Goal: Transaction & Acquisition: Obtain resource

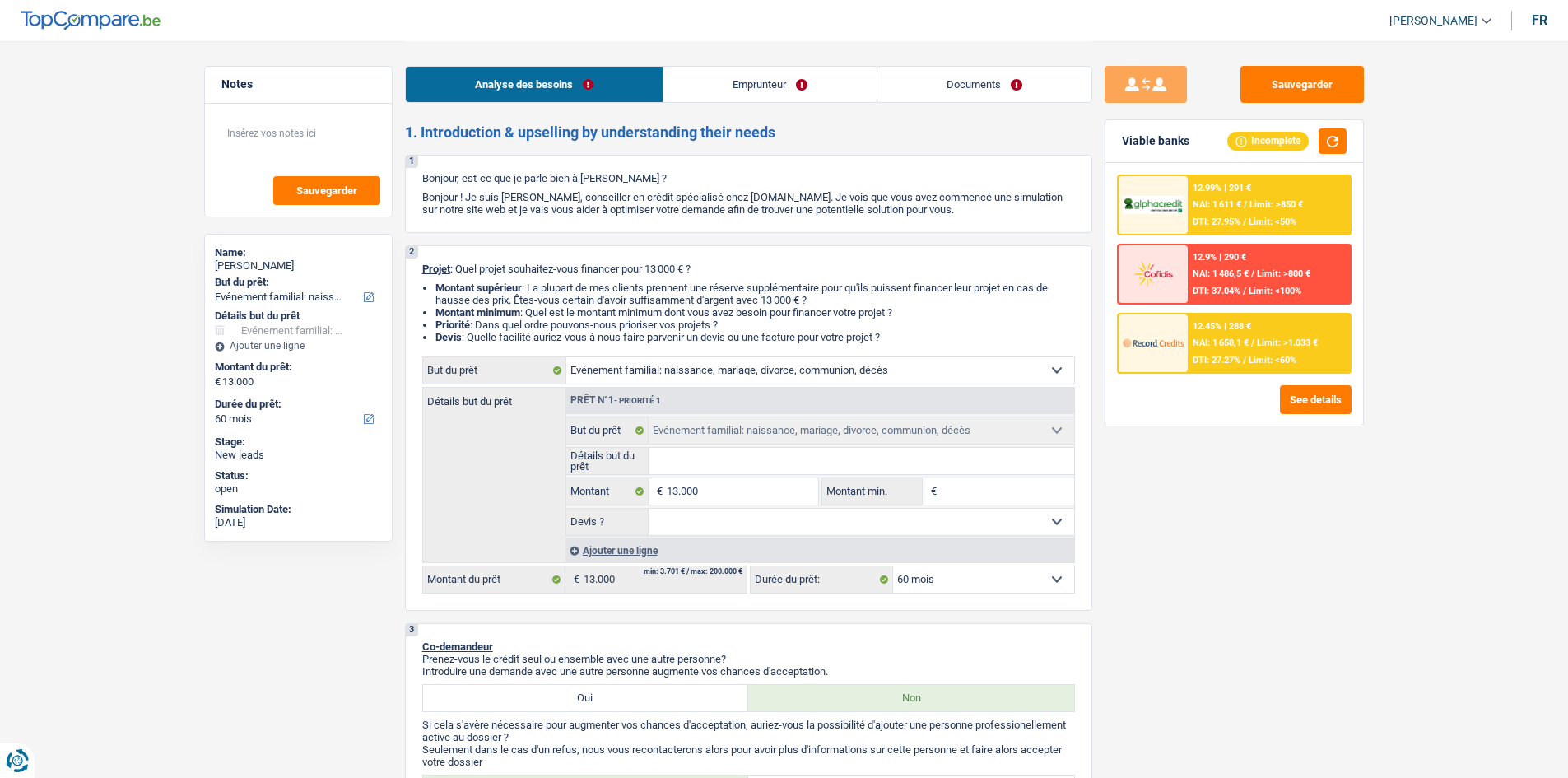
select select "familyEvent"
select select "60"
select select "familyEvent"
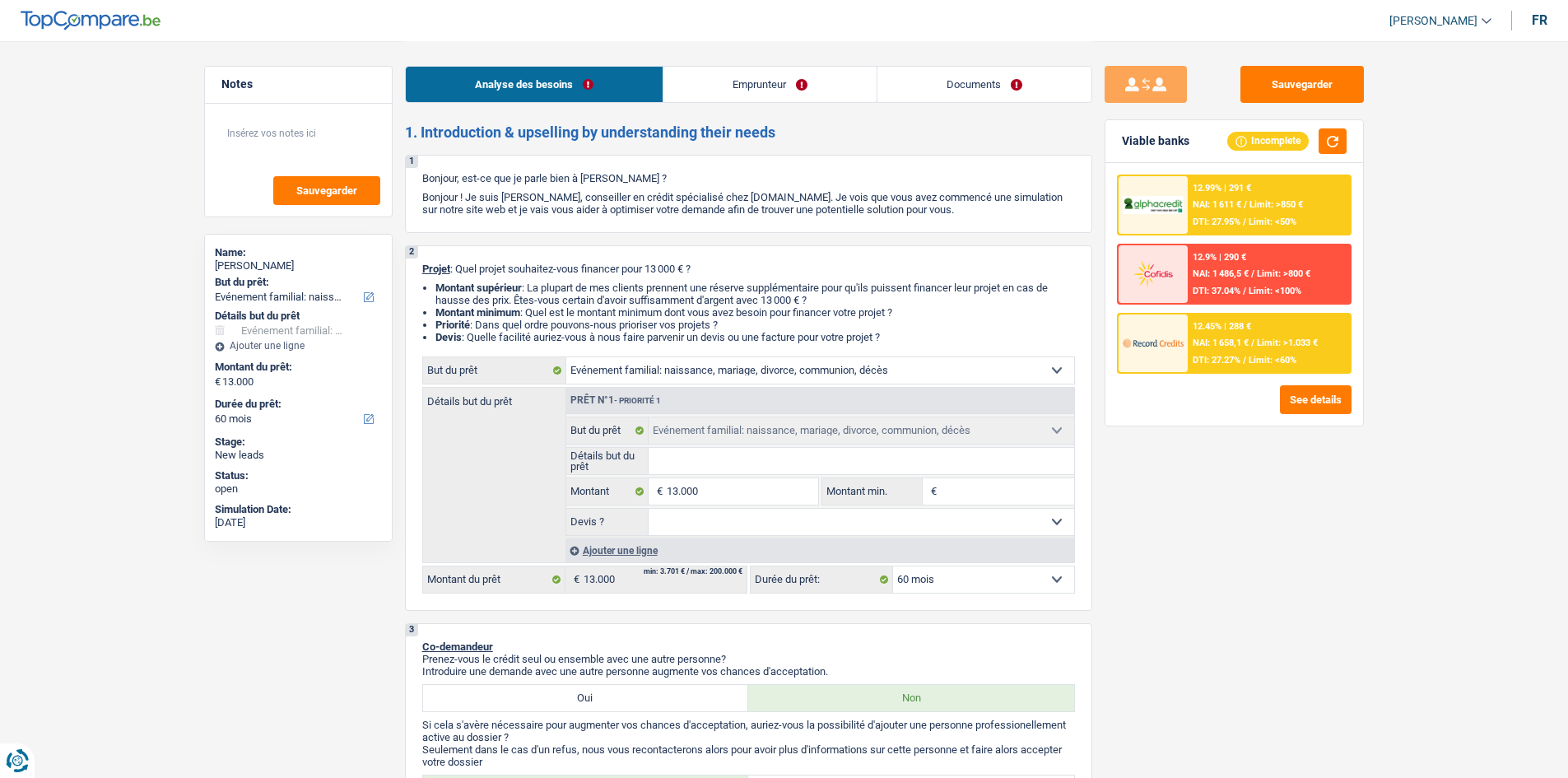
select select "60"
select select "worker"
select select "familyAllowances"
select select "netSalary"
select select "liveWithParents"
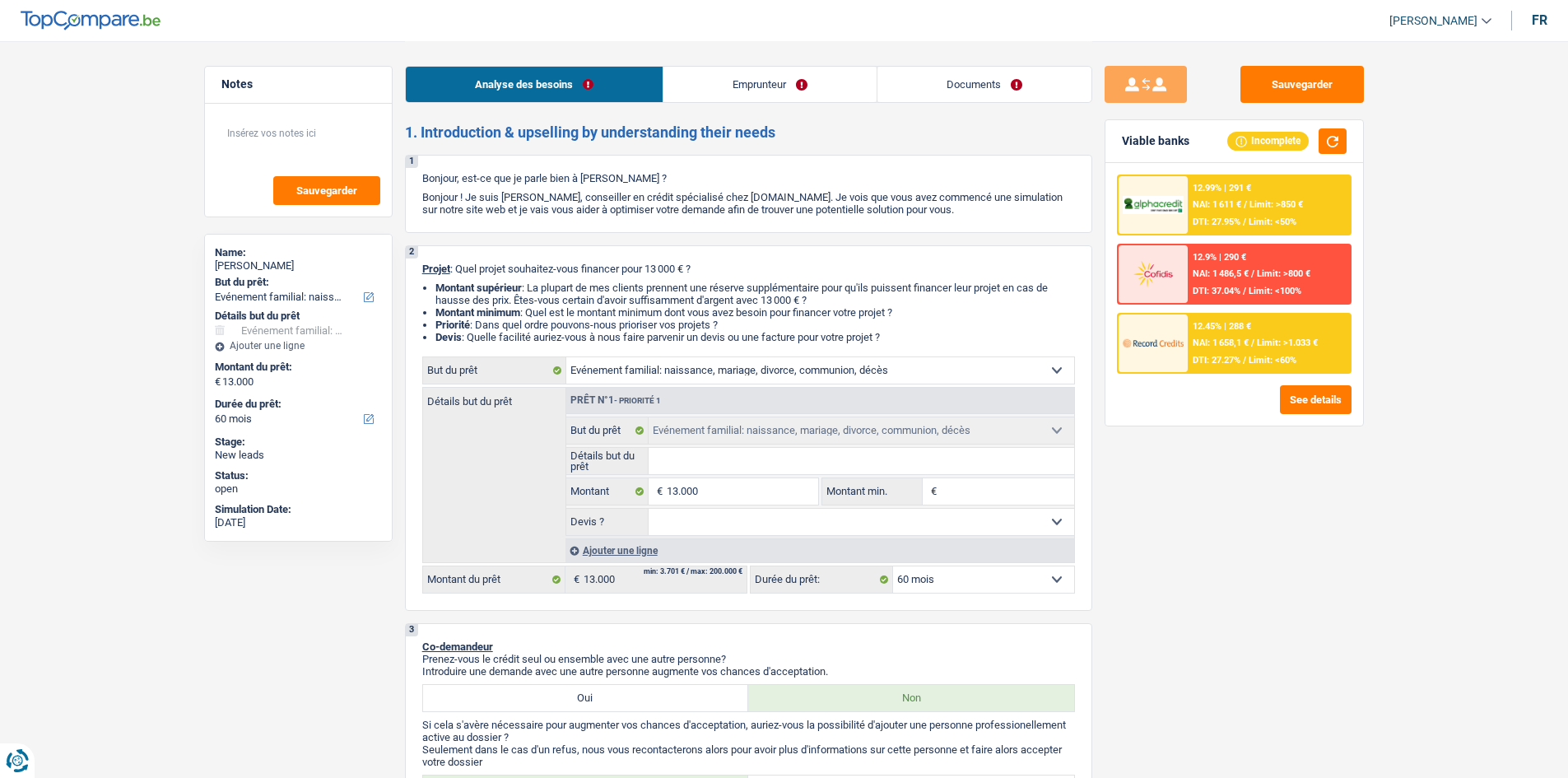
select select "personalSale"
select select "48"
select select "familyEvent"
select select "60"
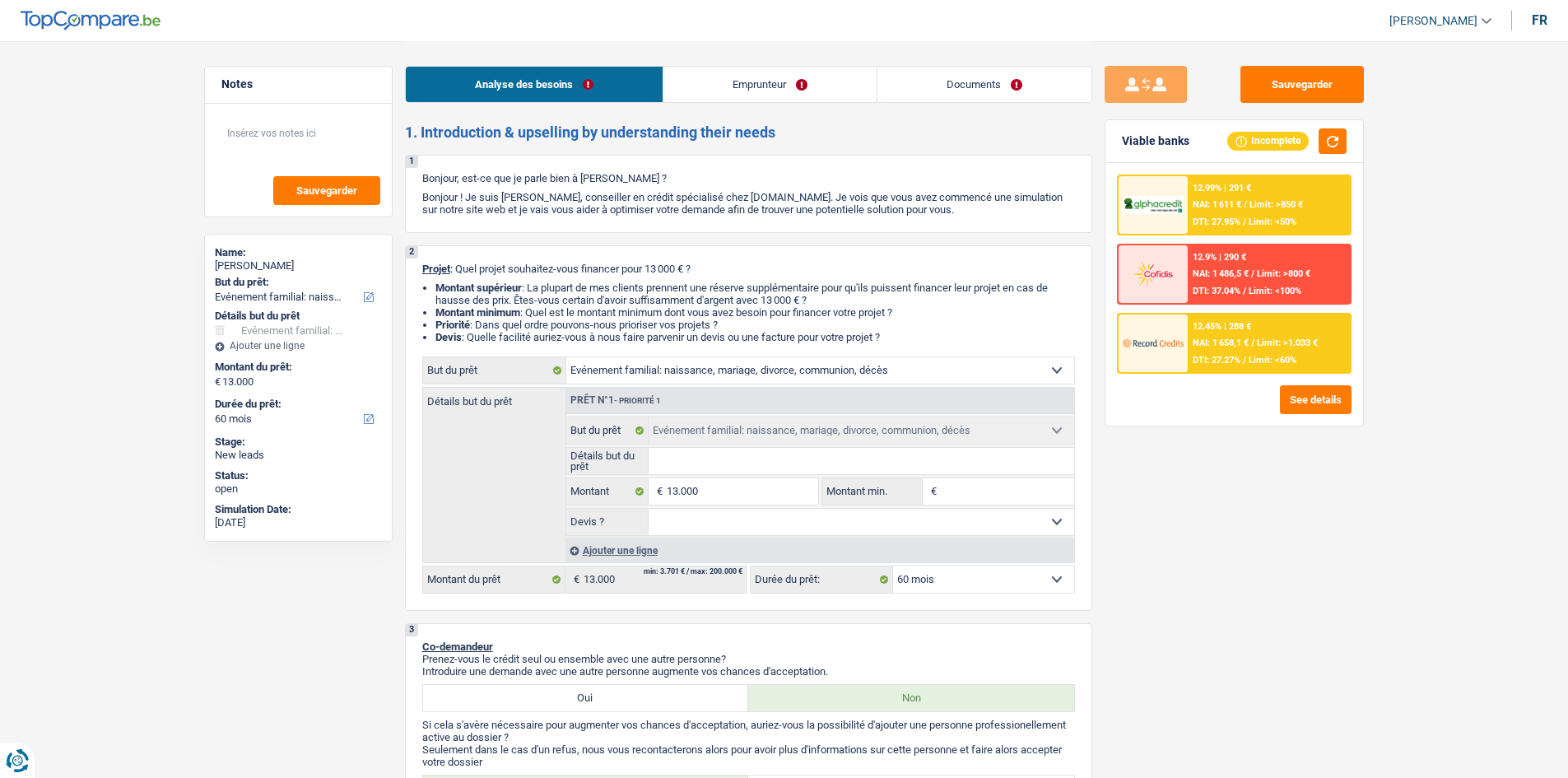
click at [988, 485] on input "Montant min." at bounding box center [1007, 491] width 133 height 26
type input "1"
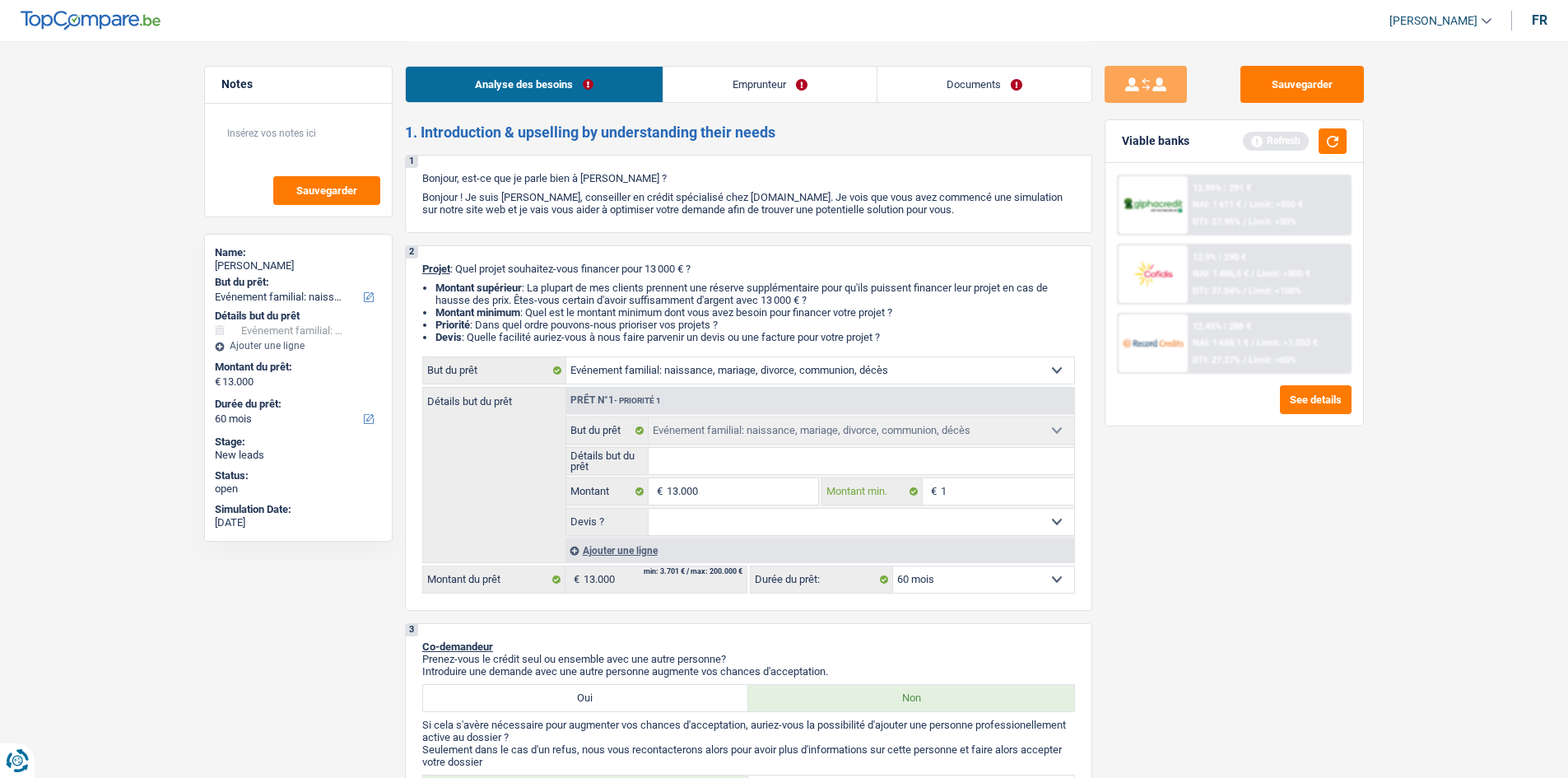
type input "13"
type input "133"
type input "1.330"
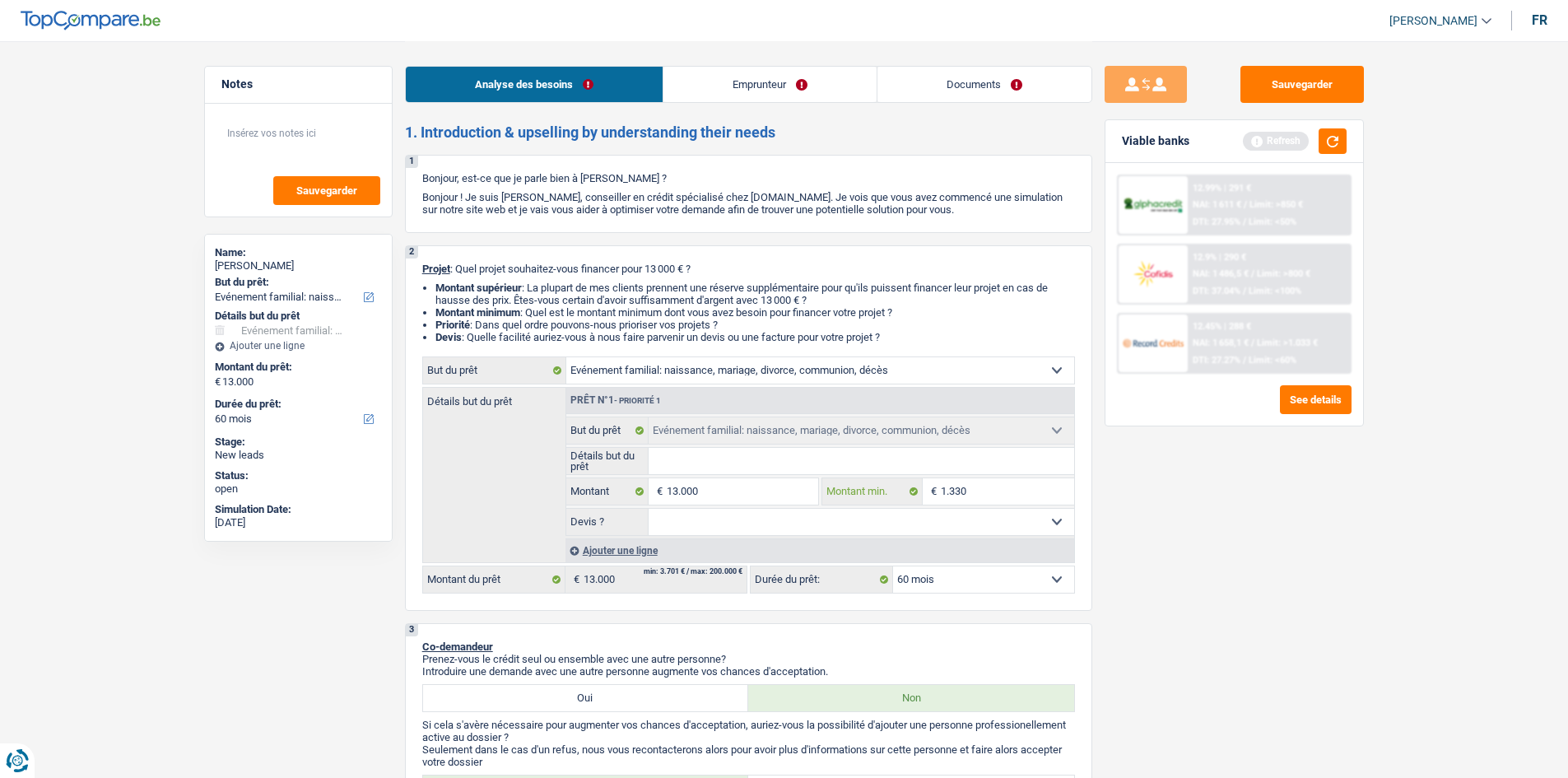
type input "1.330"
type input "13.300"
type input "1.330"
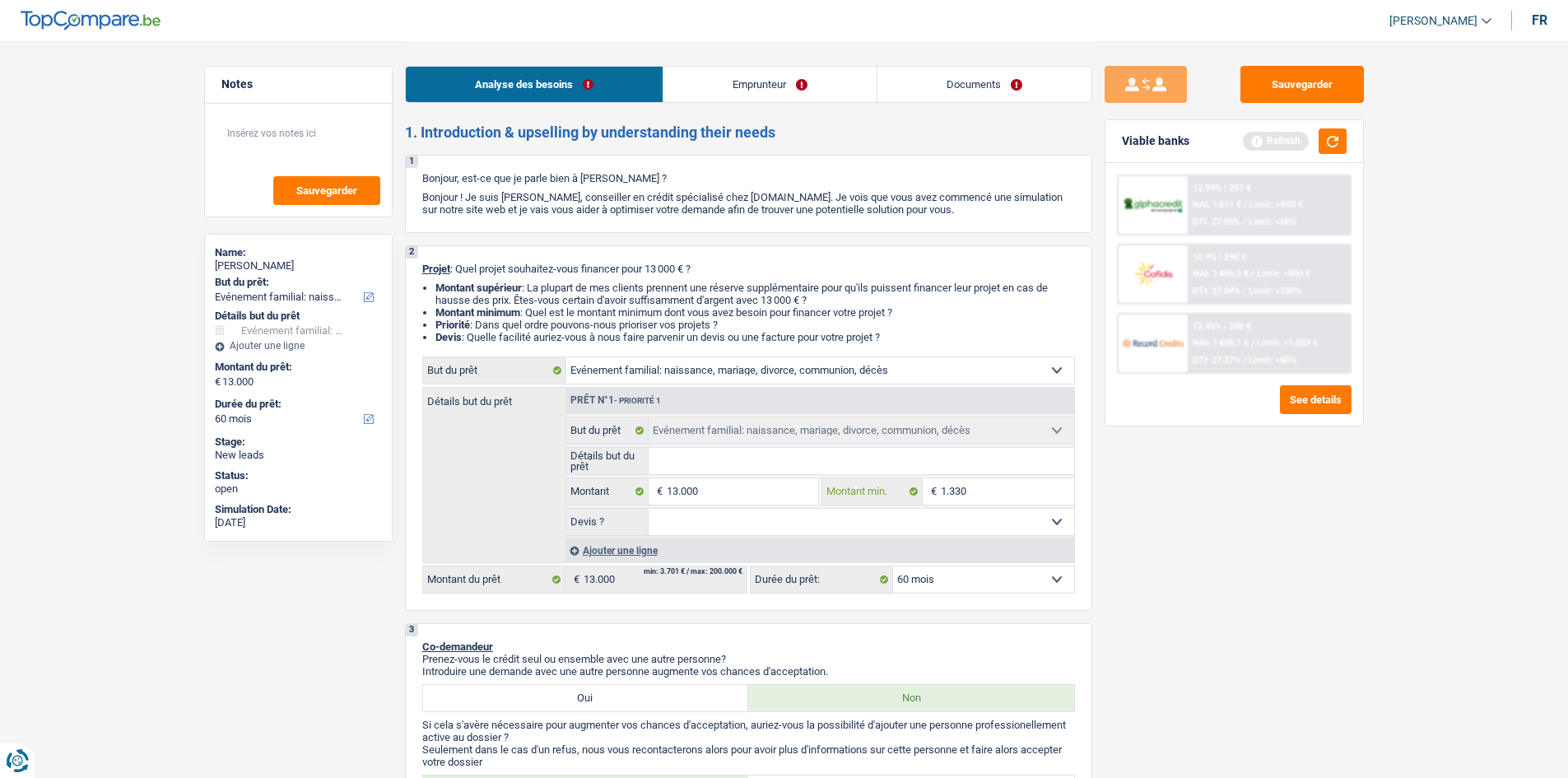
type input "133"
type input "13"
type input "130"
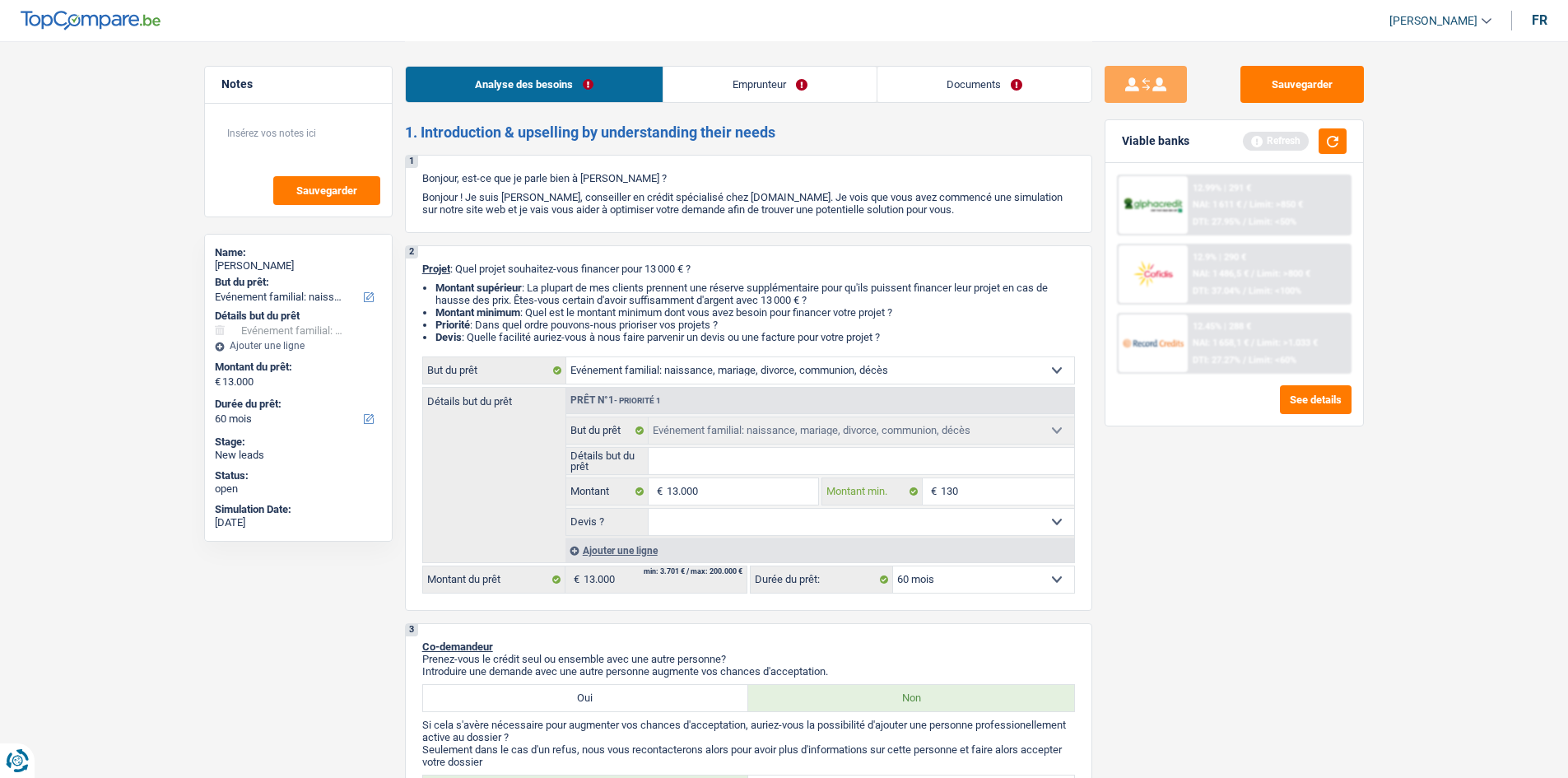
type input "130"
type input "1.300"
type input "13.000"
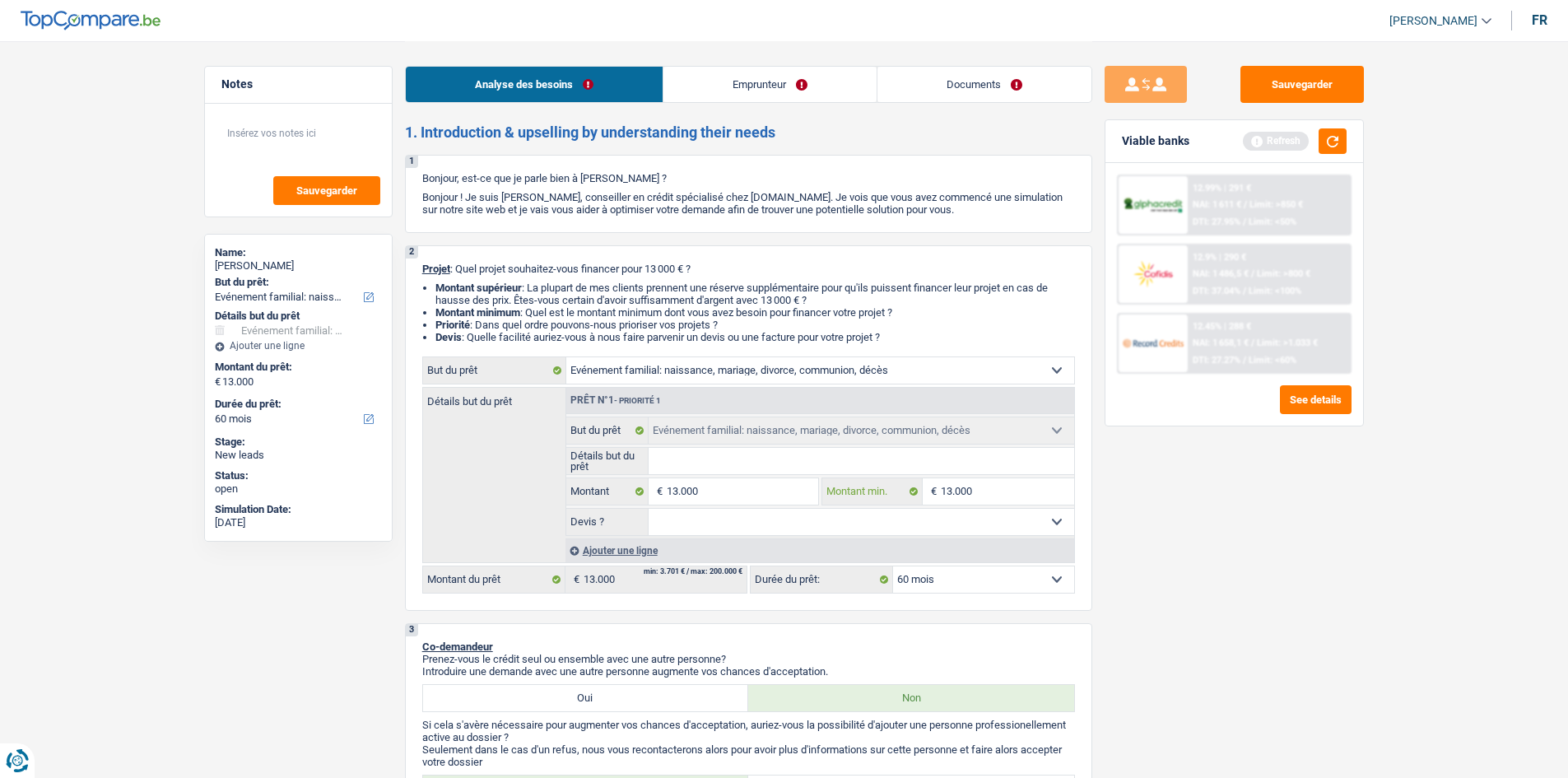
type input "13.000"
click at [946, 462] on input "Détails but du prêt" at bounding box center [861, 460] width 426 height 26
type input "F"
type input "Fi"
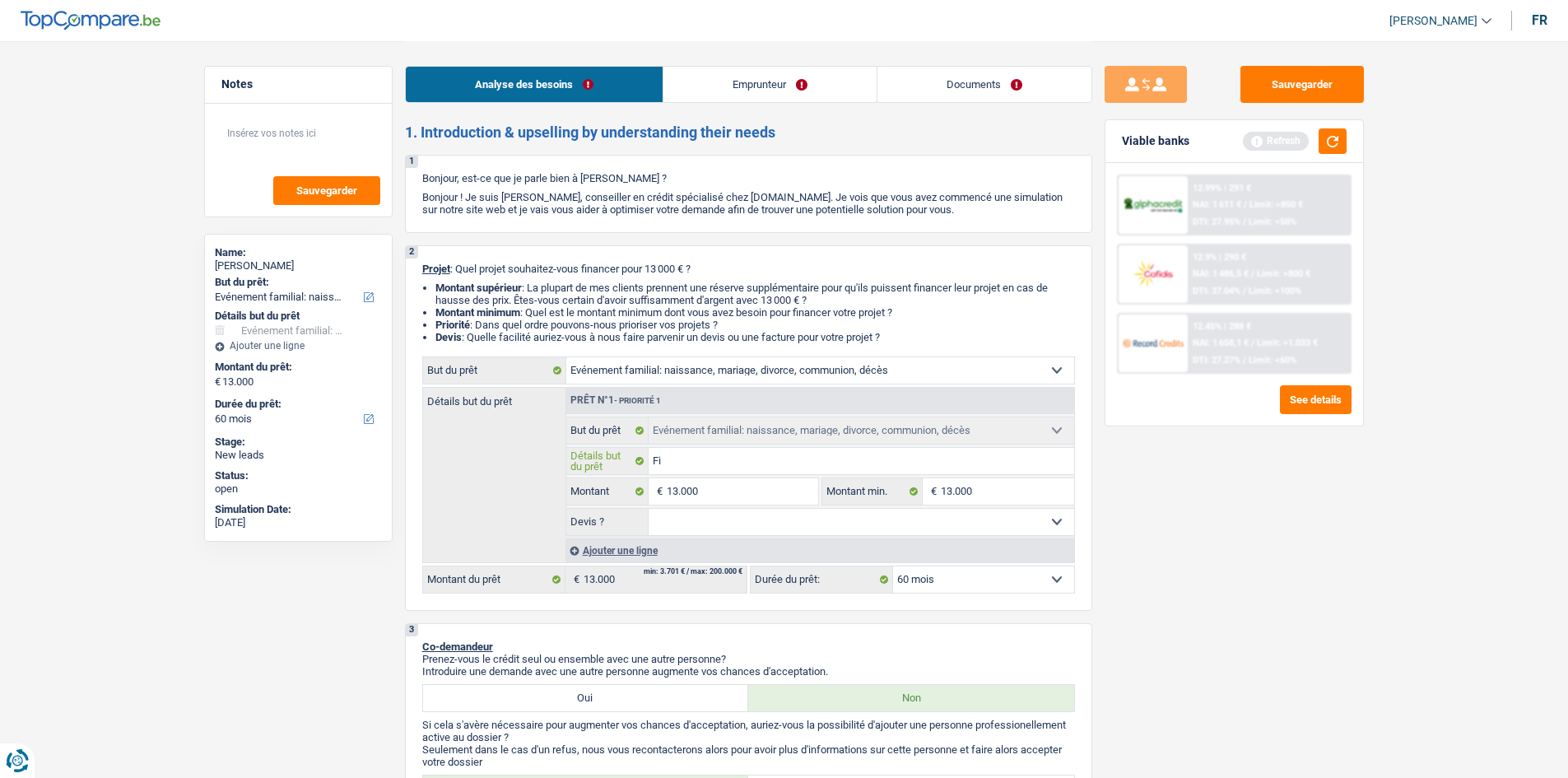
type input "Fi"
type input "Fina"
type input "Financ"
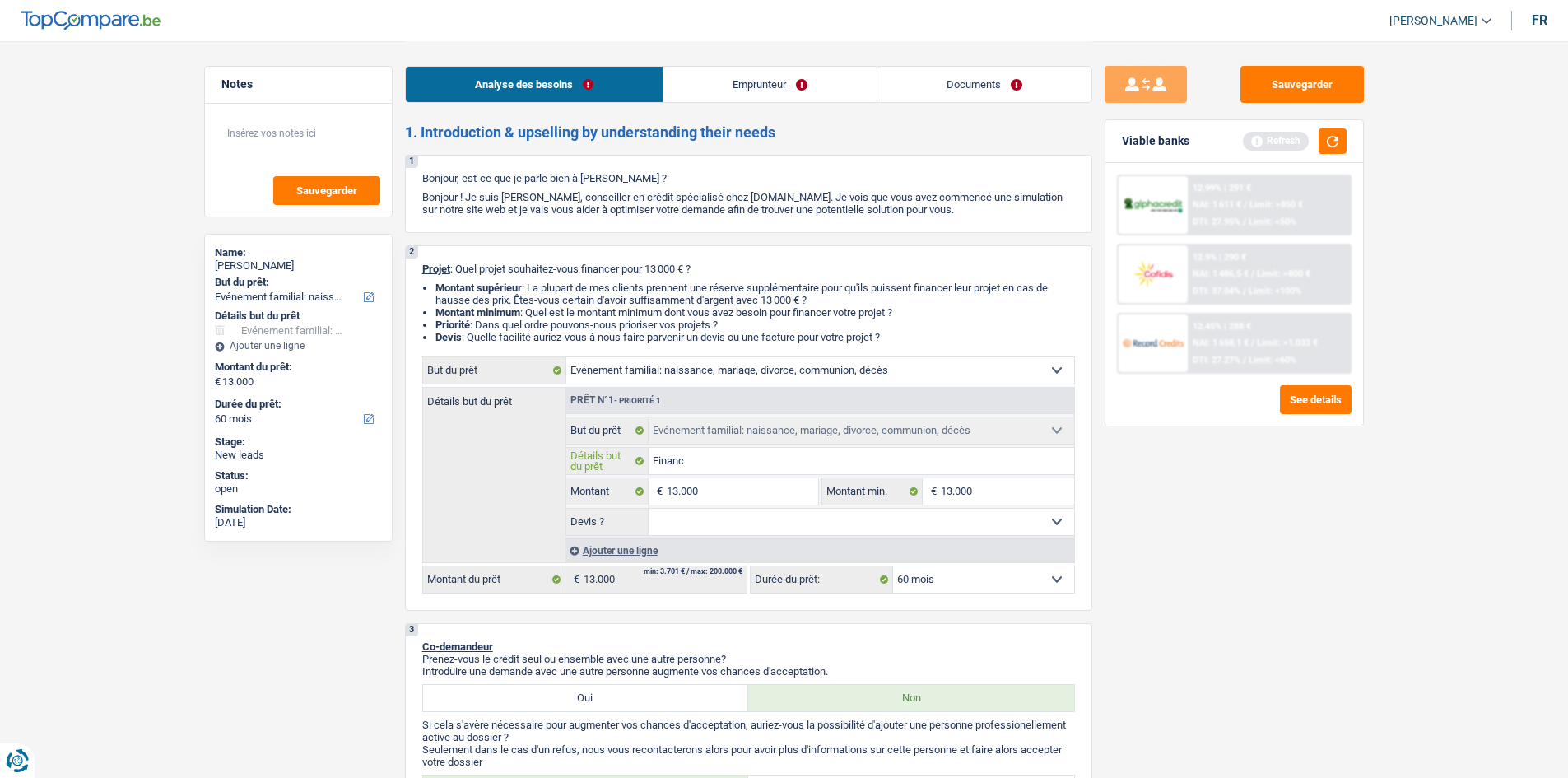
type input "Finance"
type input "Financer"
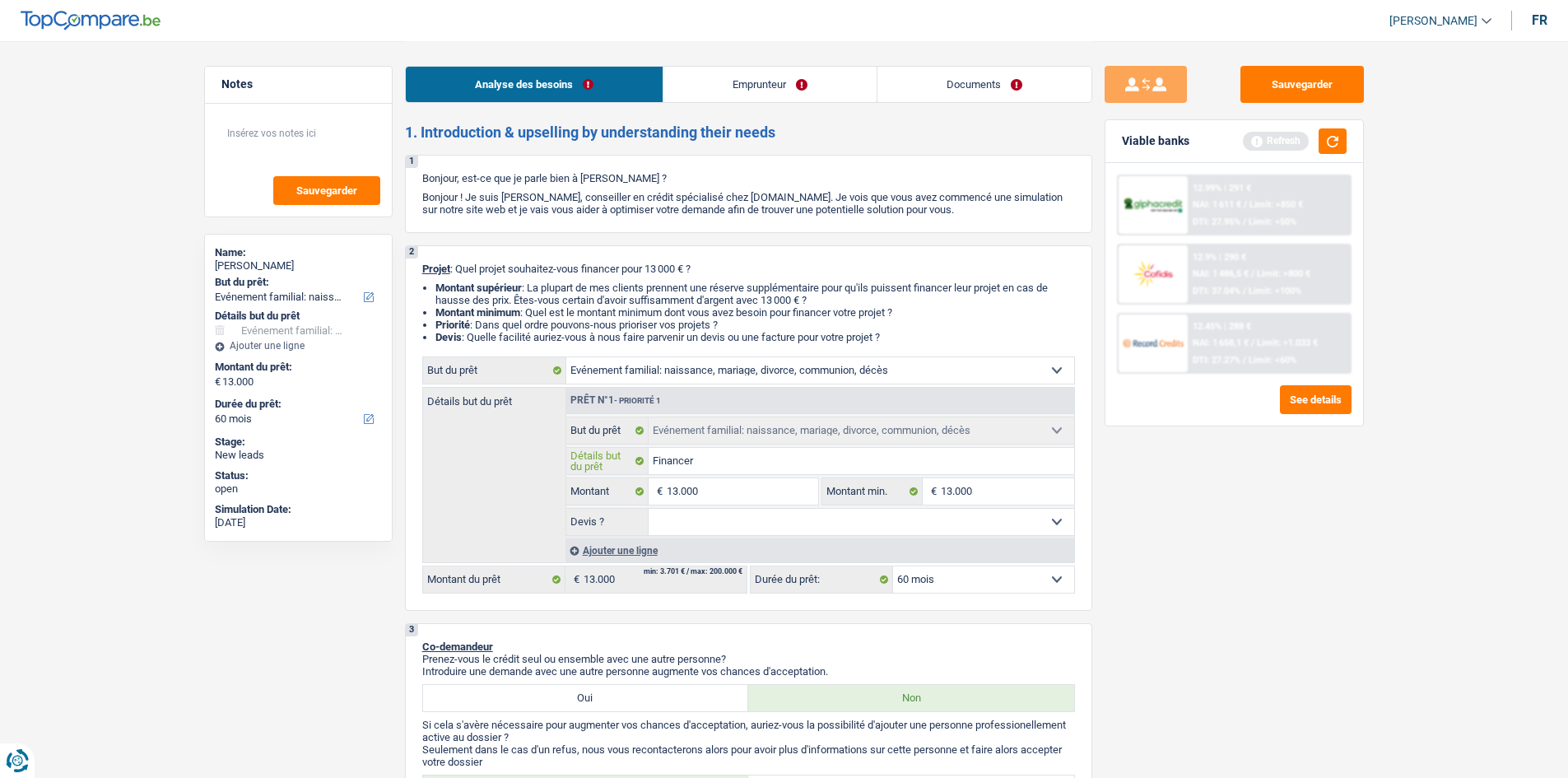
type input "Financer"
type input "Financer s"
type input "Financer so"
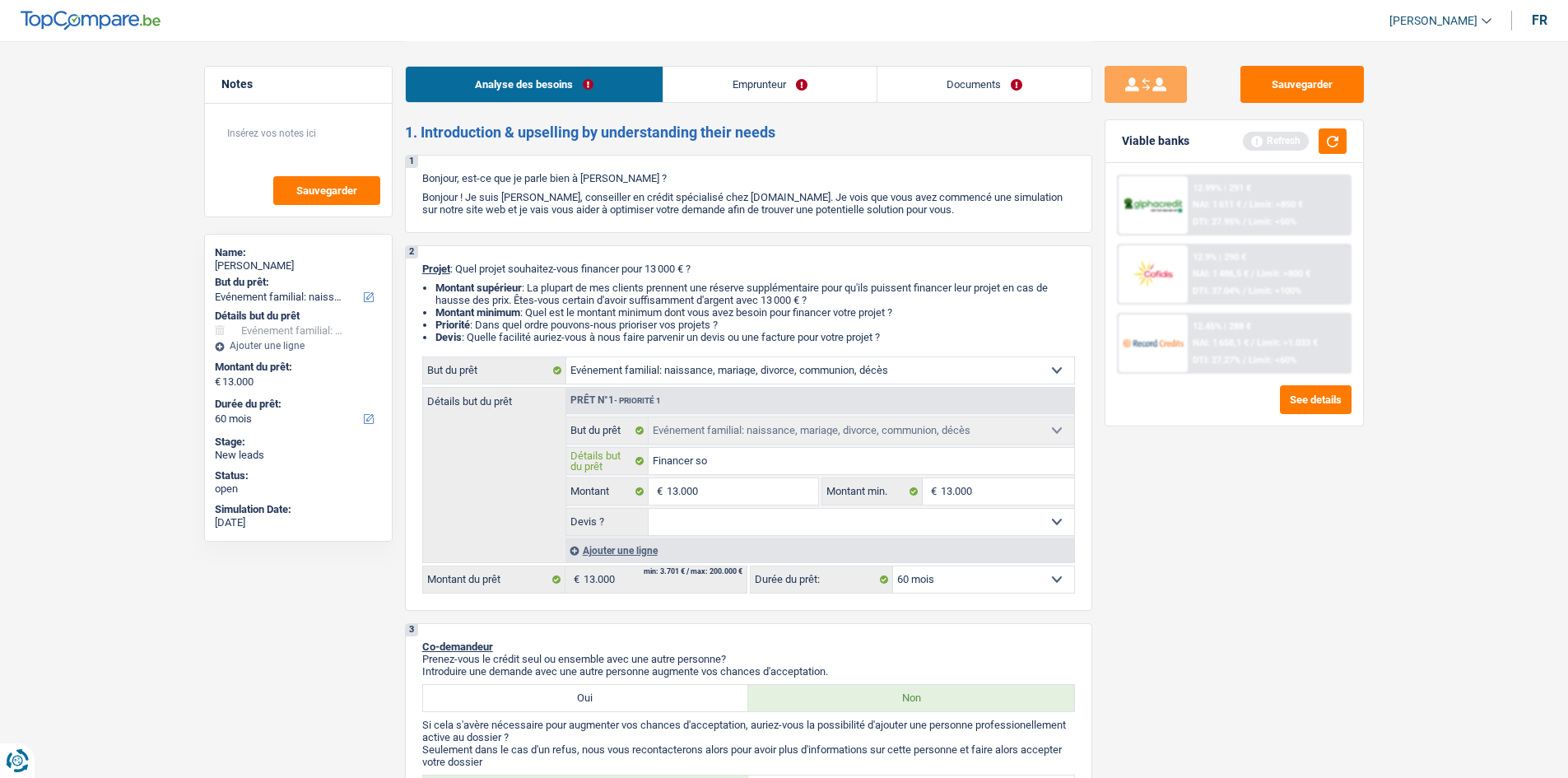
type input "Financer son"
type input "Financer son m"
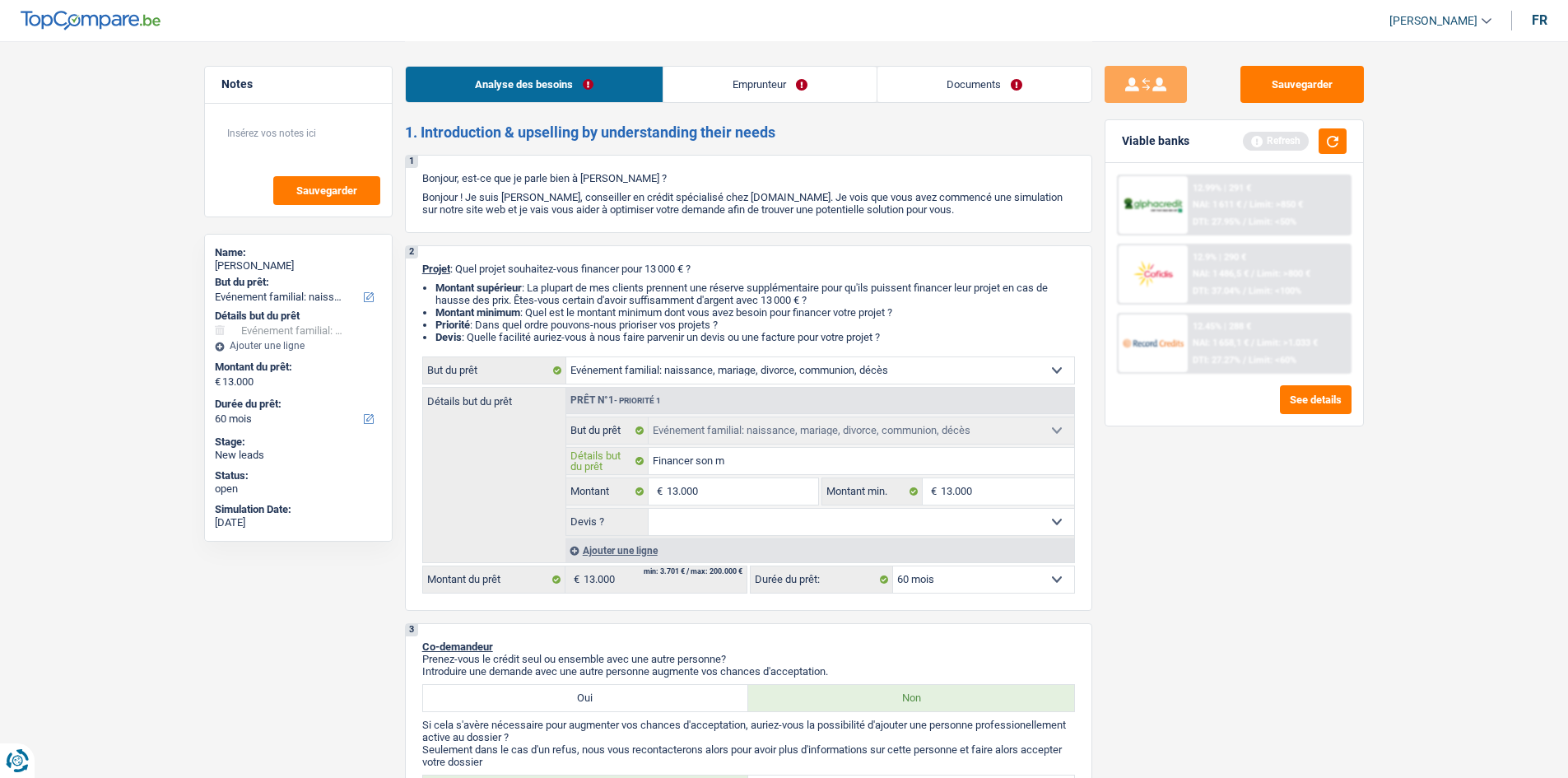
type input "Financer son m"
type input "Financer son ma"
type input "Financer son mar"
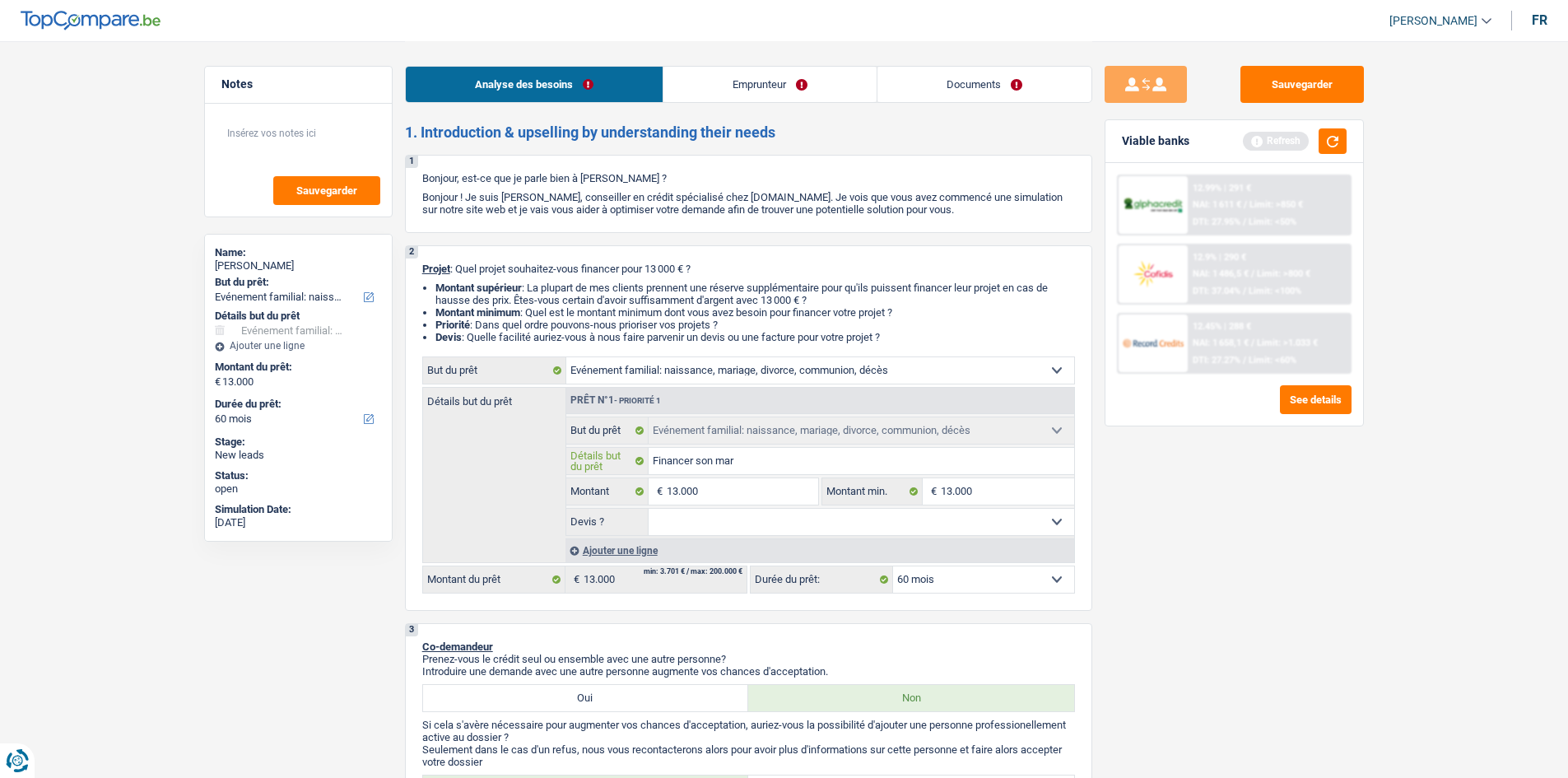
type input "Financer son mari"
type input "Financer son maria"
type input "Financer son mariag"
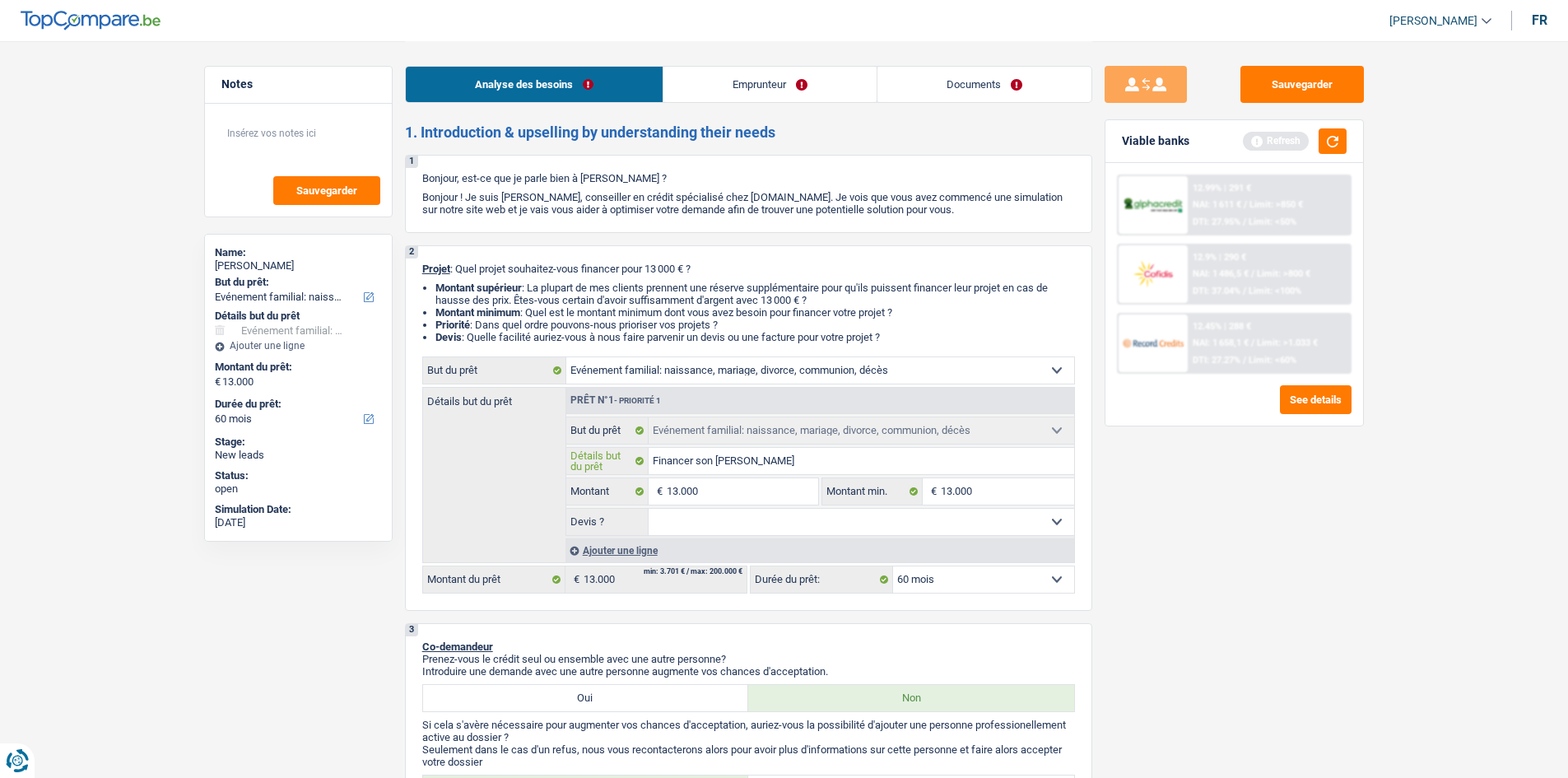
type input "Financer son mariag"
type input "Financer son mariage"
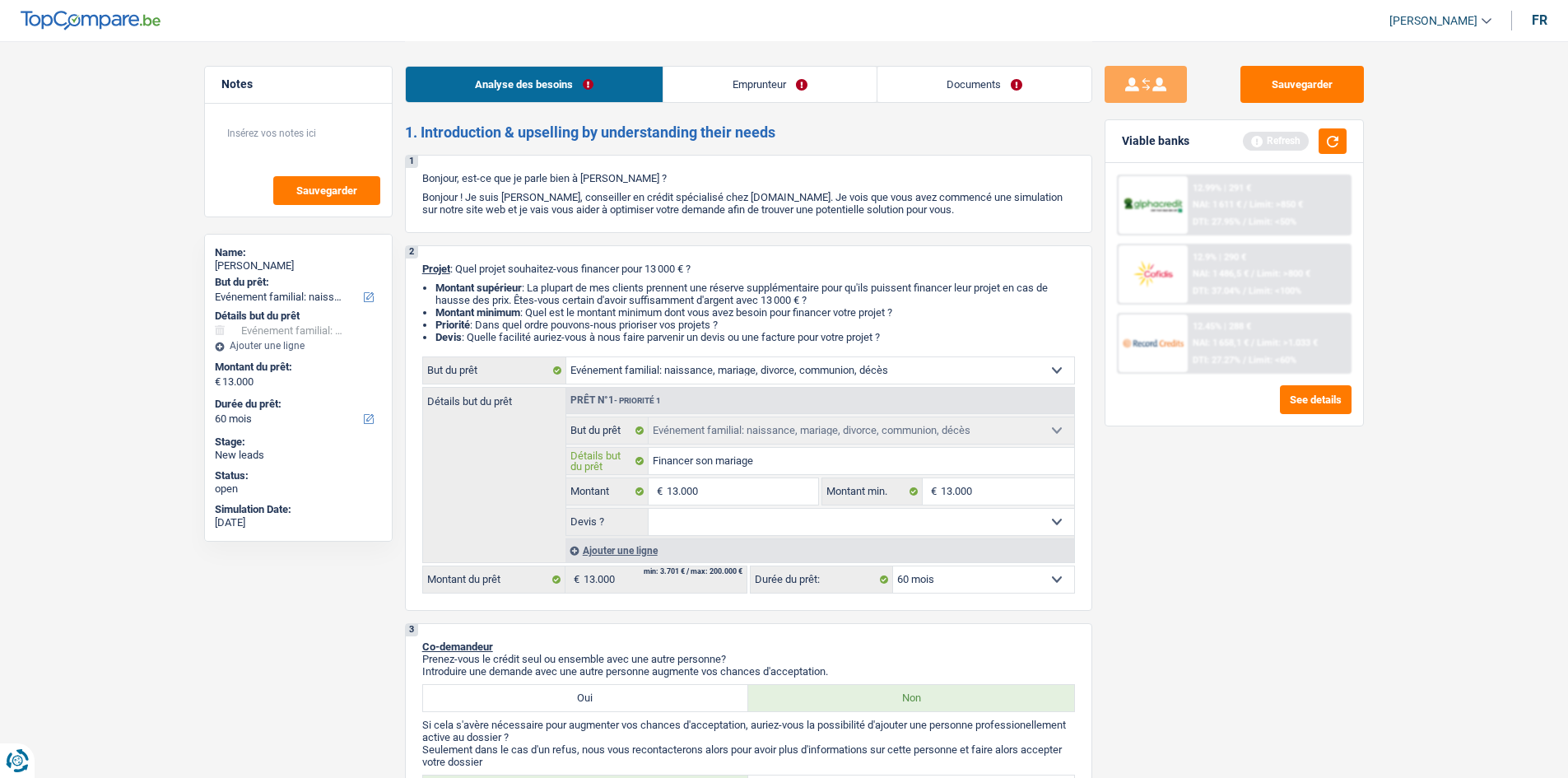
type input "Financer son mariage"
drag, startPoint x: 1025, startPoint y: 517, endPoint x: 919, endPoint y: 522, distance: 106.1
click at [1025, 517] on select "Oui Non Non répondu Sélectionner une option" at bounding box center [861, 522] width 426 height 26
select select "false"
click at [648, 509] on select "Oui Non Non répondu Sélectionner une option" at bounding box center [861, 522] width 426 height 26
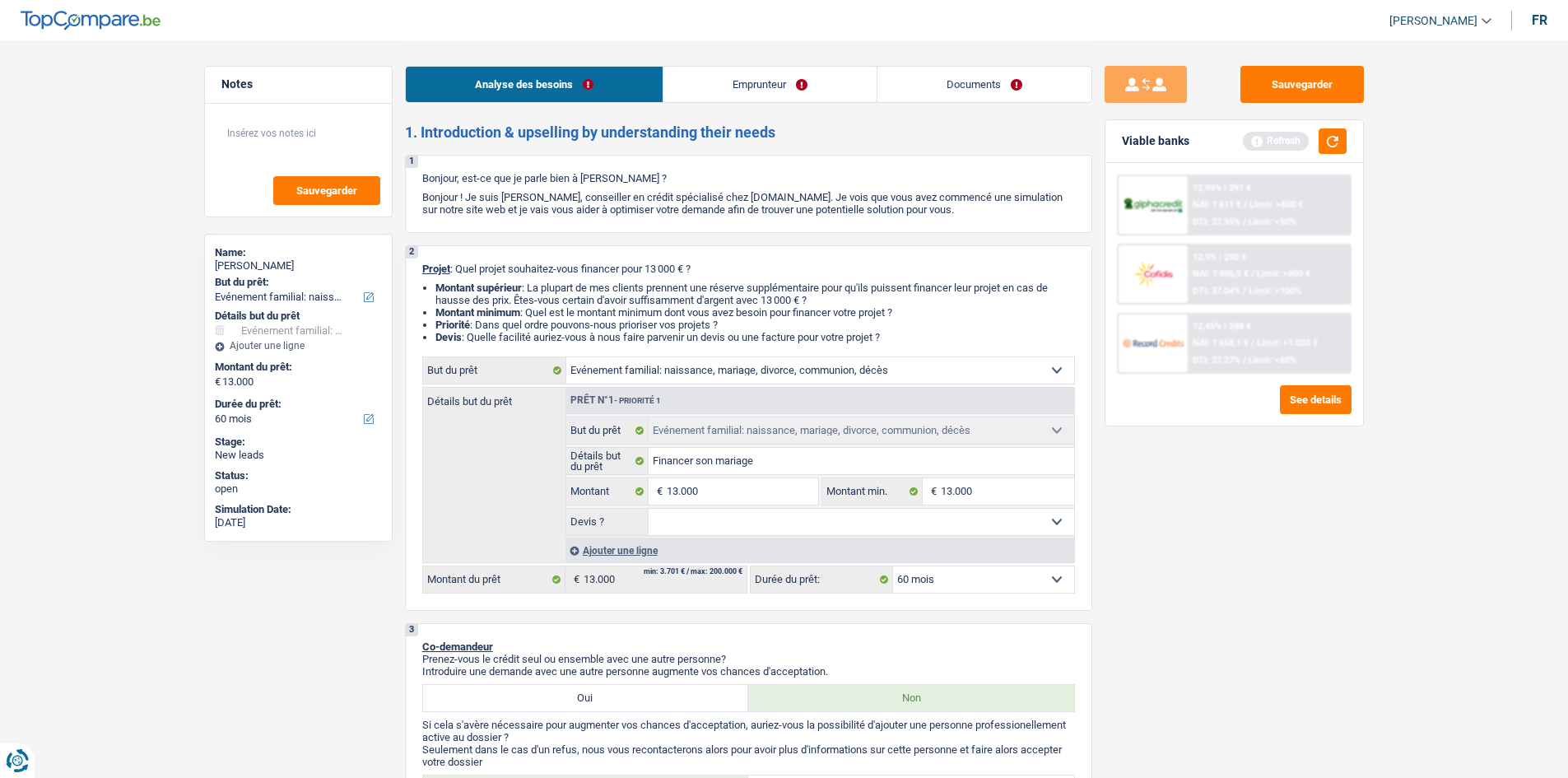
select select "false"
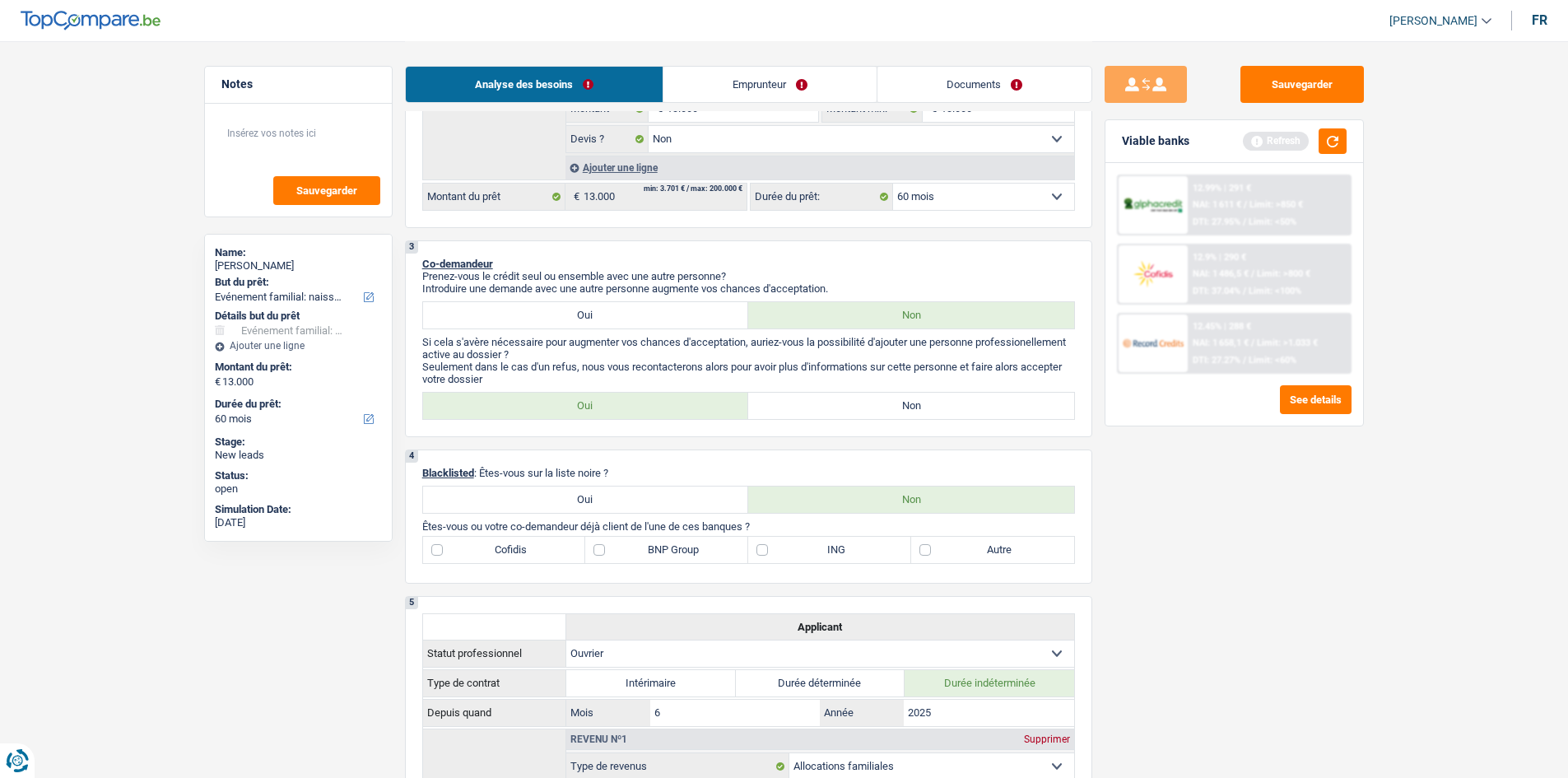
scroll to position [412, 0]
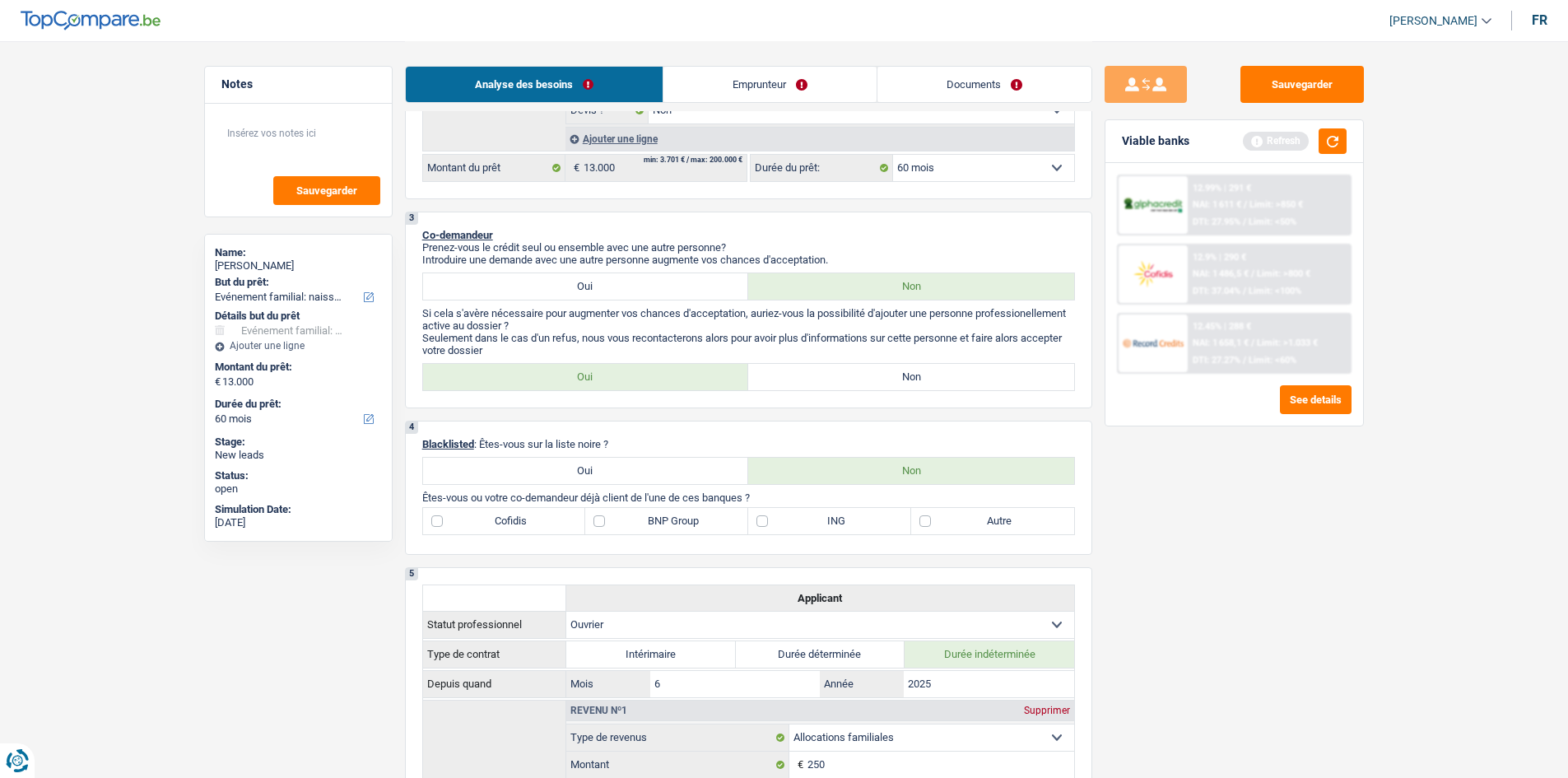
click at [912, 375] on label "Non" at bounding box center [912, 376] width 326 height 26
click at [912, 375] on input "Non" at bounding box center [912, 376] width 326 height 26
radio input "true"
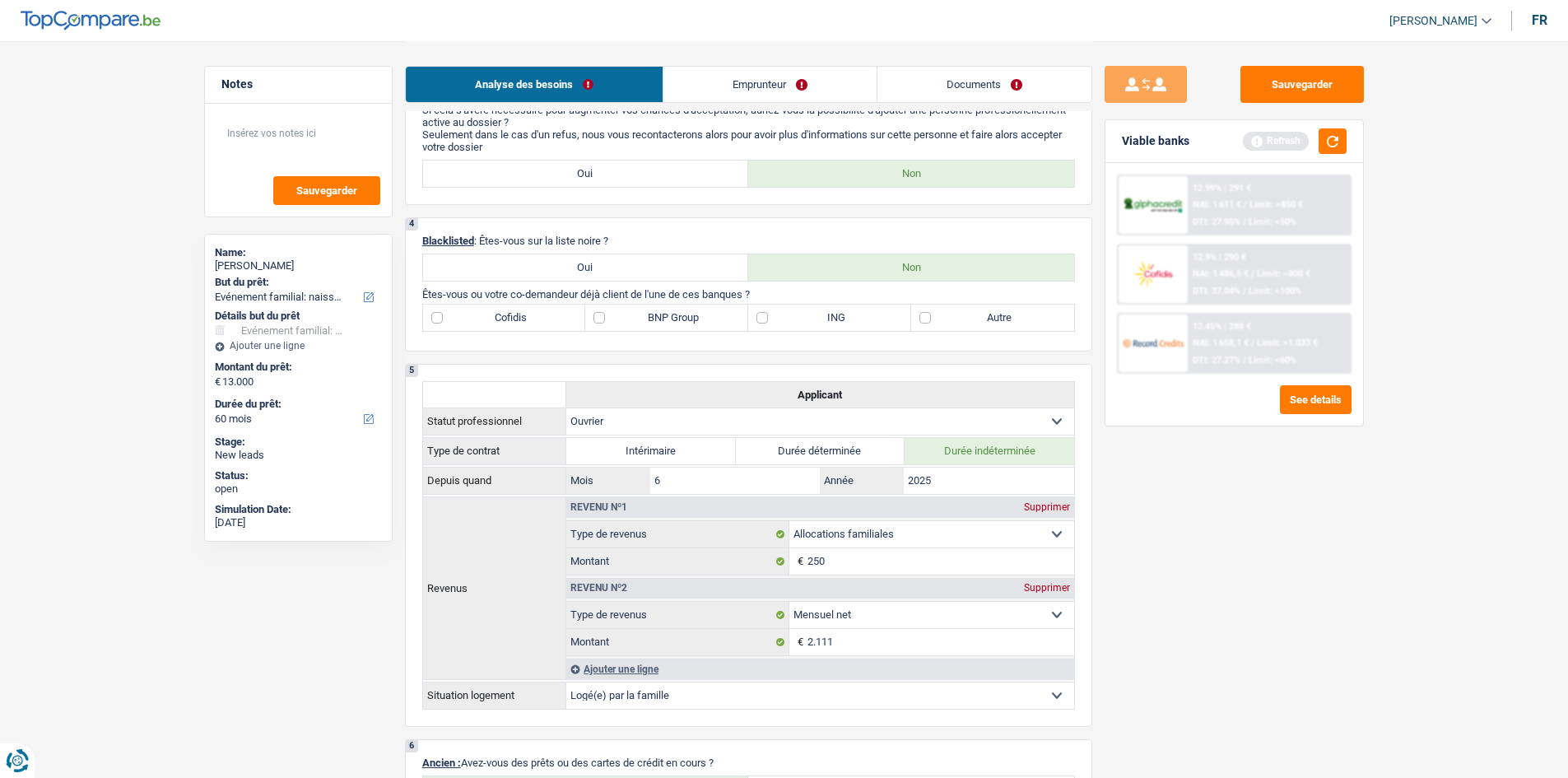
scroll to position [659, 0]
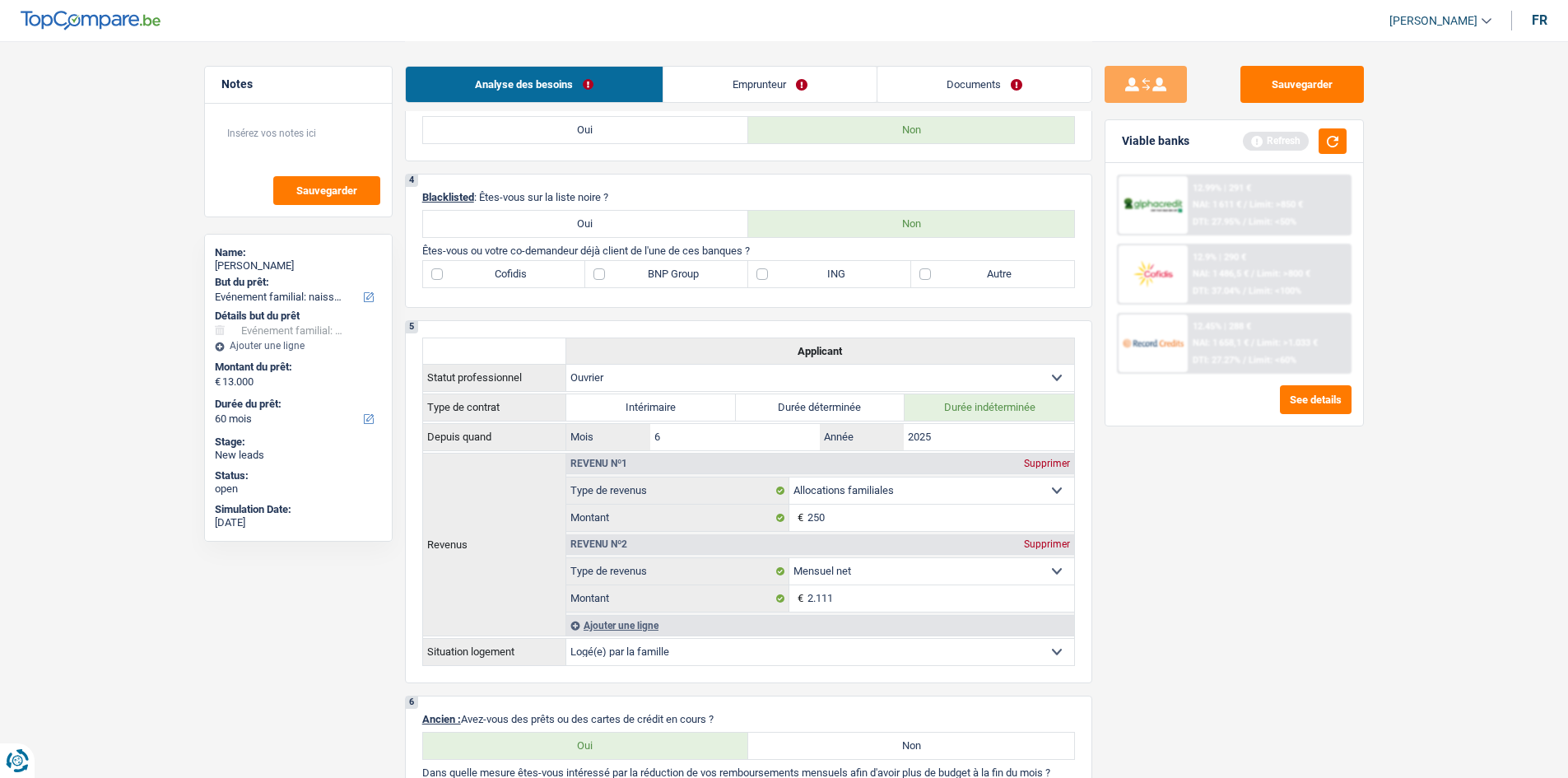
click at [597, 272] on label "BNP Group" at bounding box center [666, 274] width 163 height 26
click at [597, 272] on input "BNP Group" at bounding box center [666, 274] width 163 height 26
checkbox input "true"
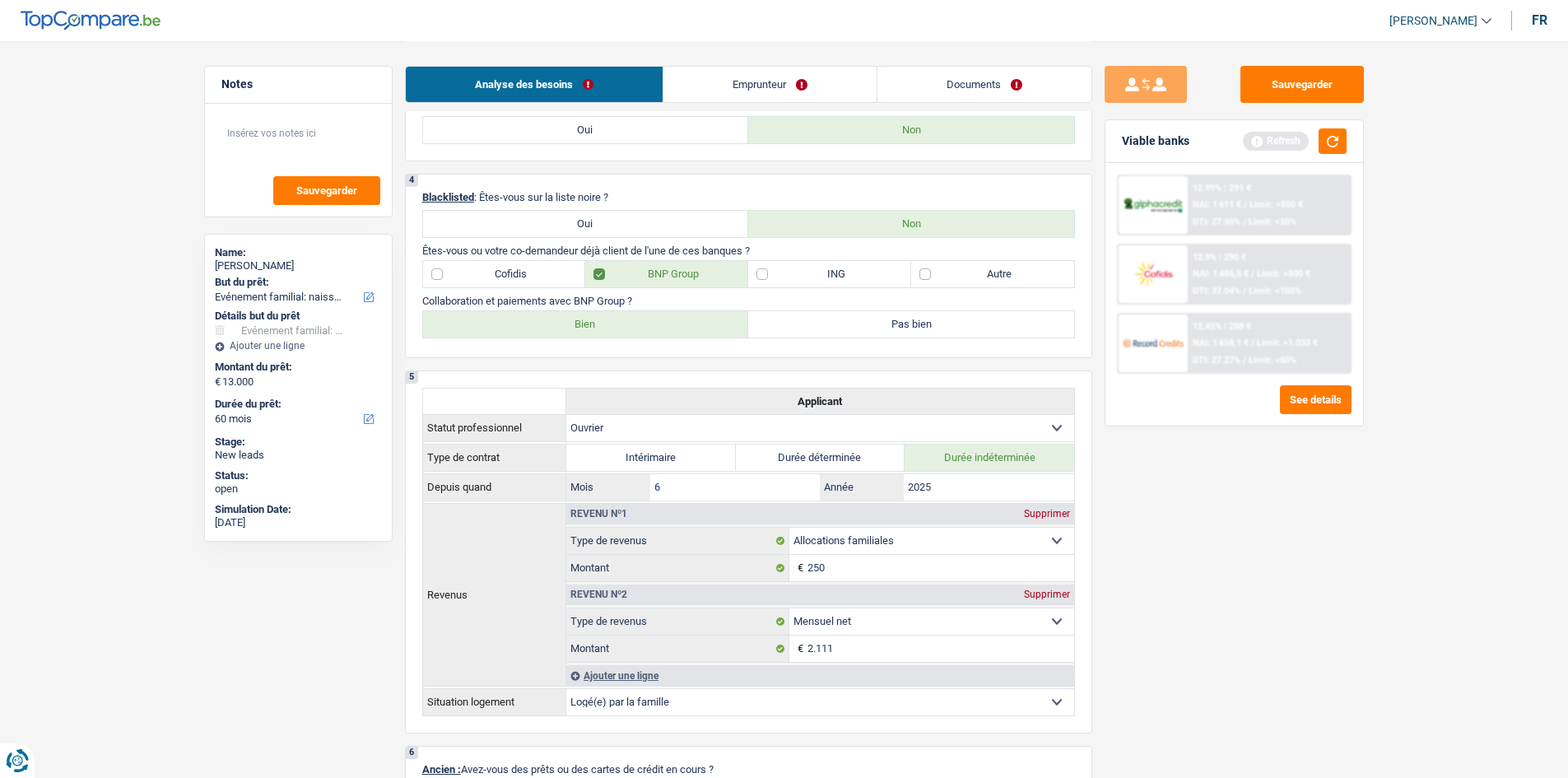
click at [685, 324] on label "Bien" at bounding box center [586, 324] width 326 height 26
click at [685, 324] on input "Bien" at bounding box center [586, 324] width 326 height 26
radio input "true"
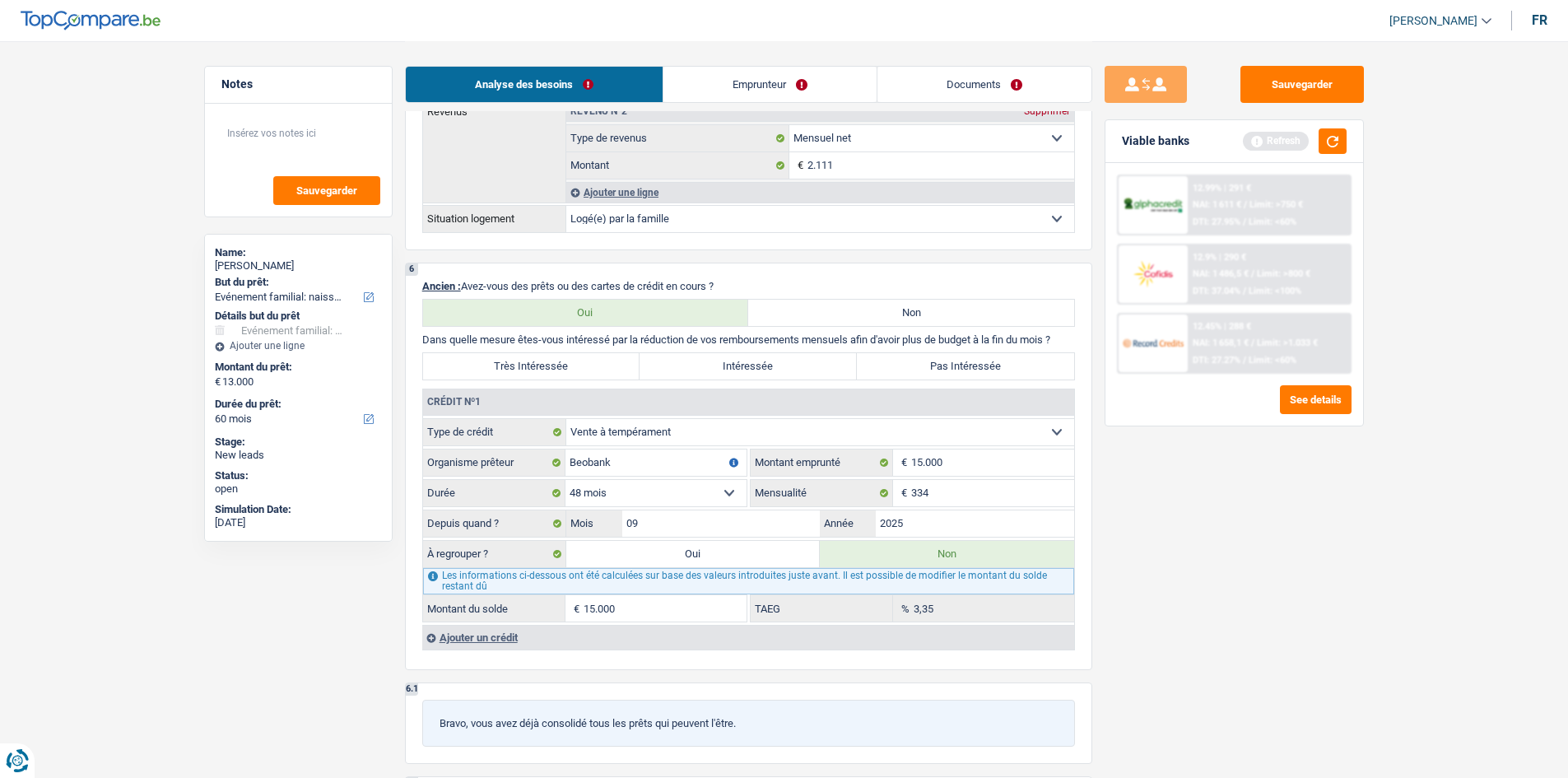
scroll to position [1153, 0]
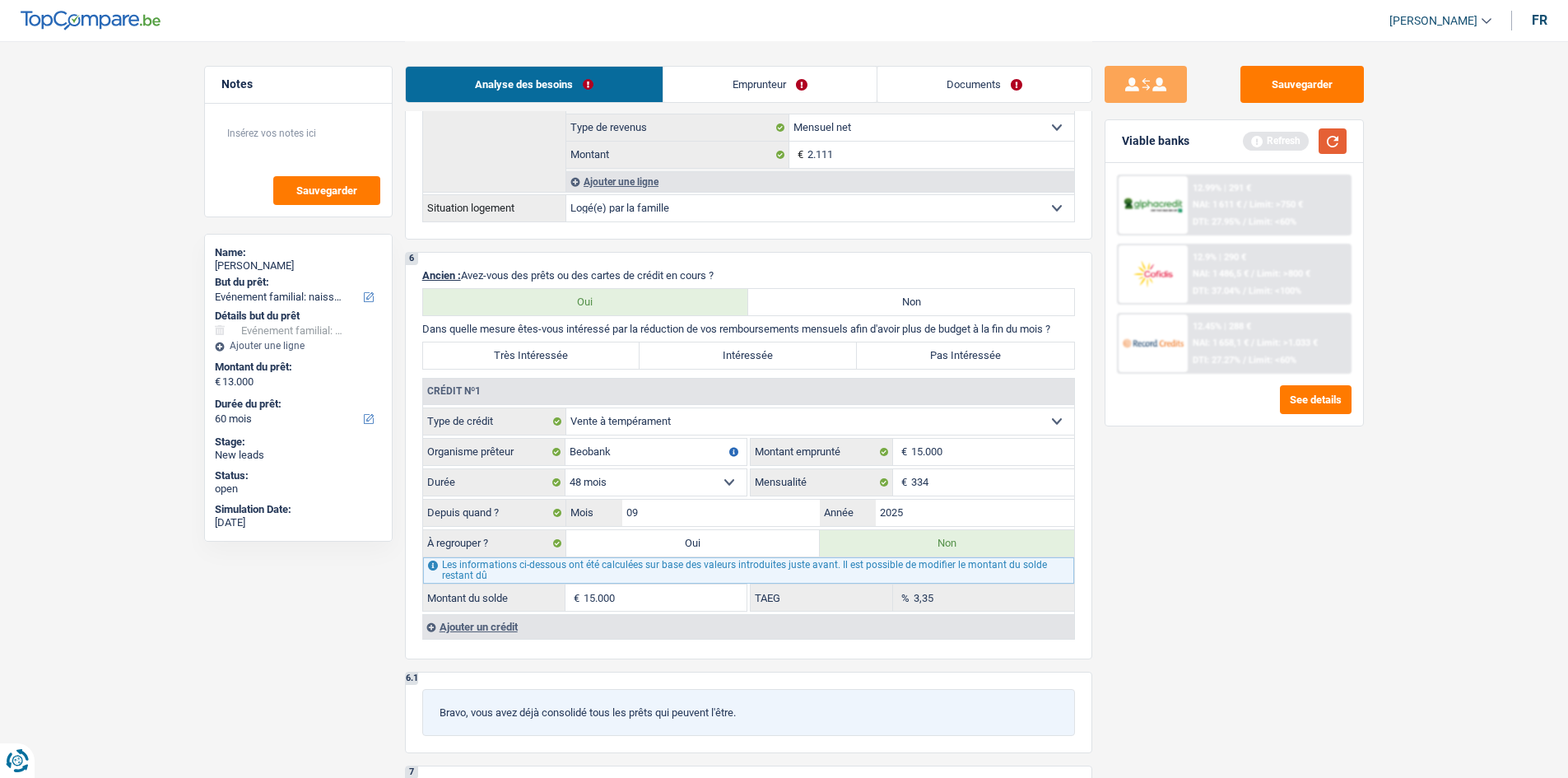
click at [1333, 149] on button "button" at bounding box center [1333, 141] width 28 height 25
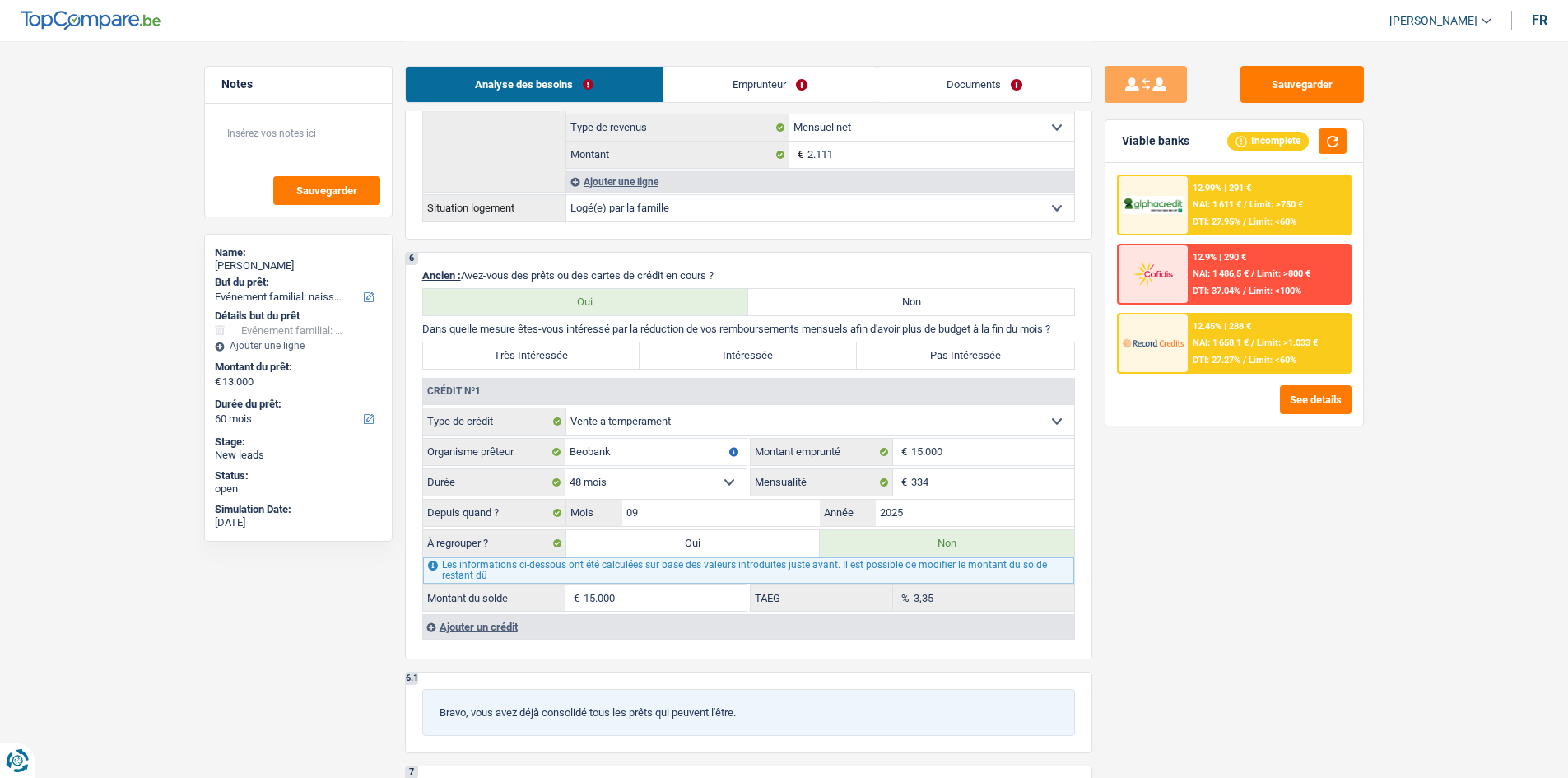
click at [726, 481] on select "12 mois 18 mois 24 mois 30 mois 36 mois 42 mois 48 mois 60 mois Sélectionner un…" at bounding box center [656, 482] width 181 height 26
select select "60"
click at [565, 470] on select "12 mois 18 mois 24 mois 30 mois 36 mois 42 mois 48 mois 60 mois Sélectionner un…" at bounding box center [656, 482] width 181 height 26
type input "15.001"
type input "12,73"
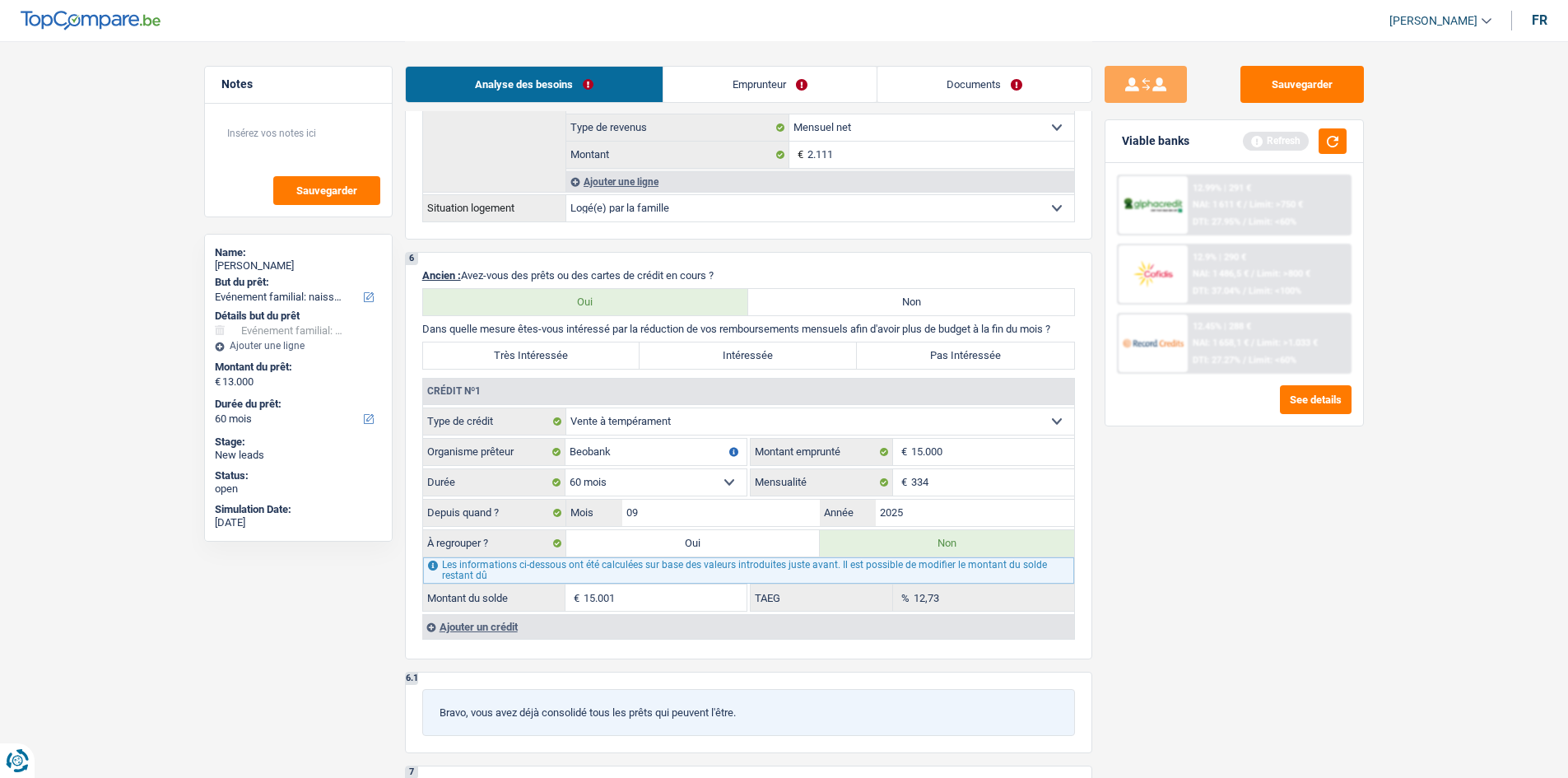
click at [726, 477] on select "12 mois 18 mois 24 mois 30 mois 36 mois 42 mois 48 mois 60 mois Sélectionner un…" at bounding box center [656, 482] width 181 height 26
click at [978, 449] on input "15.000" at bounding box center [993, 451] width 163 height 26
type input "1.500"
select select
type input "15.001"
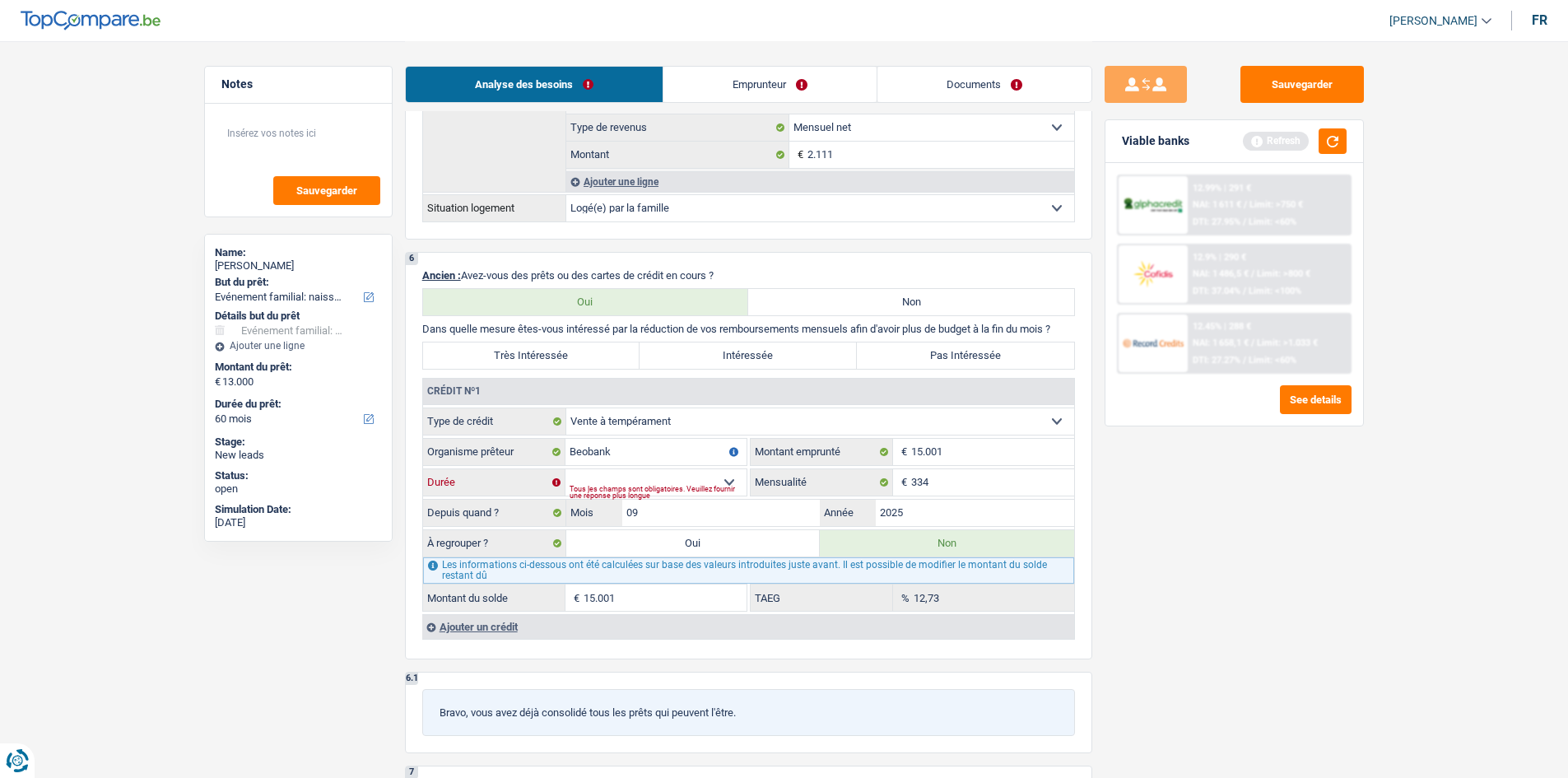
click at [732, 477] on select "12 mois 18 mois 24 mois 30 mois 36 mois 42 mois 48 mois 60 mois 72 mois 84 mois…" at bounding box center [656, 482] width 181 height 26
select select "72"
click at [565, 470] on select "12 mois 18 mois 24 mois 30 mois 36 mois 42 mois 48 mois 60 mois 72 mois 84 mois…" at bounding box center [656, 482] width 181 height 26
type input "15.002"
type input "18,43"
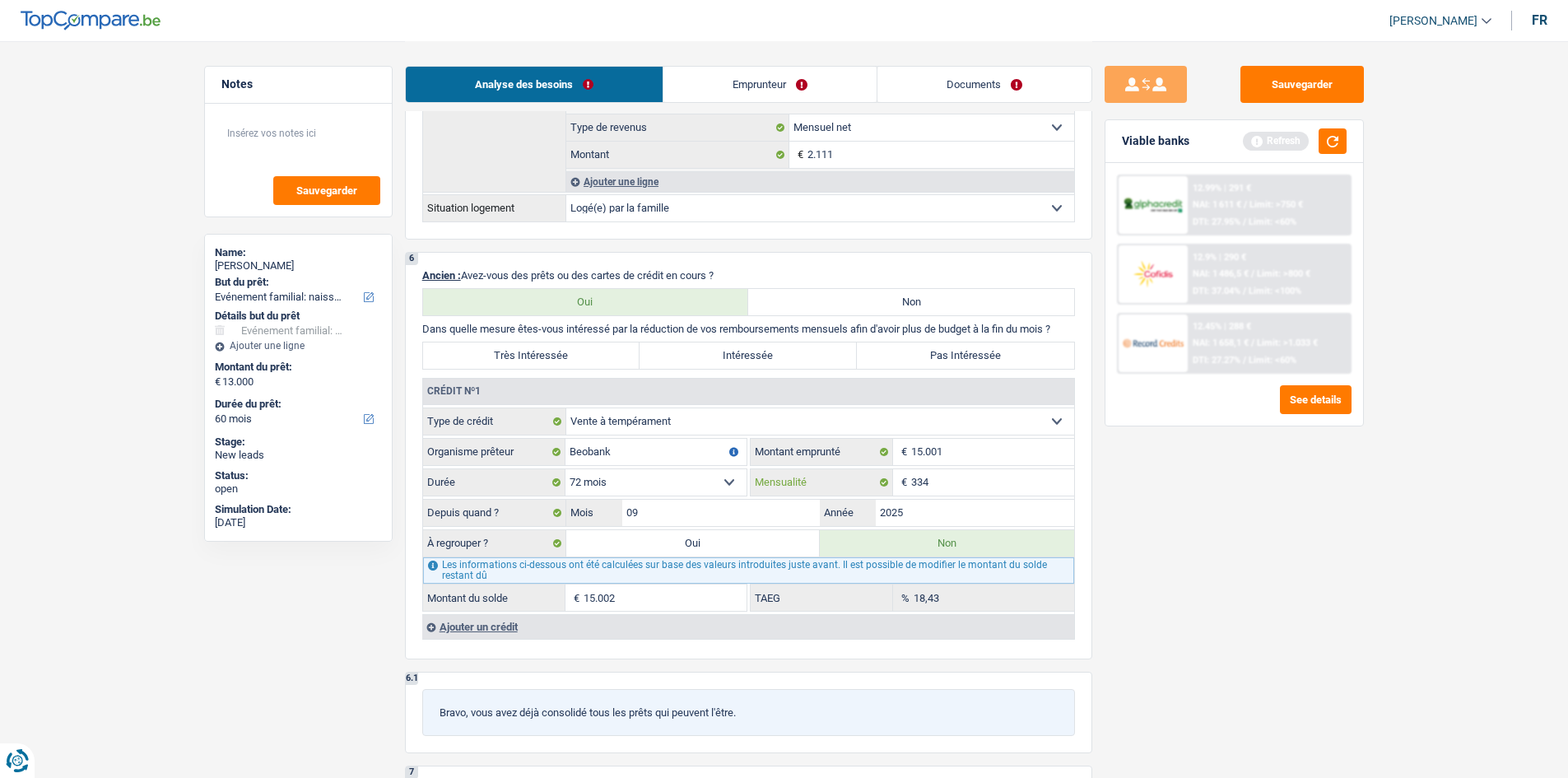
click at [941, 477] on input "334" at bounding box center [993, 482] width 163 height 26
type input "330"
type input "17,87"
click at [742, 514] on input "09" at bounding box center [721, 513] width 198 height 26
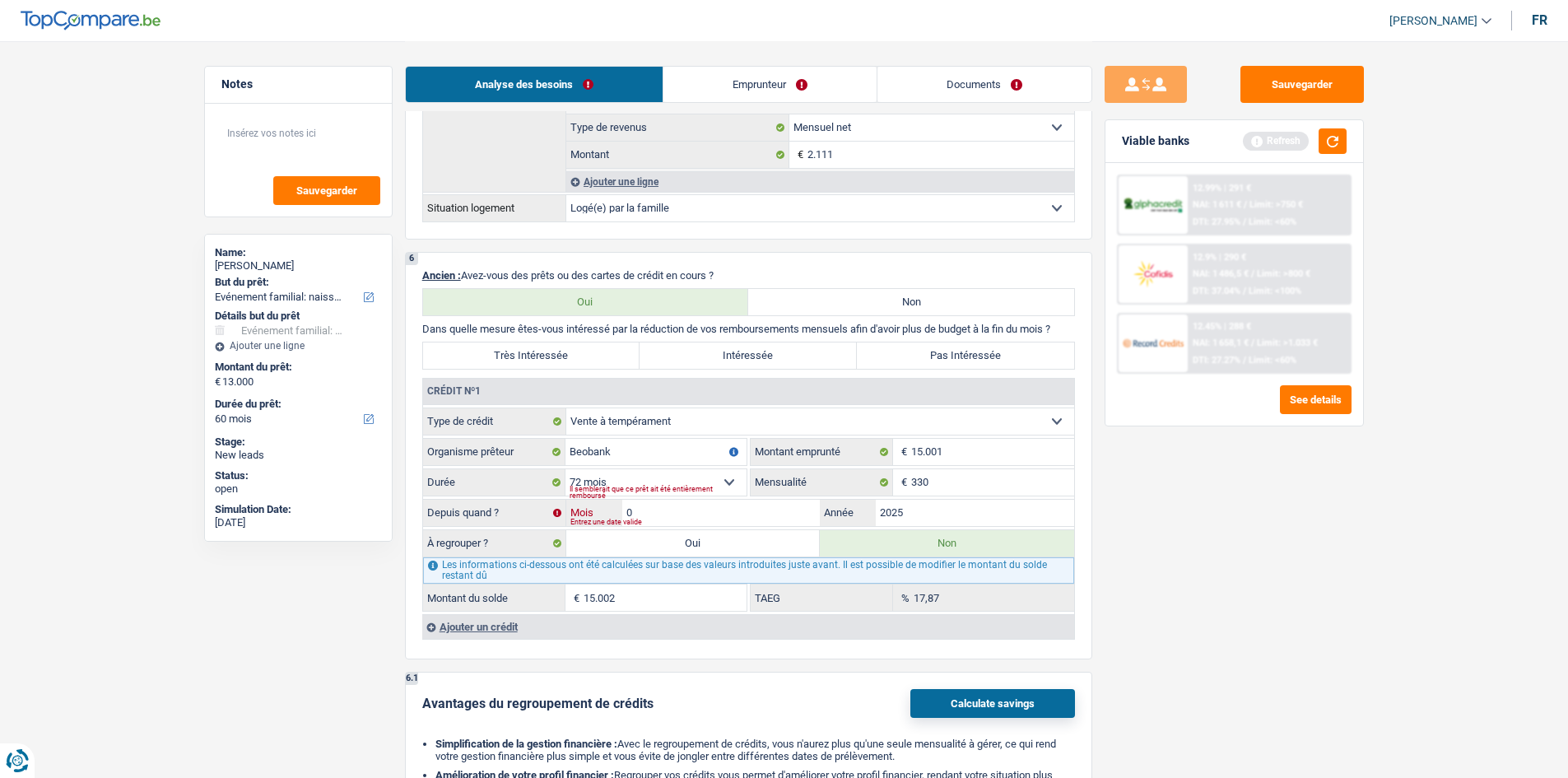
type input "06"
type input "14.627"
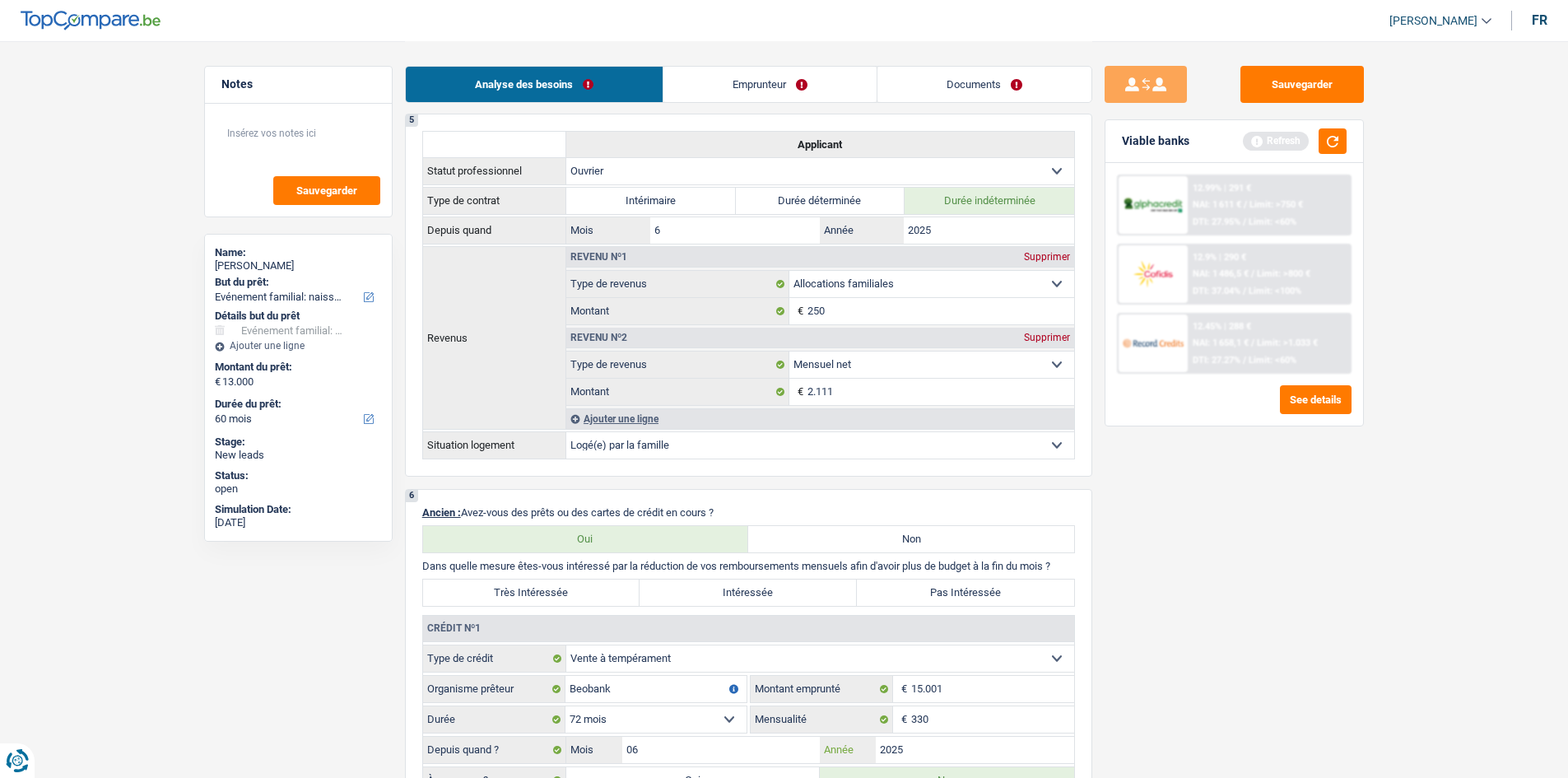
scroll to position [906, 0]
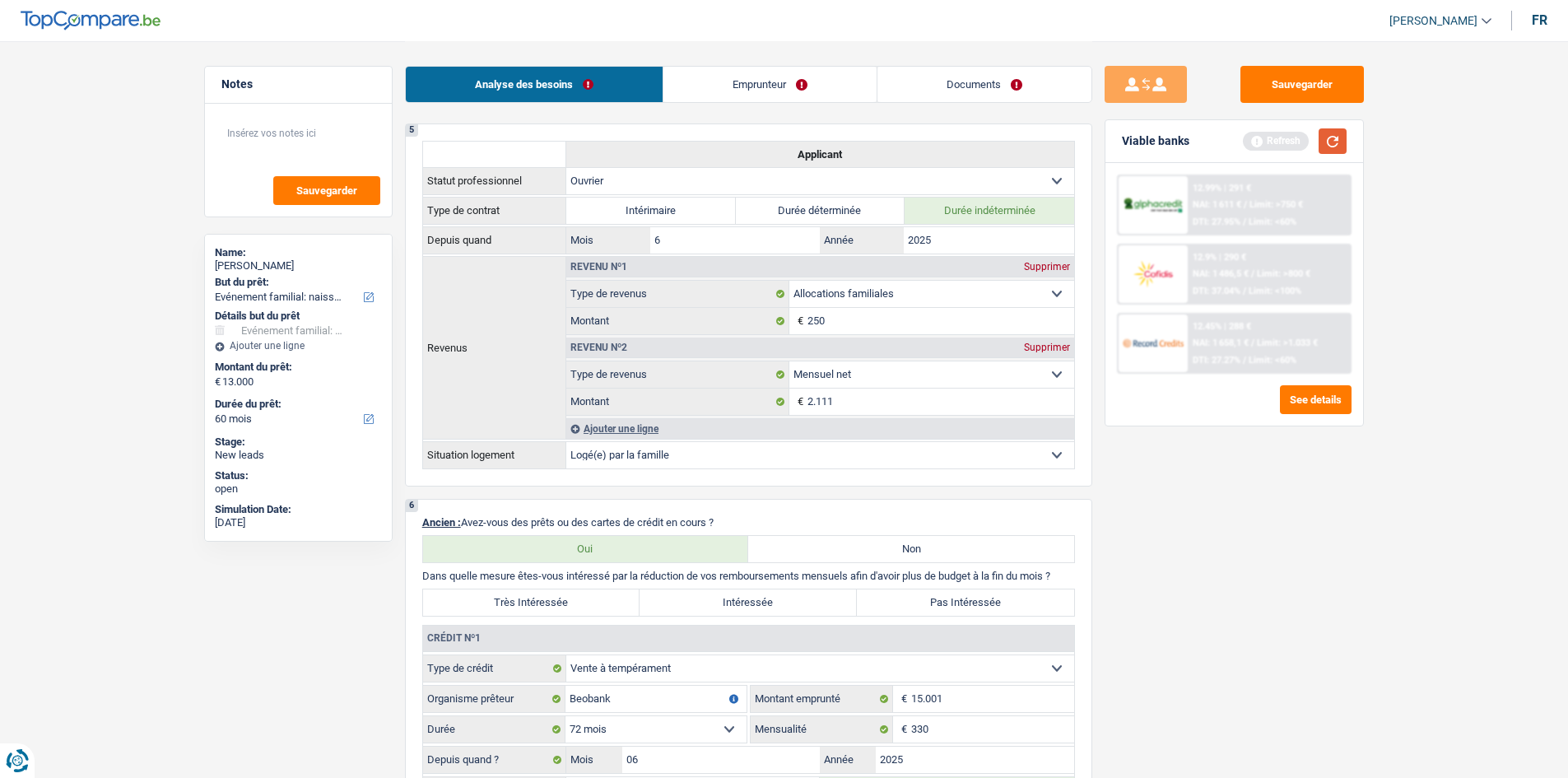
click at [1342, 151] on button "button" at bounding box center [1333, 141] width 28 height 25
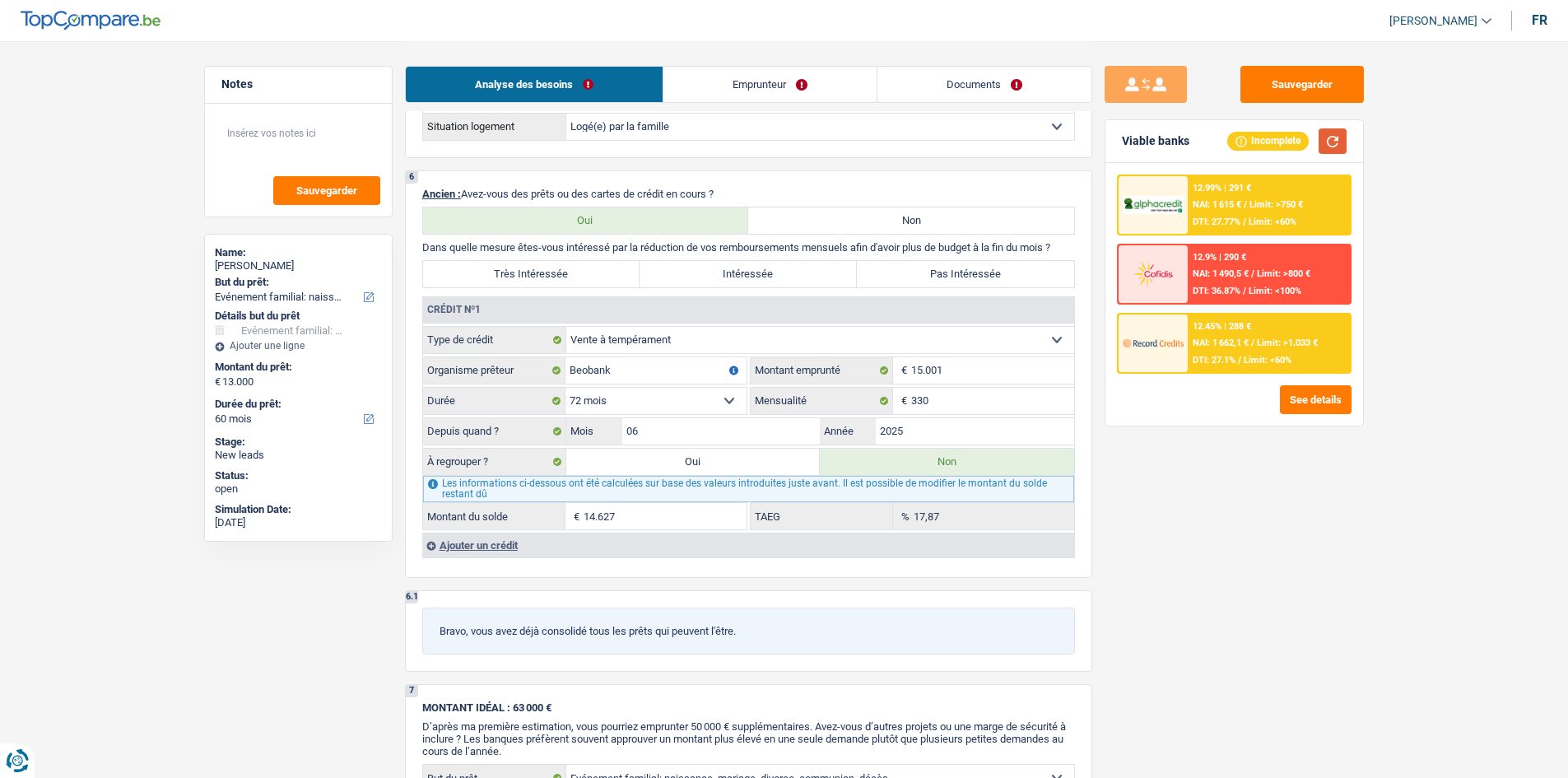
scroll to position [1236, 0]
click at [689, 467] on label "Oui" at bounding box center [693, 460] width 254 height 26
click at [689, 467] on input "Oui" at bounding box center [693, 460] width 254 height 26
radio input "true"
type input "27.627"
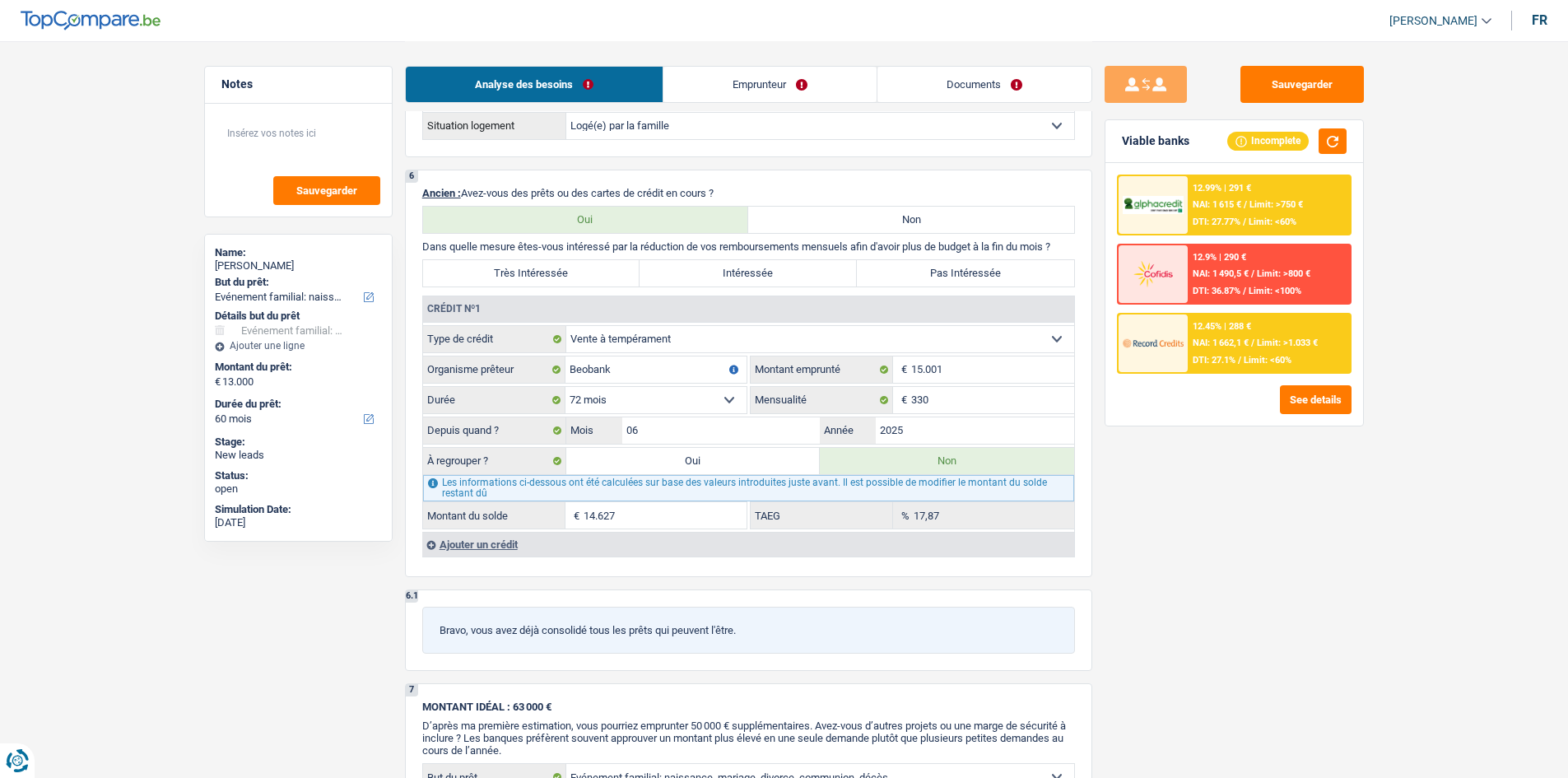
type input "14.627"
select select
radio input "false"
type input "14.627"
select select
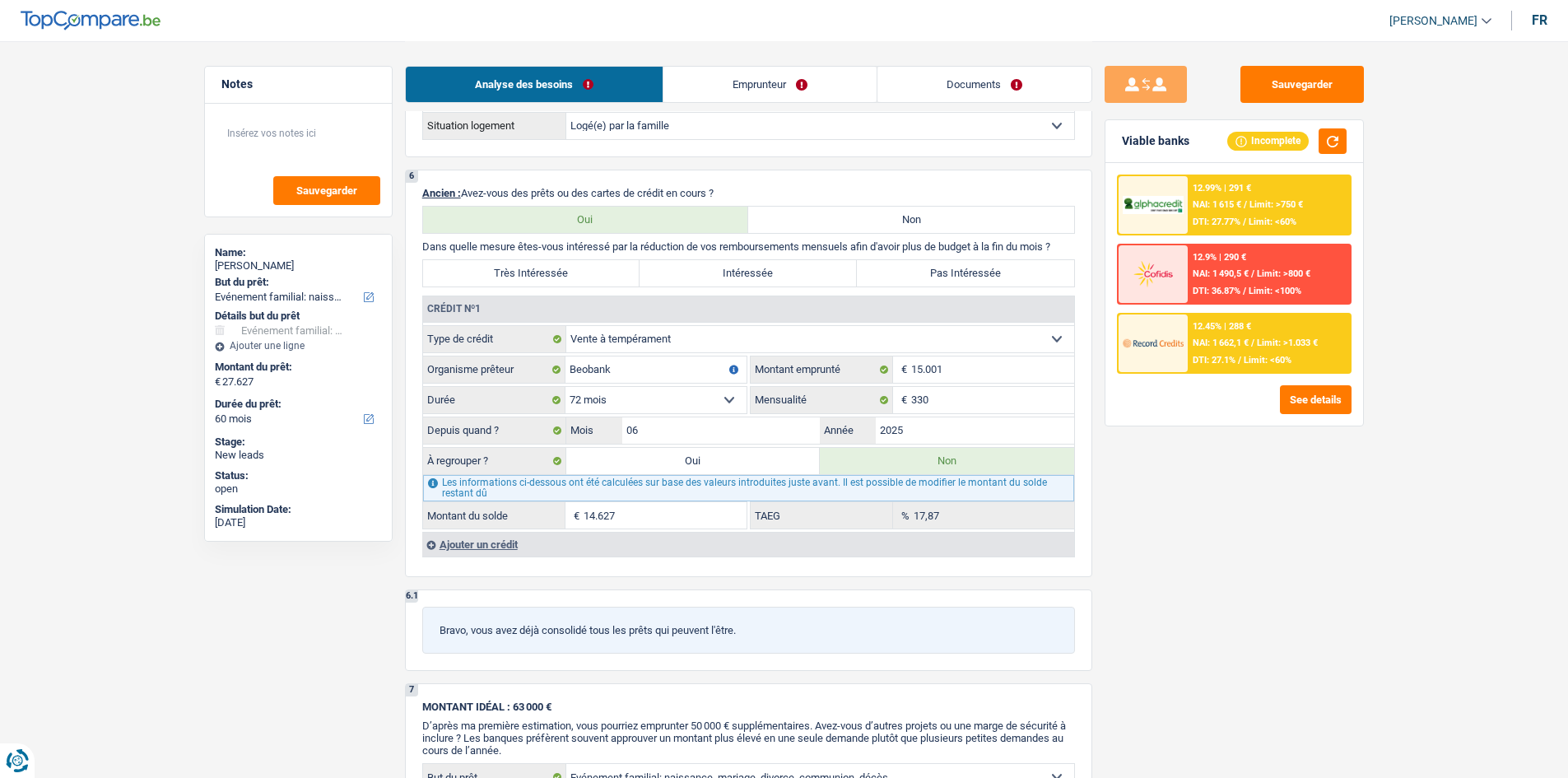
select select "refinancing"
select select "120"
select select "refinancing"
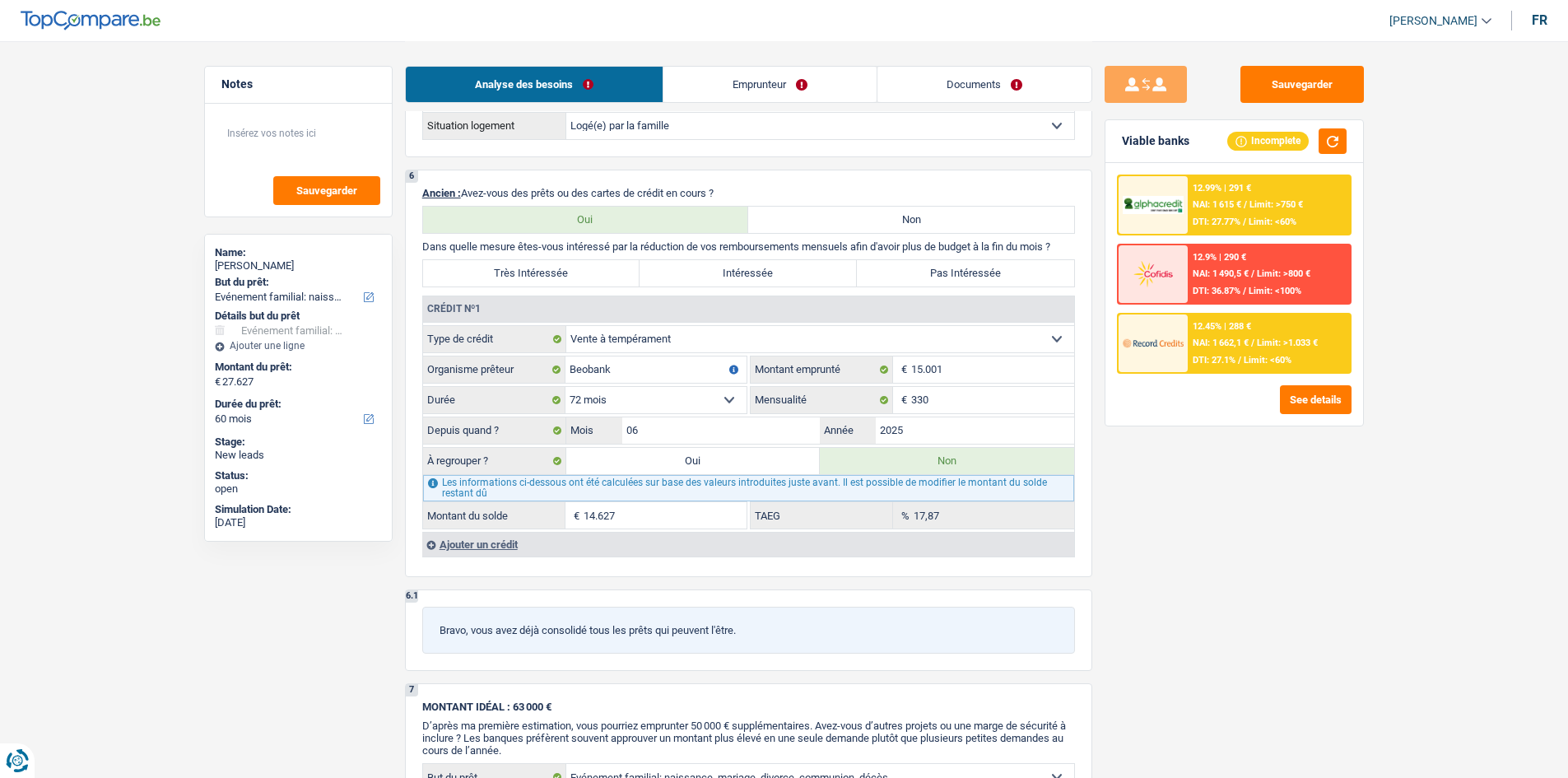
select select "120"
select select "refinancing"
select select "120"
select select "familyEvent"
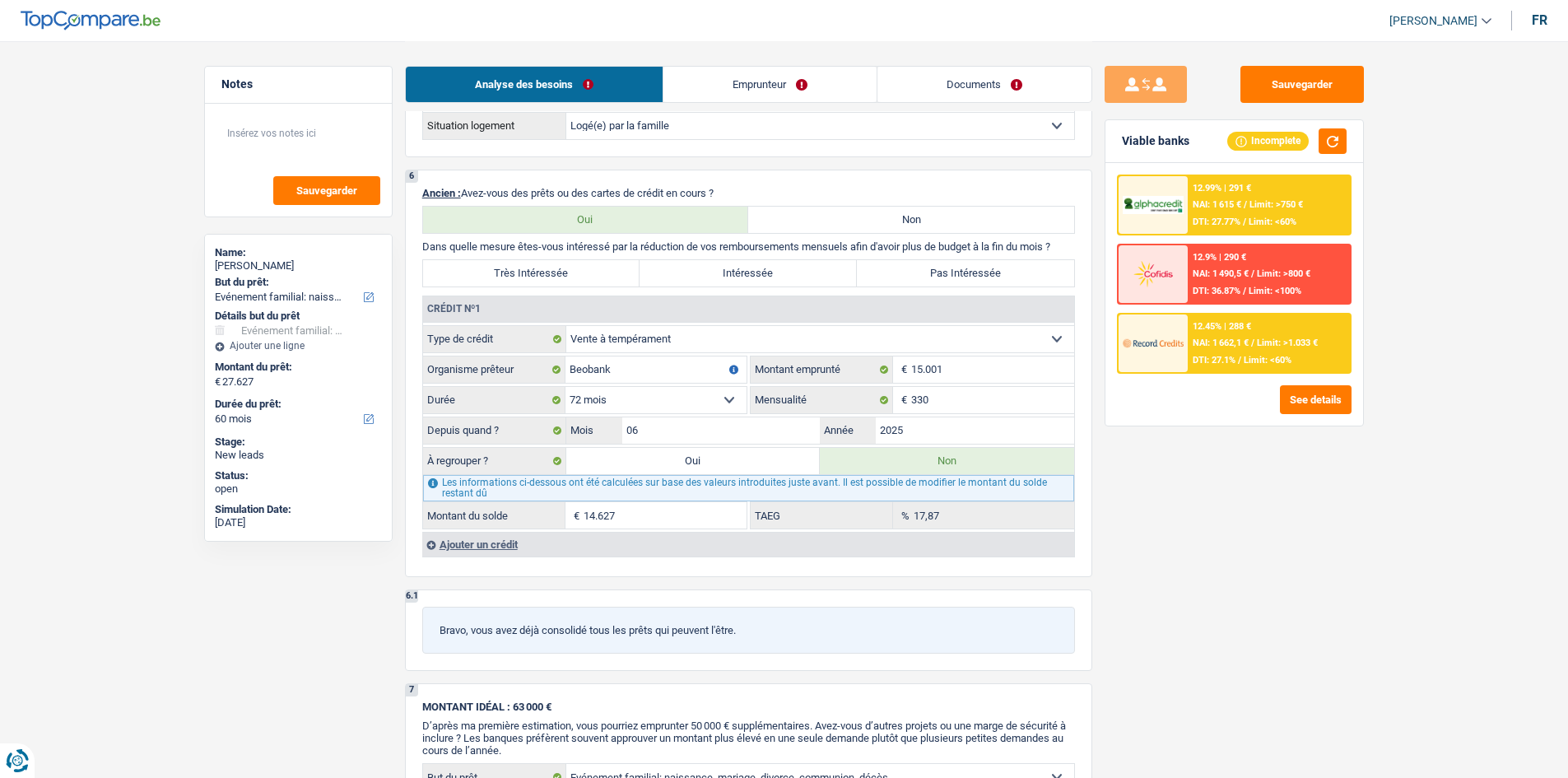
select select "familyEvent"
select select "false"
select select "familyEvent"
select select "false"
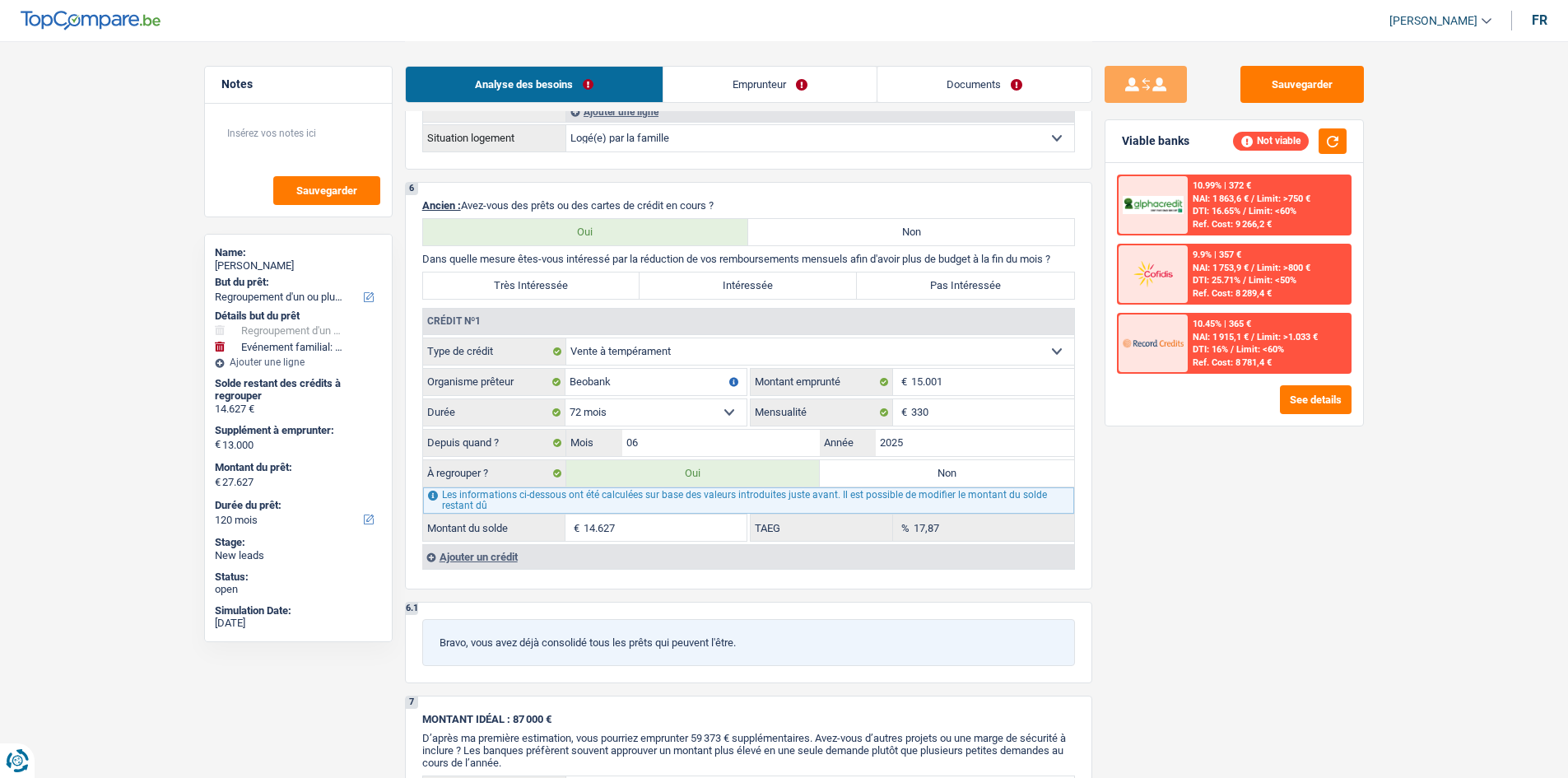
scroll to position [1483, 0]
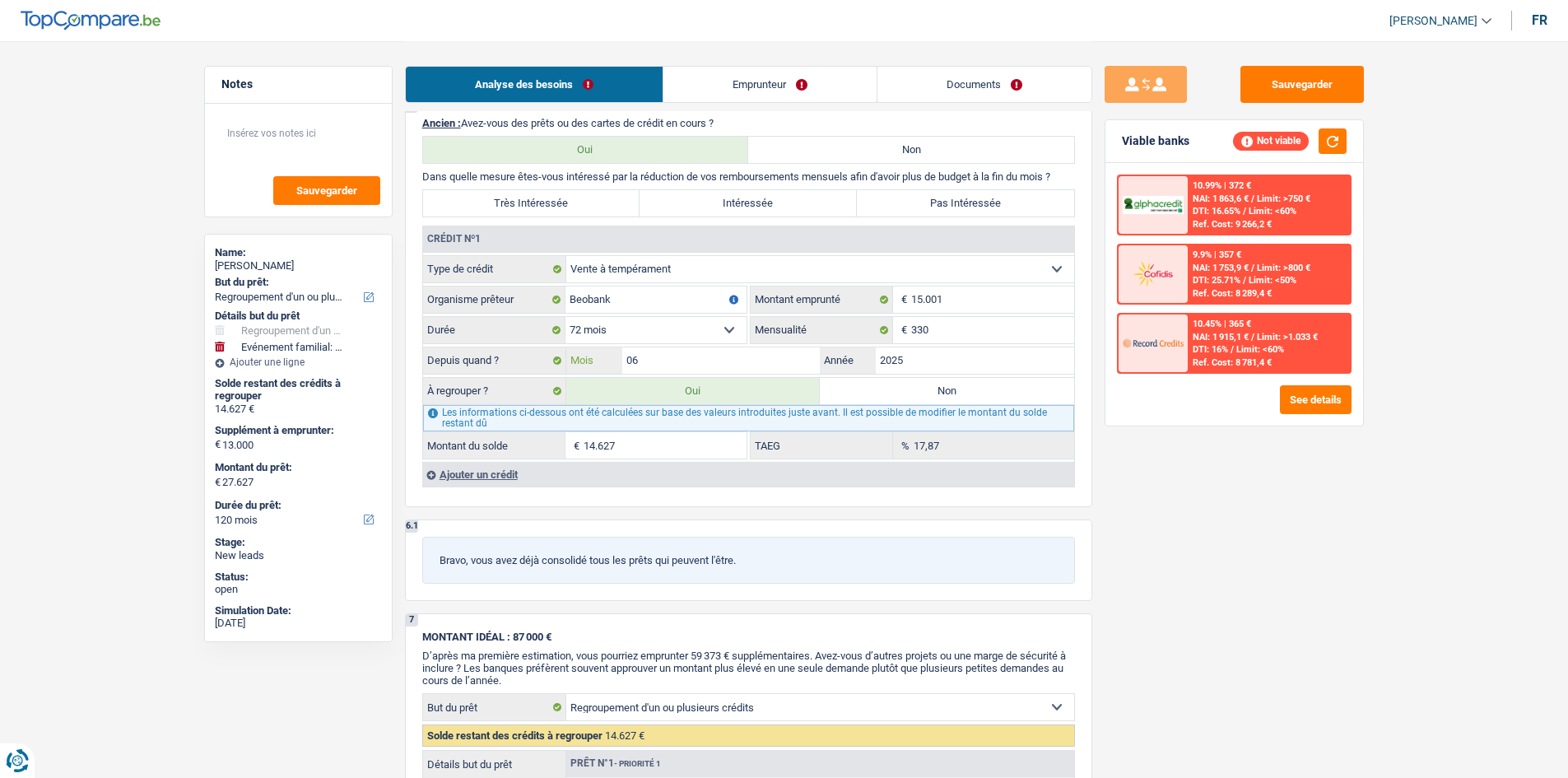
click at [685, 359] on input "06" at bounding box center [721, 360] width 198 height 26
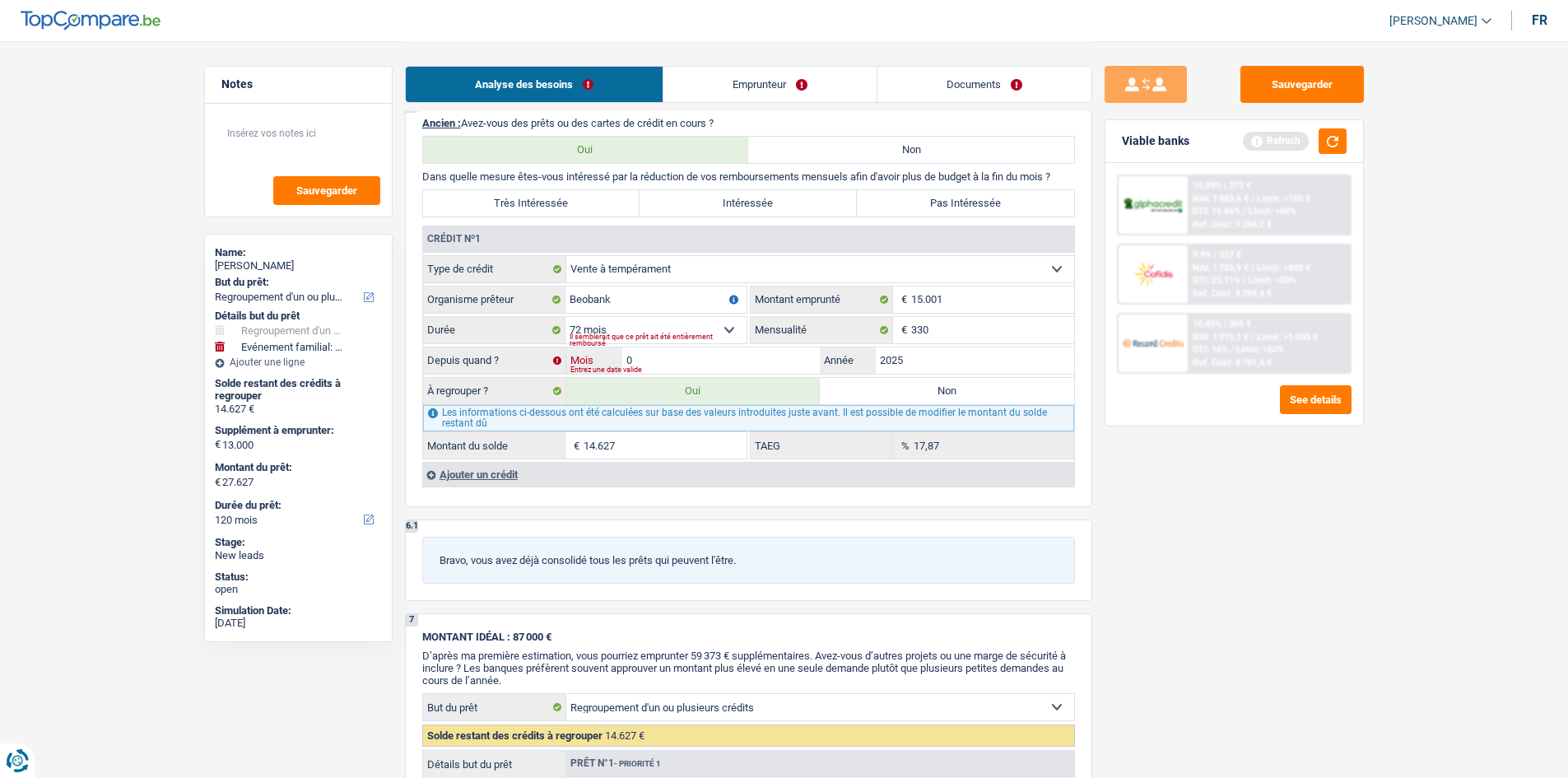
type input "07"
type input "14.754"
type input "27.754"
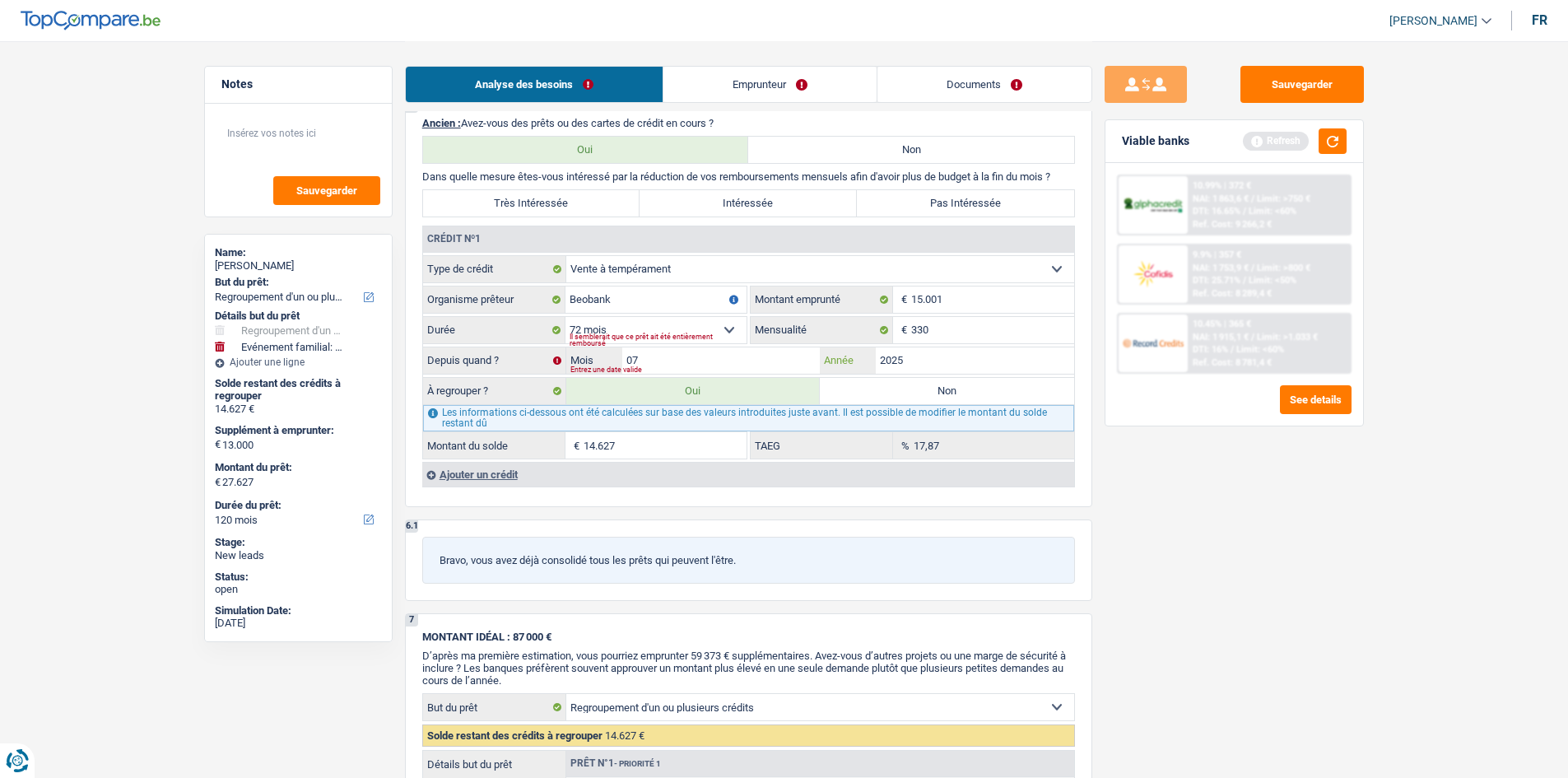
type input "27.754"
click at [933, 386] on label "Non" at bounding box center [947, 391] width 254 height 26
click at [933, 386] on input "Non" at bounding box center [947, 391] width 254 height 26
radio input "true"
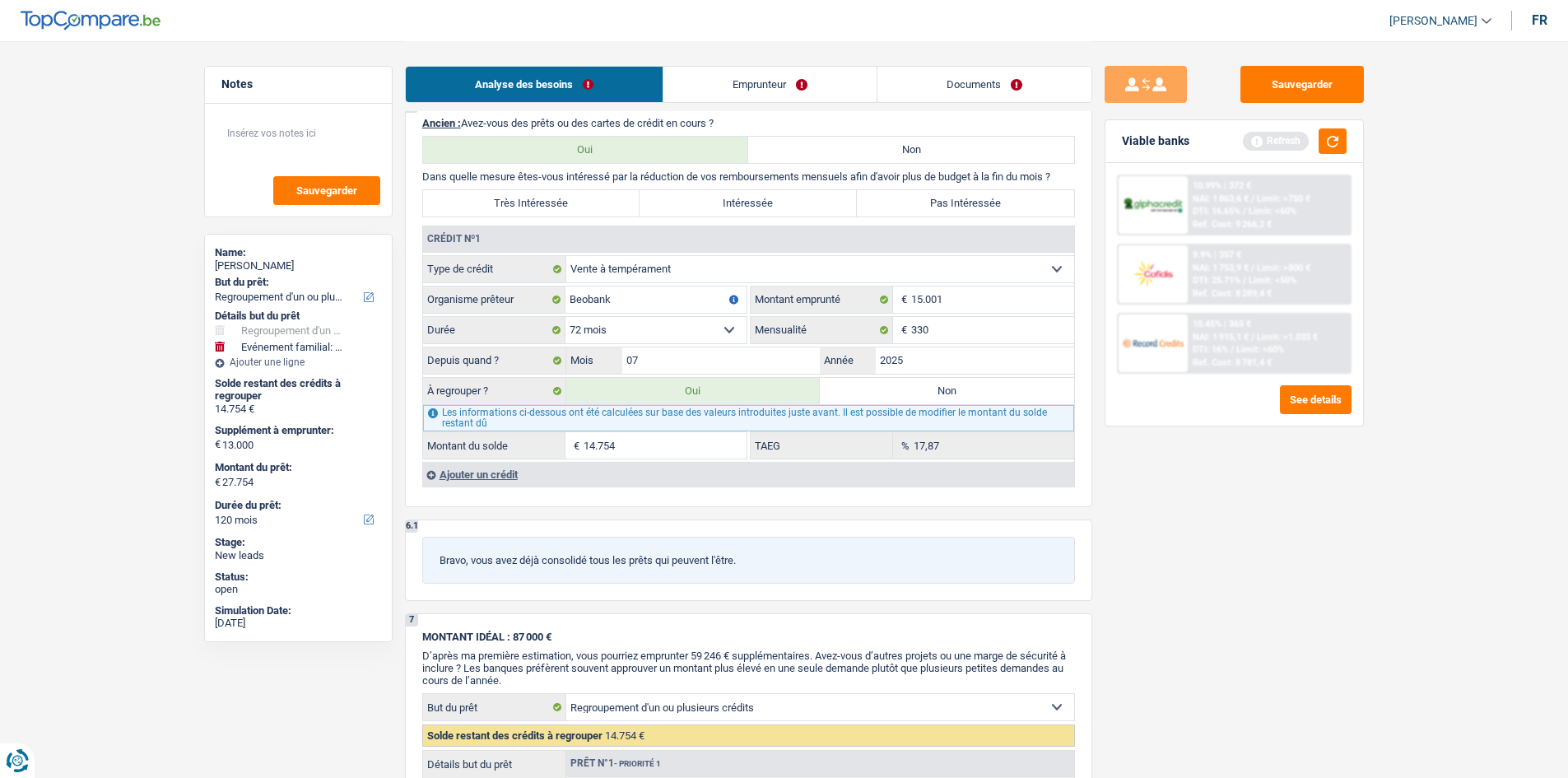
select select "familyEvent"
select select "60"
select select "familyEvent"
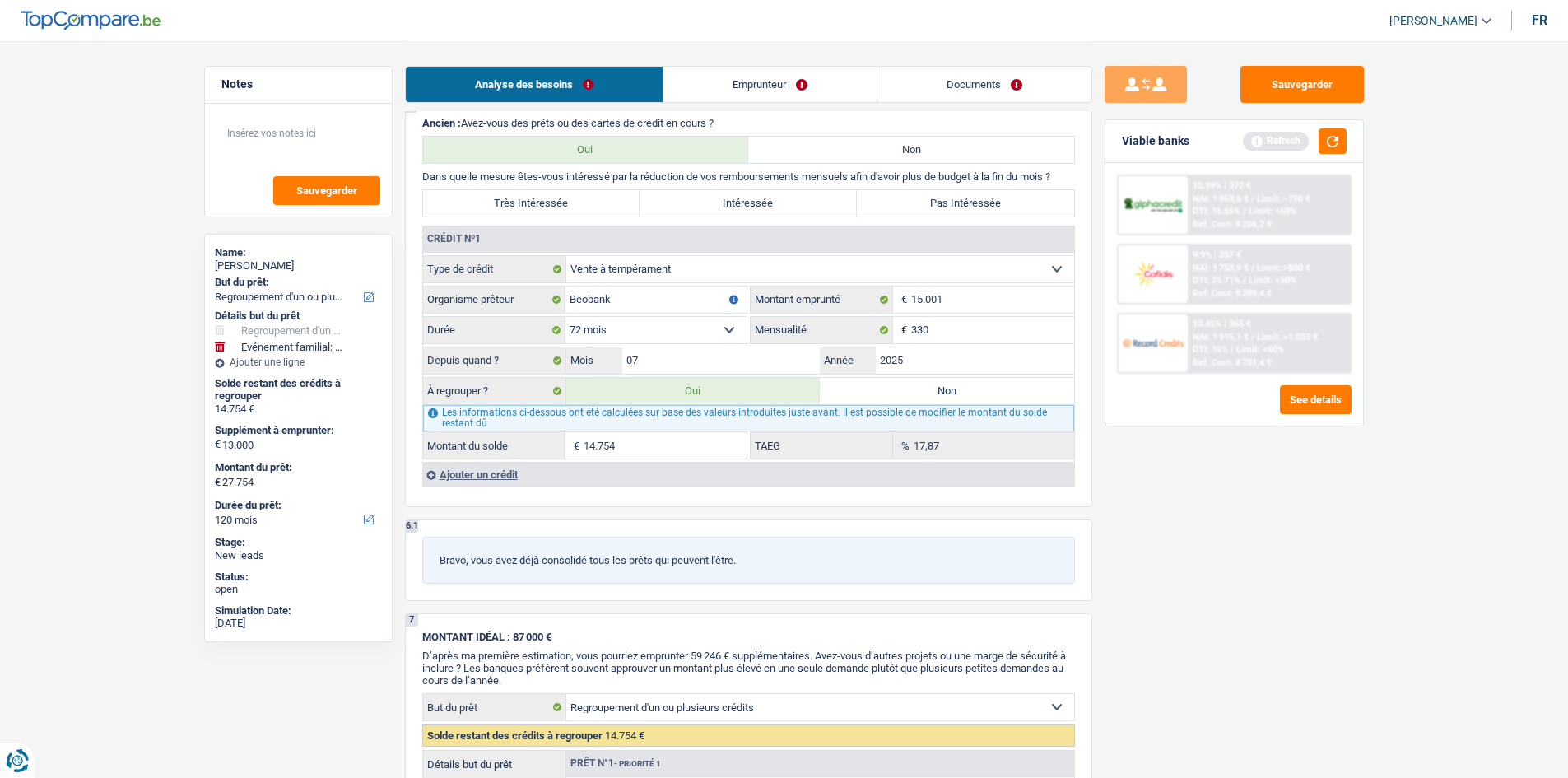
type input "Financer son mariage"
type input "13.000"
select select "false"
select select "60"
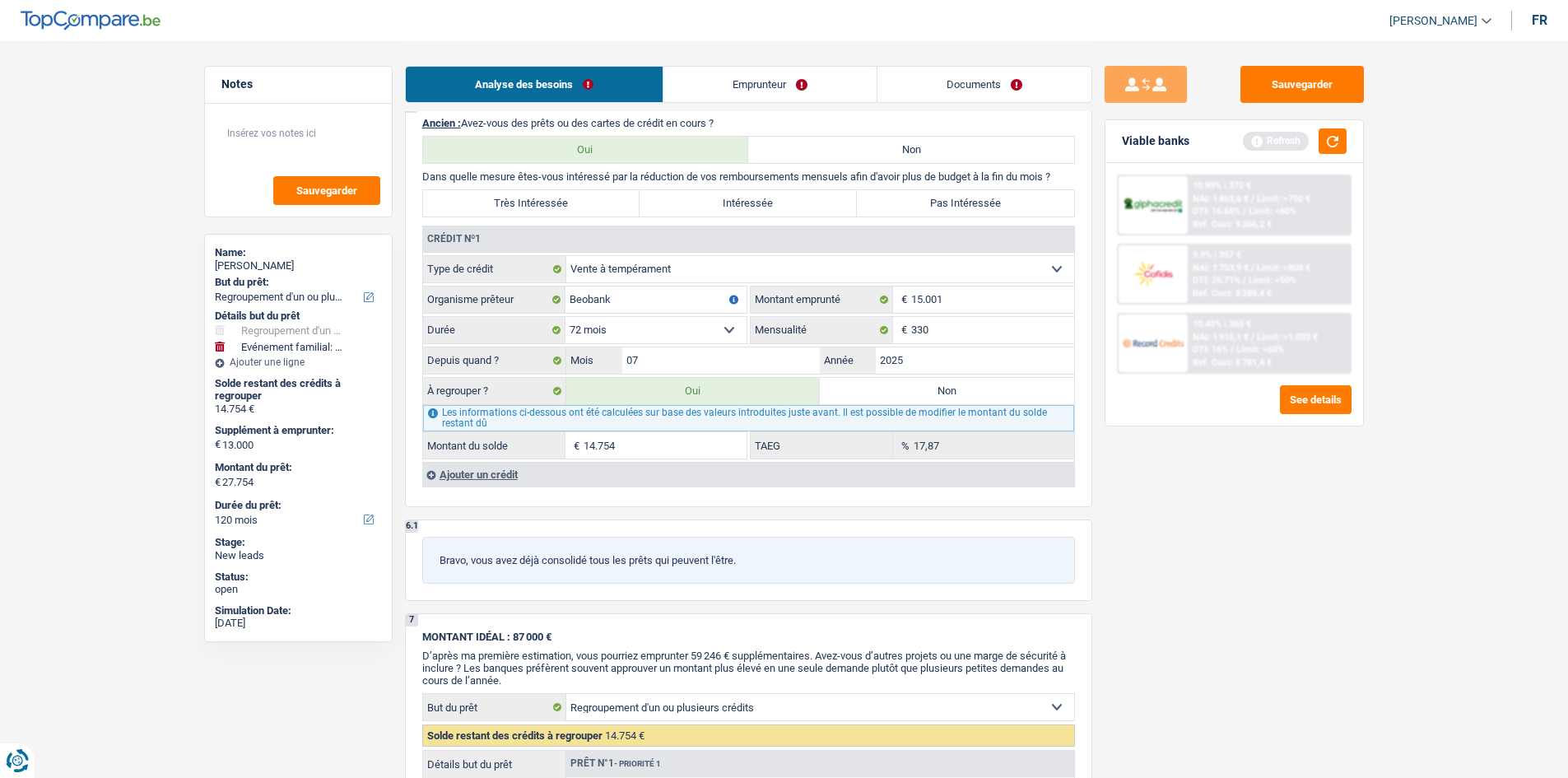
radio input "false"
select select "familyEvent"
type input "Financer son mariage"
type input "13.000"
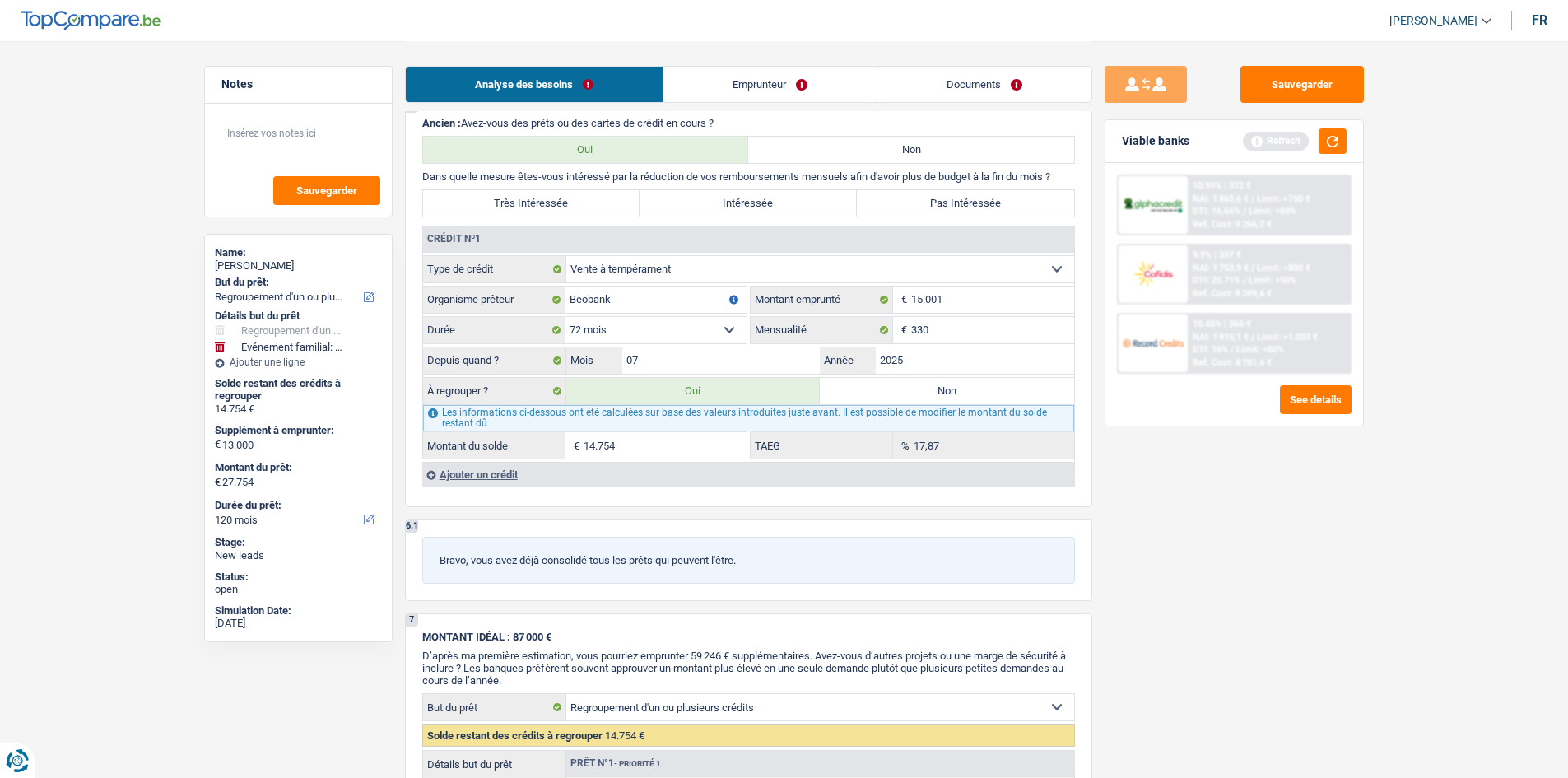
type input "13.000"
select select "false"
select select "60"
type input "13.000"
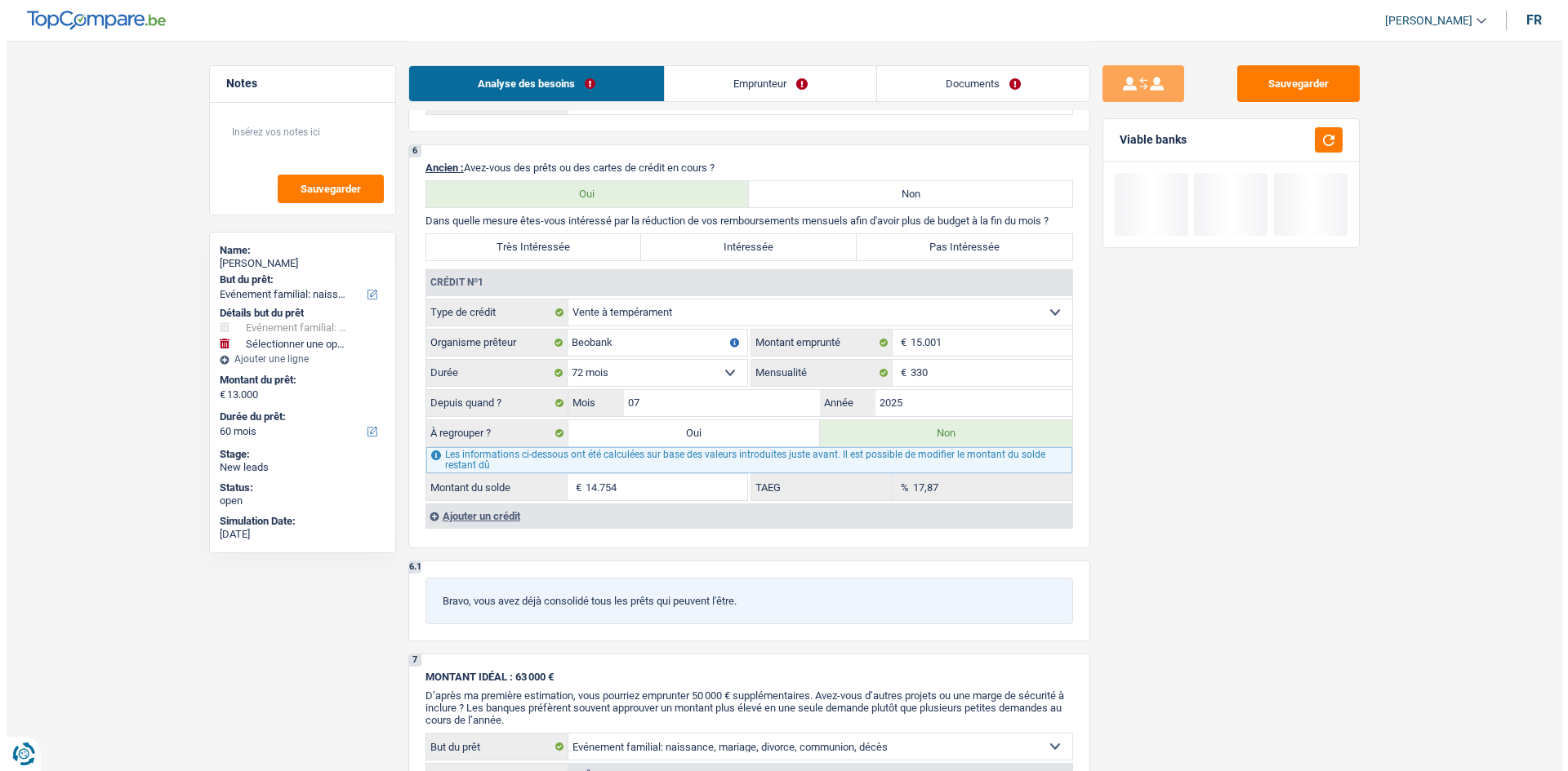
scroll to position [1306, 0]
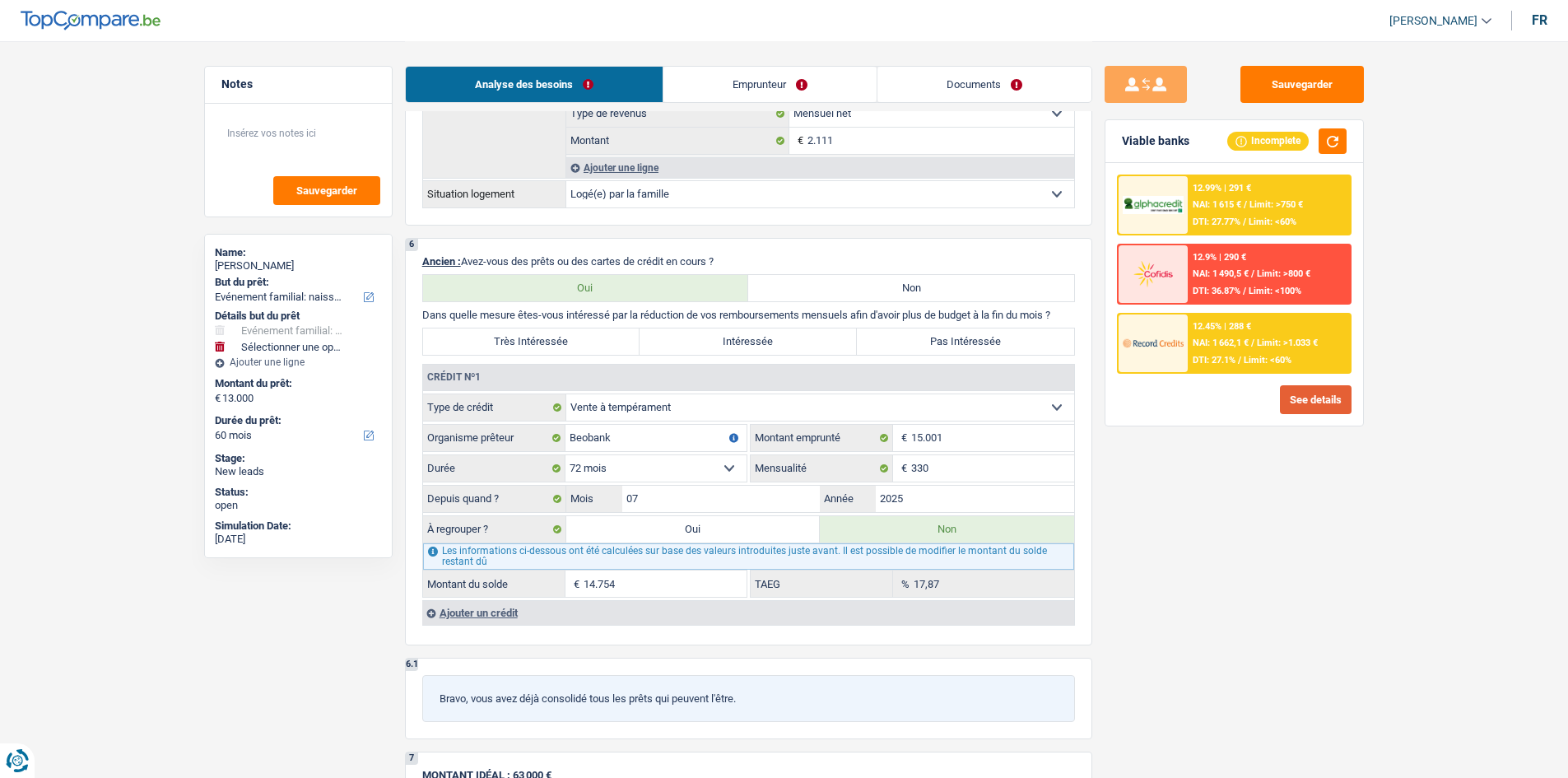
click at [1318, 399] on button "See details" at bounding box center [1316, 400] width 71 height 29
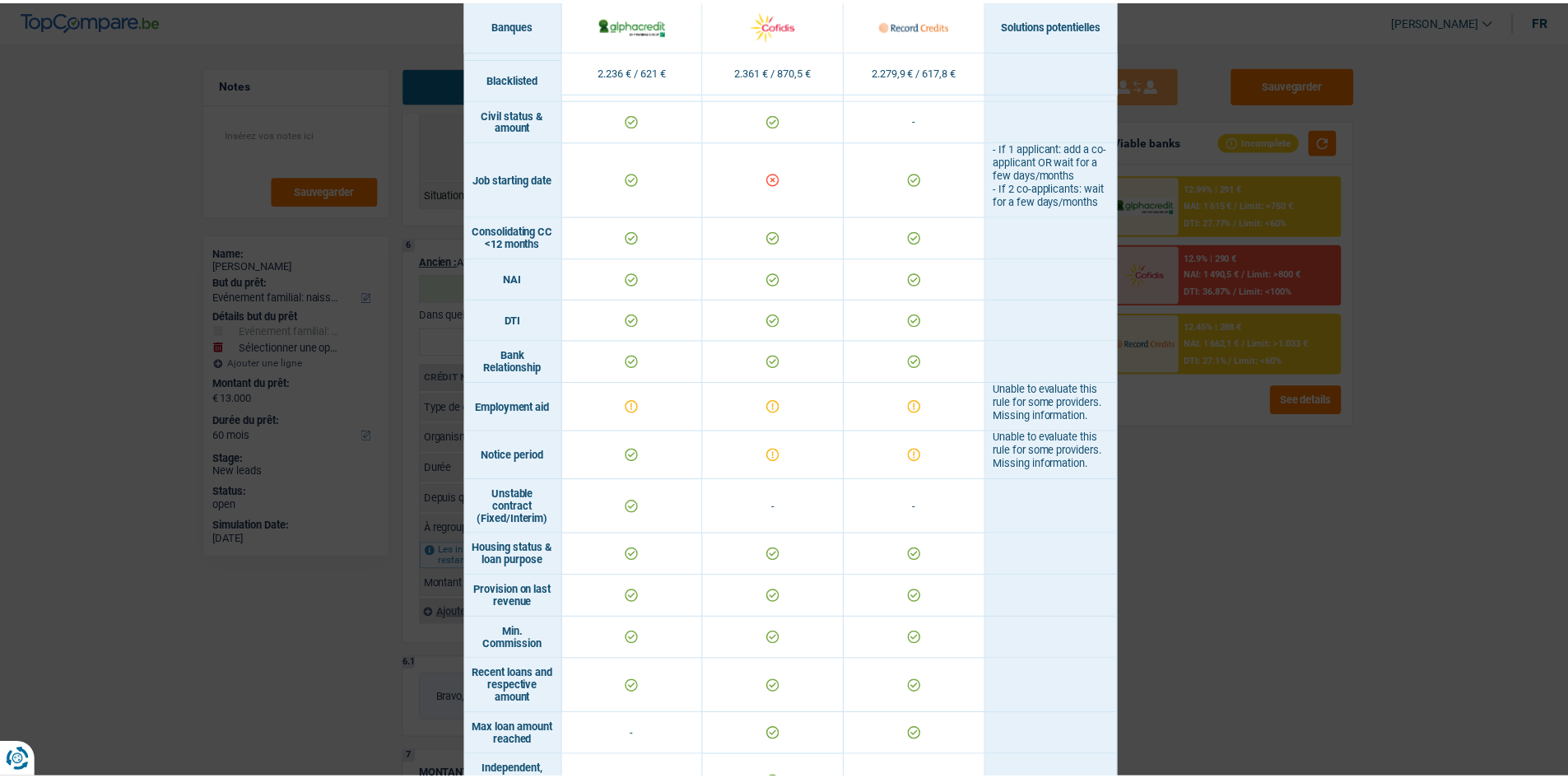
scroll to position [576, 0]
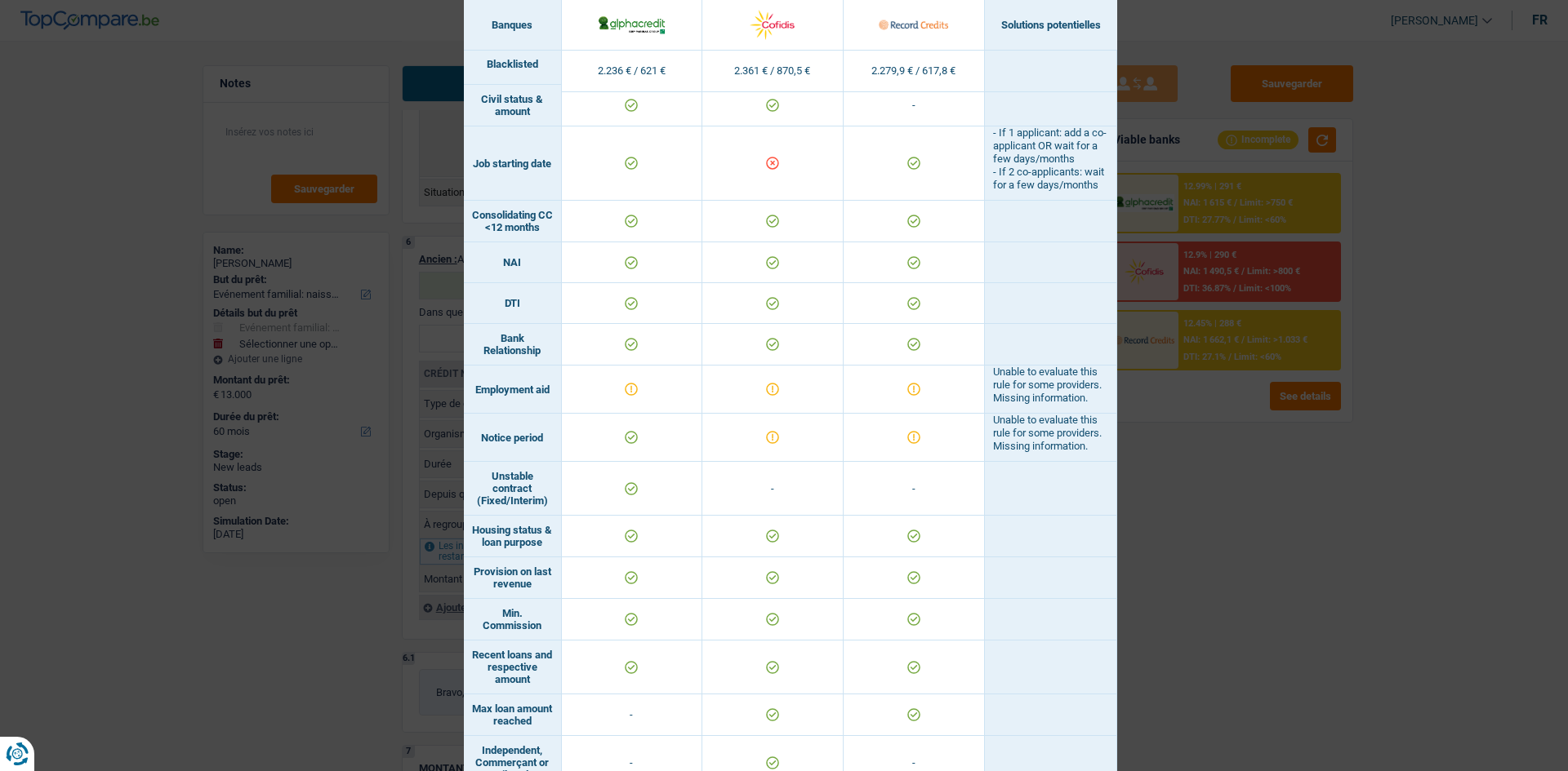
click at [1232, 484] on div "Banks conditions × Banques Solutions potentielles Revenus / Charges 2.236 € / 6…" at bounding box center [784, 386] width 1568 height 771
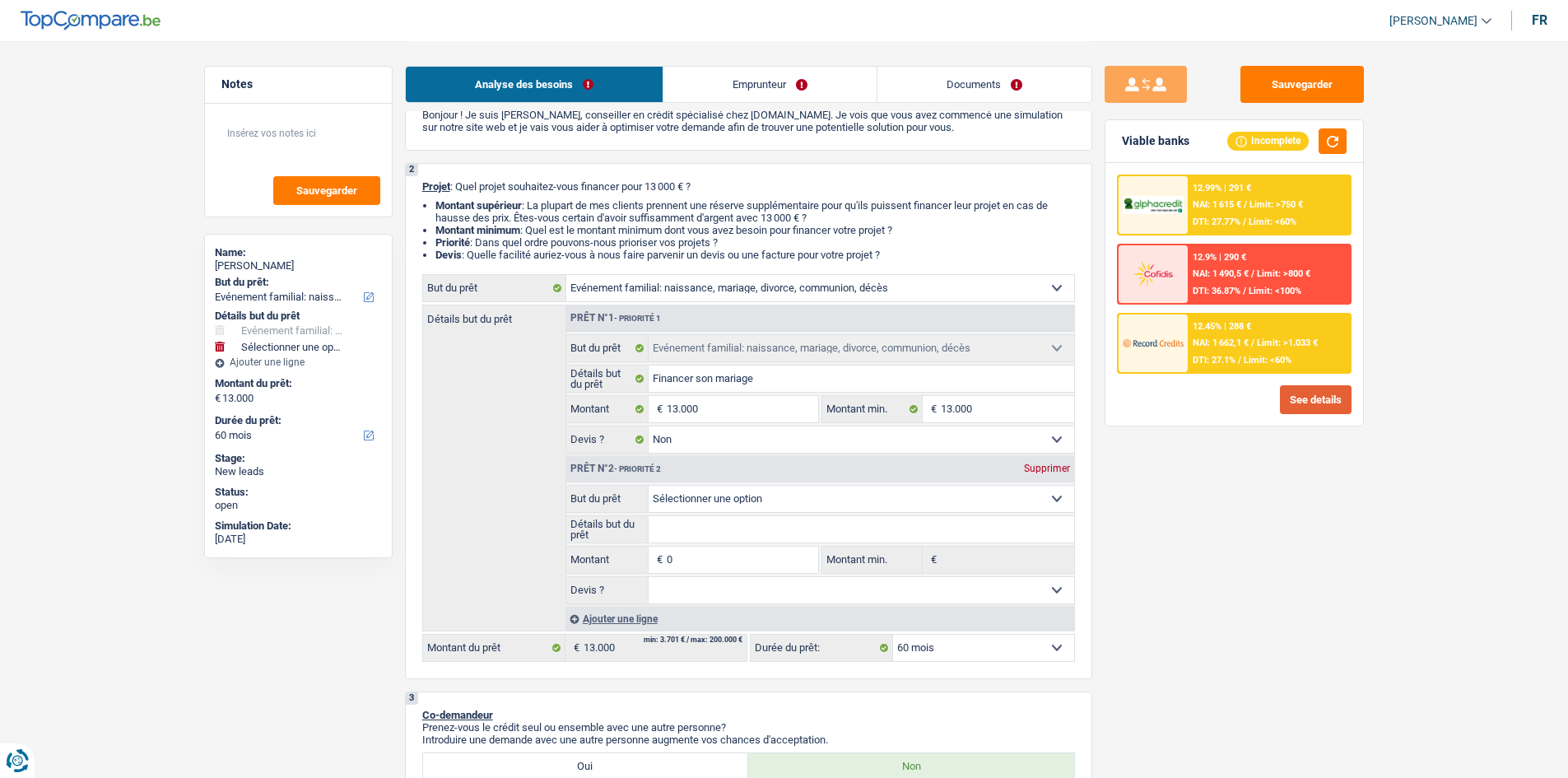
scroll to position [0, 0]
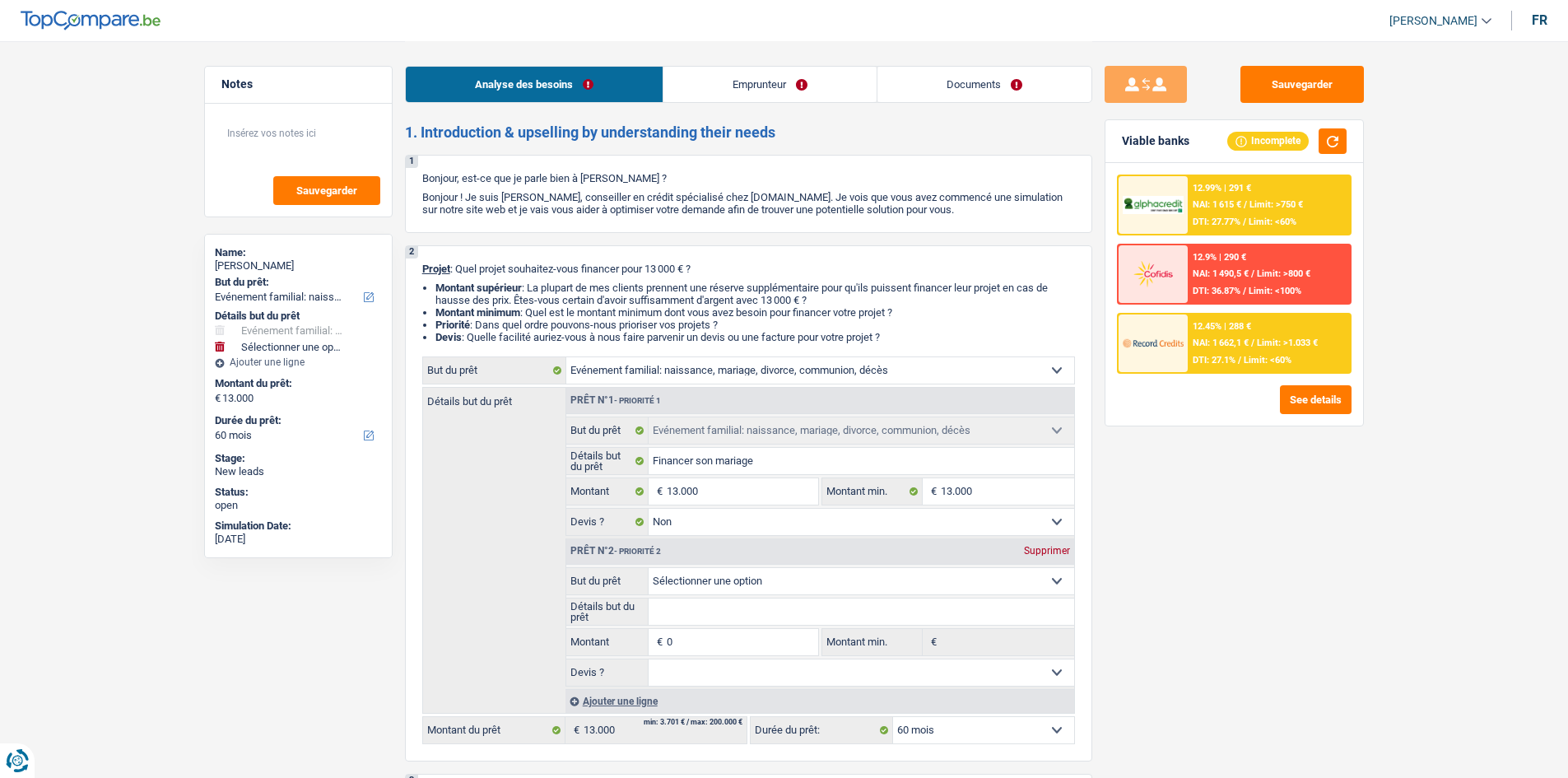
click at [760, 71] on link "Emprunteur" at bounding box center [770, 84] width 213 height 35
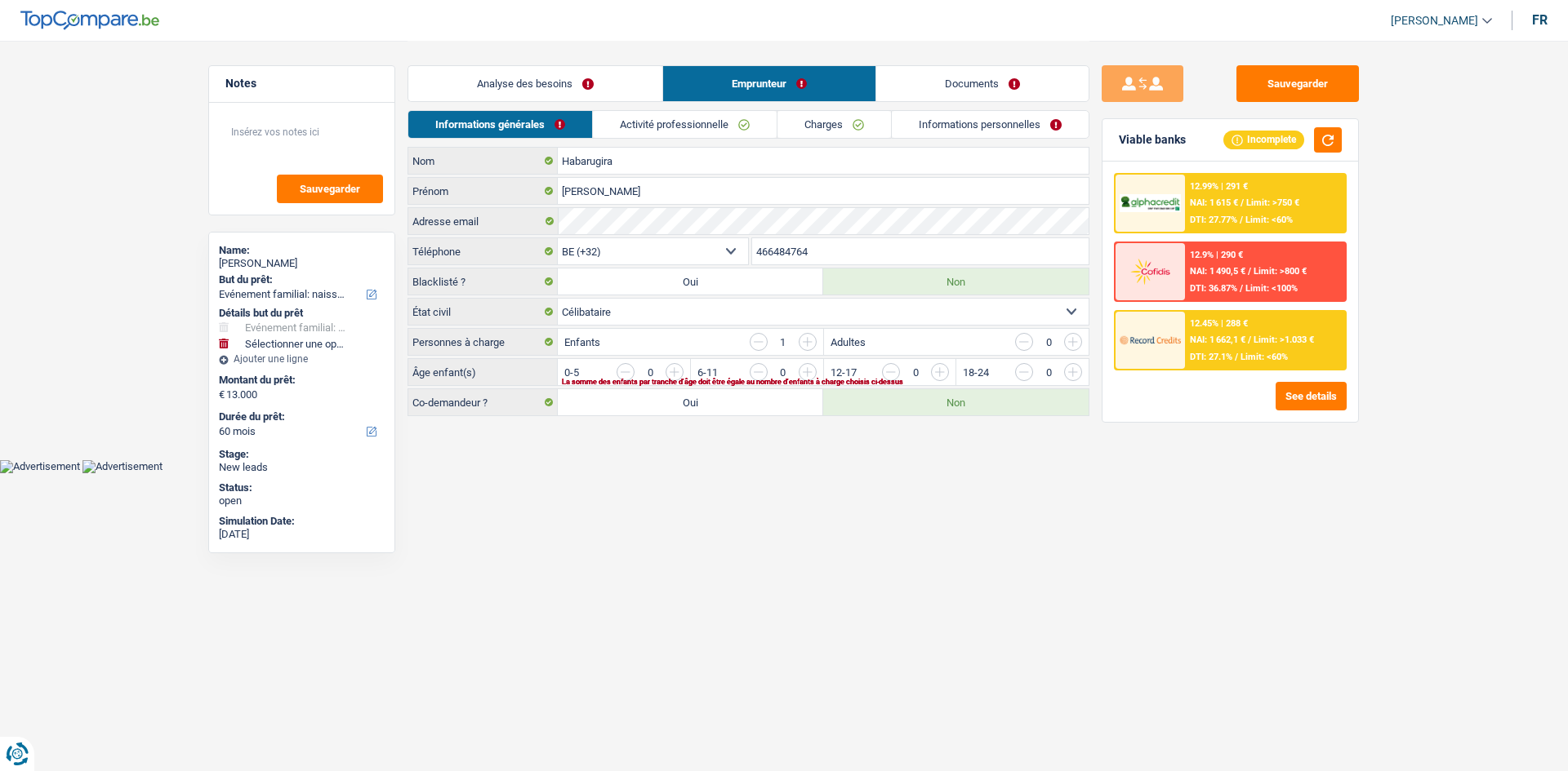
click at [762, 343] on input "button" at bounding box center [759, 342] width 18 height 18
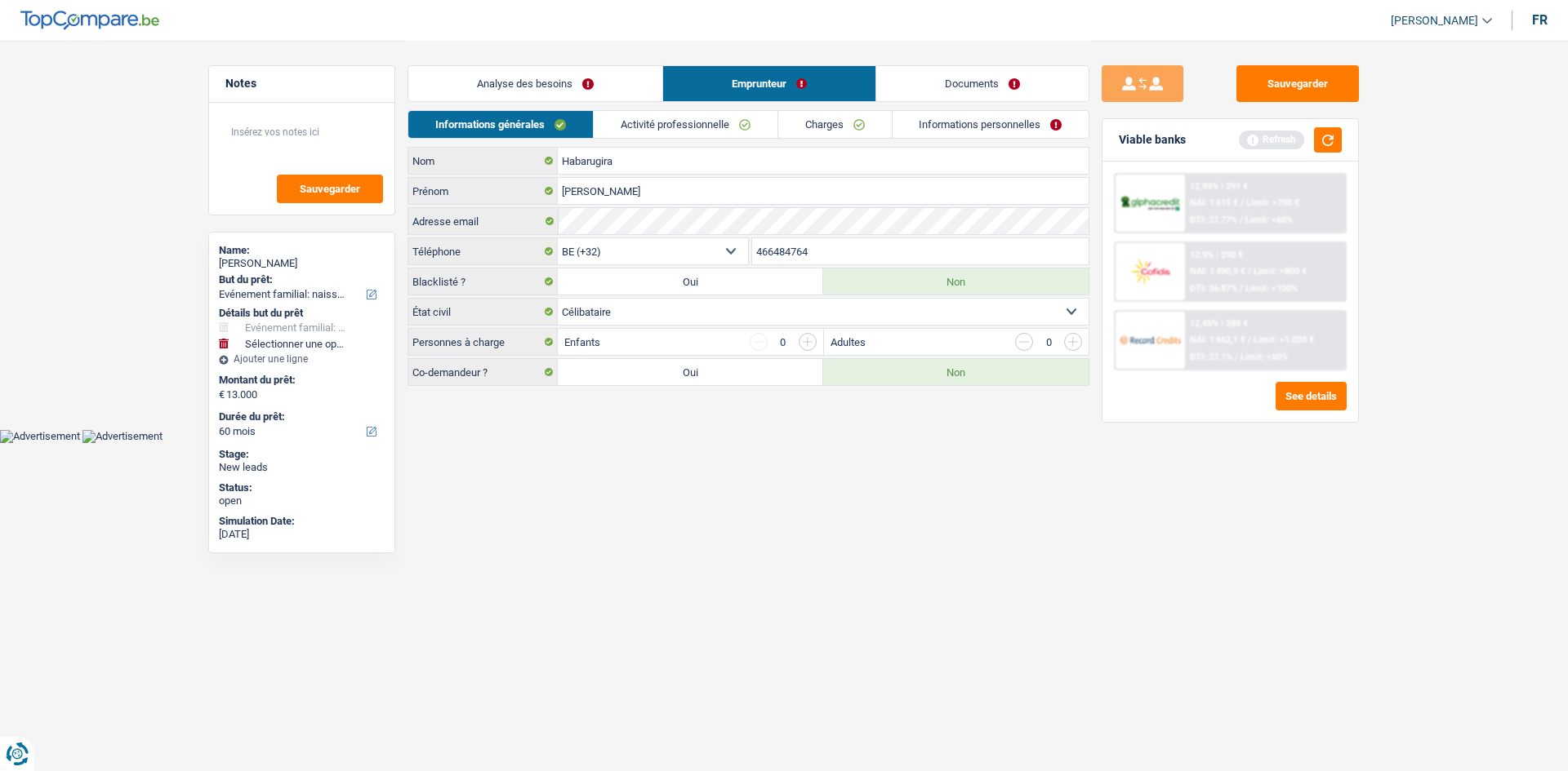
click at [658, 130] on link "Activité professionnelle" at bounding box center [685, 125] width 184 height 27
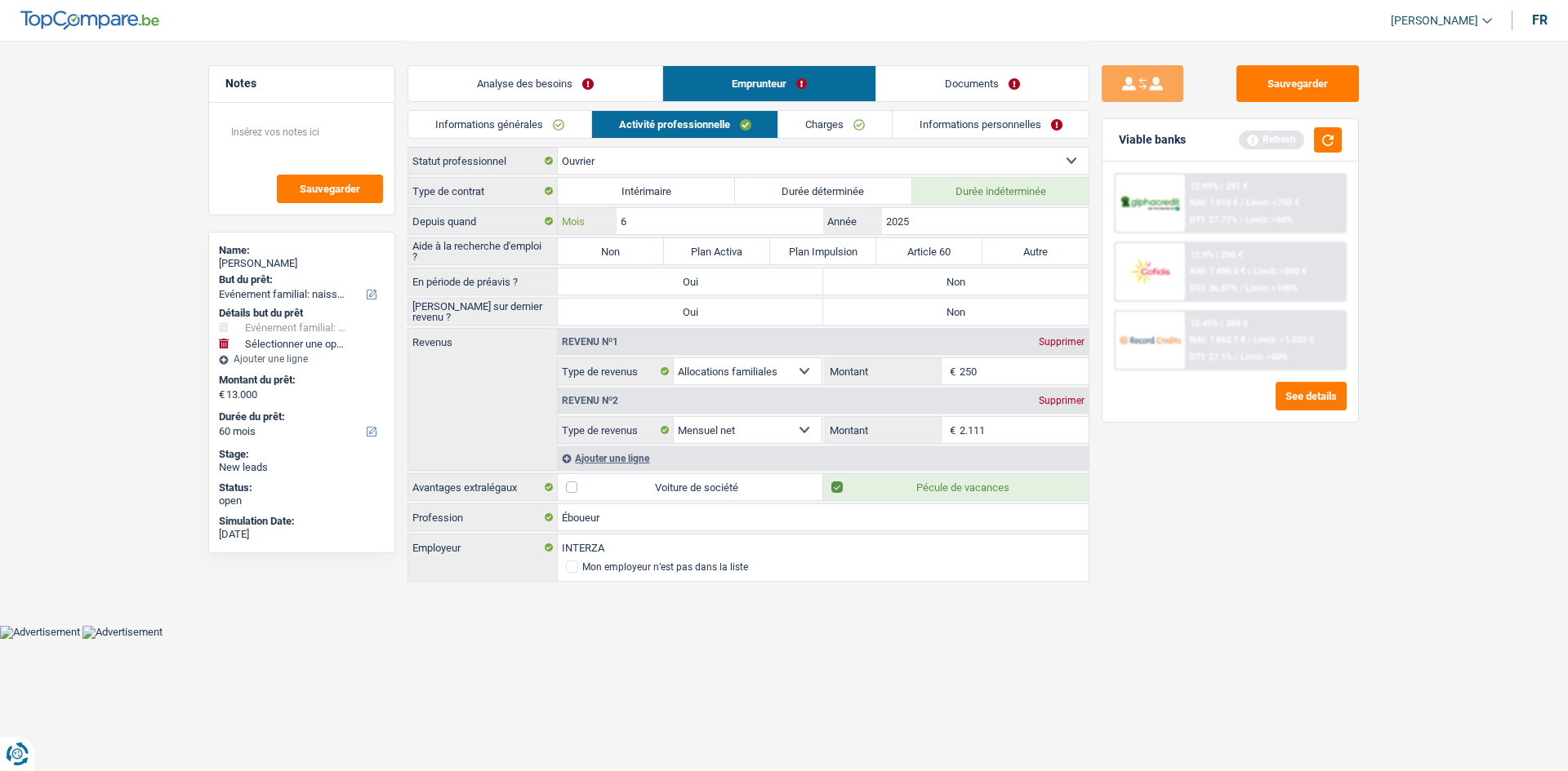
click at [736, 224] on input "6" at bounding box center [719, 221] width 206 height 26
click at [932, 219] on input "2025" at bounding box center [985, 221] width 206 height 26
click at [719, 215] on input "6" at bounding box center [719, 221] width 206 height 26
type input "5"
click at [604, 254] on label "Non" at bounding box center [611, 251] width 106 height 26
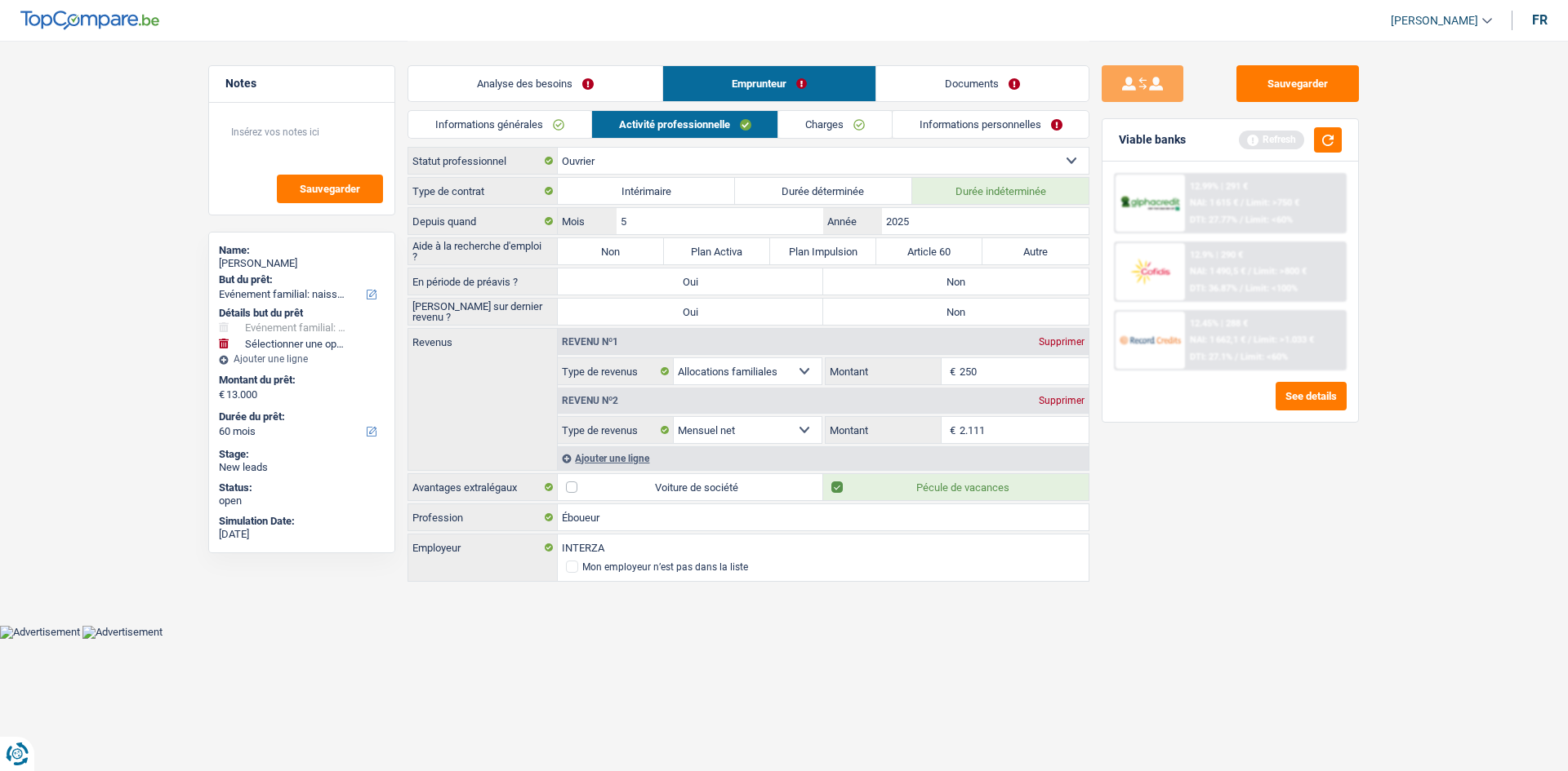
click at [604, 254] on input "Non" at bounding box center [611, 251] width 106 height 26
radio input "true"
click at [925, 275] on label "Non" at bounding box center [956, 282] width 266 height 26
click at [925, 275] on input "Non" at bounding box center [956, 282] width 266 height 26
radio input "true"
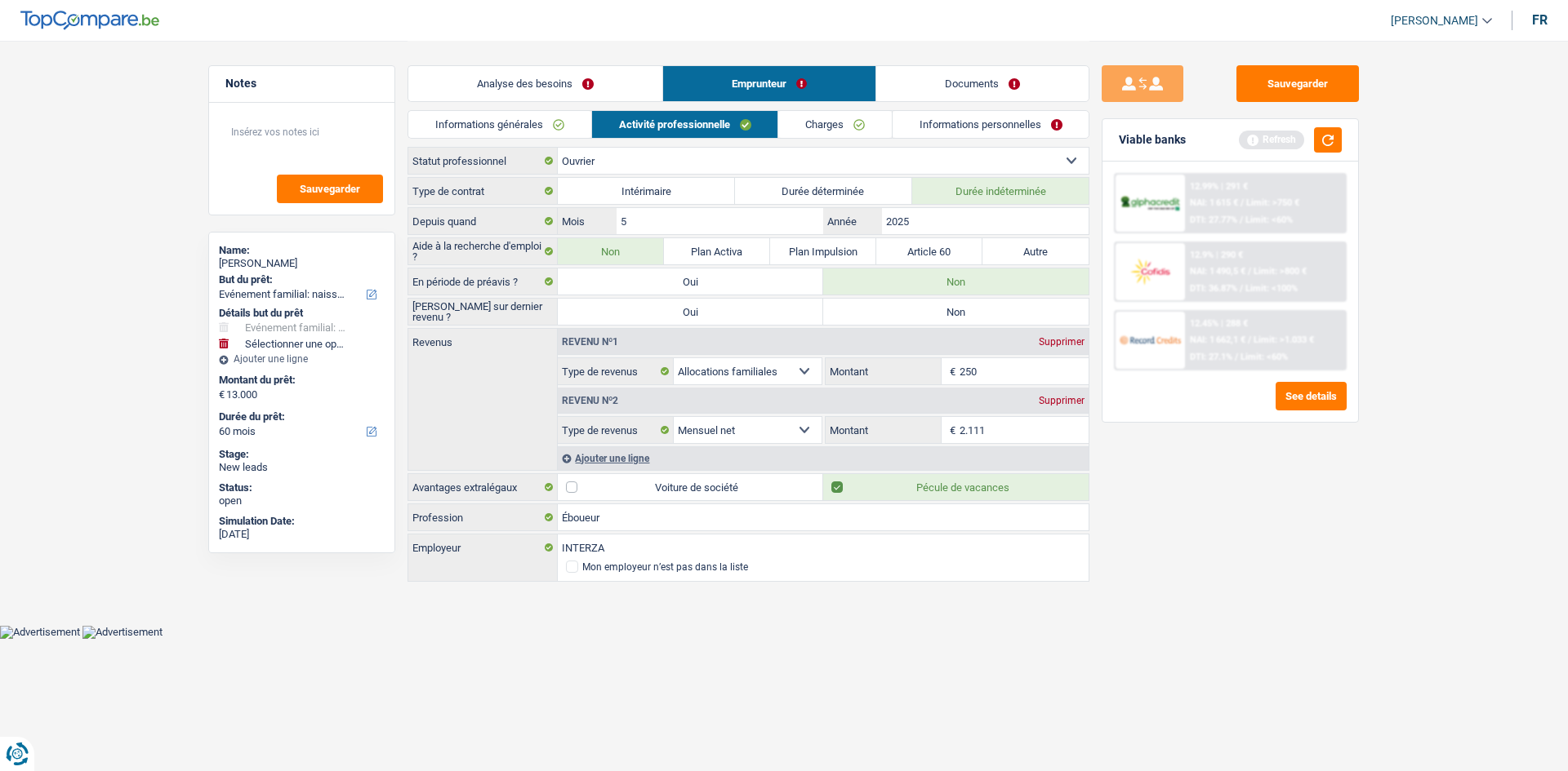
click at [928, 308] on label "Non" at bounding box center [956, 311] width 266 height 26
click at [928, 308] on input "Non" at bounding box center [956, 311] width 266 height 26
radio input "true"
click at [1336, 132] on button "button" at bounding box center [1328, 140] width 28 height 25
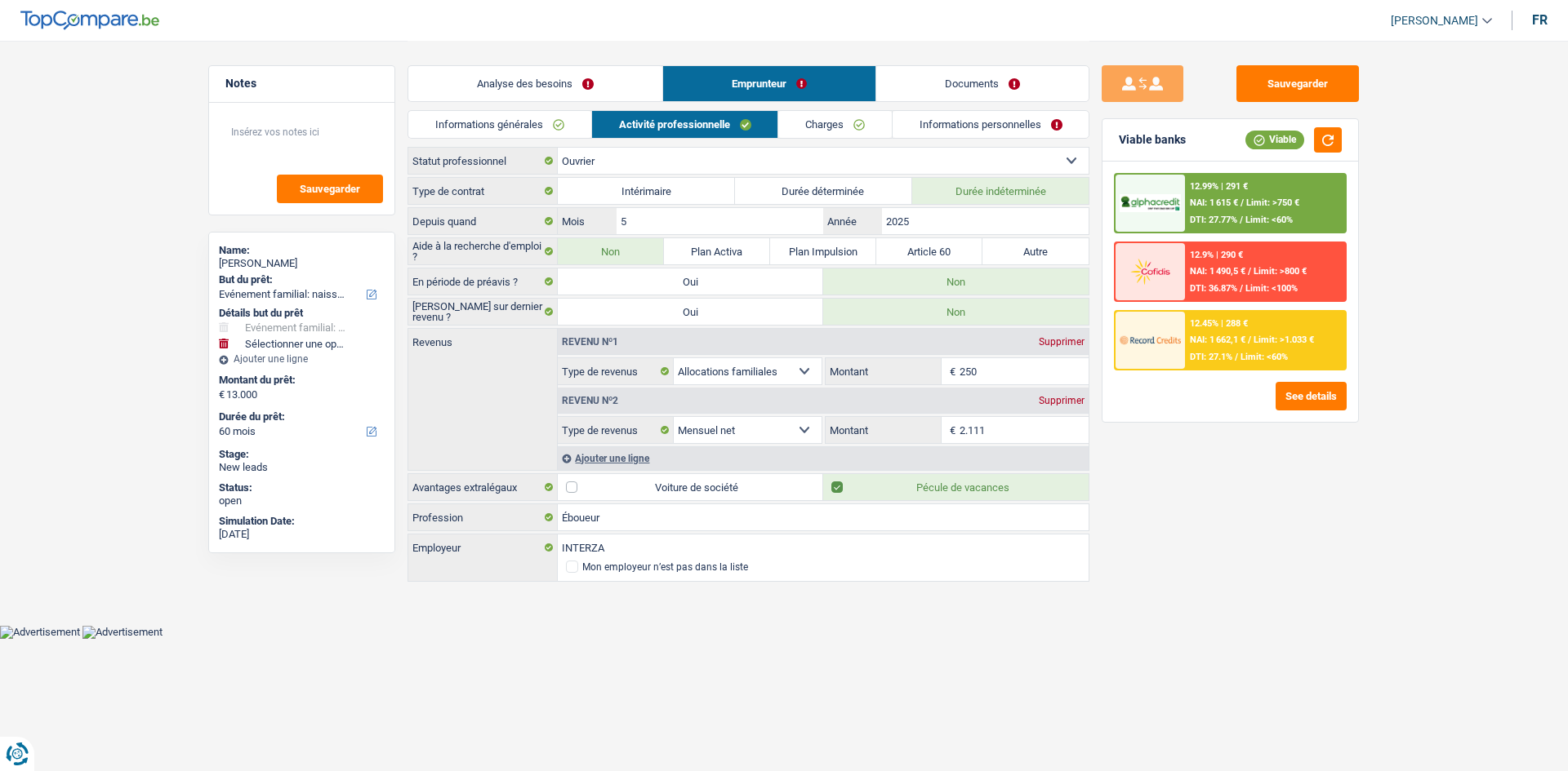
click at [1007, 431] on input "2.111" at bounding box center [1024, 429] width 130 height 26
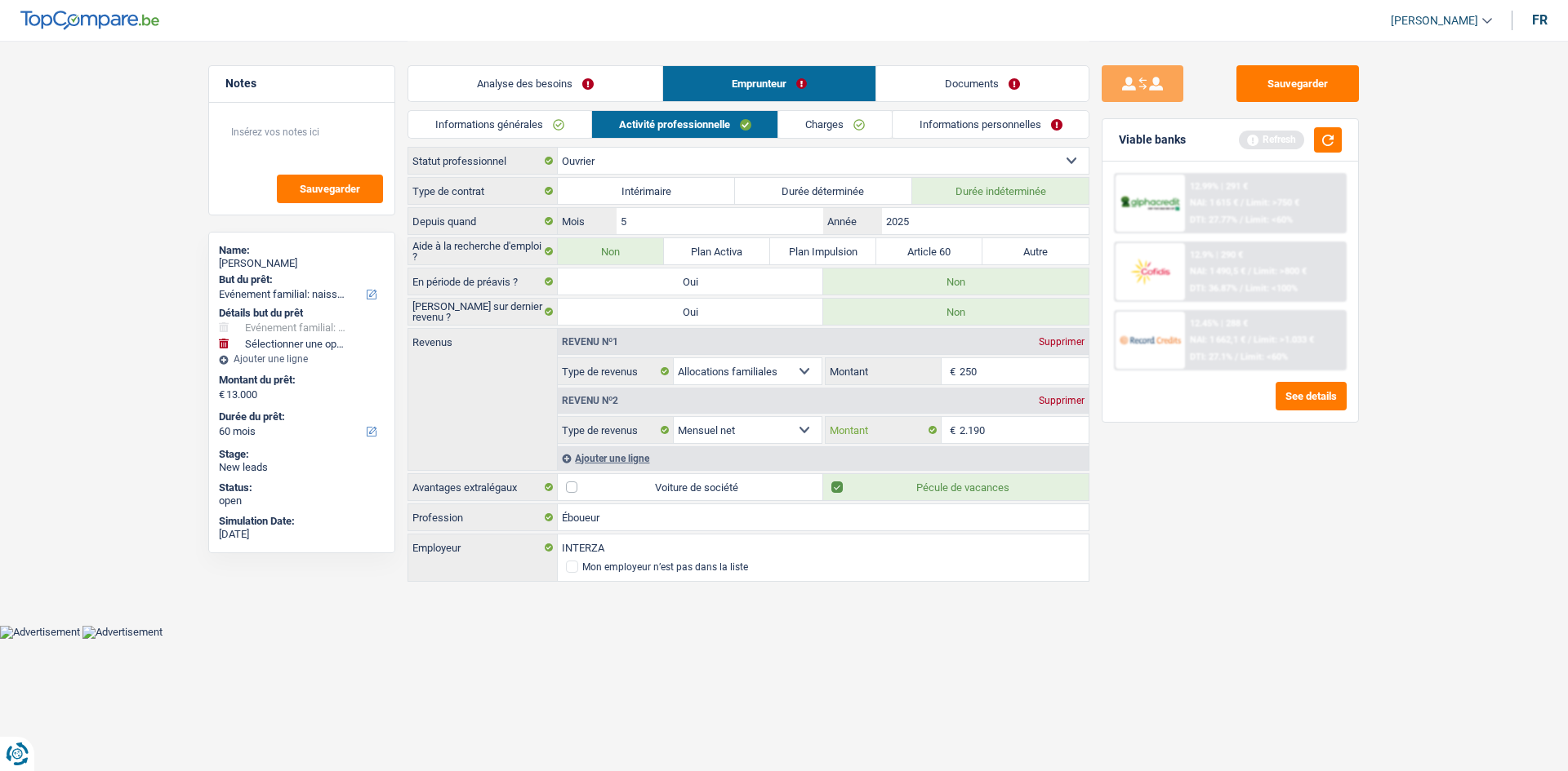
type input "2.190"
click at [544, 118] on link "Informations générales" at bounding box center [500, 125] width 183 height 27
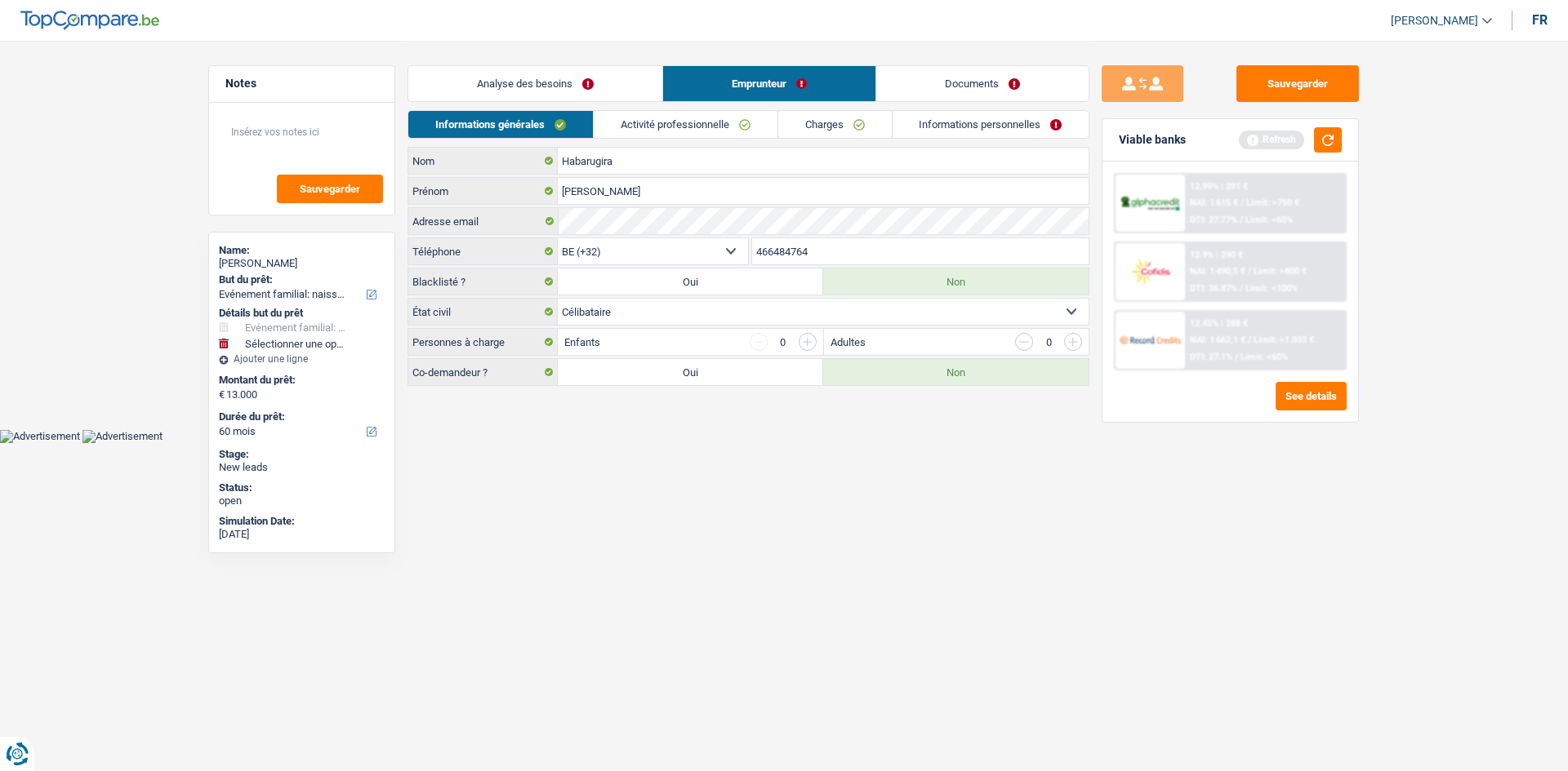
click at [845, 129] on link "Charges" at bounding box center [835, 125] width 114 height 27
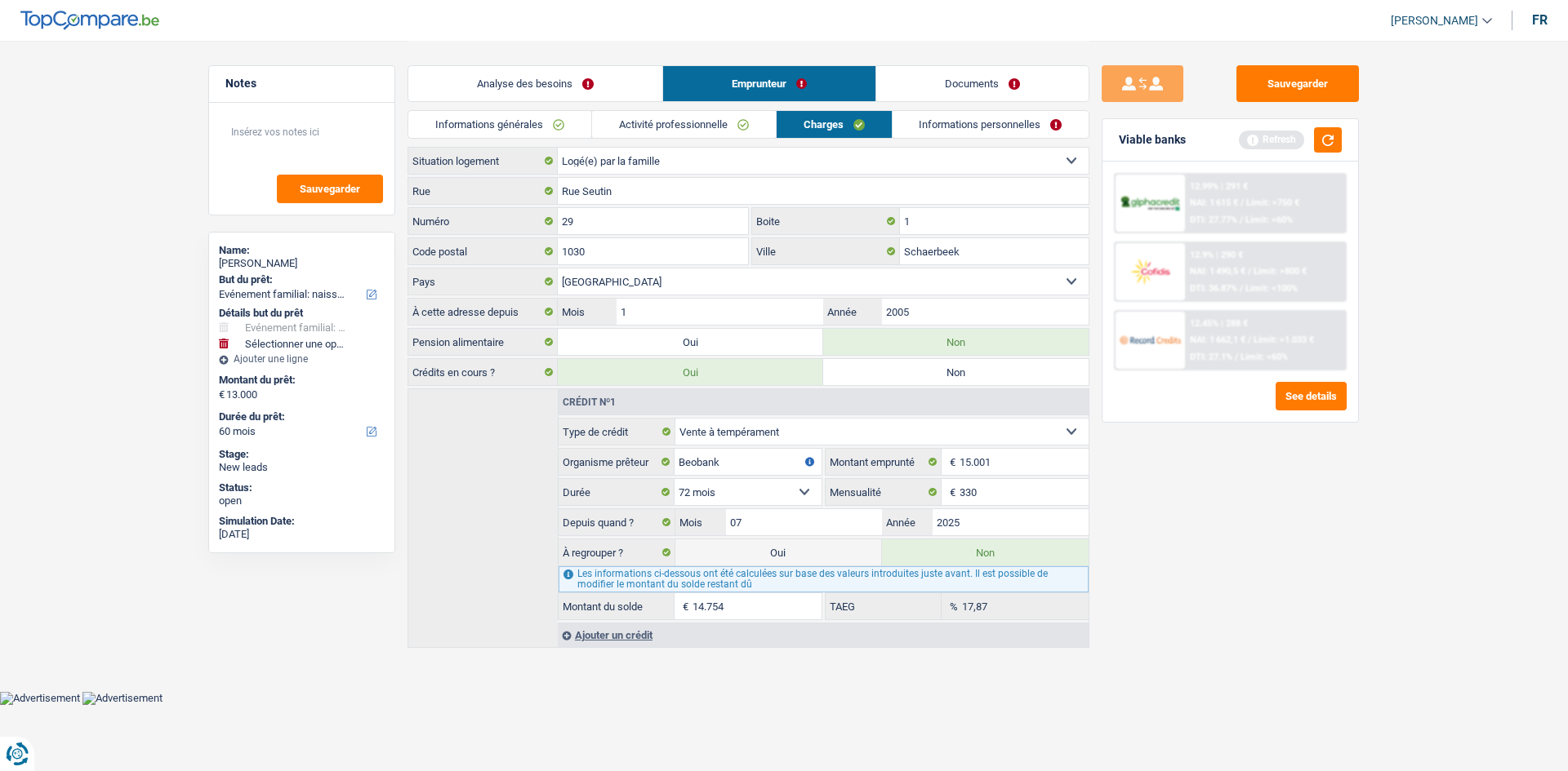
click at [728, 129] on link "Activité professionnelle" at bounding box center [684, 125] width 184 height 27
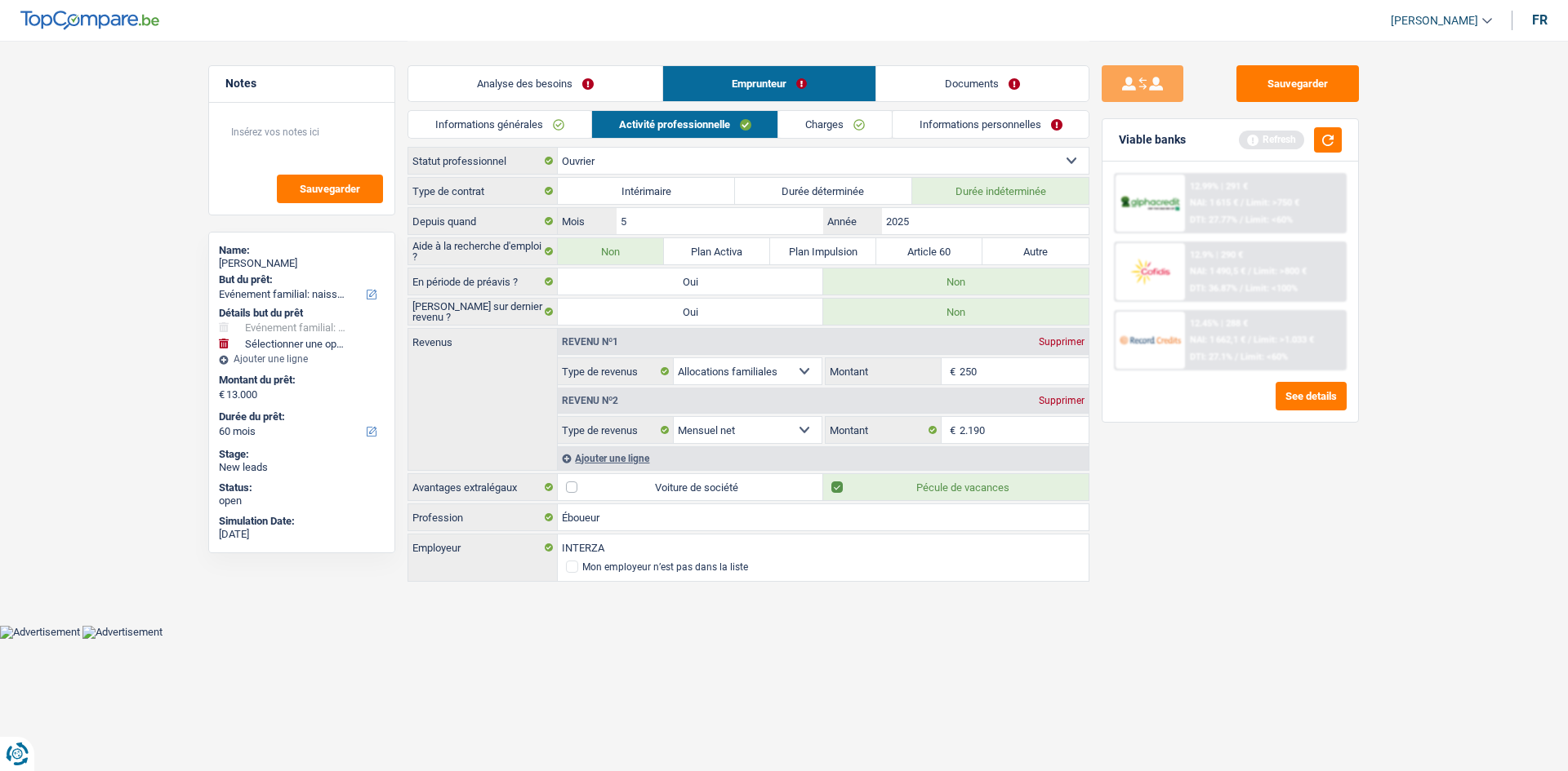
click at [1067, 340] on div "Supprimer" at bounding box center [1062, 342] width 54 height 10
select select "netSalary"
type input "2.190"
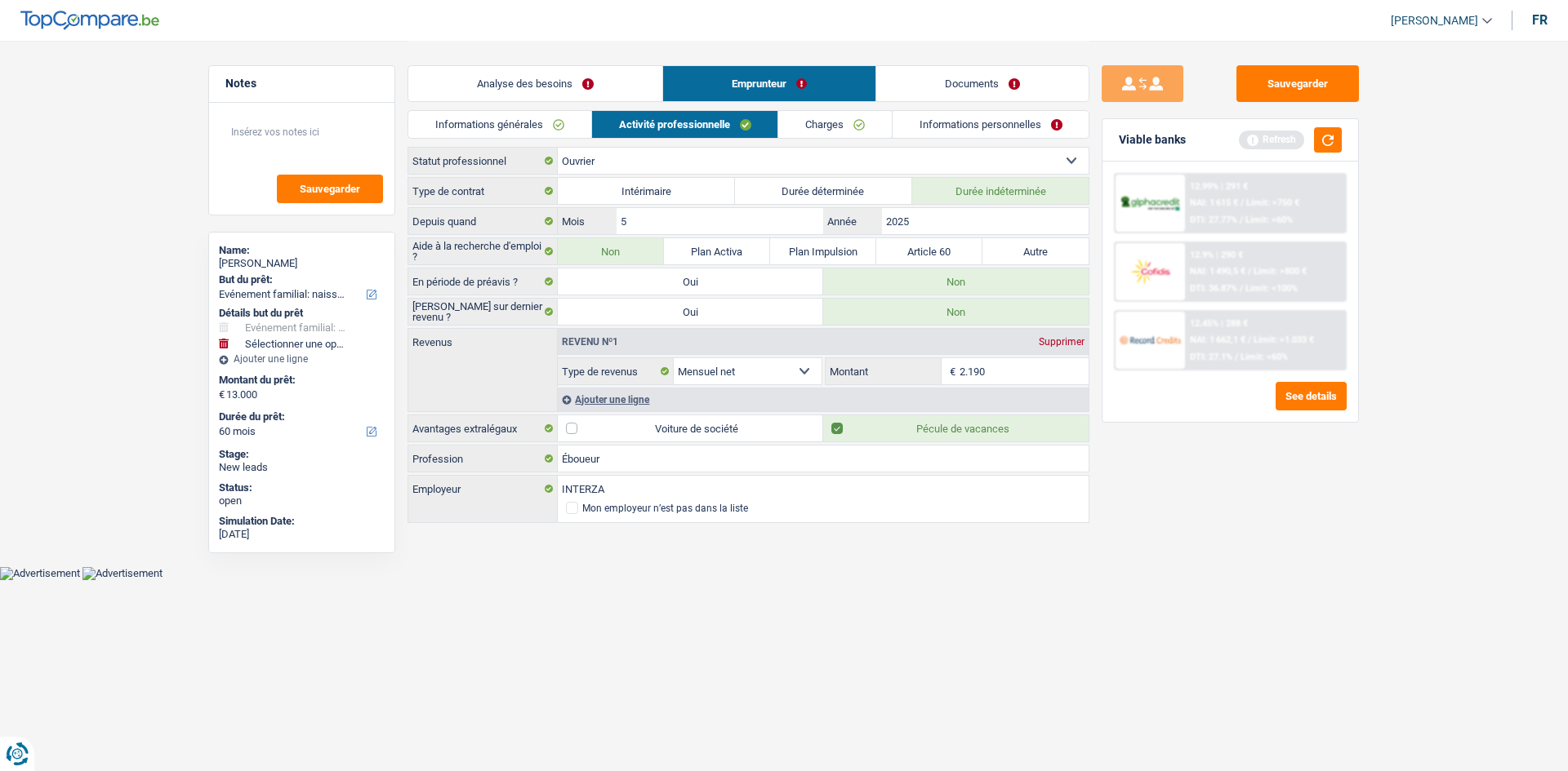
click at [845, 132] on link "Charges" at bounding box center [835, 125] width 114 height 27
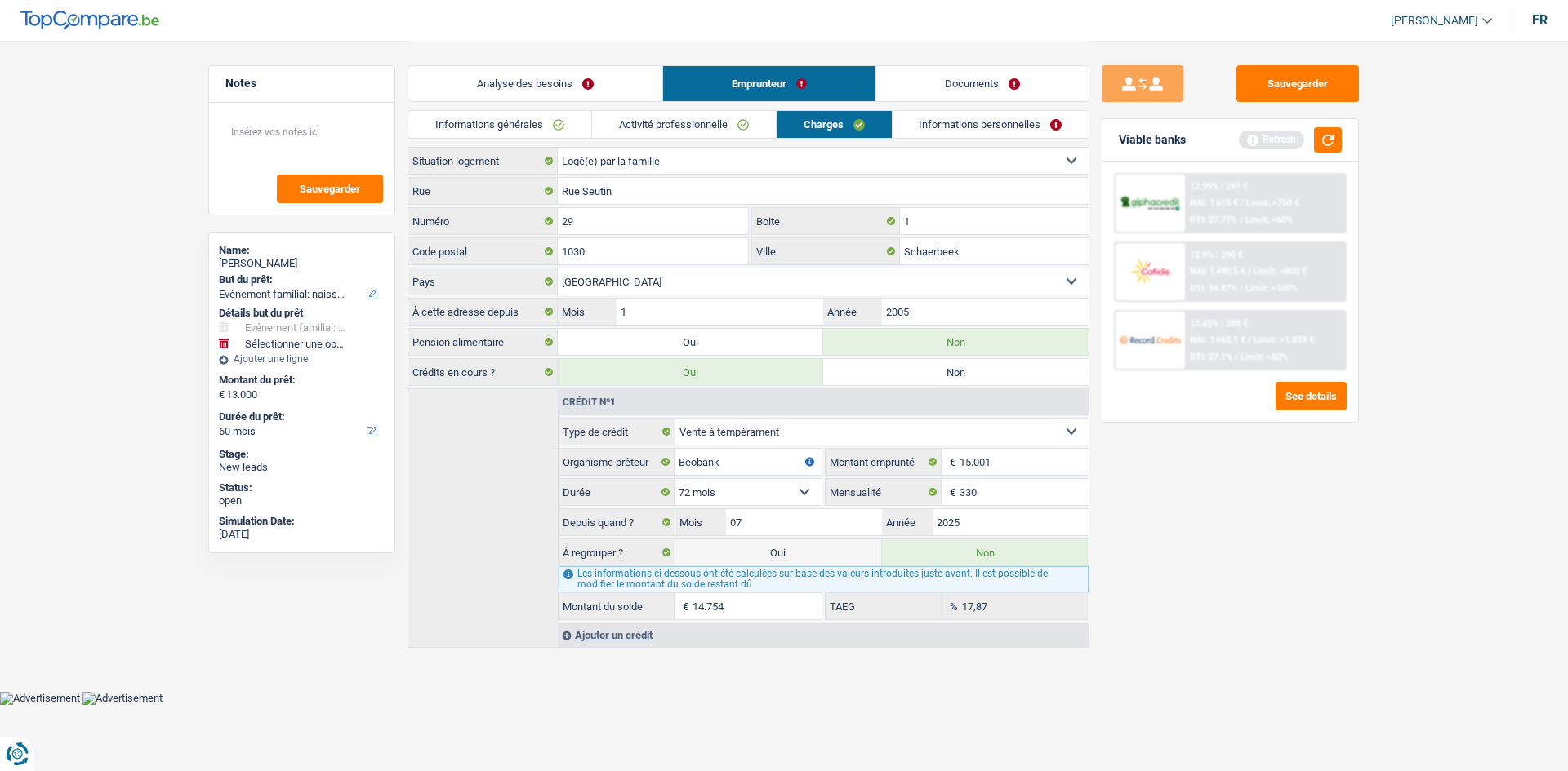
click at [954, 123] on link "Informations personnelles" at bounding box center [990, 125] width 196 height 27
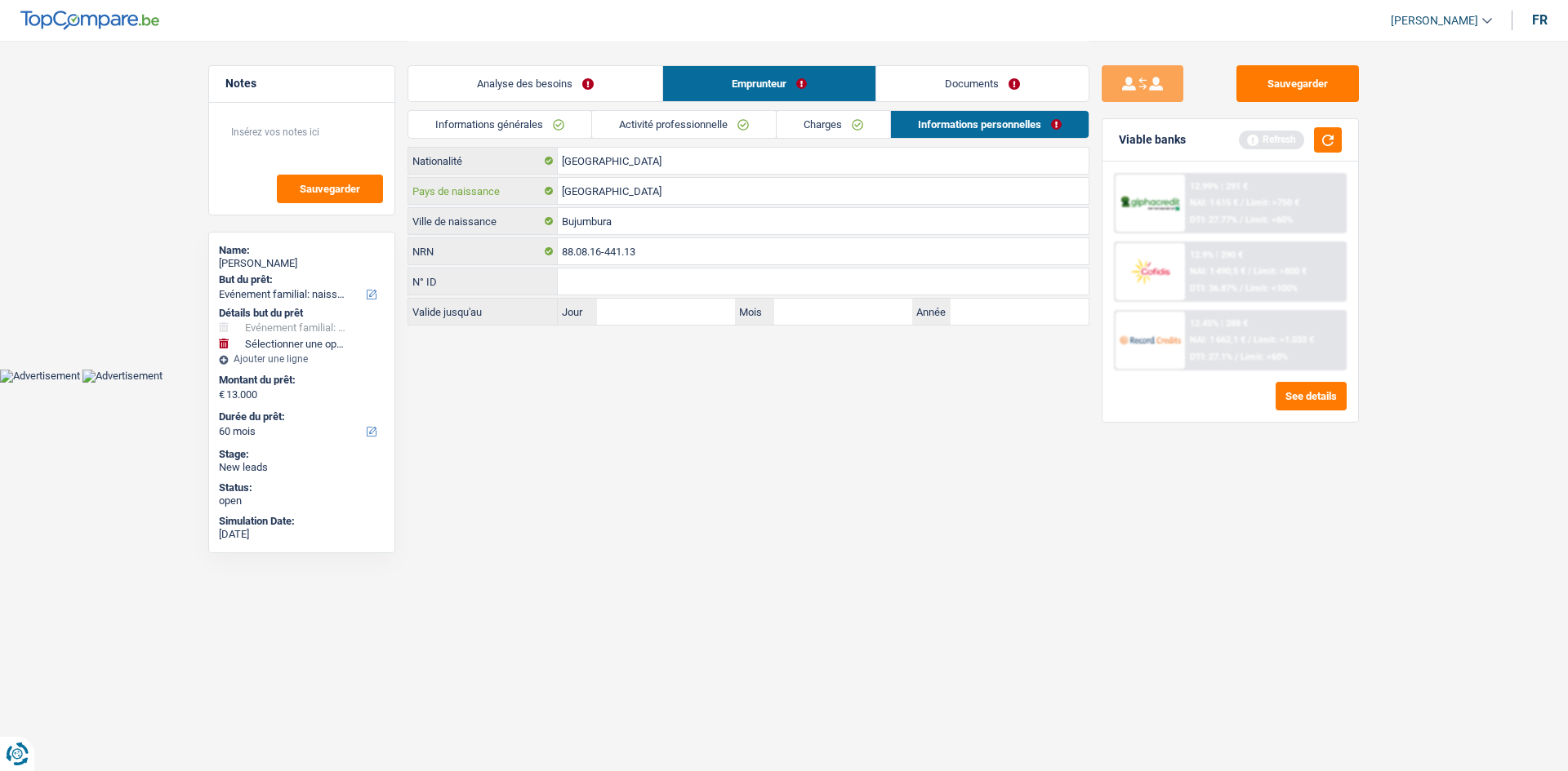
click at [655, 186] on input "[GEOGRAPHIC_DATA]" at bounding box center [823, 190] width 531 height 26
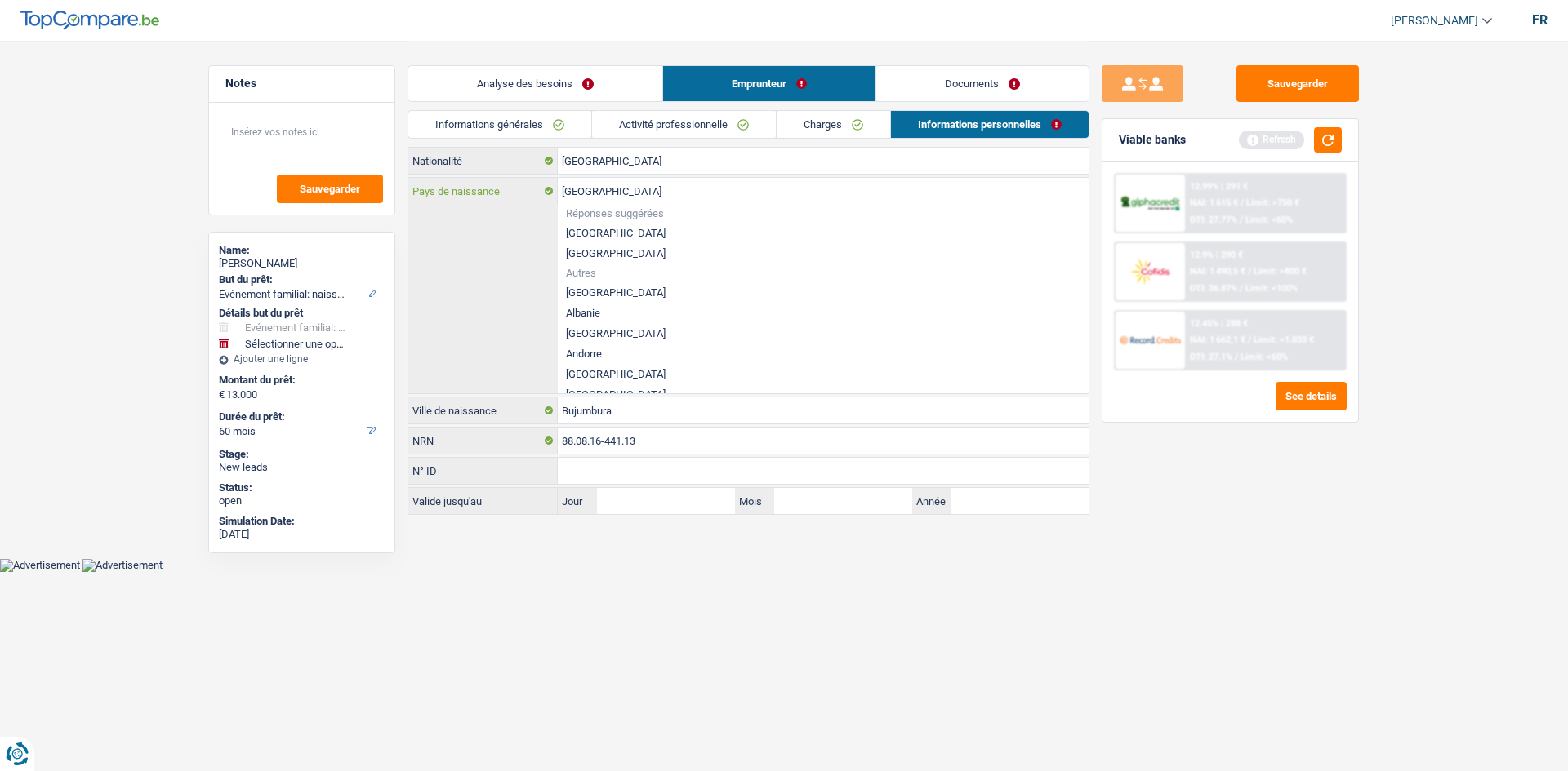
click at [655, 186] on input "[GEOGRAPHIC_DATA]" at bounding box center [823, 190] width 531 height 26
click at [709, 153] on input "[GEOGRAPHIC_DATA]" at bounding box center [823, 160] width 531 height 26
click at [500, 196] on div "Belgique Nationalité Réponses suggérées [GEOGRAPHIC_DATA] Luxembourg Autres Réf…" at bounding box center [748, 256] width 680 height 215
drag, startPoint x: 1141, startPoint y: 475, endPoint x: 1141, endPoint y: 464, distance: 11.0
click at [1142, 475] on div "Sauvegarder Viable banks Refresh 12.99% | 291 € NAI: 1 615 € / Limit: >750 € DT…" at bounding box center [1231, 405] width 282 height 680
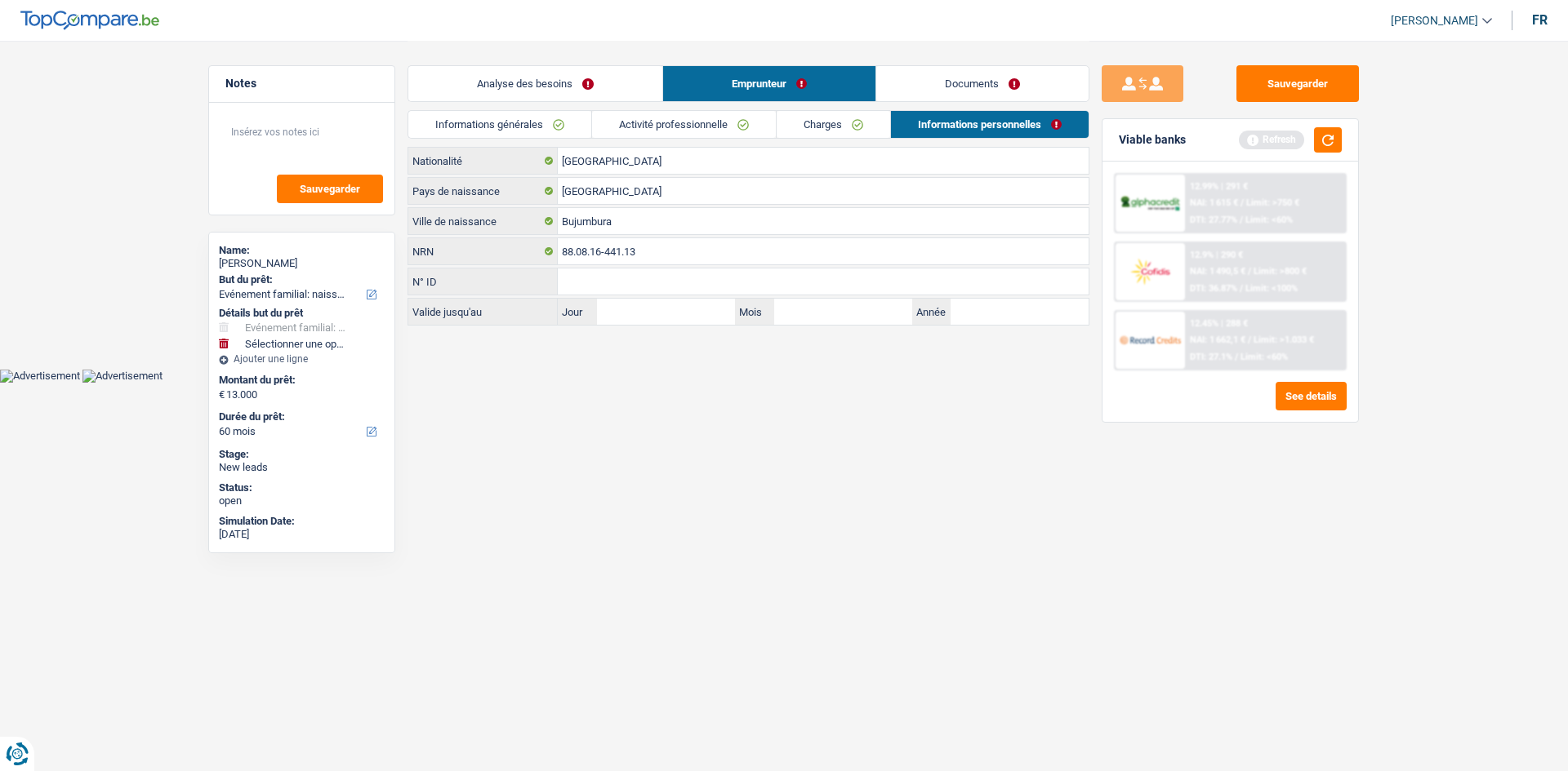
click at [532, 82] on link "Analyse des besoins" at bounding box center [535, 83] width 254 height 35
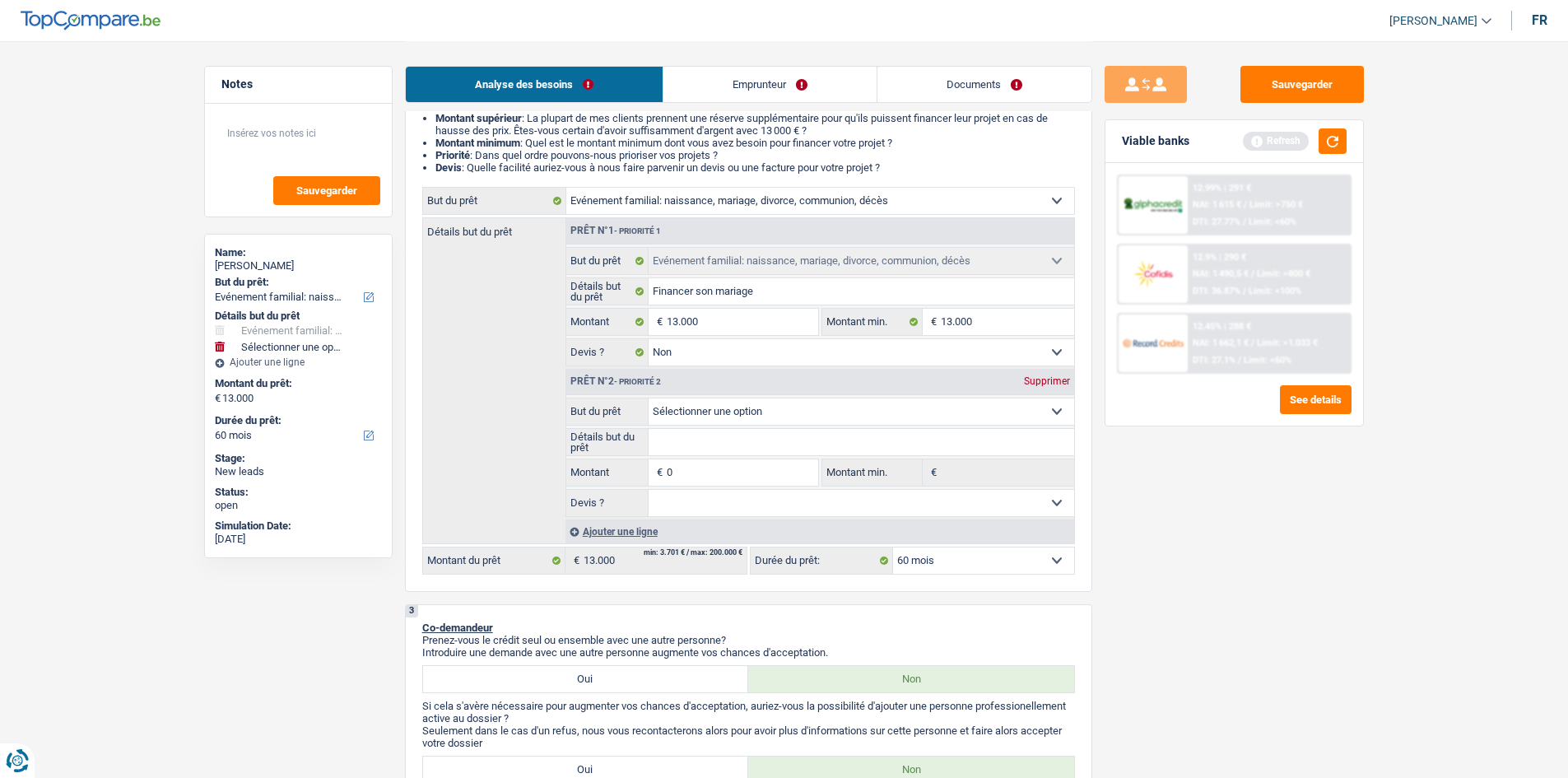
scroll to position [165, 0]
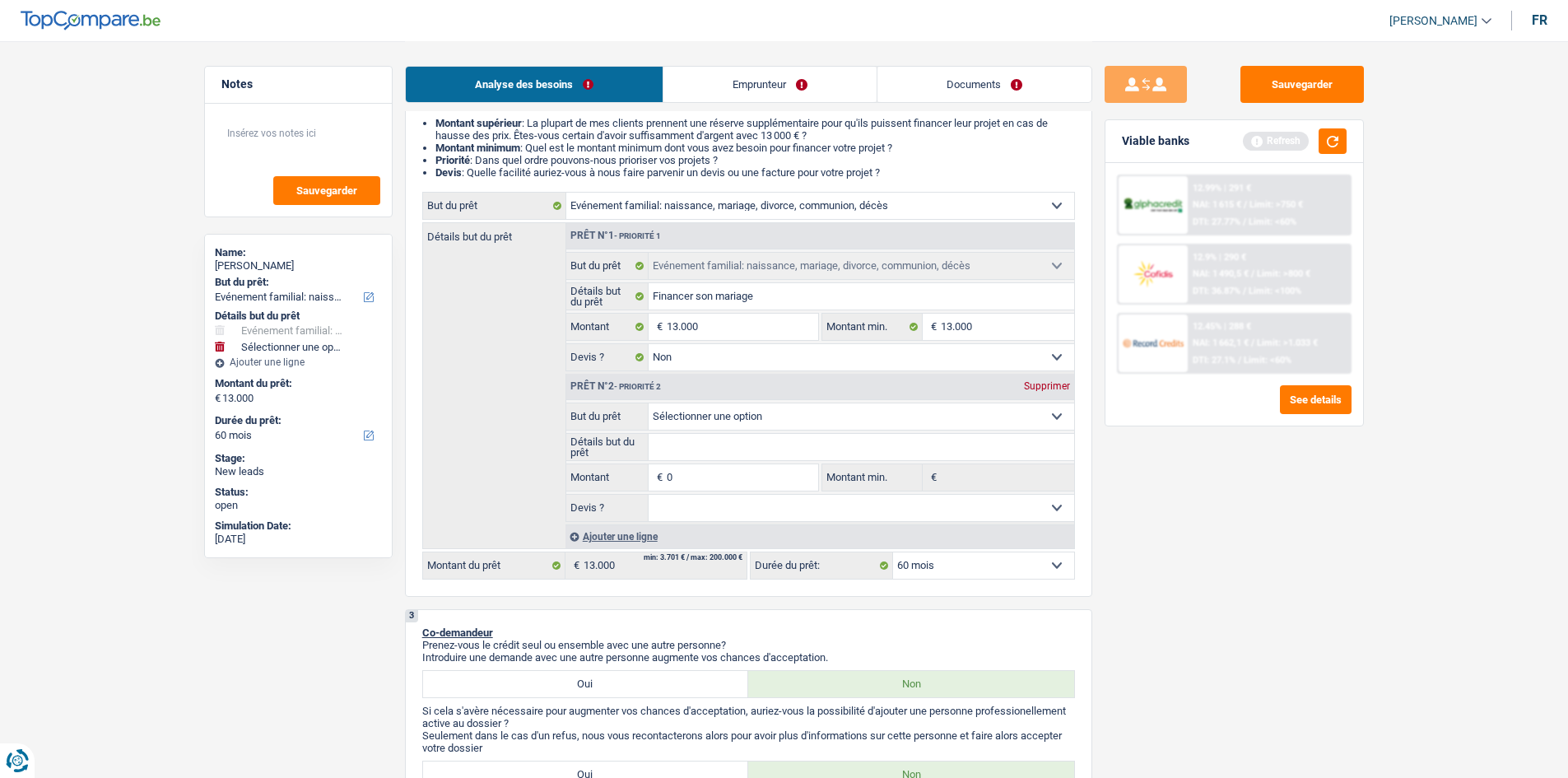
click at [1053, 387] on div "Supprimer" at bounding box center [1047, 386] width 54 height 10
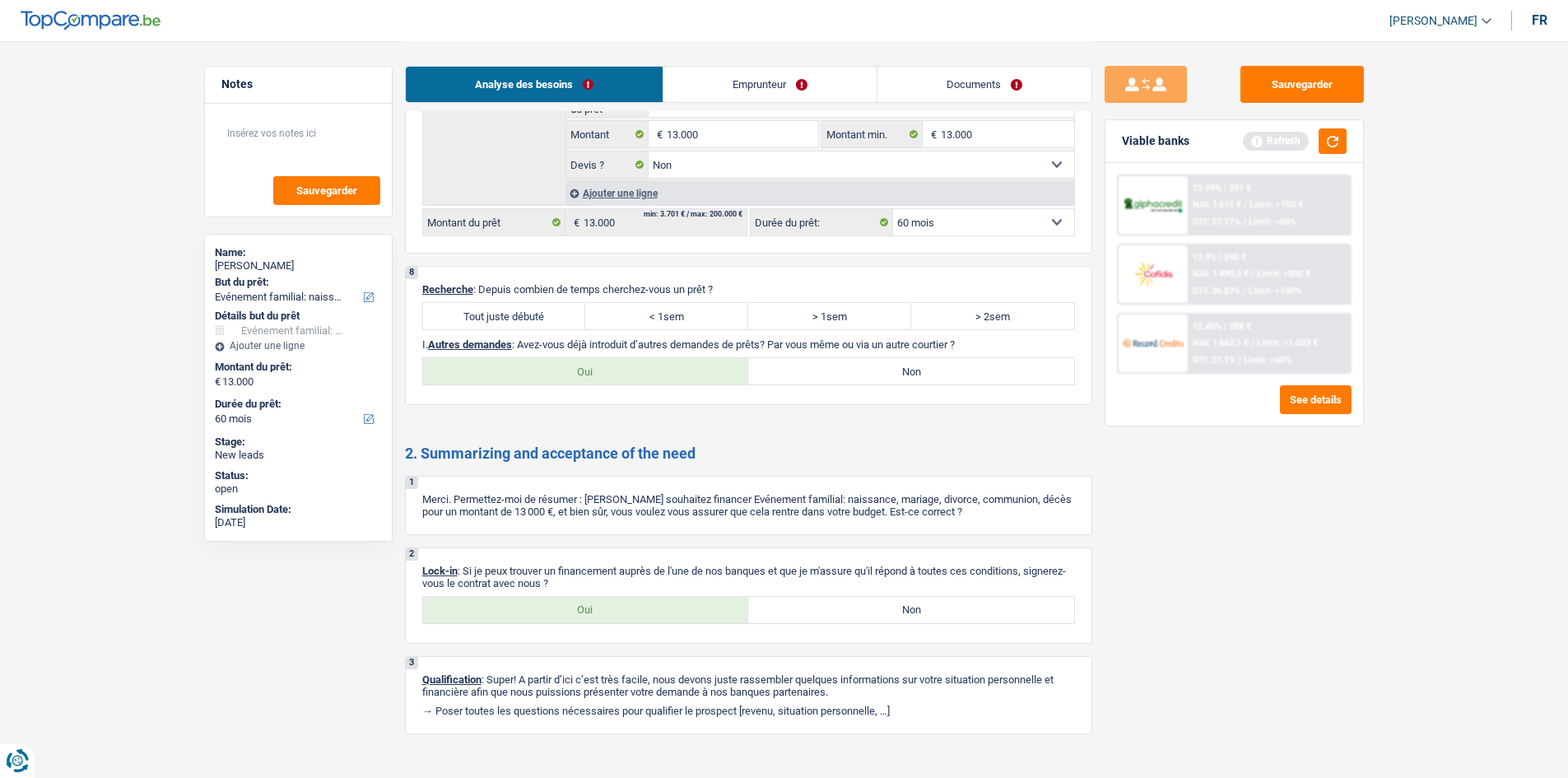
scroll to position [1941, 0]
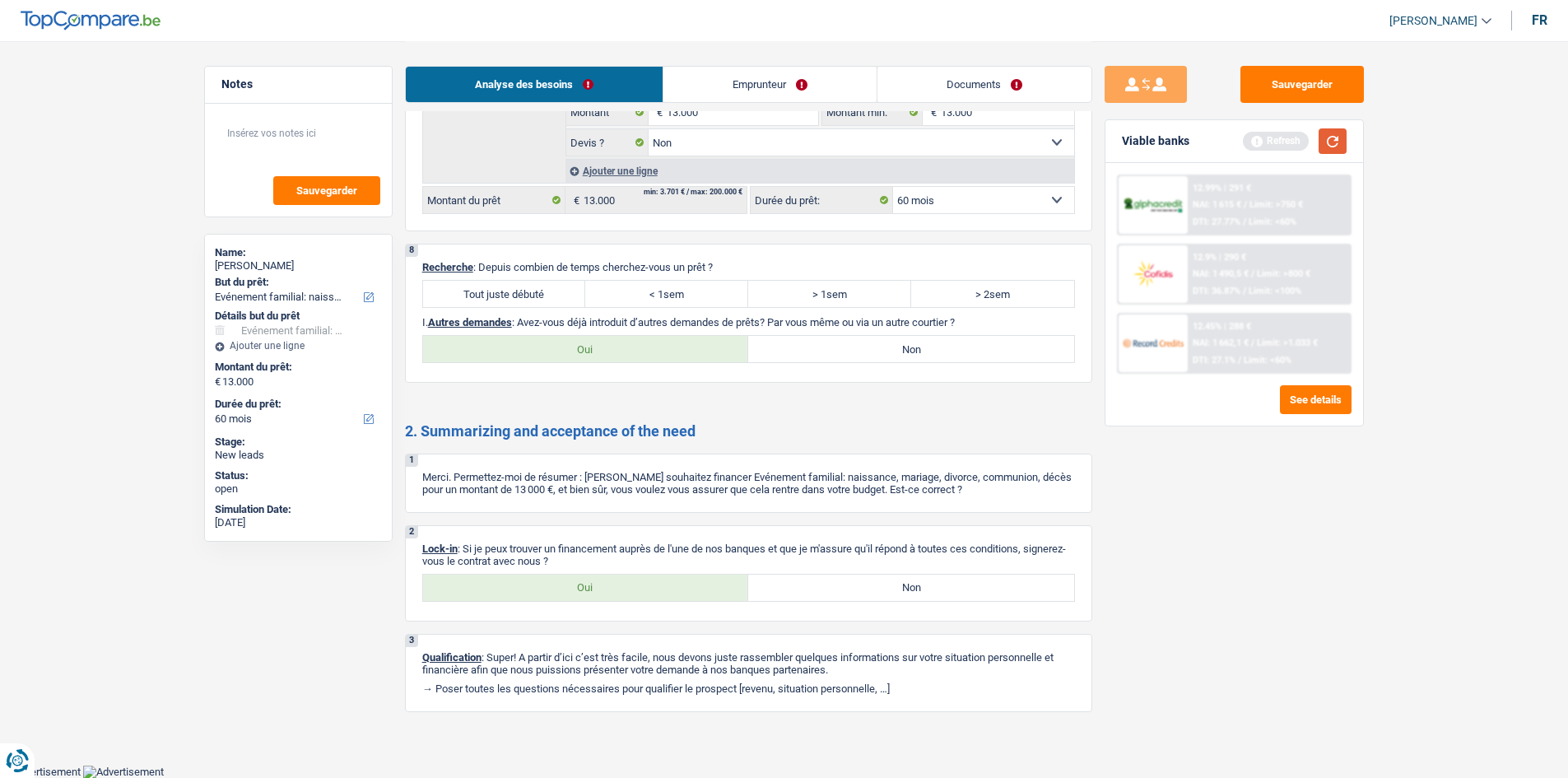
click at [1332, 141] on button "button" at bounding box center [1333, 141] width 28 height 25
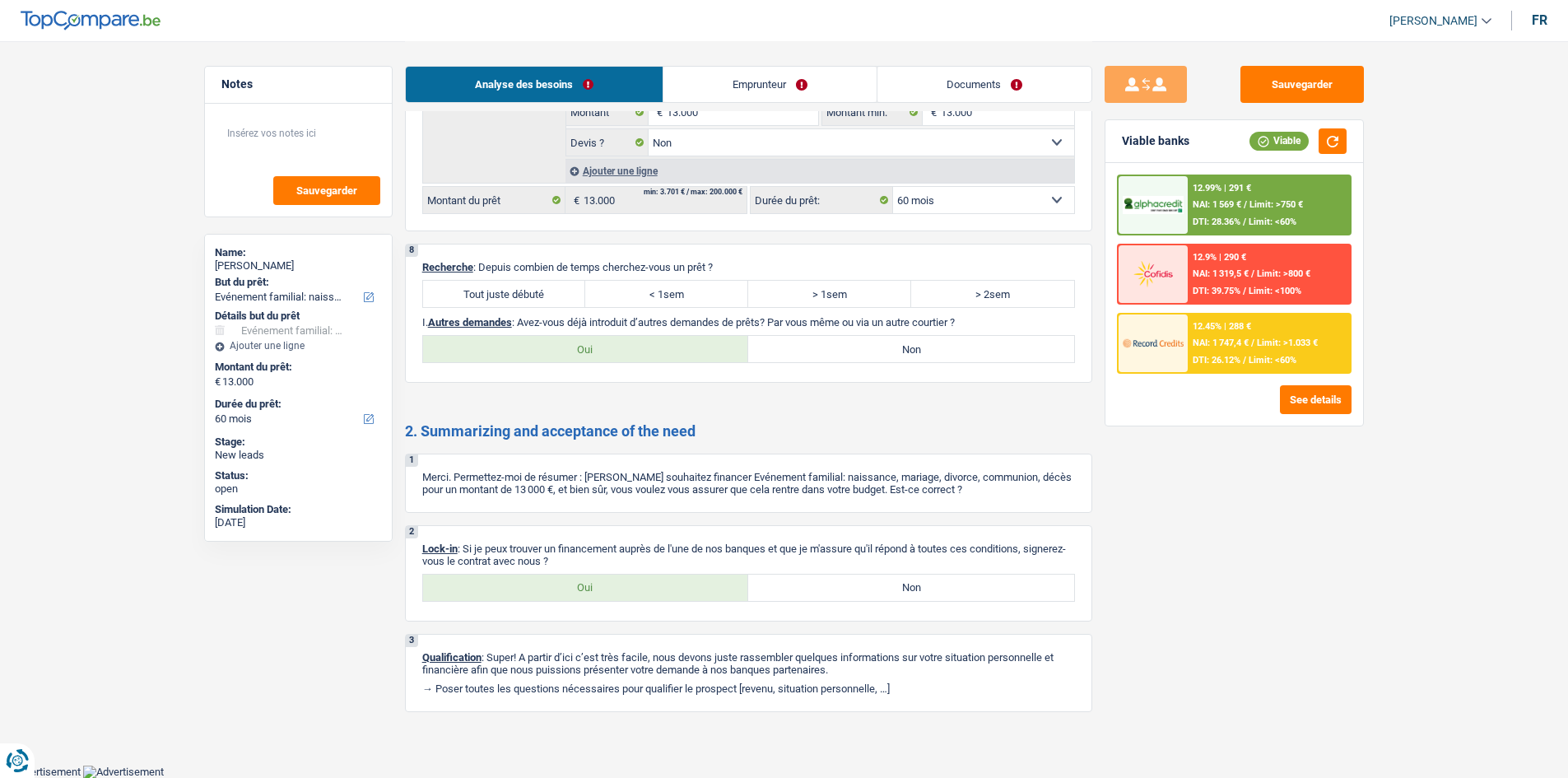
click at [696, 292] on label "< 1sem" at bounding box center [666, 293] width 163 height 26
click at [696, 292] on input "< 1sem" at bounding box center [666, 293] width 163 height 26
radio input "true"
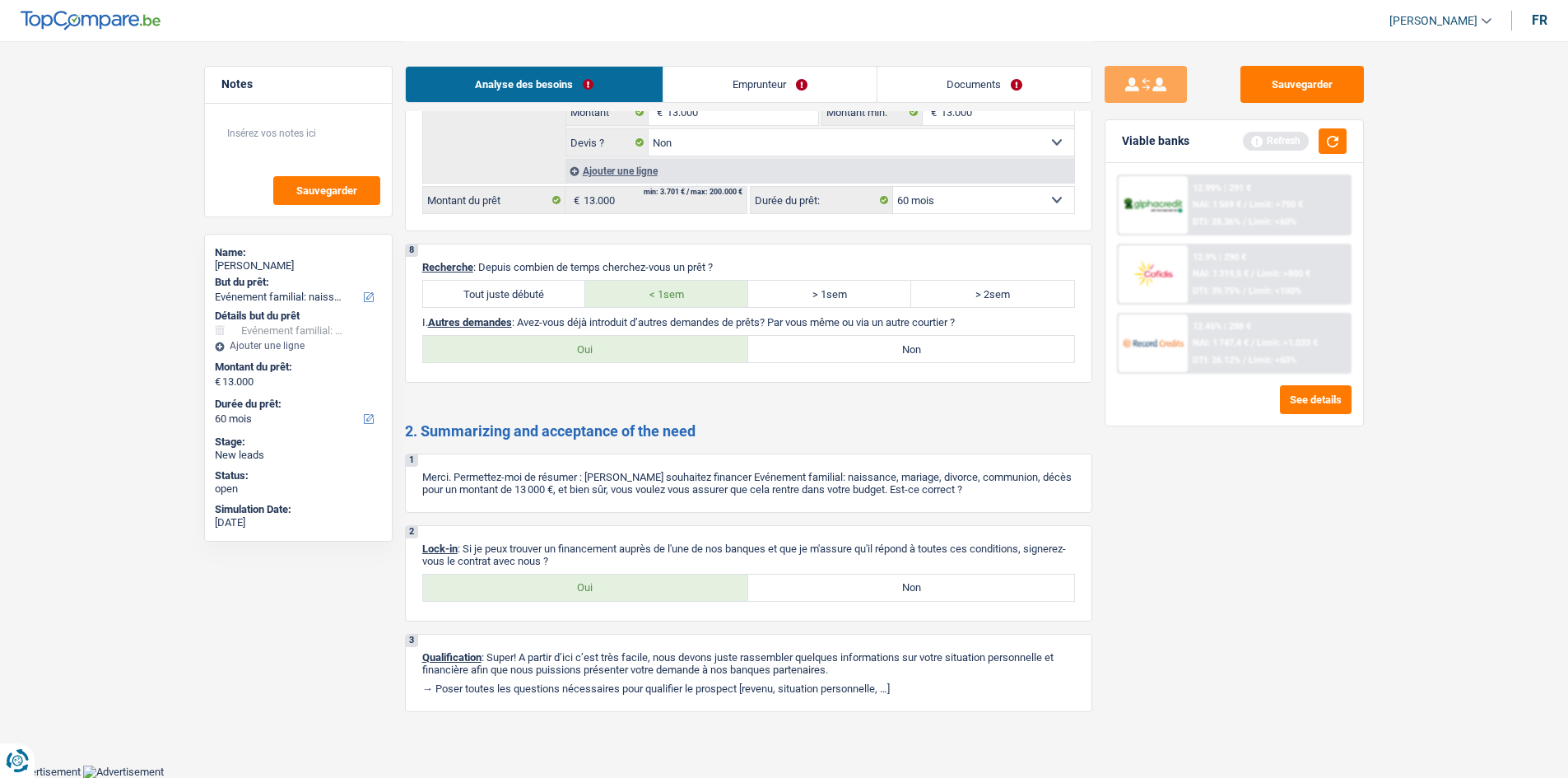
click at [809, 347] on label "Non" at bounding box center [912, 348] width 326 height 26
click at [809, 347] on input "Non" at bounding box center [912, 348] width 326 height 26
radio input "true"
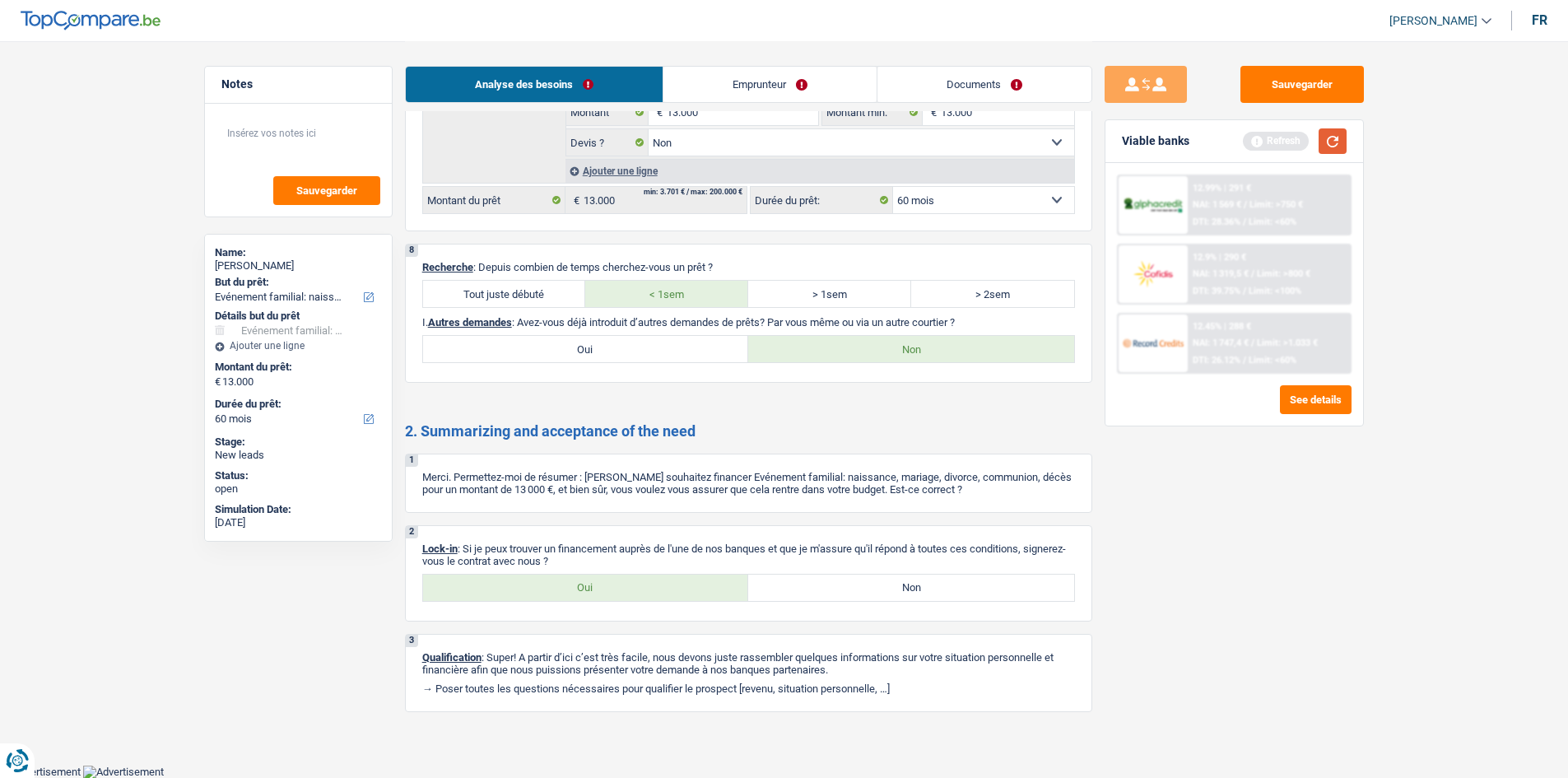
click at [1333, 139] on button "button" at bounding box center [1333, 141] width 28 height 25
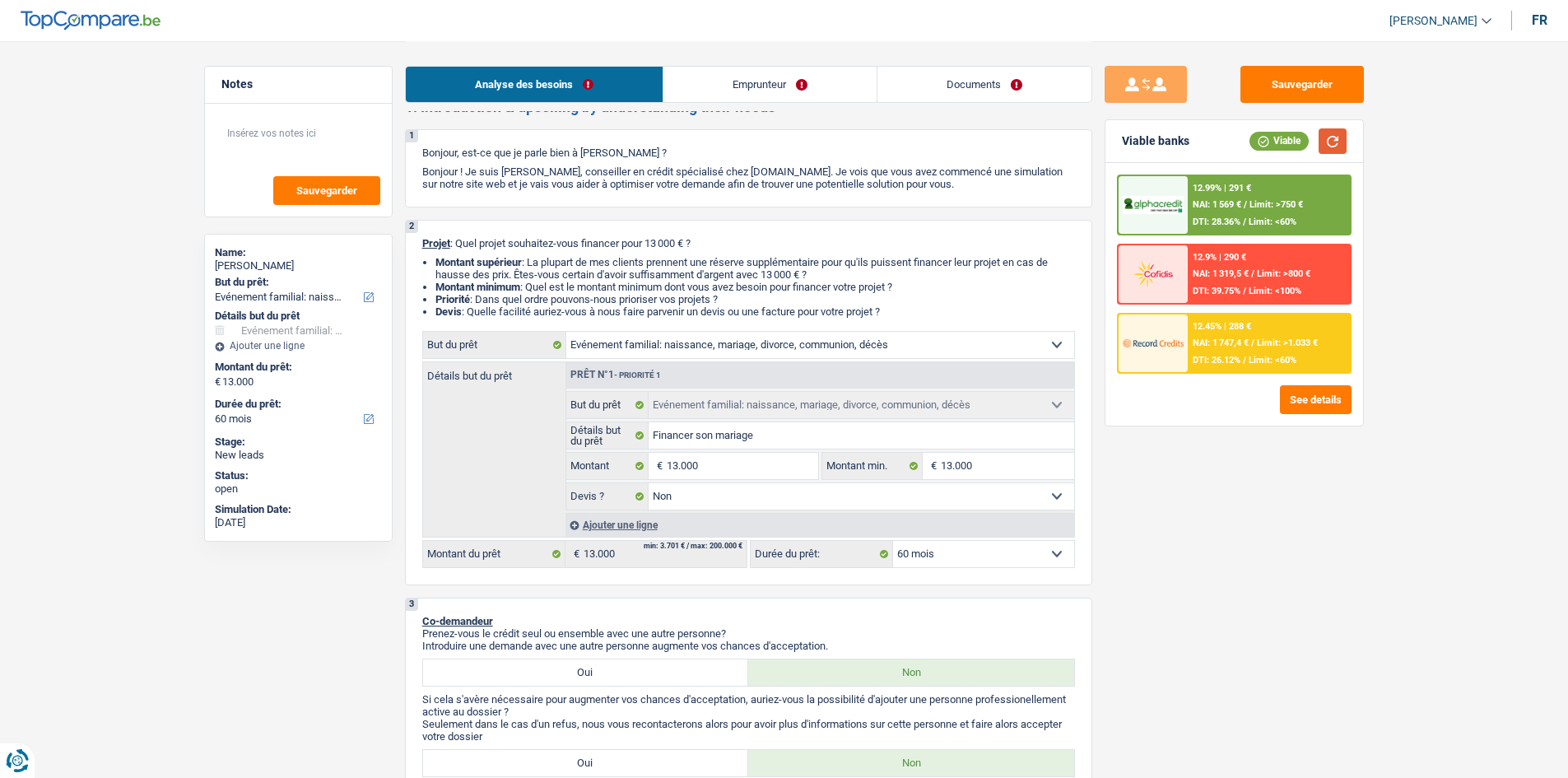
scroll to position [0, 0]
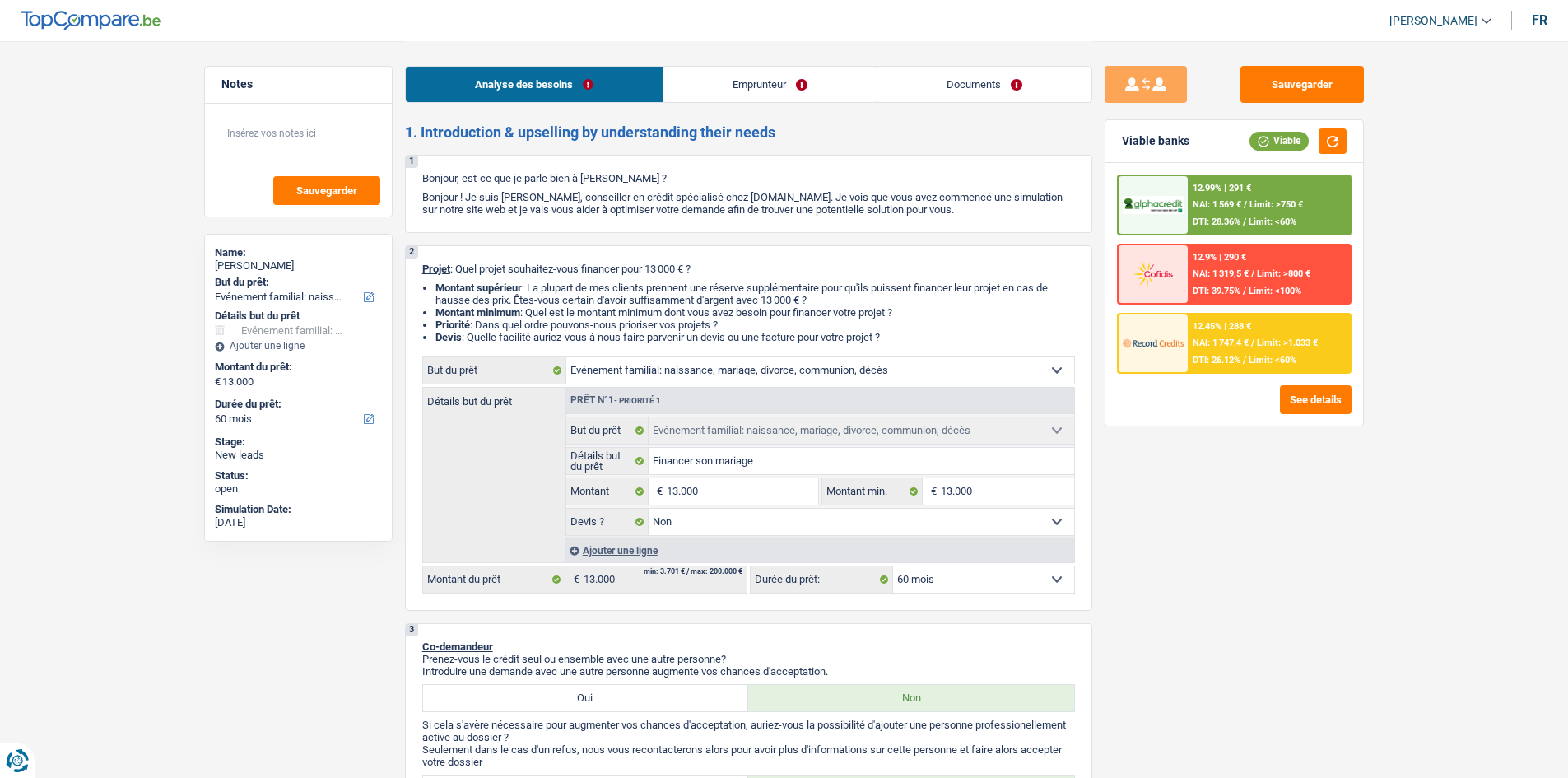
click at [1015, 582] on select "12 mois 18 mois 24 mois 30 mois 36 mois 42 mois 48 mois 60 mois Sélectionner un…" at bounding box center [984, 579] width 181 height 26
click at [893, 566] on select "12 mois 18 mois 24 mois 30 mois 36 mois 42 mois 48 mois 60 mois Sélectionner un…" at bounding box center [984, 579] width 181 height 26
click at [1018, 582] on select "12 mois 18 mois 24 mois 30 mois 36 mois 42 mois 48 mois 60 mois Sélectionner un…" at bounding box center [984, 579] width 181 height 26
select select "48"
click at [893, 566] on select "12 mois 18 mois 24 mois 30 mois 36 mois 42 mois 48 mois 60 mois Sélectionner un…" at bounding box center [984, 579] width 181 height 26
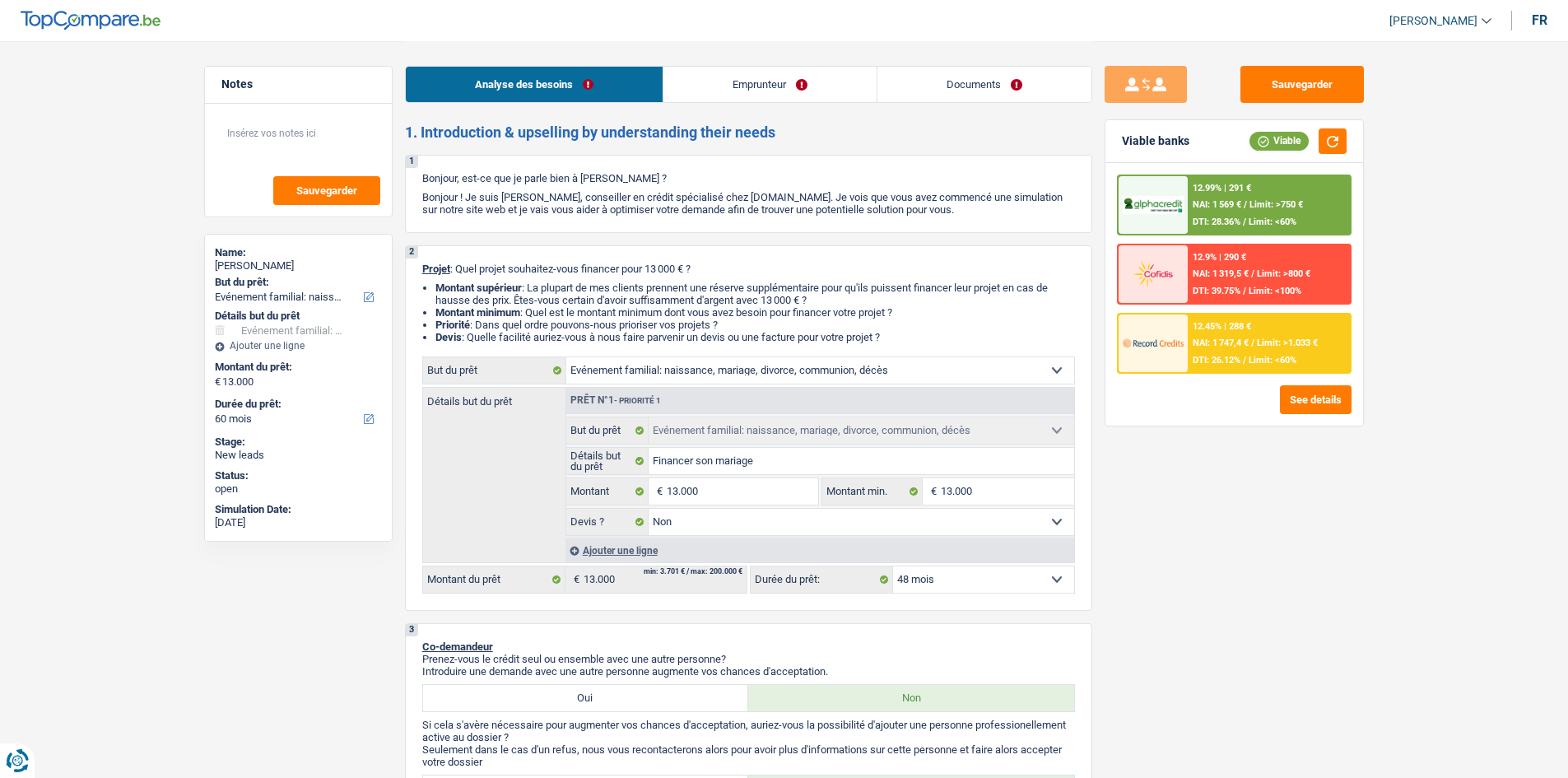
select select "48"
click at [1231, 342] on span "NAI: 1 694 €" at bounding box center [1217, 343] width 49 height 11
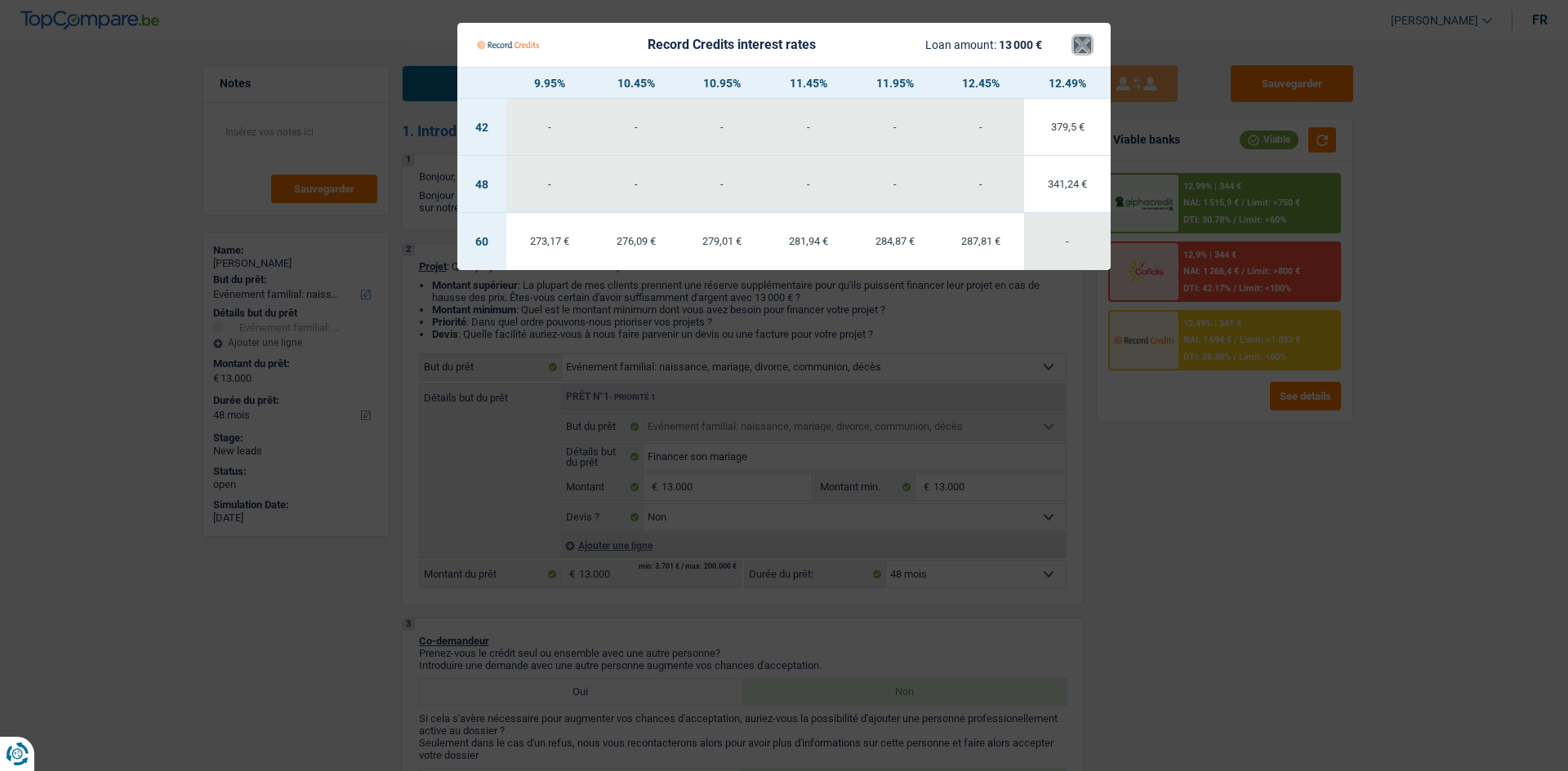
click at [1081, 47] on button "×" at bounding box center [1082, 45] width 17 height 16
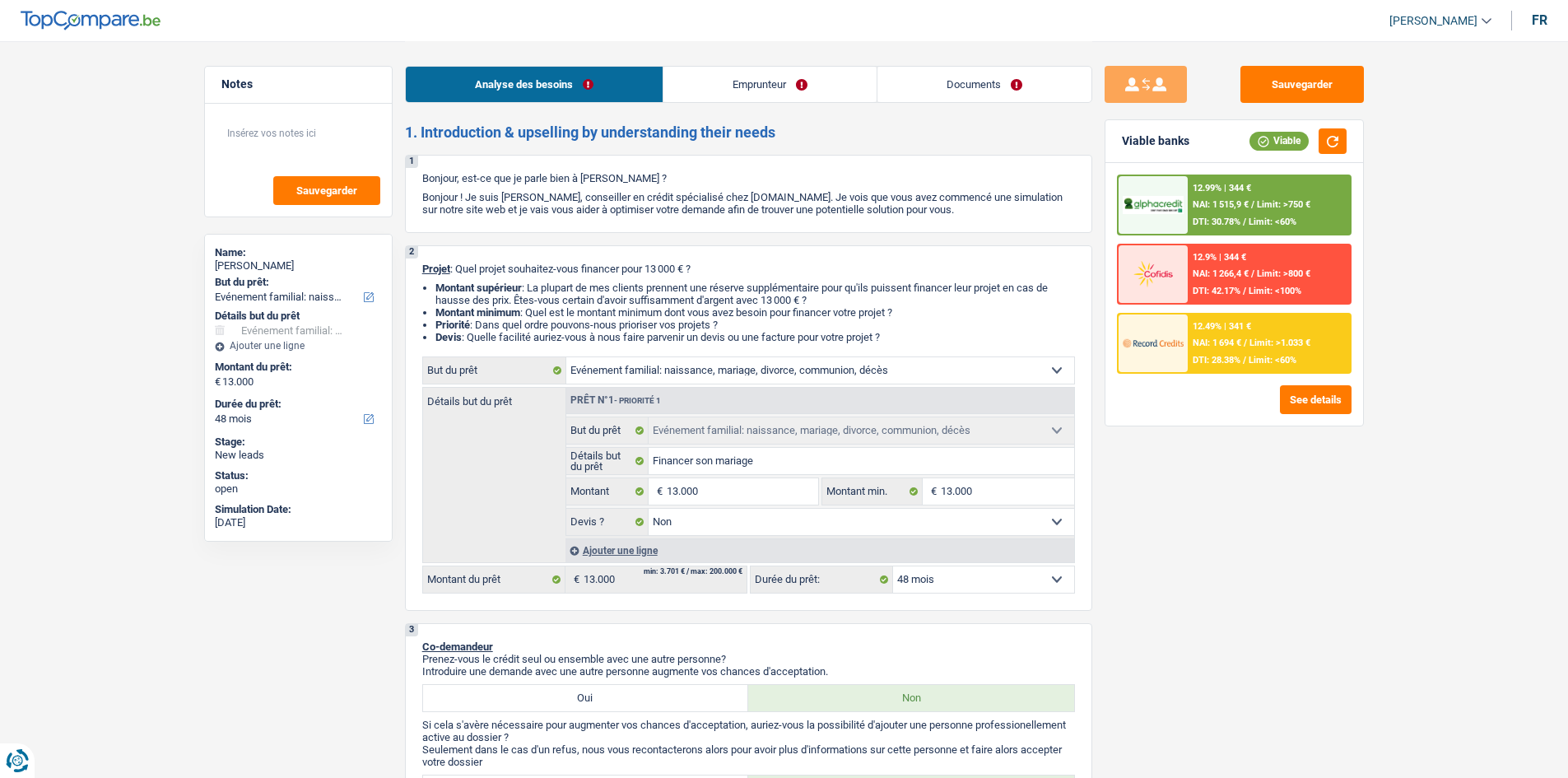
click at [1245, 193] on div "12.99% | 344 €" at bounding box center [1222, 188] width 59 height 11
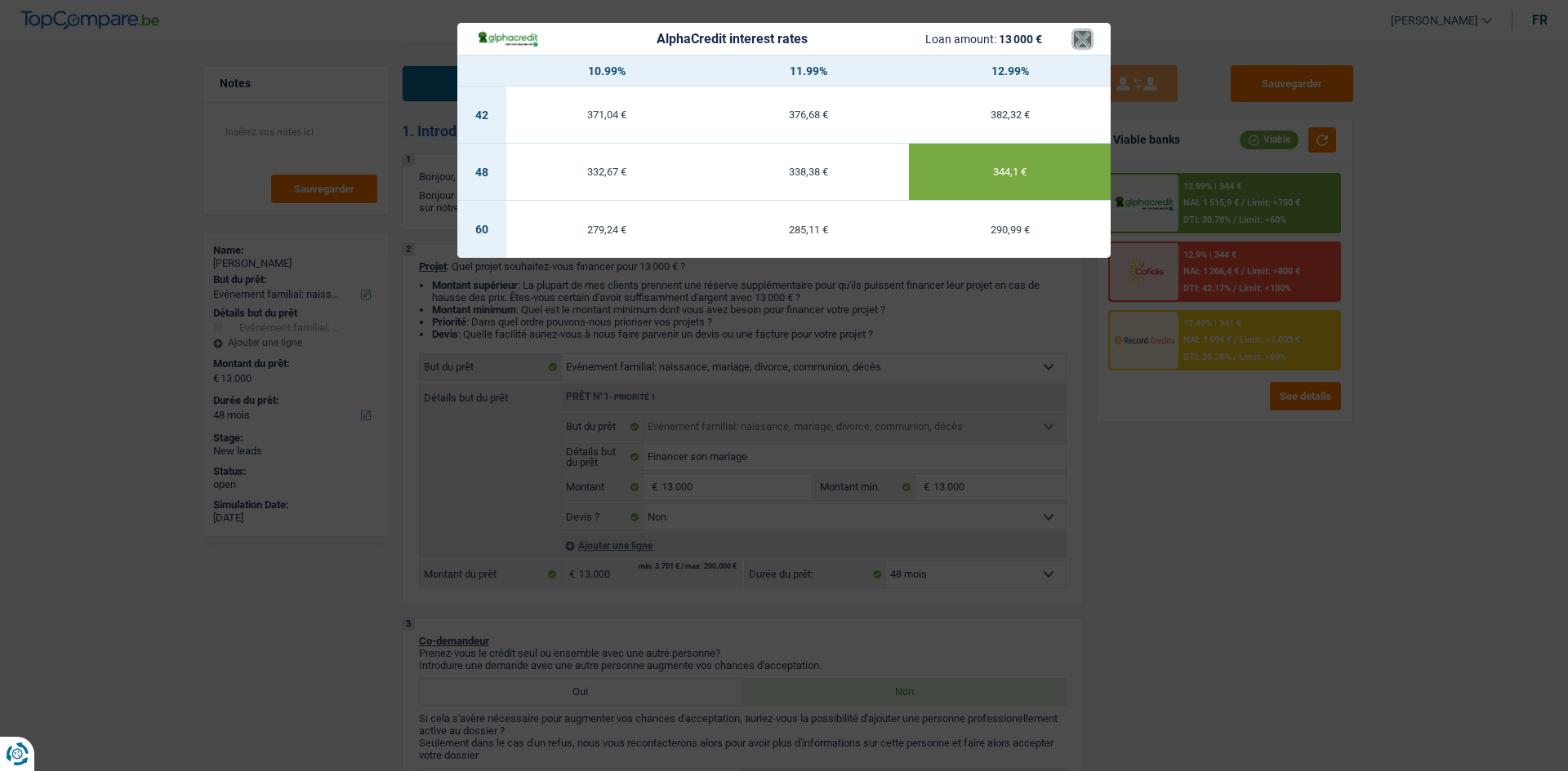
click at [1080, 47] on button "×" at bounding box center [1082, 39] width 17 height 16
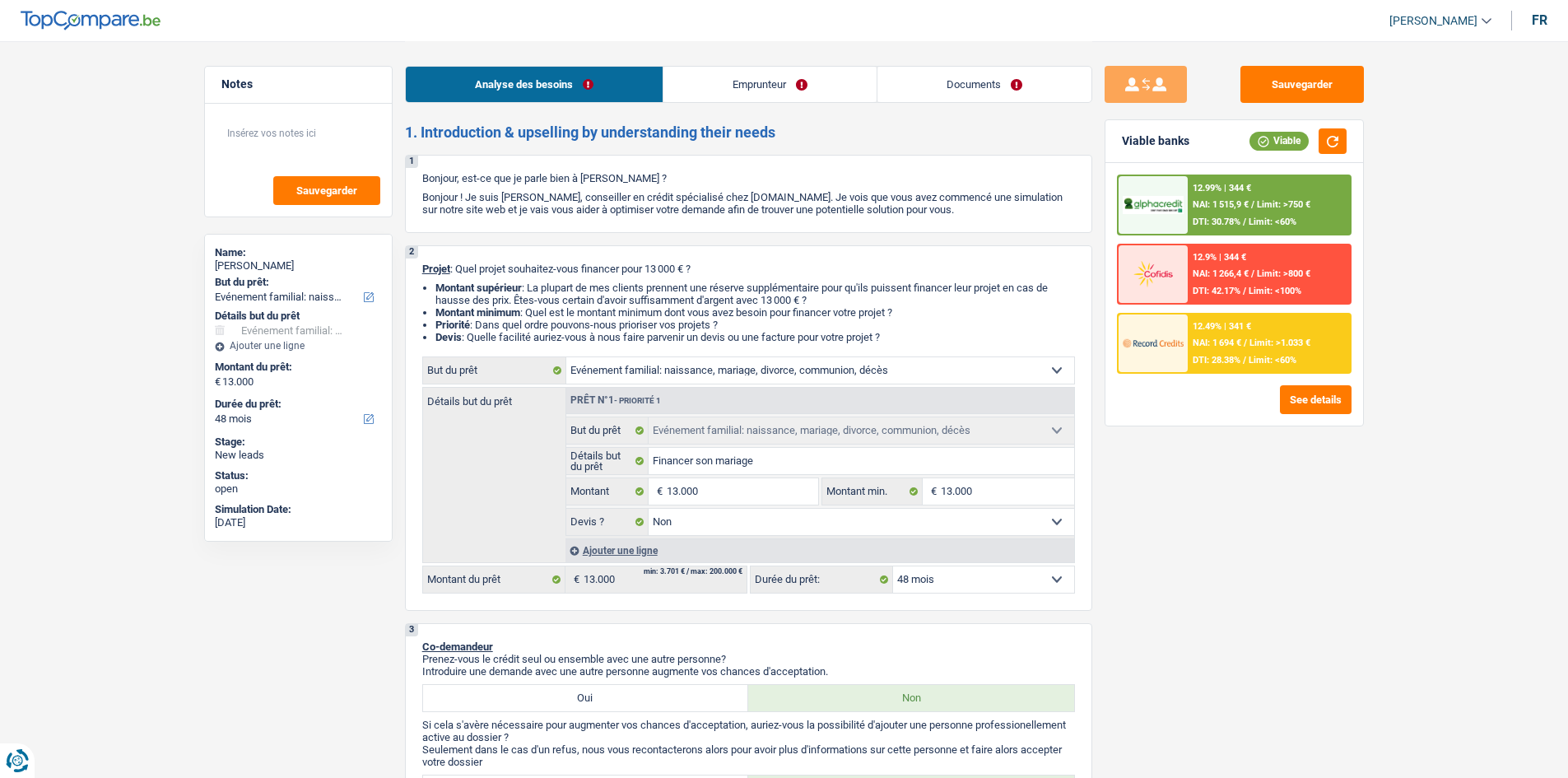
click at [1020, 593] on select "12 mois 18 mois 24 mois 30 mois 36 mois 42 mois 48 mois 60 mois Sélectionner un…" at bounding box center [984, 579] width 181 height 26
select select "60"
click at [893, 566] on select "12 mois 18 mois 24 mois 30 mois 36 mois 42 mois 48 mois 60 mois Sélectionner un…" at bounding box center [984, 579] width 181 height 26
select select "60"
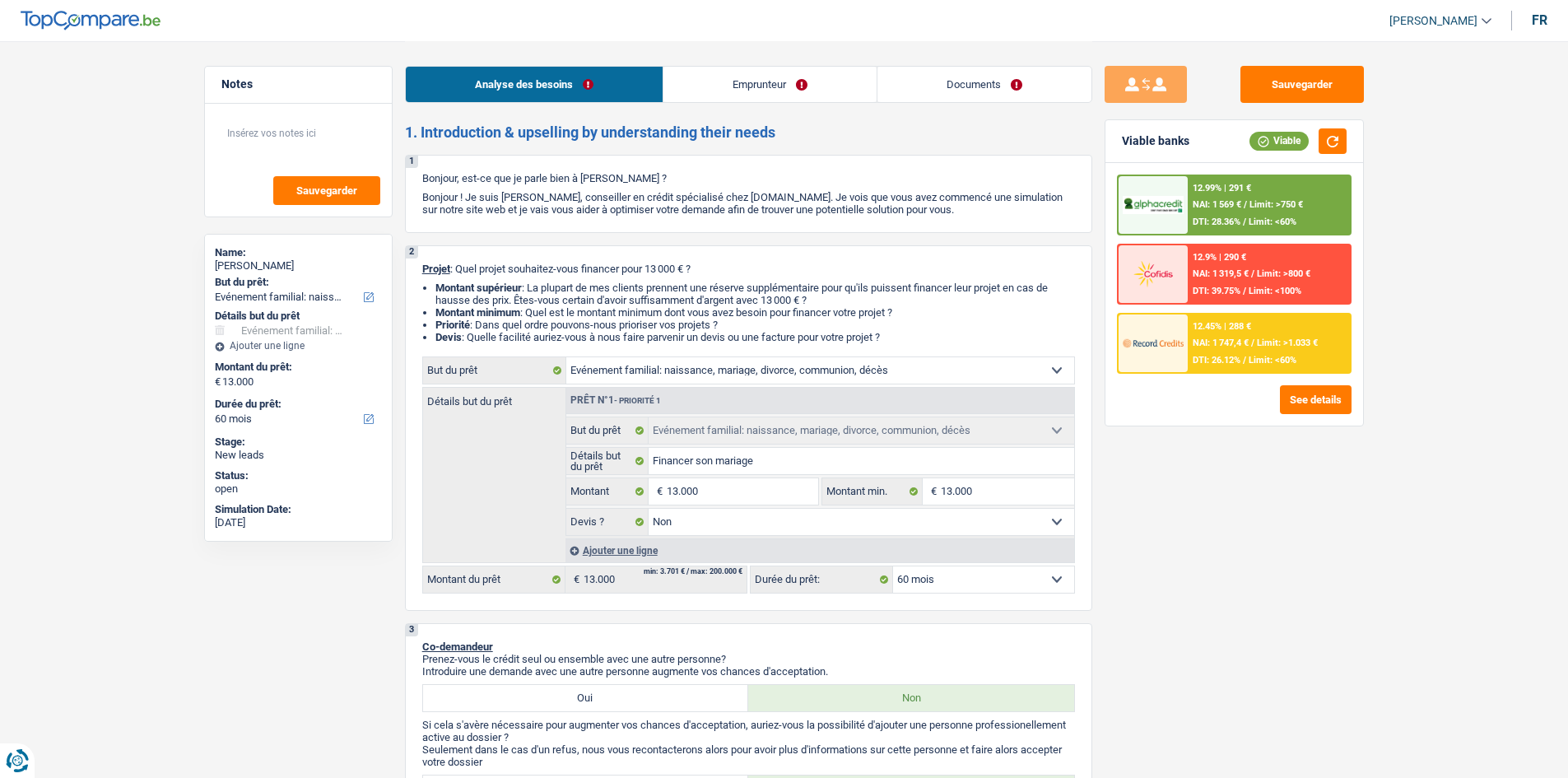
click at [1235, 204] on span "NAI: 1 569 €" at bounding box center [1217, 204] width 49 height 11
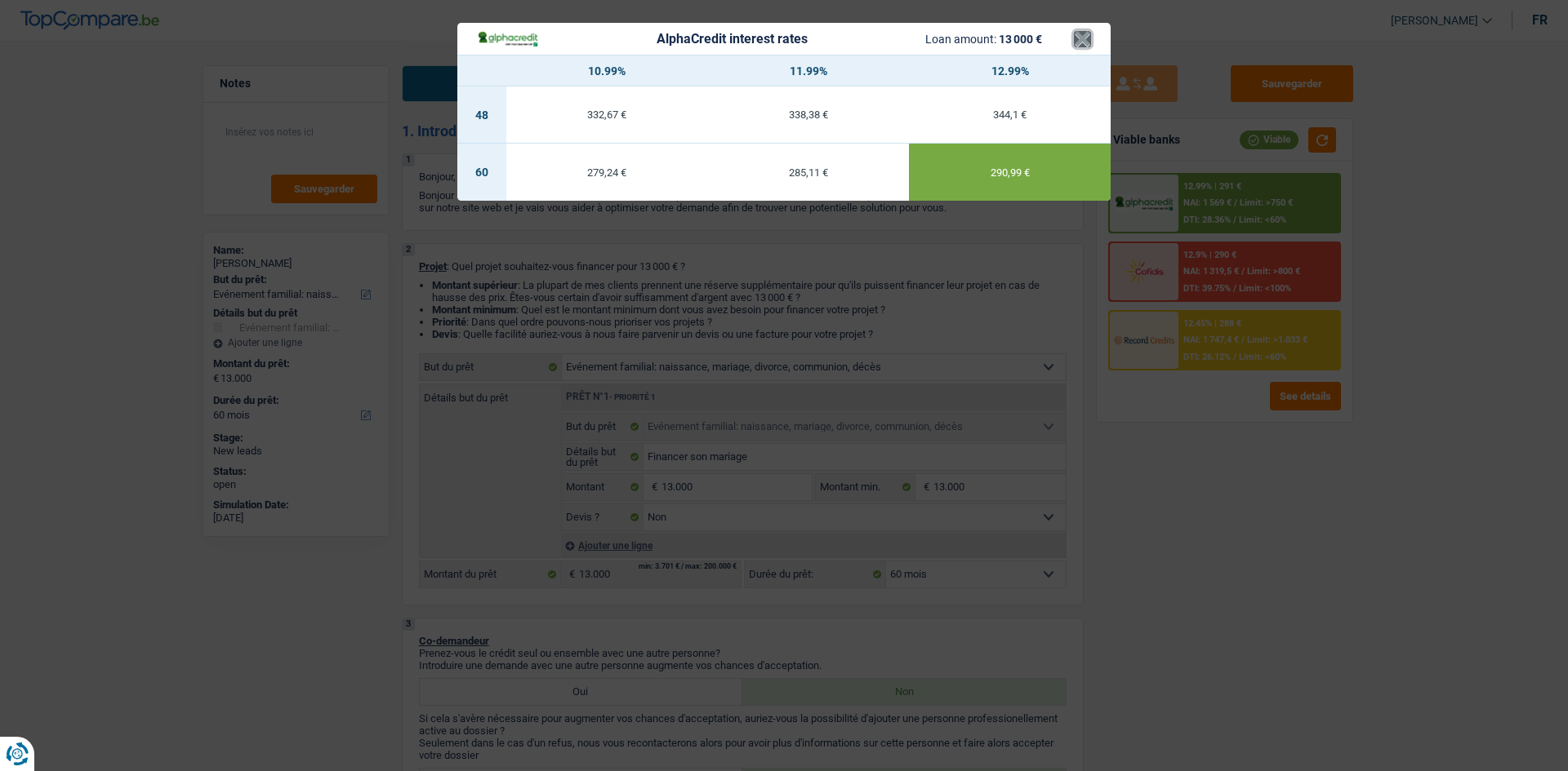
click at [1090, 35] on button "×" at bounding box center [1082, 39] width 17 height 16
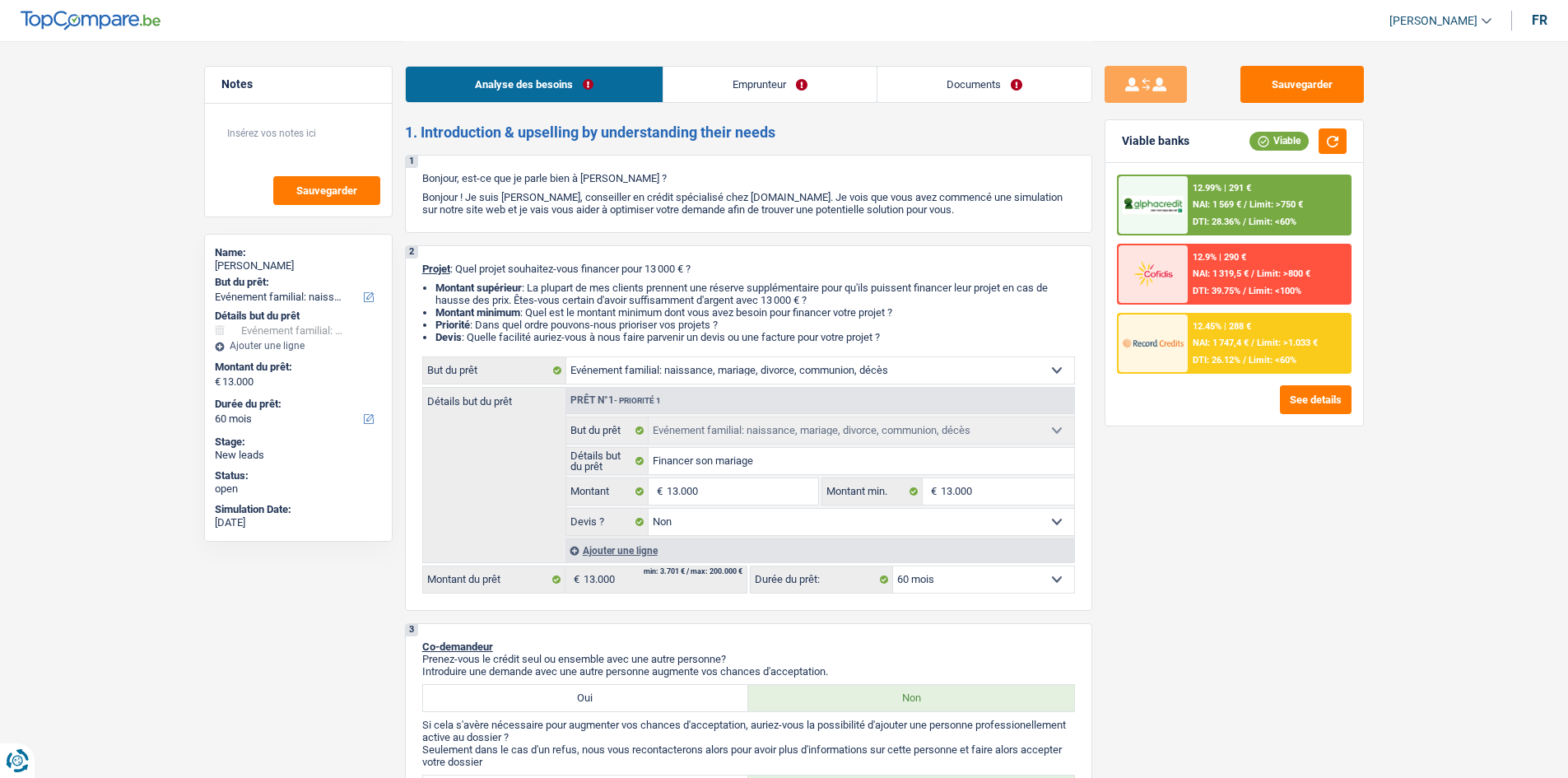
click at [1296, 347] on span "Limit: >1.033 €" at bounding box center [1287, 343] width 61 height 11
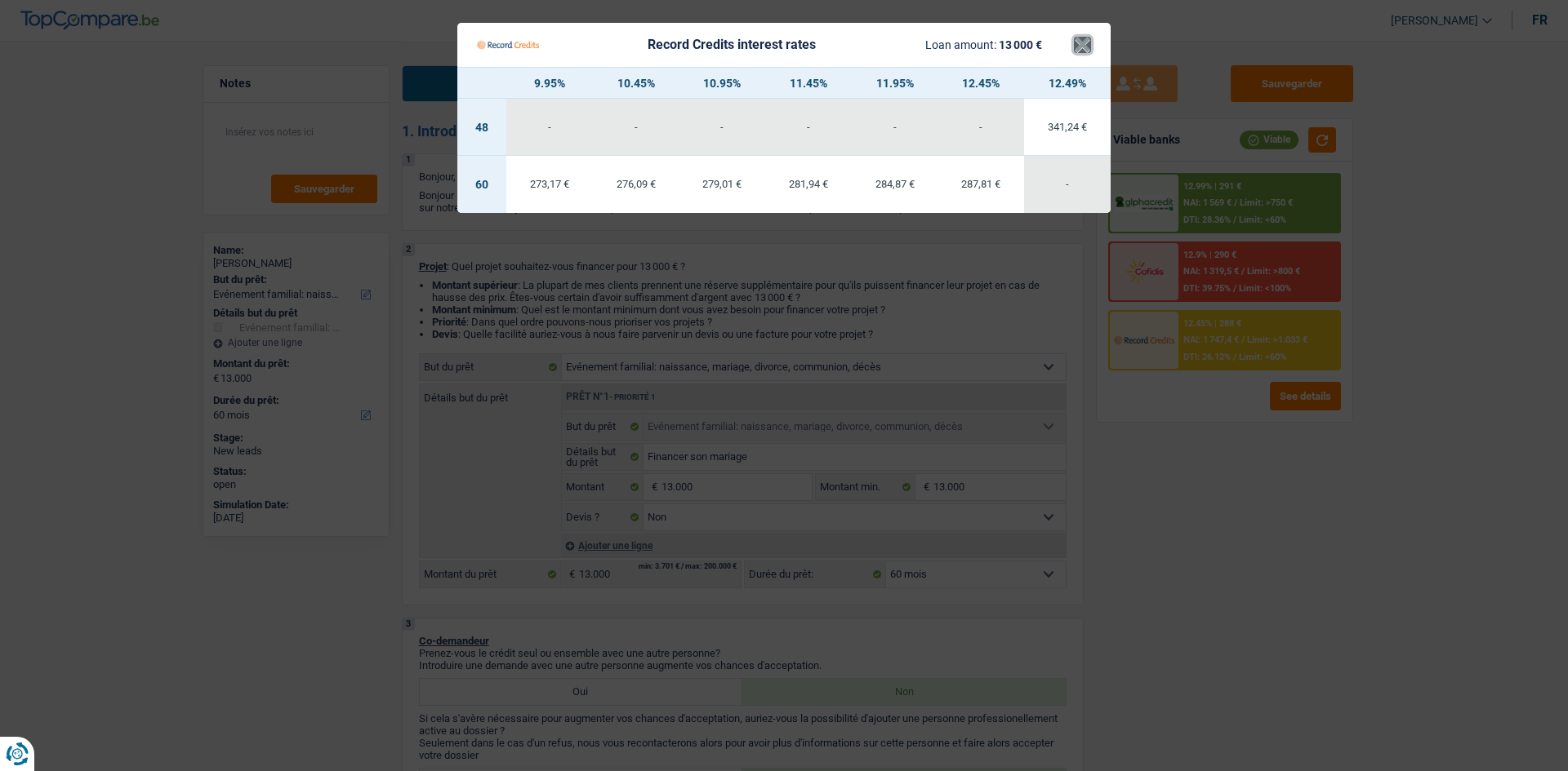
click at [1081, 53] on button "×" at bounding box center [1082, 45] width 17 height 16
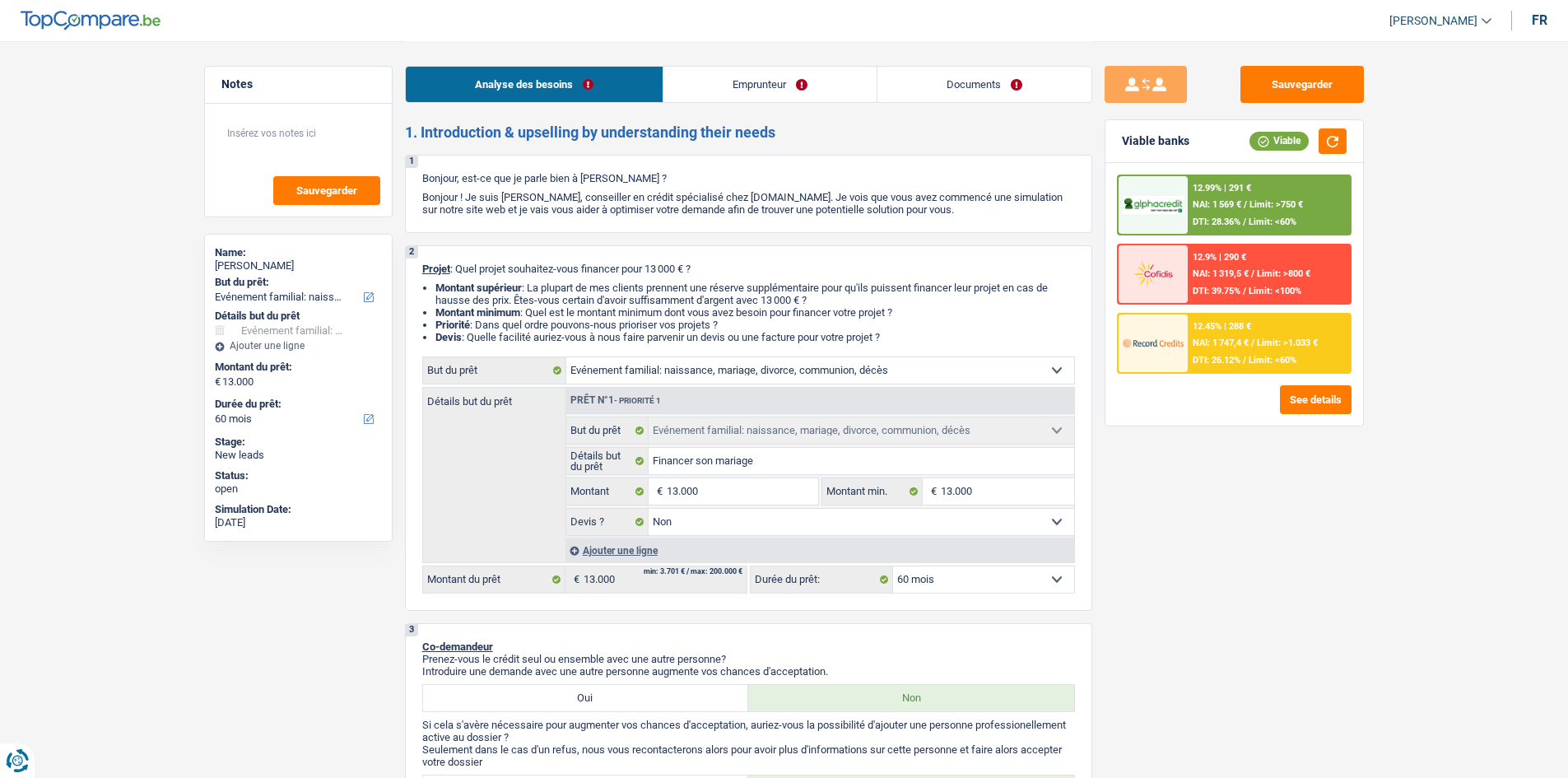
click at [1252, 213] on div "12.99% | 291 € NAI: 1 569 € / Limit: >750 € DTI: 28.36% / Limit: <60%" at bounding box center [1269, 205] width 162 height 58
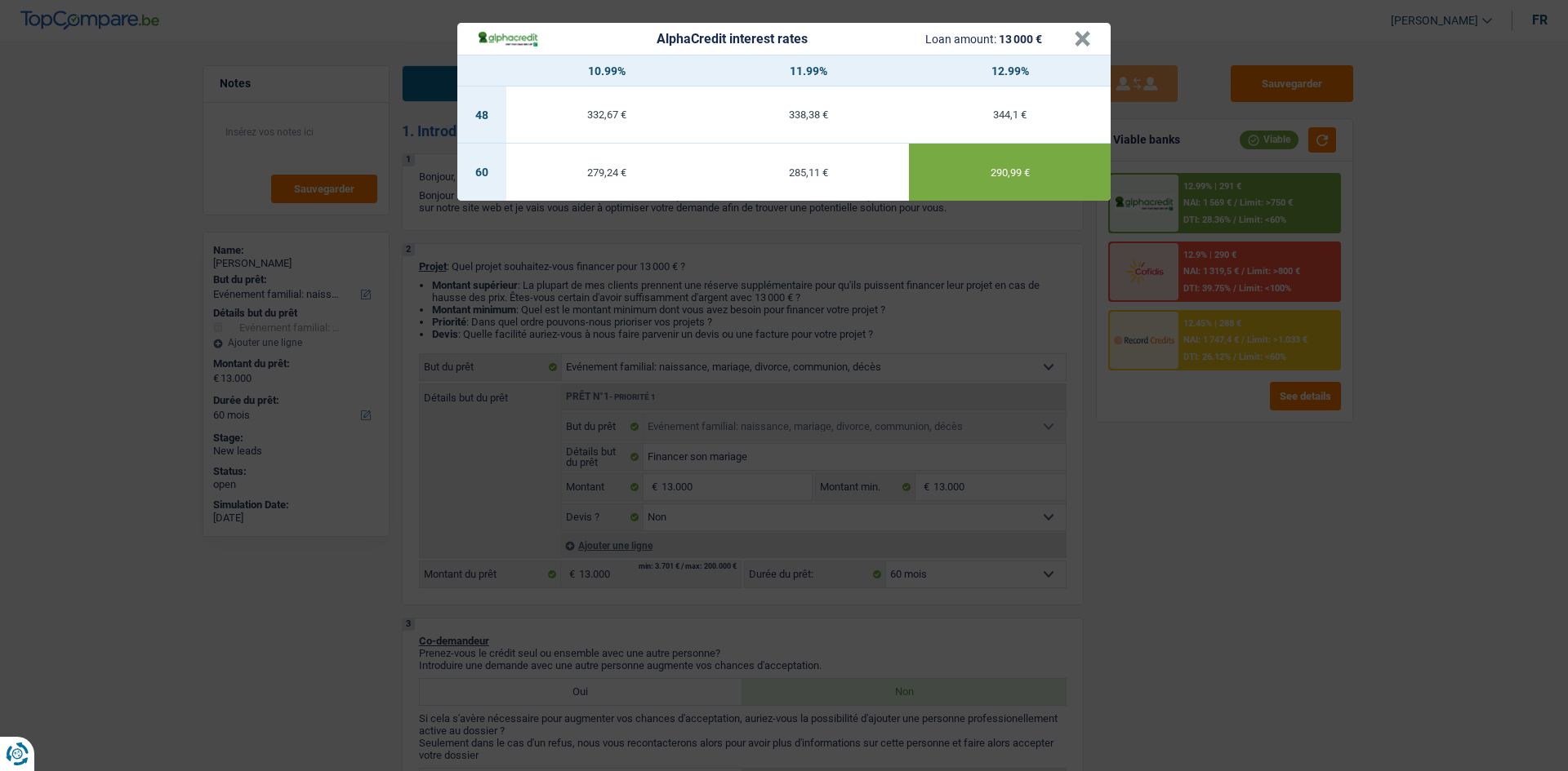
click at [1158, 504] on div "AlphaCredit interest rates Loan amount: 13 000 € × 10.99% 11.99% 12.99% 48 332,…" at bounding box center [784, 386] width 1568 height 771
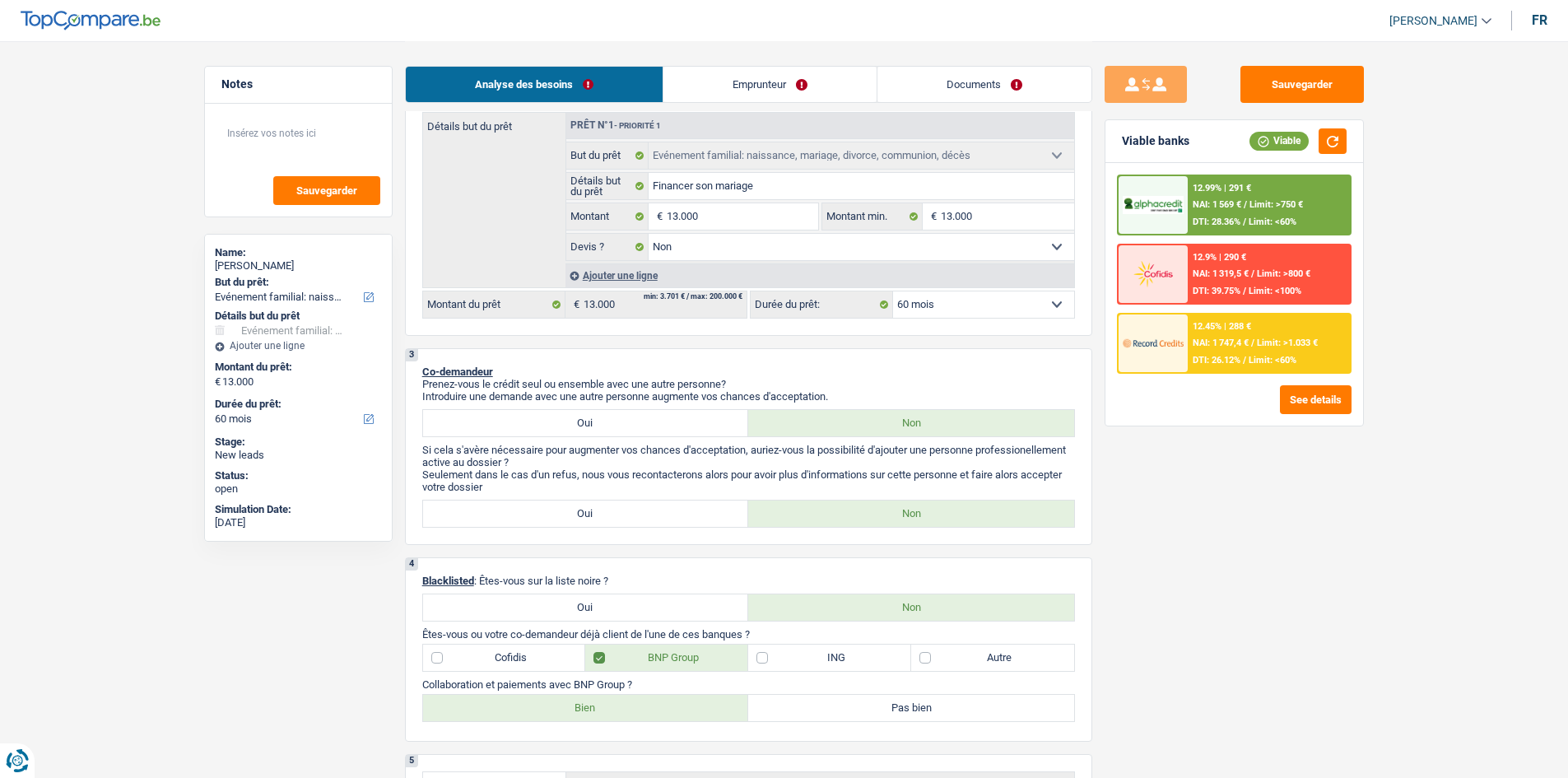
scroll to position [247, 0]
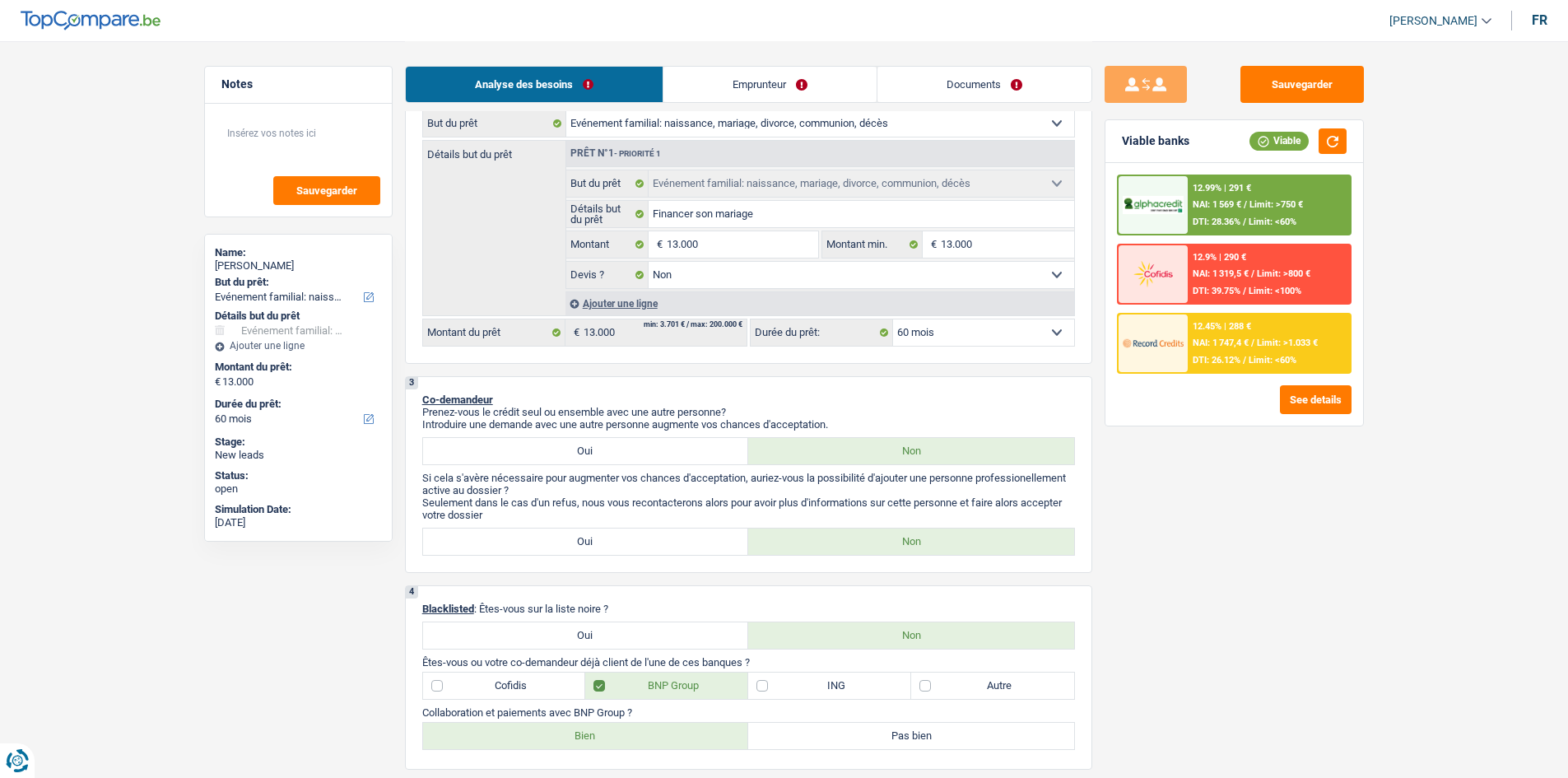
click at [1040, 332] on select "12 mois 18 mois 24 mois 30 mois 36 mois 42 mois 48 mois 60 mois Sélectionner un…" at bounding box center [984, 332] width 181 height 26
select select "48"
click at [893, 319] on select "12 mois 18 mois 24 mois 30 mois 36 mois 42 mois 48 mois 60 mois Sélectionner un…" at bounding box center [984, 332] width 181 height 26
select select "48"
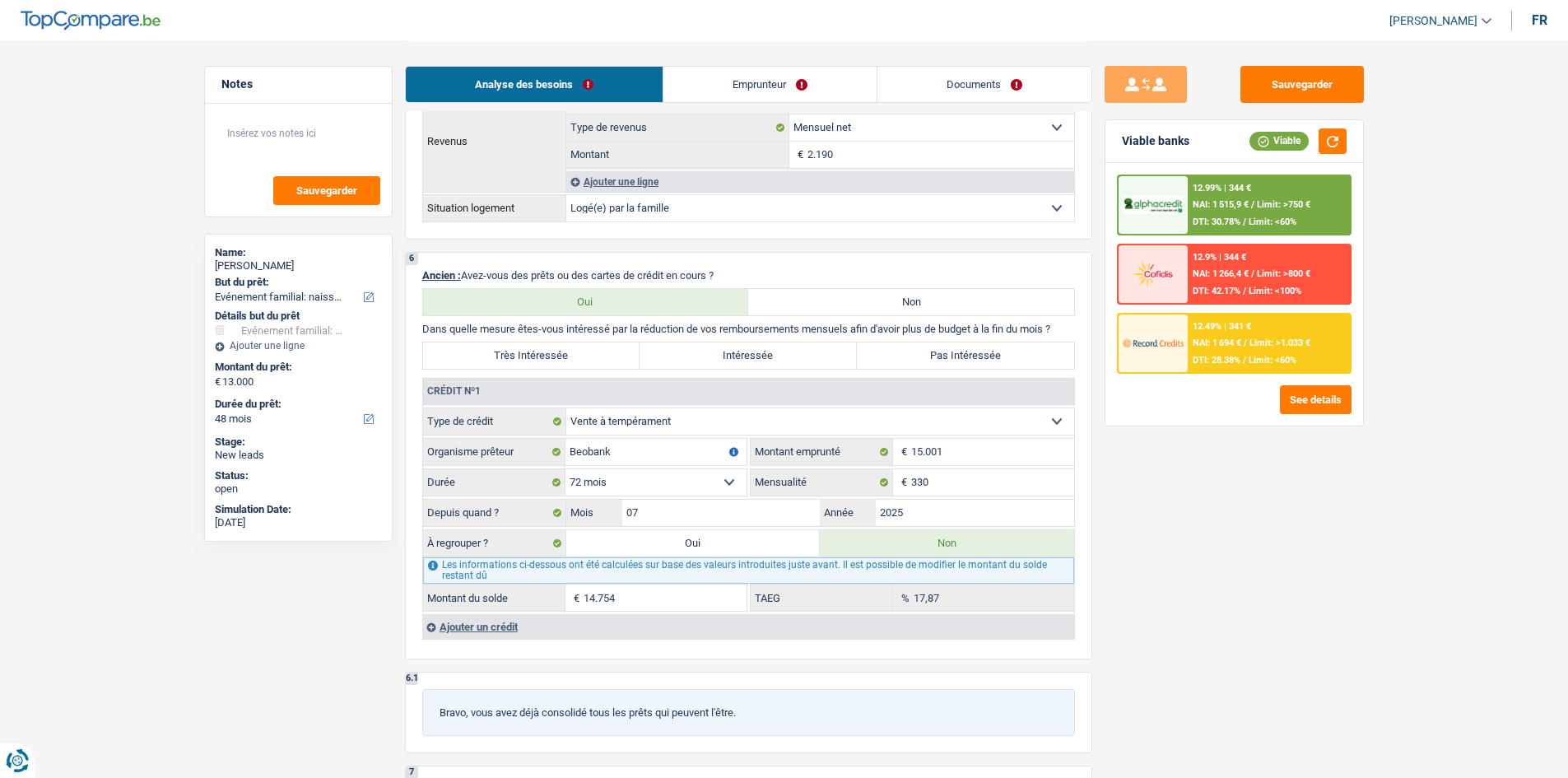
scroll to position [1071, 0]
click at [857, 422] on select "Carte ou ouverture de crédit Prêt hypothécaire Vente à tempérament Prêt à tempé…" at bounding box center [820, 422] width 508 height 26
select select "personalLoan"
select select
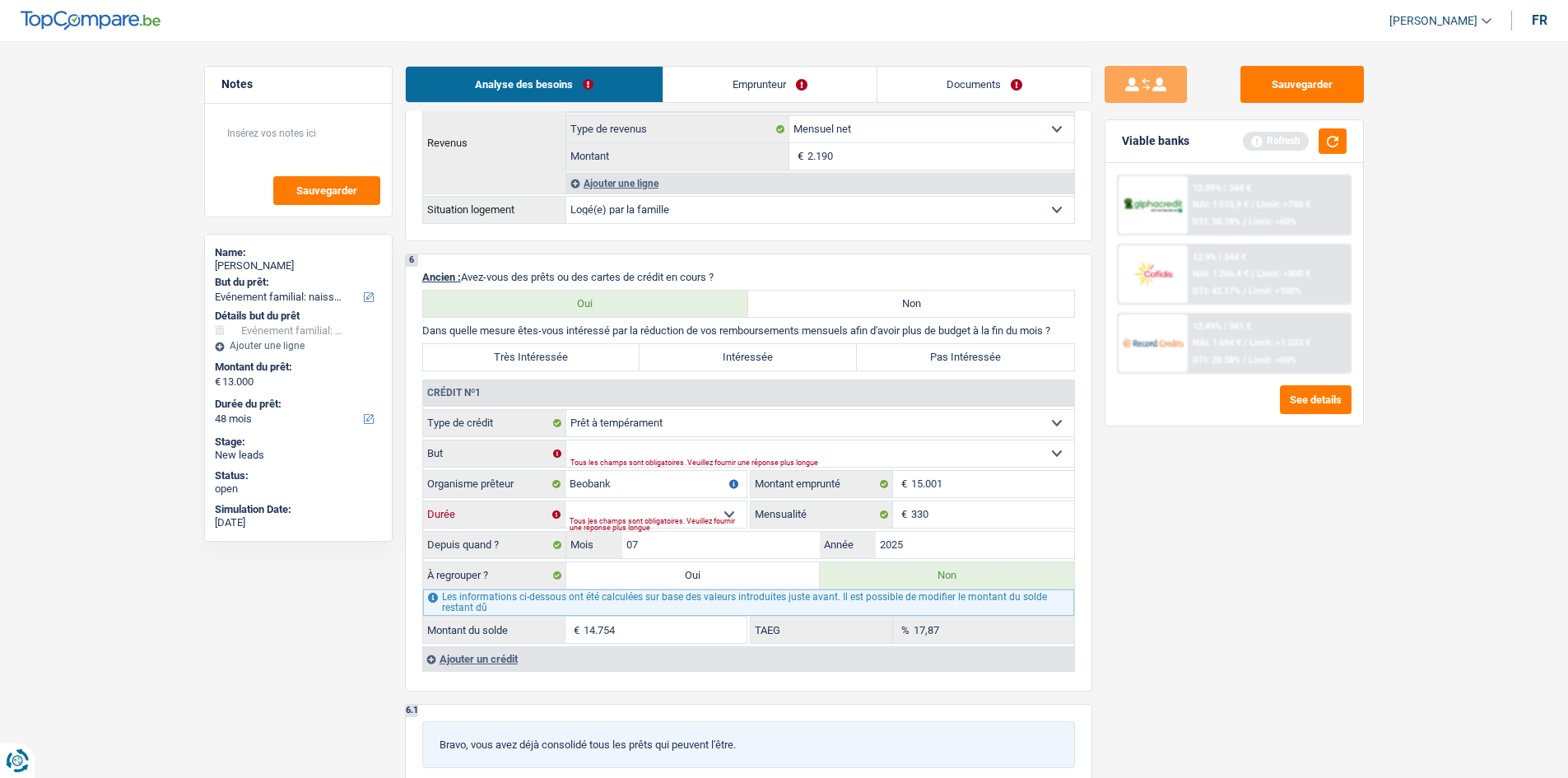
click at [713, 510] on select "12 mois 18 mois 24 mois 30 mois 36 mois 42 mois 48 mois 60 mois 72 mois 84 mois…" at bounding box center [656, 514] width 181 height 26
click at [630, 456] on select "Confort maison: meubles, textile, peinture, électroménager, outillage non-profe…" at bounding box center [820, 453] width 508 height 26
select select "homeFurnishingOrRelocation"
click at [566, 441] on select "Confort maison: meubles, textile, peinture, électroménager, outillage non-profe…" at bounding box center [820, 453] width 508 height 26
click at [899, 455] on select "Confort maison: meubles, textile, peinture, électroménager, outillage non-profe…" at bounding box center [820, 453] width 508 height 26
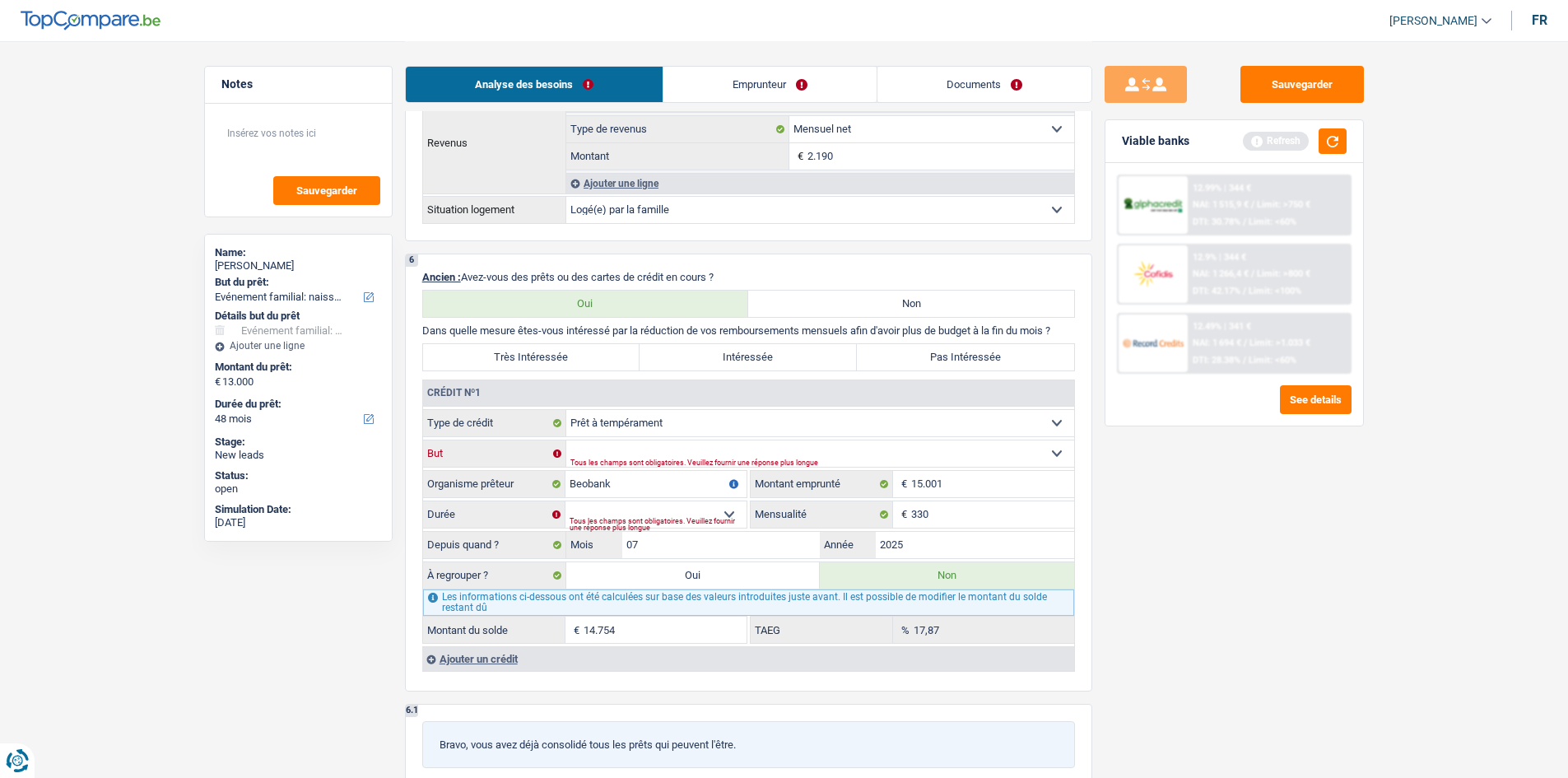
click at [566, 441] on select "Confort maison: meubles, textile, peinture, électroménager, outillage non-profe…" at bounding box center [820, 453] width 508 height 26
click at [666, 521] on div "Tous les champs sont obligatoires. Veuillez fournir une réponse plus longue" at bounding box center [658, 524] width 177 height 6
click at [732, 513] on select "12 mois 18 mois 24 mois 30 mois 36 mois 42 mois 48 mois 60 mois 72 mois 84 mois…" at bounding box center [656, 514] width 181 height 26
select select "72"
click at [565, 501] on select "12 mois 18 mois 24 mois 30 mois 36 mois 42 mois 48 mois 60 mois 72 mois 84 mois…" at bounding box center [656, 514] width 181 height 26
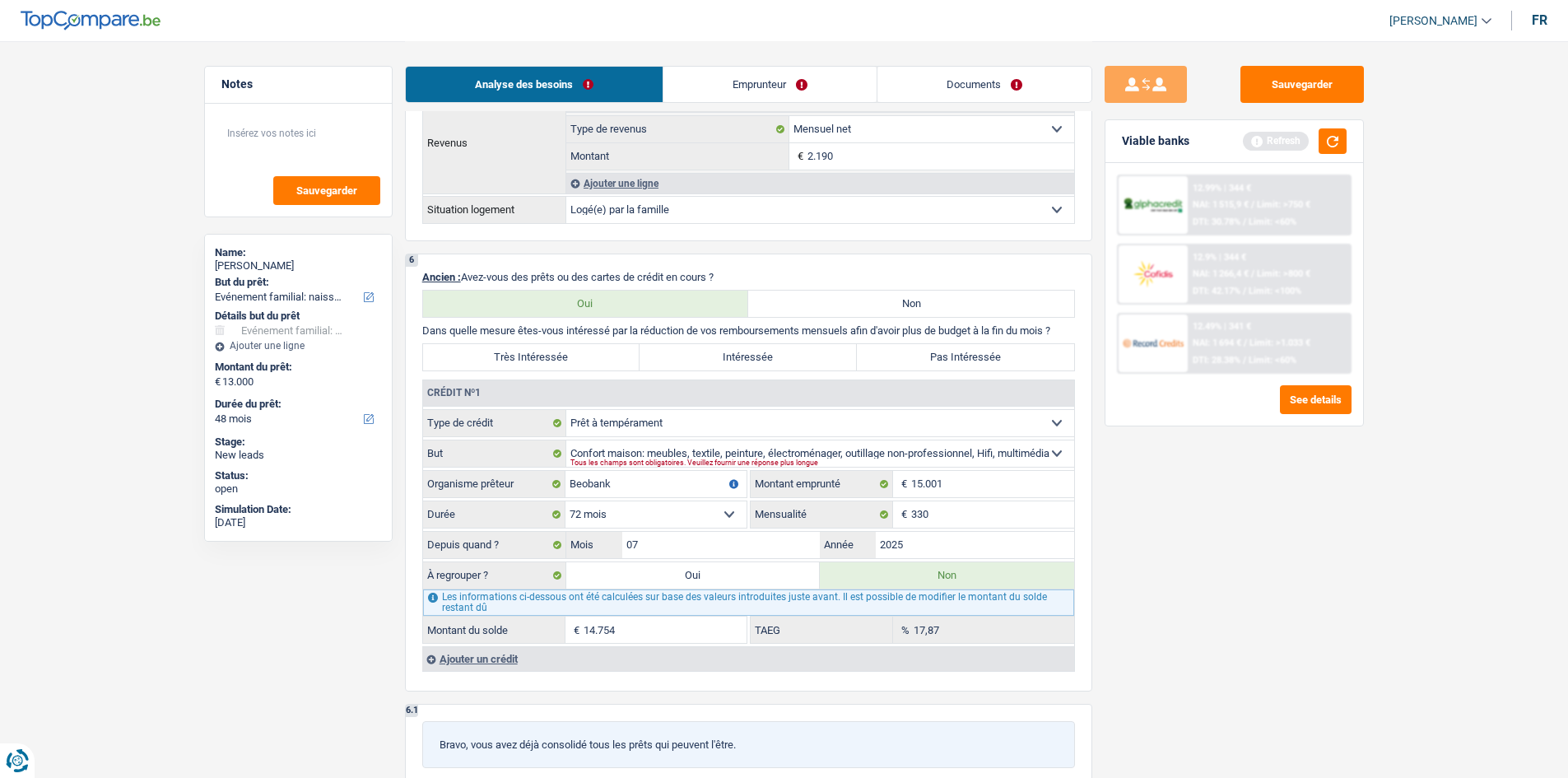
click at [724, 585] on label "Oui" at bounding box center [693, 575] width 254 height 26
click at [724, 585] on input "Oui" at bounding box center [693, 575] width 254 height 26
radio input "true"
type input "14.754"
select select
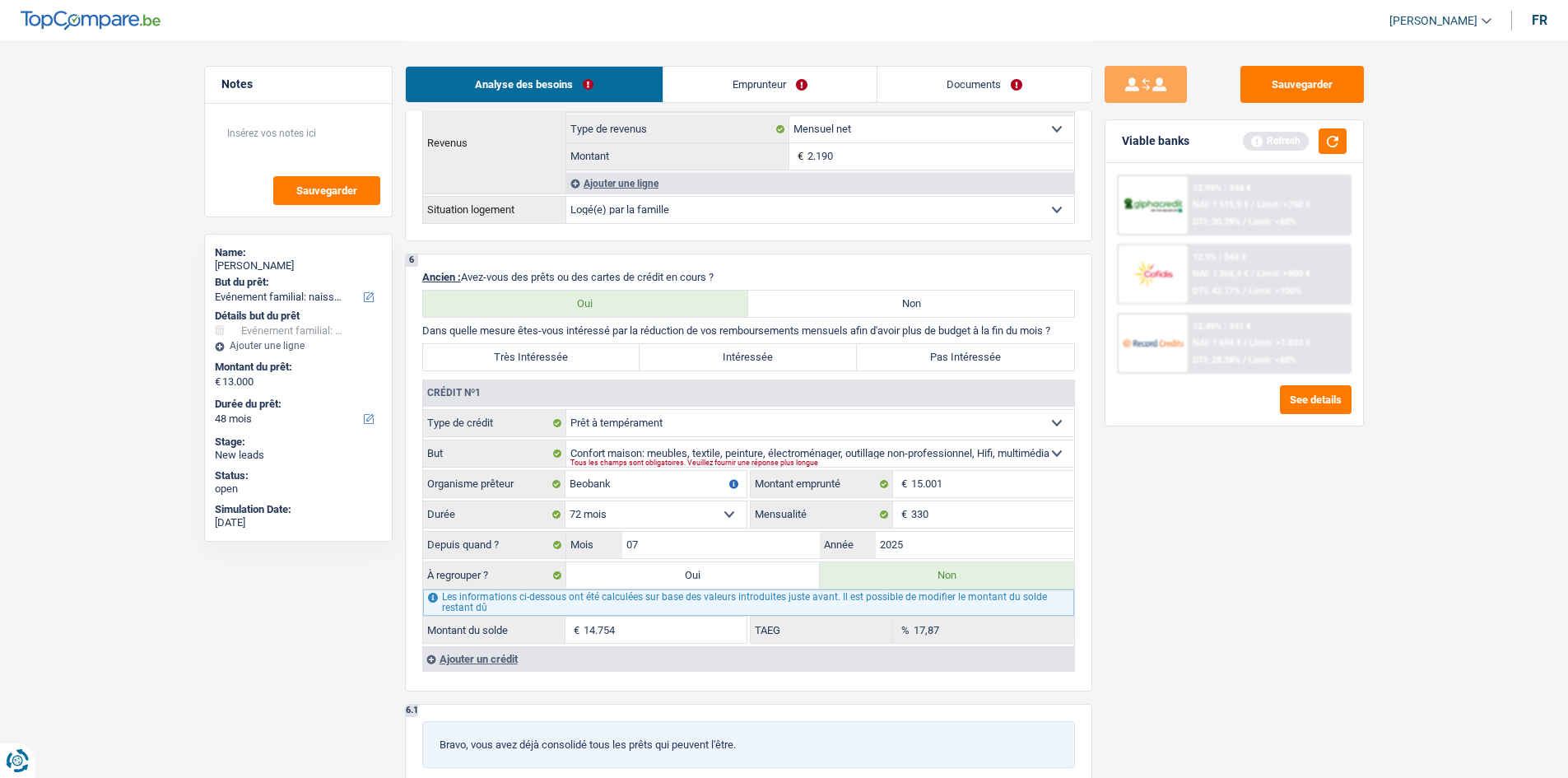
radio input "false"
type input "14.754"
select select
type input "27.754"
click at [733, 407] on div "Crédit nº1" at bounding box center [749, 394] width 651 height 26
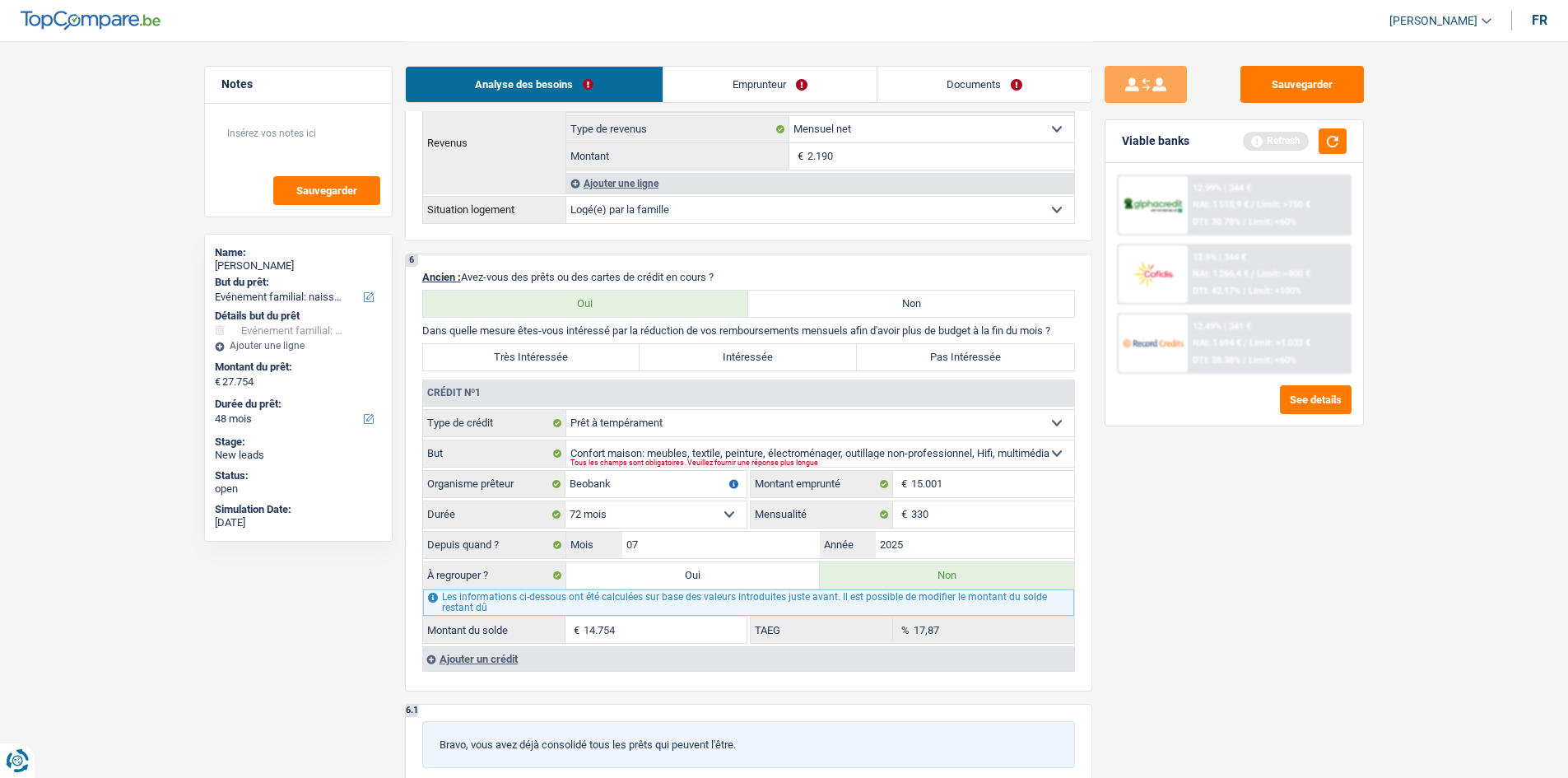
select select "refinancing"
select select "120"
select select "refinancing"
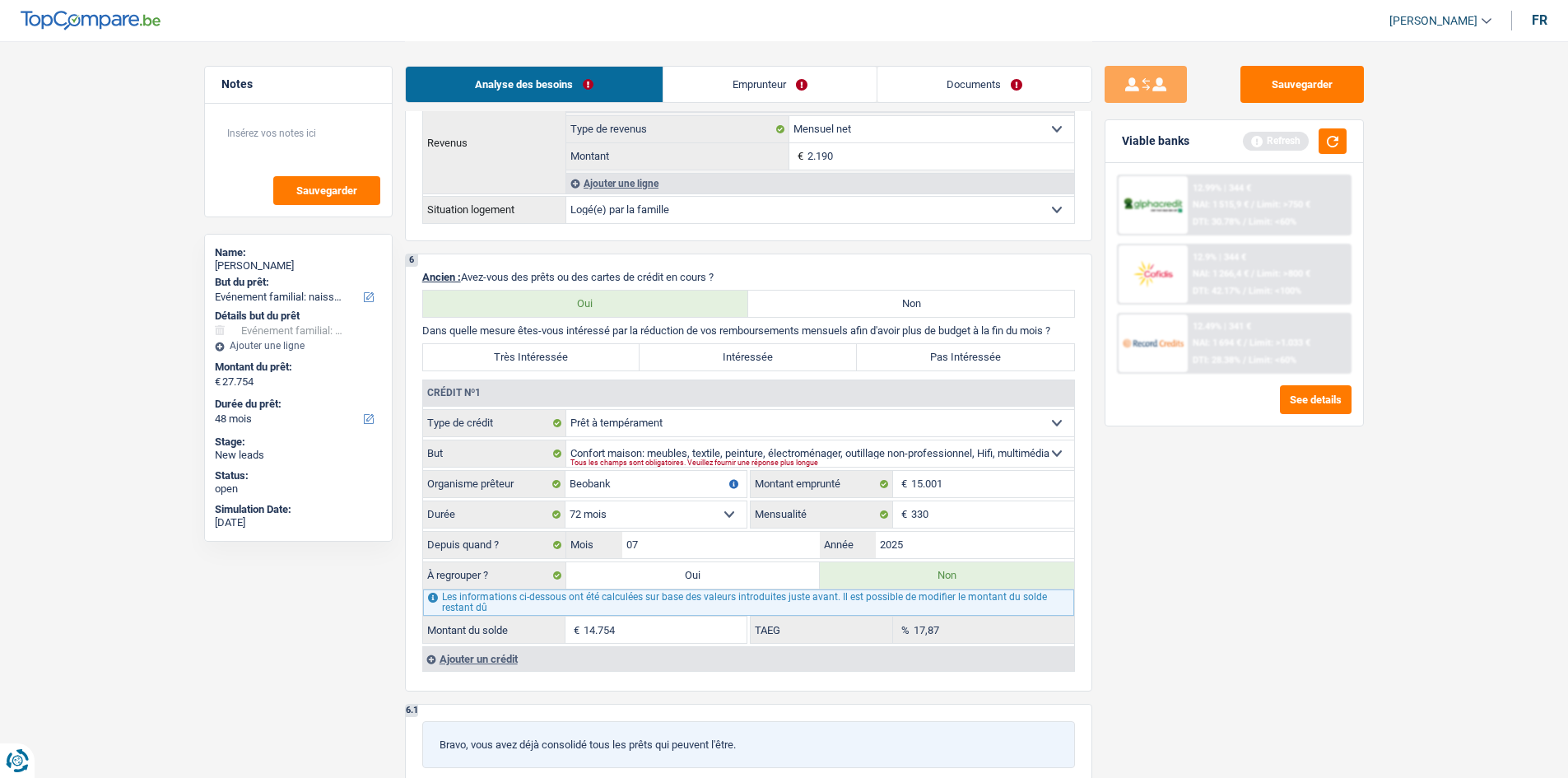
select select "120"
select select "refinancing"
select select "120"
select select "familyEvent"
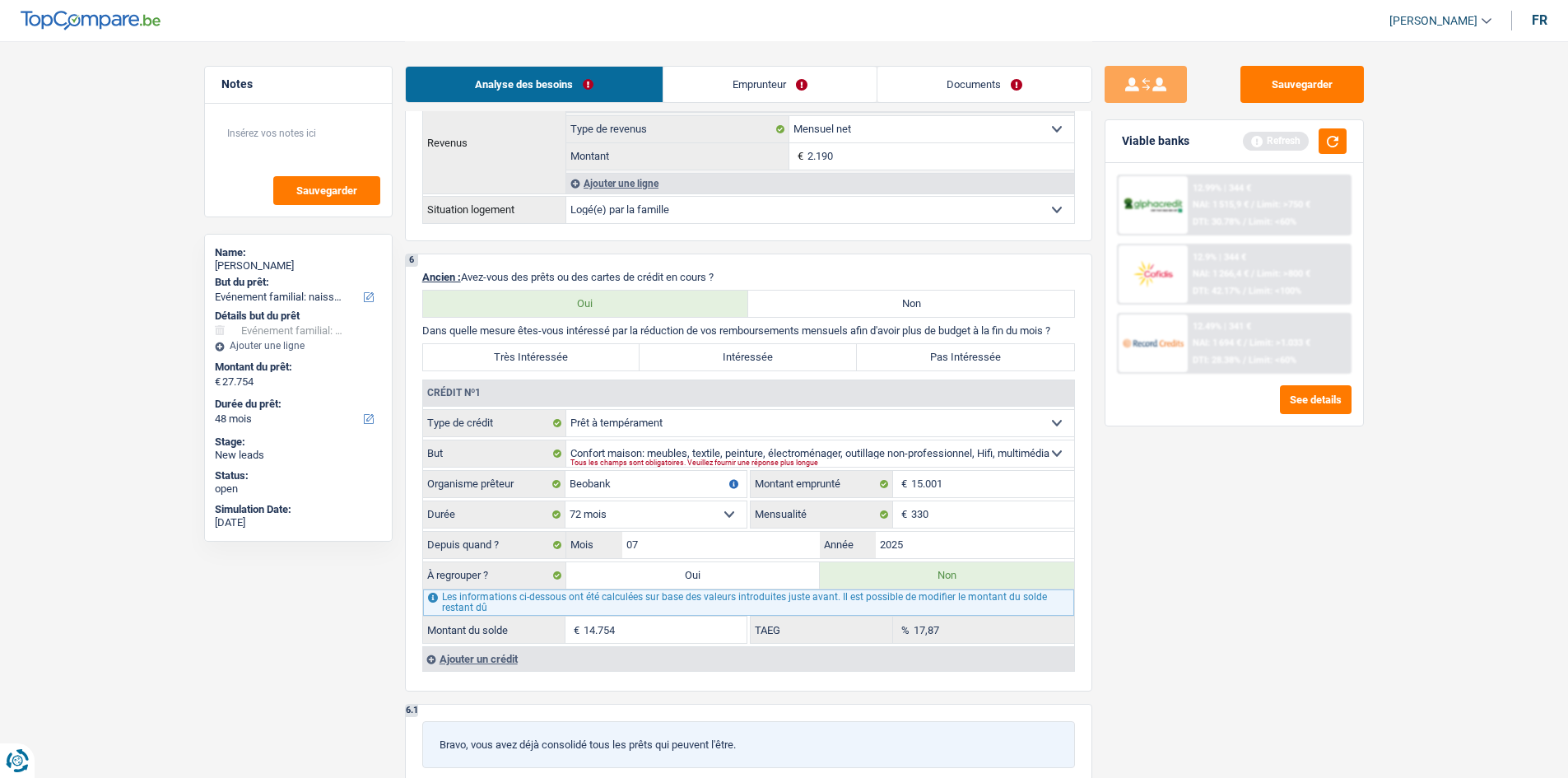
select select "familyEvent"
select select "false"
select select "familyEvent"
select select "false"
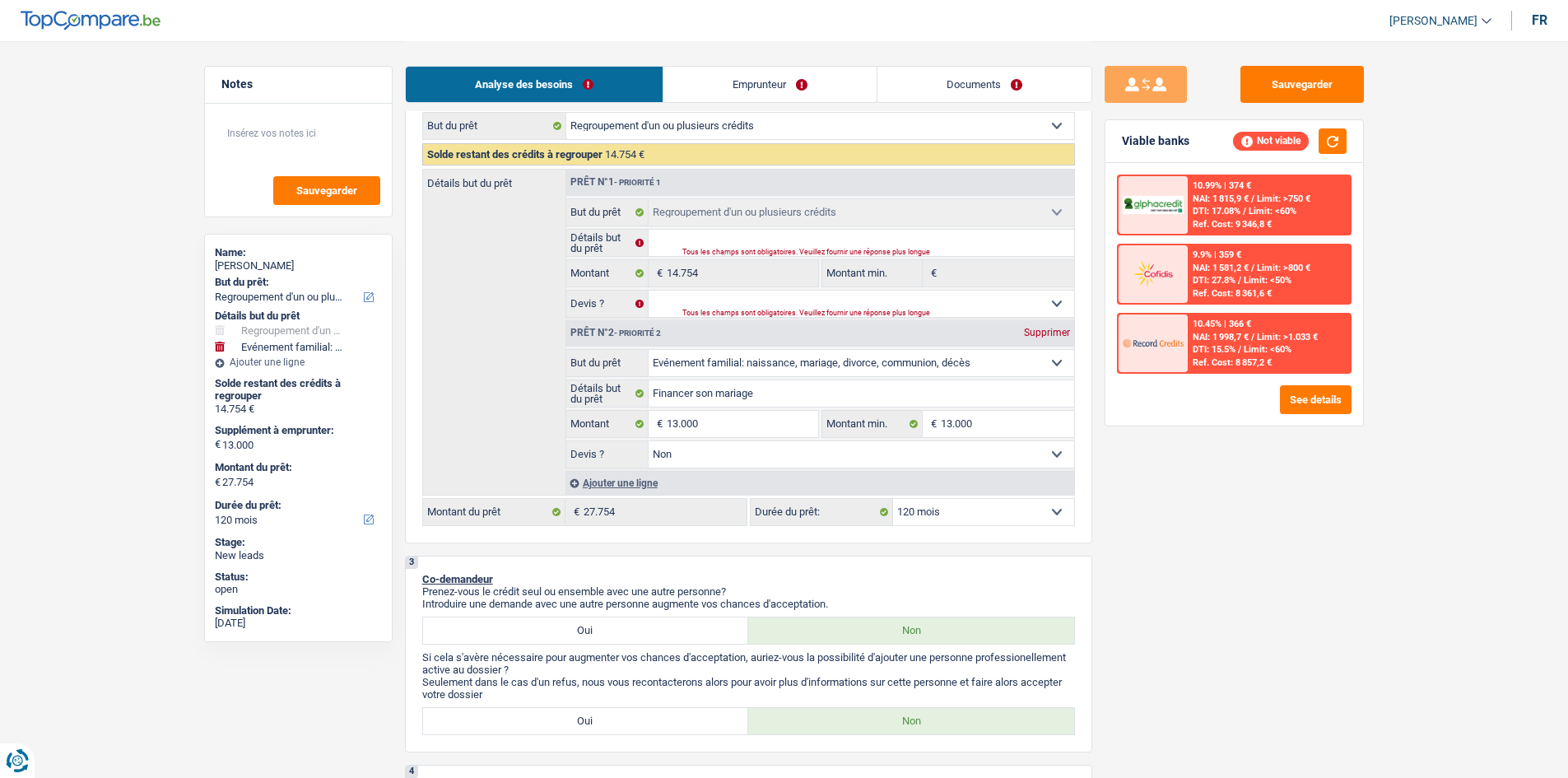
scroll to position [247, 0]
click at [986, 513] on select "12 mois 18 mois 24 mois 30 mois 36 mois 42 mois 48 mois 60 mois 72 mois 84 mois…" at bounding box center [984, 509] width 181 height 26
select select "60"
click at [893, 497] on select "12 mois 18 mois 24 mois 30 mois 36 mois 42 mois 48 mois 60 mois 72 mois 84 mois…" at bounding box center [984, 509] width 181 height 26
select select "60"
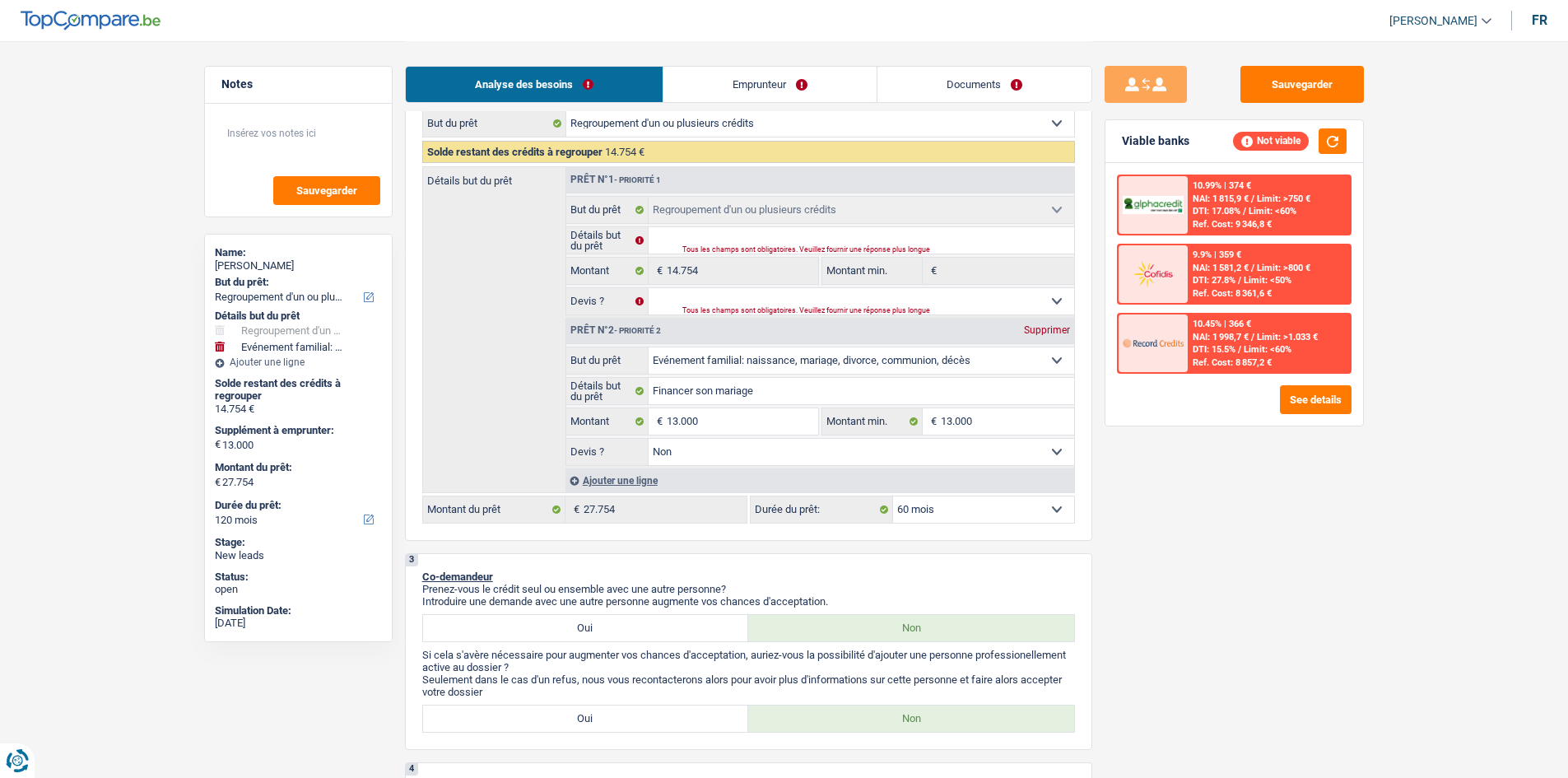
select select "60"
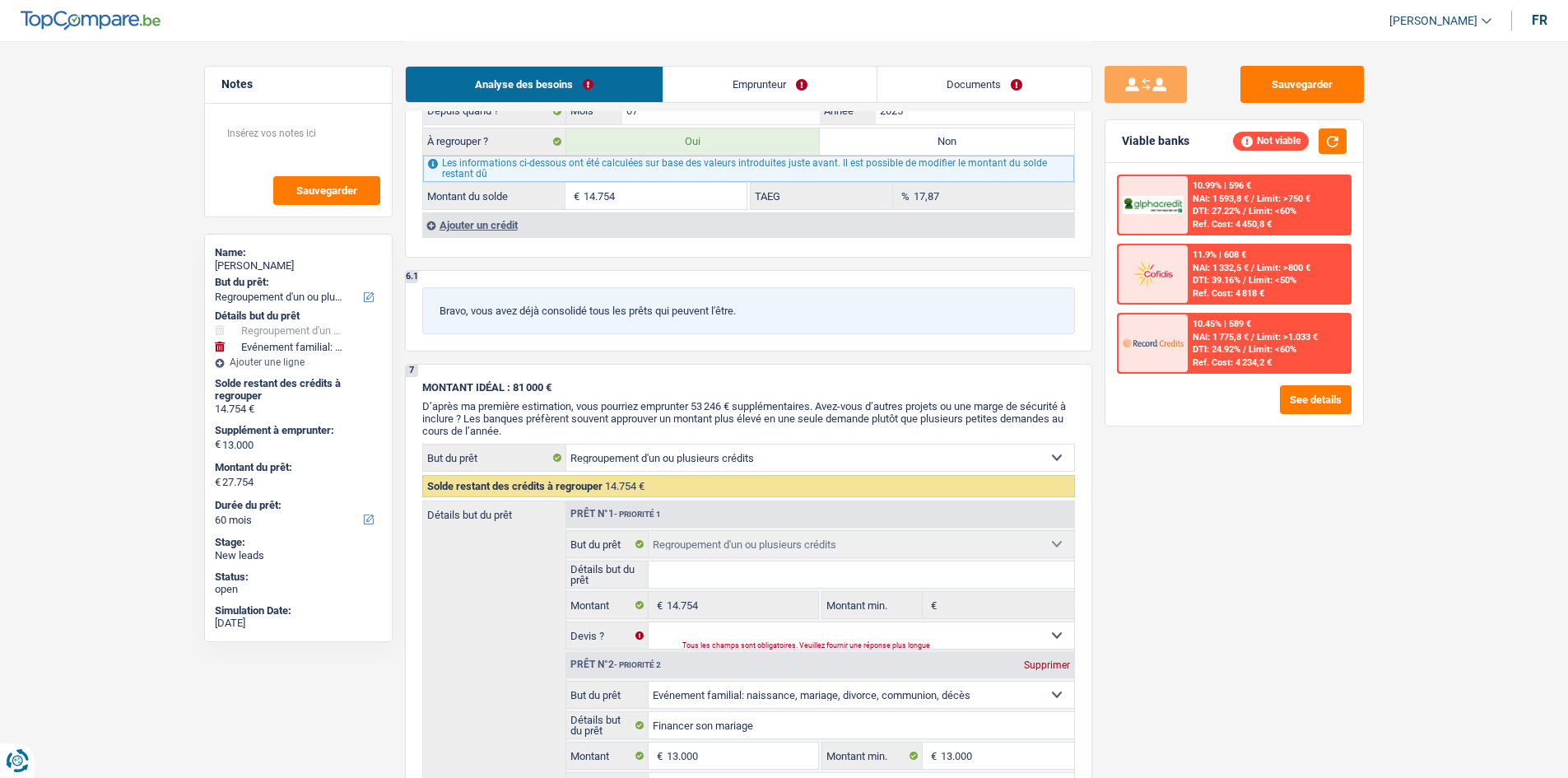
scroll to position [1513, 0]
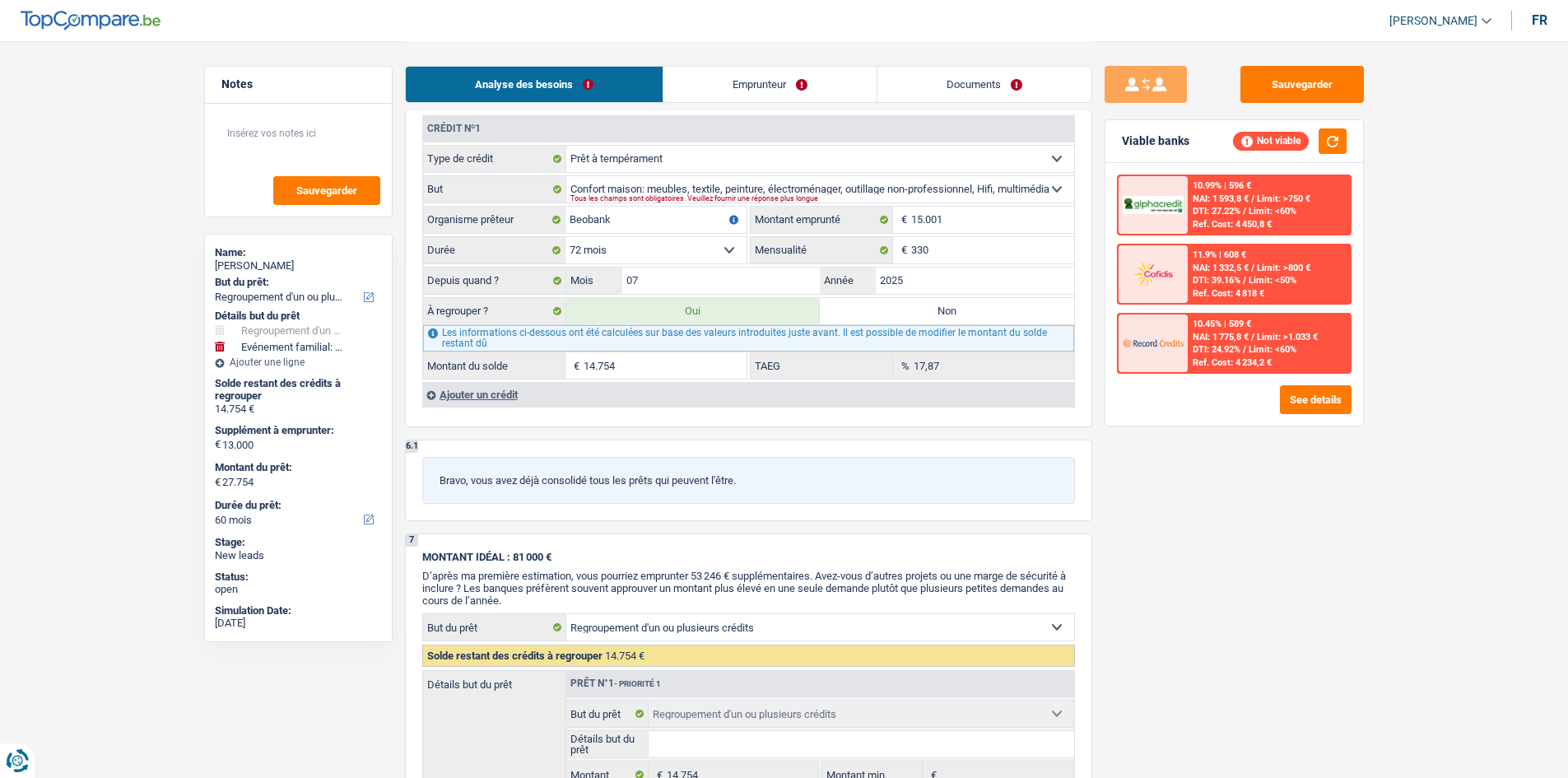
click at [893, 309] on label "Non" at bounding box center [947, 311] width 254 height 26
click at [893, 309] on input "Non" at bounding box center [947, 311] width 254 height 26
radio input "true"
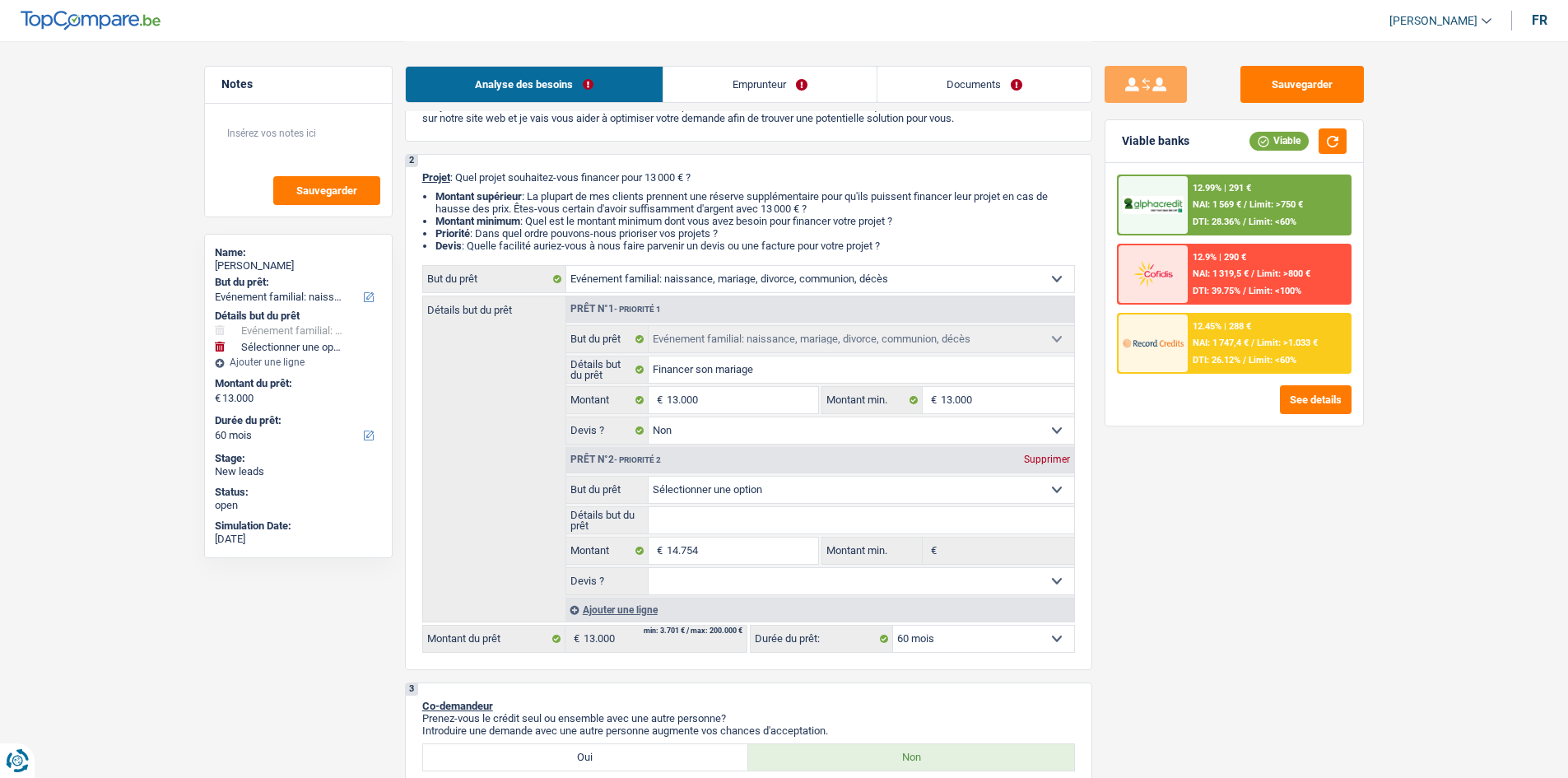
scroll to position [20, 0]
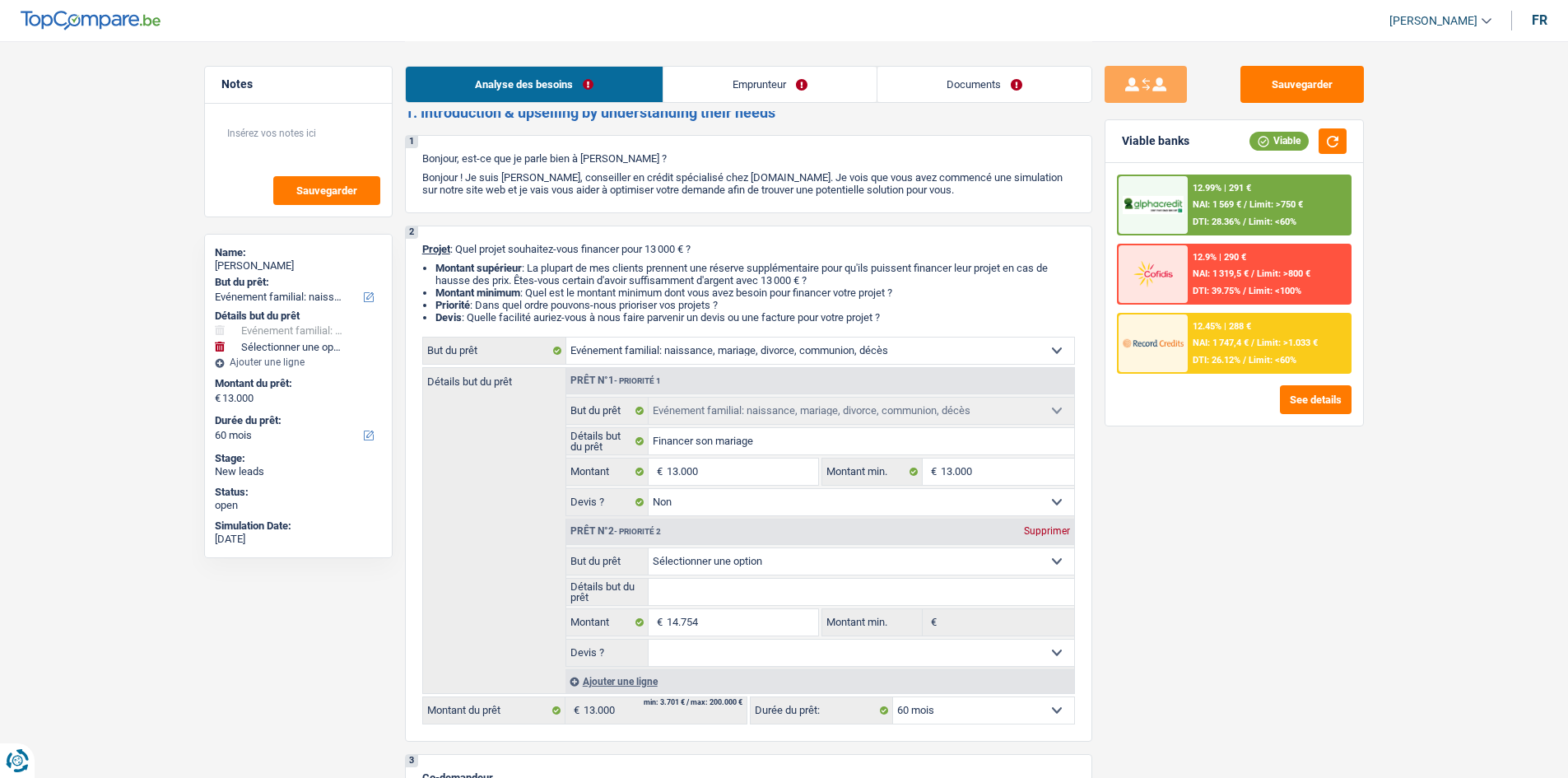
click at [1053, 534] on div "Supprimer" at bounding box center [1047, 531] width 54 height 10
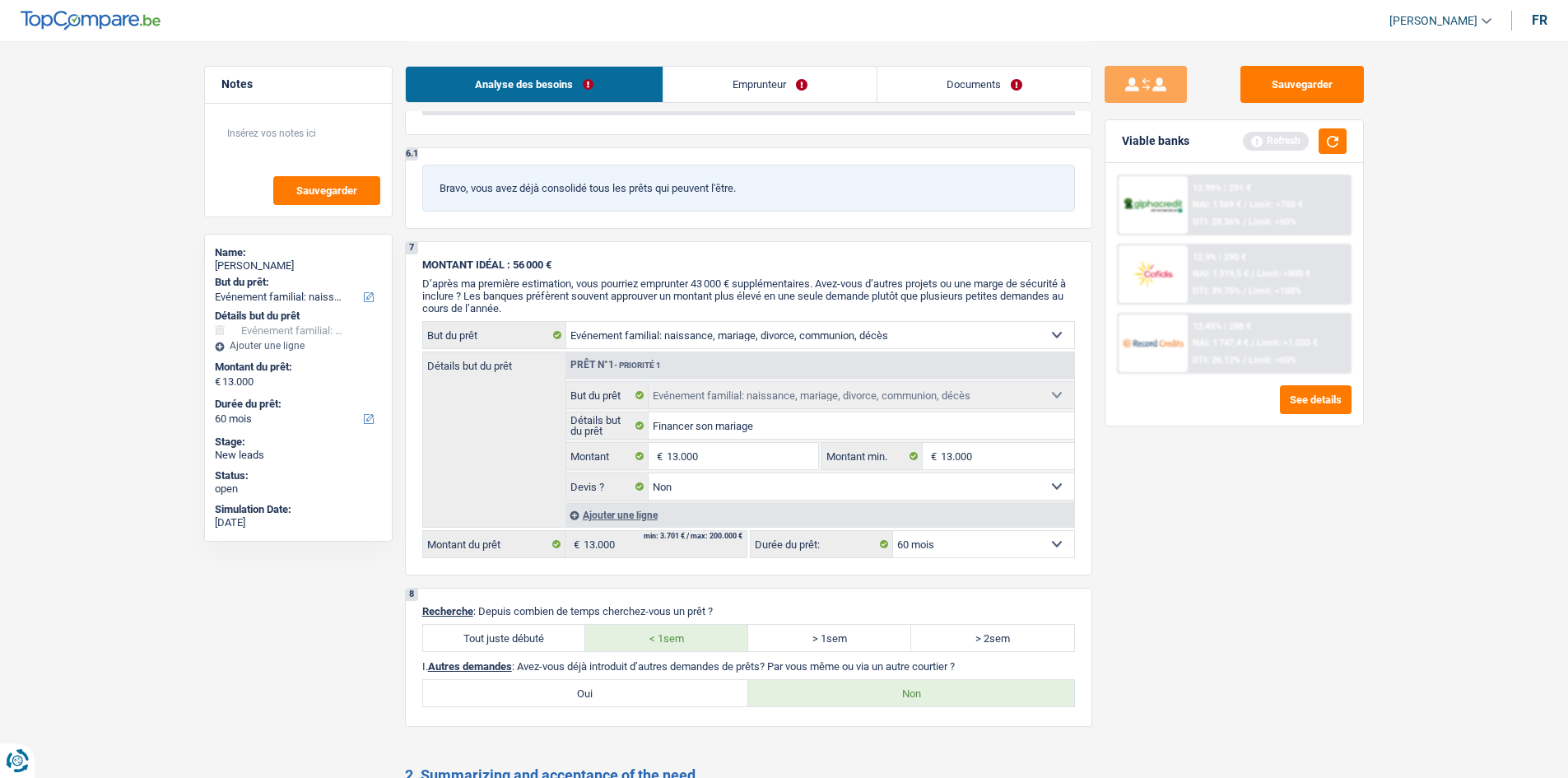
scroll to position [1647, 0]
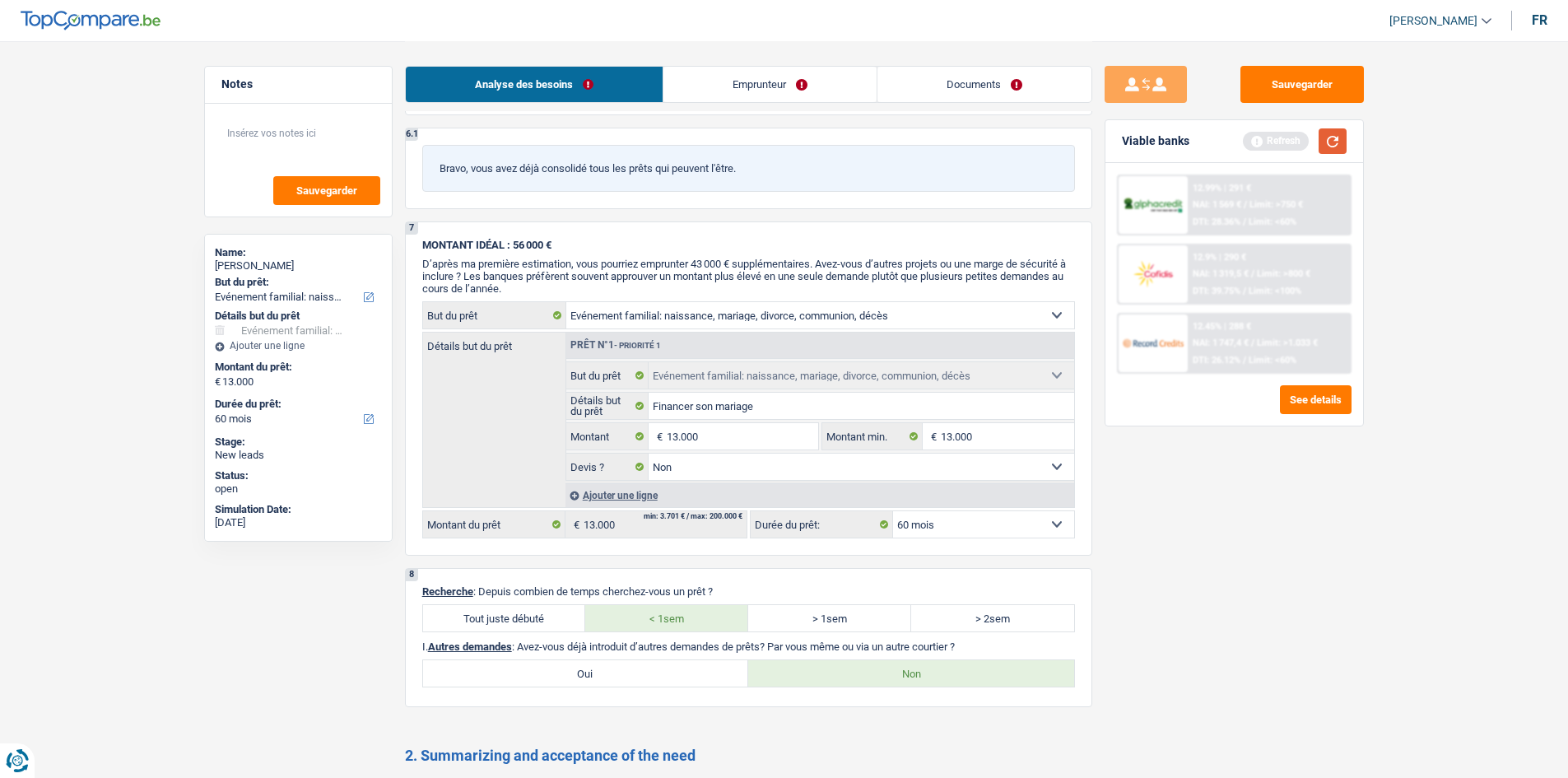
click at [1335, 134] on button "button" at bounding box center [1333, 141] width 28 height 25
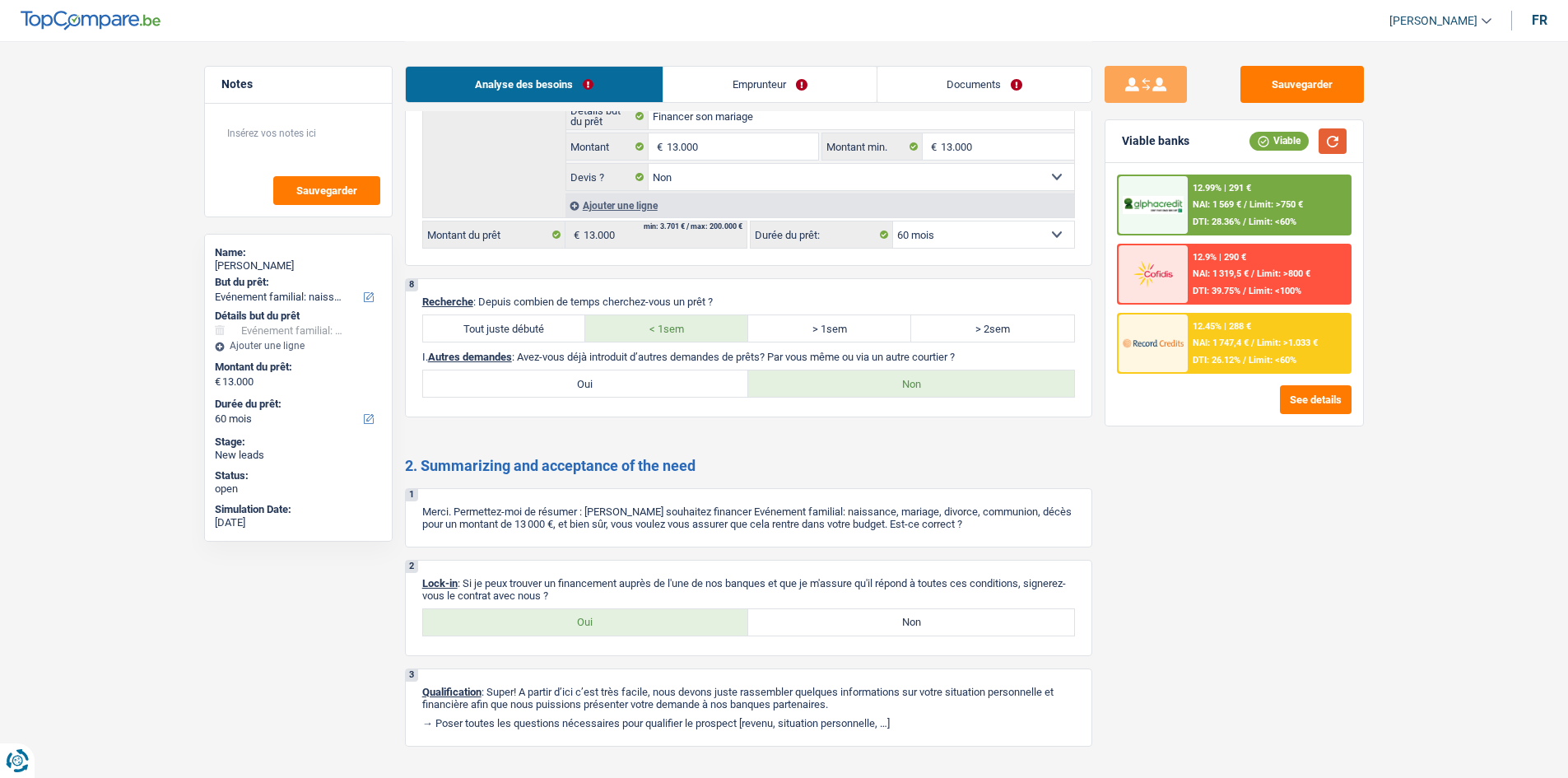
scroll to position [1972, 0]
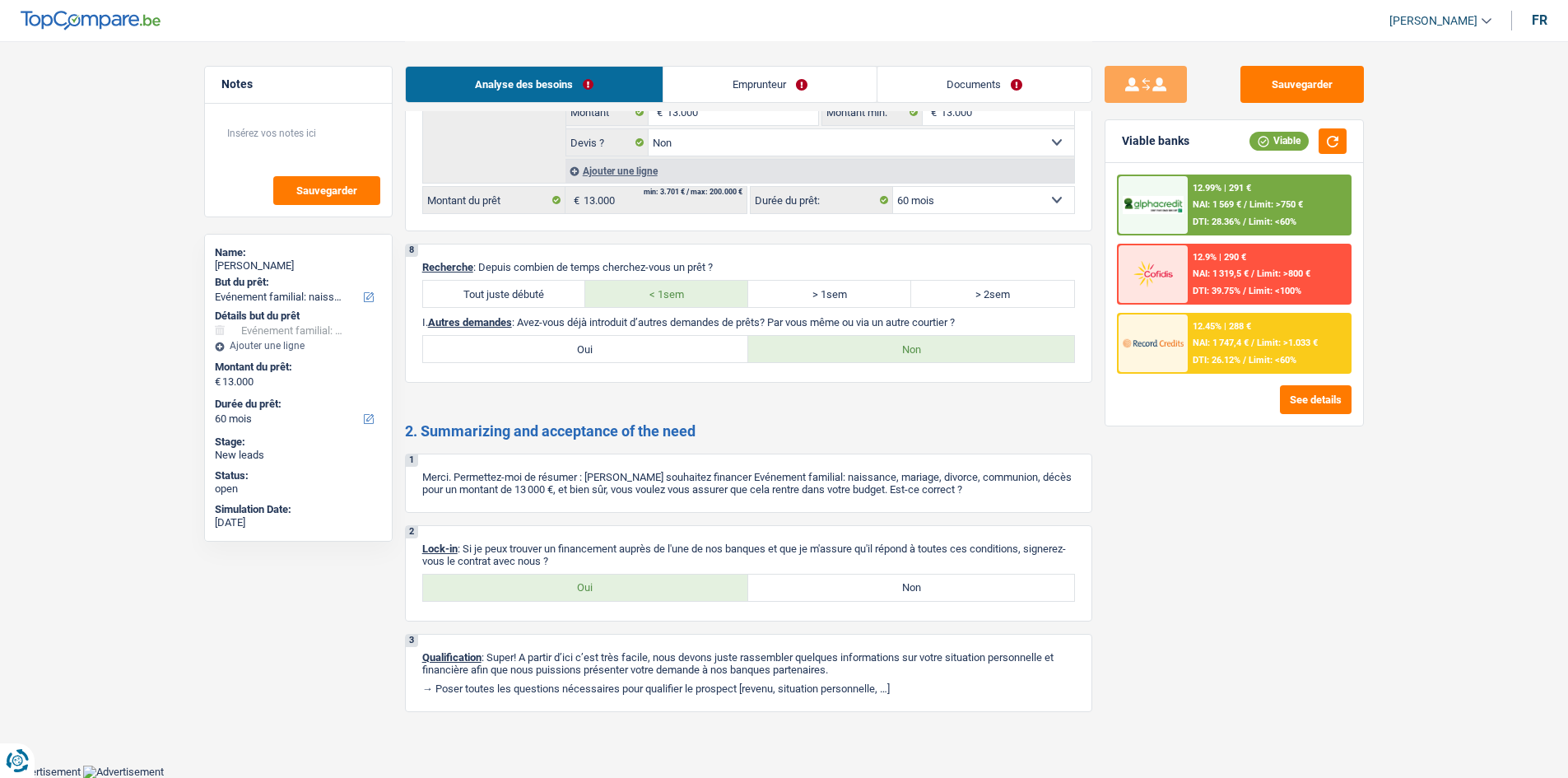
click at [620, 595] on label "Oui" at bounding box center [586, 587] width 326 height 26
click at [620, 595] on input "Oui" at bounding box center [586, 587] width 326 height 26
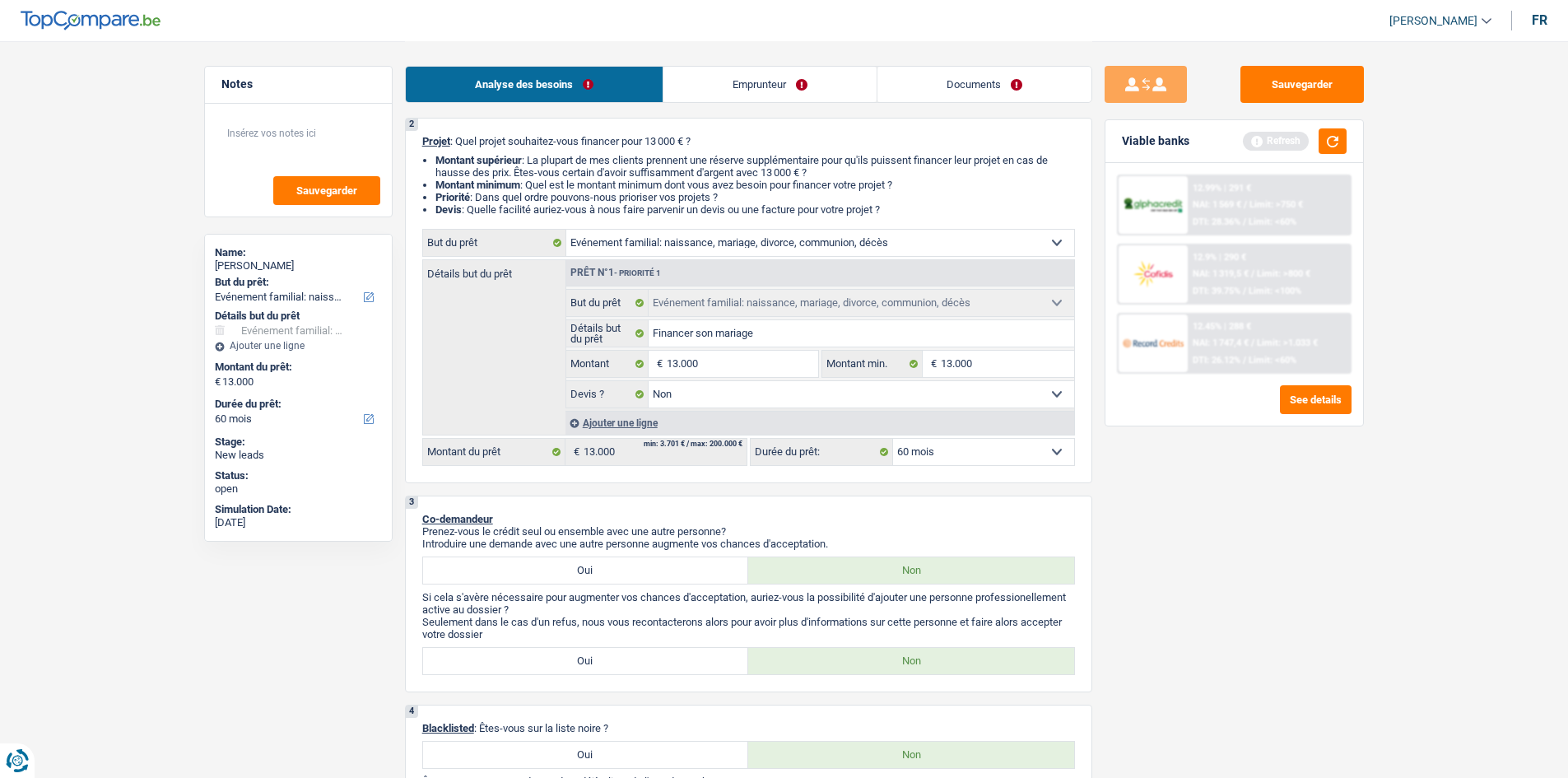
scroll to position [0, 0]
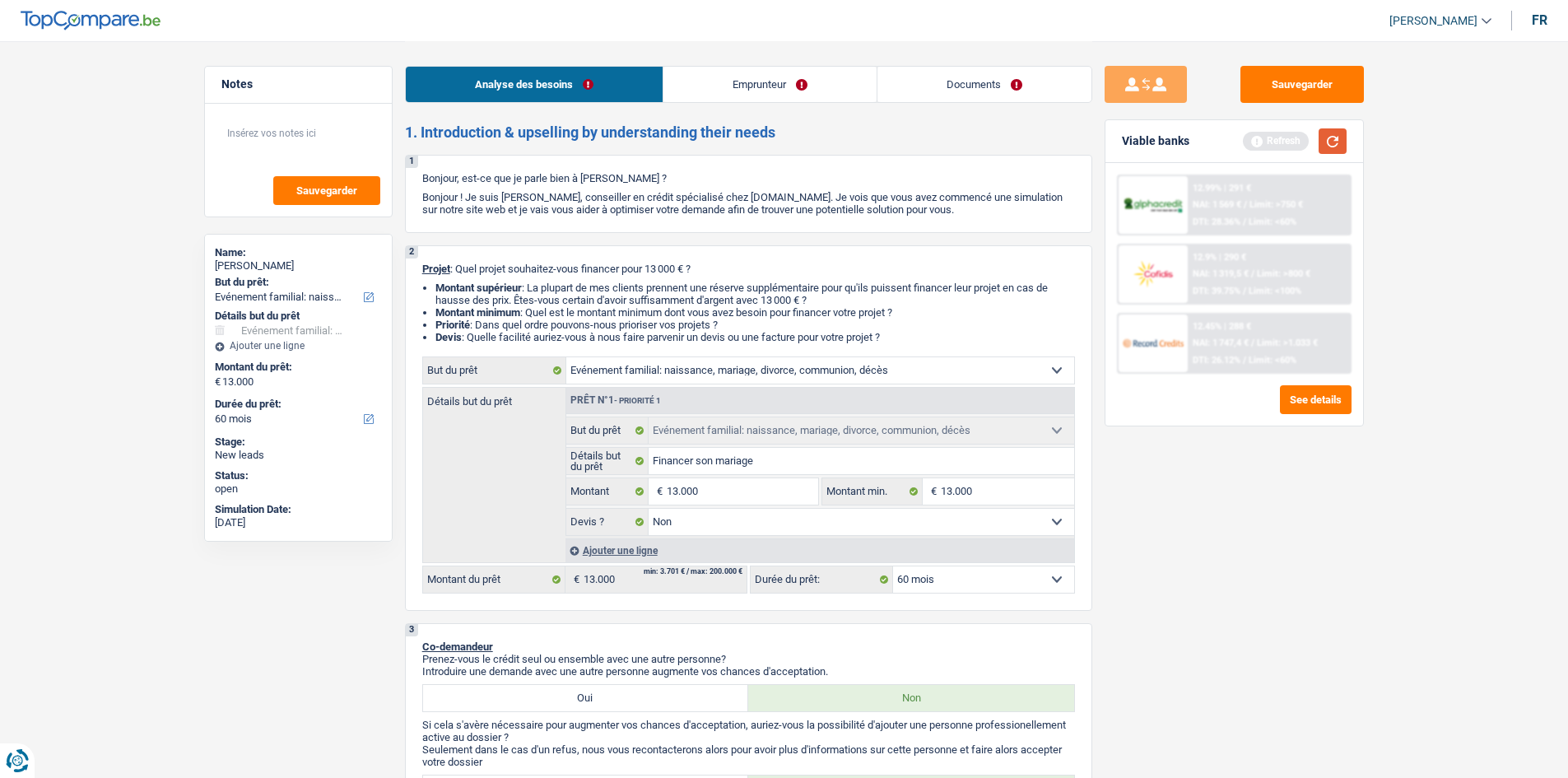
click at [1346, 147] on button "button" at bounding box center [1333, 141] width 28 height 25
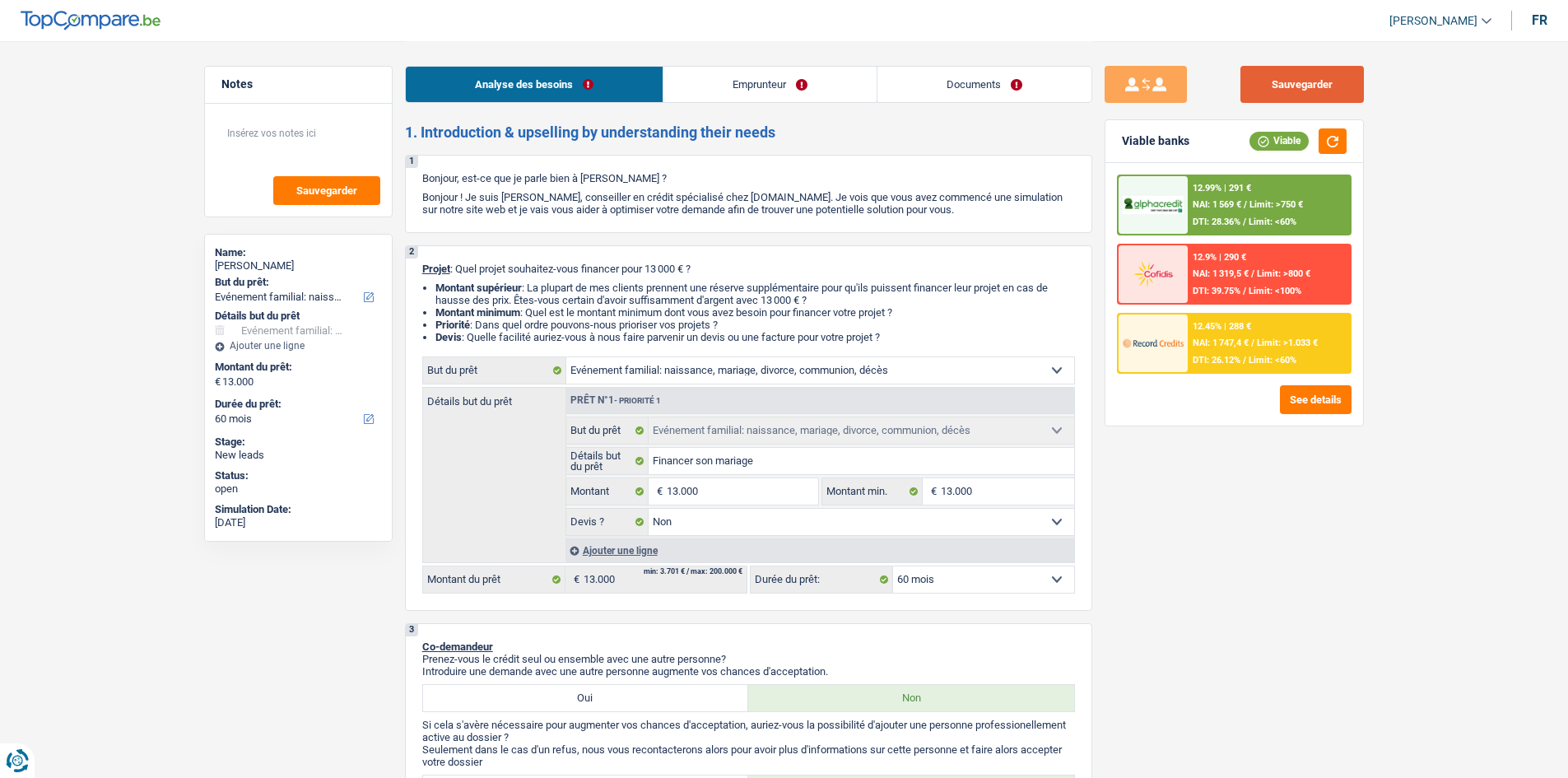
click at [1292, 86] on button "Sauvegarder" at bounding box center [1302, 84] width 124 height 37
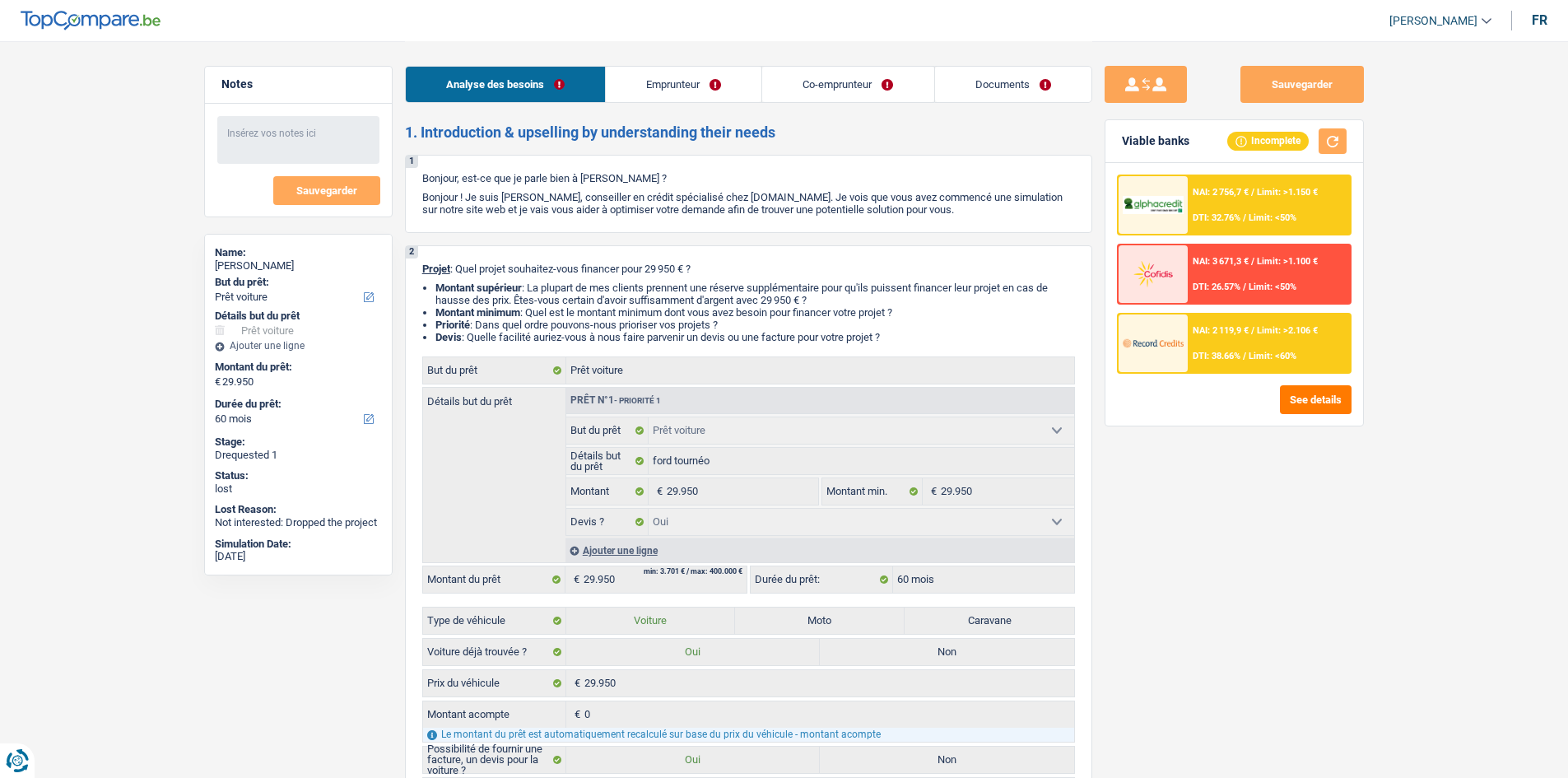
select select "car"
select select "60"
select select "car"
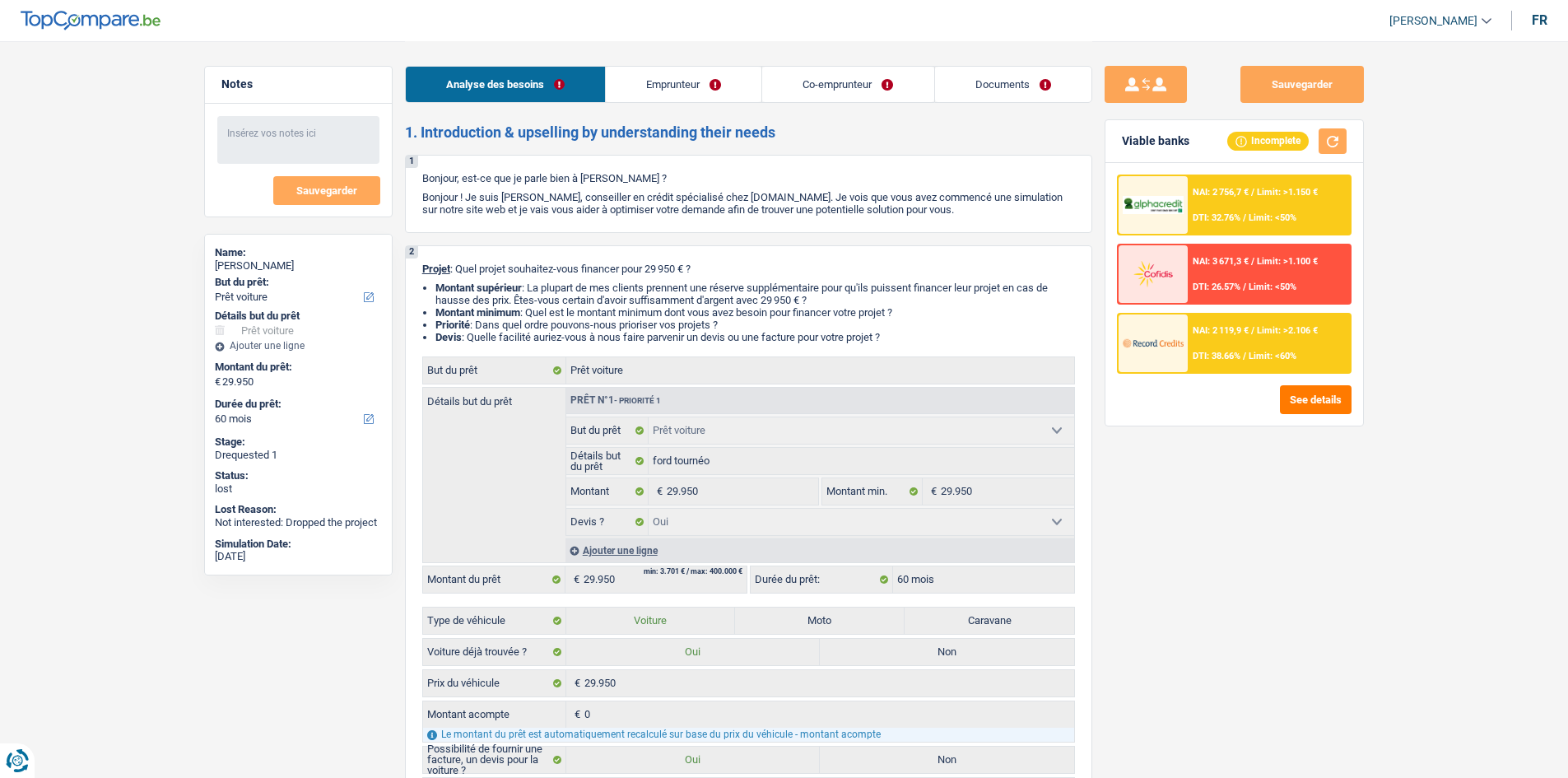
select select "yes"
select select "60"
select select "worker"
select select "housewife"
select select "netSalary"
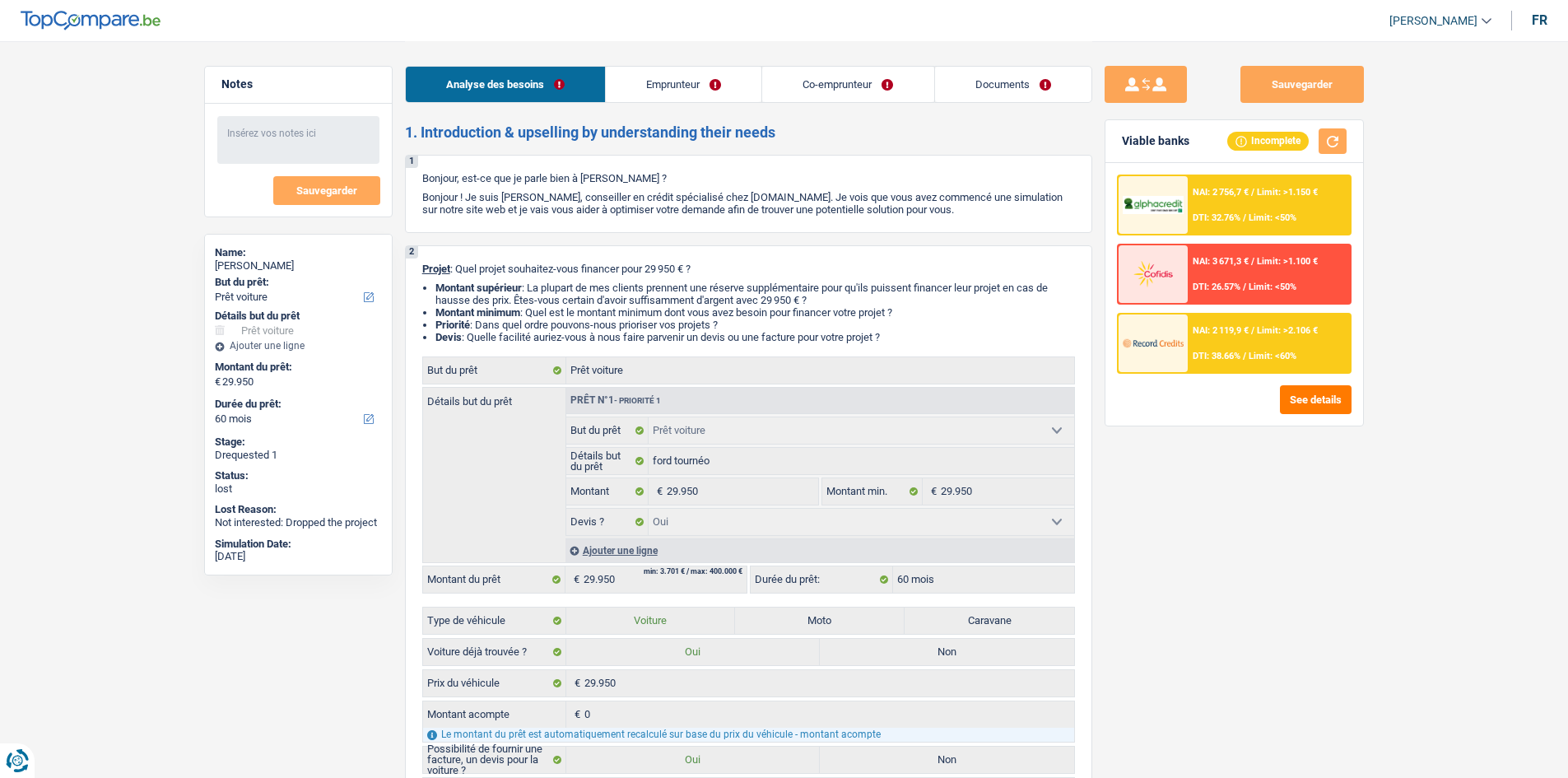
select select "familyAllowances"
select select "rents"
select select "car"
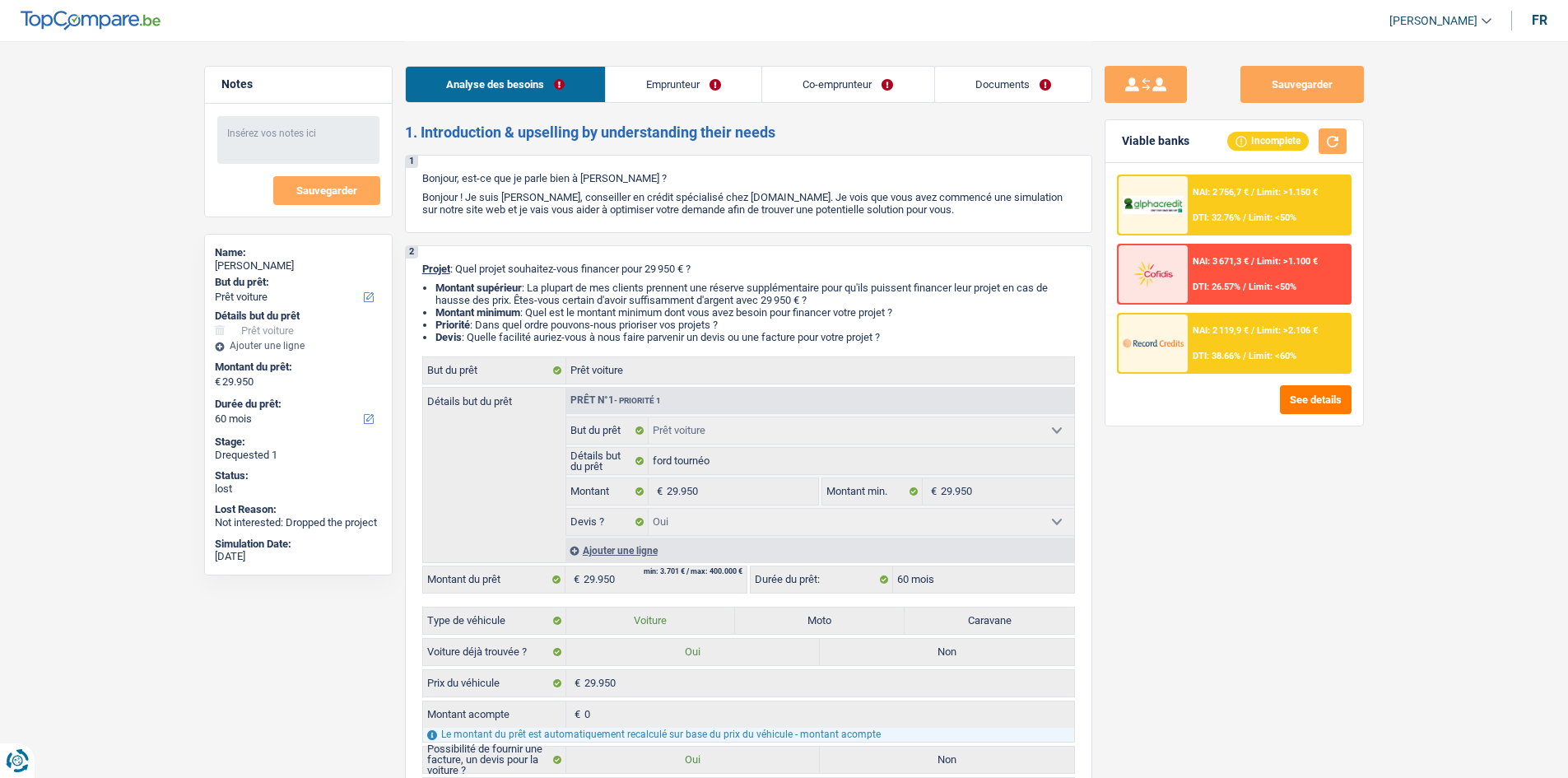
select select "yes"
select select "60"
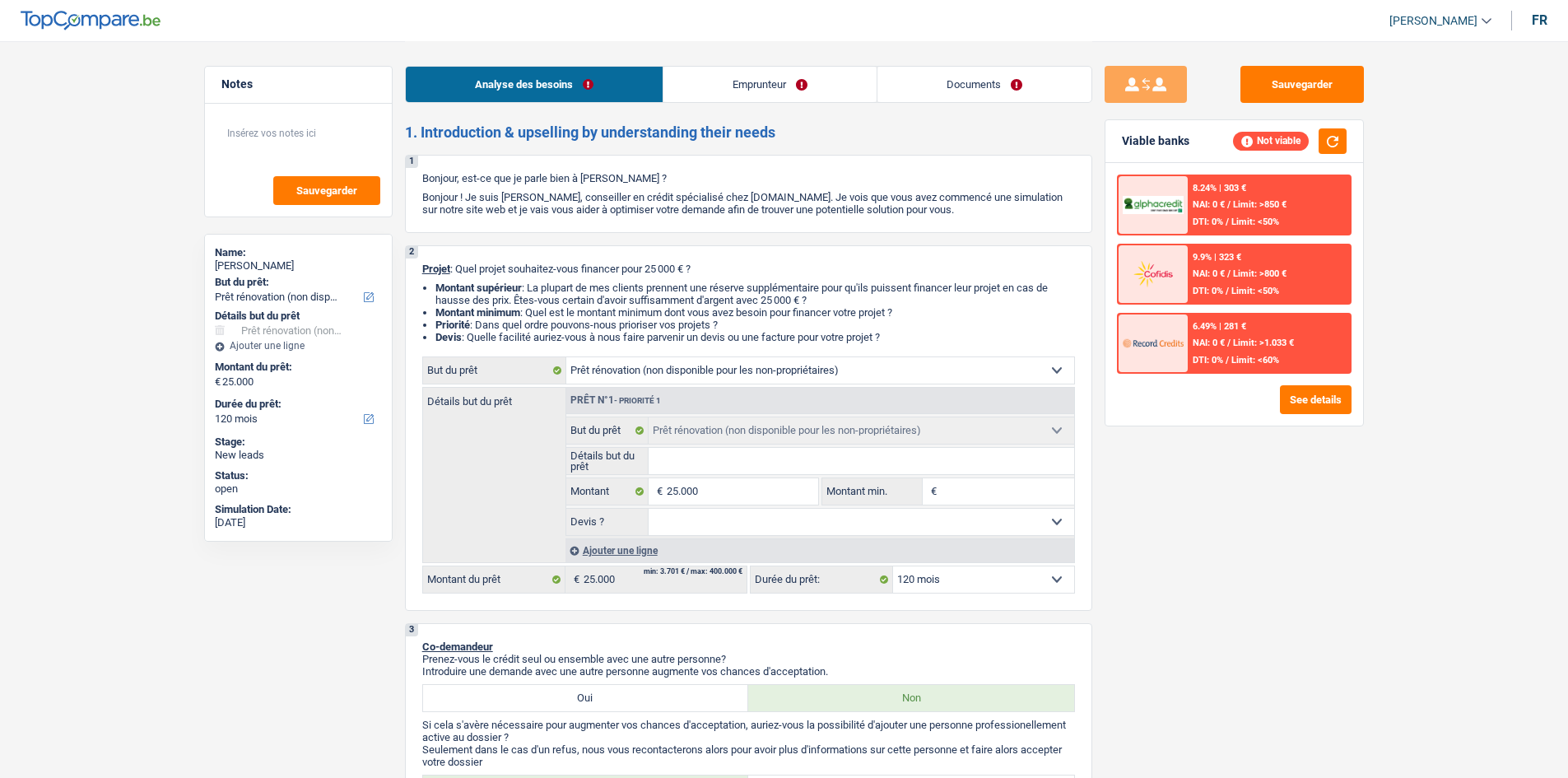
select select "renovation"
select select "120"
select select "renovation"
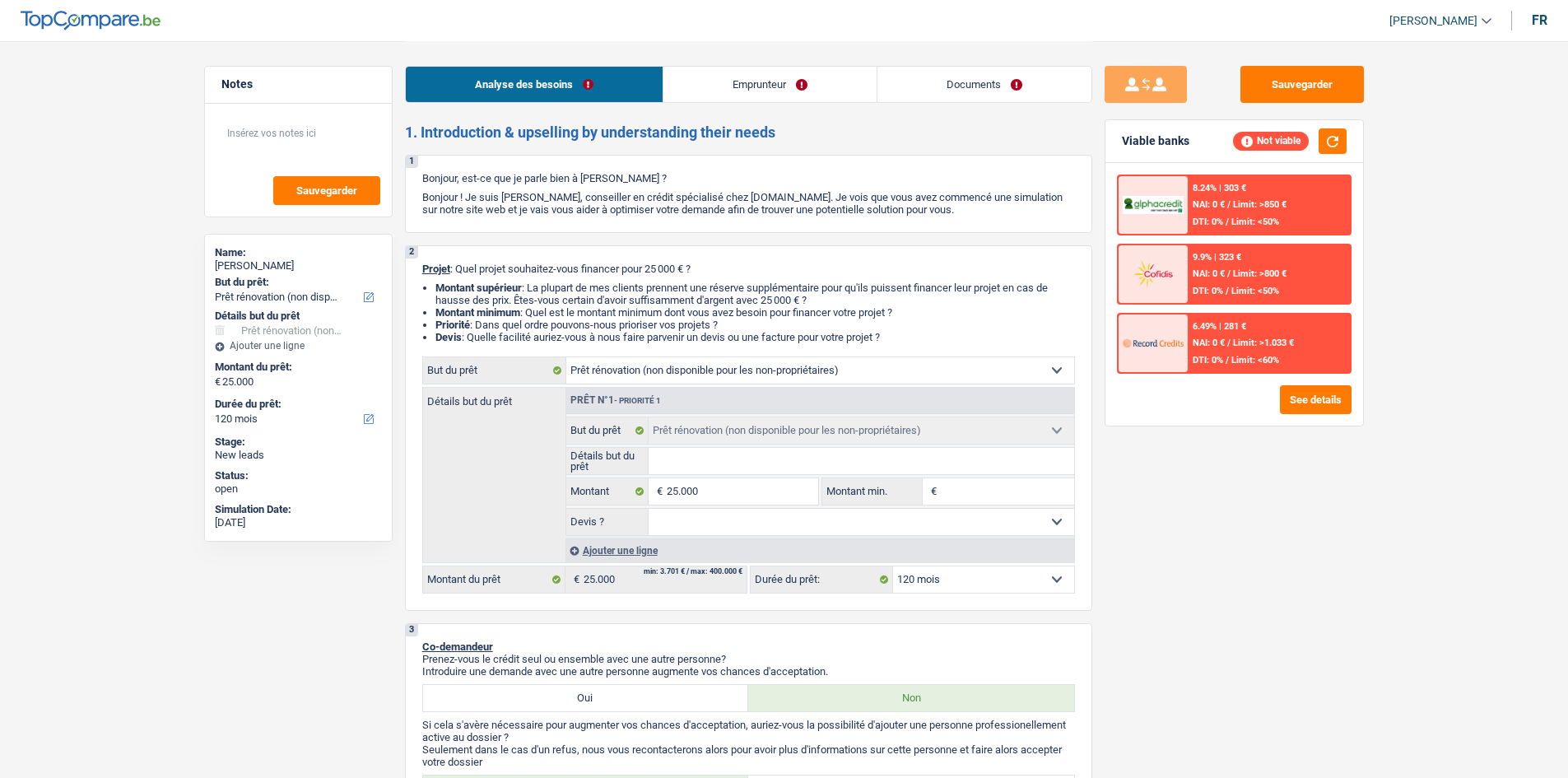
select select "120"
select select "privateEmployee"
select select "netSalary"
select select "mealVouchers"
select select "renovation"
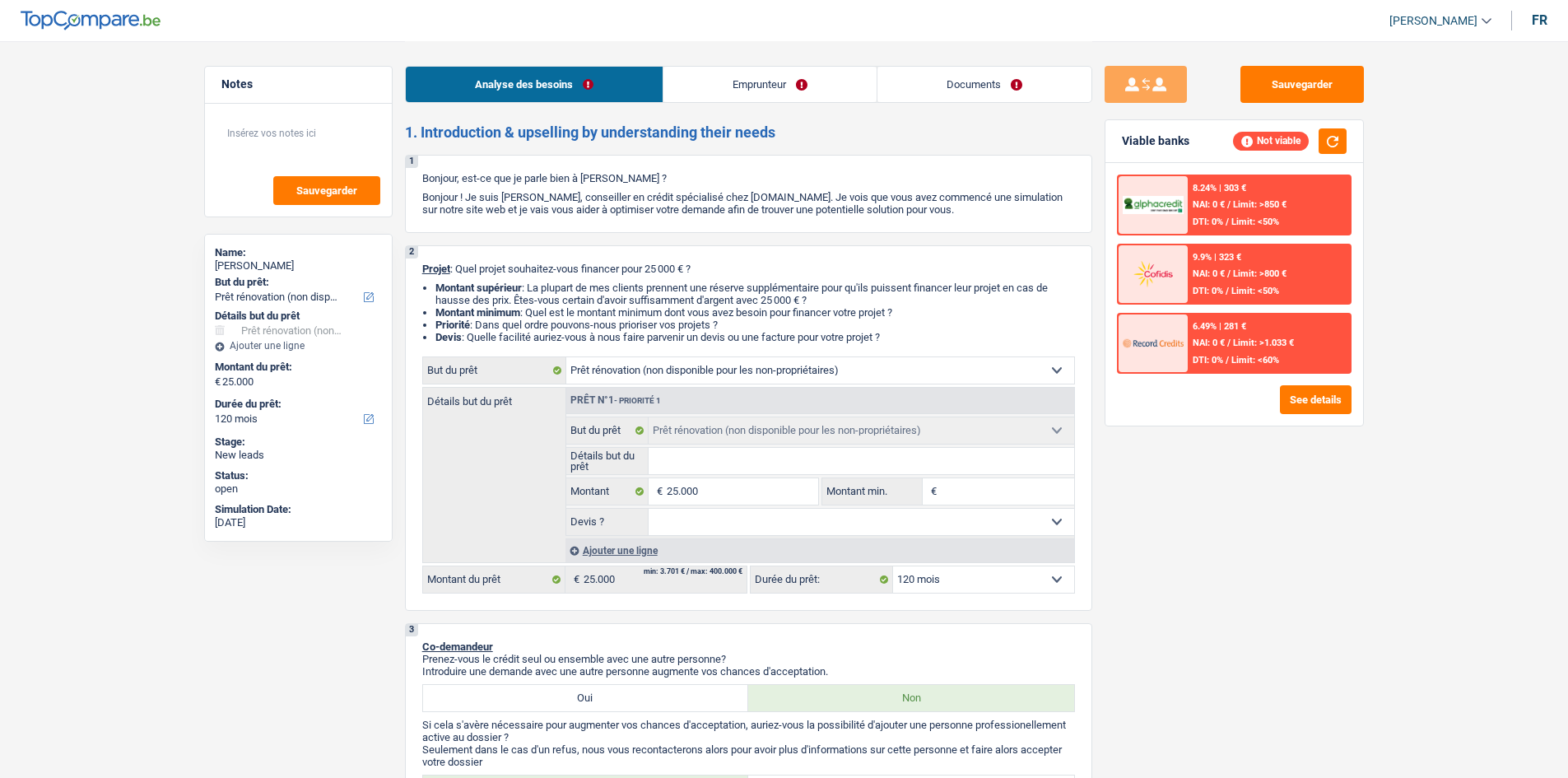
select select "renovation"
select select "120"
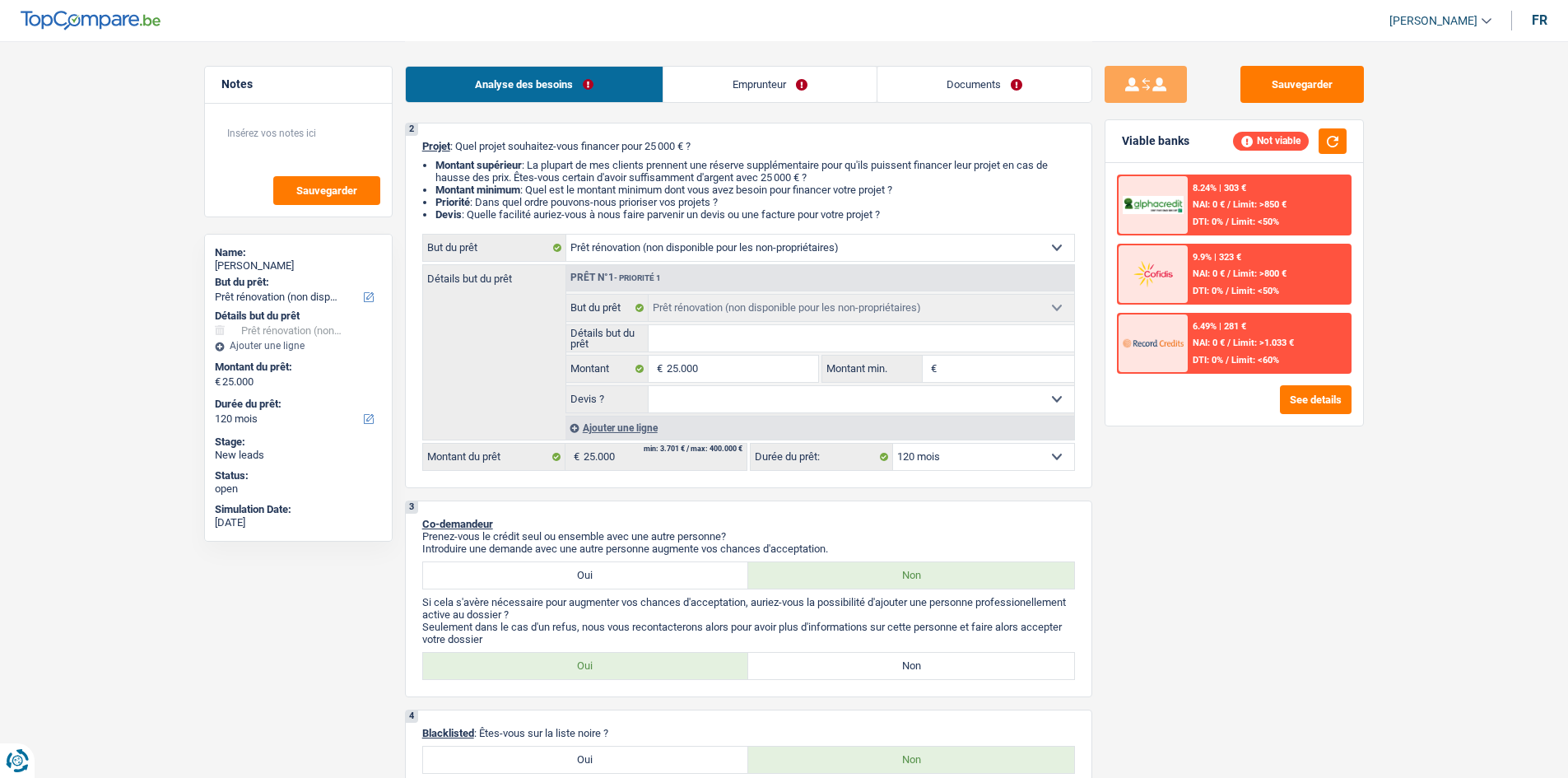
scroll to position [165, 0]
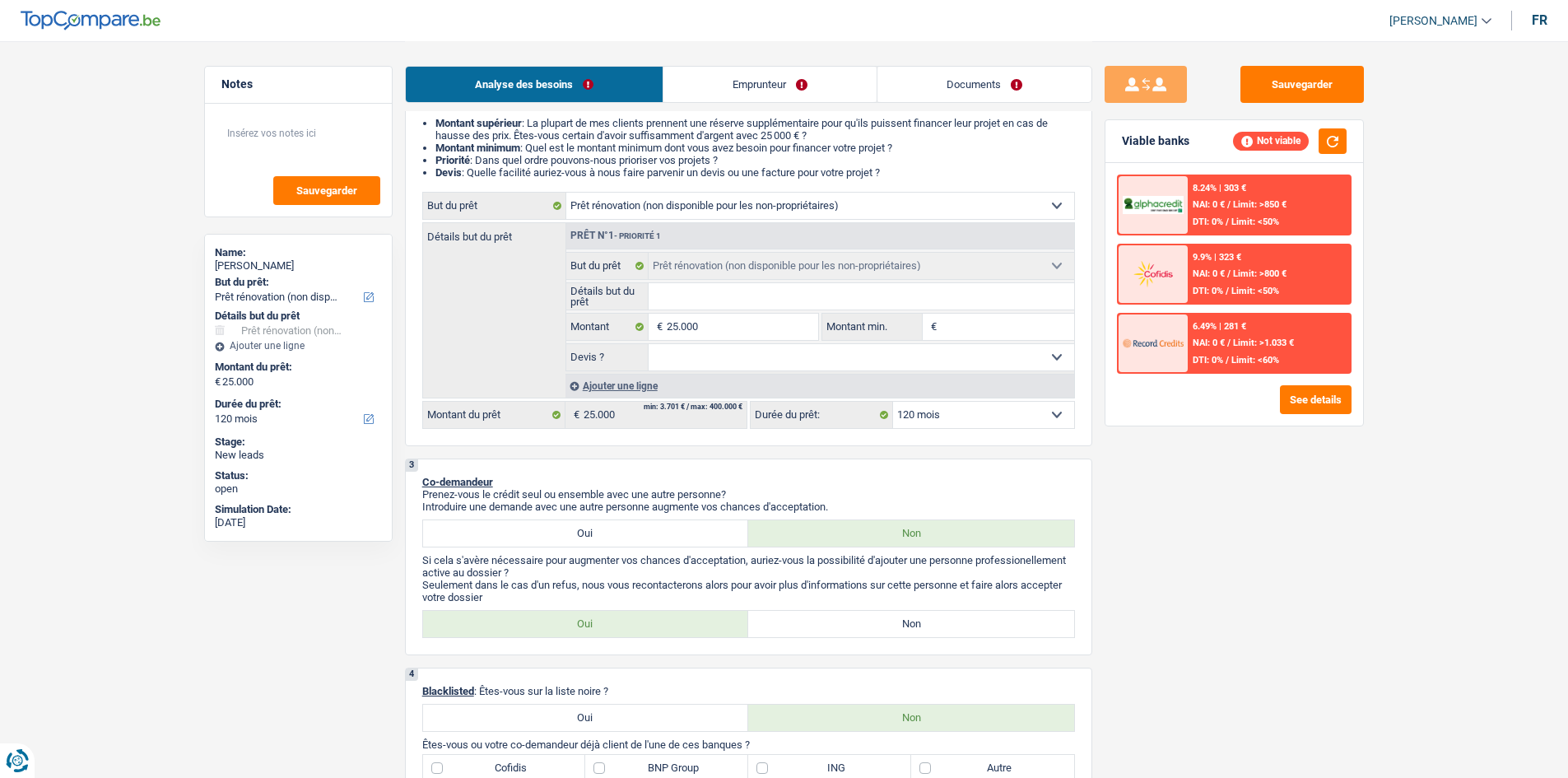
click at [960, 330] on input "Montant min." at bounding box center [1007, 327] width 133 height 26
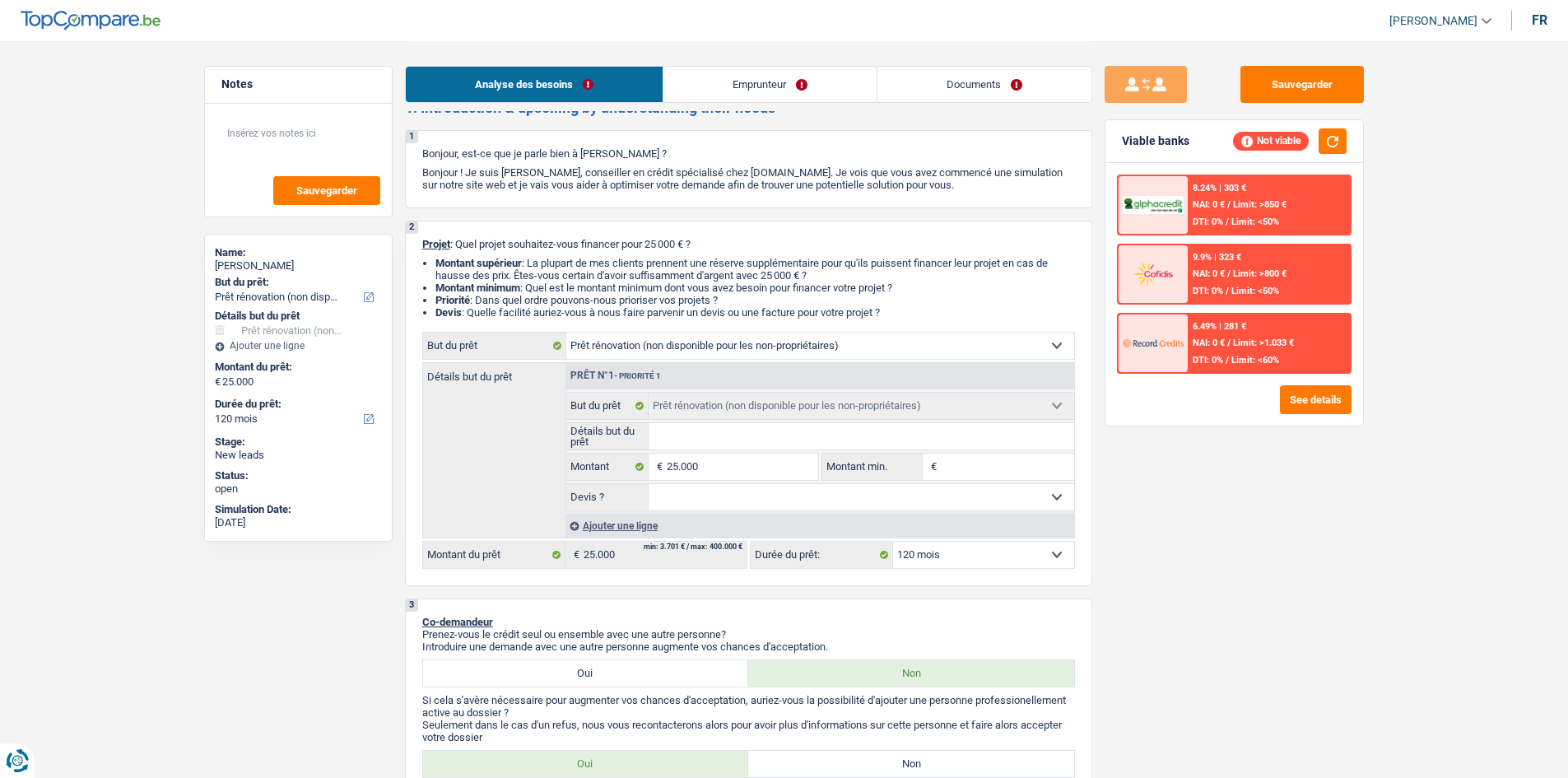
scroll to position [0, 0]
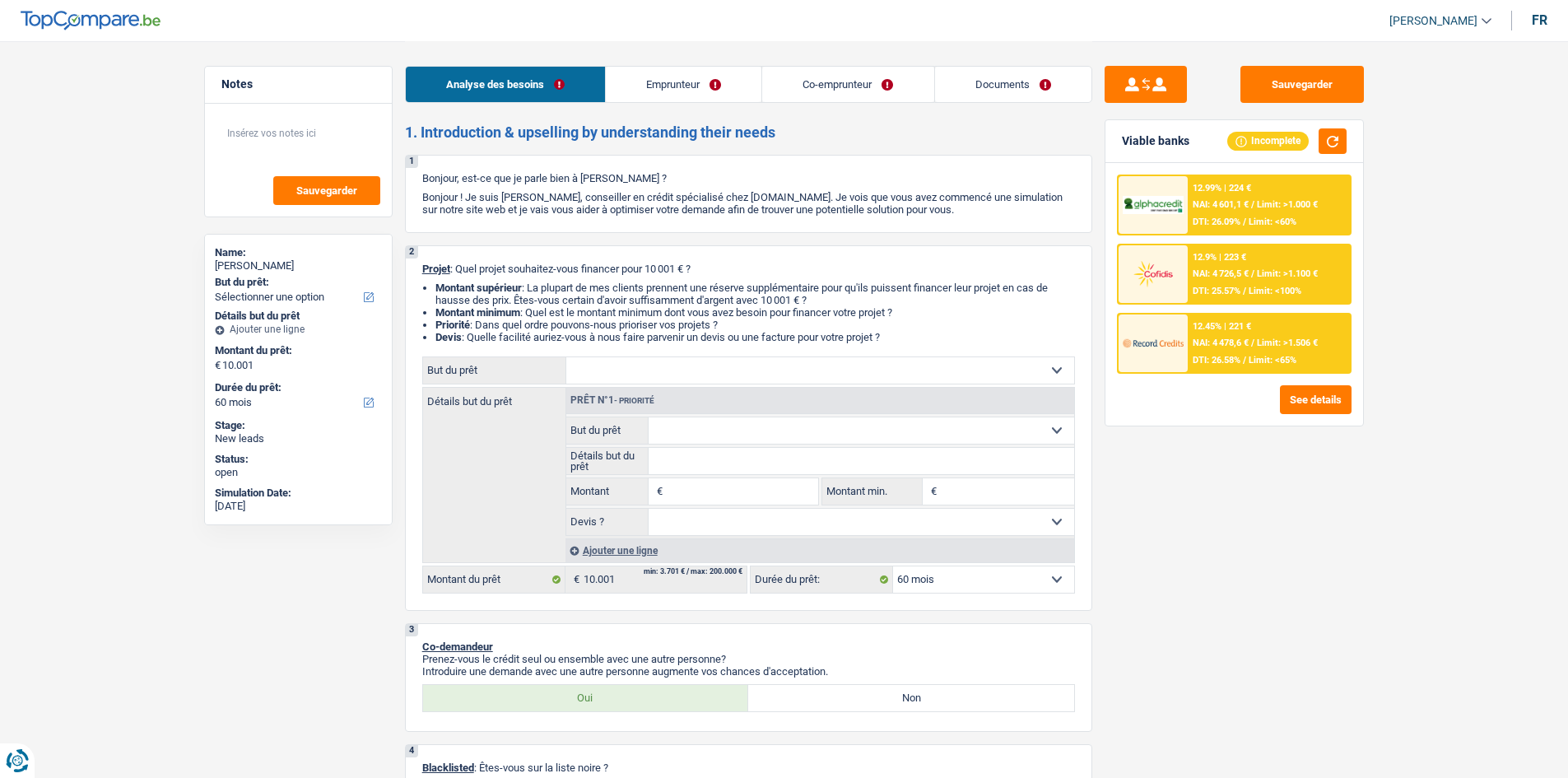
select select "60"
select select "independent"
select select "worker"
select select "familyAllowances"
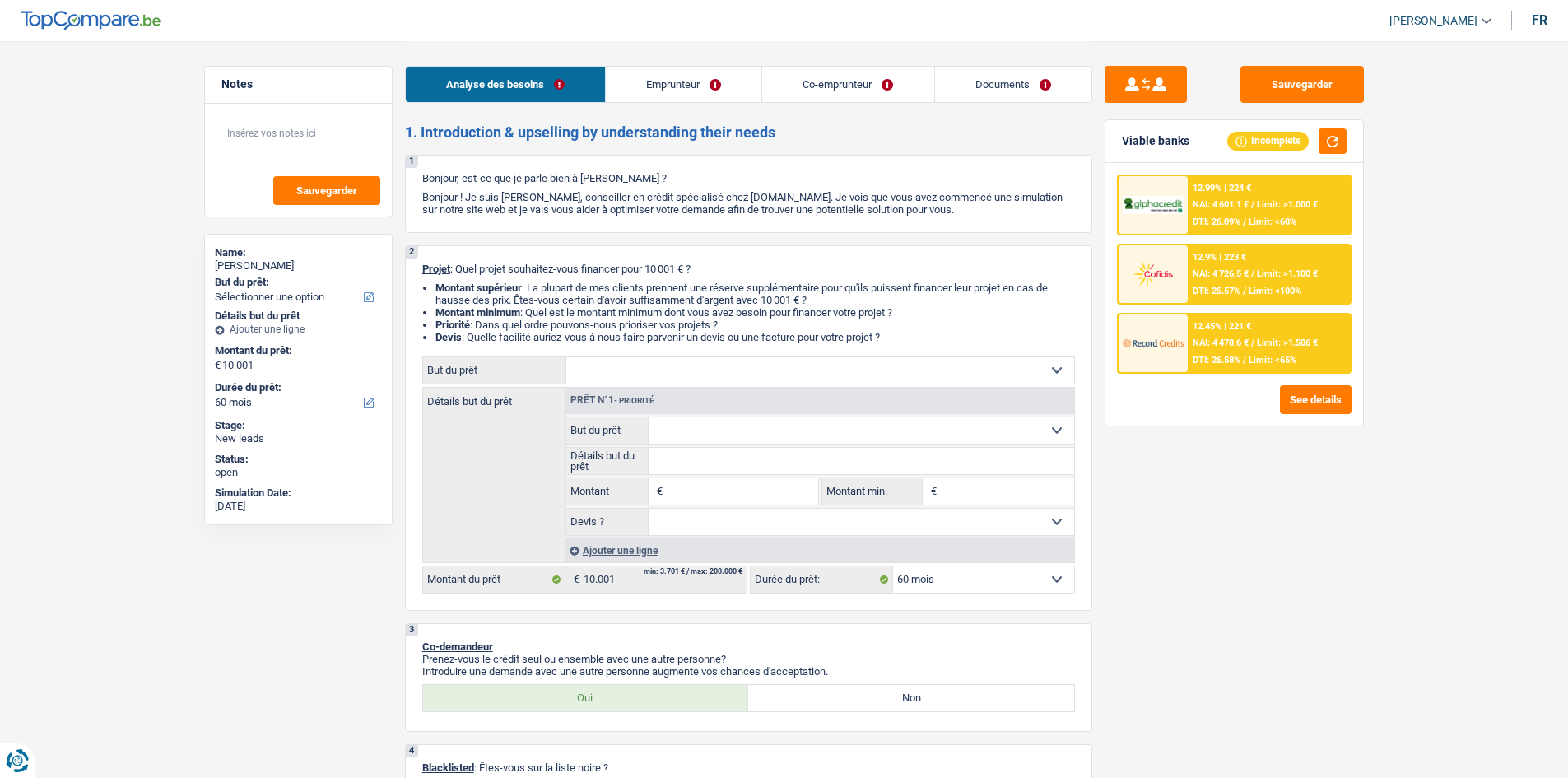
select select "netSalary"
select select "ownerWithMortgage"
select select "mortgage"
select select "300"
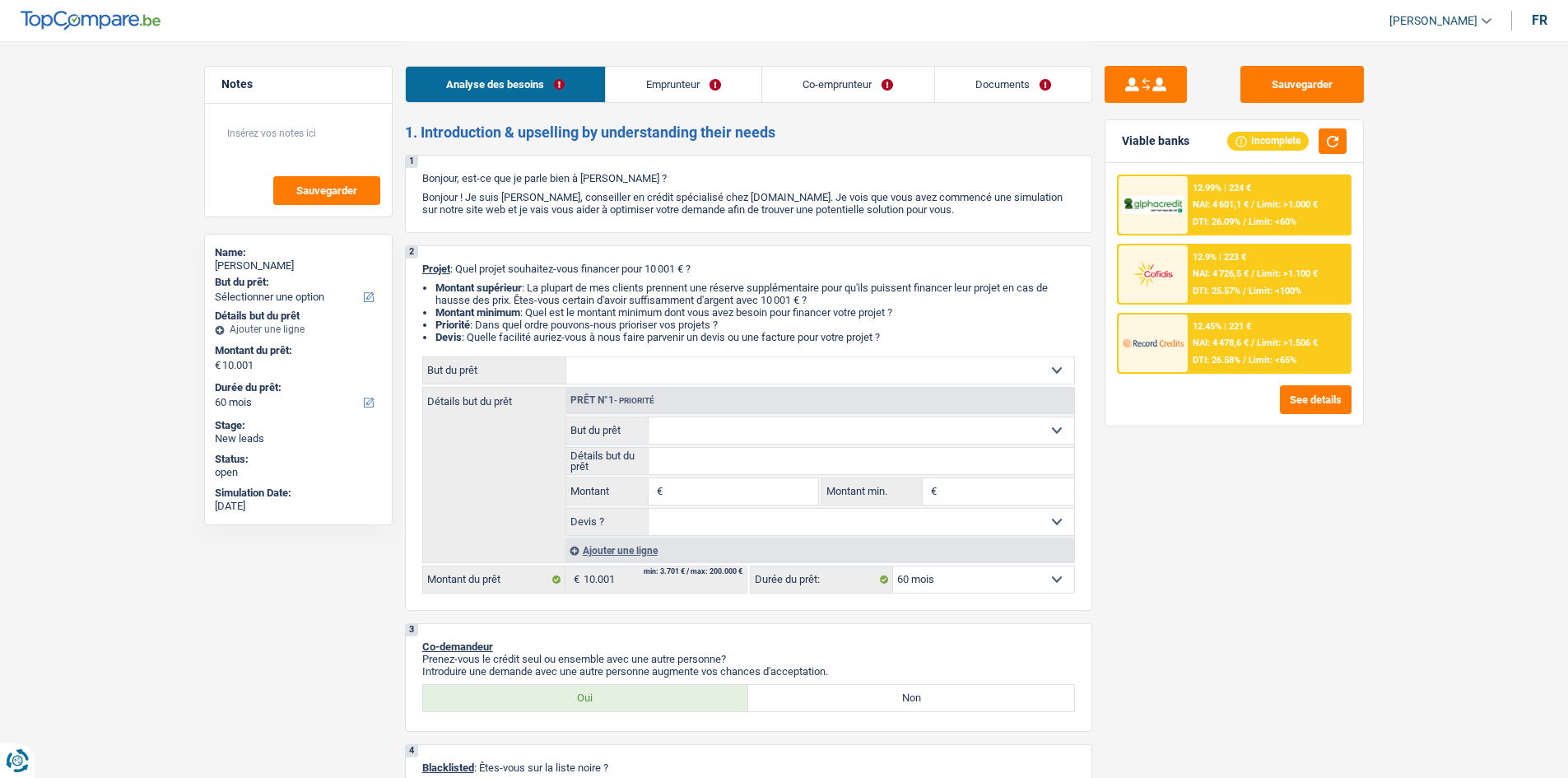
select select "carLoan"
select select "60"
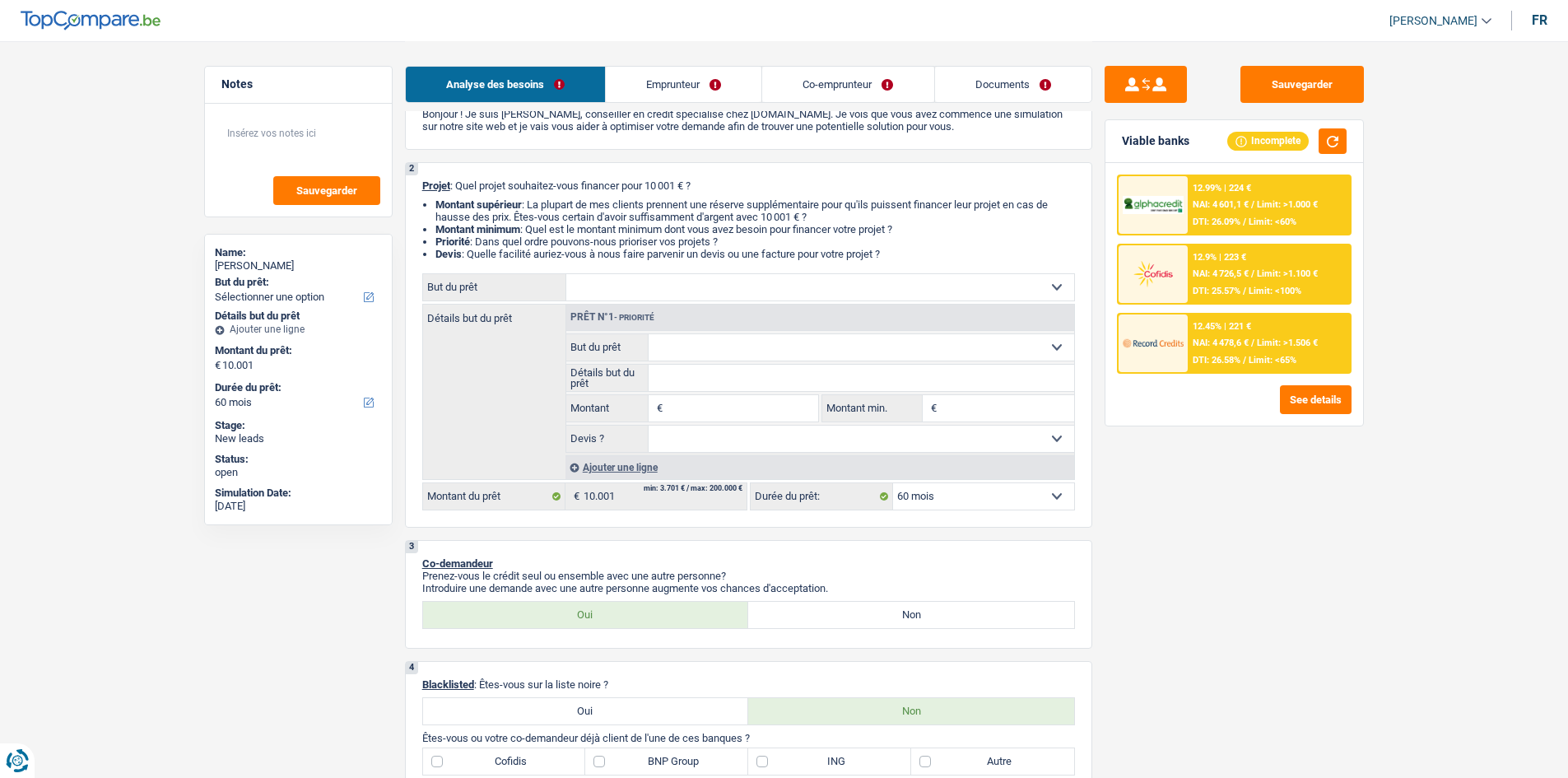
scroll to position [82, 0]
click at [1015, 284] on select "Confort maison: meubles, textile, peinture, électroménager, outillage non-profe…" at bounding box center [820, 288] width 508 height 26
click at [1018, 281] on select "Confort maison: meubles, textile, peinture, électroménager, outillage non-profe…" at bounding box center [820, 288] width 508 height 26
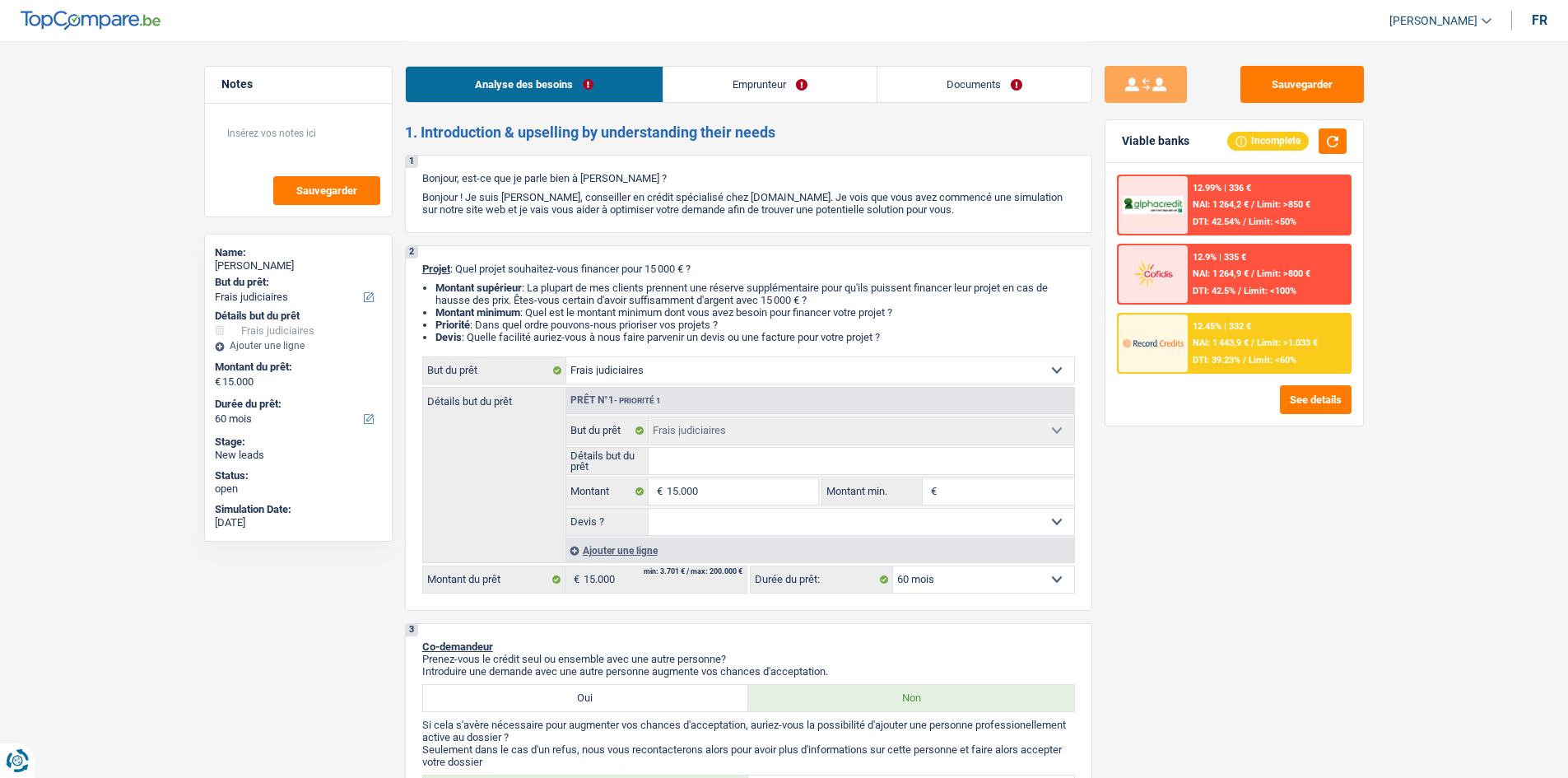
select select "judicial"
select select "60"
select select "judicial"
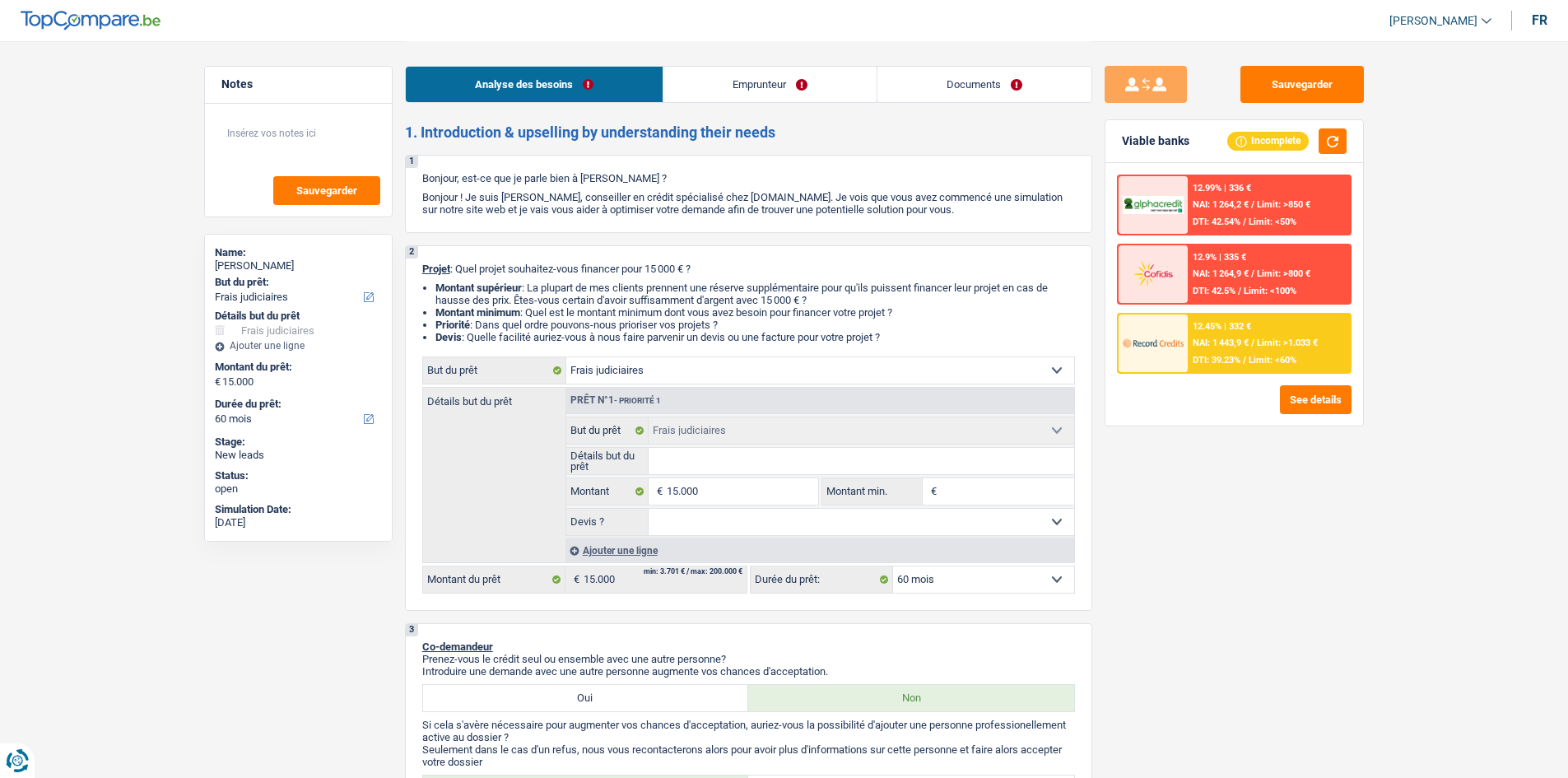
select select "60"
select select "worker"
select select "netSalary"
select select "rents"
select select "judicial"
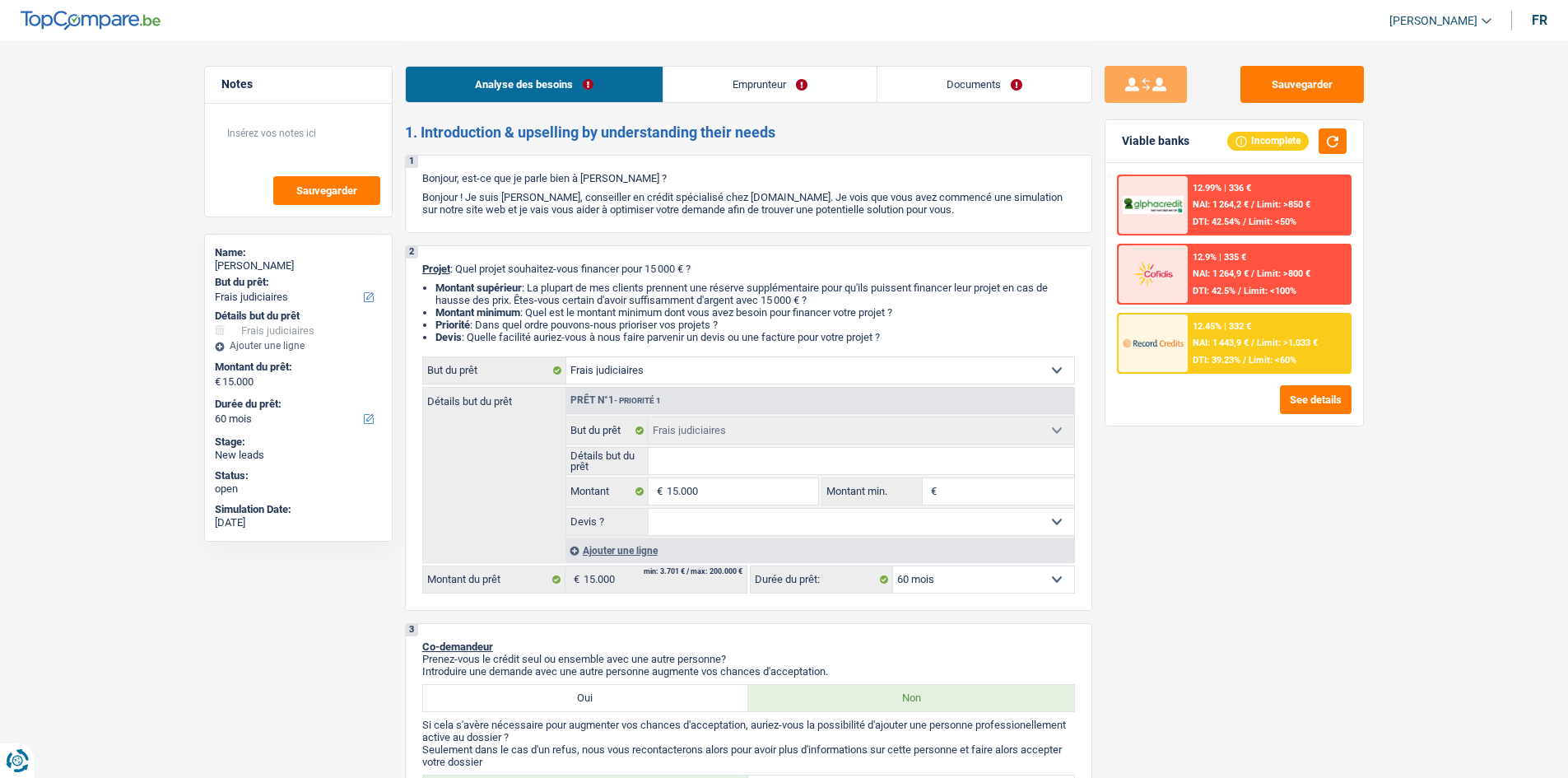
select select "judicial"
select select "60"
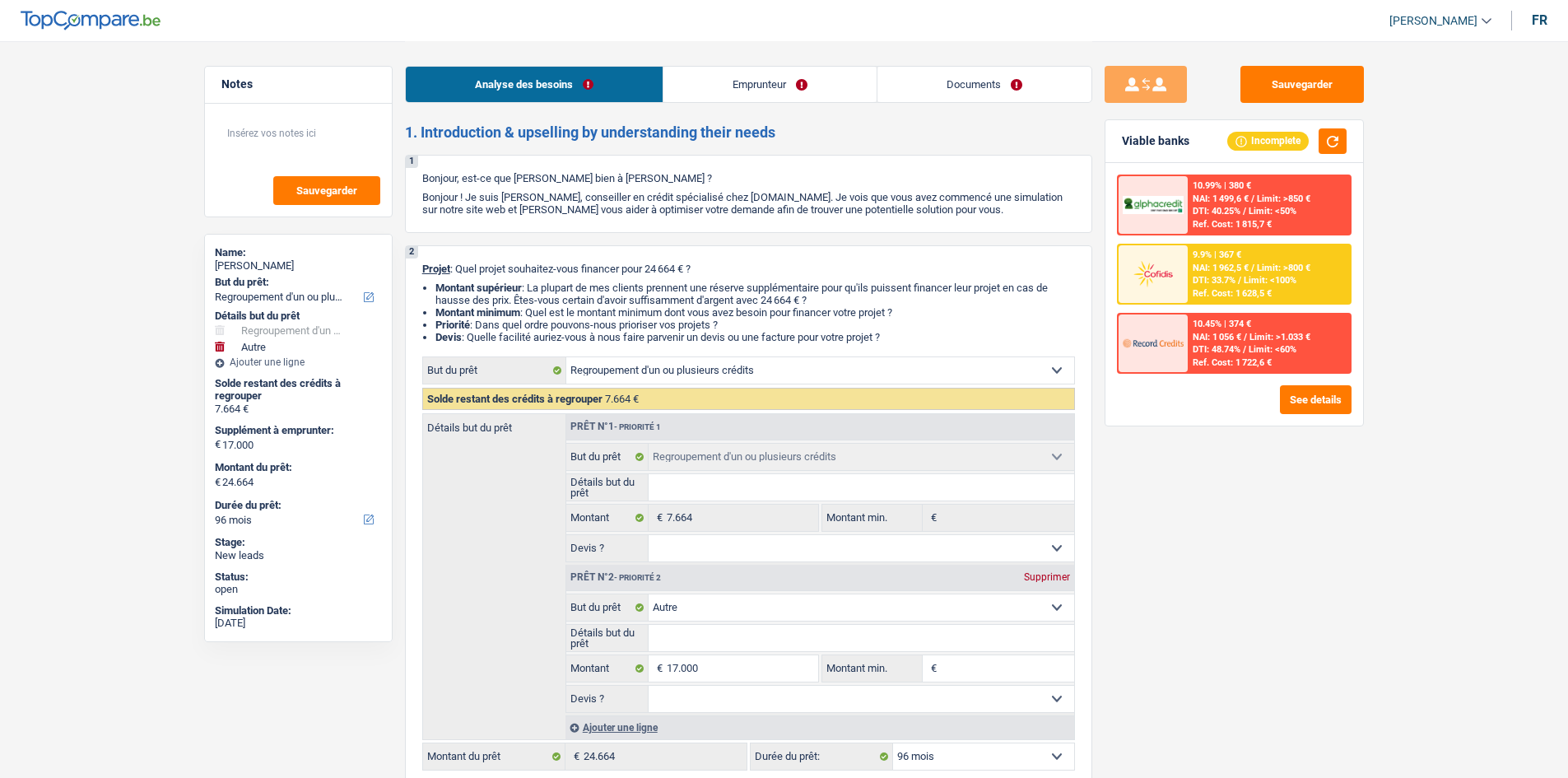
select select "refinancing"
select select "other"
select select "96"
select select "refinancing"
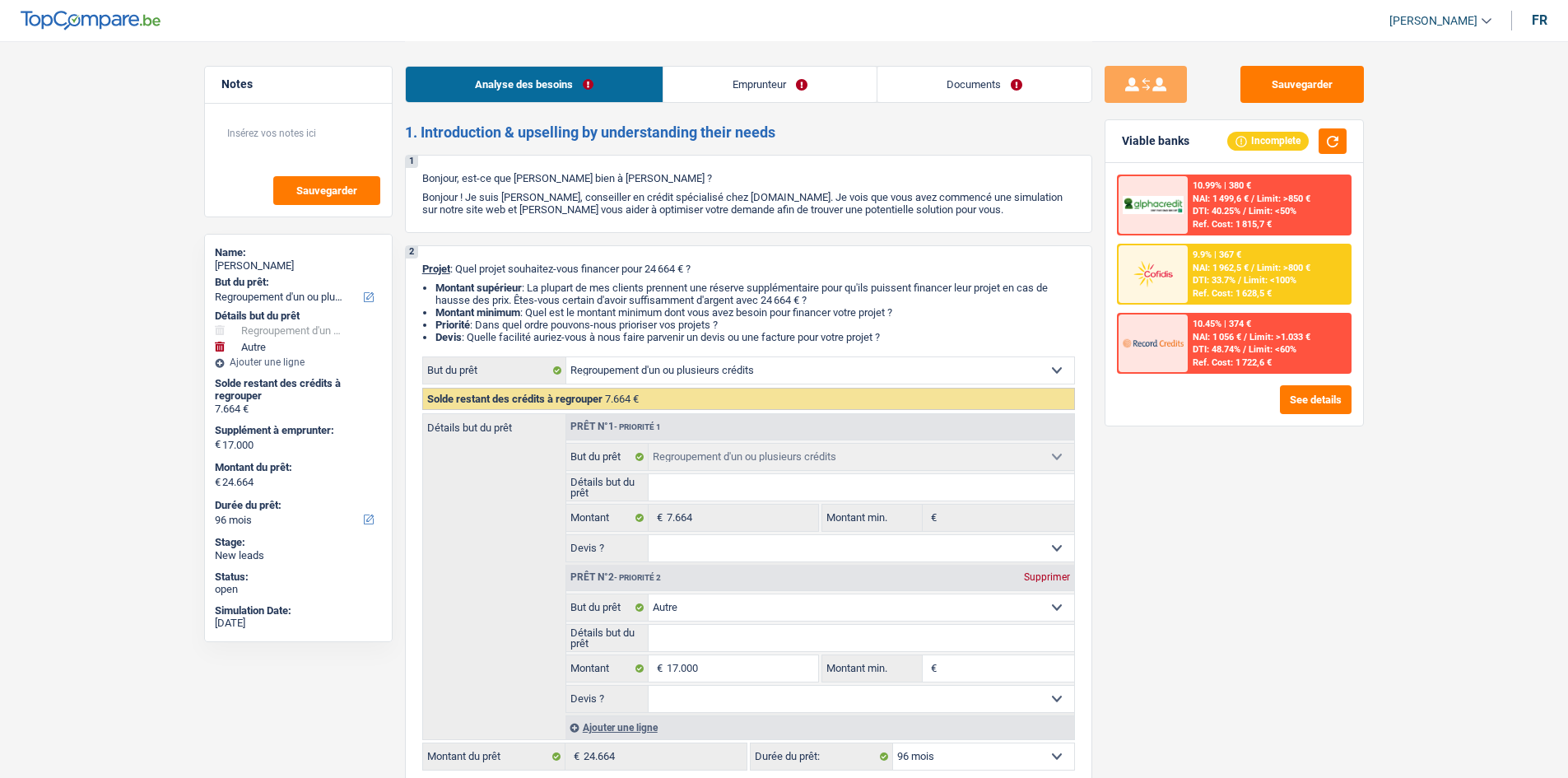
select select "refinancing"
select select "other"
select select "96"
select select "invalid"
select select "familyAllowances"
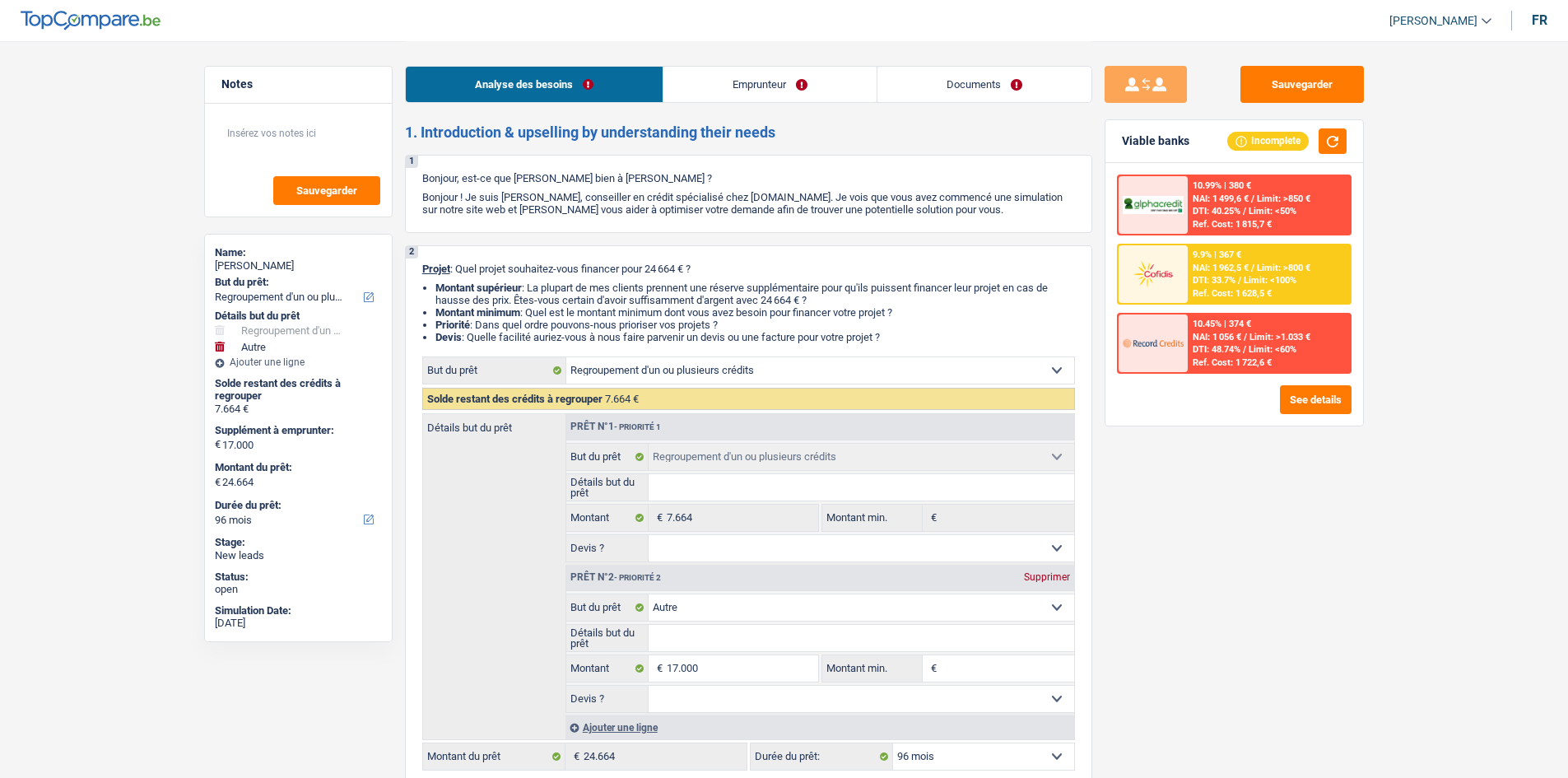
select select "disabilityPension"
select select "alimony"
select select "rents"
select select "cardOrCredit"
select select "personalSale"
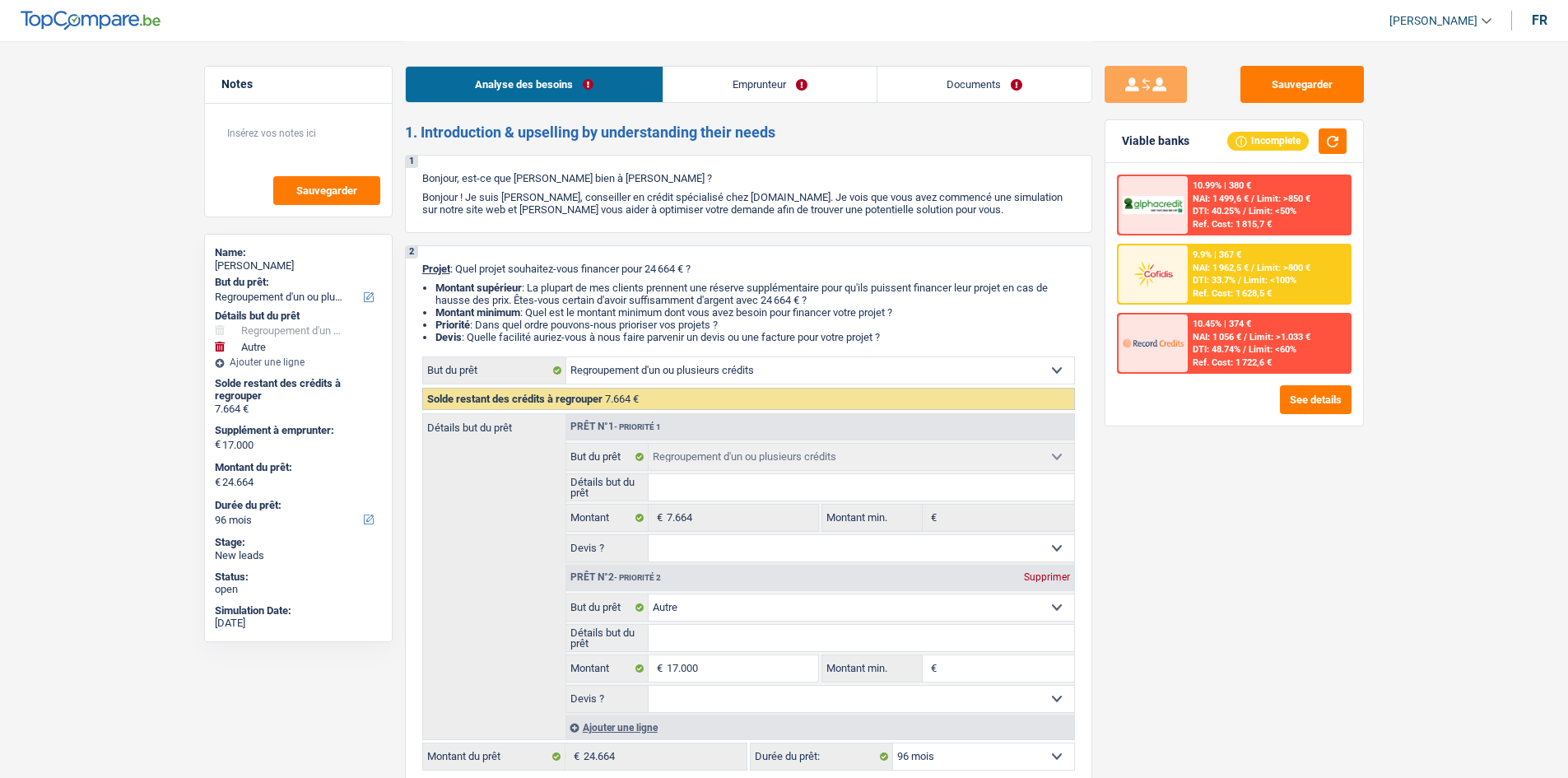
select select "36"
select select "refinancing"
select select "other"
select select "96"
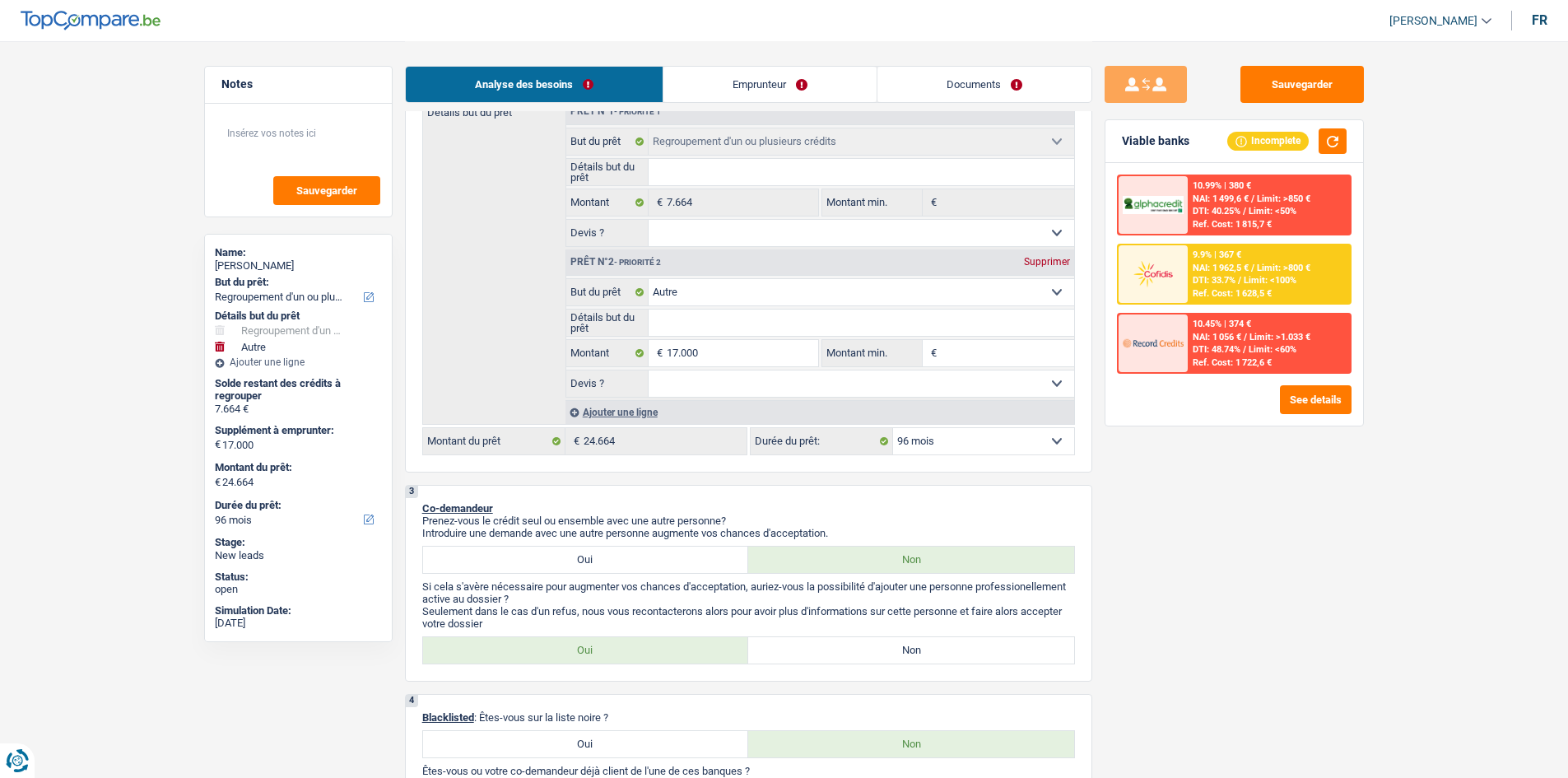
scroll to position [247, 0]
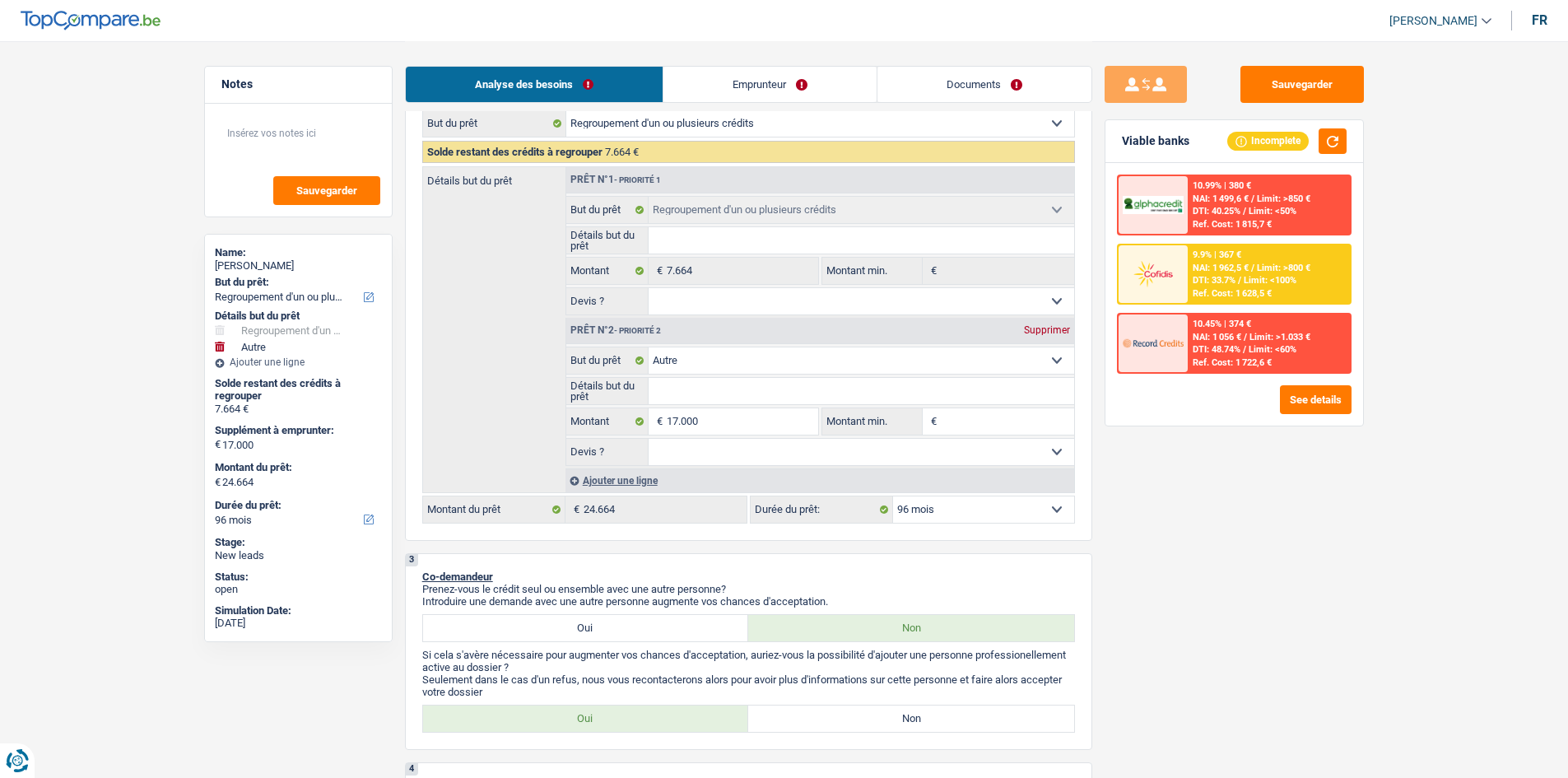
click at [811, 356] on select "Confort maison: meubles, textile, peinture, électroménager, outillage non-profe…" at bounding box center [861, 360] width 426 height 26
click at [1162, 470] on div "Sauvegarder Viable banks Incomplete 10.99% | 380 € NAI: 1 499,6 € / Limit: >850…" at bounding box center [1234, 409] width 284 height 686
click at [874, 364] on select "Confort maison: meubles, textile, peinture, électroménager, outillage non-profe…" at bounding box center [861, 360] width 426 height 26
select select "familyEvent"
click at [648, 347] on select "Confort maison: meubles, textile, peinture, électroménager, outillage non-profe…" at bounding box center [861, 360] width 426 height 26
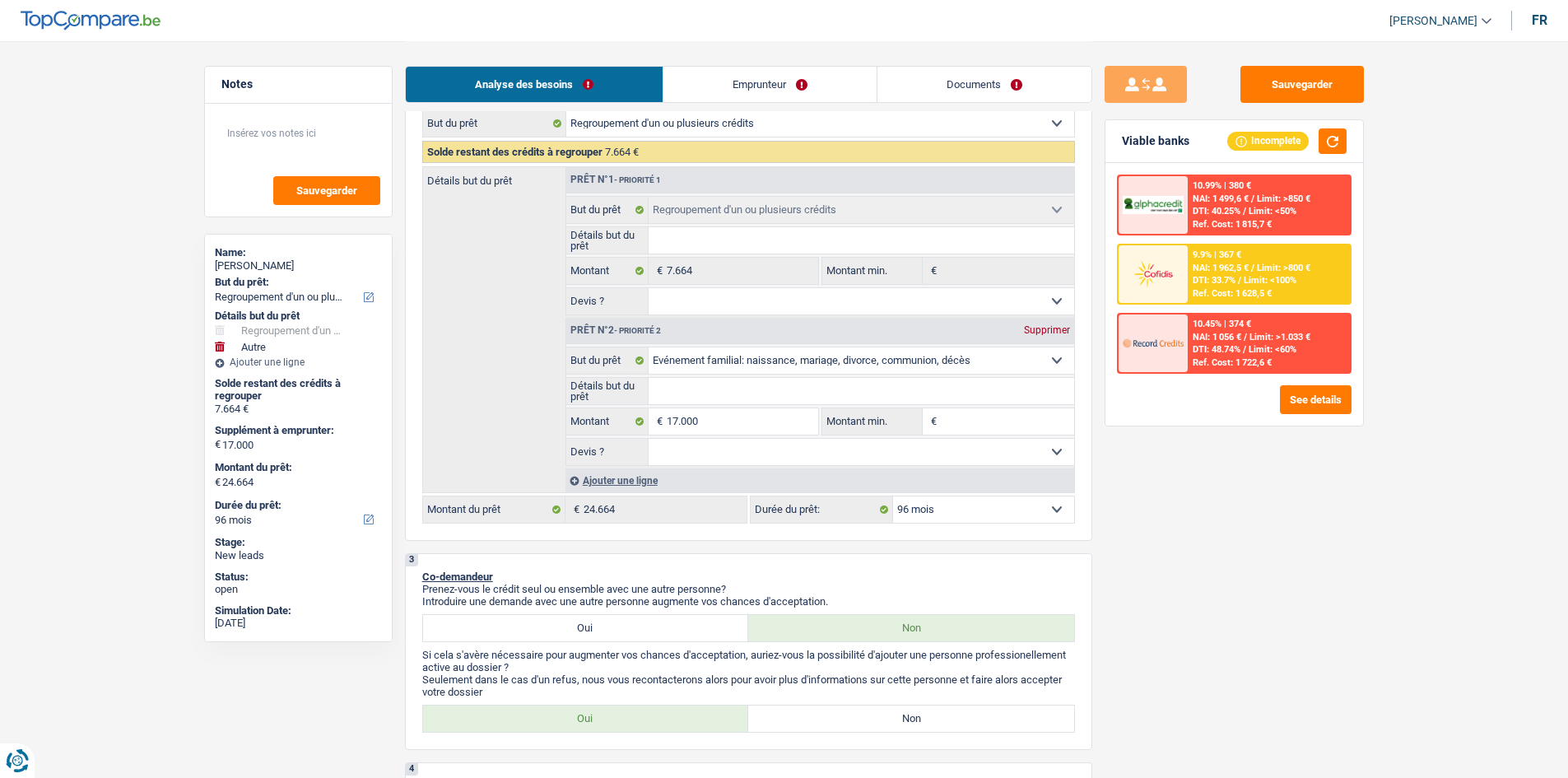
select select "familyEvent"
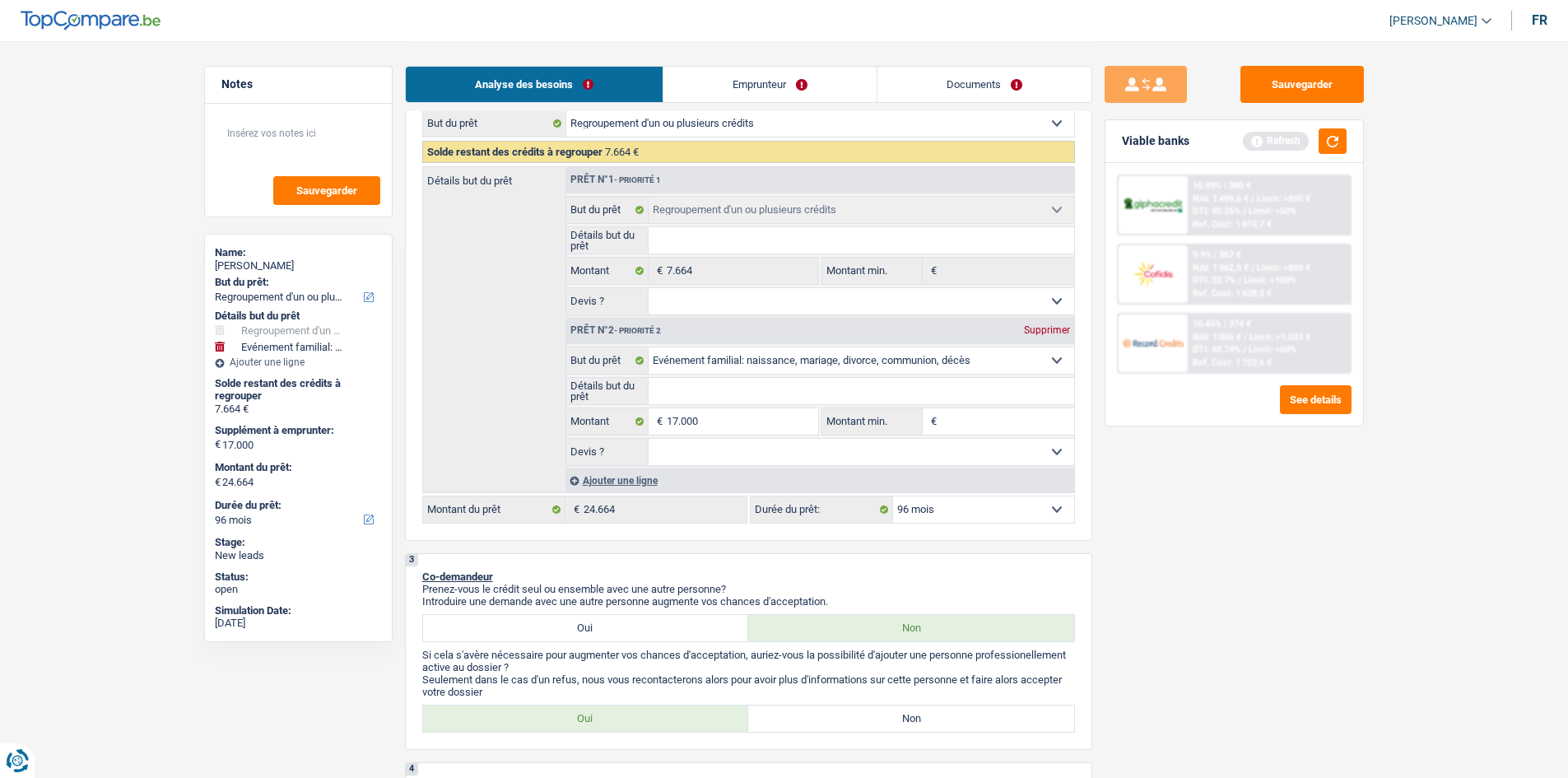
click at [780, 388] on input "Détails but du prêt" at bounding box center [861, 391] width 426 height 26
type input "B"
type input "Ba"
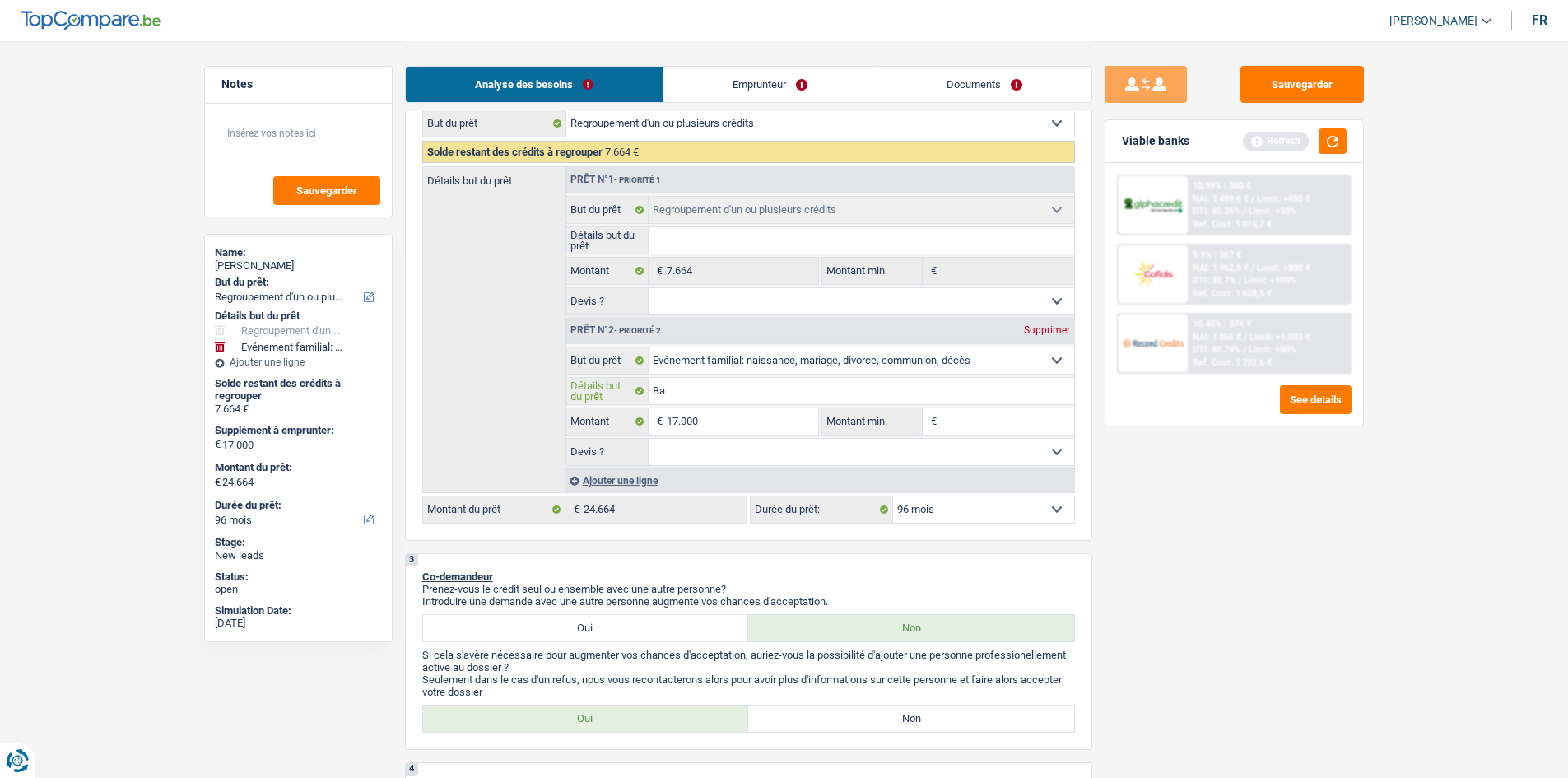
type input "Bap"
type input "Bapt"
type input "Bapte"
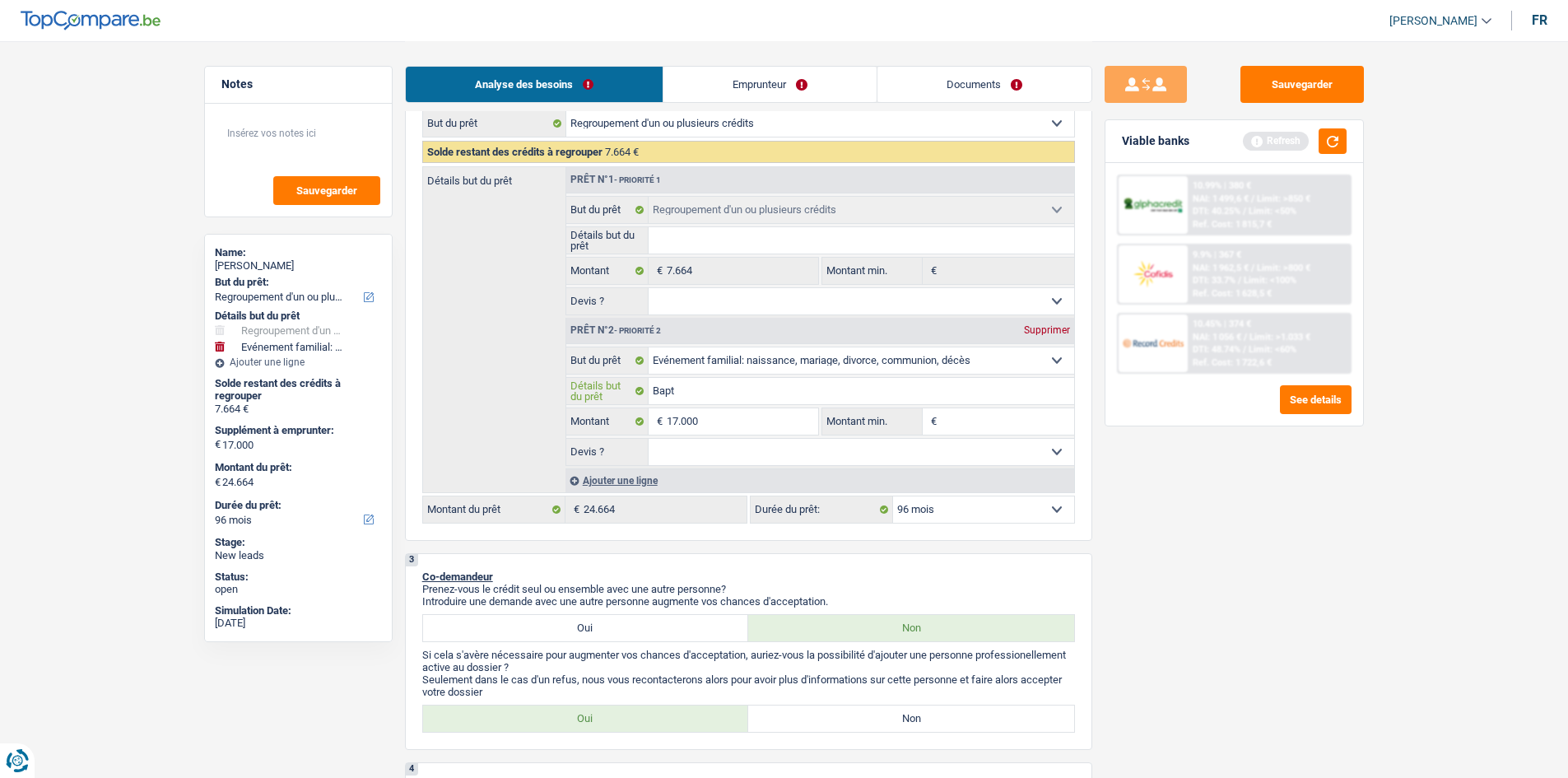
type input "Bapte"
type input "Baptem"
type input "Bapteme"
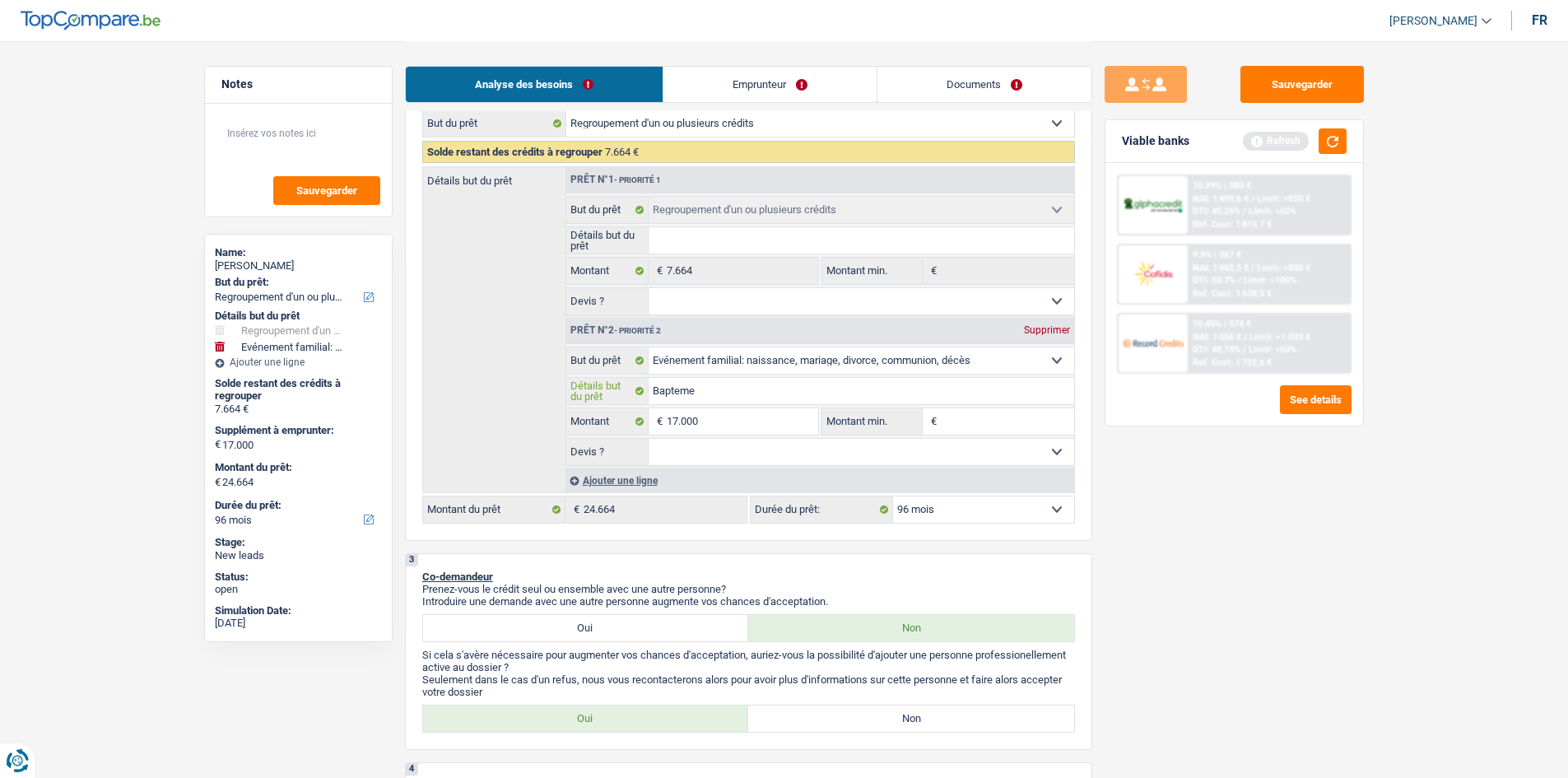
type input "Bapteme"
type input "Bapteme d"
type input "Bapteme de"
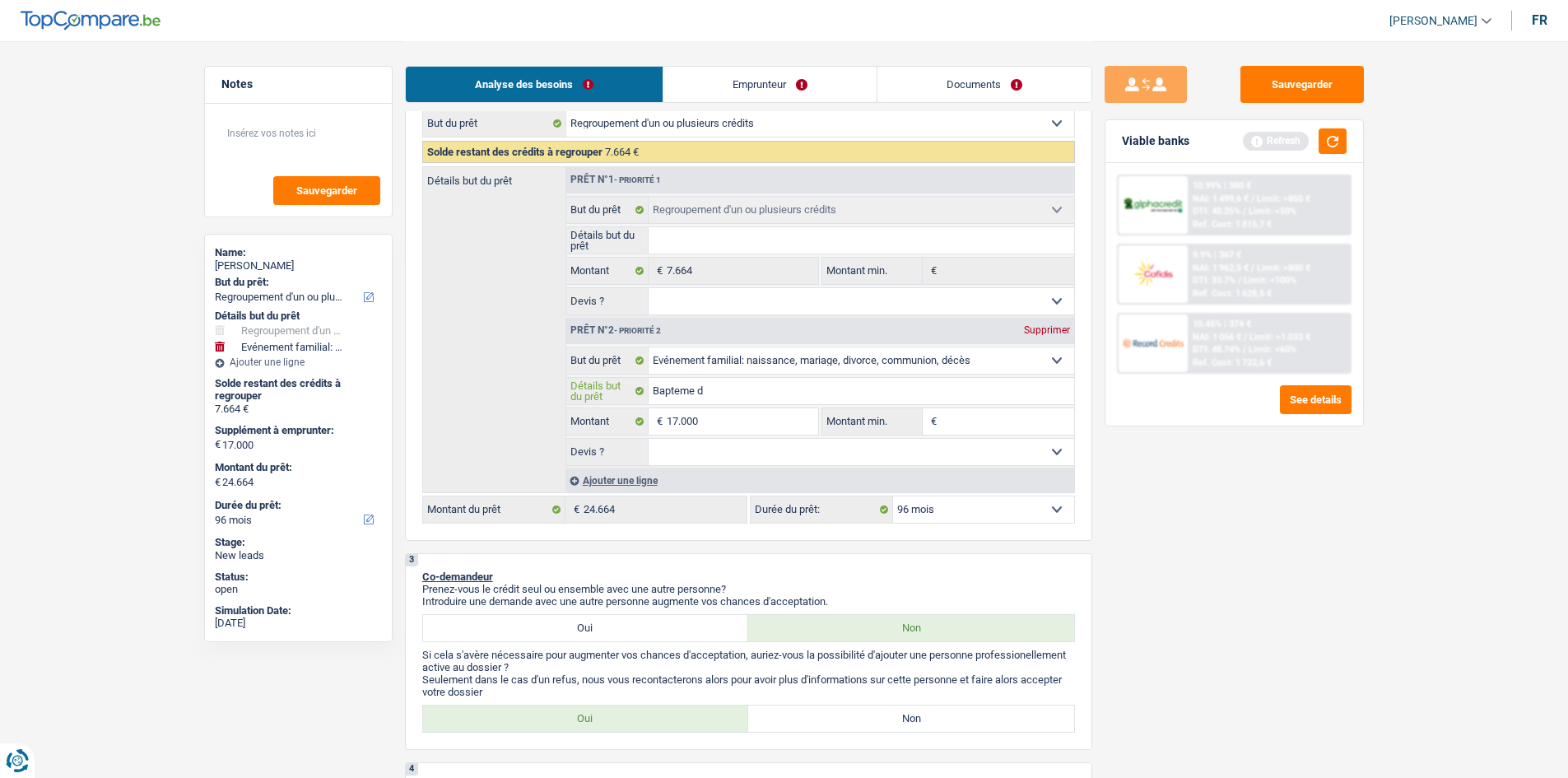
type input "Bapteme de"
type input "Bapteme de s"
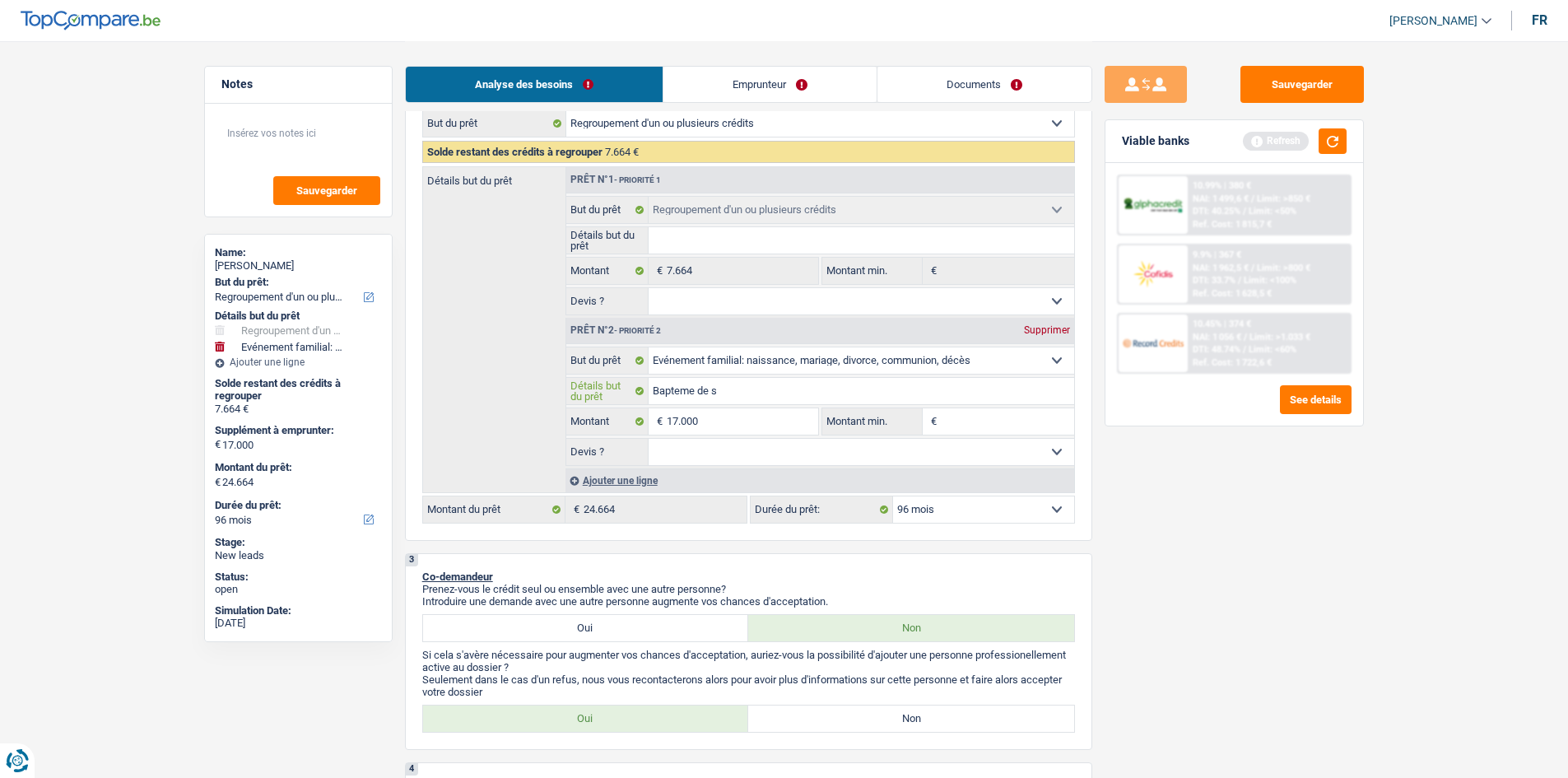
type input "Bapteme de so"
type input "Bapteme de son"
type input "Bapteme de son e"
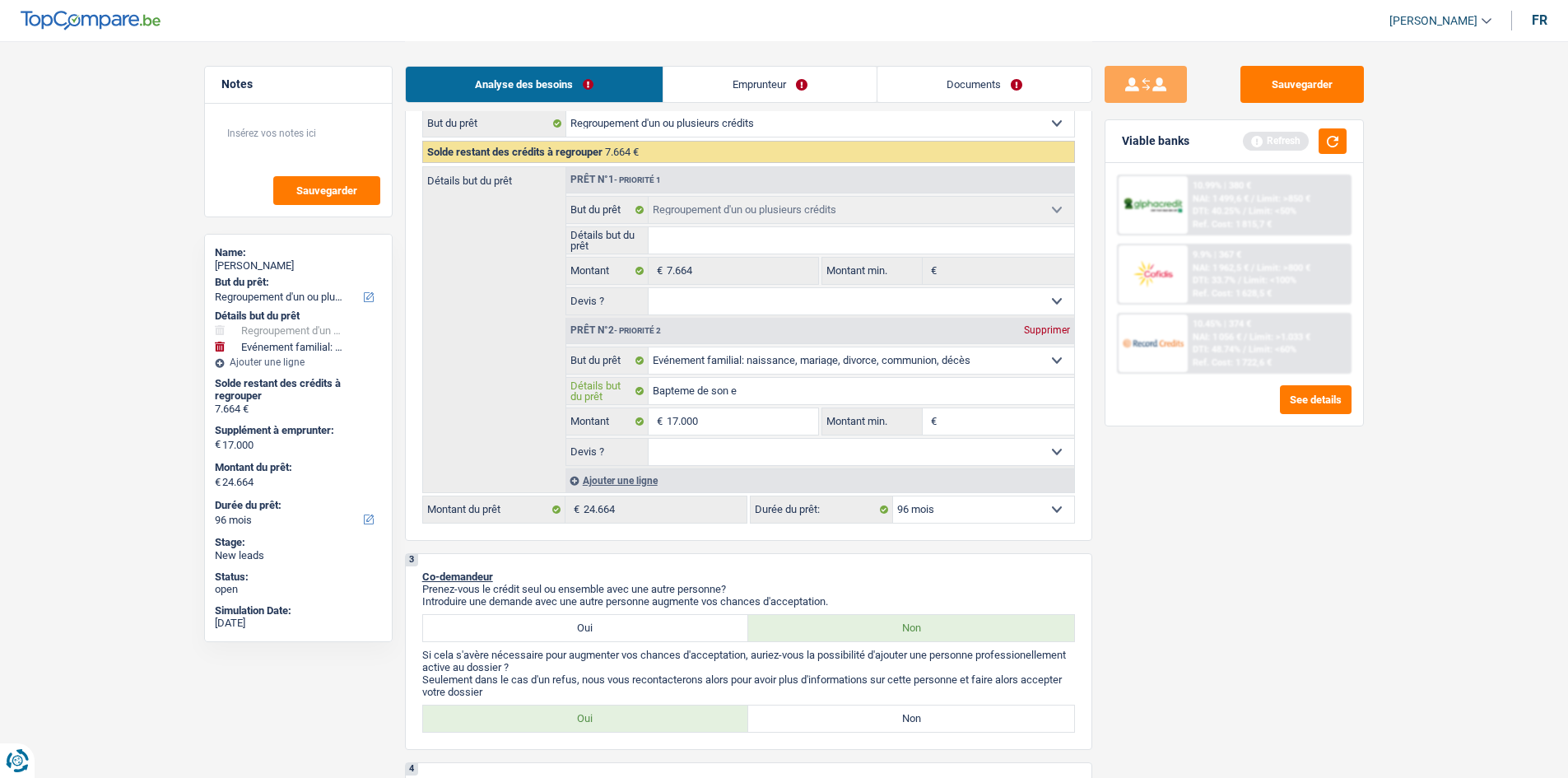
type input "Bapteme de son e"
type input "Bapteme de son en"
type input "Bapteme de son enf"
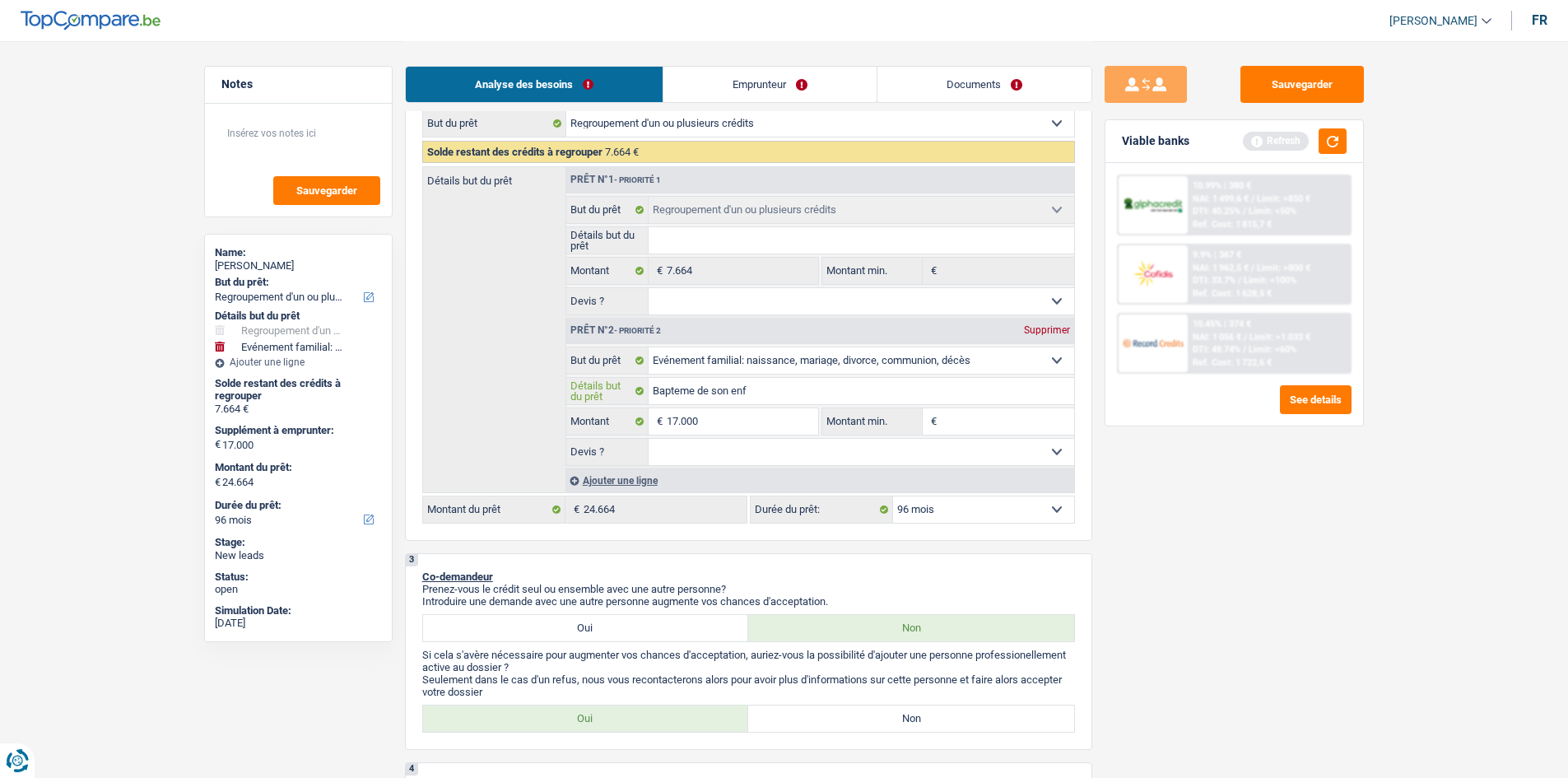
type input "Bapteme de son enfa"
type input "Bapteme de son enfan"
type input "Bapteme de son enfant"
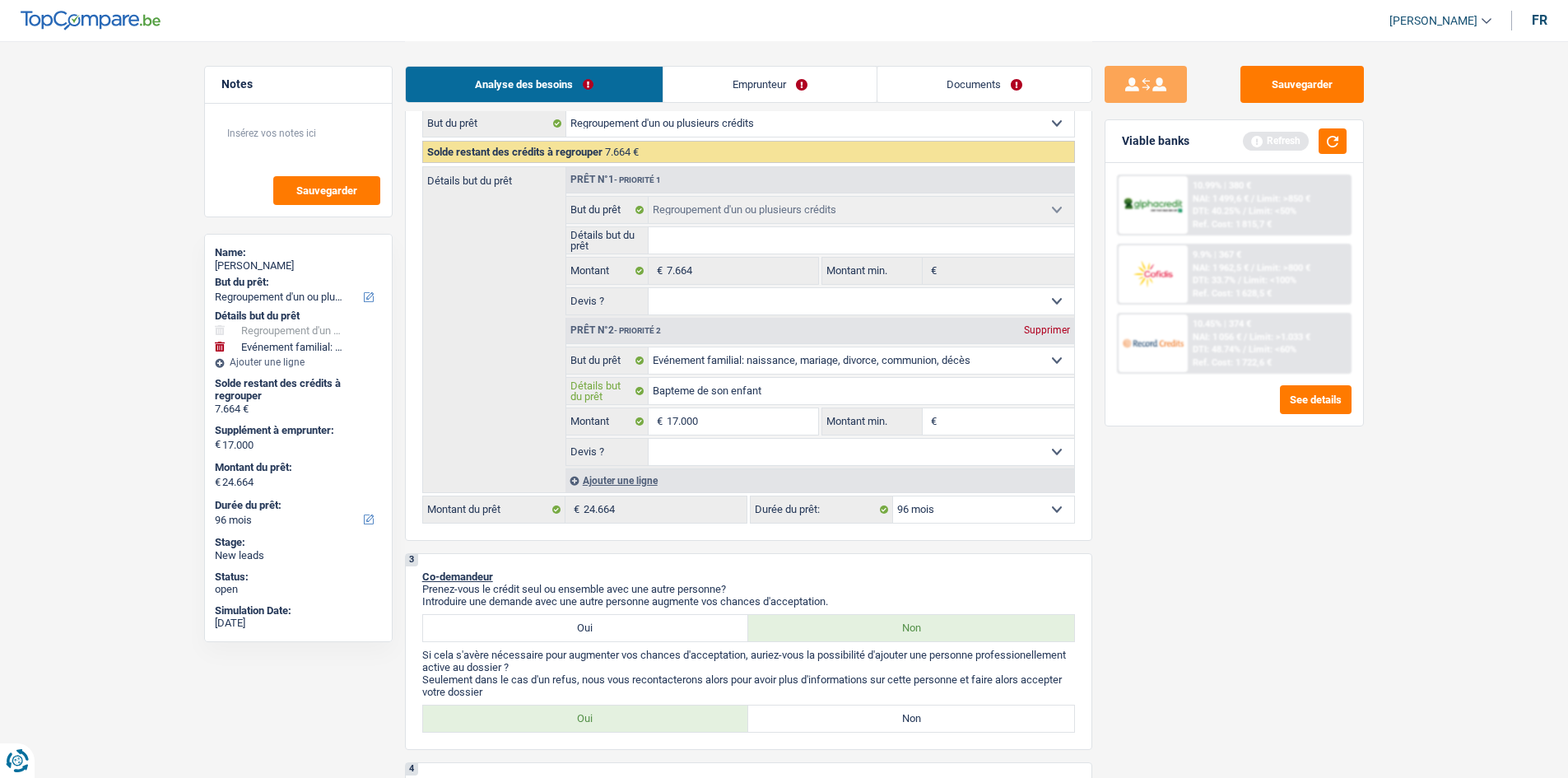
type input "Bapteme de son enfant"
click at [893, 458] on select "Oui Non Non répondu Sélectionner une option" at bounding box center [861, 451] width 426 height 26
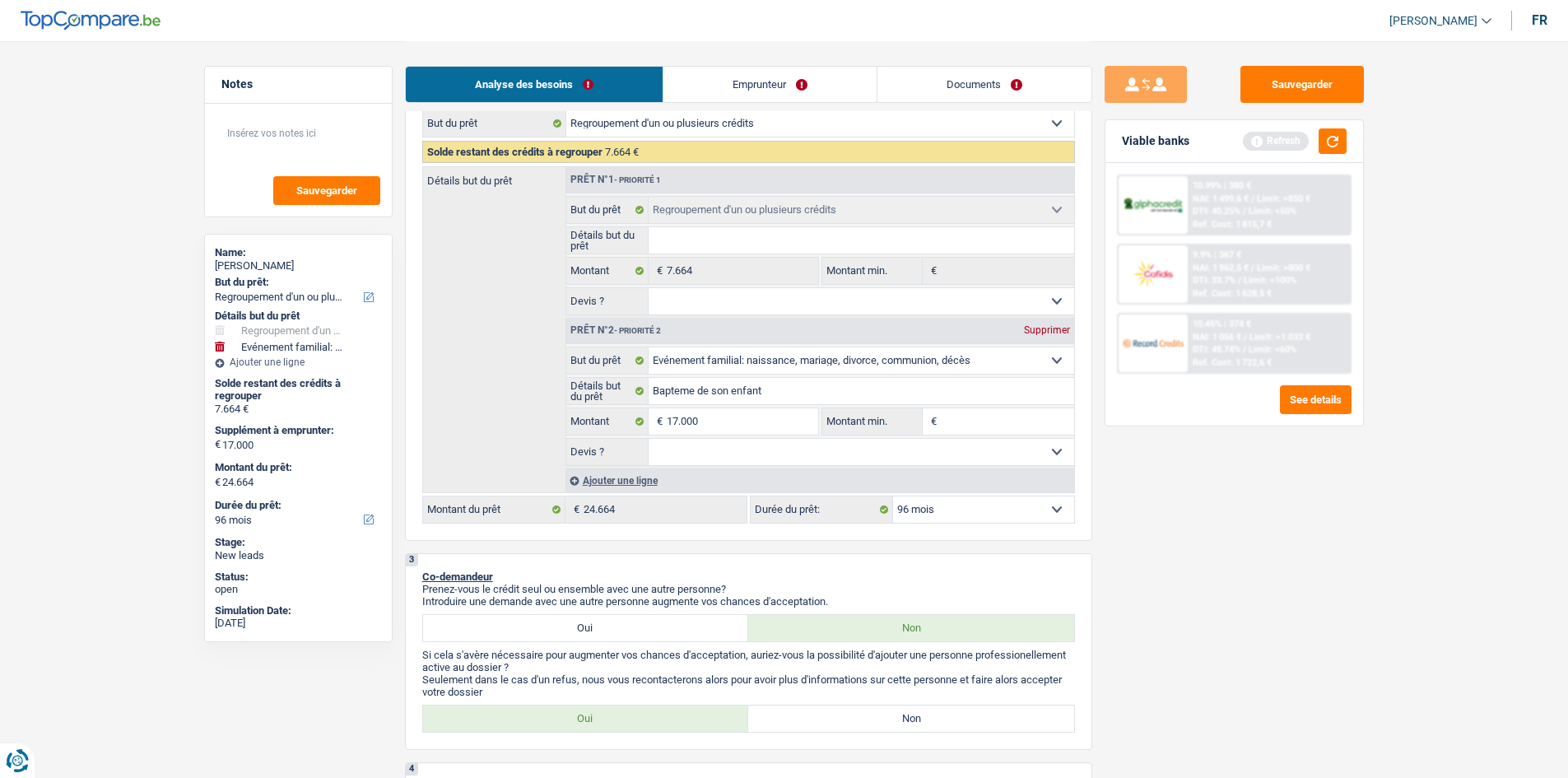
select select "false"
click at [648, 439] on select "Oui Non Non répondu Sélectionner une option" at bounding box center [861, 451] width 426 height 26
select select "false"
click at [991, 419] on input "Montant min." at bounding box center [1007, 422] width 133 height 26
type input "1"
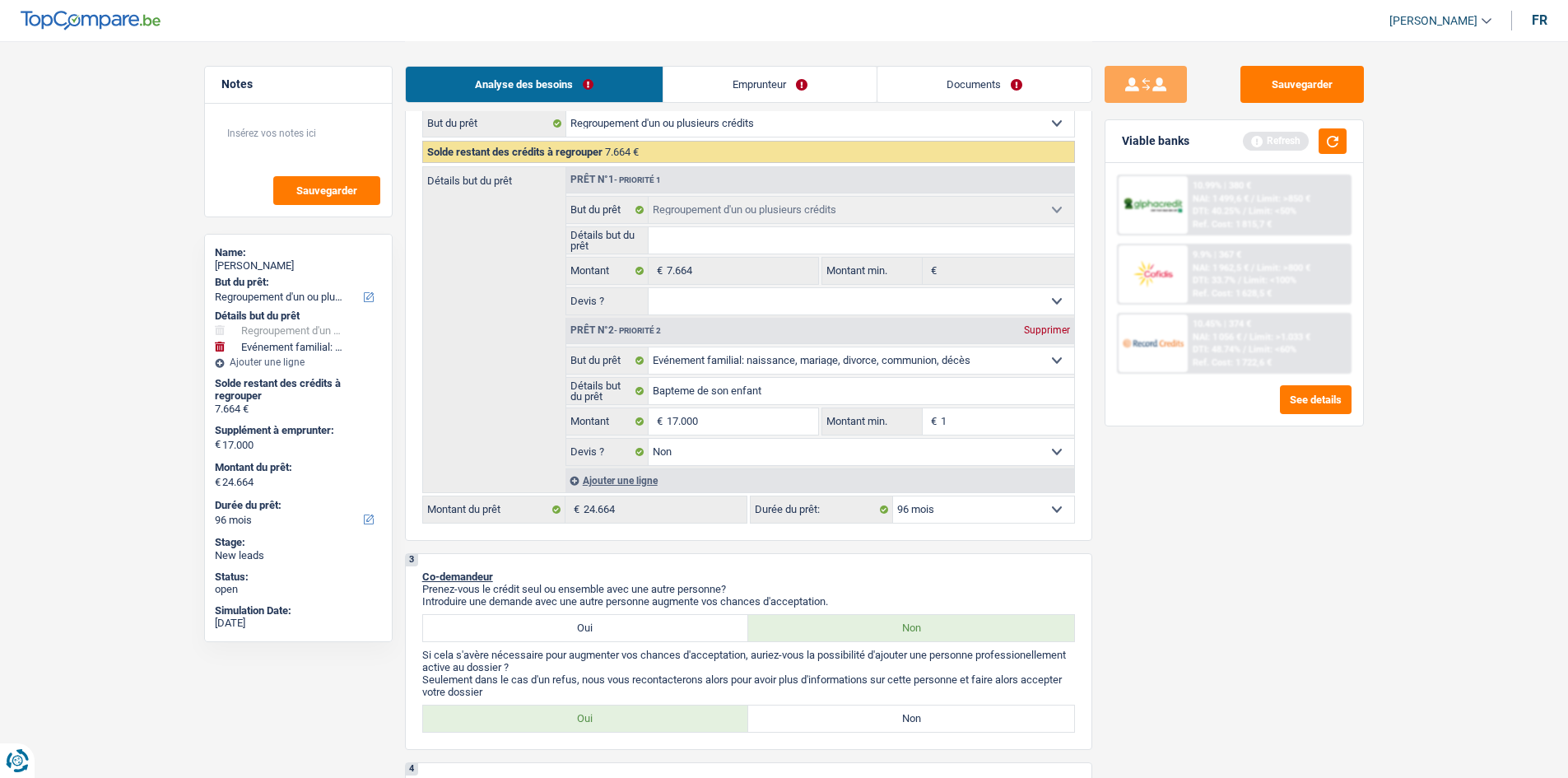
type input "1"
type input "17"
type input "170"
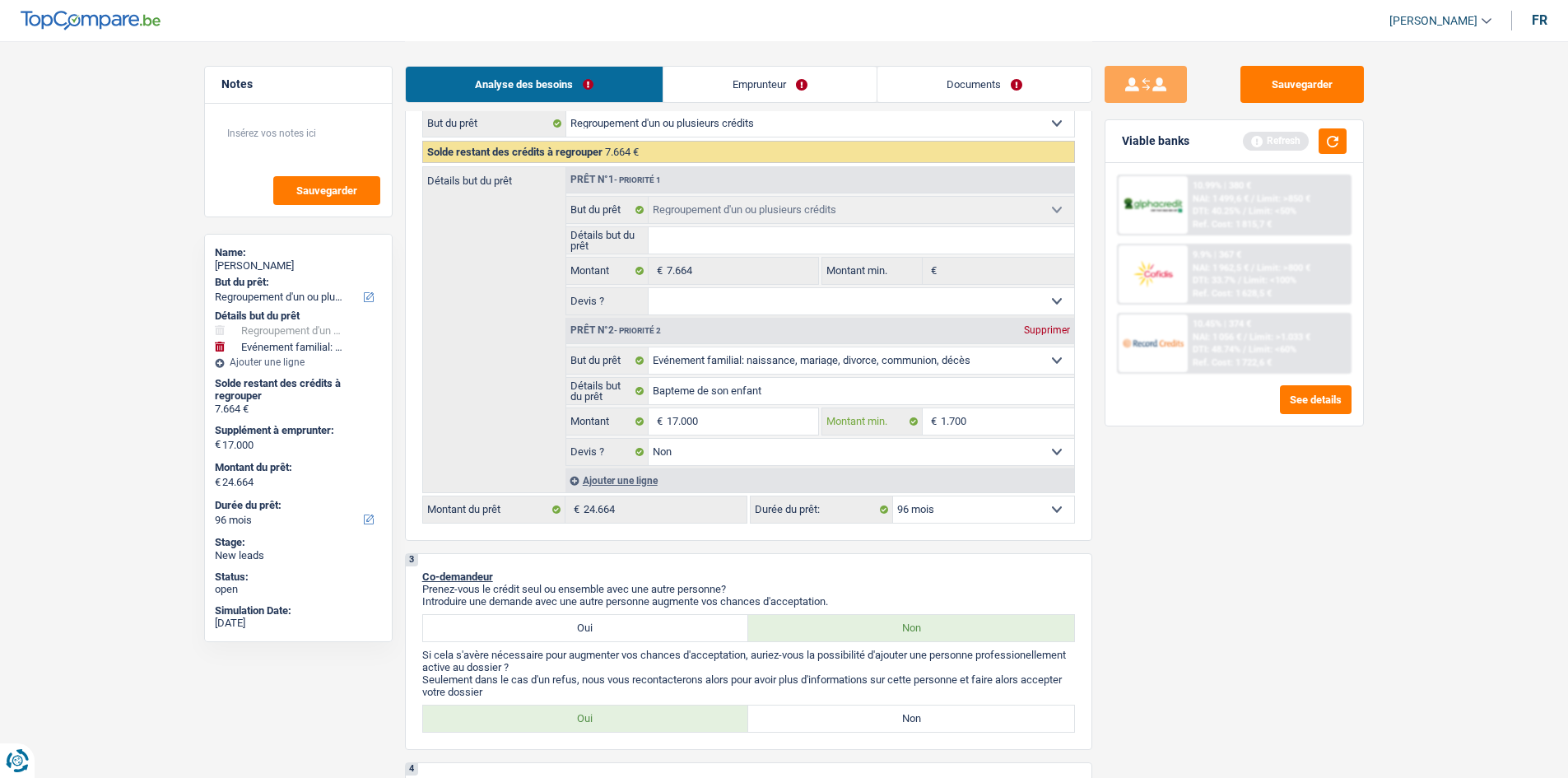
type input "17.000"
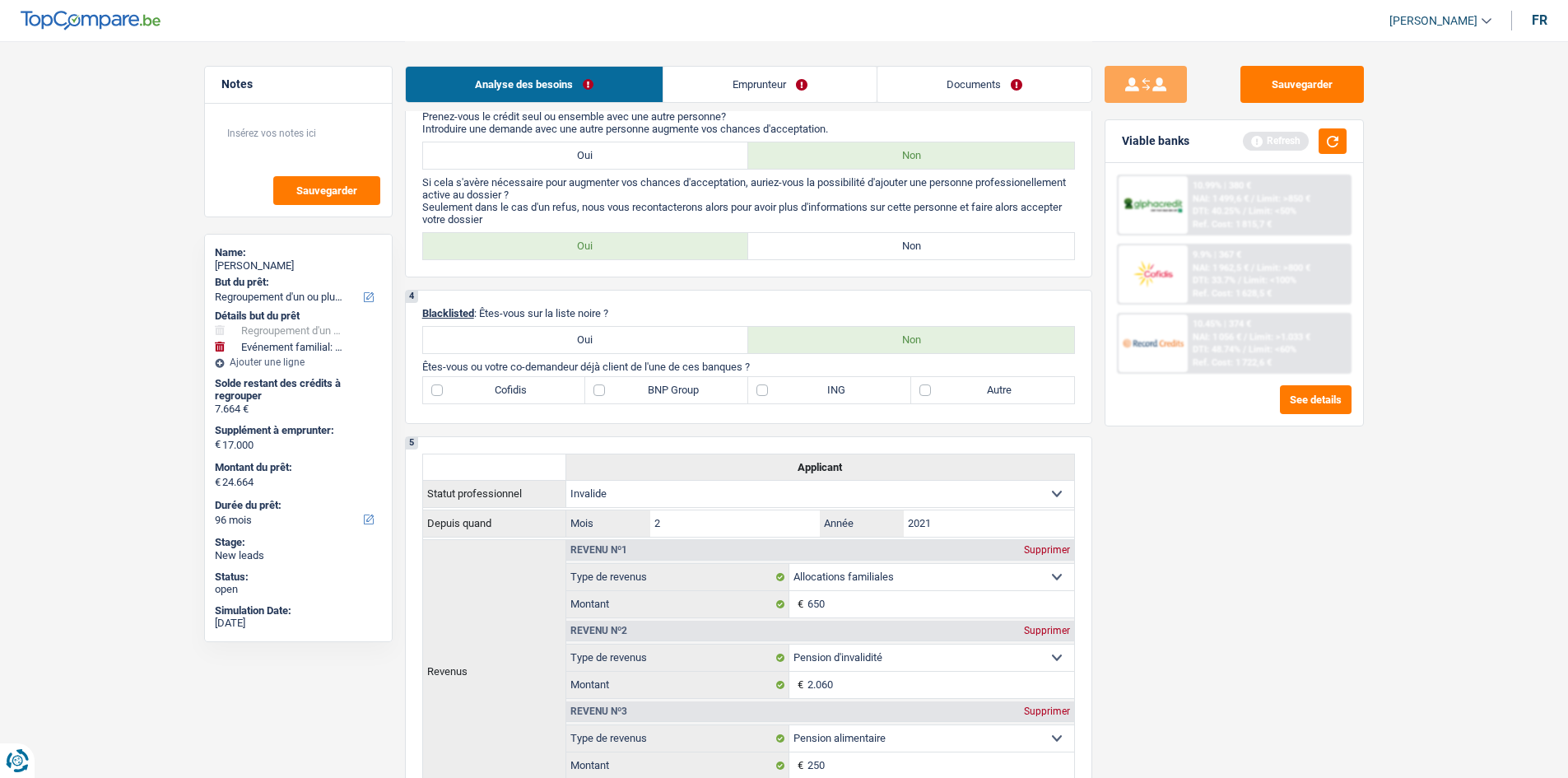
scroll to position [659, 0]
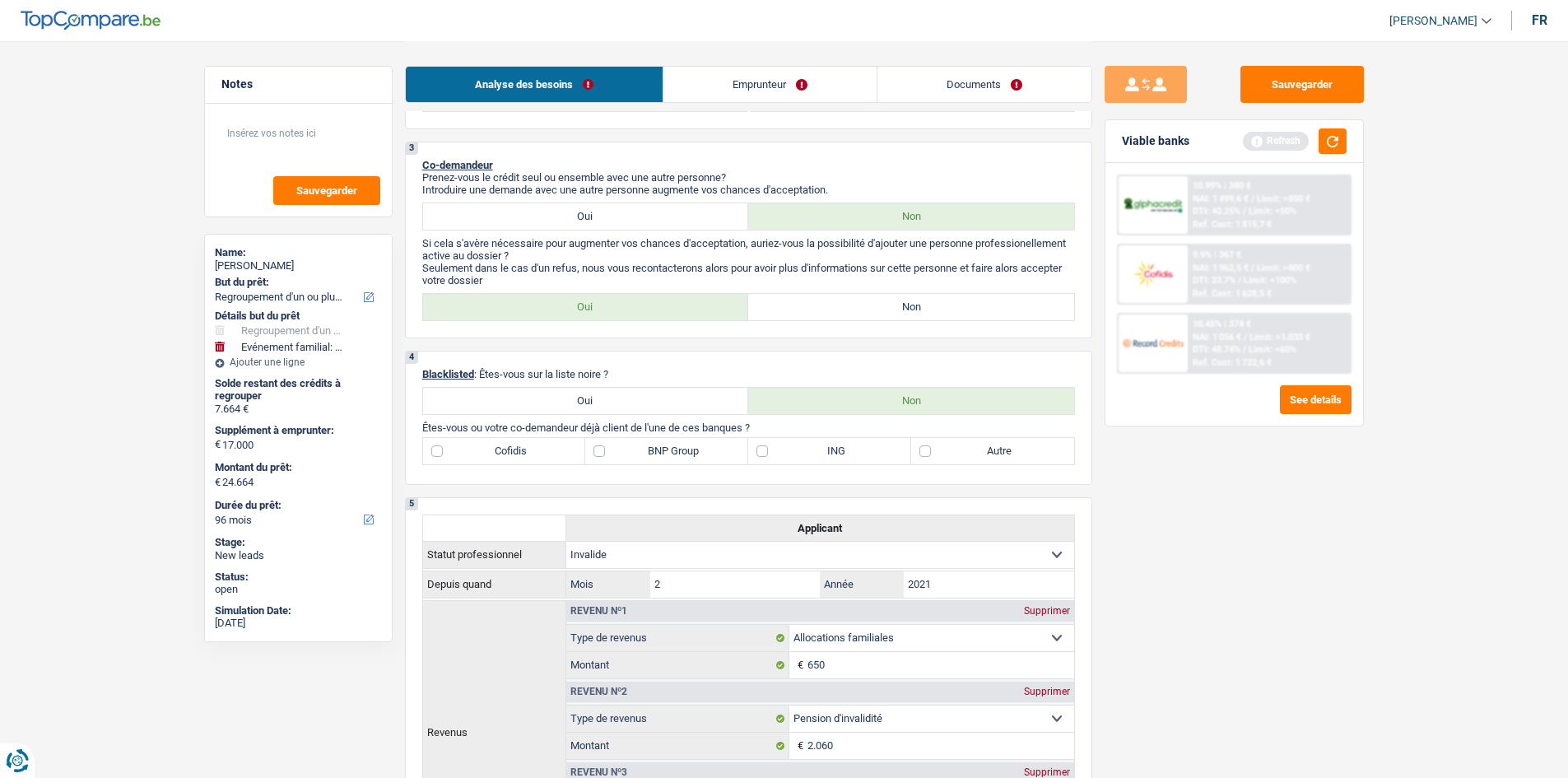
type input "17.000"
click at [624, 308] on label "Oui" at bounding box center [586, 307] width 326 height 26
click at [624, 308] on input "Oui" at bounding box center [586, 307] width 326 height 26
radio input "true"
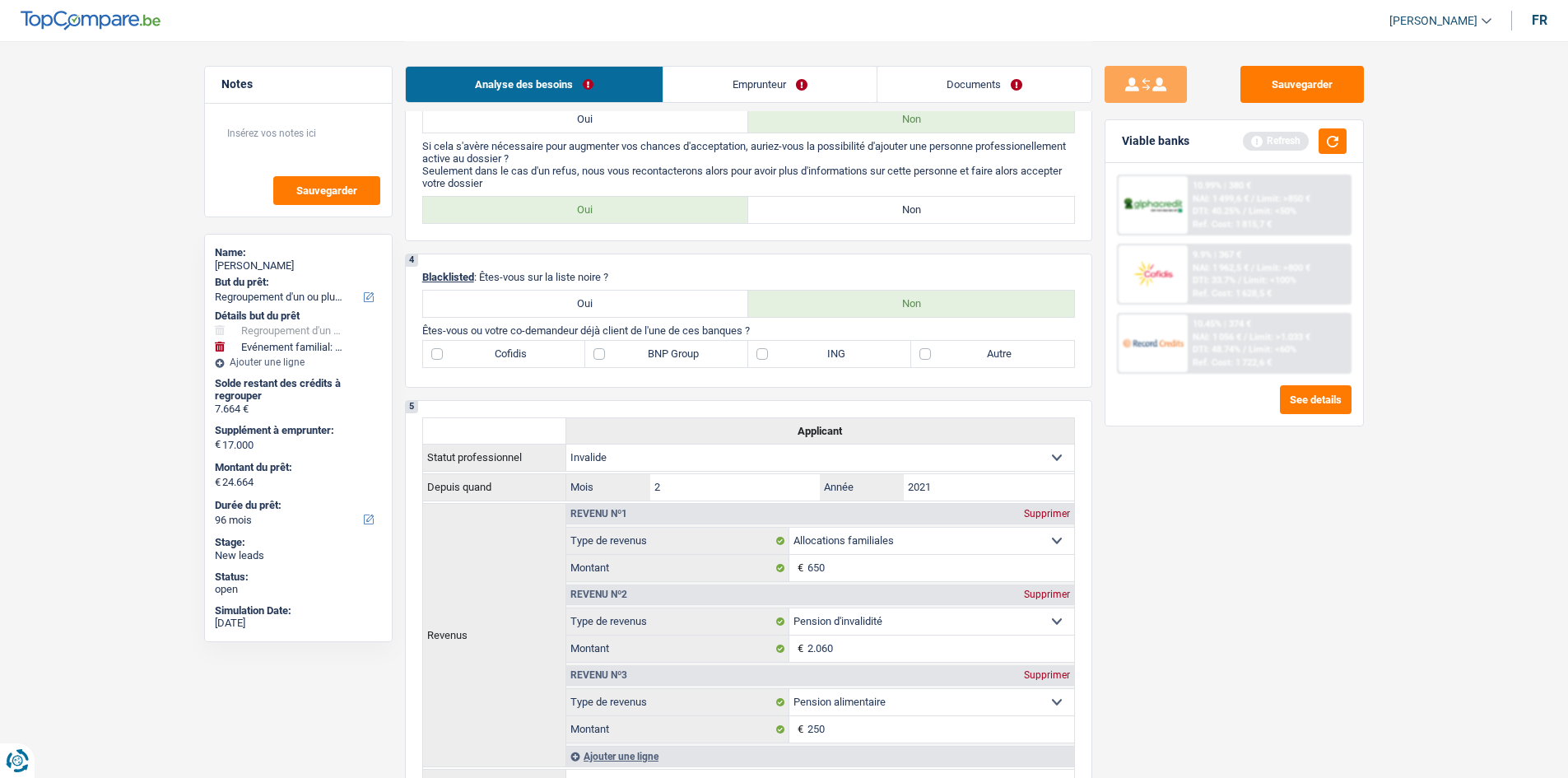
scroll to position [741, 0]
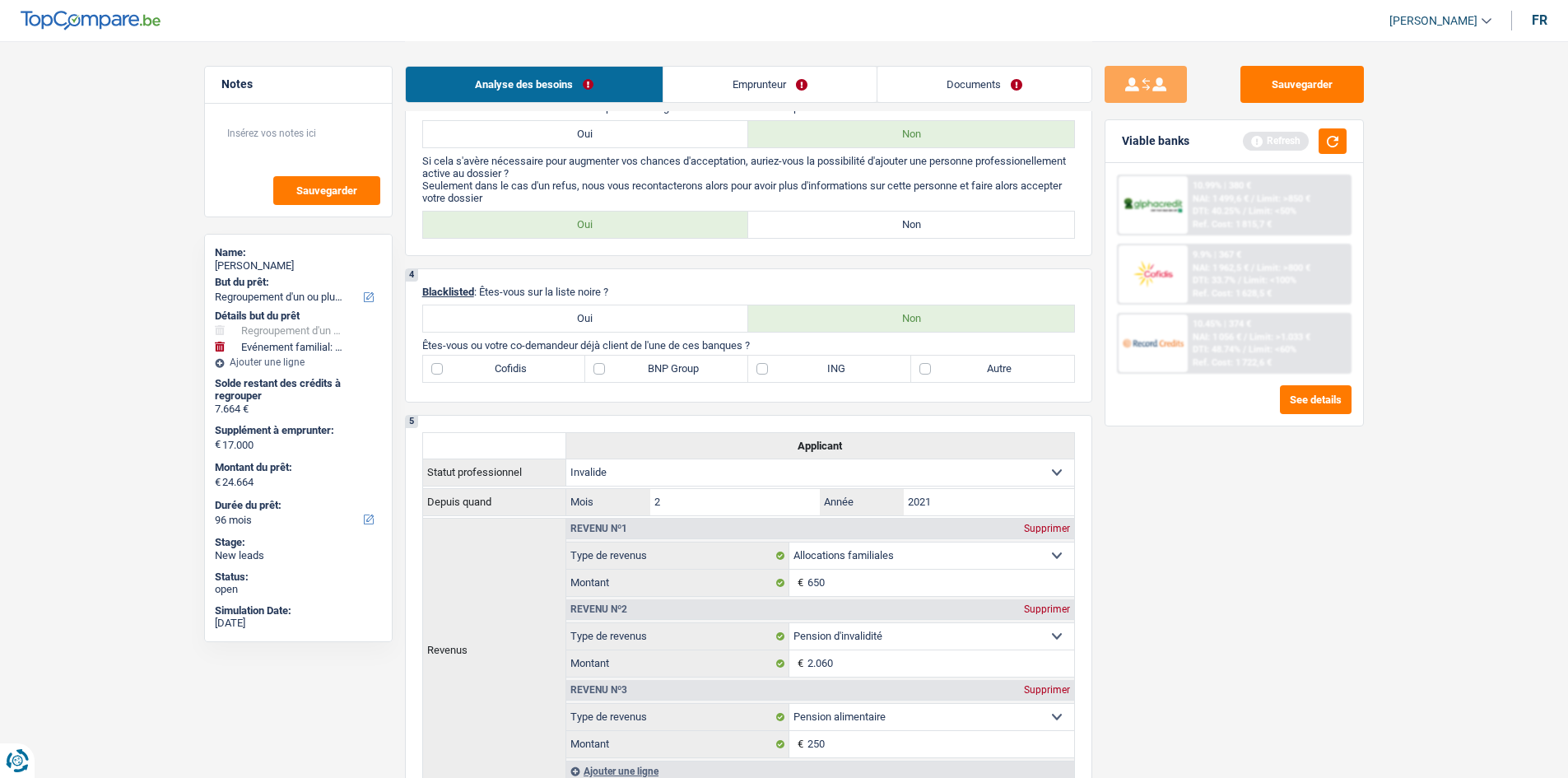
click at [602, 371] on label "BNP Group" at bounding box center [666, 368] width 163 height 26
click at [602, 371] on input "BNP Group" at bounding box center [666, 368] width 163 height 26
checkbox input "true"
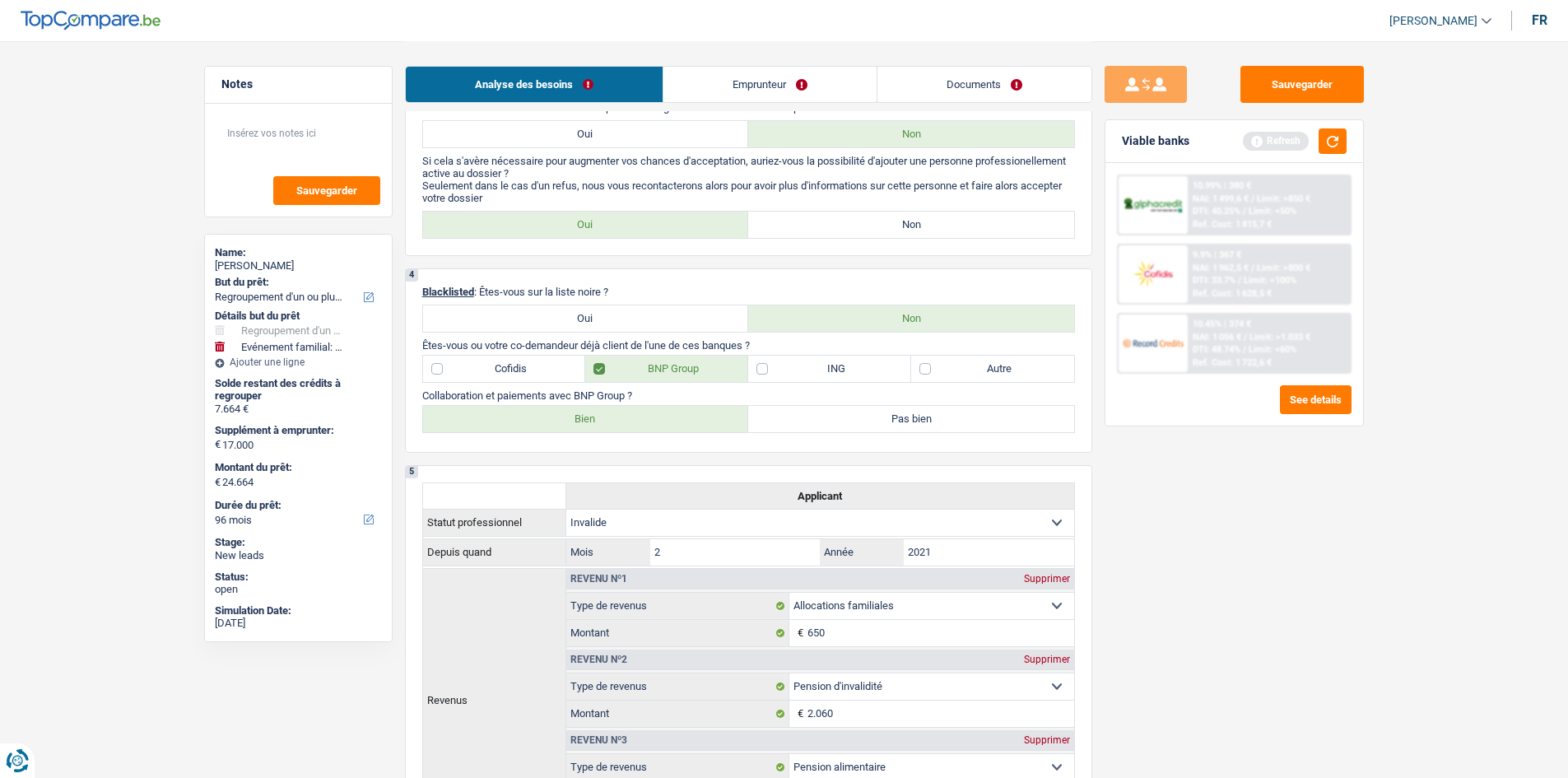
click at [629, 422] on label "Bien" at bounding box center [586, 419] width 326 height 26
click at [629, 422] on input "Bien" at bounding box center [586, 419] width 326 height 26
radio input "true"
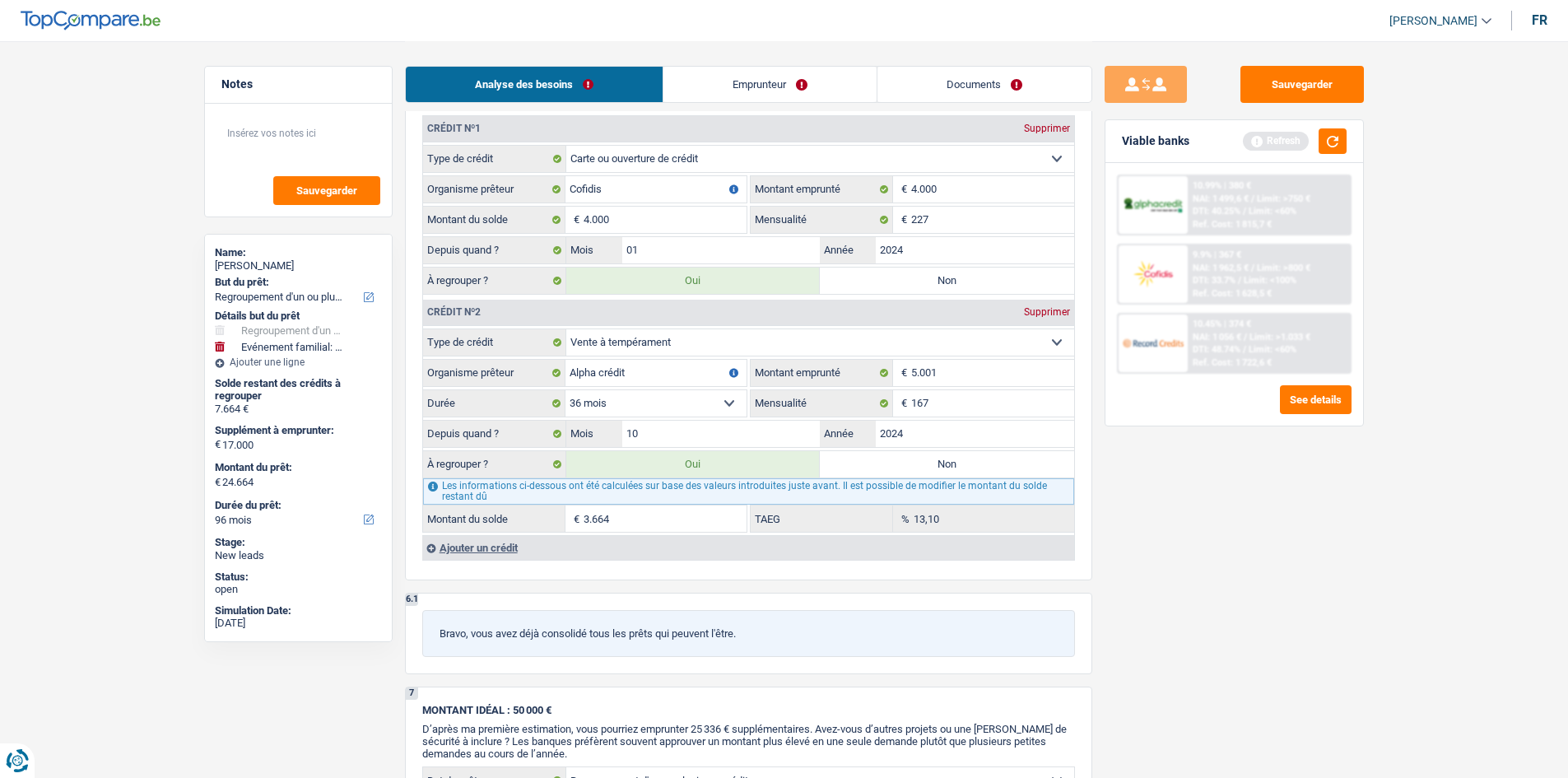
scroll to position [1565, 0]
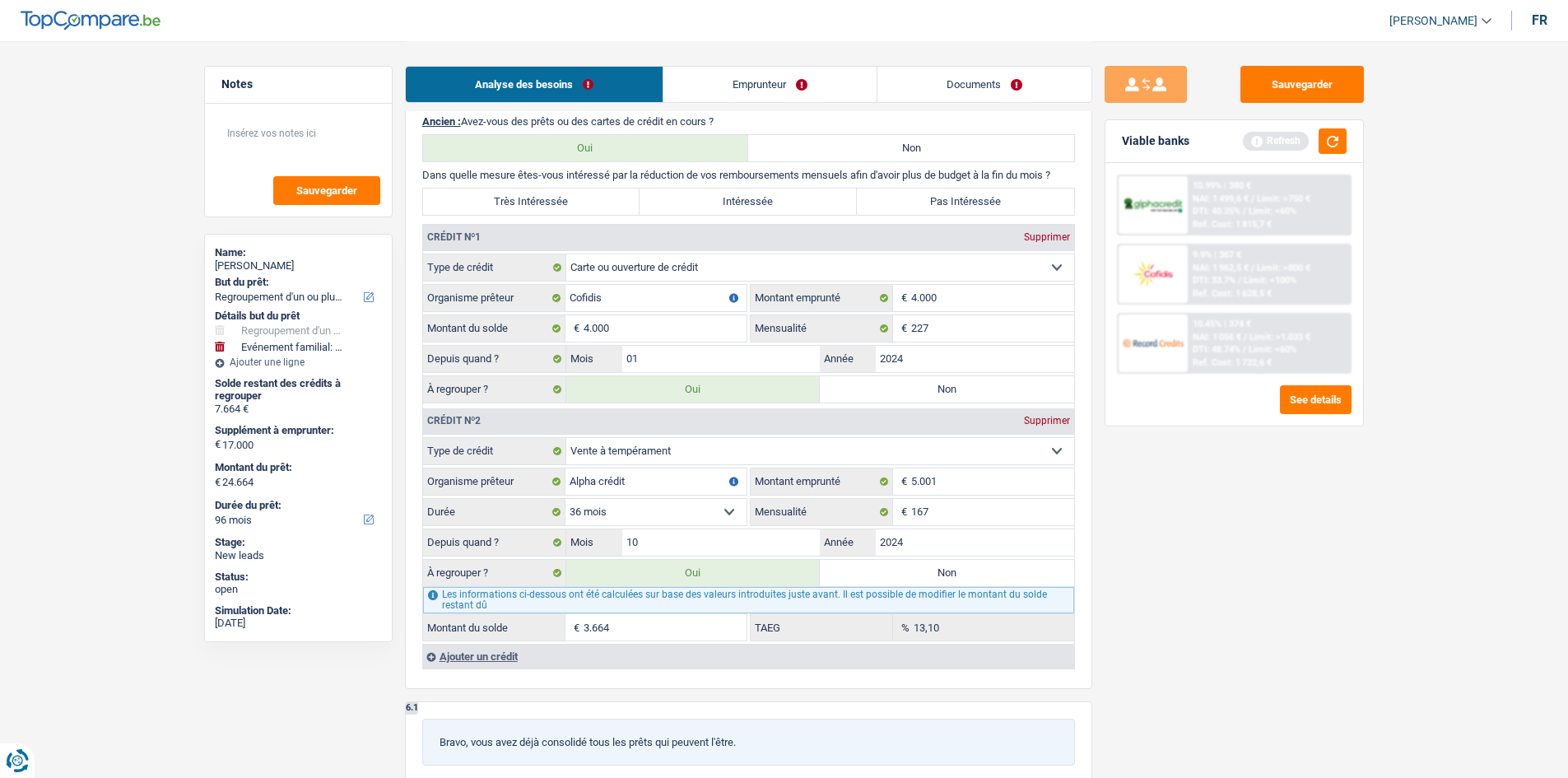
click at [786, 84] on link "Emprunteur" at bounding box center [770, 84] width 213 height 35
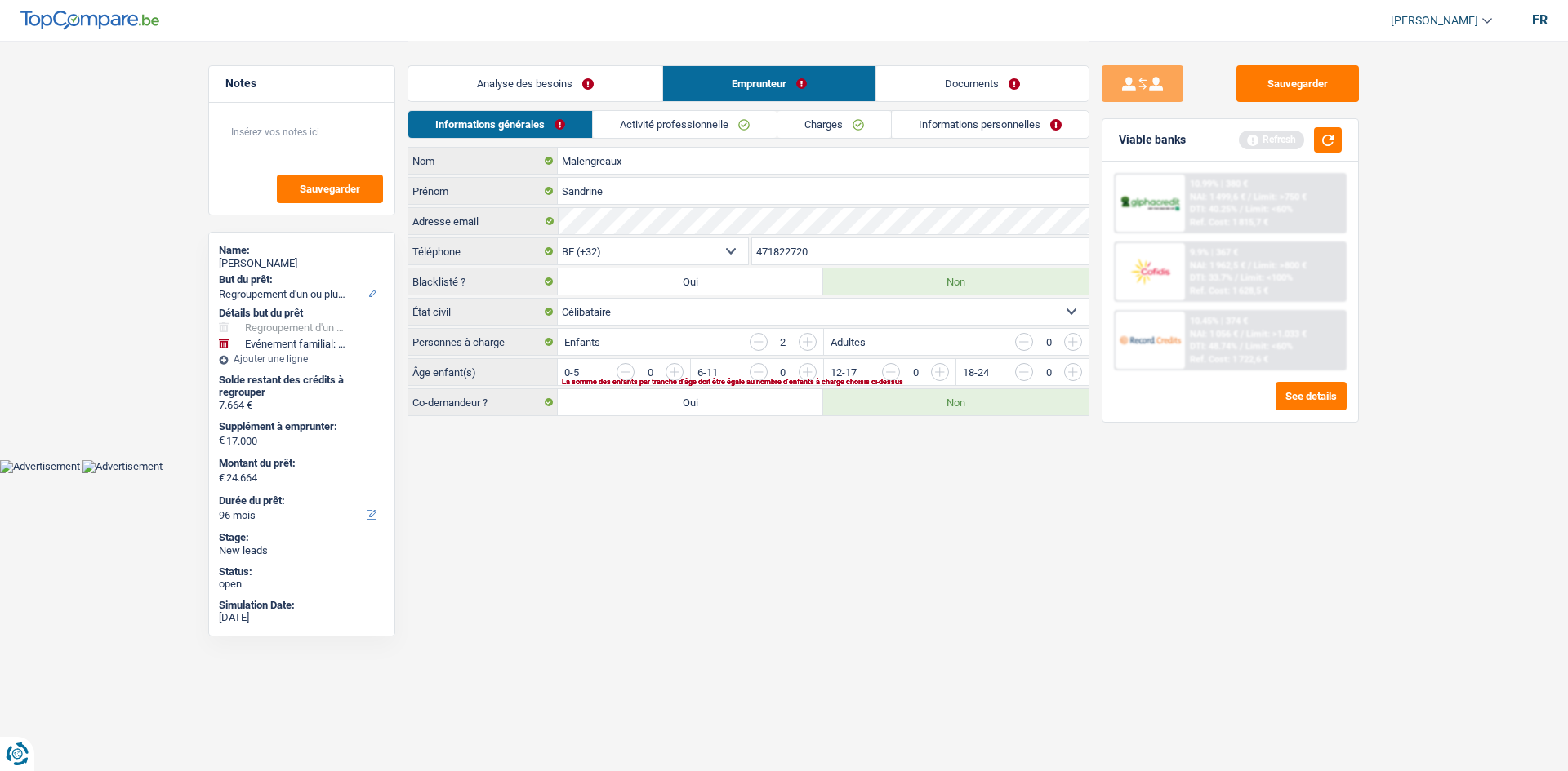
click at [945, 368] on input "button" at bounding box center [1271, 376] width 680 height 26
click at [679, 372] on input "button" at bounding box center [1006, 376] width 680 height 26
click at [694, 112] on link "Activité professionnelle" at bounding box center [685, 125] width 184 height 27
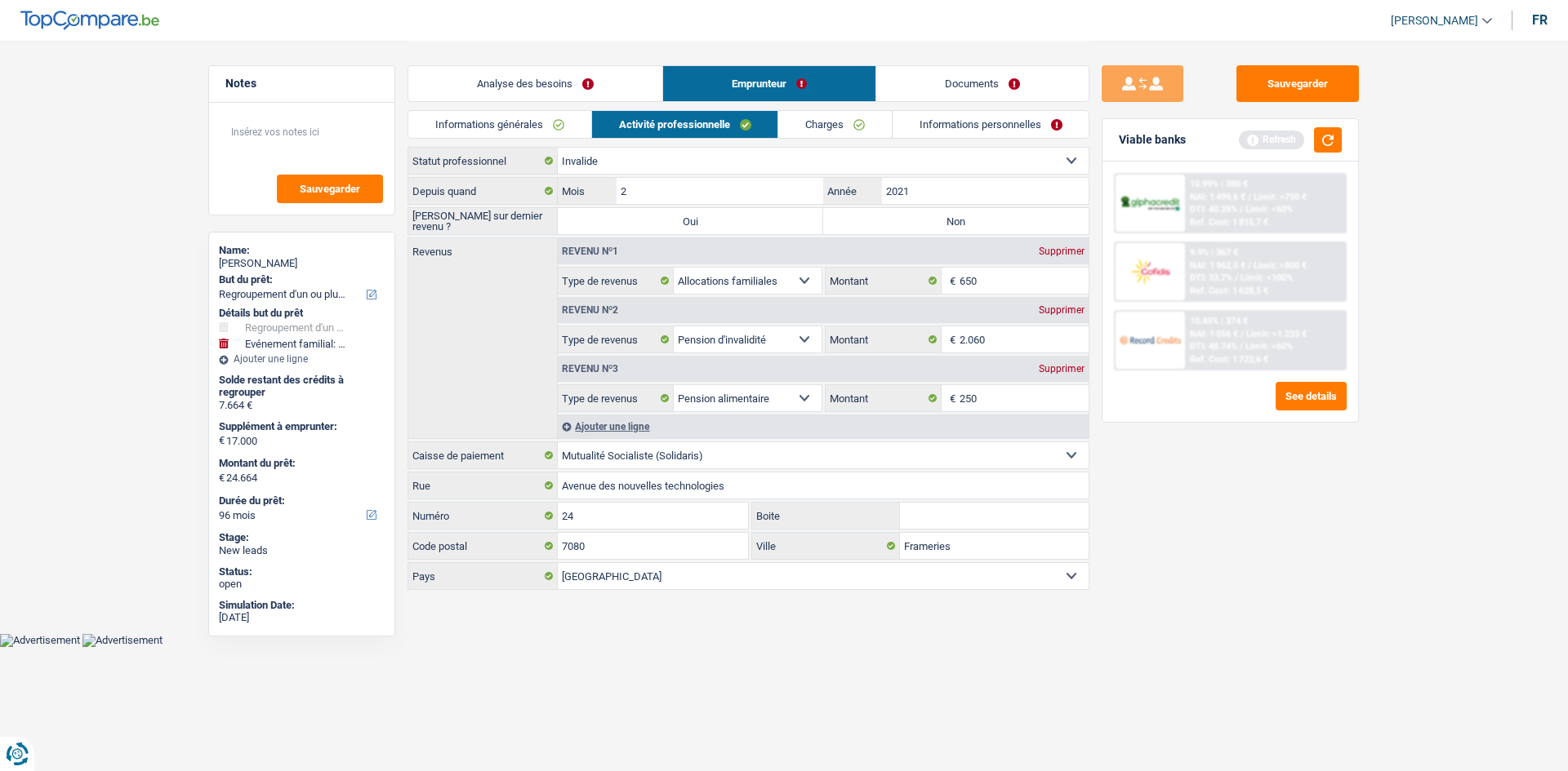
click at [894, 222] on label "Non" at bounding box center [956, 221] width 266 height 26
click at [894, 222] on input "Non" at bounding box center [956, 221] width 266 height 26
radio input "true"
click at [820, 128] on link "Charges" at bounding box center [835, 125] width 114 height 27
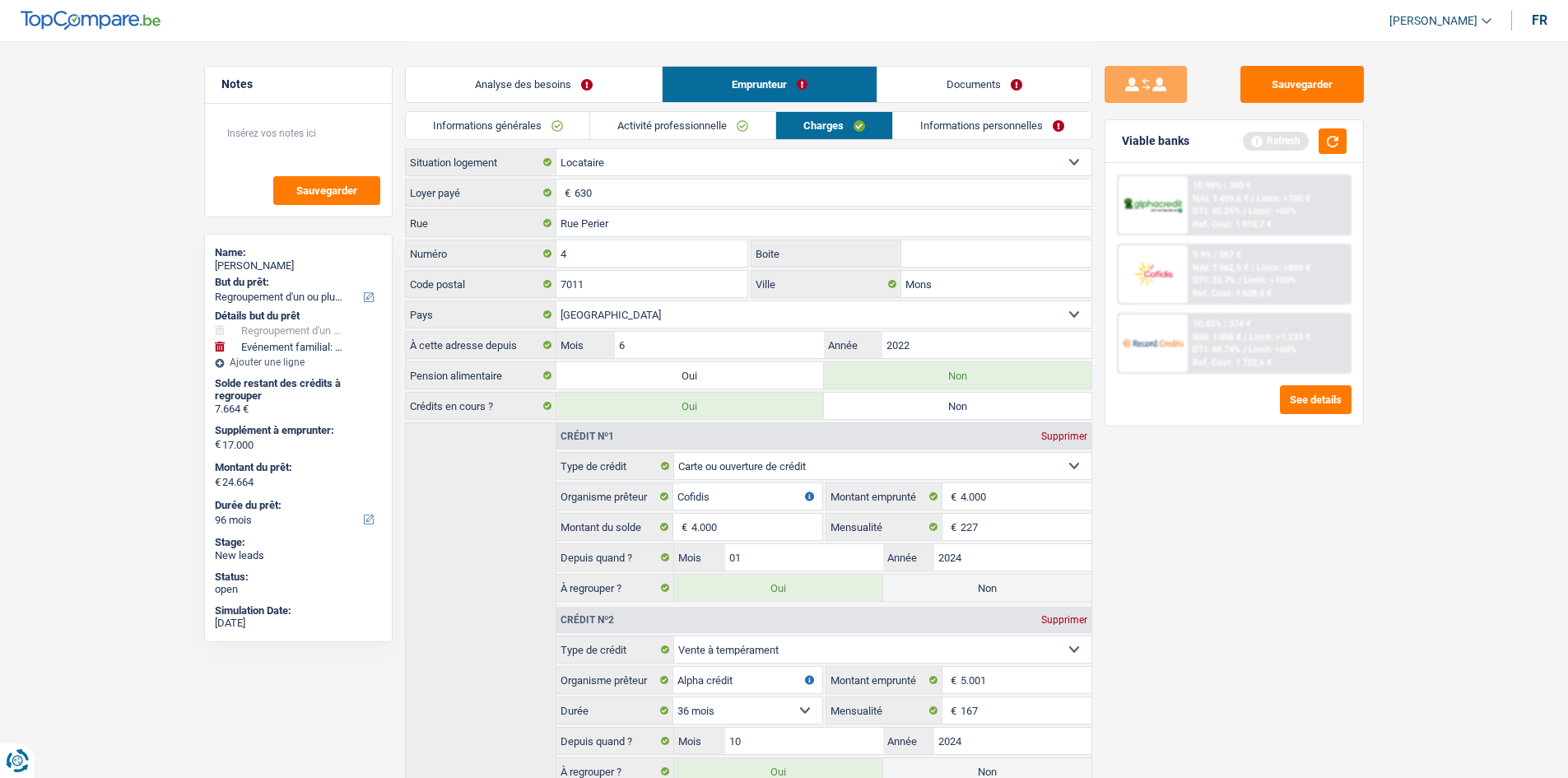
click at [960, 123] on link "Informations personnelles" at bounding box center [992, 126] width 198 height 27
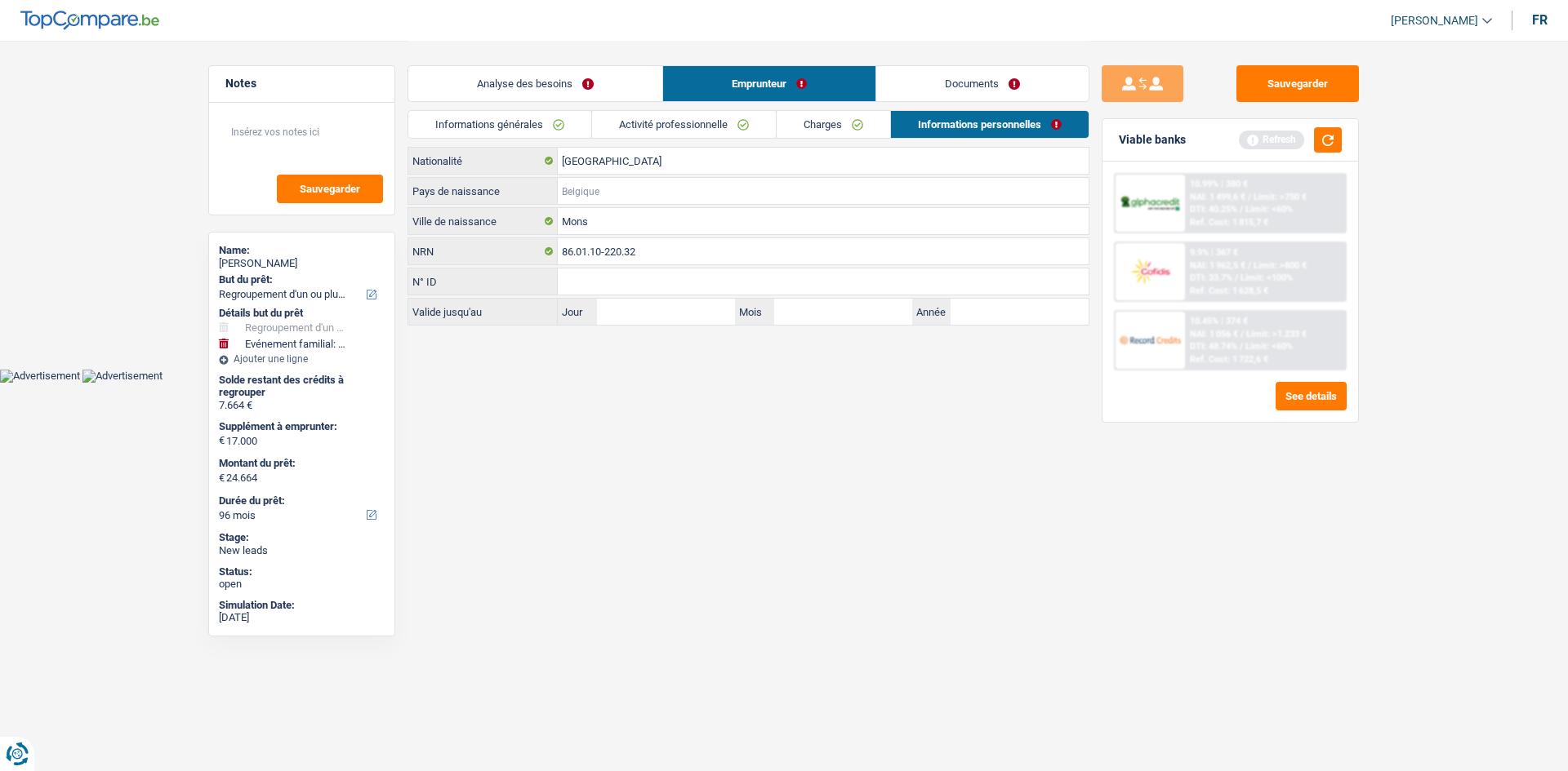
click at [637, 193] on input "Pays de naissance" at bounding box center [823, 190] width 531 height 26
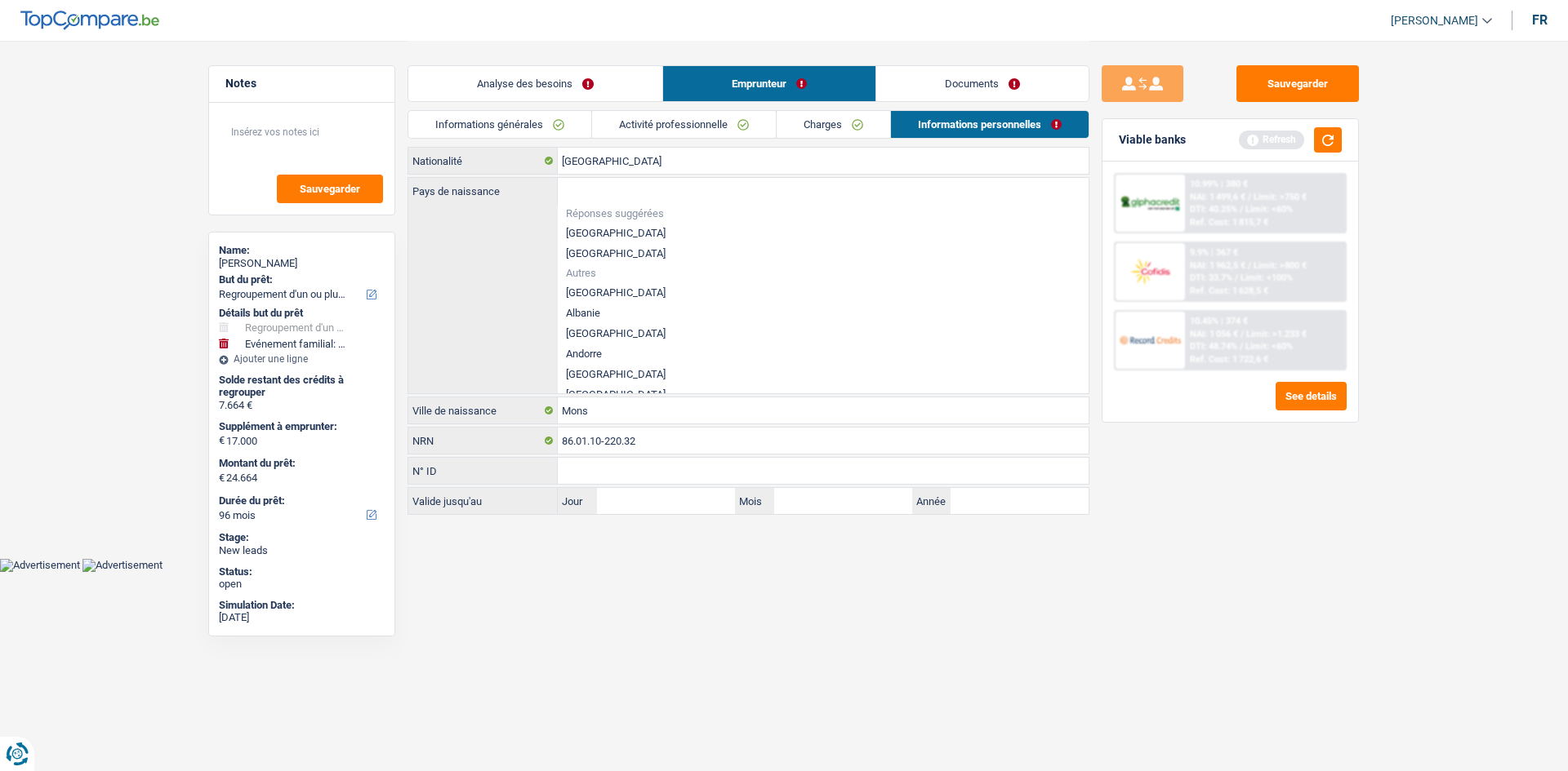
click at [636, 227] on li "[GEOGRAPHIC_DATA]" at bounding box center [823, 233] width 531 height 21
type input "[GEOGRAPHIC_DATA]"
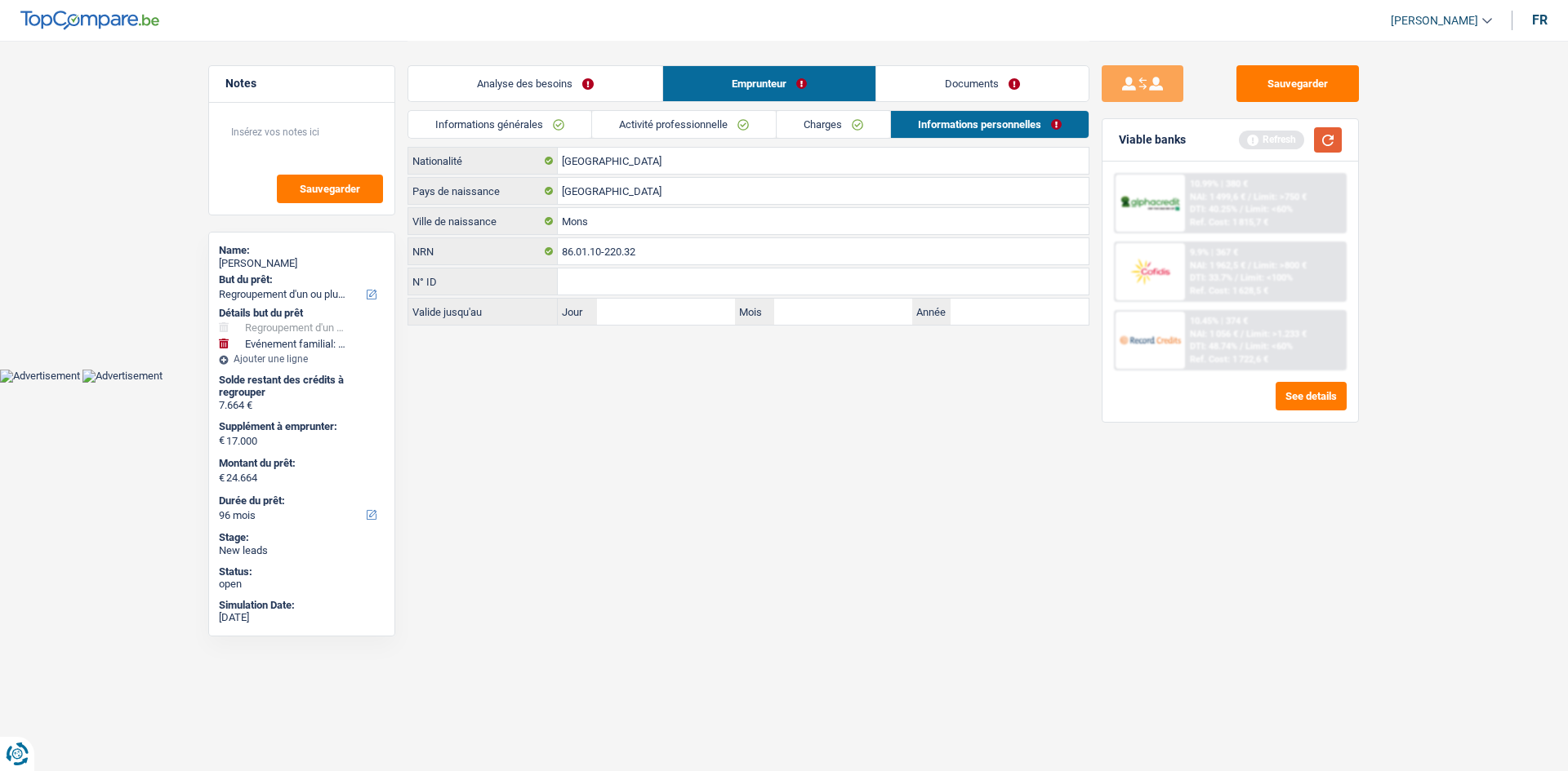
click at [1321, 143] on button "button" at bounding box center [1328, 140] width 28 height 25
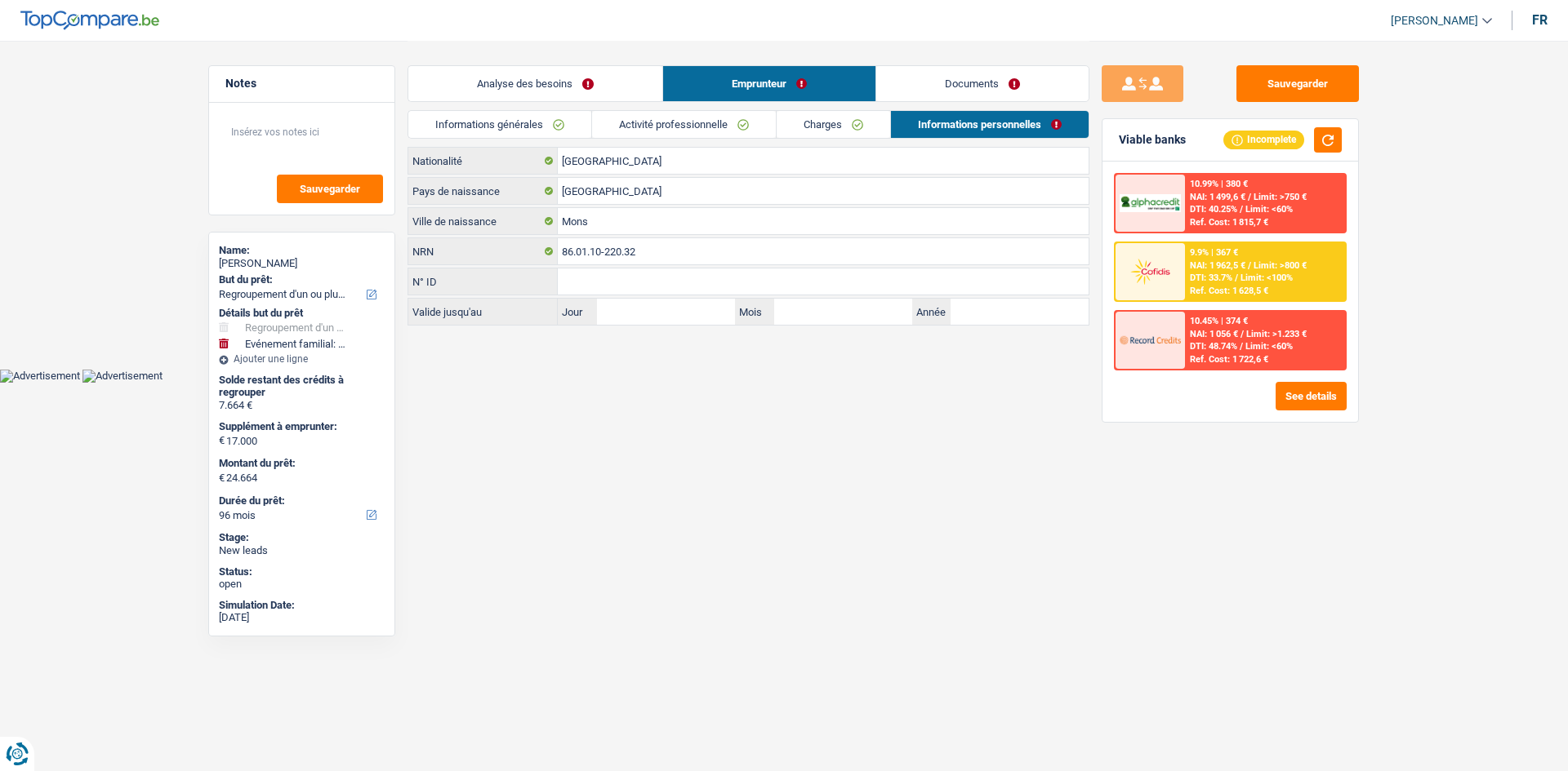
click at [524, 82] on link "Analyse des besoins" at bounding box center [535, 83] width 254 height 35
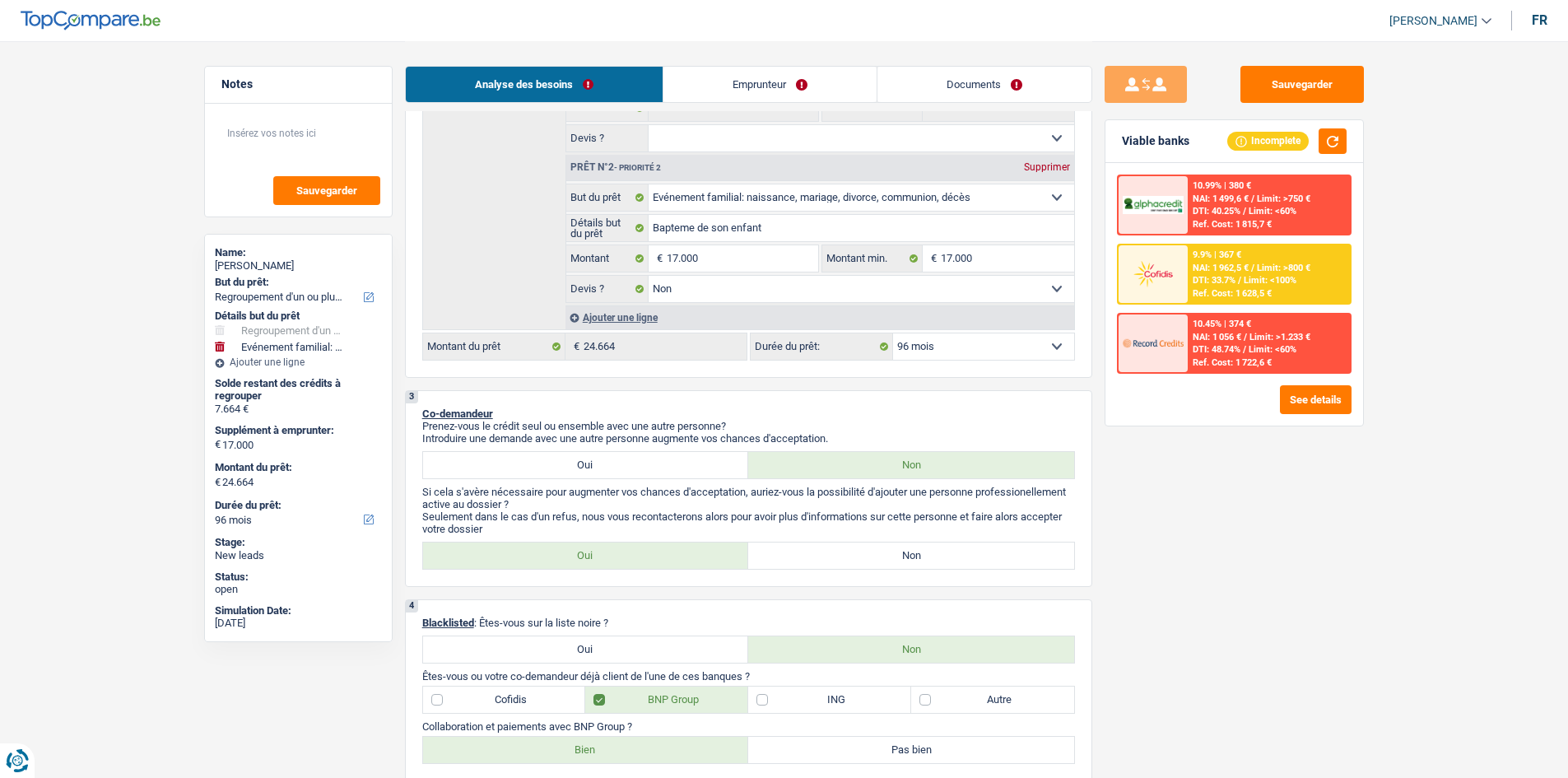
scroll to position [412, 0]
click at [978, 361] on div "2 Projet : Quel projet souhaitez-vous financer pour 24 664 € ? Montant supérieu…" at bounding box center [749, 105] width 687 height 543
click at [979, 343] on select "12 mois 18 mois 24 mois 30 mois 36 mois 42 mois 48 mois 60 mois 72 mois 84 mois…" at bounding box center [984, 345] width 181 height 26
select select "120"
click at [893, 332] on select "12 mois 18 mois 24 mois 30 mois 36 mois 42 mois 48 mois 60 mois 72 mois 84 mois…" at bounding box center [984, 345] width 181 height 26
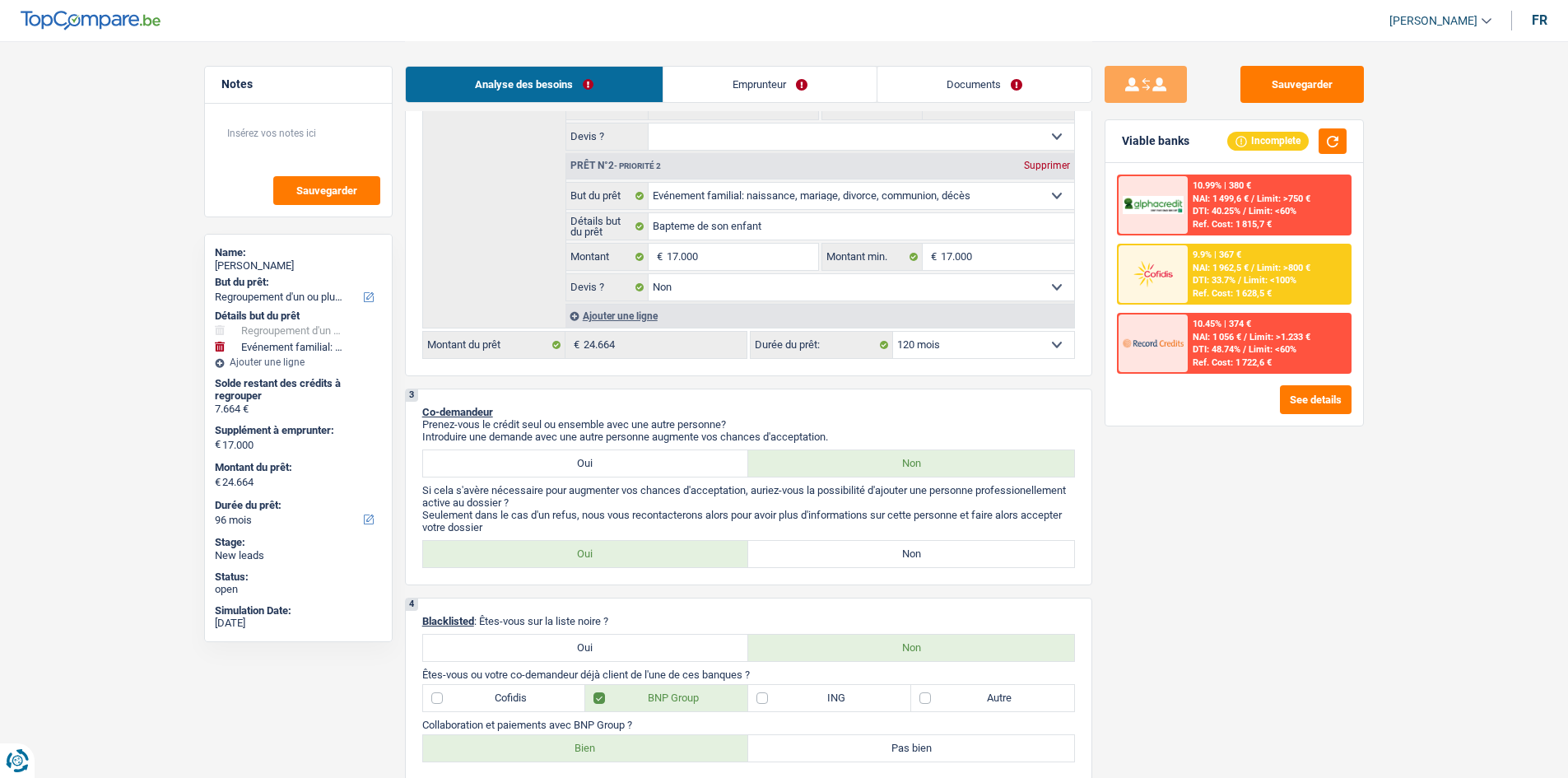
select select "120"
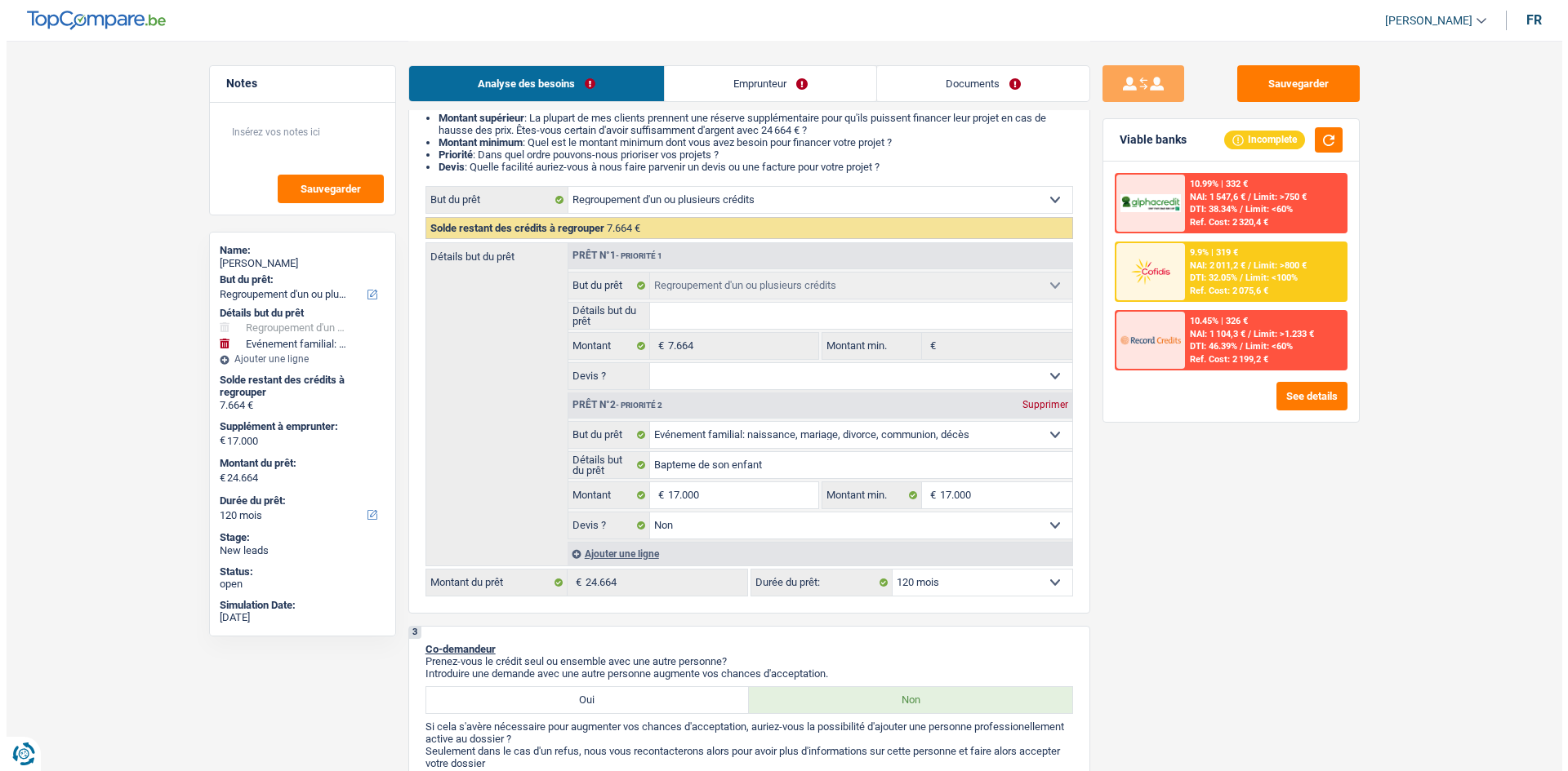
scroll to position [163, 0]
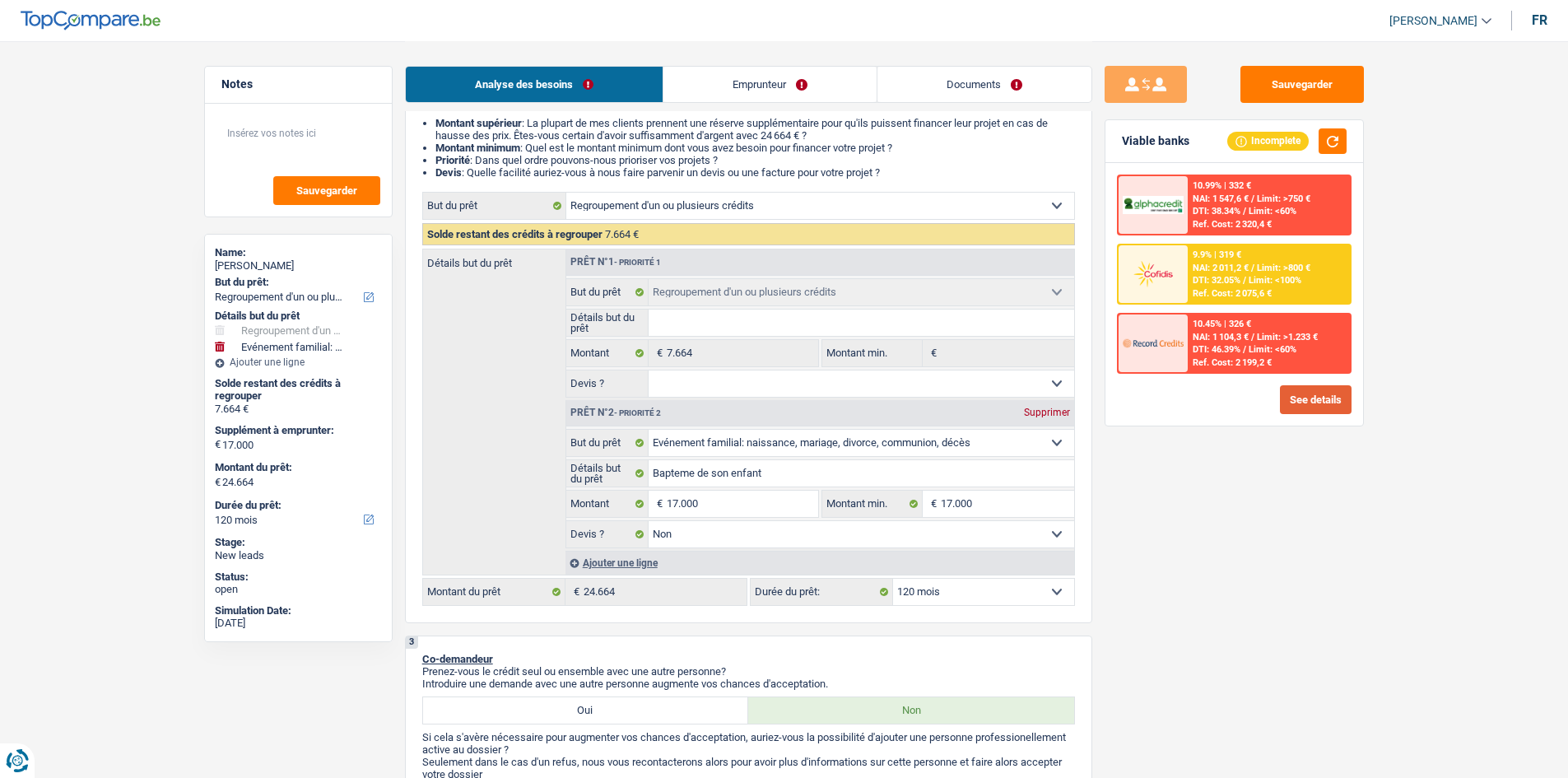
click at [1292, 403] on button "See details" at bounding box center [1316, 400] width 71 height 29
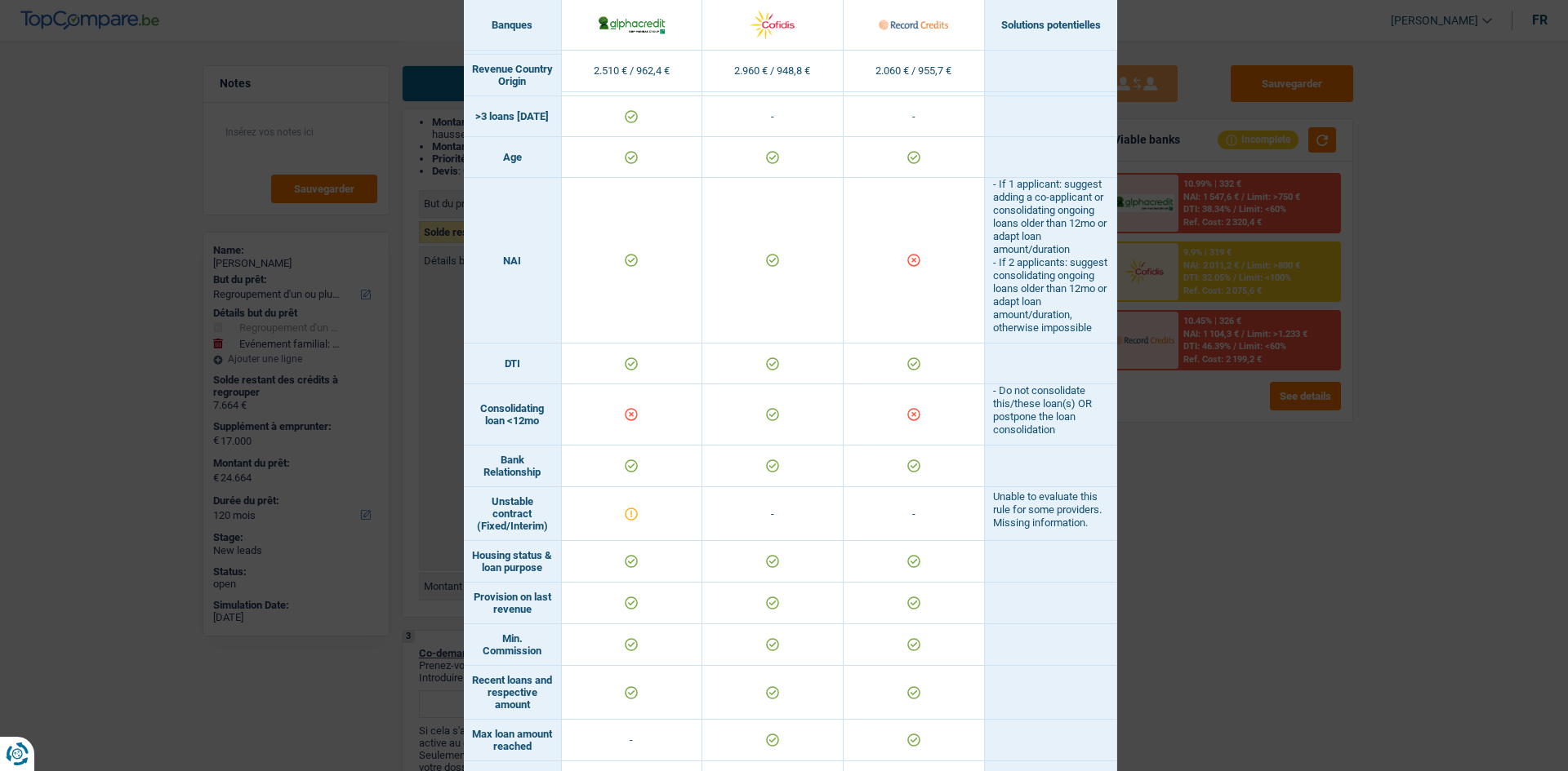
scroll to position [412, 0]
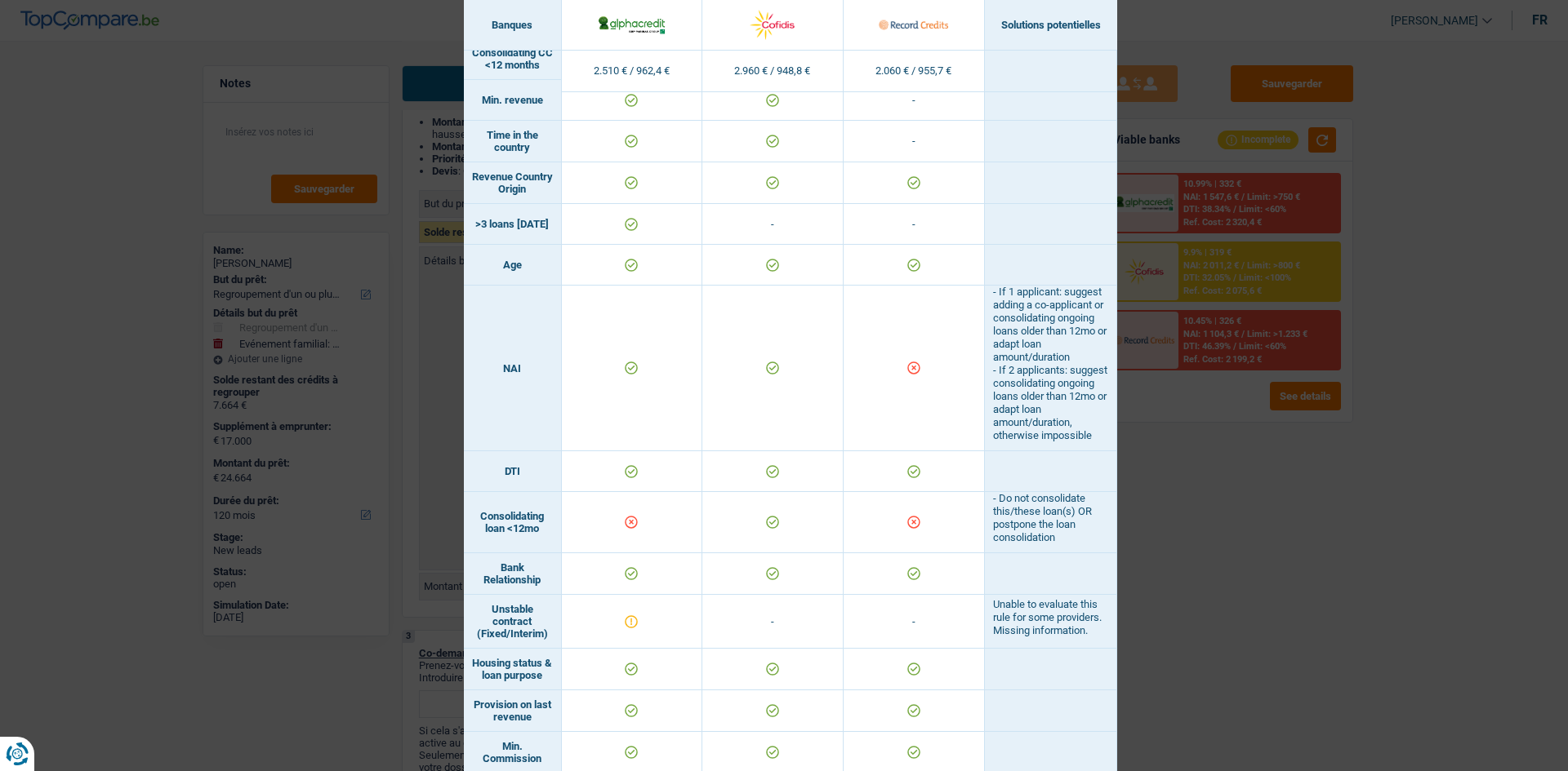
click at [1206, 527] on div "Banks conditions × Banques Solutions potentielles Revenus / Charges 2.510 € / 9…" at bounding box center [784, 386] width 1568 height 771
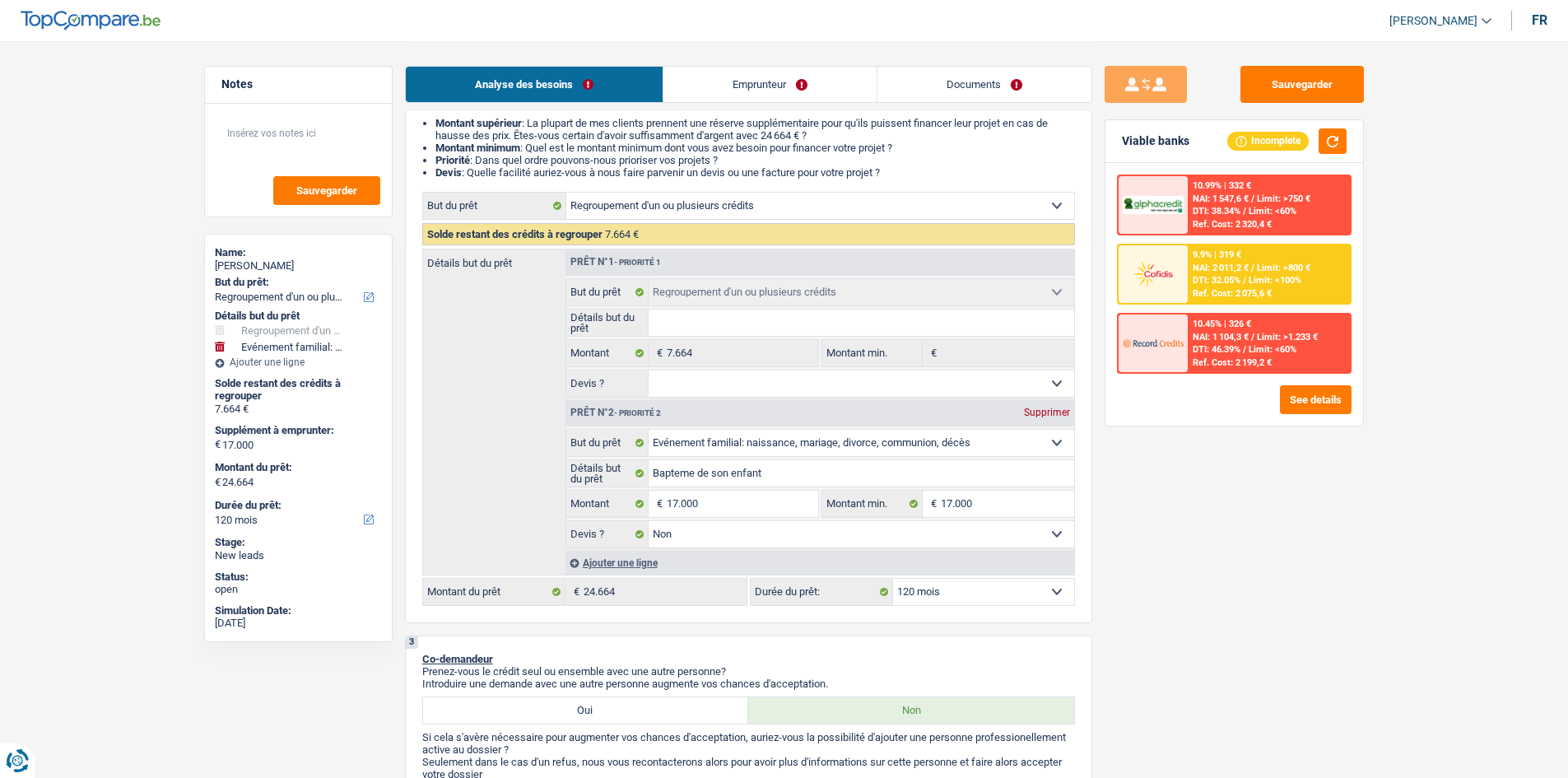
click at [1007, 593] on select "12 mois 18 mois 24 mois 30 mois 36 mois 42 mois 48 mois 60 mois 72 mois 84 mois…" at bounding box center [984, 592] width 181 height 26
select select "96"
click at [893, 579] on select "12 mois 18 mois 24 mois 30 mois 36 mois 42 mois 48 mois 60 mois 72 mois 84 mois…" at bounding box center [984, 592] width 181 height 26
select select "96"
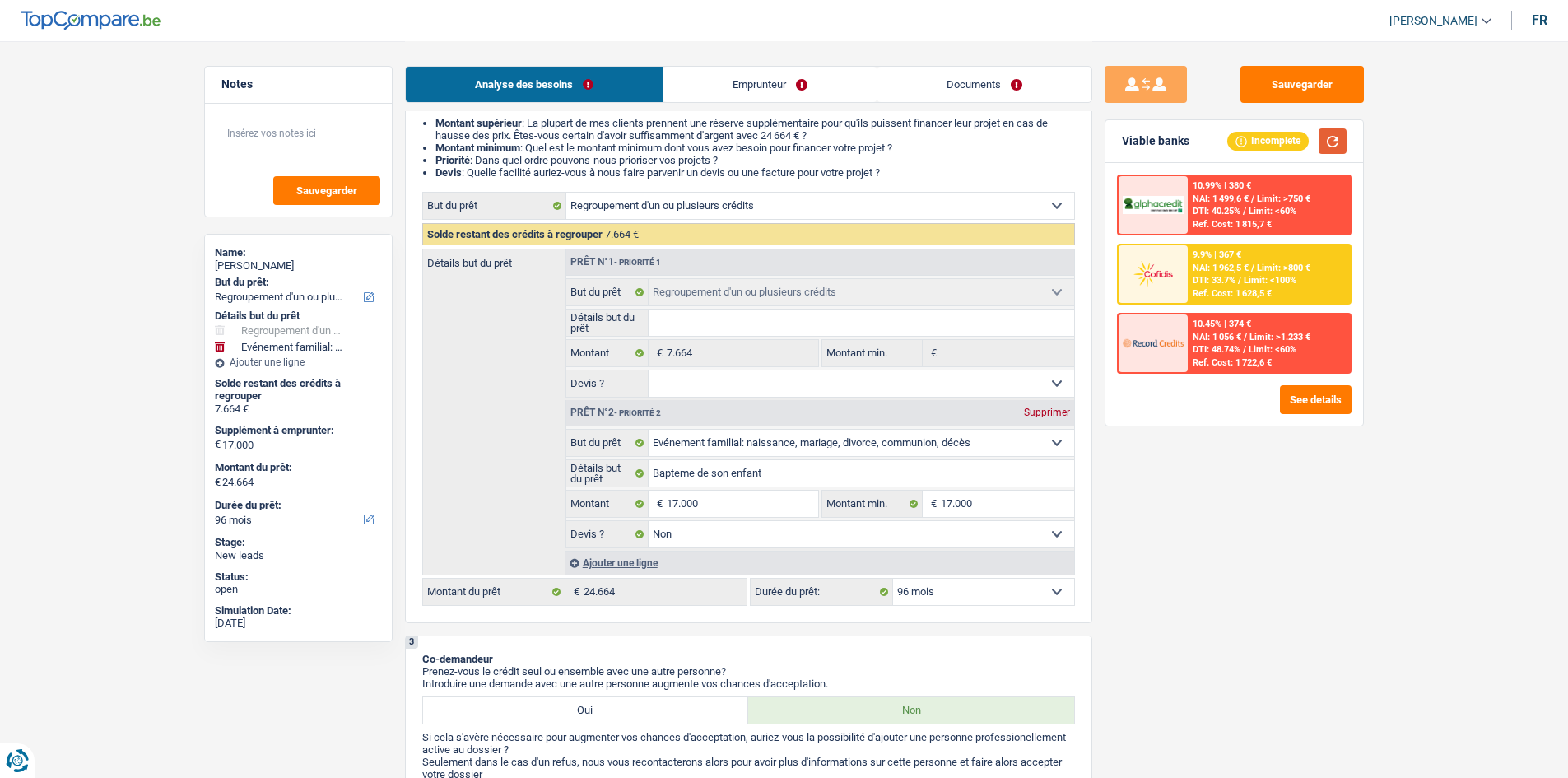
click at [1328, 152] on button "button" at bounding box center [1333, 141] width 28 height 25
click at [1301, 400] on button "See details" at bounding box center [1316, 400] width 71 height 29
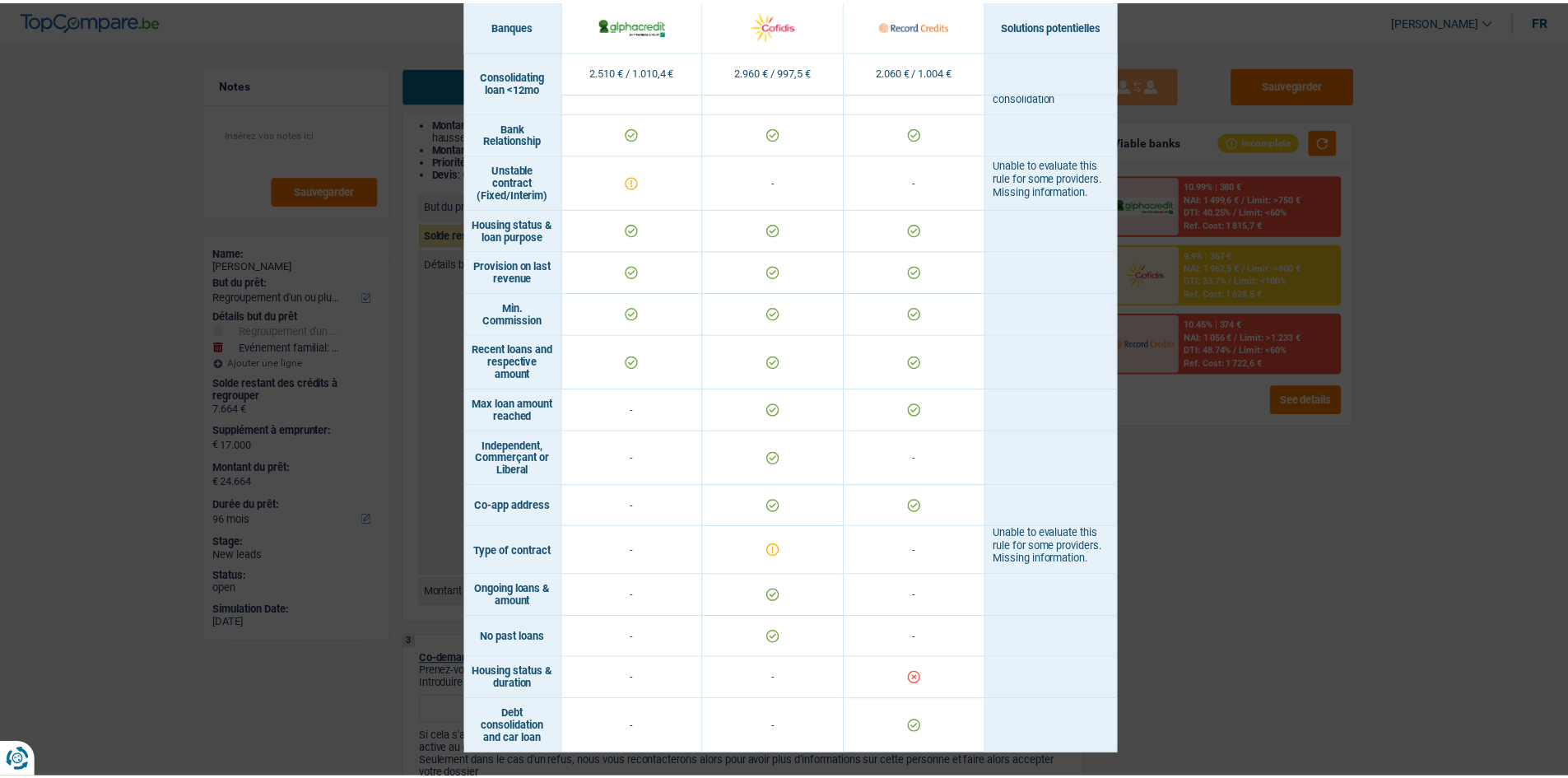
scroll to position [910, 0]
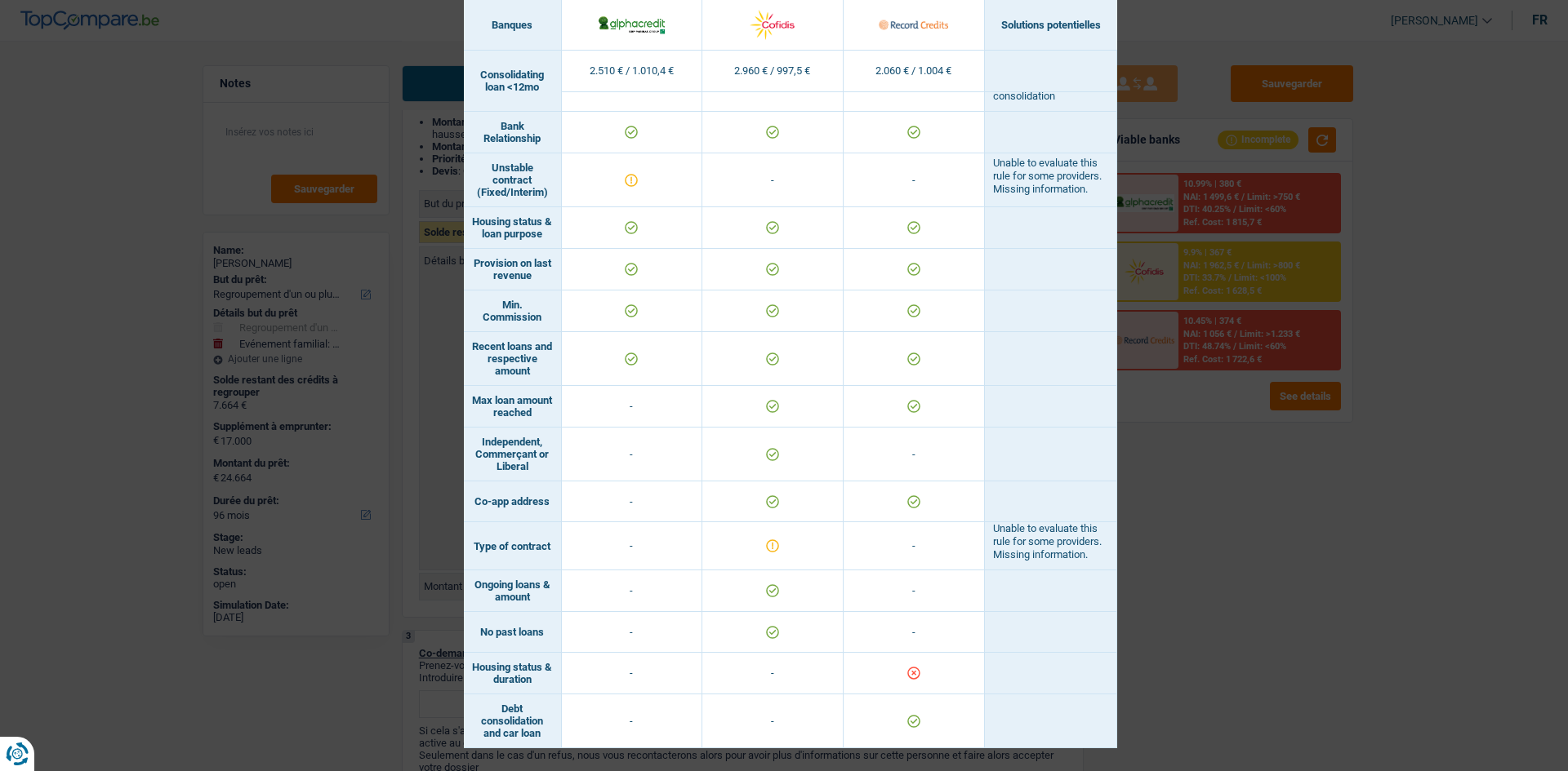
click at [1245, 537] on div "Banks conditions × Banques Solutions potentielles Revenus / Charges 2.510 € / 1…" at bounding box center [784, 386] width 1568 height 771
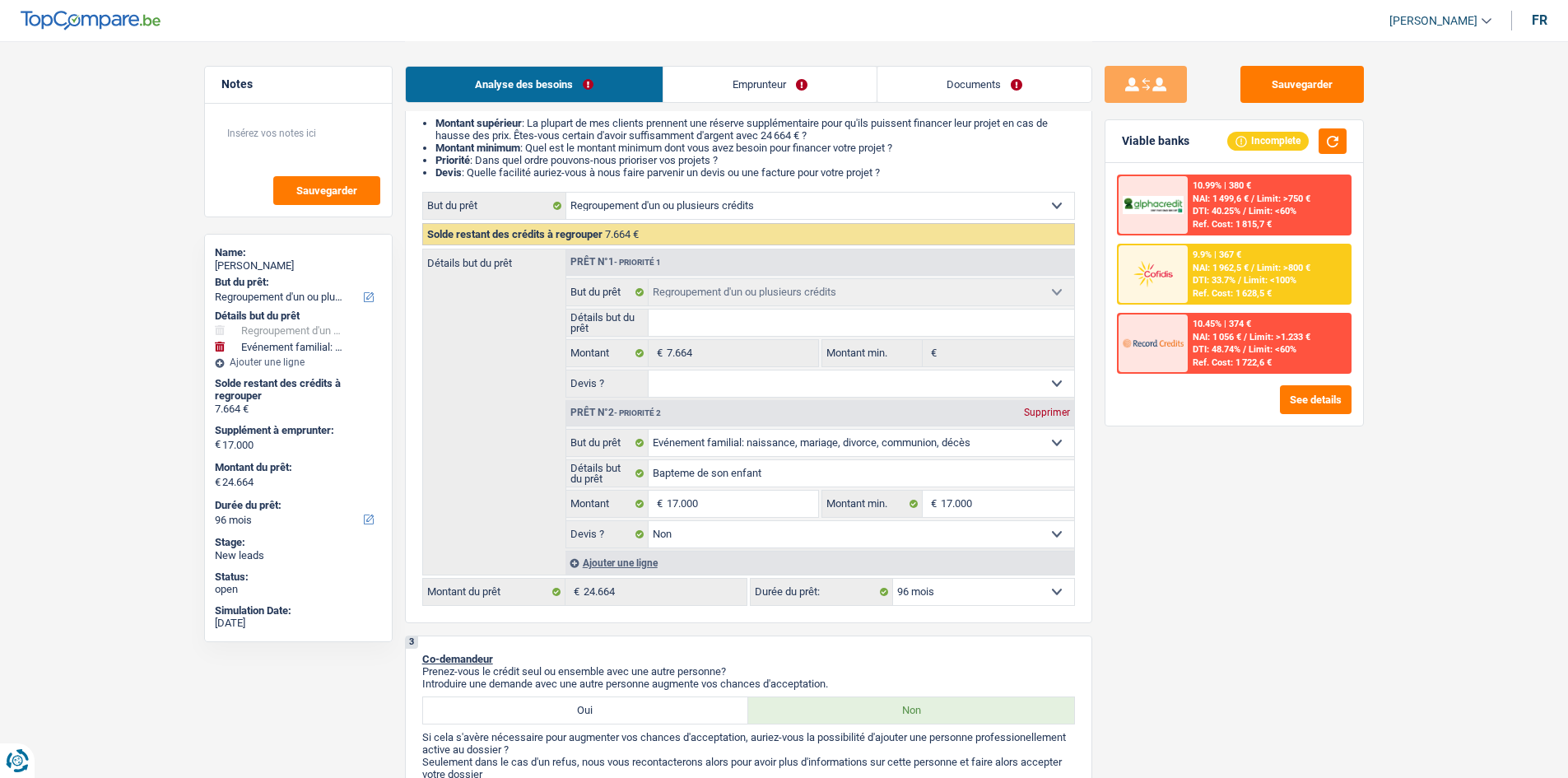
click at [799, 90] on link "Emprunteur" at bounding box center [770, 84] width 213 height 35
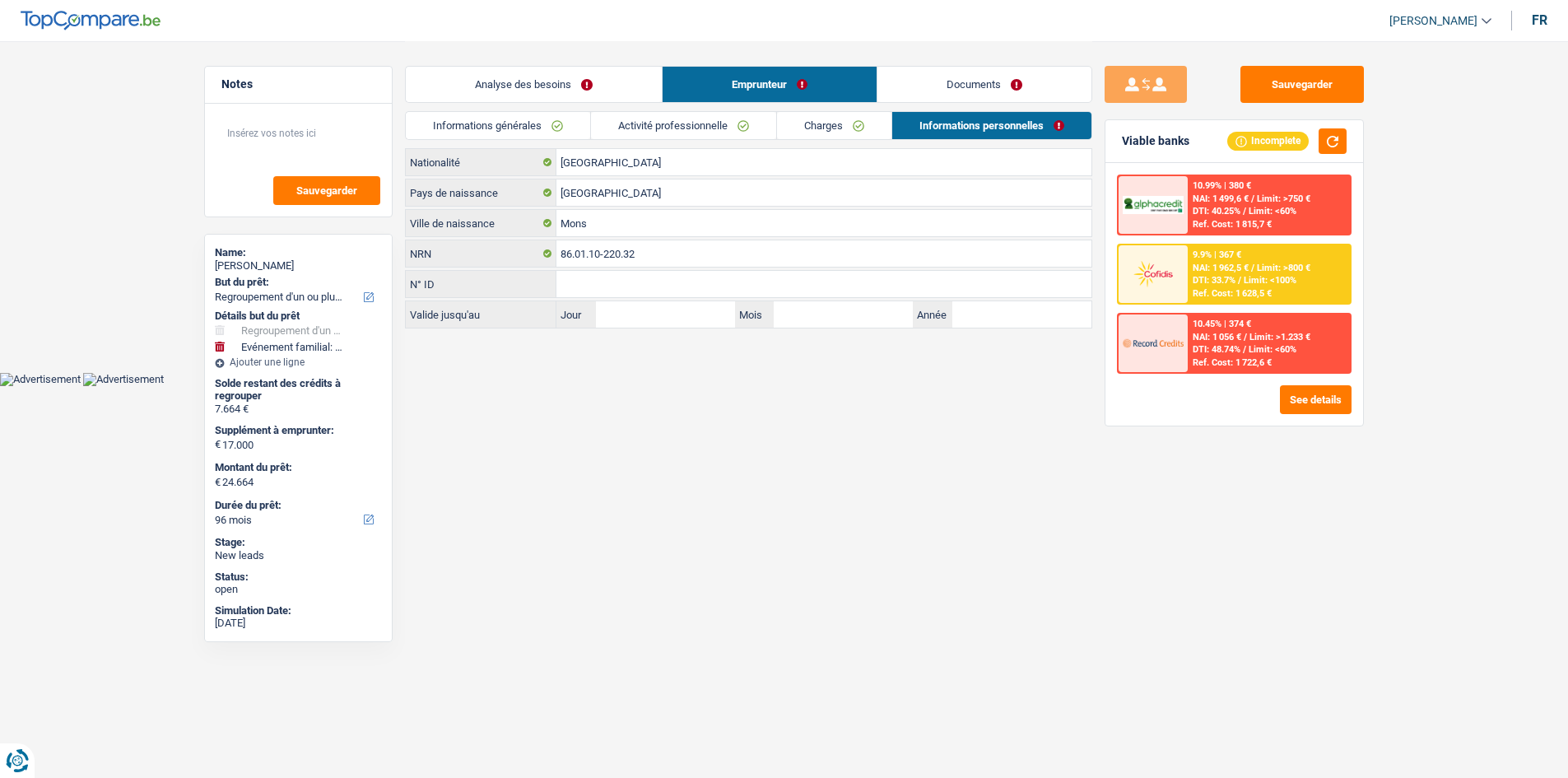
scroll to position [0, 0]
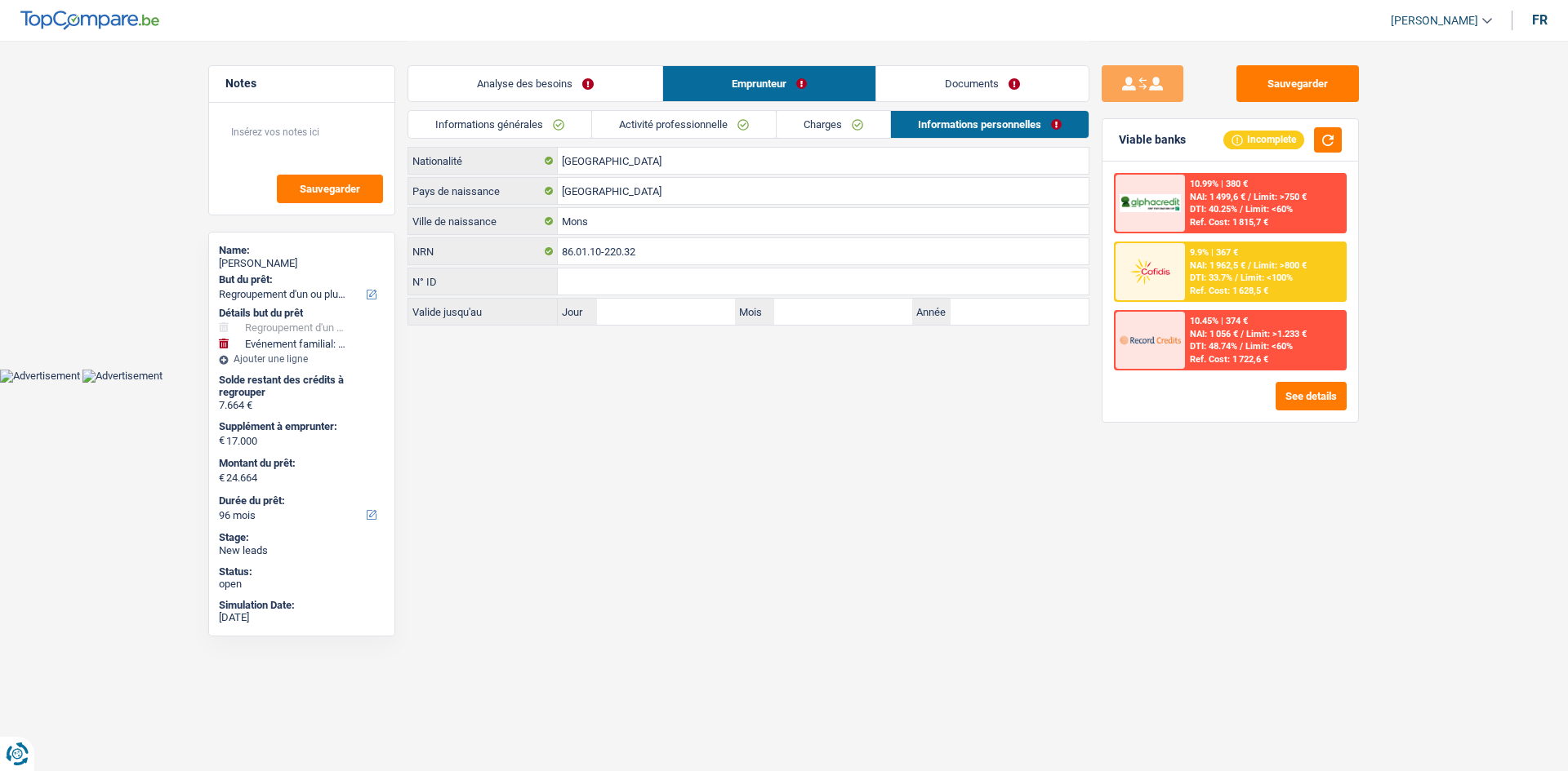
click at [710, 131] on link "Activité professionnelle" at bounding box center [684, 125] width 184 height 27
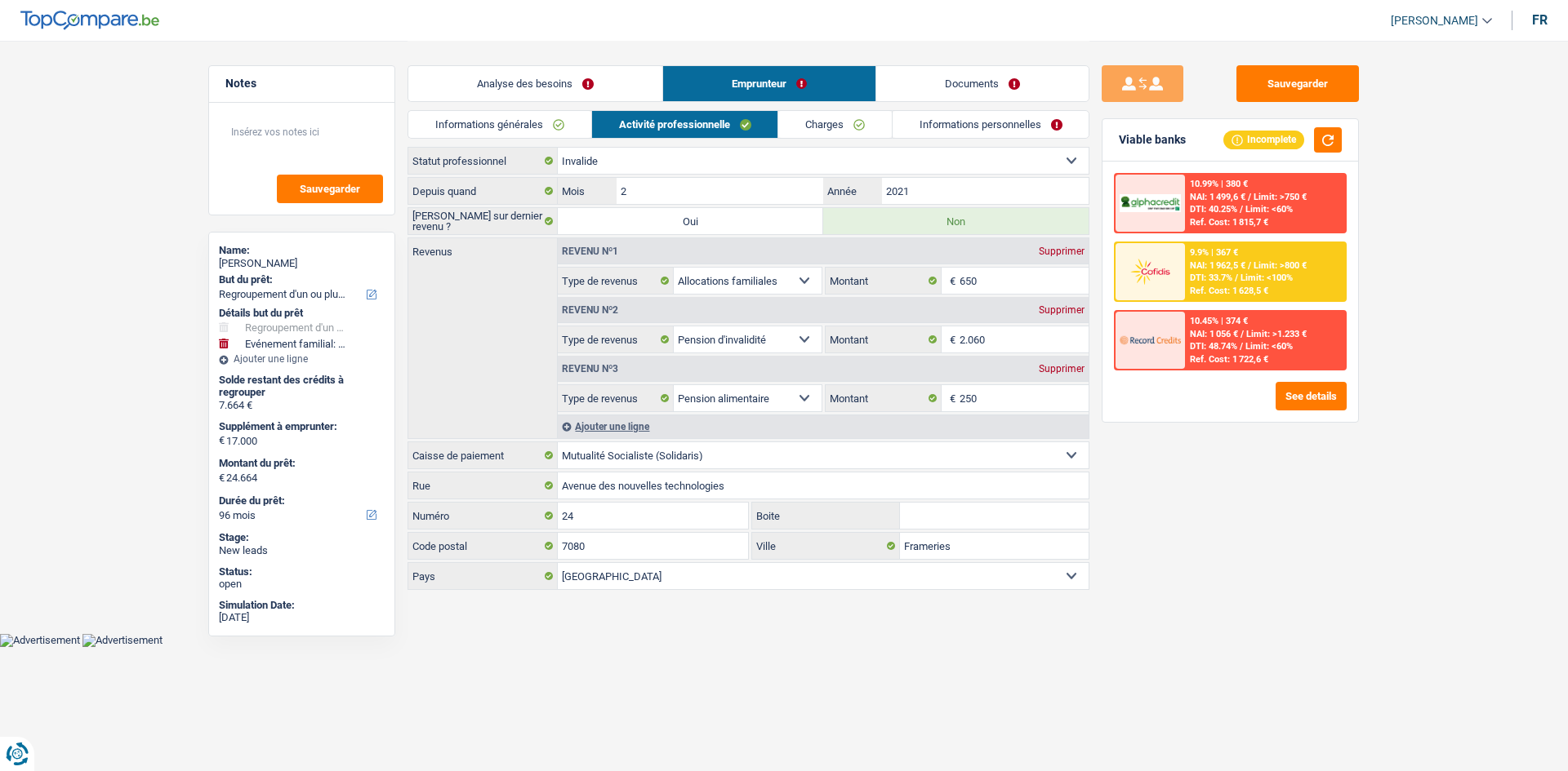
click at [588, 92] on link "Analyse des besoins" at bounding box center [535, 83] width 254 height 35
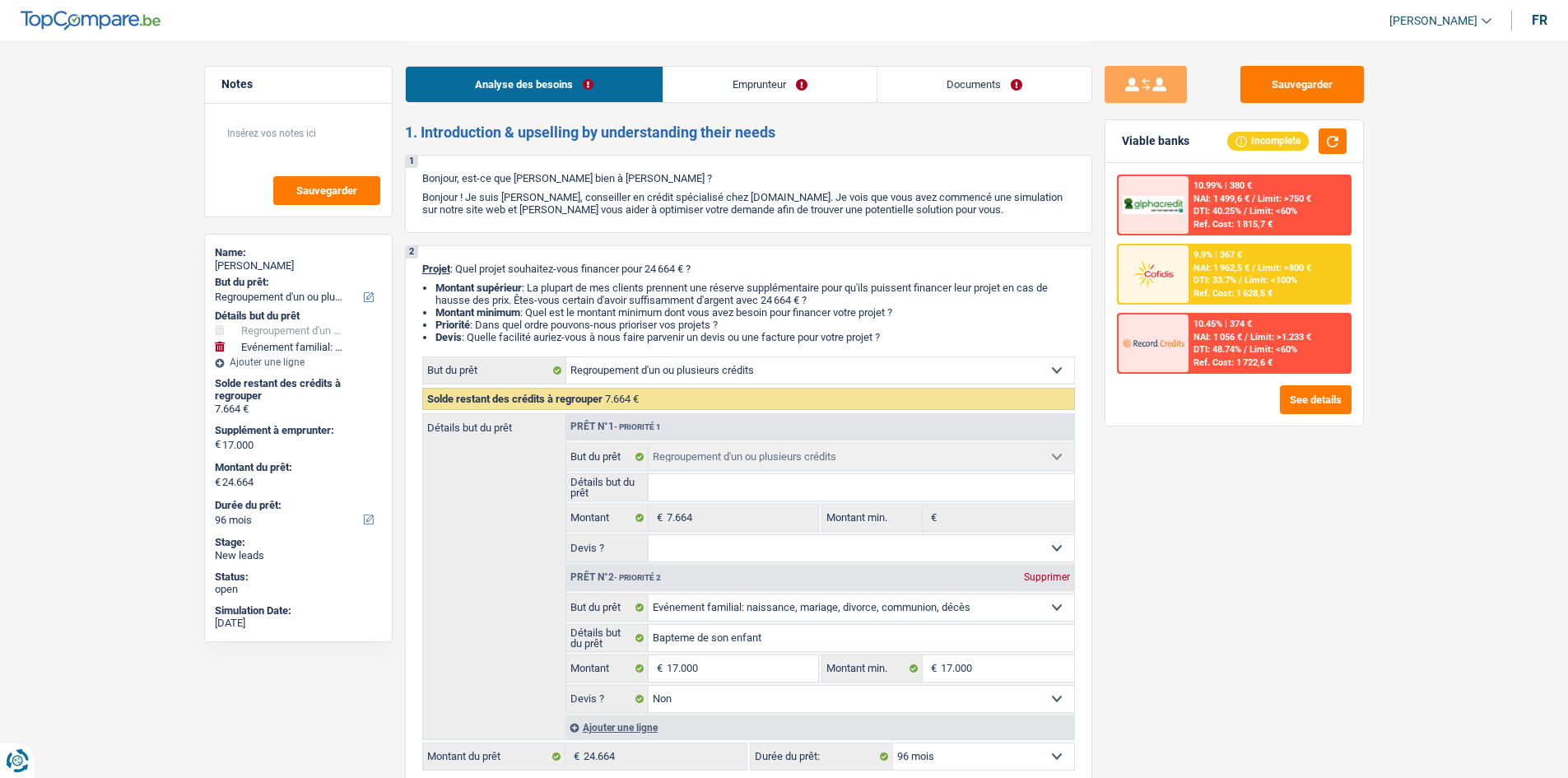
click at [832, 88] on link "Emprunteur" at bounding box center [770, 84] width 213 height 35
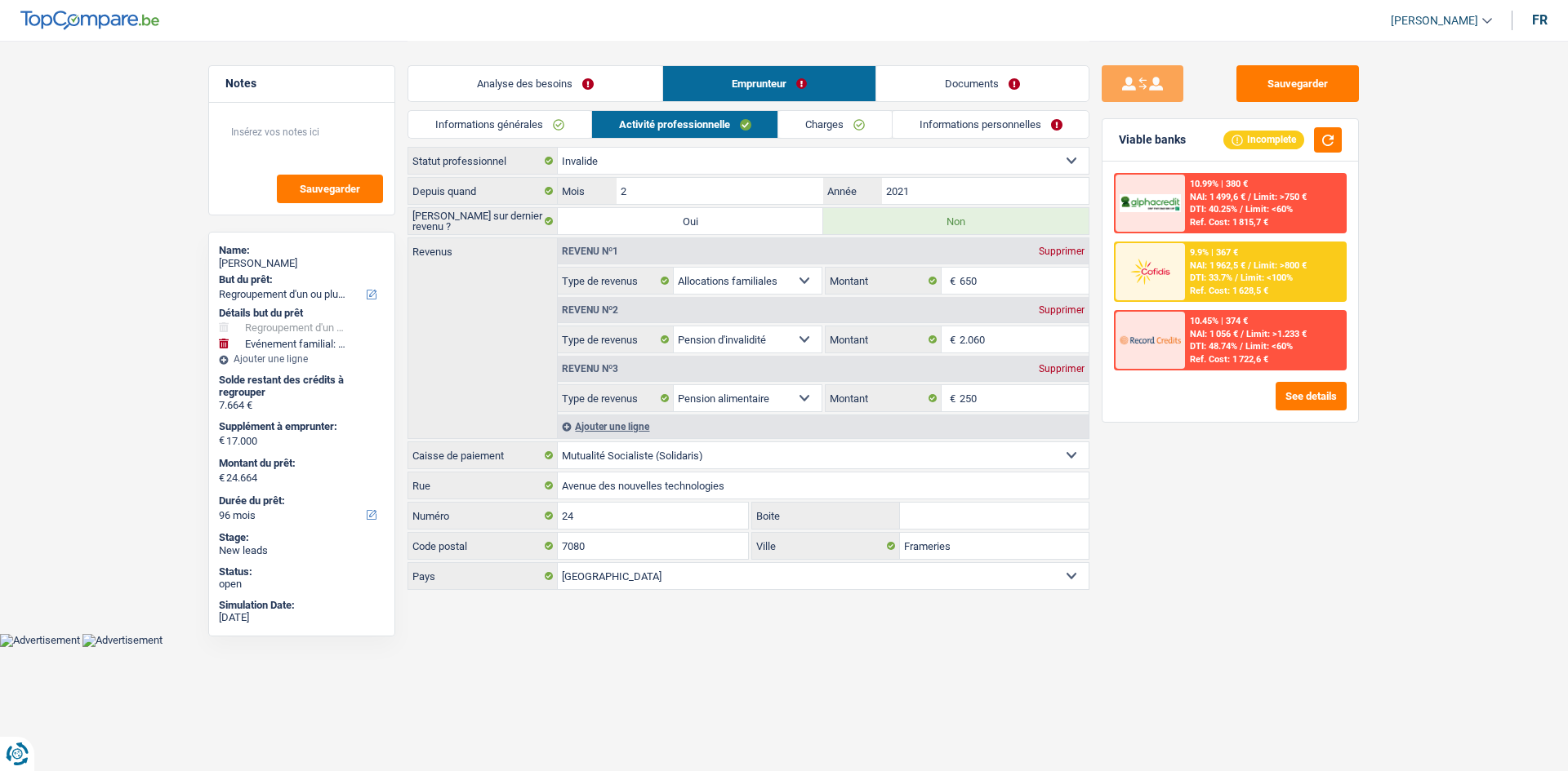
click at [848, 132] on link "Charges" at bounding box center [835, 125] width 114 height 27
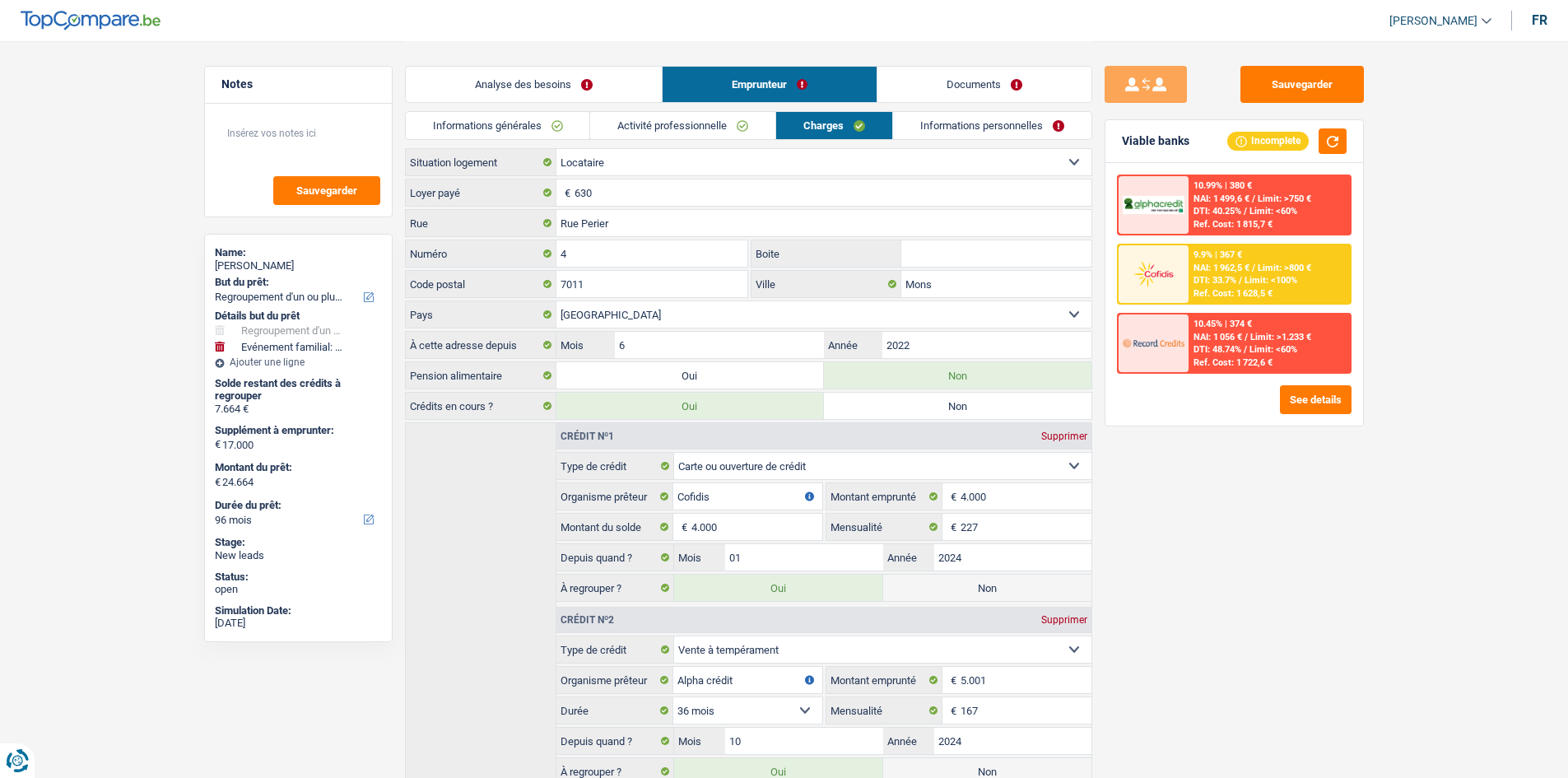
click at [983, 127] on link "Informations personnelles" at bounding box center [992, 126] width 198 height 27
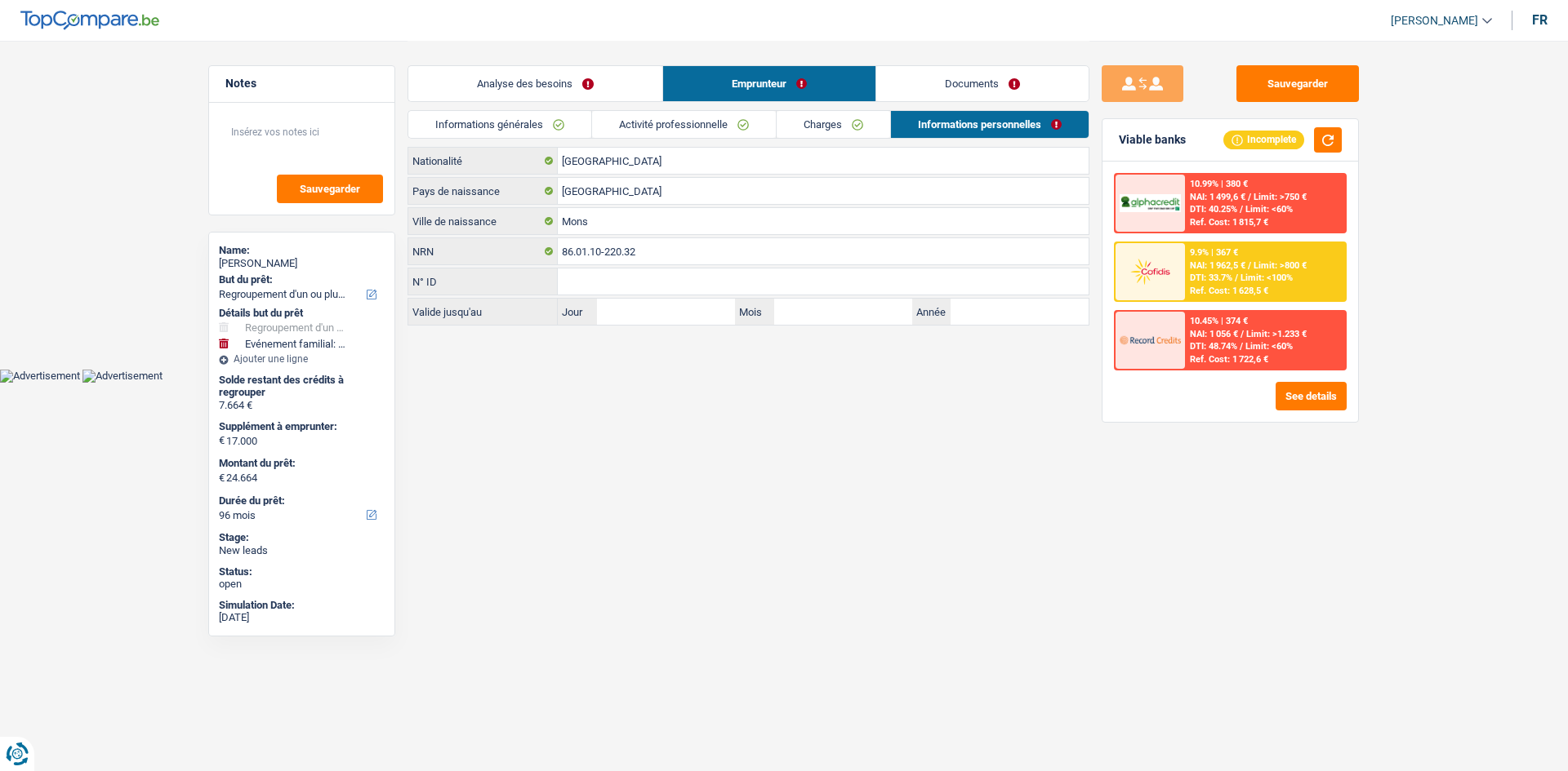
click at [780, 87] on link "Emprunteur" at bounding box center [769, 83] width 213 height 35
click at [612, 83] on link "Analyse des besoins" at bounding box center [535, 83] width 254 height 35
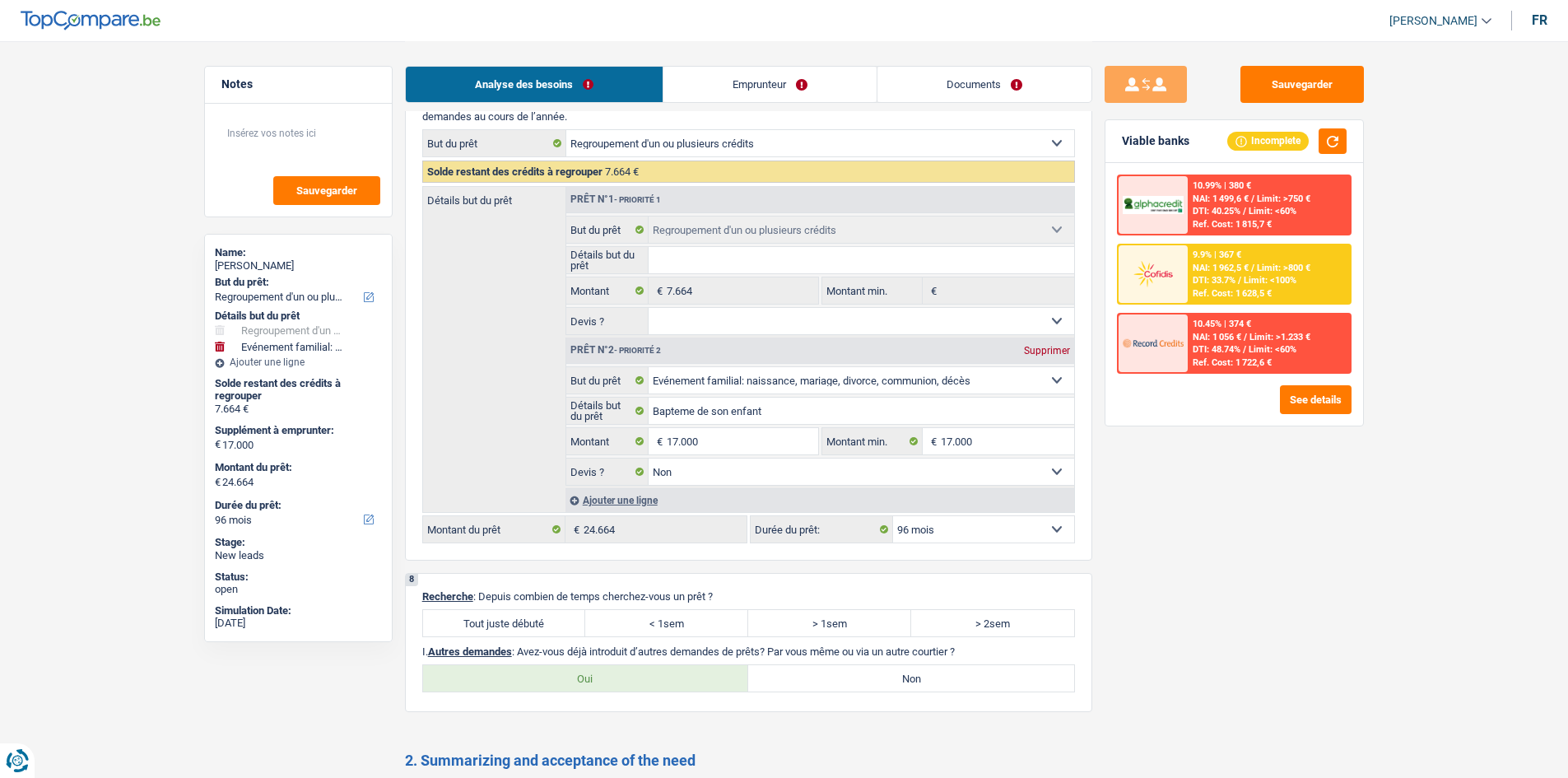
scroll to position [2306, 0]
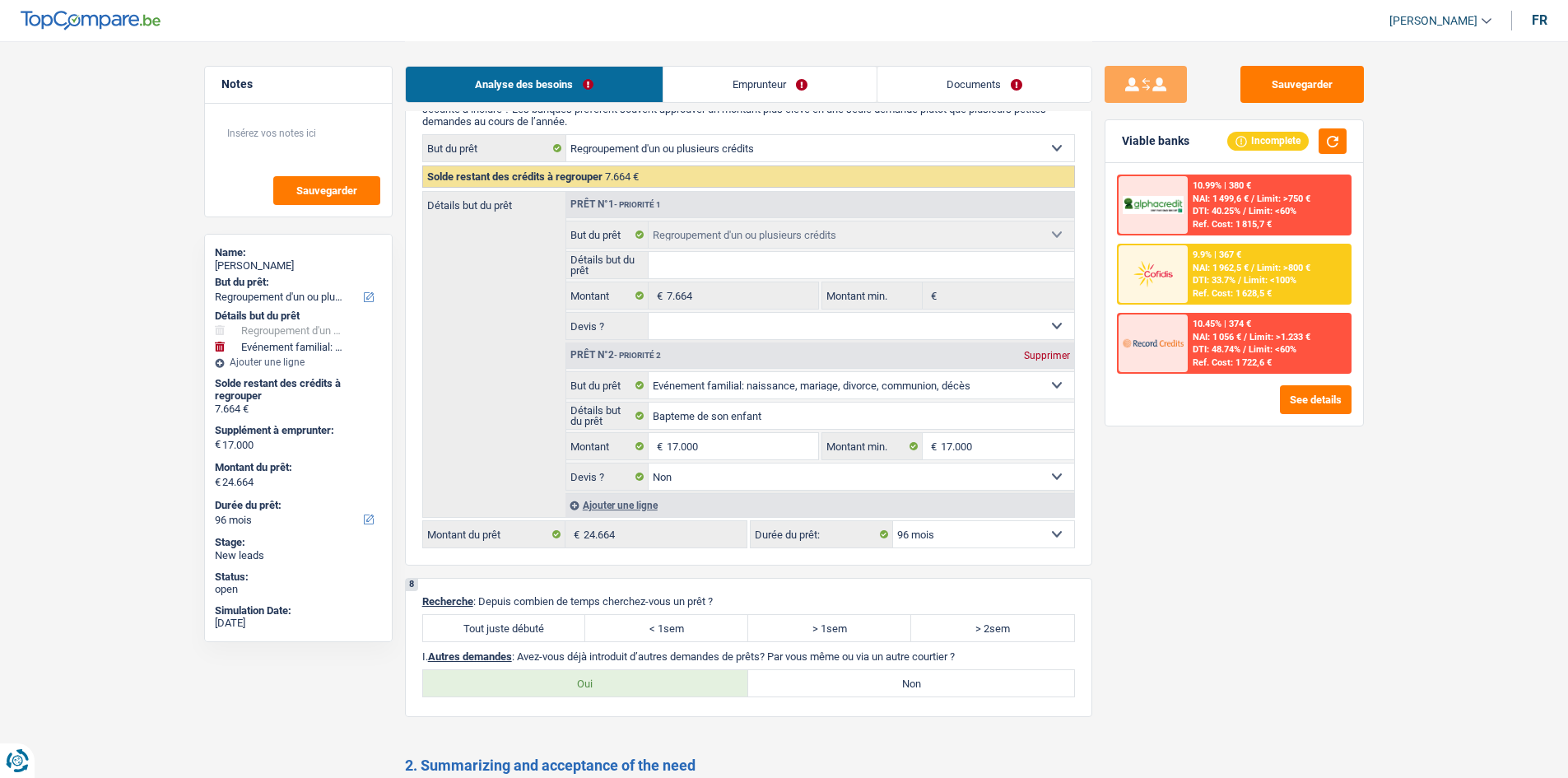
click at [760, 271] on input "Détails but du prêt" at bounding box center [861, 265] width 426 height 26
type input "r"
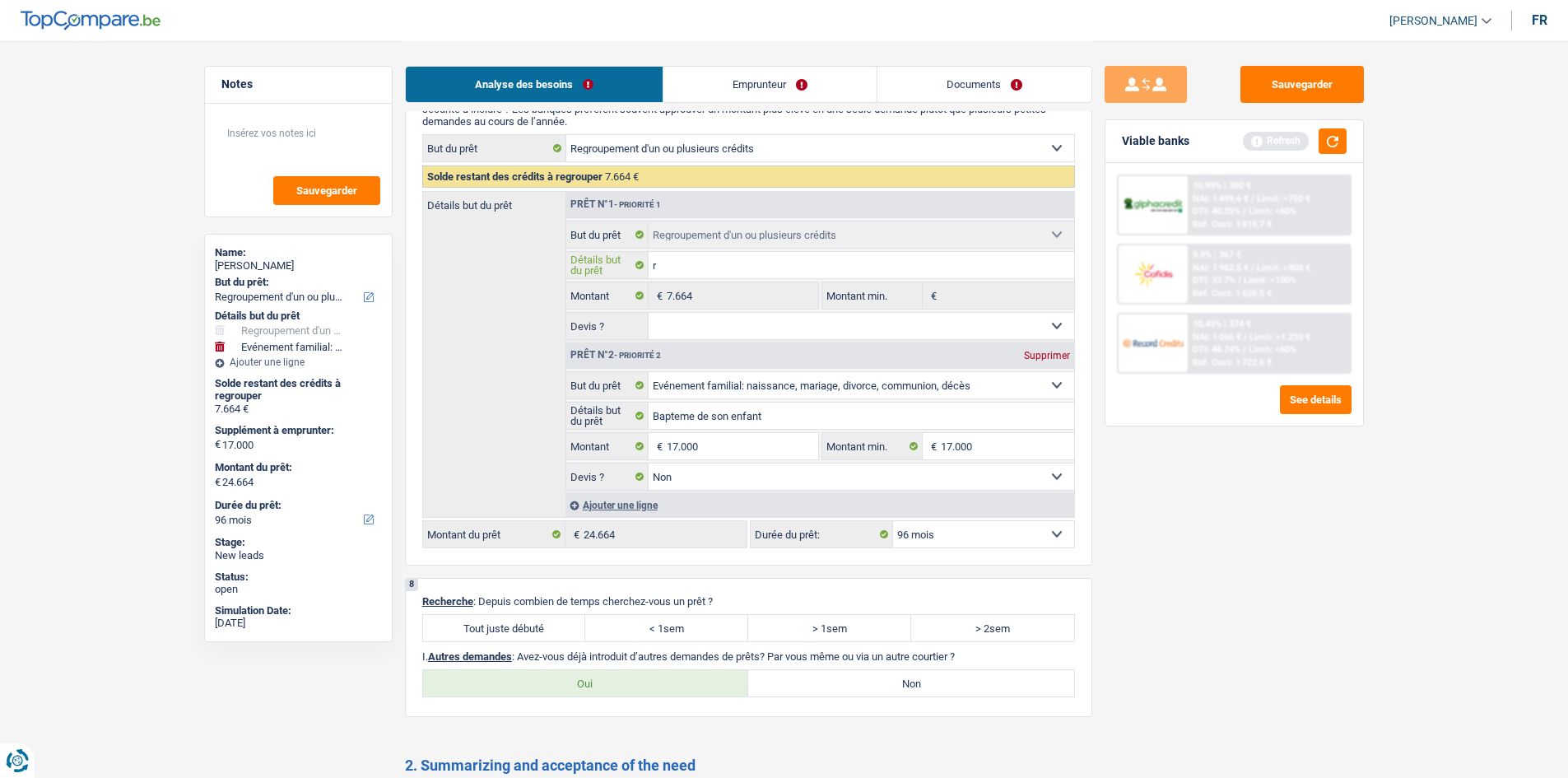
type input "re"
type input "reg"
type input "regr"
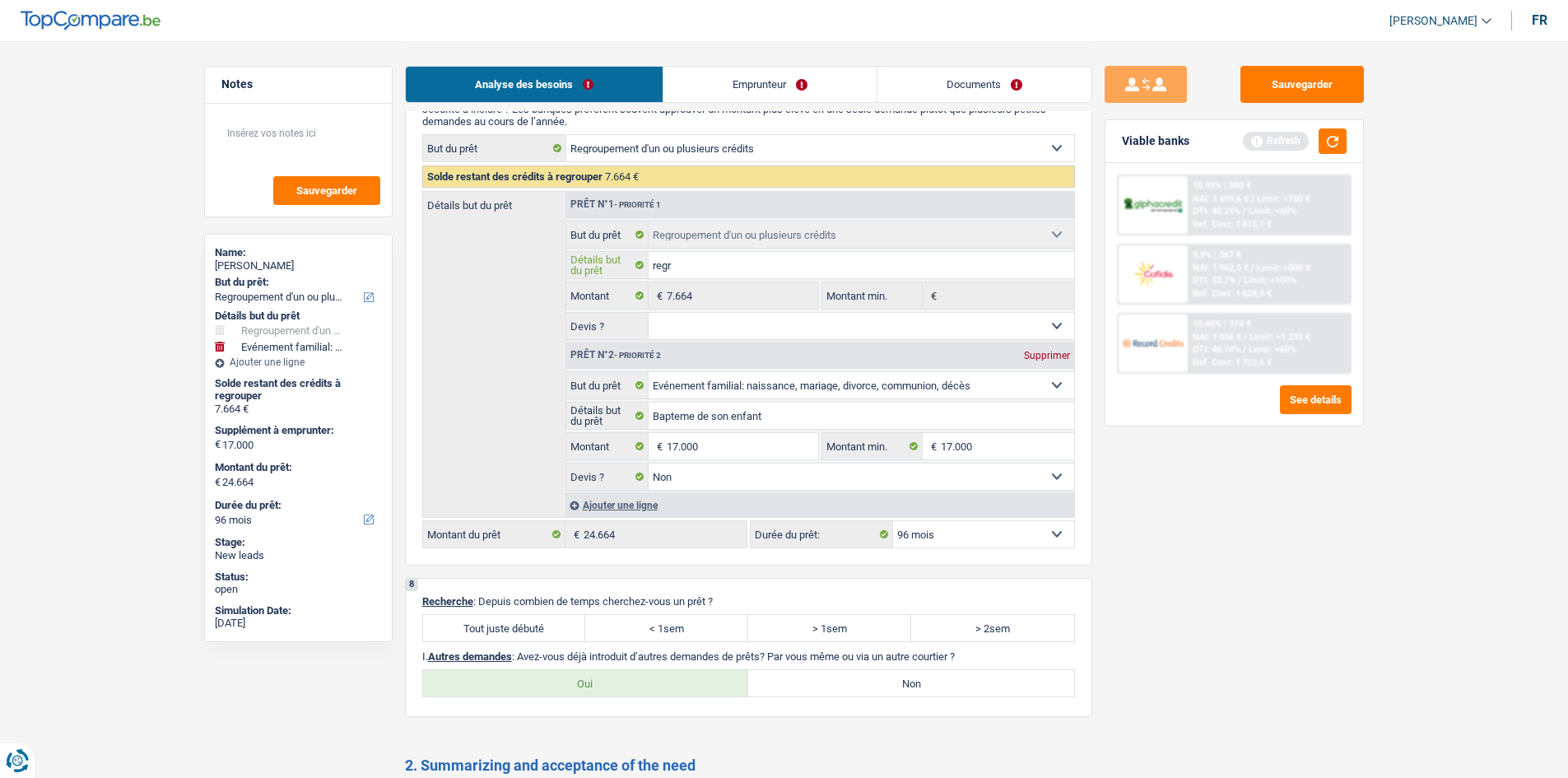
type input "regro"
type input "regrou"
type input "regroup"
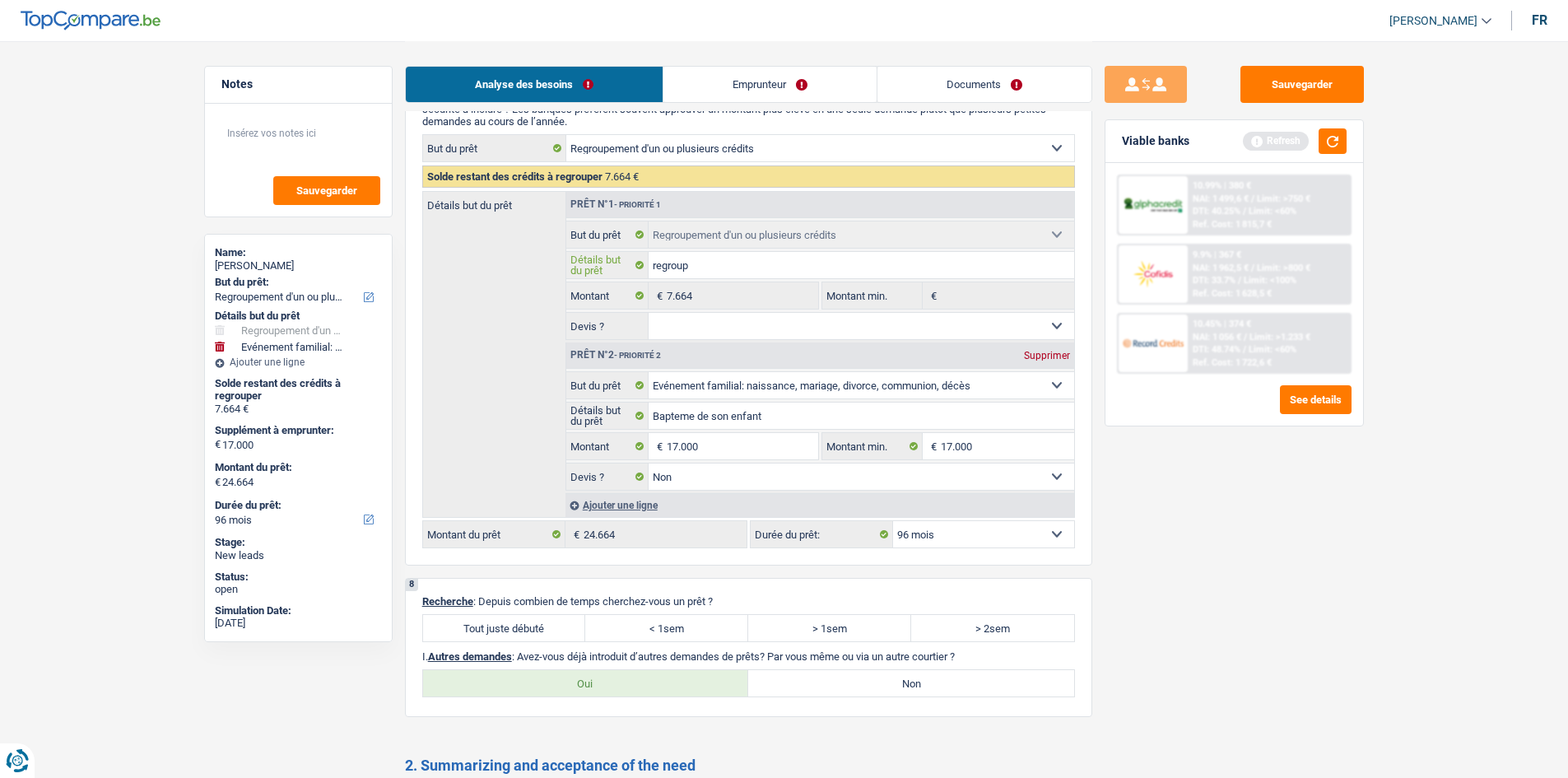
type input "regroupe"
type input "regrouper"
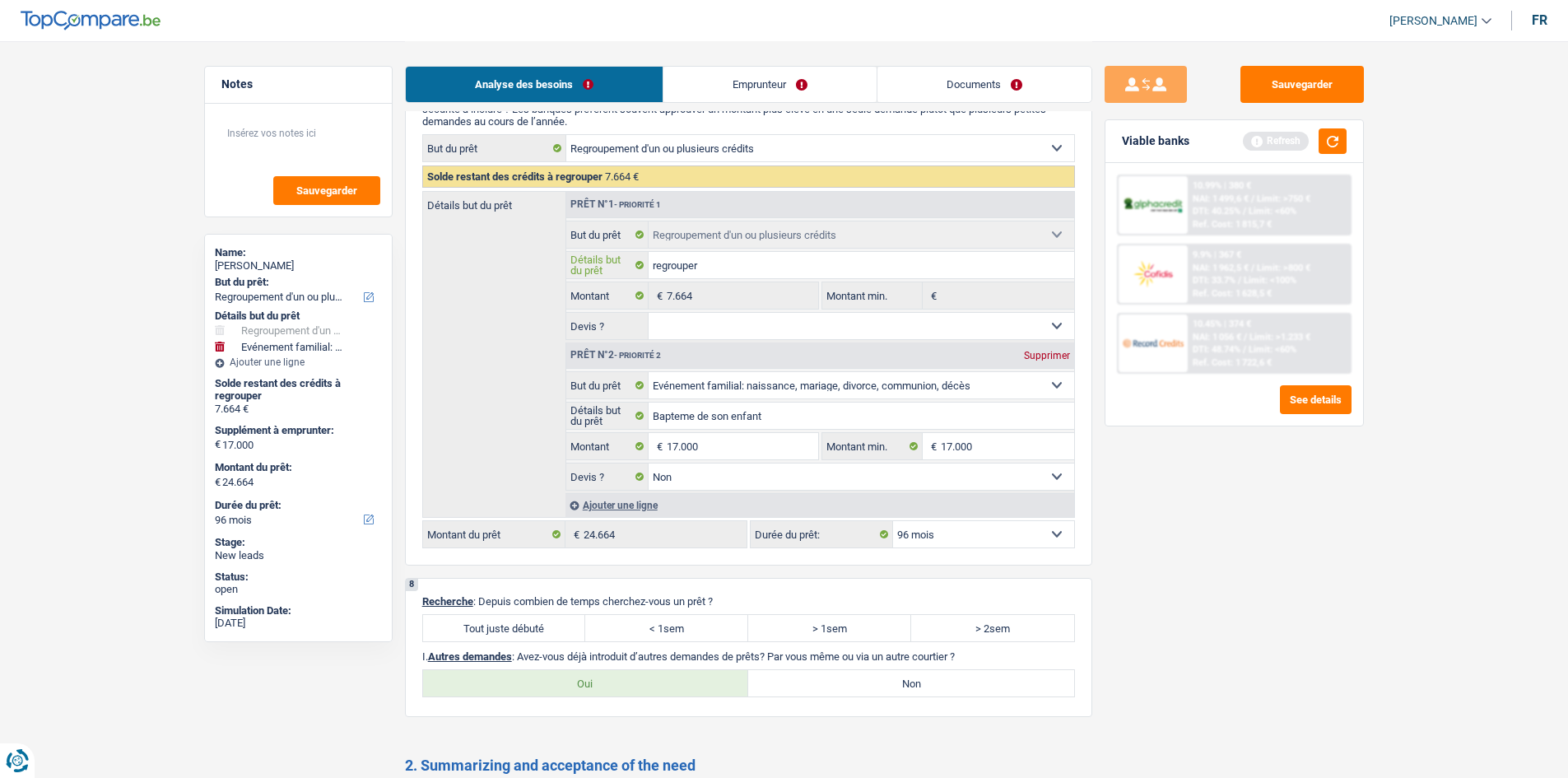
type input "regrouper c"
type input "regrouper ca"
type input "regrouper car"
type input "regrouper cart"
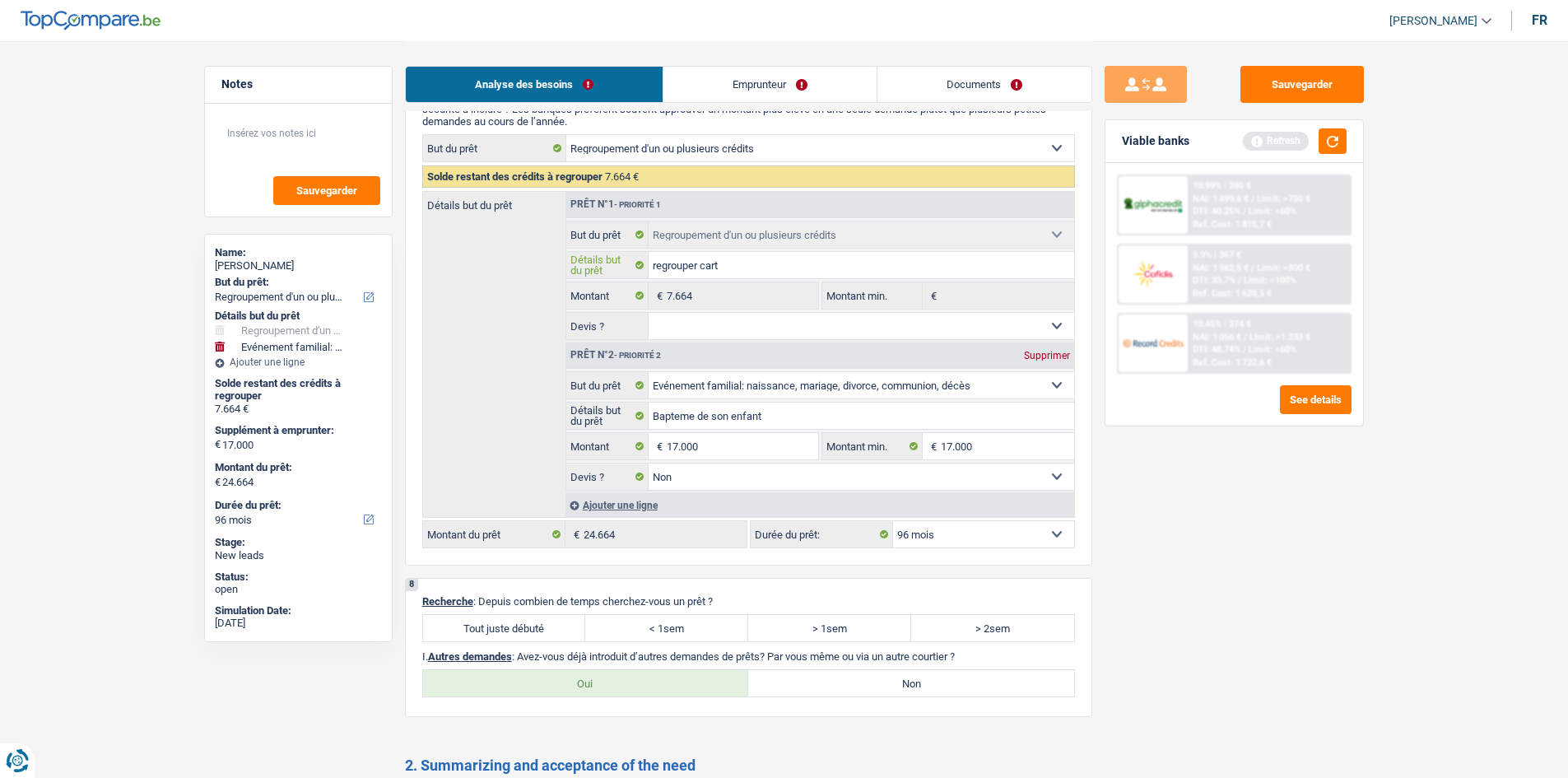
type input "regrouper carte"
type input "regrouper carte +"
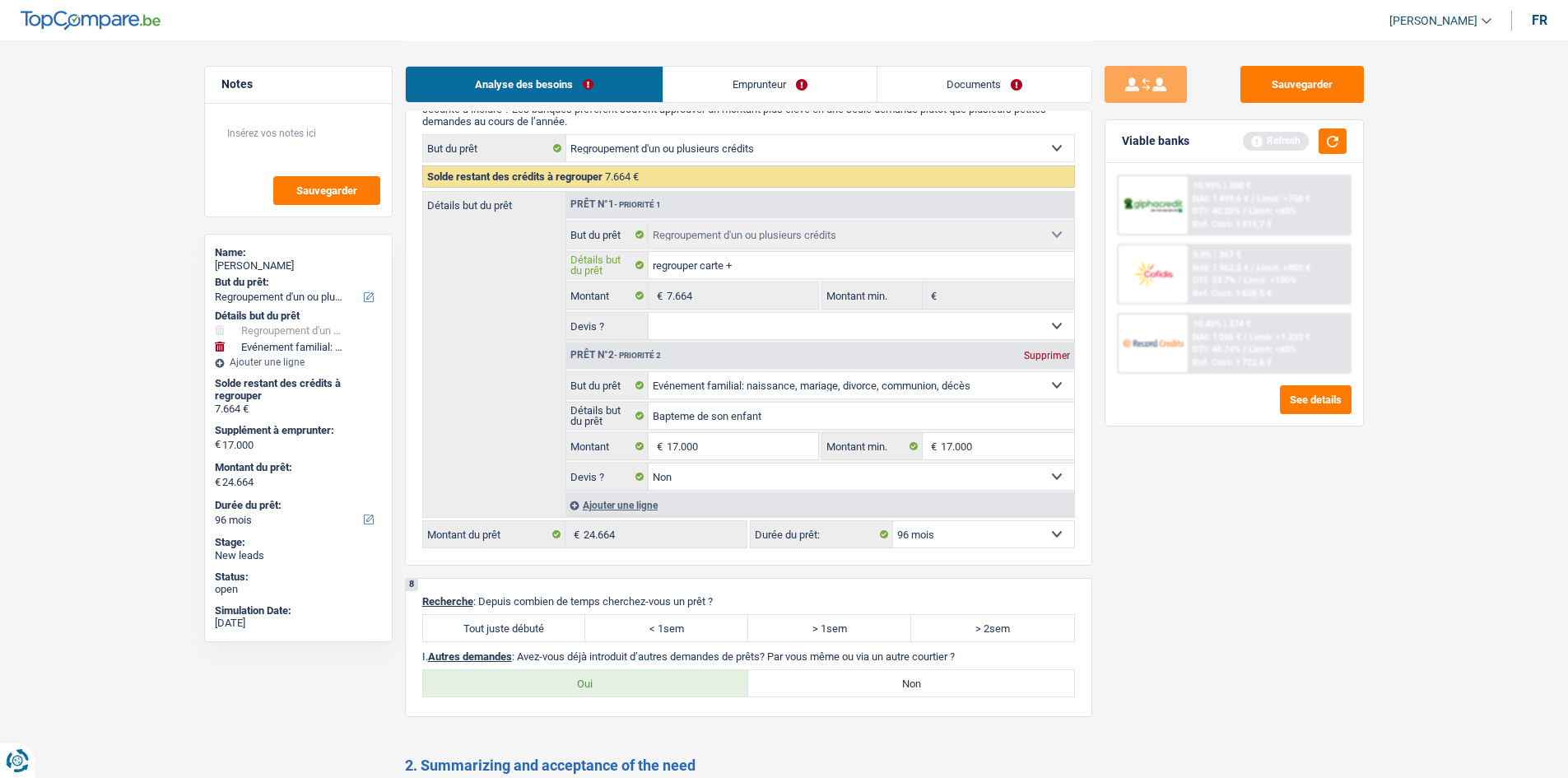
type input "regrouper carte +"
type input "regrouper carte + p"
type input "regrouper carte + pr"
type input "regrouper carte + pre"
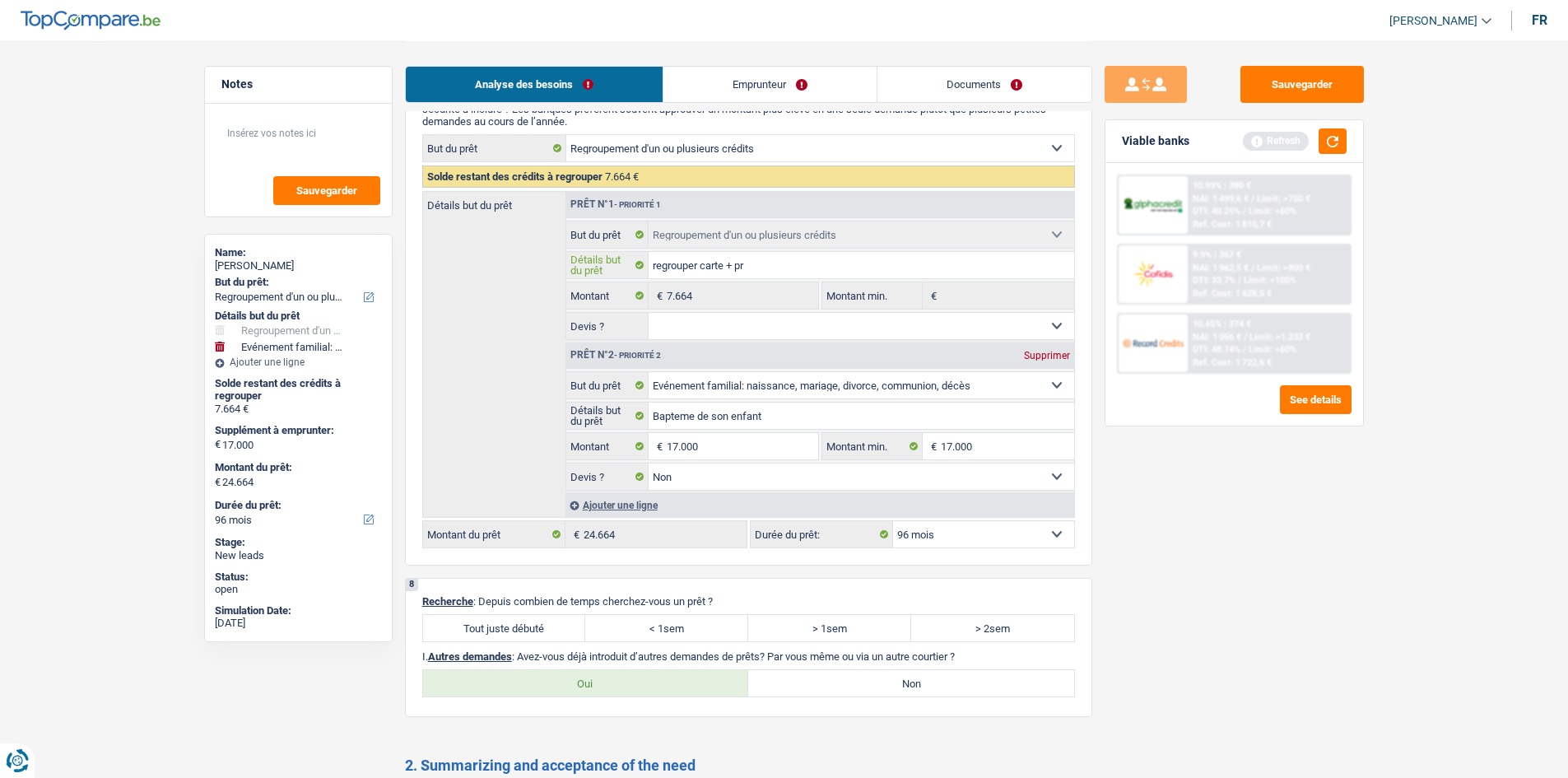
type input "regrouper carte + pre"
type input "regrouper carte + pret"
click at [760, 262] on input "regrouper carte + pret" at bounding box center [861, 265] width 426 height 26
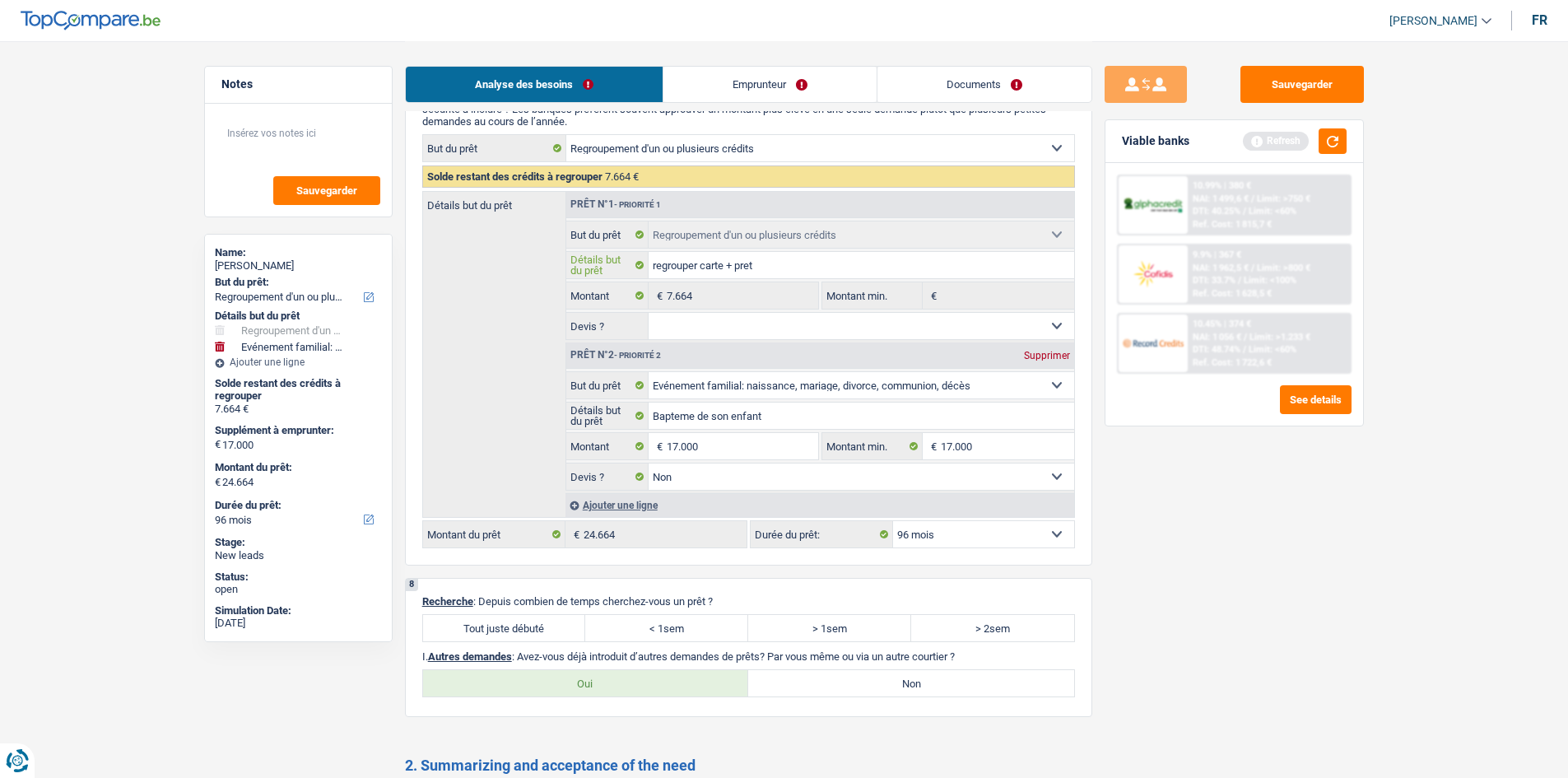
type input "regrouper carte + pret"
click at [806, 324] on select "Oui Non Non répondu Sélectionner une option" at bounding box center [861, 326] width 426 height 26
select select "false"
click at [648, 313] on select "Oui Non Non répondu Sélectionner une option" at bounding box center [861, 326] width 426 height 26
select select "false"
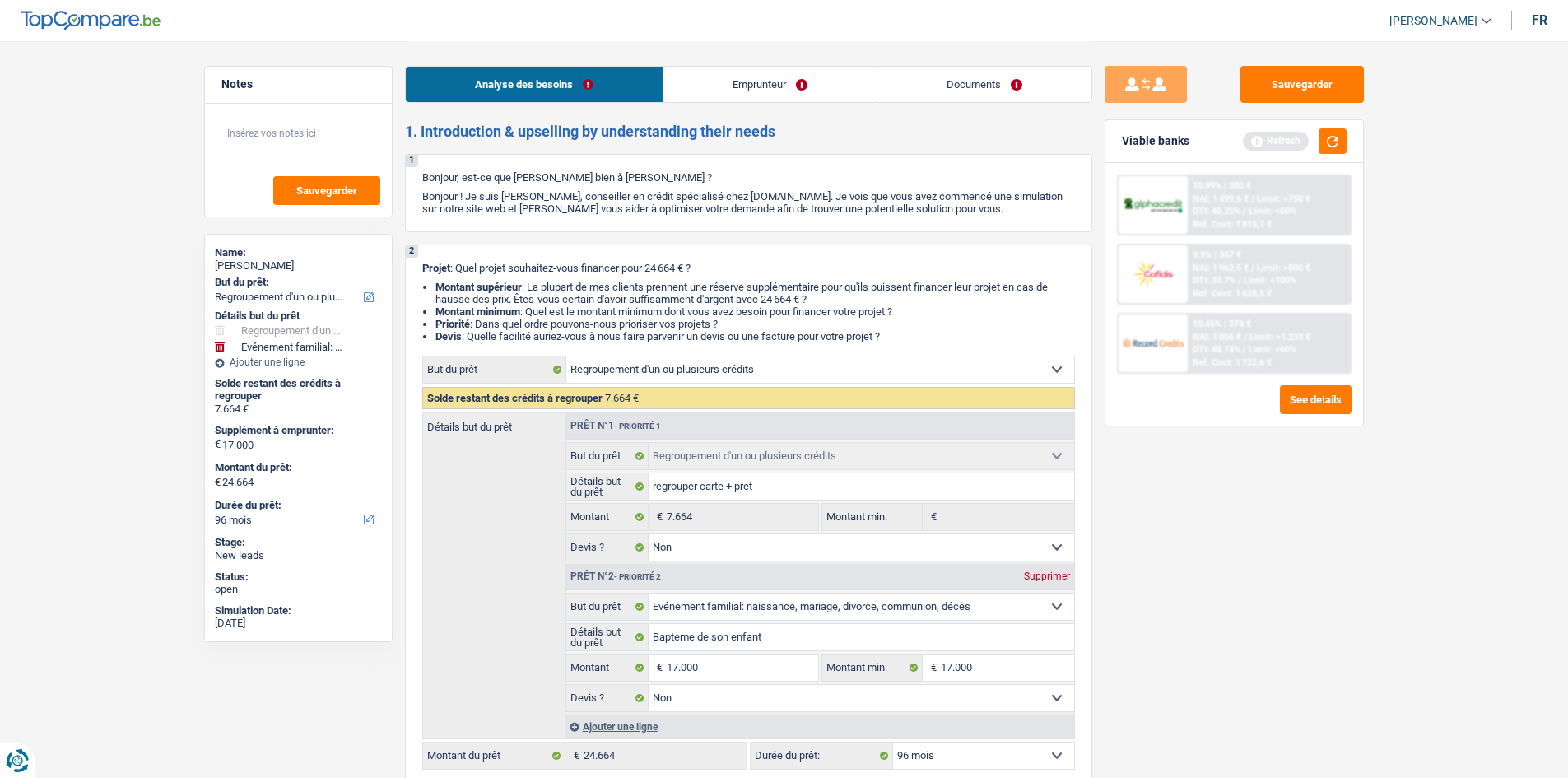
scroll to position [0, 0]
click at [1342, 138] on button "button" at bounding box center [1333, 141] width 28 height 25
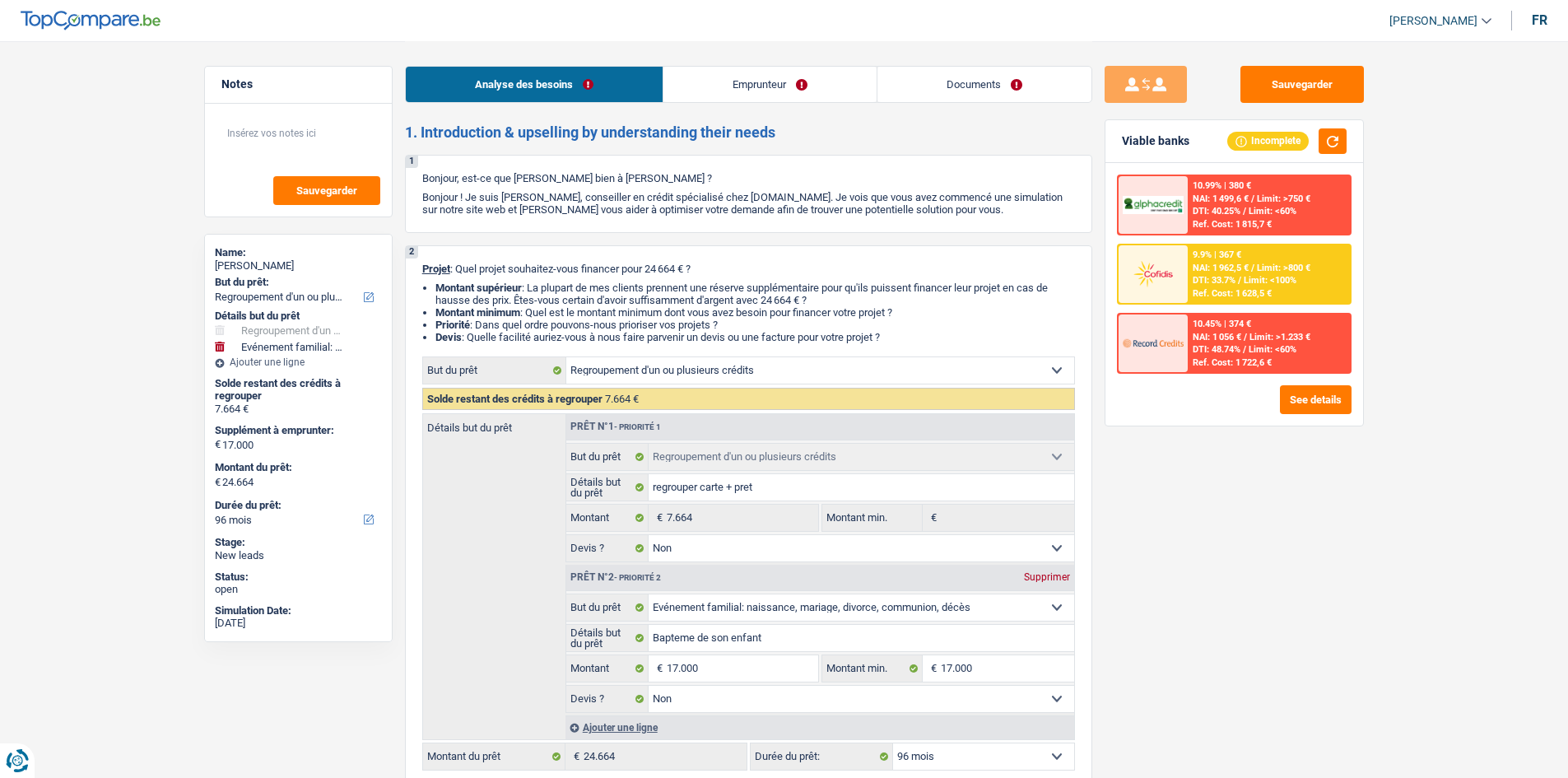
click at [1246, 251] on div "9.9% | 367 € NAI: 1 962,5 € / Limit: >800 € DTI: 33.7% / Limit: <100% Ref. Cost…" at bounding box center [1269, 274] width 162 height 58
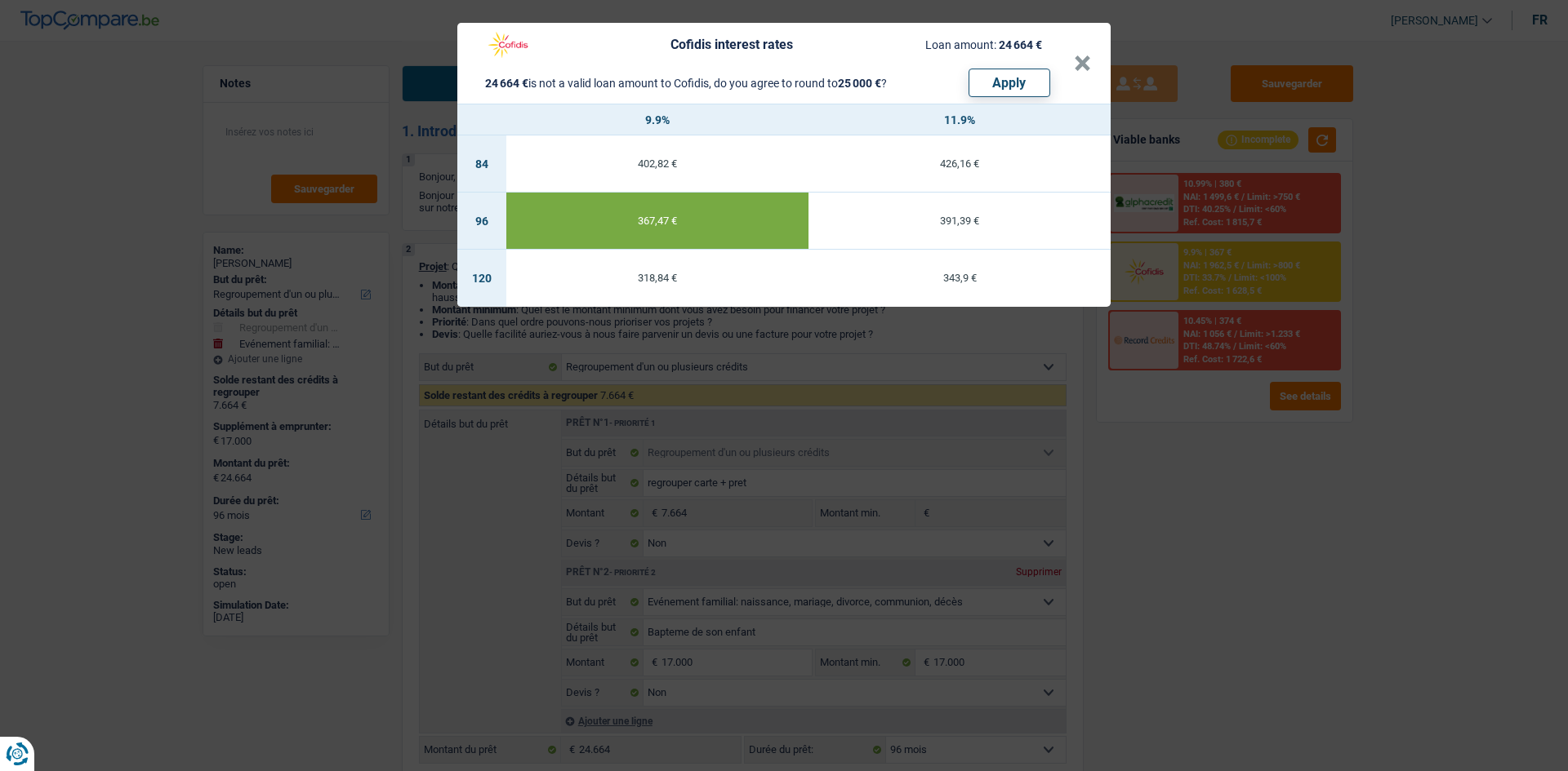
click at [1197, 479] on div "Cofidis interest rates Loan amount: 24 664 € 24 664 € is not a valid loan amoun…" at bounding box center [784, 386] width 1568 height 771
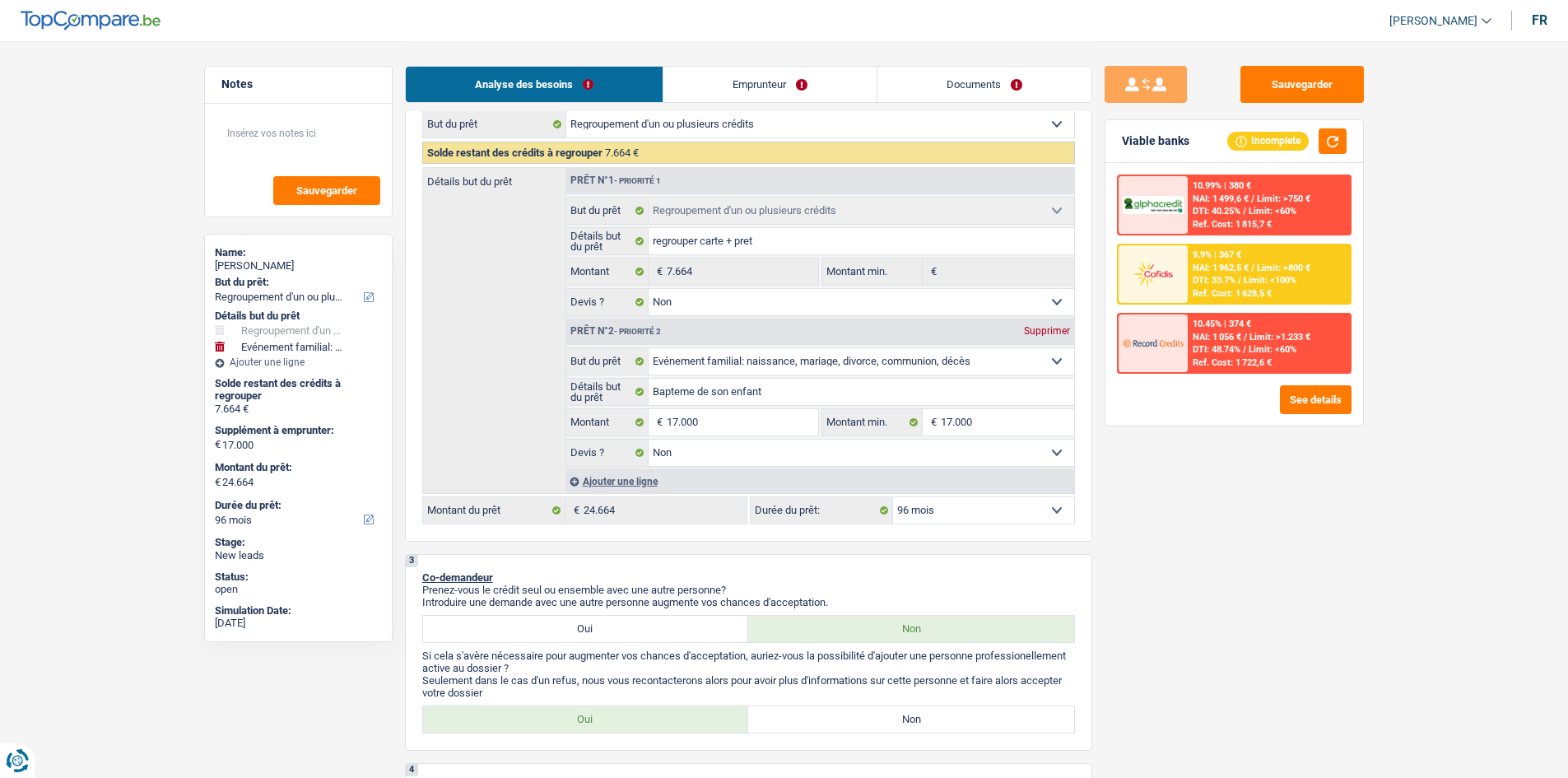
scroll to position [247, 0]
click at [1020, 505] on select "12 mois 18 mois 24 mois 30 mois 36 mois 42 mois 48 mois 60 mois 72 mois 84 mois…" at bounding box center [984, 509] width 181 height 26
select select "120"
click at [893, 497] on select "12 mois 18 mois 24 mois 30 mois 36 mois 42 mois 48 mois 60 mois 72 mois 84 mois…" at bounding box center [984, 509] width 181 height 26
select select "120"
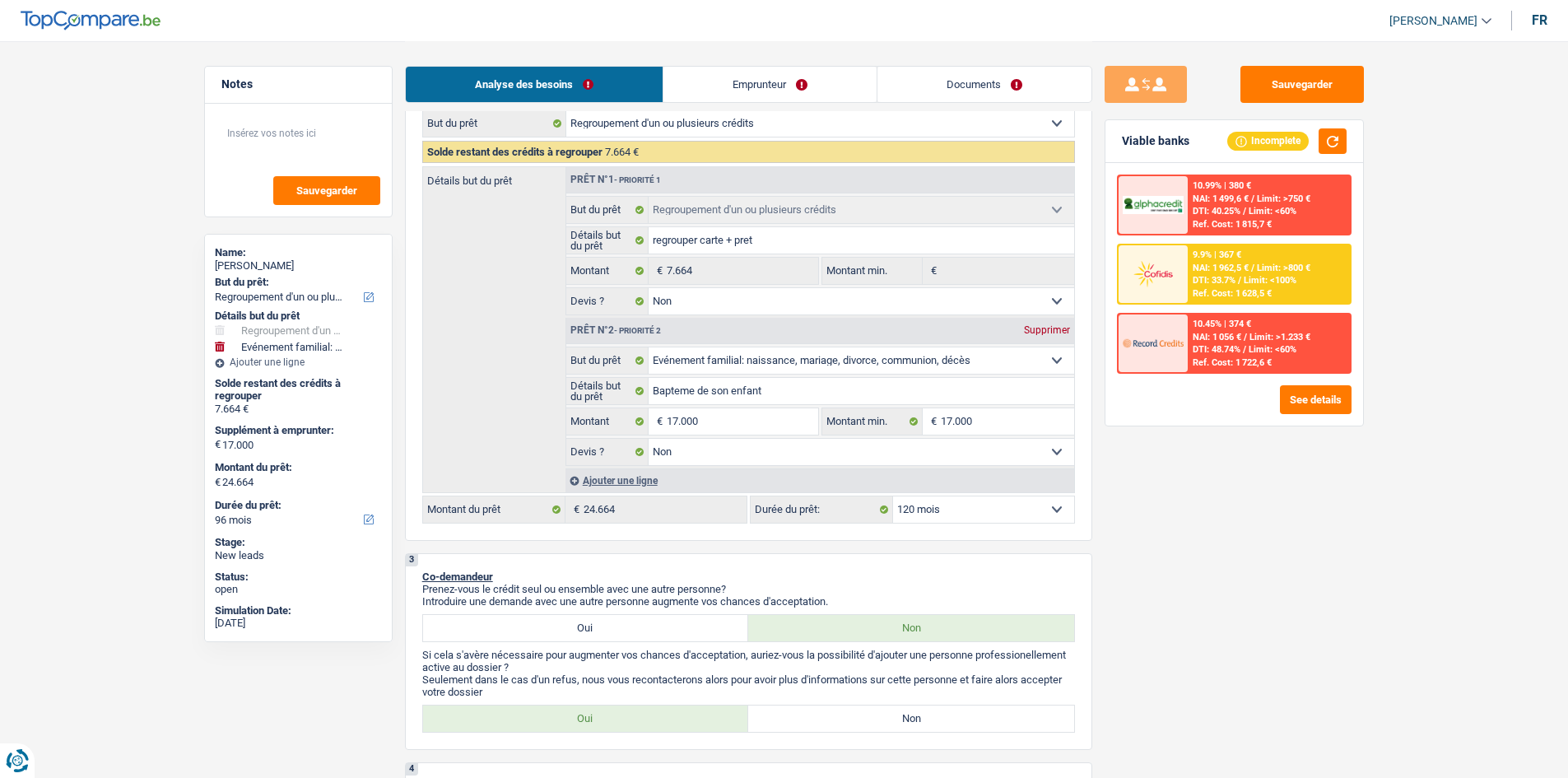
select select "120"
click at [1241, 269] on span "NAI: 2 011,2 €" at bounding box center [1221, 268] width 56 height 11
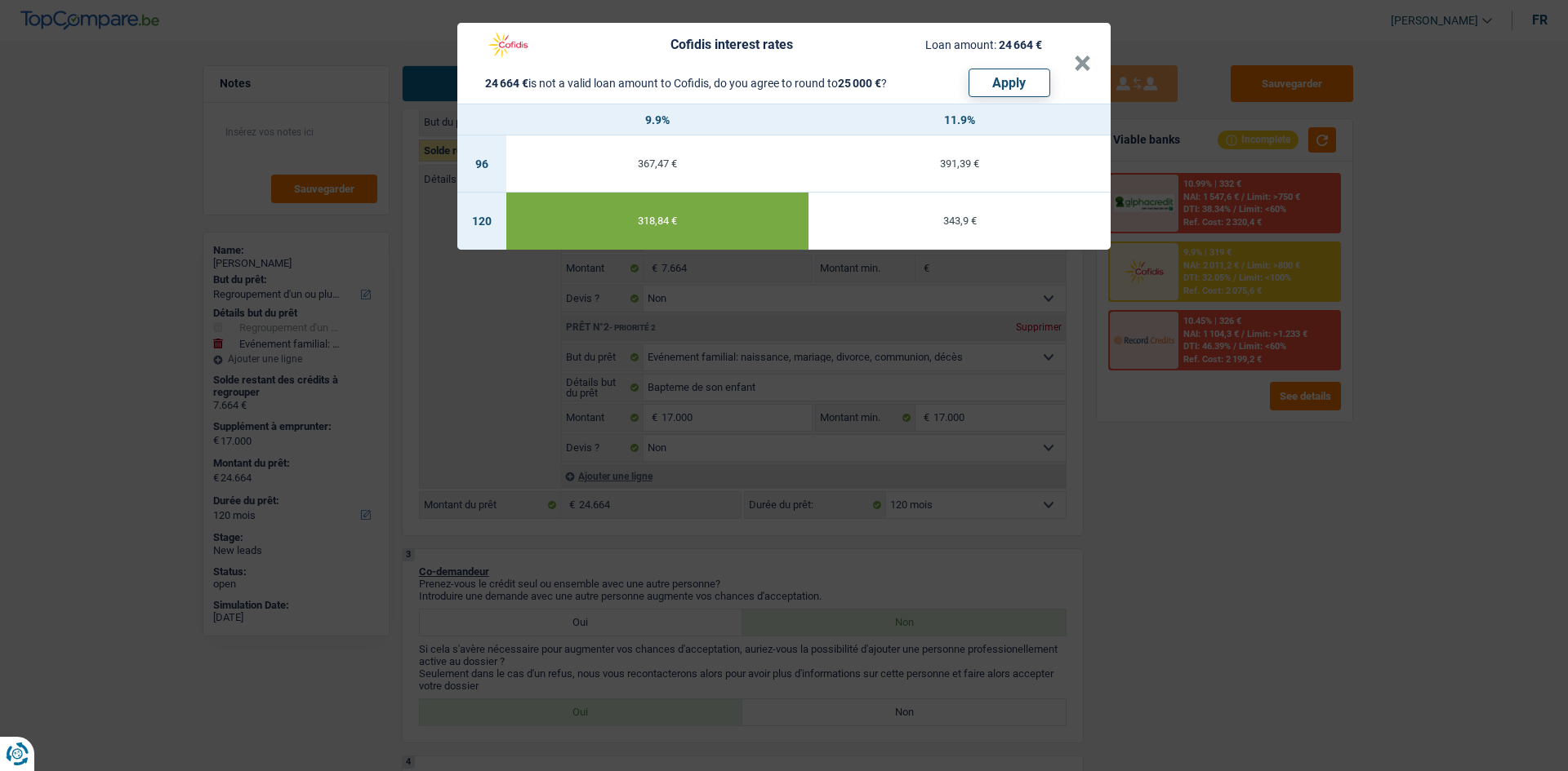
click at [1172, 507] on div "Cofidis interest rates Loan amount: 24 664 € 24 664 € is not a valid loan amoun…" at bounding box center [784, 386] width 1568 height 771
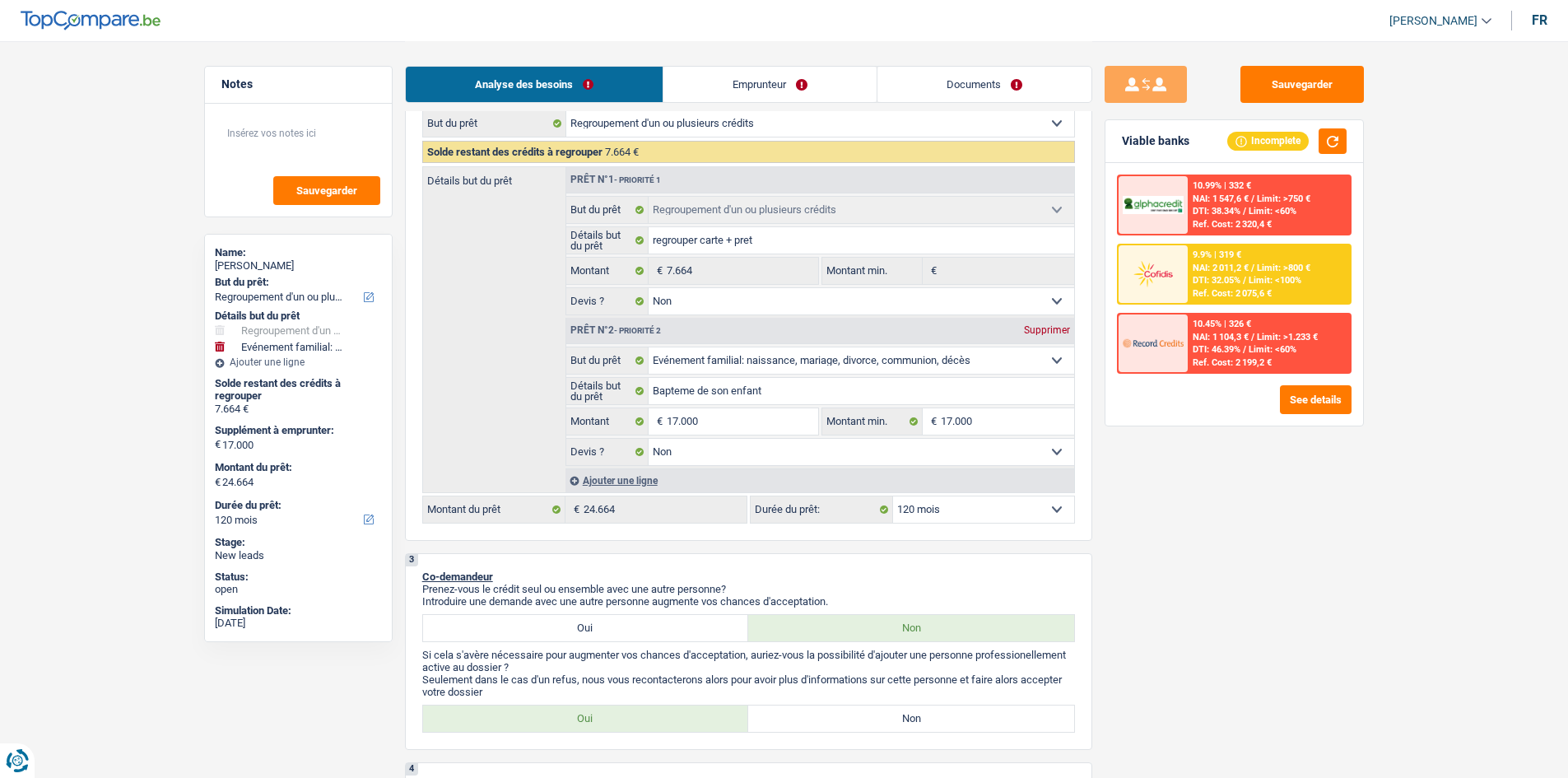
click at [996, 517] on select "12 mois 18 mois 24 mois 30 mois 36 mois 42 mois 48 mois 60 mois 72 mois 84 mois…" at bounding box center [984, 509] width 181 height 26
select select "96"
click at [893, 497] on select "12 mois 18 mois 24 mois 30 mois 36 mois 42 mois 48 mois 60 mois 72 mois 84 mois…" at bounding box center [984, 509] width 181 height 26
select select "96"
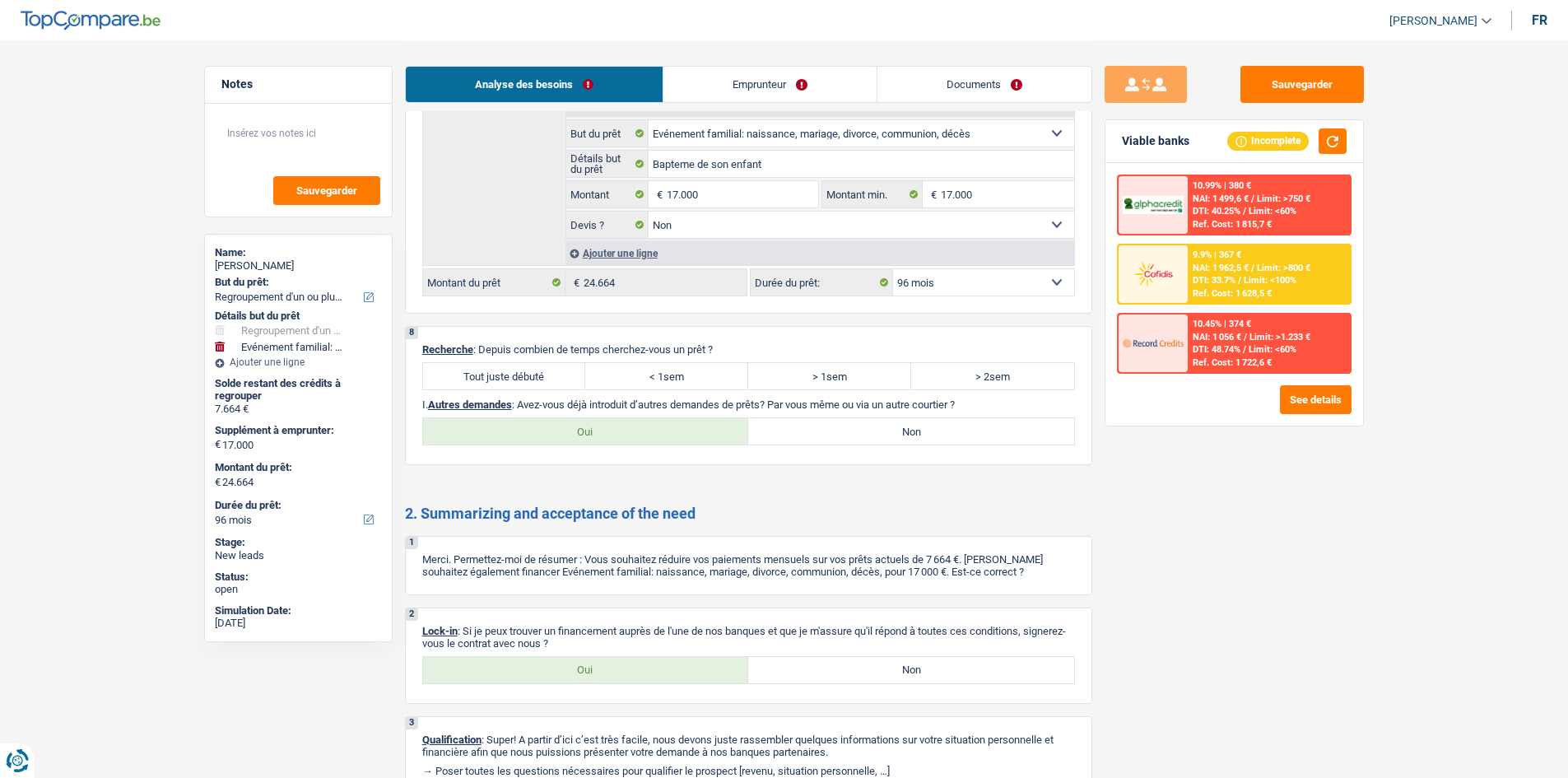
scroll to position [2641, 0]
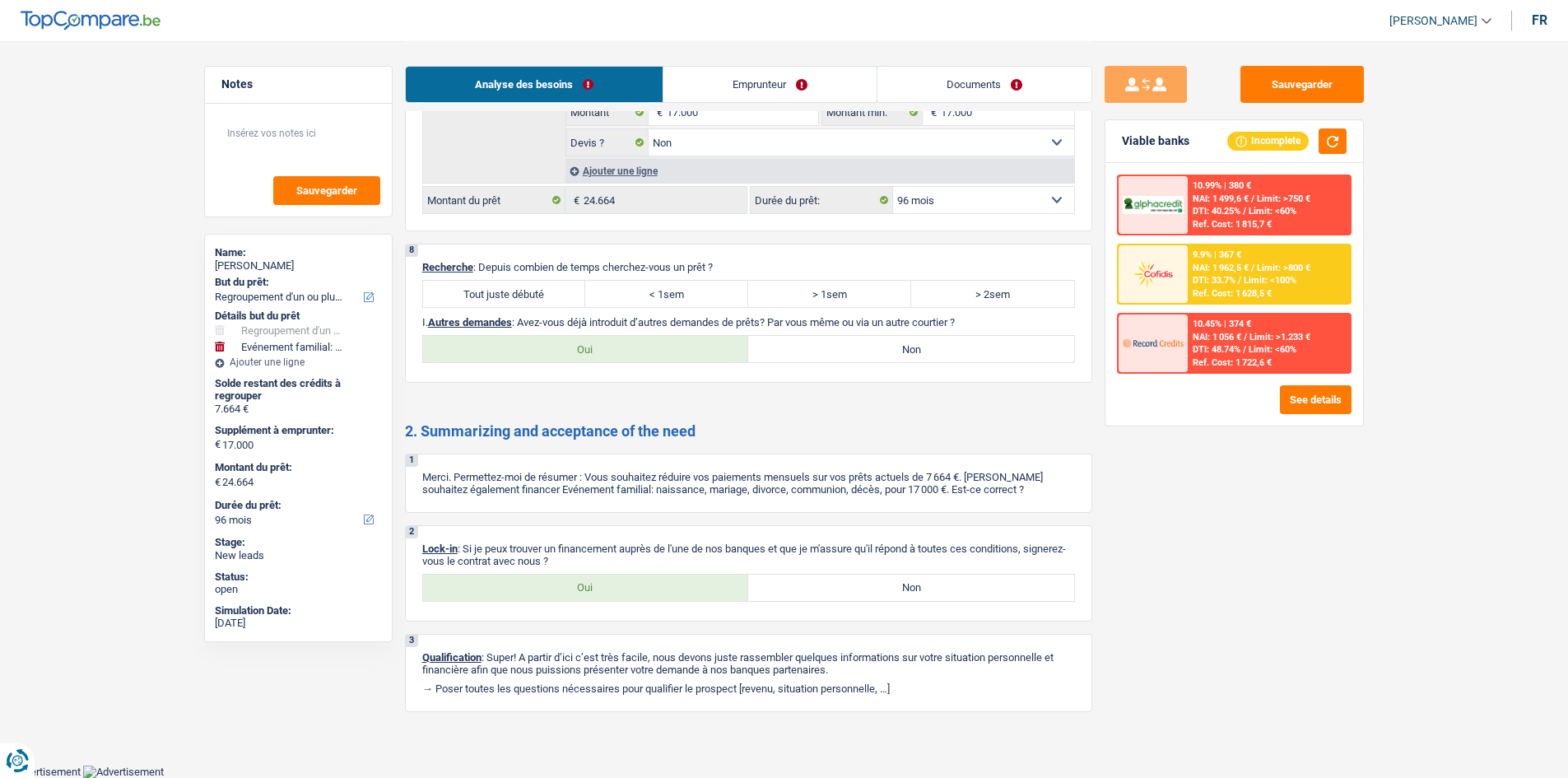
click at [565, 589] on label "Oui" at bounding box center [586, 587] width 326 height 26
click at [565, 589] on input "Oui" at bounding box center [586, 587] width 326 height 26
radio input "true"
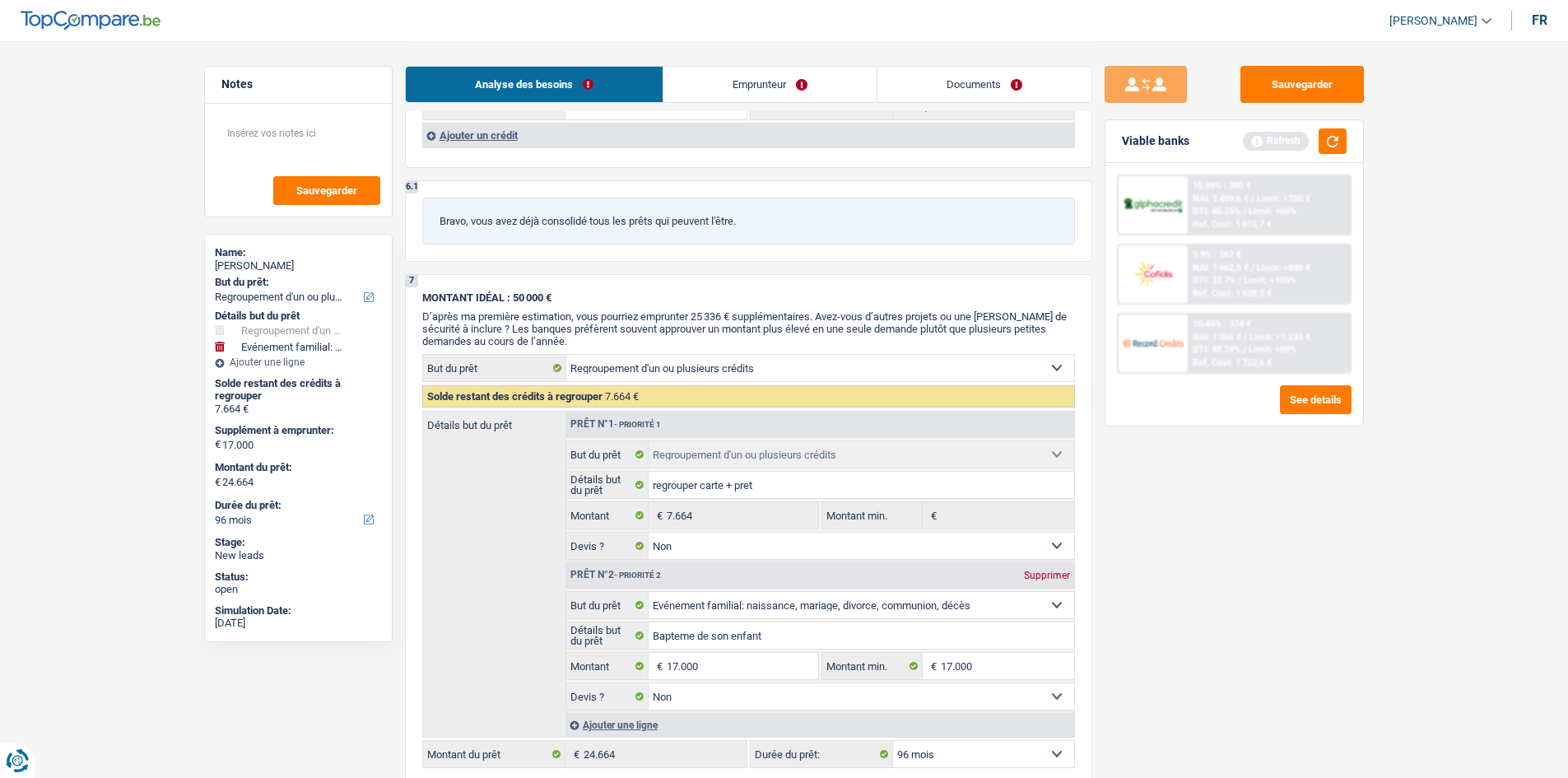
scroll to position [2064, 0]
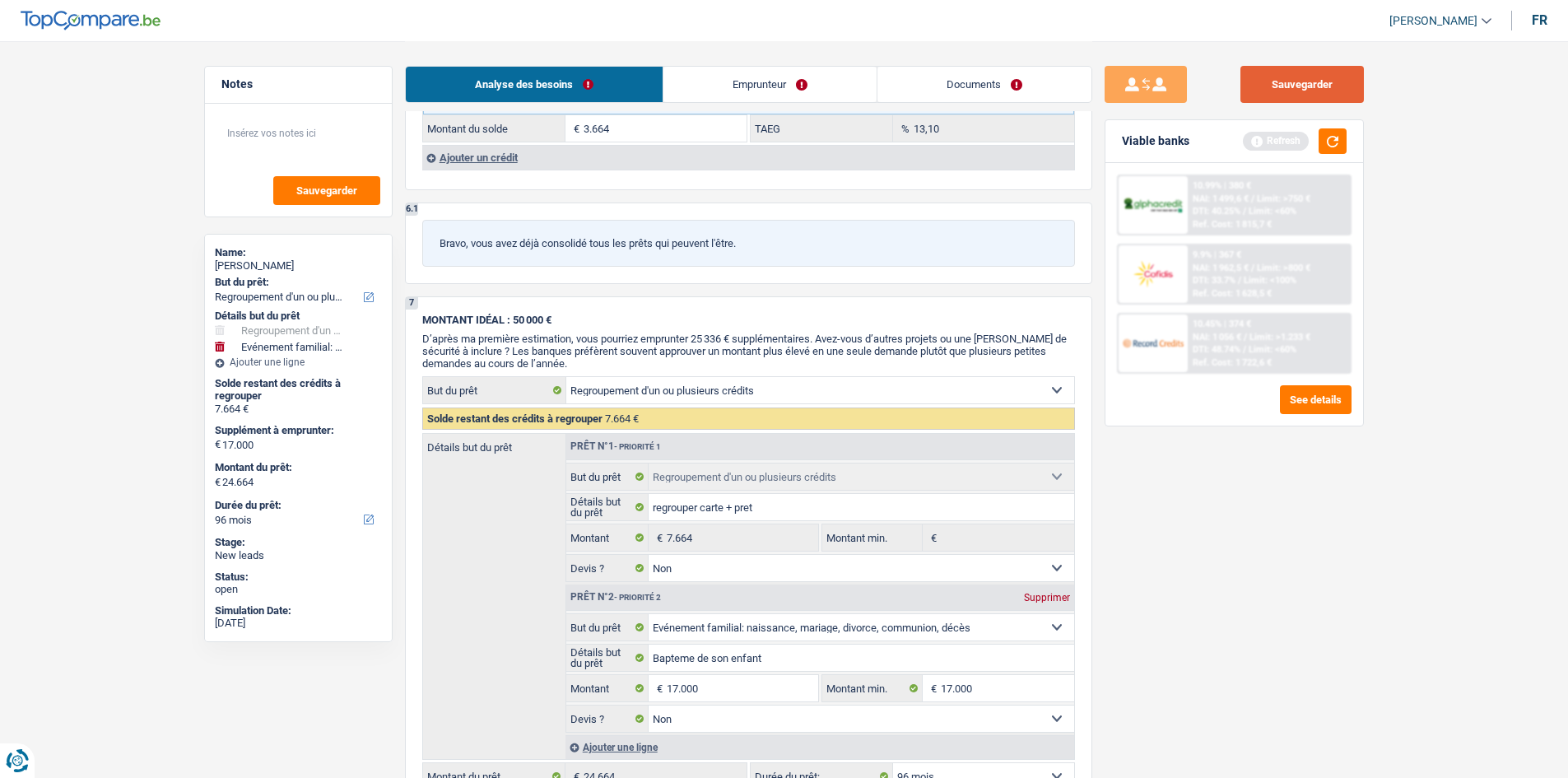
click at [1266, 90] on button "Sauvegarder" at bounding box center [1302, 84] width 124 height 37
drag, startPoint x: 1356, startPoint y: 155, endPoint x: 1331, endPoint y: 145, distance: 26.9
click at [1355, 153] on div "Viable banks Refresh" at bounding box center [1234, 141] width 258 height 43
click at [1331, 145] on button "button" at bounding box center [1333, 141] width 28 height 25
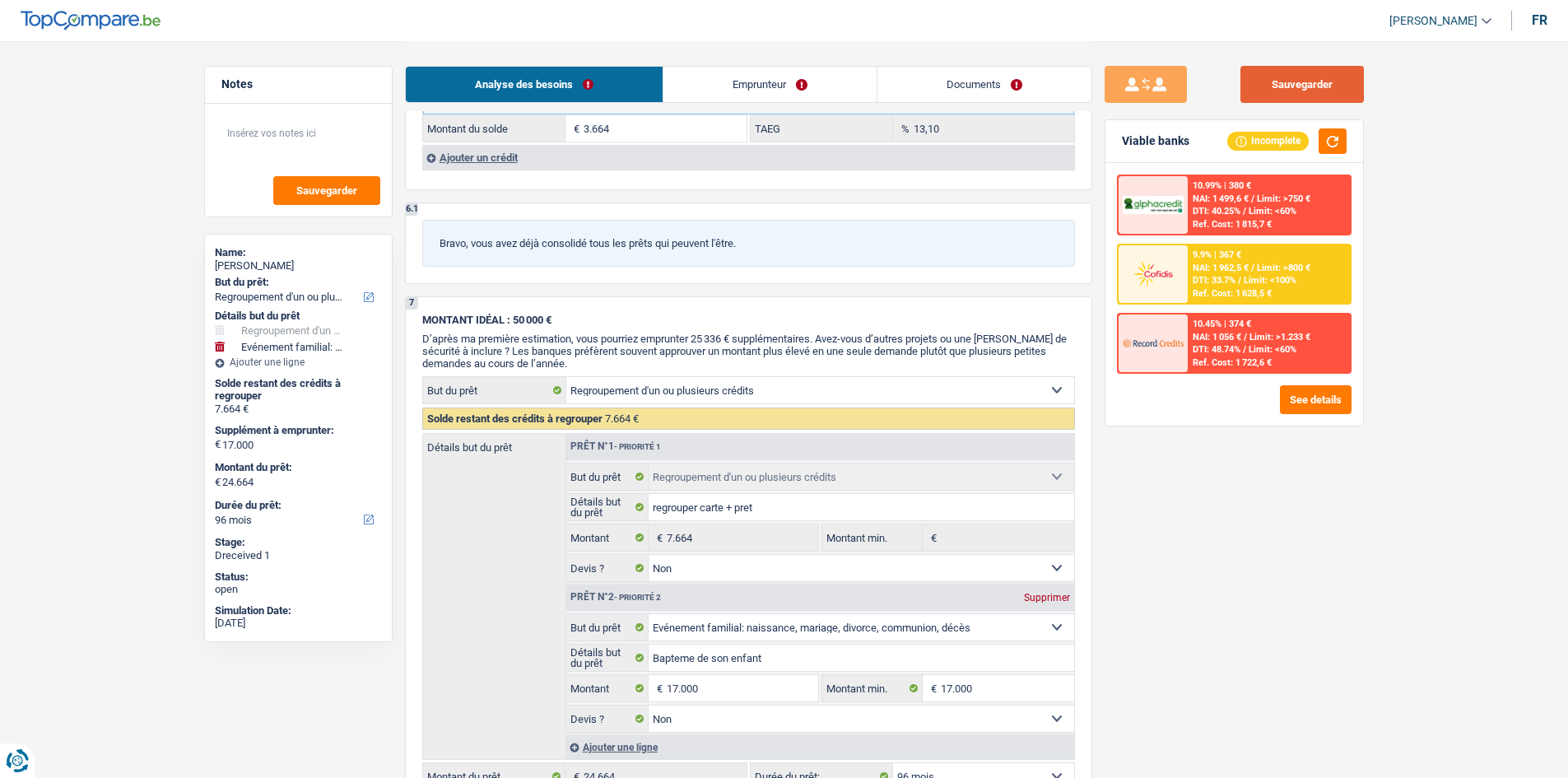
click at [1280, 86] on button "Sauvegarder" at bounding box center [1302, 84] width 124 height 37
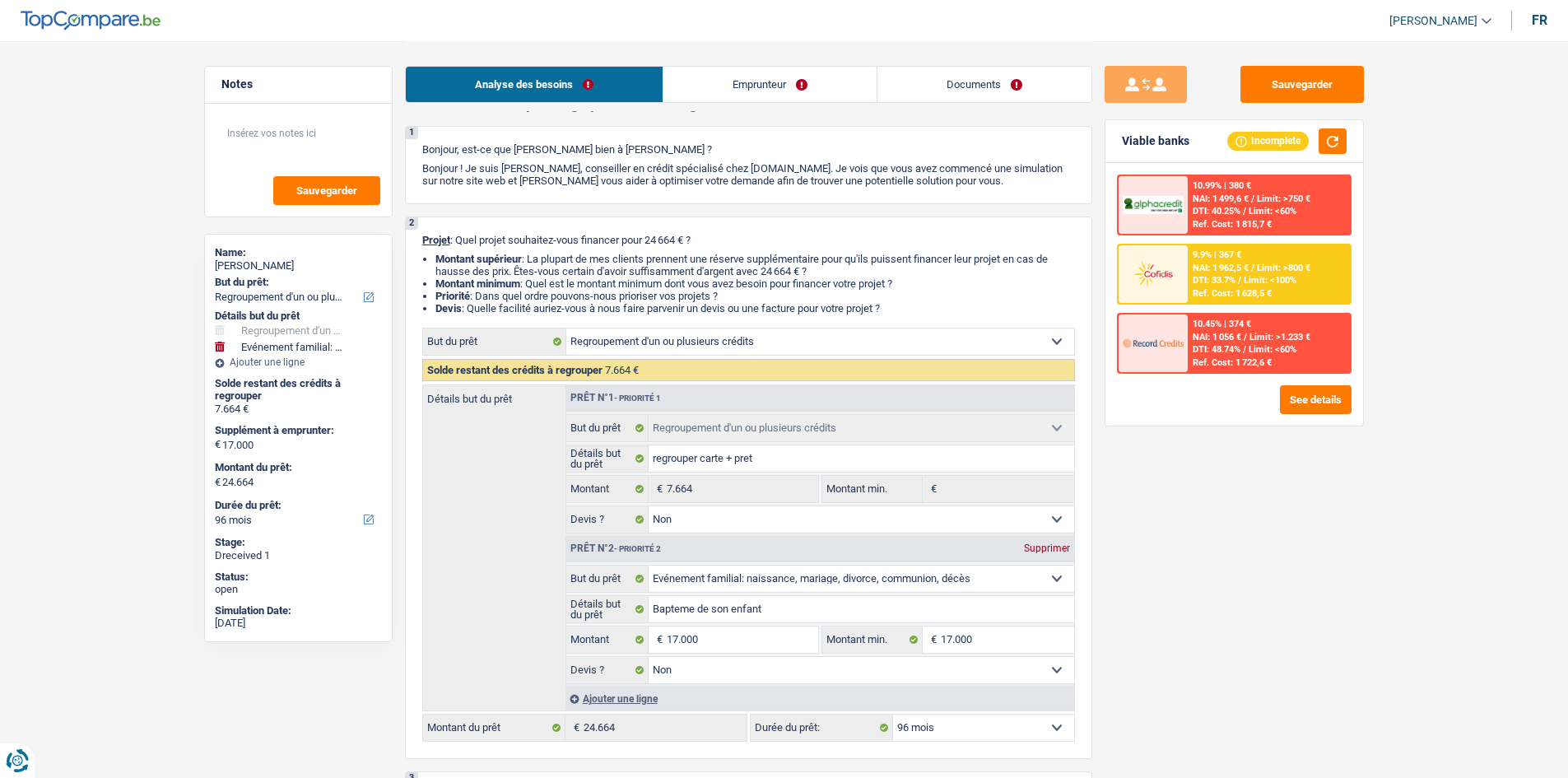
scroll to position [0, 0]
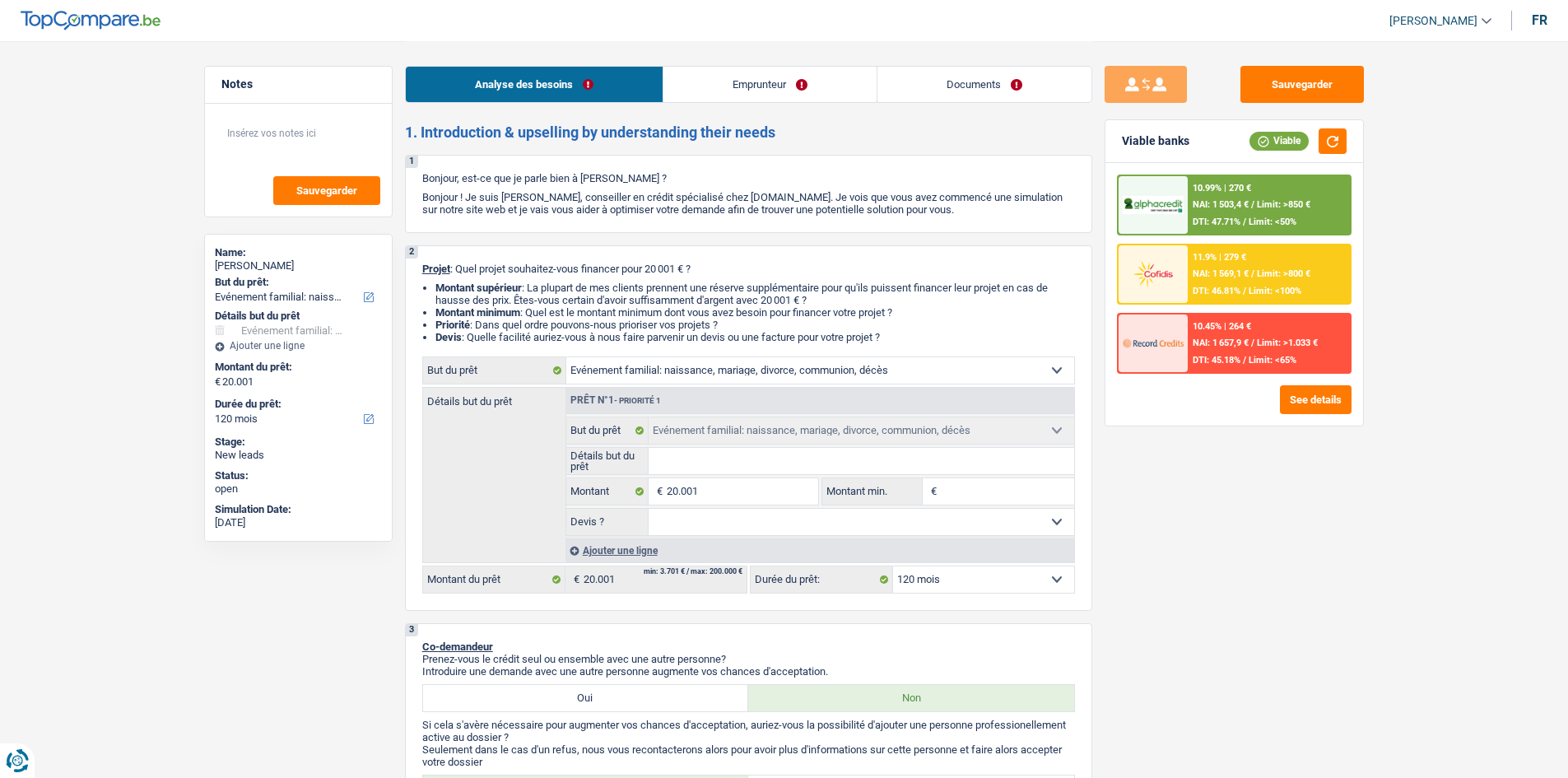
select select "familyEvent"
select select "120"
select select "familyEvent"
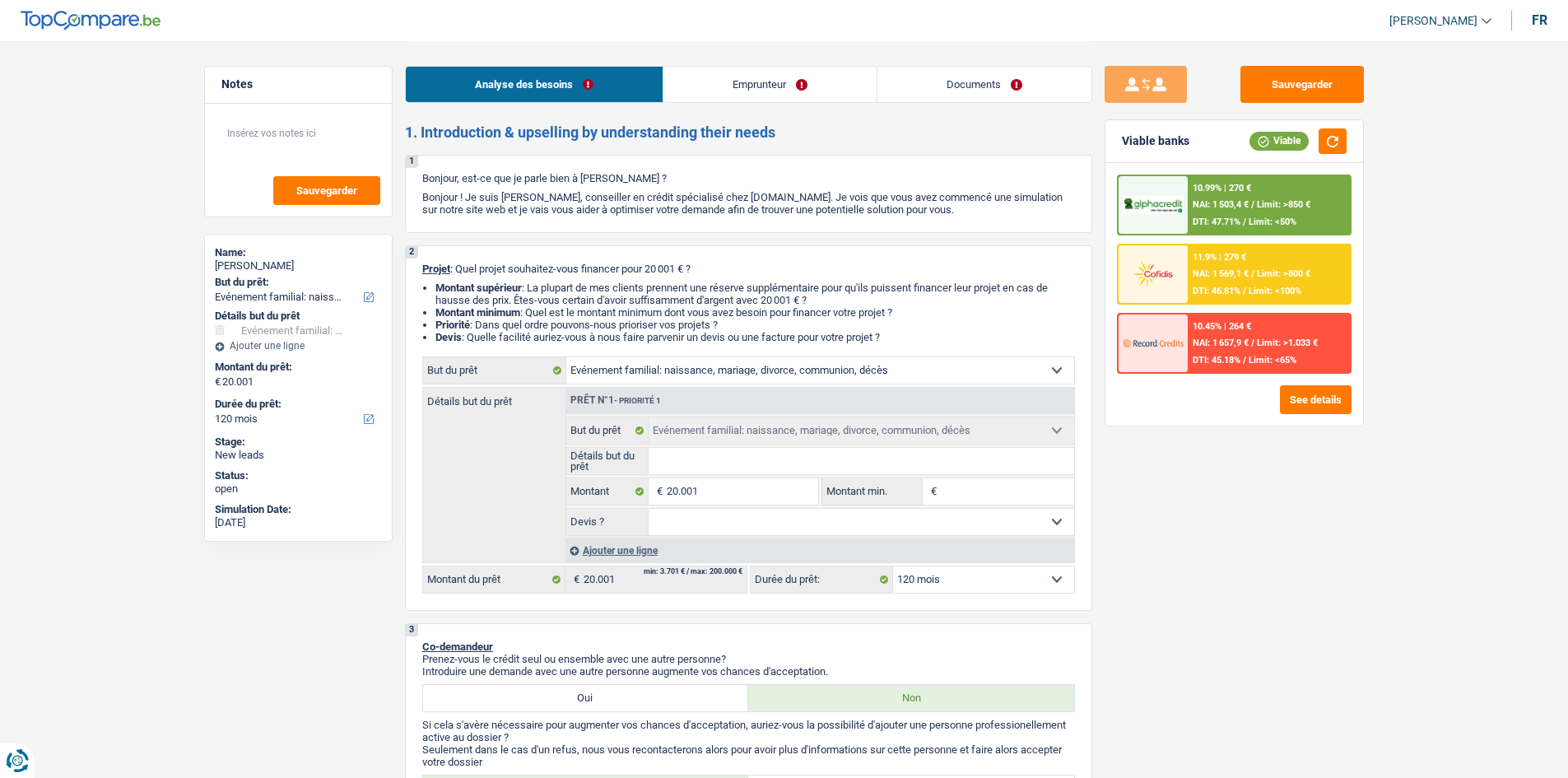
select select "120"
select select "publicEmployee"
select select "netSalary"
select select "familyAllowances"
select select "mealVouchers"
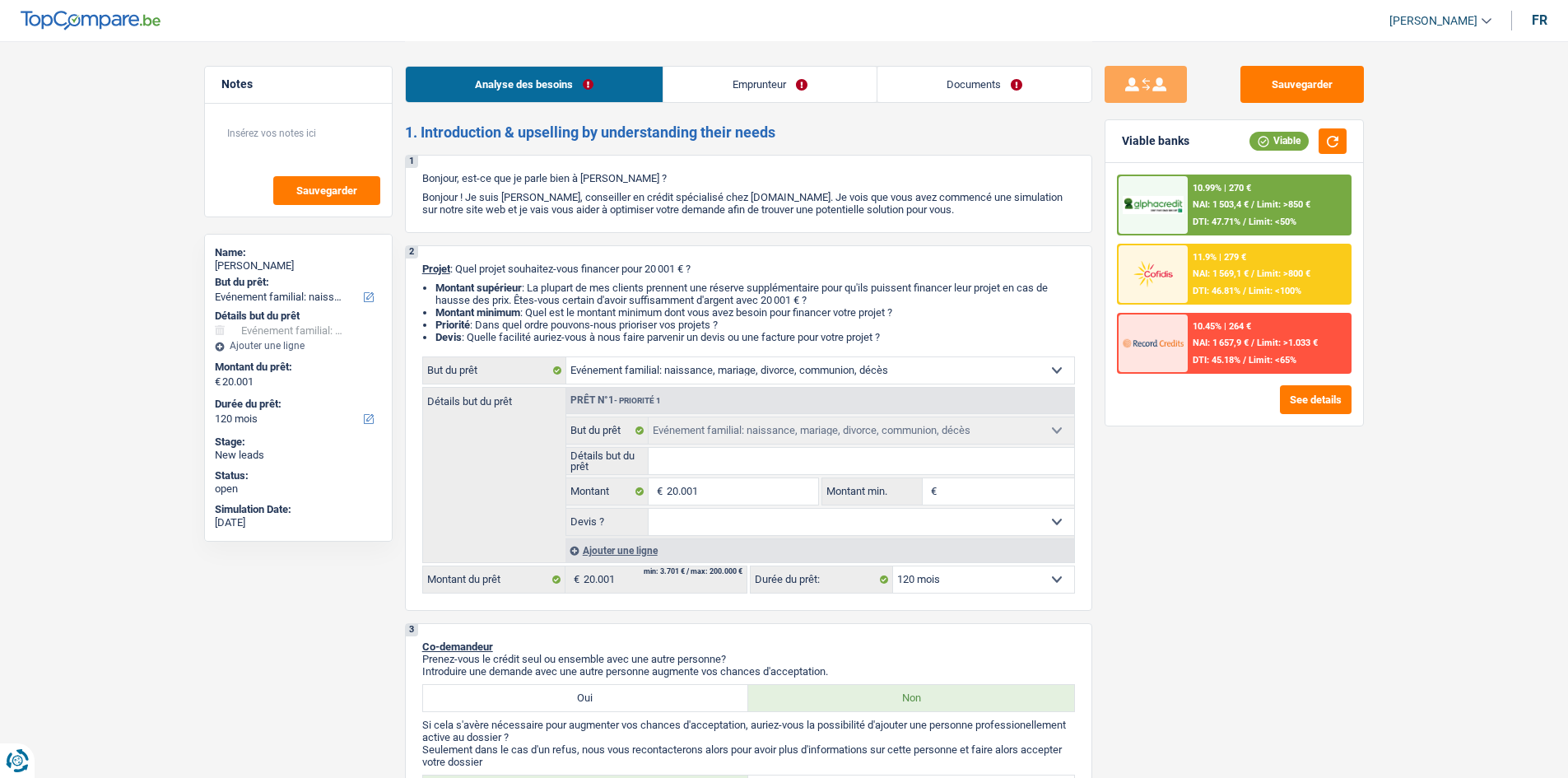
select select "rents"
select select "carLoan"
select select "60"
select select "familyEvent"
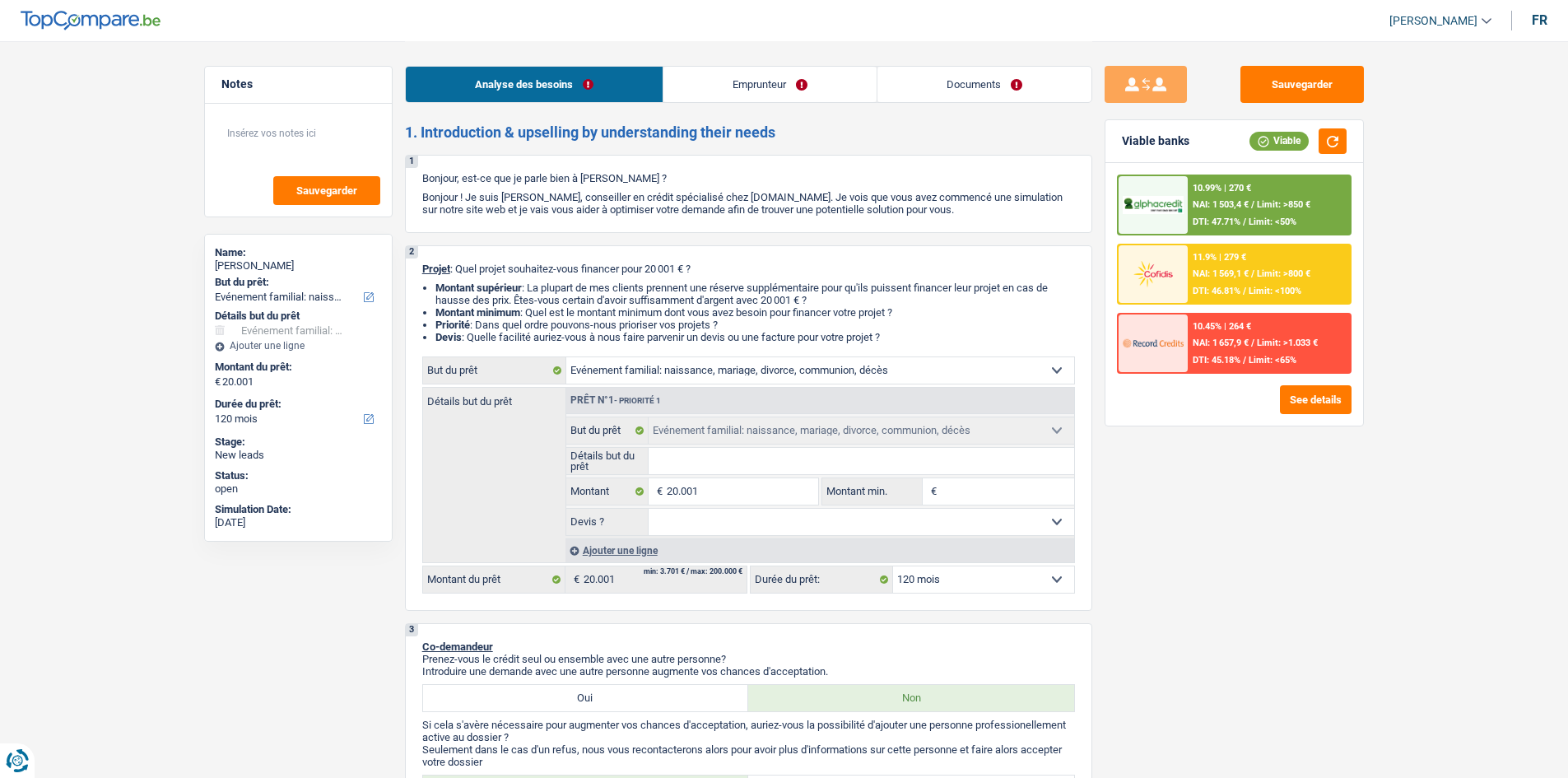
select select "120"
click at [784, 460] on input "Détails but du prêt" at bounding box center [861, 460] width 426 height 26
type input "D"
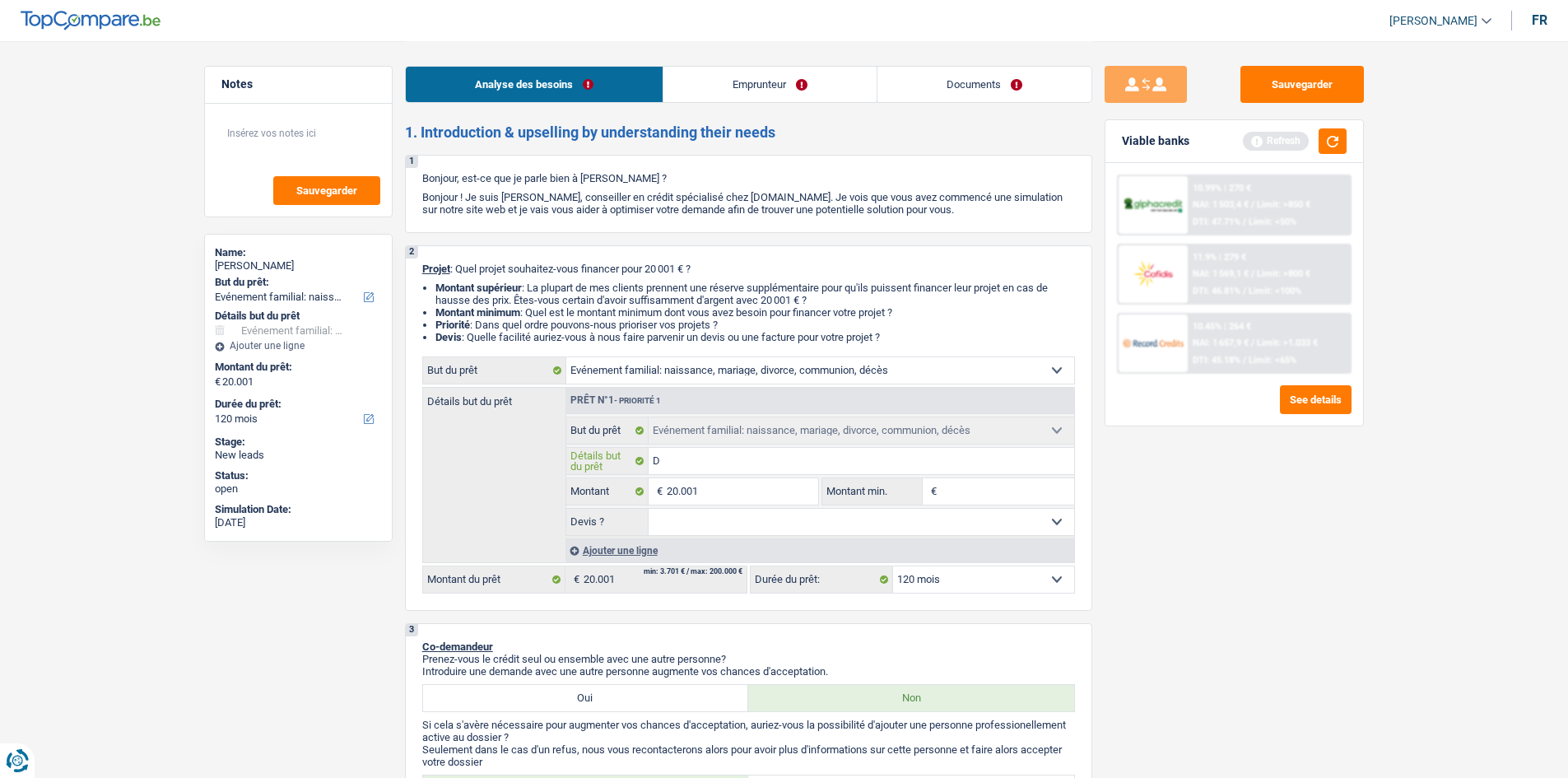
type input "Di"
type input "D"
click at [875, 367] on select "Confort maison: meubles, textile, peinture, électroménager, outillage non-profe…" at bounding box center [820, 370] width 508 height 26
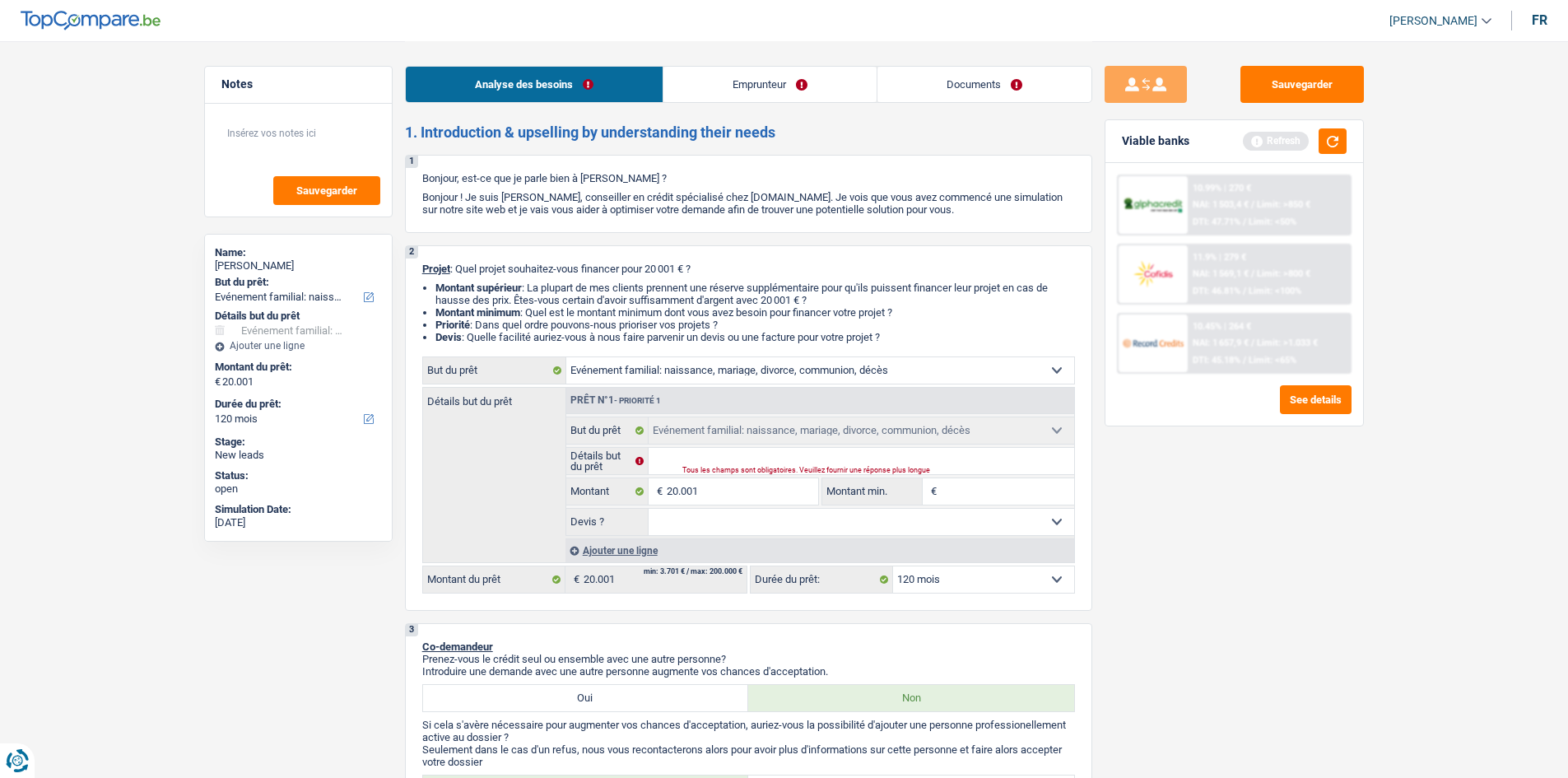
select select "household"
click at [566, 357] on select "Confort maison: meubles, textile, peinture, électroménager, outillage non-profe…" at bounding box center [820, 370] width 508 height 26
select select "household"
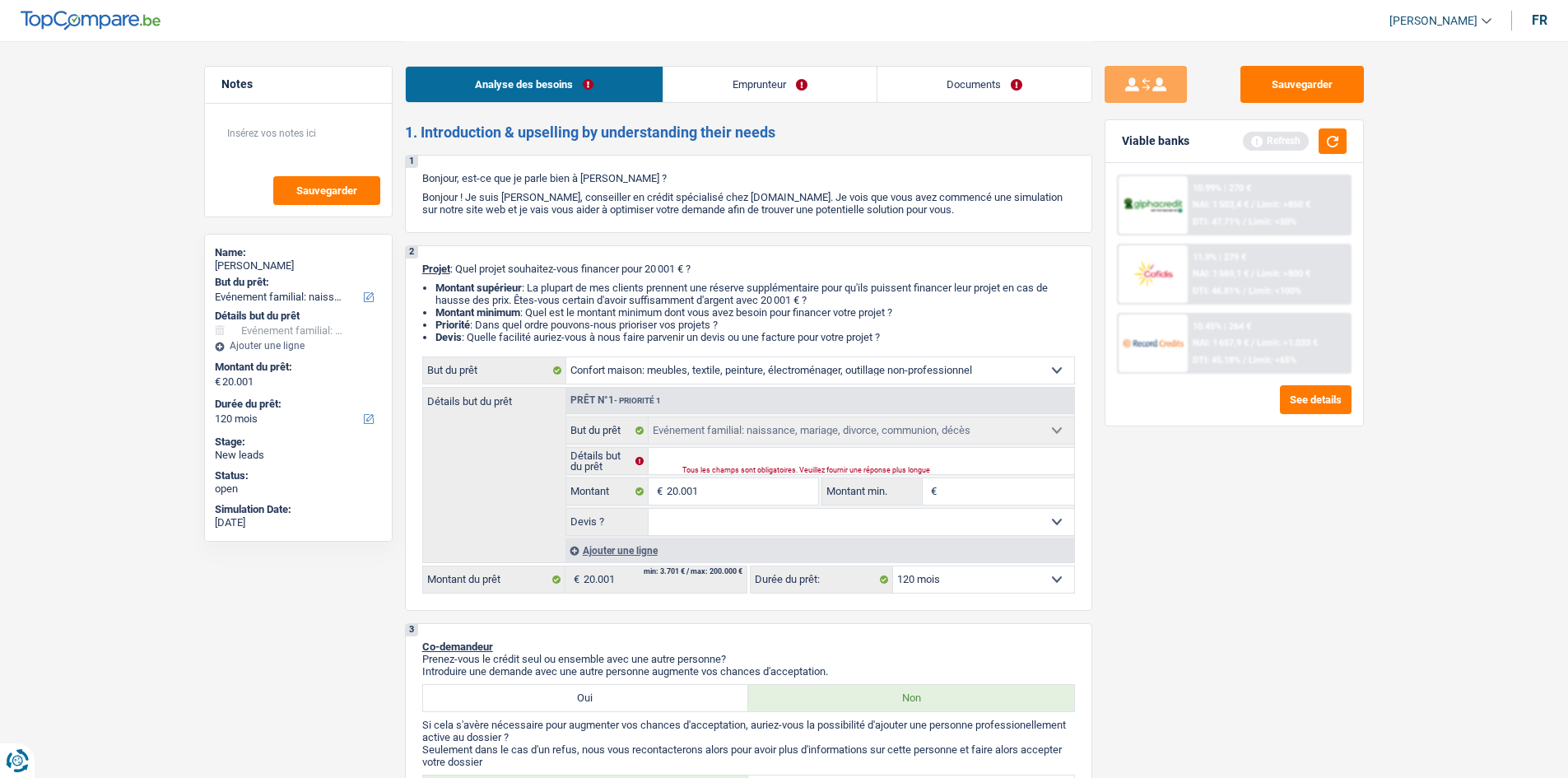
select select "household"
select select "familyEvent"
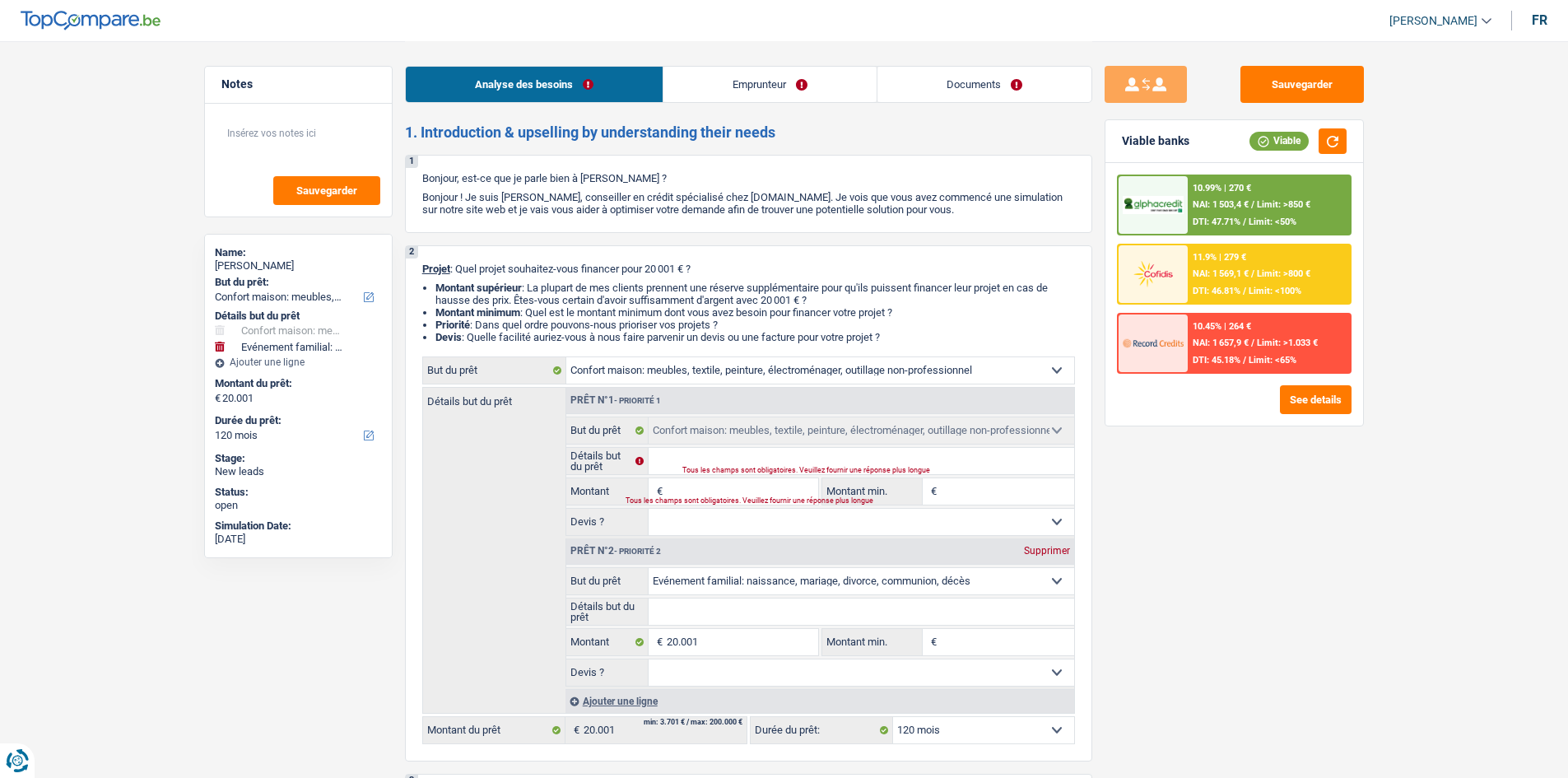
click at [1053, 553] on div "Supprimer" at bounding box center [1047, 551] width 54 height 10
type input "0"
select select
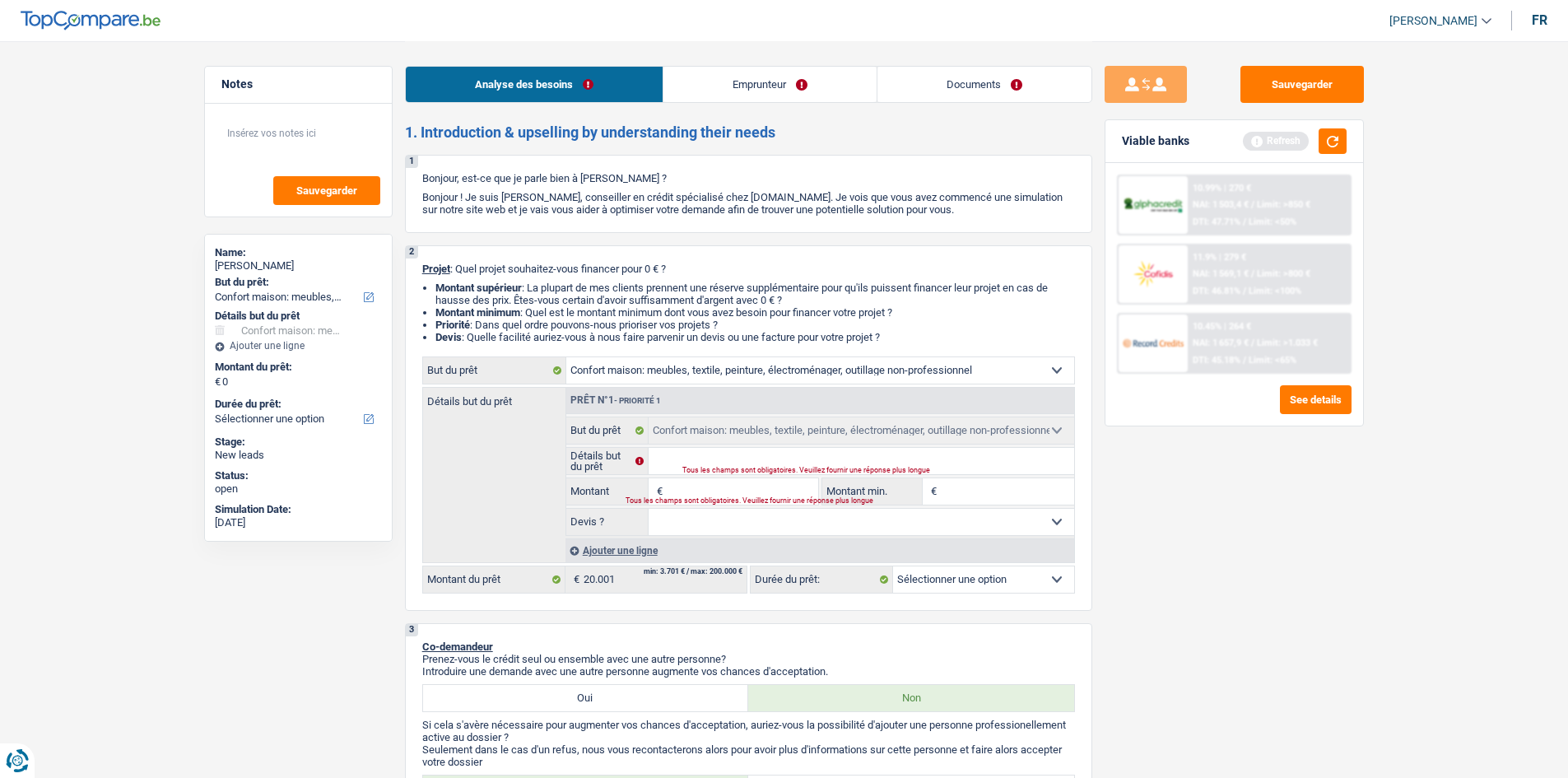
click at [728, 498] on div "Tous les champs sont obligatoires. Veuillez fournir une réponse plus longue" at bounding box center [712, 501] width 172 height 6
click at [731, 459] on input "Détails but du prêt" at bounding box center [861, 460] width 426 height 26
type input "B"
type input "Be"
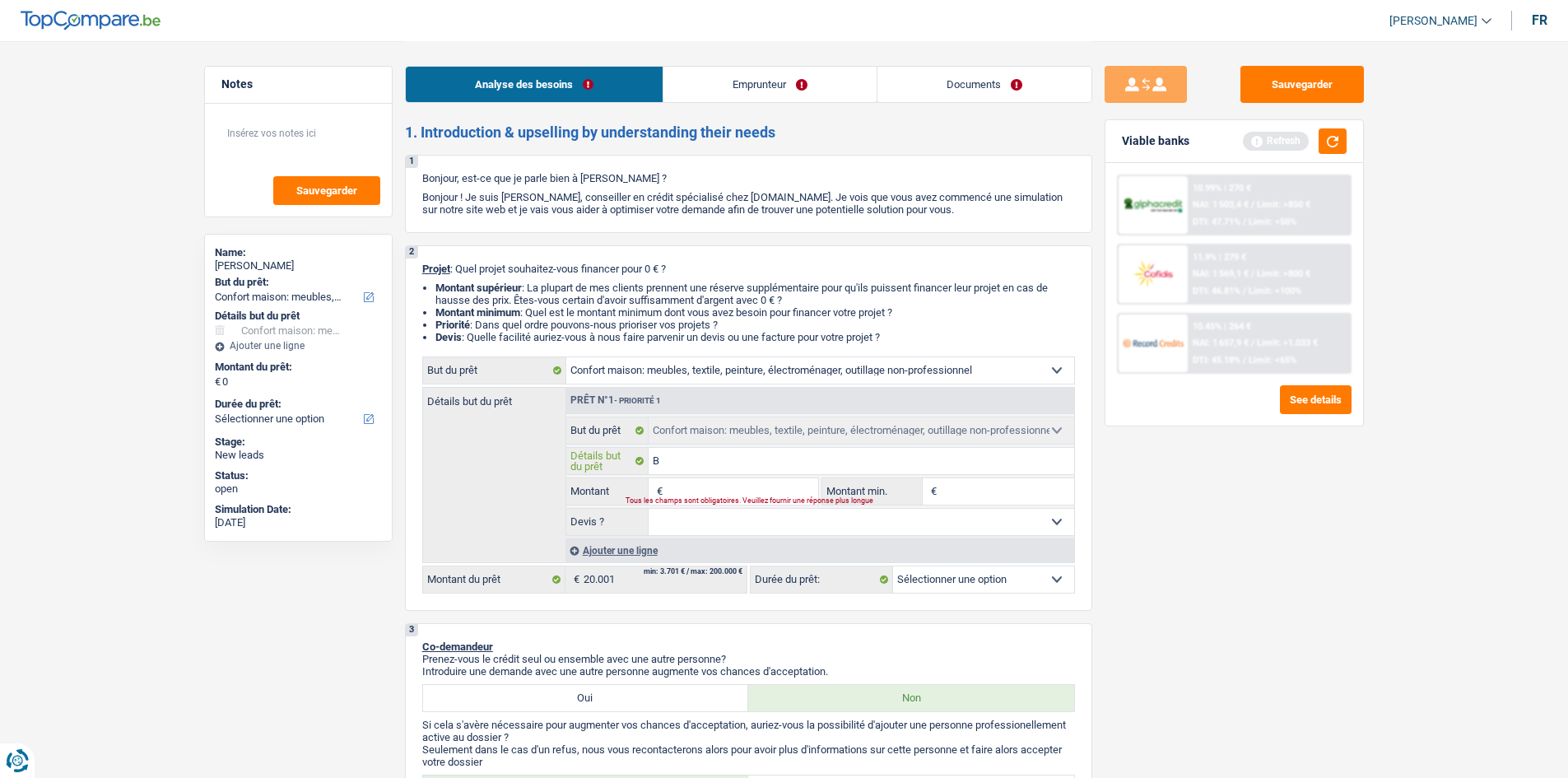
type input "Be"
type input "Bes"
type input "Beso"
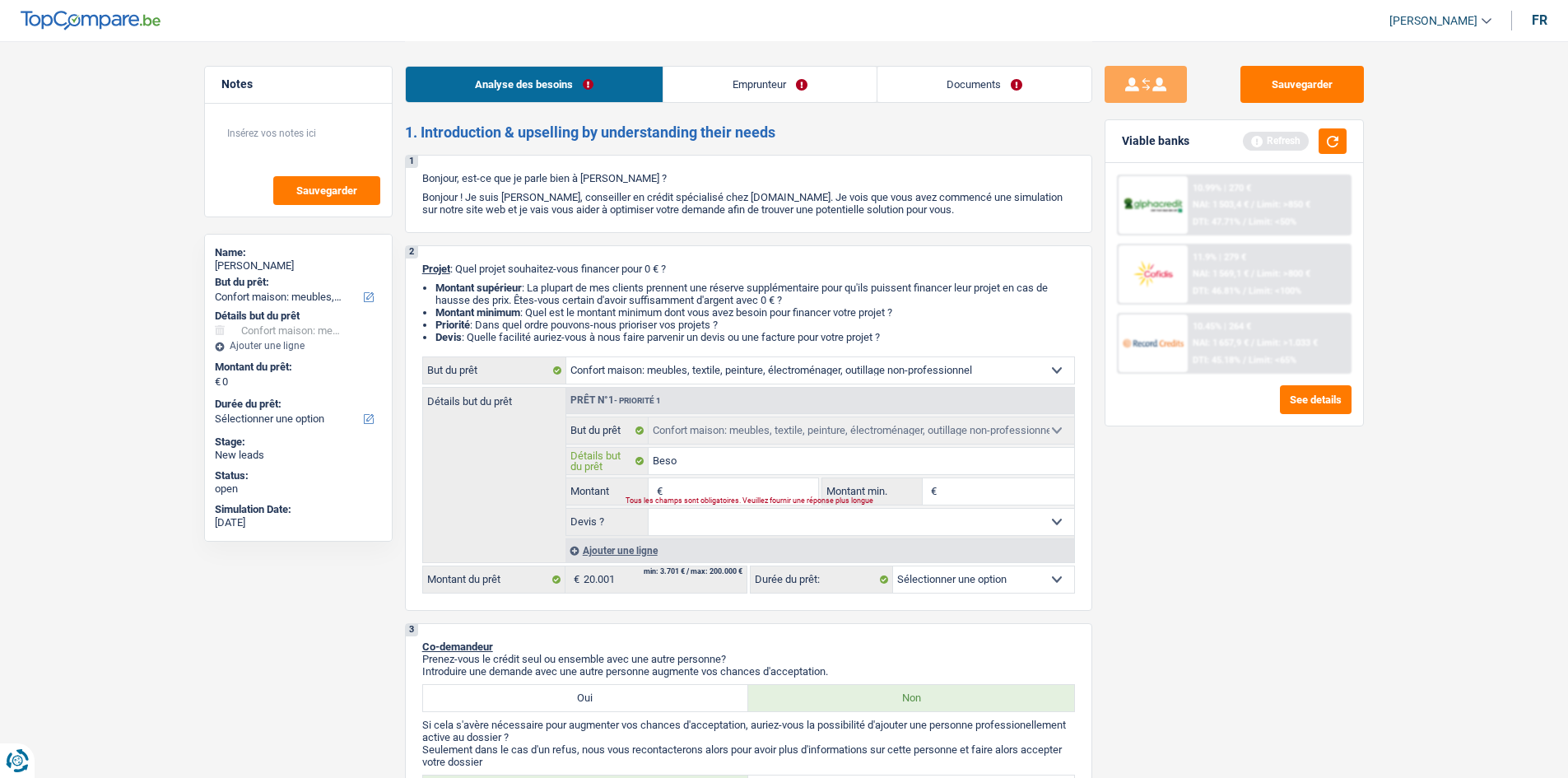
type input "Besoi"
type input "Besoin"
type input "Besoin d"
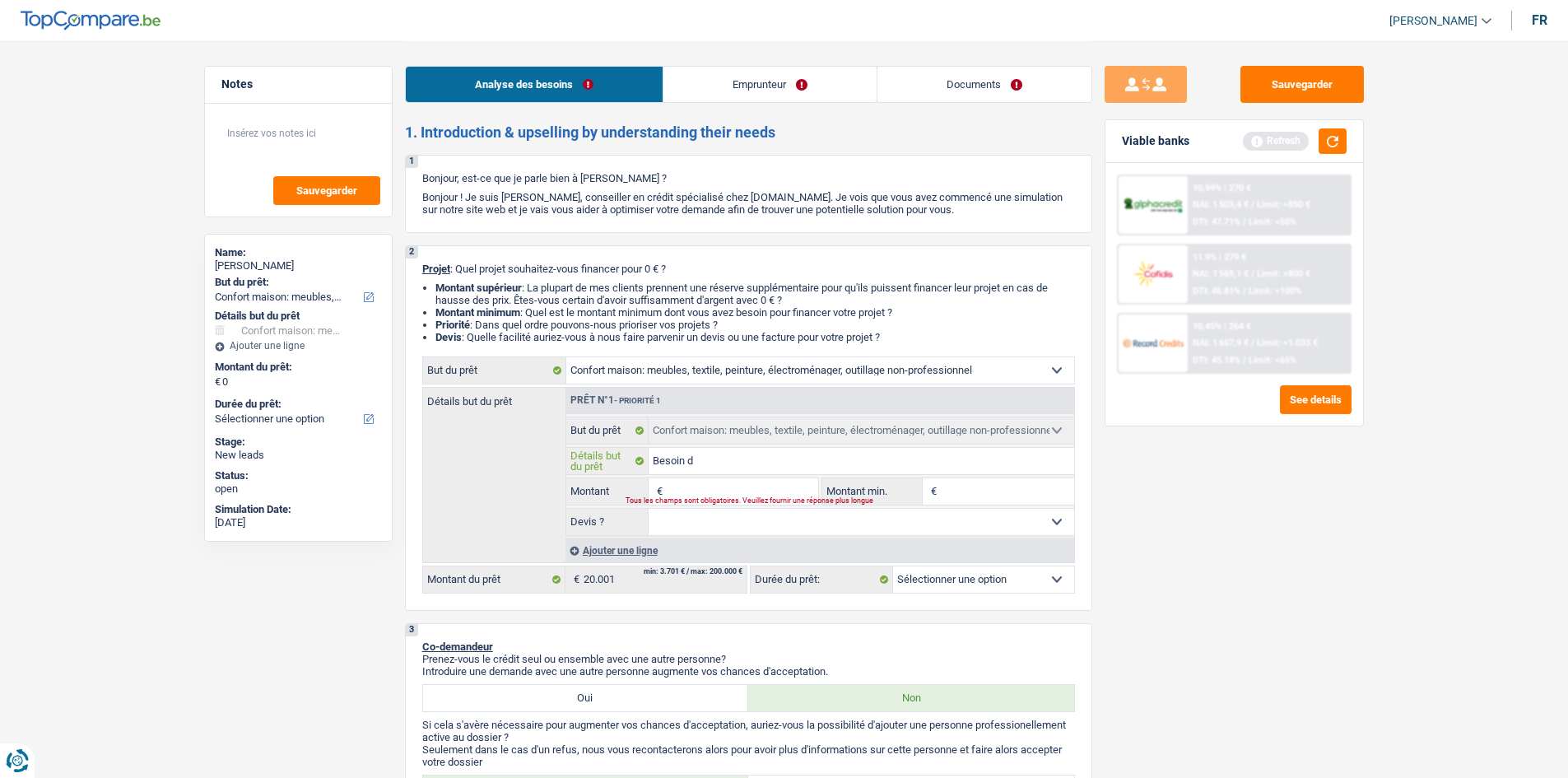
type input "Besoin d"
type input "Besoin de"
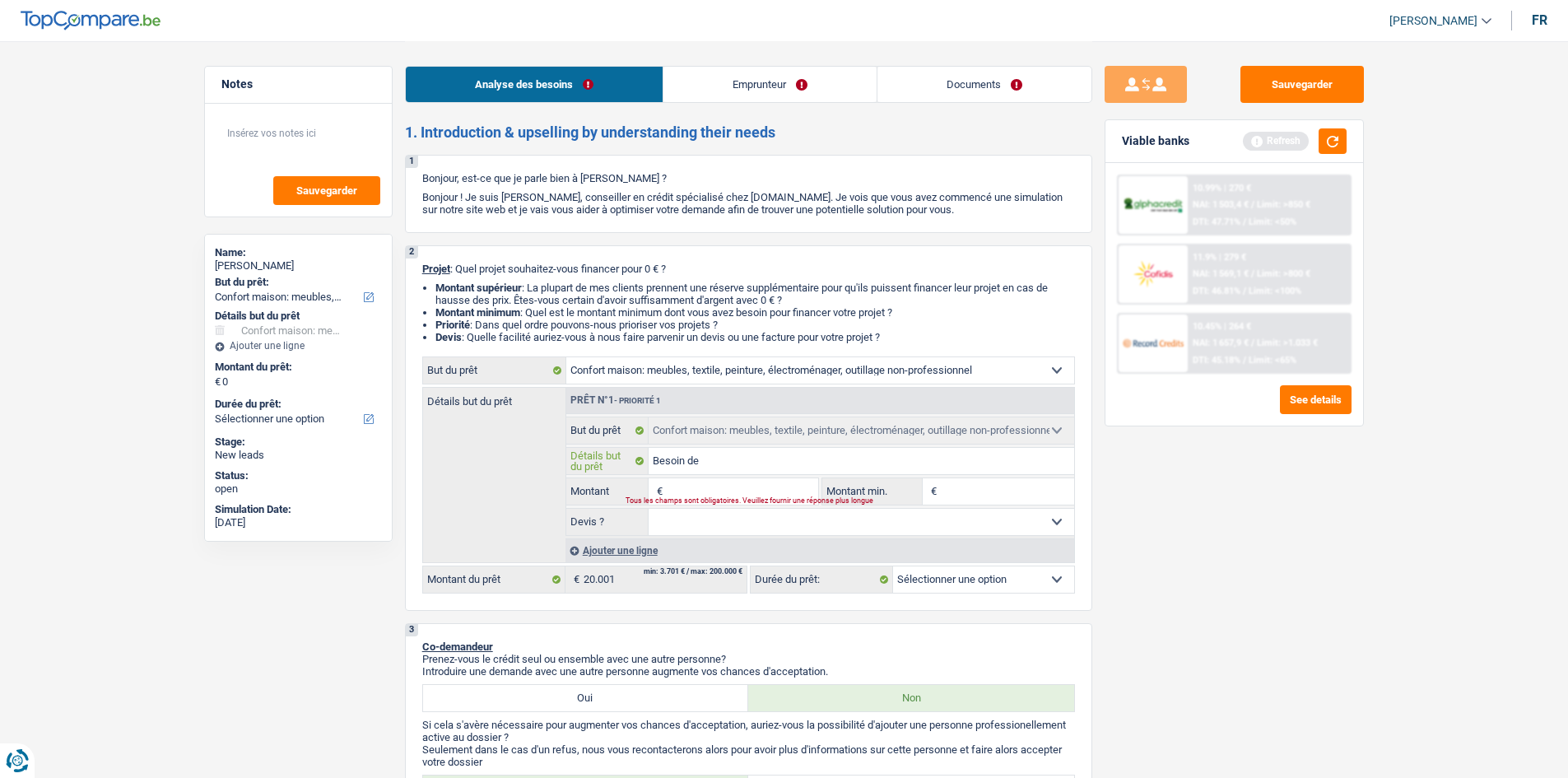
type input "Besoin de s"
type input "Besoin de se"
type input "Besoin de see"
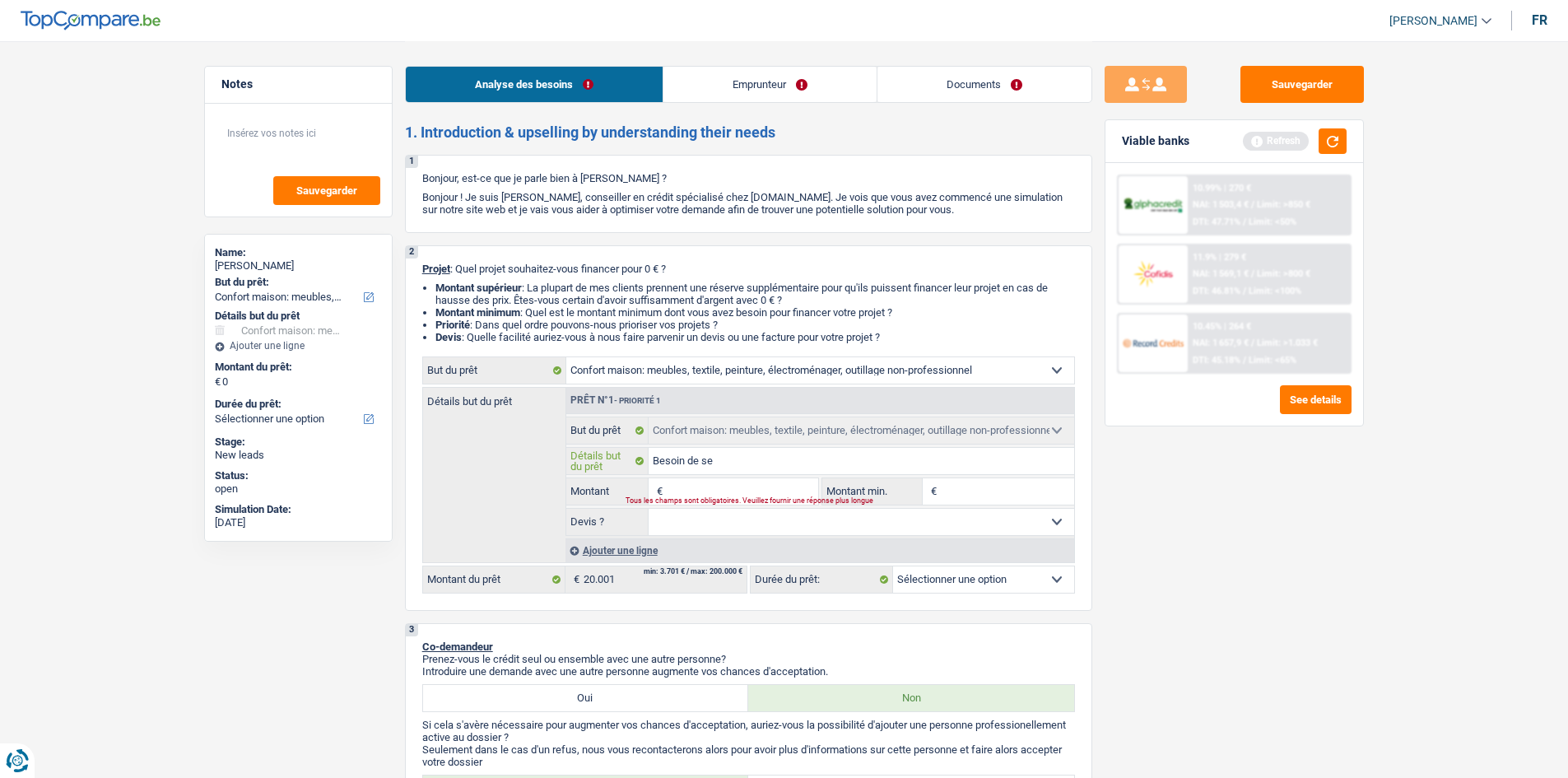
type input "Besoin de see"
type input "Besoin de se"
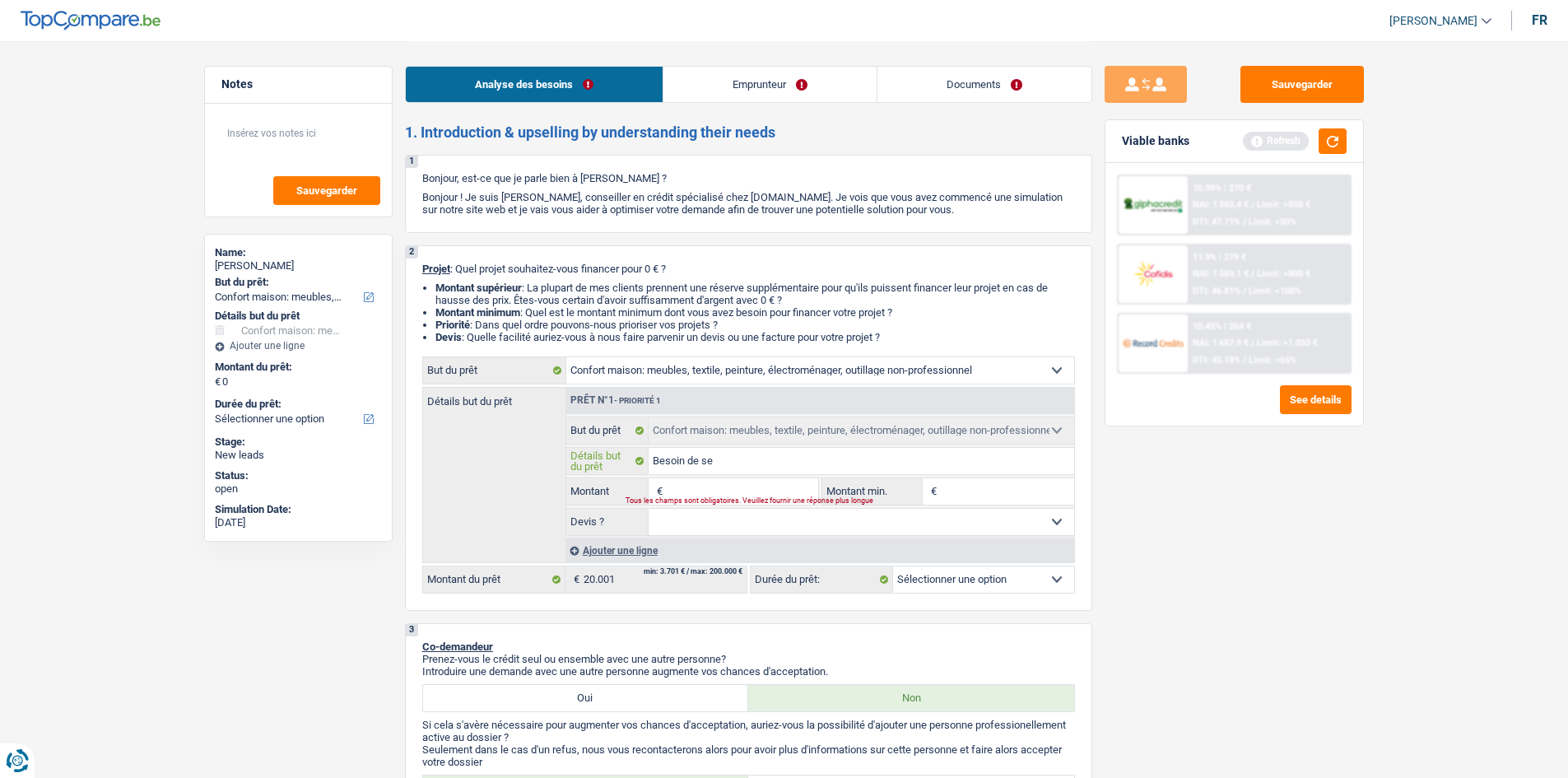
type input "Besoin de se s"
type input "Besoin de se"
type input "Besoin de se m"
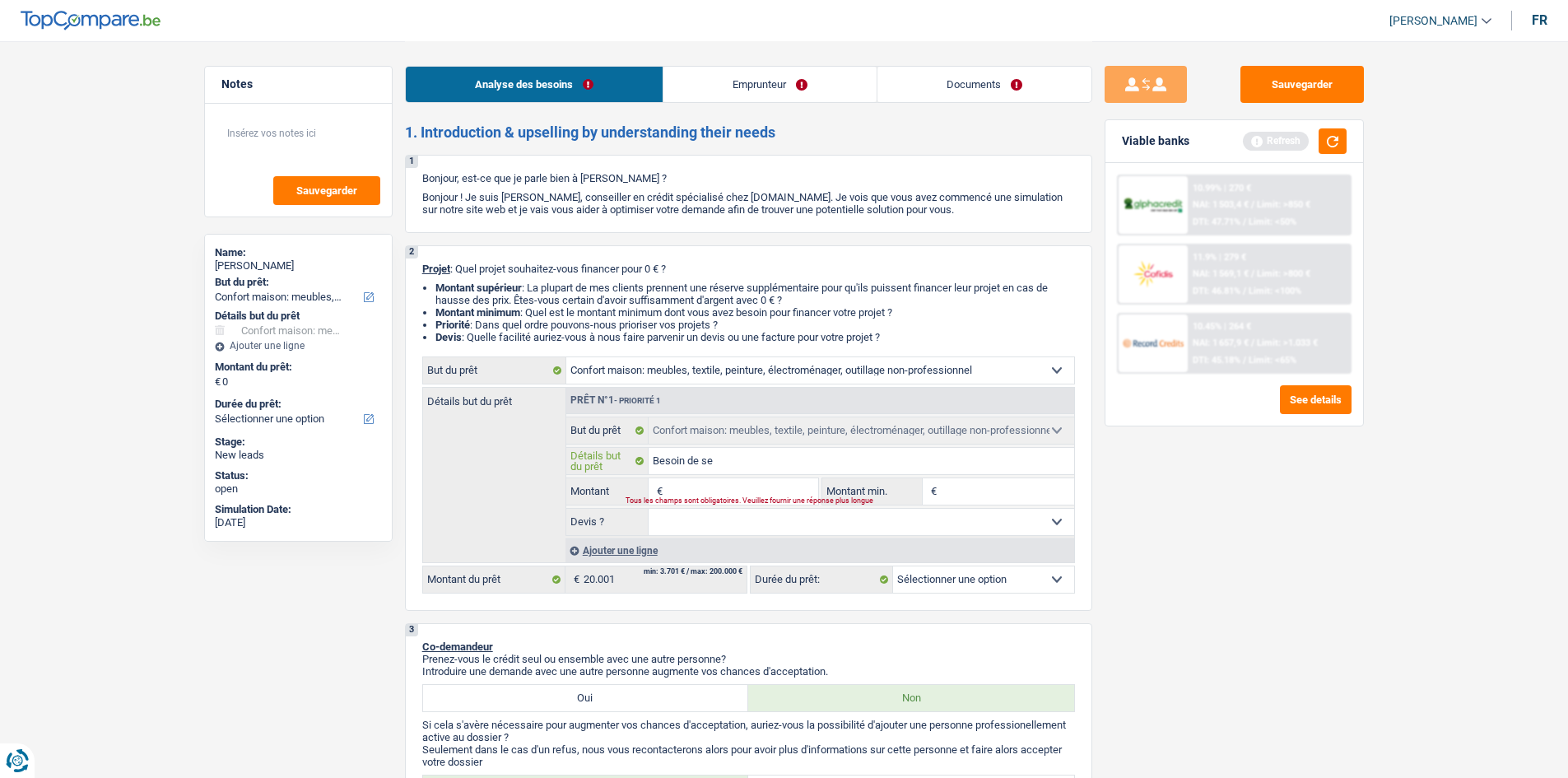
type input "Besoin de se m"
type input "Besoin de se me"
type input "Besoin de se meu"
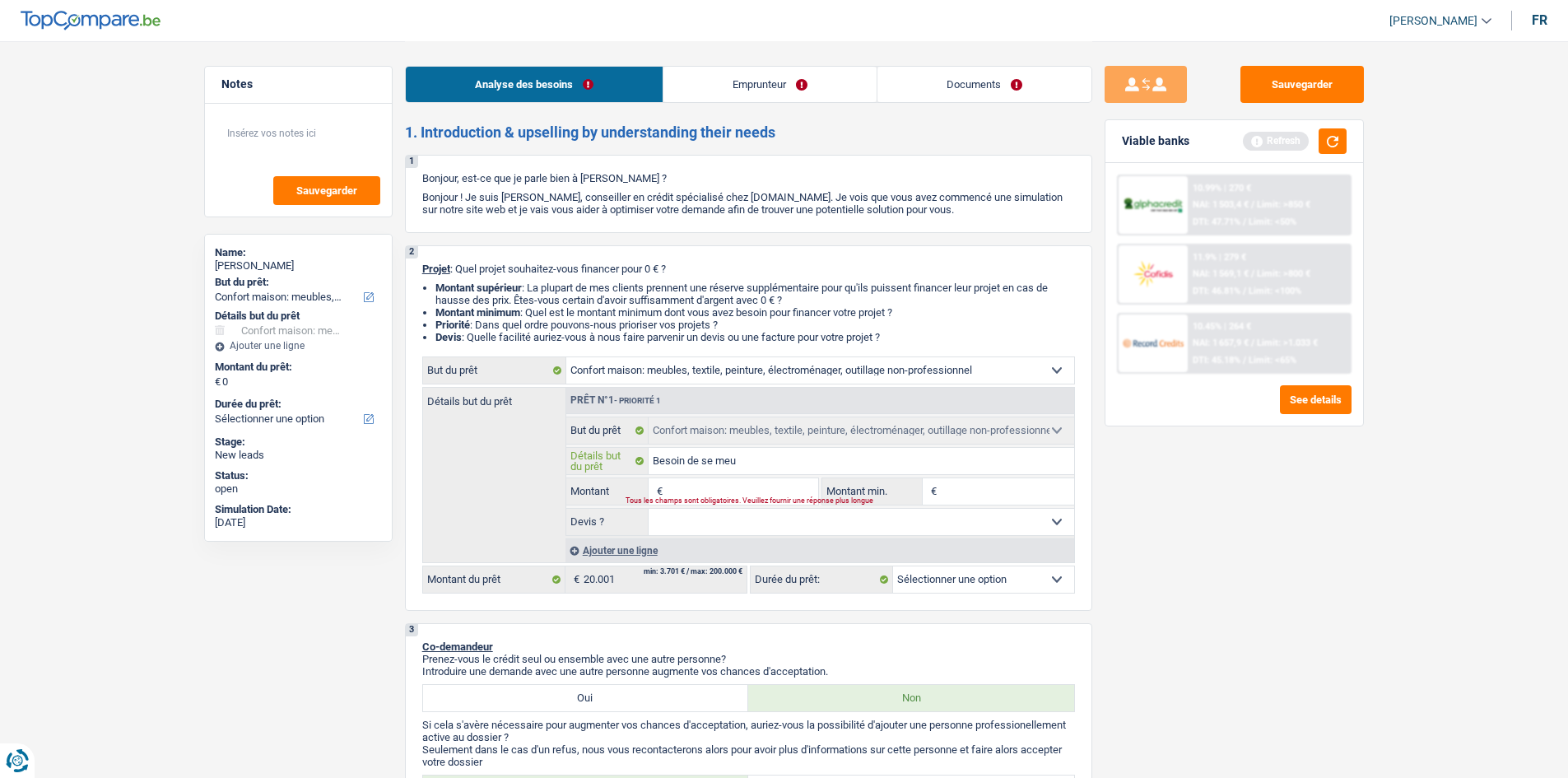
type input "Besoin de se meub"
type input "Besoin de se meuble"
type input "Besoin de se meubler"
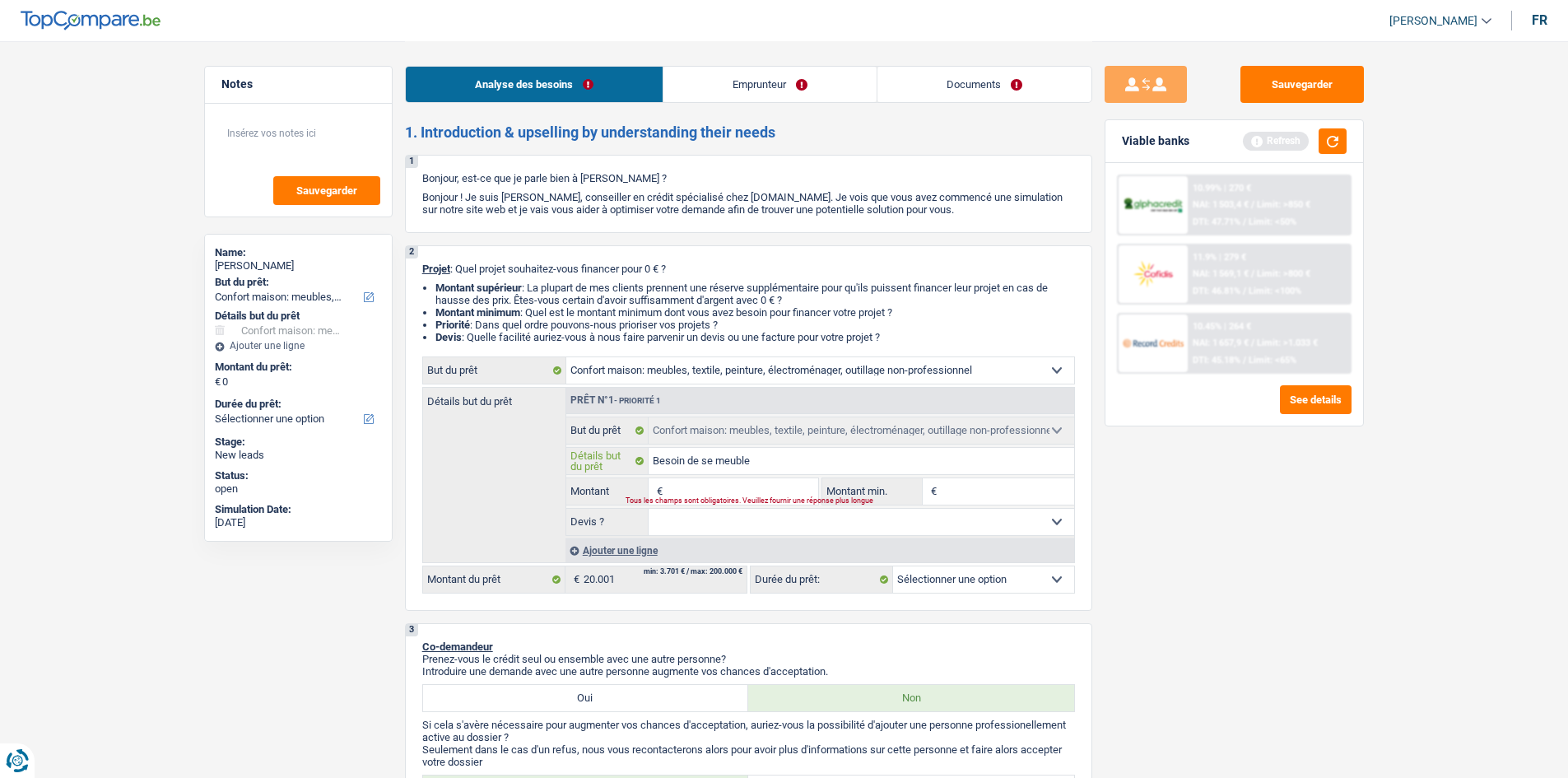
type input "Besoin de se meubler"
type input "Besoin de se meubler a"
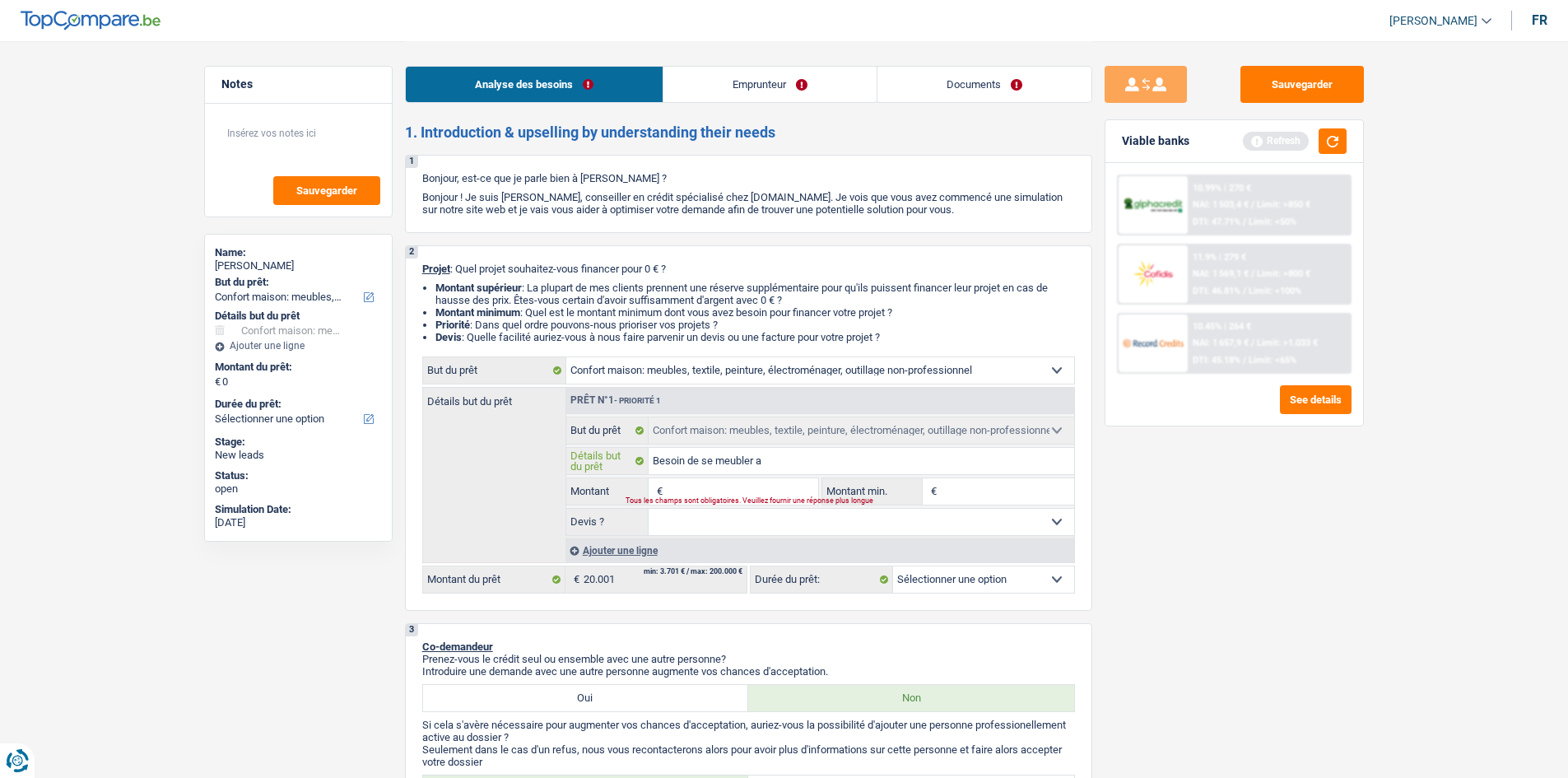
type input "Besoin de se meubler ap"
type input "Besoin de se meubler apèr"
type input "Besoin de se meubler apère"
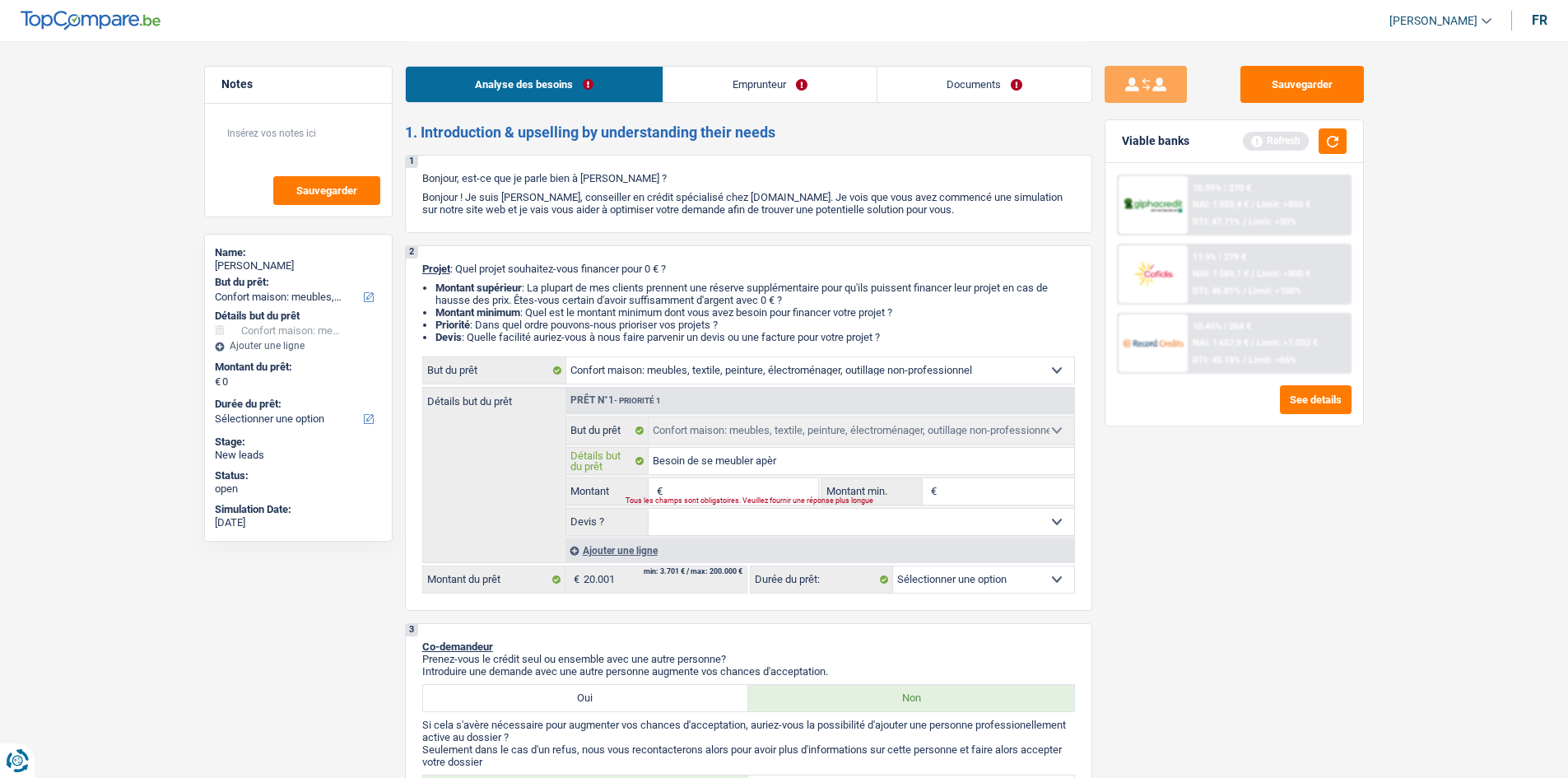
type input "Besoin de se meubler apère"
type input "Besoin de se meubler apères"
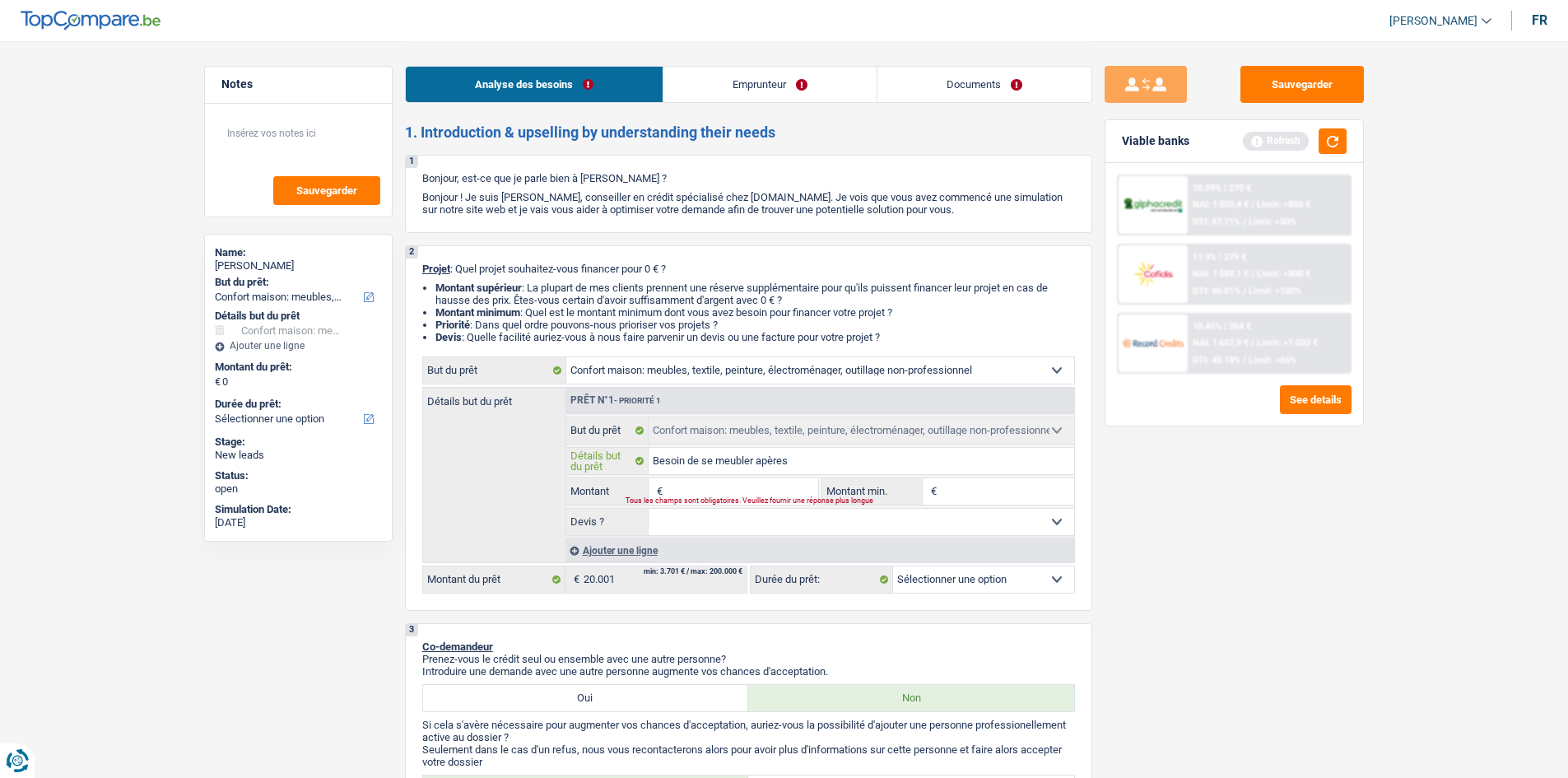
type input "Besoin de se meubler apères"
type input "Besoin de se meubler apère"
type input "Besoin de se meubler apèr"
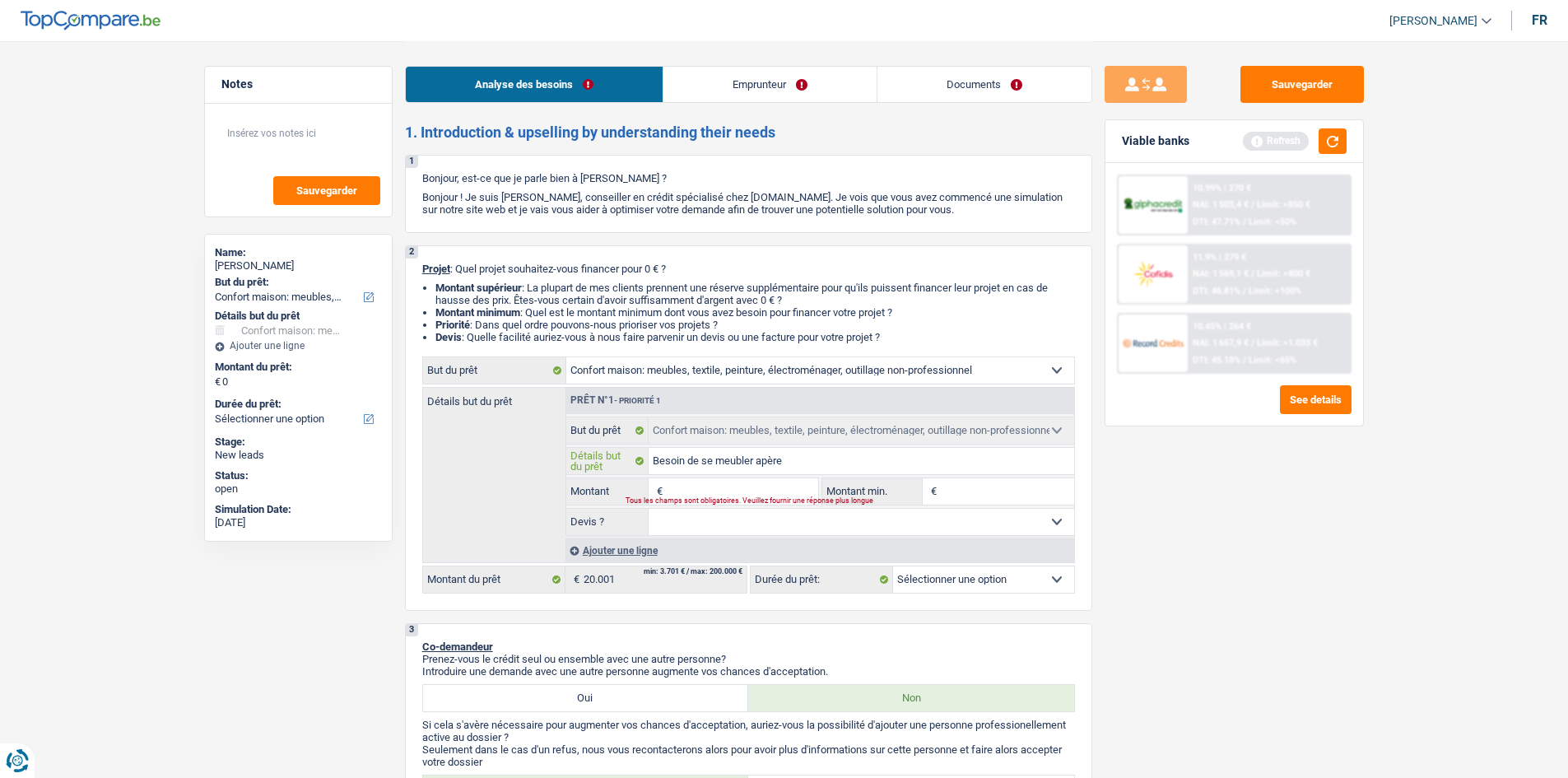
type input "Besoin de se meubler apèr"
type input "Besoin de se meubler apè"
type input "Besoin de se meubler ap"
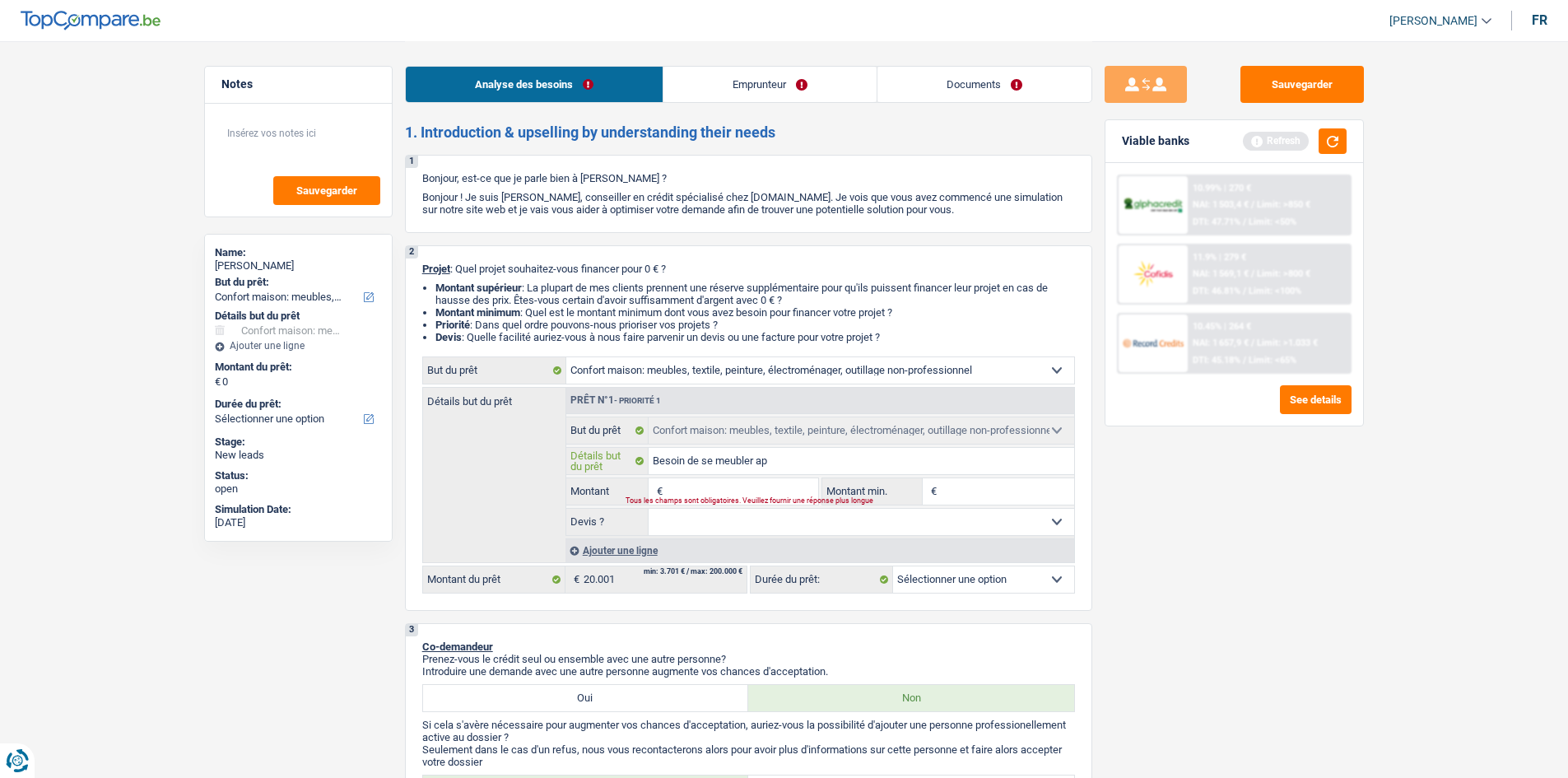
type input "Besoin de se meubler apr"
type input "Besoin de se meubler apre"
type input "Besoin de se meubler apr"
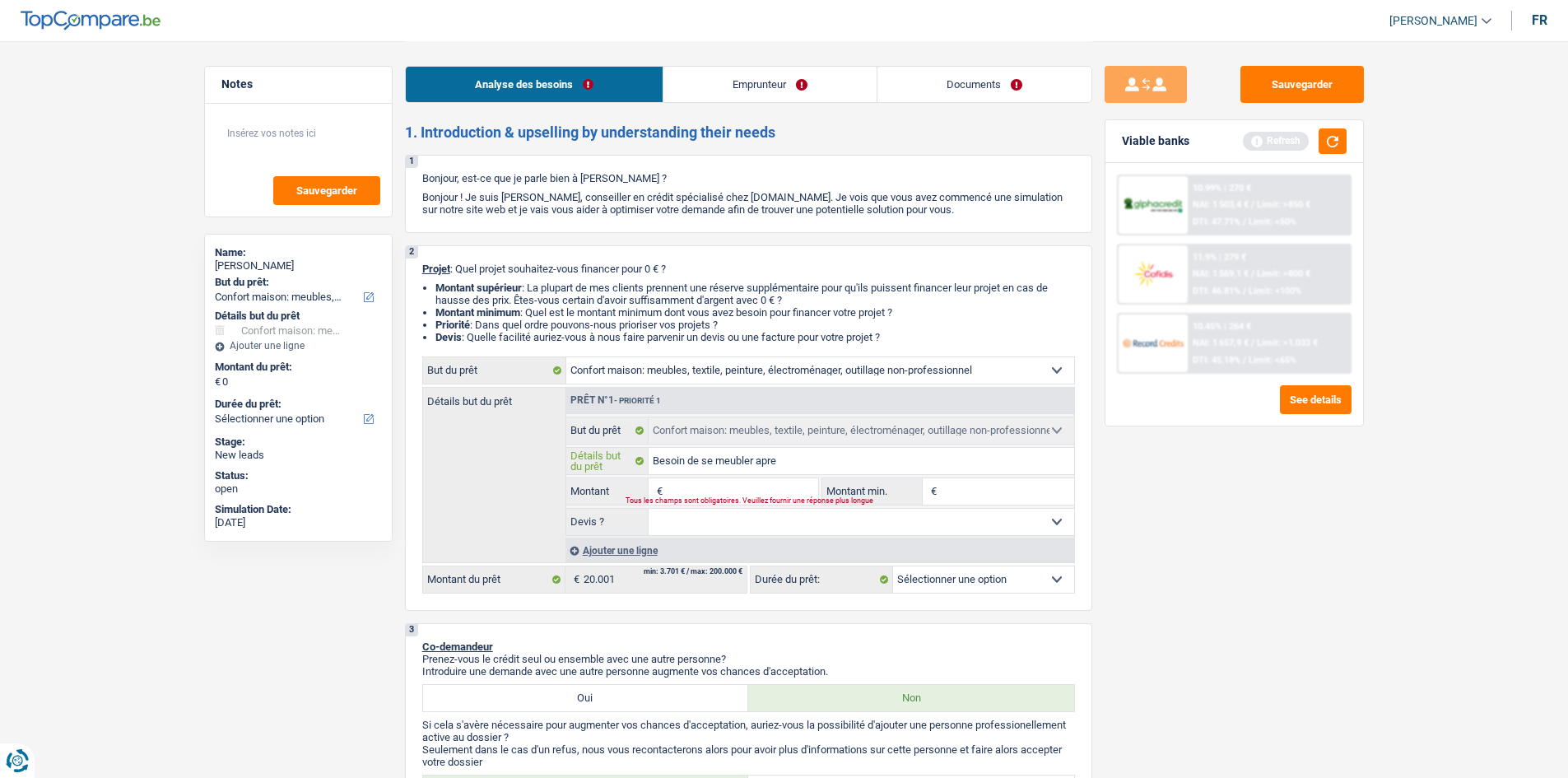
type input "Besoin de se meubler apr"
type input "Besoin de se meubler aprè"
type input "Besoin de se meubler après"
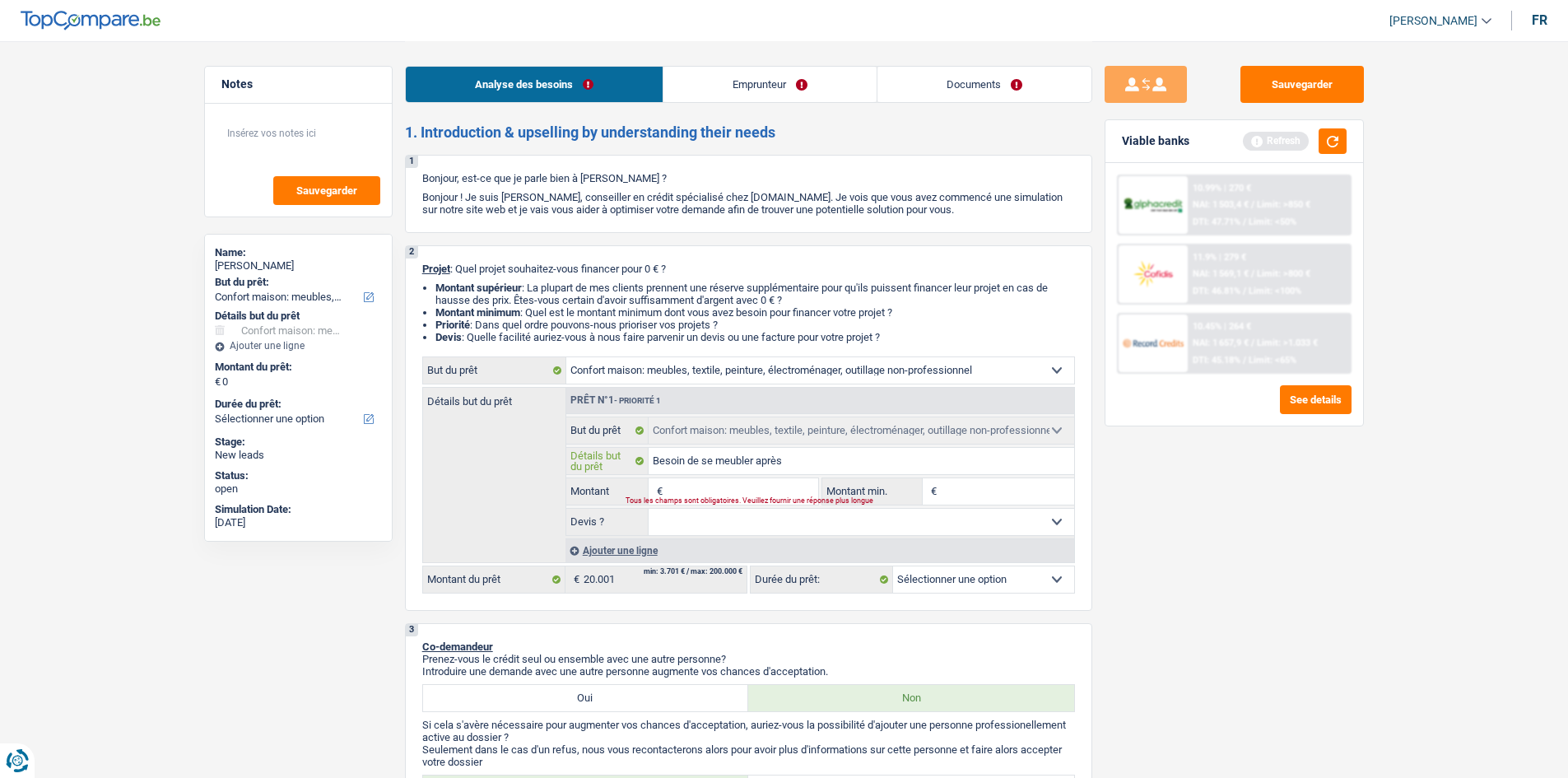
type input "Besoin de se meubler après"
type input "Besoin de se meubler après u"
type input "Besoin de se meubler après un"
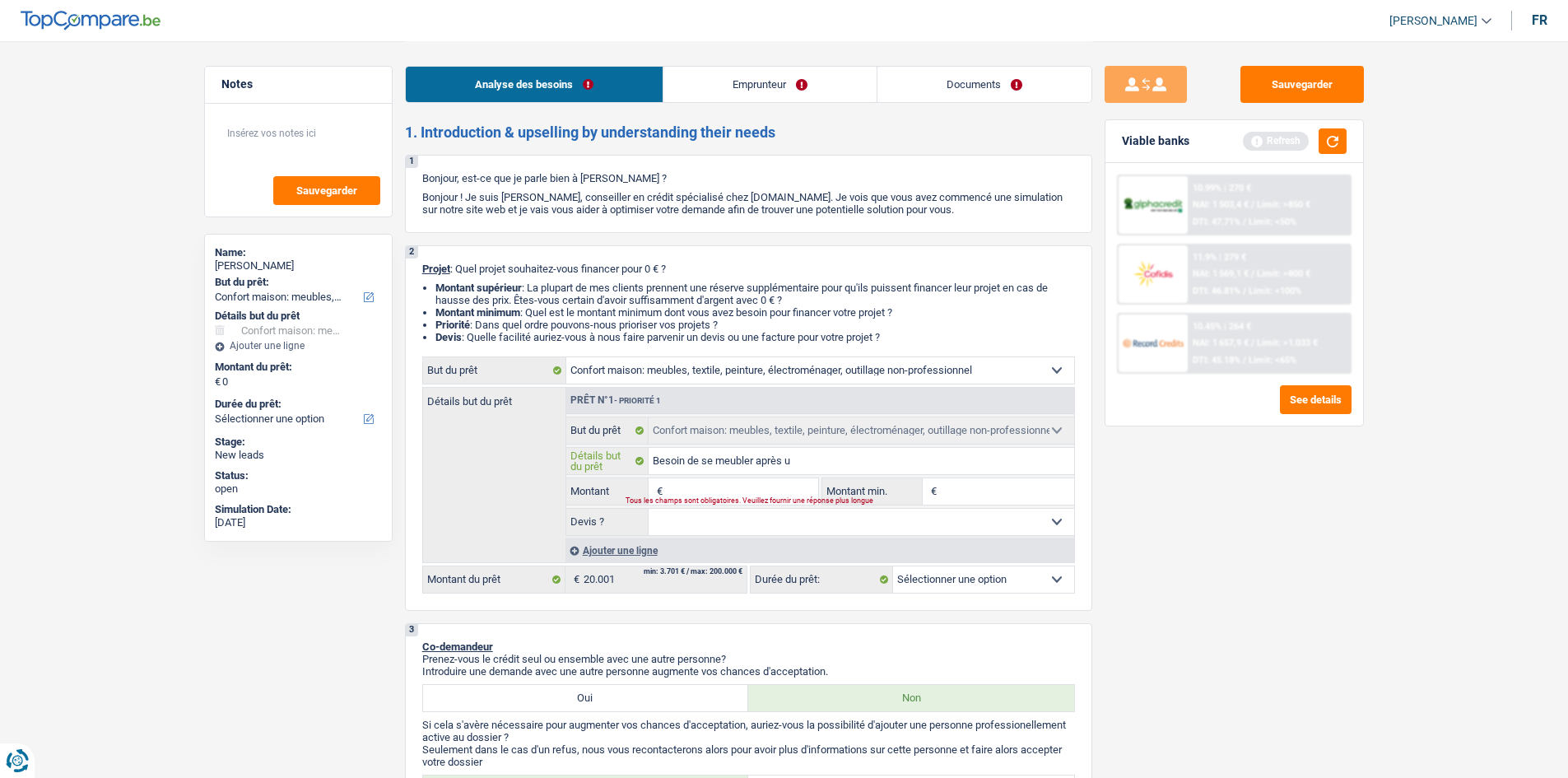
type input "Besoin de se meubler après un"
type input "Besoin de se meubler après un d"
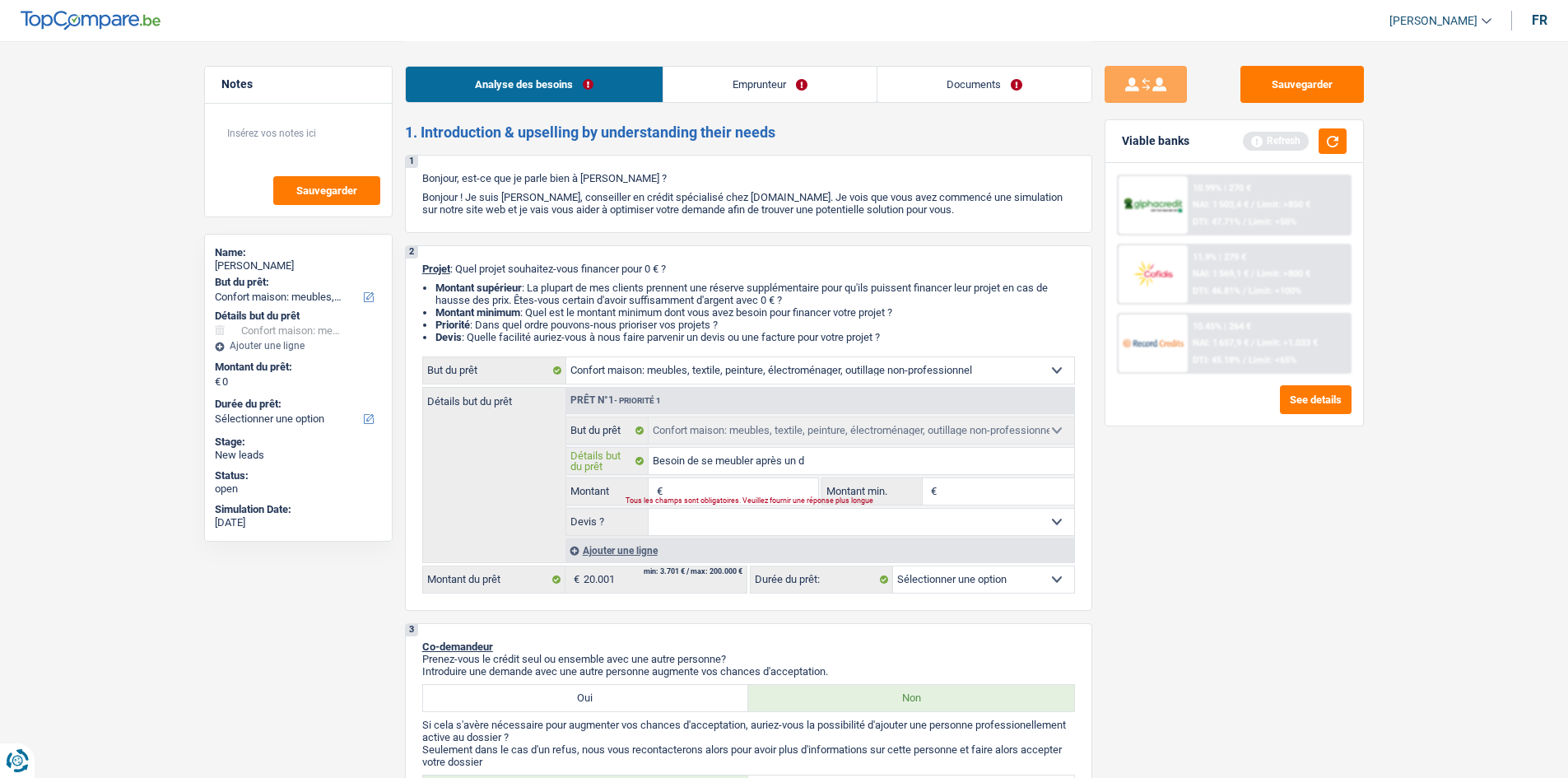
type input "Besoin de se meubler après un di"
type input "Besoin de se meubler après un div"
type input "Besoin de se meubler après un divo"
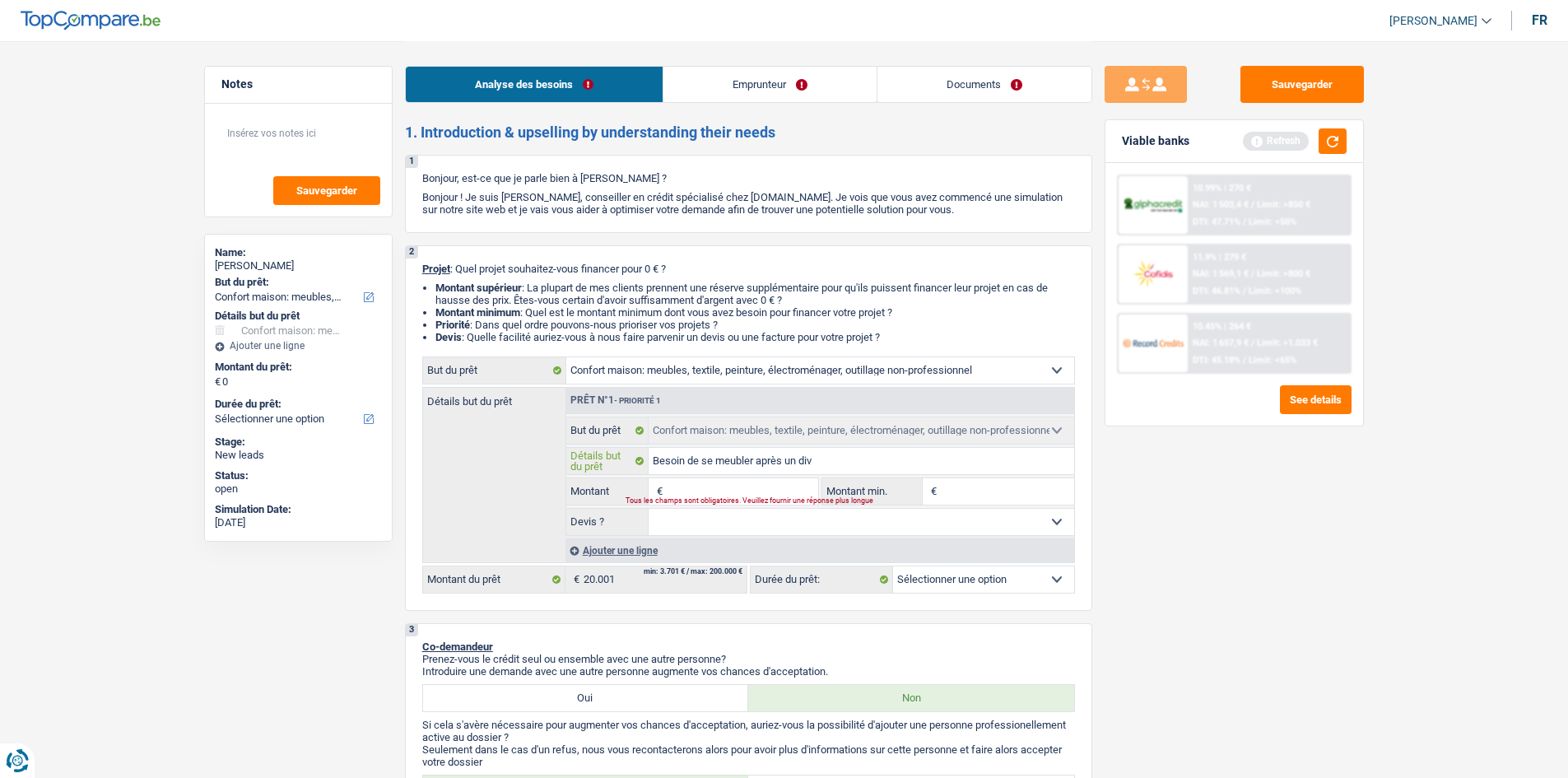
type input "Besoin de se meubler après un divo"
type input "Besoin de se meubler après un divor"
type input "Besoin de se meubler après un divorc"
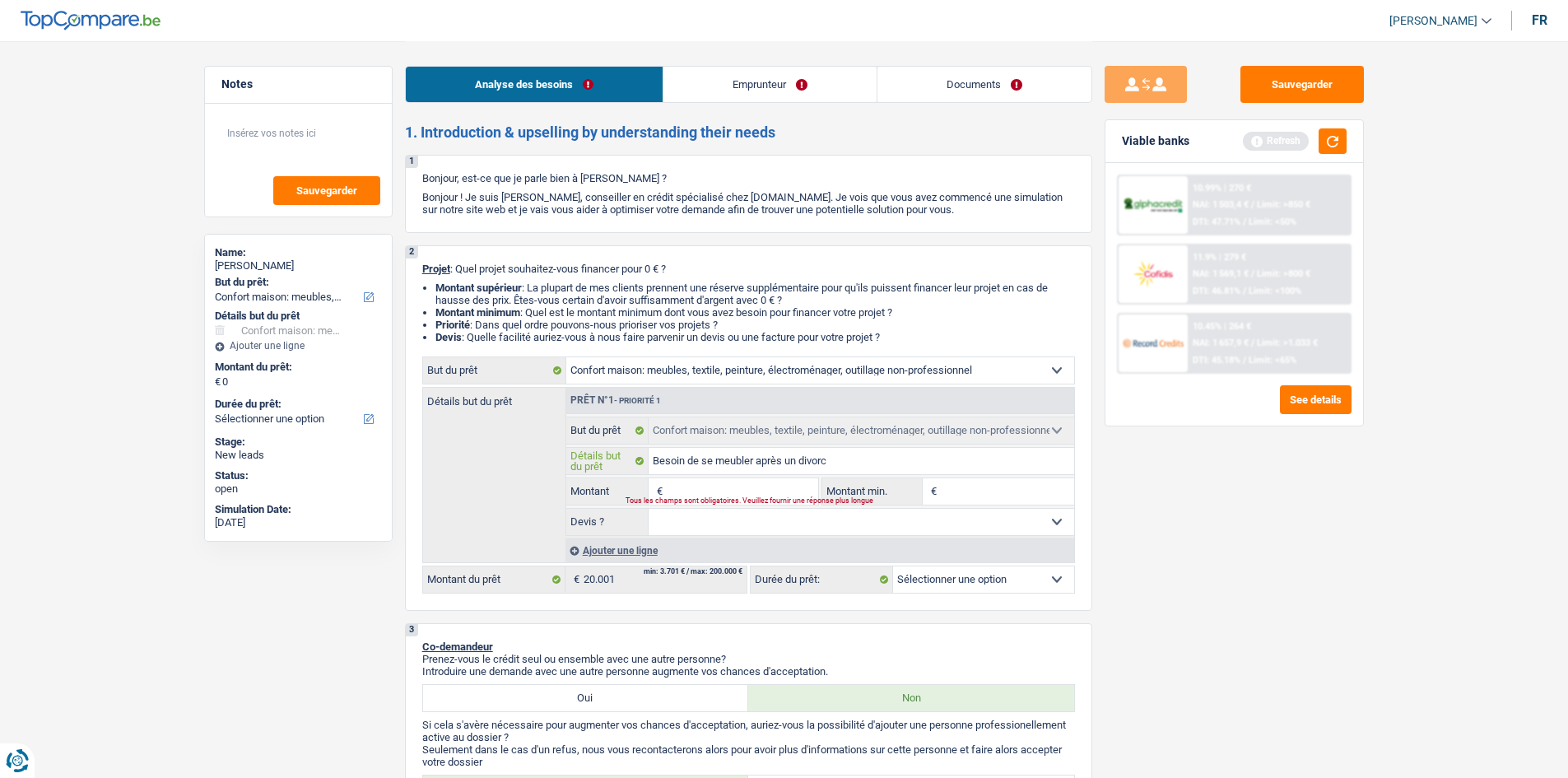
type input "Besoin de se meubler après un divorce"
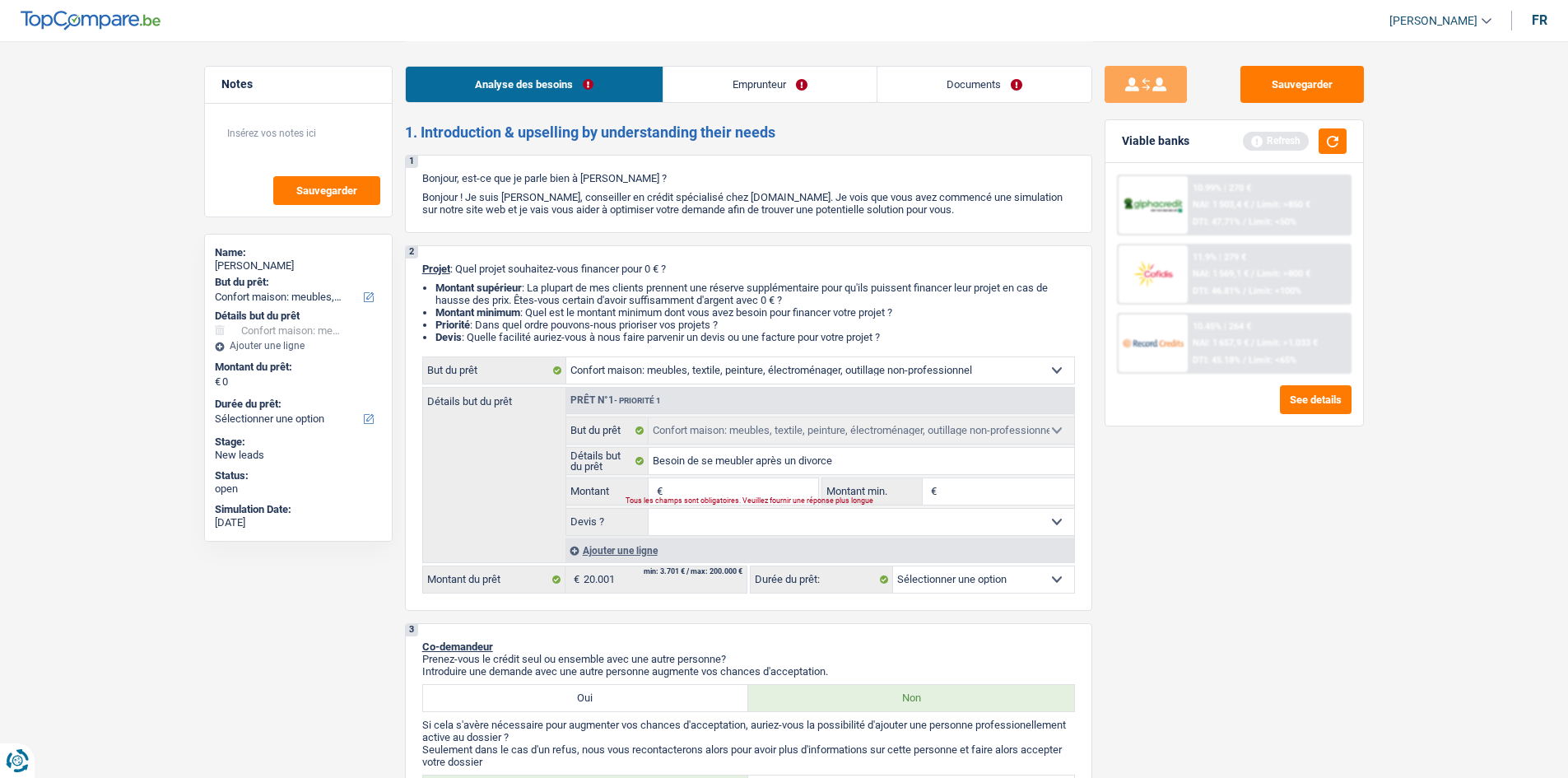
click at [739, 494] on input "Montant" at bounding box center [741, 491] width 151 height 26
type input "2"
type input "20"
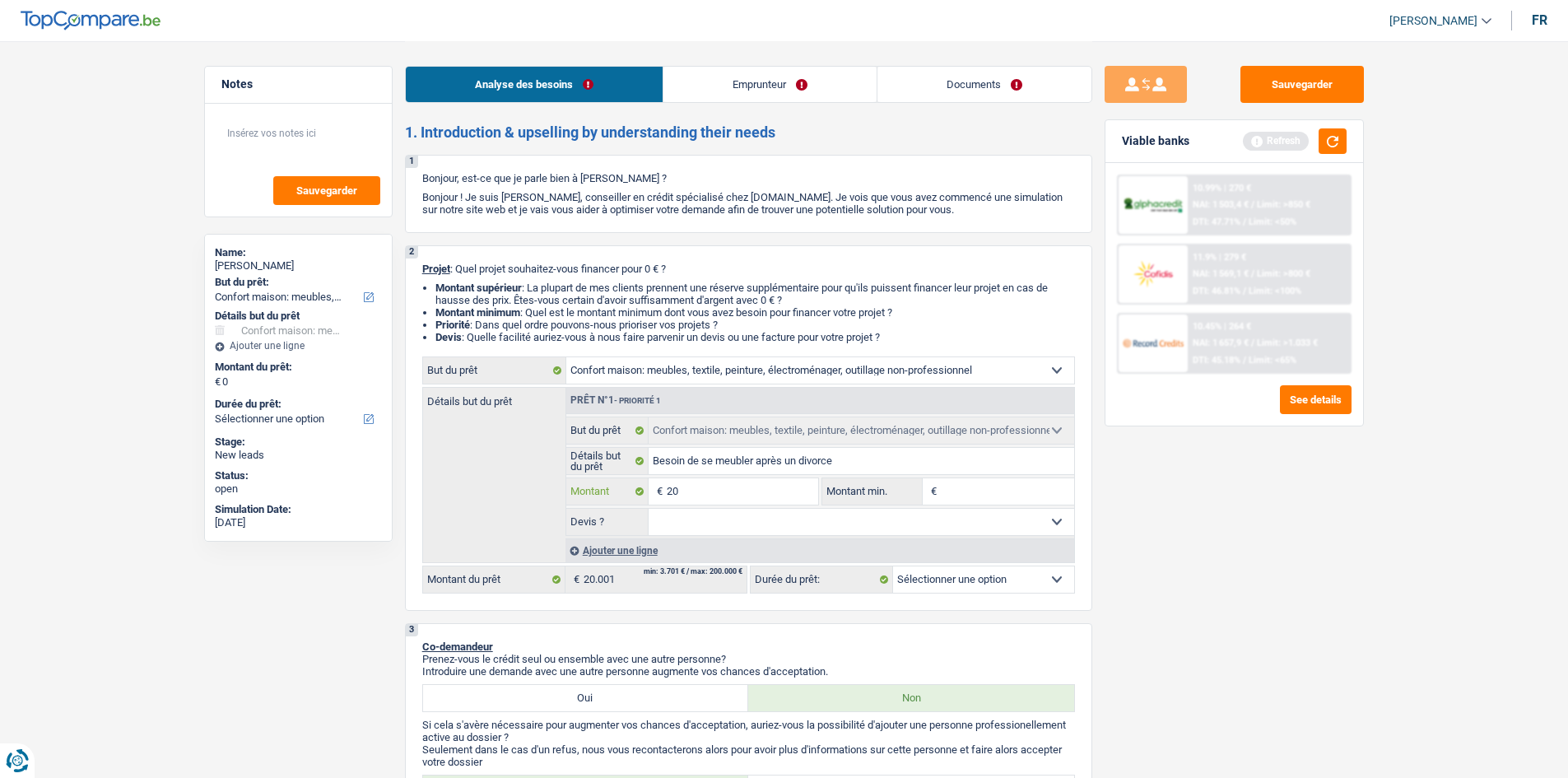
type input "200"
type input "2.000"
type input "20.001"
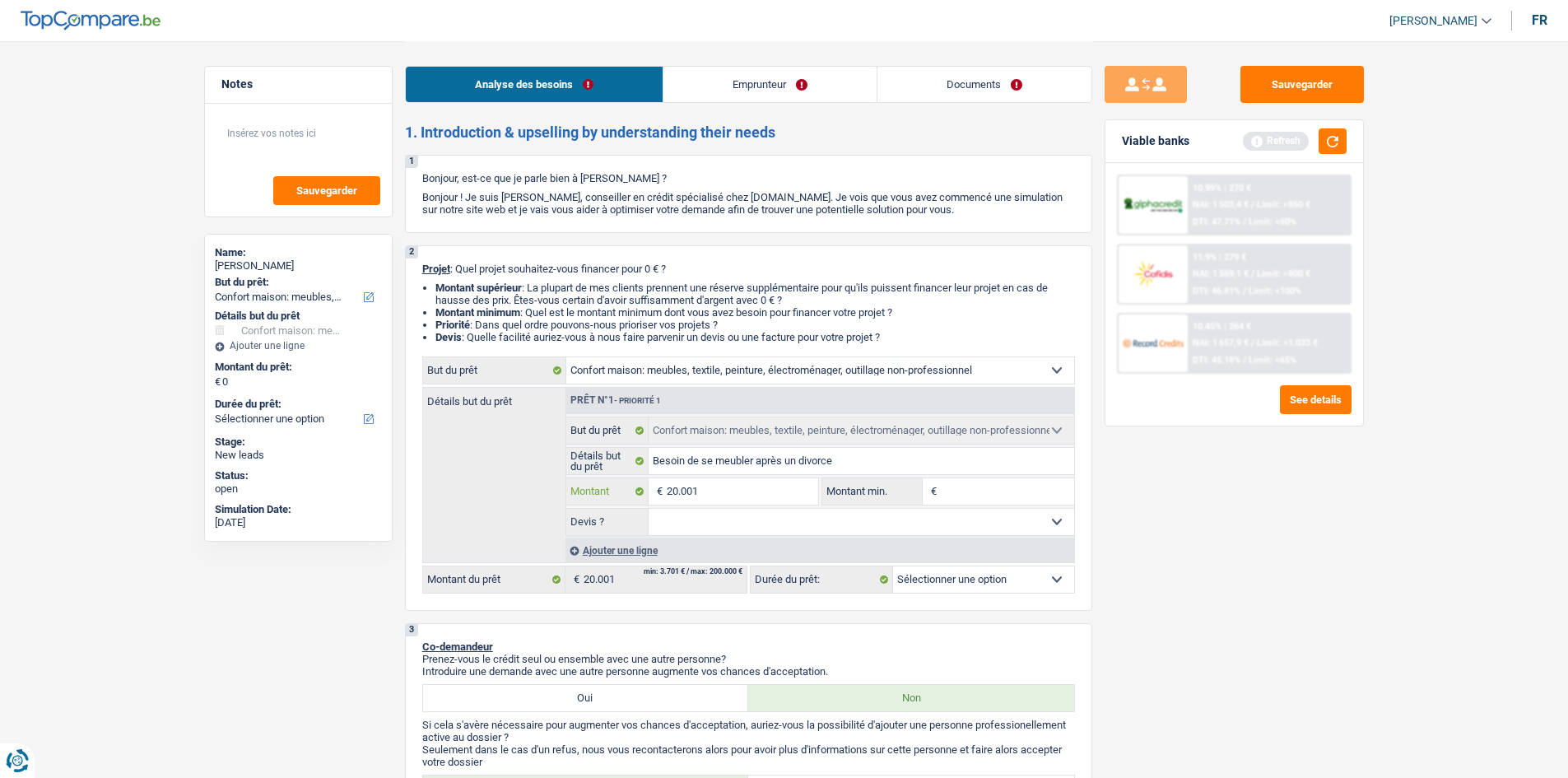
type input "20.001"
click at [1019, 499] on input "Montant min." at bounding box center [1007, 491] width 133 height 26
type input "20.001"
select select "120"
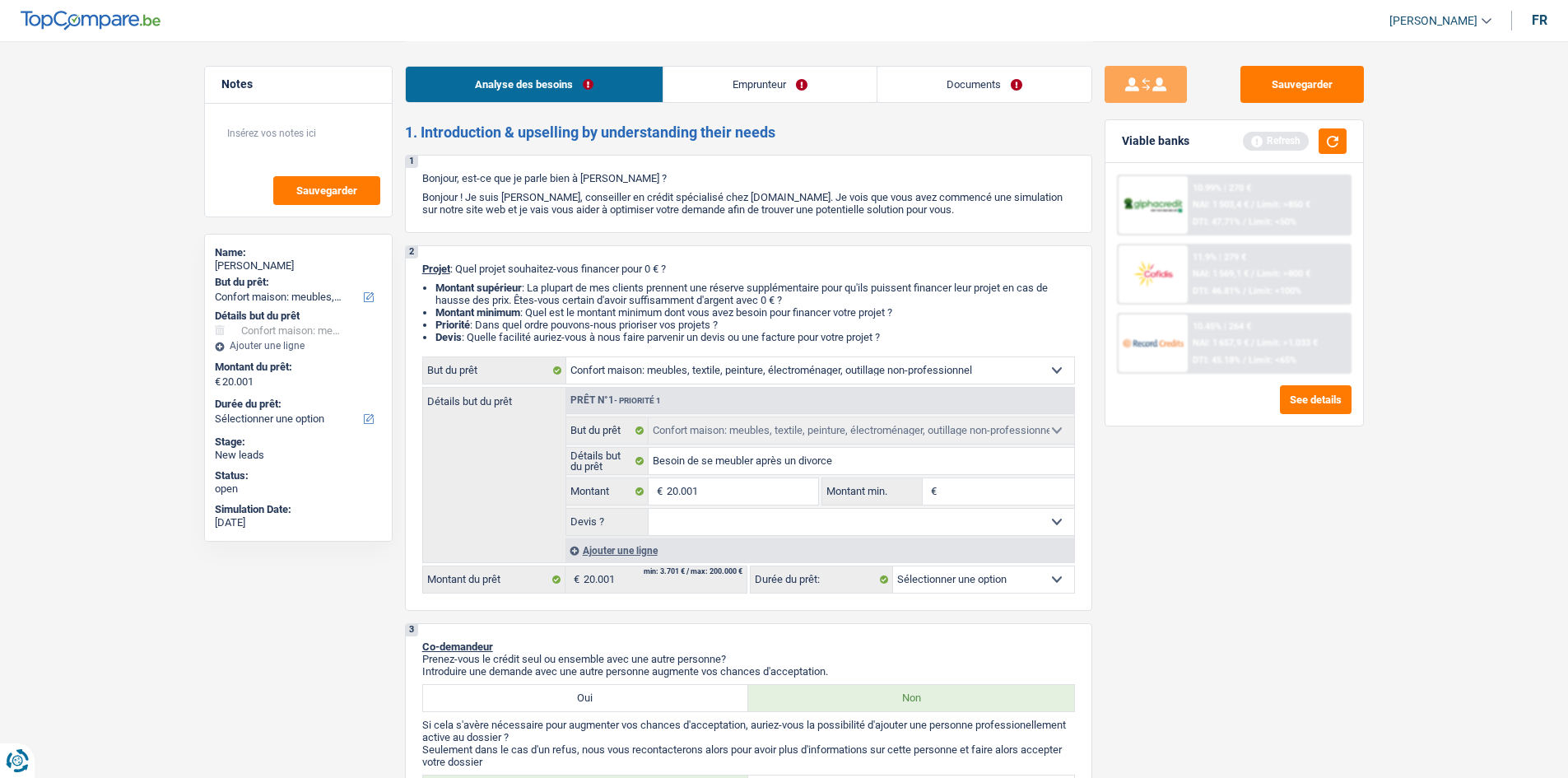
select select "120"
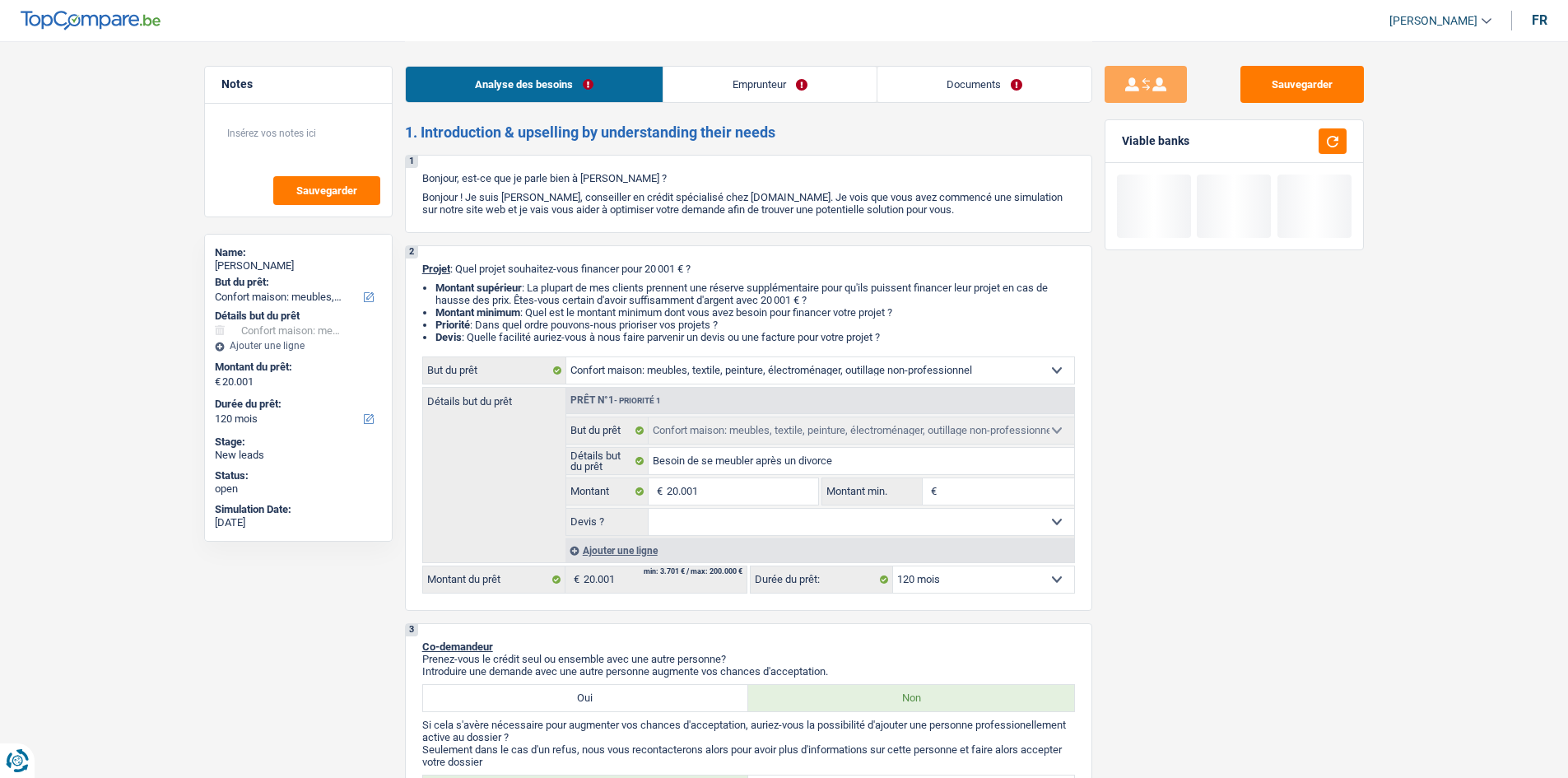
type input "2"
type input "20"
type input "201"
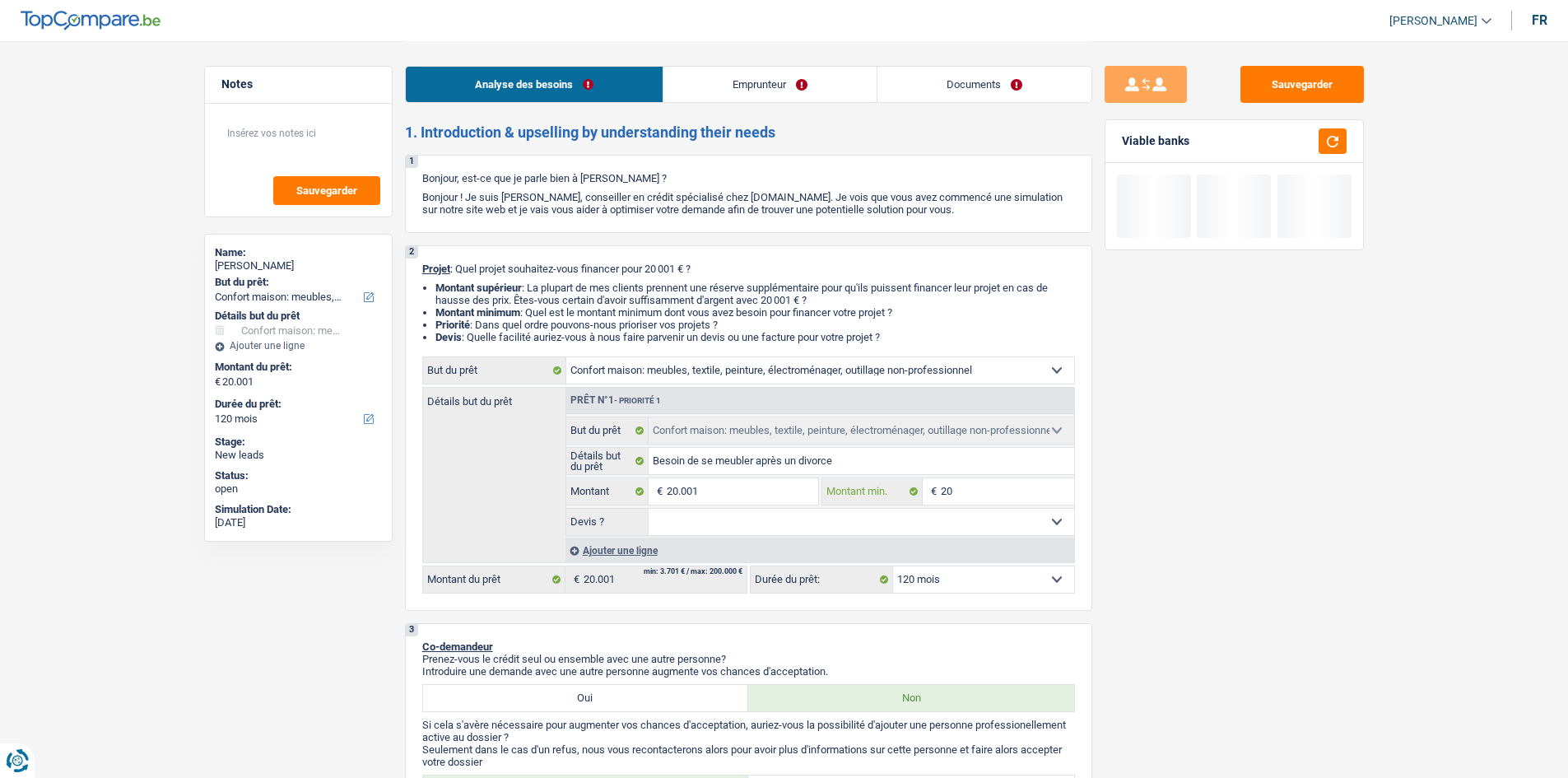
type input "201"
type input "2.011"
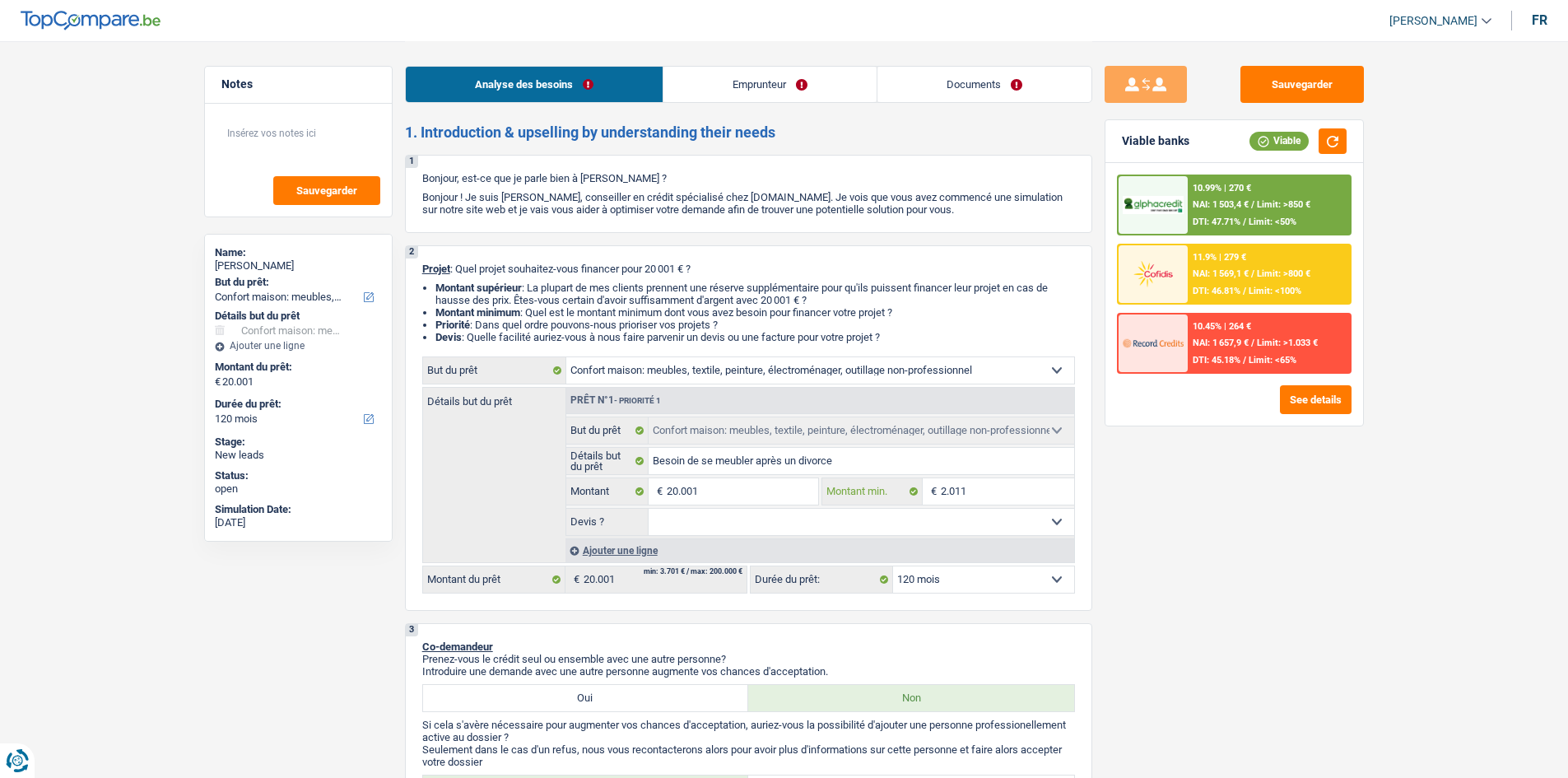
type input "201"
type input "20"
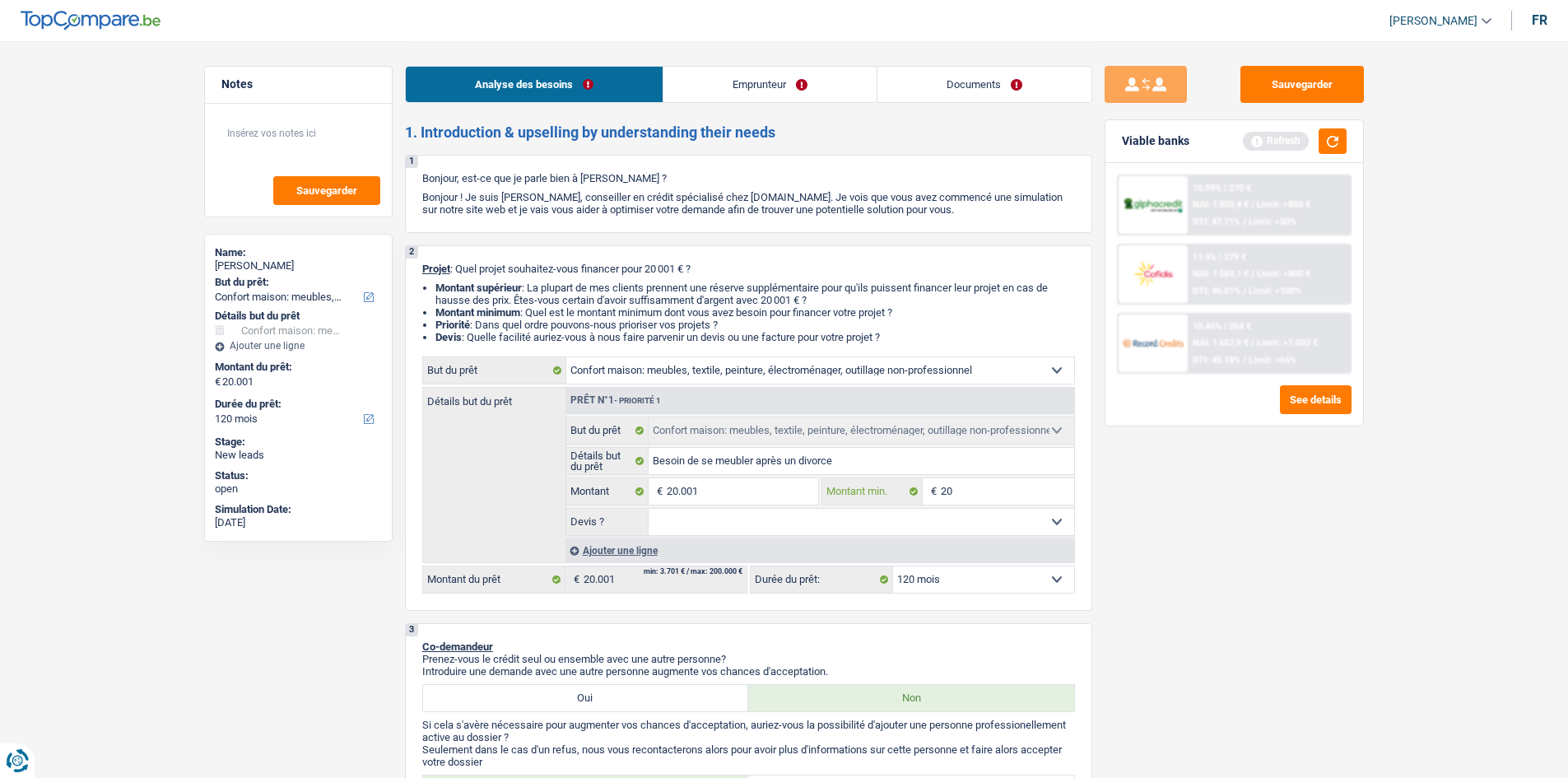
type input "200"
type input "2.000"
type input "20.001"
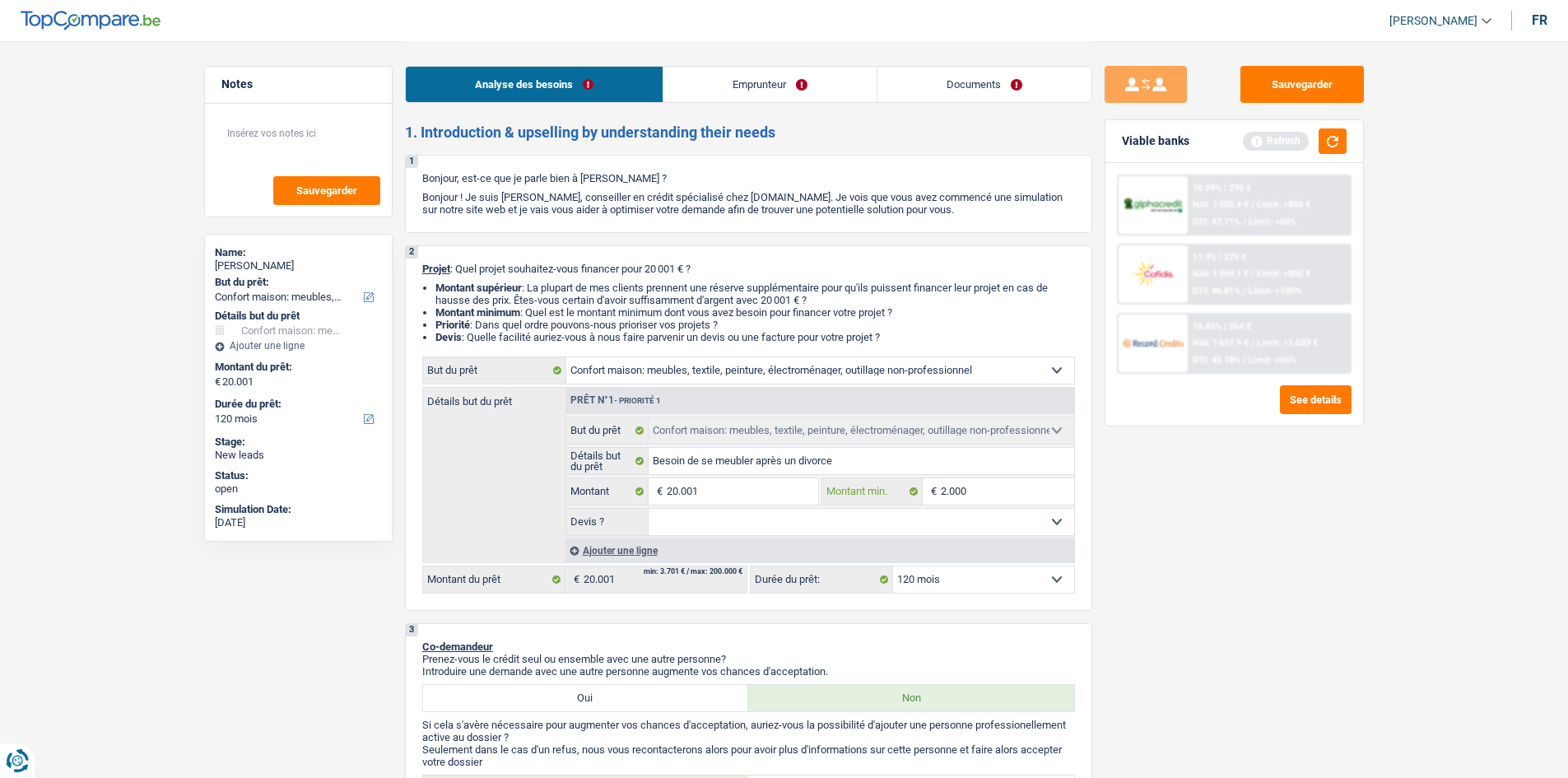
type input "20.001"
click at [990, 522] on select "Oui Non Non répondu Sélectionner une option" at bounding box center [861, 522] width 426 height 26
select select "false"
click at [648, 509] on select "Oui Non Non répondu Sélectionner une option" at bounding box center [861, 522] width 426 height 26
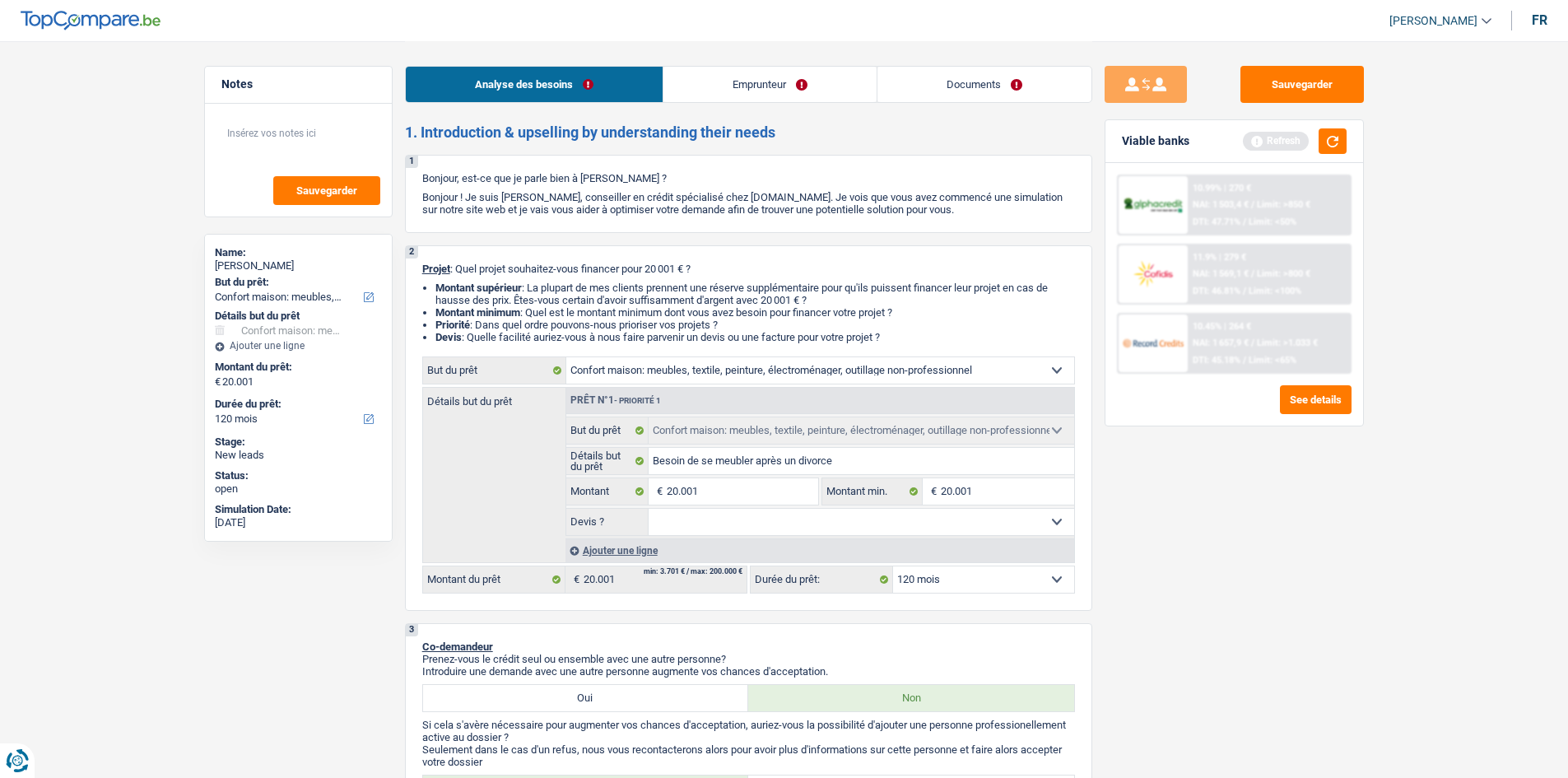
select select "false"
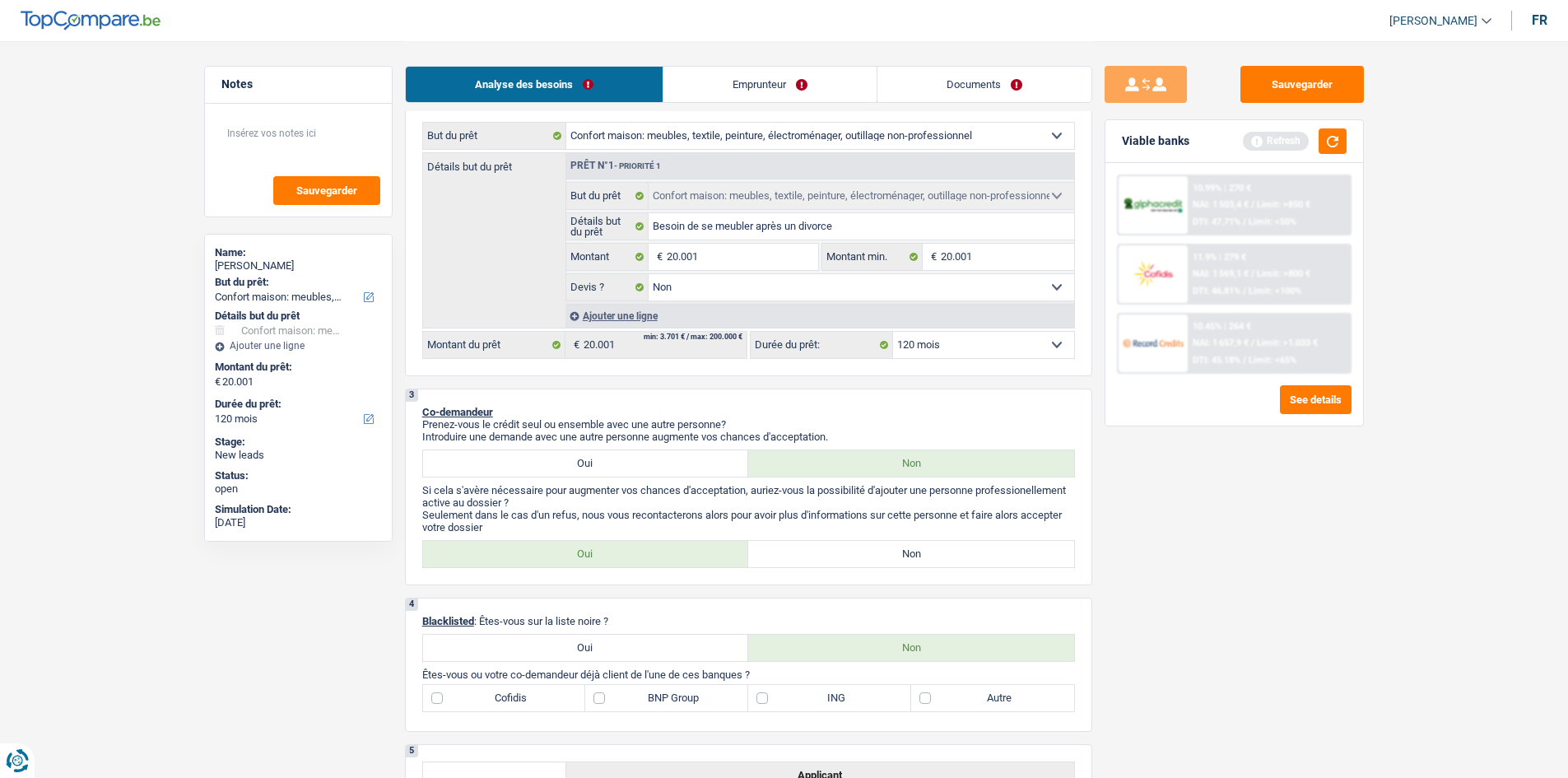
scroll to position [329, 0]
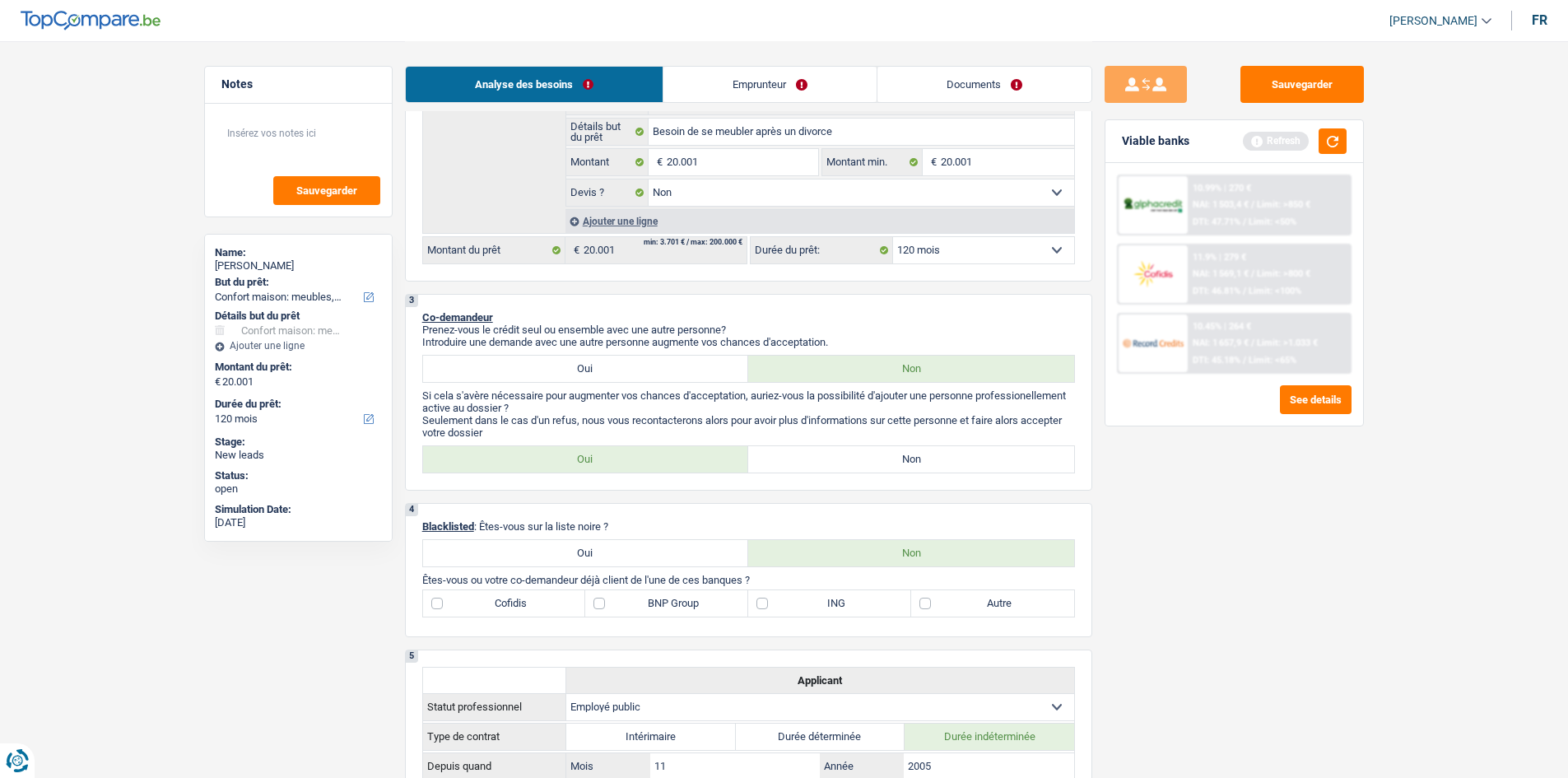
click at [869, 464] on label "Non" at bounding box center [912, 459] width 326 height 26
click at [869, 464] on input "Non" at bounding box center [912, 459] width 326 height 26
radio input "true"
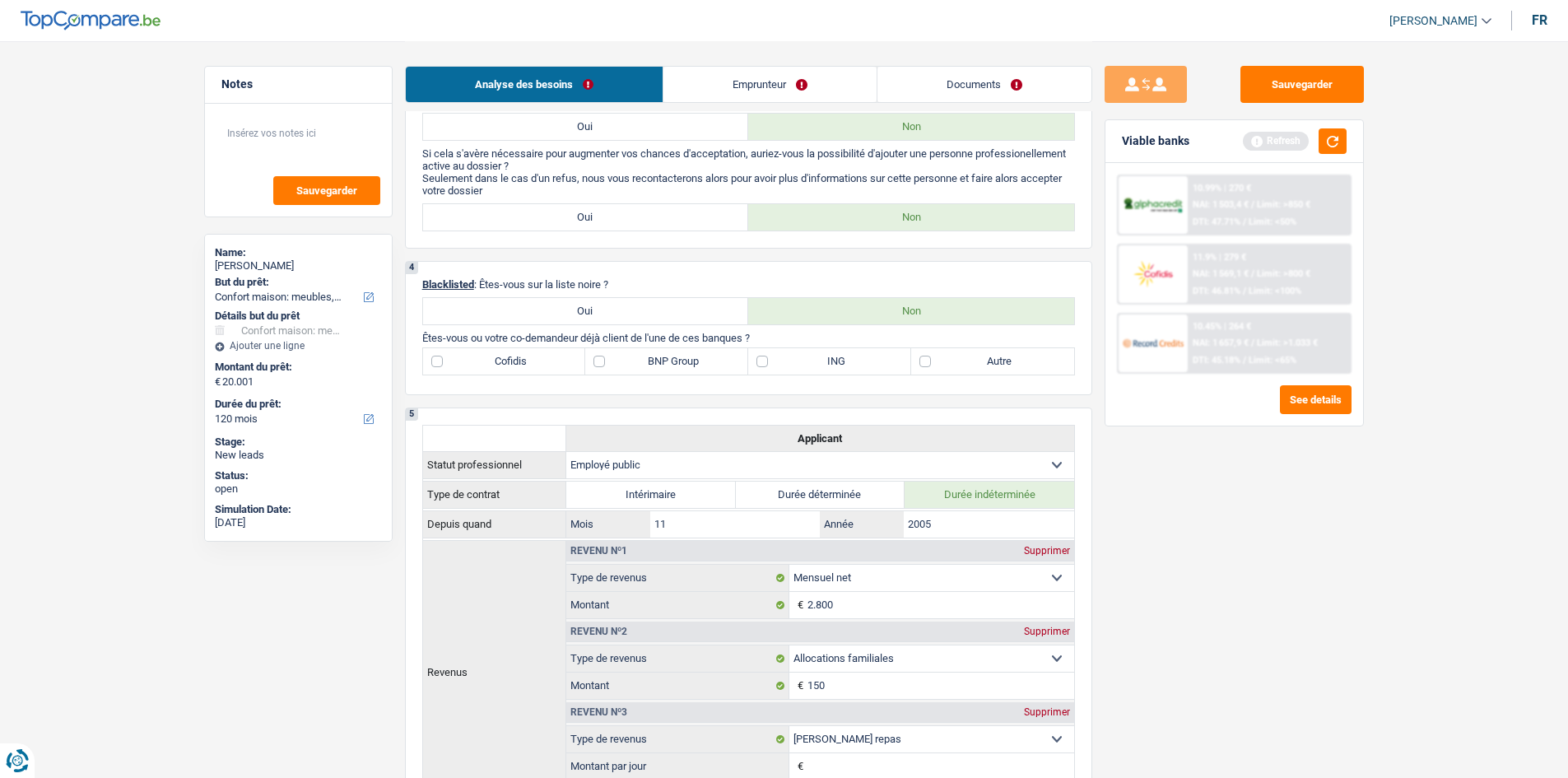
scroll to position [494, 0]
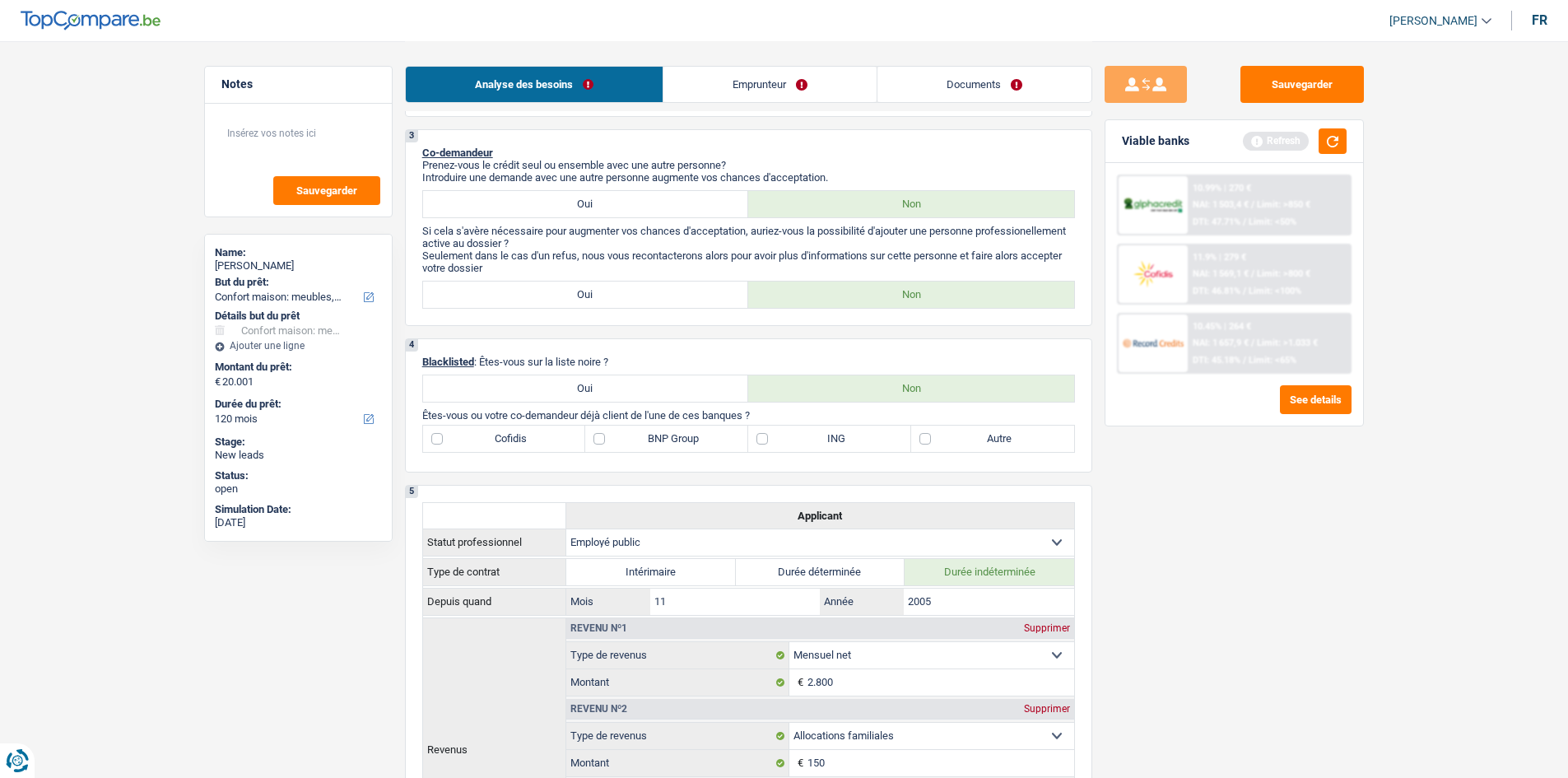
click at [603, 442] on label "BNP Group" at bounding box center [666, 439] width 163 height 26
click at [603, 442] on input "BNP Group" at bounding box center [666, 439] width 163 height 26
checkbox input "true"
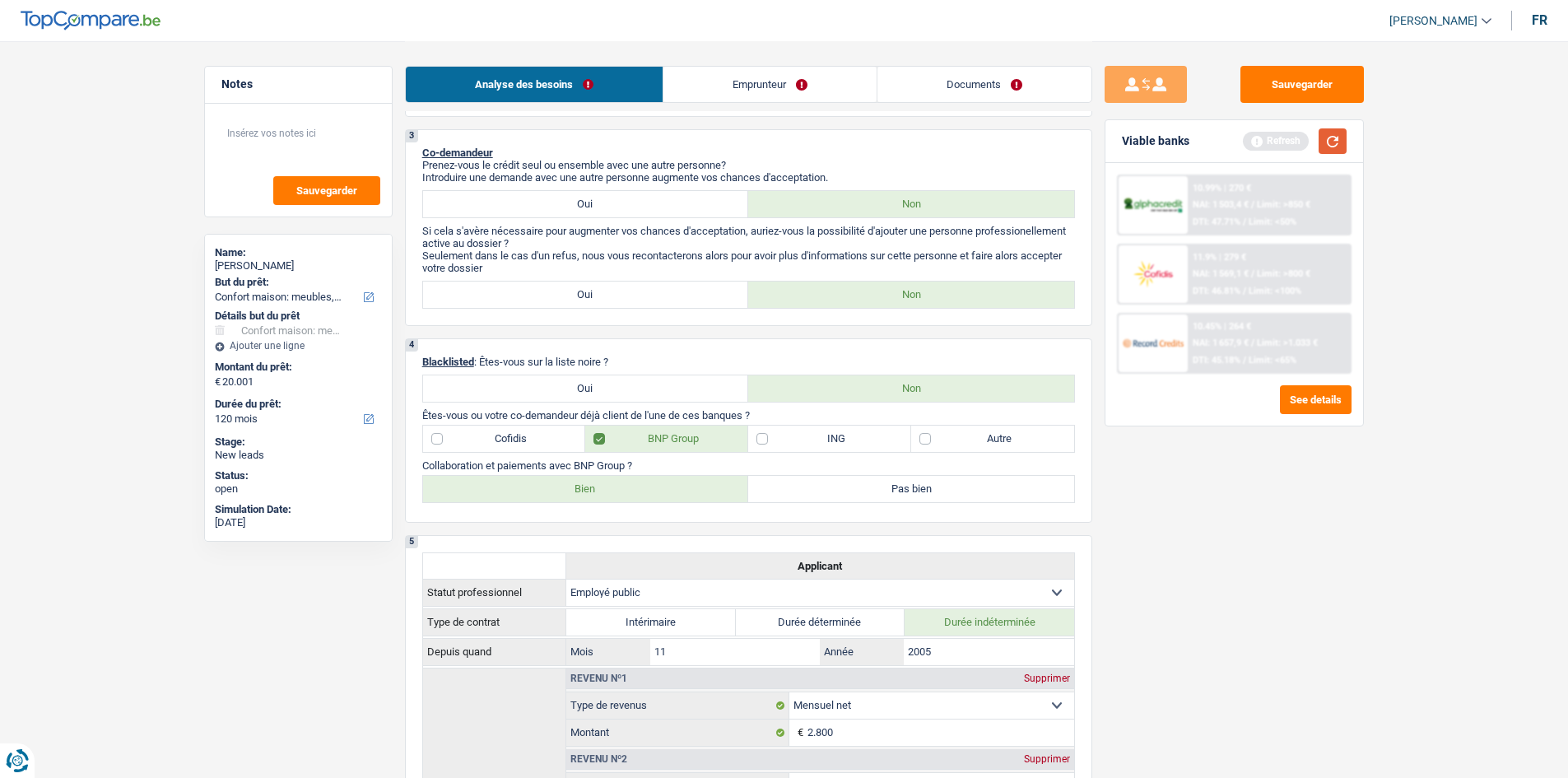
click at [1334, 139] on button "button" at bounding box center [1333, 141] width 28 height 25
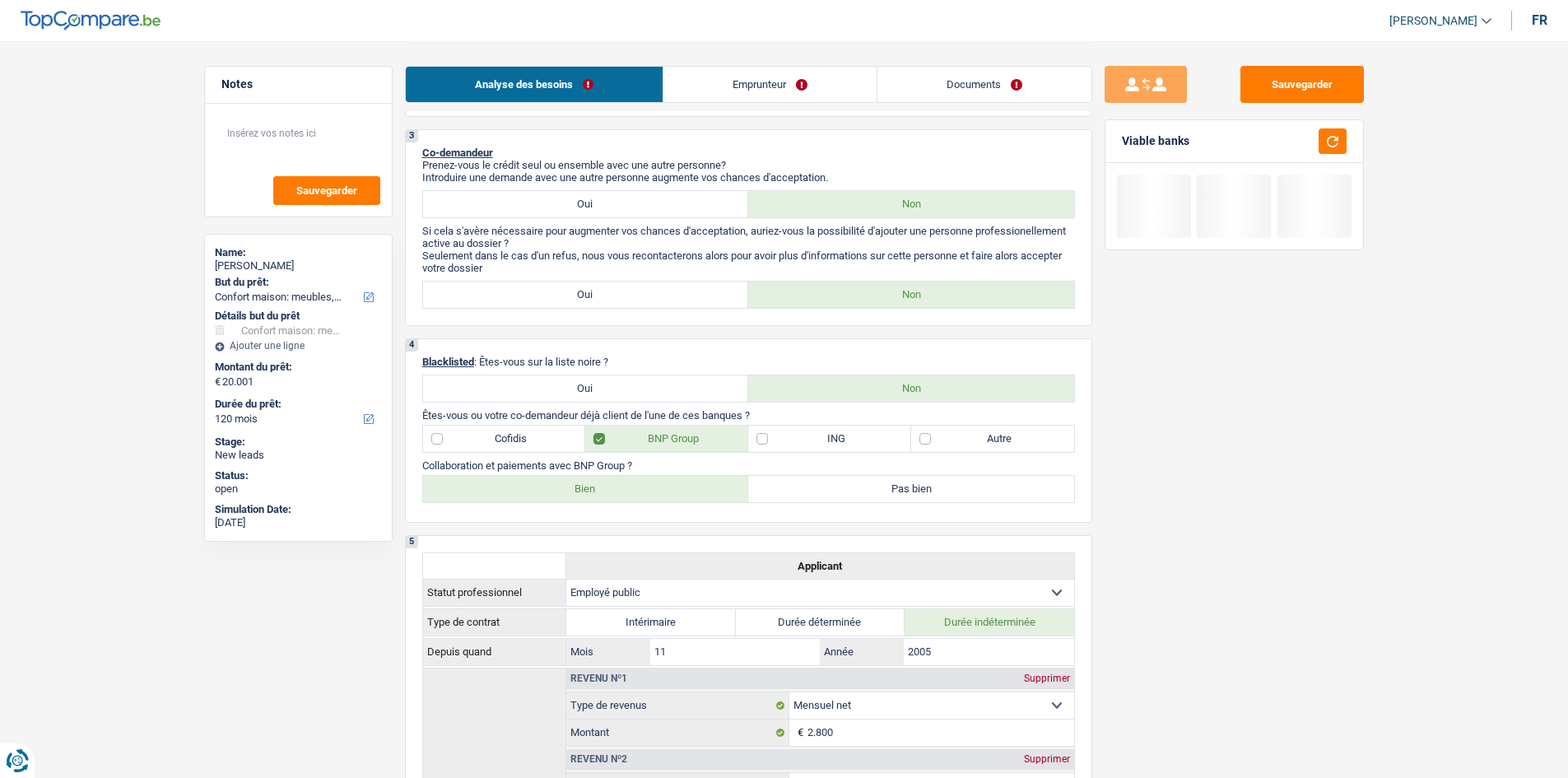
click at [616, 488] on label "Bien" at bounding box center [586, 489] width 326 height 26
click at [616, 488] on input "Bien" at bounding box center [586, 489] width 326 height 26
radio input "true"
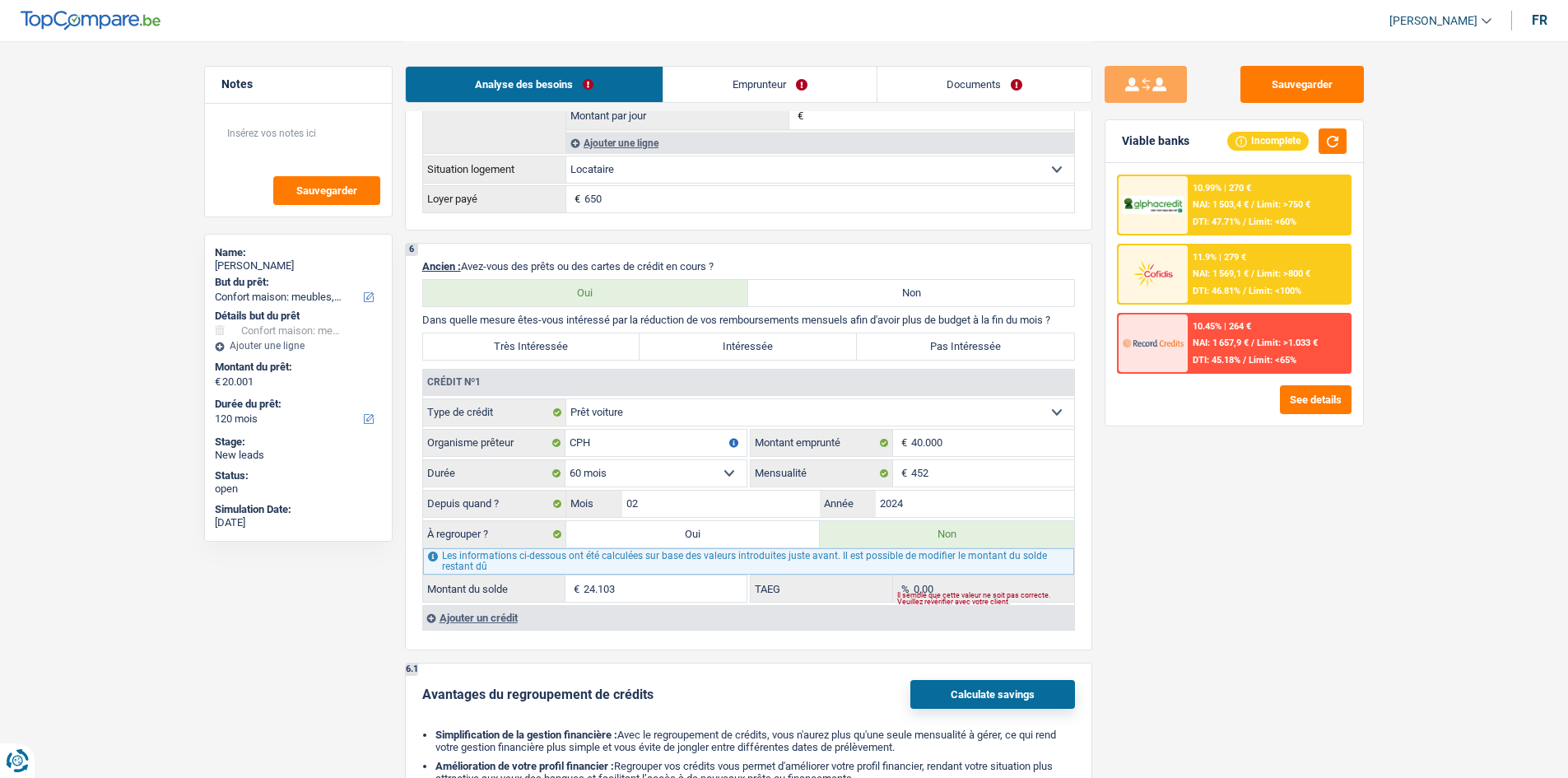
scroll to position [1318, 0]
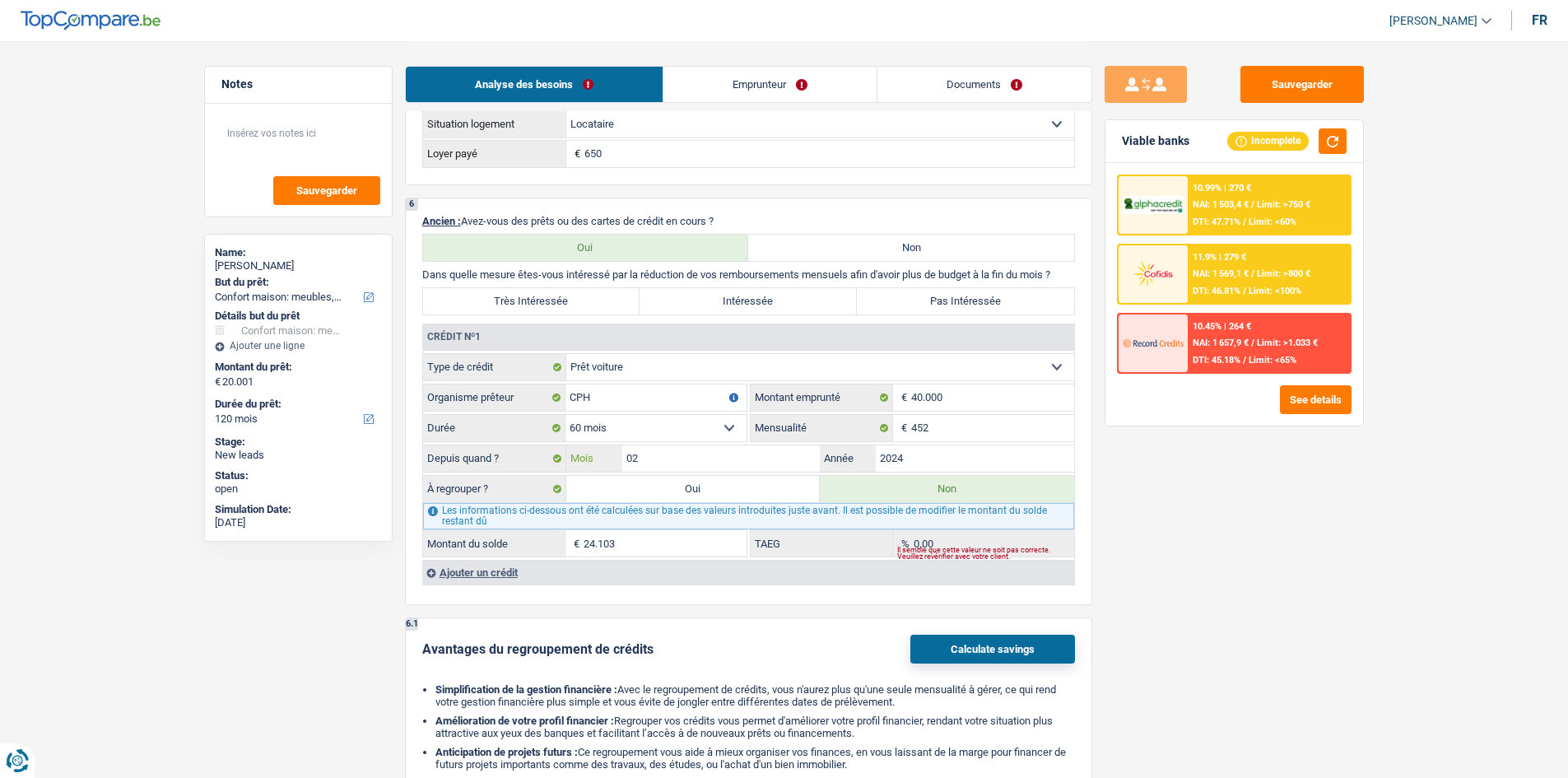
click at [686, 446] on input "02" at bounding box center [721, 459] width 198 height 26
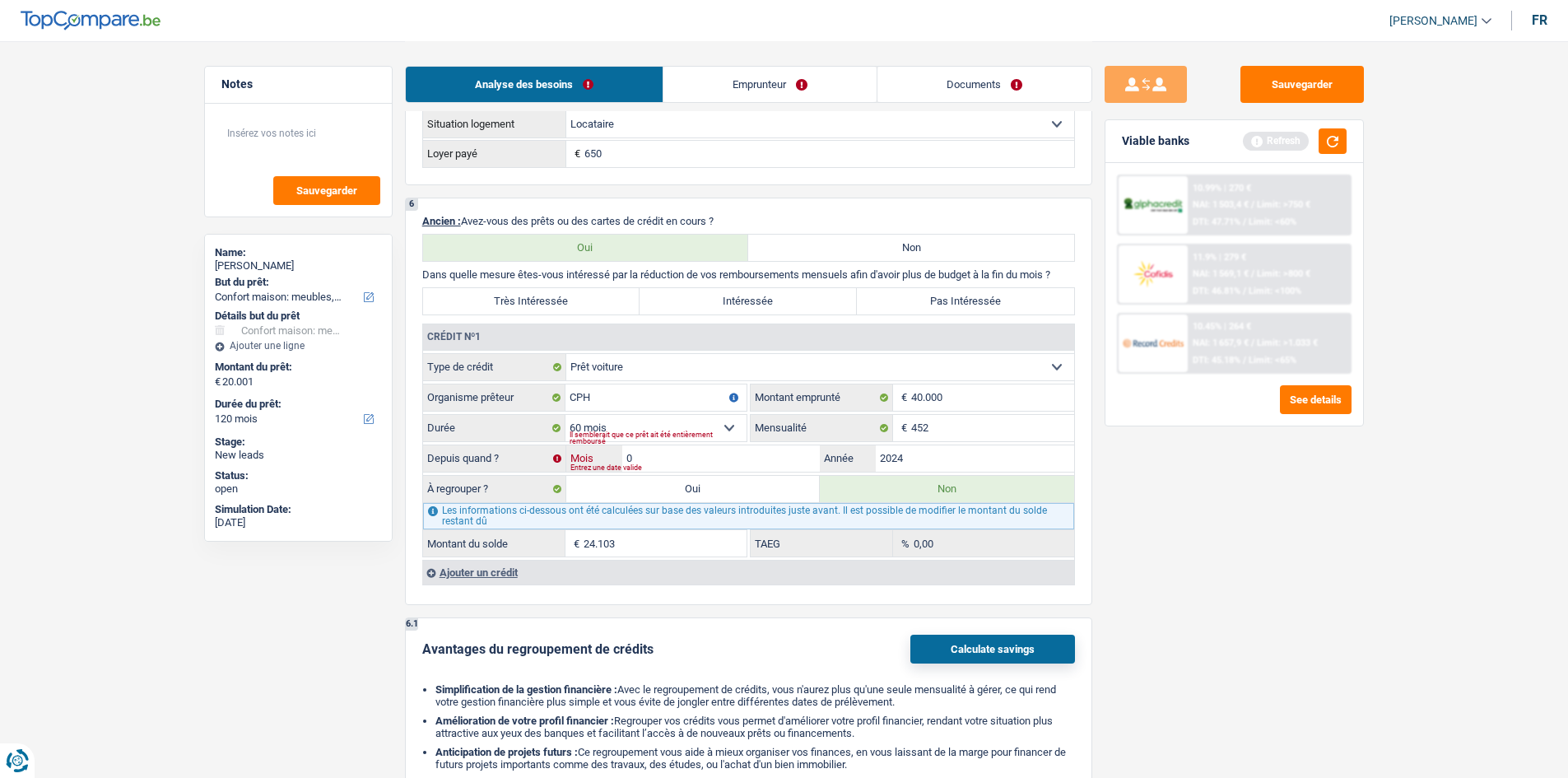
type input "01"
type input "23.362"
click at [464, 574] on div "Ajouter un crédit" at bounding box center [748, 572] width 652 height 24
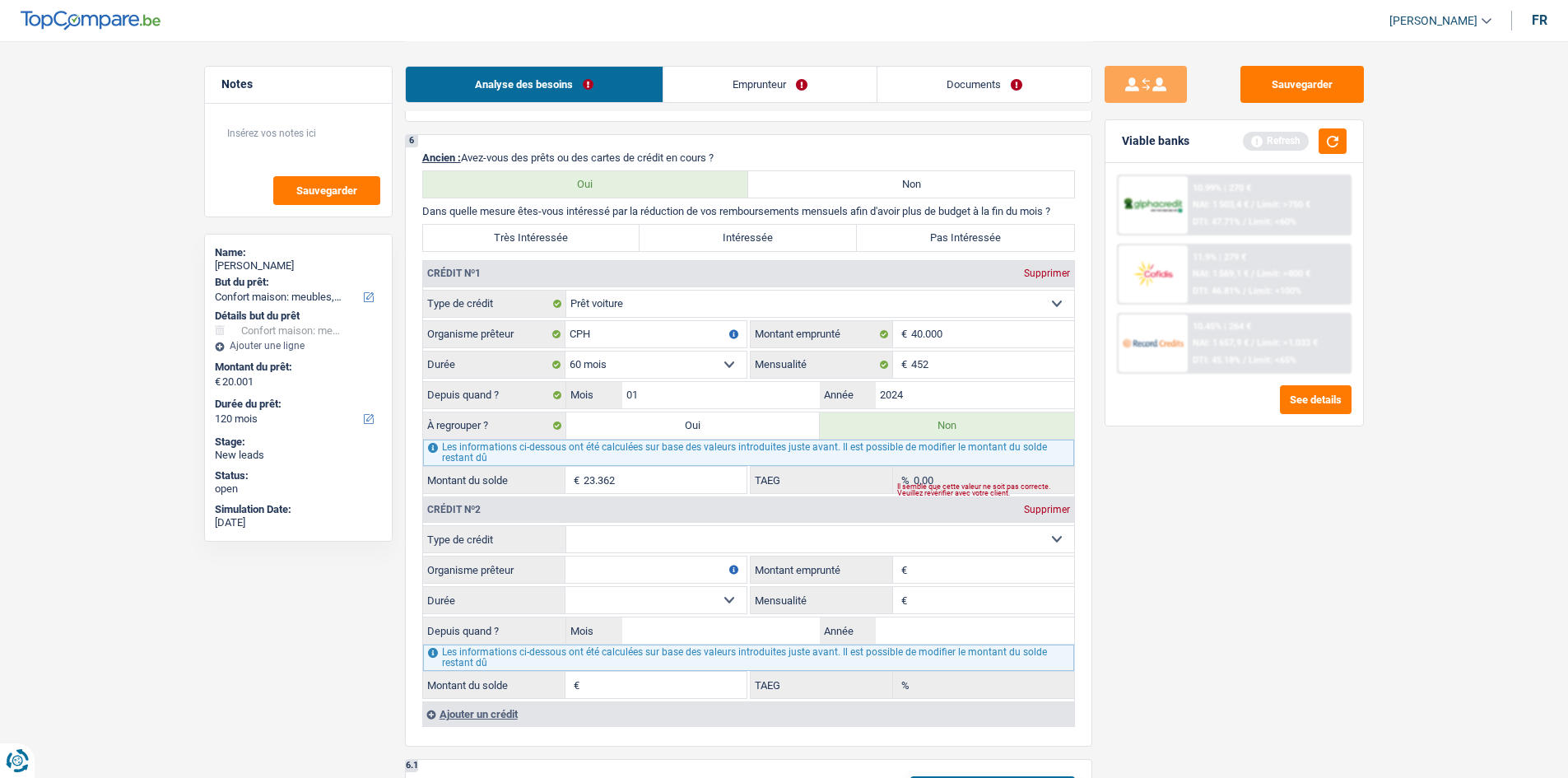
scroll to position [1483, 0]
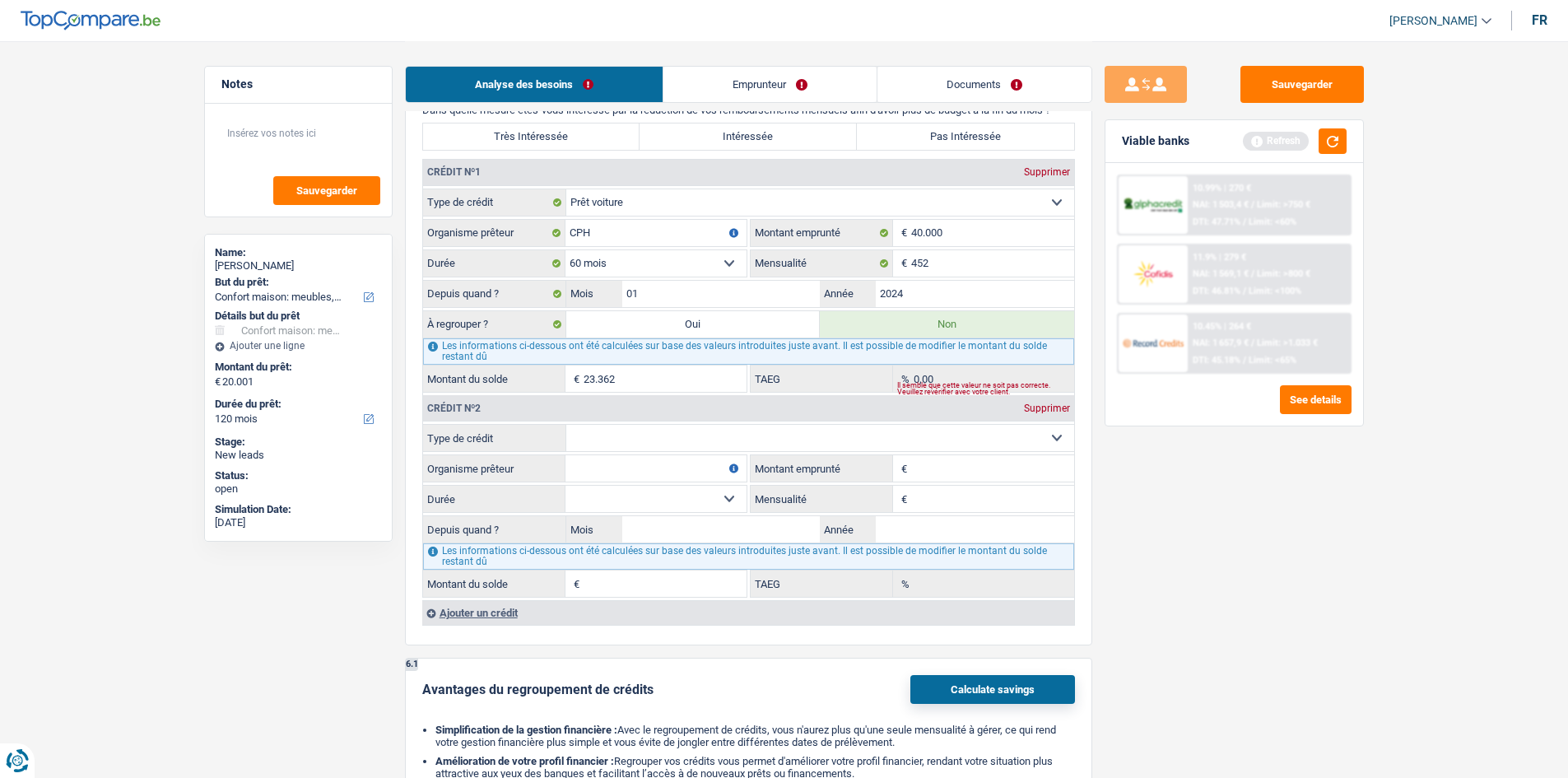
click at [732, 432] on select "Carte ou ouverture de crédit Prêt hypothécaire Vente à tempérament Prêt à tempé…" at bounding box center [820, 438] width 508 height 26
click at [1201, 525] on div "Sauvegarder Viable banks Refresh 10.99% | 270 € NAI: 1 503,4 € / Limit: >750 € …" at bounding box center [1234, 409] width 284 height 686
drag, startPoint x: 873, startPoint y: 442, endPoint x: 851, endPoint y: 441, distance: 22.0
click at [873, 442] on select "Carte ou ouverture de crédit Prêt hypothécaire Vente à tempérament Prêt à tempé…" at bounding box center [820, 438] width 508 height 26
select select "personalLoan"
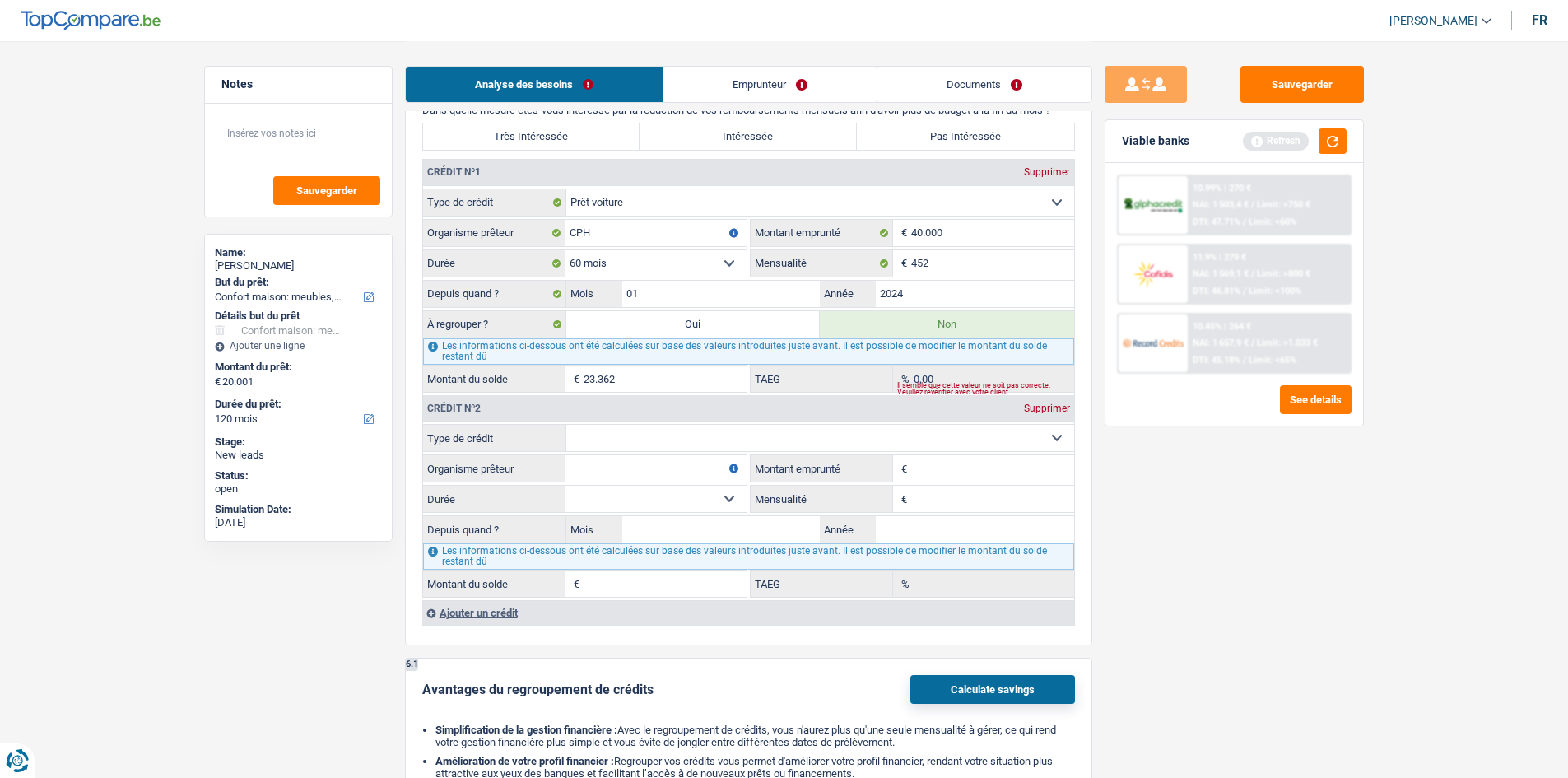
type input "0"
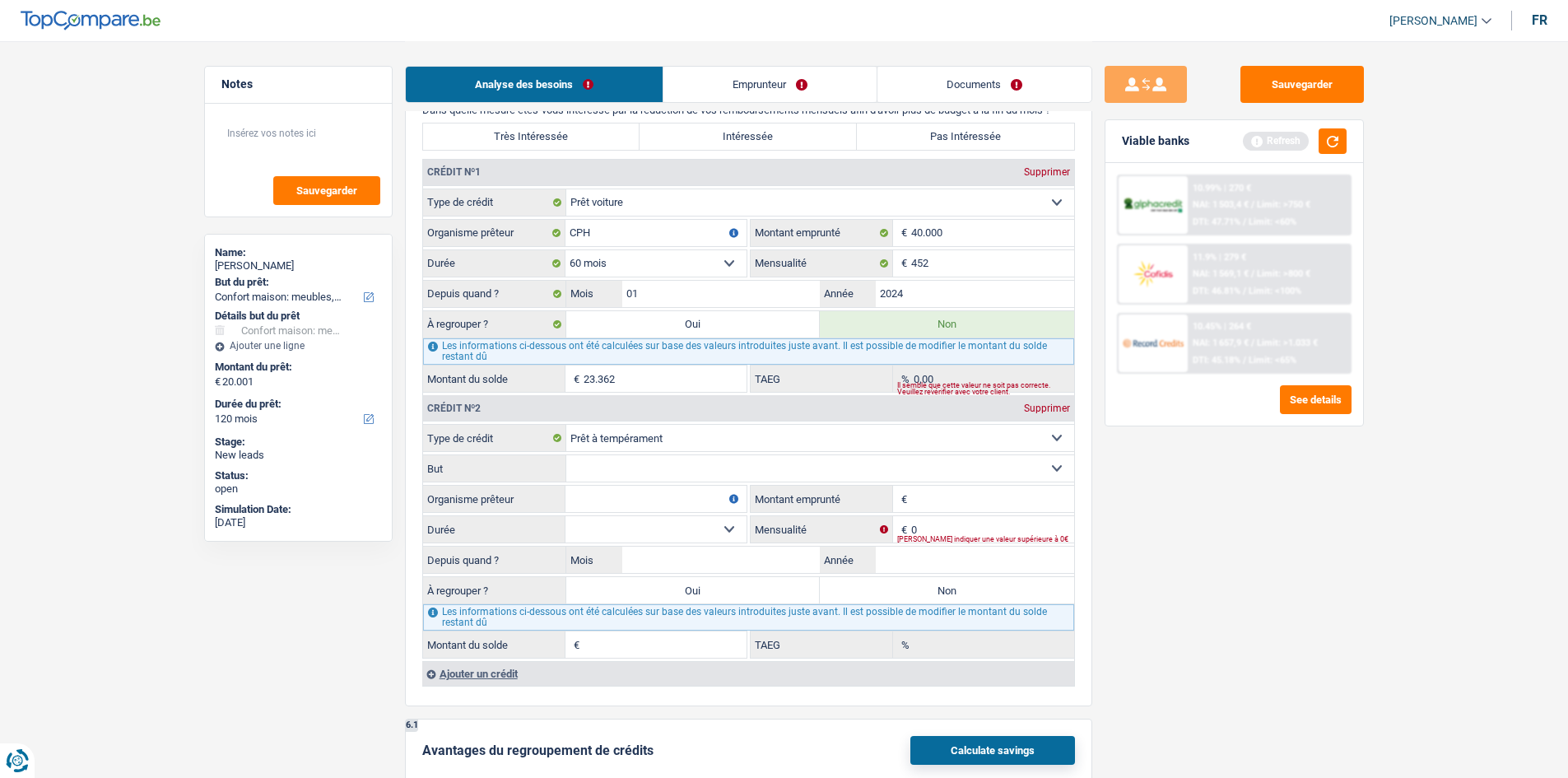
click at [706, 469] on select "Confort maison: meubles, textile, peinture, électroménager, outillage non-profe…" at bounding box center [820, 468] width 508 height 26
select select "homeFurnishingOrRelocation"
click at [566, 455] on select "Confort maison: meubles, textile, peinture, électroménager, outillage non-profe…" at bounding box center [820, 468] width 508 height 26
click at [638, 494] on input "Organisme prêteur" at bounding box center [656, 498] width 181 height 26
type input "DHB"
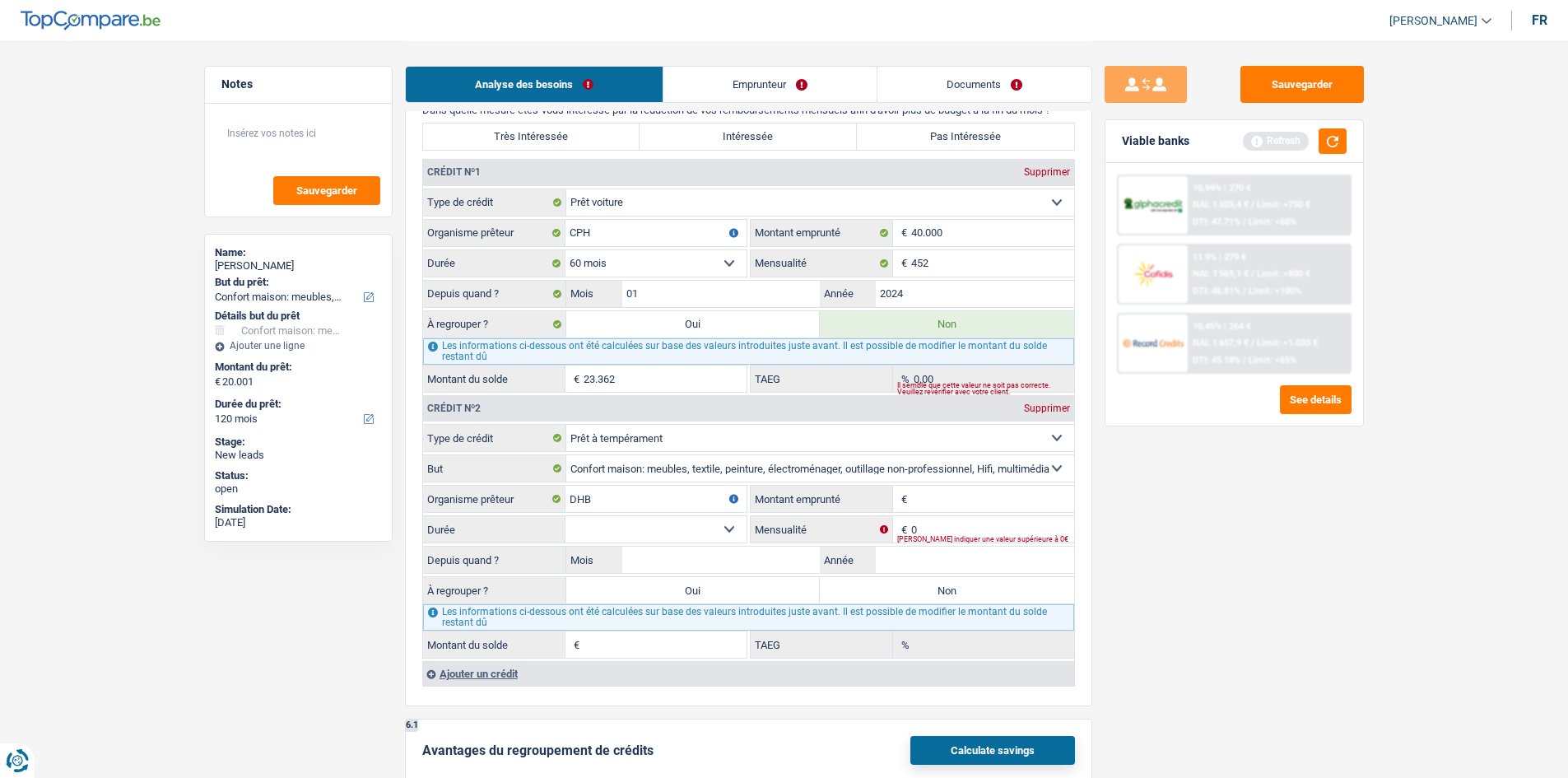
click at [939, 511] on input "Montant emprunté" at bounding box center [993, 498] width 163 height 26
type input "15.001"
click at [938, 526] on input "0" at bounding box center [993, 529] width 163 height 26
type input "192"
click at [724, 529] on select "12 mois 18 mois 24 mois 30 mois 36 mois 42 mois 48 mois 60 mois 72 mois 84 mois…" at bounding box center [656, 529] width 181 height 26
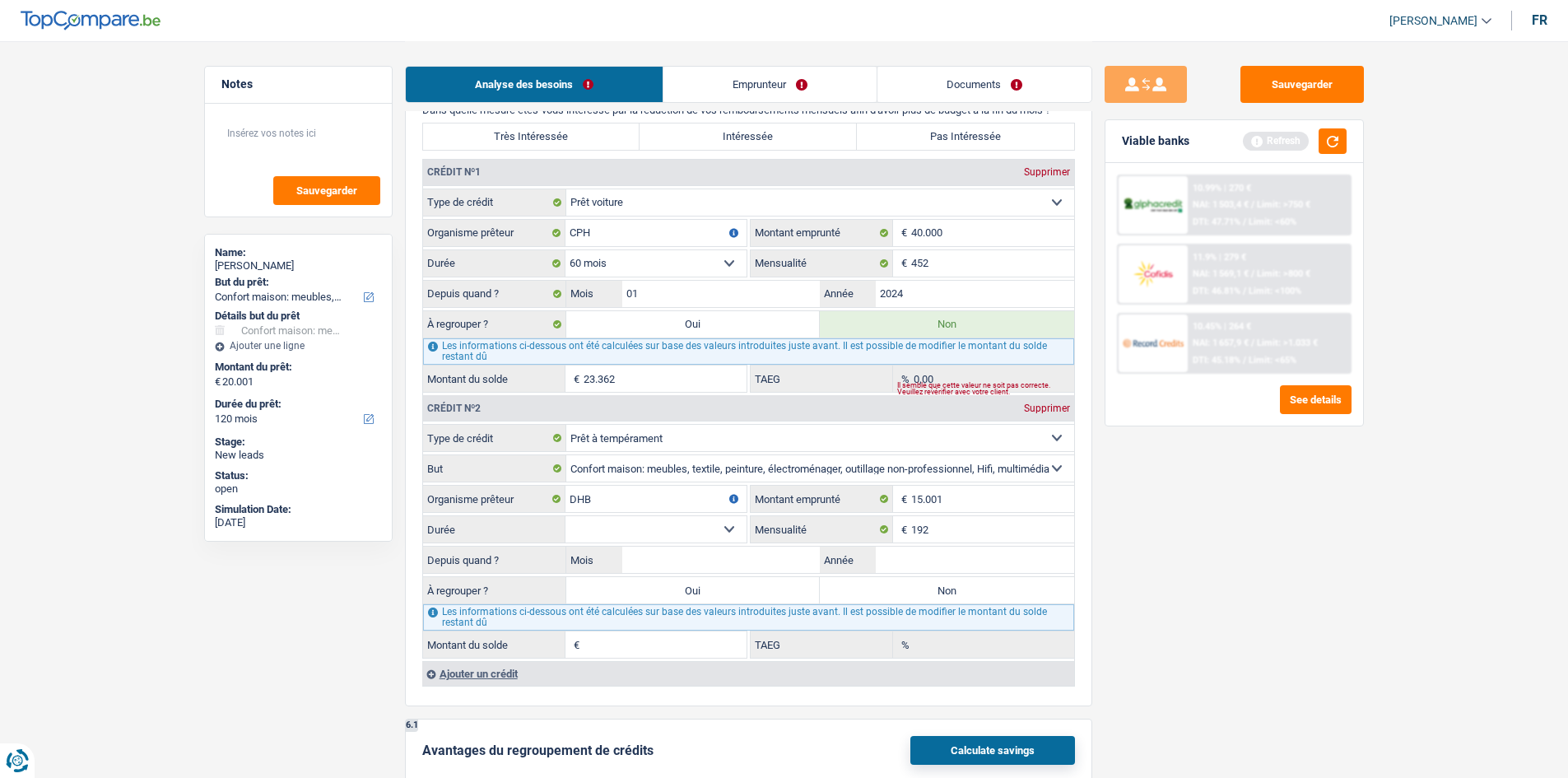
select select "60"
click at [565, 517] on select "12 mois 18 mois 24 mois 30 mois 36 mois 42 mois 48 mois 60 mois 72 mois 84 mois…" at bounding box center [656, 529] width 181 height 26
click at [721, 565] on input "Mois" at bounding box center [721, 560] width 198 height 26
click at [708, 565] on input "Mois" at bounding box center [721, 560] width 198 height 26
type input "05"
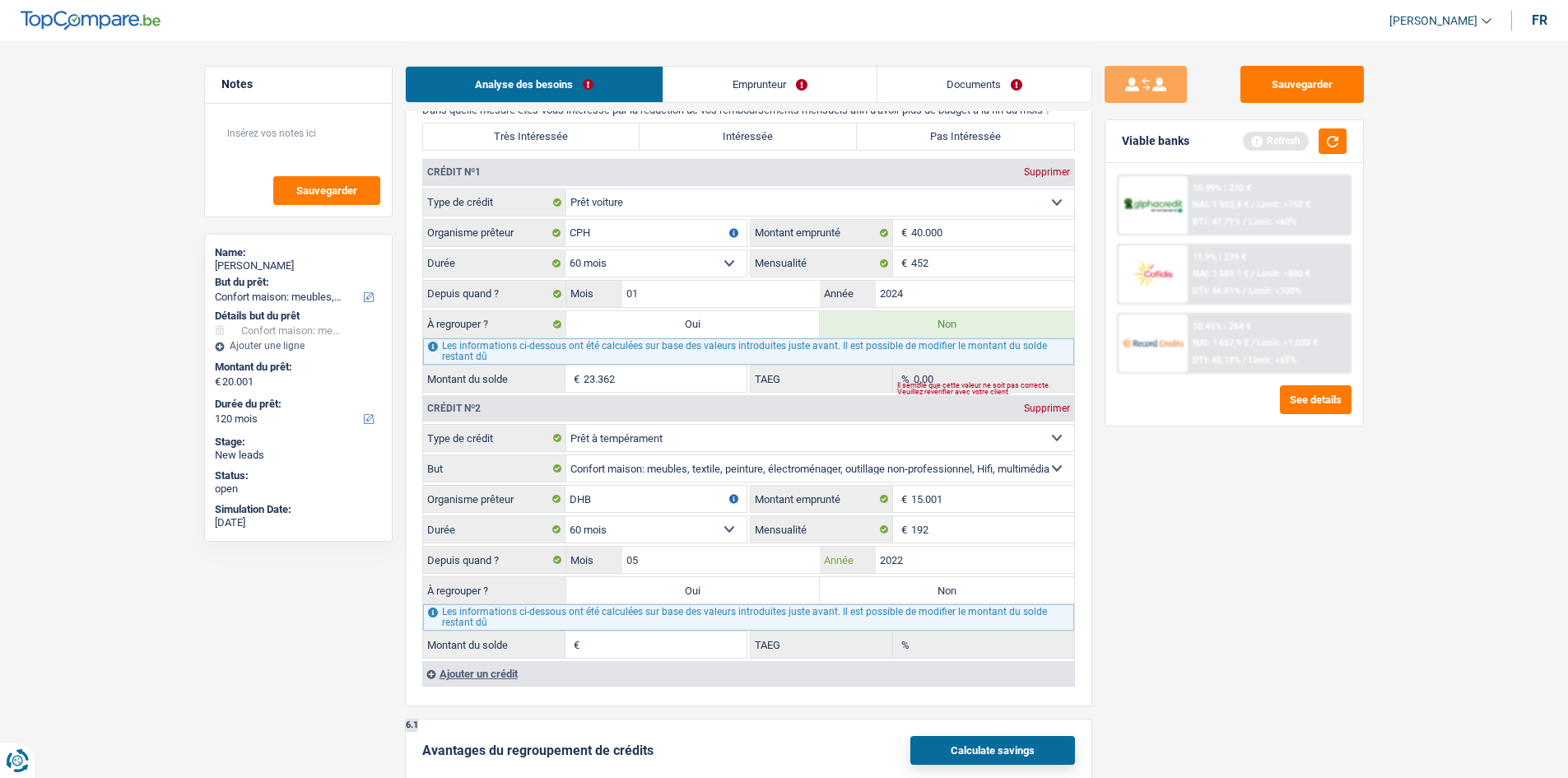
type input "2022"
click at [704, 523] on select "12 mois 18 mois 24 mois 30 mois 36 mois 42 mois 48 mois 60 mois 72 mois 84 mois…" at bounding box center [656, 529] width 181 height 26
type input "4.196"
type input "0,00"
select select "36"
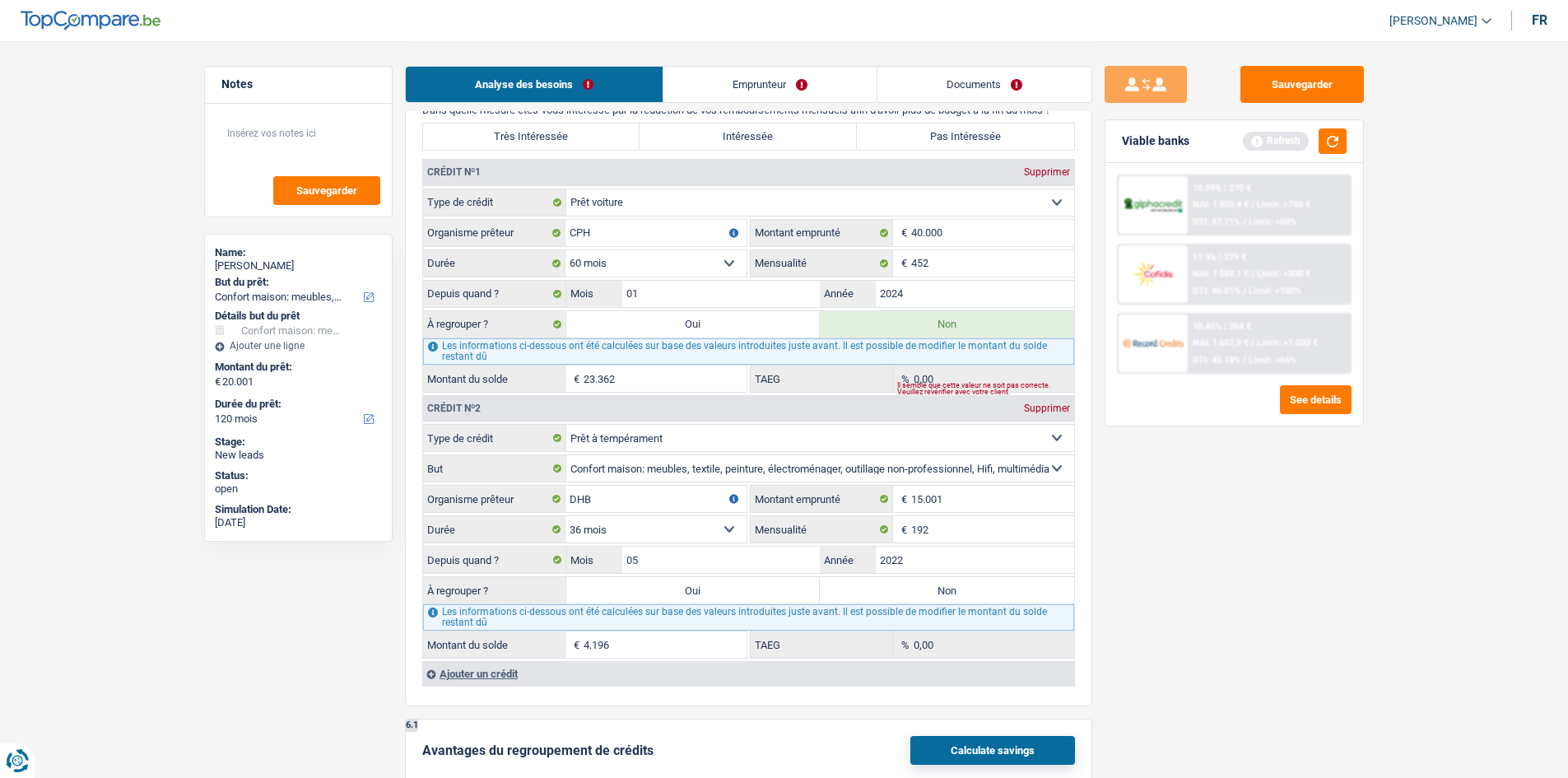
click at [565, 517] on select "12 mois 18 mois 24 mois 30 mois 36 mois 42 mois 48 mois 60 mois 72 mois 84 mois…" at bounding box center [656, 529] width 181 height 26
type input "1"
click at [726, 526] on select "12 mois 18 mois 24 mois 30 mois 36 mois 42 mois 48 mois 60 mois 72 mois 84 mois…" at bounding box center [656, 529] width 181 height 26
select select "42"
click at [565, 517] on select "12 mois 18 mois 24 mois 30 mois 36 mois 42 mois 48 mois 60 mois 72 mois 84 mois…" at bounding box center [656, 529] width 181 height 26
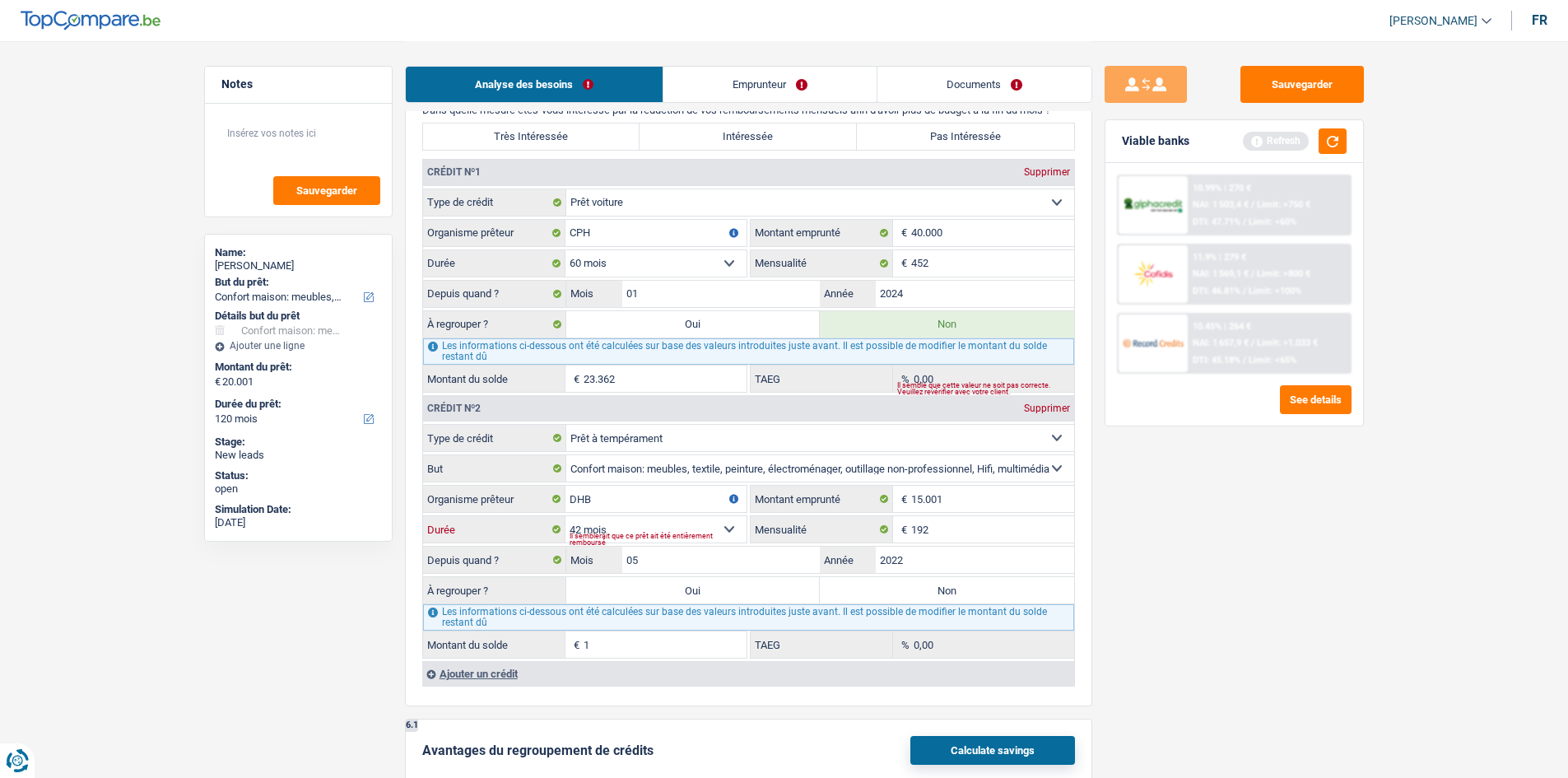
type input "400"
click at [728, 529] on select "12 mois 18 mois 24 mois 30 mois 36 mois 42 mois 48 mois 60 mois 72 mois 84 mois…" at bounding box center [656, 529] width 181 height 26
select select "48"
click at [565, 517] on select "12 mois 18 mois 24 mois 30 mois 36 mois 42 mois 48 mois 60 mois 72 mois 84 mois…" at bounding box center [656, 529] width 181 height 26
type input "1.672"
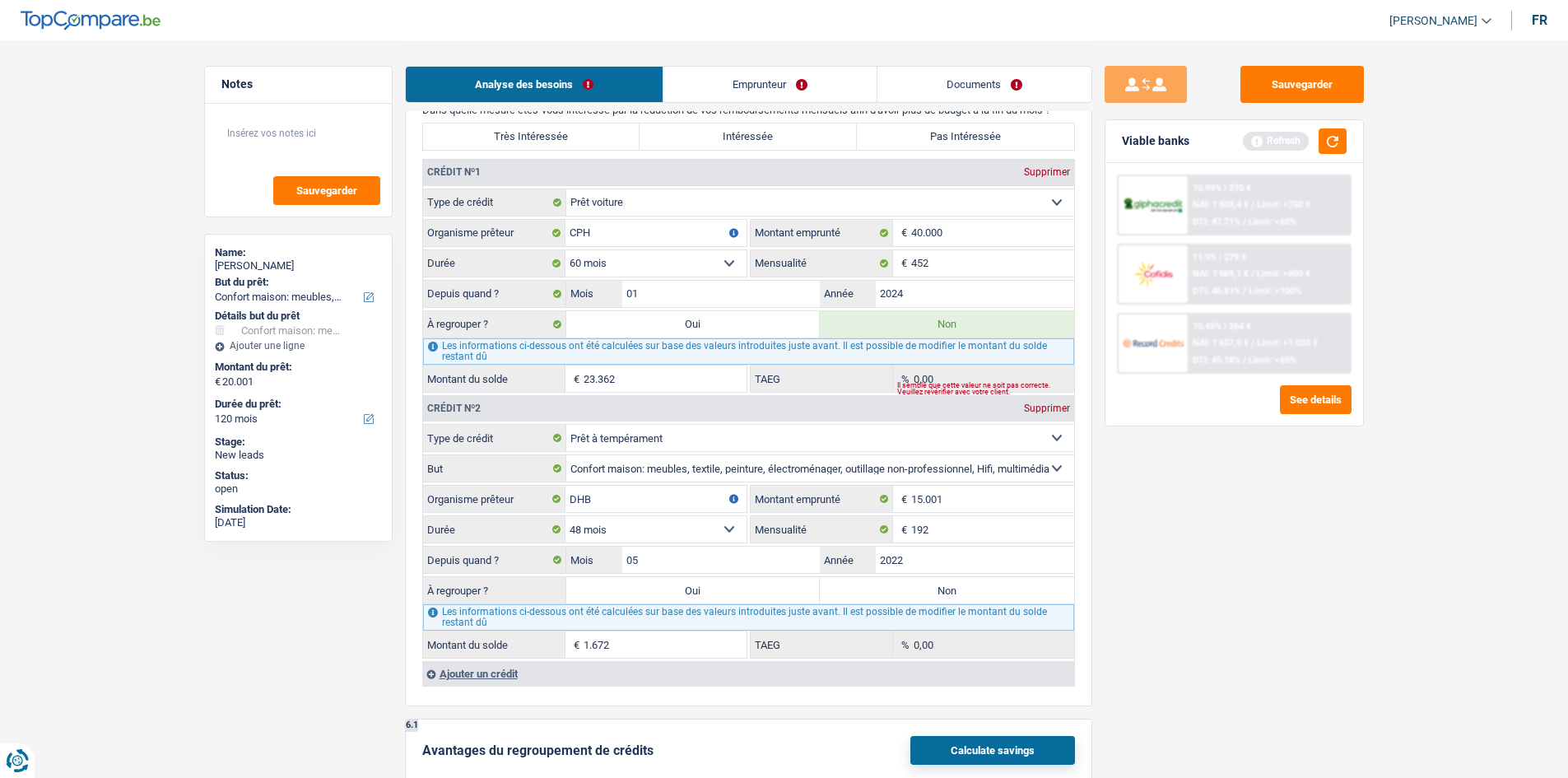
click at [726, 529] on select "12 mois 18 mois 24 mois 30 mois 36 mois 42 mois 48 mois 60 mois 72 mois 84 mois…" at bounding box center [656, 529] width 181 height 26
click at [565, 517] on select "12 mois 18 mois 24 mois 30 mois 36 mois 42 mois 48 mois 60 mois 72 mois 84 mois…" at bounding box center [656, 529] width 181 height 26
click at [723, 535] on select "12 mois 18 mois 24 mois 30 mois 36 mois 42 mois 48 mois 60 mois 72 mois 84 mois…" at bounding box center [656, 529] width 181 height 26
click at [565, 517] on select "12 mois 18 mois 24 mois 30 mois 36 mois 42 mois 48 mois 60 mois 72 mois 84 mois…" at bounding box center [656, 529] width 181 height 26
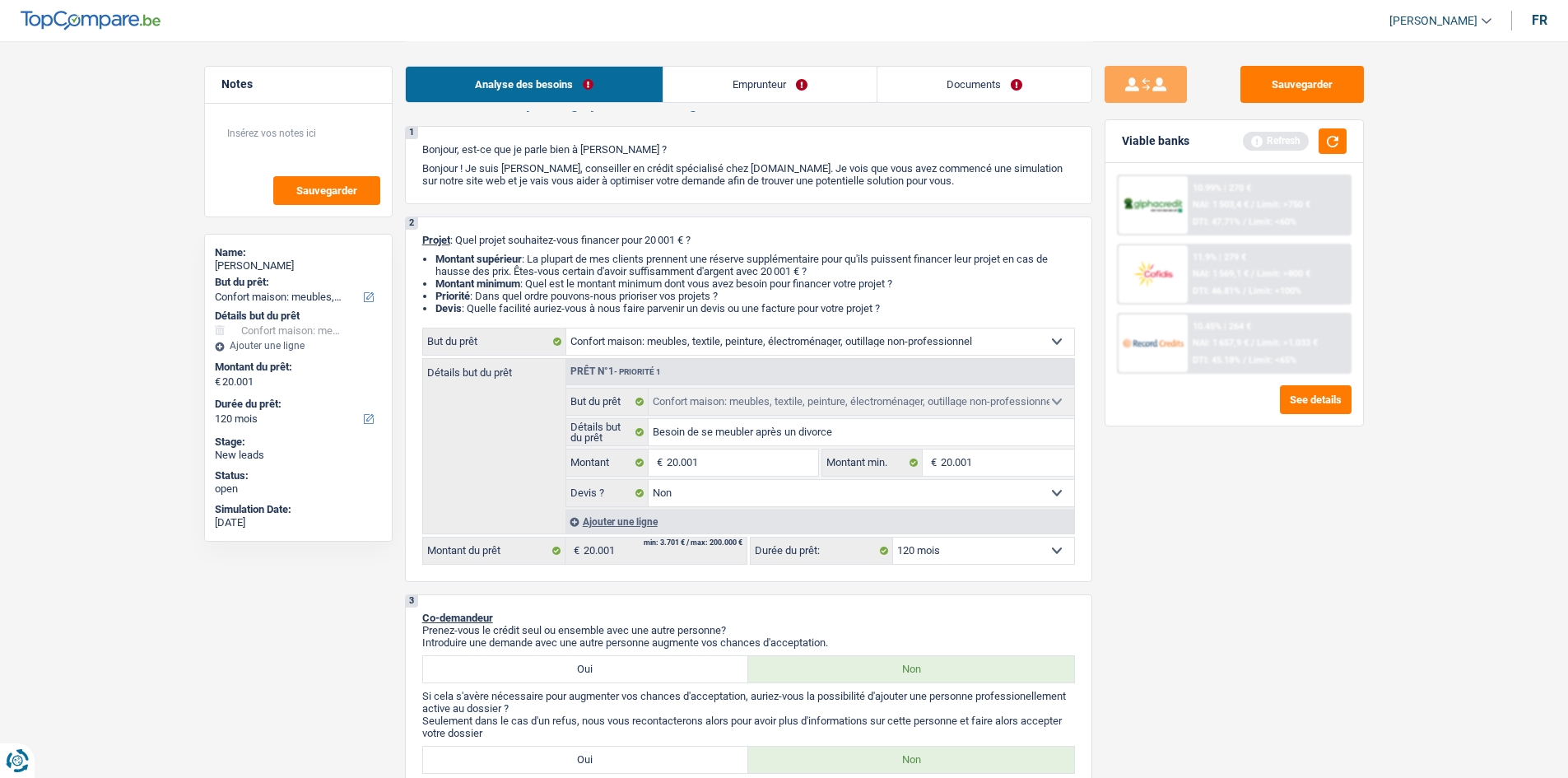
scroll to position [0, 0]
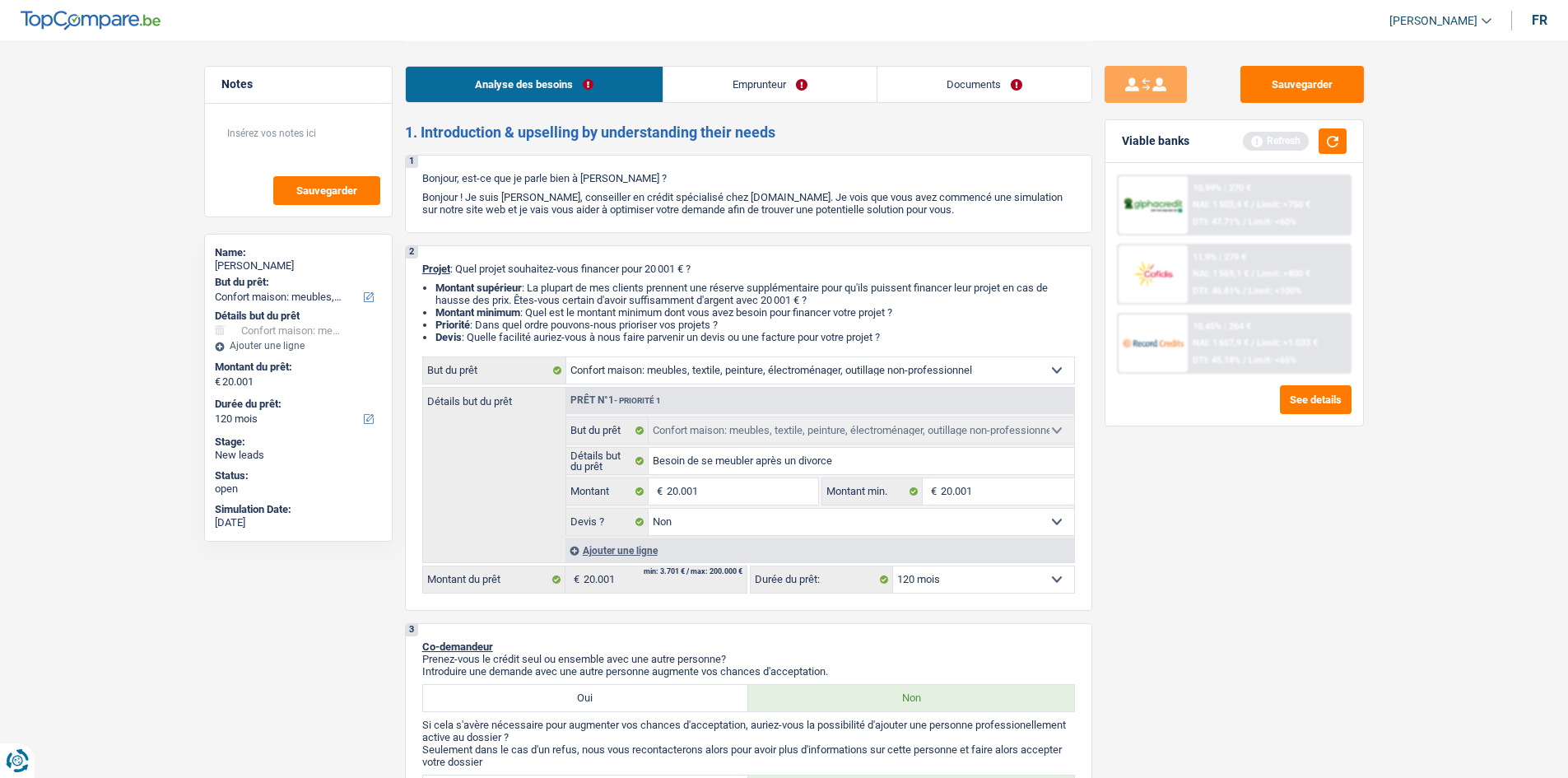
click at [750, 85] on link "Emprunteur" at bounding box center [770, 84] width 213 height 35
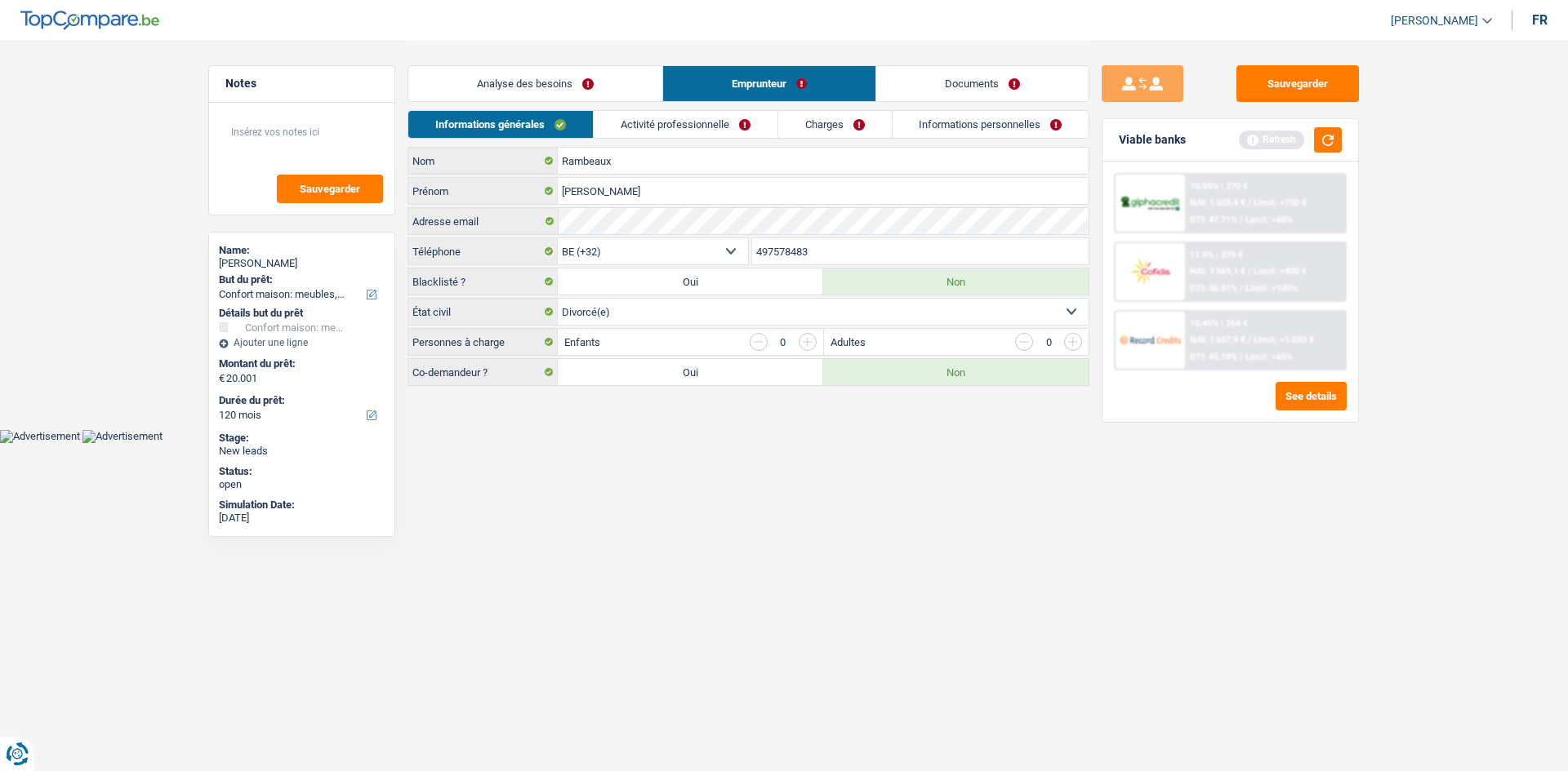
click at [694, 126] on link "Activité professionnelle" at bounding box center [685, 125] width 184 height 27
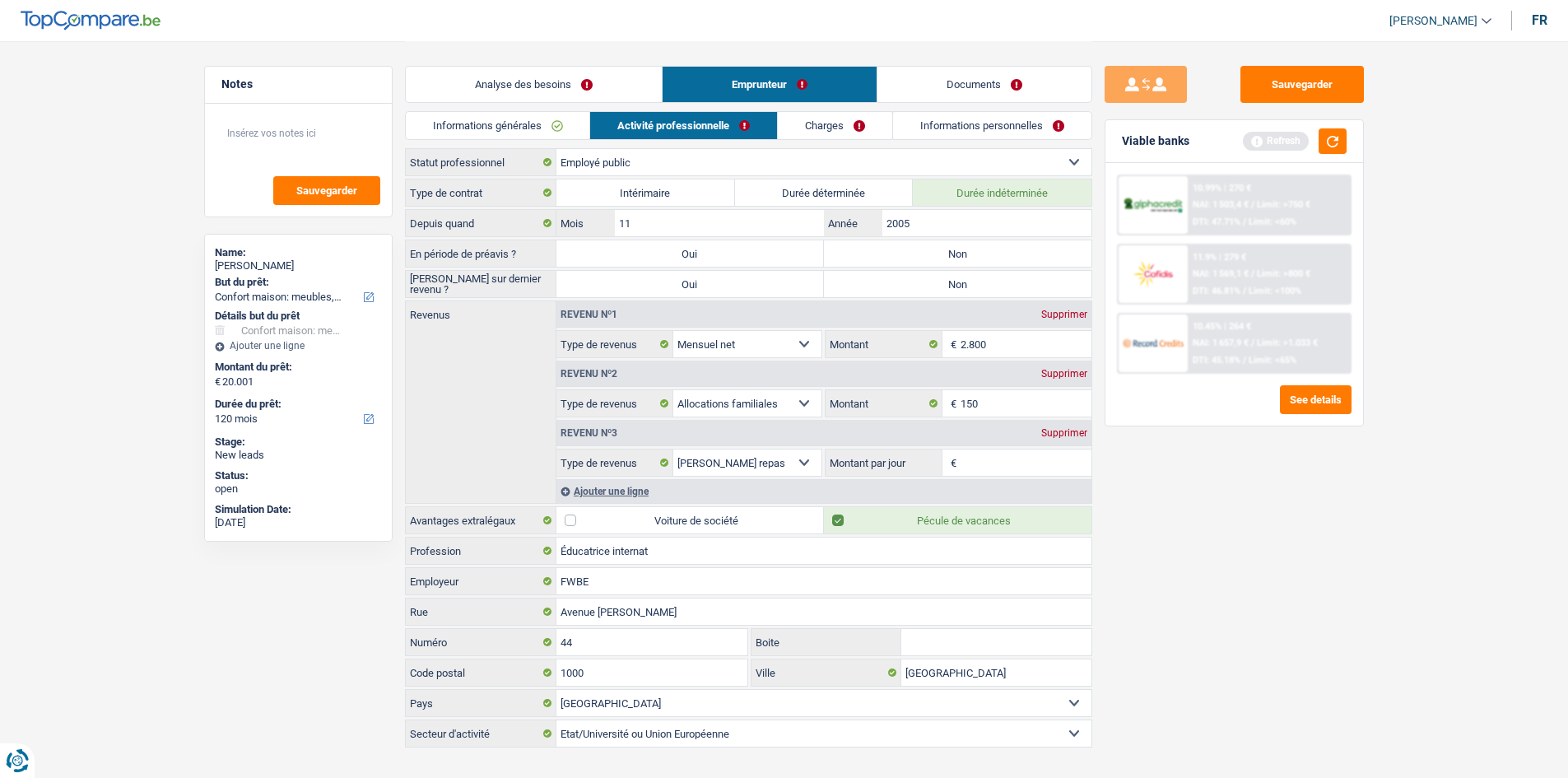
drag, startPoint x: 563, startPoint y: 125, endPoint x: 606, endPoint y: 129, distance: 43.2
click at [564, 125] on link "Informations générales" at bounding box center [498, 126] width 184 height 27
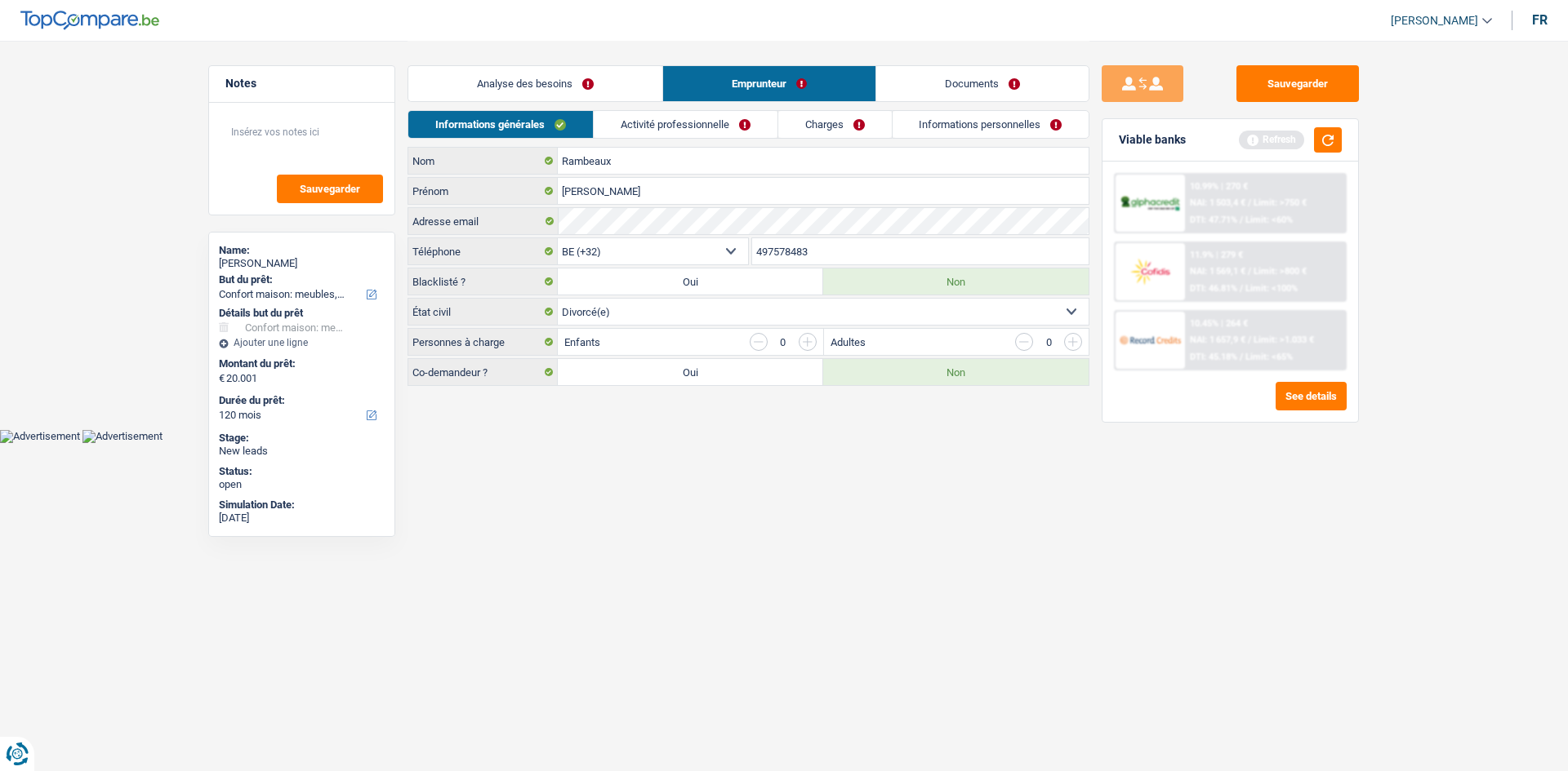
drag, startPoint x: 964, startPoint y: 257, endPoint x: 720, endPoint y: 429, distance: 298.5
click at [716, 435] on body "Vous avez le contrôle de vos données Nous utilisons des cookies, tout comme nos…" at bounding box center [784, 221] width 1568 height 443
click at [695, 135] on link "Activité professionnelle" at bounding box center [685, 125] width 184 height 27
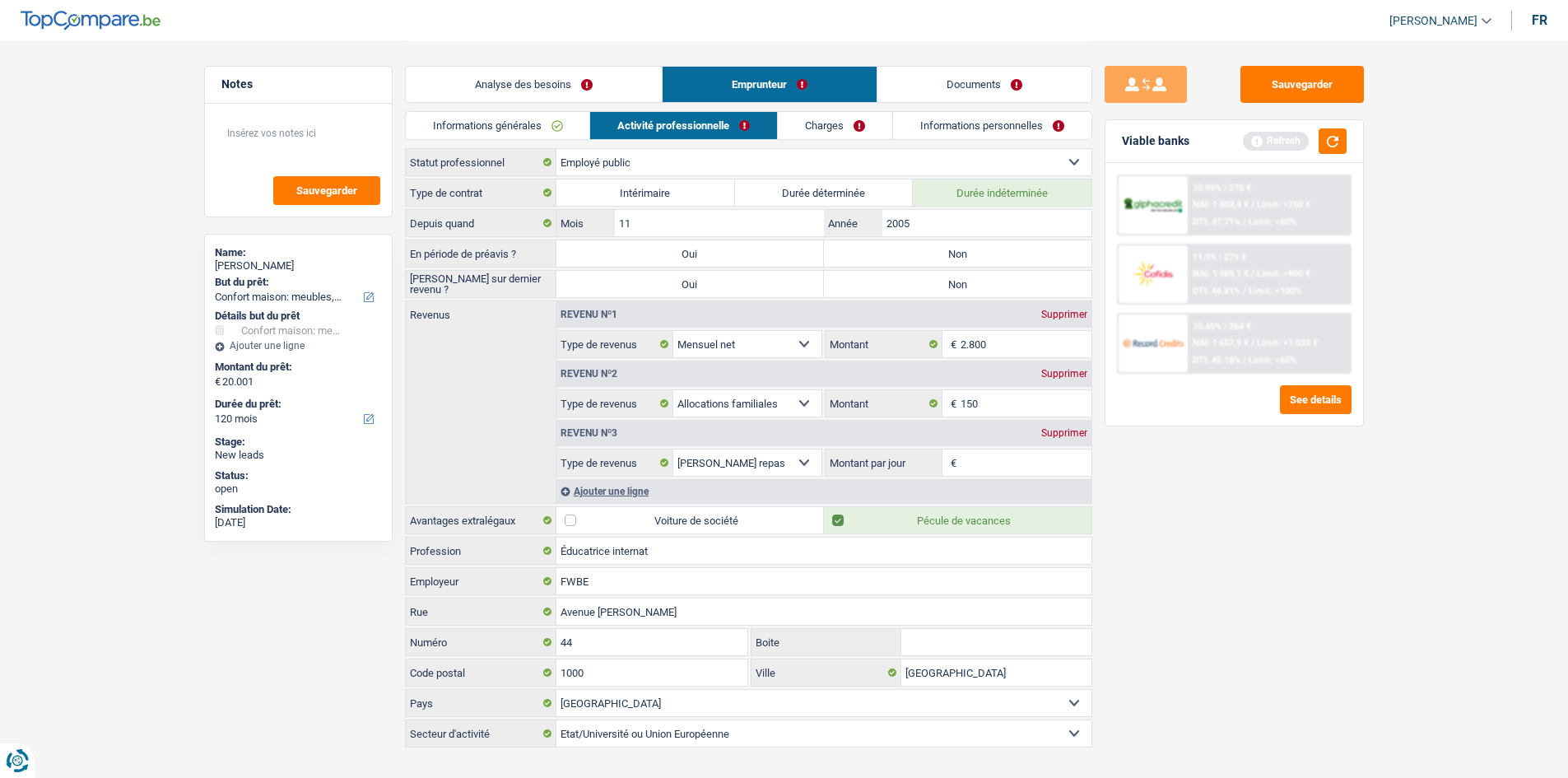
click at [927, 241] on label "Non" at bounding box center [958, 253] width 268 height 26
click at [927, 241] on input "Non" at bounding box center [958, 253] width 268 height 26
click at [953, 297] on label "Non" at bounding box center [958, 284] width 268 height 26
click at [953, 297] on input "Non" at bounding box center [958, 284] width 268 height 26
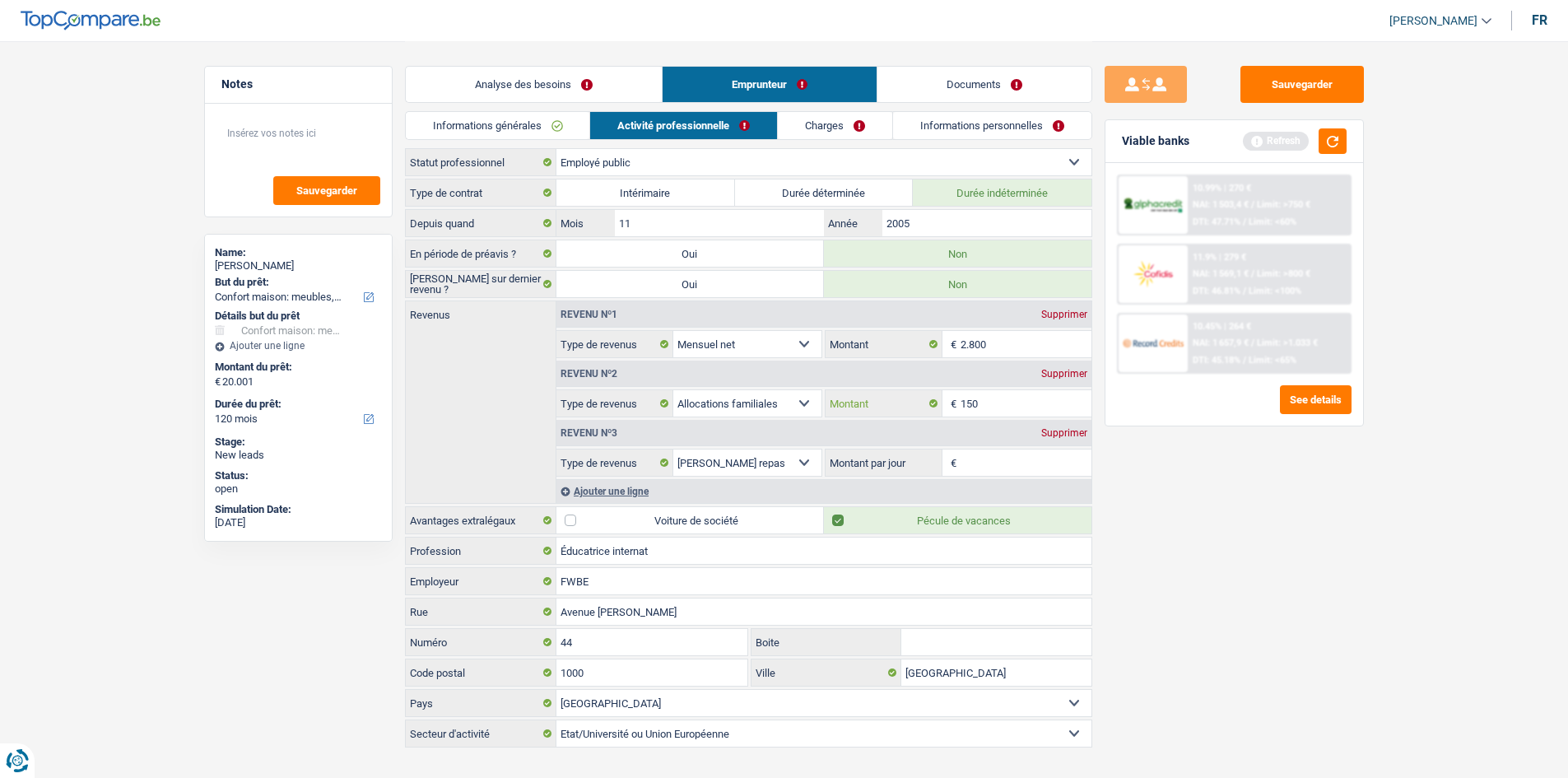
click at [1019, 403] on input "150" at bounding box center [1025, 403] width 131 height 26
drag, startPoint x: 709, startPoint y: 190, endPoint x: 508, endPoint y: 325, distance: 242.1
click at [508, 325] on div "Revenus Revenu nº1 Supprimer Allocation d'handicap Allocations chômage Allocati…" at bounding box center [749, 402] width 687 height 204
click at [1069, 428] on div "Supprimer" at bounding box center [1064, 432] width 54 height 10
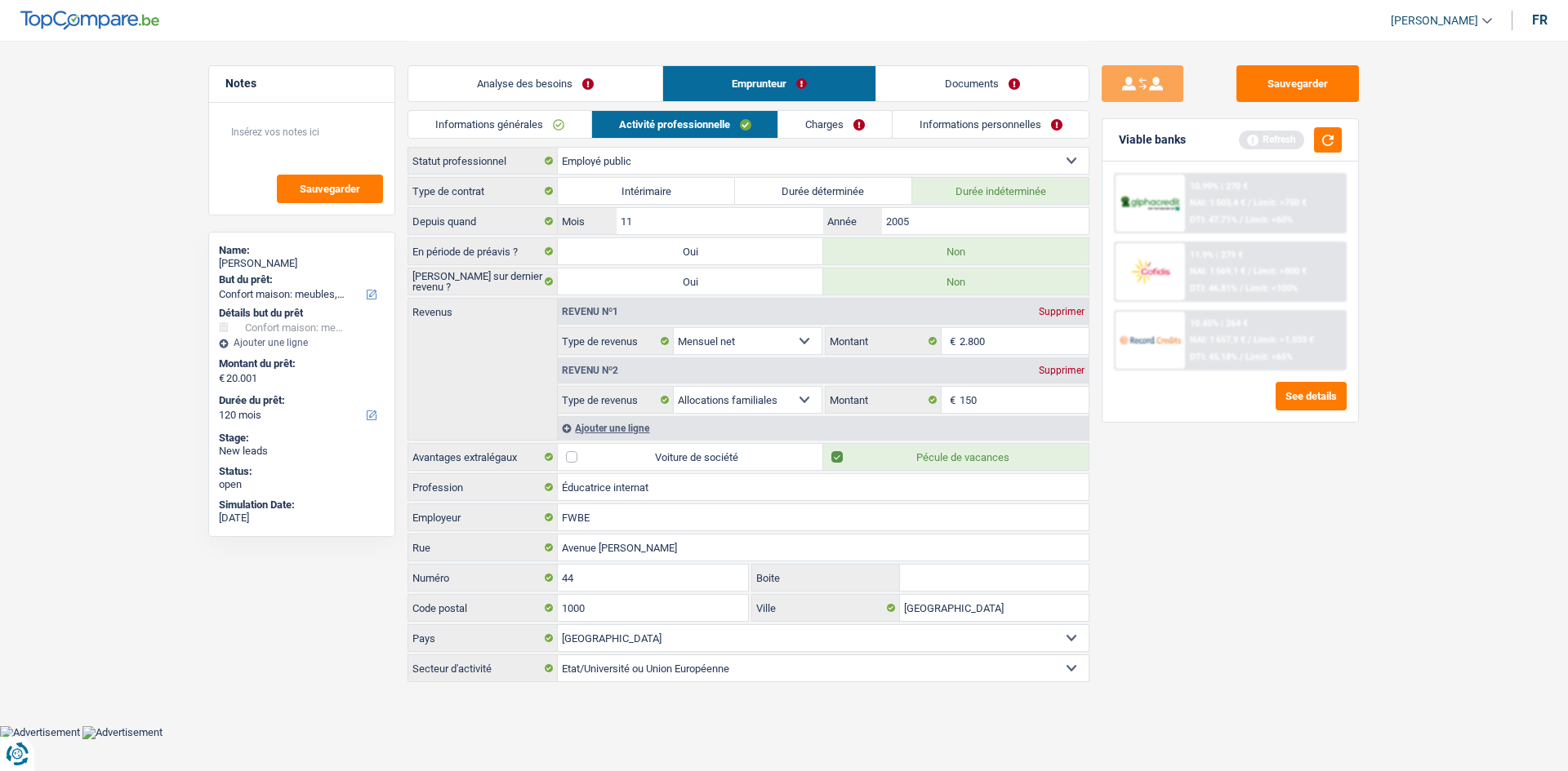
click at [840, 135] on link "Charges" at bounding box center [835, 125] width 114 height 27
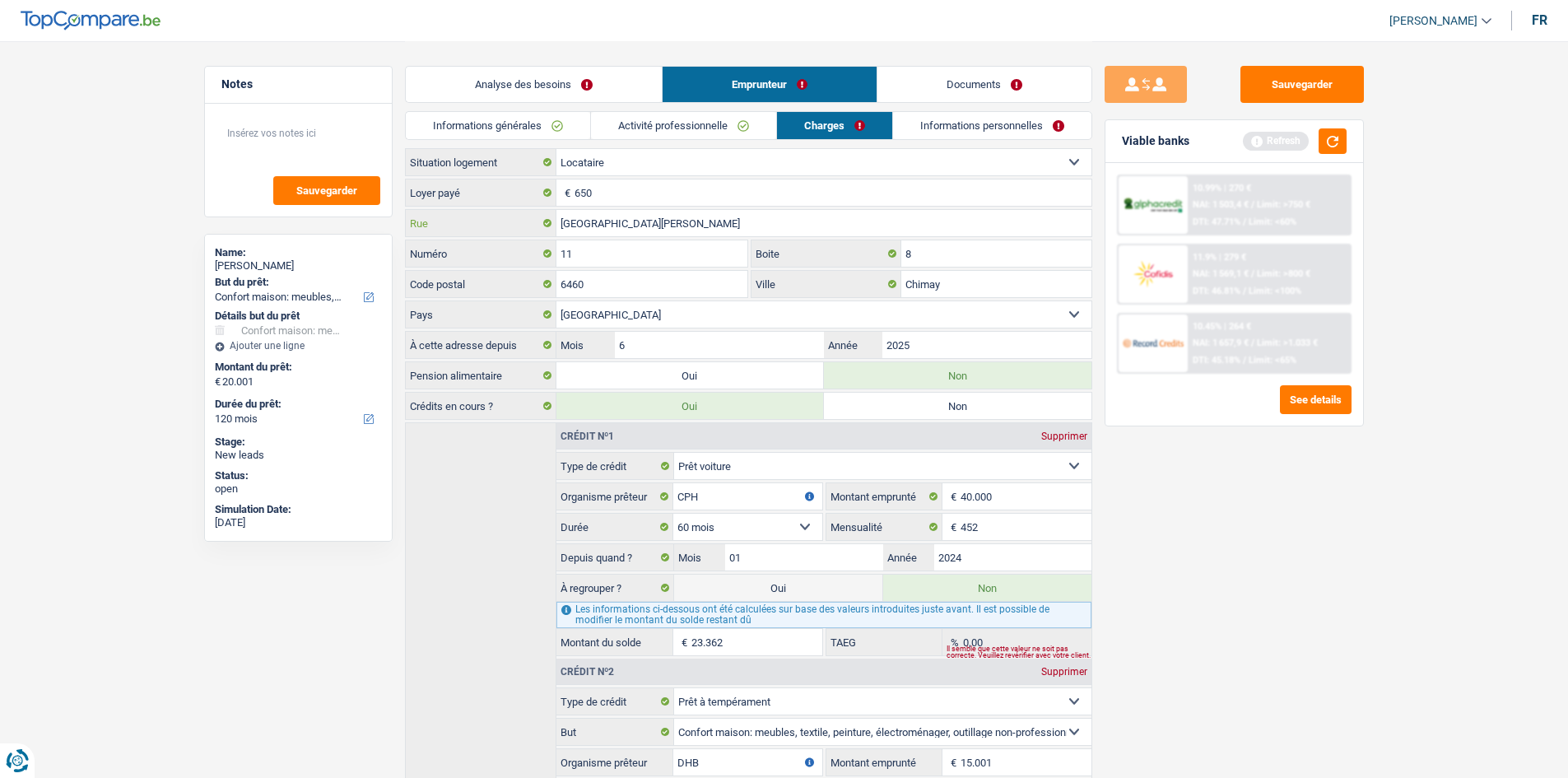
drag, startPoint x: 787, startPoint y: 217, endPoint x: 720, endPoint y: 222, distance: 67.2
click at [720, 222] on input "Rue Sainte-Monegonde" at bounding box center [824, 223] width 535 height 26
click at [949, 279] on input "Chimay" at bounding box center [997, 284] width 190 height 26
click at [988, 120] on link "Informations personnelles" at bounding box center [992, 126] width 198 height 27
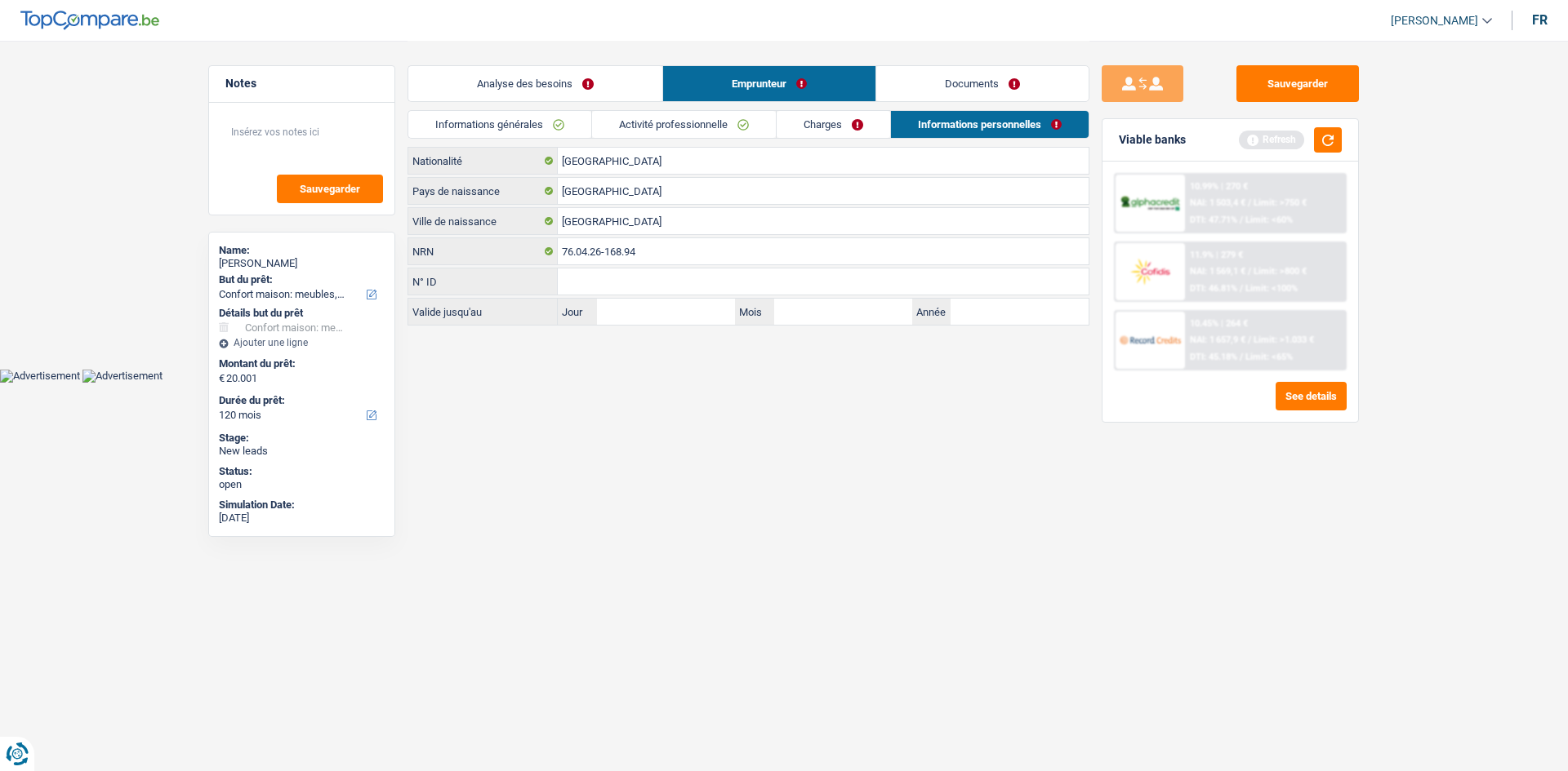
click at [815, 138] on li "Charges" at bounding box center [832, 125] width 114 height 29
click at [823, 123] on link "Charges" at bounding box center [833, 125] width 114 height 27
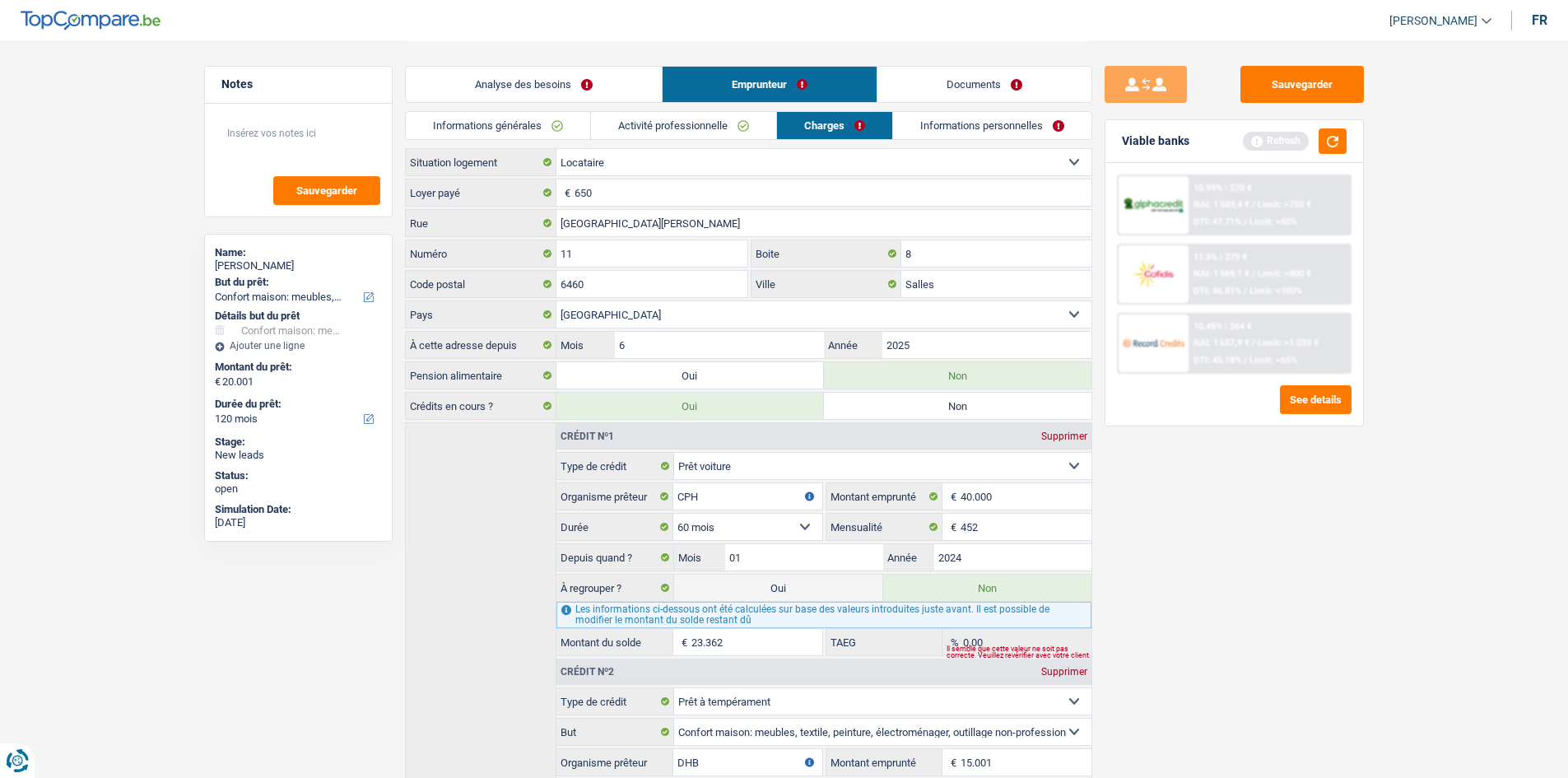
click at [695, 123] on link "Activité professionnelle" at bounding box center [684, 126] width 185 height 27
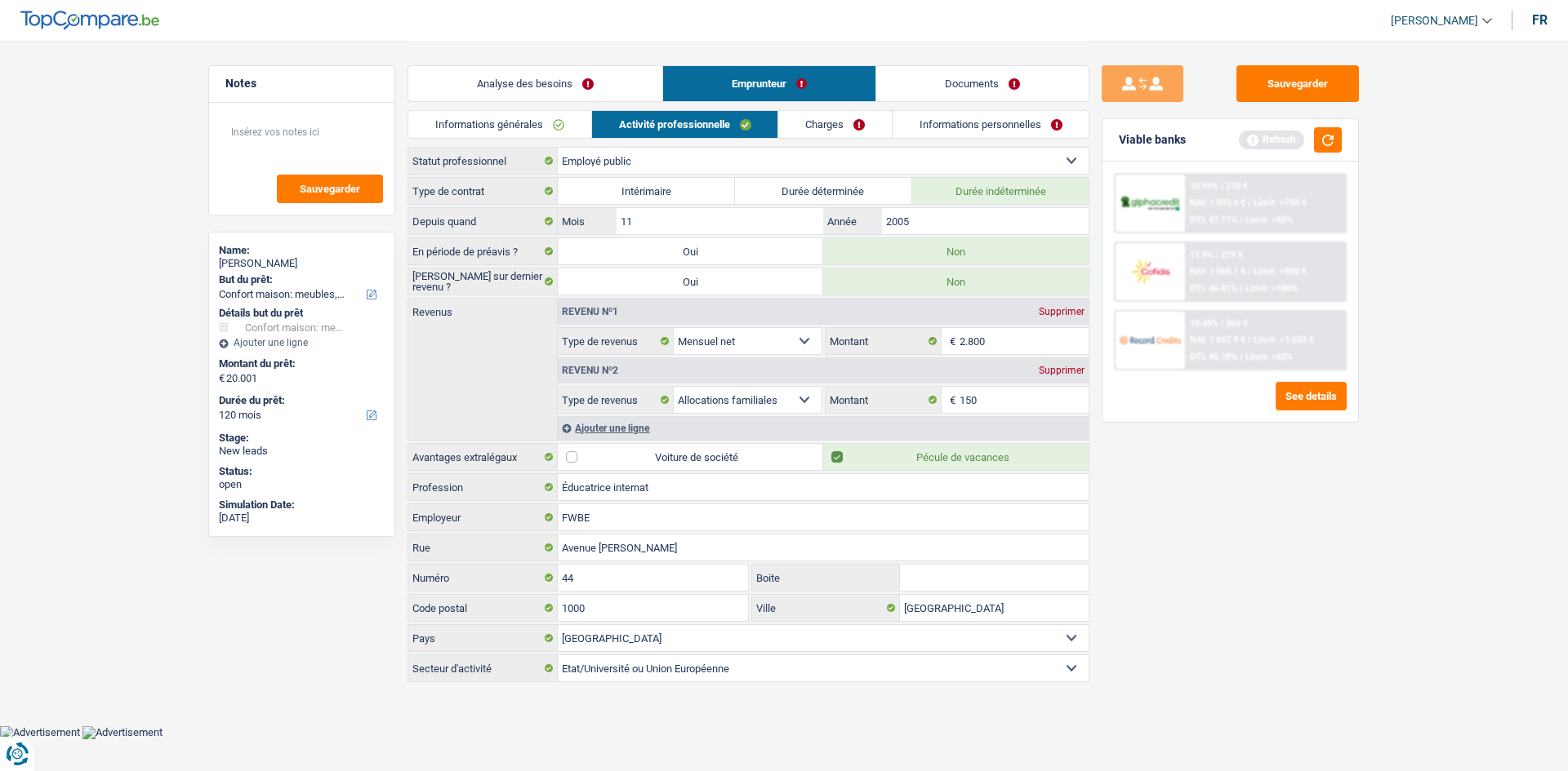
click at [536, 121] on link "Informations générales" at bounding box center [500, 125] width 183 height 27
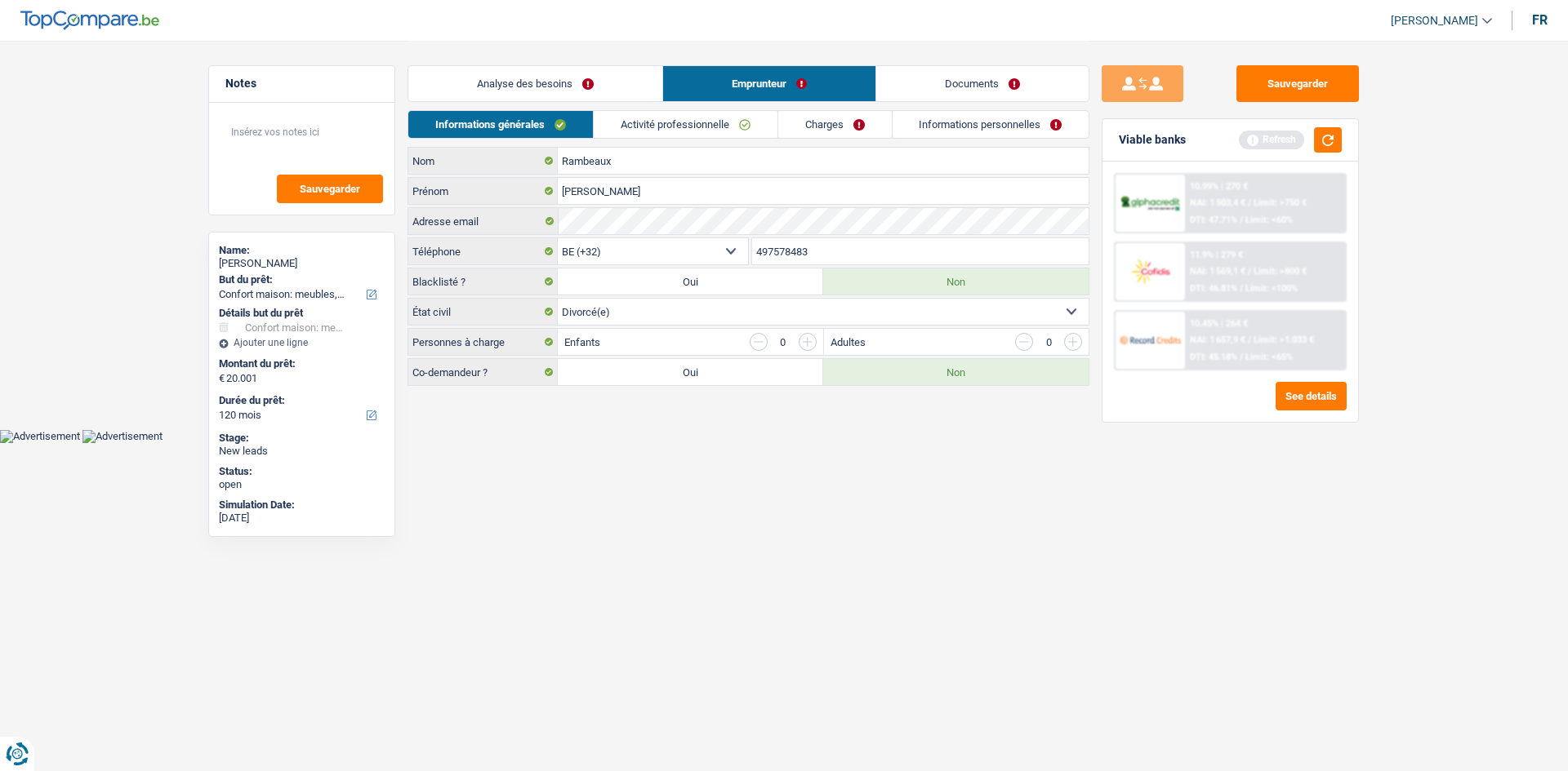
click at [936, 119] on link "Informations personnelles" at bounding box center [990, 125] width 196 height 27
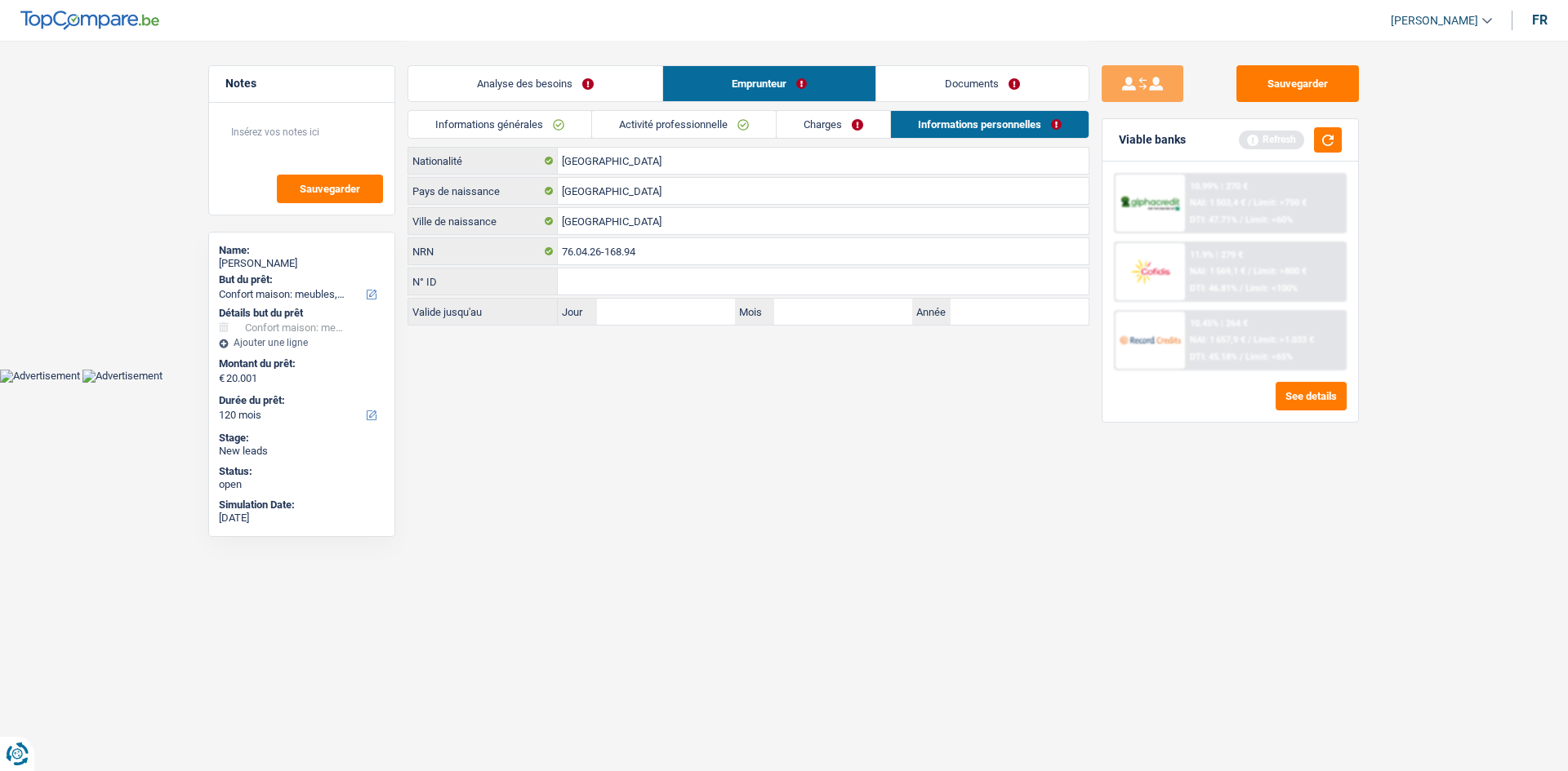
click at [613, 89] on link "Analyse des besoins" at bounding box center [535, 83] width 254 height 35
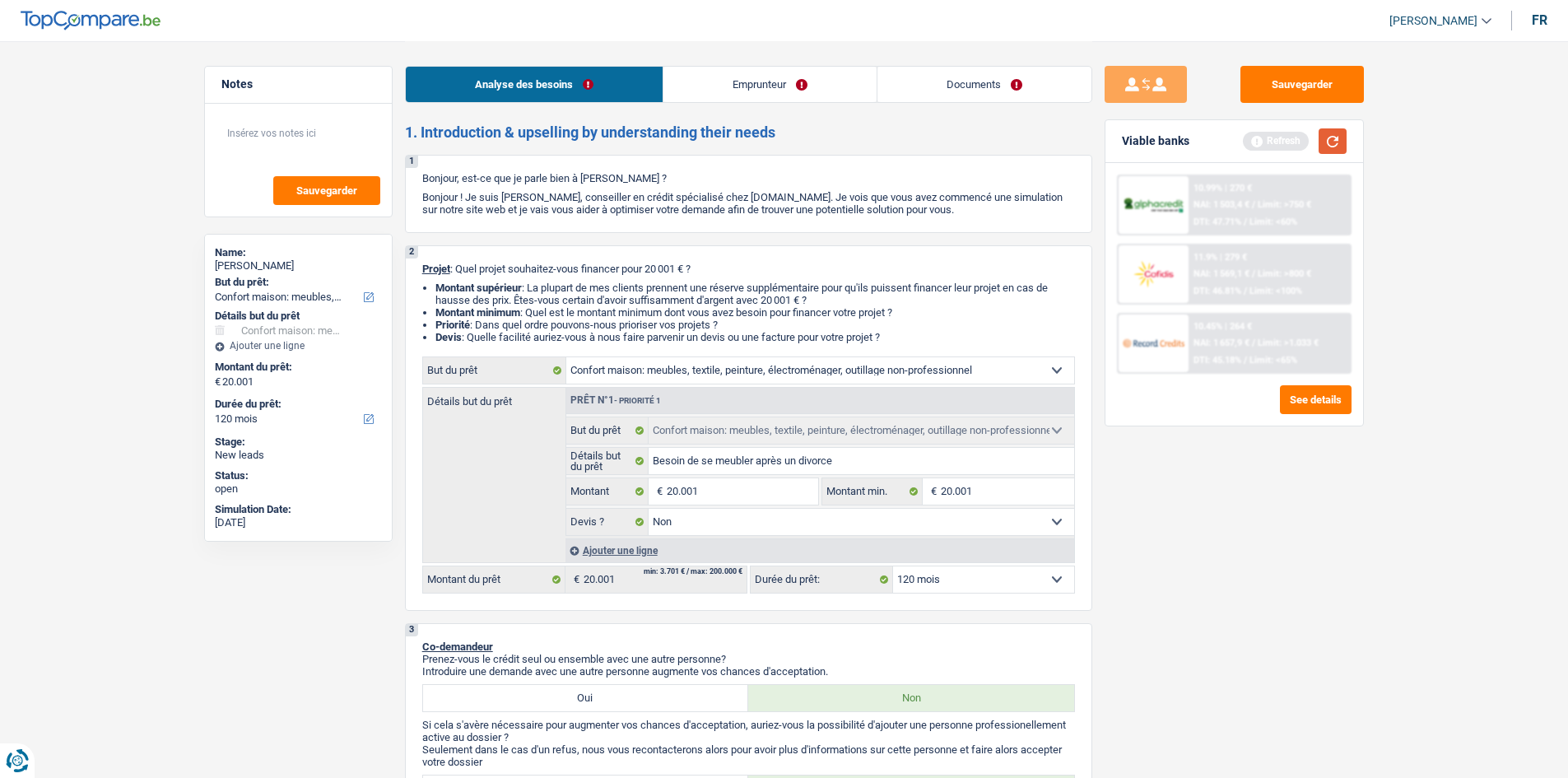
click at [1327, 143] on button "button" at bounding box center [1333, 141] width 28 height 25
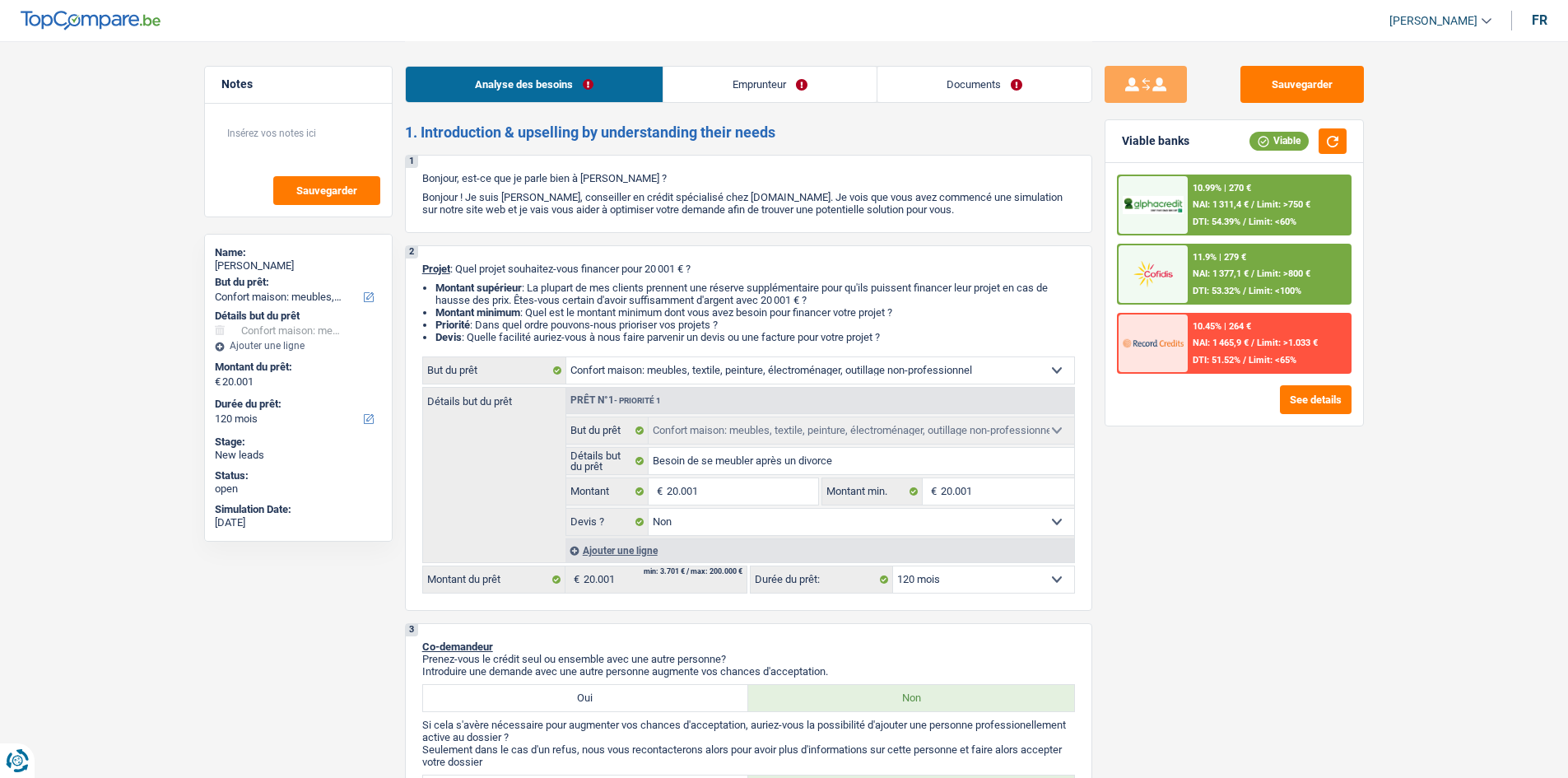
click at [773, 88] on link "Emprunteur" at bounding box center [770, 84] width 213 height 35
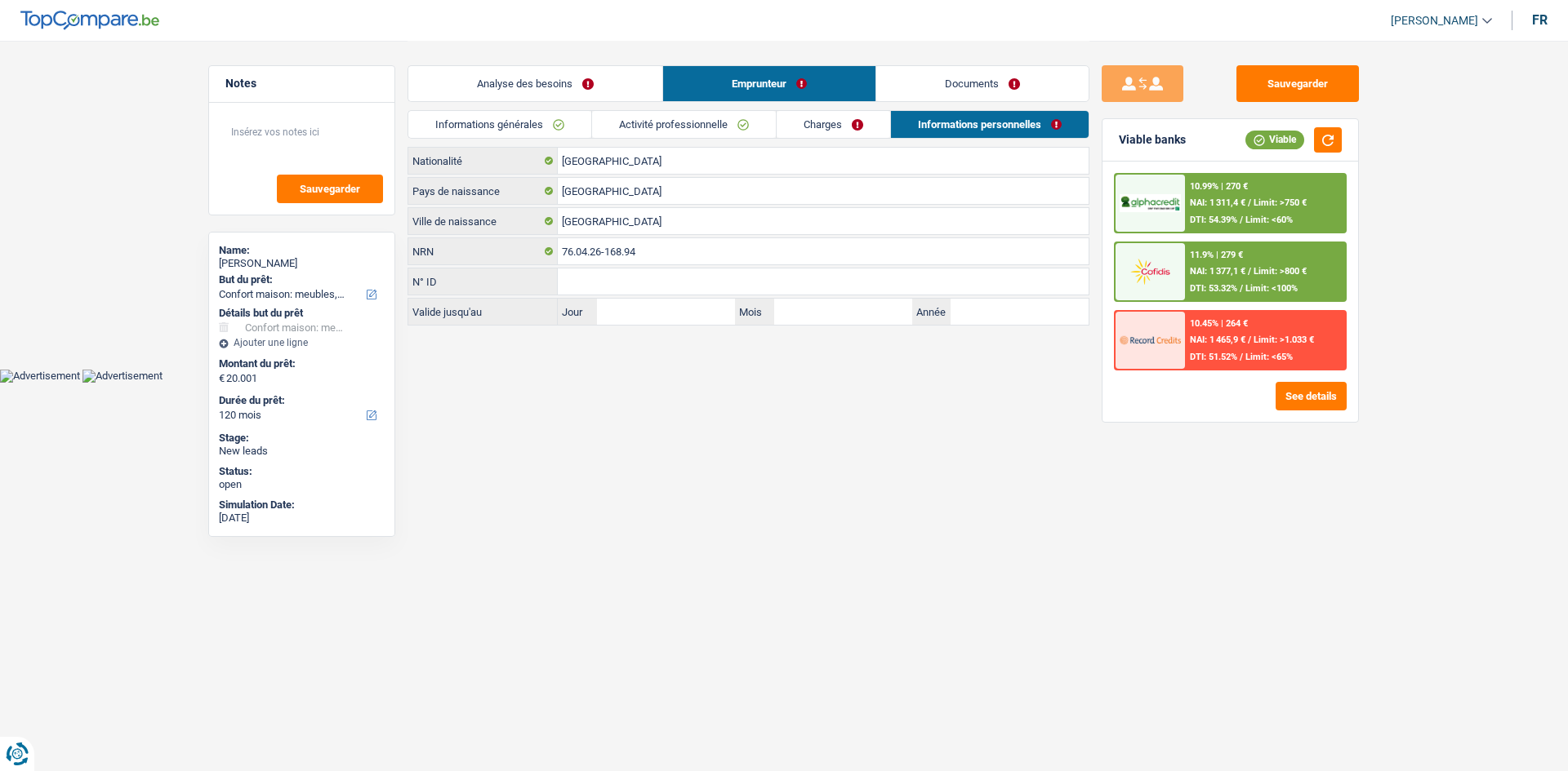
click at [938, 86] on link "Documents" at bounding box center [982, 83] width 213 height 35
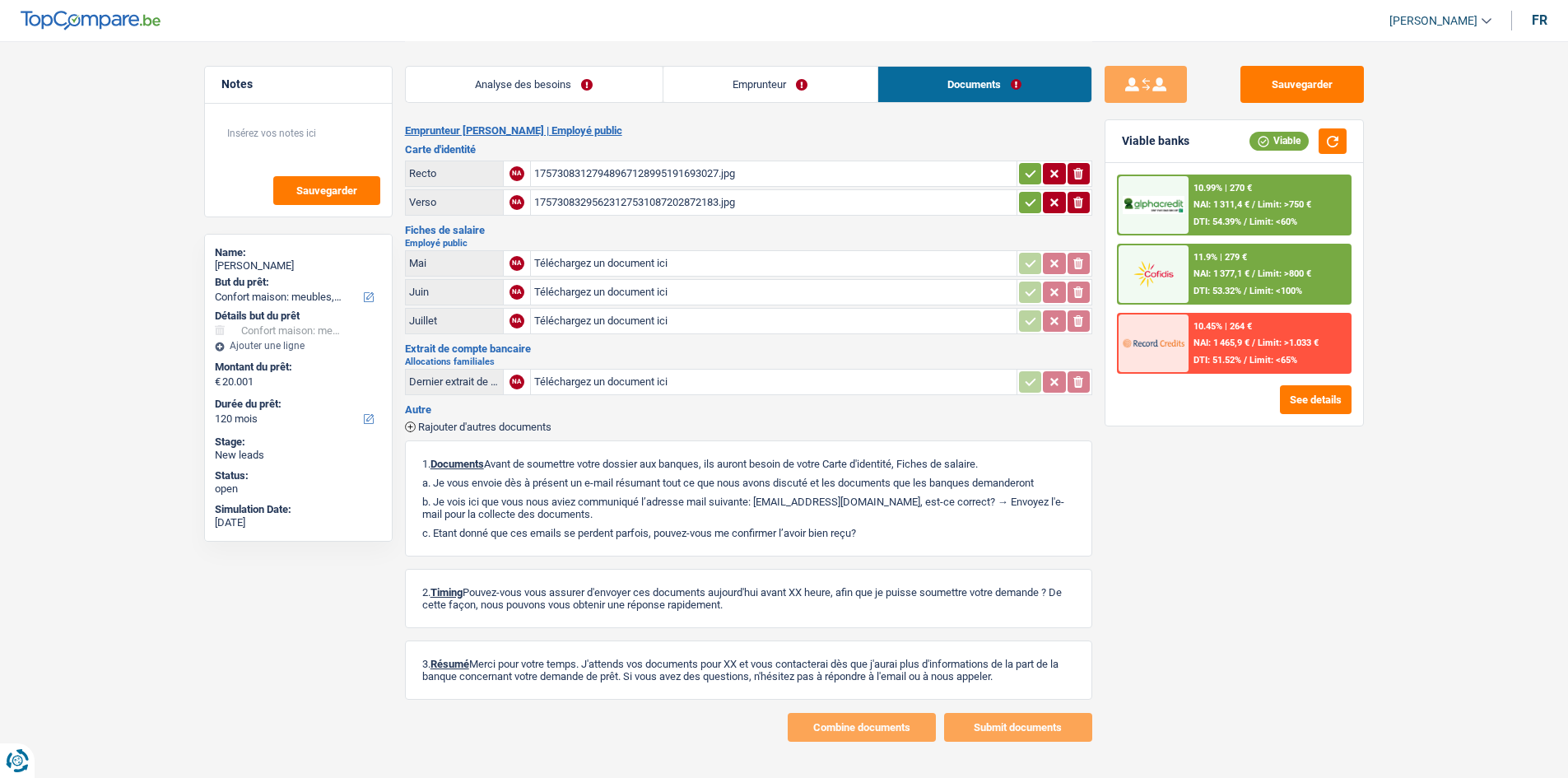
click at [814, 102] on li "Emprunteur" at bounding box center [770, 84] width 215 height 37
click at [812, 98] on link "Emprunteur" at bounding box center [770, 84] width 214 height 35
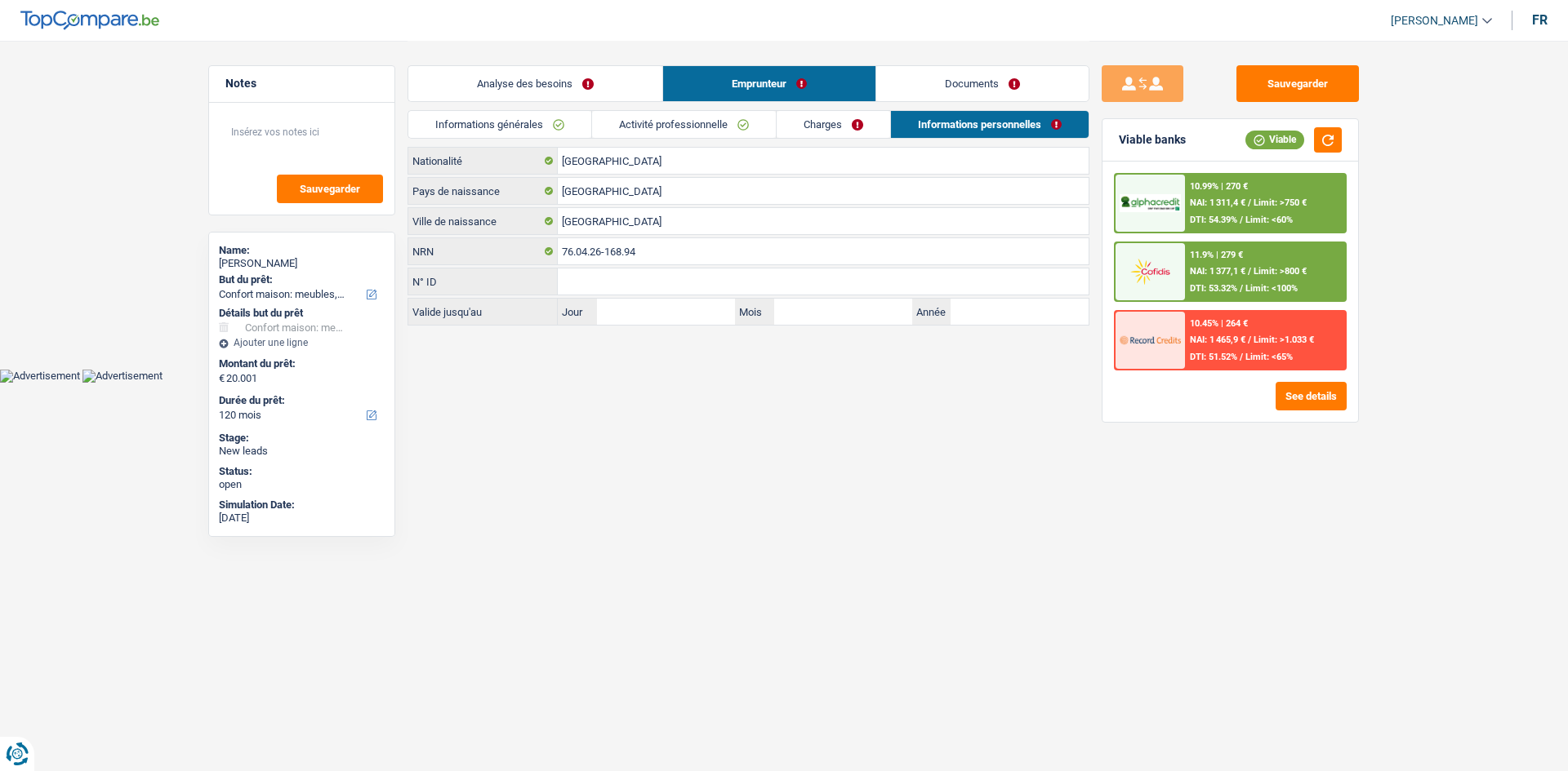
click at [943, 73] on link "Documents" at bounding box center [982, 83] width 213 height 35
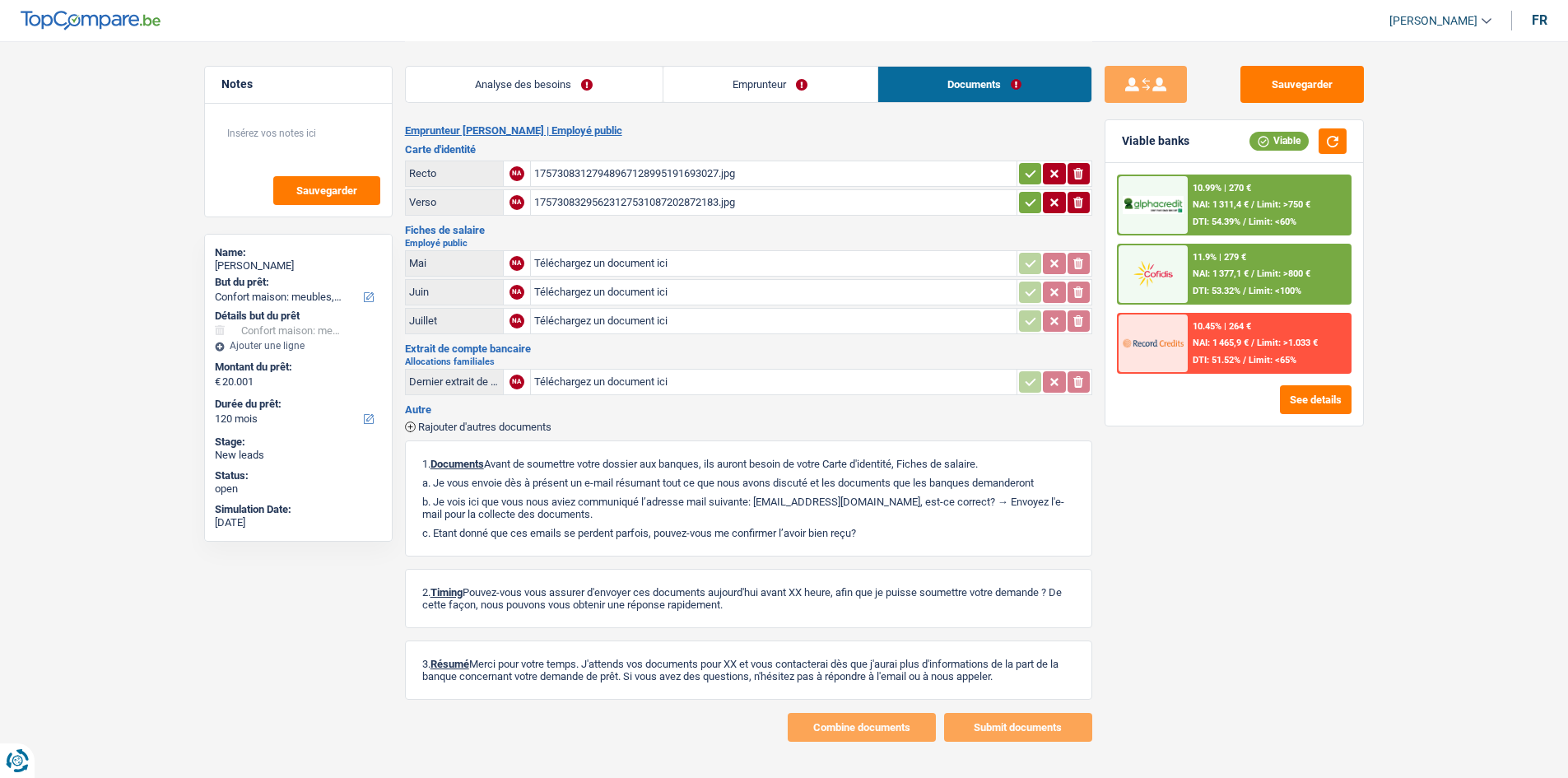
click at [570, 88] on link "Analyse des besoins" at bounding box center [534, 84] width 257 height 35
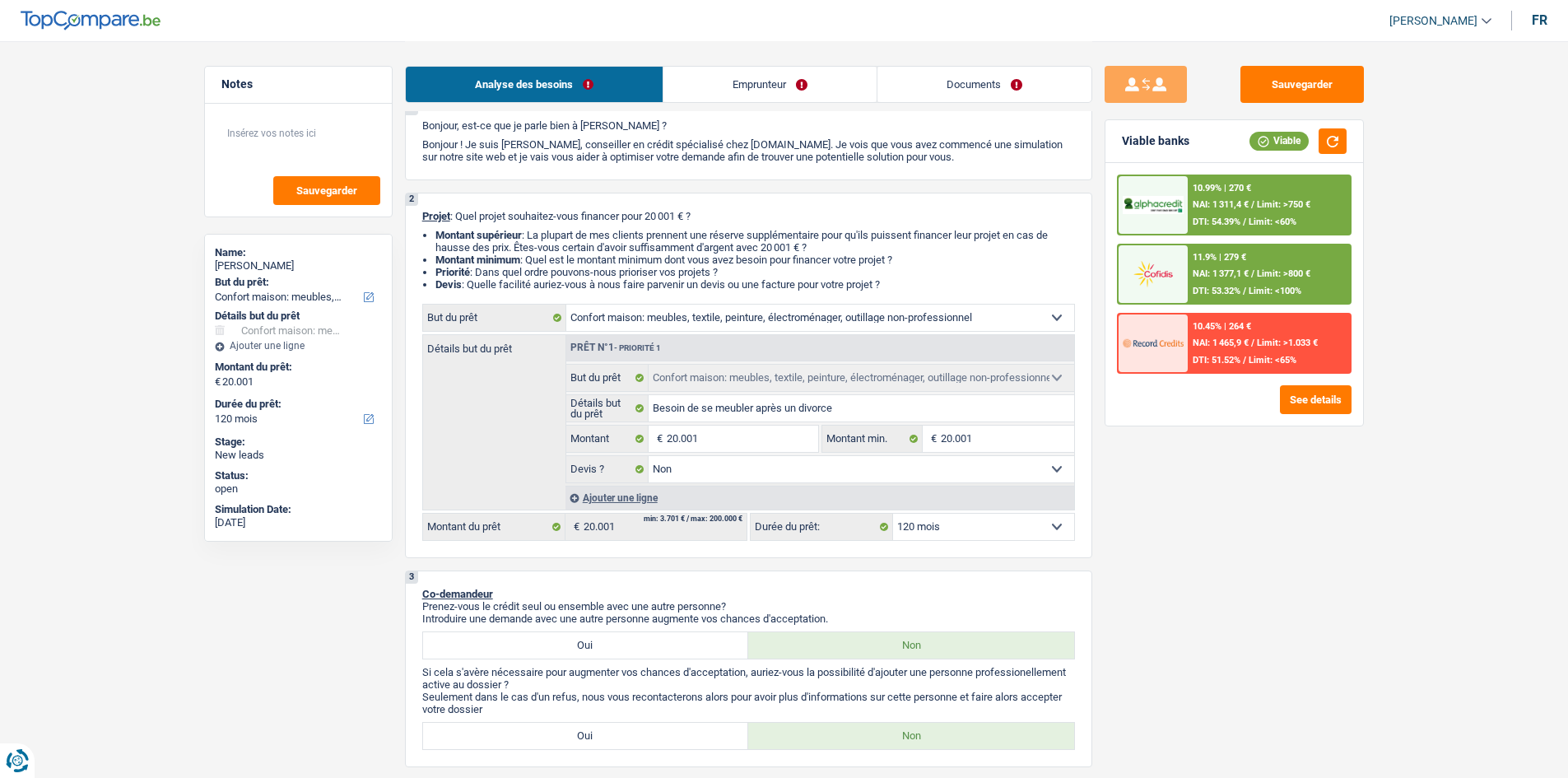
scroll to position [165, 0]
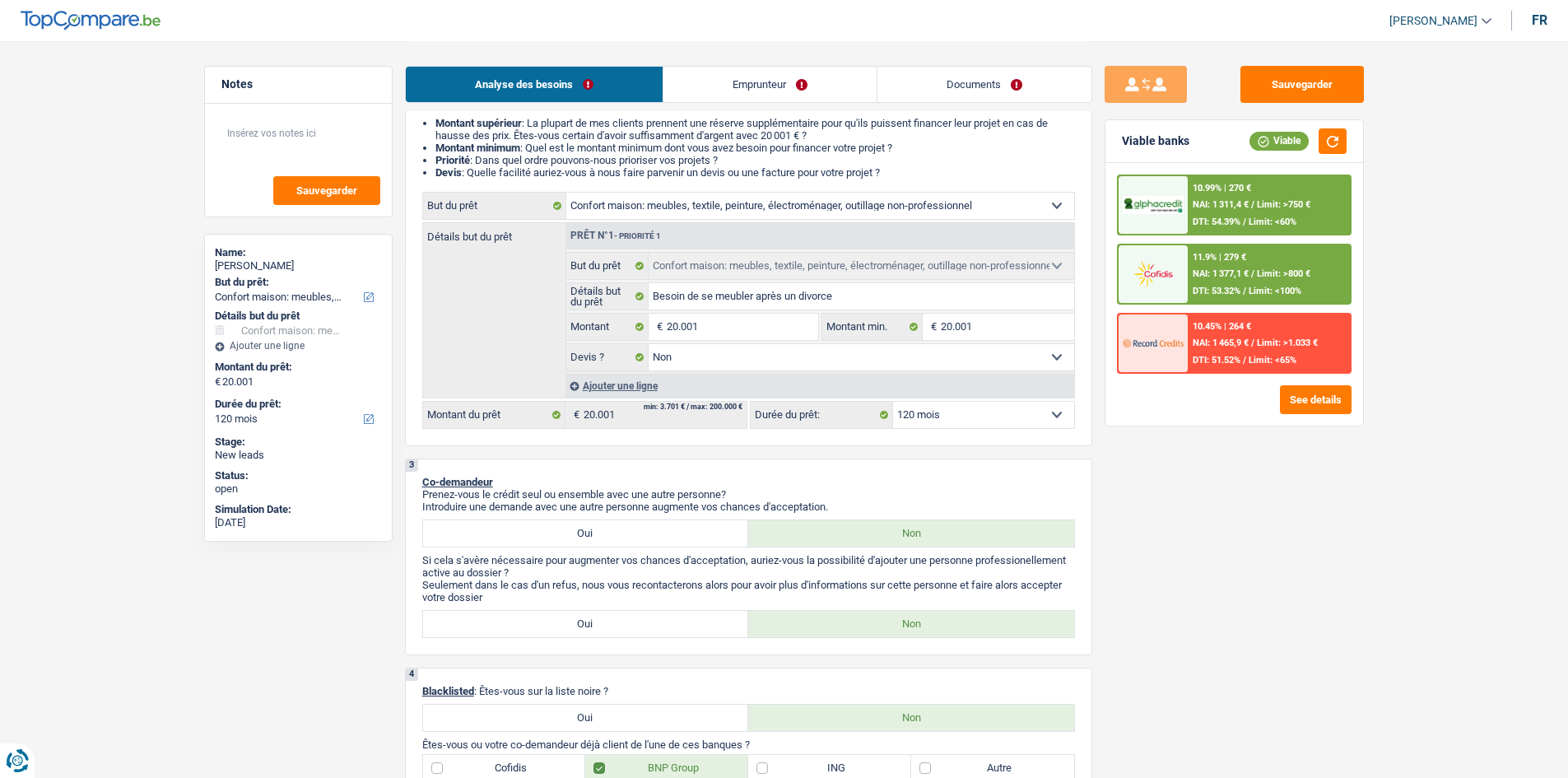
click at [923, 421] on select "12 mois 18 mois 24 mois 30 mois 36 mois 42 mois 48 mois 60 mois 72 mois 84 mois…" at bounding box center [984, 414] width 181 height 26
click at [893, 402] on select "12 mois 18 mois 24 mois 30 mois 36 mois 42 mois 48 mois 60 mois 72 mois 84 mois…" at bounding box center [984, 414] width 181 height 26
click at [939, 413] on select "12 mois 18 mois 24 mois 30 mois 36 mois 42 mois 48 mois 60 mois 72 mois 84 mois…" at bounding box center [984, 414] width 181 height 26
click at [893, 402] on select "12 mois 18 mois 24 mois 30 mois 36 mois 42 mois 48 mois 60 mois 72 mois 84 mois…" at bounding box center [984, 414] width 181 height 26
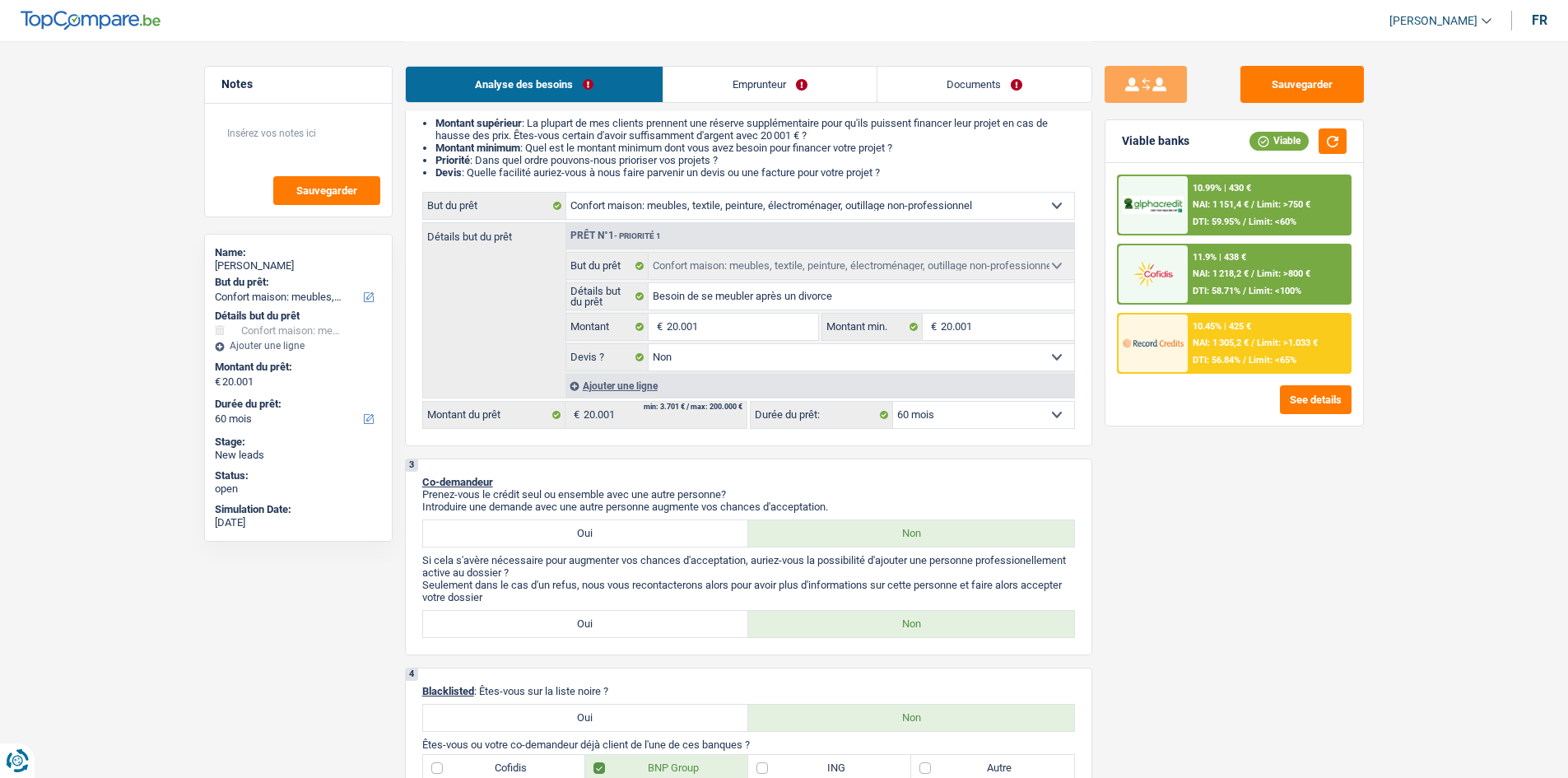
click at [1215, 349] on div "10.45% | 425 € NAI: 1 305,2 € / Limit: >1.033 € DTI: 56.84% / Limit: <65%" at bounding box center [1269, 344] width 162 height 58
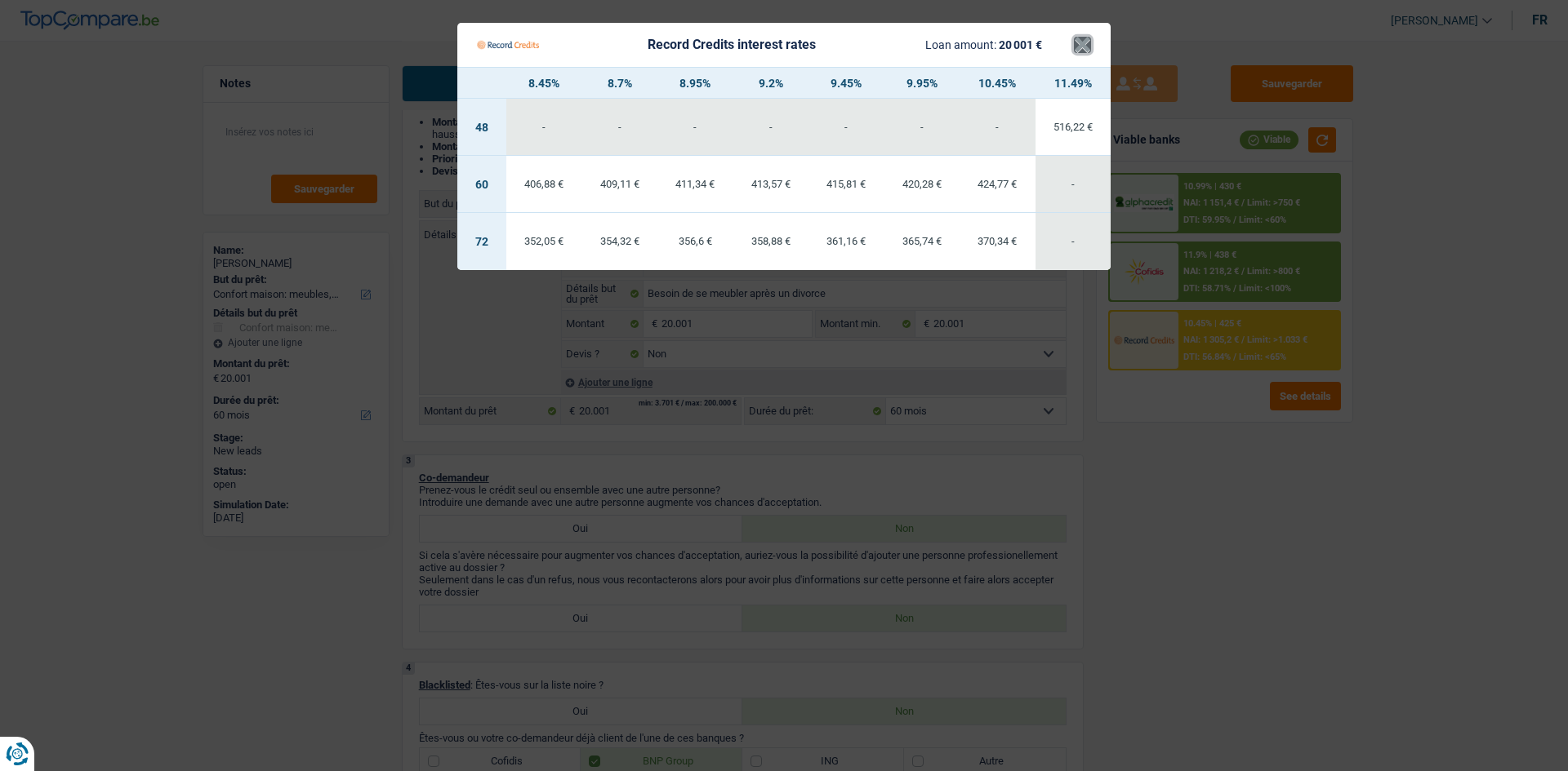
click at [1079, 45] on button "×" at bounding box center [1082, 45] width 17 height 16
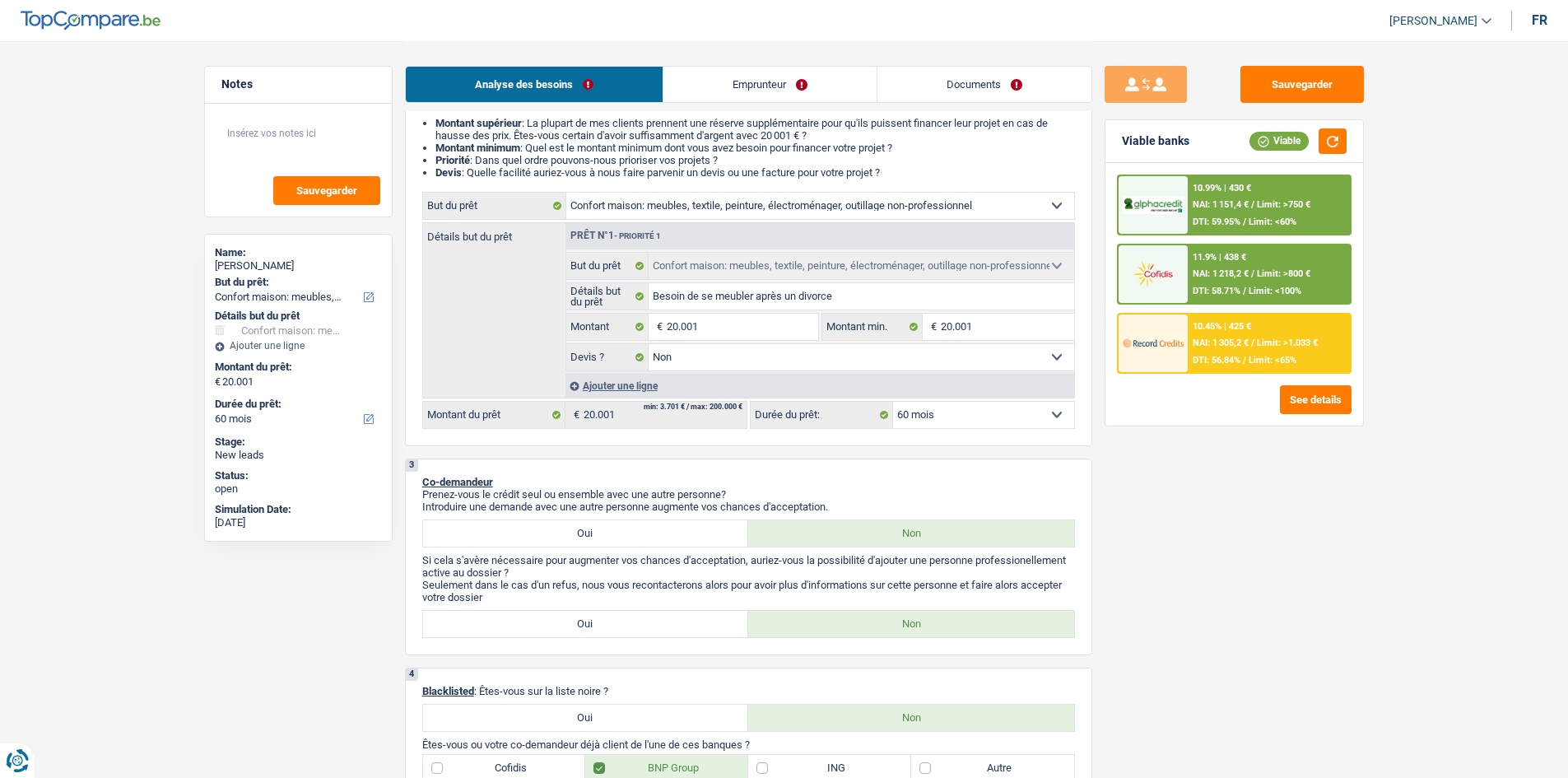
click at [1223, 194] on div "10.99% | 430 € NAI: 1 151,4 € / Limit: >750 € DTI: 59.95% / Limit: <60%" at bounding box center [1269, 205] width 162 height 58
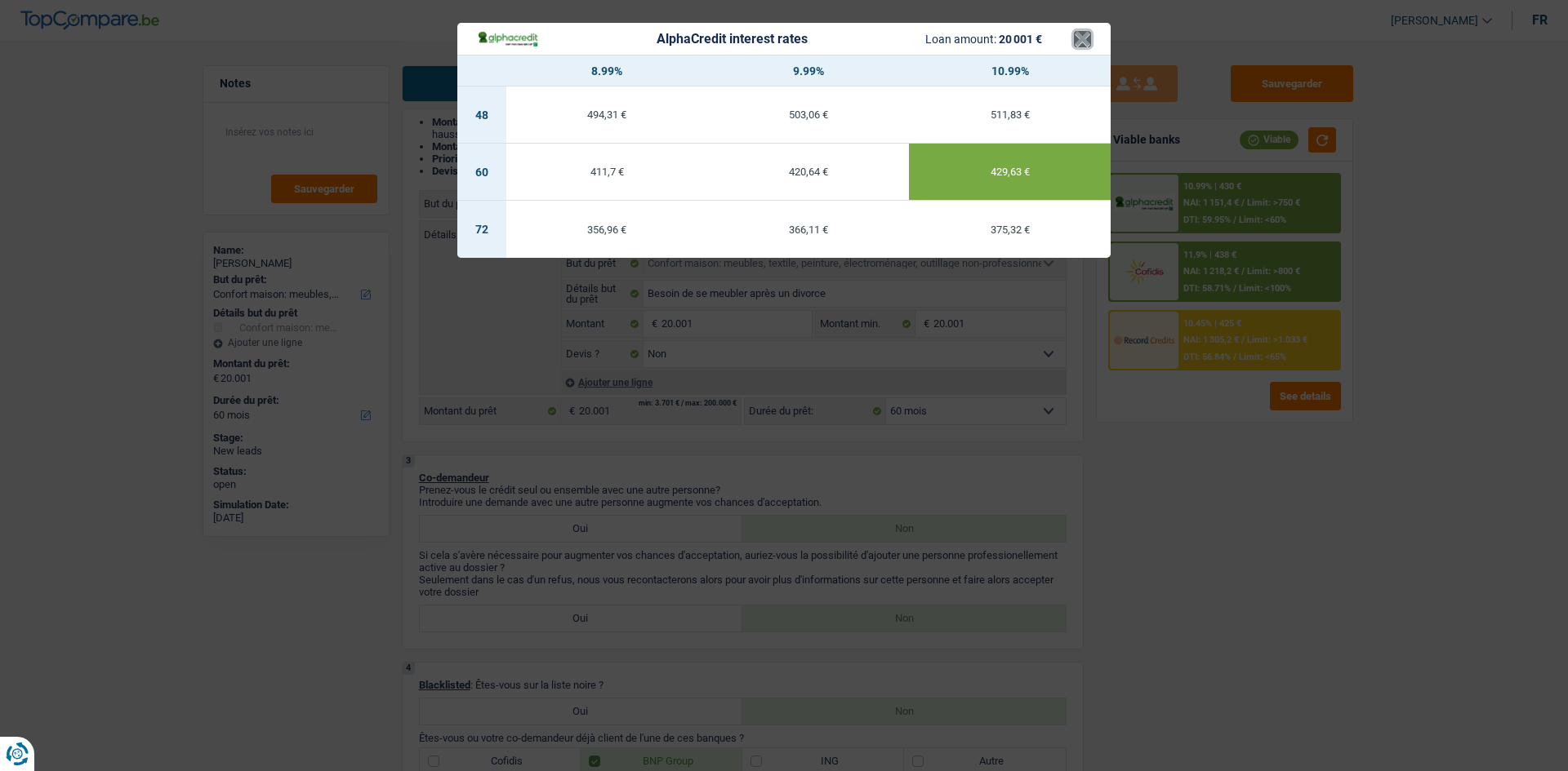
click at [1084, 48] on button "×" at bounding box center [1082, 39] width 17 height 16
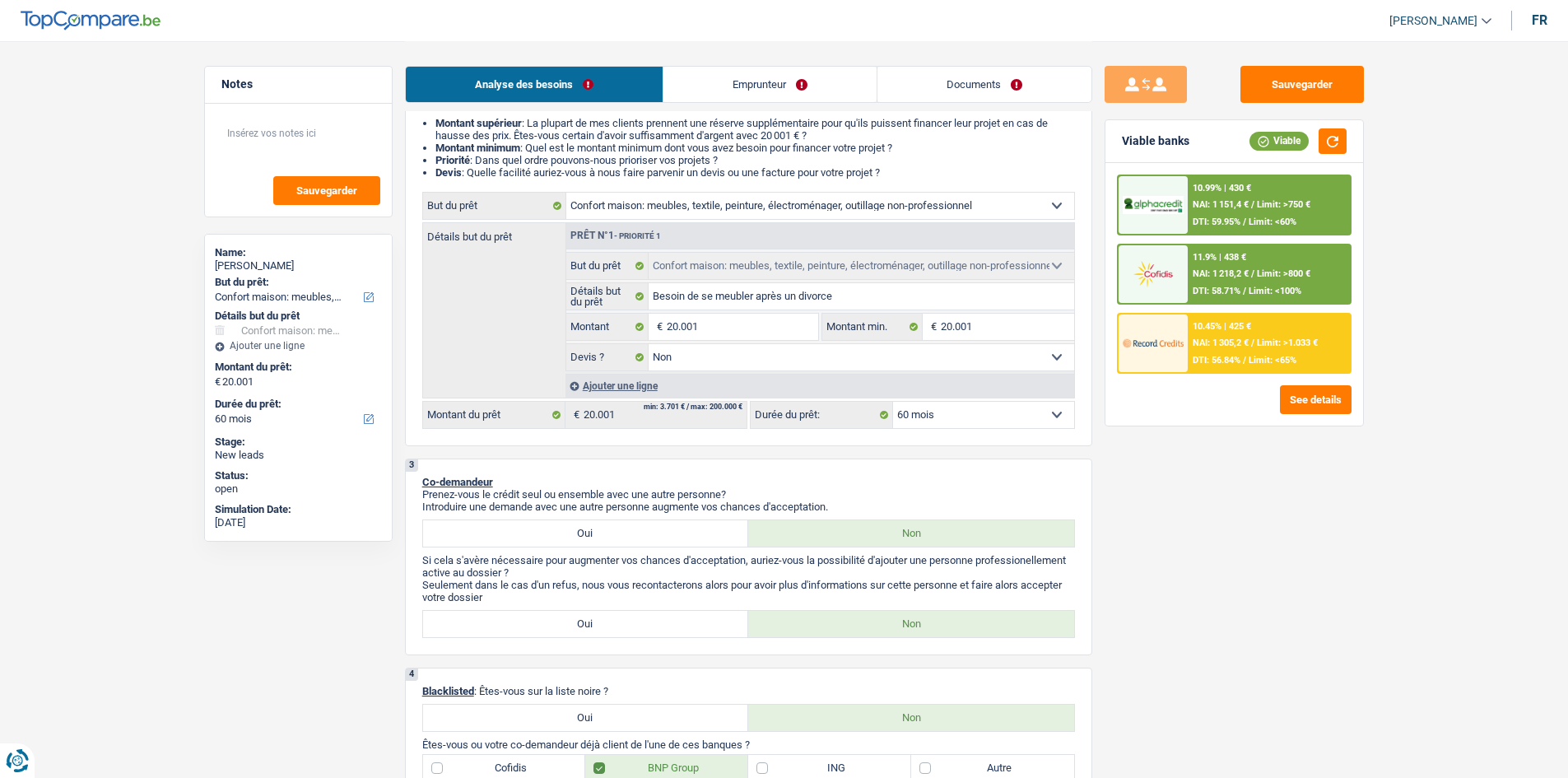
click at [1216, 261] on div "11.9% | 438 €" at bounding box center [1219, 258] width 53 height 11
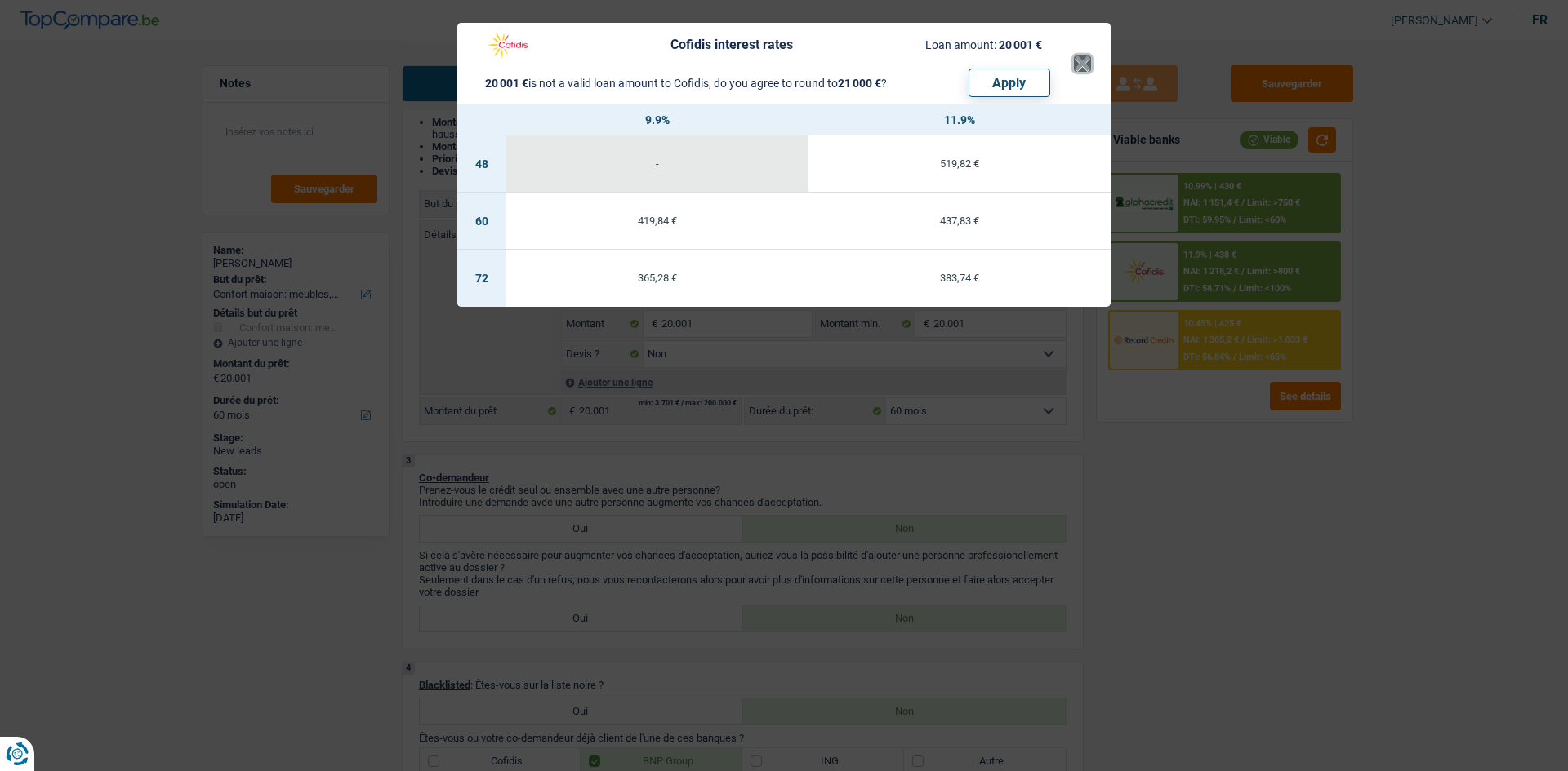
click at [1079, 65] on button "×" at bounding box center [1082, 64] width 17 height 16
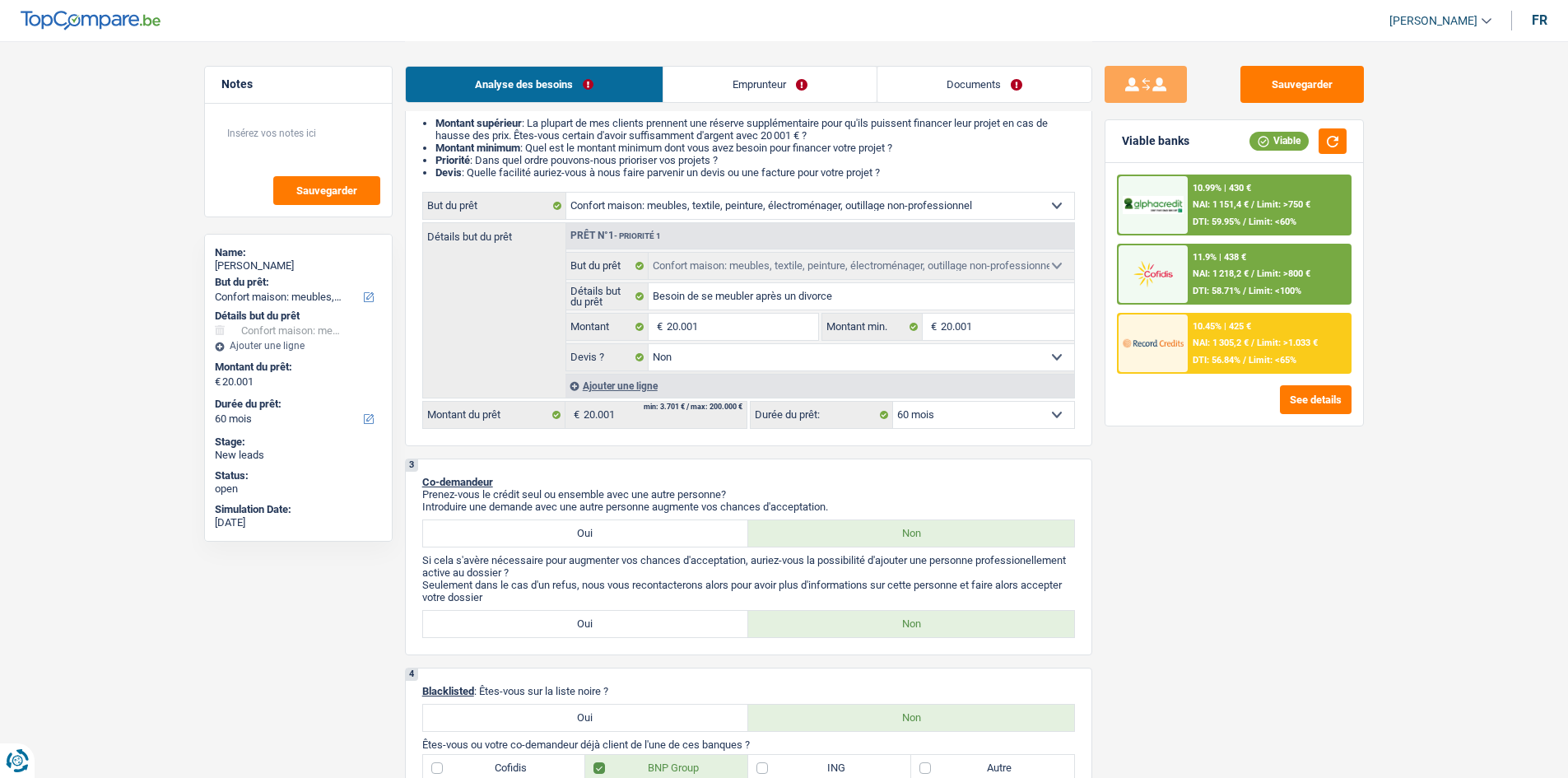
click at [1027, 420] on select "12 mois 18 mois 24 mois 30 mois 36 mois 42 mois 48 mois 60 mois 72 mois 84 mois…" at bounding box center [984, 414] width 181 height 26
click at [893, 402] on select "12 mois 18 mois 24 mois 30 mois 36 mois 42 mois 48 mois 60 mois 72 mois 84 mois…" at bounding box center [984, 414] width 181 height 26
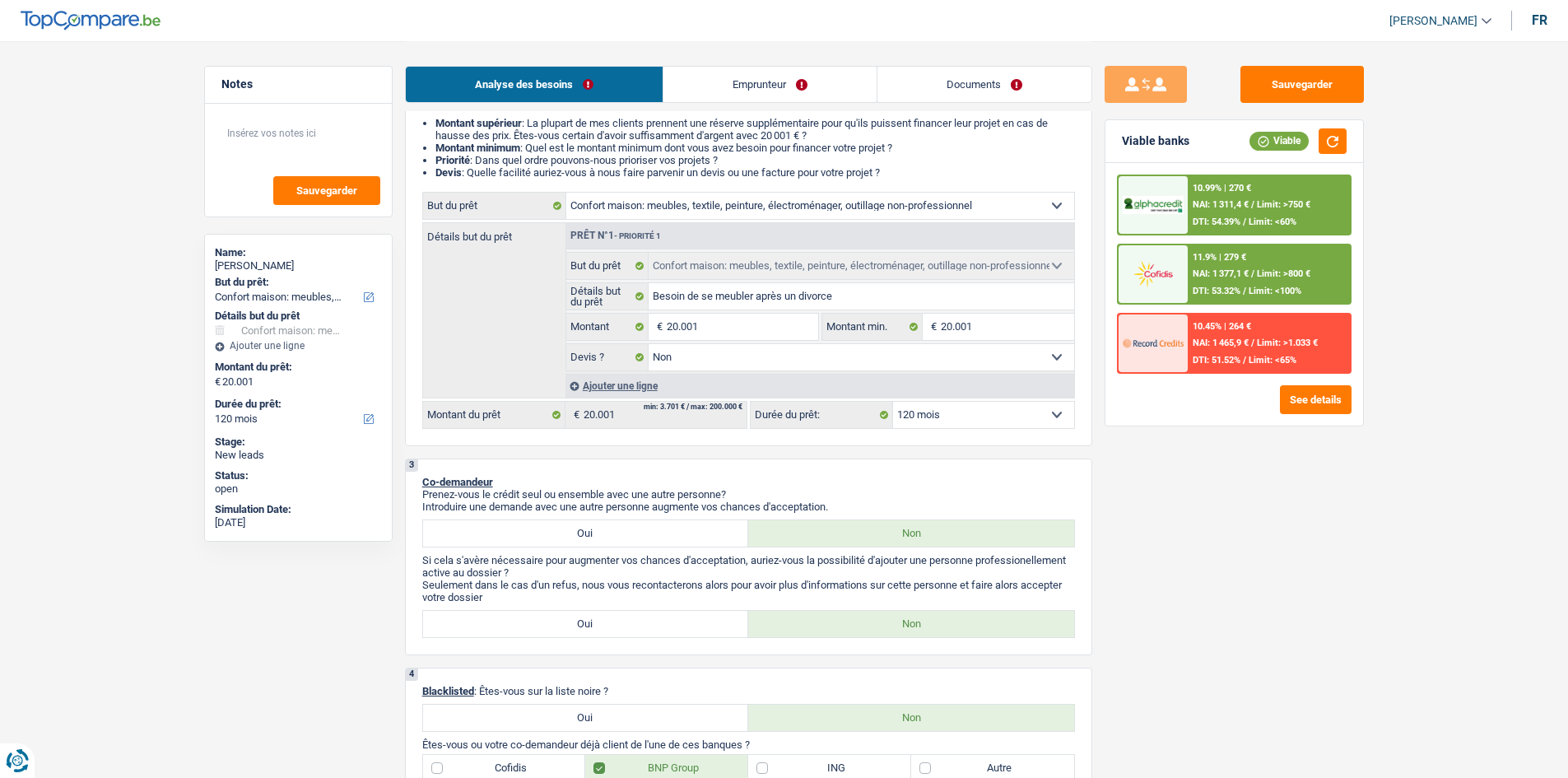
click at [1233, 281] on div "11.9% | 279 € NAI: 1 377,1 € / Limit: >800 € DTI: 53.32% / Limit: <100%" at bounding box center [1269, 274] width 162 height 58
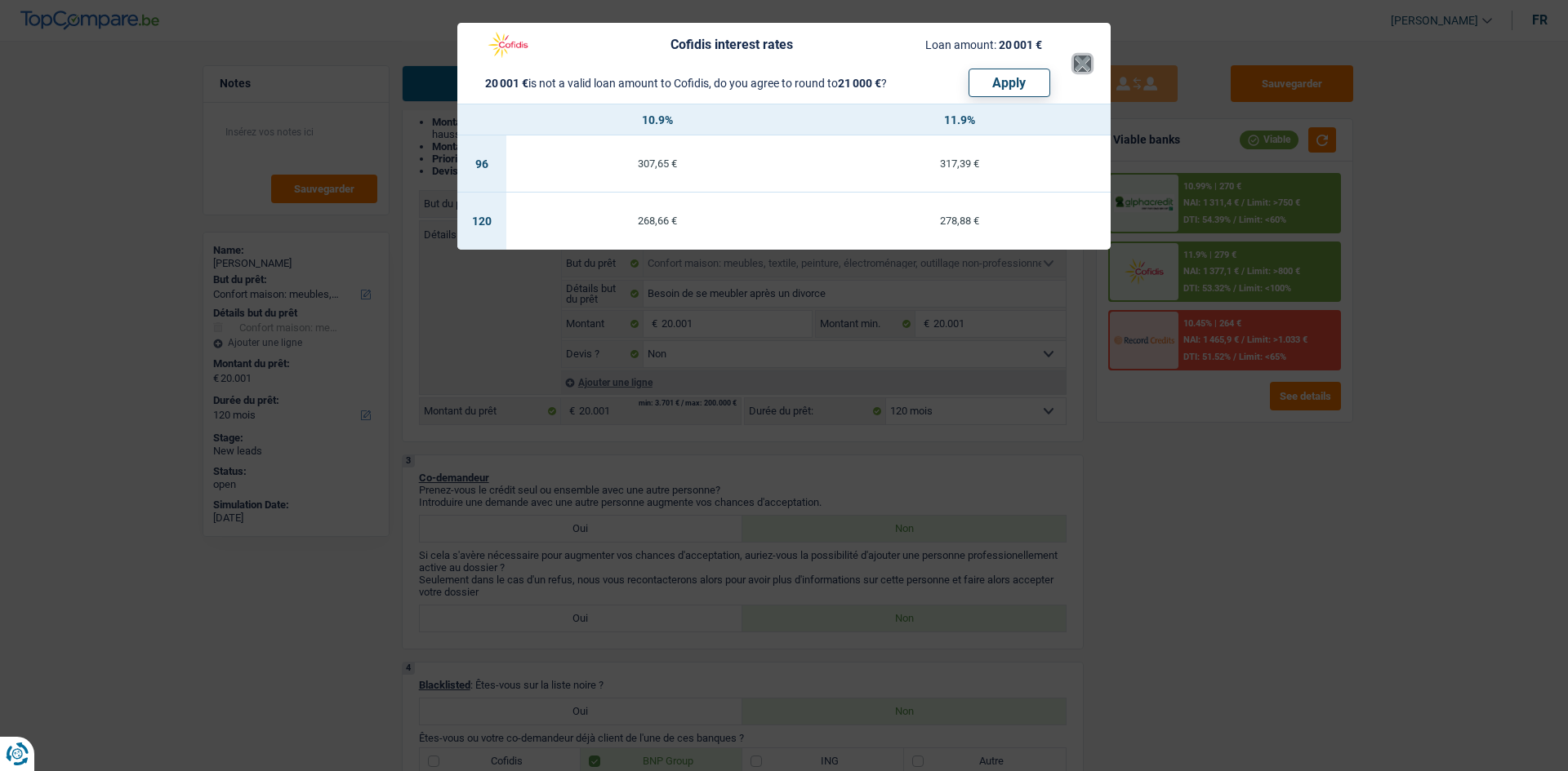
click at [1084, 61] on button "×" at bounding box center [1082, 64] width 17 height 16
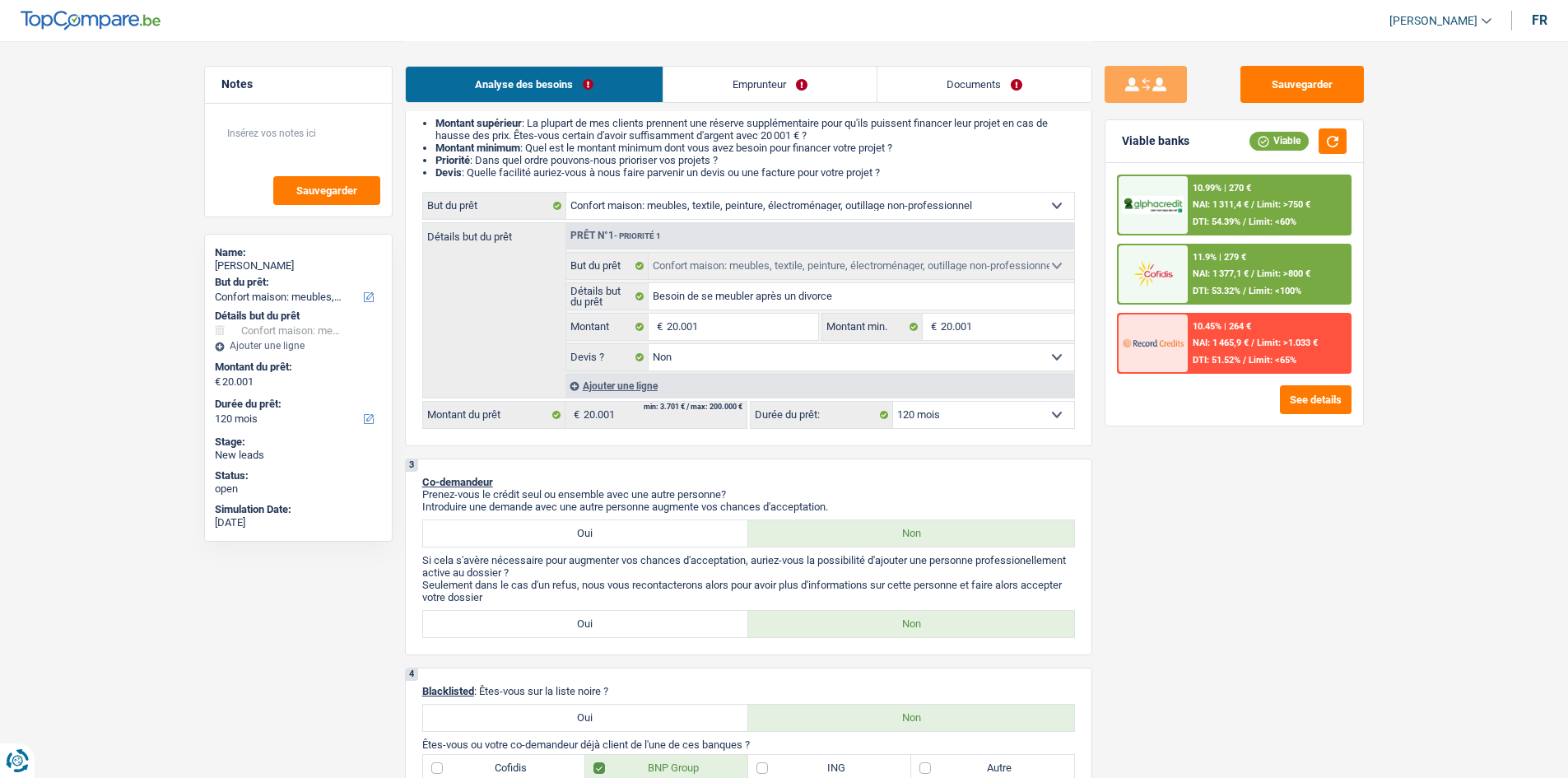
click at [1257, 218] on span "Limit: <60%" at bounding box center [1272, 222] width 48 height 11
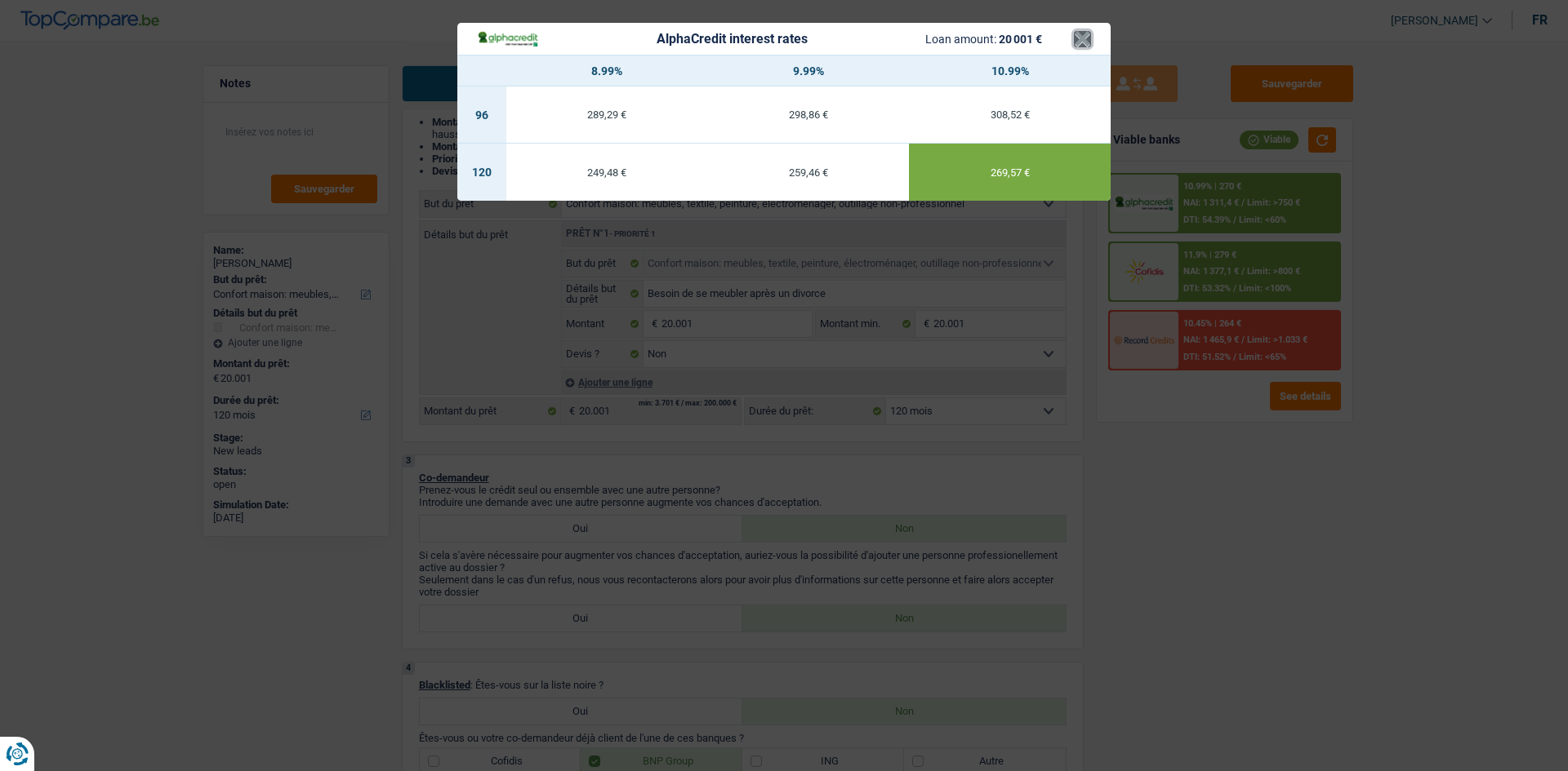
click at [1076, 48] on button "×" at bounding box center [1082, 39] width 17 height 16
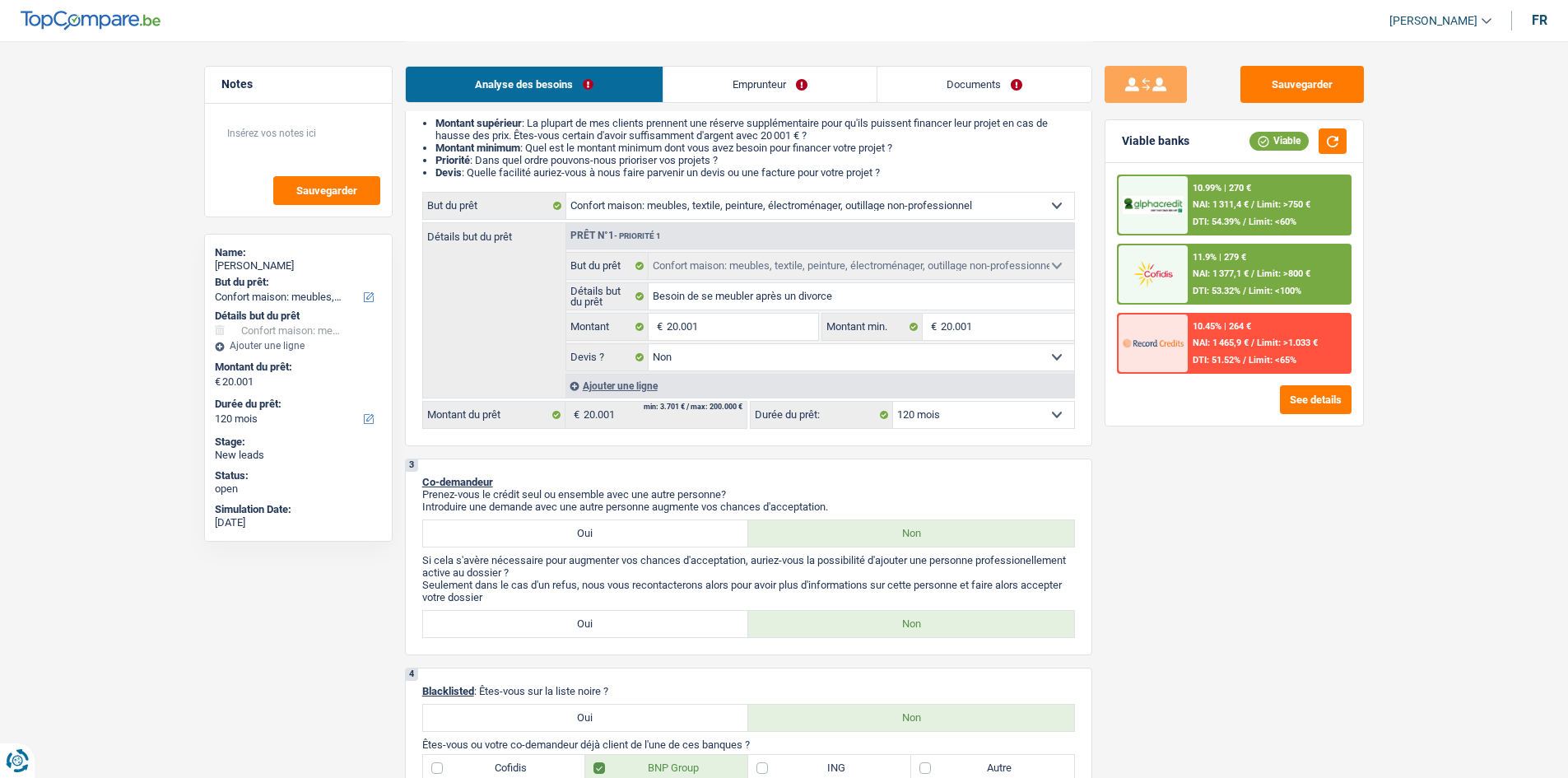
click at [1210, 253] on div "11.9% | 279 €" at bounding box center [1219, 258] width 53 height 11
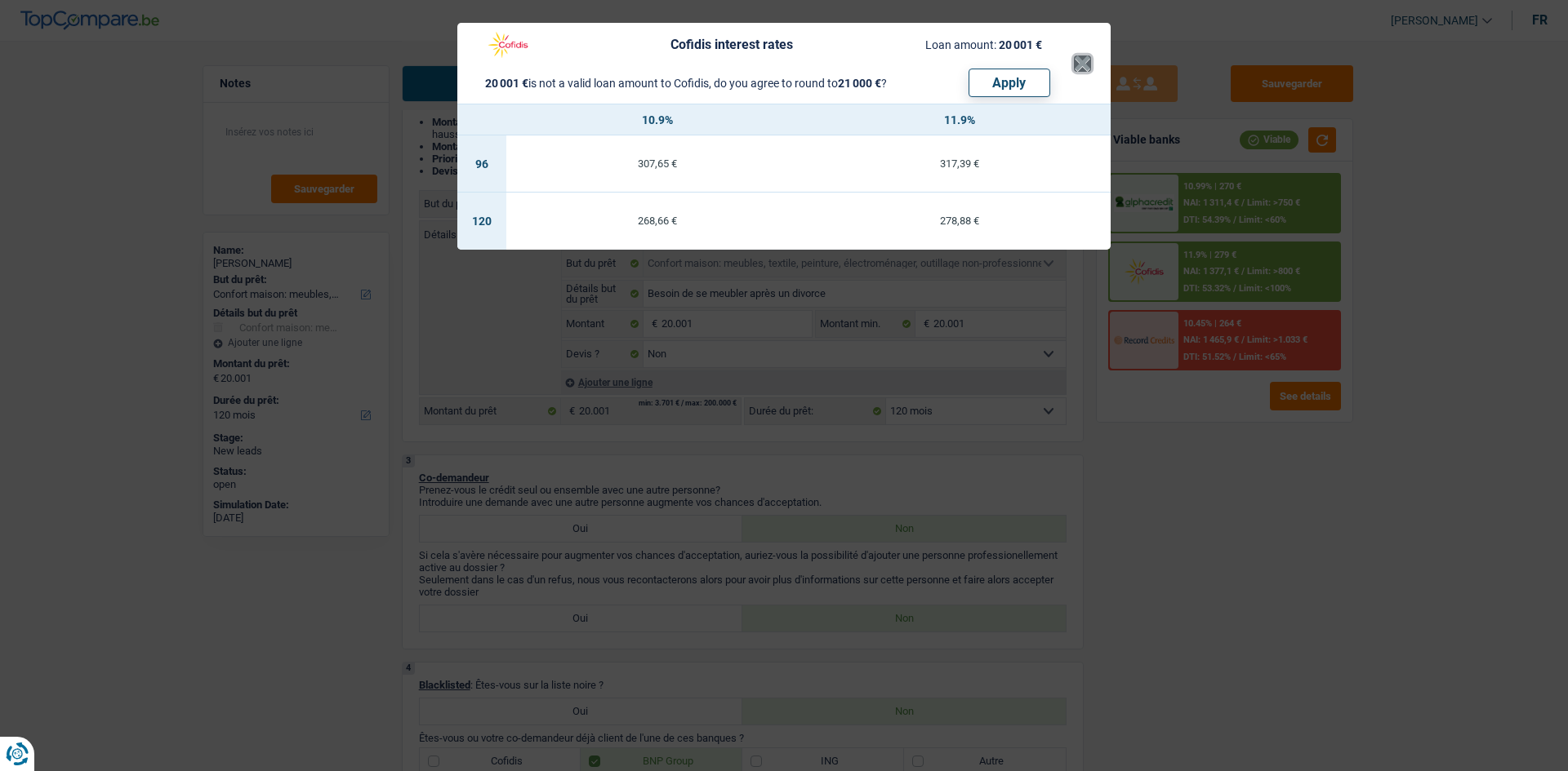
click at [1087, 62] on button "×" at bounding box center [1082, 64] width 17 height 16
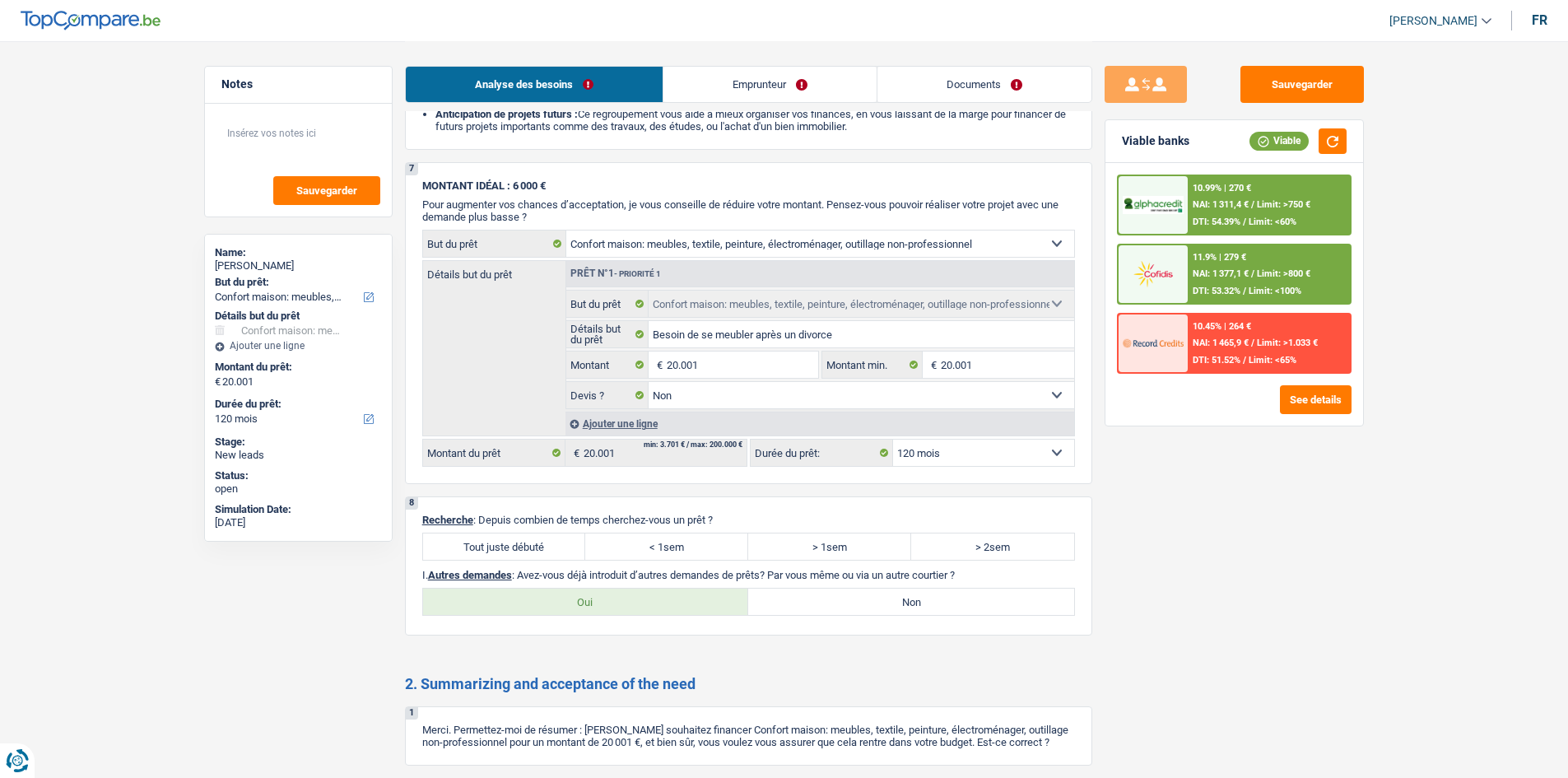
scroll to position [2388, 0]
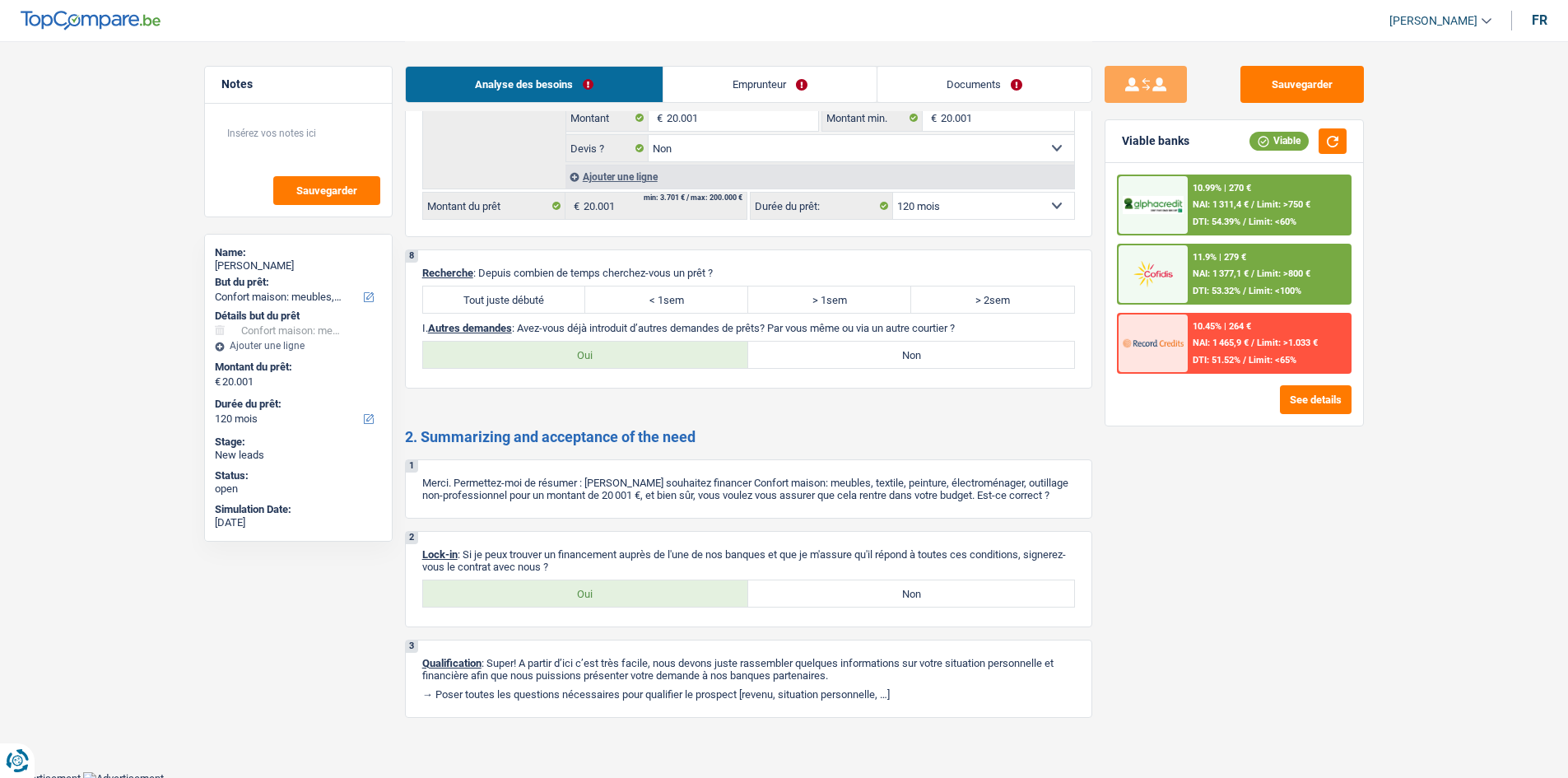
click at [484, 305] on label "Tout juste débuté" at bounding box center [505, 299] width 163 height 26
click at [484, 305] on input "Tout juste débuté" at bounding box center [505, 299] width 163 height 26
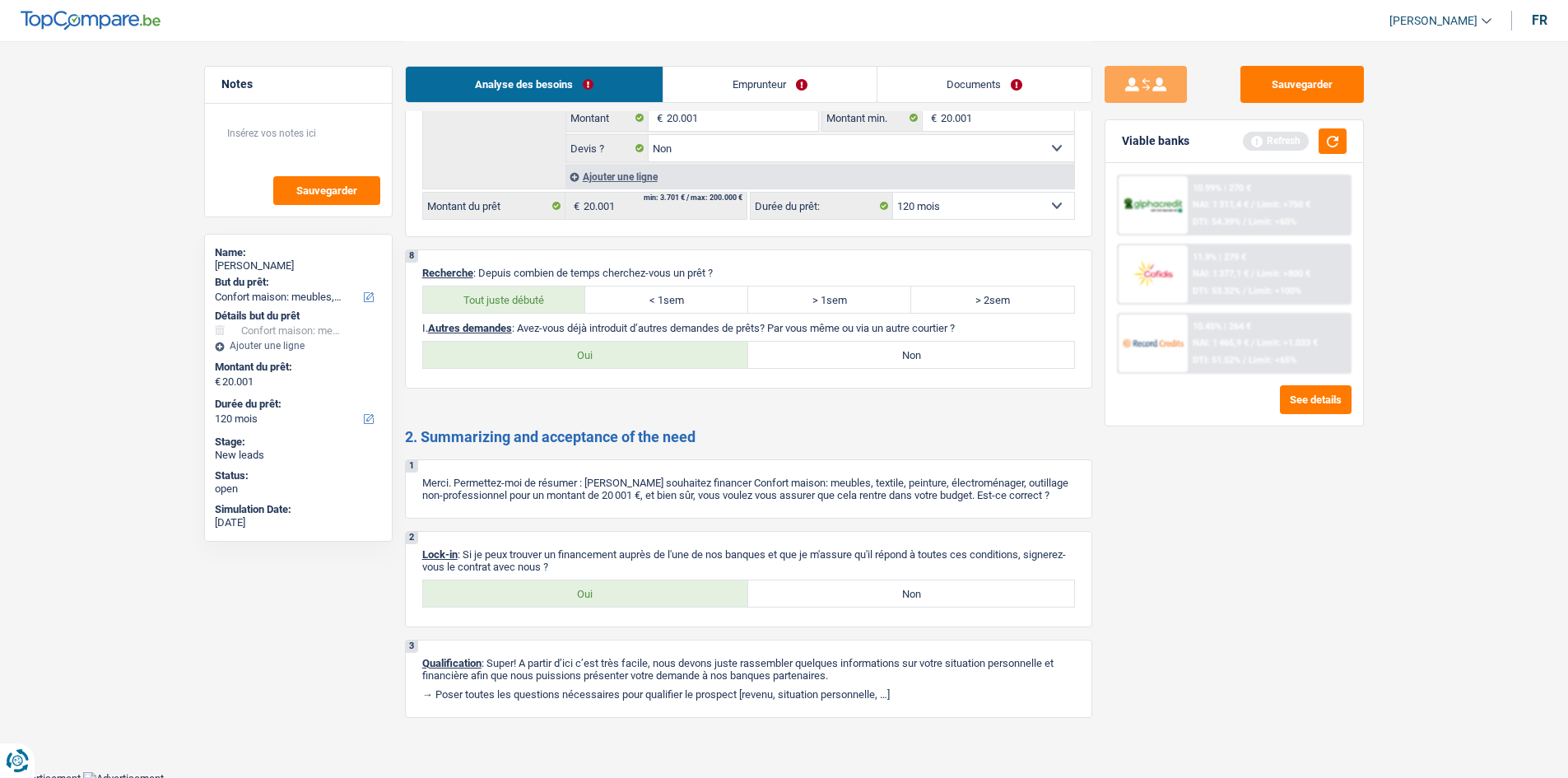
click at [893, 353] on label "Non" at bounding box center [912, 355] width 326 height 26
click at [893, 353] on input "Non" at bounding box center [912, 355] width 326 height 26
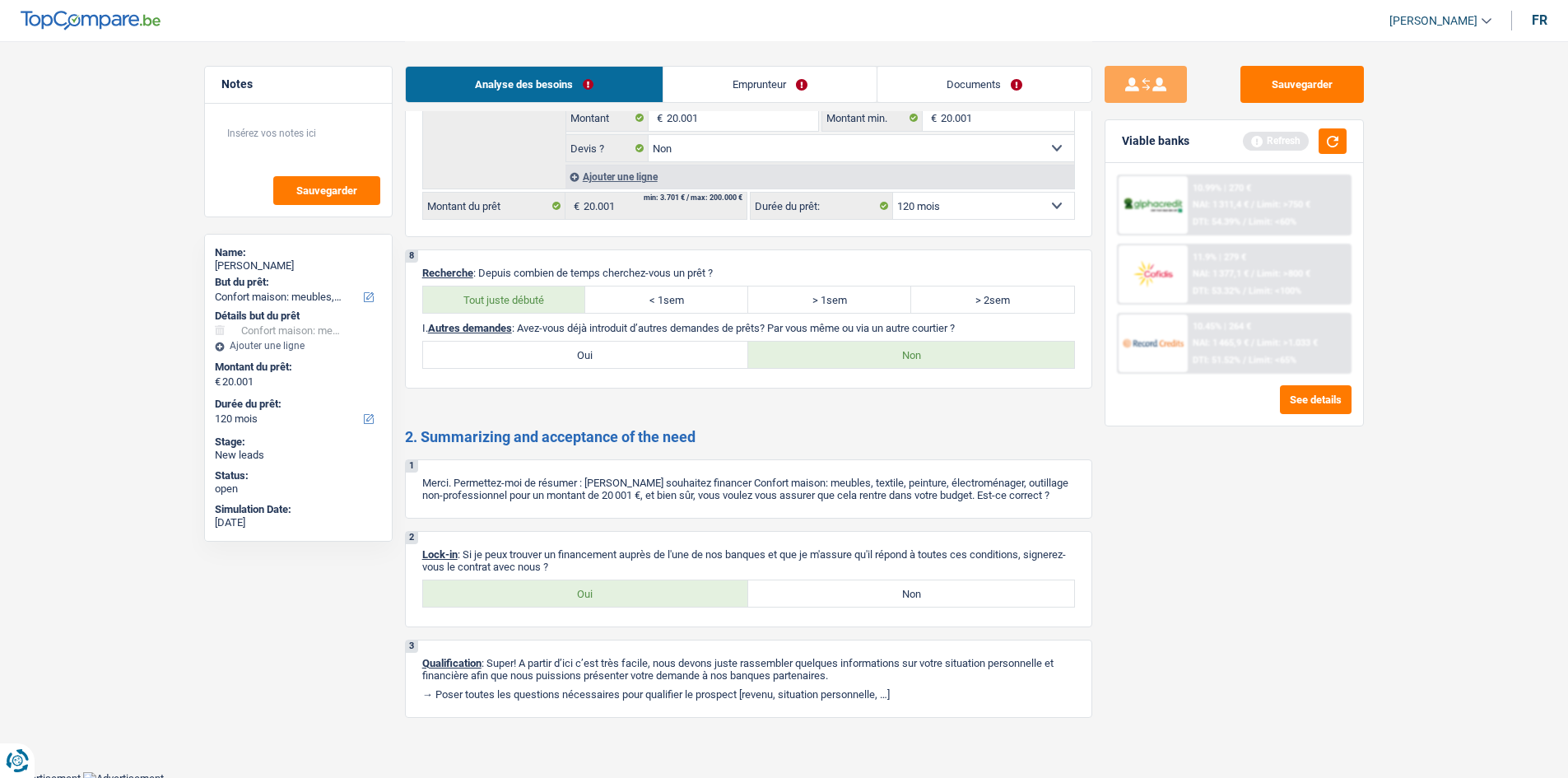
click at [587, 593] on label "Oui" at bounding box center [586, 593] width 326 height 26
click at [587, 593] on input "Oui" at bounding box center [586, 593] width 326 height 26
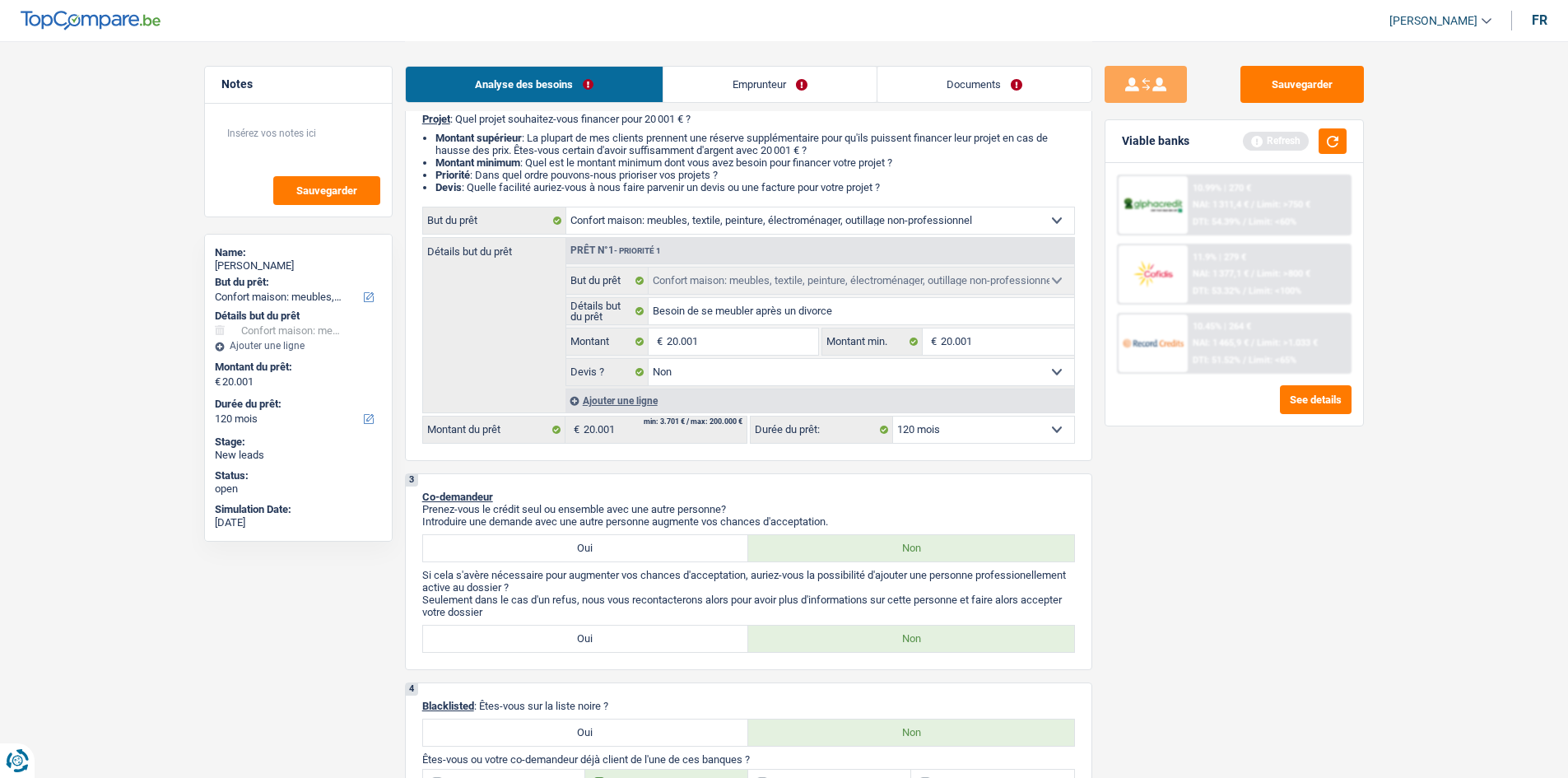
scroll to position [0, 0]
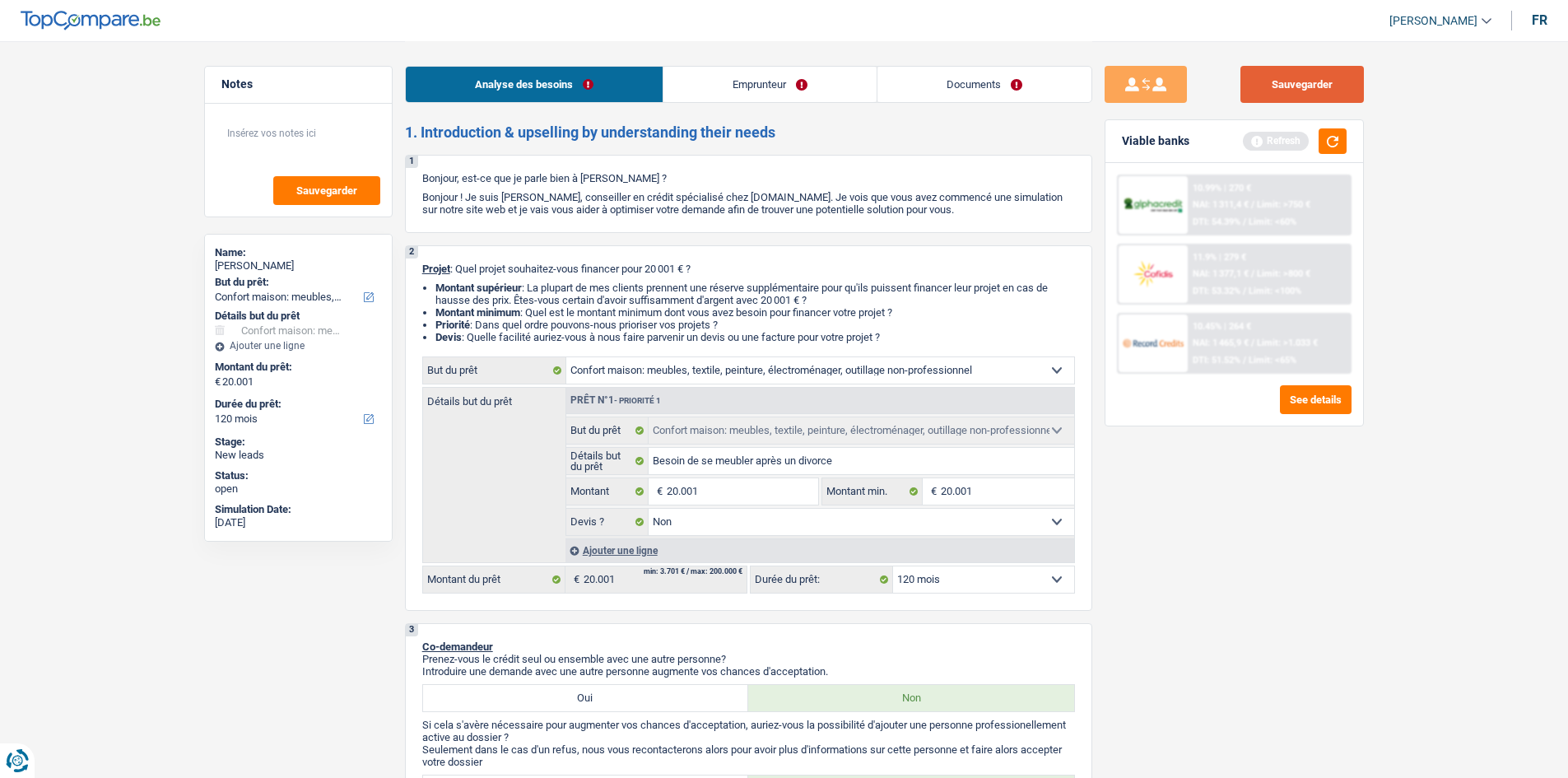
click at [1292, 90] on button "Sauvegarder" at bounding box center [1302, 84] width 124 height 37
click at [967, 89] on link "Documents" at bounding box center [985, 84] width 214 height 35
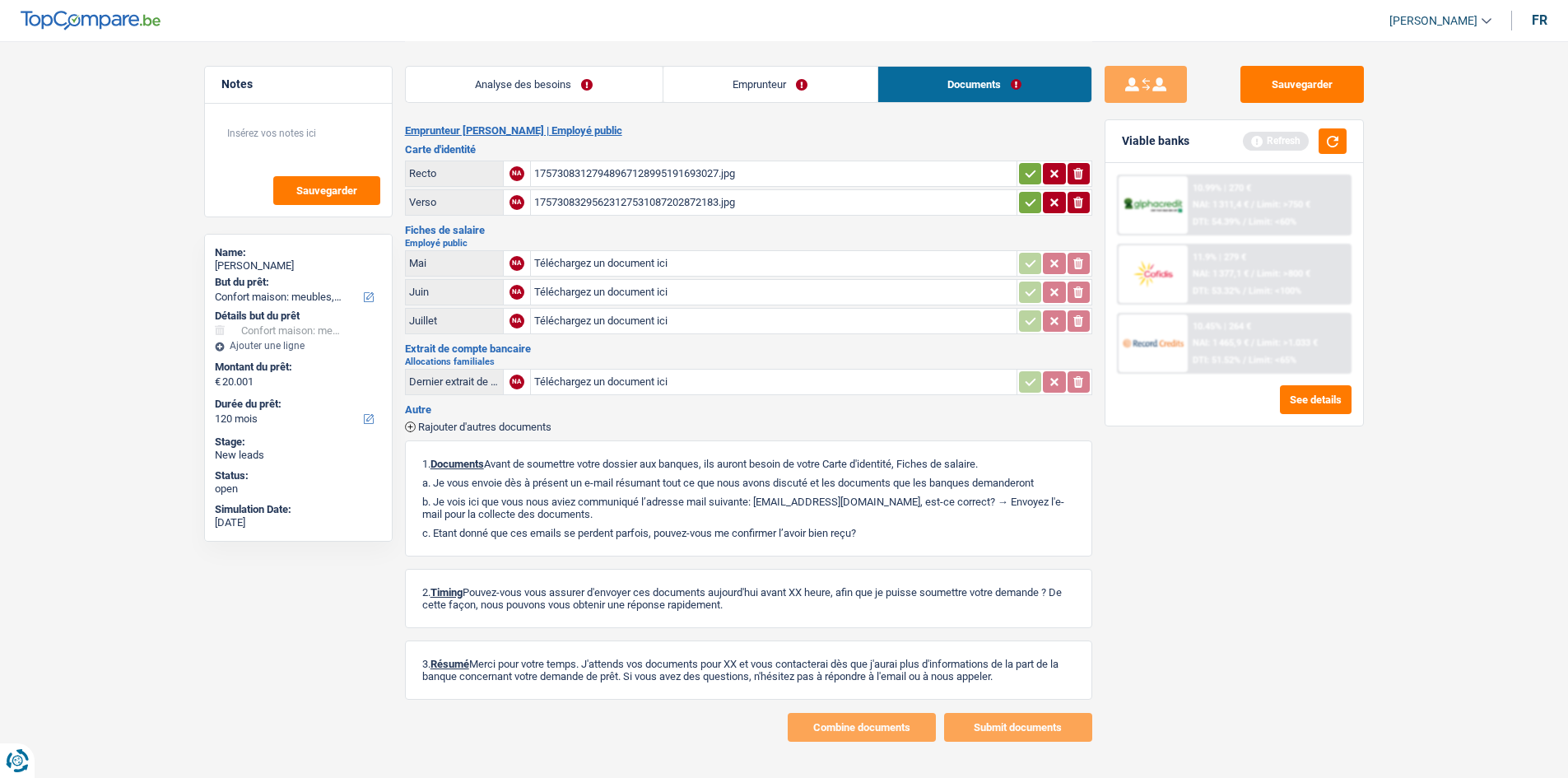
click at [638, 166] on div "17573083127948967128995191693027.jpg" at bounding box center [774, 173] width 479 height 24
click at [604, 200] on div "17573083295623127531087202872183.jpg" at bounding box center [774, 202] width 479 height 24
click at [637, 171] on div "17573083127948967128995191693027.jpg" at bounding box center [774, 173] width 479 height 24
click at [509, 100] on link "Analyse des besoins" at bounding box center [534, 84] width 257 height 35
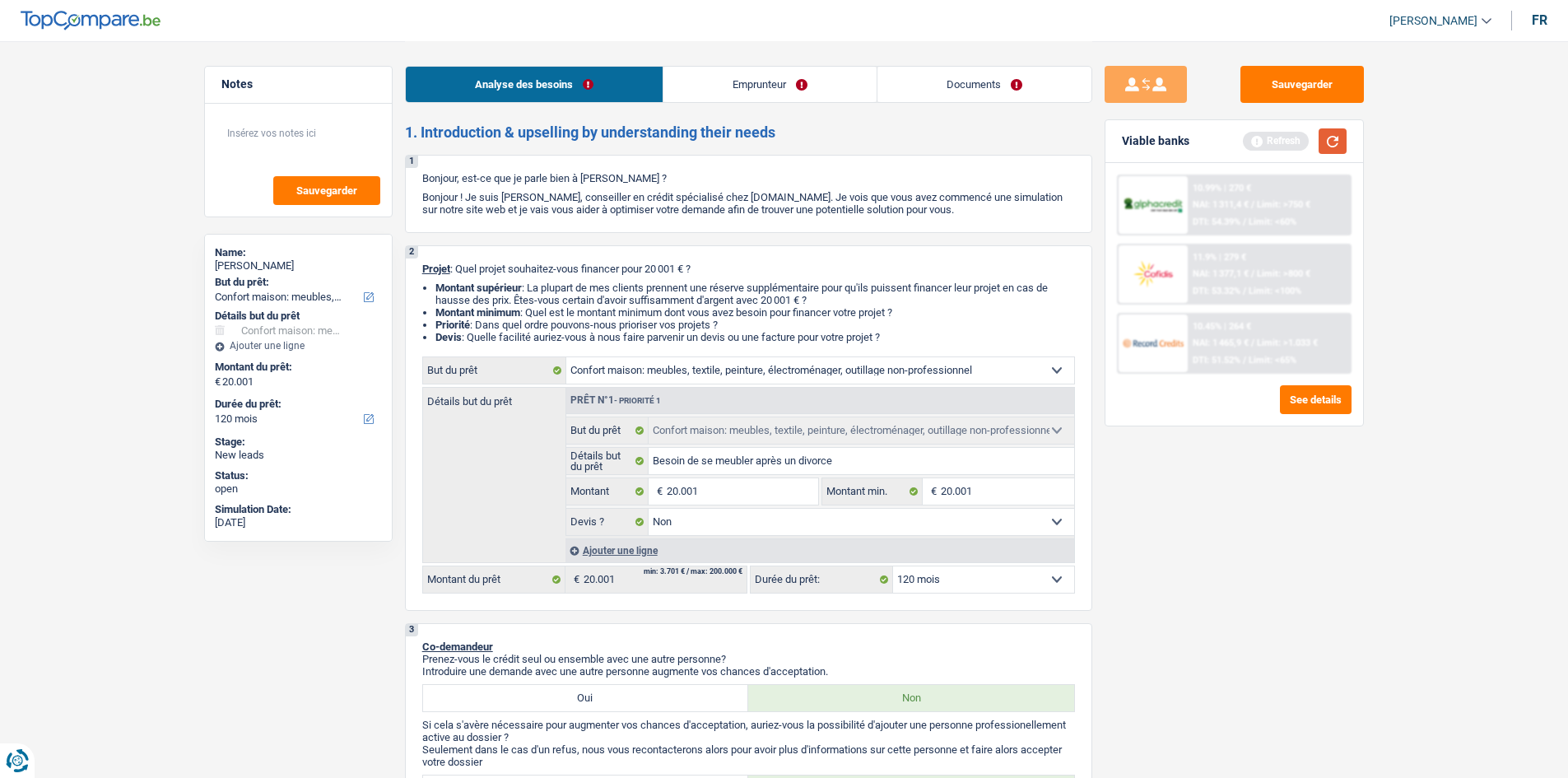
click at [1323, 142] on button "button" at bounding box center [1333, 141] width 28 height 25
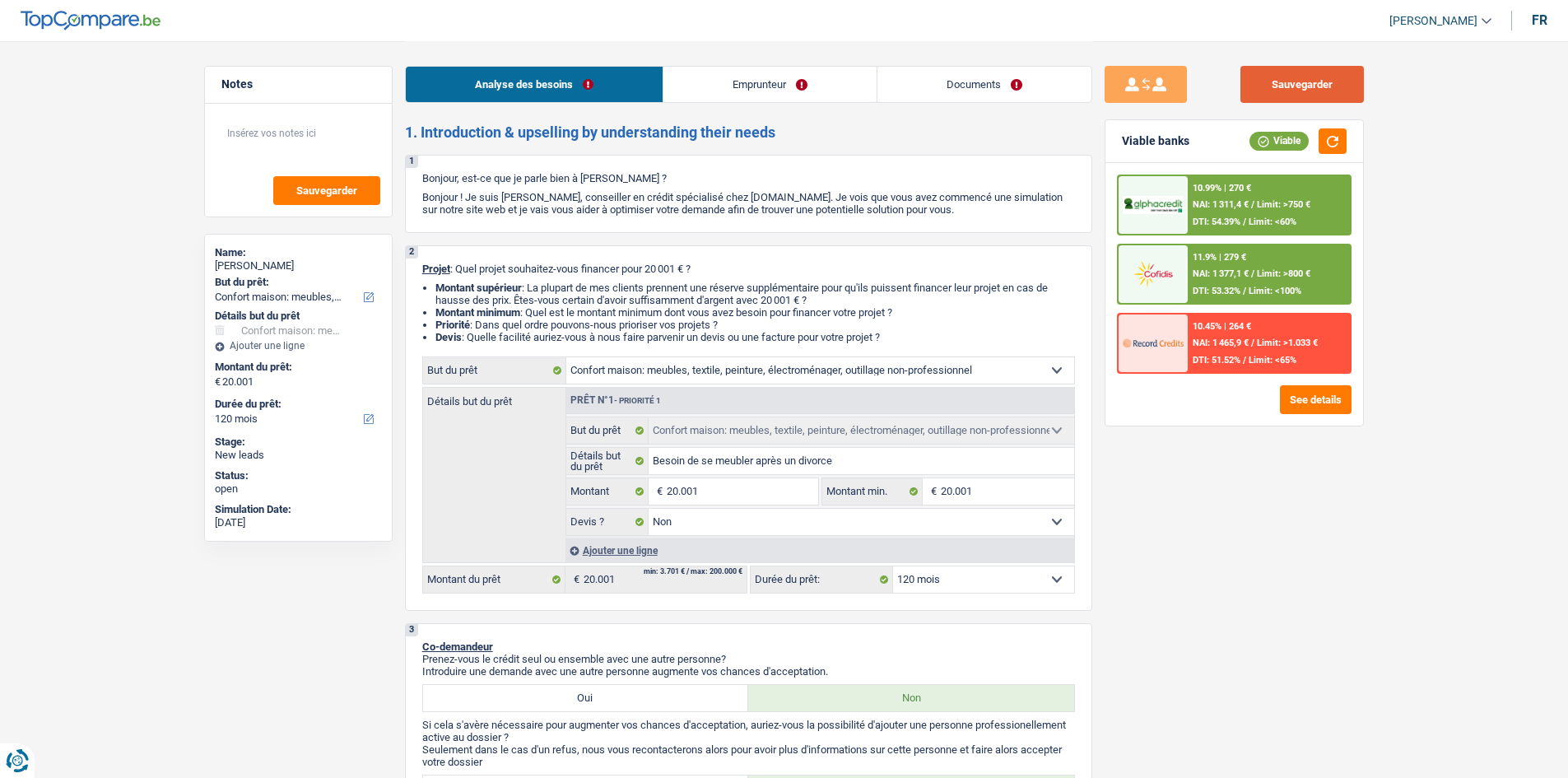
click at [1295, 93] on button "Sauvegarder" at bounding box center [1302, 84] width 124 height 37
click at [1337, 74] on button "Sauvegarder" at bounding box center [1302, 84] width 124 height 37
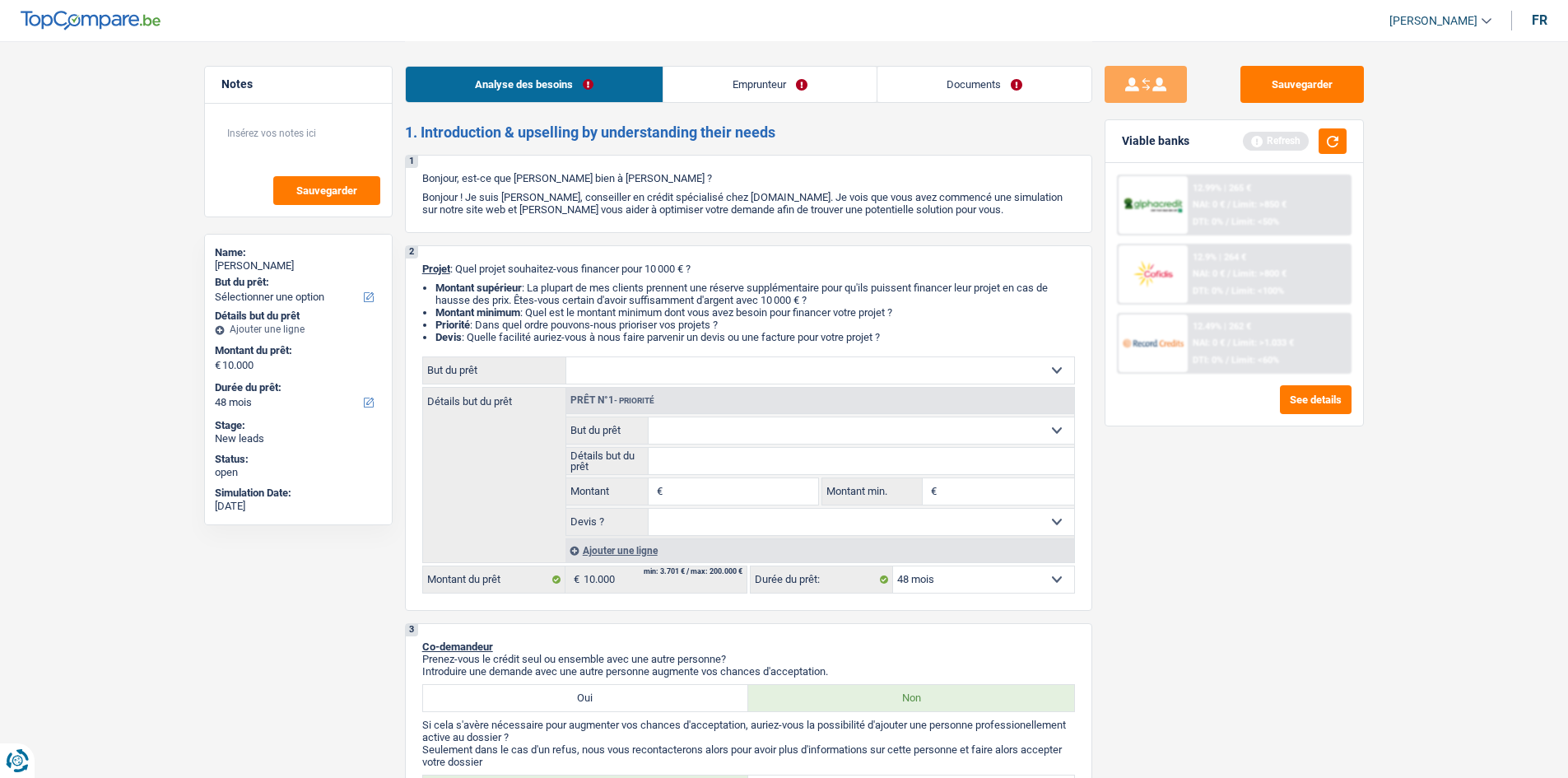
select select "48"
select select "publicEmployee"
select select "netSalary"
select select "mealVouchers"
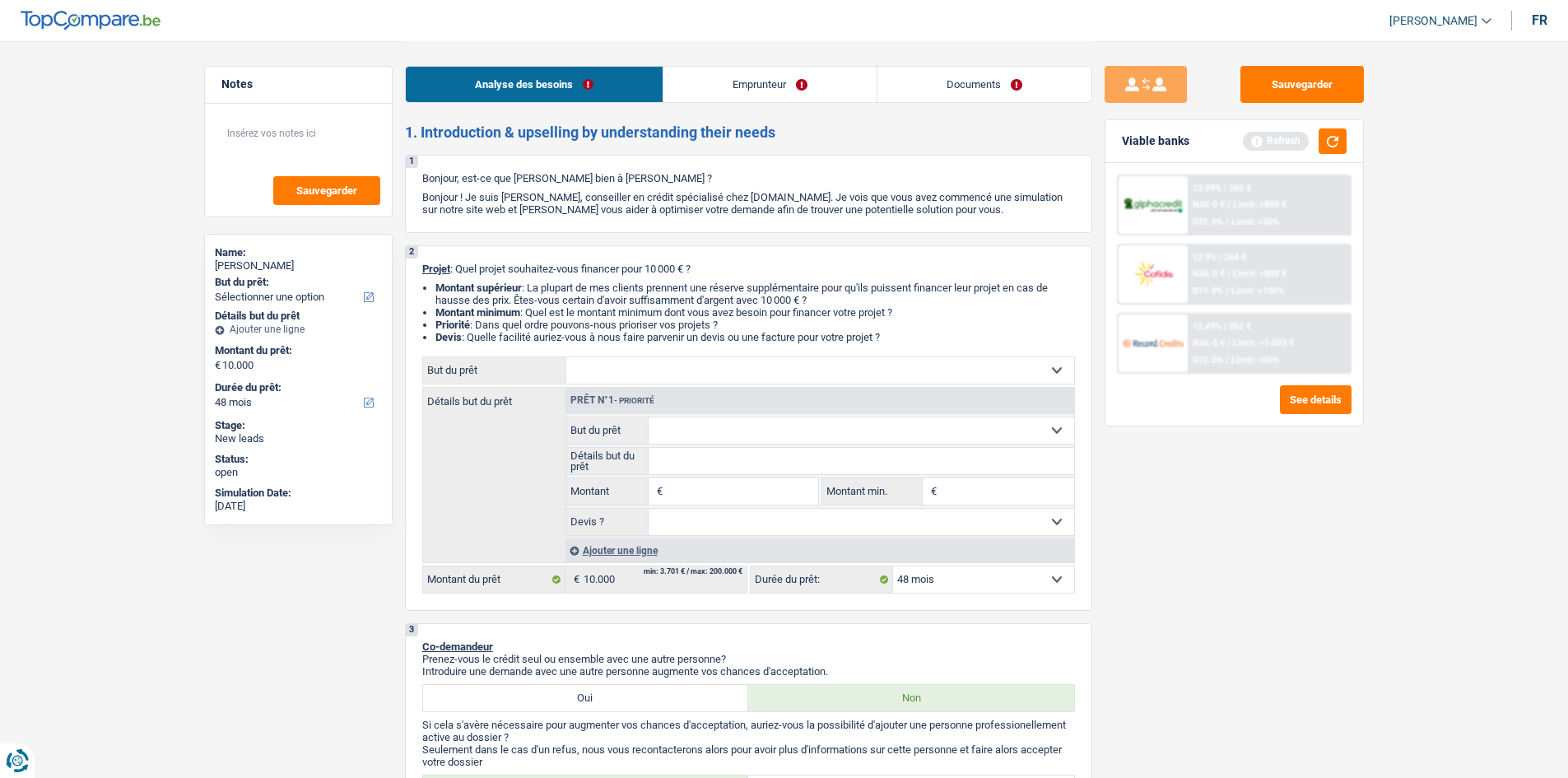
select select "48"
click at [671, 369] on select "Confort maison: meubles, textile, peinture, électroménager, outillage non-profe…" at bounding box center [820, 370] width 508 height 26
select select "household"
click at [566, 357] on select "Confort maison: meubles, textile, peinture, électroménager, outillage non-profe…" at bounding box center [820, 370] width 508 height 26
select select "household"
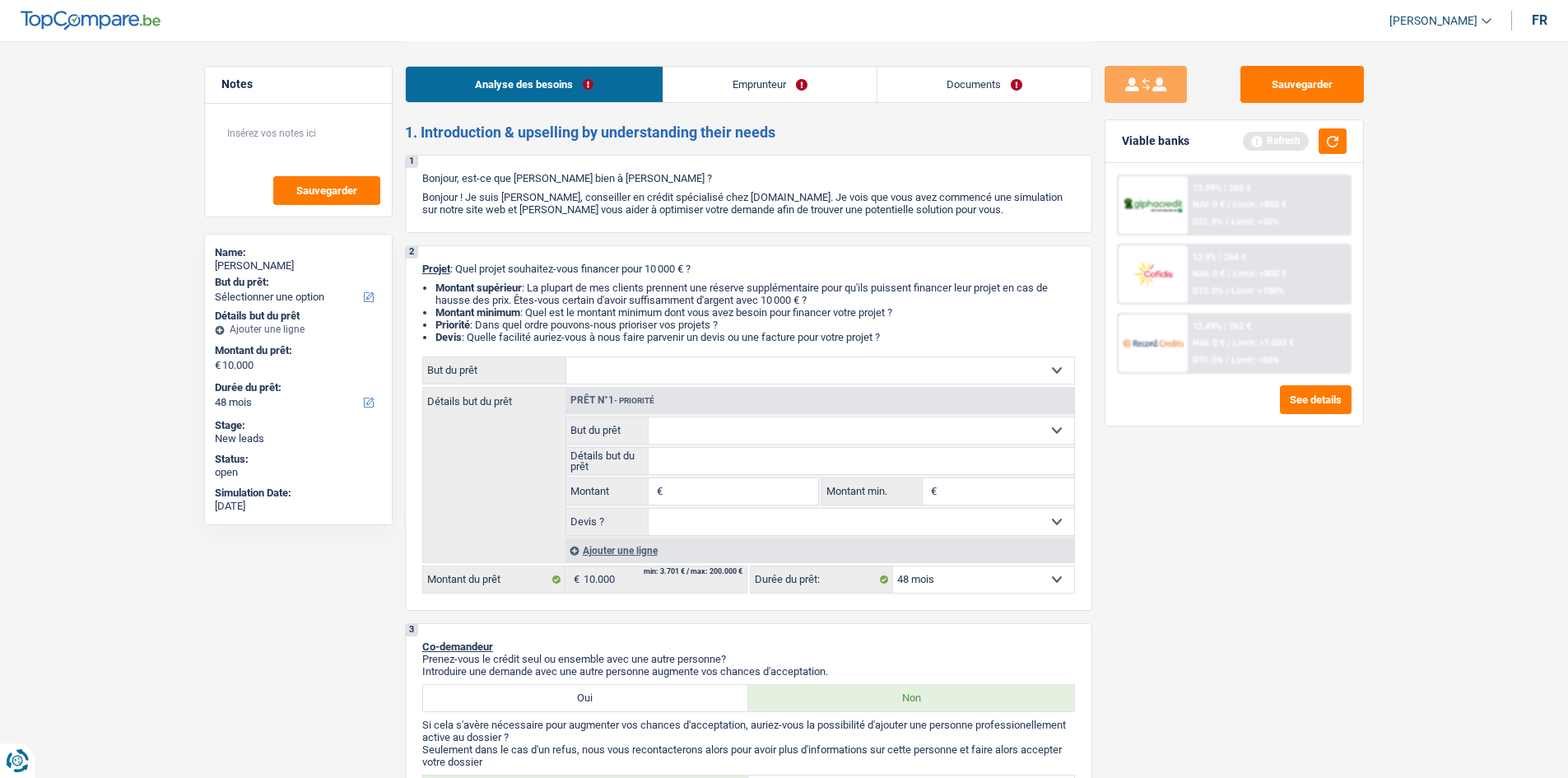
select select "household"
type input "10.000"
select select "household"
type input "10.000"
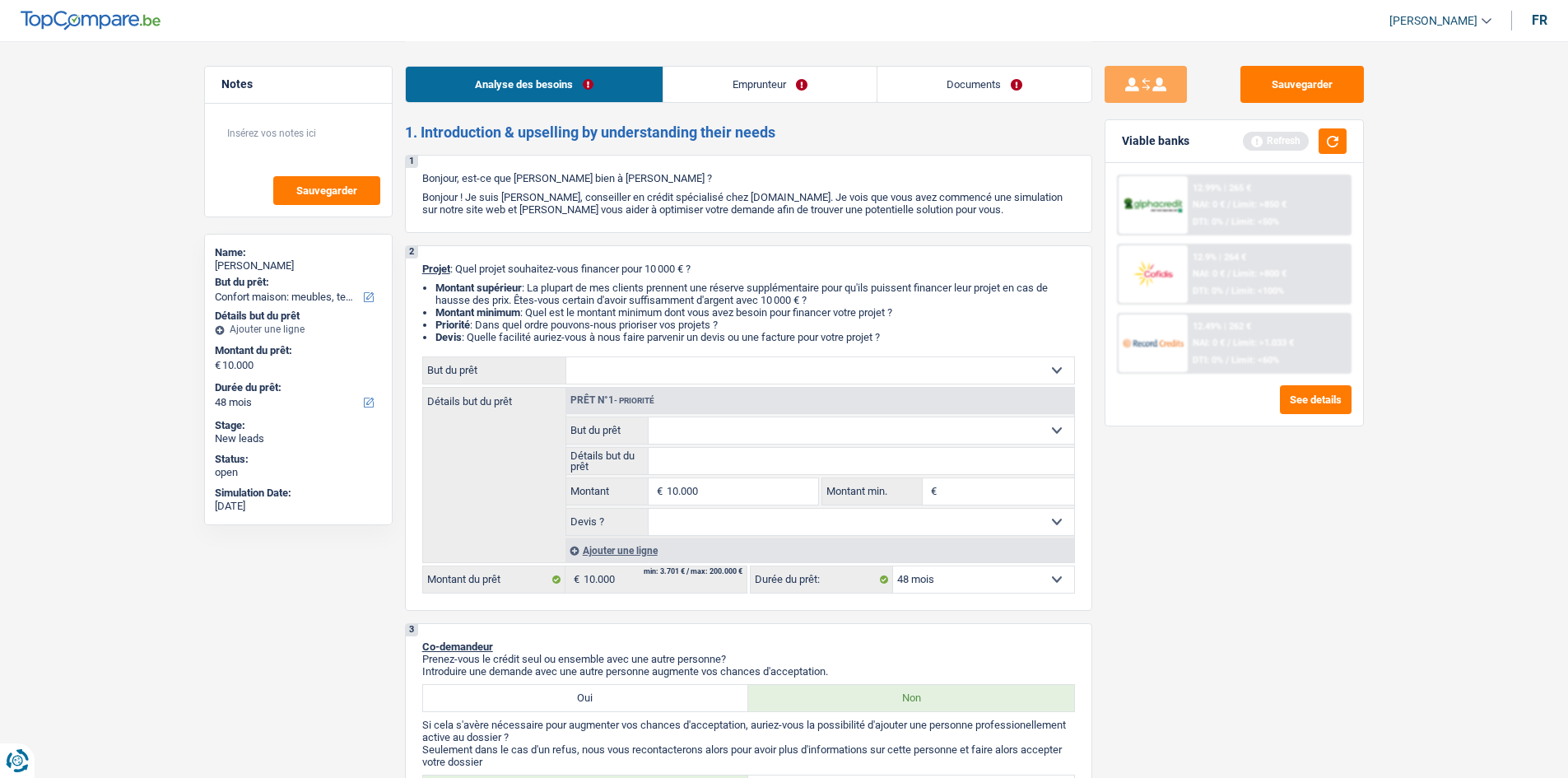
select select "household"
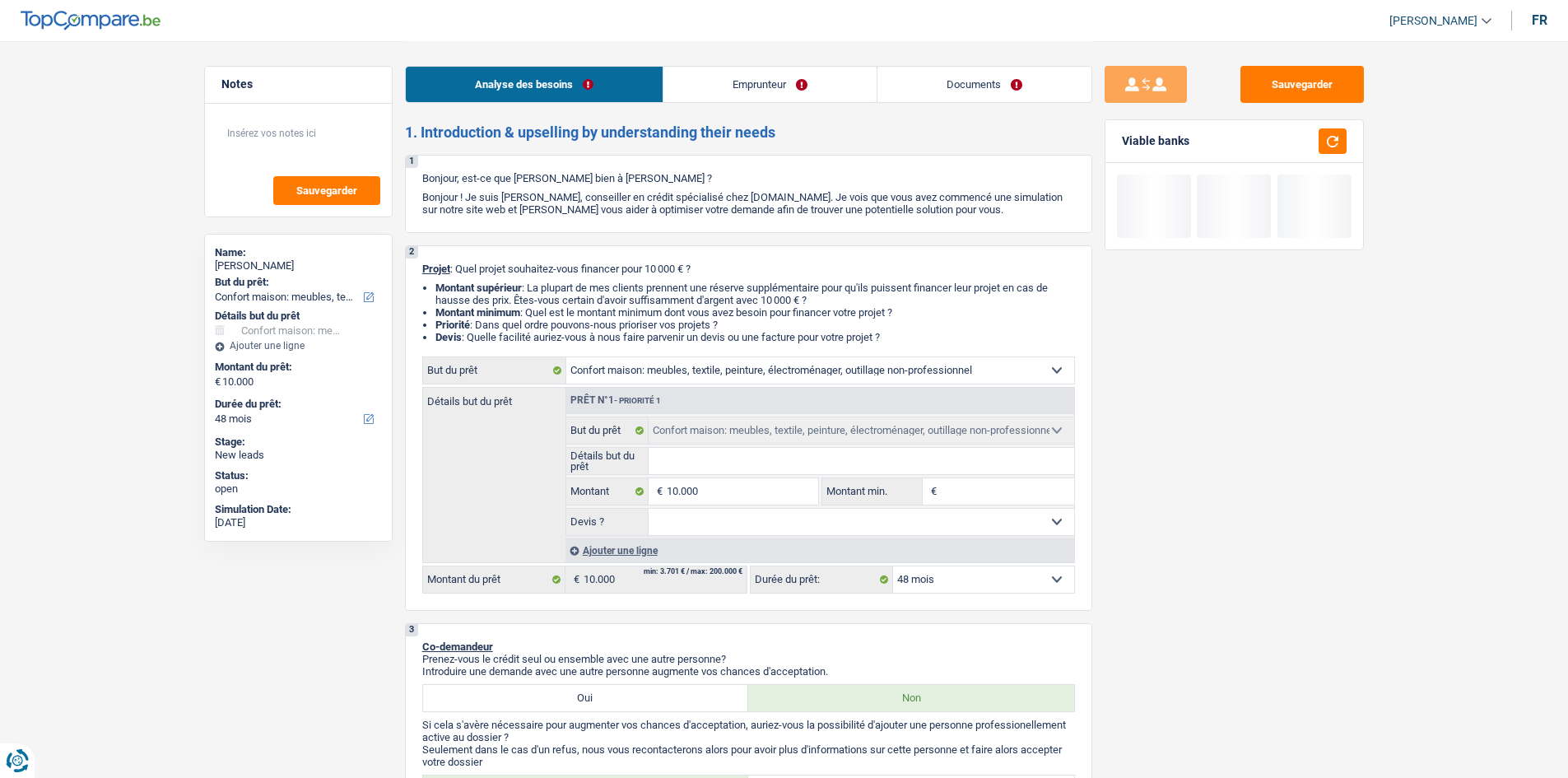
click at [717, 461] on input "Détails but du prêt" at bounding box center [861, 460] width 426 height 26
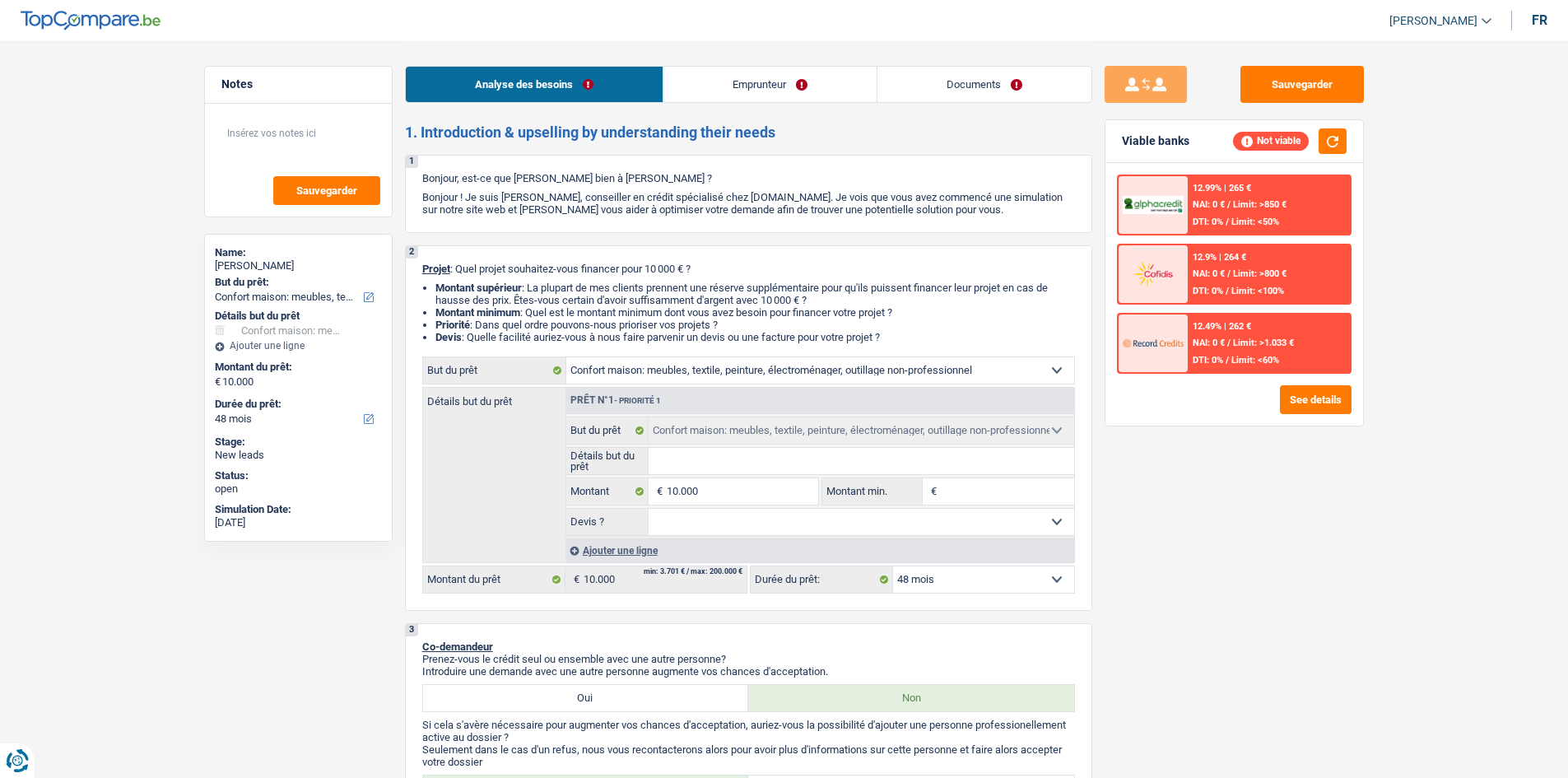
type input "m"
type input "me"
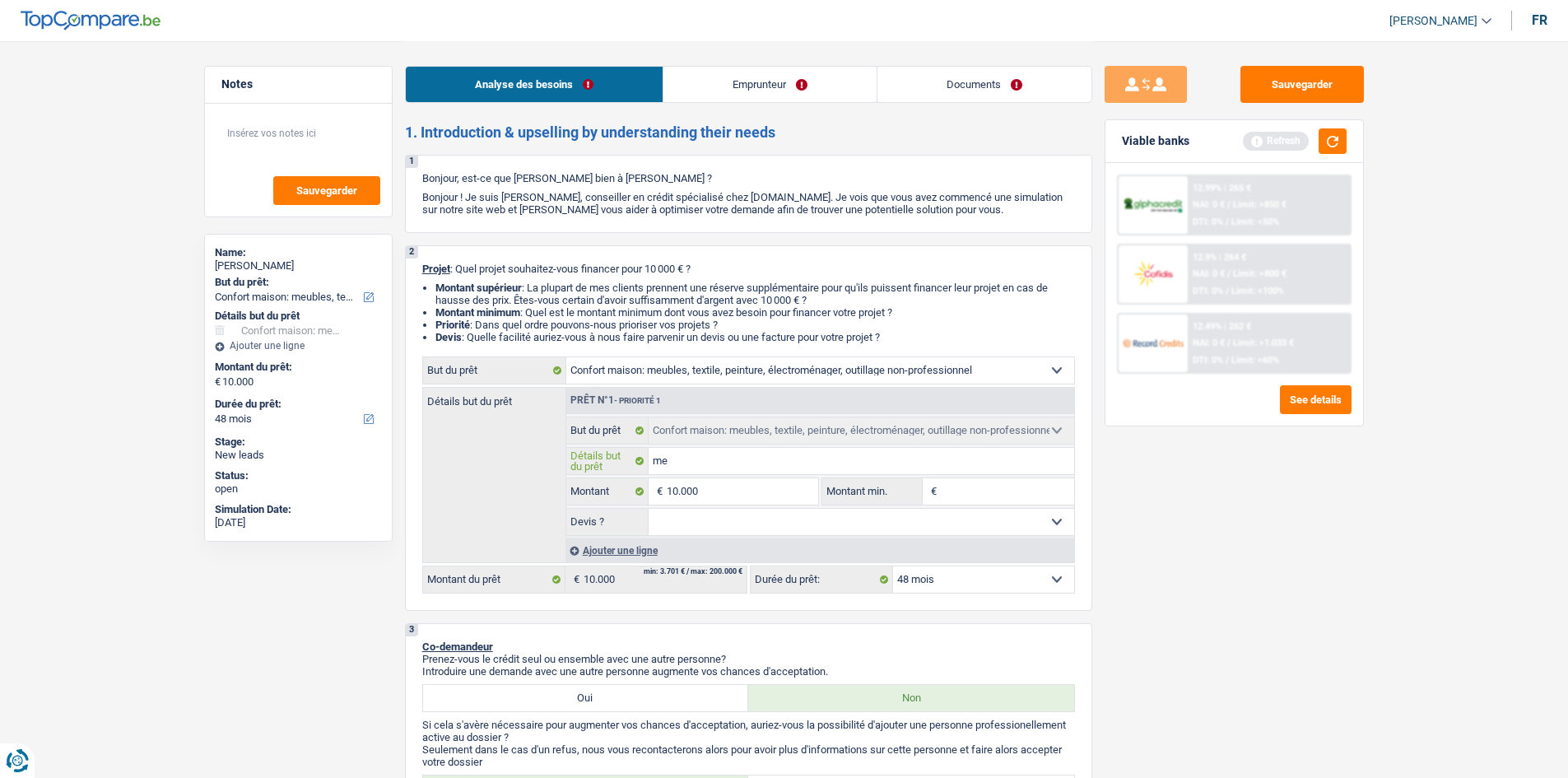
type input "meu"
type input "meub"
type input "meuble"
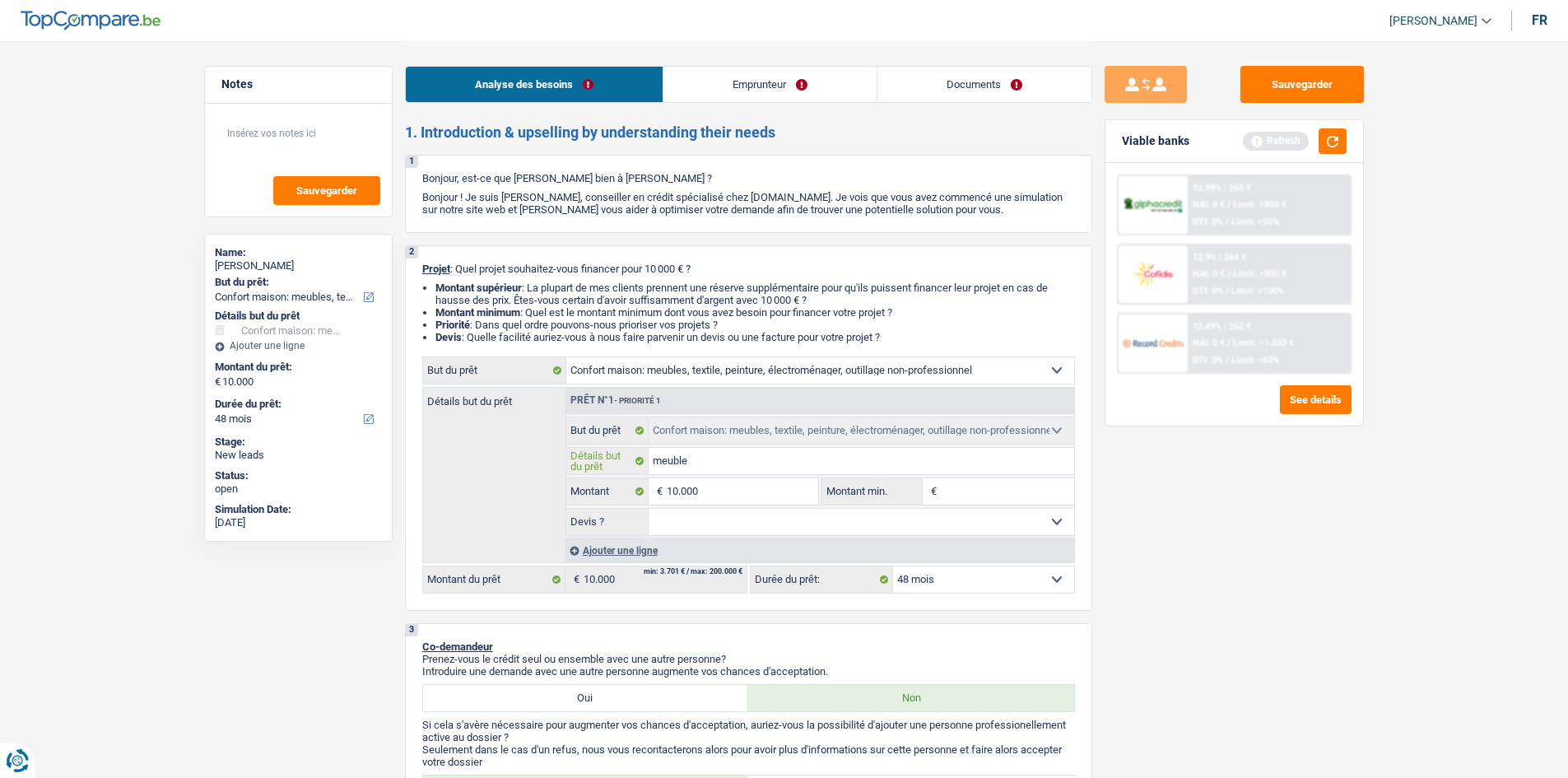
type input "meuble"
type input "meubler"
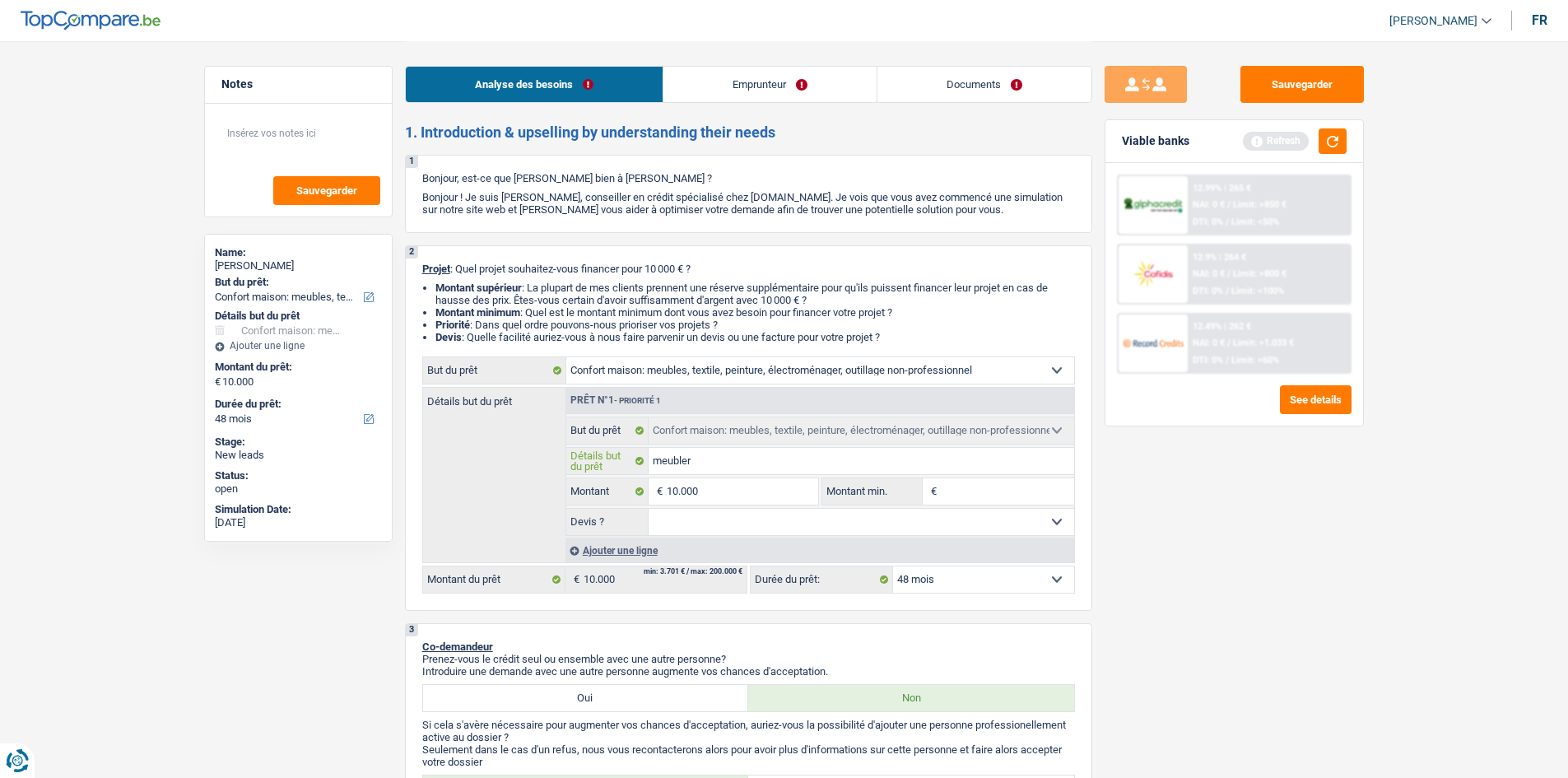
type input "meubler a"
type input "meubler ap"
type input "meubler appa"
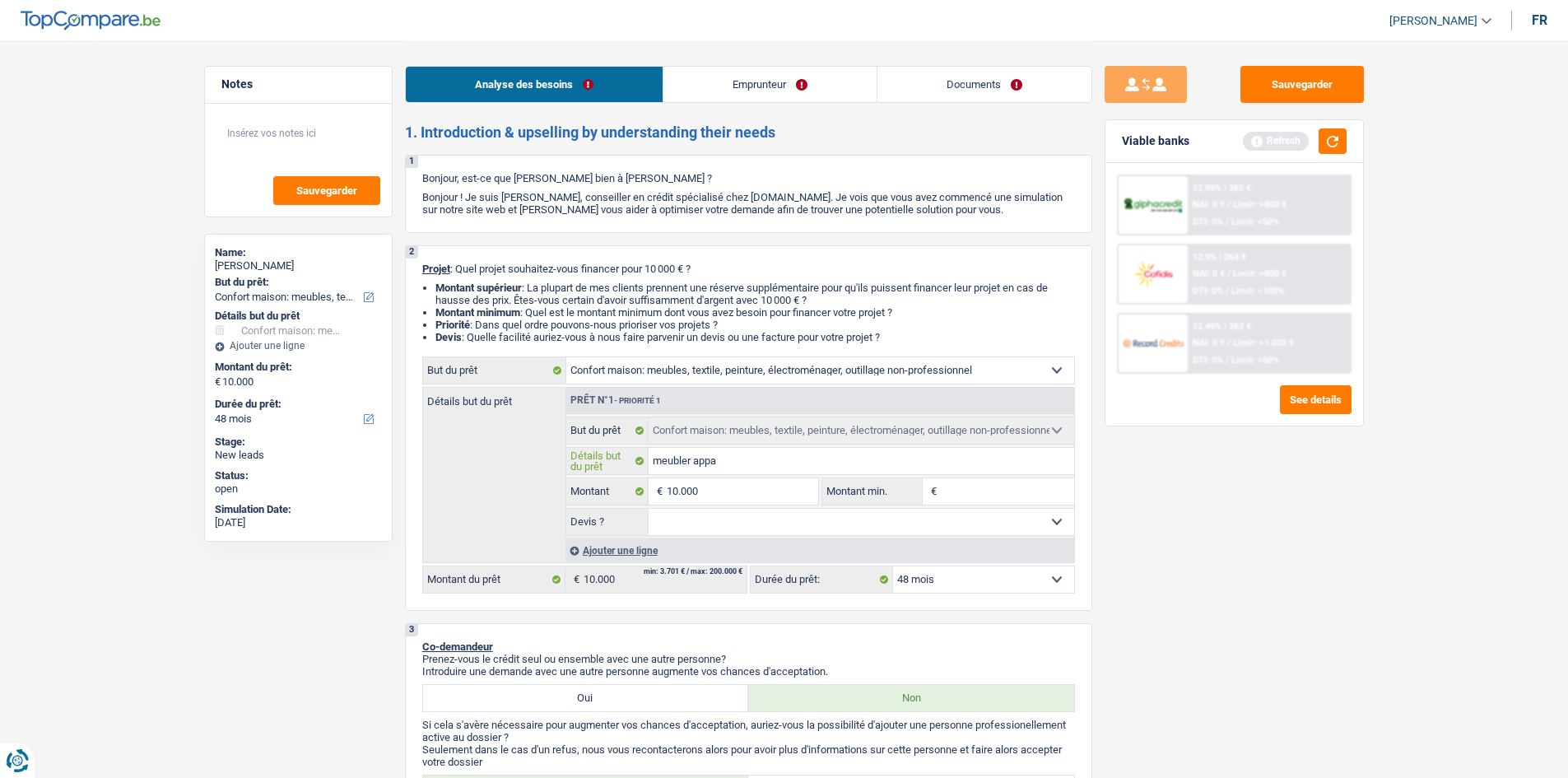
type input "meubler appa"
type input "meubler appar"
type input "meubler appart"
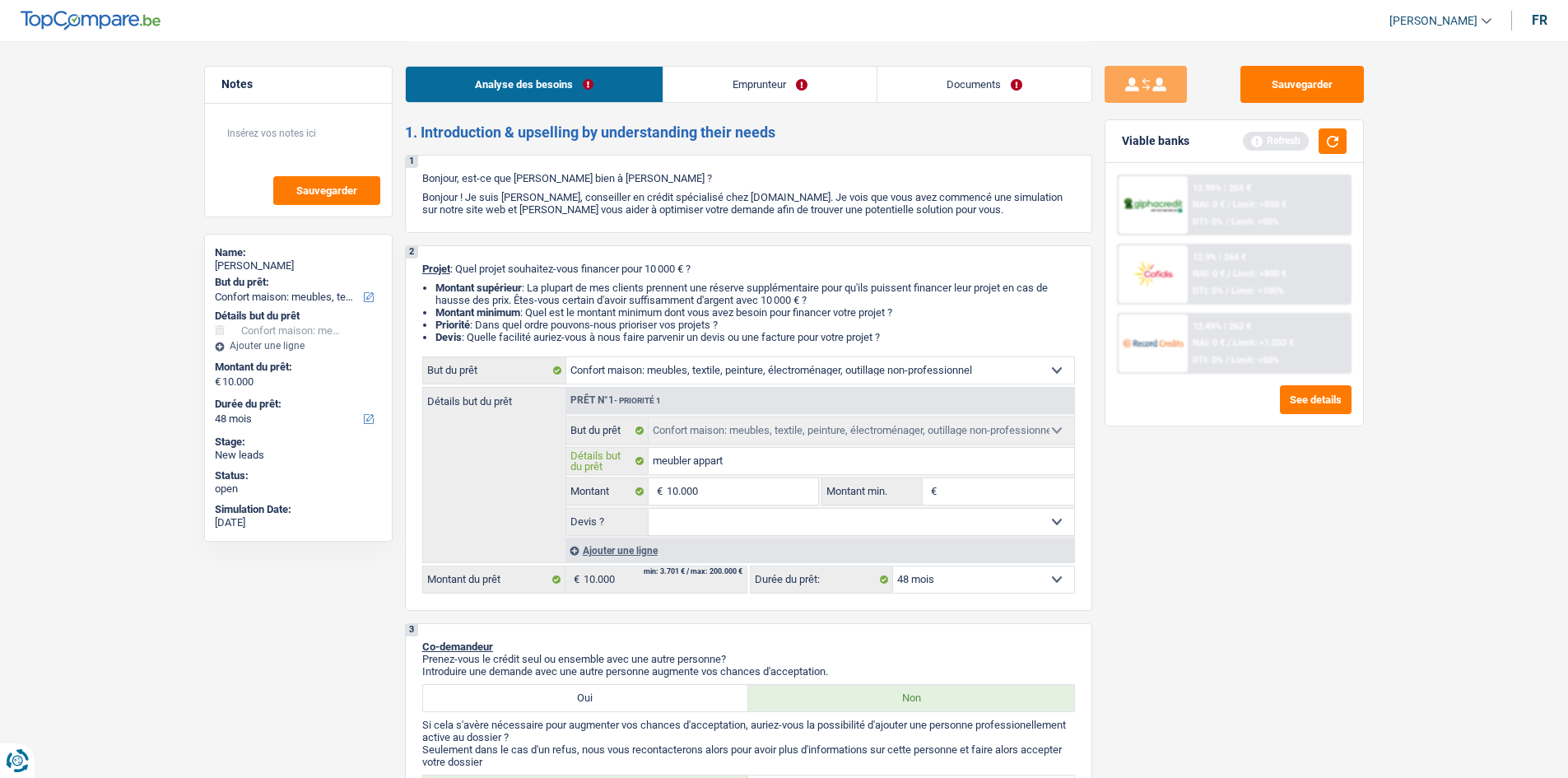
type input "meubler apparte"
type input "meubler appartem"
type input "meubler apparteme"
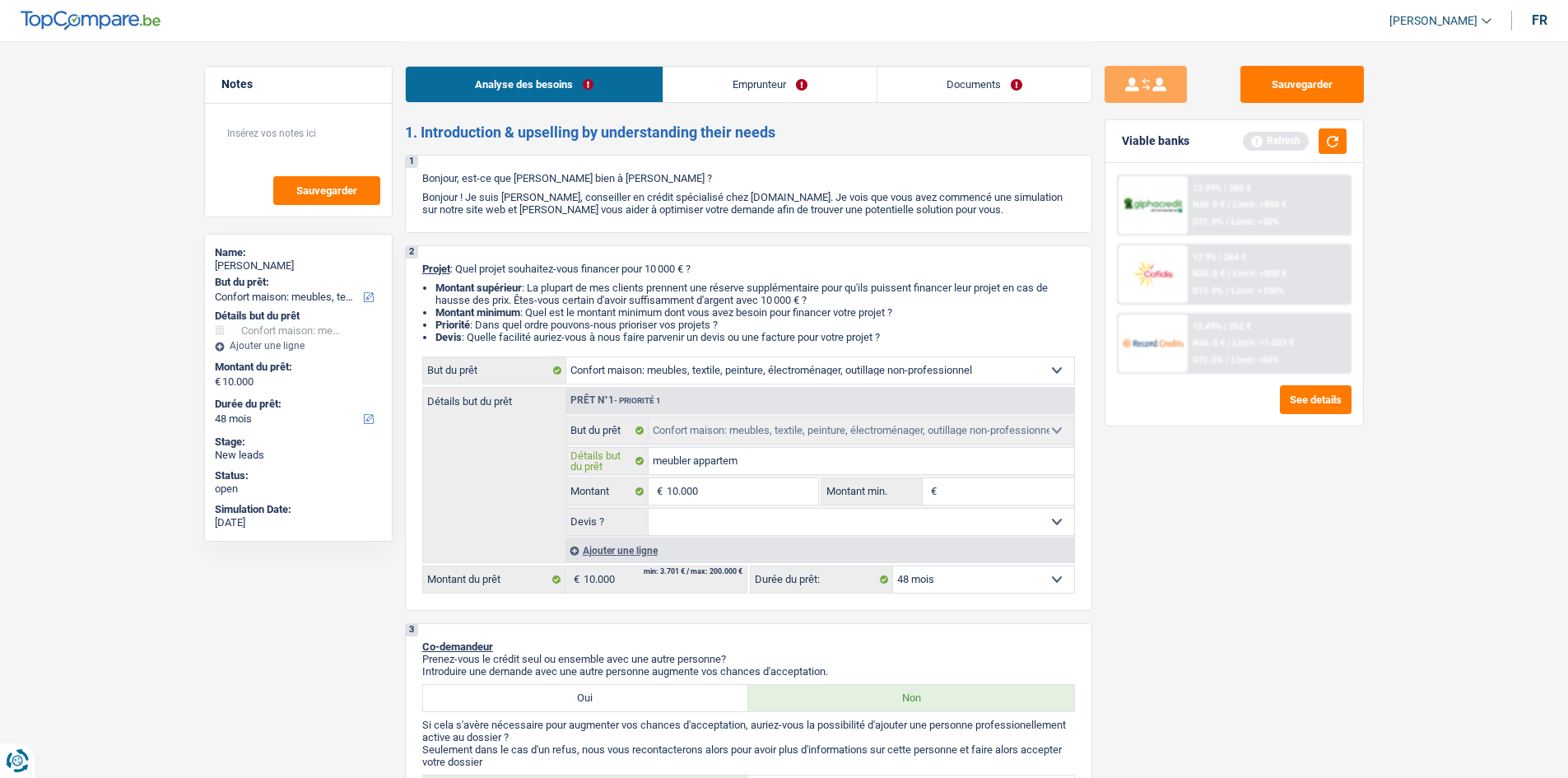
type input "meubler apparteme"
type input "meubler appartement"
click at [730, 487] on input "10.000" at bounding box center [741, 491] width 151 height 26
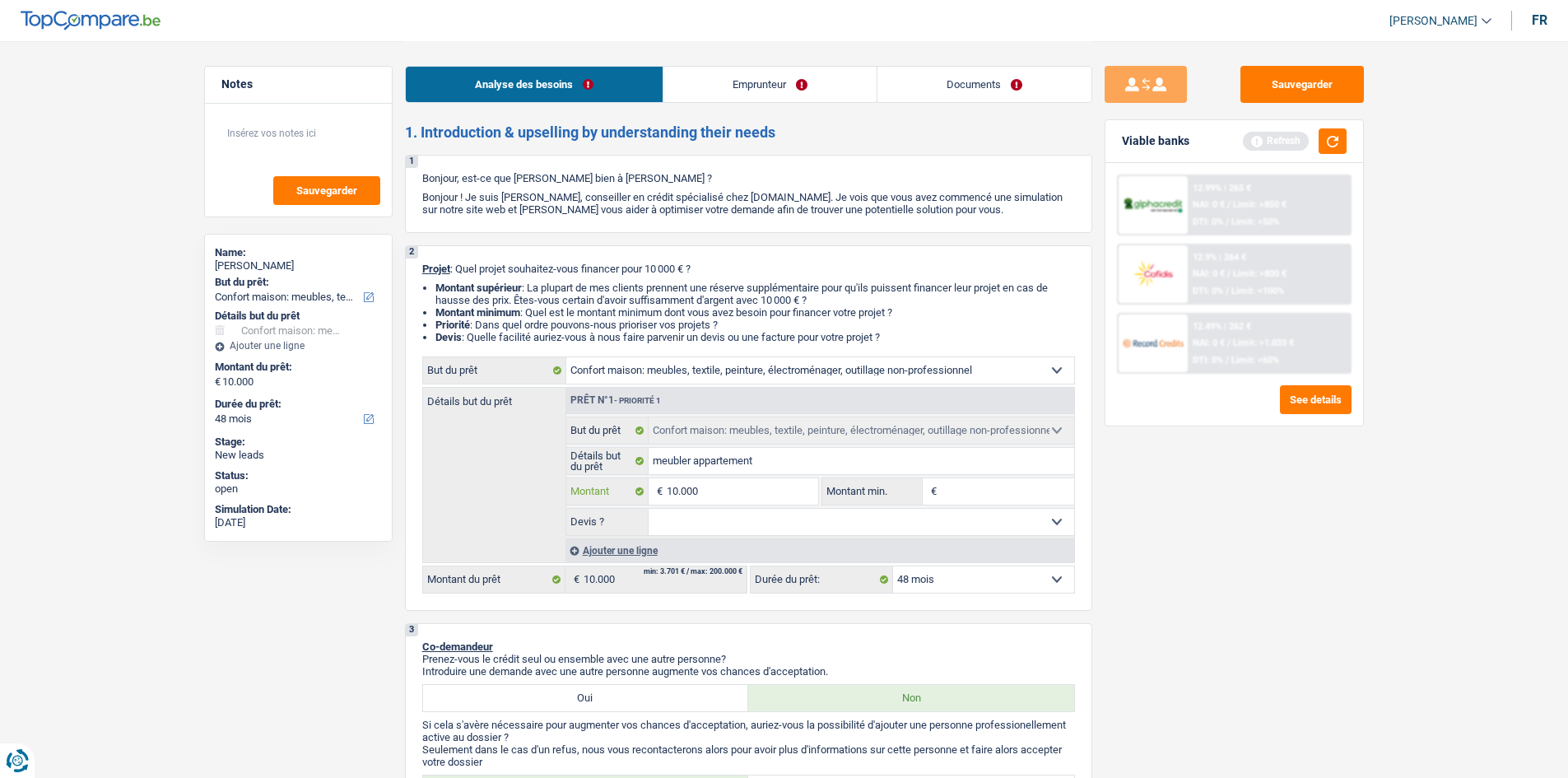
type input "1.000"
type input "10.001"
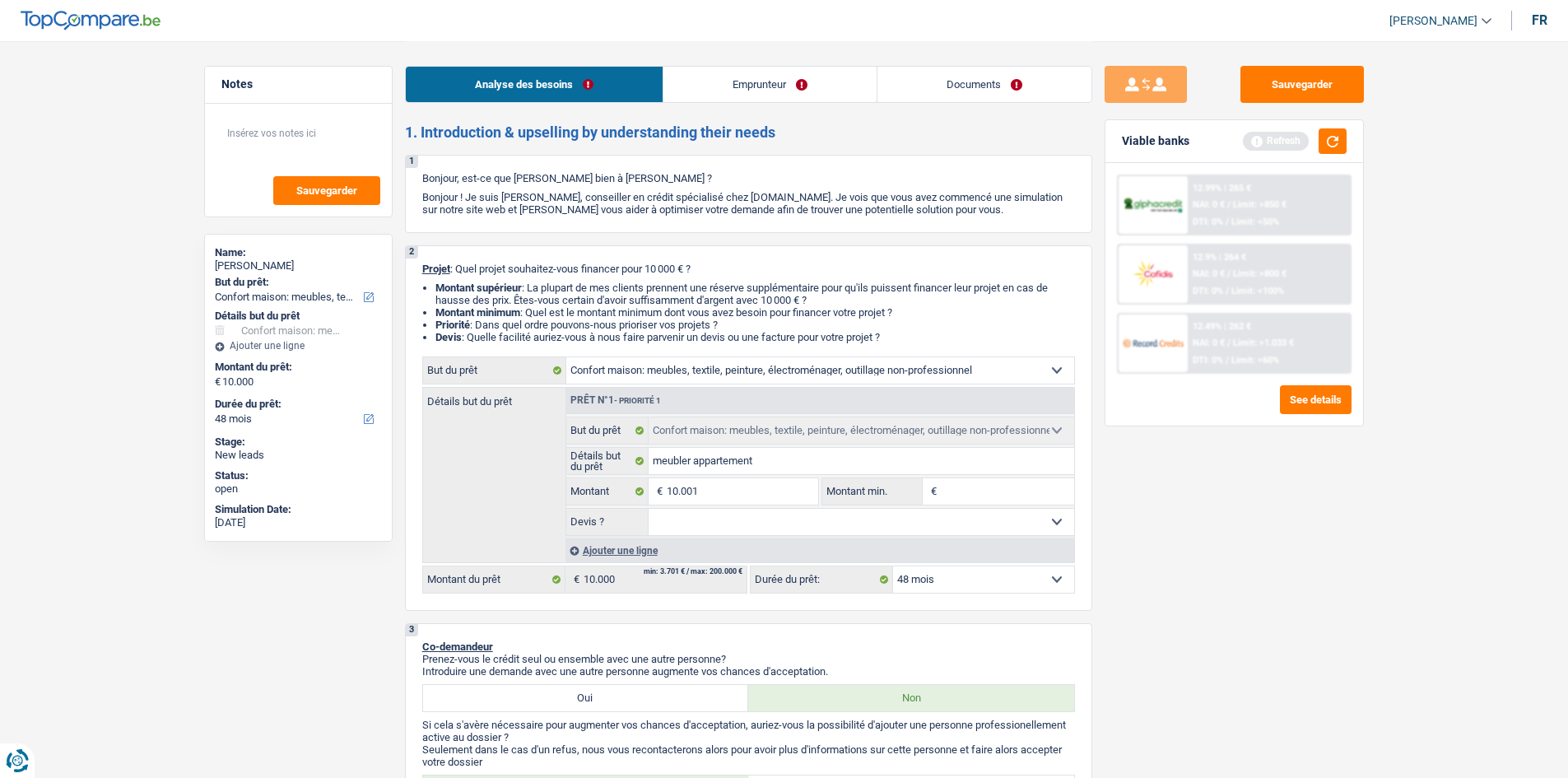
click at [1014, 495] on input "Montant min." at bounding box center [1007, 491] width 133 height 26
type input "10.001"
select select "60"
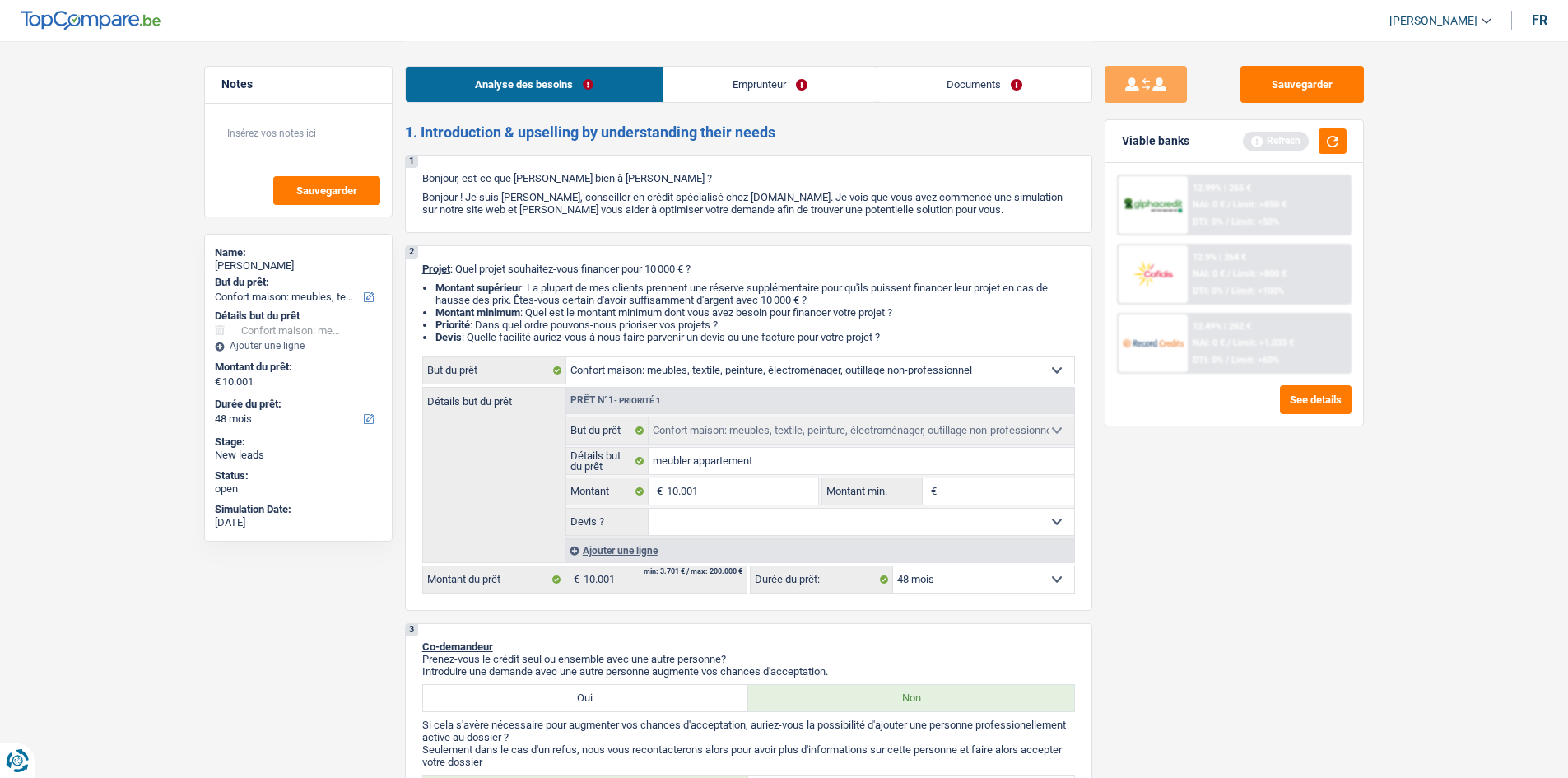
select select "60"
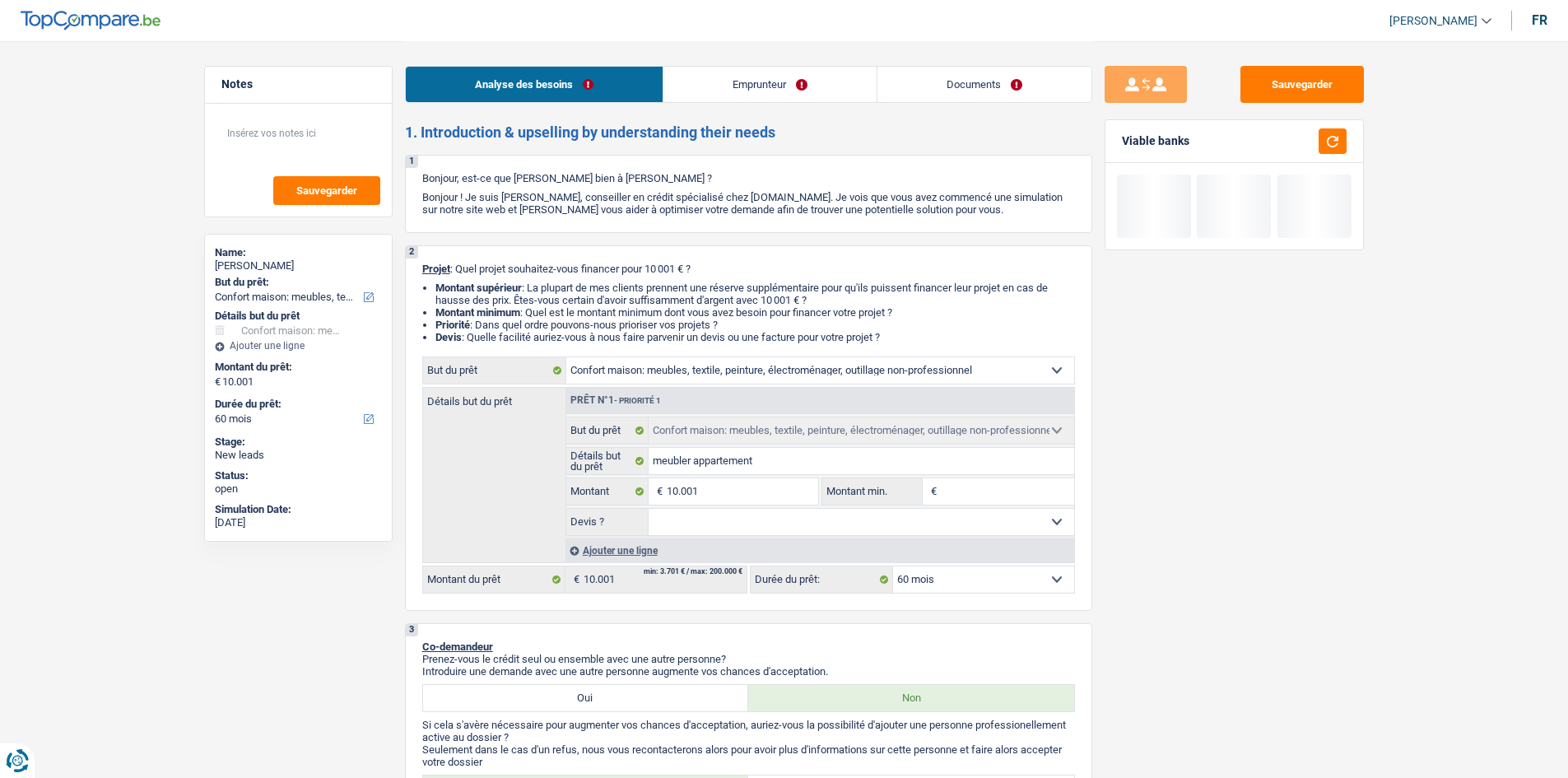
type input "1"
type input "10"
type input "100"
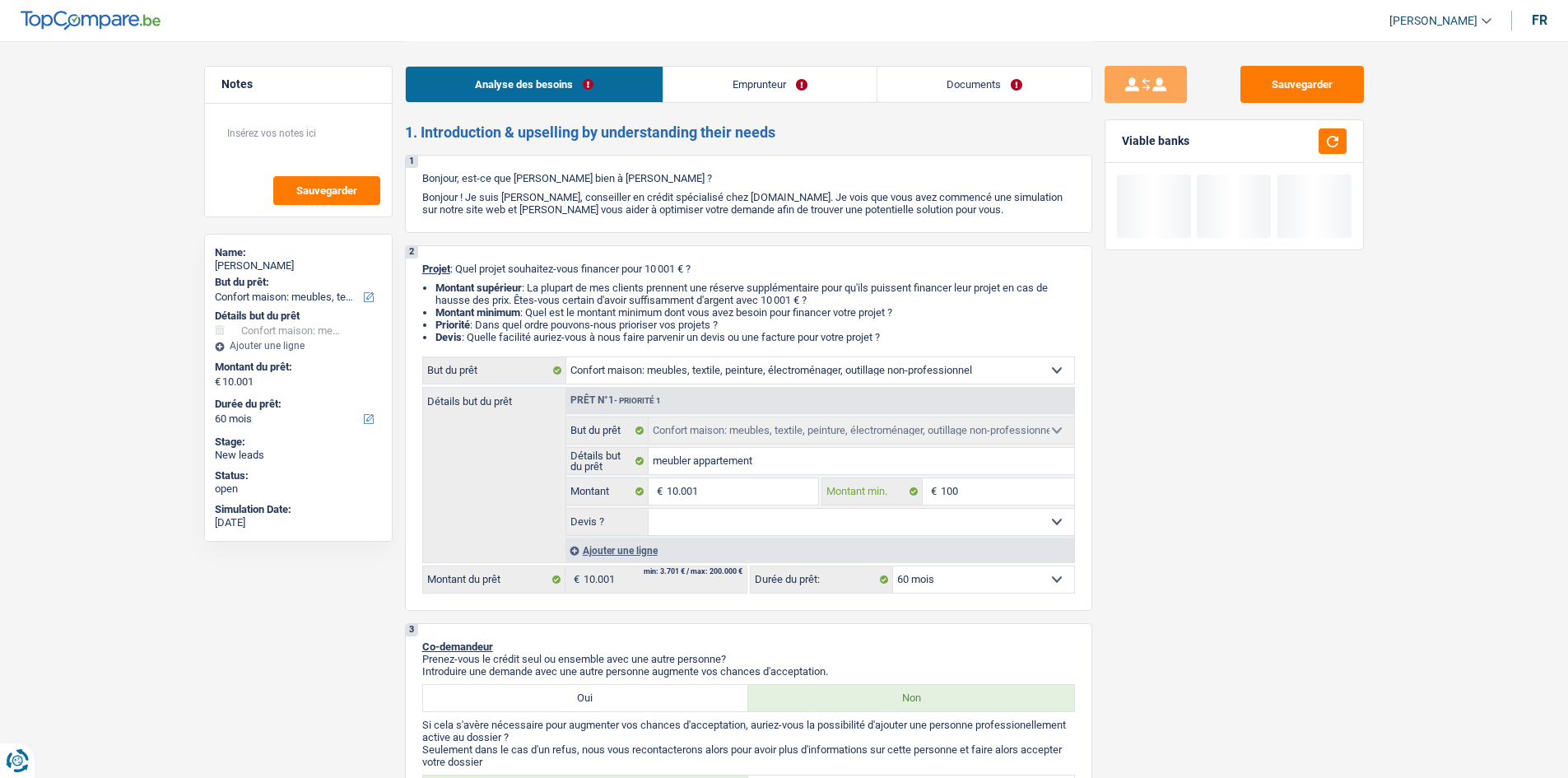
type input "100"
type input "1.000"
type input "10.001"
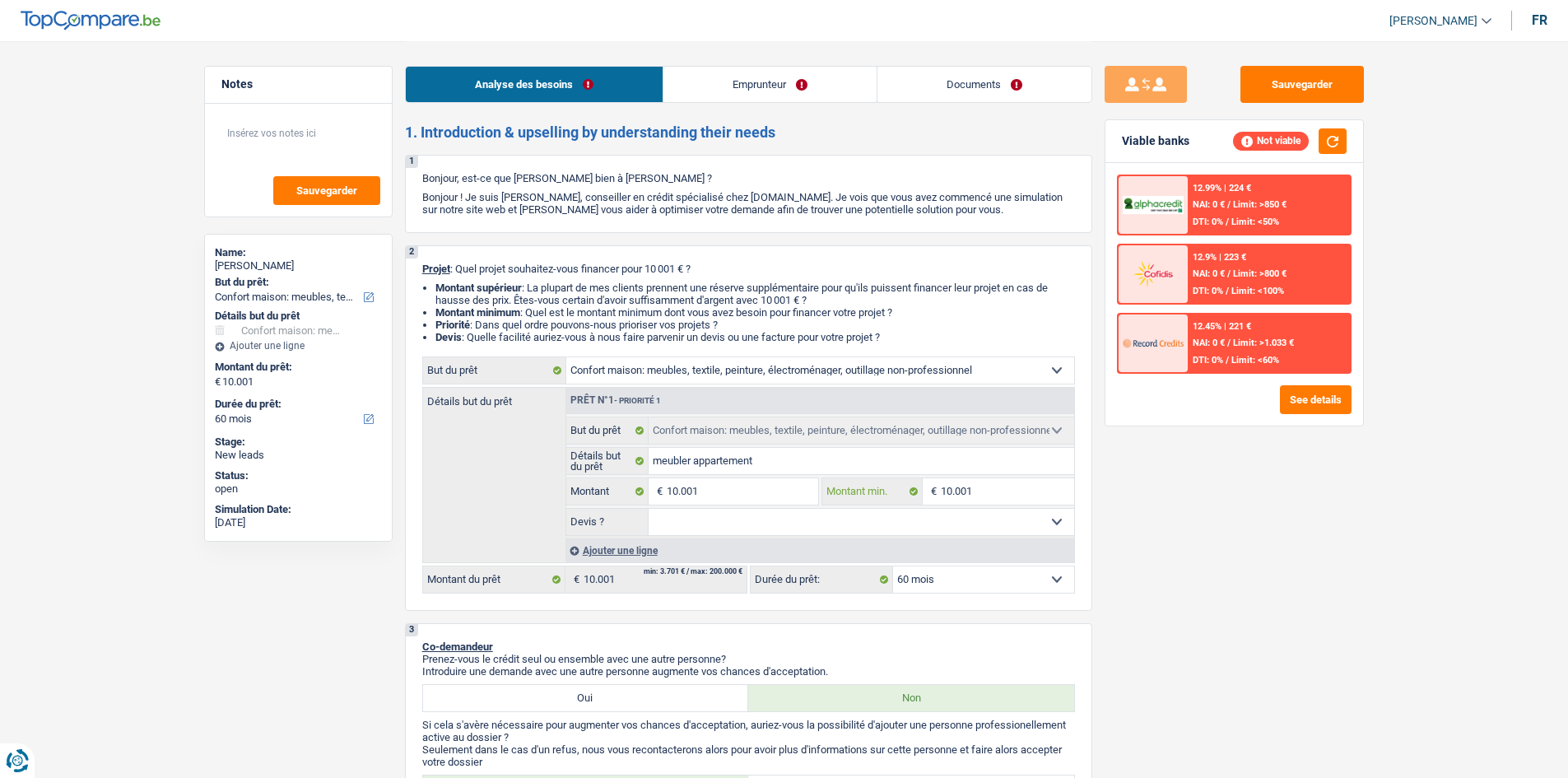
type input "10.001"
click at [1013, 527] on select "Oui Non Non répondu Sélectionner une option" at bounding box center [861, 522] width 426 height 26
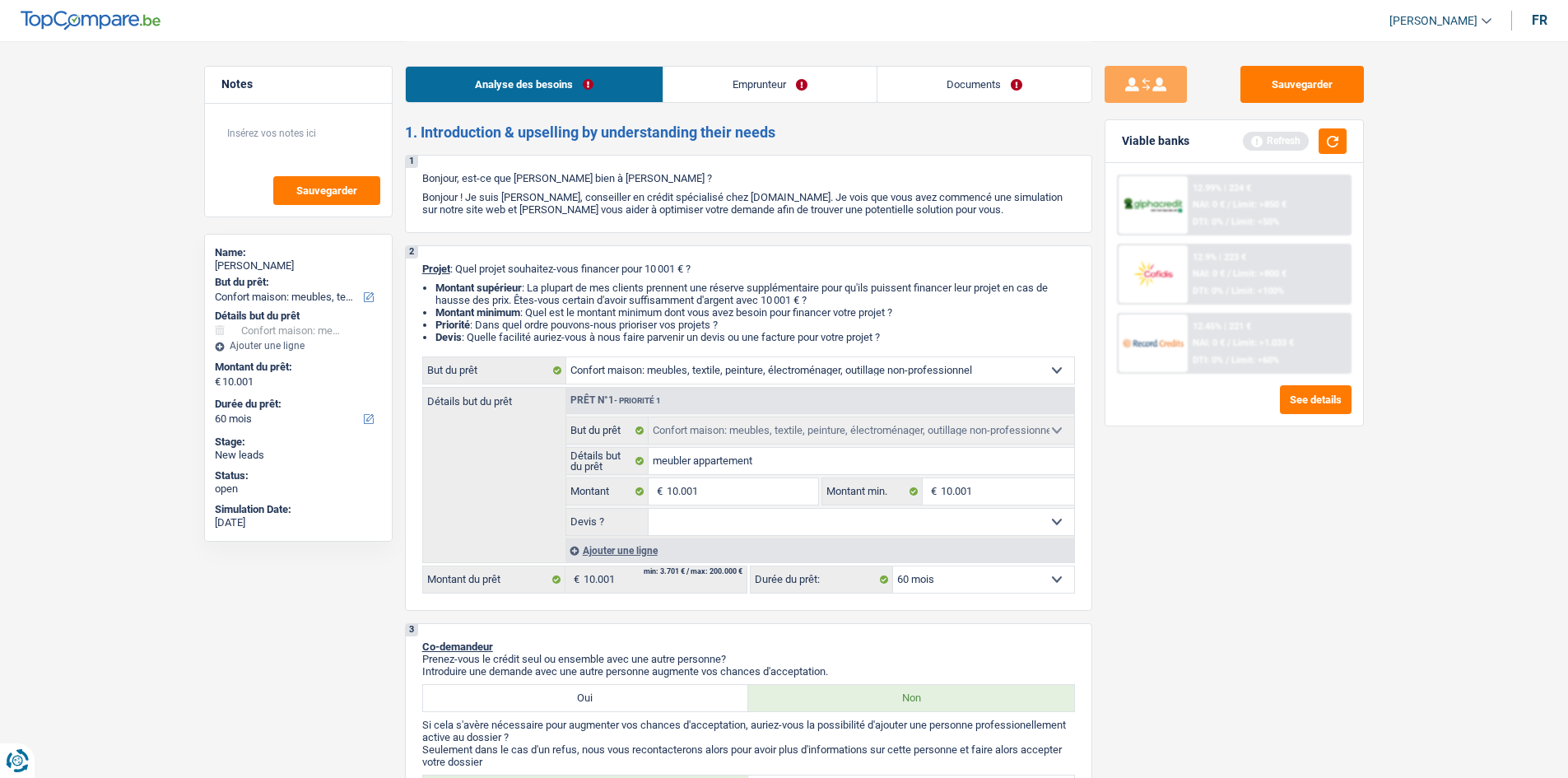
select select "false"
click at [648, 509] on select "Oui Non Non répondu Sélectionner une option" at bounding box center [861, 522] width 426 height 26
select select "false"
click at [1339, 147] on button "button" at bounding box center [1333, 141] width 28 height 25
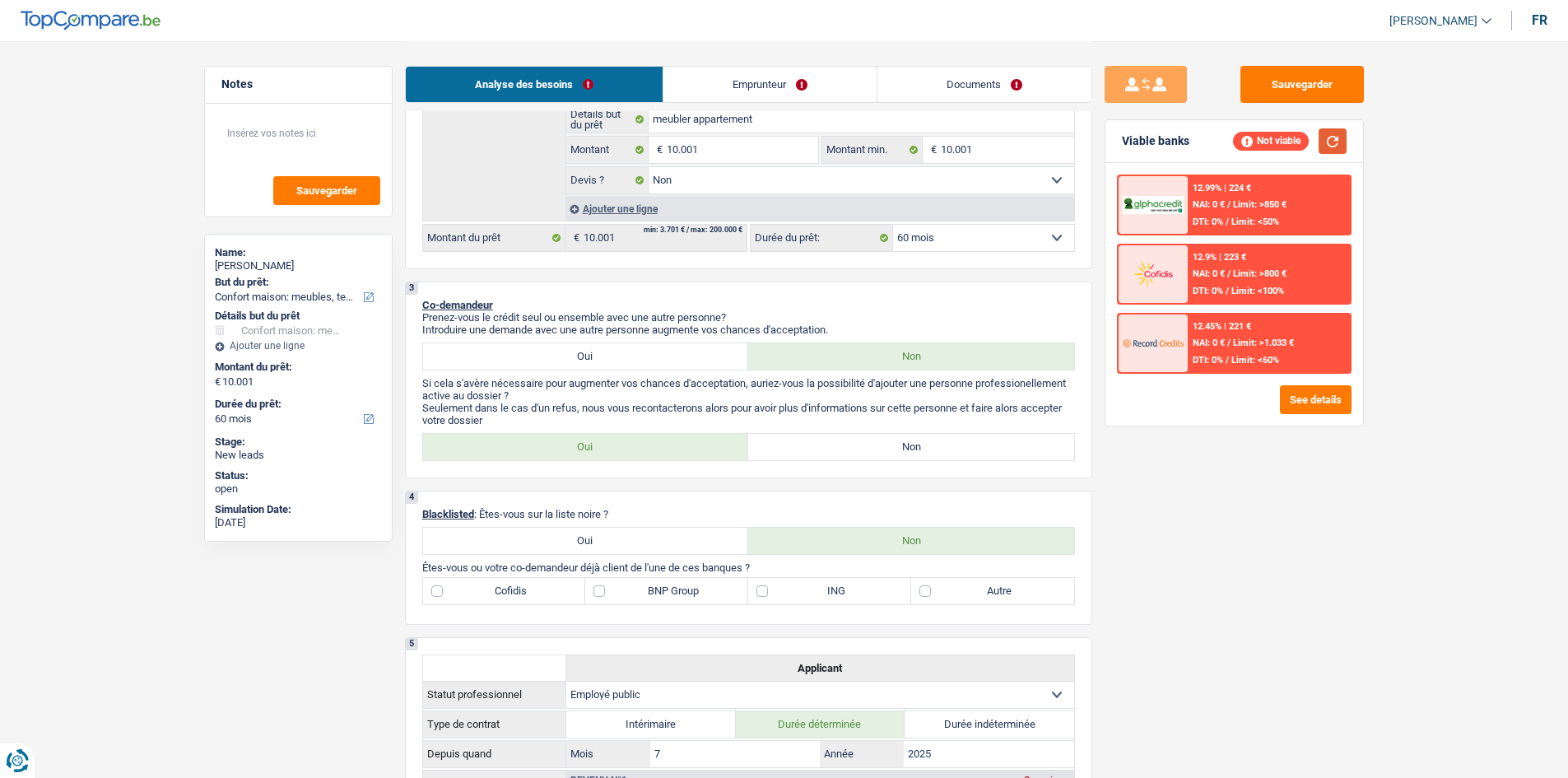
scroll to position [412, 0]
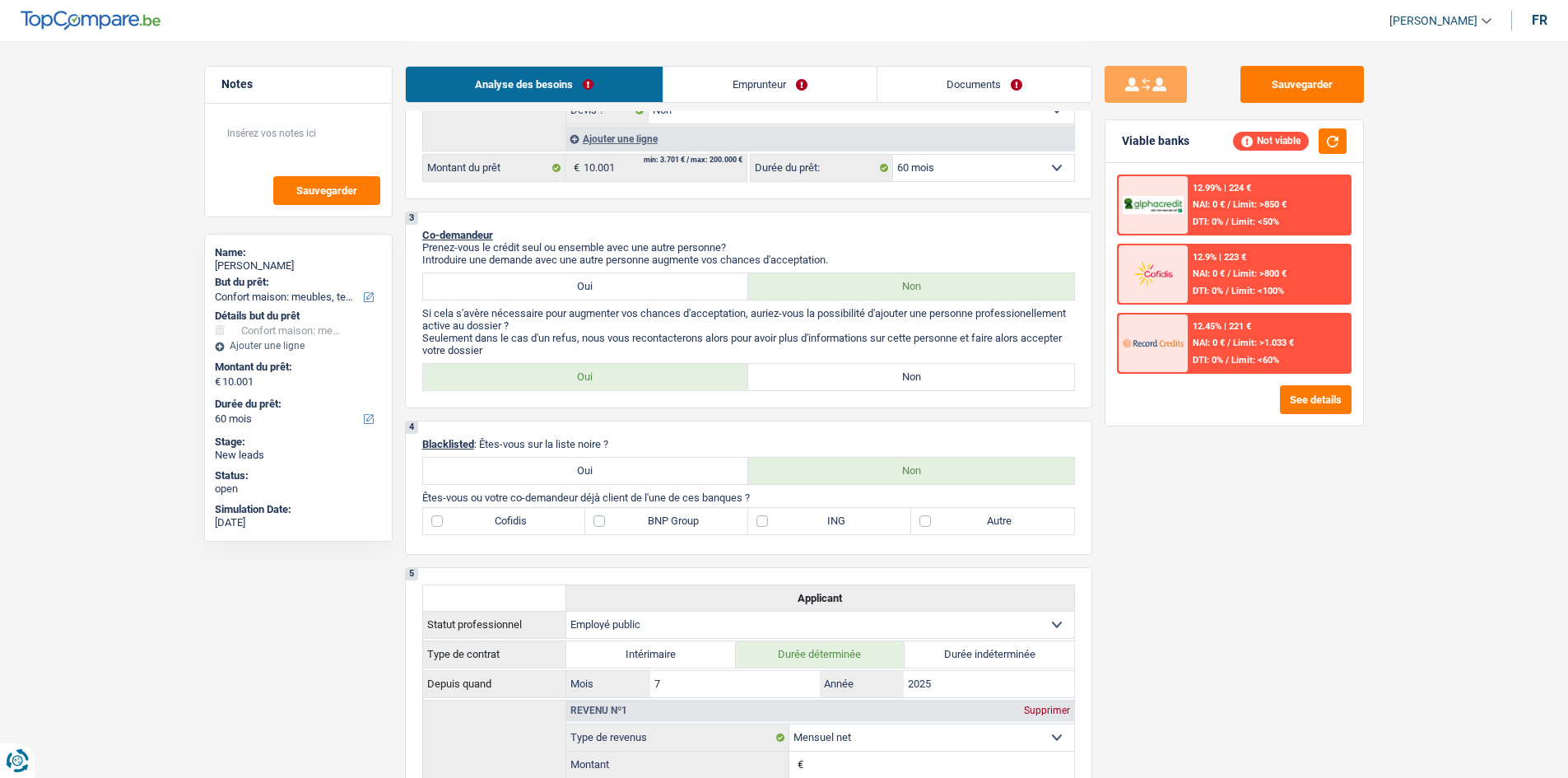
click at [864, 381] on label "Non" at bounding box center [912, 376] width 326 height 26
click at [864, 381] on input "Non" at bounding box center [912, 376] width 326 height 26
radio input "true"
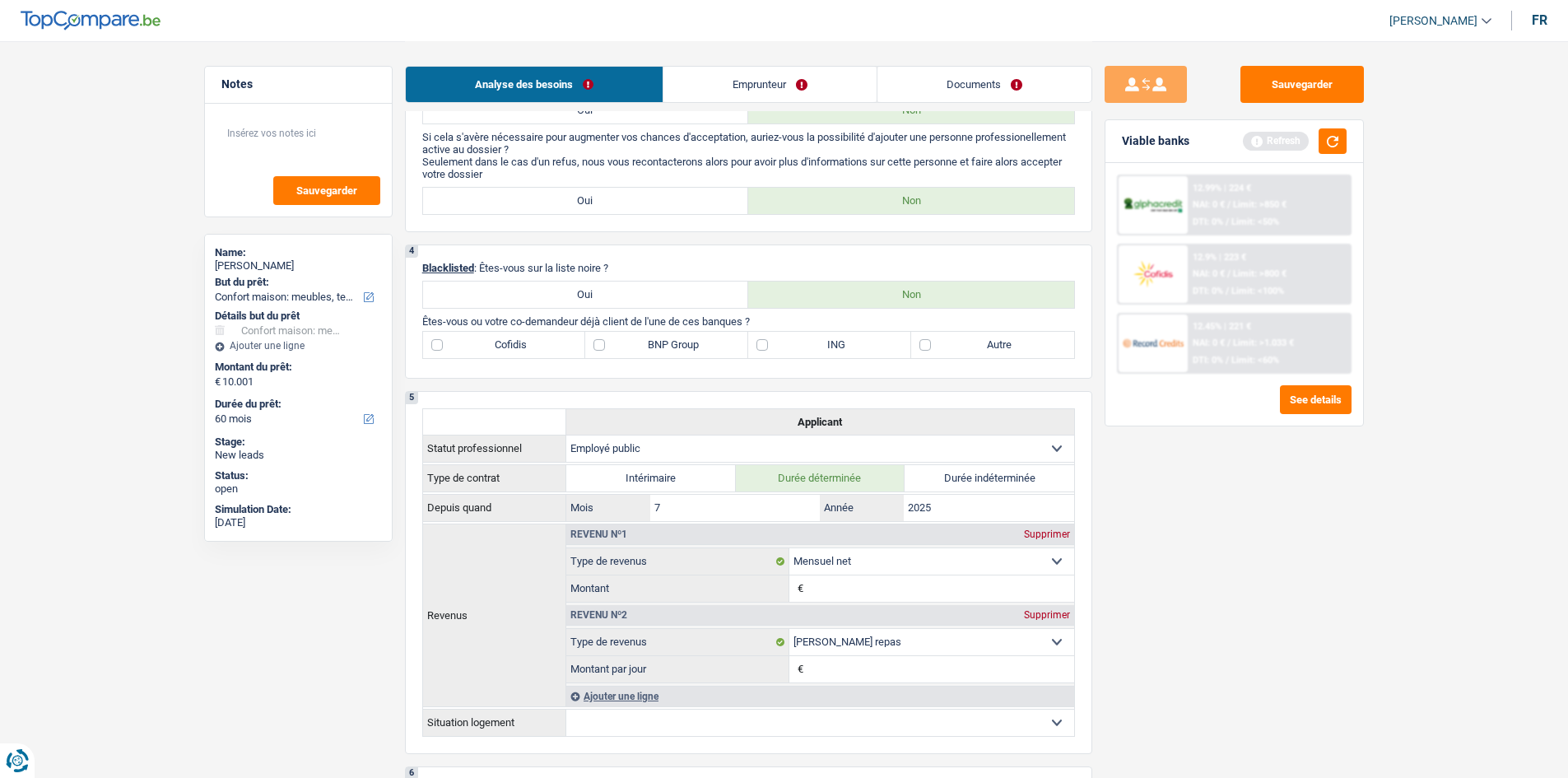
scroll to position [576, 0]
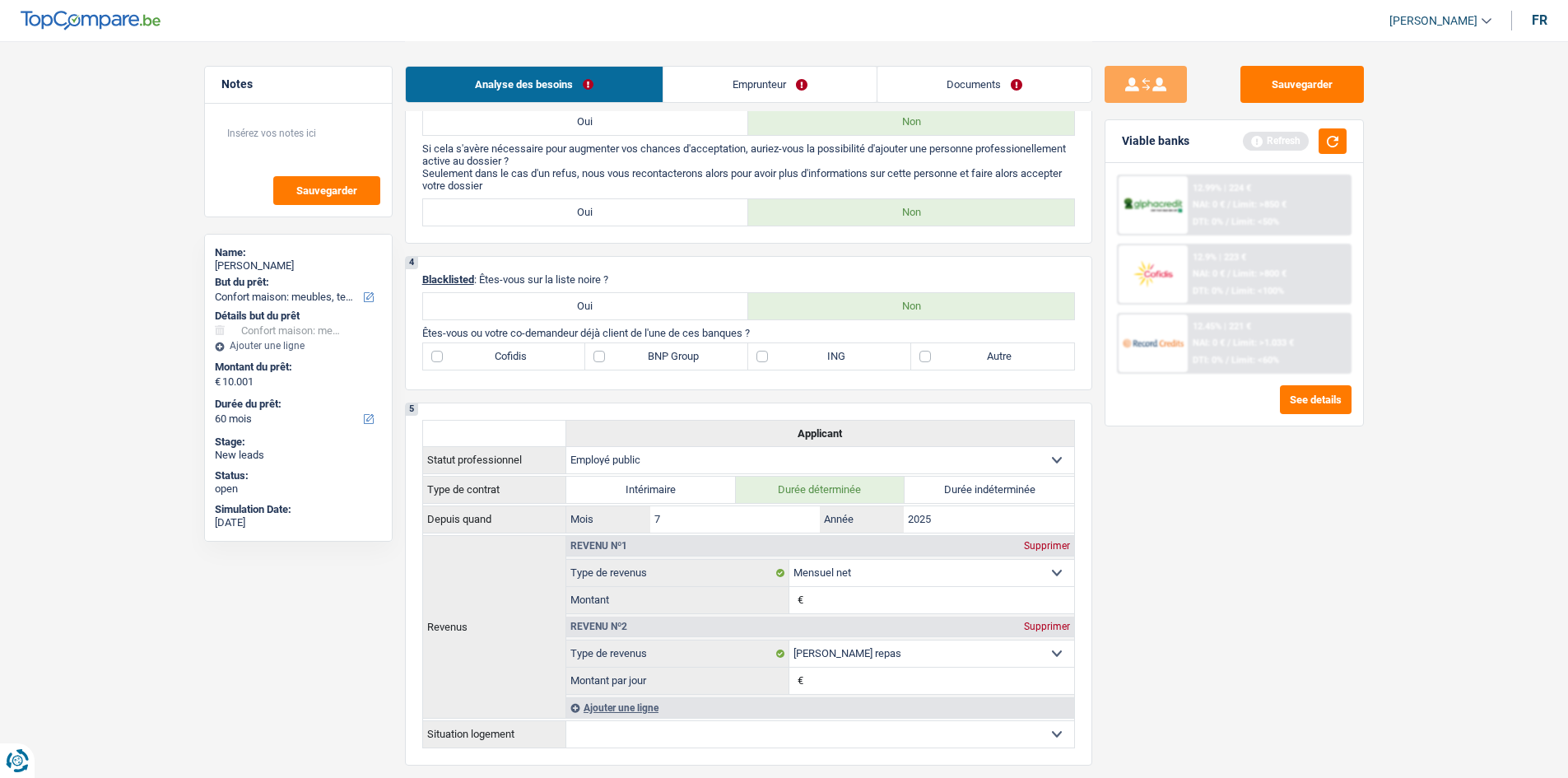
click at [928, 350] on label "Autre" at bounding box center [993, 356] width 163 height 26
click at [928, 350] on input "Autre" at bounding box center [993, 356] width 163 height 26
checkbox input "true"
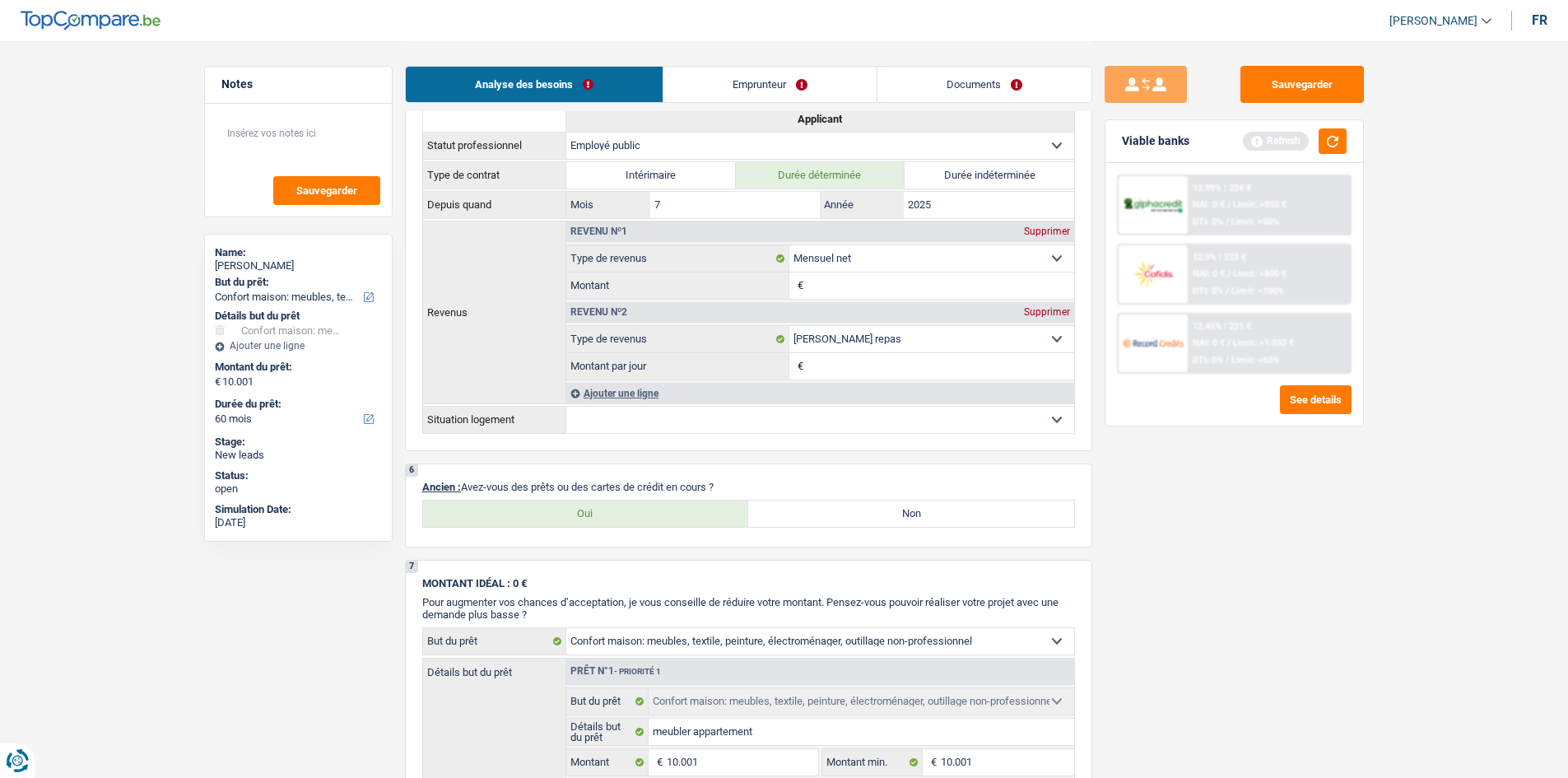
scroll to position [989, 0]
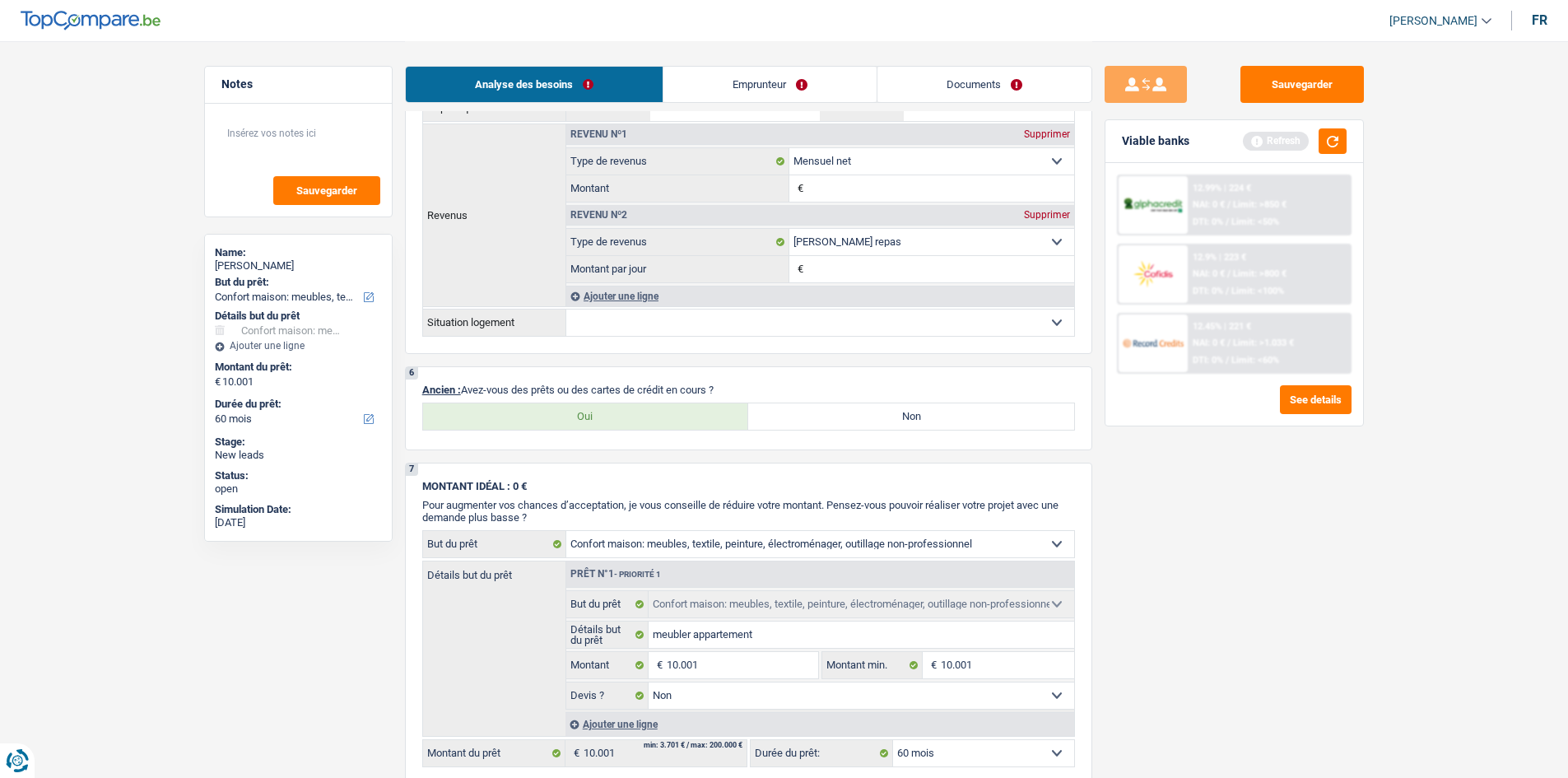
click at [793, 419] on label "Non" at bounding box center [912, 416] width 326 height 26
click at [793, 419] on input "Non" at bounding box center [912, 416] width 326 height 26
radio input "true"
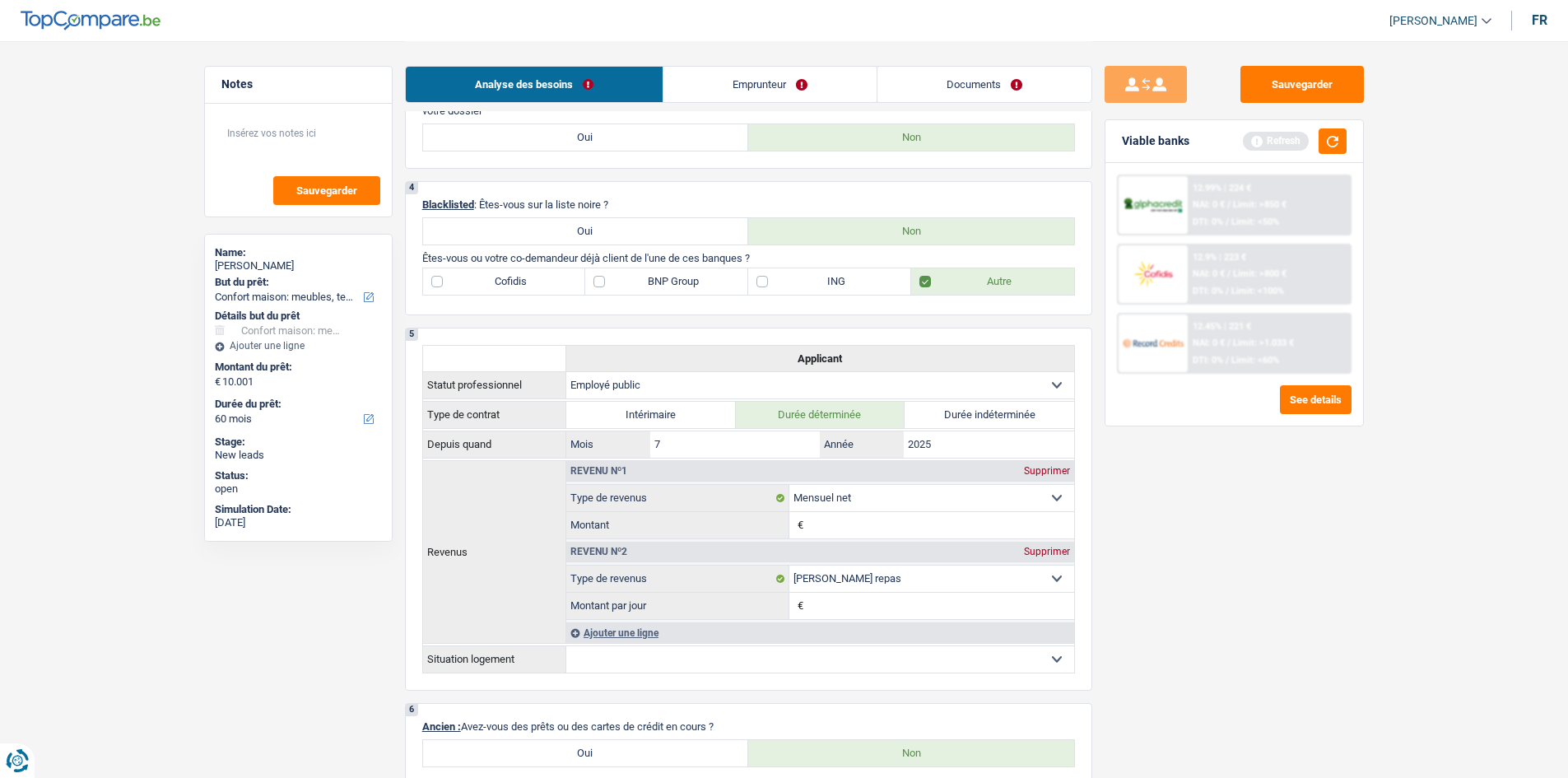
scroll to position [553, 0]
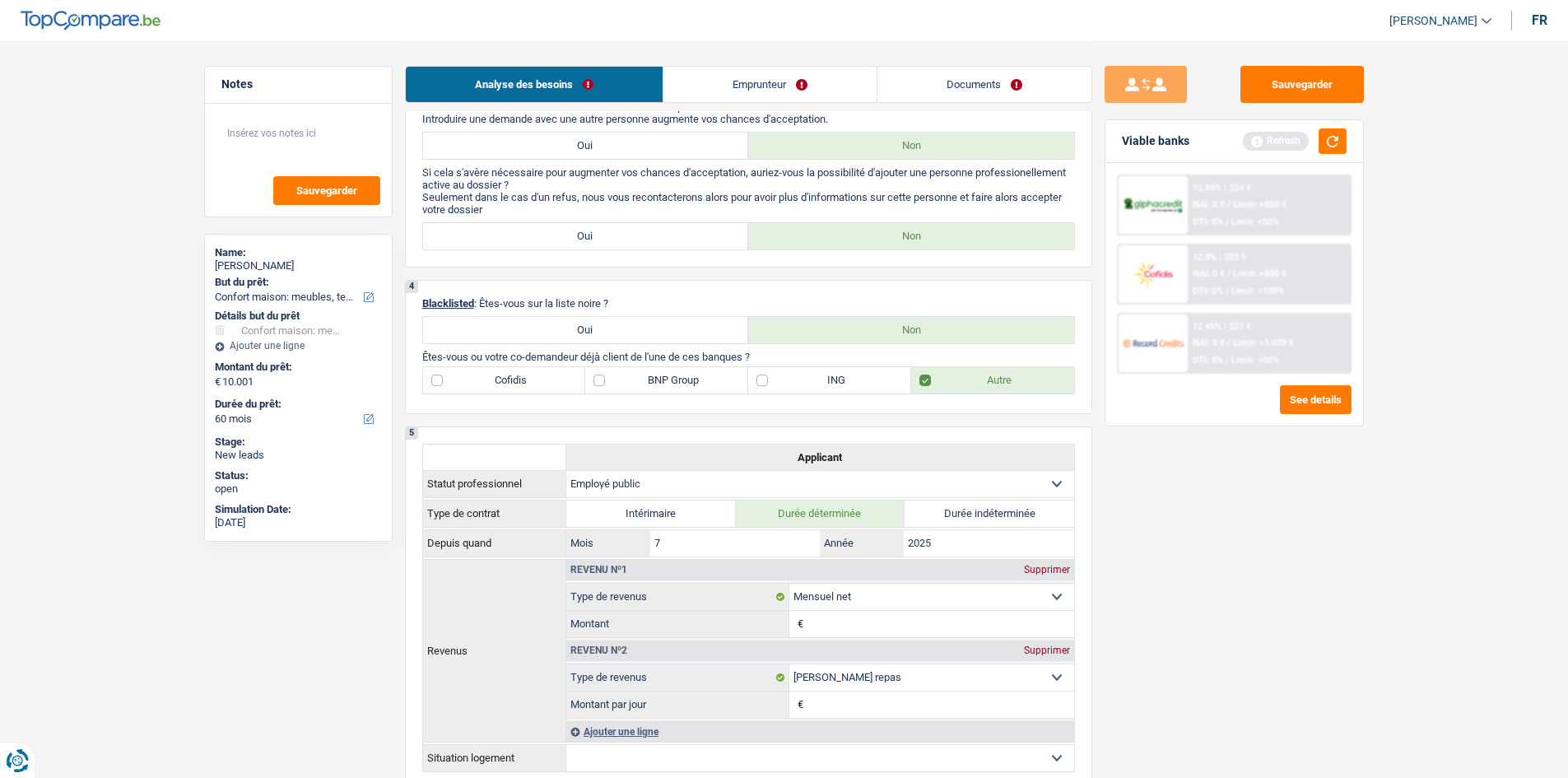
click at [716, 78] on link "Emprunteur" at bounding box center [770, 84] width 213 height 35
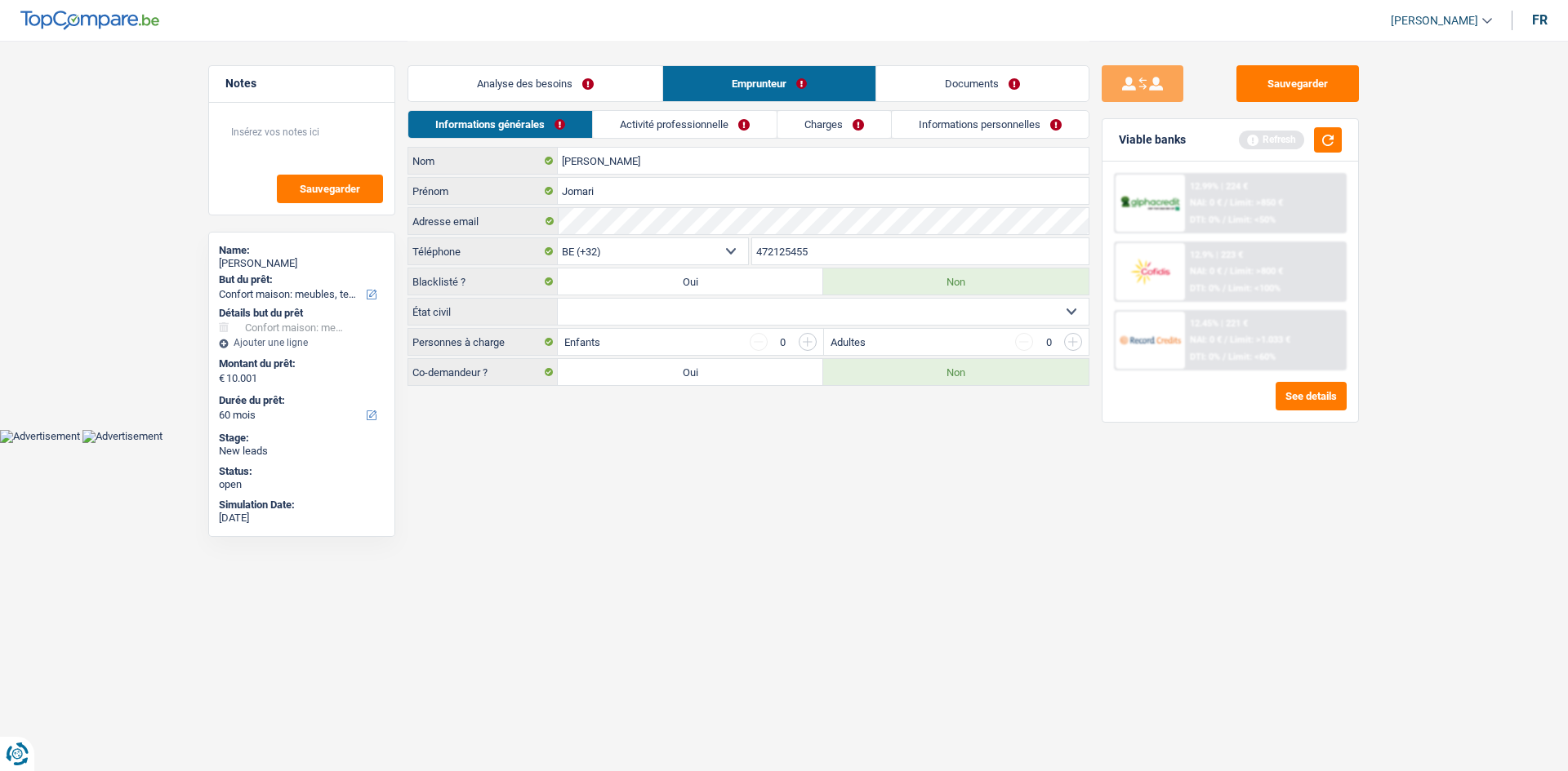
click at [842, 310] on select "Célibataire Marié(e) Cohabitant(e) légal(e) Divorcé(e) Veuf(ve) Séparé (de fait…" at bounding box center [823, 311] width 531 height 26
select select "single"
click at [558, 299] on select "Célibataire Marié(e) Cohabitant(e) légal(e) Divorcé(e) Veuf(ve) Séparé (de fait…" at bounding box center [823, 311] width 531 height 26
click at [689, 123] on link "Activité professionnelle" at bounding box center [685, 125] width 184 height 27
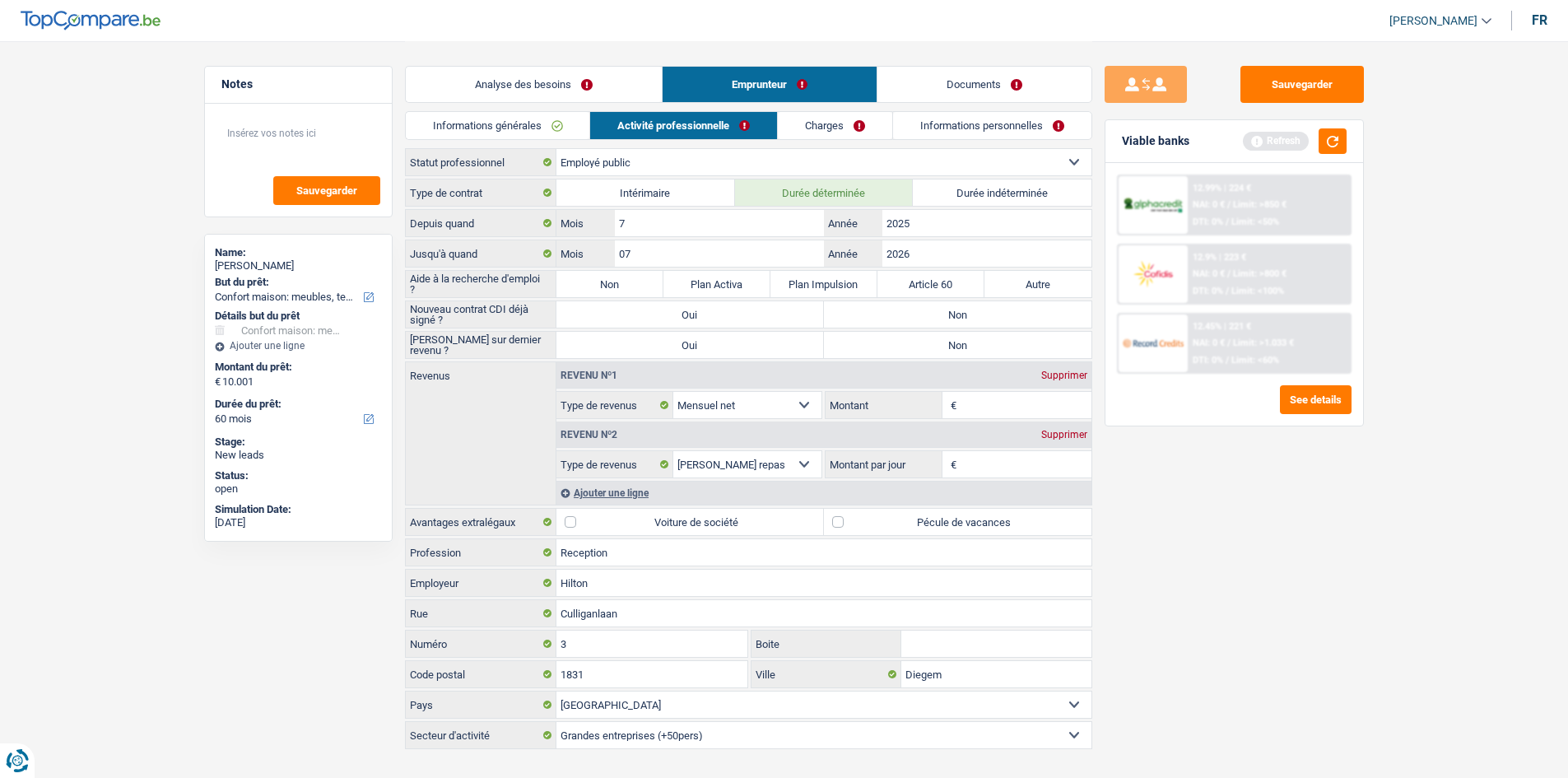
click at [638, 278] on label "Non" at bounding box center [609, 284] width 107 height 26
click at [638, 278] on input "Non" at bounding box center [609, 284] width 107 height 26
radio input "true"
click at [764, 326] on label "Oui" at bounding box center [690, 314] width 268 height 26
click at [764, 326] on input "Oui" at bounding box center [690, 314] width 268 height 26
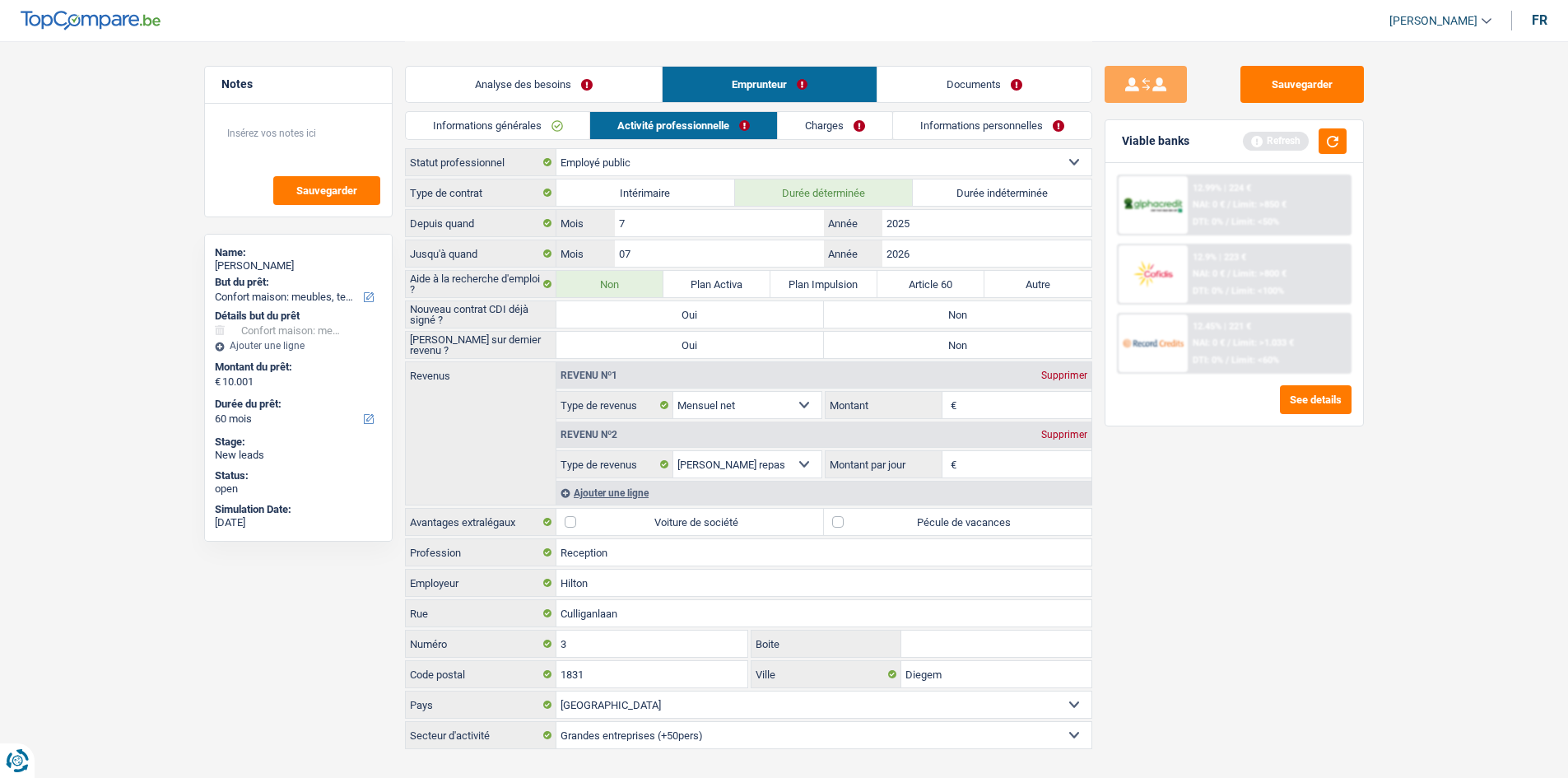
radio input "true"
click at [893, 316] on label "Non" at bounding box center [958, 314] width 268 height 26
click at [893, 316] on input "Non" at bounding box center [958, 314] width 268 height 26
radio input "true"
click at [887, 349] on label "Non" at bounding box center [958, 345] width 268 height 26
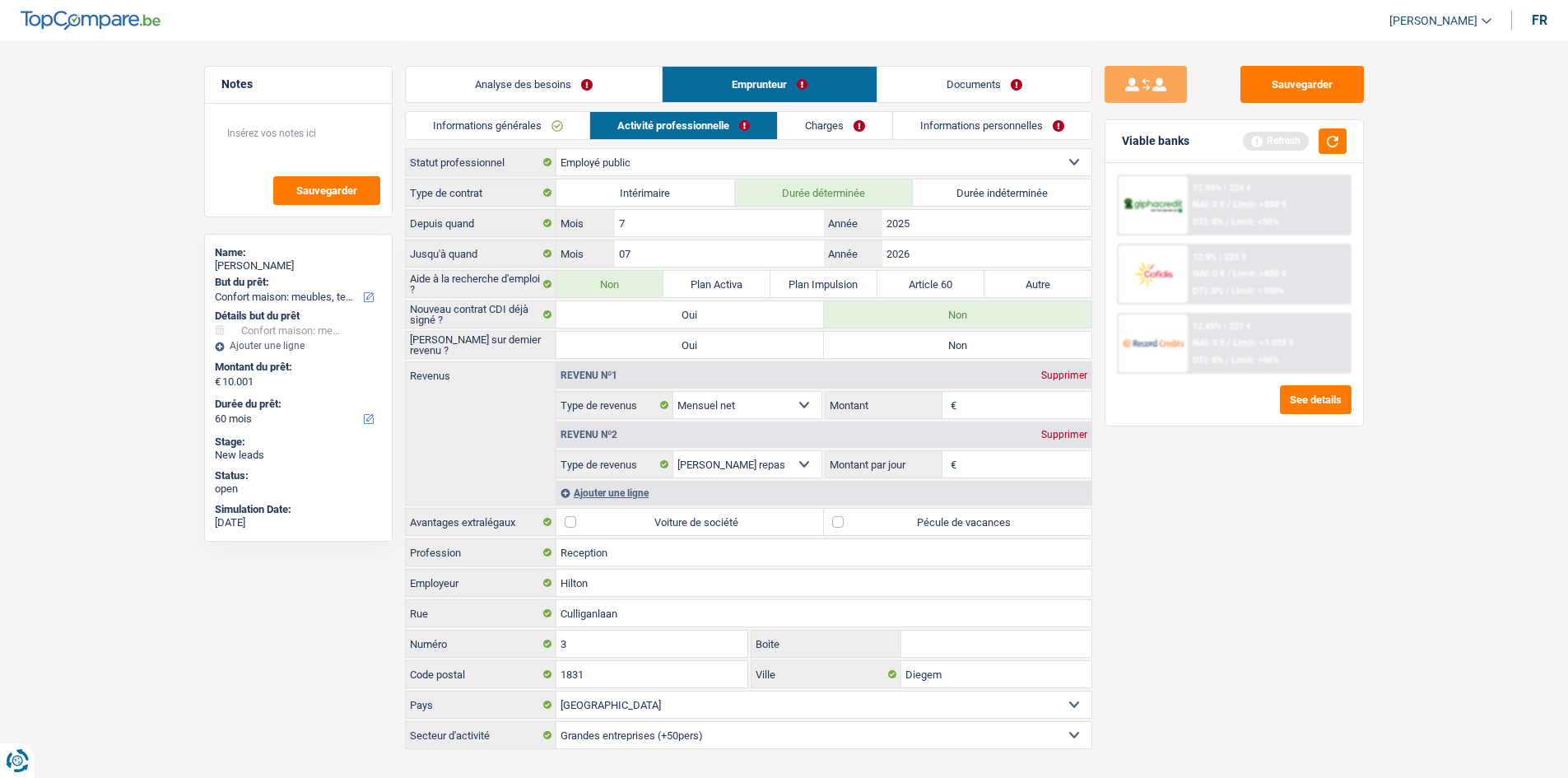
click at [887, 349] on input "Non" at bounding box center [958, 345] width 268 height 26
radio input "true"
click at [981, 406] on input "Montant" at bounding box center [1025, 404] width 131 height 26
type input "2.400"
click at [988, 468] on input "Montant par jour" at bounding box center [1025, 464] width 131 height 26
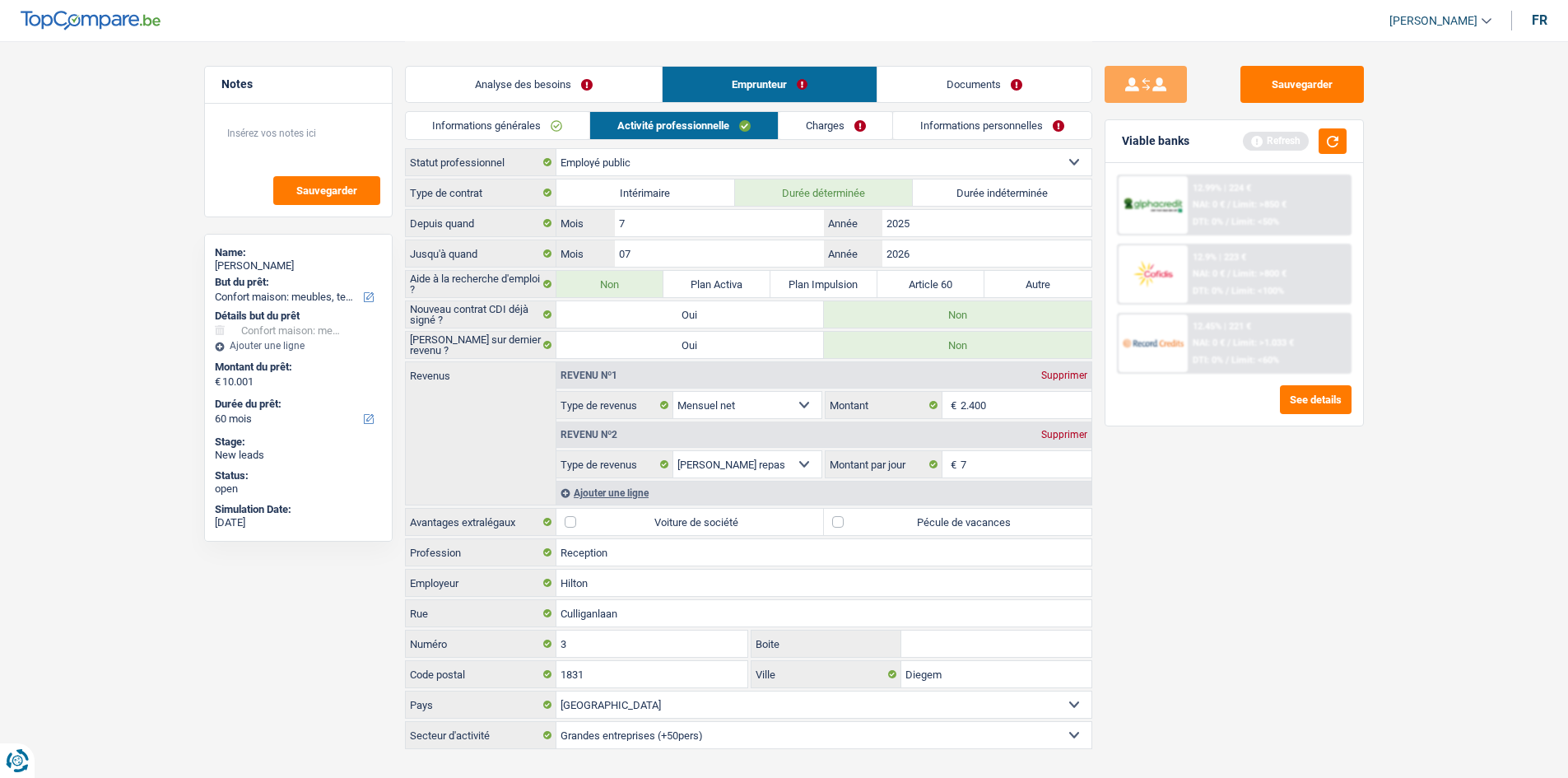
type input "7,0"
click at [841, 127] on link "Charges" at bounding box center [836, 126] width 115 height 27
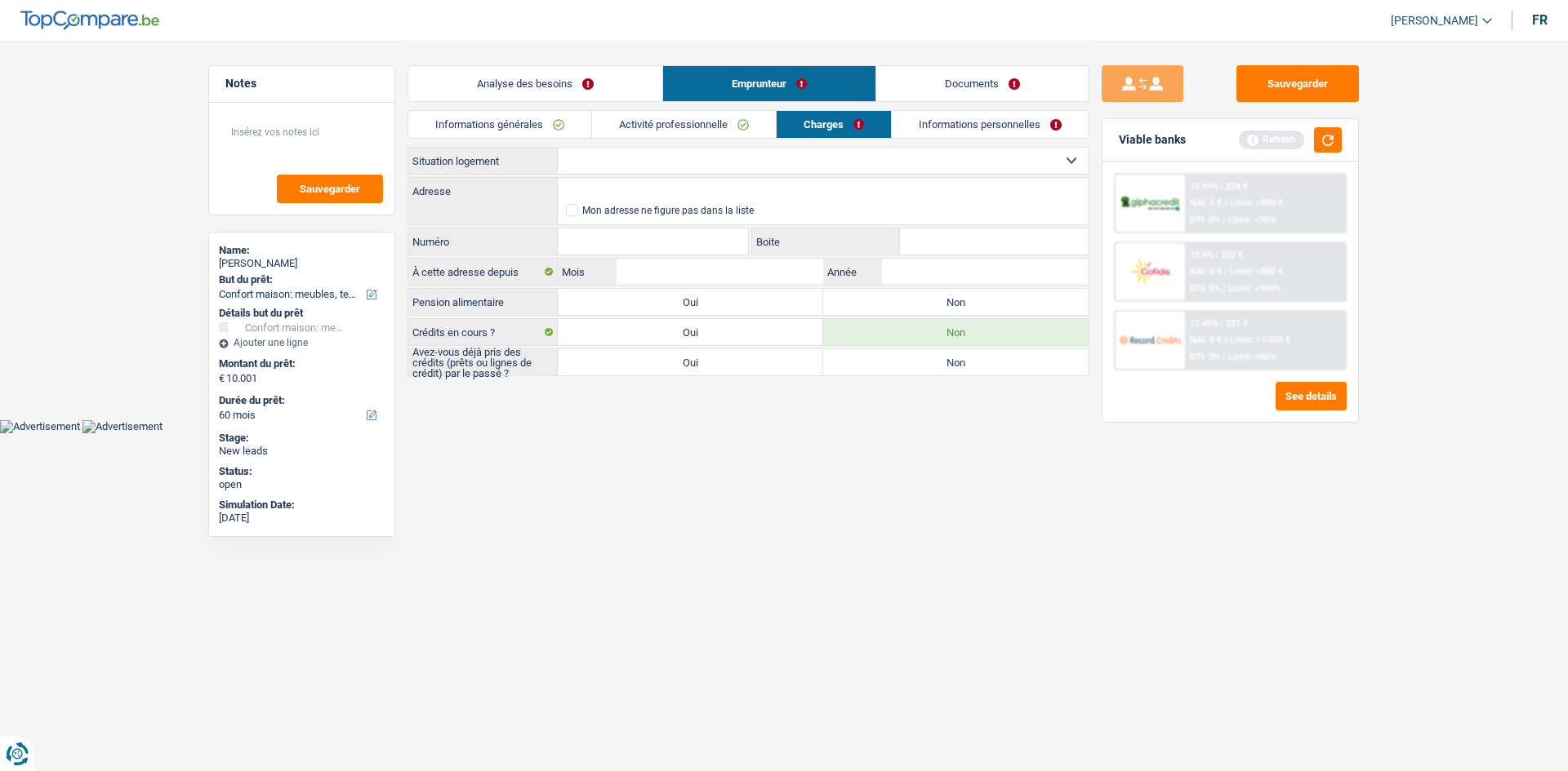
click at [692, 168] on select "Locataire Propriétaire avec prêt hypothécaire Propriétaire sans prêt hypothécai…" at bounding box center [823, 160] width 531 height 26
select select "rents"
click at [558, 148] on select "Locataire Propriétaire avec prêt hypothécaire Propriétaire sans prêt hypothécai…" at bounding box center [823, 160] width 531 height 26
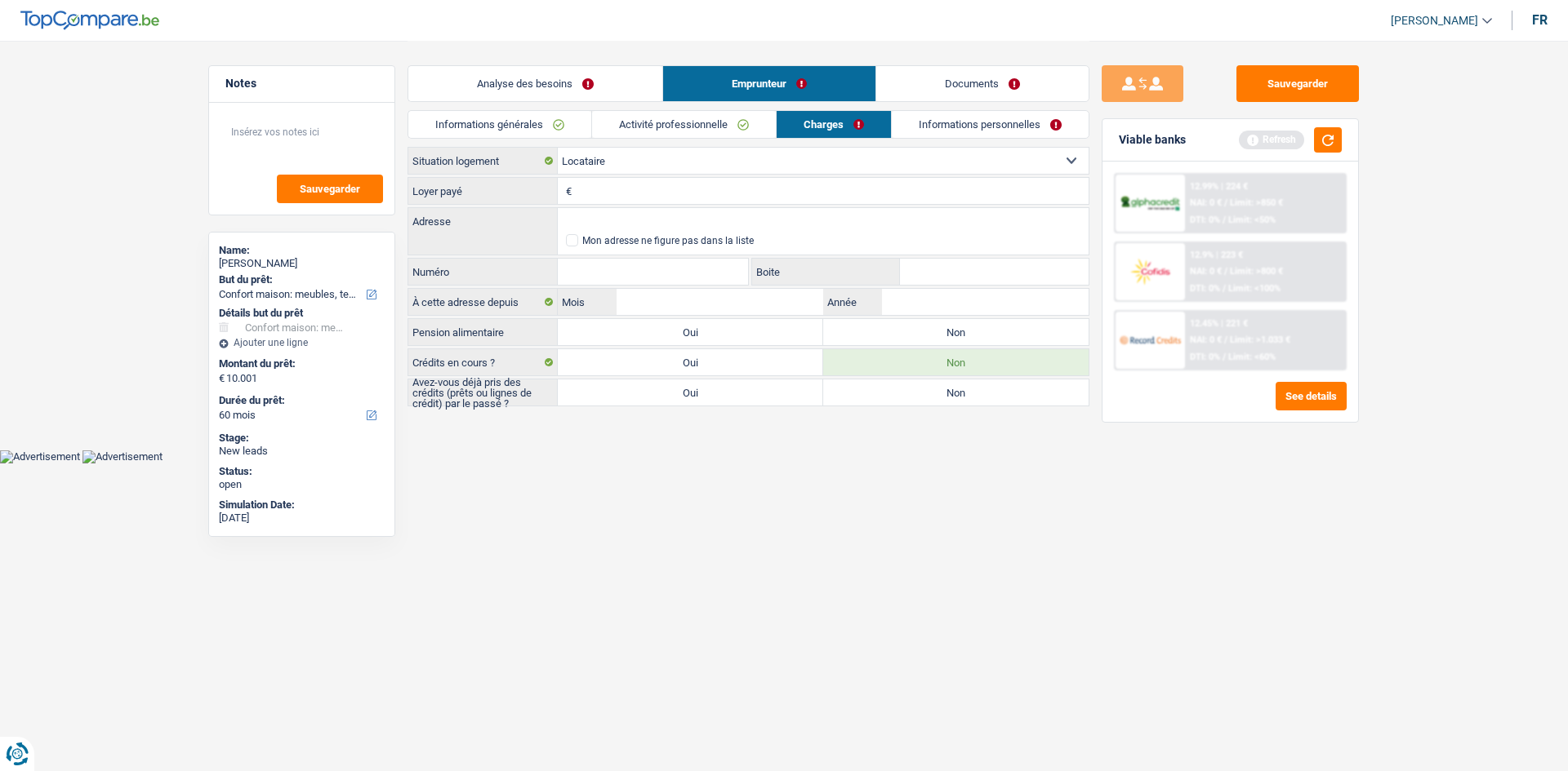
click at [612, 192] on input "Loyer payé" at bounding box center [832, 190] width 513 height 26
type input "505"
click at [619, 216] on input "Adresse" at bounding box center [823, 221] width 531 height 26
type input "Avenue Docteur Zamenhof, 1070, Anderlecht, BE"
click at [695, 272] on input "Numéro" at bounding box center [653, 272] width 190 height 26
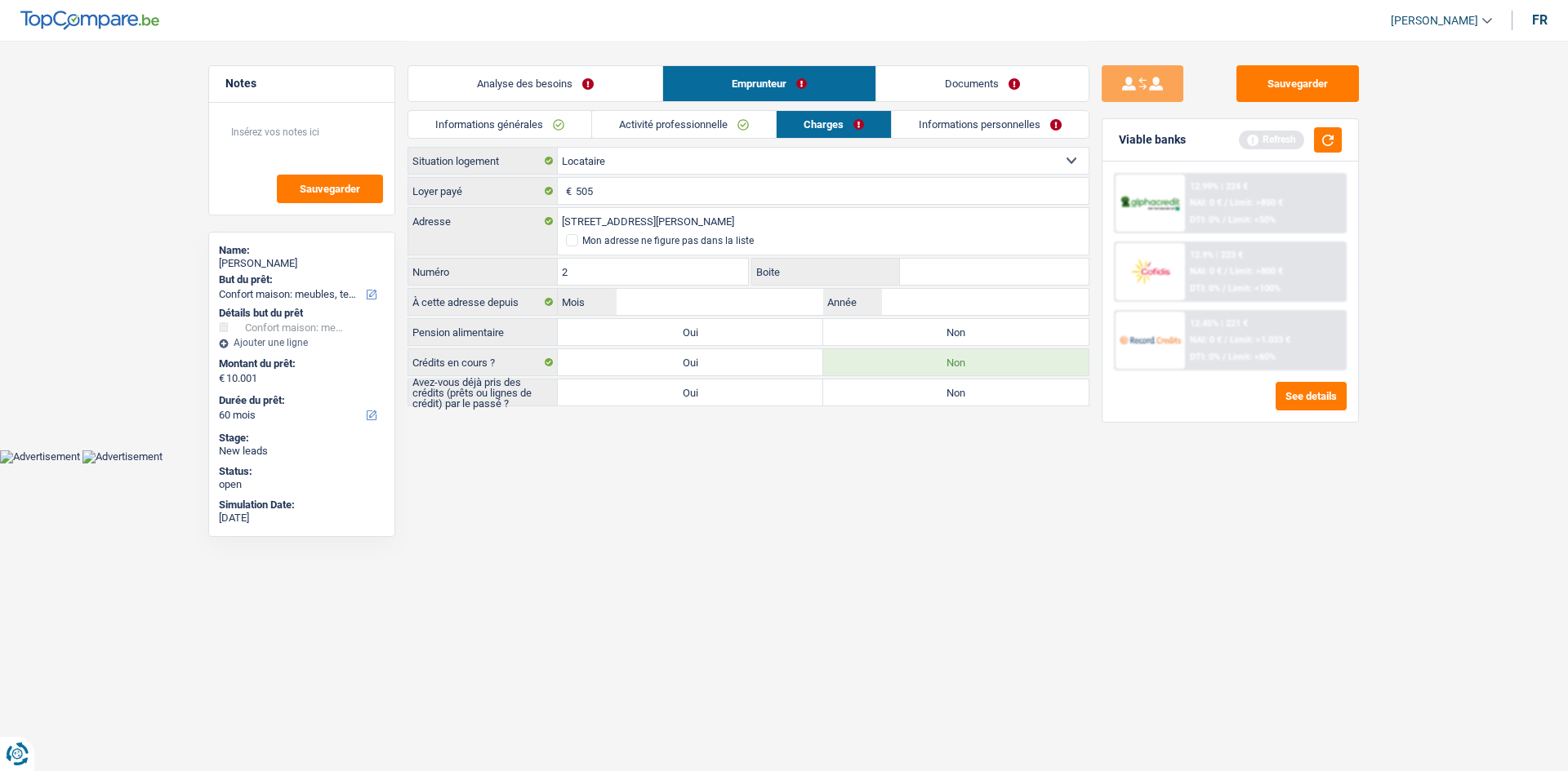
type input "2"
click at [923, 269] on input "Boite" at bounding box center [994, 272] width 188 height 26
type input "238"
click at [684, 302] on input "Mois" at bounding box center [719, 301] width 206 height 26
type input "01"
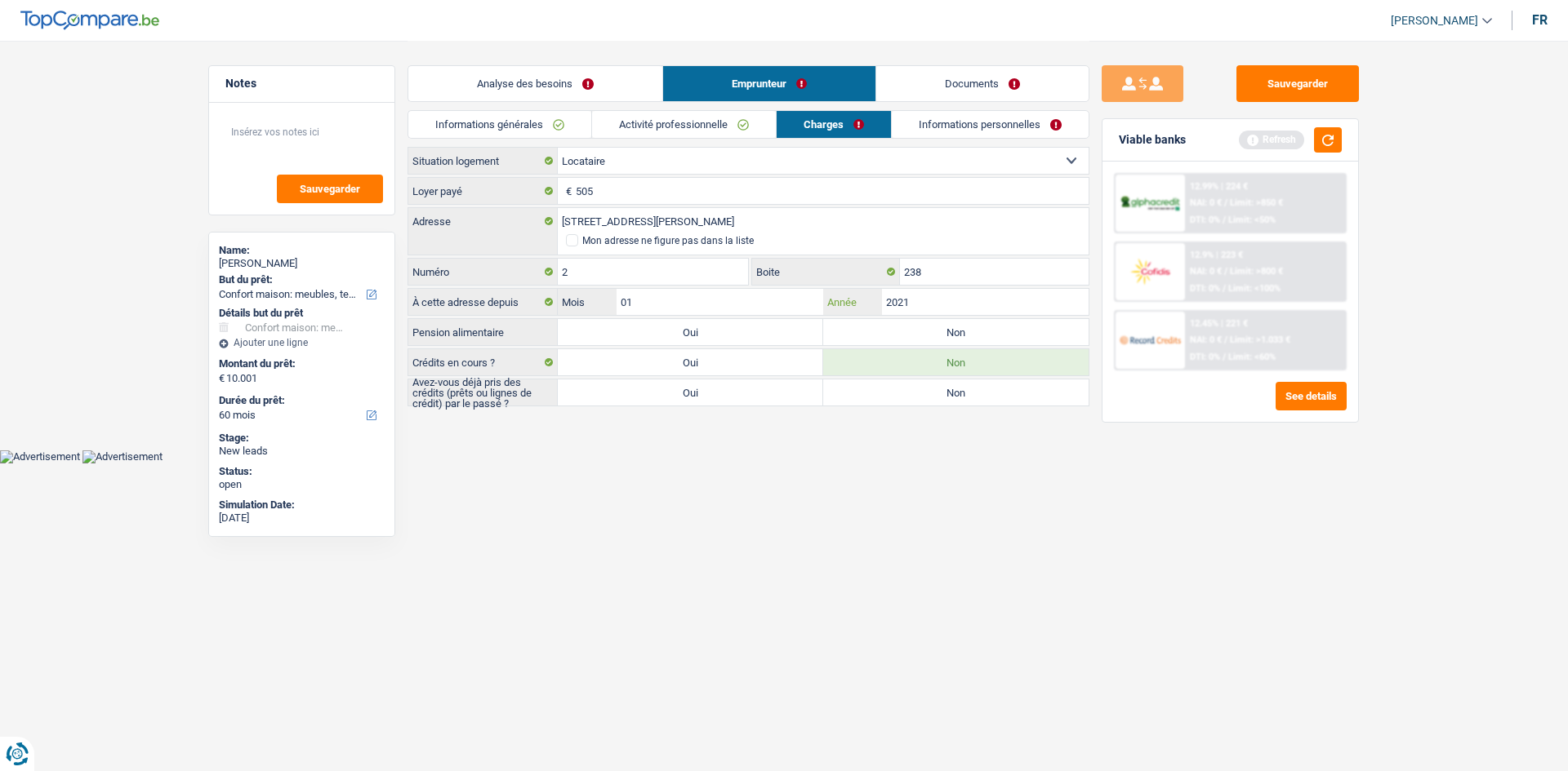
type input "2021"
click at [922, 326] on label "Non" at bounding box center [956, 332] width 266 height 26
click at [922, 326] on input "Non" at bounding box center [956, 332] width 266 height 26
radio input "true"
click at [925, 302] on input "2021" at bounding box center [985, 301] width 206 height 26
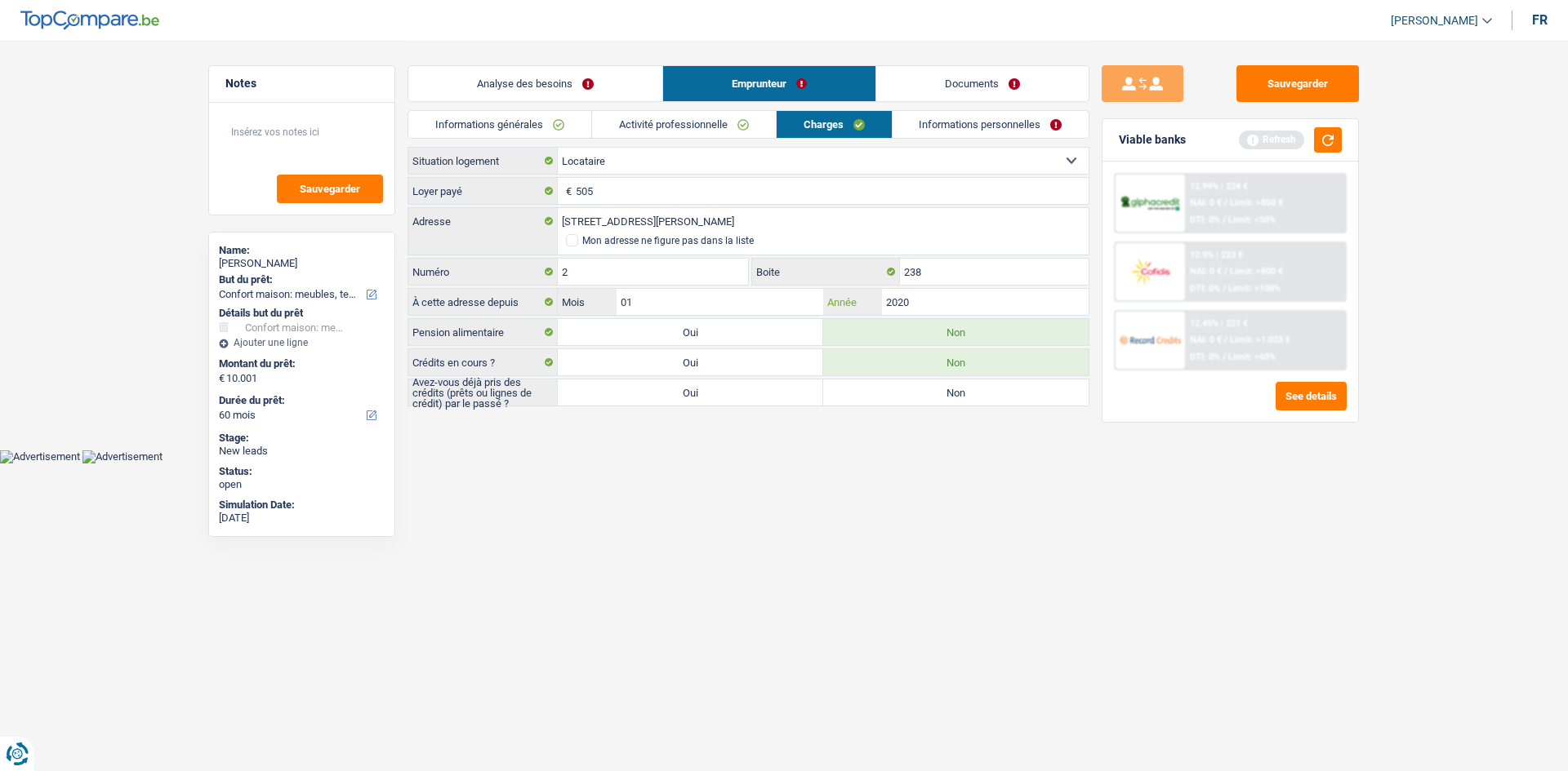
type input "2020"
click at [745, 394] on label "Oui" at bounding box center [691, 392] width 266 height 26
click at [745, 394] on input "Oui" at bounding box center [691, 392] width 266 height 26
radio input "true"
click at [908, 115] on link "Informations personnelles" at bounding box center [990, 125] width 196 height 27
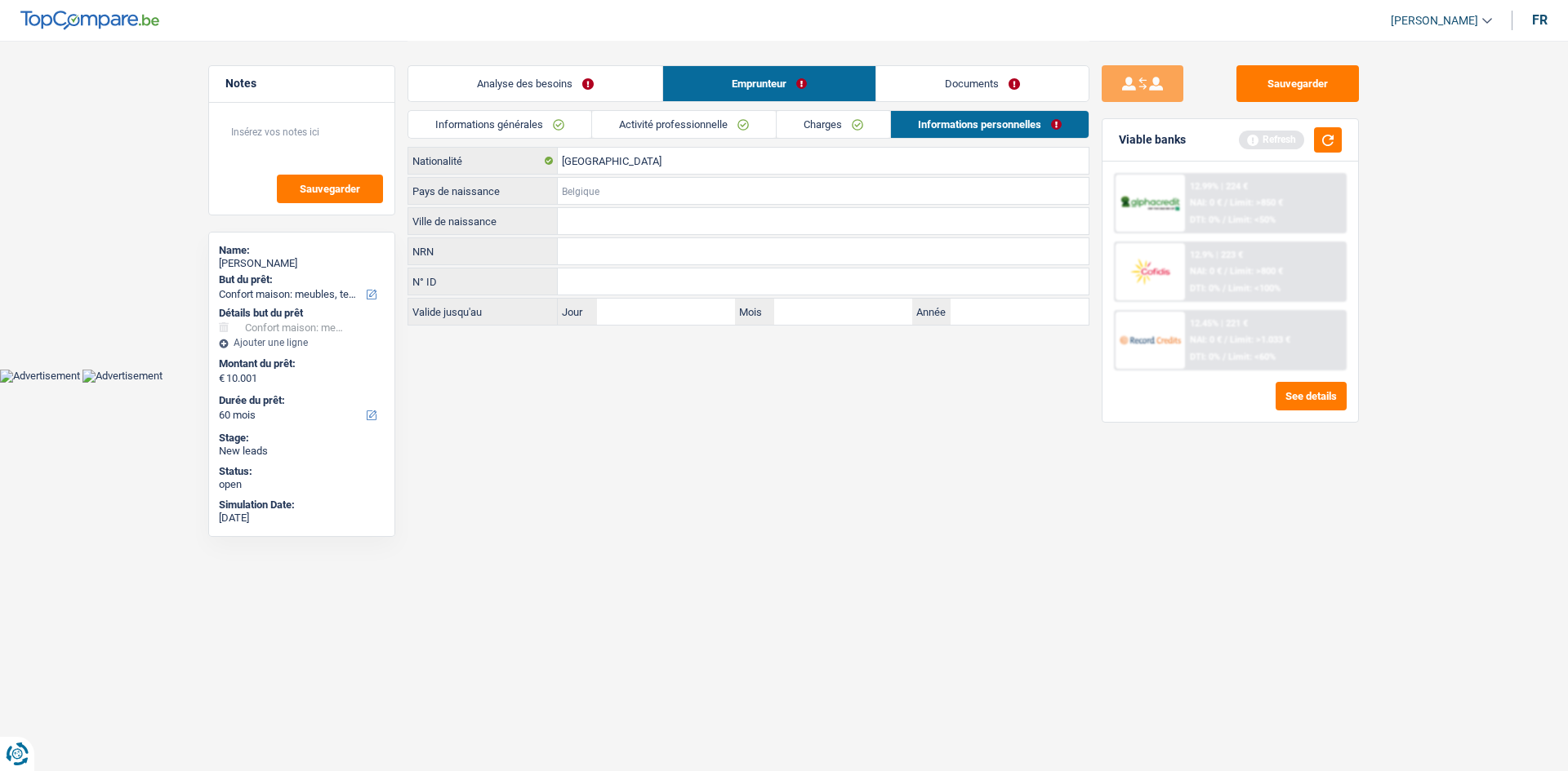
click at [652, 195] on input "Pays de naissance" at bounding box center [823, 190] width 531 height 26
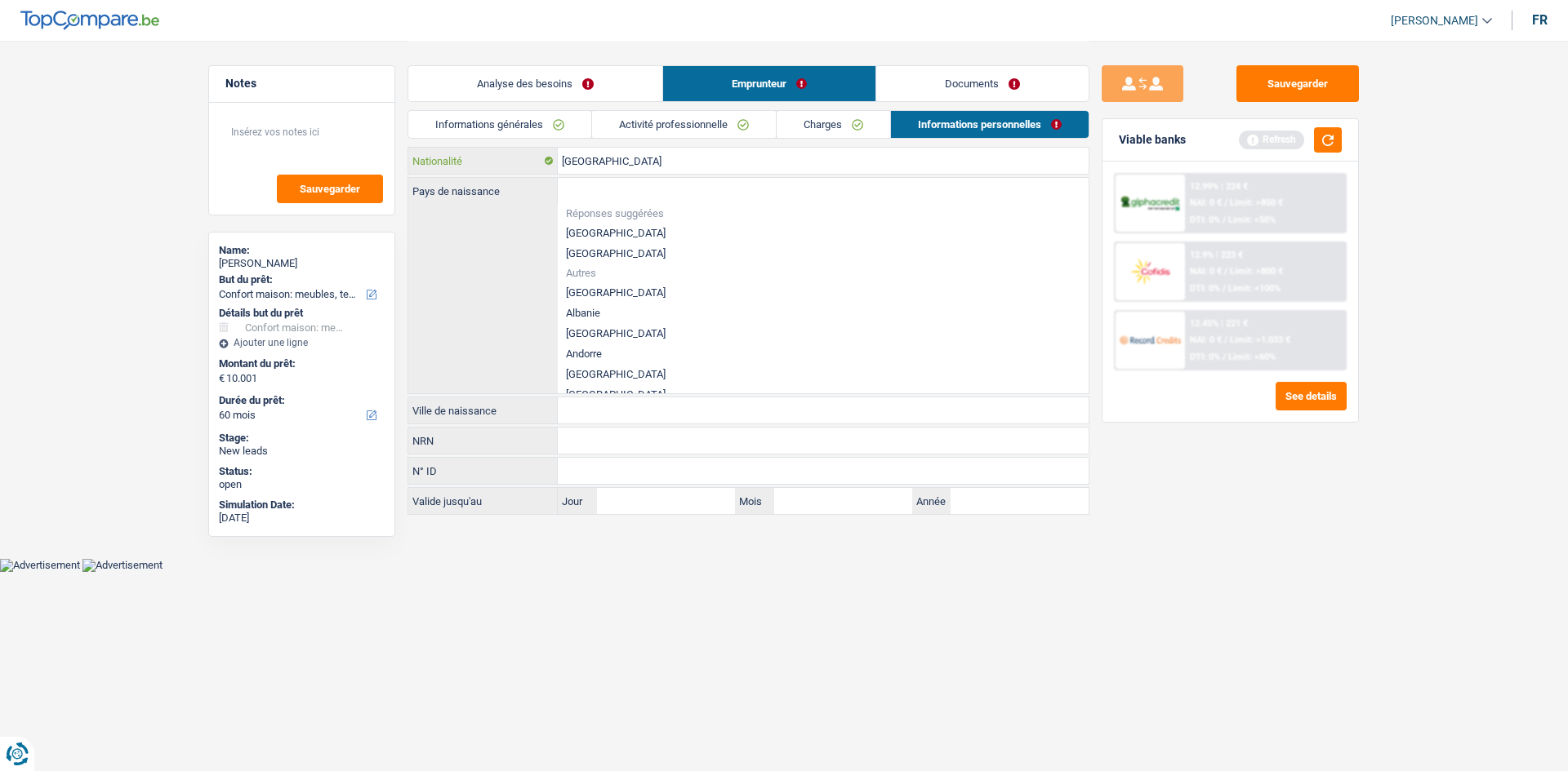
click at [661, 169] on input "[GEOGRAPHIC_DATA]" at bounding box center [823, 160] width 531 height 26
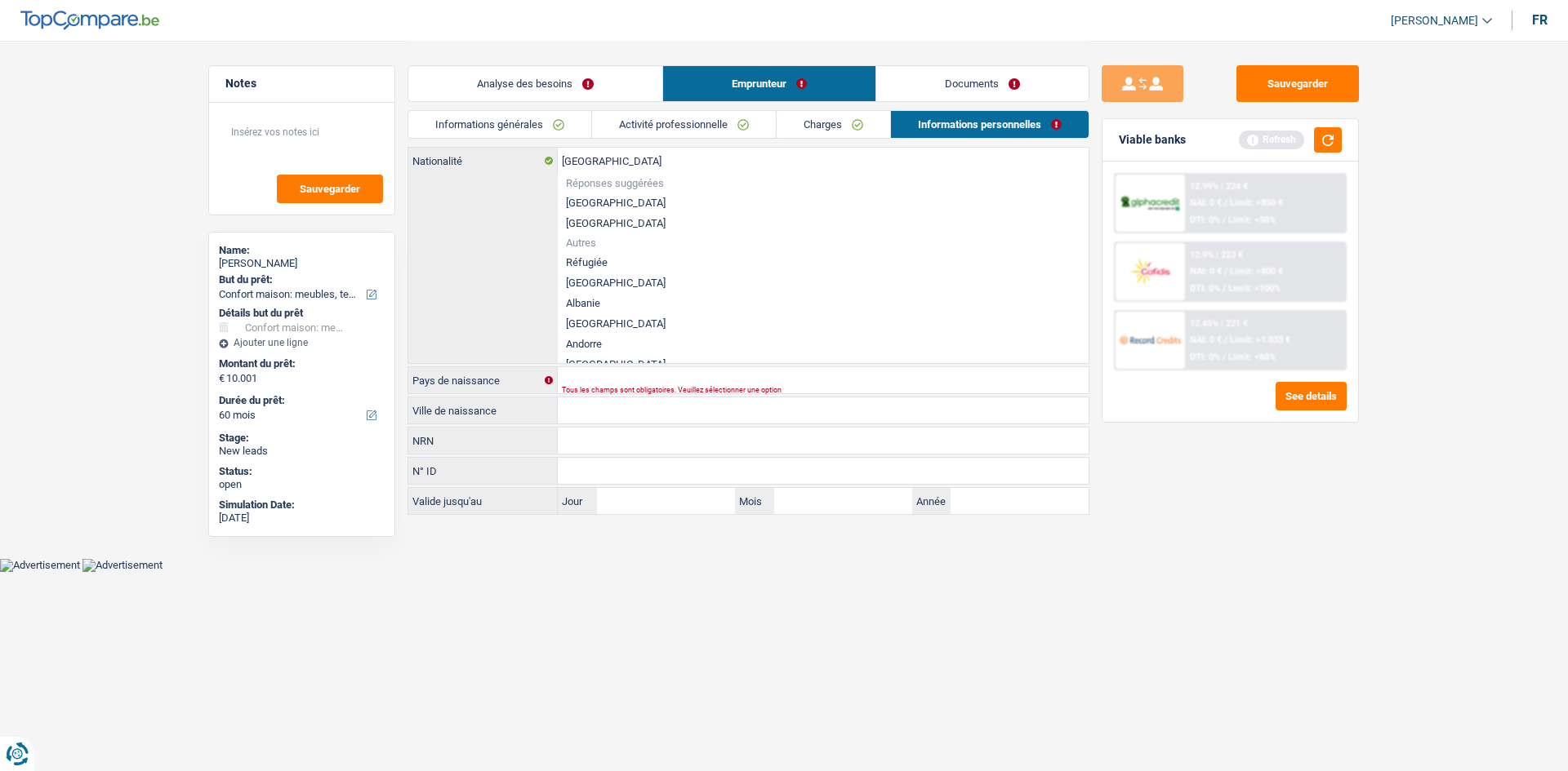
click at [475, 254] on div "Belgique Nationalité Réponses suggérées Belgique Luxembourg Autres Réfugiée Afg…" at bounding box center [748, 256] width 680 height 215
click at [597, 380] on input "Pays de naissance" at bounding box center [823, 380] width 531 height 26
type input "p"
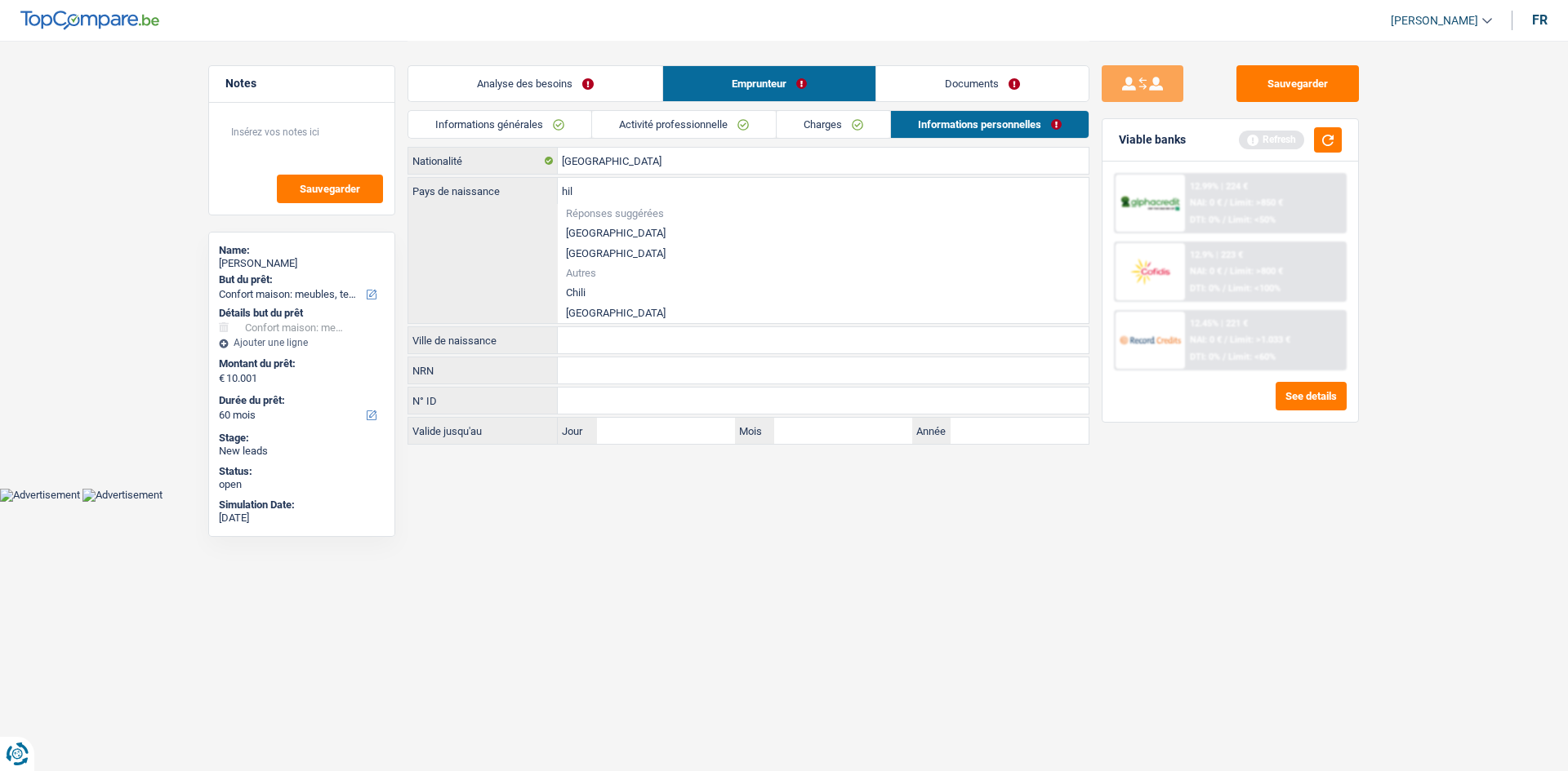
click at [607, 315] on div "hil Pays de naissance Réponses suggérées Belgique Luxembourg Autres Chili Phili…" at bounding box center [748, 250] width 680 height 145
click at [615, 312] on li "[GEOGRAPHIC_DATA]" at bounding box center [823, 313] width 531 height 21
type input "[GEOGRAPHIC_DATA]"
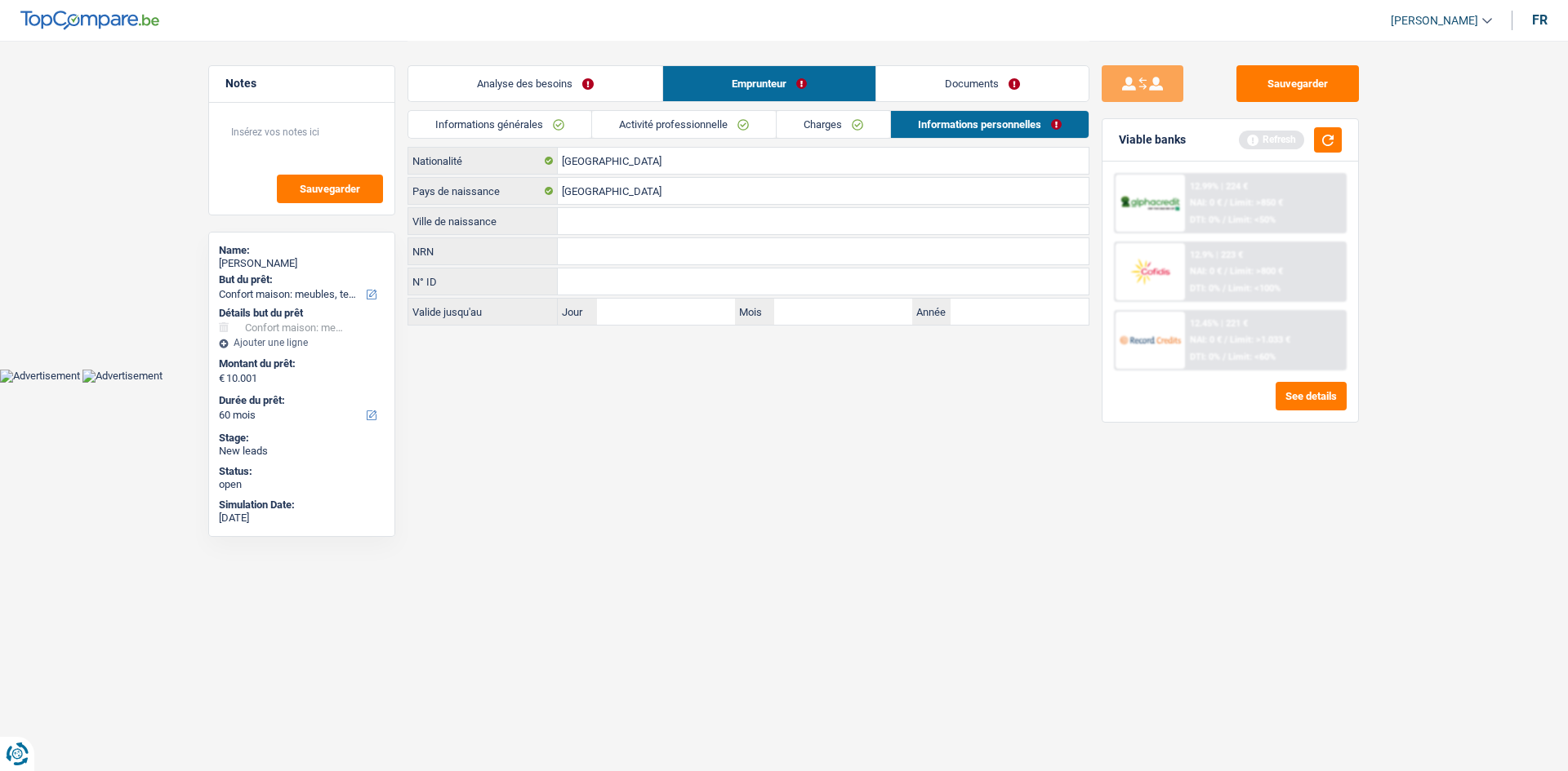
click at [575, 223] on input "Ville de naissance" at bounding box center [823, 221] width 531 height 26
type input "B"
click at [561, 223] on input "Ilokos Norte" at bounding box center [823, 221] width 531 height 26
type input "t"
type input "Batac ilokos Norte"
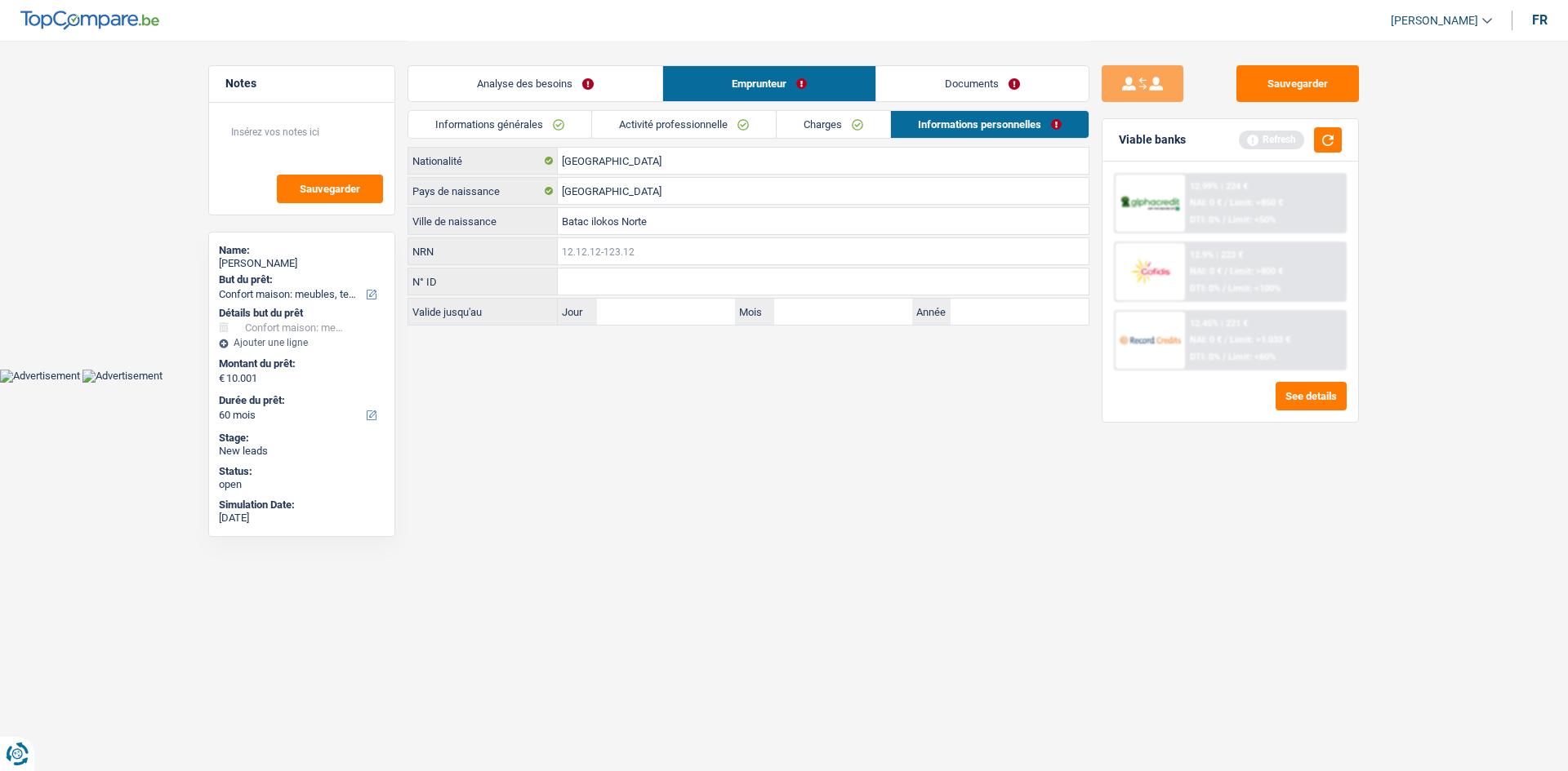
click at [611, 256] on input "NRN" at bounding box center [823, 251] width 531 height 26
click at [609, 282] on input "N° ID" at bounding box center [823, 282] width 531 height 26
click at [655, 313] on input "Jour" at bounding box center [666, 311] width 138 height 26
click at [664, 155] on input "[GEOGRAPHIC_DATA]" at bounding box center [823, 160] width 531 height 26
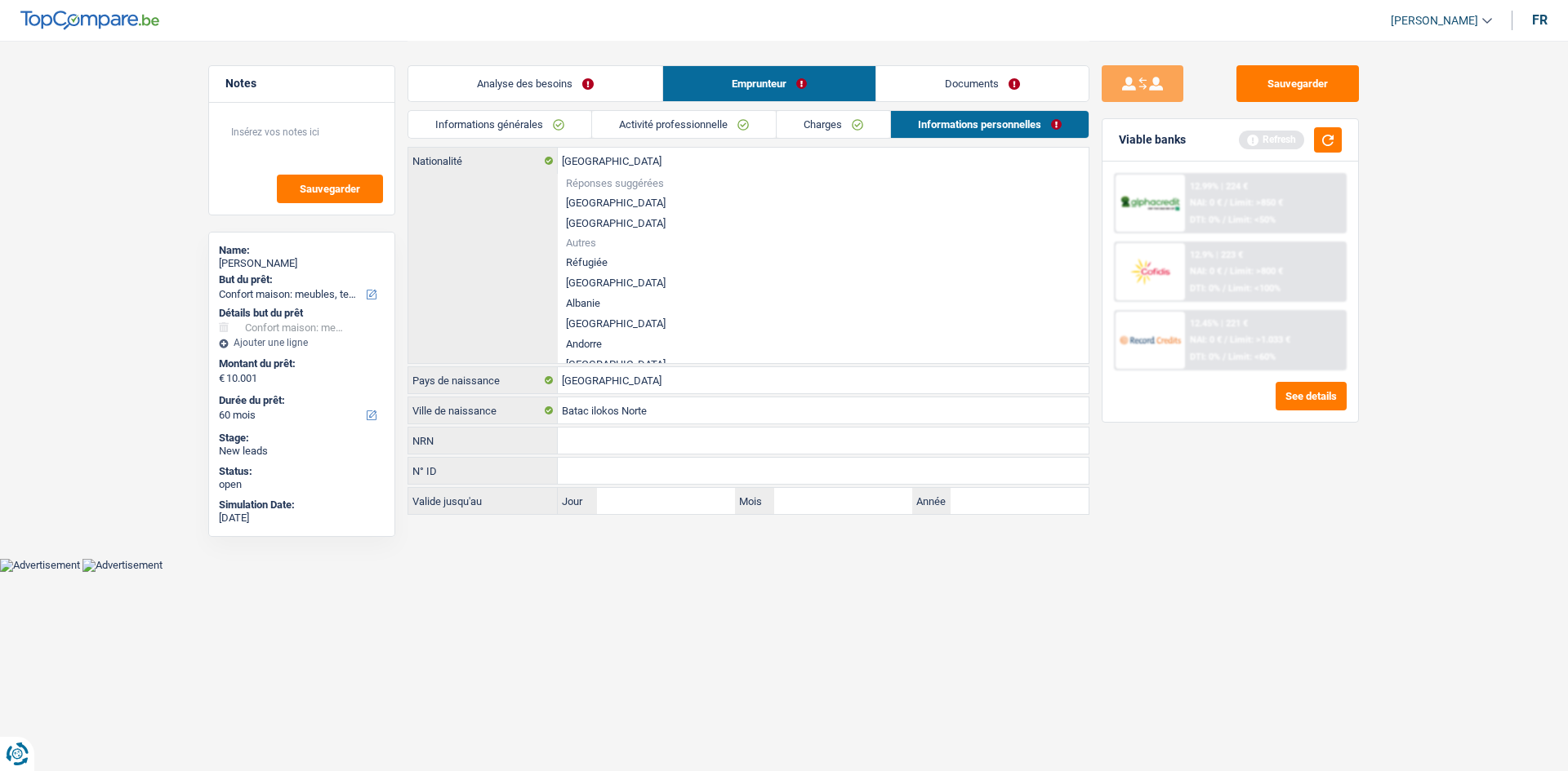
click at [802, 130] on link "Charges" at bounding box center [833, 125] width 114 height 27
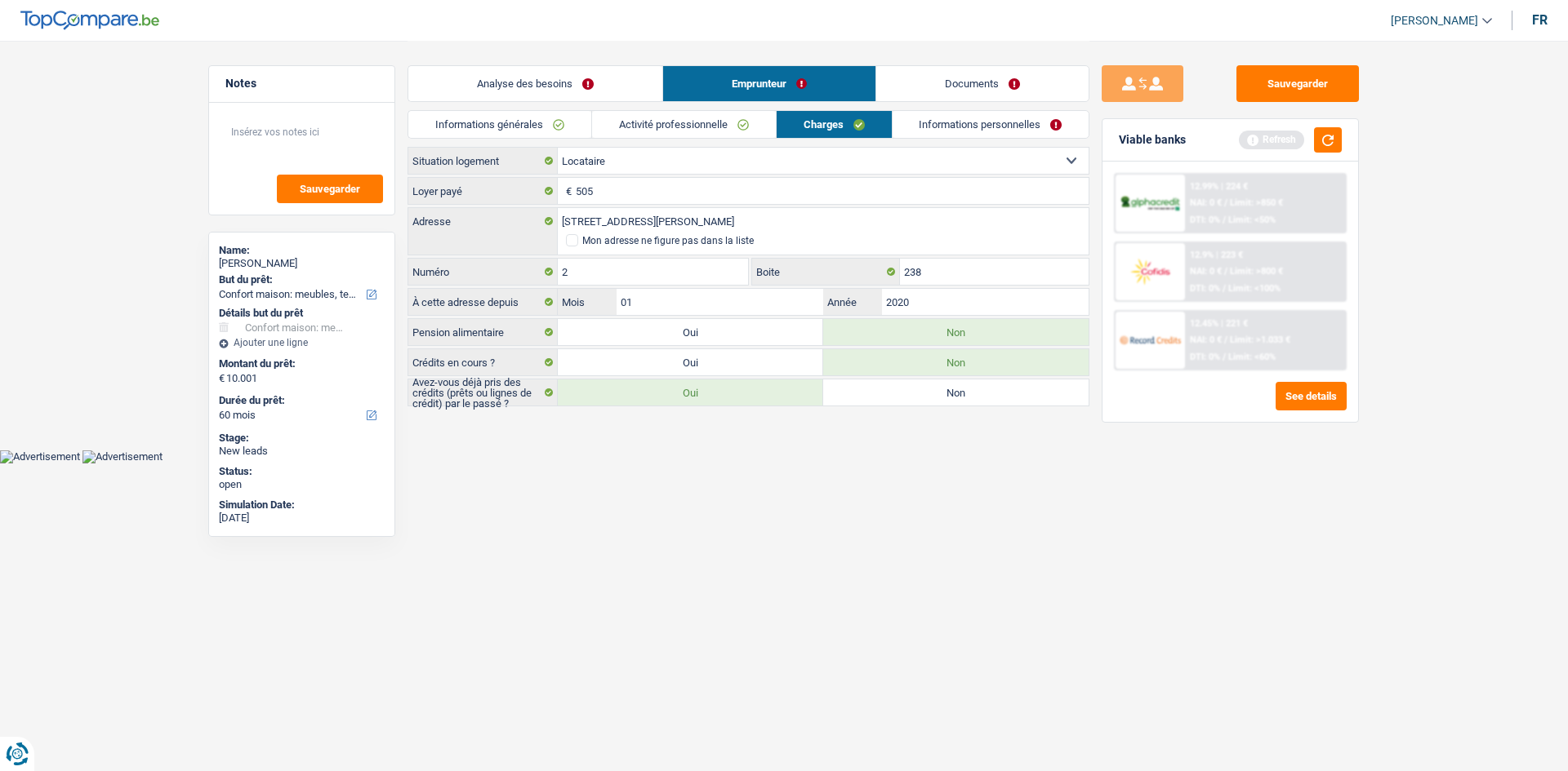
click at [743, 130] on link "Activité professionnelle" at bounding box center [684, 125] width 184 height 27
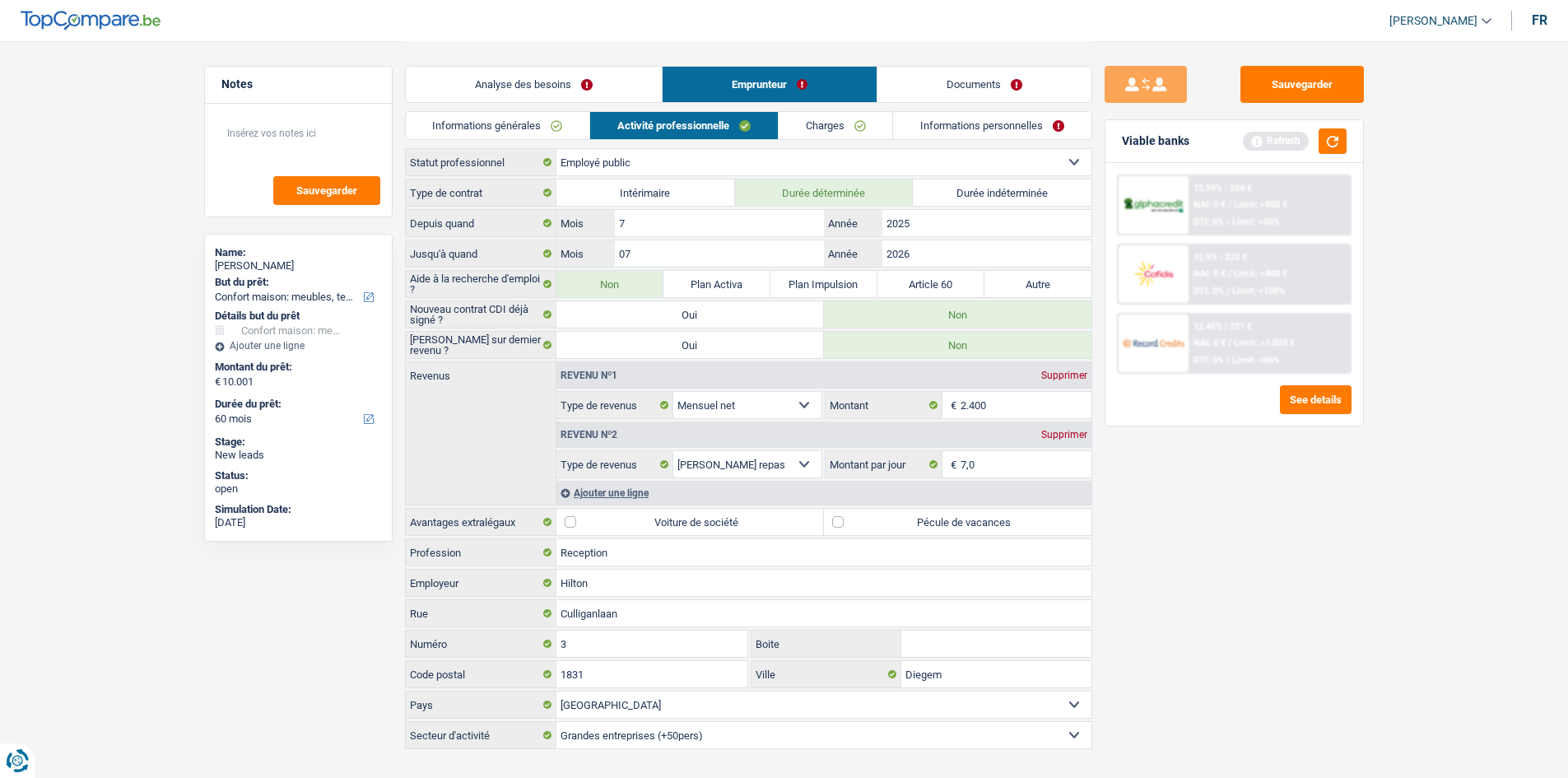
click at [898, 130] on link "Informations personnelles" at bounding box center [992, 126] width 198 height 27
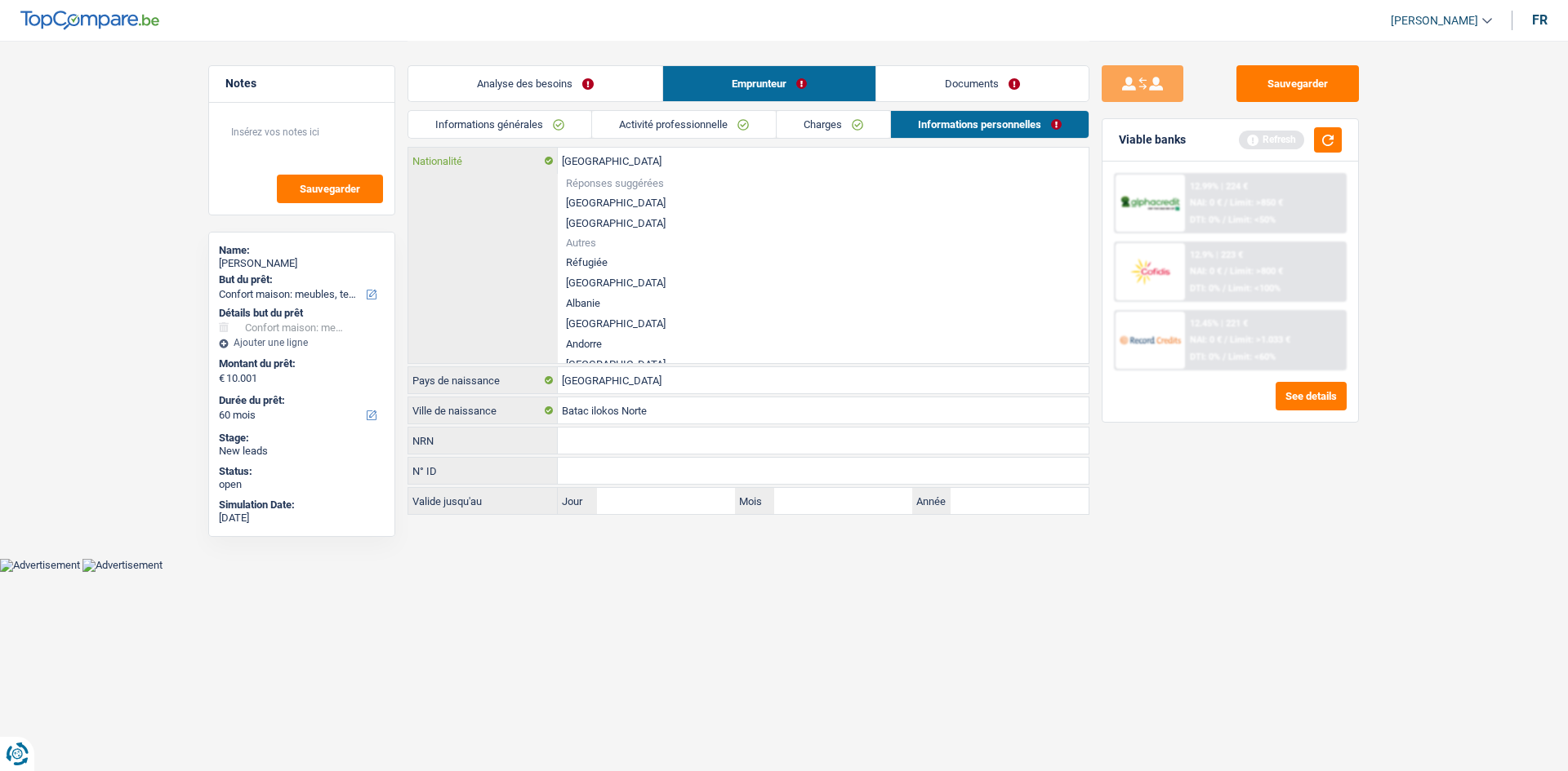
click at [670, 168] on input "[GEOGRAPHIC_DATA]" at bounding box center [823, 160] width 531 height 26
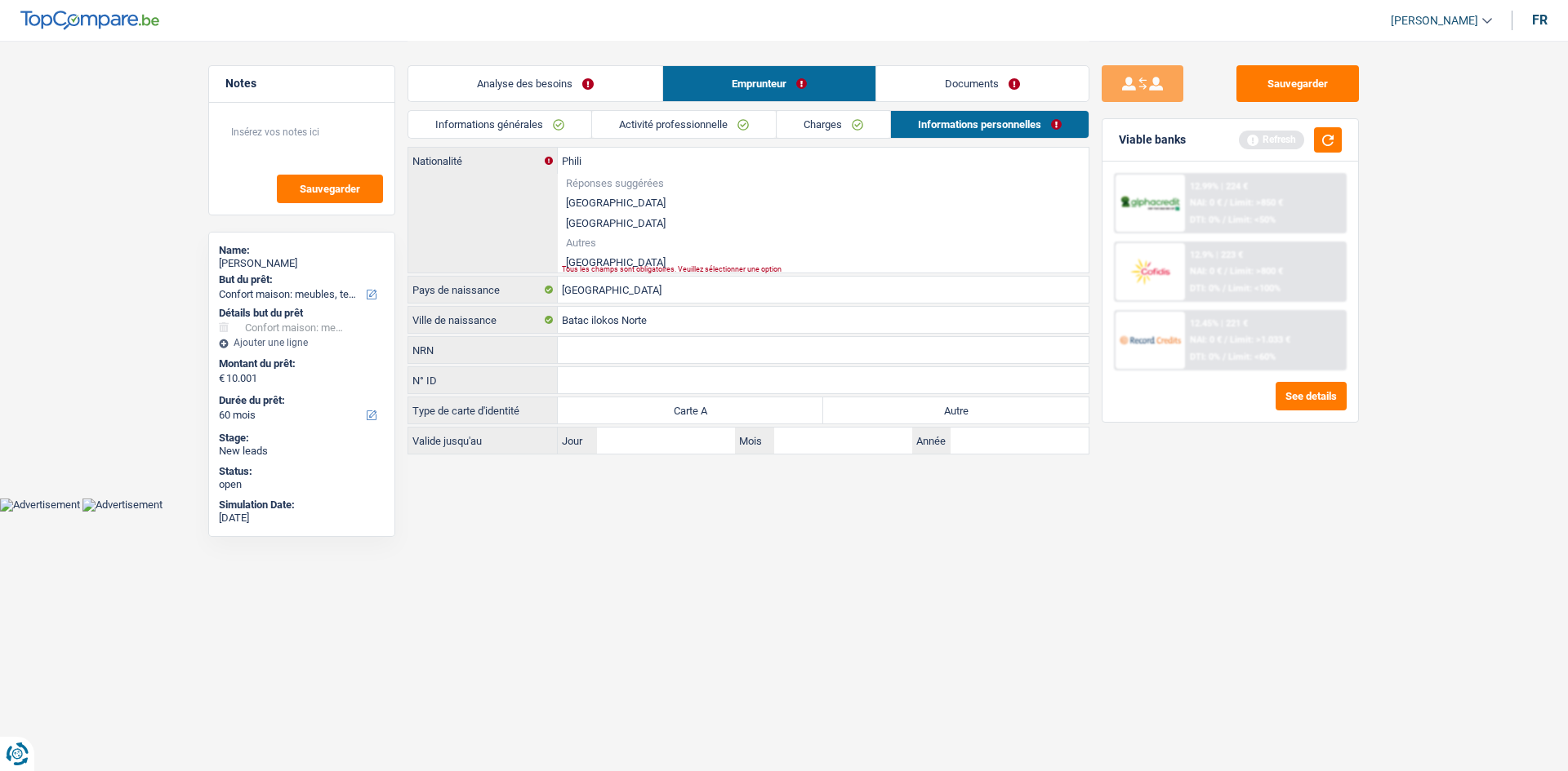
click at [628, 260] on li "[GEOGRAPHIC_DATA]" at bounding box center [823, 262] width 531 height 21
type input "[GEOGRAPHIC_DATA]"
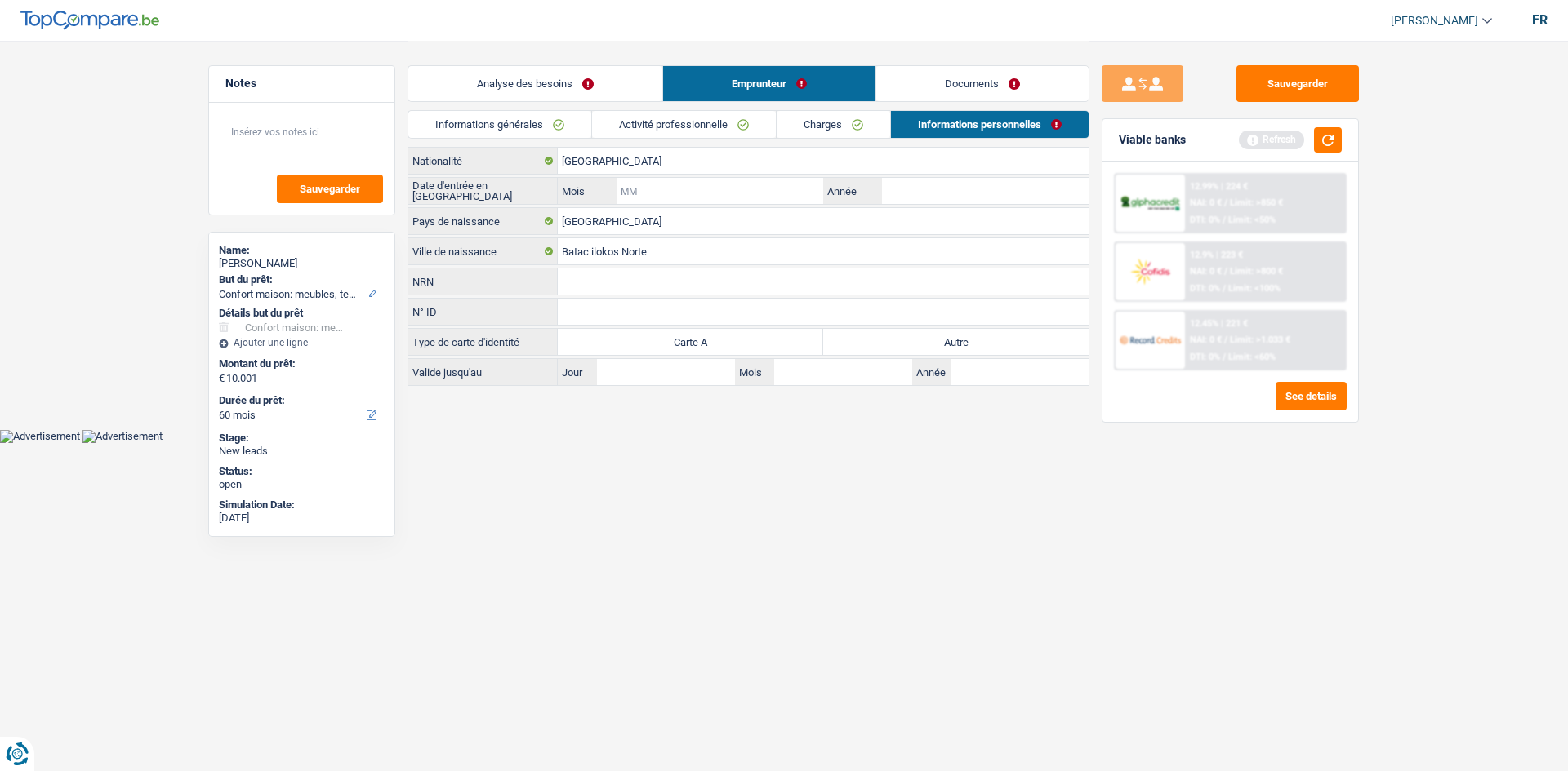
click at [677, 186] on input "Mois" at bounding box center [719, 190] width 206 height 26
type input "03"
type input "2010"
click at [919, 351] on label "Autre" at bounding box center [956, 342] width 266 height 26
click at [919, 351] on input "Autre" at bounding box center [956, 342] width 266 height 26
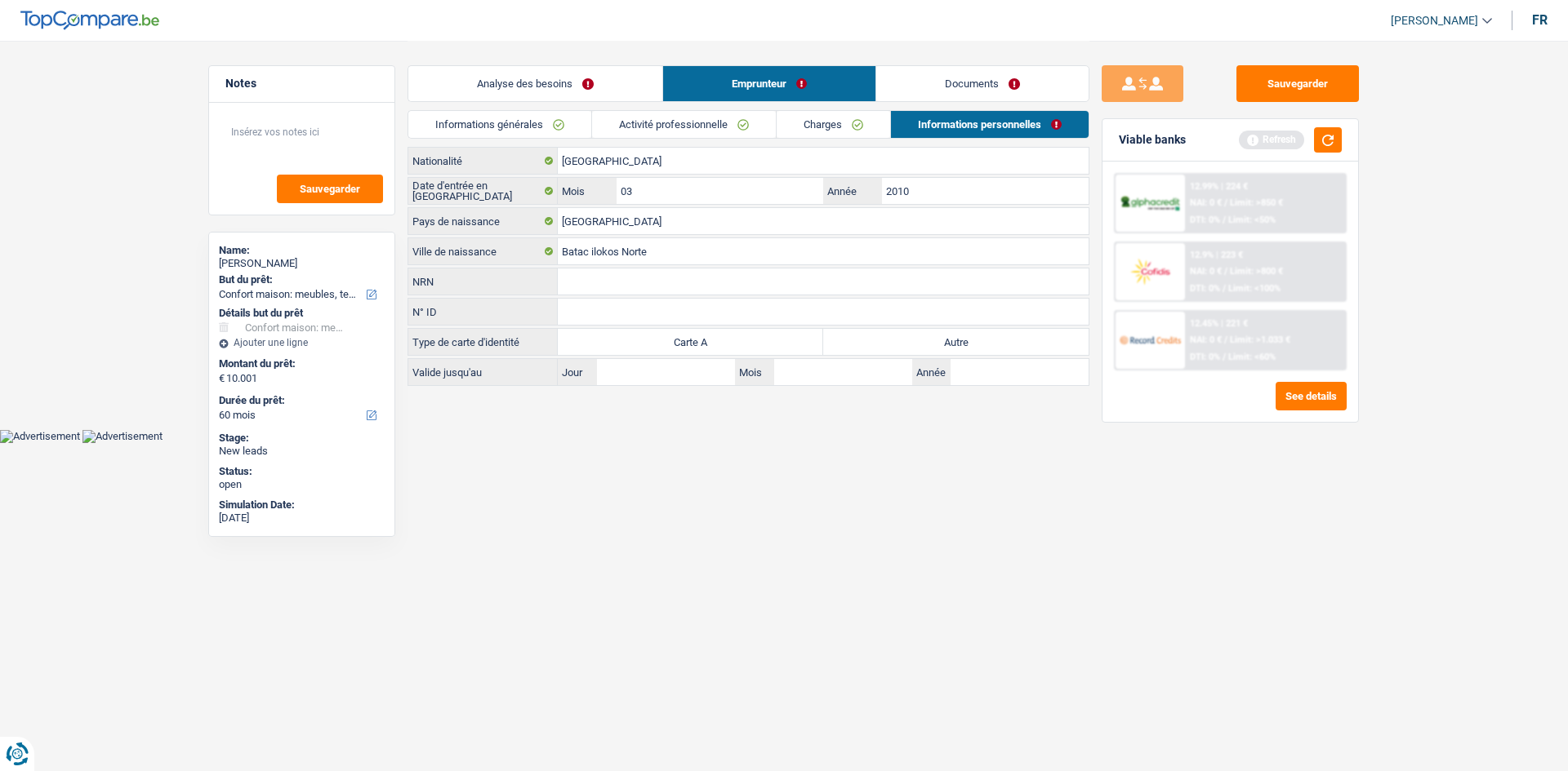
radio input "true"
click at [673, 365] on input "Jour" at bounding box center [666, 372] width 138 height 26
type input "14"
type input "09"
type input "2028"
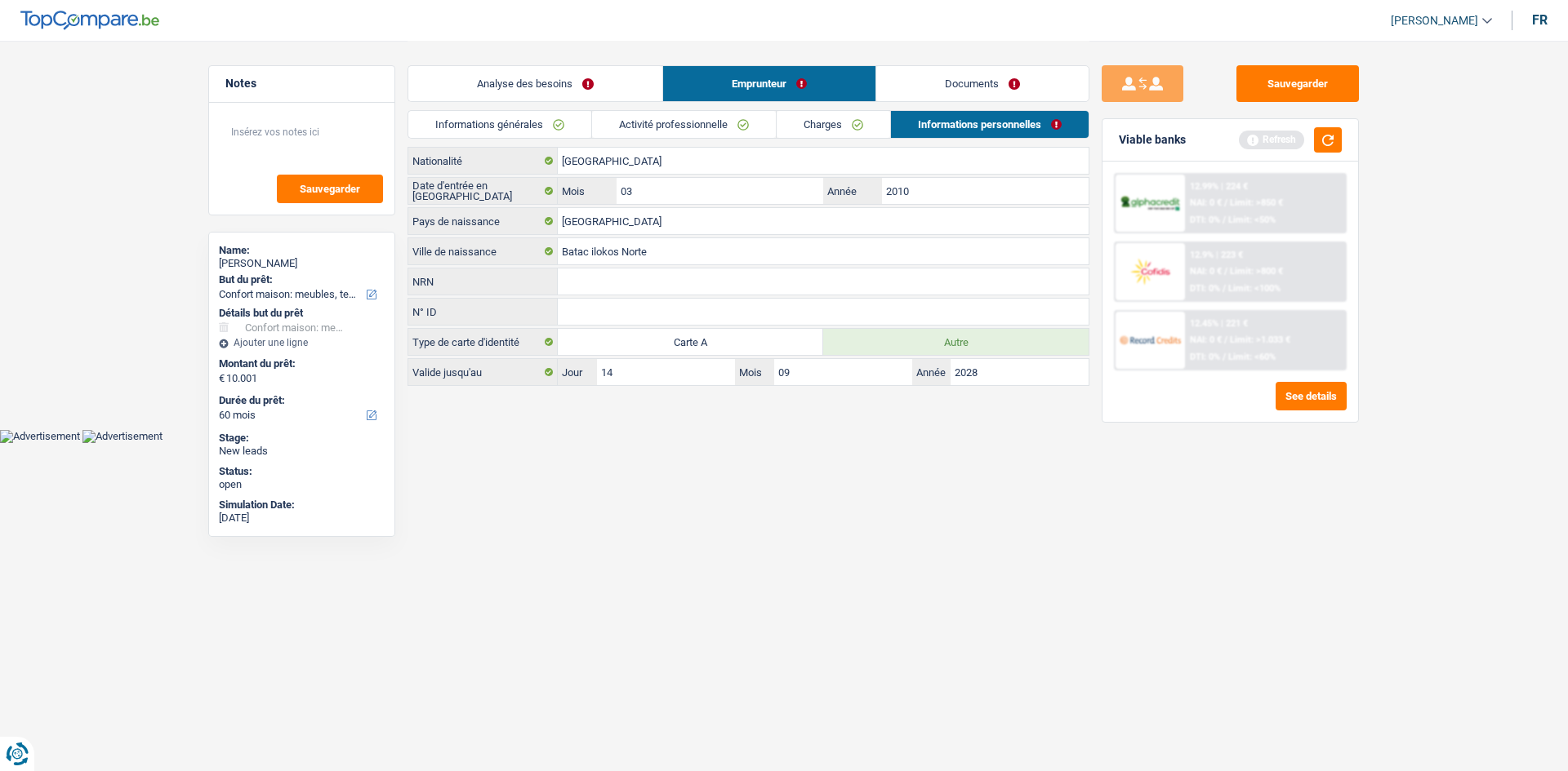
click at [544, 121] on link "Informations générales" at bounding box center [500, 125] width 183 height 27
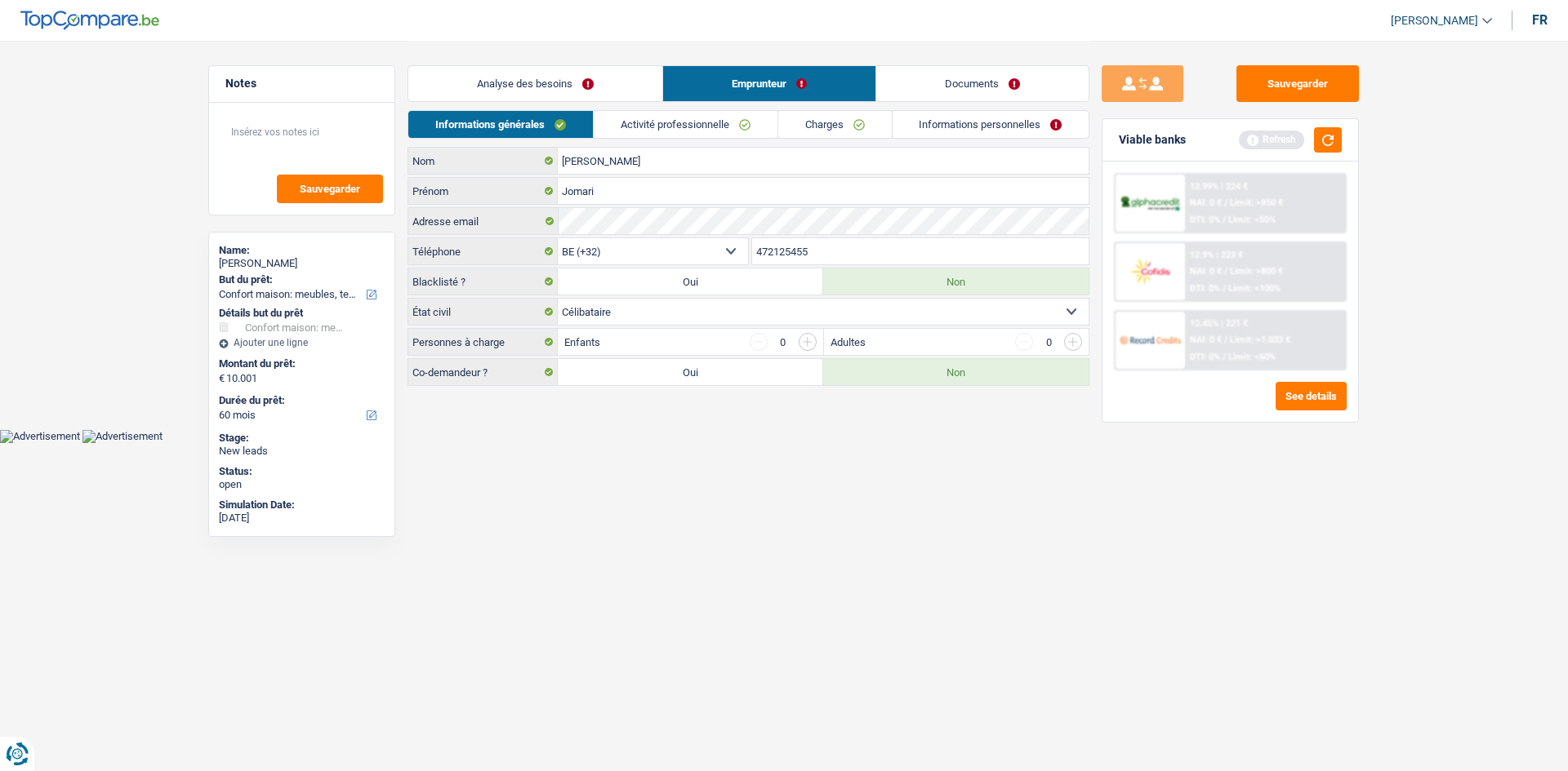
drag, startPoint x: 583, startPoint y: 90, endPoint x: 603, endPoint y: 91, distance: 20.0
click at [583, 89] on link "Analyse des besoins" at bounding box center [535, 83] width 254 height 35
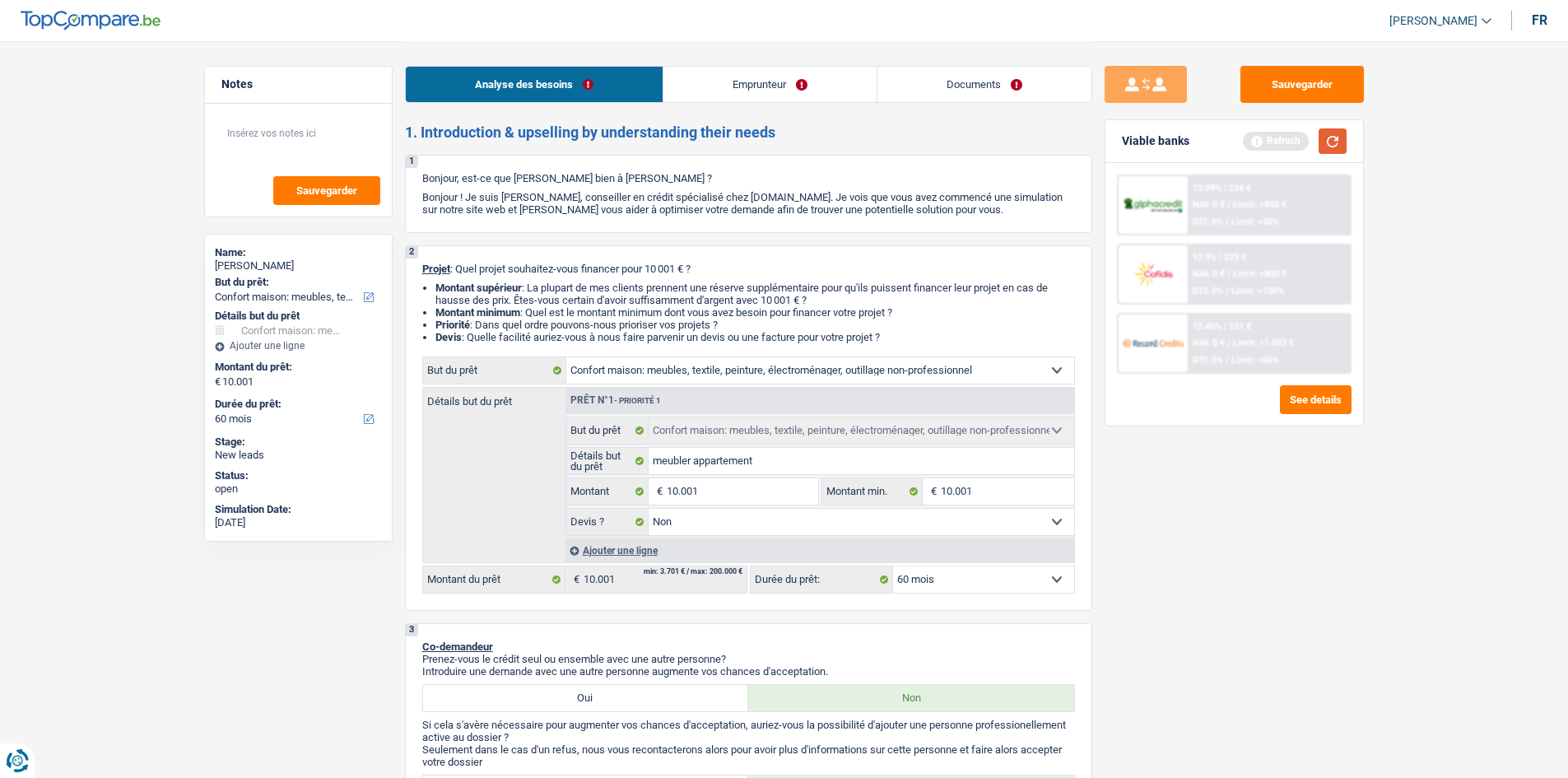
click at [1329, 138] on button "button" at bounding box center [1333, 141] width 28 height 25
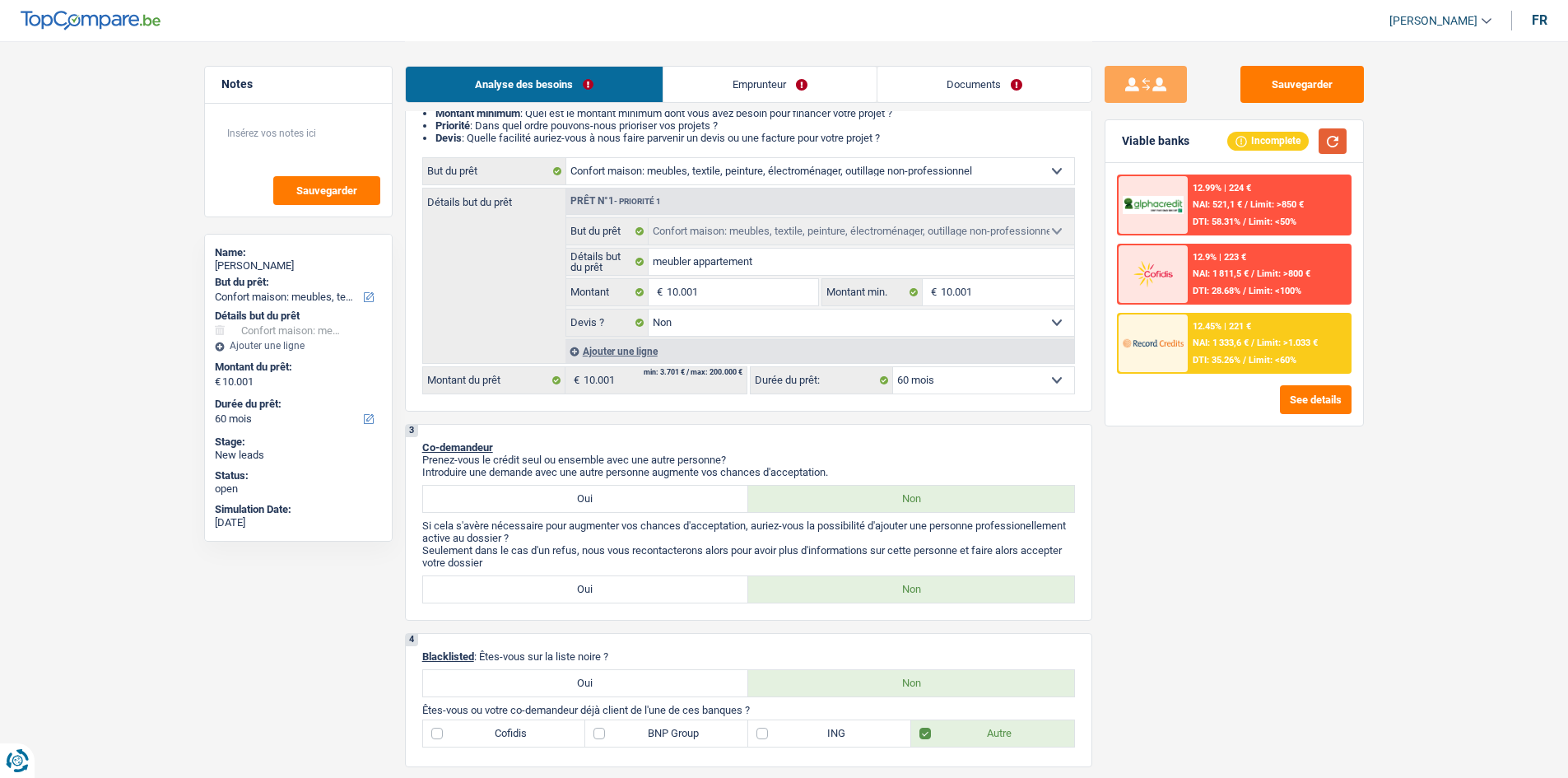
scroll to position [247, 0]
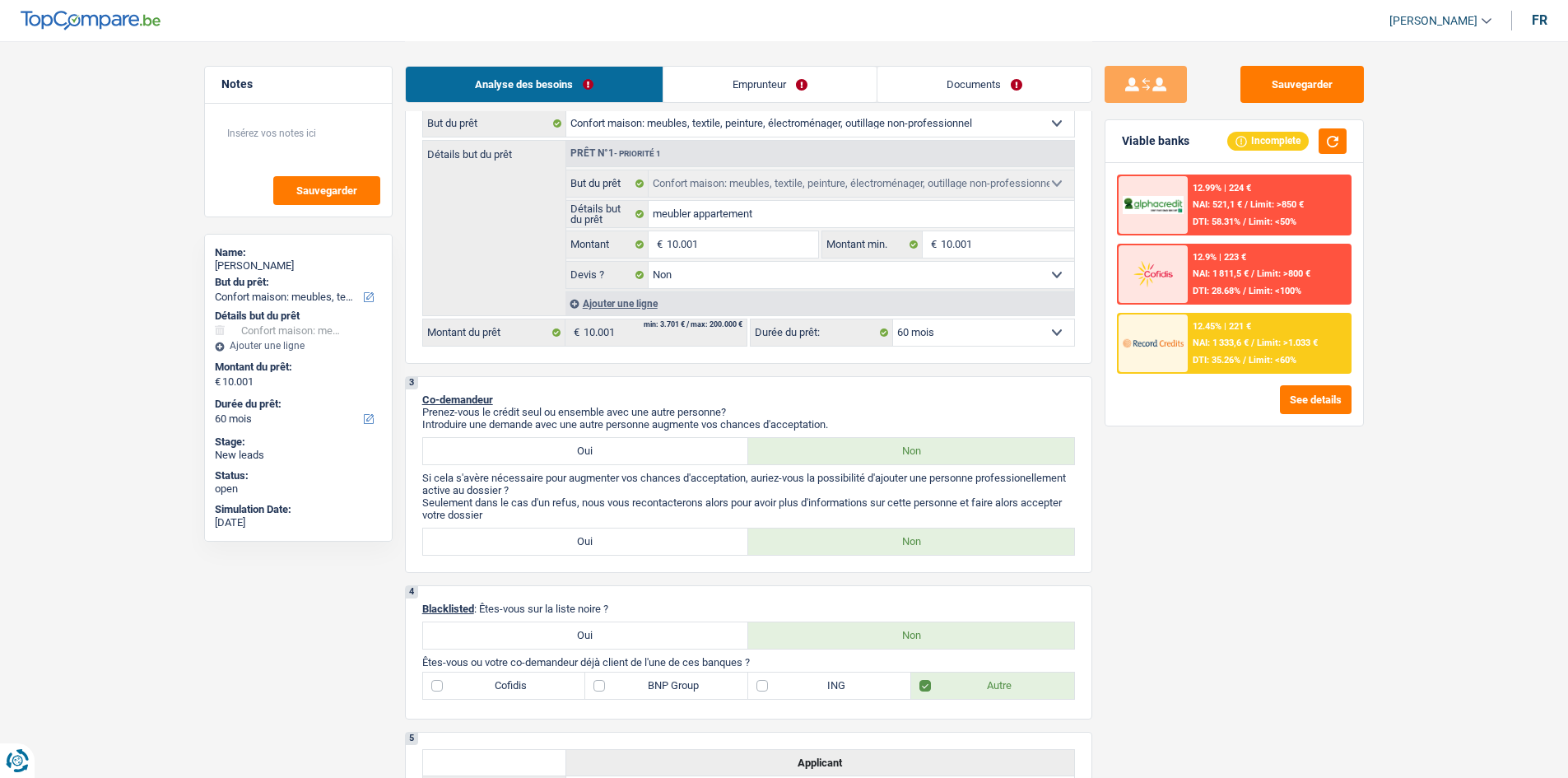
click at [950, 335] on select "12 mois 18 mois 24 mois 30 mois 36 mois 42 mois 48 mois 60 mois Sélectionner un…" at bounding box center [984, 332] width 181 height 26
click at [977, 327] on select "12 mois 18 mois 24 mois 30 mois 36 mois 42 mois 48 mois 60 mois Sélectionner un…" at bounding box center [984, 332] width 181 height 26
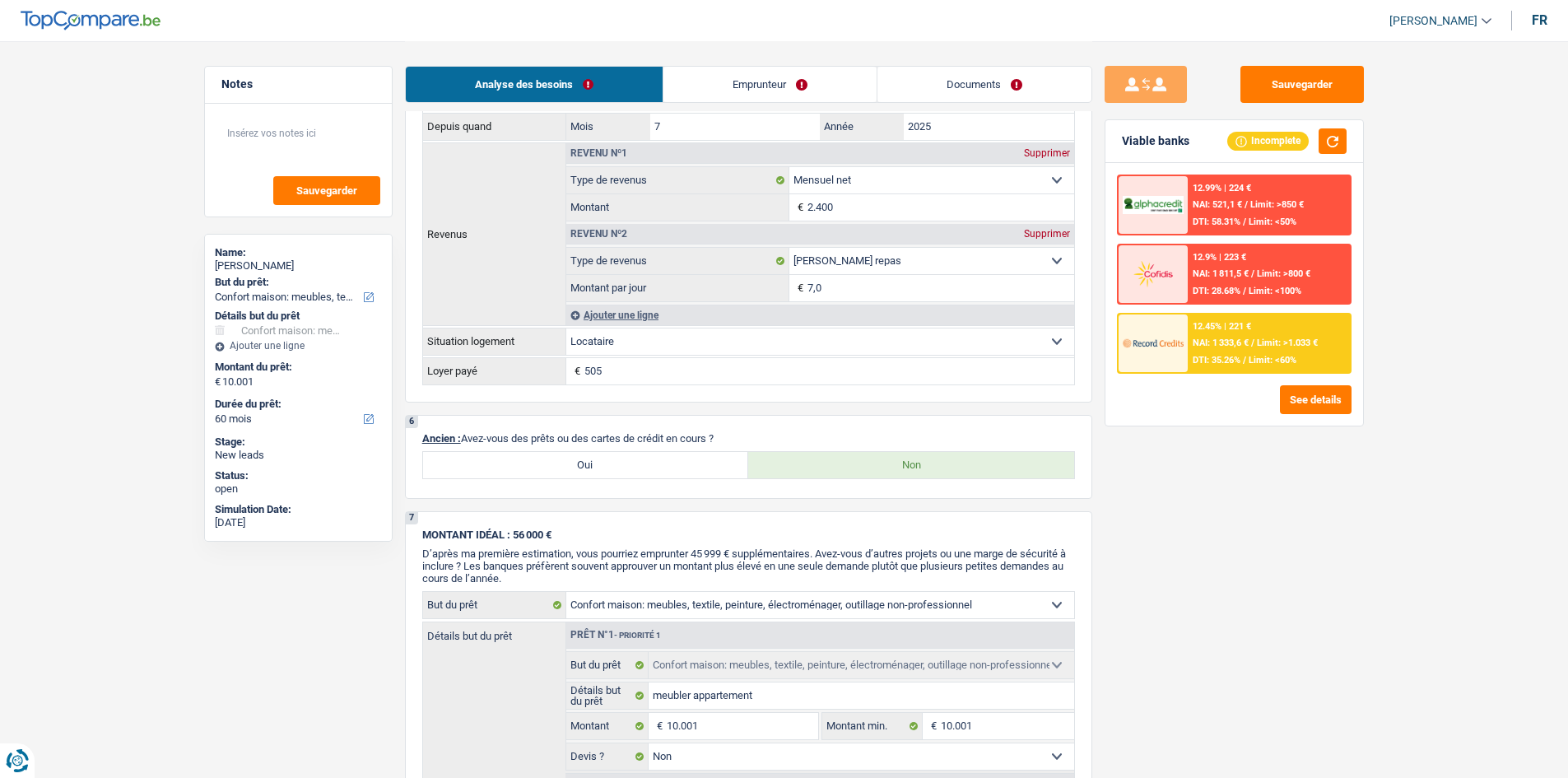
scroll to position [1071, 0]
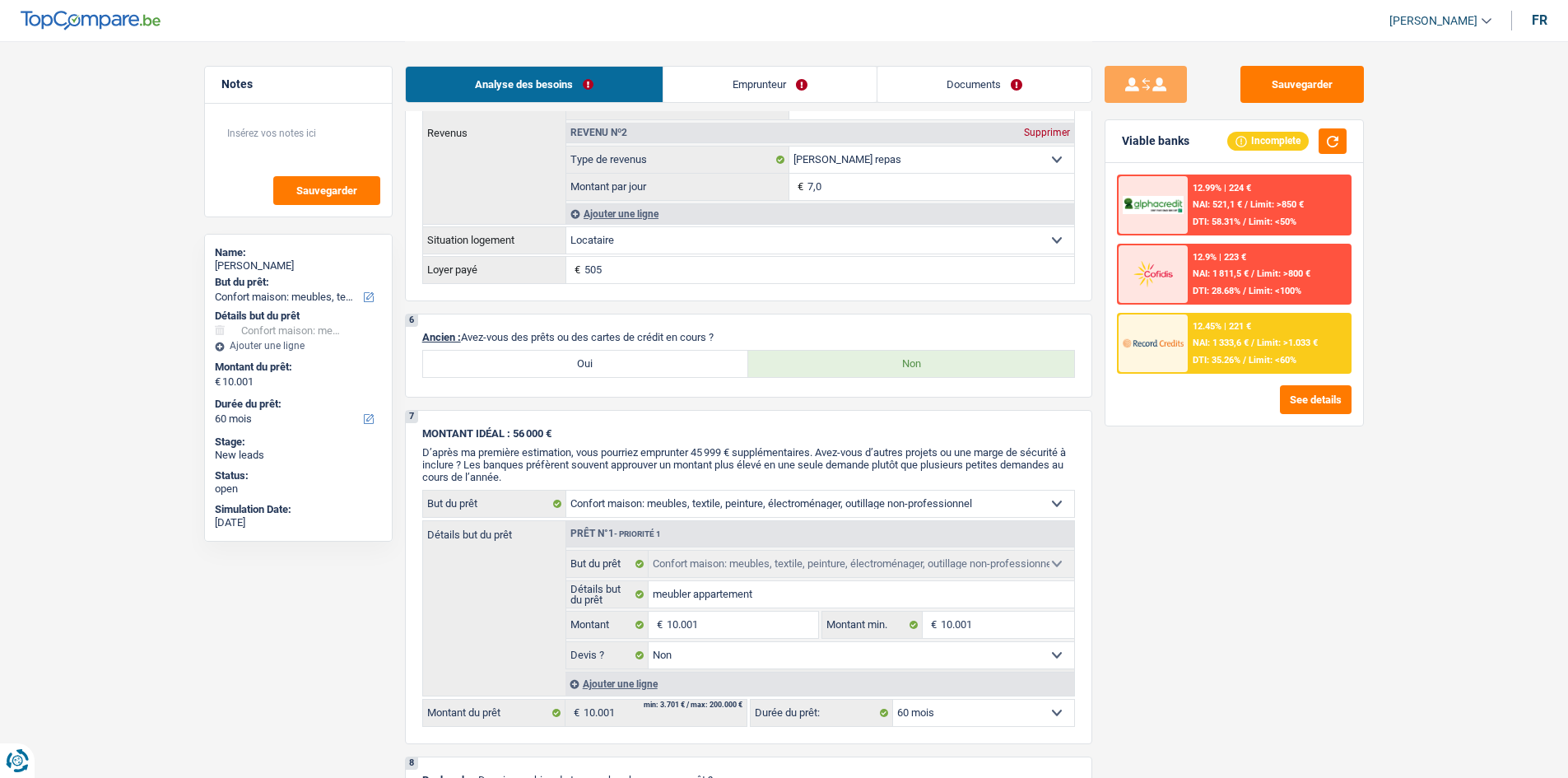
click at [720, 271] on input "505" at bounding box center [829, 270] width 490 height 26
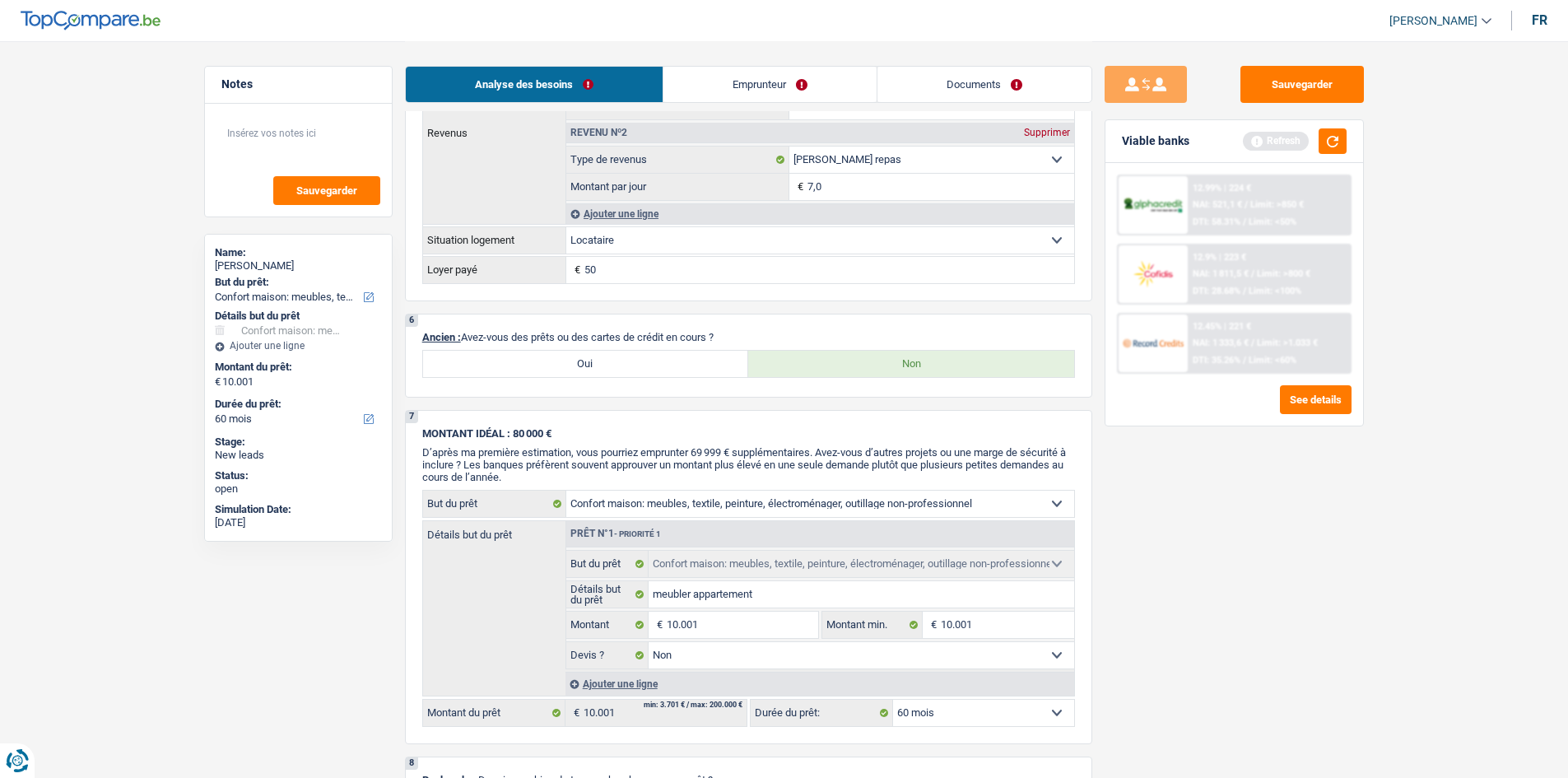
type input "5"
type input "450"
click at [1321, 146] on button "button" at bounding box center [1333, 141] width 28 height 25
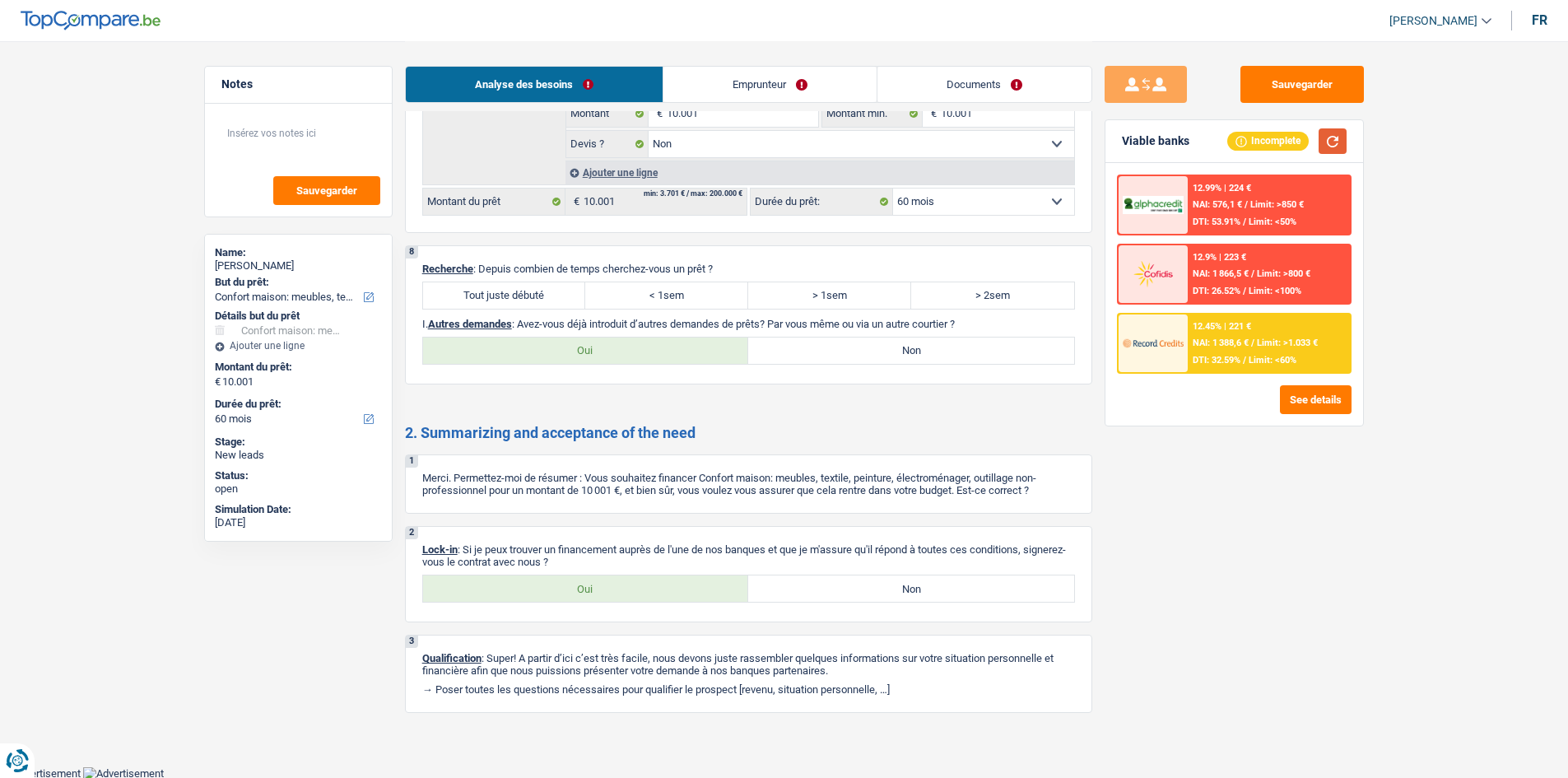
scroll to position [1583, 0]
click at [514, 295] on label "Tout juste débuté" at bounding box center [505, 294] width 163 height 26
click at [514, 295] on input "Tout juste débuté" at bounding box center [505, 294] width 163 height 26
radio input "true"
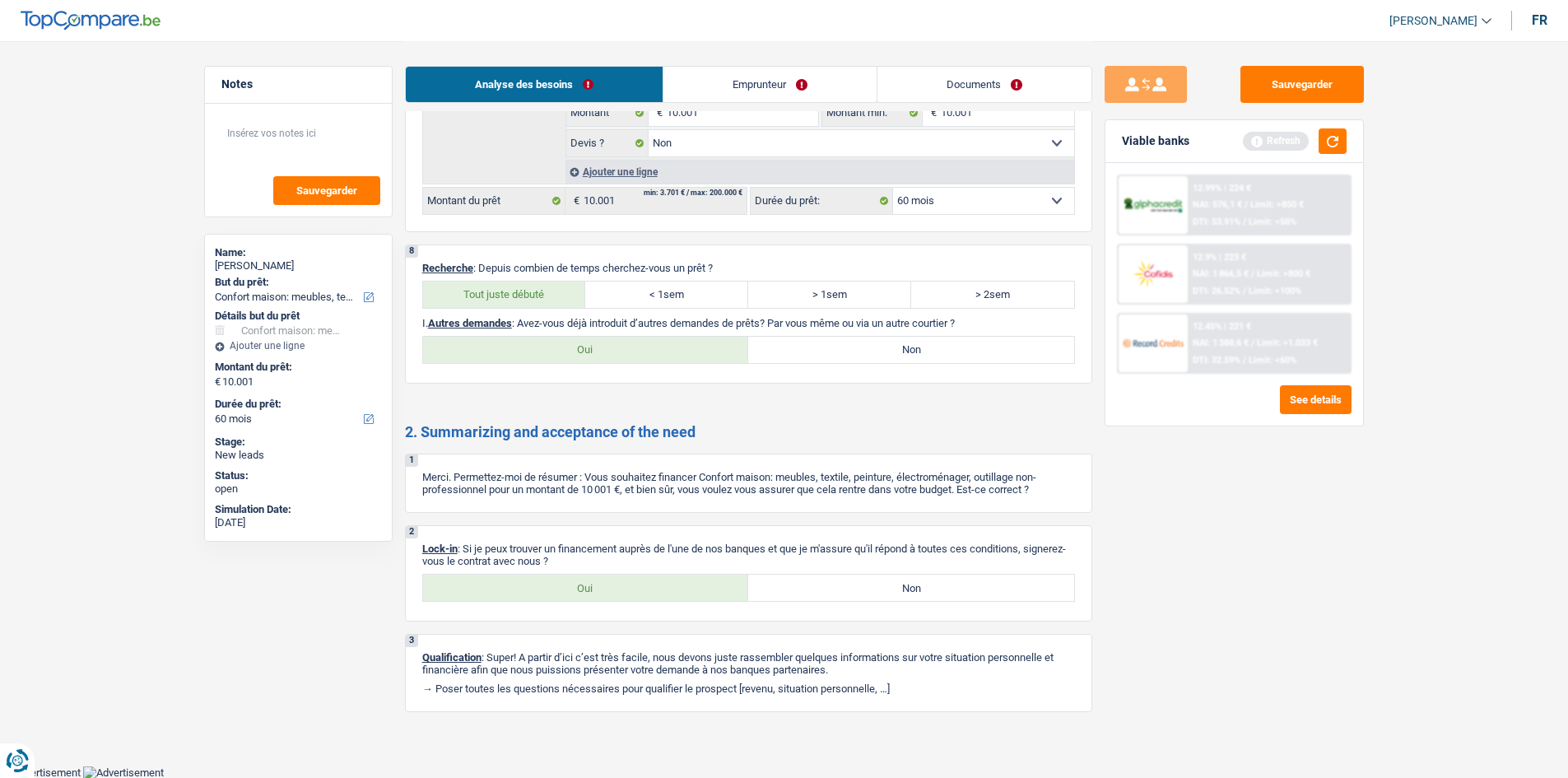
click at [897, 345] on label "Non" at bounding box center [912, 349] width 326 height 26
click at [897, 345] on input "Non" at bounding box center [912, 349] width 326 height 26
radio input "true"
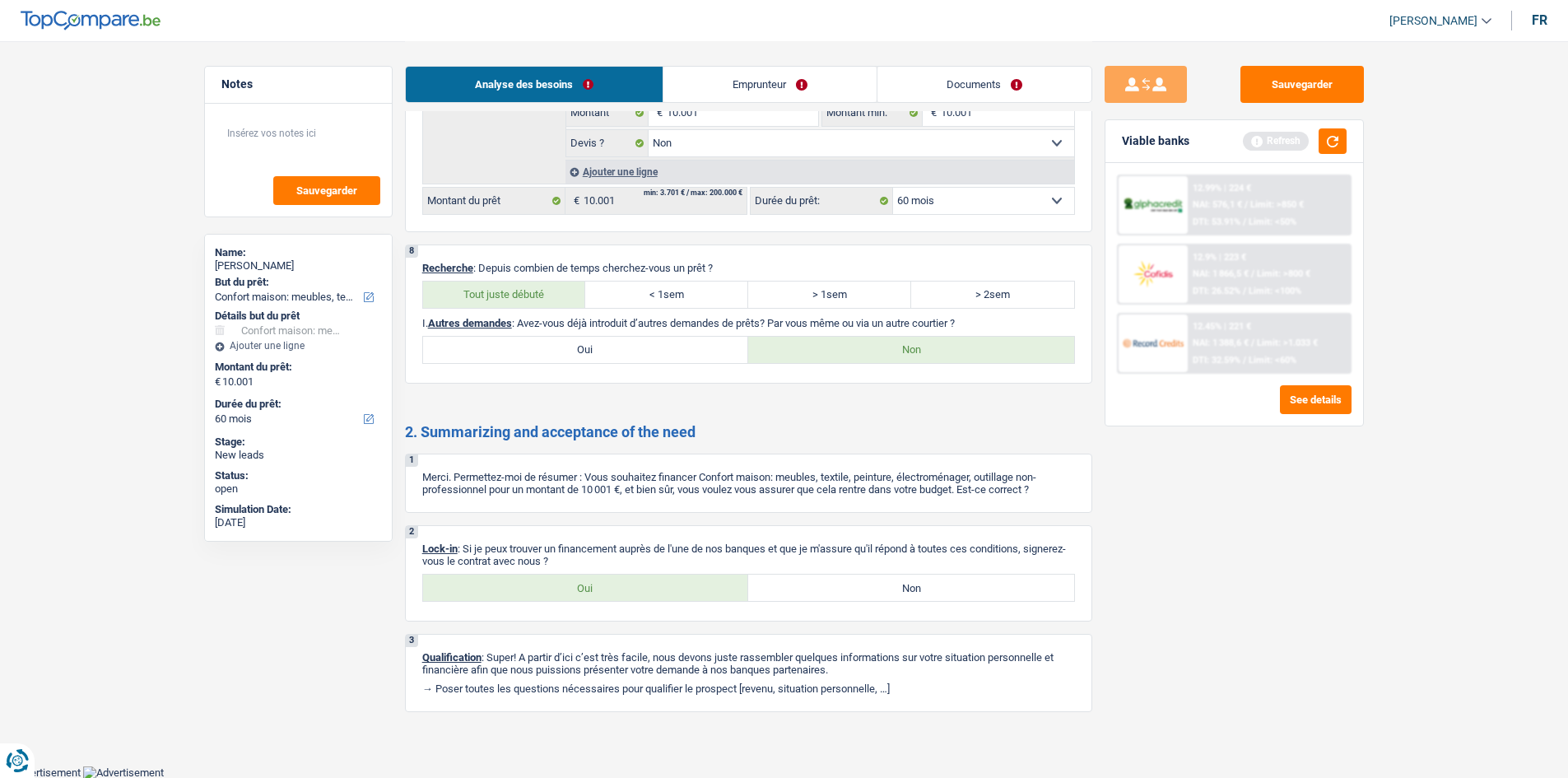
click at [622, 345] on label "Oui" at bounding box center [586, 349] width 326 height 26
click at [622, 345] on input "Oui" at bounding box center [586, 349] width 326 height 26
radio input "true"
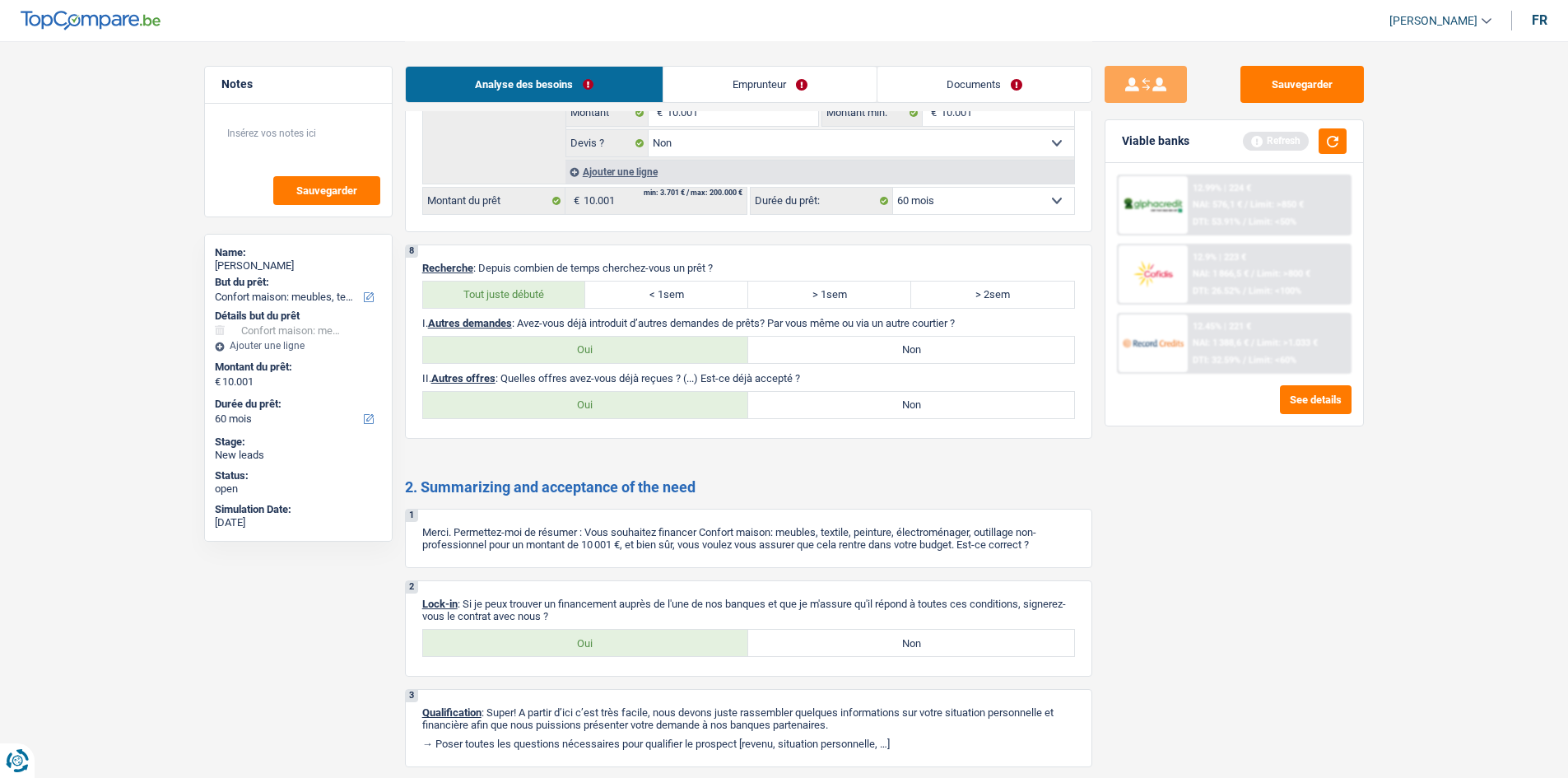
click at [667, 411] on label "Oui" at bounding box center [586, 404] width 326 height 26
click at [667, 411] on input "Oui" at bounding box center [586, 404] width 326 height 26
radio input "true"
select select "60"
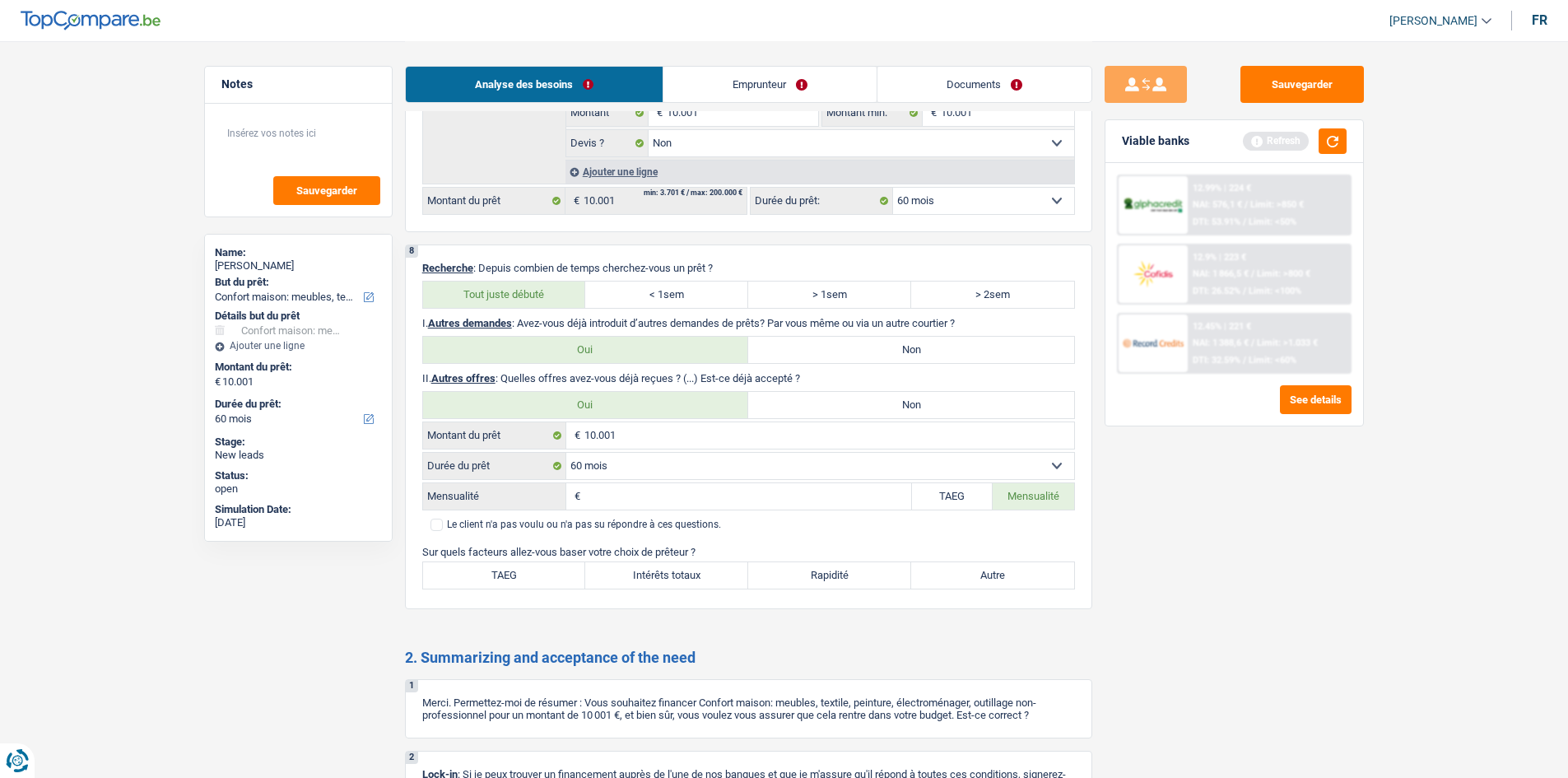
click at [697, 502] on input "Mensualité" at bounding box center [747, 496] width 326 height 26
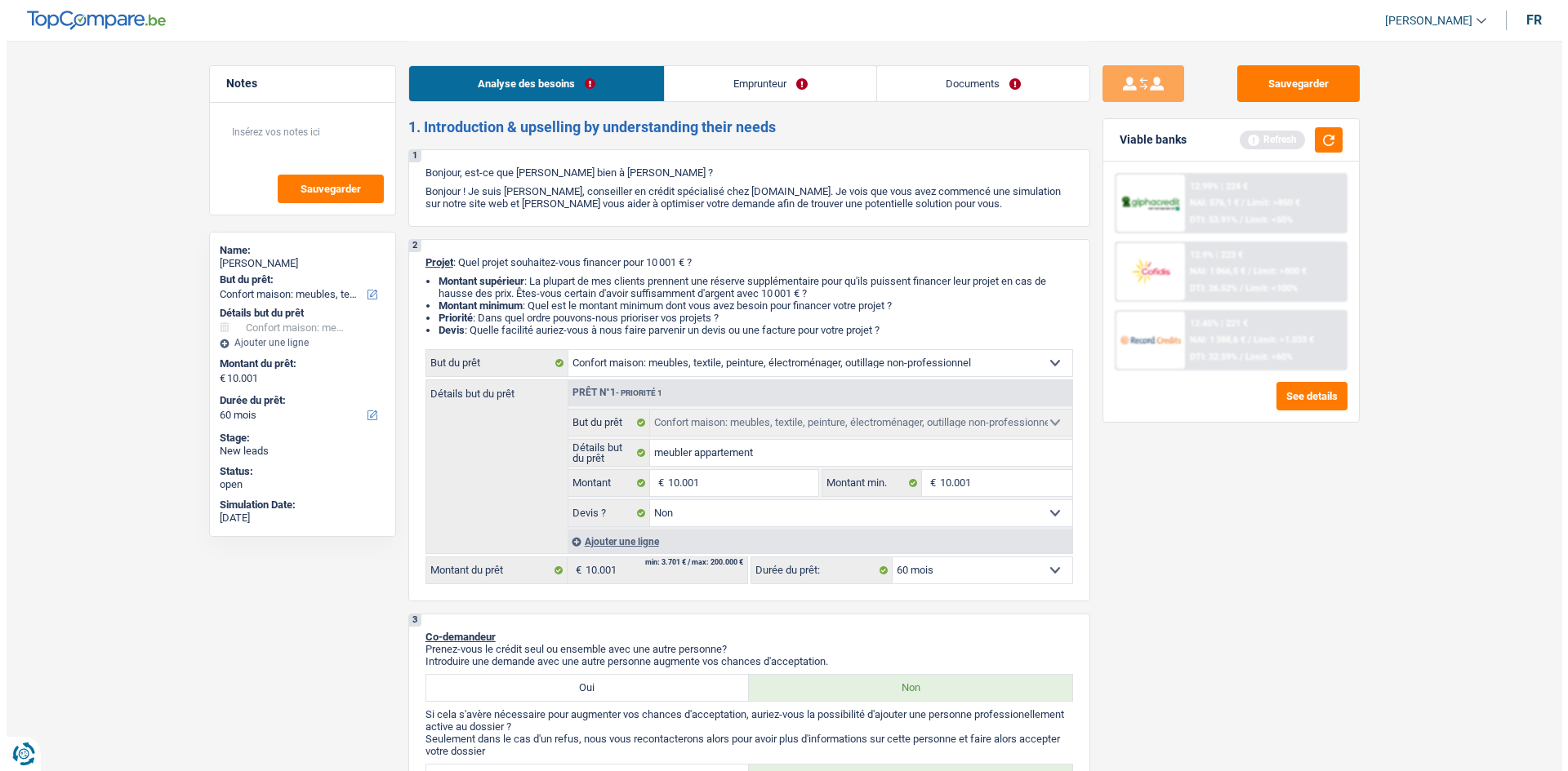
scroll to position [0, 0]
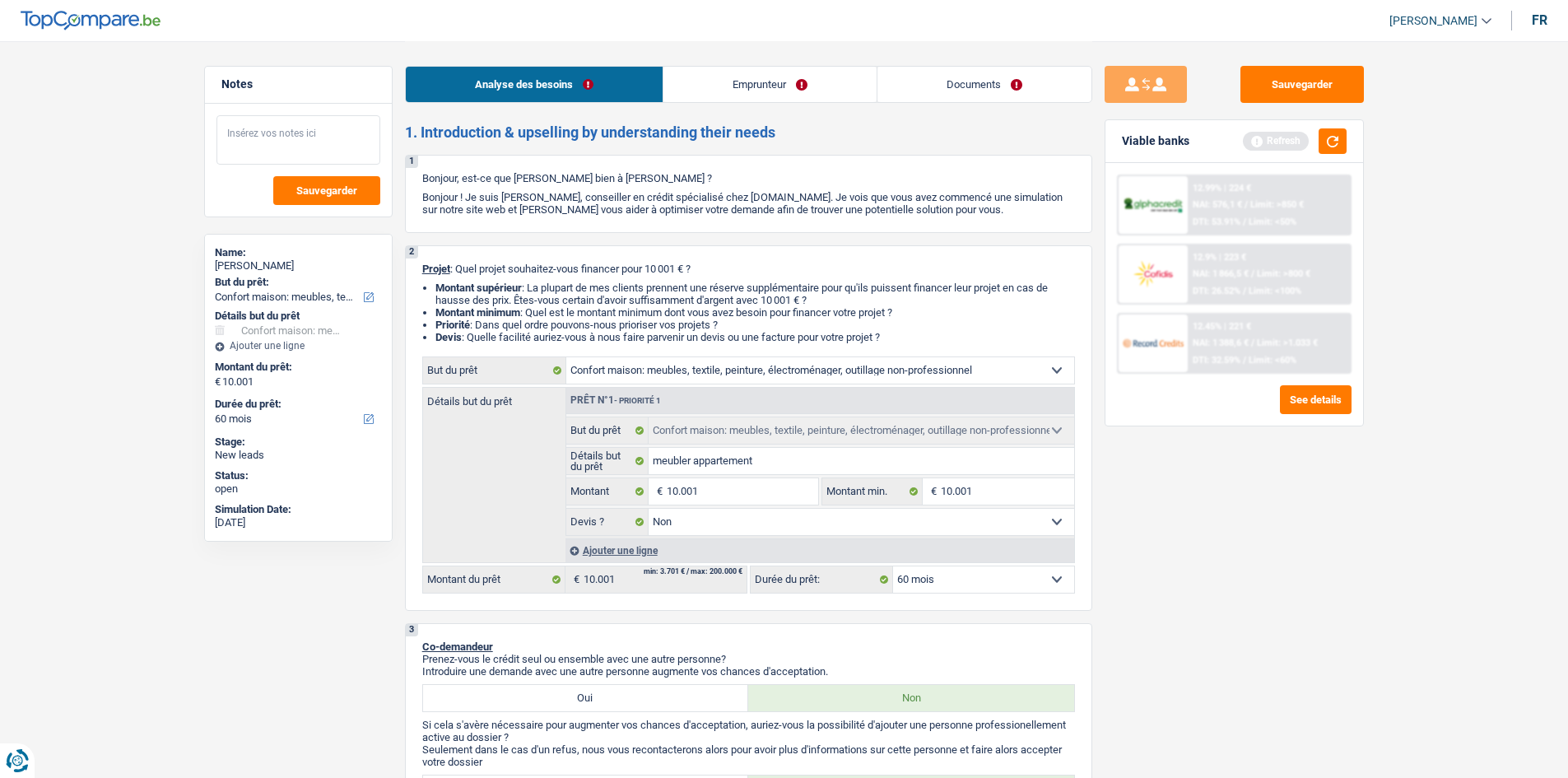
click at [280, 131] on textarea at bounding box center [298, 139] width 164 height 50
click at [1020, 81] on link "Documents" at bounding box center [985, 84] width 214 height 35
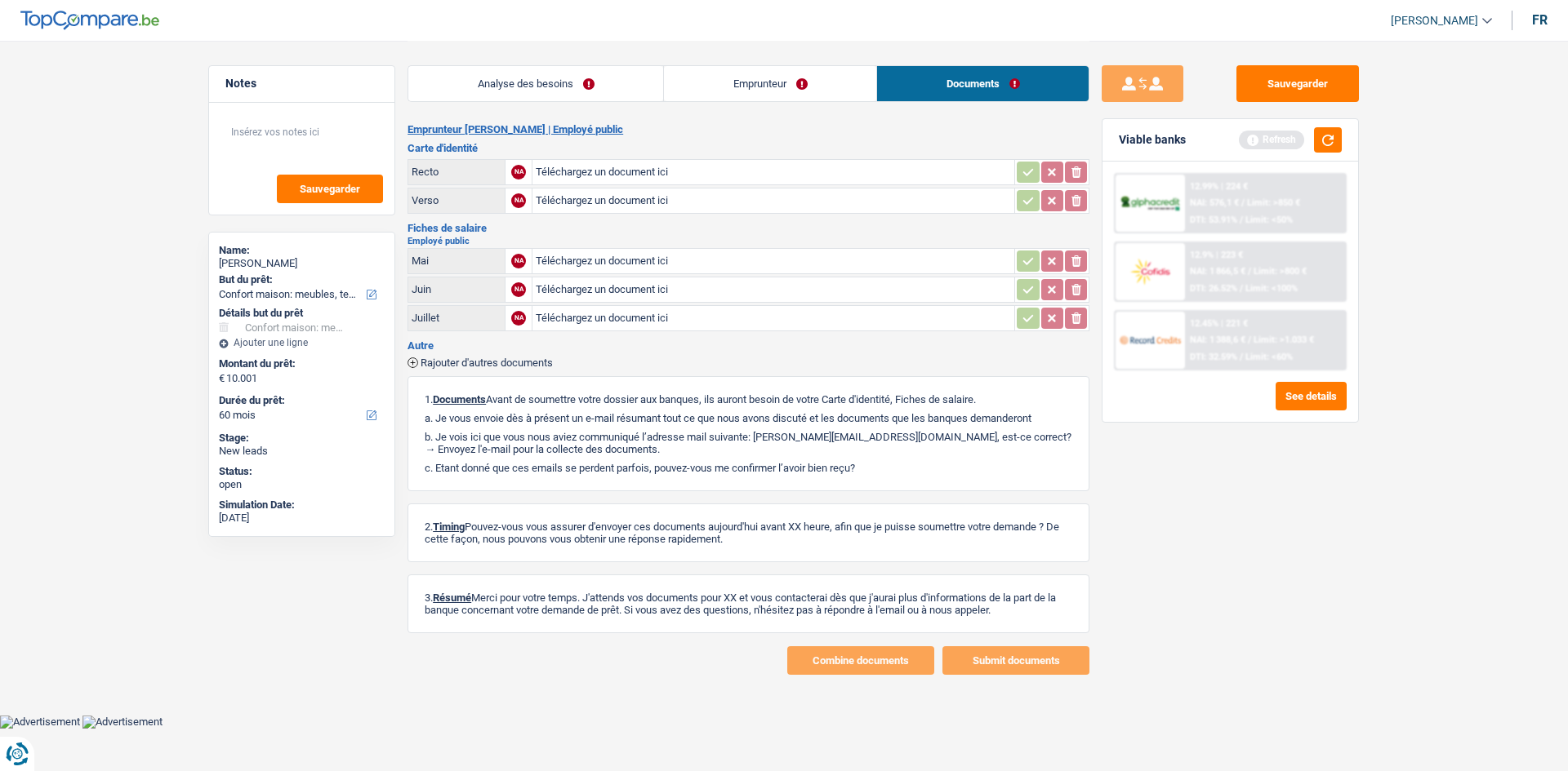
click at [797, 68] on link "Emprunteur" at bounding box center [770, 83] width 213 height 35
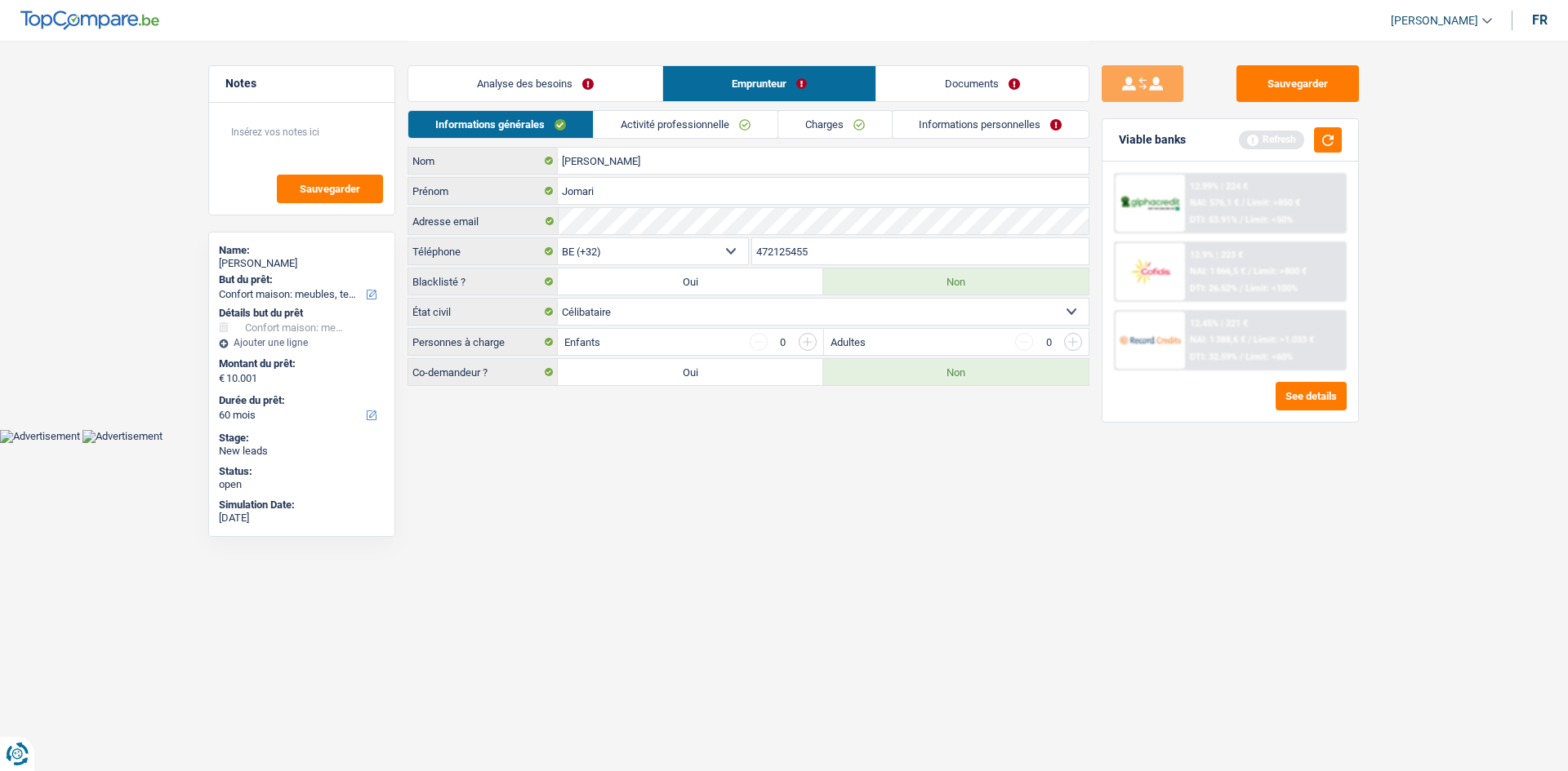
click at [930, 126] on link "Informations personnelles" at bounding box center [990, 125] width 196 height 27
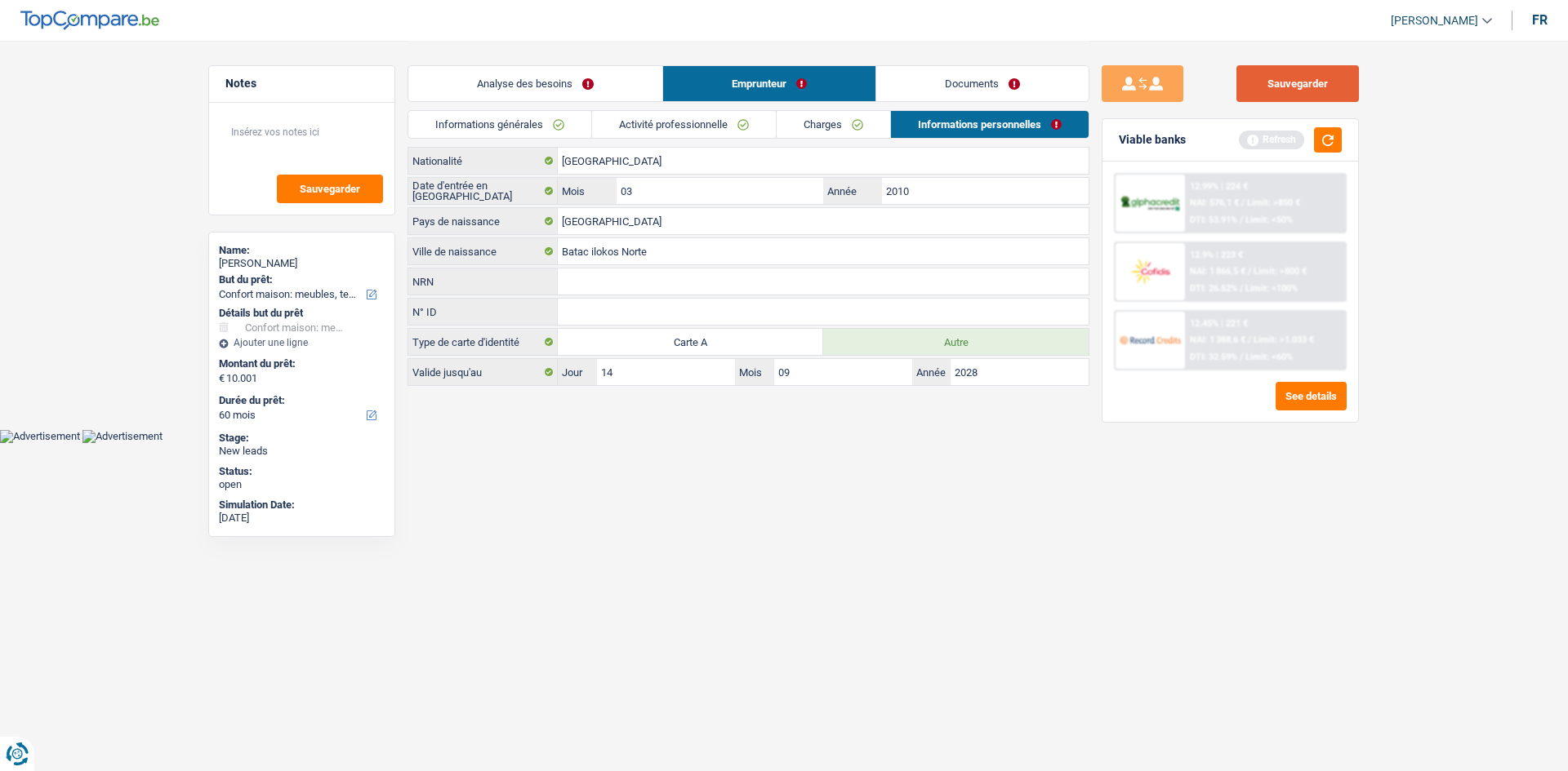
click at [1320, 77] on button "Sauvegarder" at bounding box center [1297, 83] width 123 height 37
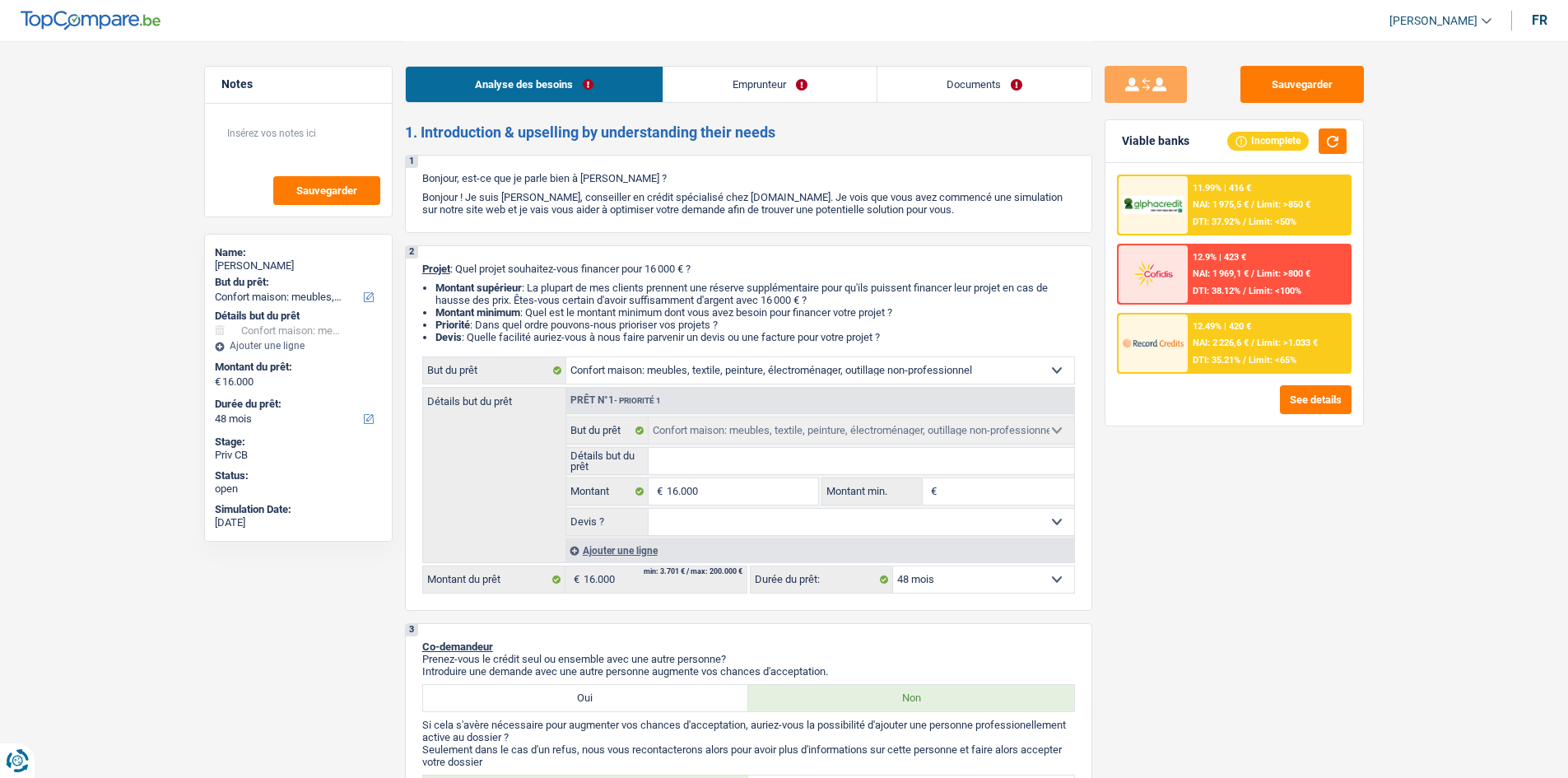
select select "household"
select select "48"
select select "household"
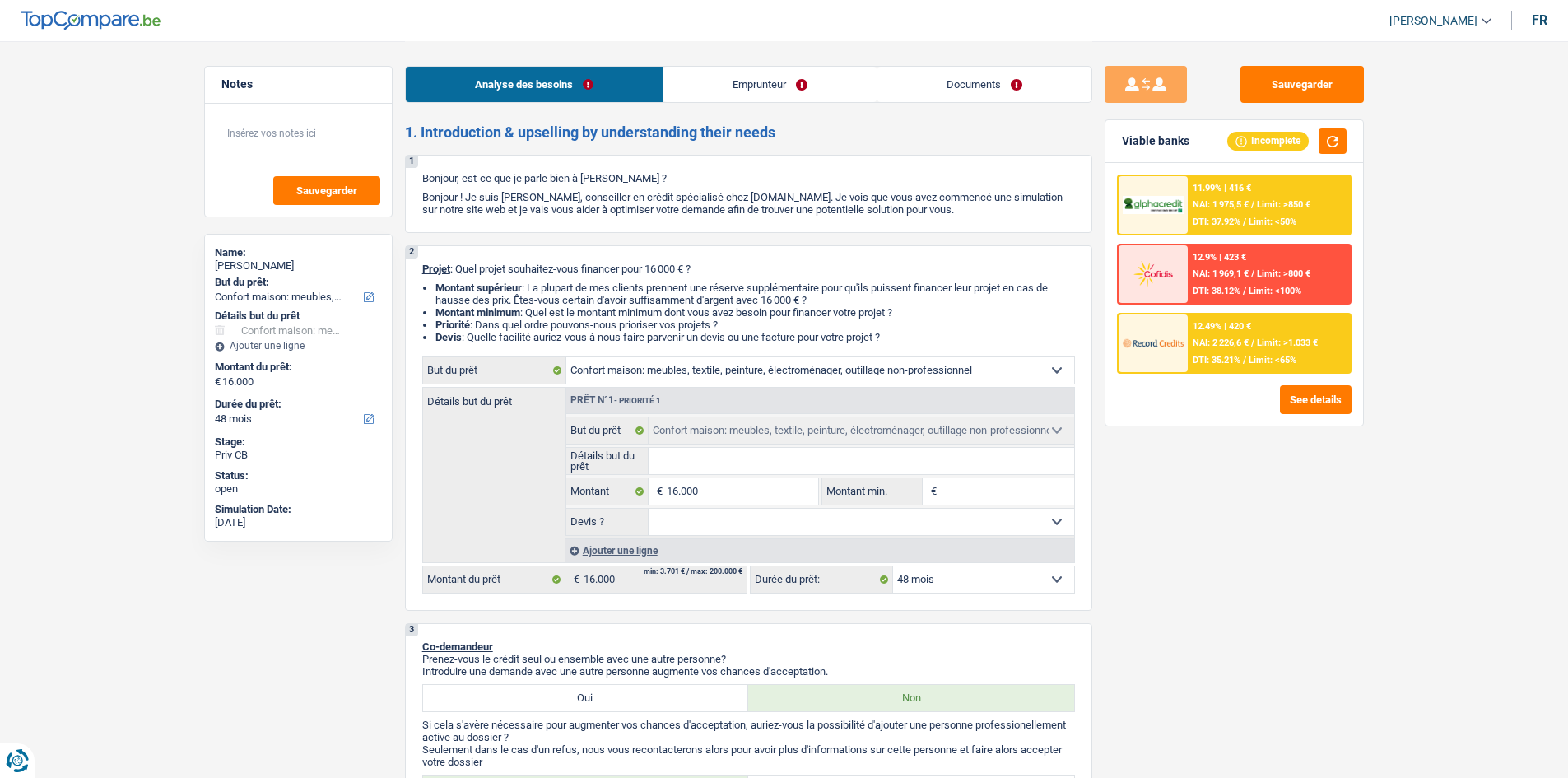
select select "48"
select select "privateEmployee"
select select "netSalary"
select select "mealVouchers"
select select "rents"
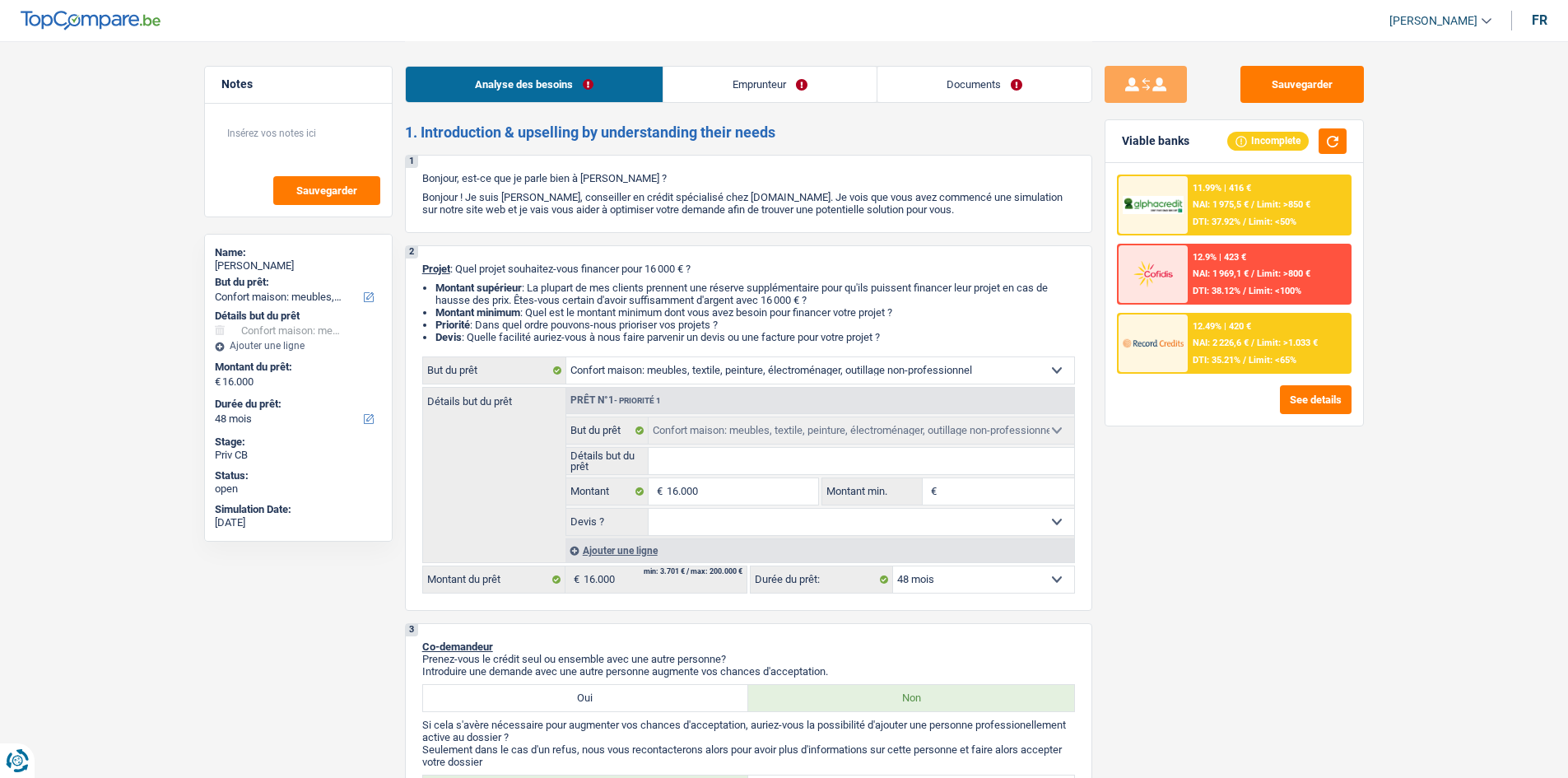
select select "household"
select select "48"
click at [713, 464] on input "Détails but du prêt" at bounding box center [861, 460] width 426 height 26
type input "r"
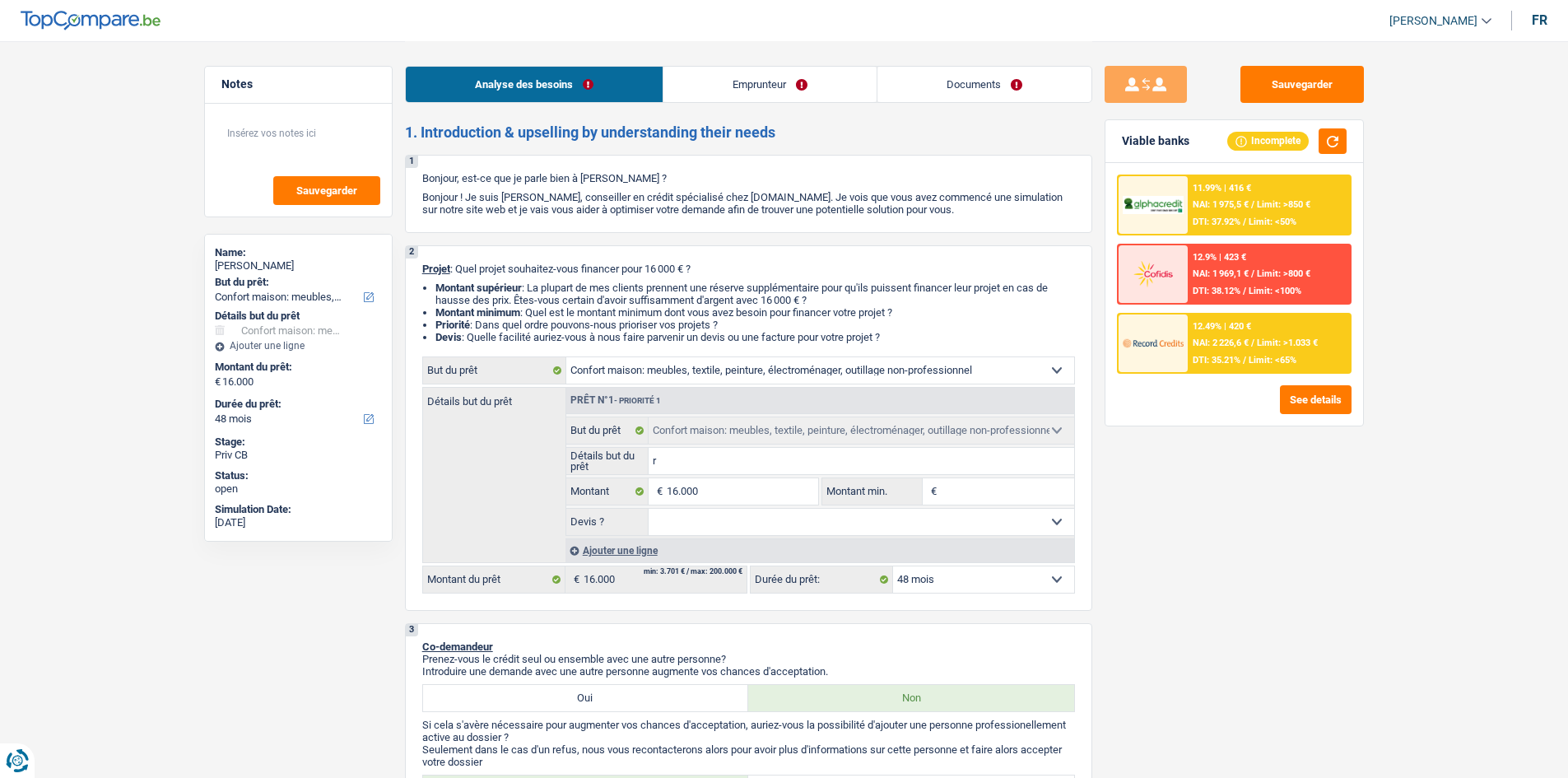
type input "r"
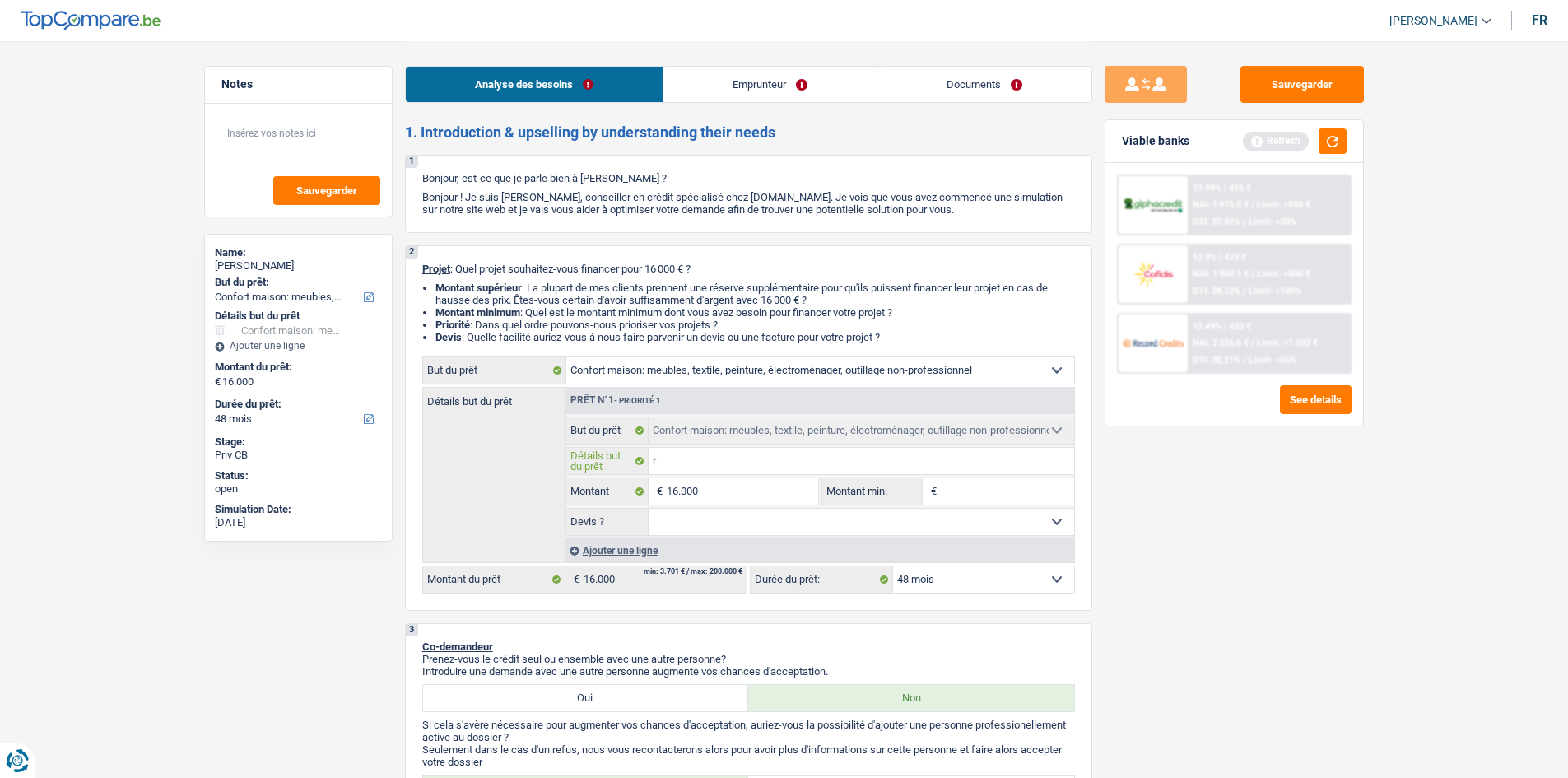
type input "re"
type input "r"
type input "a"
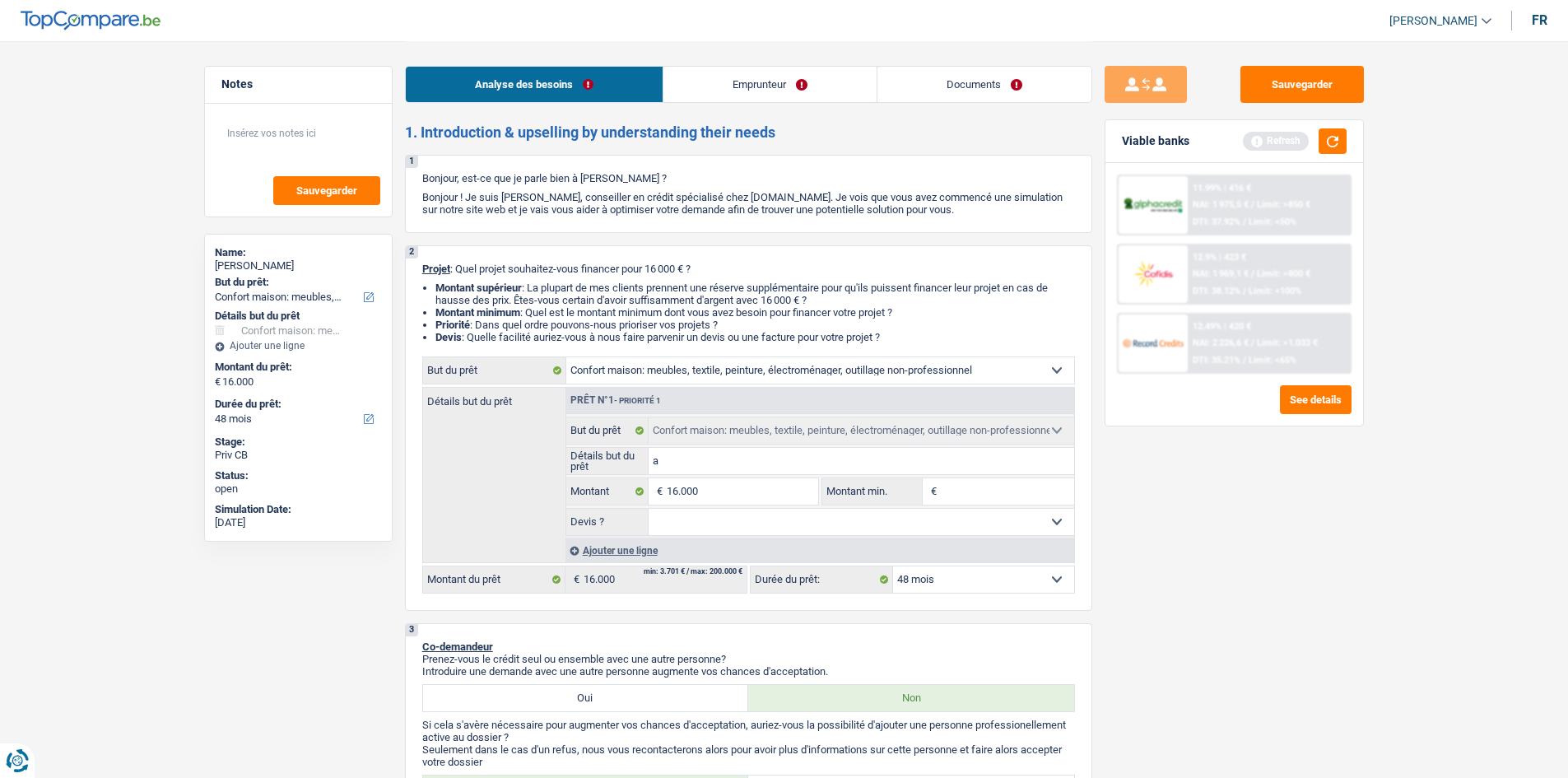
type input "a"
type input "ac"
type input "ach"
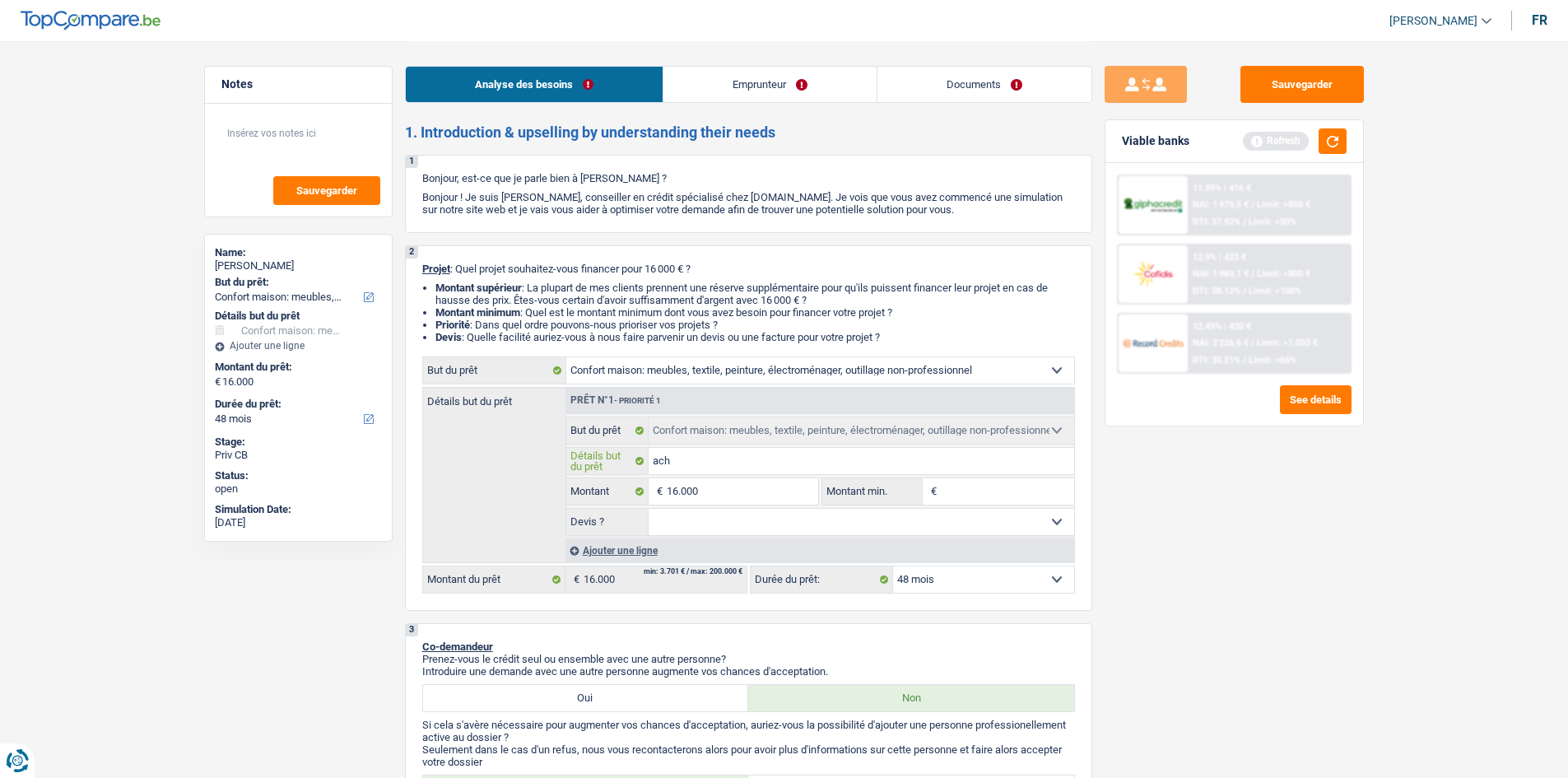
type input "ache"
type input "achet"
type input "achete"
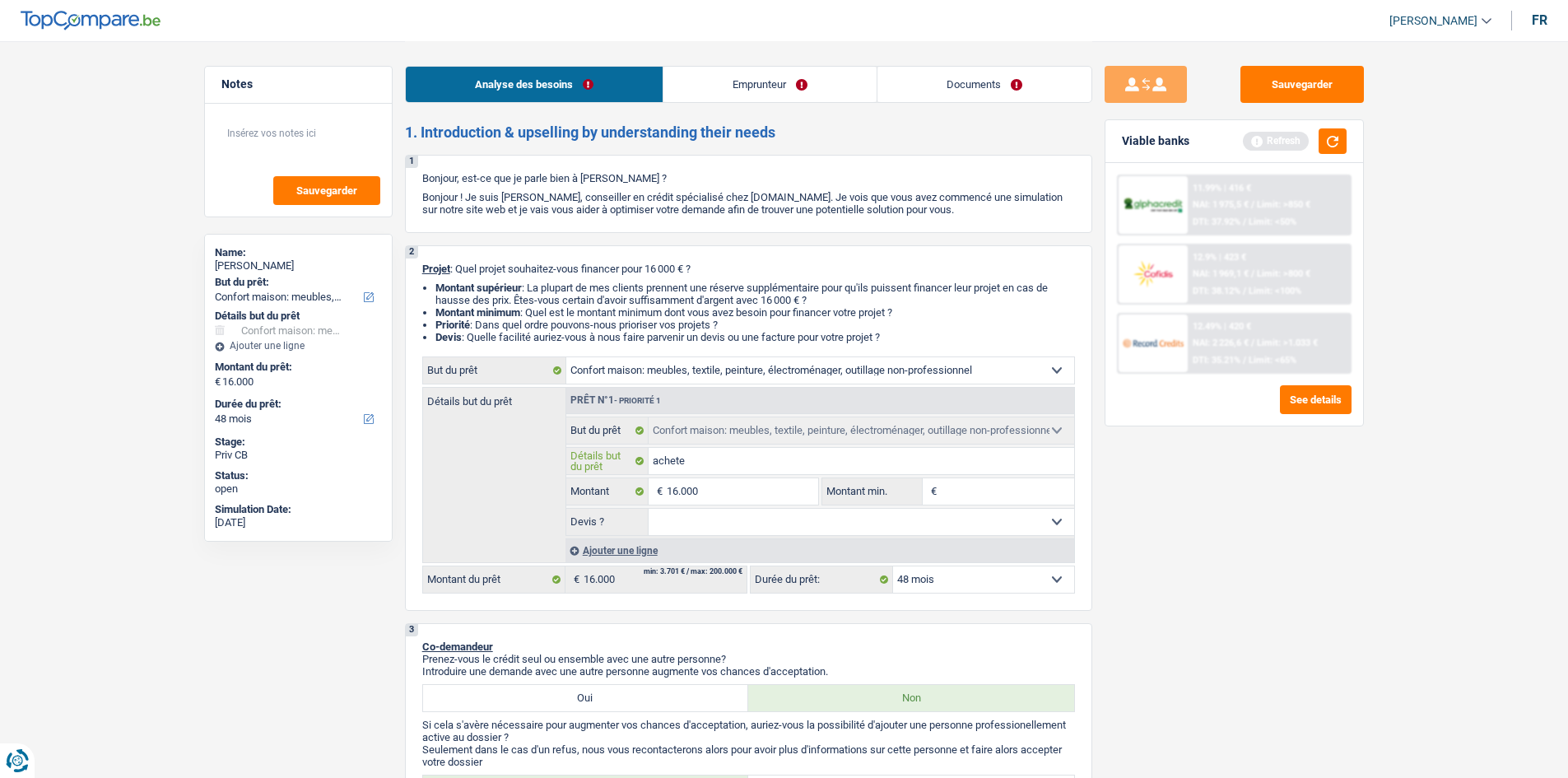
type input "achete"
type input "acheter"
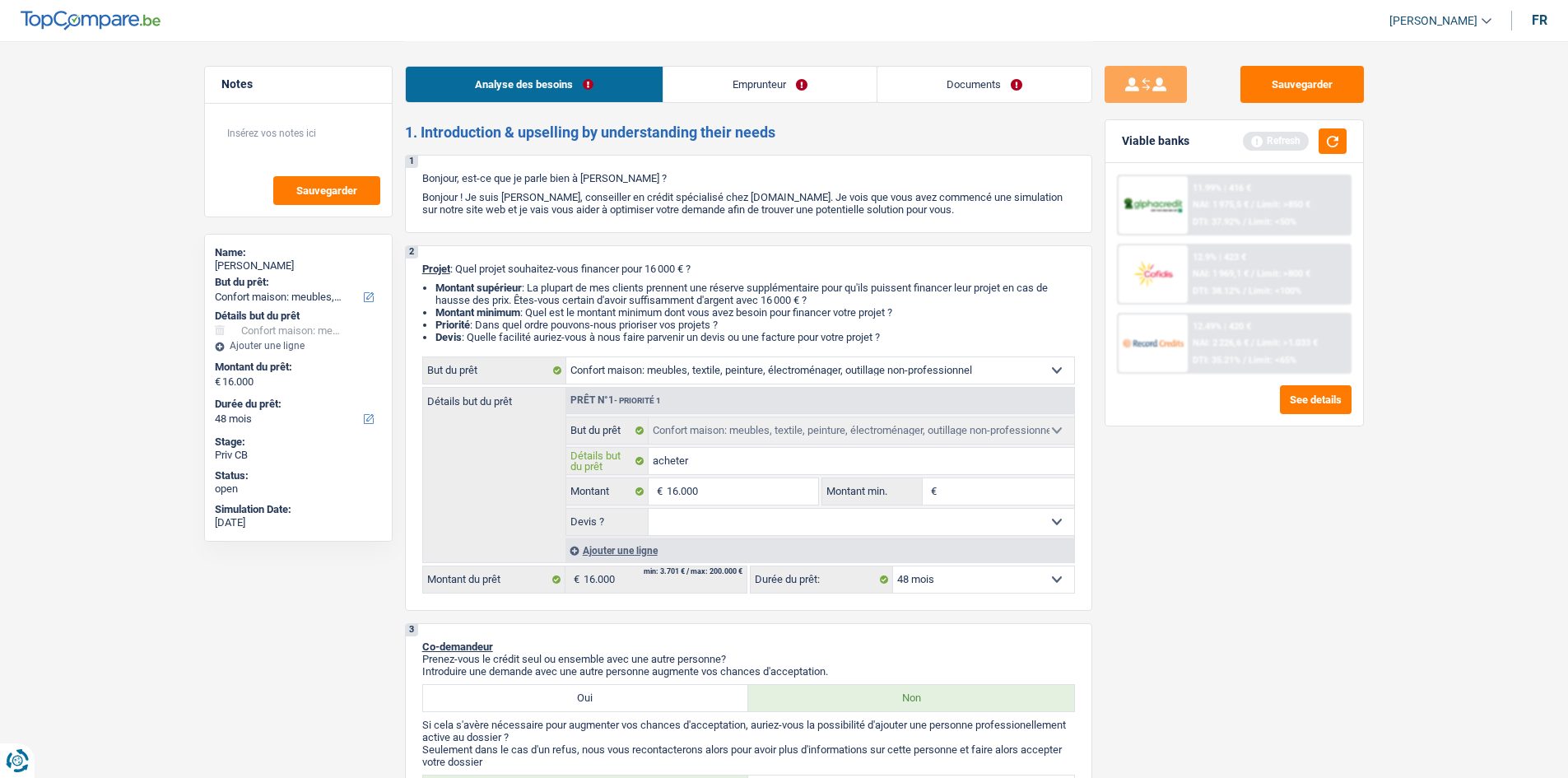
type input "acheter d"
type input "acheter de"
type input "acheter des"
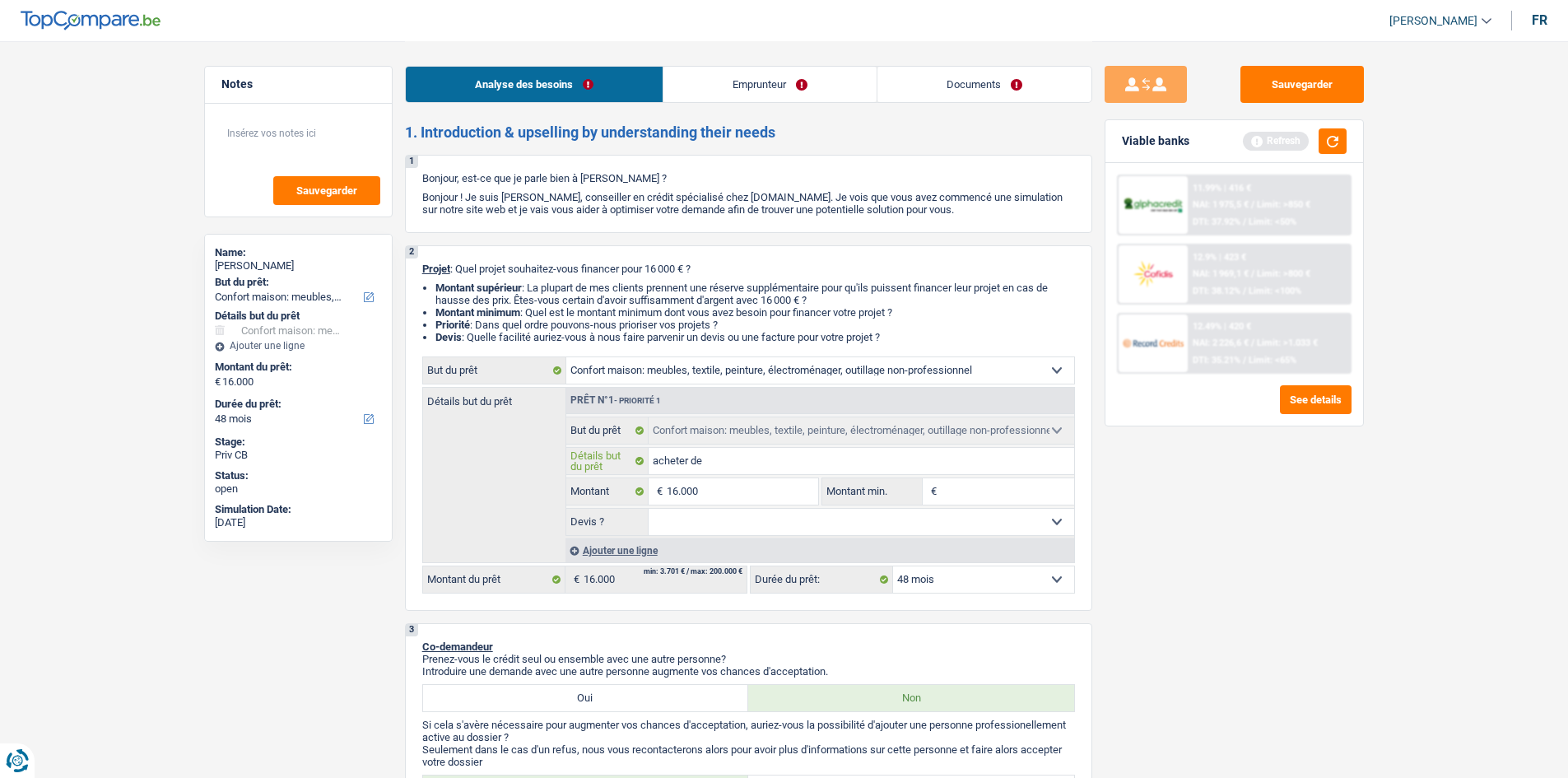
type input "acheter des"
type input "acheter des m"
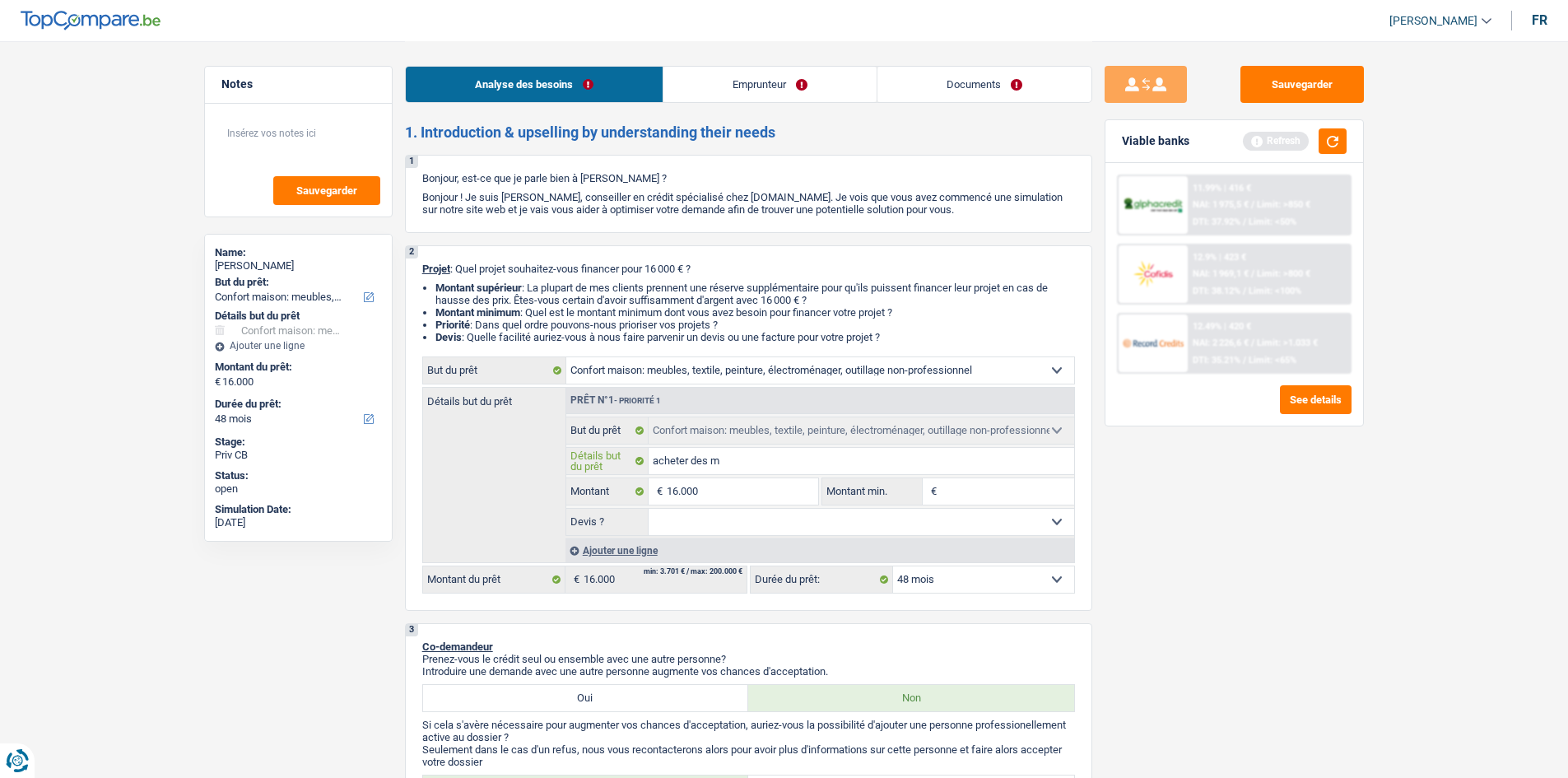
type input "acheter des me"
type input "acheter des meu"
type input "acheter des meub"
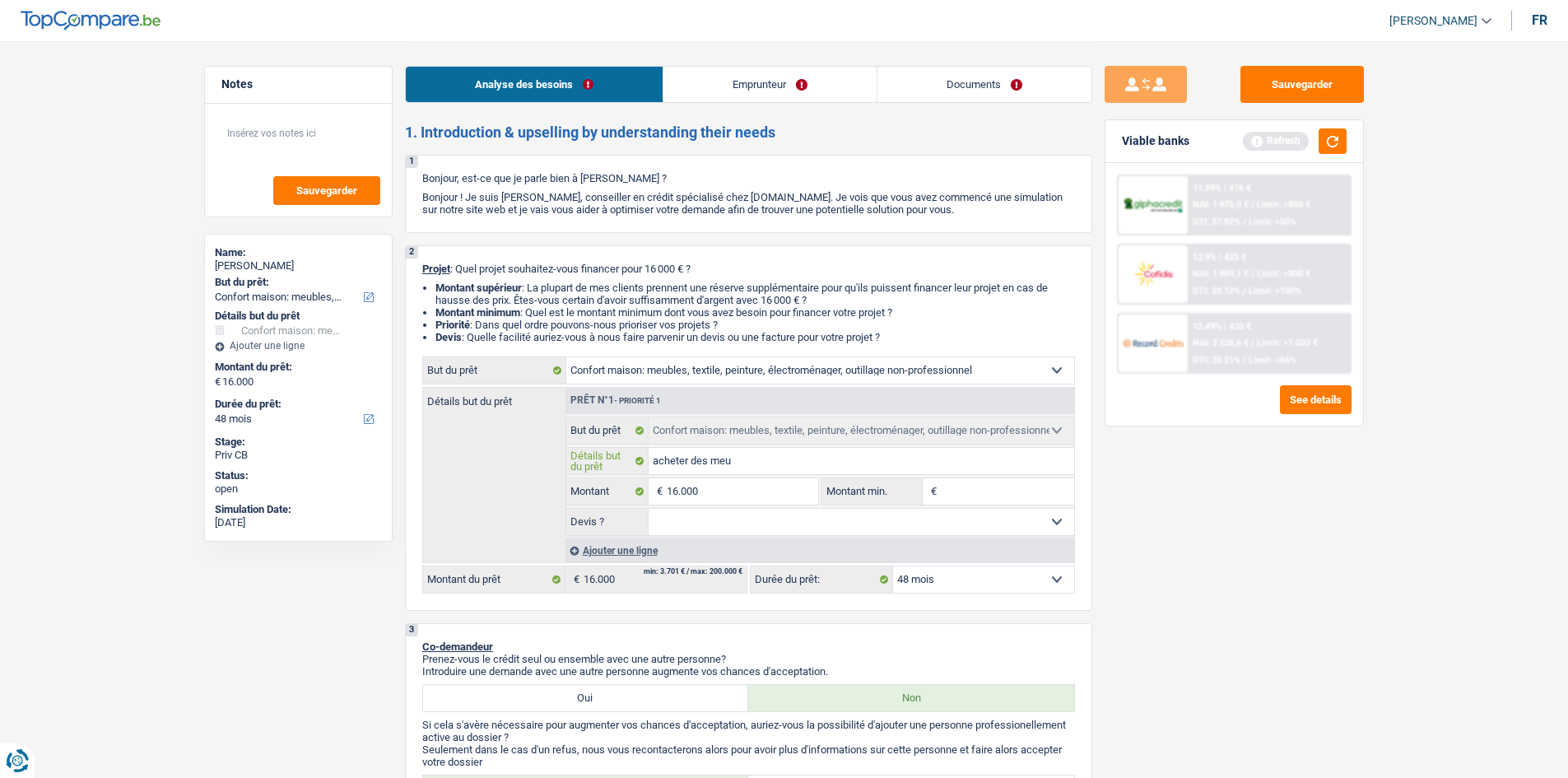
type input "acheter des meub"
type input "acheter des meubl"
type input "acheter des meuble"
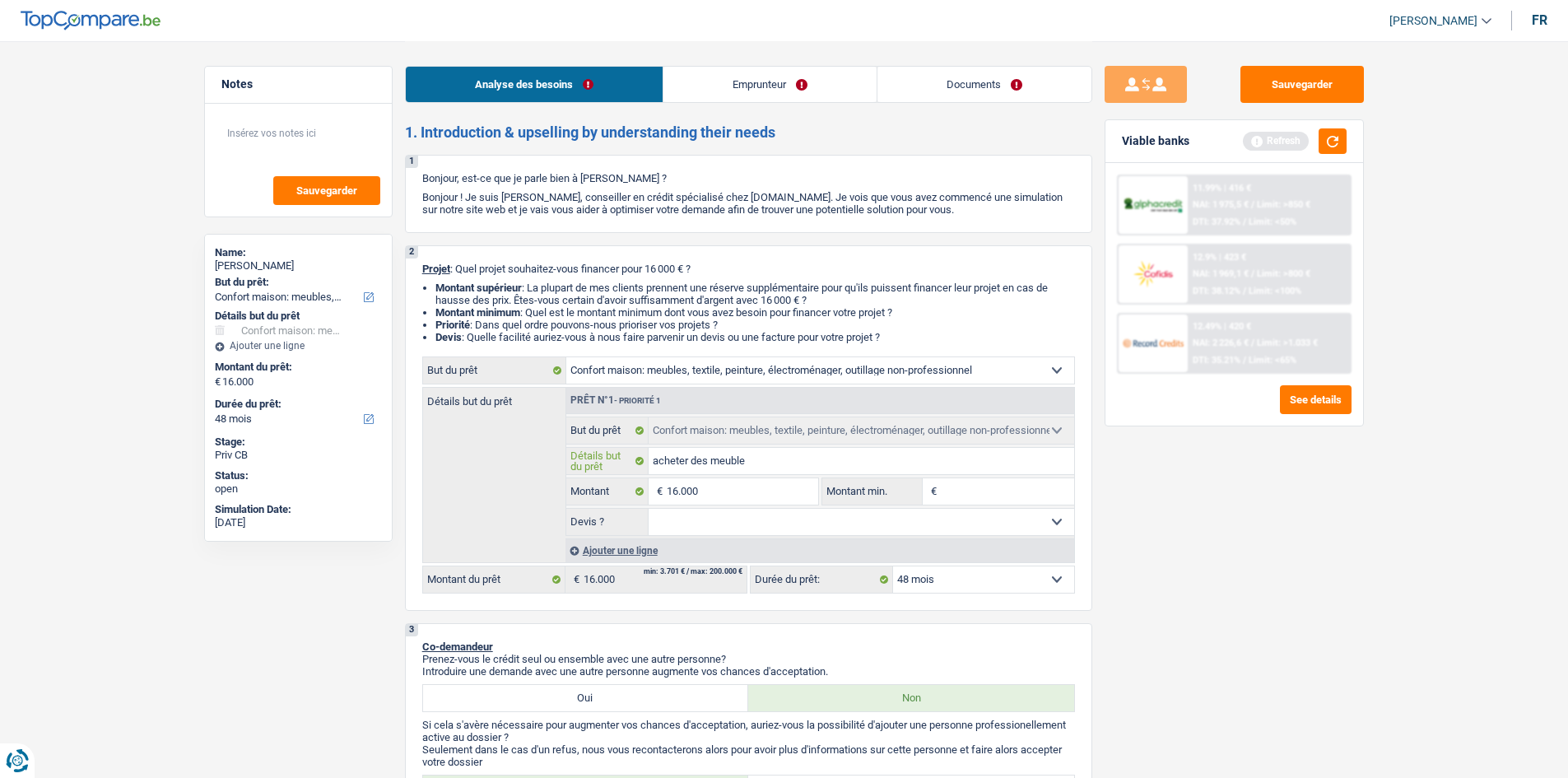
type input "acheter des meubles"
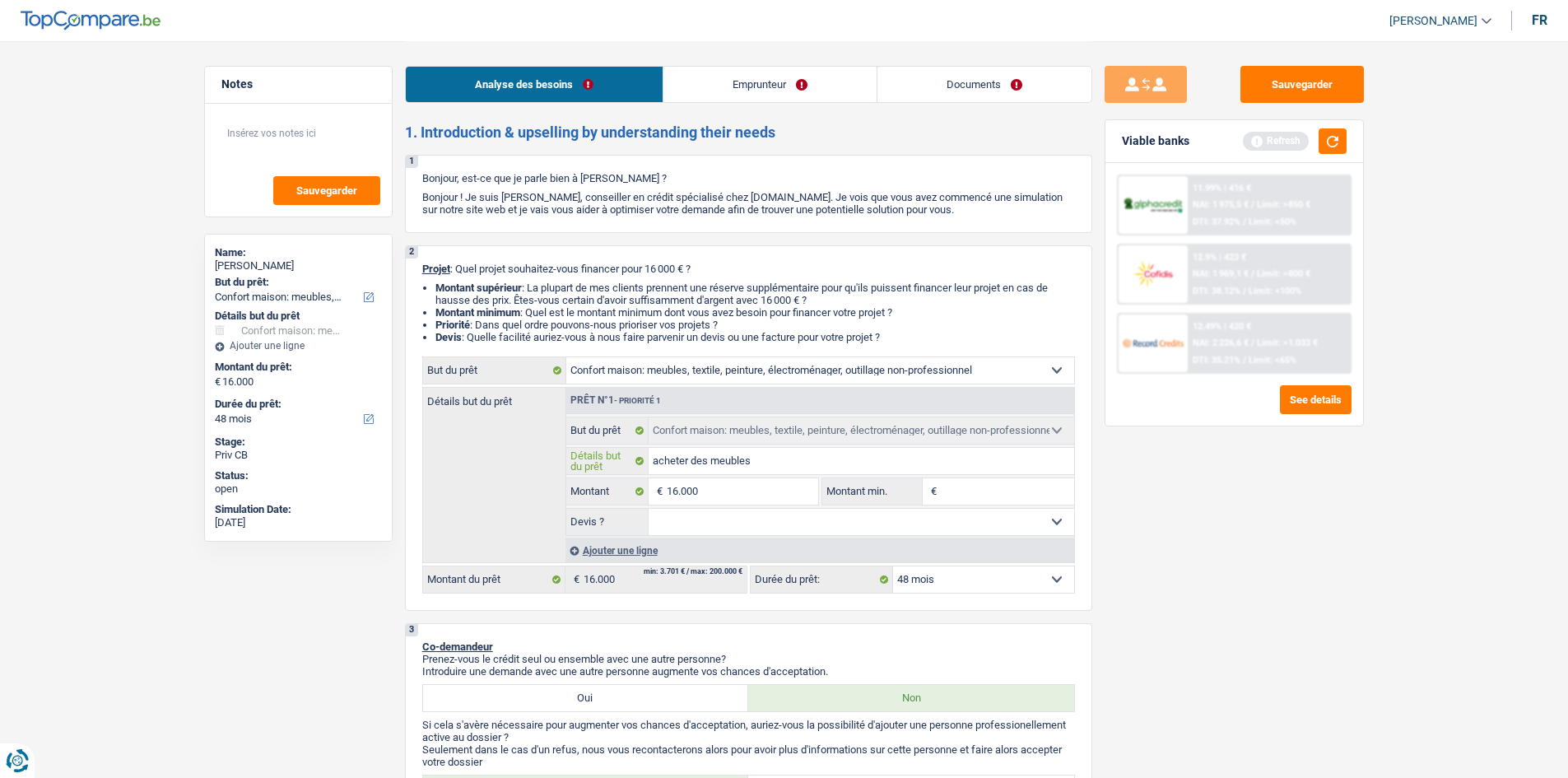
type input "acheter des meubles"
type input "acheter des meubles,"
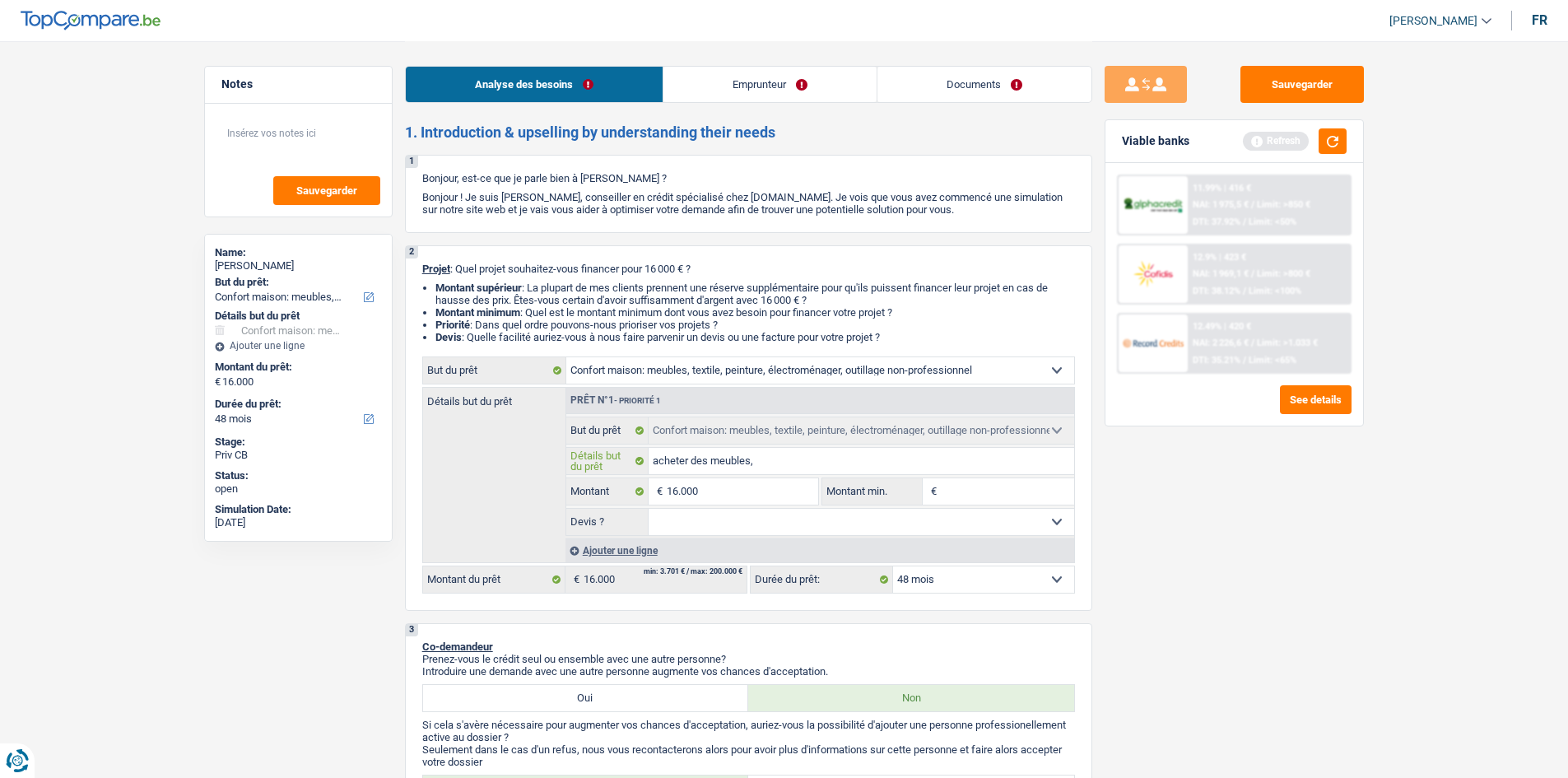
type input "acheter des meubles, m"
type input "acheter des meubles, [GEOGRAPHIC_DATA]"
type input "acheter des meubles, mac"
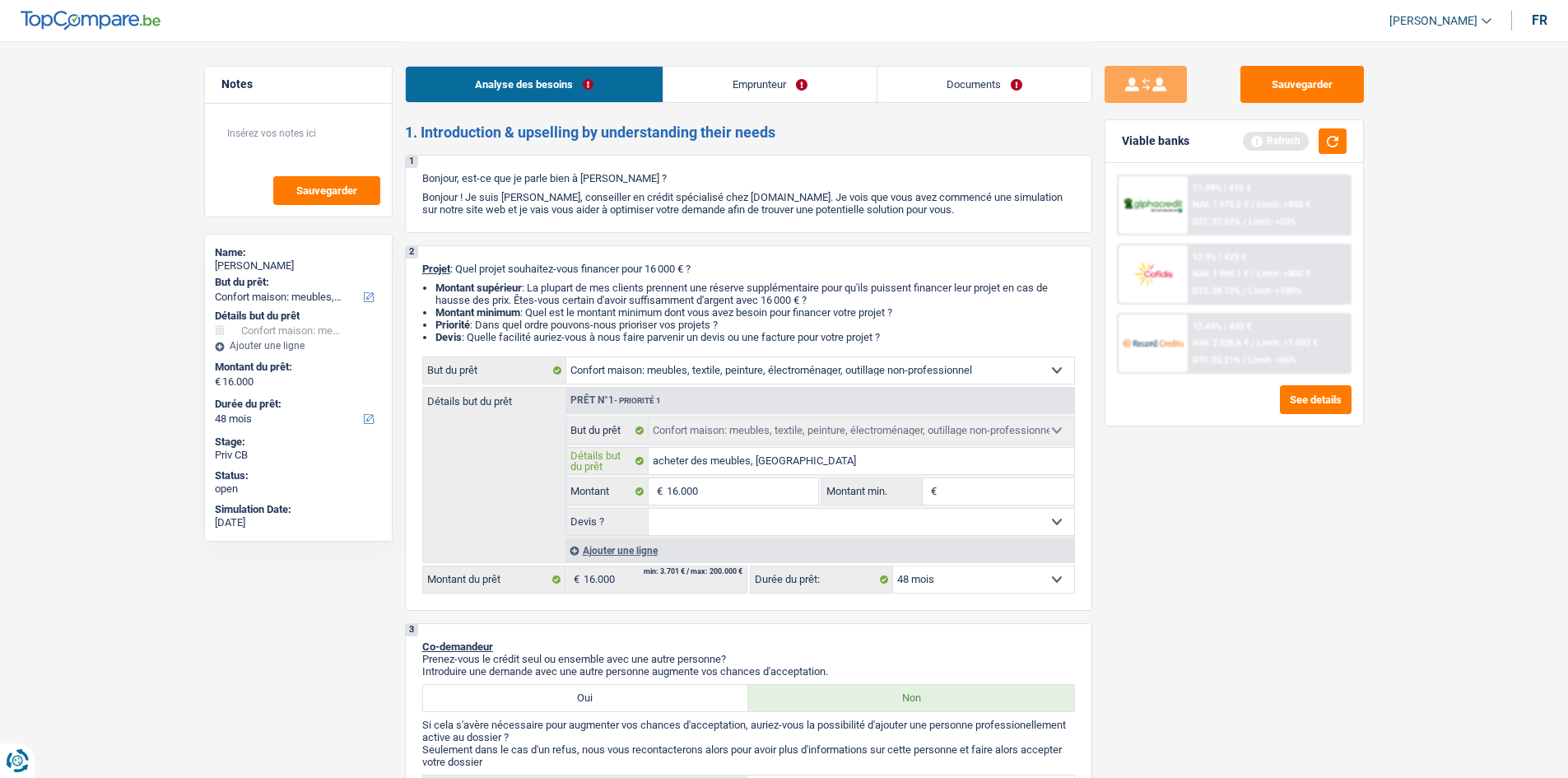
type input "acheter des meubles, mac"
type input "acheter des meubles, mach"
type input "acheter des meubles, machi"
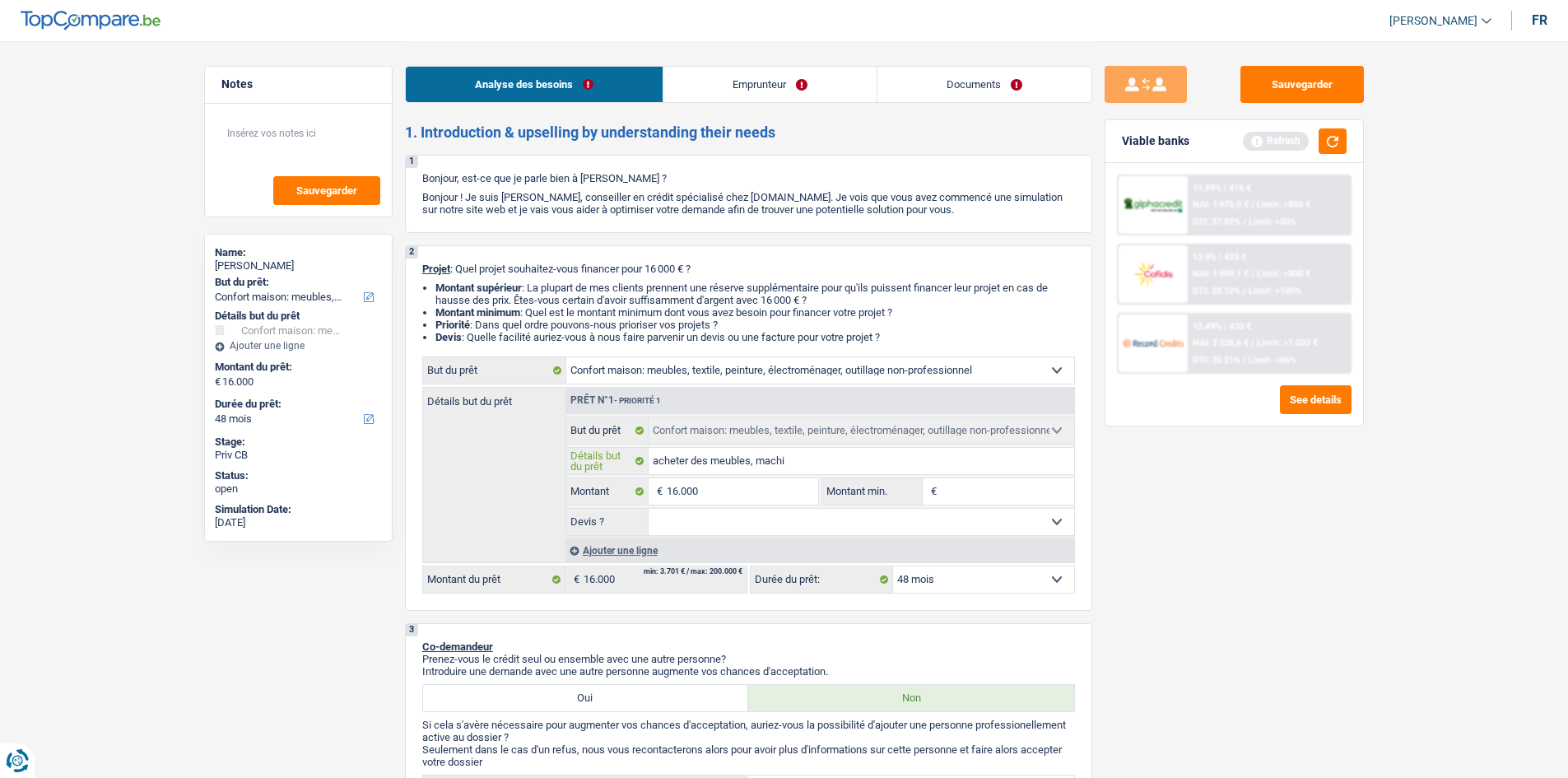
type input "acheter des meubles, machin"
type input "acheter des meubles, machine"
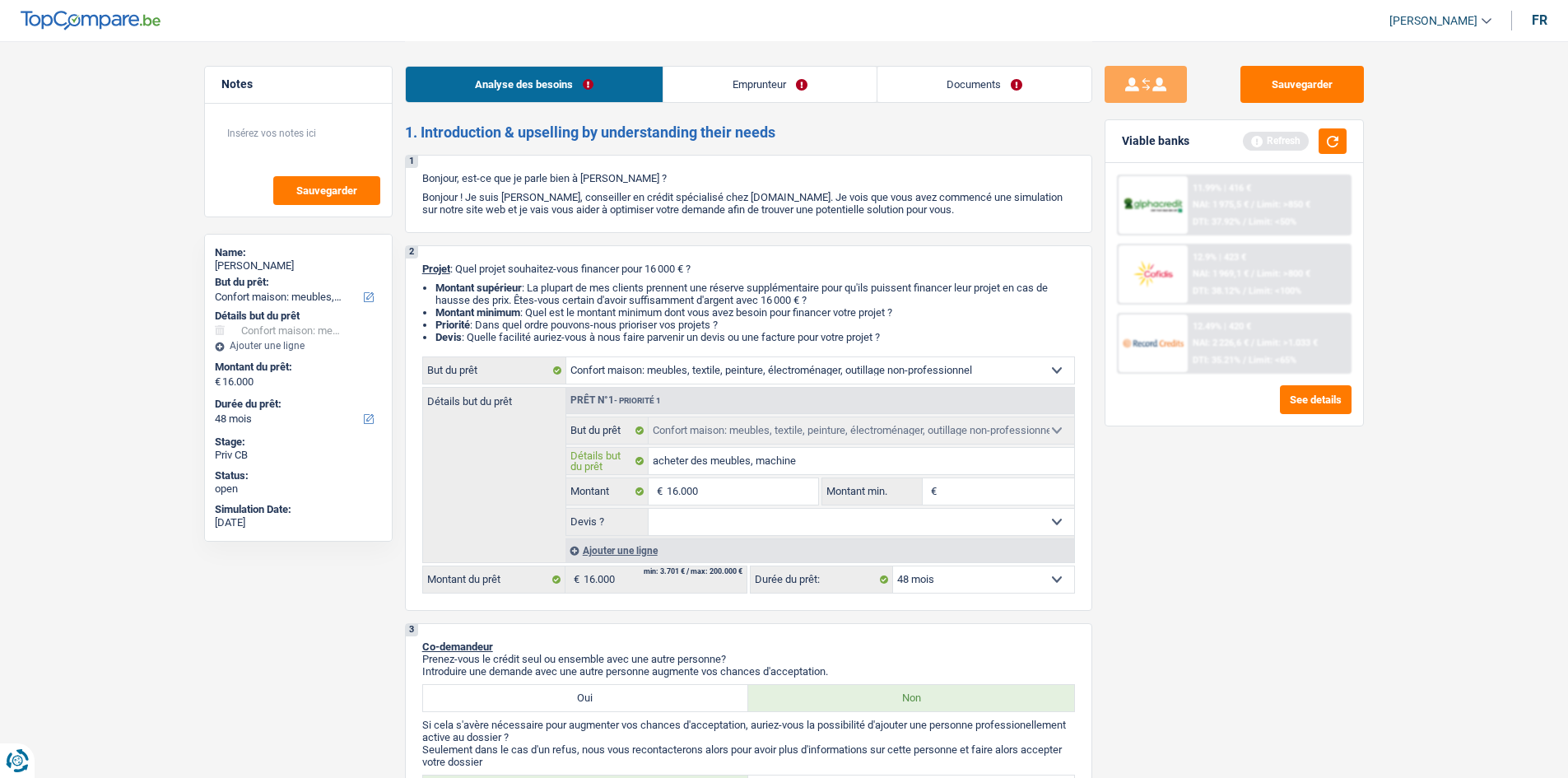
type input "acheter des meubles, machine"
type input "acheter des meubles, machine à"
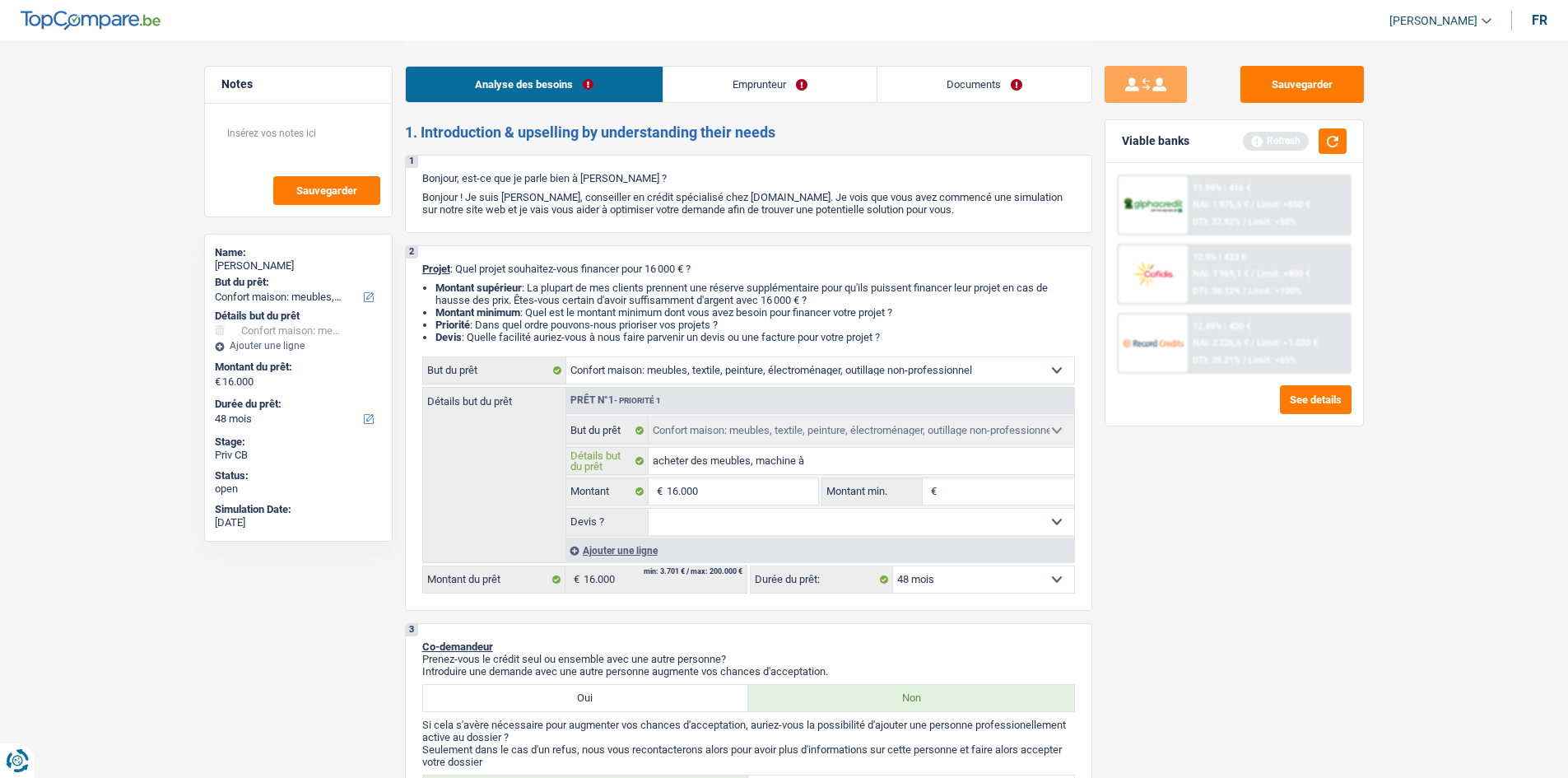
type input "acheter des meubles, machine à l"
type input "acheter des meubles, machine à la"
type input "acheter des meubles, machine à lav"
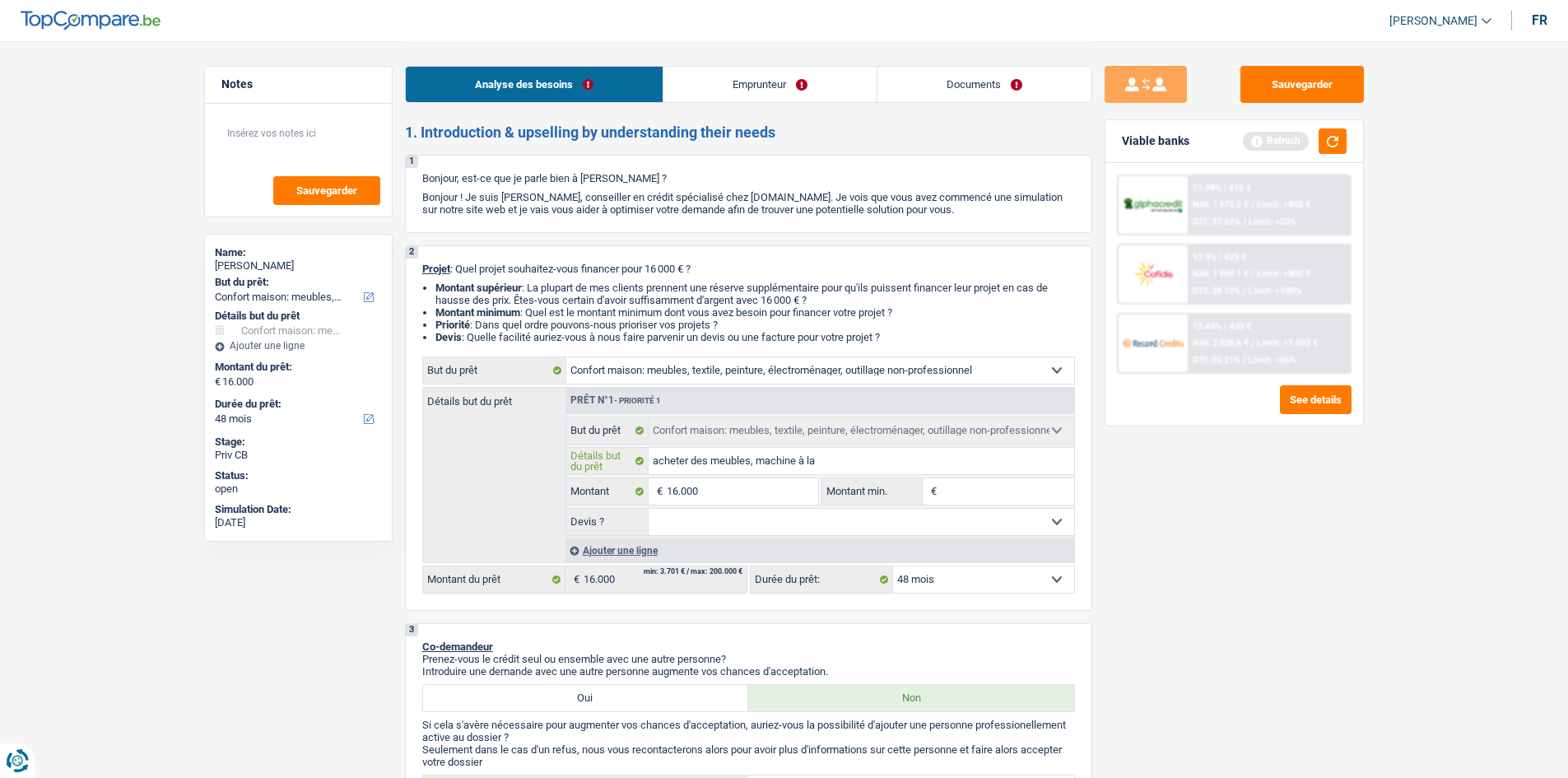
type input "acheter des meubles, machine à lav"
type input "acheter des meubles, machine à lave"
type input "acheter des meubles, machine à laver"
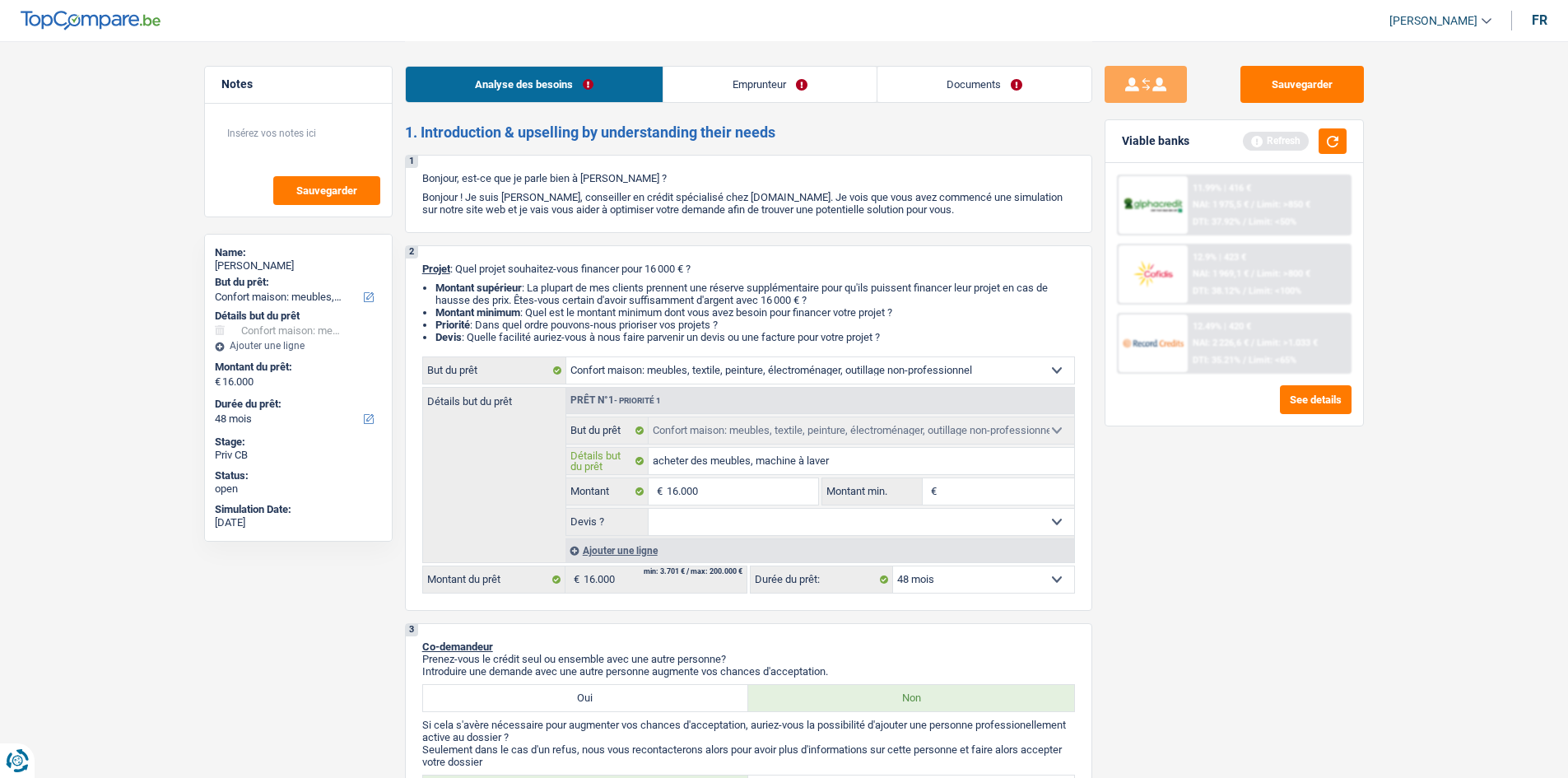
type input "acheter des meubles, machine à laver"
click at [1006, 479] on input "Montant min." at bounding box center [1007, 491] width 133 height 26
type input "1"
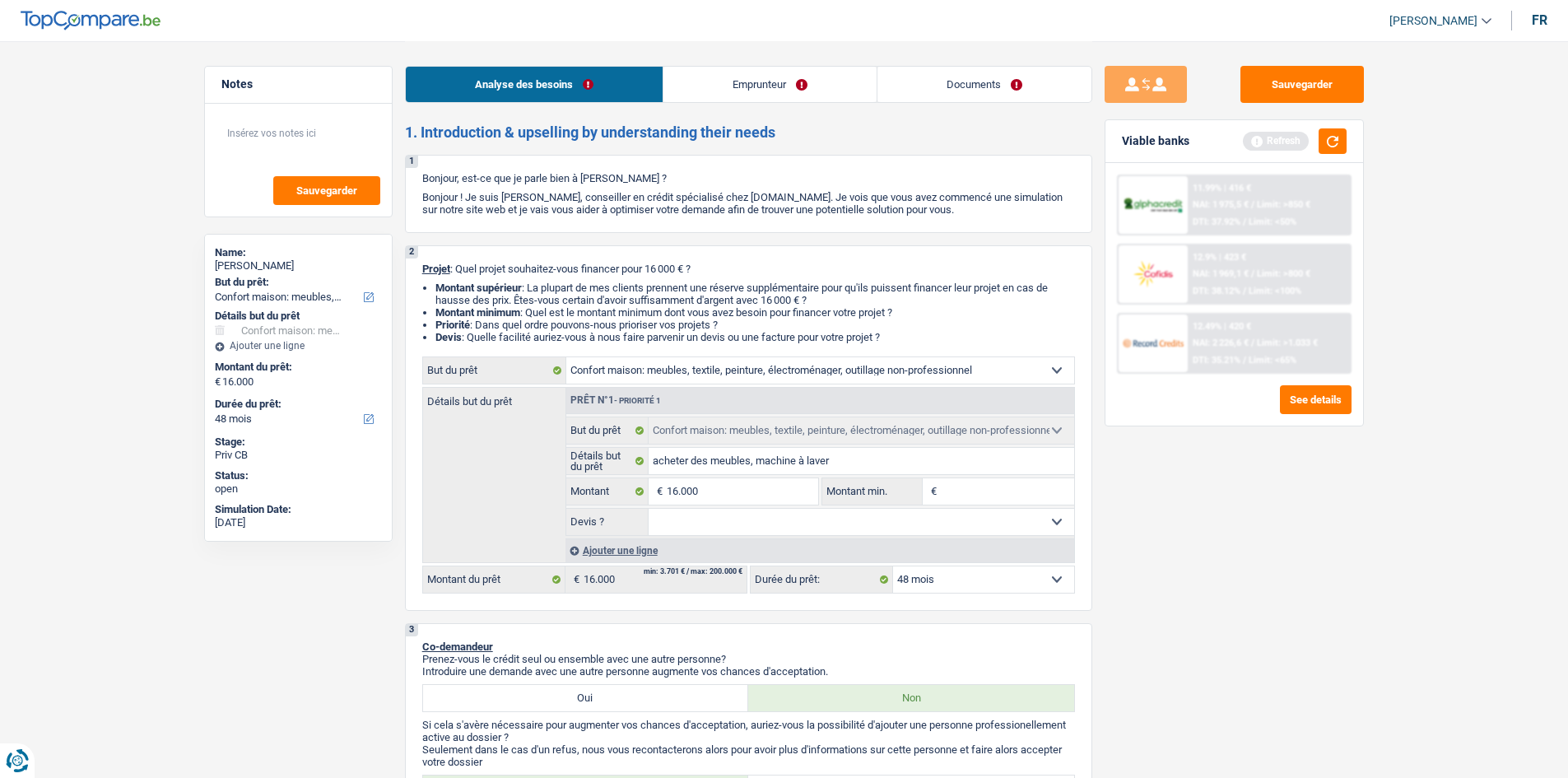
type input "1"
type input "16"
type input "160"
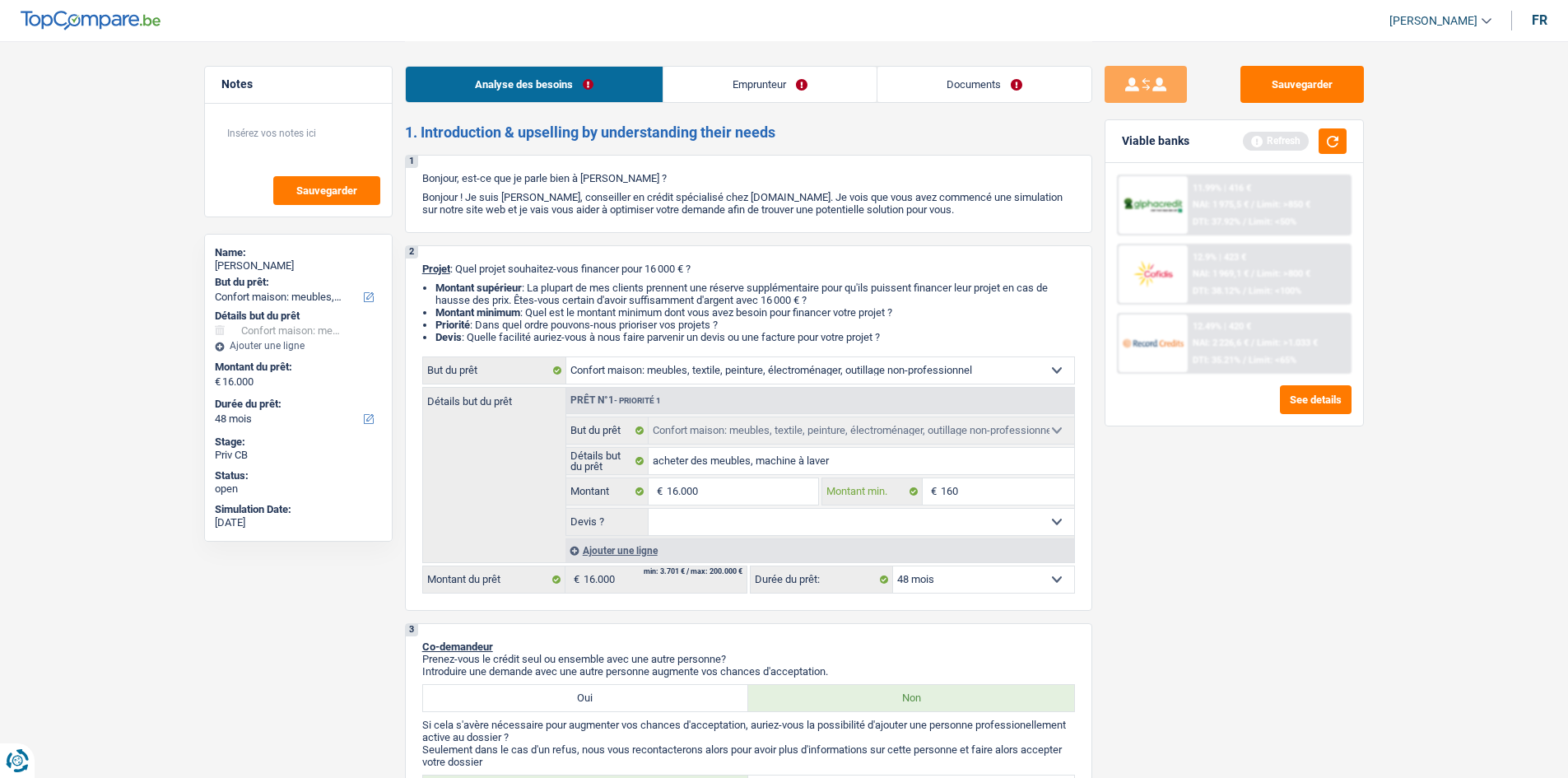
type input "1.600"
type input "16.000"
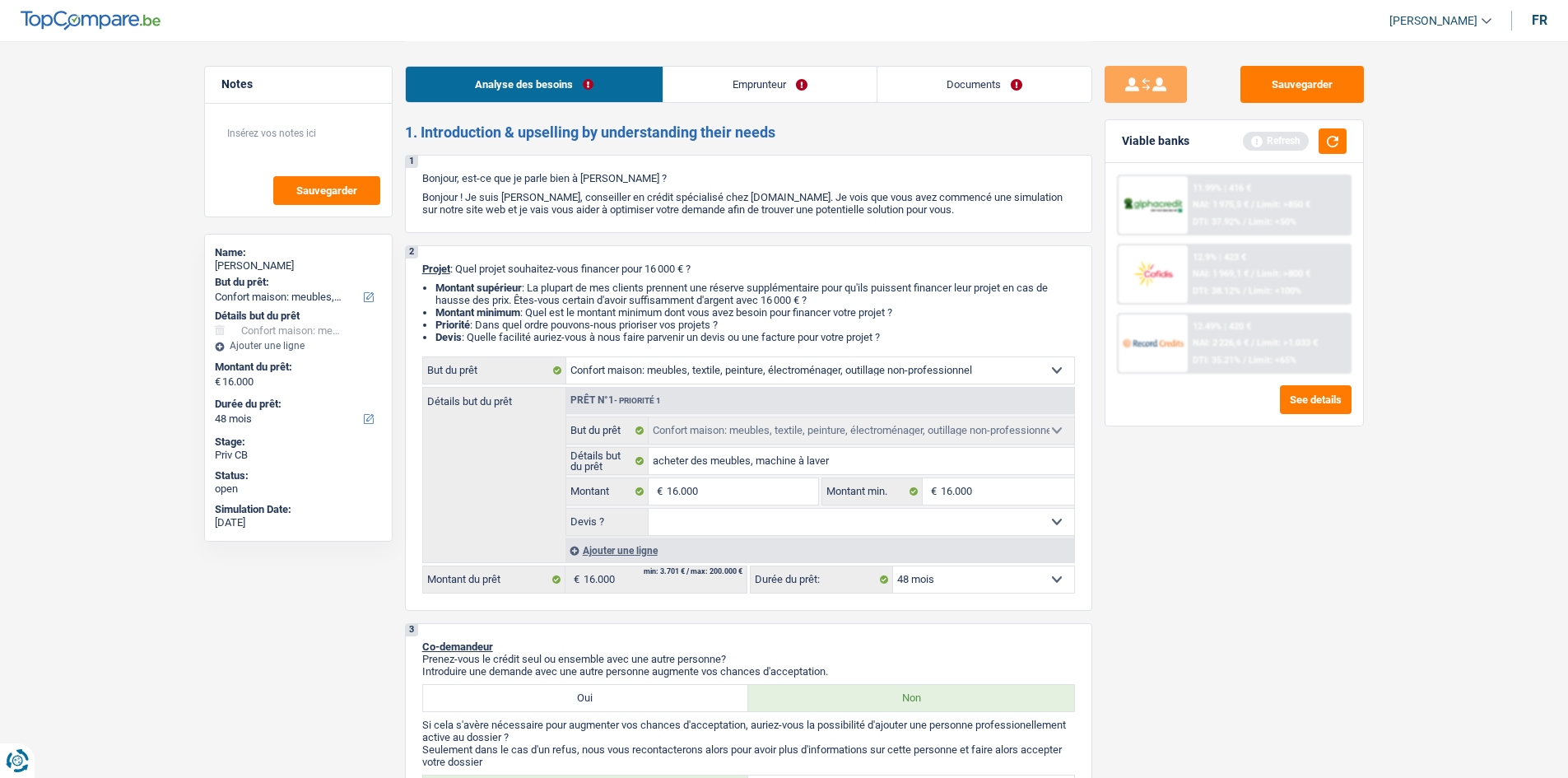
click at [962, 523] on select "Oui Non Non répondu Sélectionner une option" at bounding box center [861, 522] width 426 height 26
select select "false"
click at [648, 509] on select "Oui Non Non répondu Sélectionner une option" at bounding box center [861, 522] width 426 height 26
select select "false"
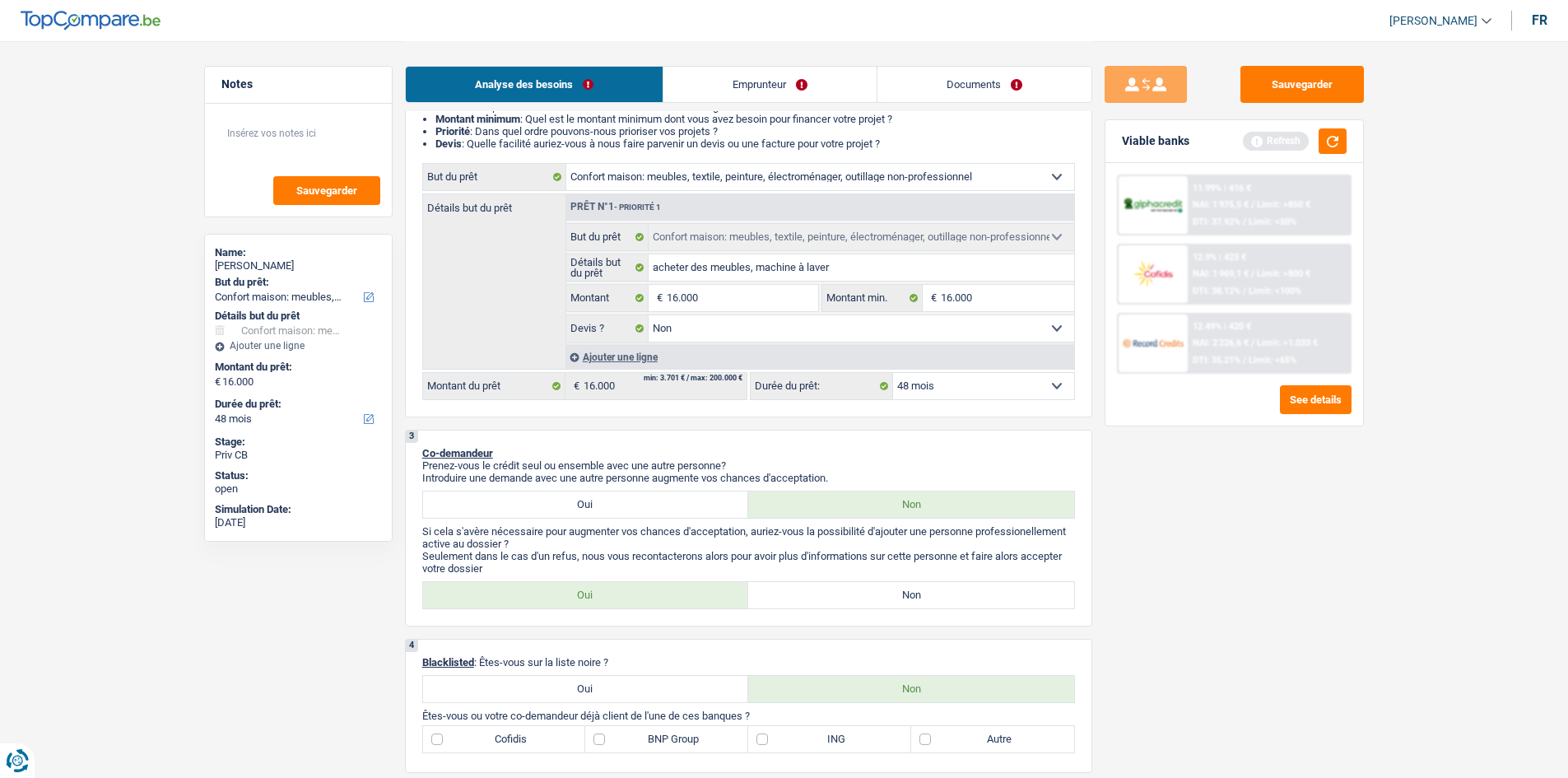
scroll to position [329, 0]
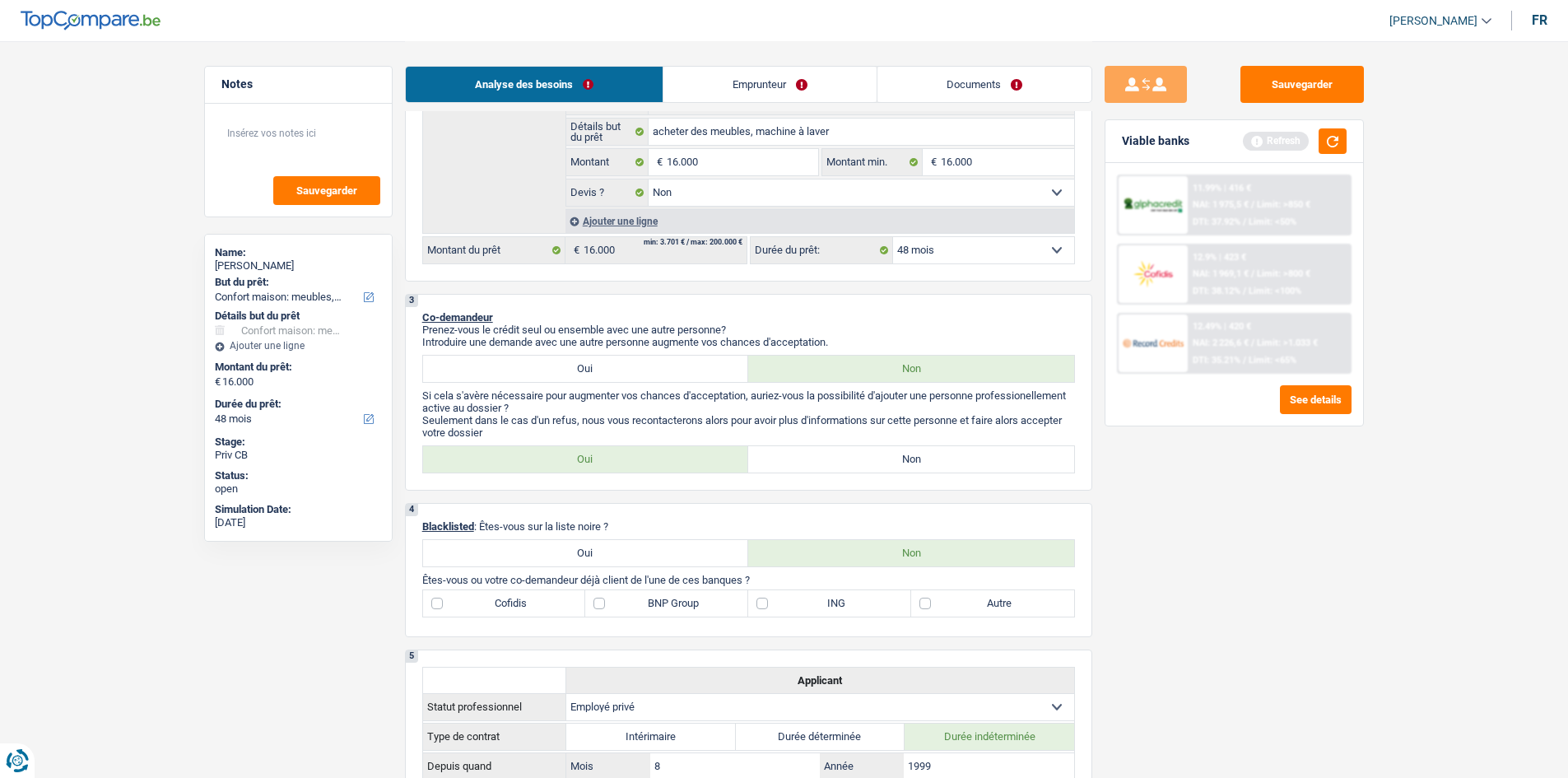
click at [864, 446] on div "Oui Non Tous les champs sont obligatoires. Veuillez sélectionner une option" at bounding box center [749, 460] width 653 height 28
click at [862, 451] on label "Non" at bounding box center [912, 459] width 326 height 26
click at [862, 451] on input "Non" at bounding box center [912, 459] width 326 height 26
radio input "true"
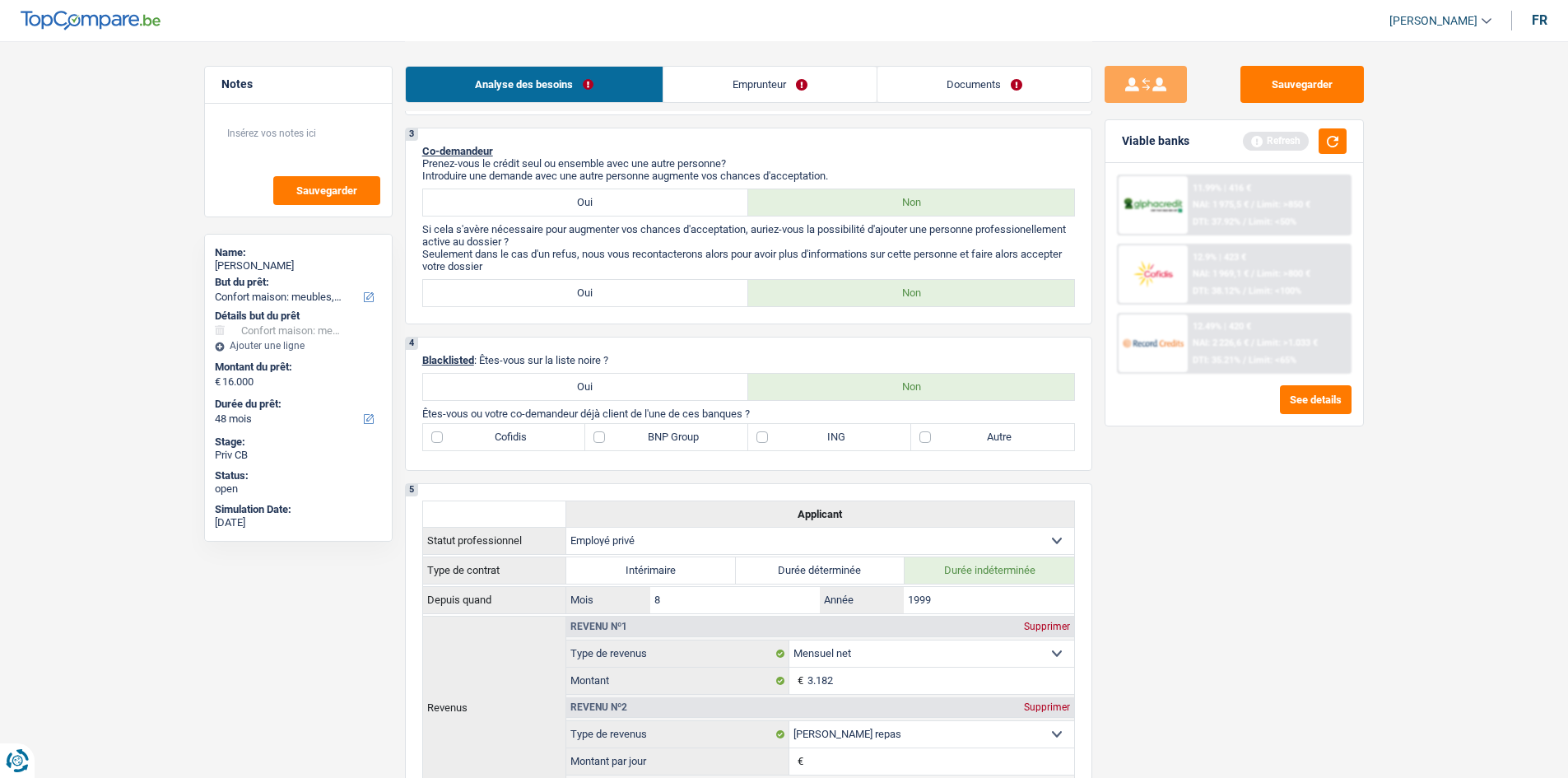
scroll to position [659, 0]
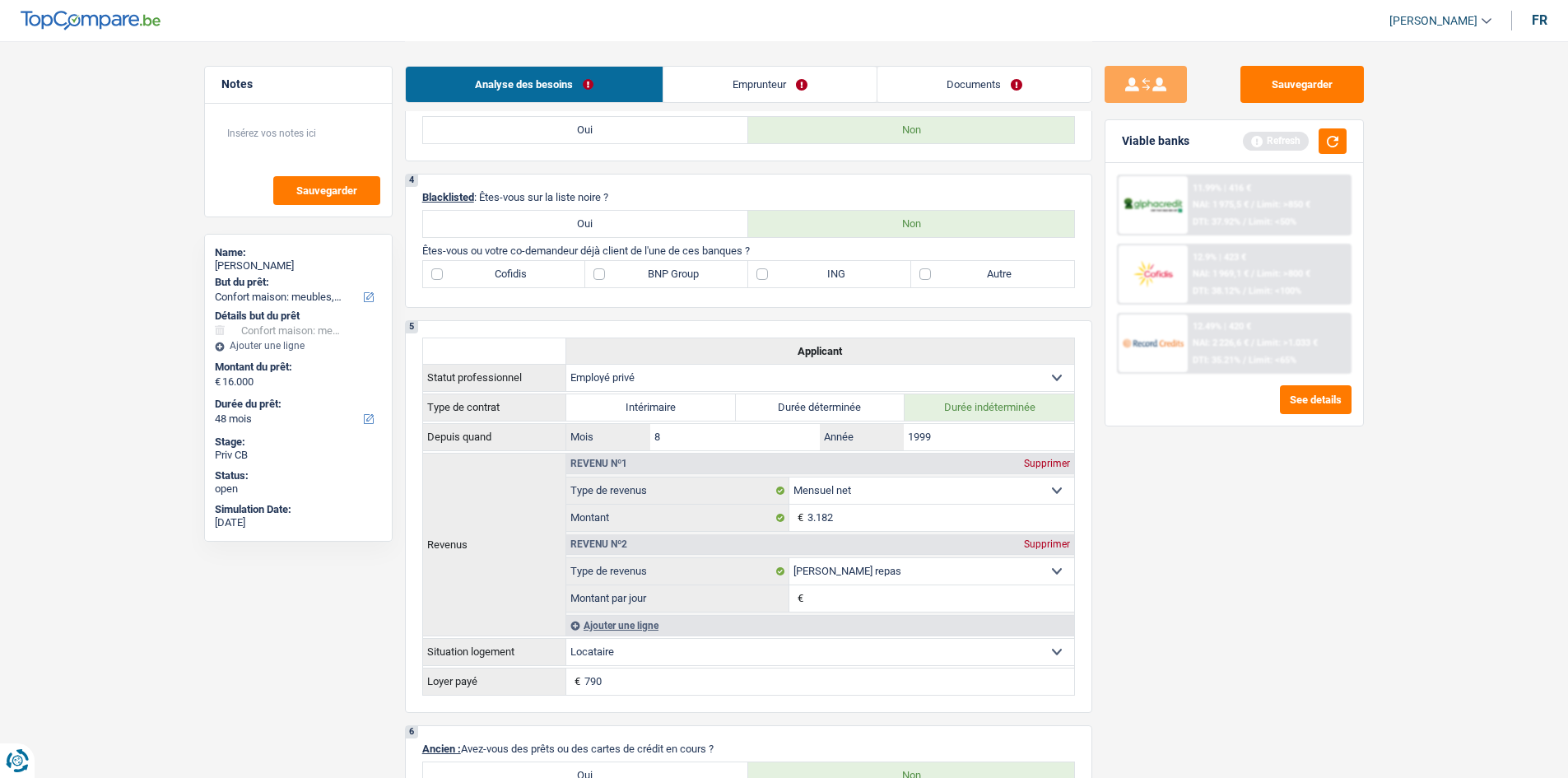
click at [811, 278] on label "ING" at bounding box center [830, 274] width 163 height 26
click at [811, 278] on input "ING" at bounding box center [830, 274] width 163 height 26
checkbox input "true"
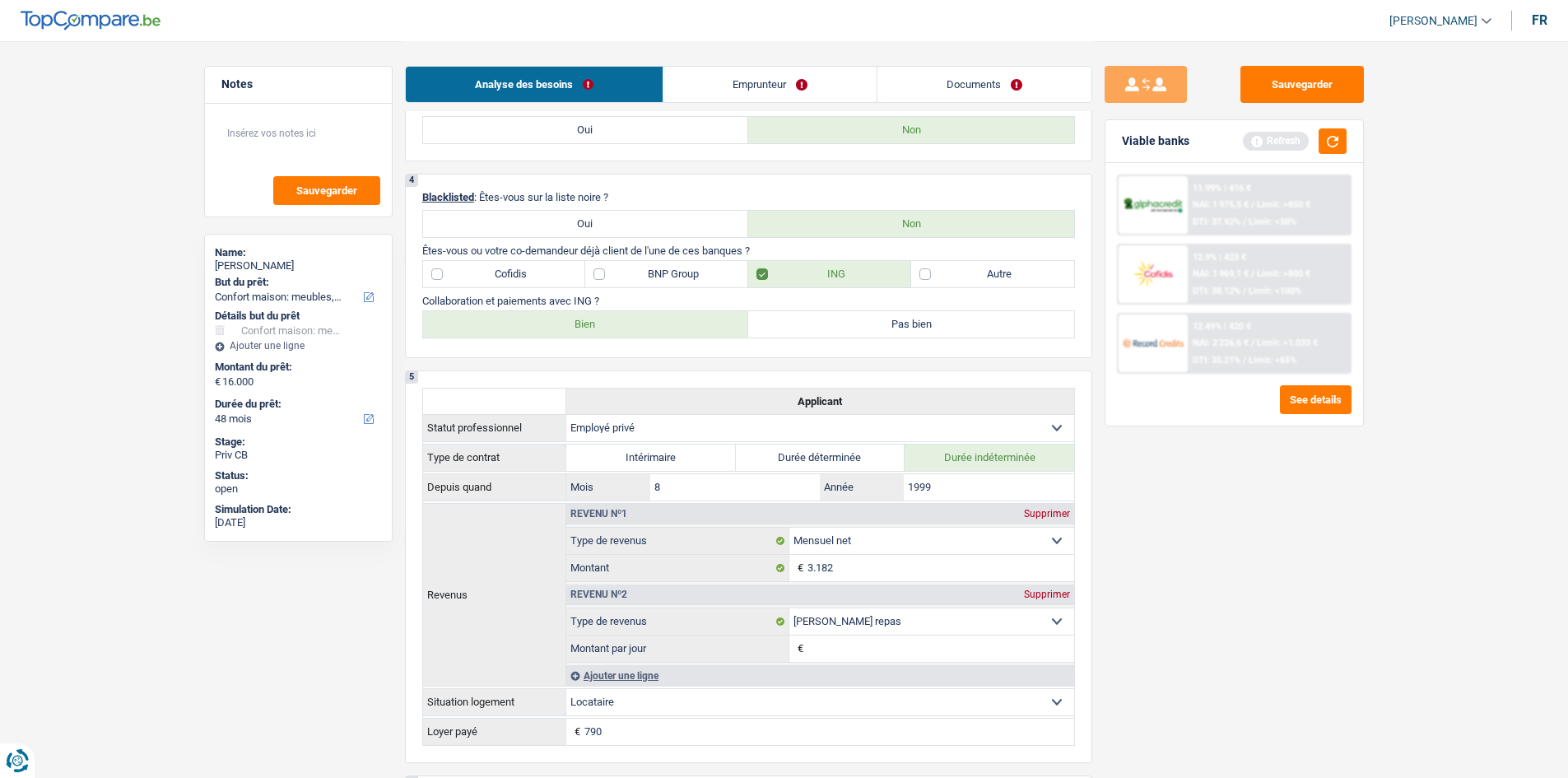
click at [642, 327] on label "Bien" at bounding box center [586, 324] width 326 height 26
click at [642, 327] on input "Bien" at bounding box center [586, 324] width 326 height 26
radio input "true"
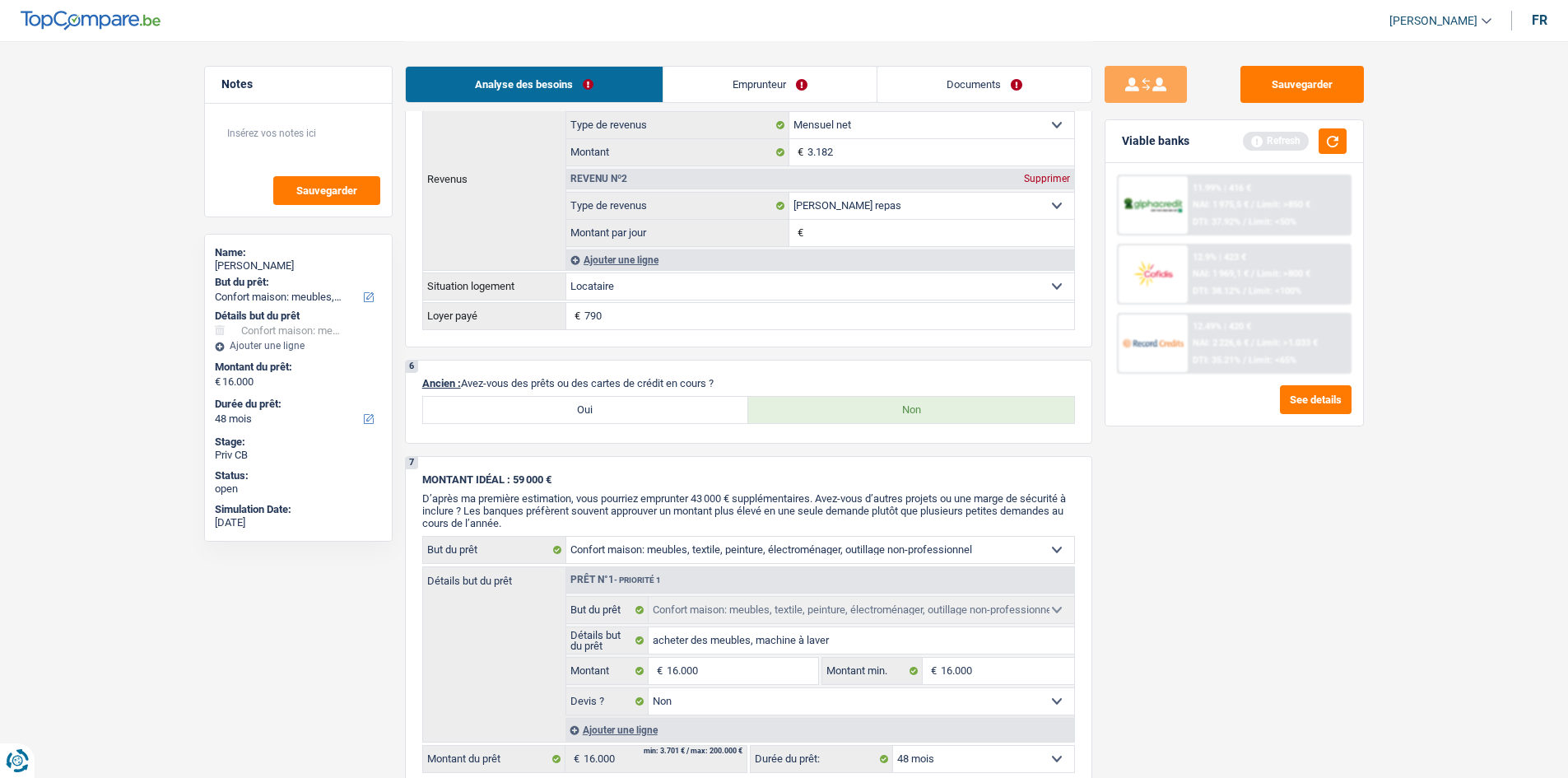
scroll to position [1071, 0]
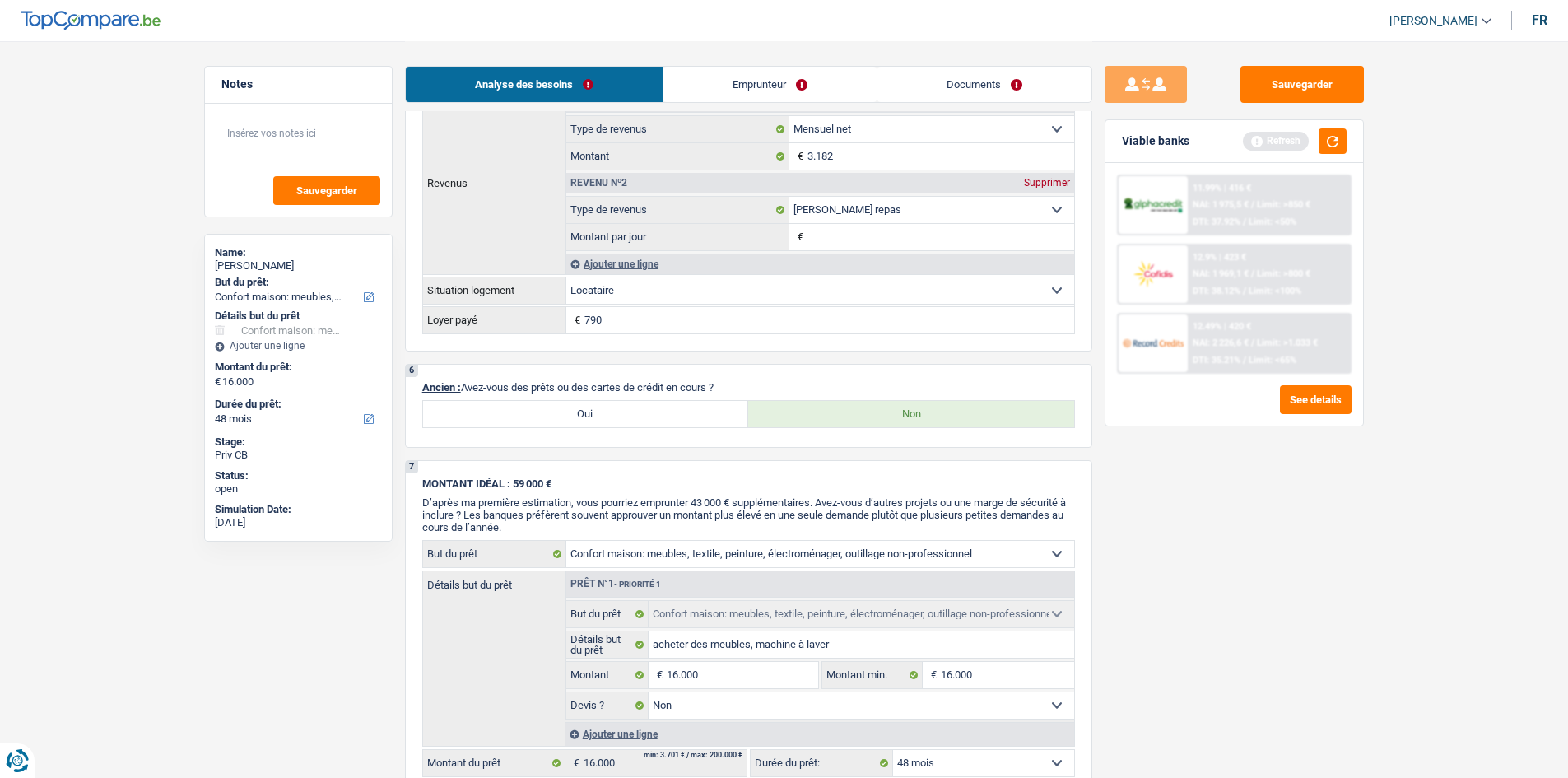
click at [606, 408] on label "Oui" at bounding box center [586, 413] width 326 height 26
click at [606, 408] on input "Oui" at bounding box center [586, 413] width 326 height 26
radio input "true"
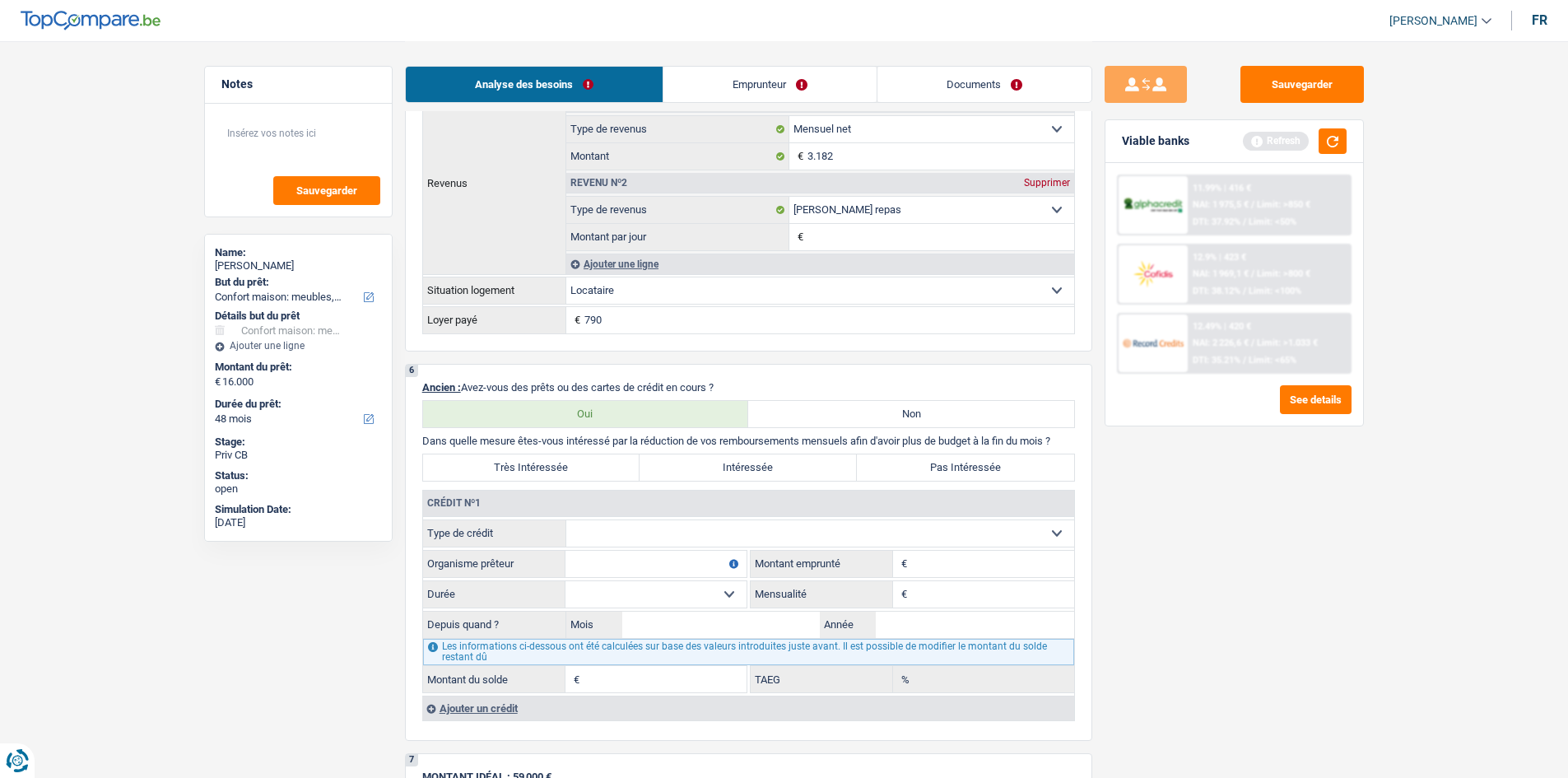
click at [831, 417] on label "Non" at bounding box center [912, 413] width 326 height 26
click at [831, 417] on input "Non" at bounding box center [912, 413] width 326 height 26
radio input "true"
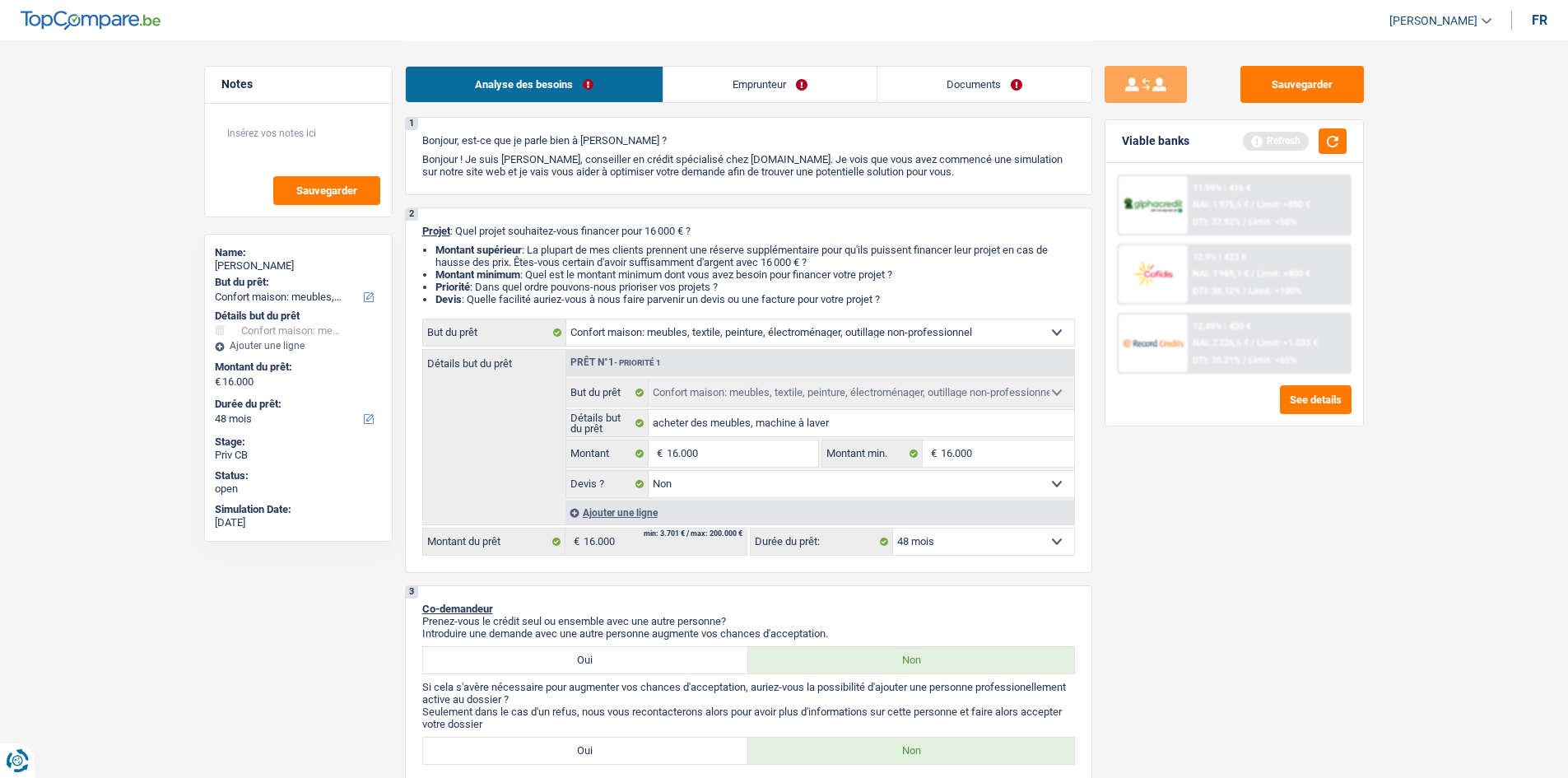
scroll to position [0, 0]
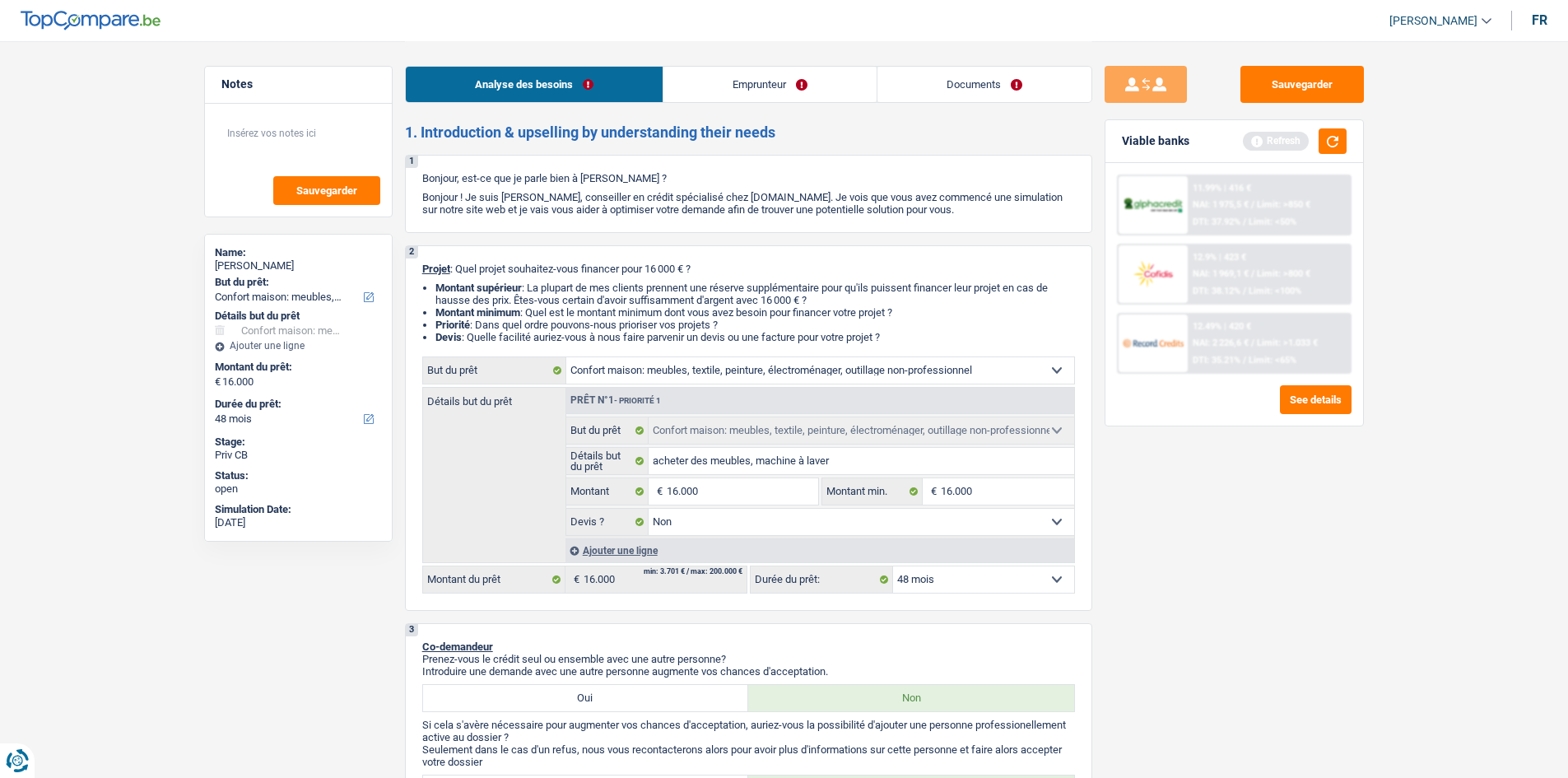
click at [777, 88] on link "Emprunteur" at bounding box center [770, 84] width 213 height 35
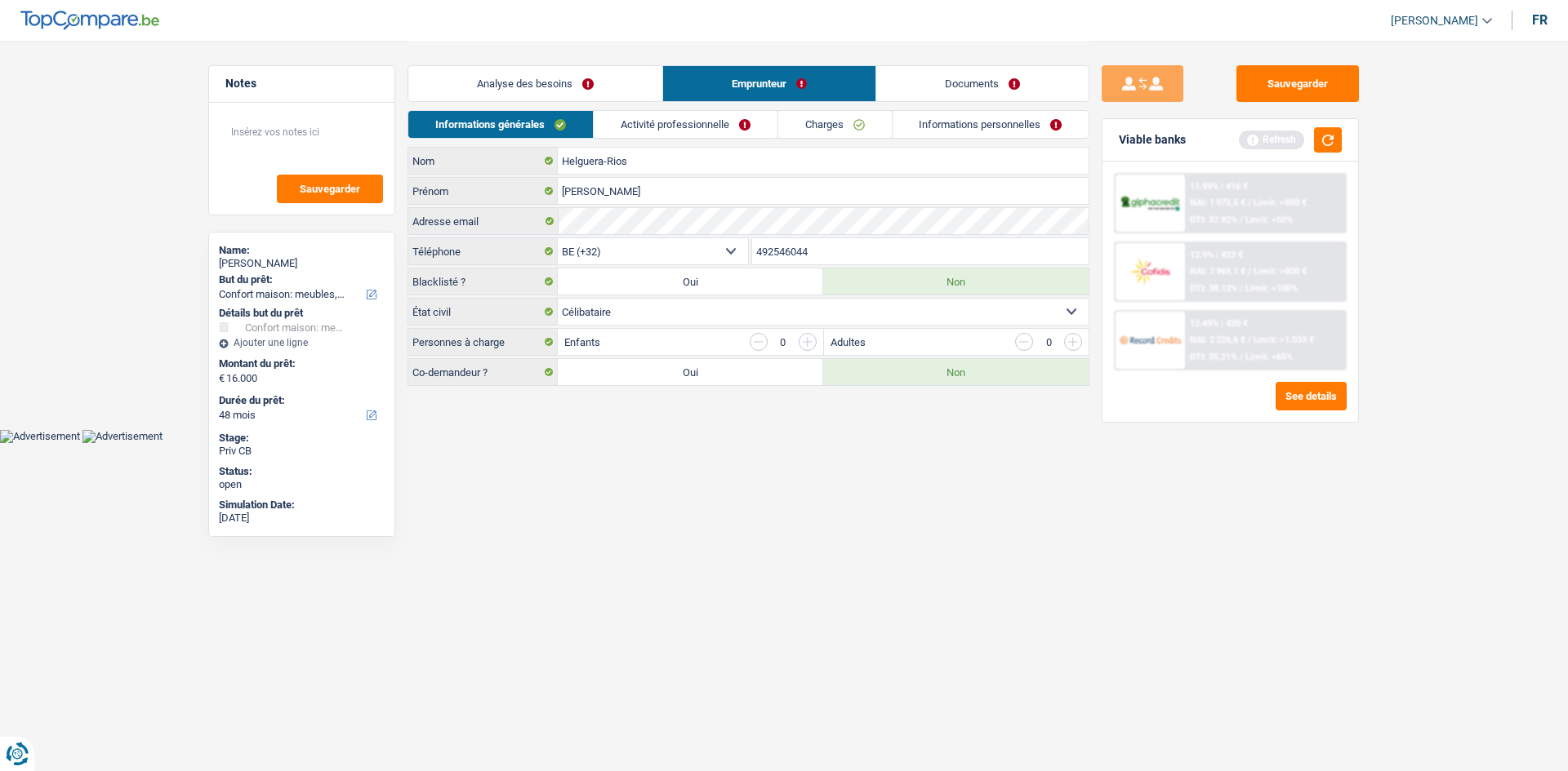
click at [716, 124] on link "Activité professionnelle" at bounding box center [685, 125] width 184 height 27
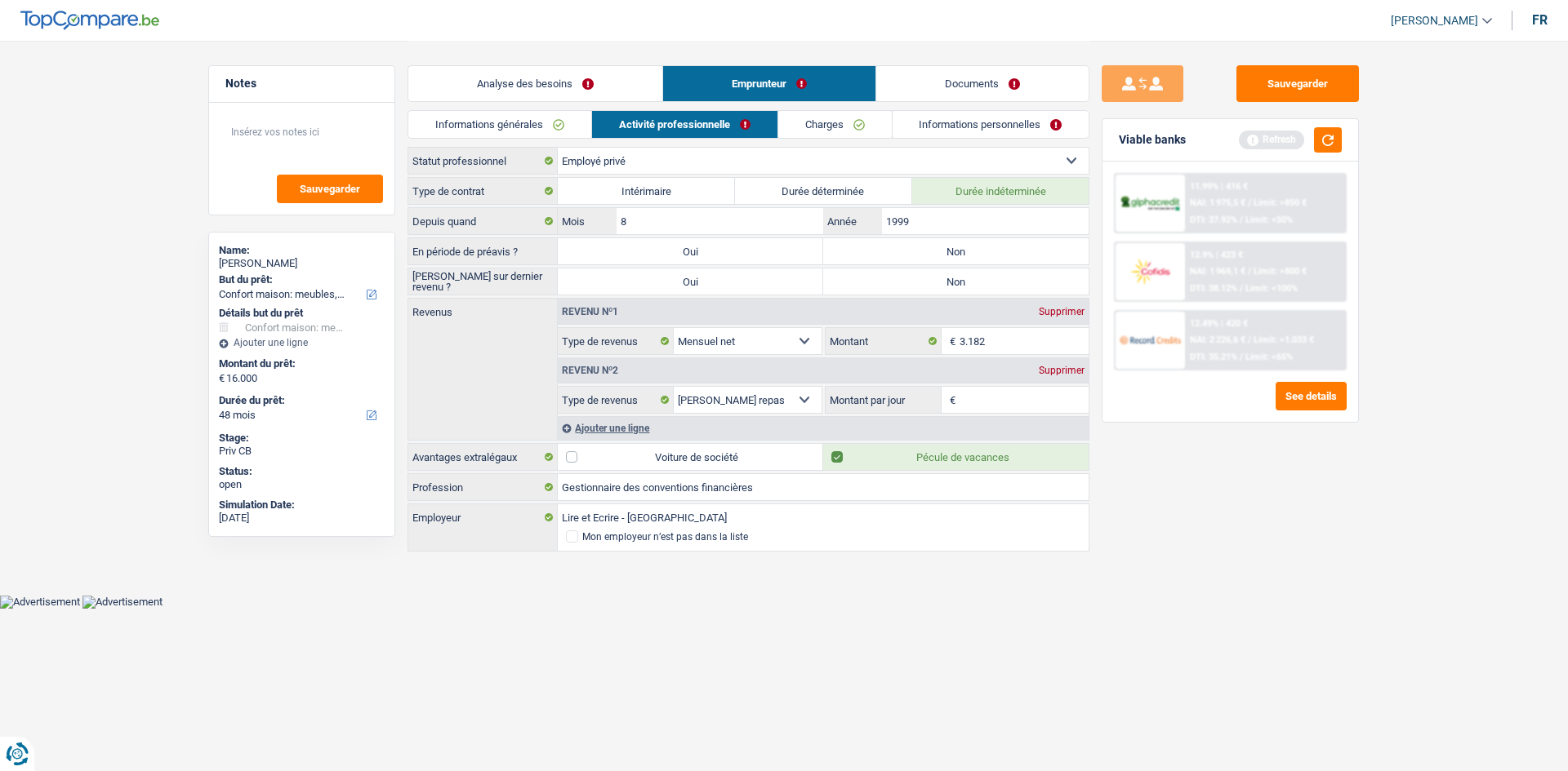
click at [922, 252] on label "Non" at bounding box center [956, 251] width 266 height 26
click at [922, 252] on input "Non" at bounding box center [956, 251] width 266 height 26
radio input "true"
click at [947, 284] on label "Non" at bounding box center [956, 282] width 266 height 26
click at [947, 284] on input "Non" at bounding box center [956, 282] width 266 height 26
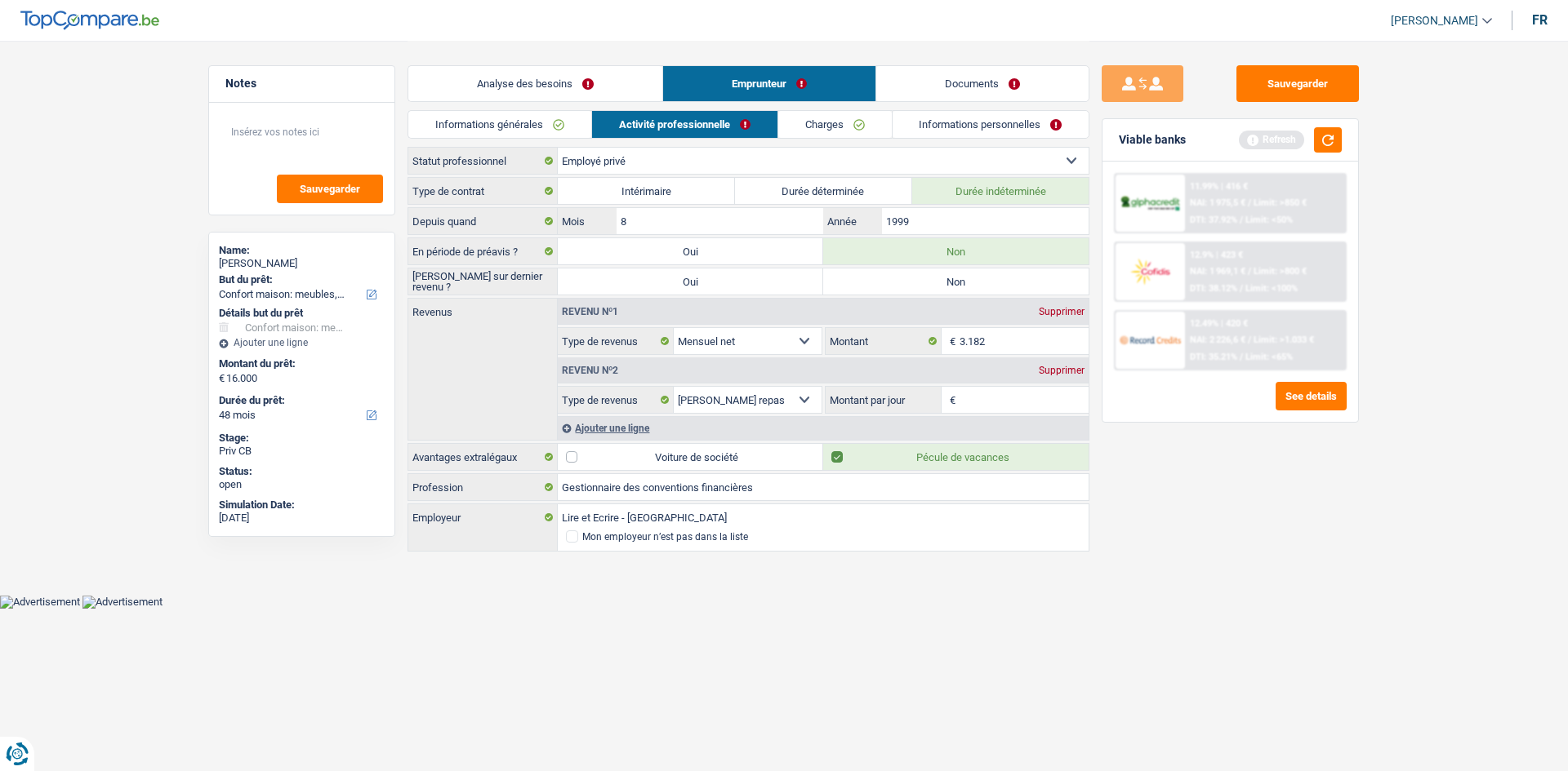
radio input "true"
click at [985, 395] on input "Montant par jour" at bounding box center [1024, 400] width 130 height 26
click at [1048, 370] on div "Supprimer" at bounding box center [1062, 370] width 54 height 10
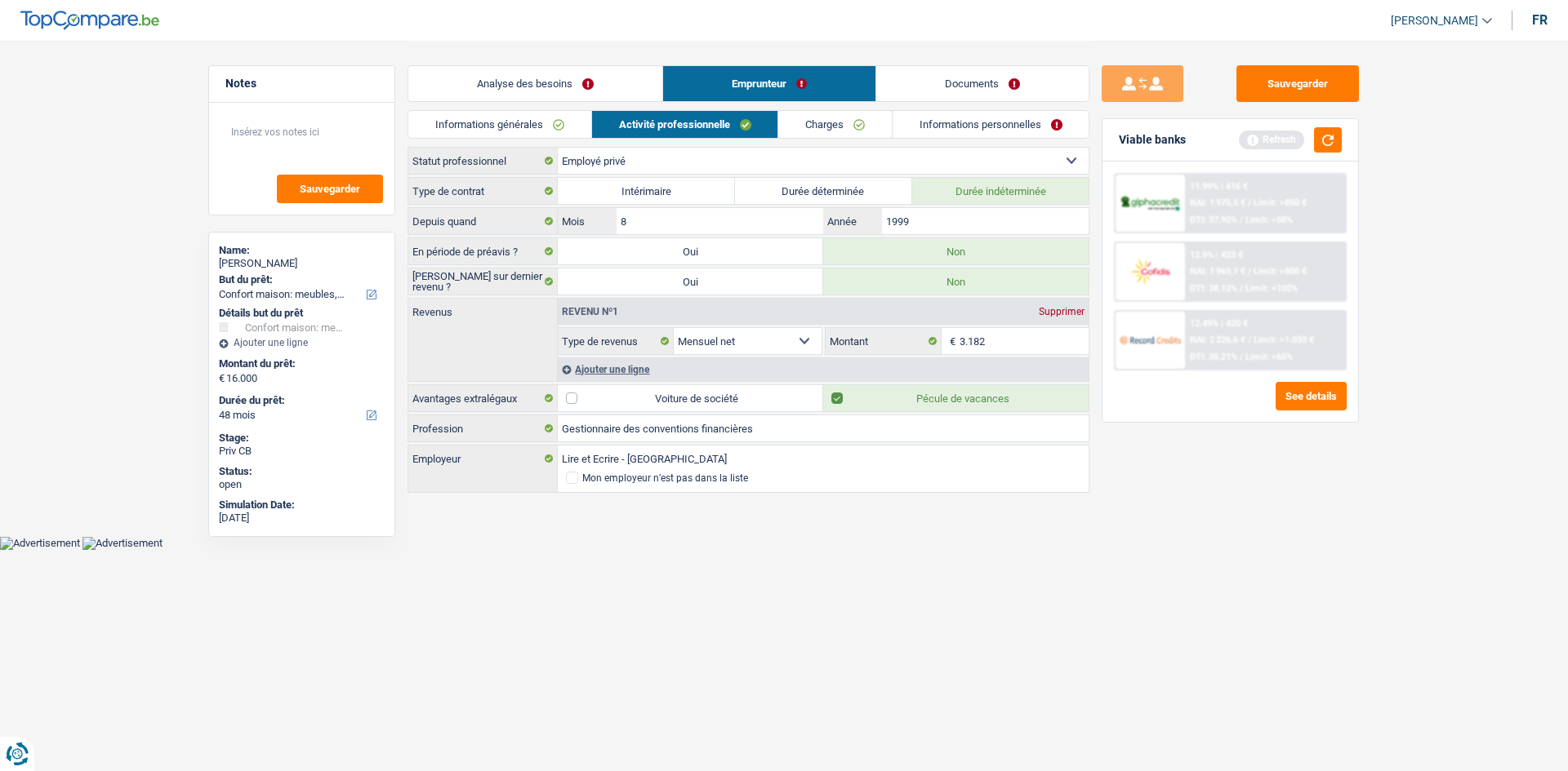
click at [839, 124] on link "Charges" at bounding box center [835, 125] width 114 height 27
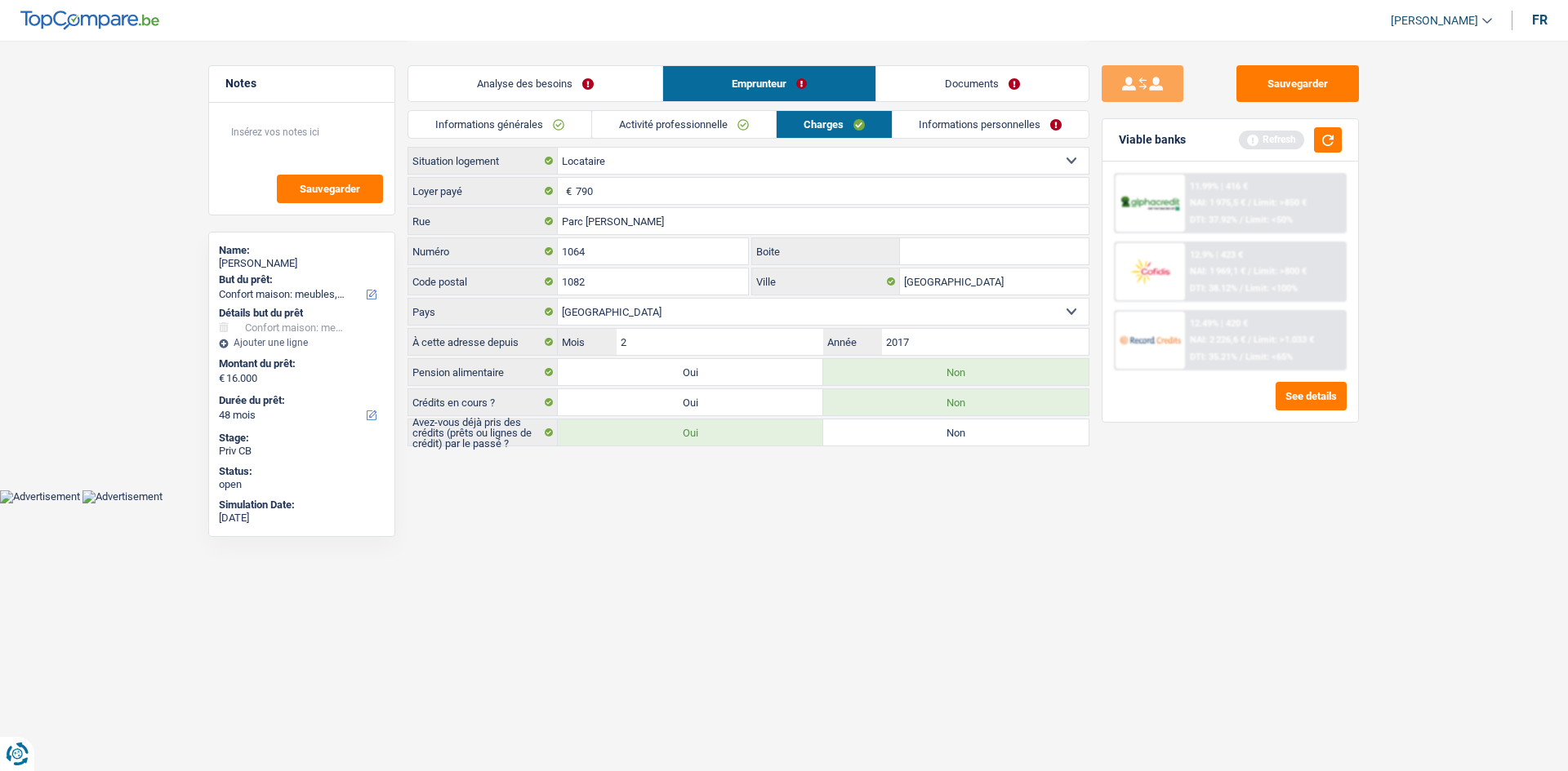
click at [963, 125] on link "Informations personnelles" at bounding box center [990, 125] width 196 height 27
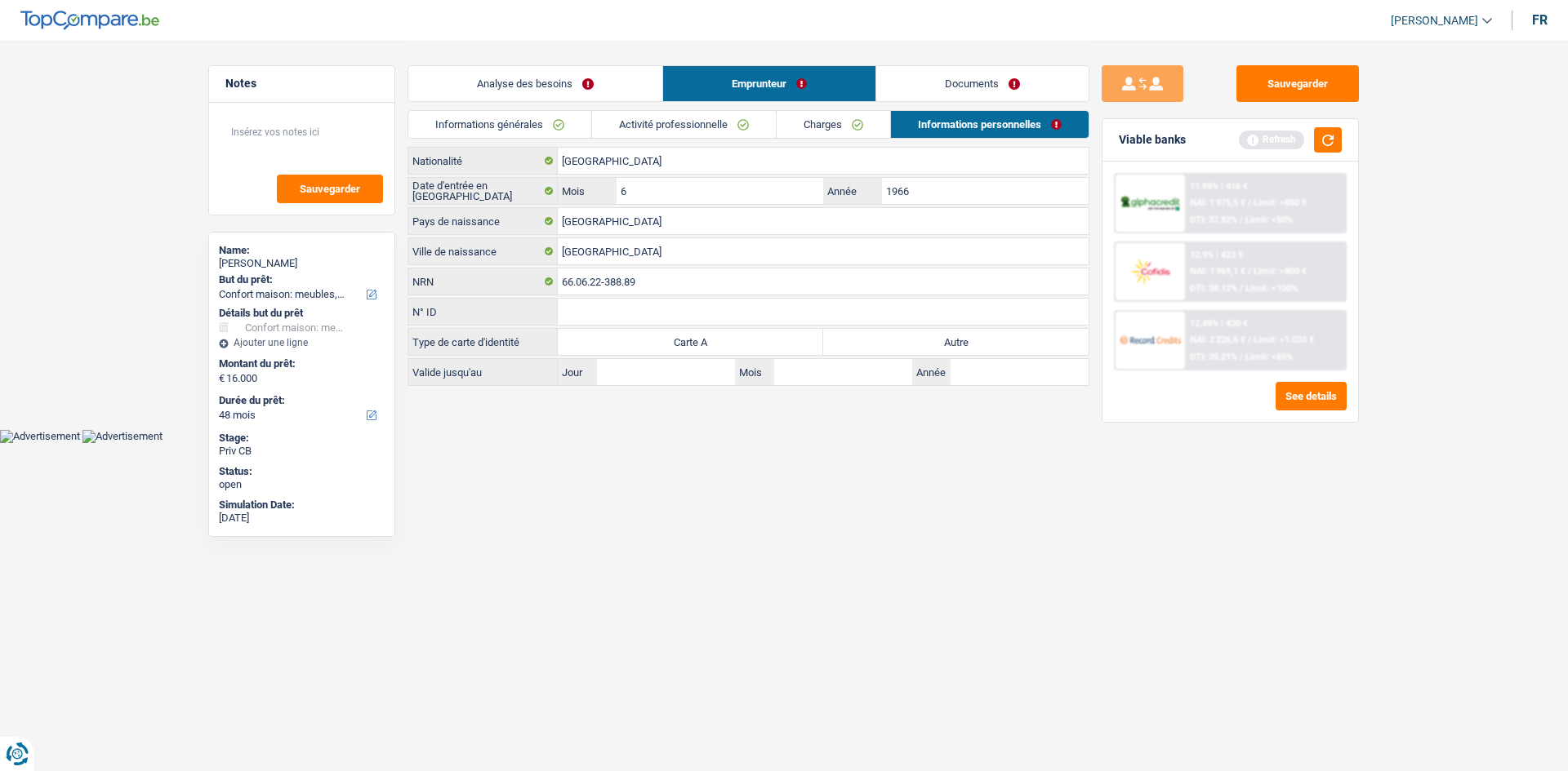
click at [857, 342] on label "Autre" at bounding box center [956, 342] width 266 height 26
click at [857, 342] on input "Autre" at bounding box center [956, 342] width 266 height 26
radio input "true"
click at [554, 87] on link "Analyse des besoins" at bounding box center [535, 83] width 254 height 35
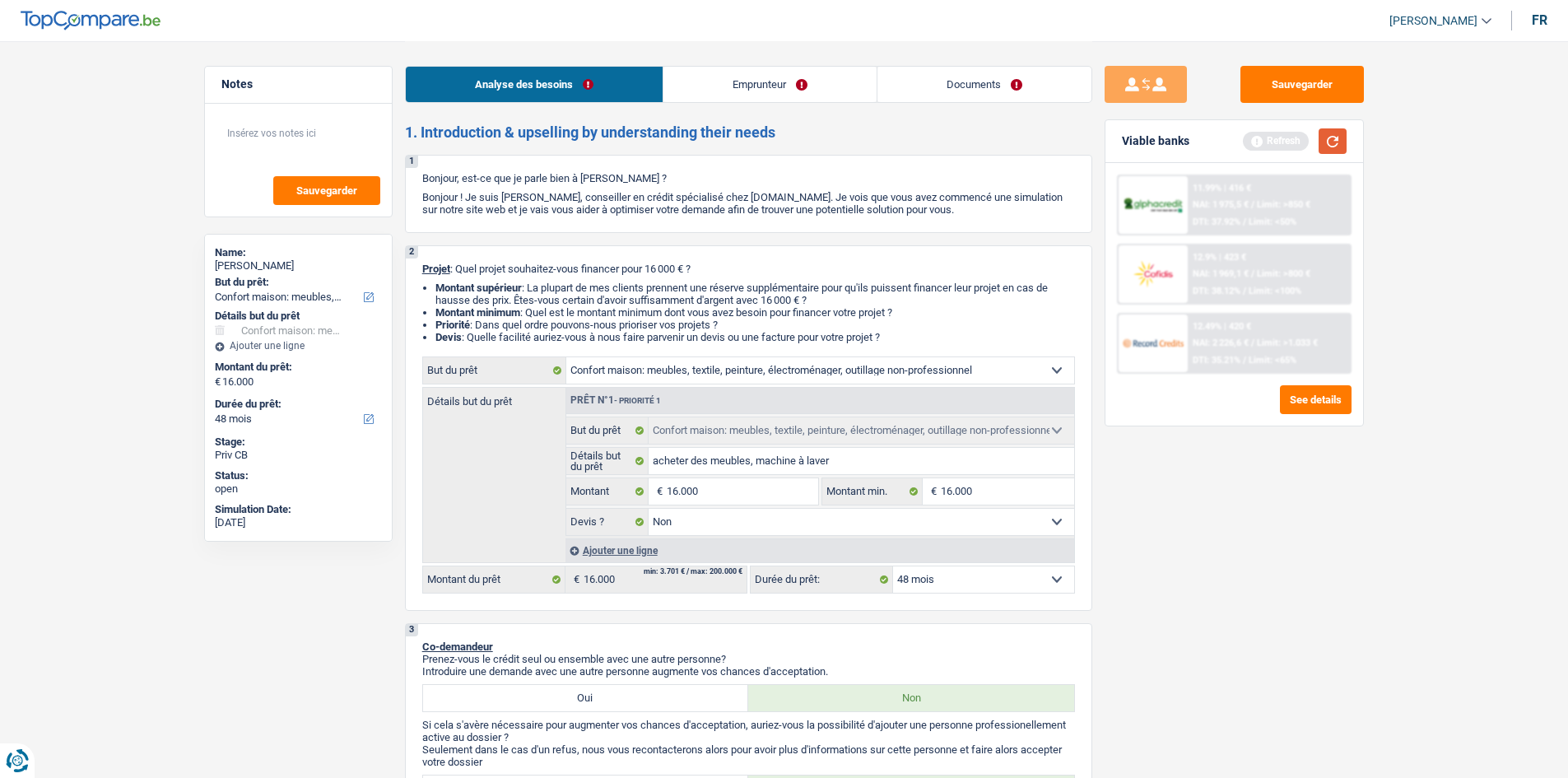
click at [1325, 142] on button "button" at bounding box center [1333, 141] width 28 height 25
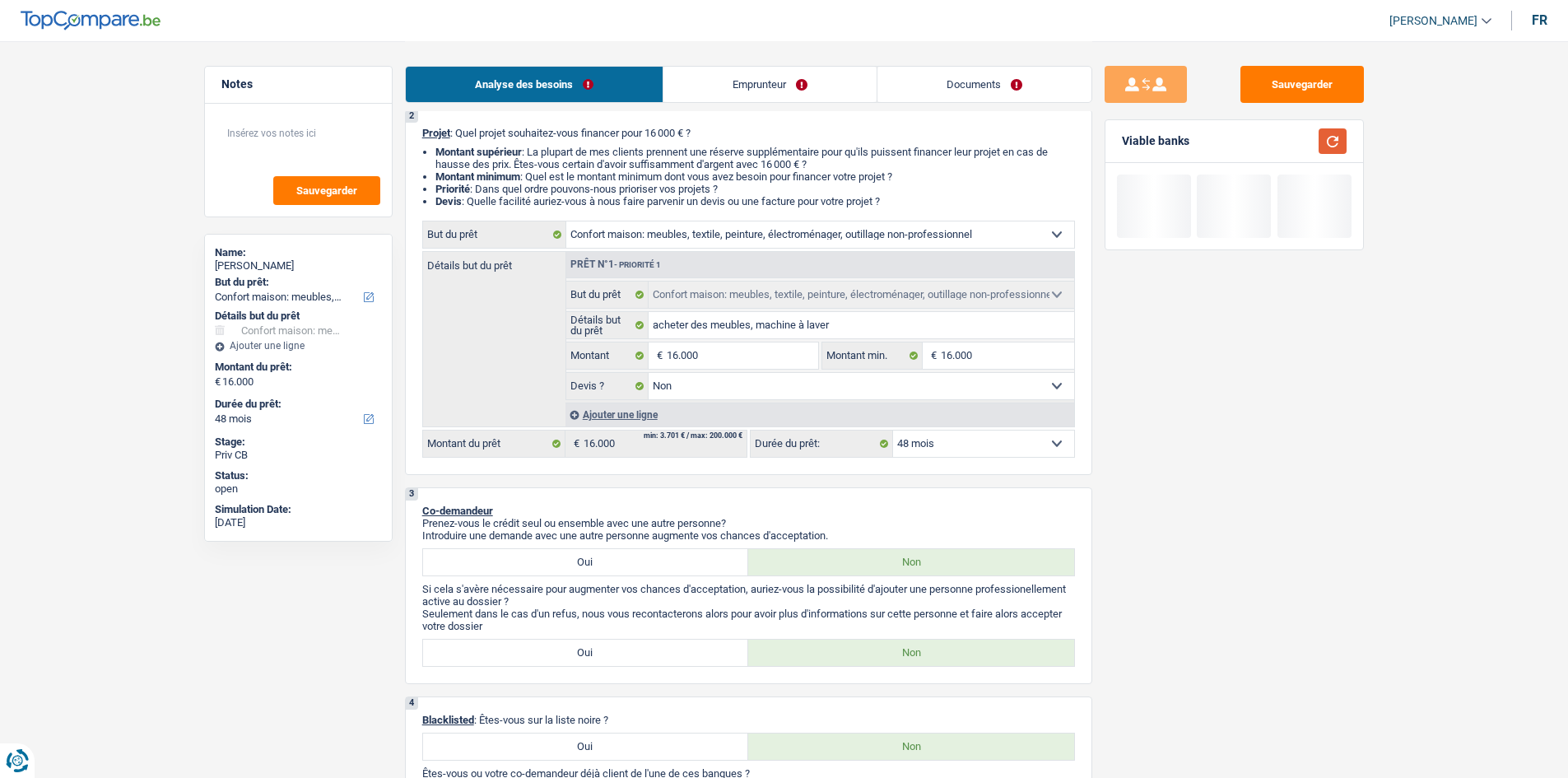
scroll to position [247, 0]
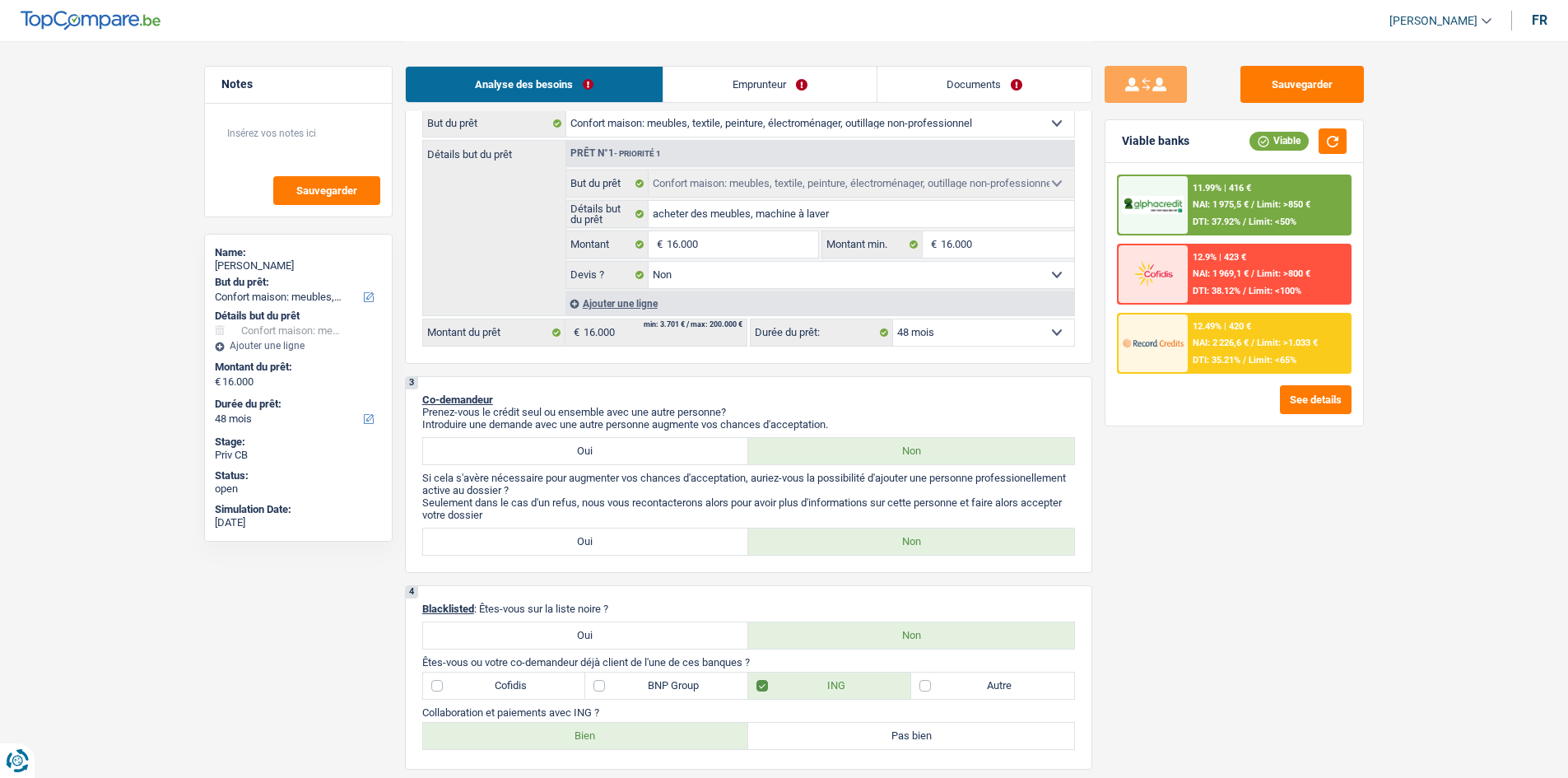
click at [1019, 329] on select "12 mois 18 mois 24 mois 30 mois 36 mois 42 mois 48 mois 60 mois 72 mois 84 mois…" at bounding box center [984, 332] width 181 height 26
click at [893, 319] on select "12 mois 18 mois 24 mois 30 mois 36 mois 42 mois 48 mois 60 mois 72 mois 84 mois…" at bounding box center [984, 332] width 181 height 26
click at [1213, 353] on div "12.49% | 420 € NAI: 2 226,6 € / Limit: >1.033 € DTI: 35.21% / Limit: <65%" at bounding box center [1269, 344] width 162 height 58
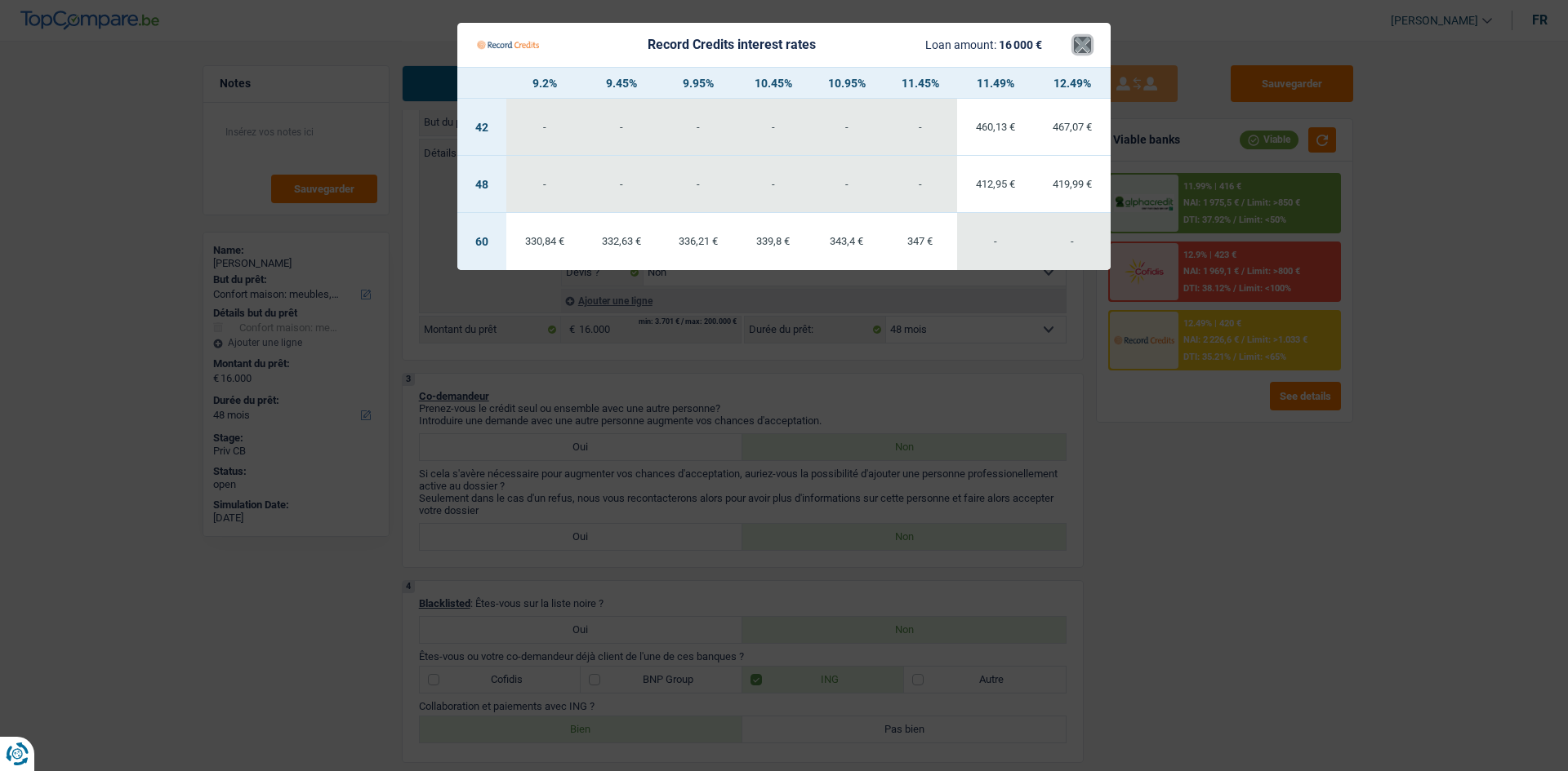
click at [1084, 46] on button "×" at bounding box center [1082, 45] width 17 height 16
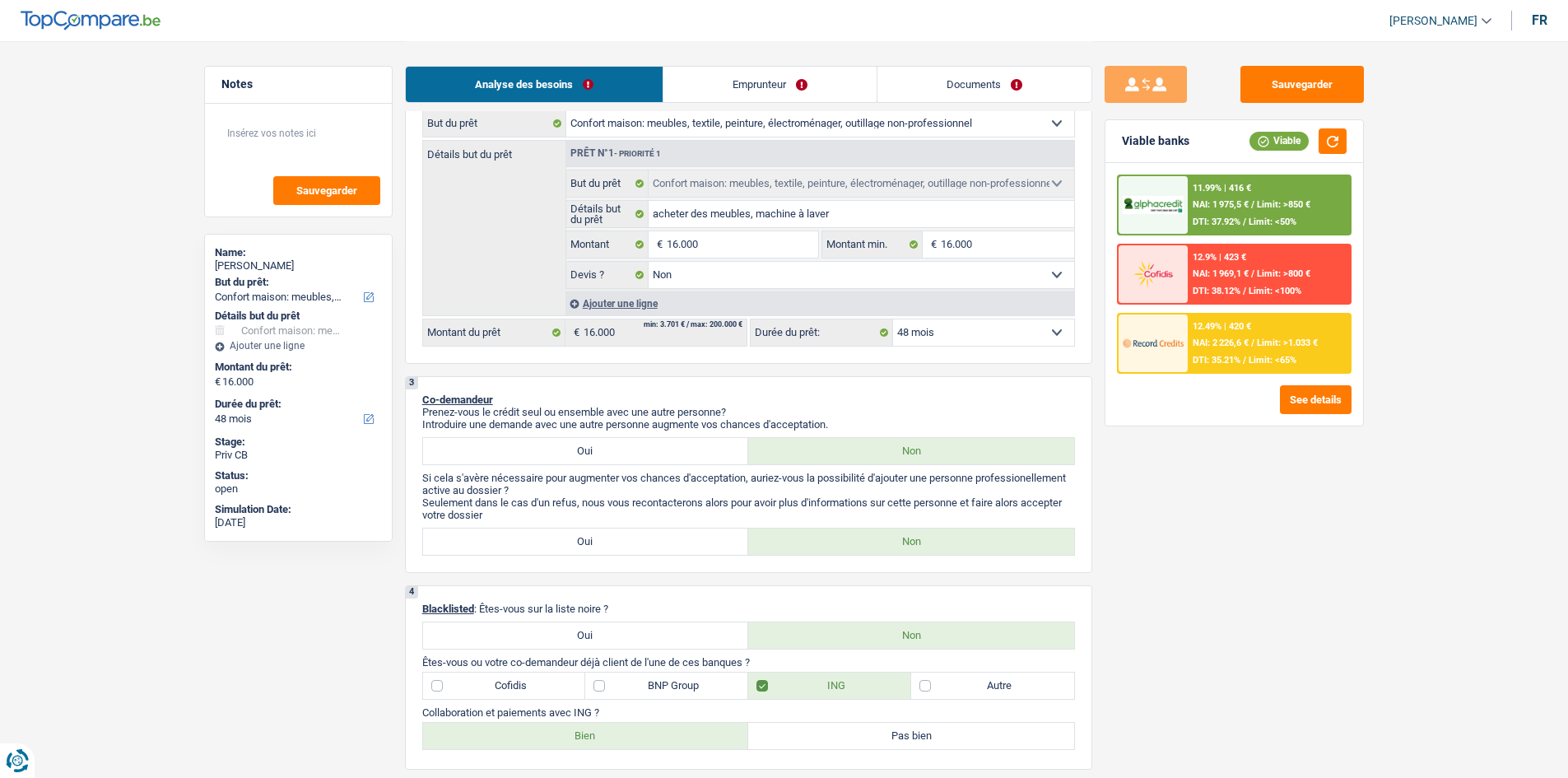
click at [1222, 204] on span "NAI: 1 975,5 €" at bounding box center [1221, 204] width 56 height 11
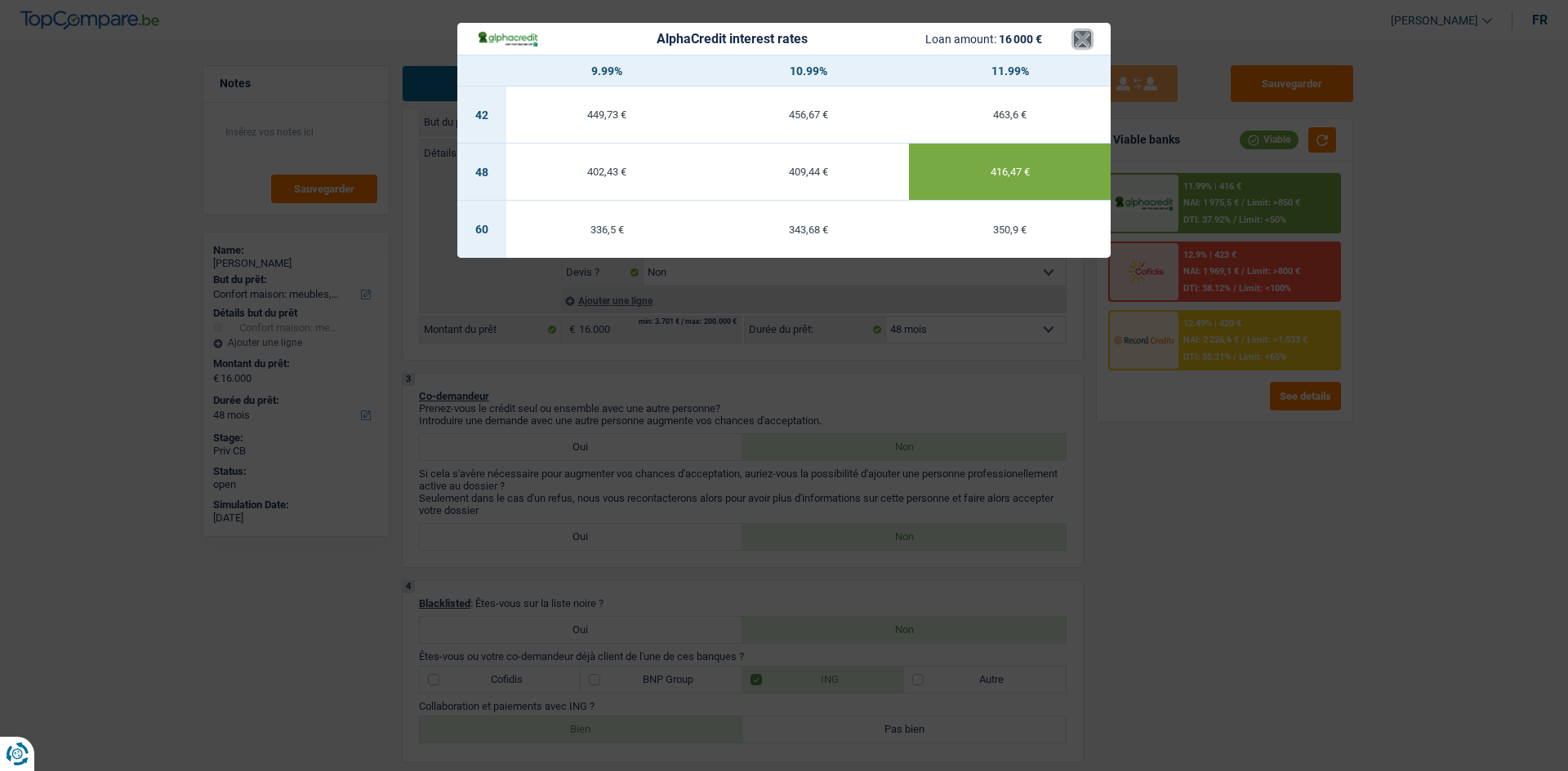
click at [1076, 48] on button "×" at bounding box center [1082, 39] width 17 height 16
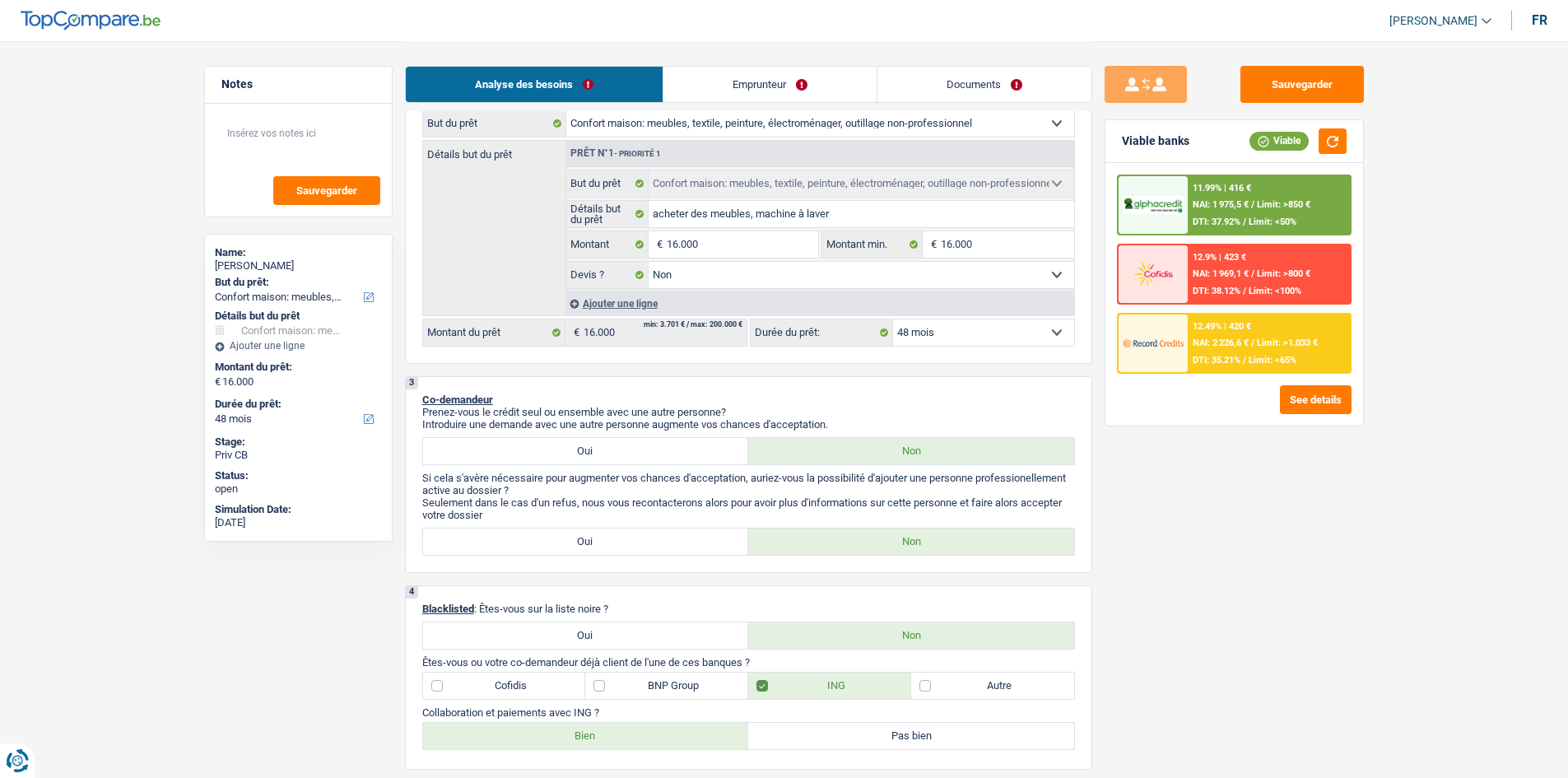
click at [1240, 336] on div "12.49% | 420 € NAI: 2 226,6 € / Limit: >1.033 € DTI: 35.21% / Limit: <65%" at bounding box center [1269, 344] width 162 height 58
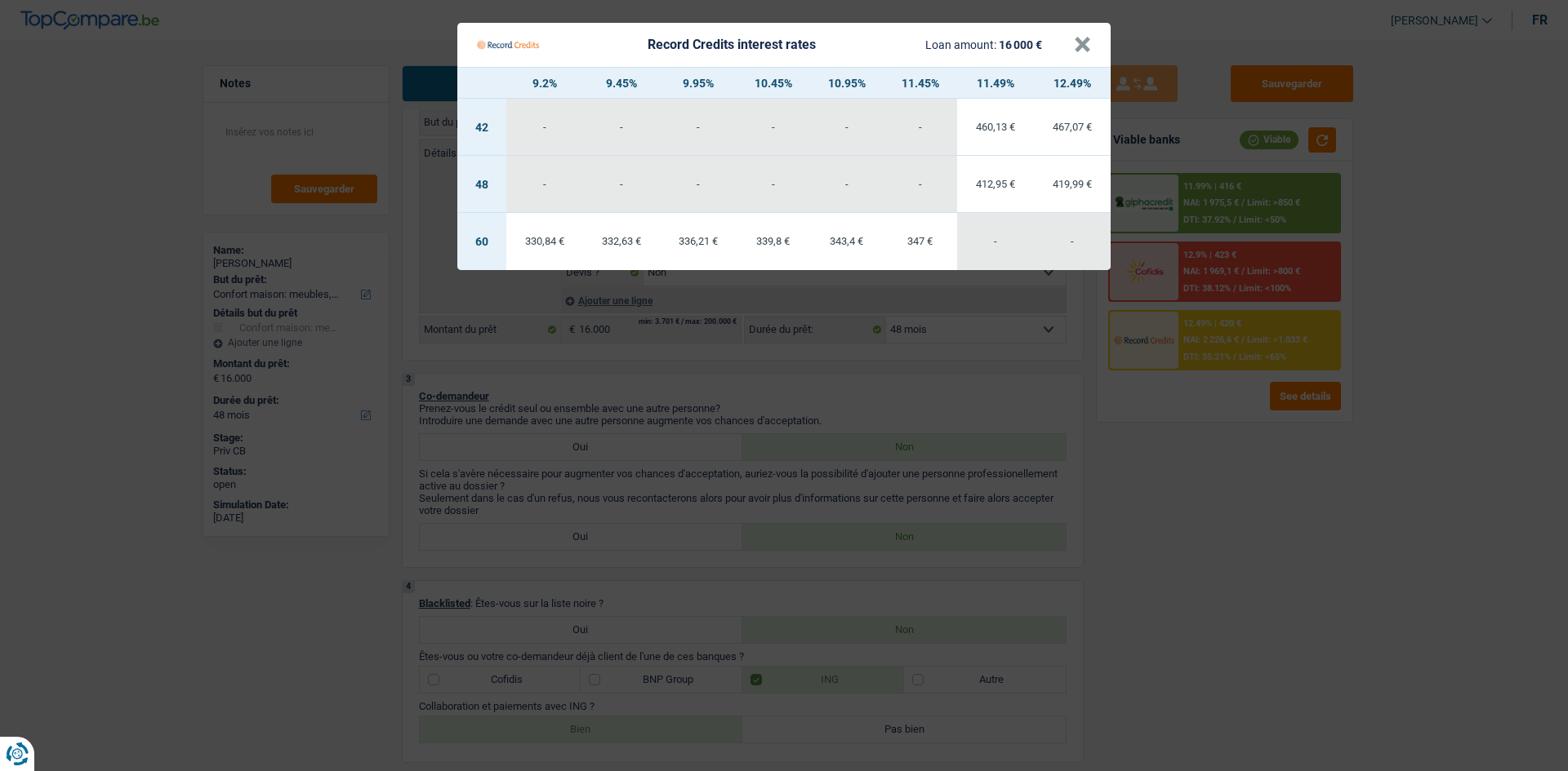
click at [1093, 45] on Credits___BV_modal_header_ "Record Credits interest rates Loan amount: 16 000 € ×" at bounding box center [784, 44] width 653 height 44
click at [1086, 39] on button "×" at bounding box center [1082, 45] width 17 height 16
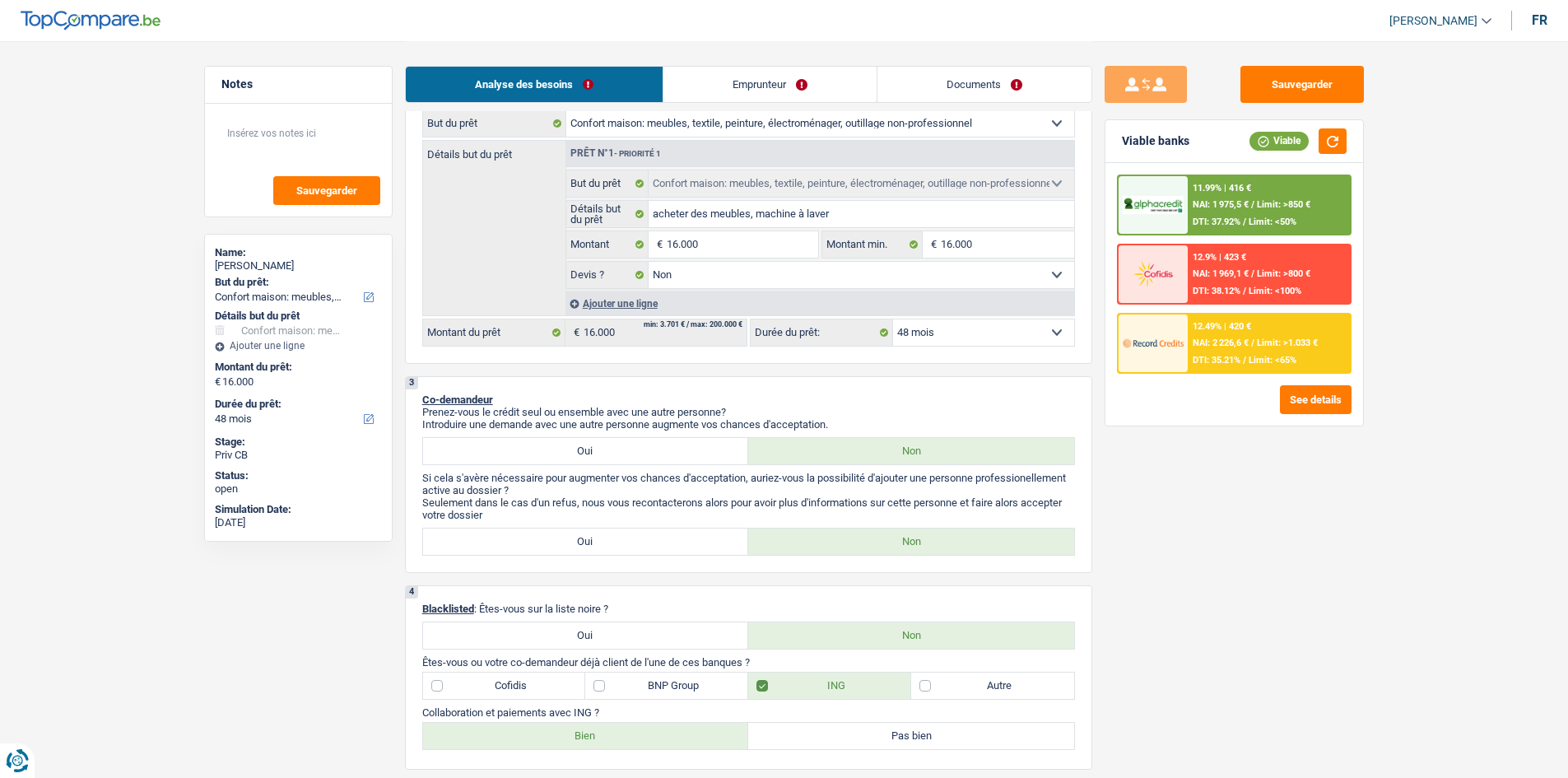
click at [1236, 194] on div "11.99% | 416 € NAI: 1 975,5 € / Limit: >850 € DTI: 37.92% / Limit: <50%" at bounding box center [1269, 205] width 162 height 58
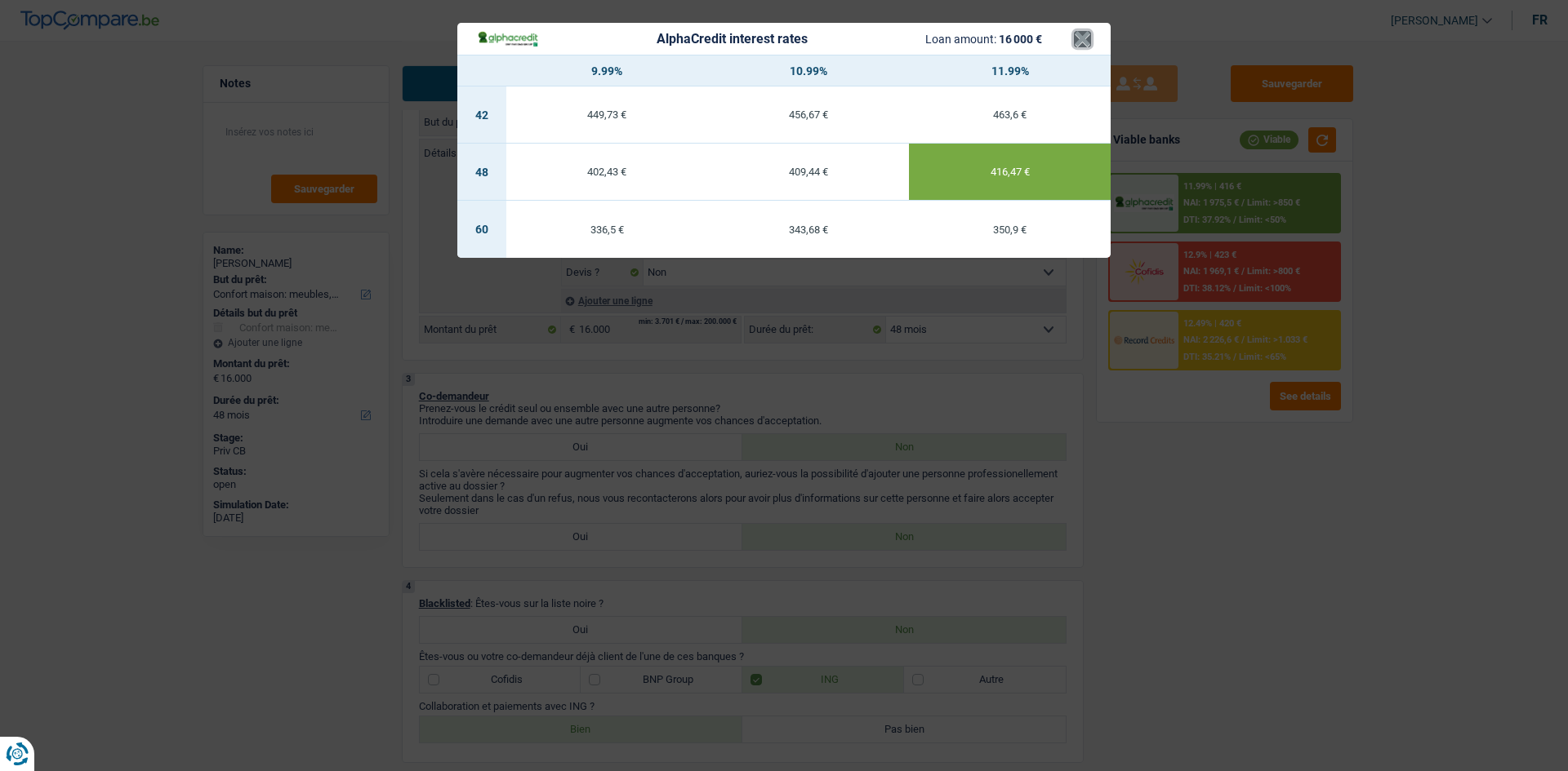
click at [1077, 45] on button "×" at bounding box center [1082, 39] width 17 height 16
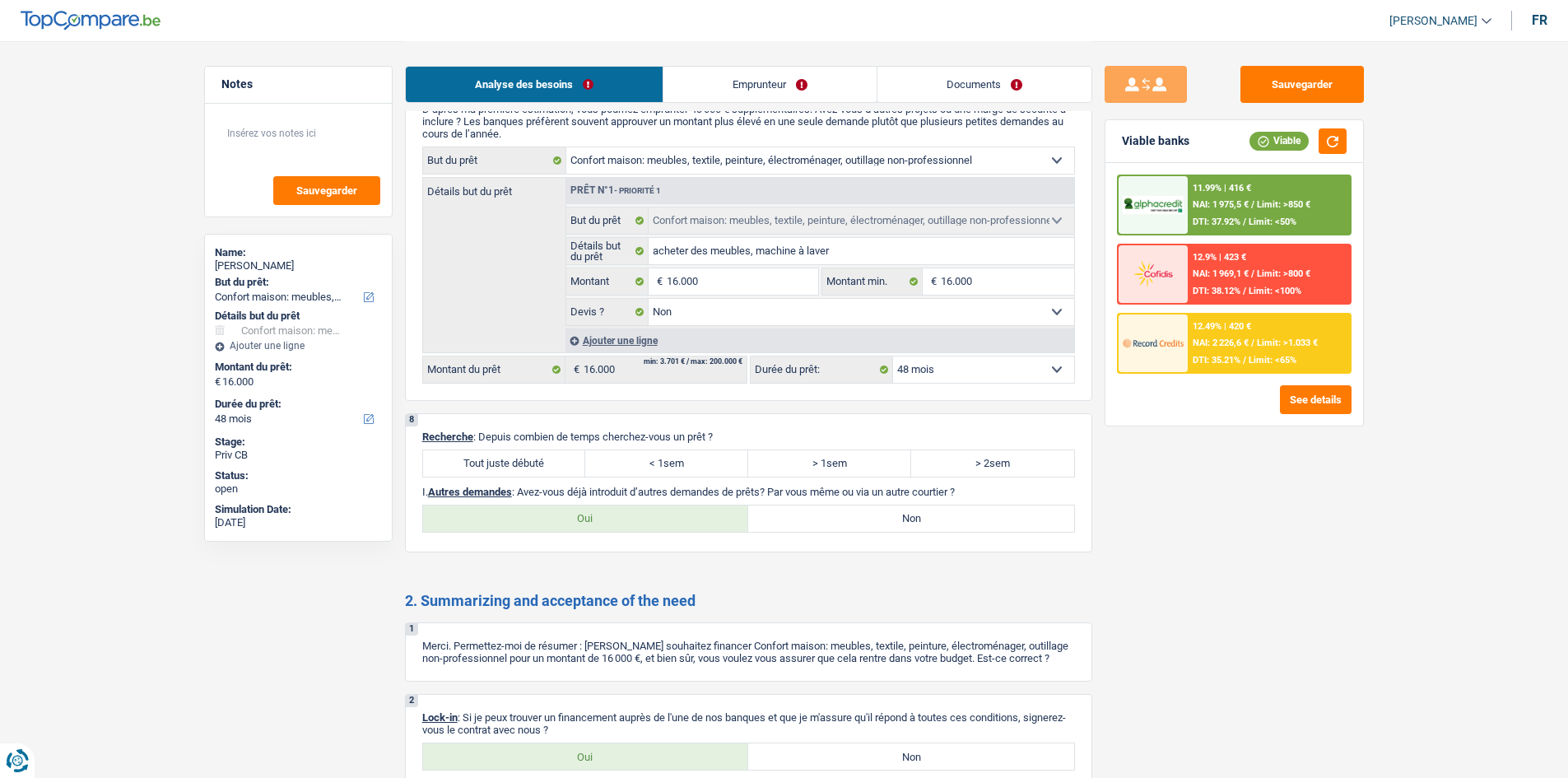
scroll to position [1483, 0]
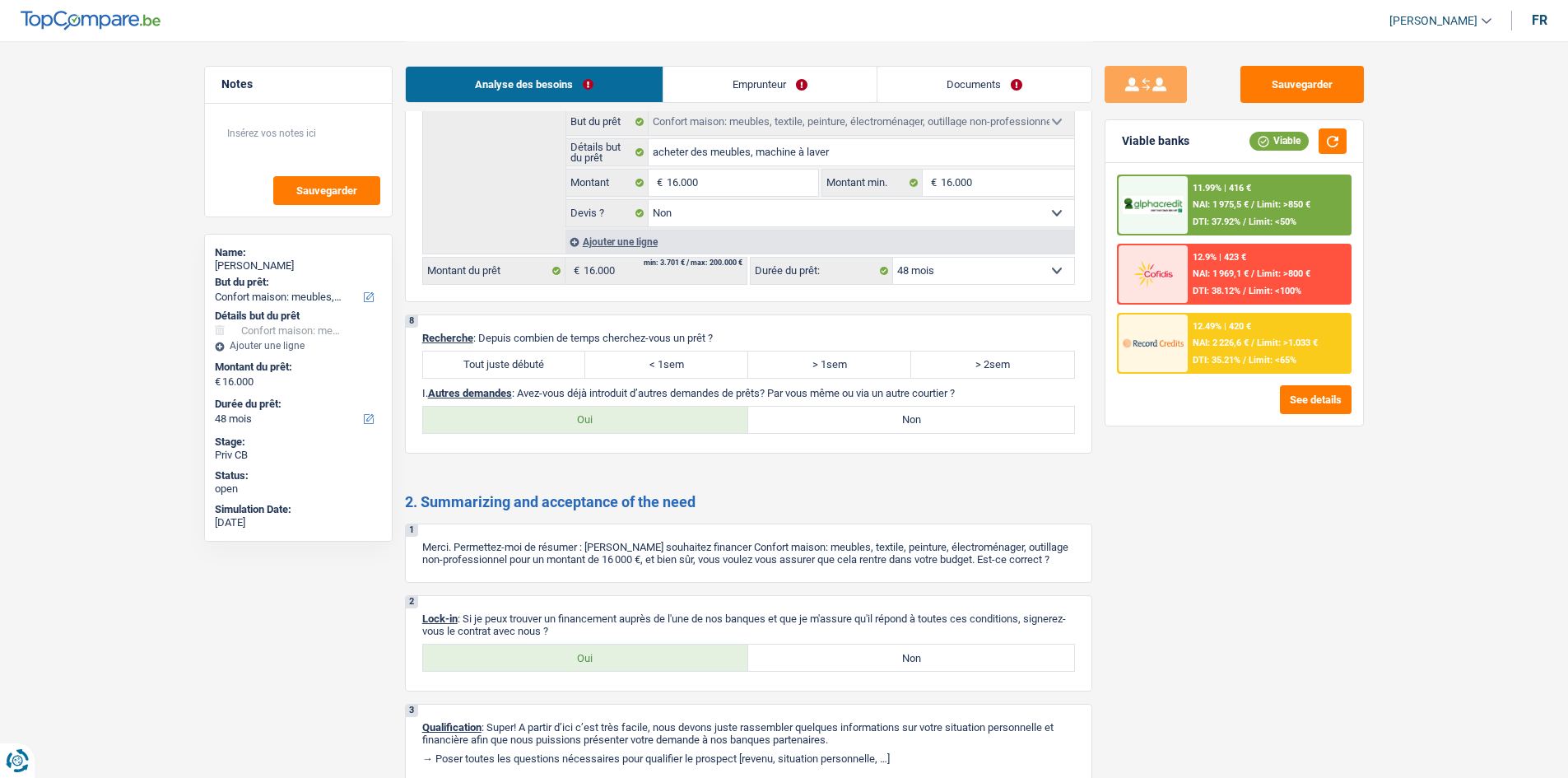
click at [543, 358] on label "Tout juste débuté" at bounding box center [505, 365] width 163 height 26
click at [543, 358] on input "Tout juste débuté" at bounding box center [505, 365] width 163 height 26
radio input "true"
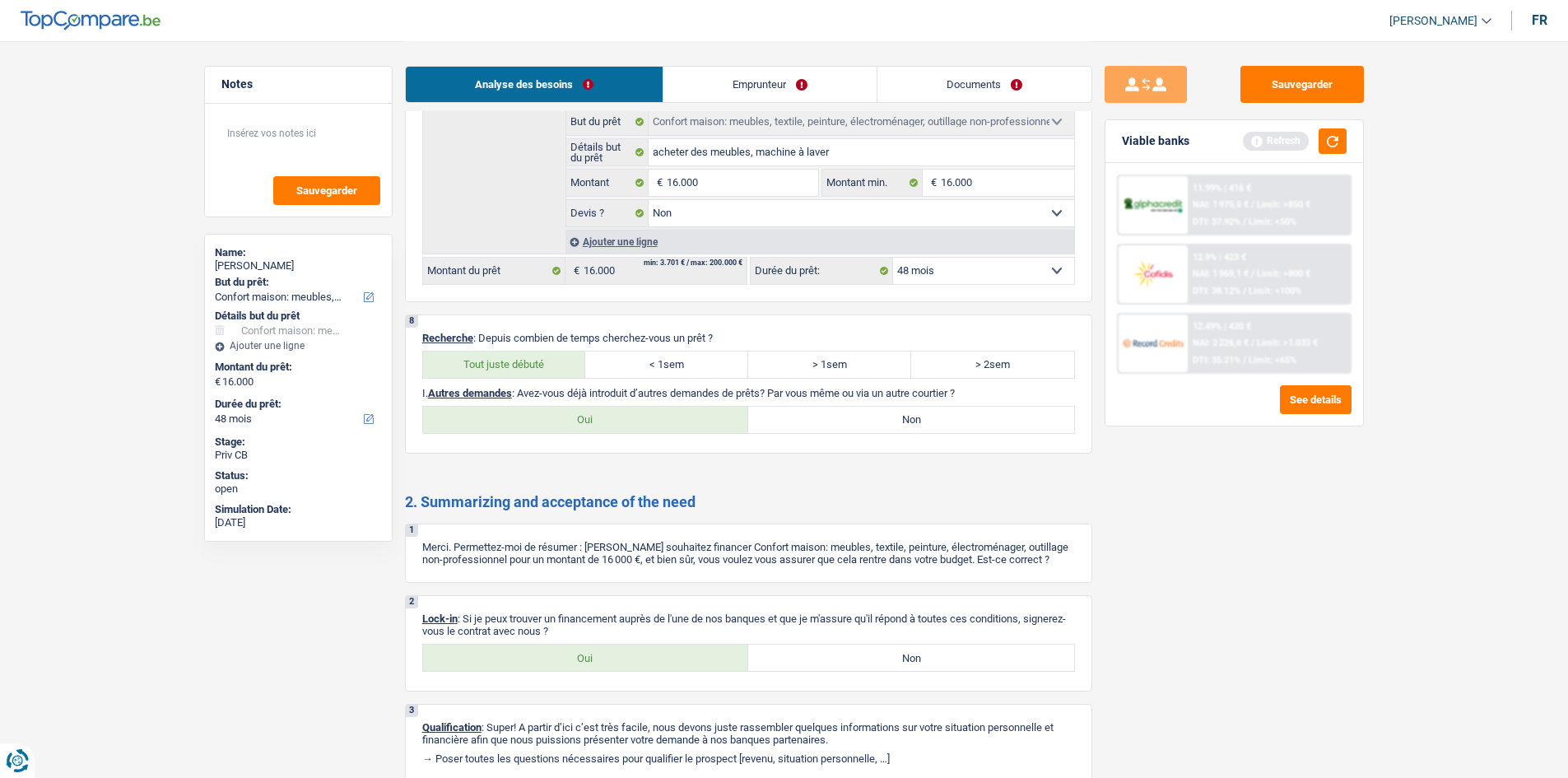
click at [810, 422] on label "Non" at bounding box center [912, 420] width 326 height 26
click at [810, 422] on input "Non" at bounding box center [912, 420] width 326 height 26
radio input "true"
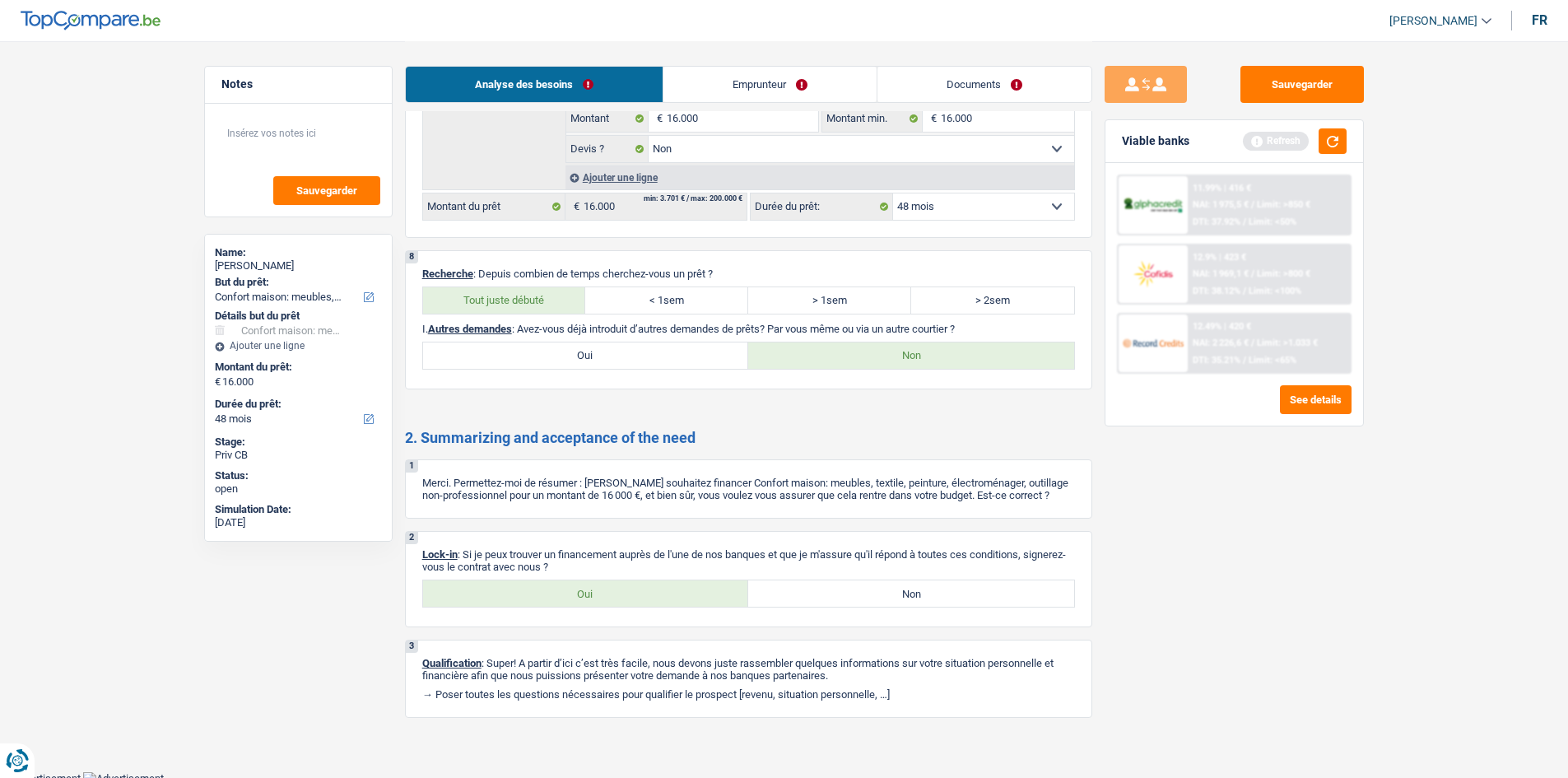
scroll to position [1552, 0]
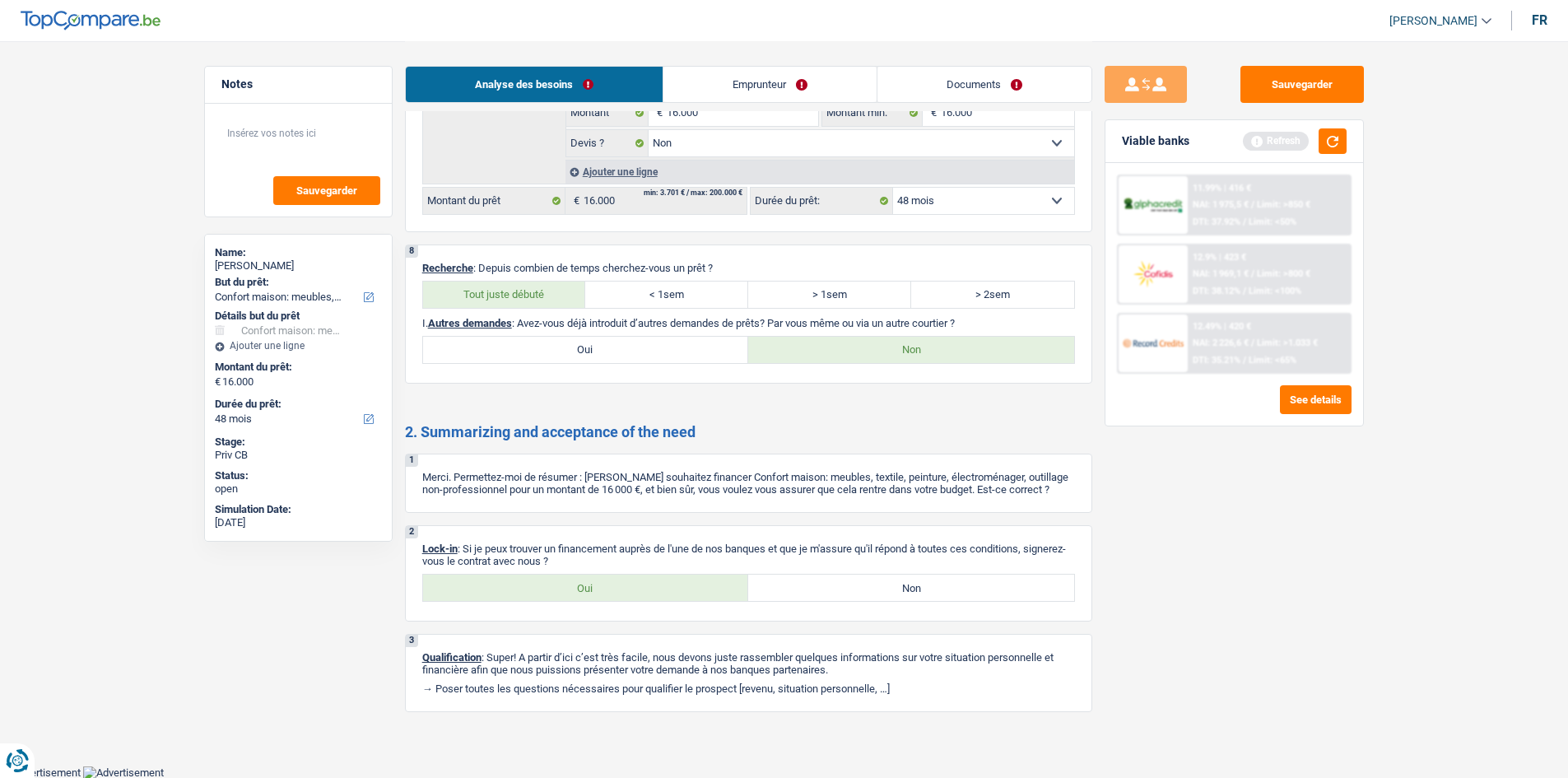
click at [583, 590] on label "Oui" at bounding box center [586, 587] width 326 height 26
click at [583, 590] on input "Oui" at bounding box center [586, 587] width 326 height 26
radio input "true"
click at [1006, 86] on link "Documents" at bounding box center [985, 84] width 214 height 35
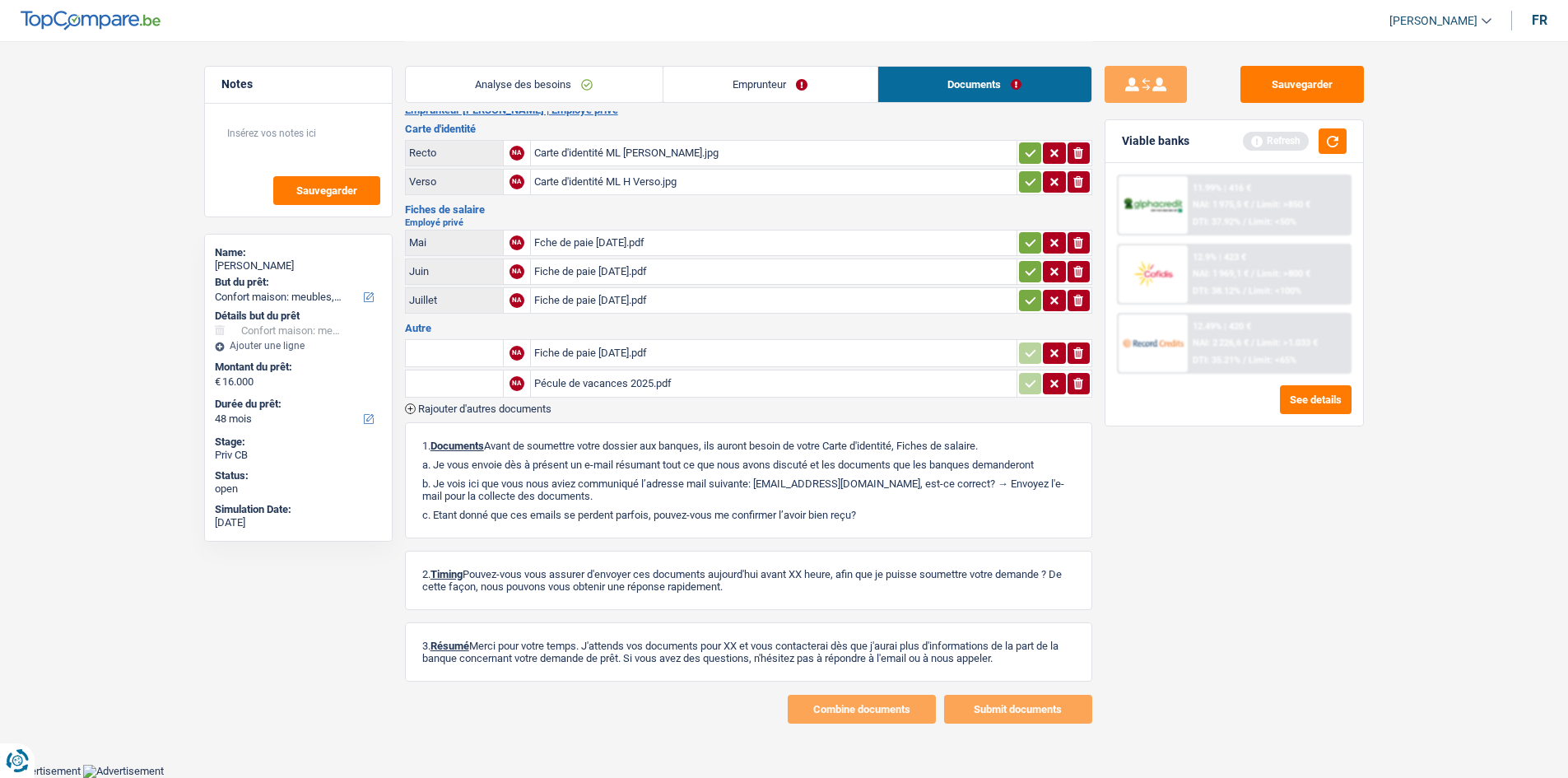
scroll to position [20, 0]
click at [609, 157] on div "Carte d'identité ML H Recto.jpg" at bounding box center [774, 154] width 479 height 24
click at [613, 184] on div "Carte d'identité ML H Verso.jpg" at bounding box center [774, 182] width 479 height 24
click at [611, 246] on div "Fche de paie Mai 25.pdf" at bounding box center [774, 243] width 479 height 24
click at [611, 276] on div "Fiche de paie juin 25.pdf" at bounding box center [774, 272] width 479 height 24
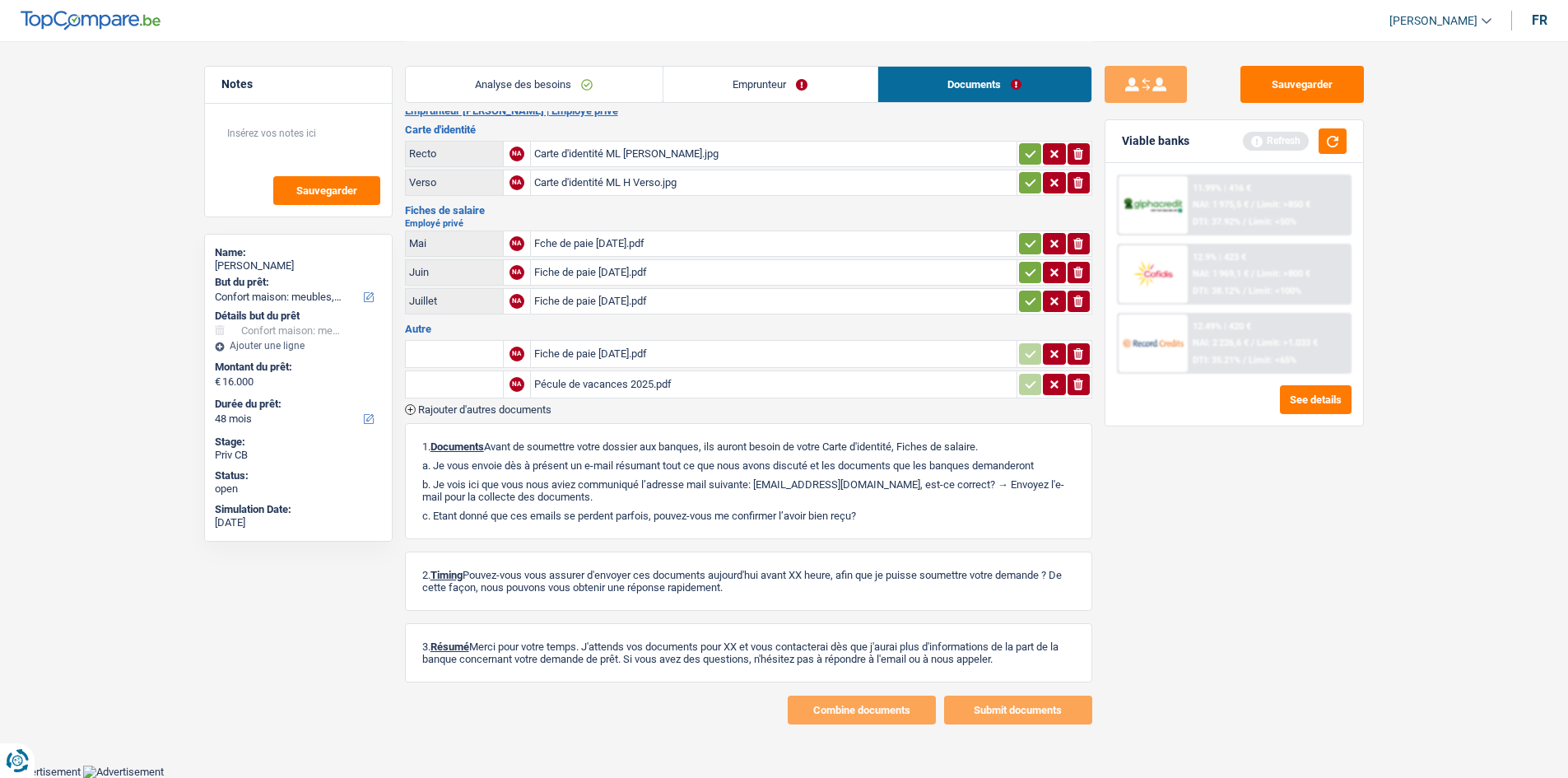
click at [598, 303] on div "Fiche de paie juillet 25.pdf" at bounding box center [774, 301] width 479 height 24
click at [583, 356] on div "Fiche de paie août 25.pdf" at bounding box center [774, 354] width 479 height 24
click at [600, 391] on div "Pécule de vacances 2025.pdf" at bounding box center [774, 384] width 479 height 24
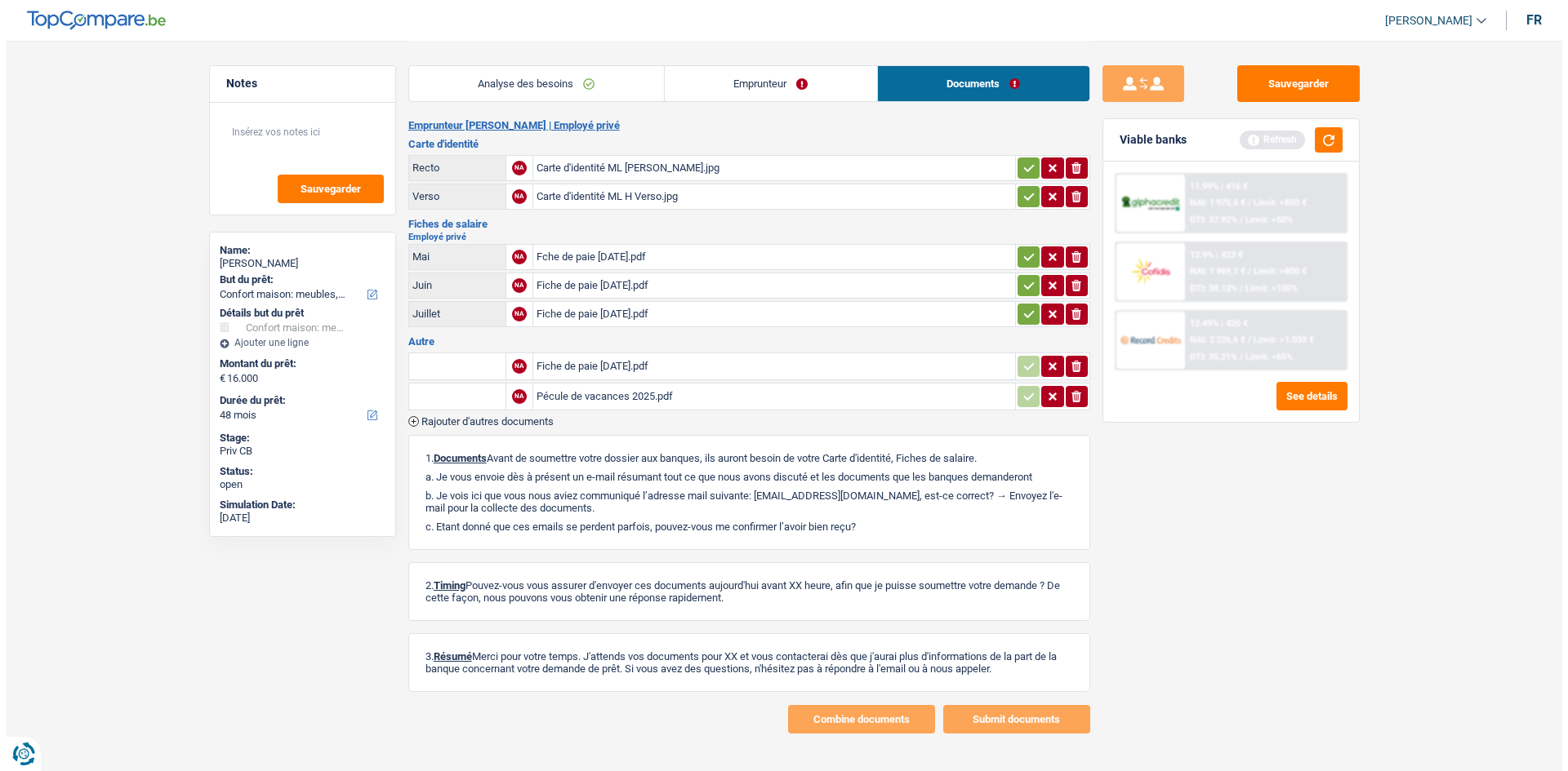
scroll to position [0, 0]
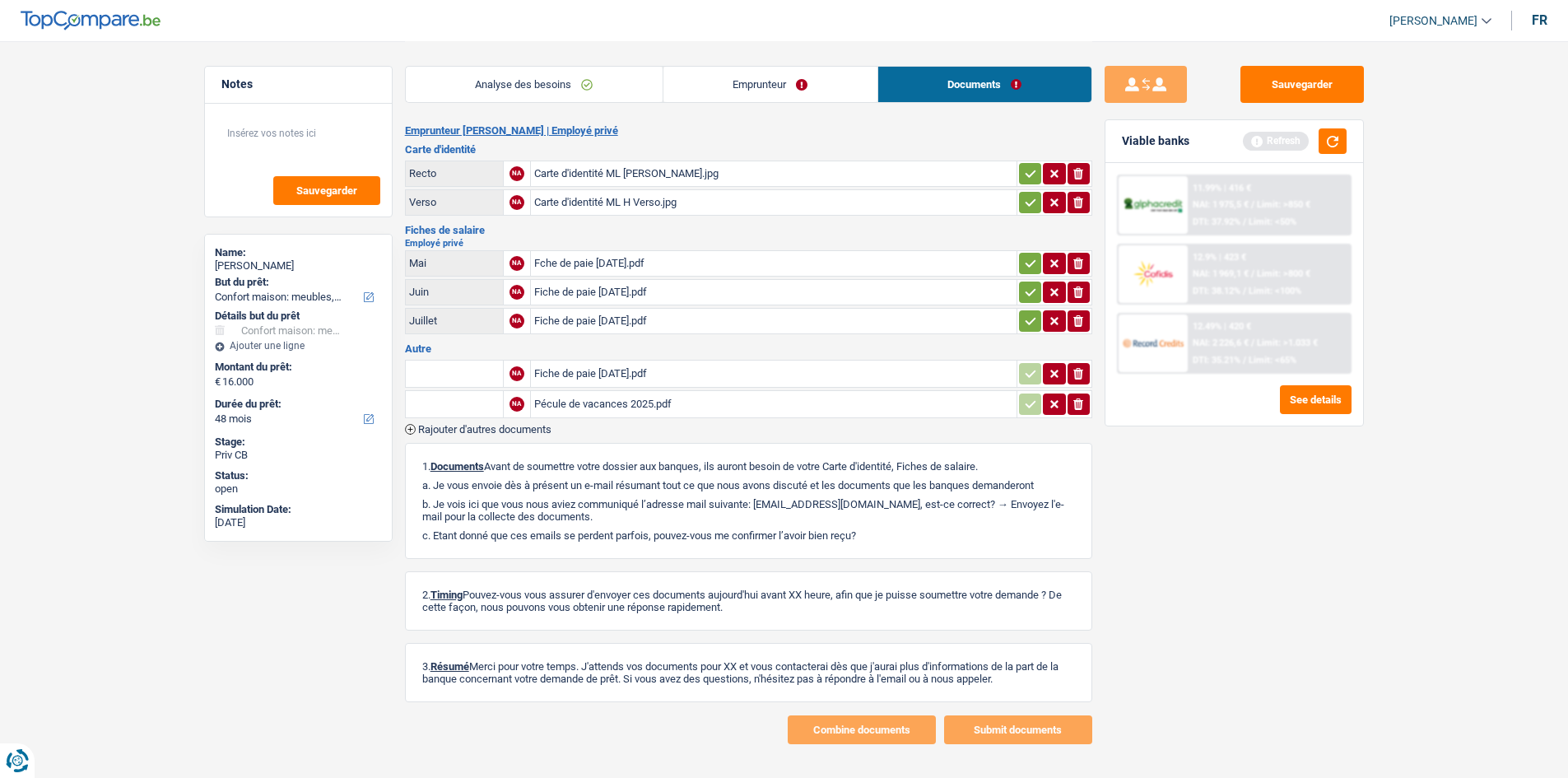
click at [759, 87] on link "Emprunteur" at bounding box center [770, 84] width 214 height 35
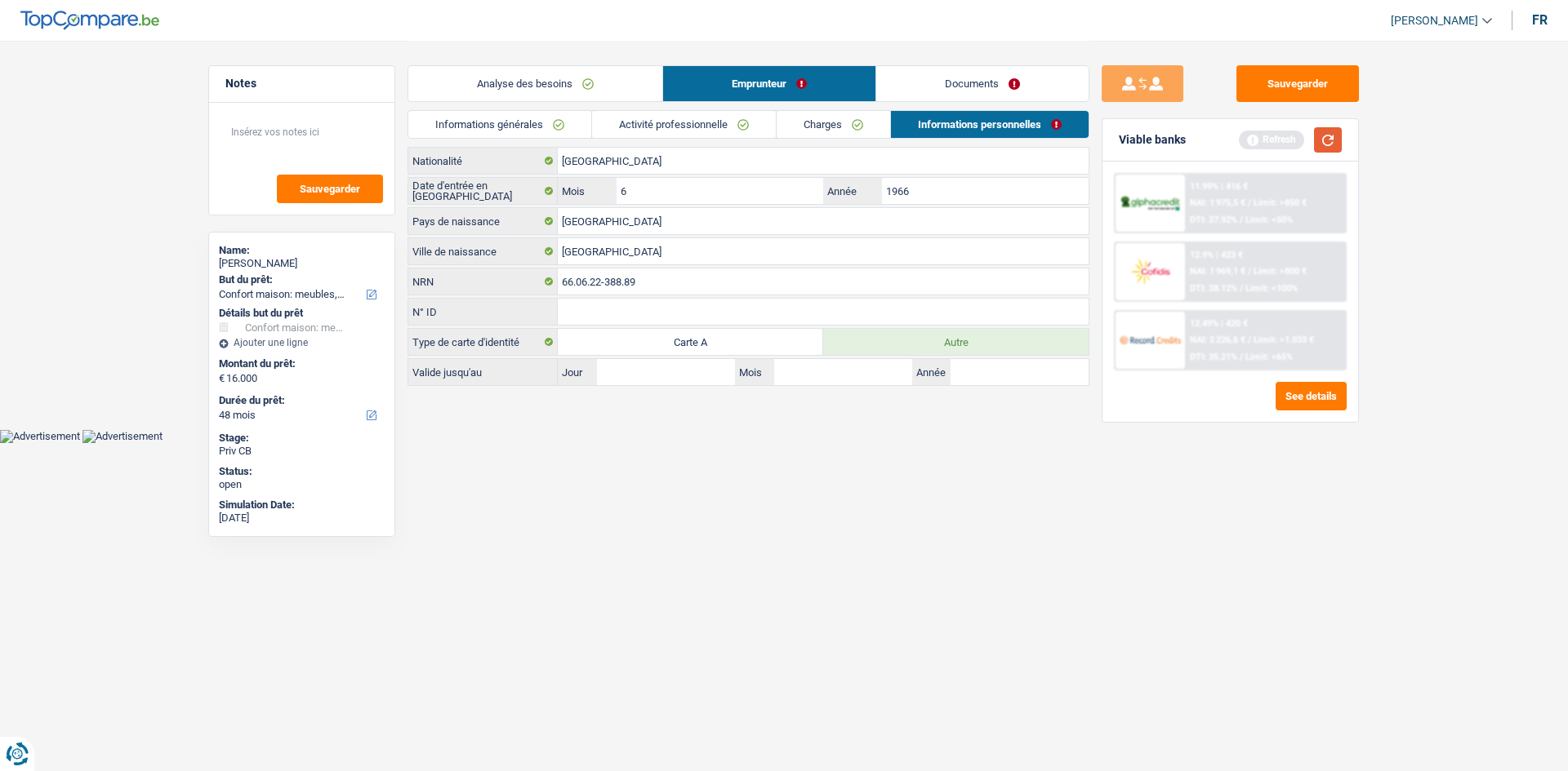
click at [1328, 135] on button "button" at bounding box center [1328, 140] width 28 height 25
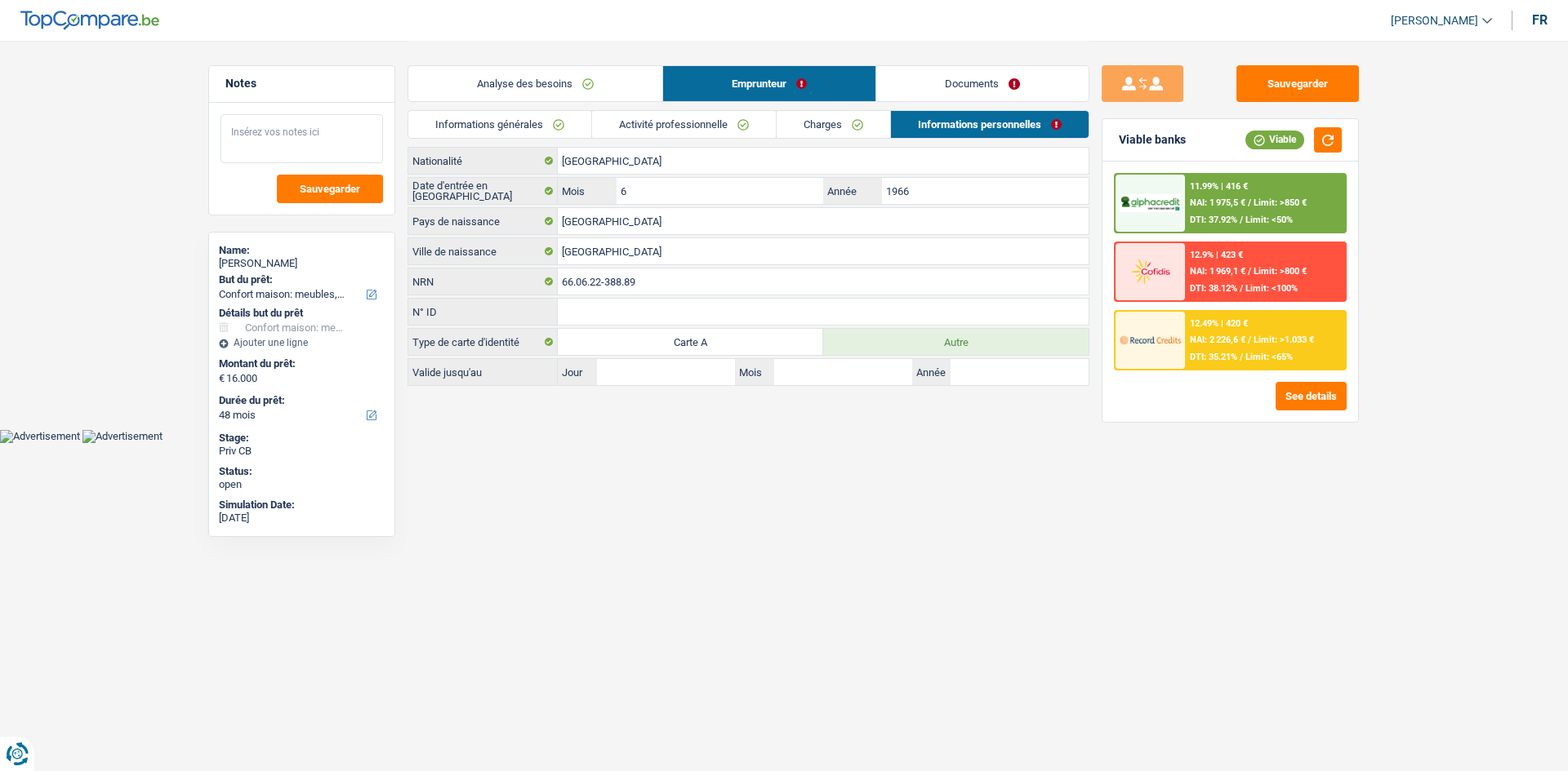
click at [267, 138] on textarea at bounding box center [301, 138] width 162 height 49
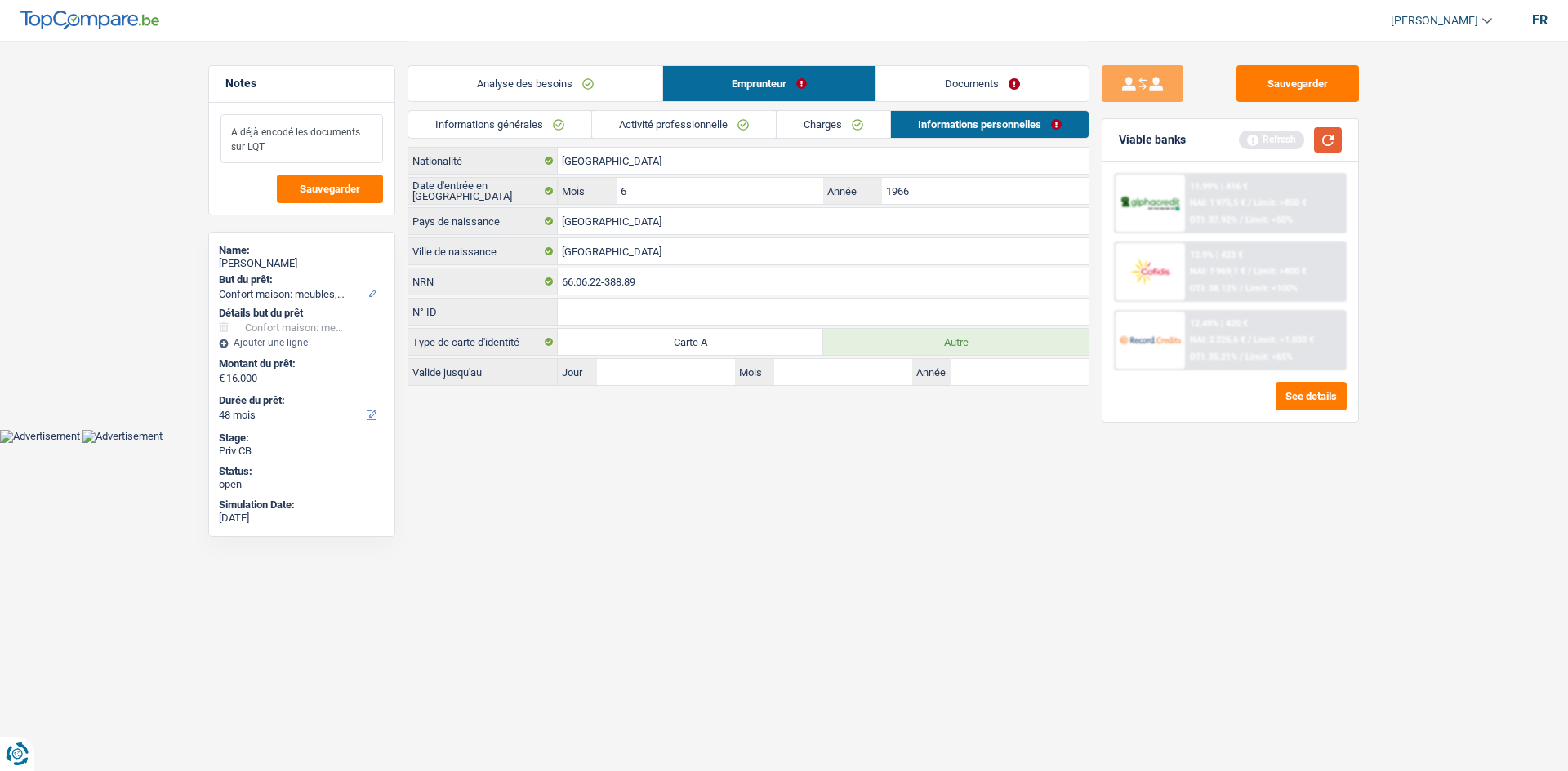
type textarea "A déjà encodé les documents sur LQT"
click at [1316, 144] on button "button" at bounding box center [1328, 140] width 28 height 25
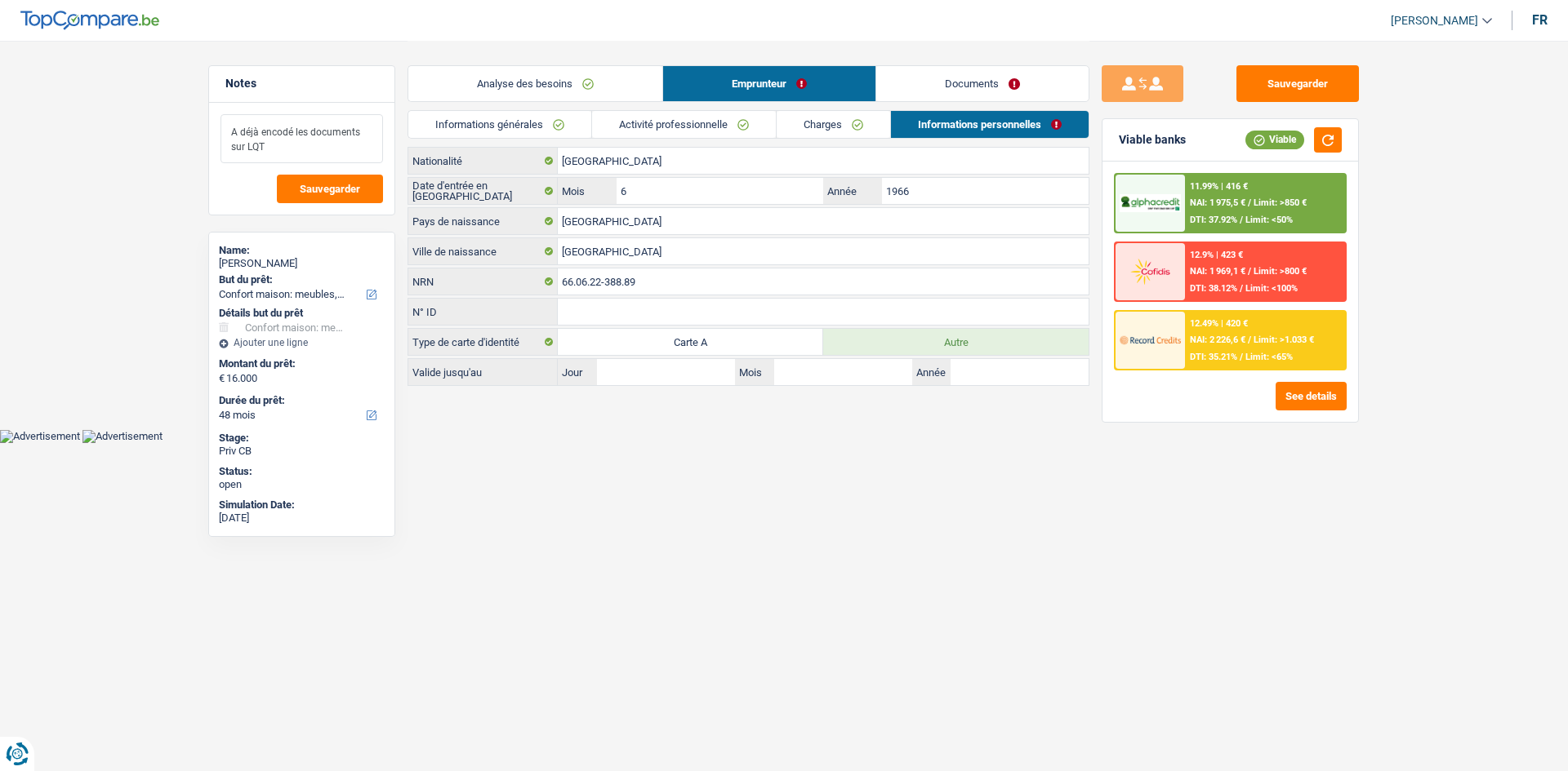
click at [306, 150] on textarea "A déjà encodé les documents sur LQT" at bounding box center [301, 138] width 162 height 49
drag, startPoint x: 306, startPoint y: 150, endPoint x: 227, endPoint y: 127, distance: 82.3
click at [227, 127] on textarea "A déjà encodé les documents sur LQT" at bounding box center [301, 138] width 162 height 49
click at [1303, 83] on button "Sauvegarder" at bounding box center [1297, 83] width 123 height 37
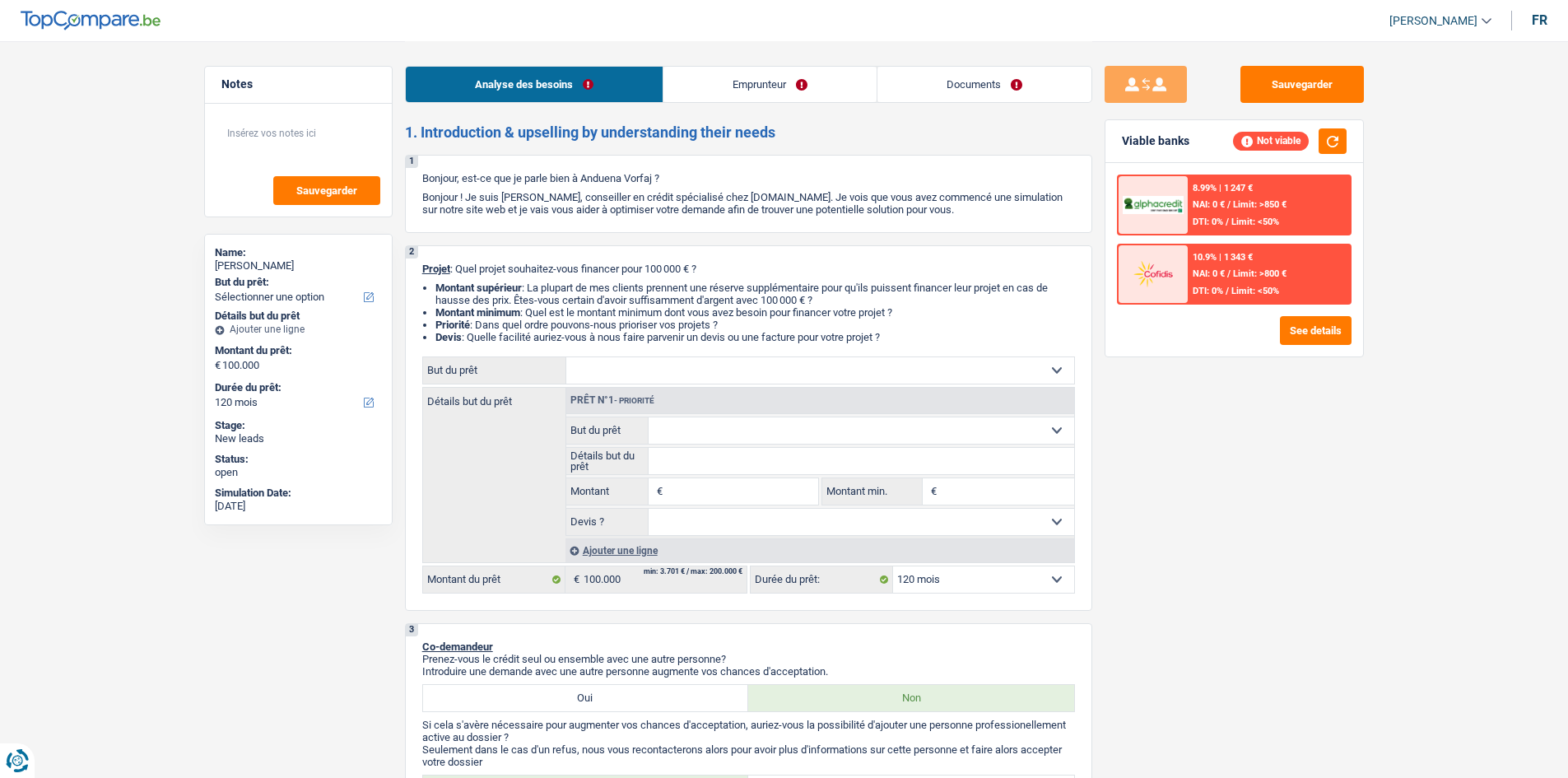
select select "120"
select select "publicEmployee"
select select "netSalary"
select select "mealVouchers"
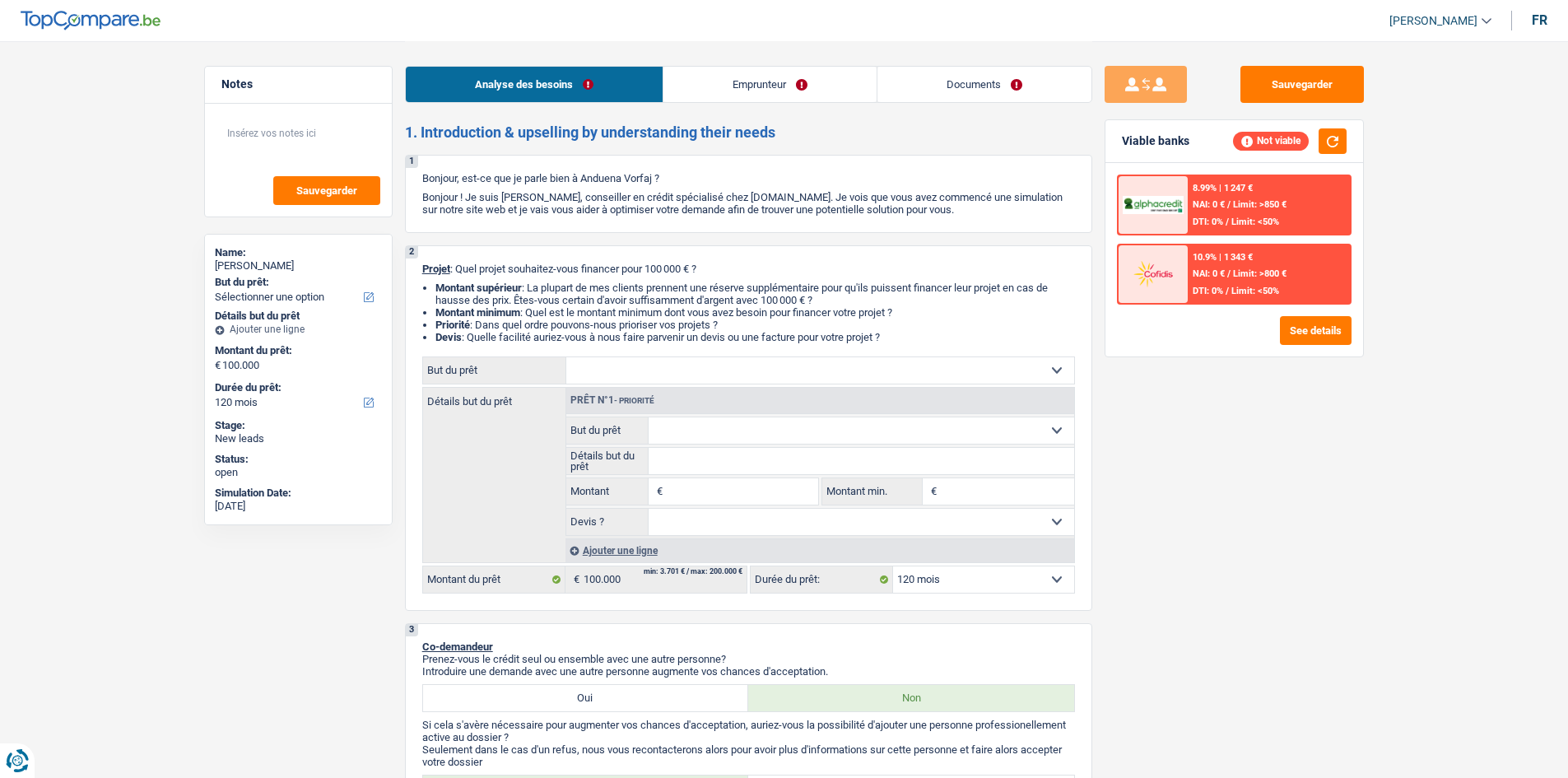
select select "120"
click at [806, 369] on select "Confort maison: meubles, textile, peinture, électroménager, outillage non-profe…" at bounding box center [820, 370] width 508 height 26
click at [1217, 470] on div "Sauvegarder Viable banks Not viable 8.99% | 1 247 € NAI: 0 € / Limit: >850 € DT…" at bounding box center [1234, 409] width 284 height 686
click at [704, 375] on select "Confort maison: meubles, textile, peinture, électroménager, outillage non-profe…" at bounding box center [820, 370] width 508 height 26
click at [1181, 400] on div "Sauvegarder Viable banks Not viable 8.99% | 1 247 € NAI: 0 € / Limit: >850 € DT…" at bounding box center [1234, 409] width 284 height 686
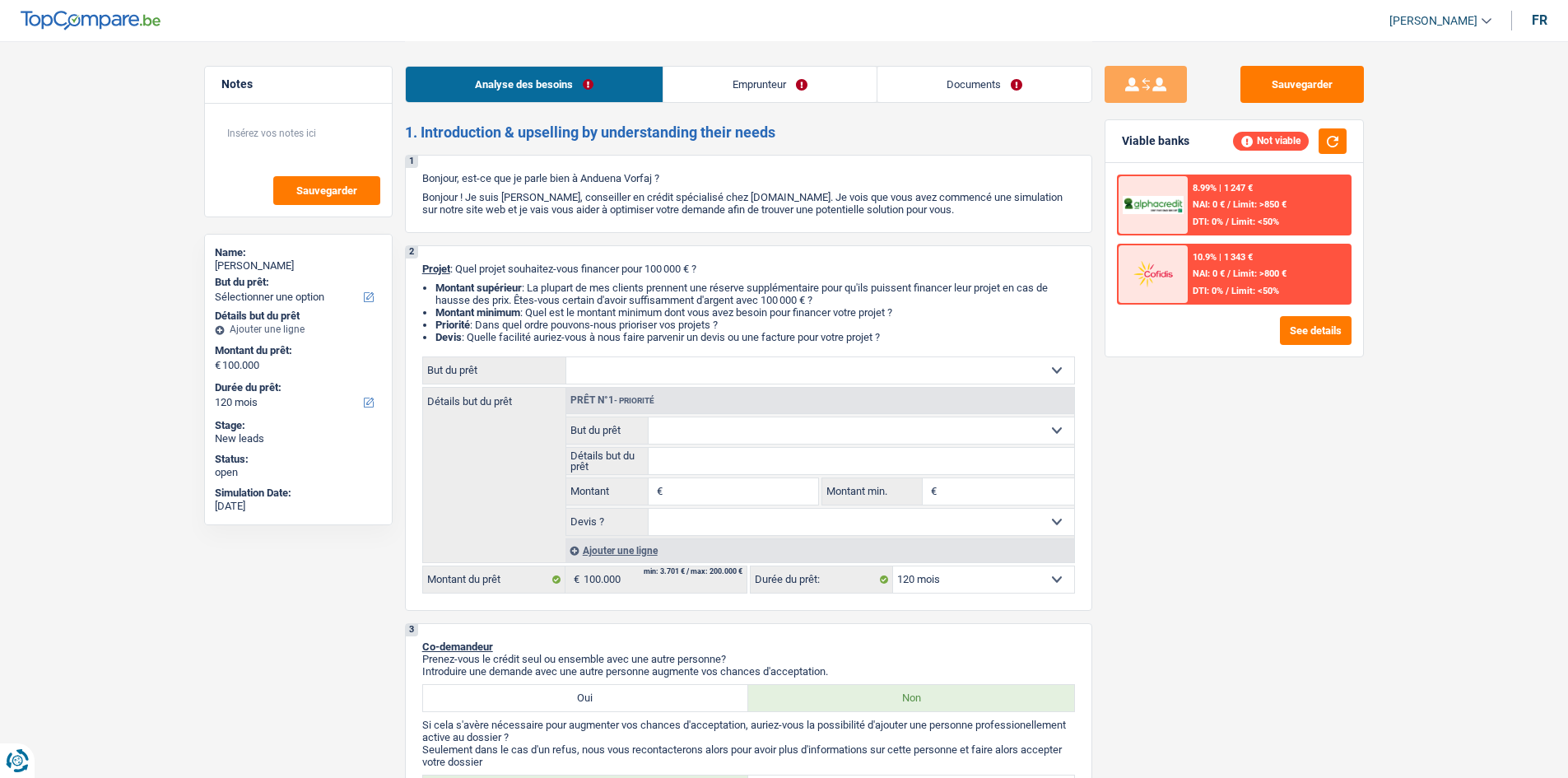
click at [980, 367] on select "Confort maison: meubles, textile, peinture, électroménager, outillage non-profe…" at bounding box center [820, 370] width 508 height 26
select select "household"
click at [566, 357] on select "Confort maison: meubles, textile, peinture, électroménager, outillage non-profe…" at bounding box center [820, 370] width 508 height 26
select select "household"
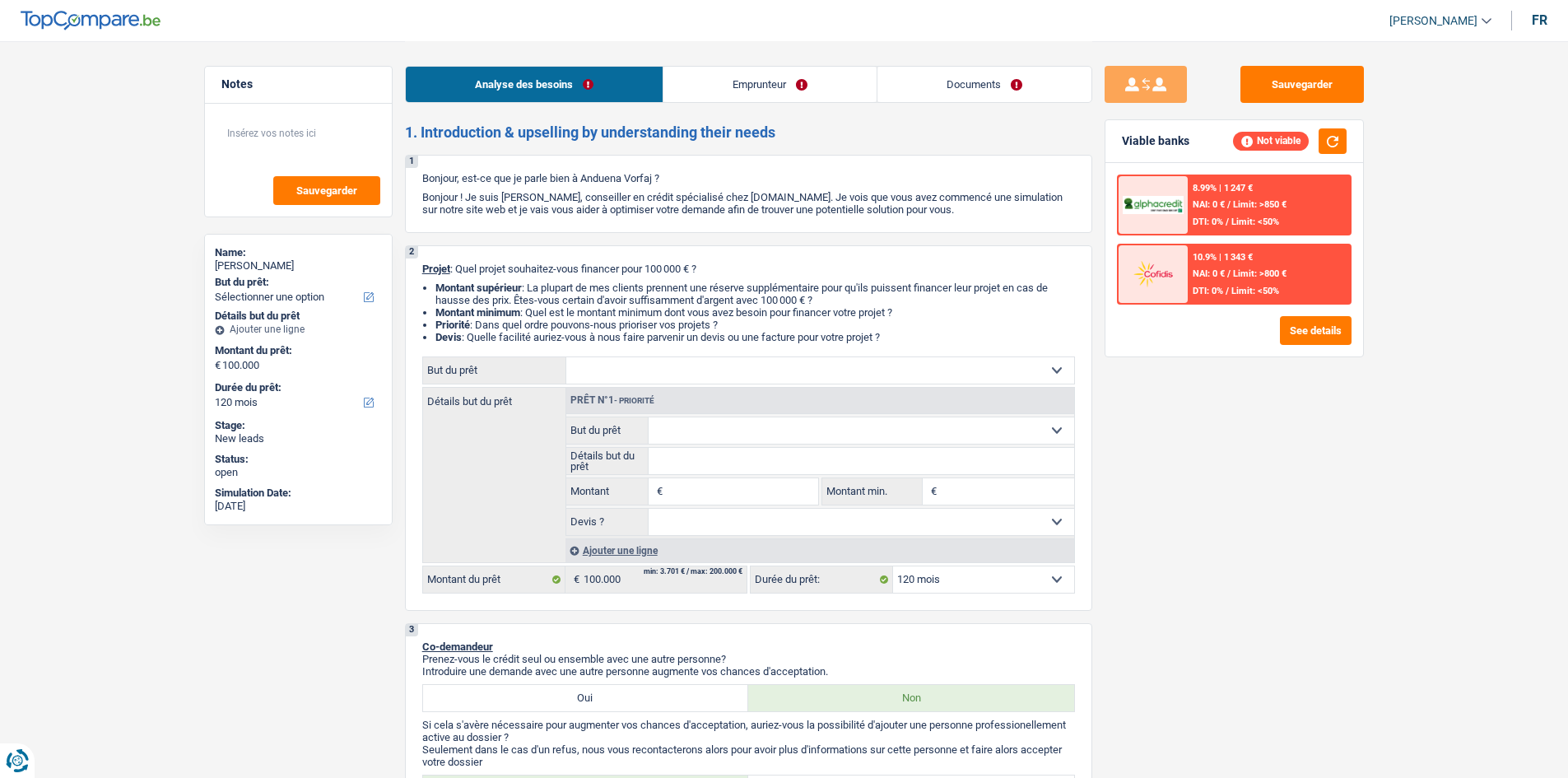
type input "100.000"
select select "household"
type input "100.000"
select select "household"
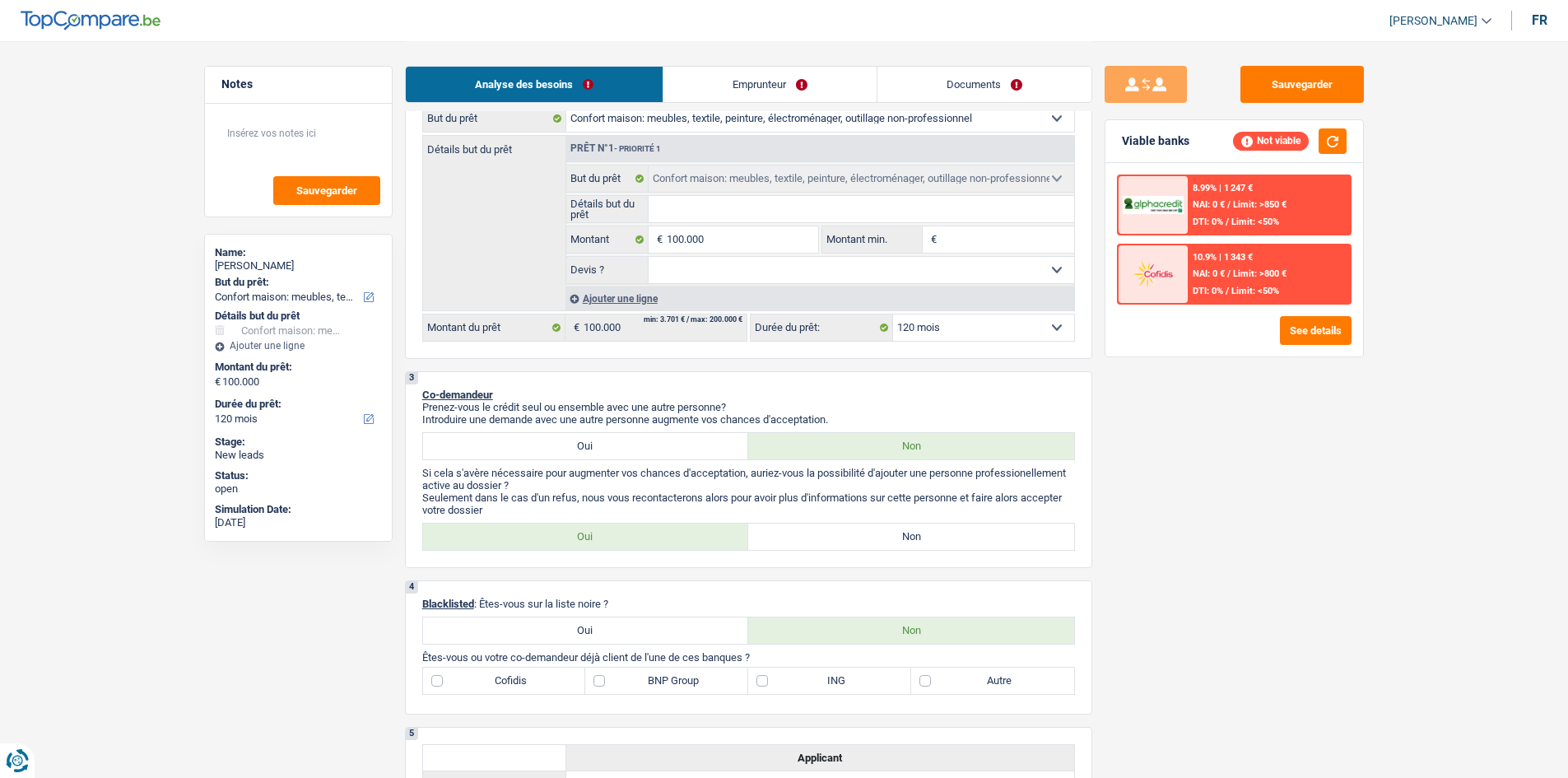
scroll to position [247, 0]
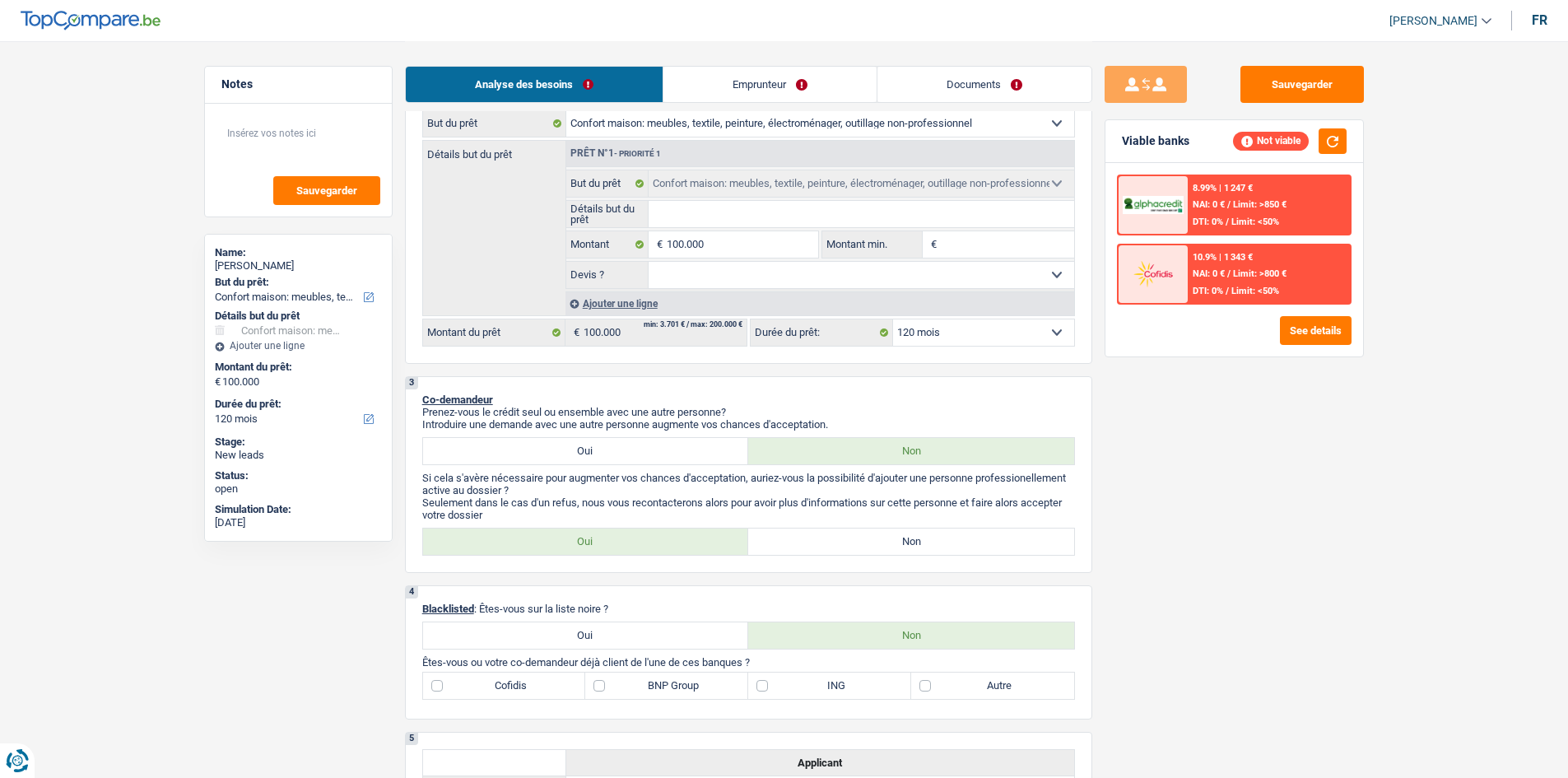
click at [625, 446] on label "Oui" at bounding box center [586, 451] width 326 height 26
click at [625, 446] on input "Oui" at bounding box center [586, 451] width 326 height 26
radio input "true"
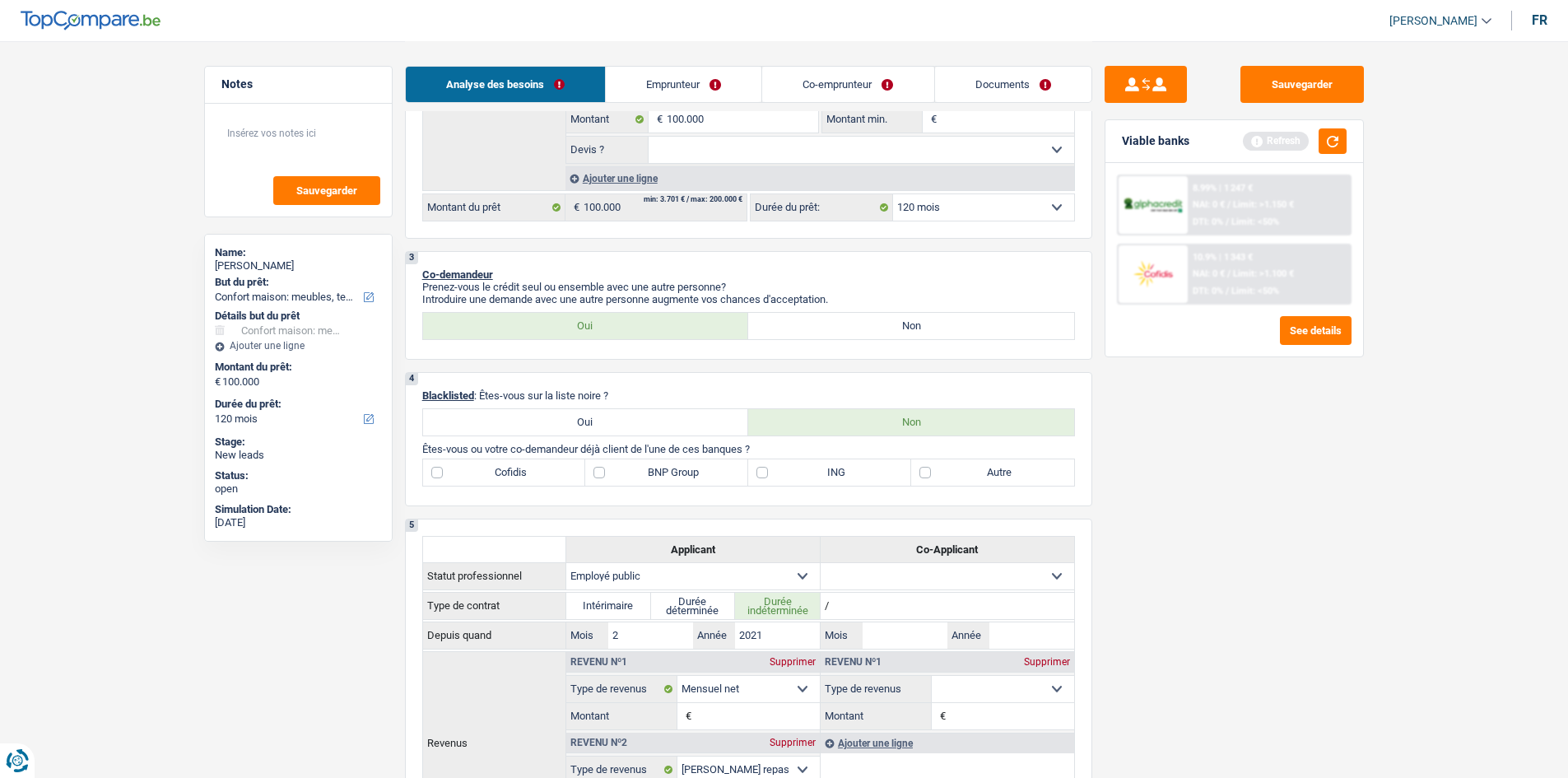
scroll to position [412, 0]
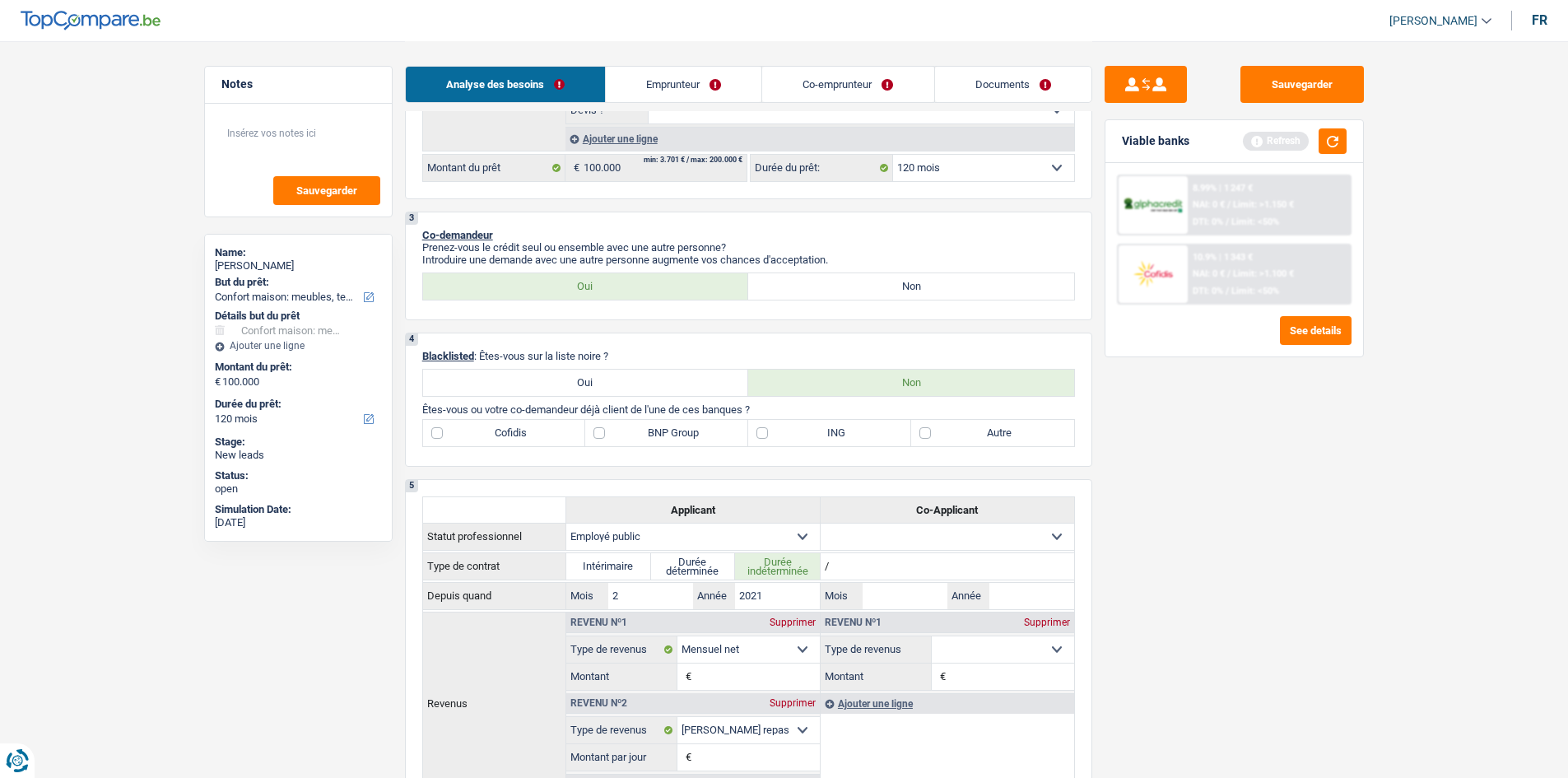
click at [921, 429] on label "Autre" at bounding box center [993, 432] width 163 height 26
click at [921, 429] on input "Autre" at bounding box center [993, 432] width 163 height 26
checkbox input "true"
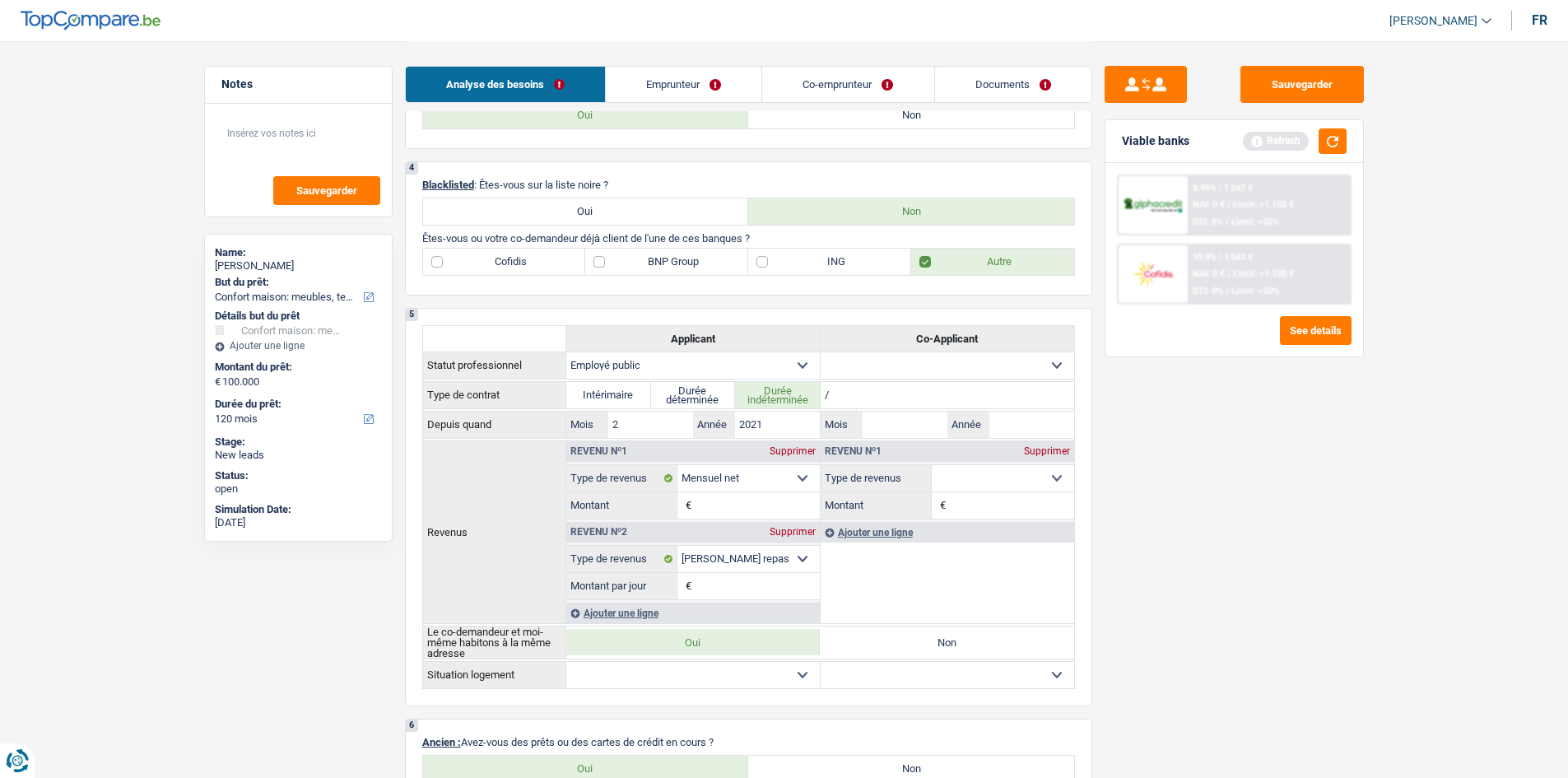
scroll to position [906, 0]
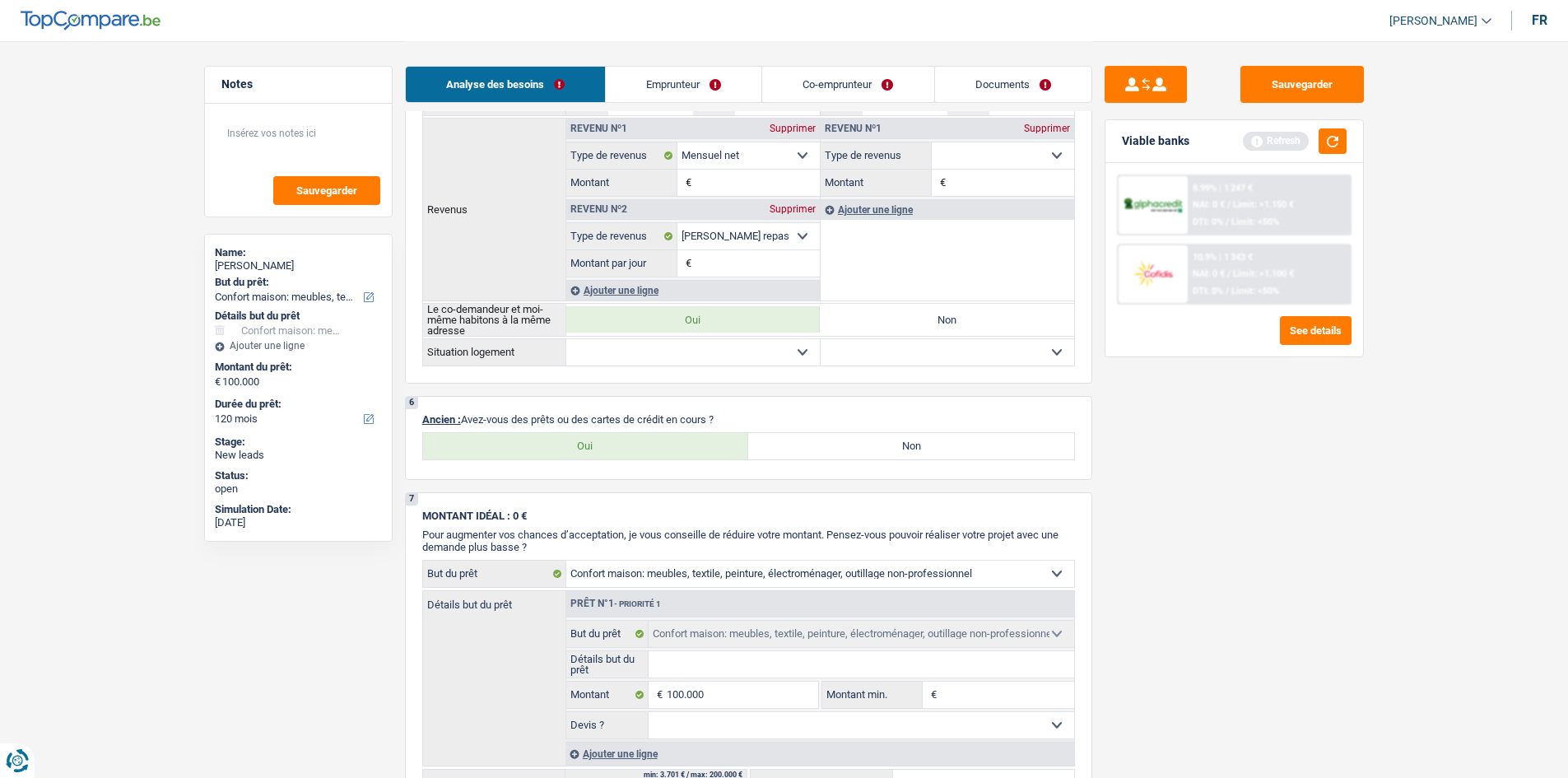
click at [638, 450] on label "Oui" at bounding box center [586, 446] width 326 height 26
click at [638, 450] on input "Oui" at bounding box center [586, 446] width 326 height 26
radio input "true"
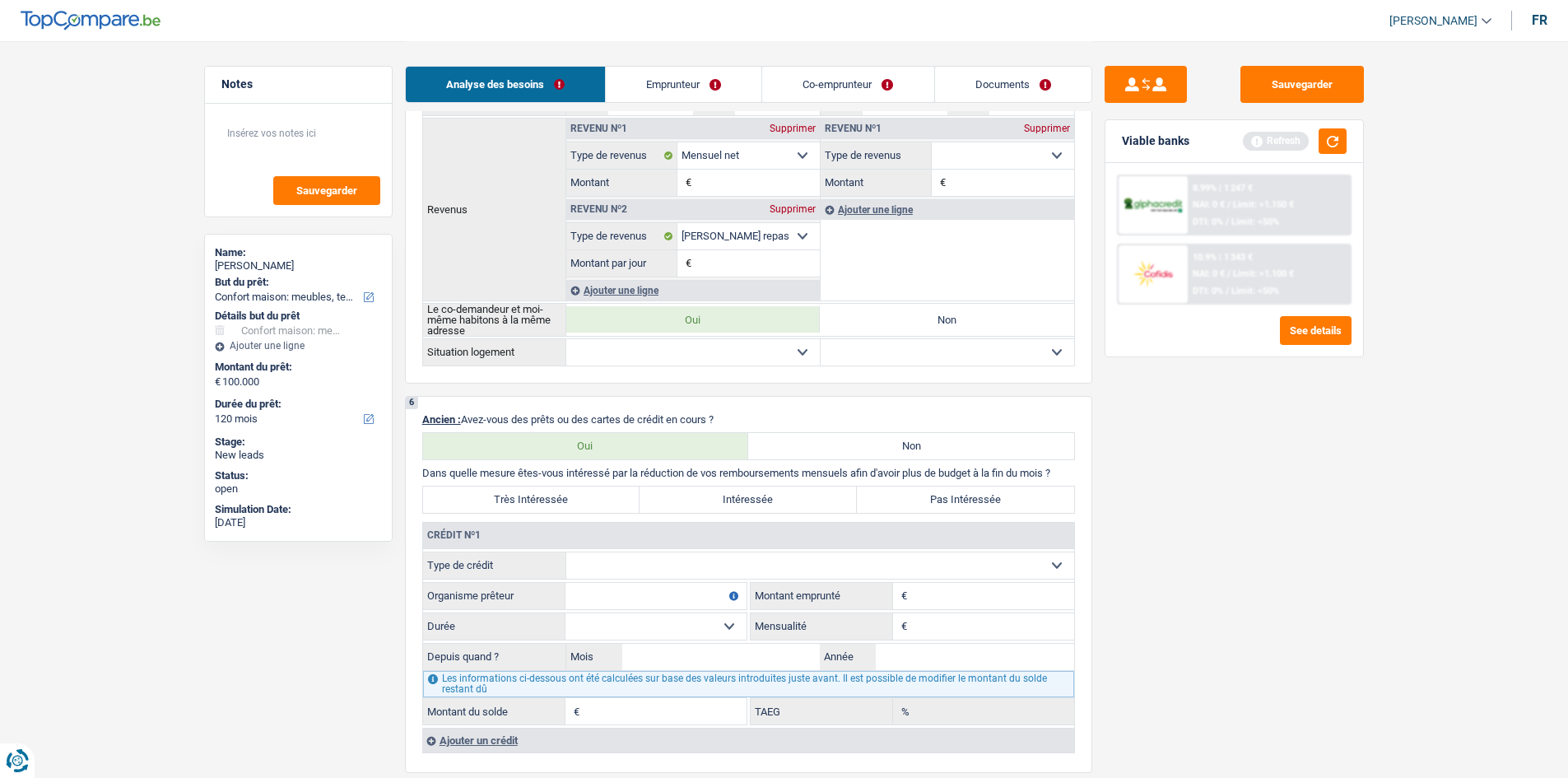
click at [723, 566] on select "Carte ou ouverture de crédit Prêt hypothécaire Vente à tempérament Prêt à tempé…" at bounding box center [820, 565] width 508 height 26
select select "mortgage"
click at [566, 553] on select "Carte ou ouverture de crédit Prêt hypothécaire Vente à tempérament Prêt à tempé…" at bounding box center [820, 565] width 508 height 26
type input "0"
click at [705, 593] on input "Organisme prêteur" at bounding box center [656, 596] width 181 height 26
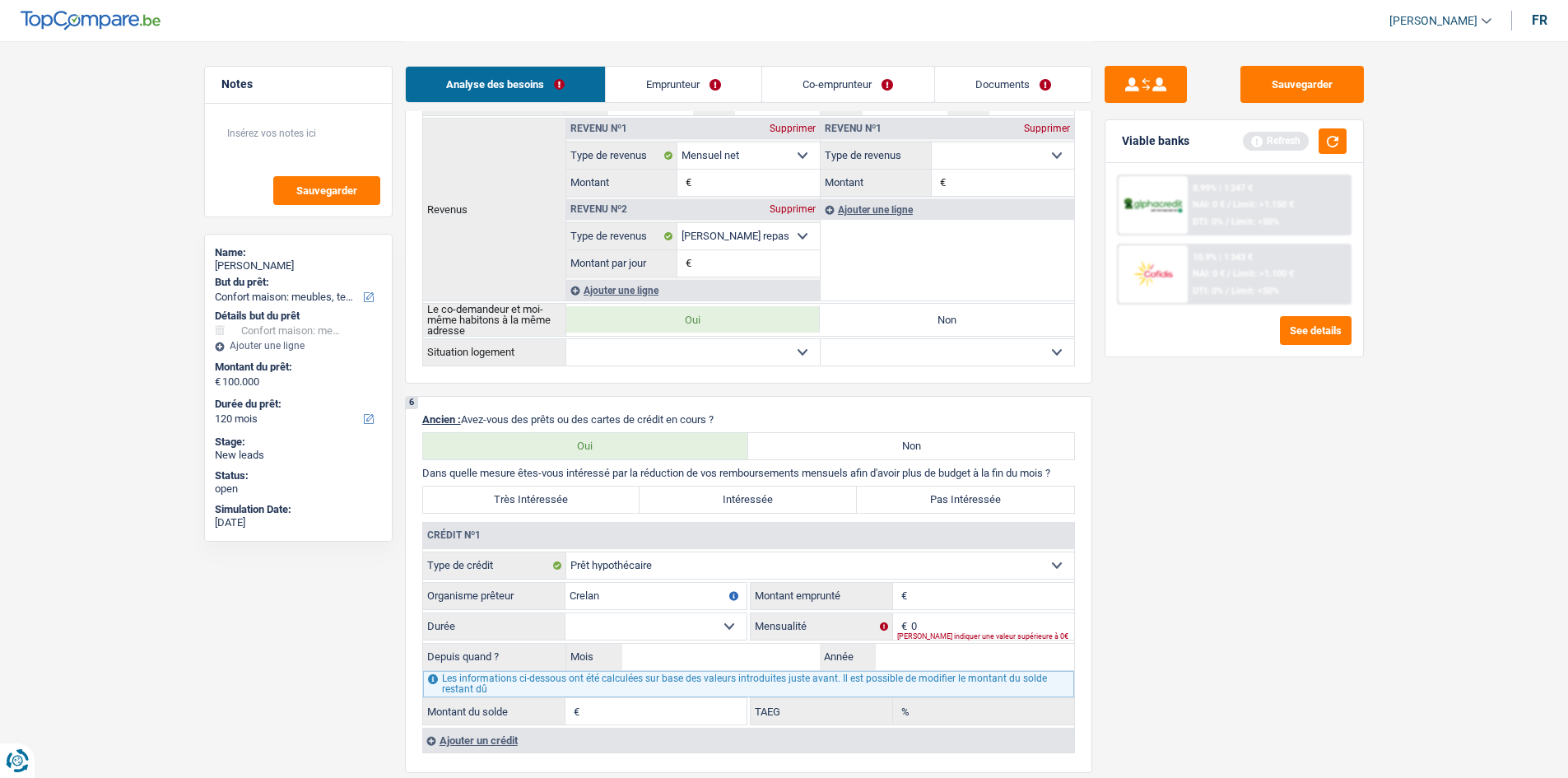
type input "Crelan"
click at [938, 630] on input "0" at bounding box center [993, 626] width 163 height 26
type input "1.100"
click at [924, 590] on input "Montant" at bounding box center [993, 596] width 163 height 26
type input "235.000"
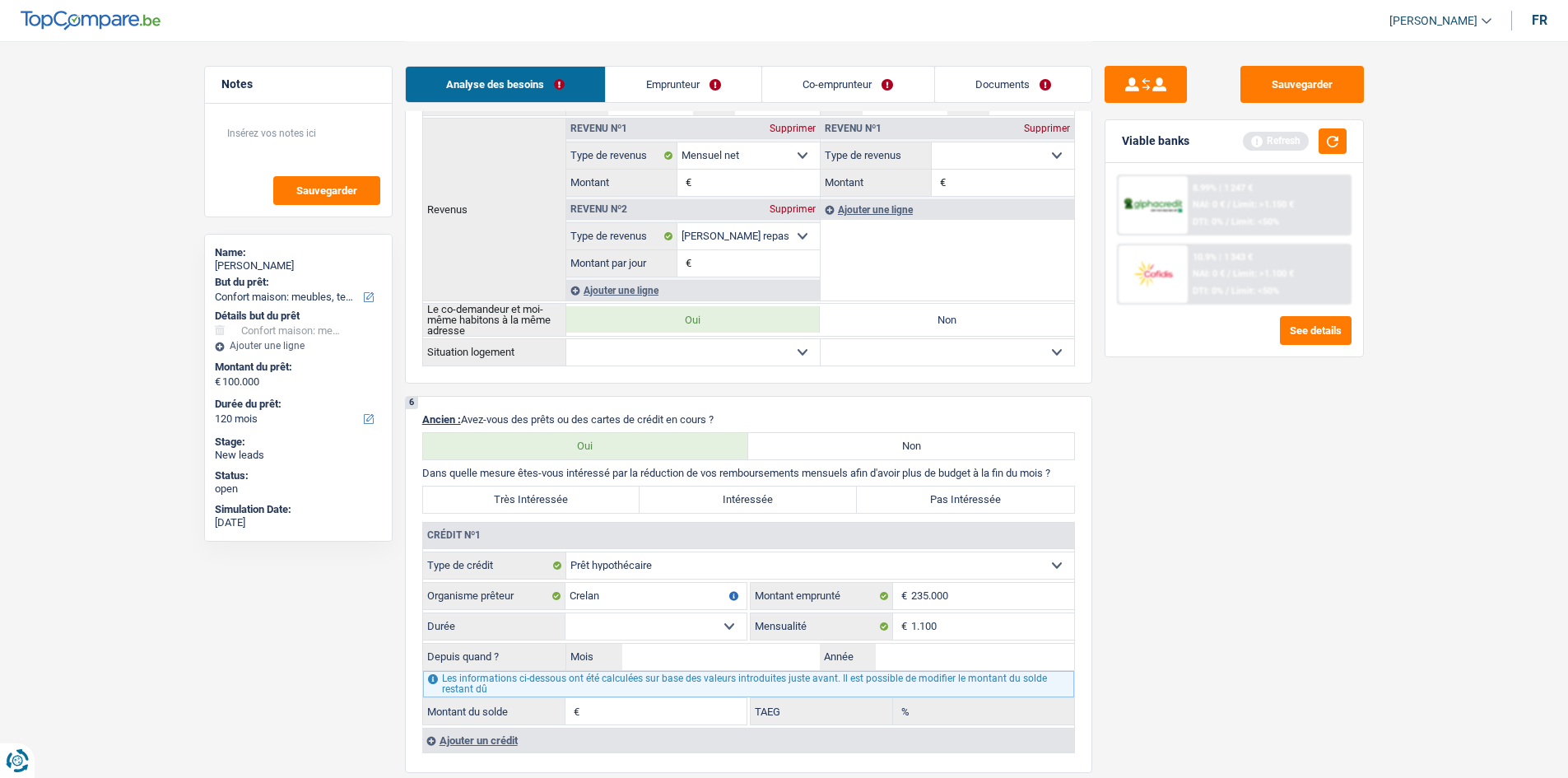
click at [729, 629] on select "120 mois 132 mois 144 mois 180 mois 240 mois 300 mois 360 mois 420 mois Sélecti…" at bounding box center [656, 626] width 181 height 26
select select "300"
click at [565, 613] on select "120 mois 132 mois 144 mois 180 mois 240 mois 300 mois 360 mois 420 mois Sélecti…" at bounding box center [656, 626] width 181 height 26
click at [636, 630] on select "120 mois 132 mois 144 mois 180 mois 240 mois 300 mois 360 mois 420 mois Sélecti…" at bounding box center [656, 626] width 181 height 26
click at [1136, 613] on div "Sauvegarder Viable banks Refresh 8.99% | 1 247 € NAI: 0 € / Limit: >1.150 € DTI…" at bounding box center [1234, 409] width 284 height 686
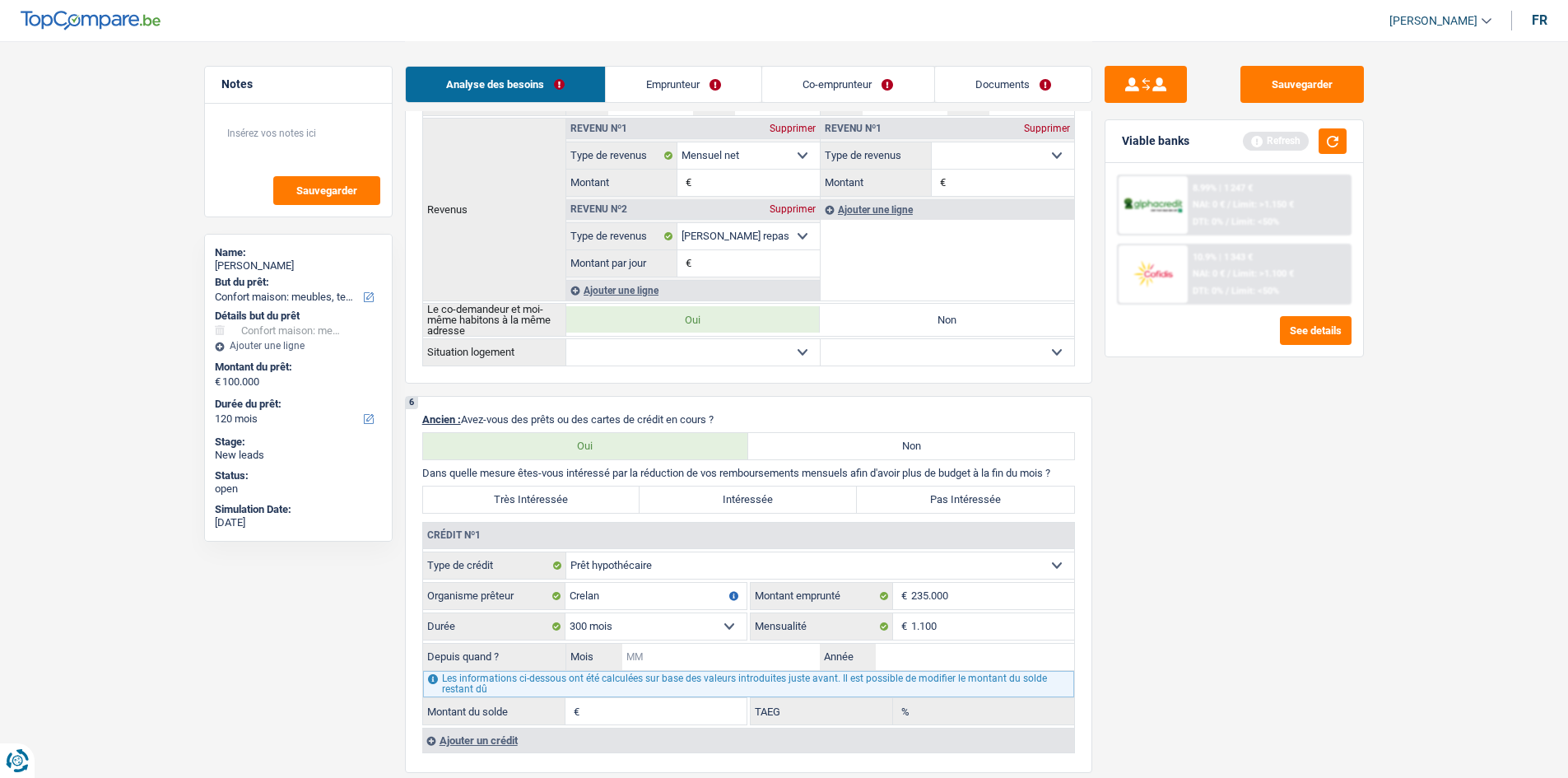
click at [763, 657] on input "Mois" at bounding box center [721, 657] width 198 height 26
type input "2015"
click at [763, 657] on input "Mois" at bounding box center [721, 657] width 198 height 26
type input "01"
type input "154.843"
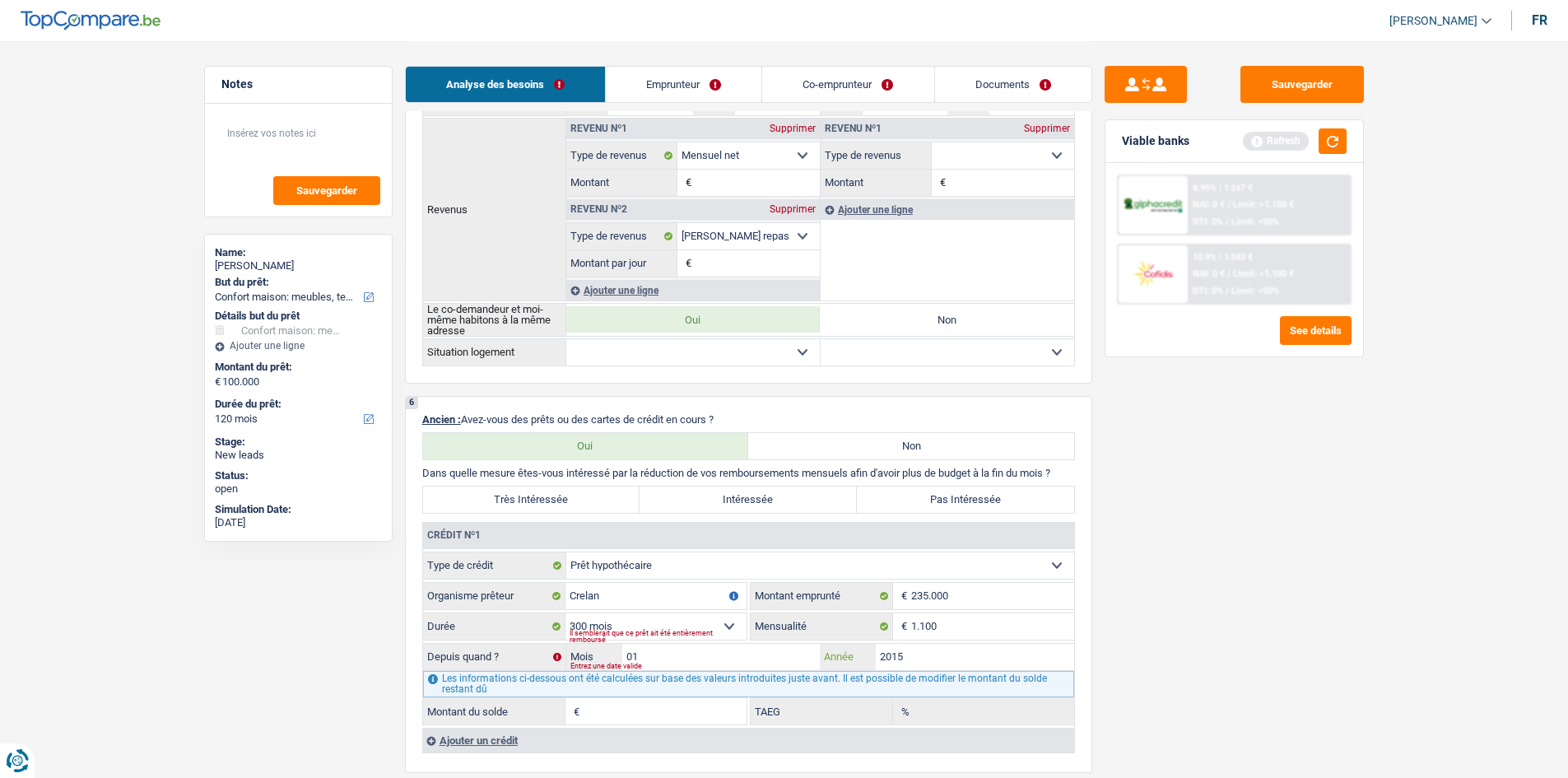
type input "2,92"
click at [735, 638] on select "120 mois 132 mois 144 mois 180 mois 240 mois 300 mois 360 mois 420 mois Sélecti…" at bounding box center [656, 626] width 181 height 26
click at [722, 663] on input "01" at bounding box center [721, 657] width 198 height 26
type input "03"
type input "156.294"
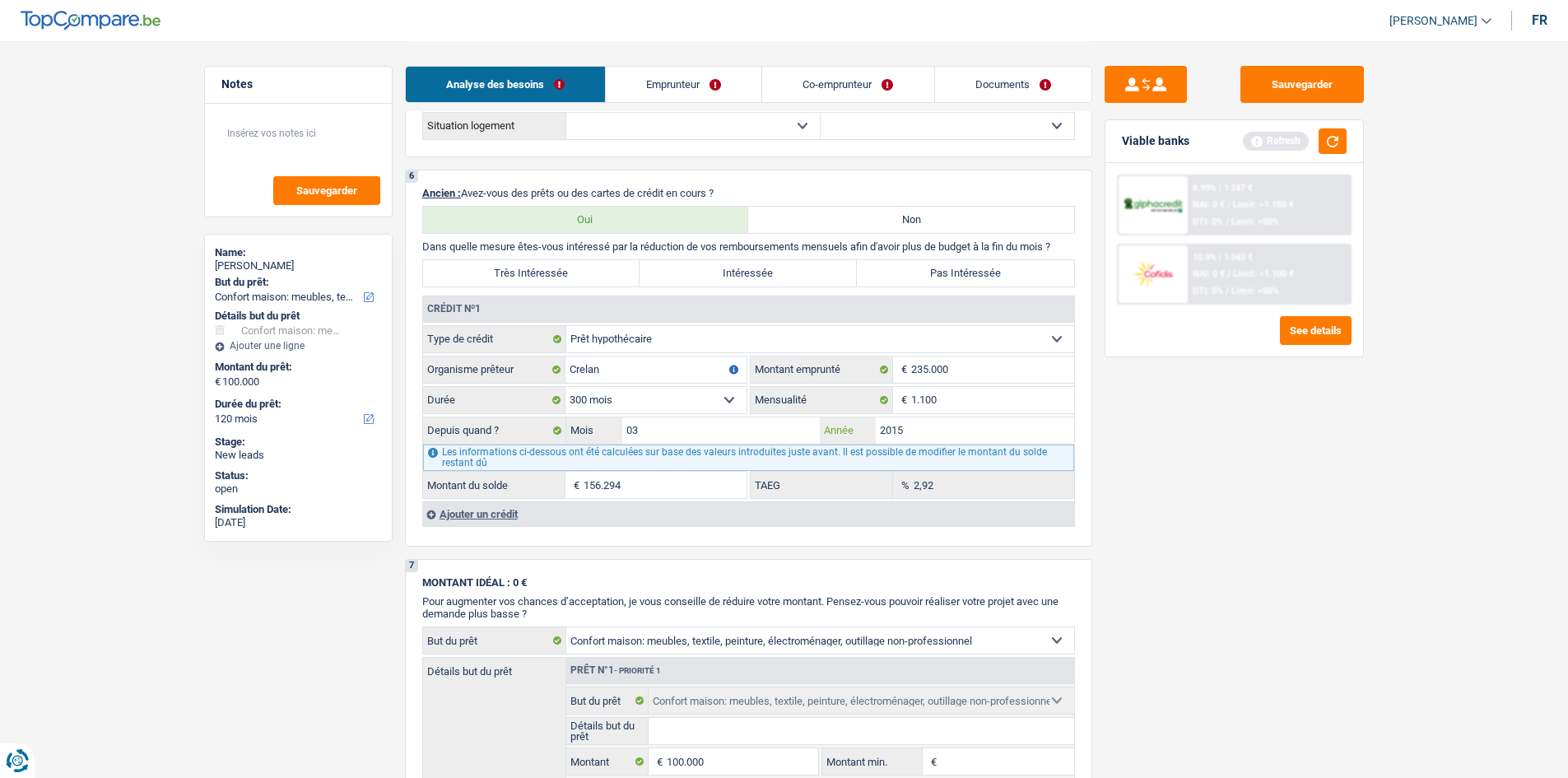
scroll to position [1071, 0]
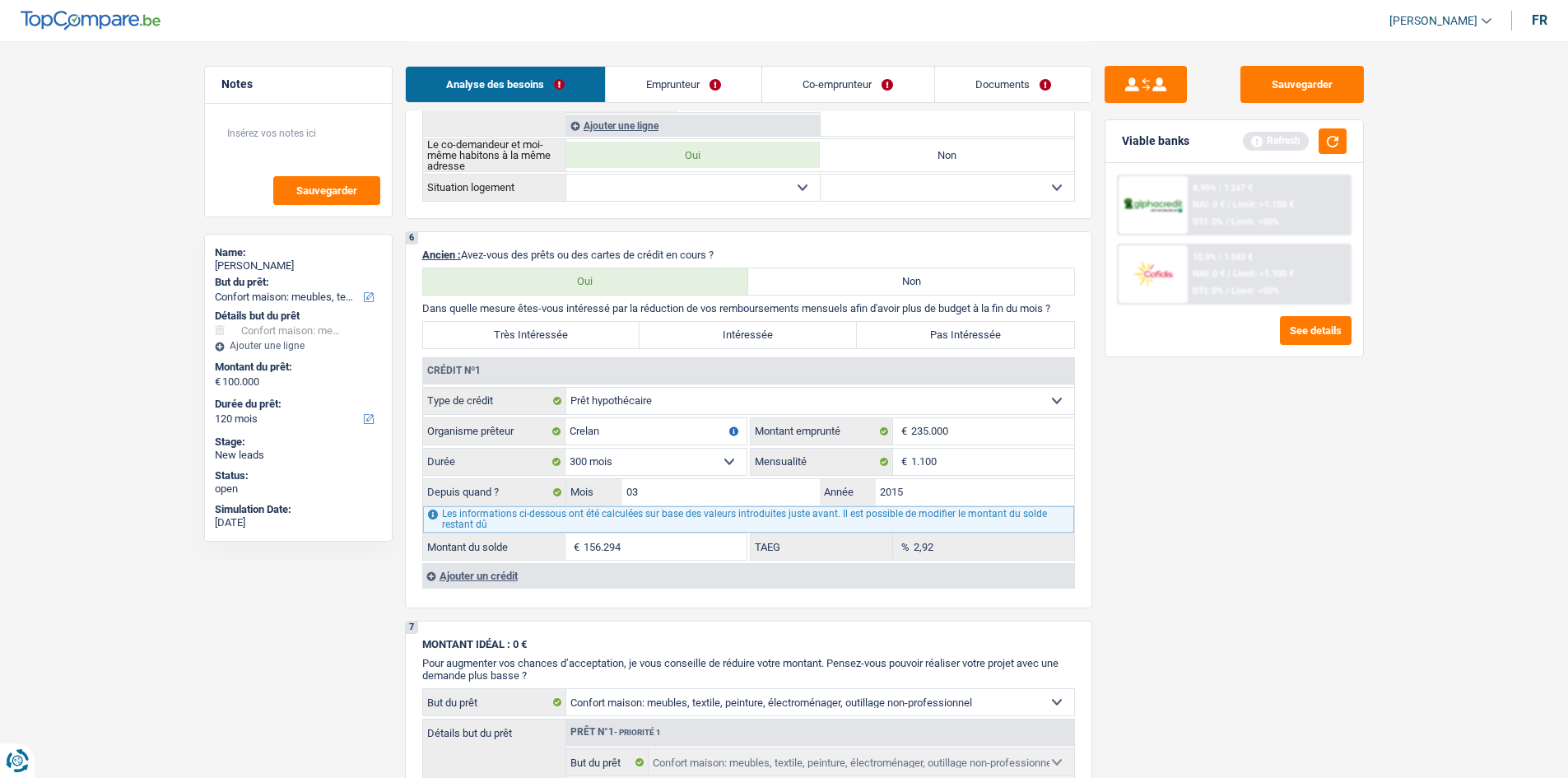
click at [486, 574] on div "Ajouter un crédit" at bounding box center [748, 575] width 652 height 24
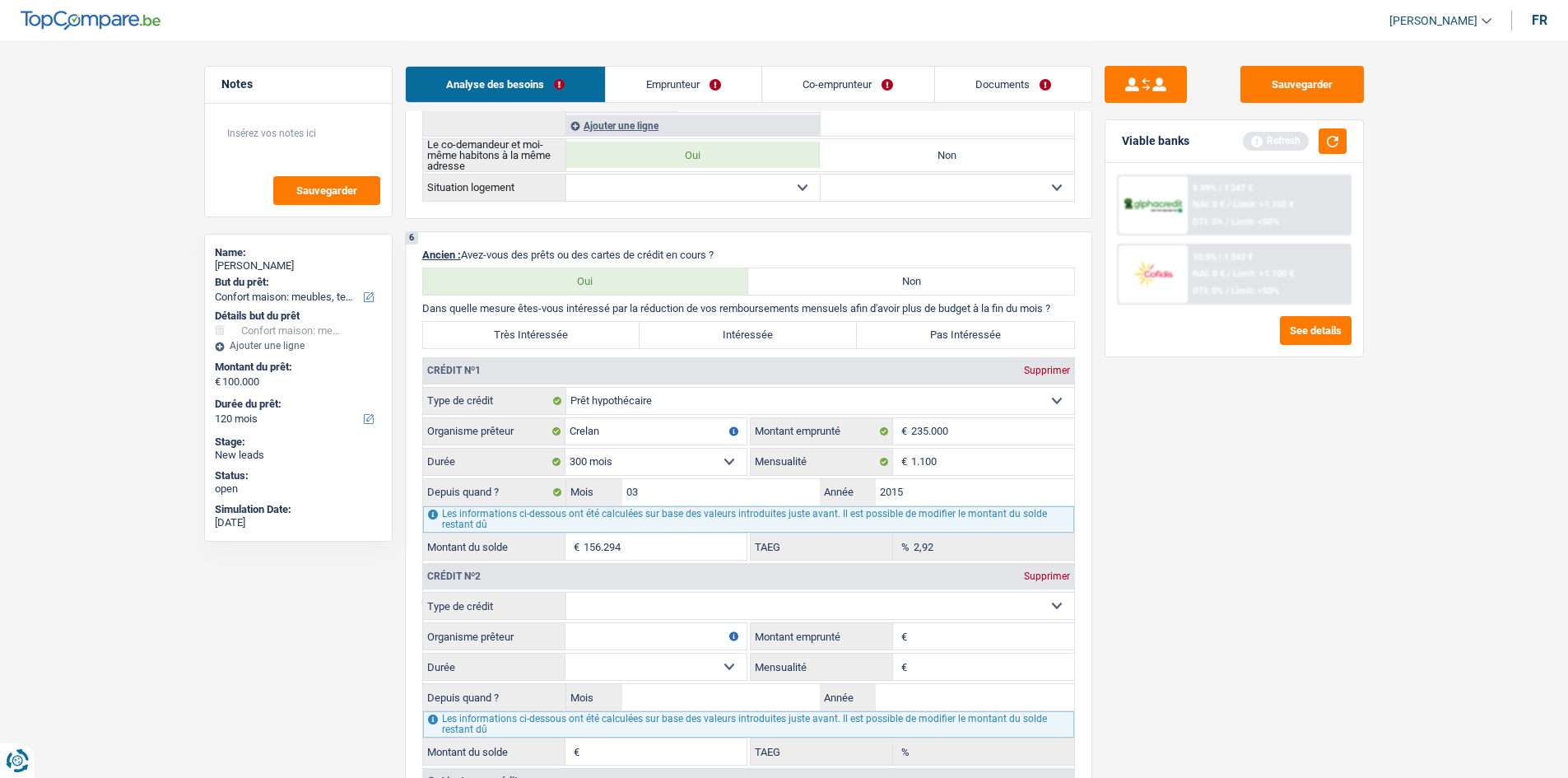
click at [681, 601] on select "Carte ou ouverture de crédit Prêt hypothécaire Vente à tempérament Prêt à tempé…" at bounding box center [820, 606] width 508 height 26
select select "carLoan"
type input "0"
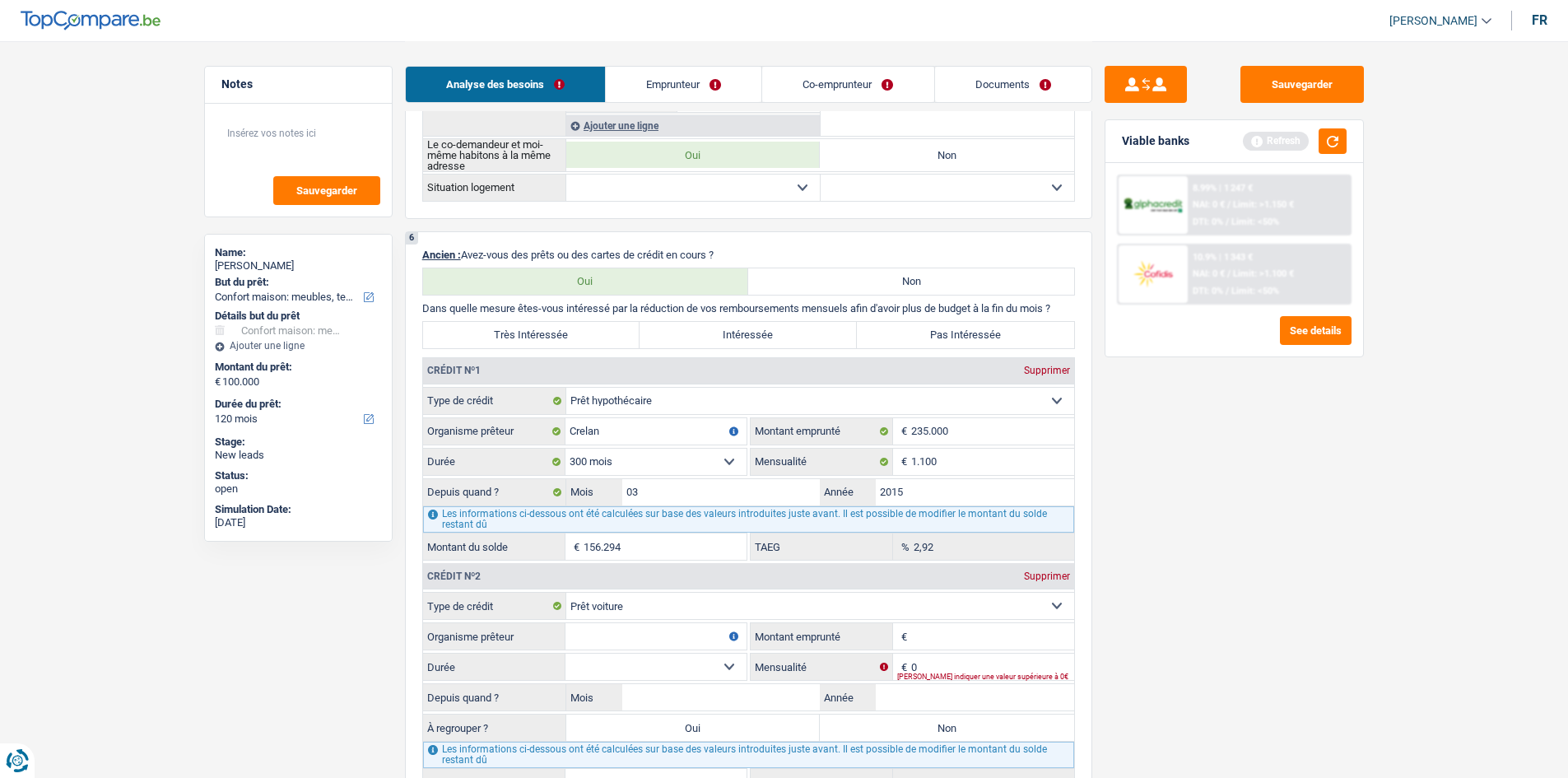
click at [676, 629] on input "Organisme prêteur" at bounding box center [656, 636] width 181 height 26
type input "C"
click at [968, 667] on input "0" at bounding box center [993, 667] width 163 height 26
type input "750"
click at [678, 635] on input "Organisme prêteur" at bounding box center [656, 636] width 181 height 26
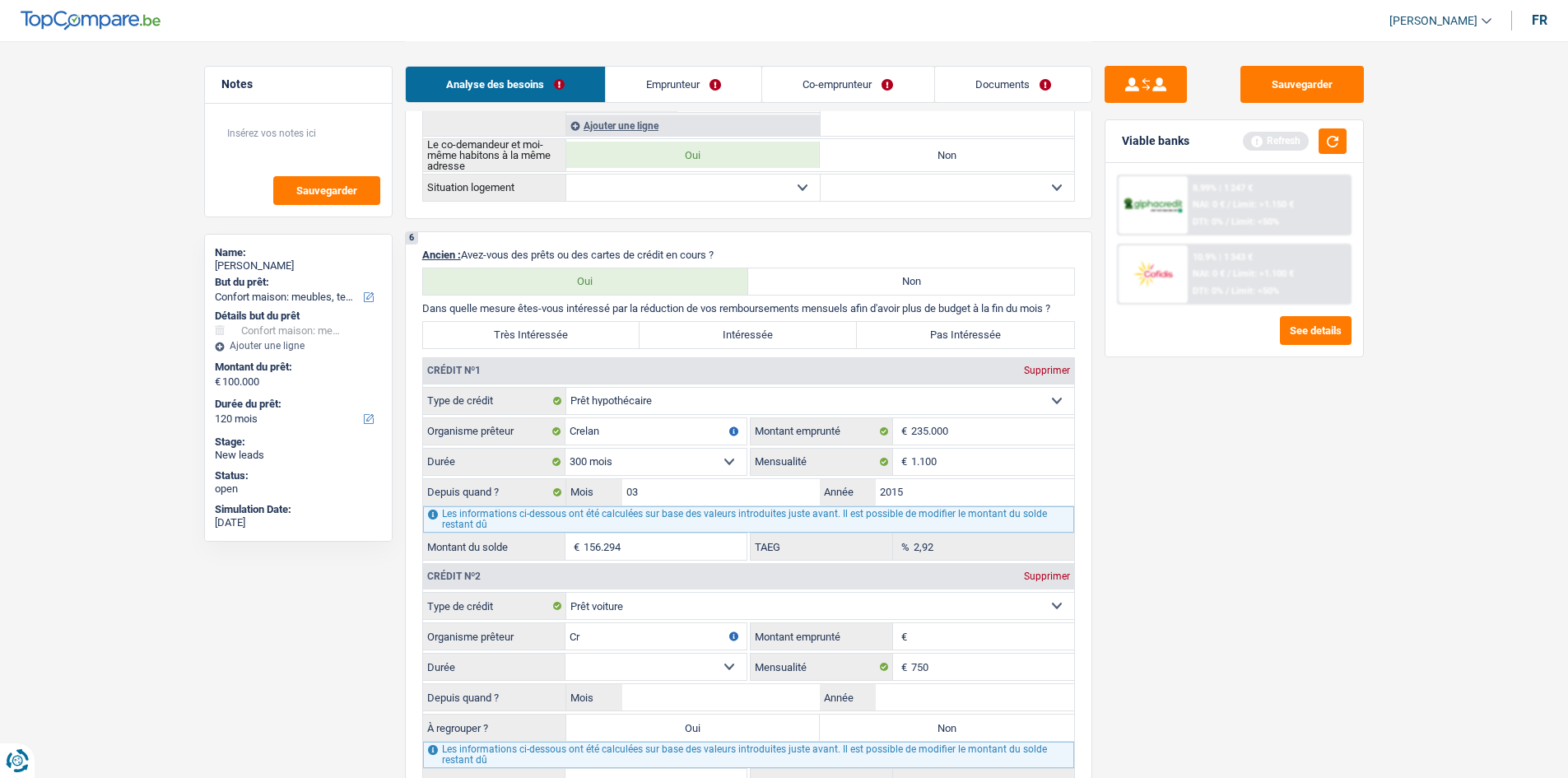
type input "C"
type input "-"
click at [941, 636] on input "Montant emprunté" at bounding box center [993, 636] width 163 height 26
type input "56.000"
click at [718, 662] on select "12 mois 18 mois 24 mois 30 mois 36 mois 42 mois 48 mois 60 mois 72 mois 84 mois…" at bounding box center [656, 667] width 181 height 26
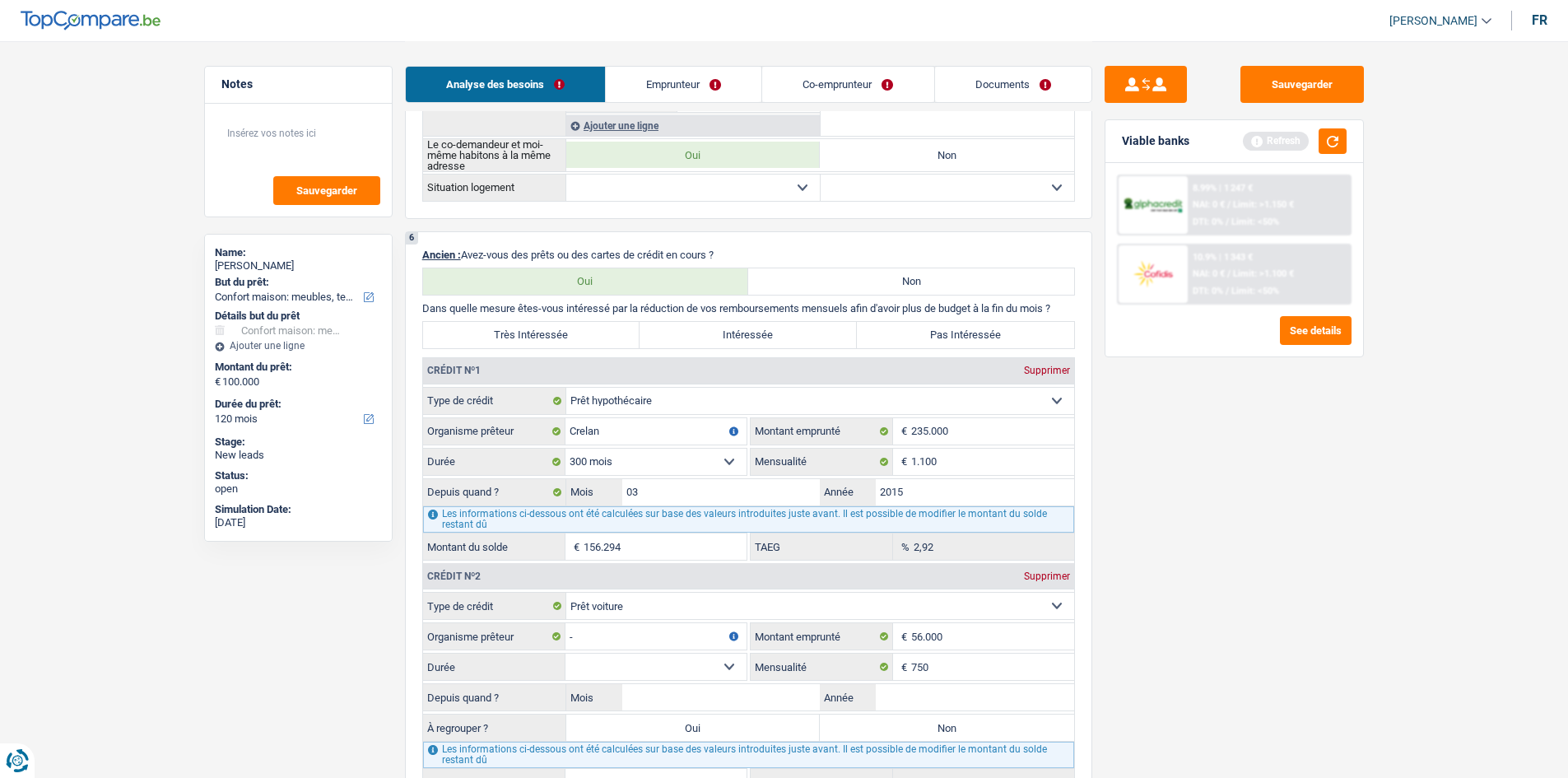
select select "72"
click at [565, 654] on select "12 mois 18 mois 24 mois 30 mois 36 mois 42 mois 48 mois 60 mois 72 mois 84 mois…" at bounding box center [656, 667] width 181 height 26
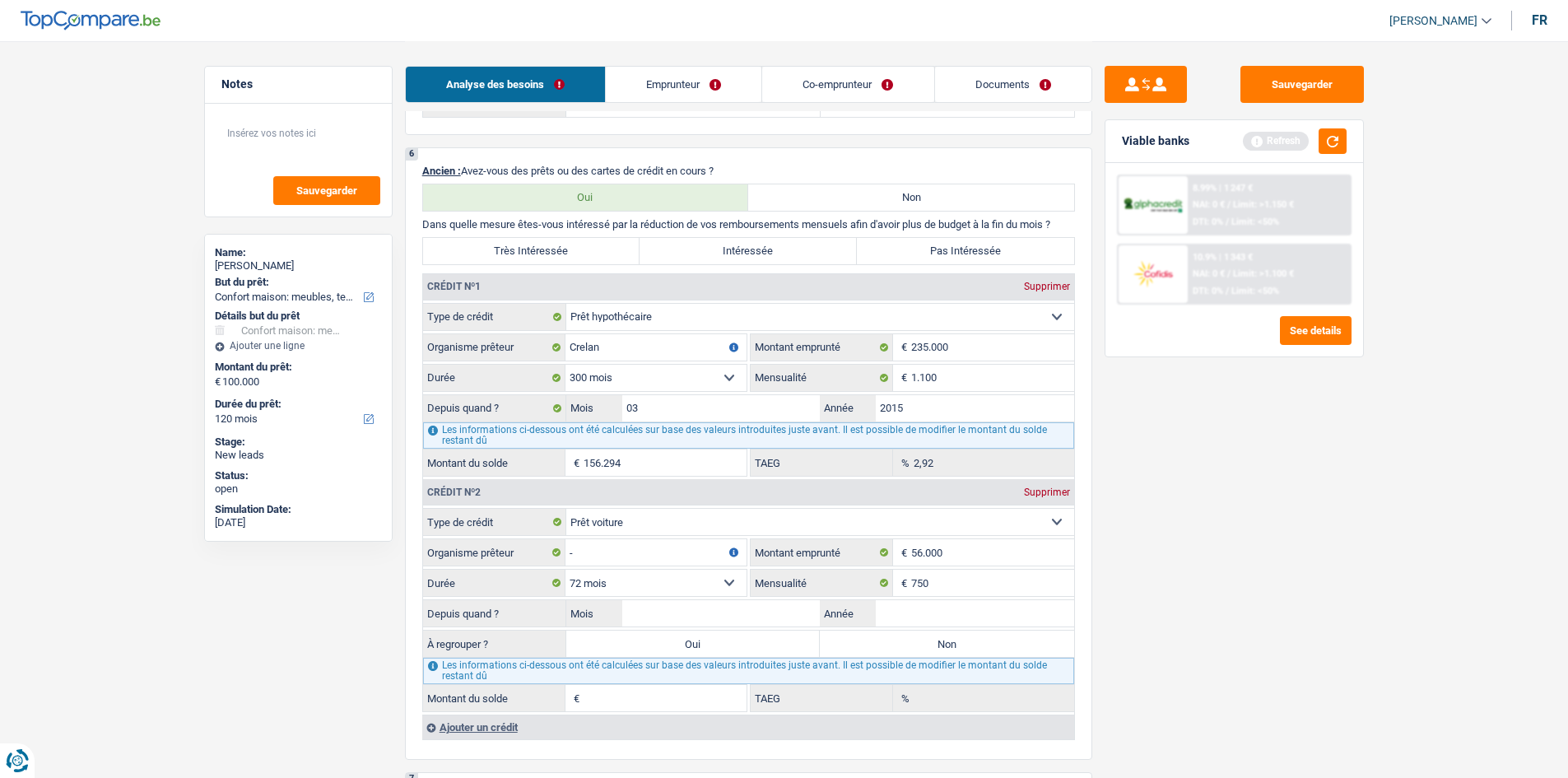
scroll to position [1236, 0]
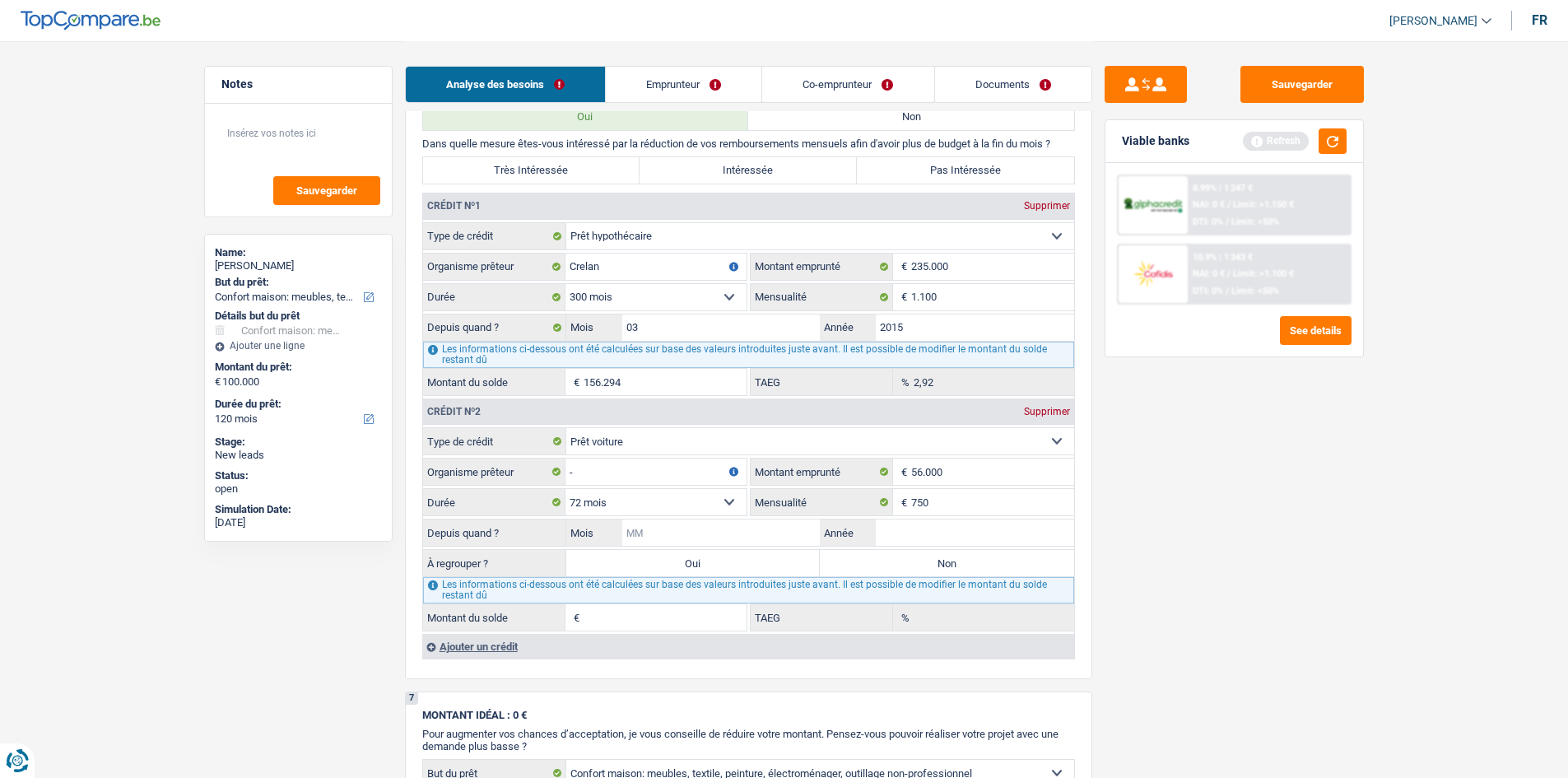
click at [693, 526] on input "Mois" at bounding box center [721, 532] width 198 height 26
click at [716, 530] on input "Mois" at bounding box center [721, 532] width 198 height 26
type input "04"
type input "2023"
click at [704, 616] on input "Montant du solde" at bounding box center [665, 617] width 163 height 26
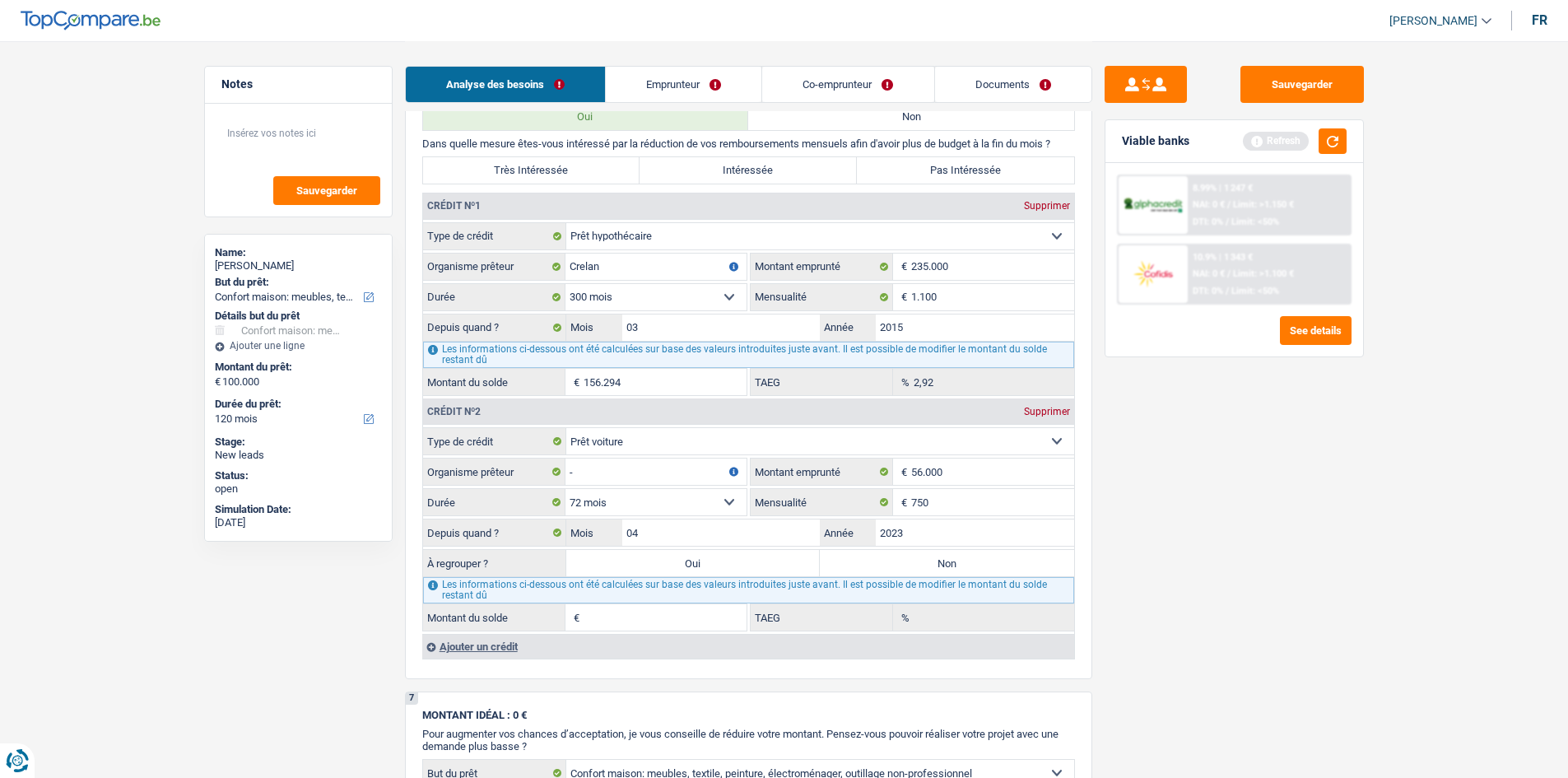
type input "32.964"
type input "0,00"
click at [760, 560] on label "Oui" at bounding box center [693, 563] width 254 height 26
click at [760, 560] on input "Oui" at bounding box center [693, 563] width 254 height 26
radio input "true"
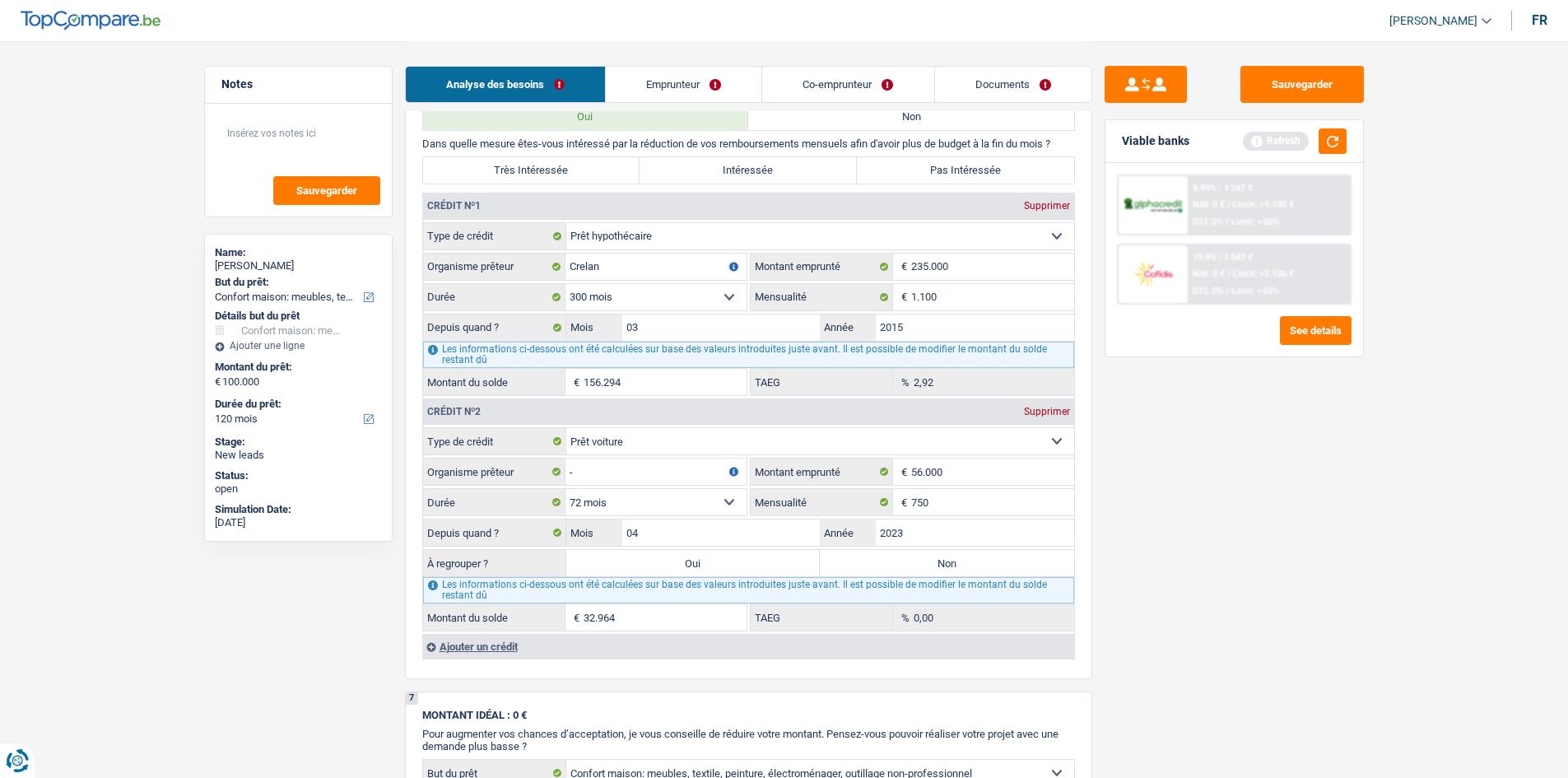
type input "132.964"
select select "144"
type input "32.964"
select select "144"
type input "32.964"
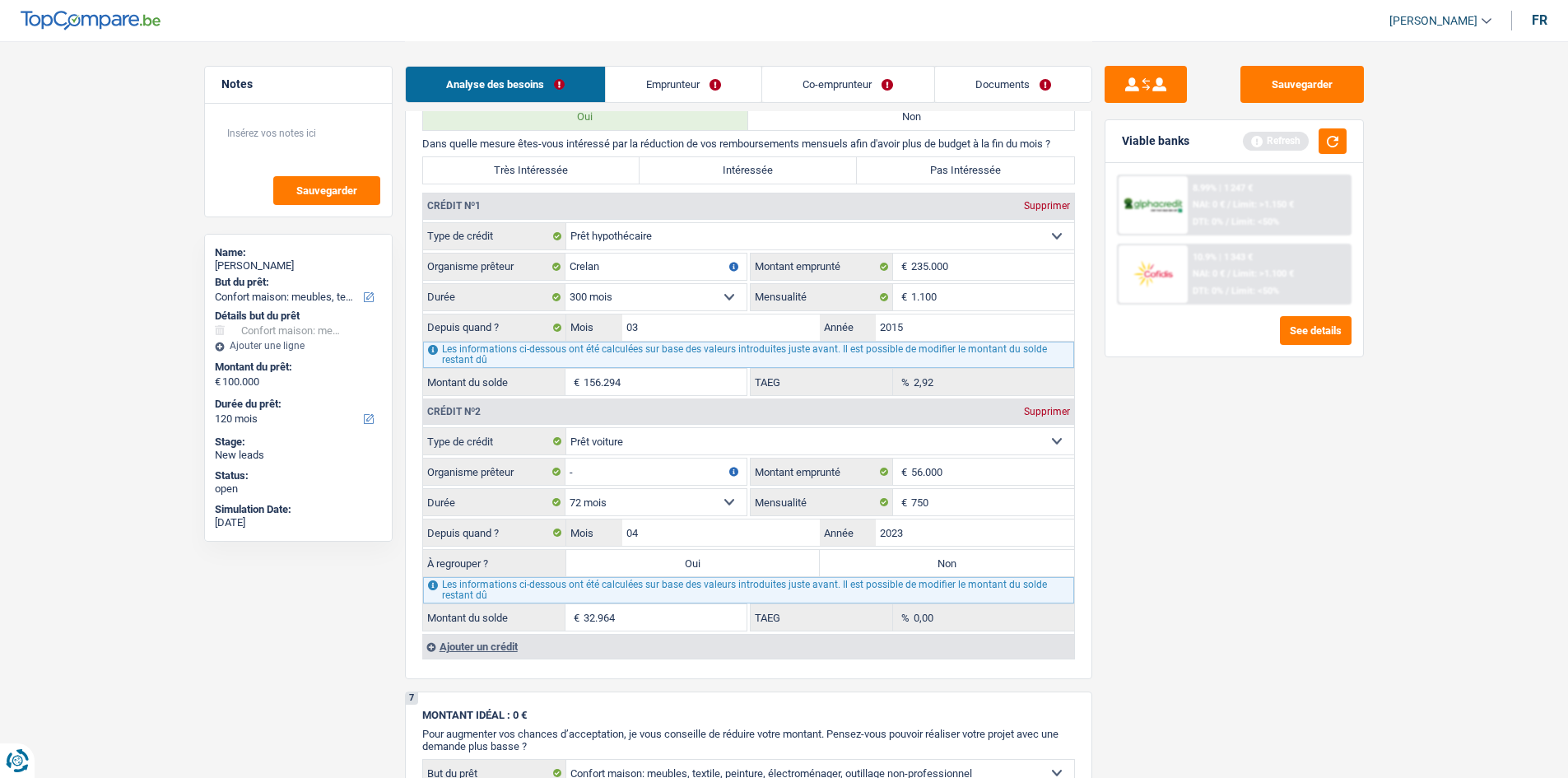
select select "144"
select select "refinancing"
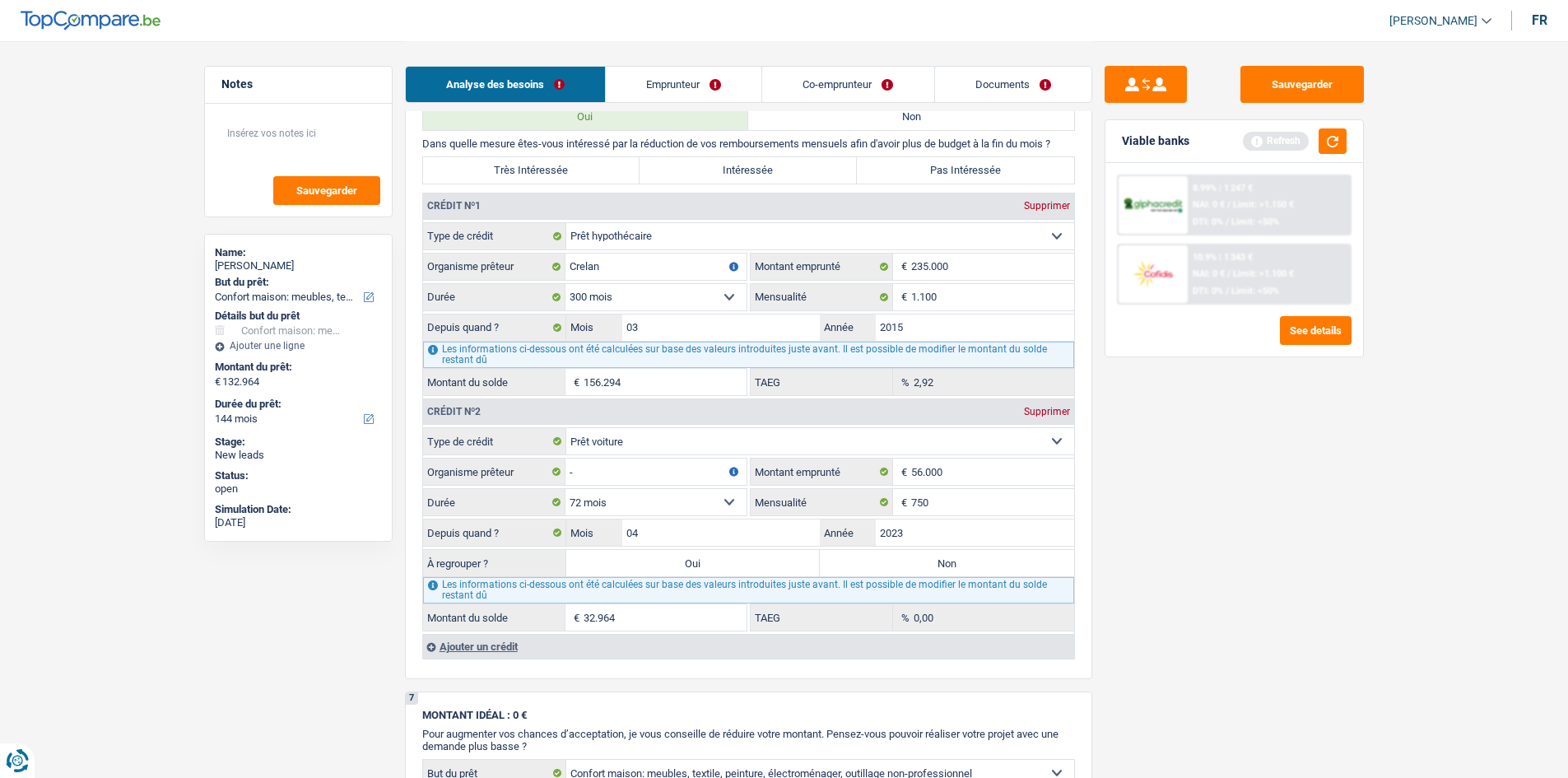
select select "refinancing"
select select "household"
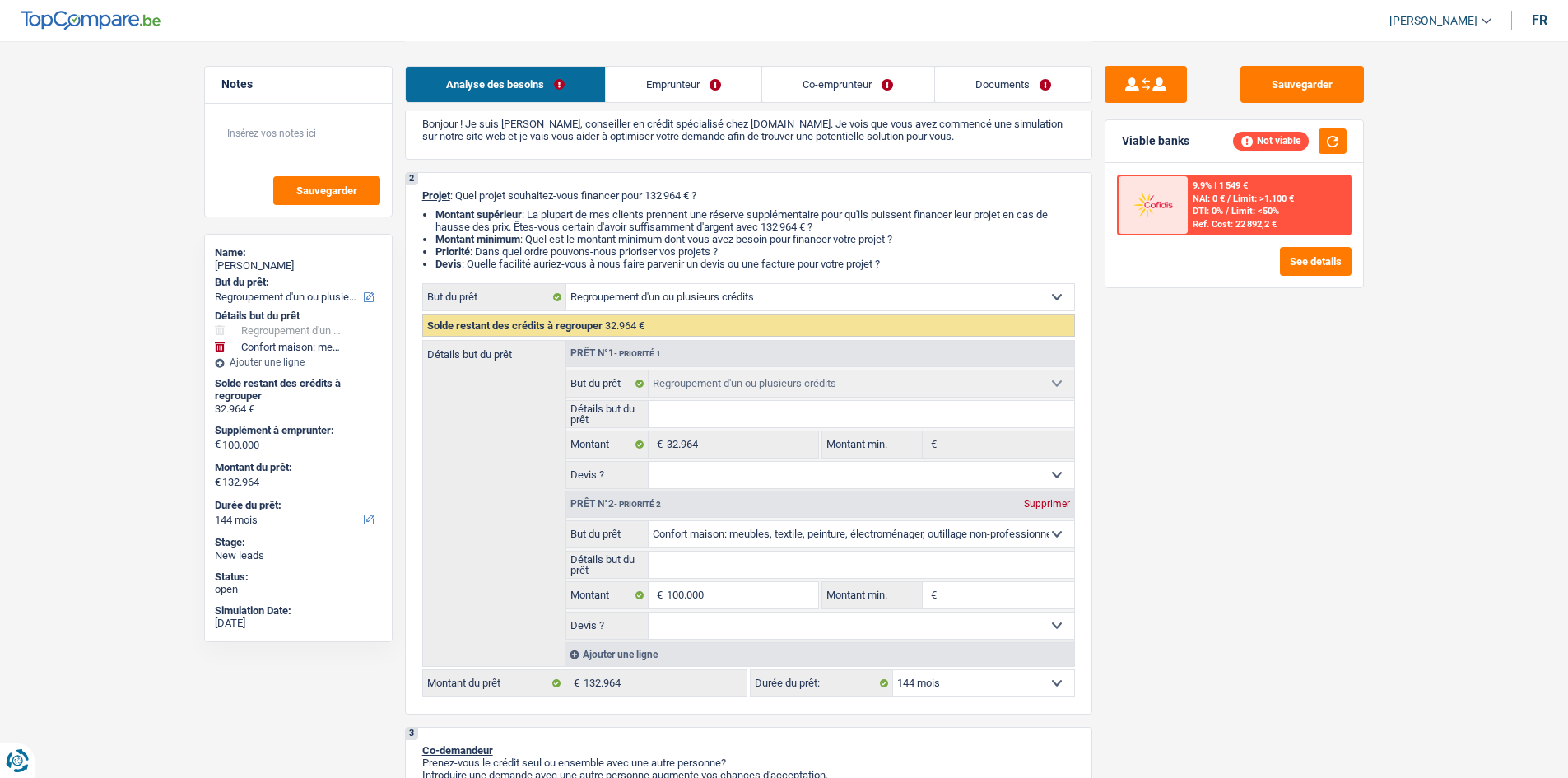
scroll to position [0, 0]
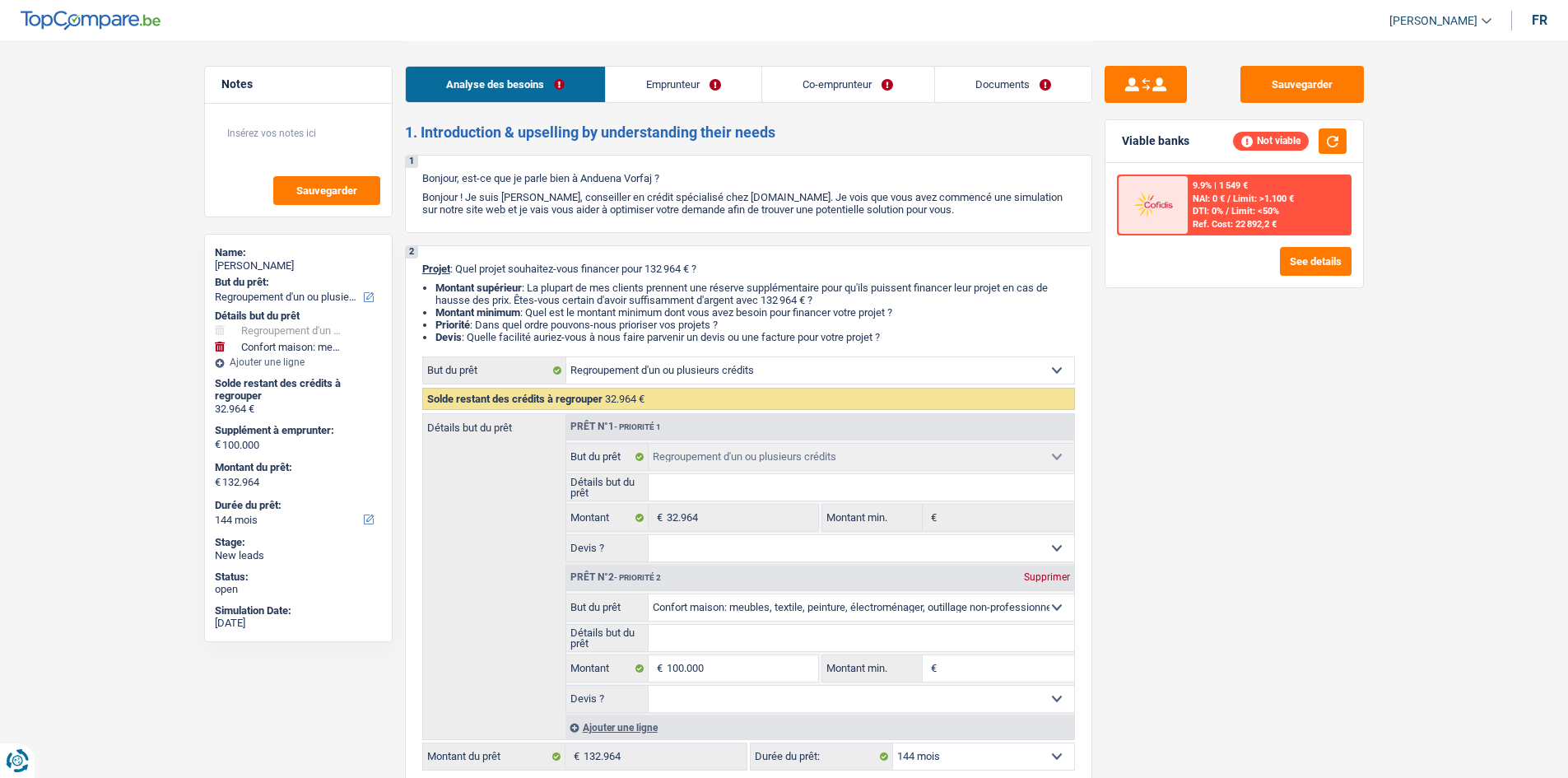
click at [720, 81] on link "Emprunteur" at bounding box center [684, 84] width 156 height 35
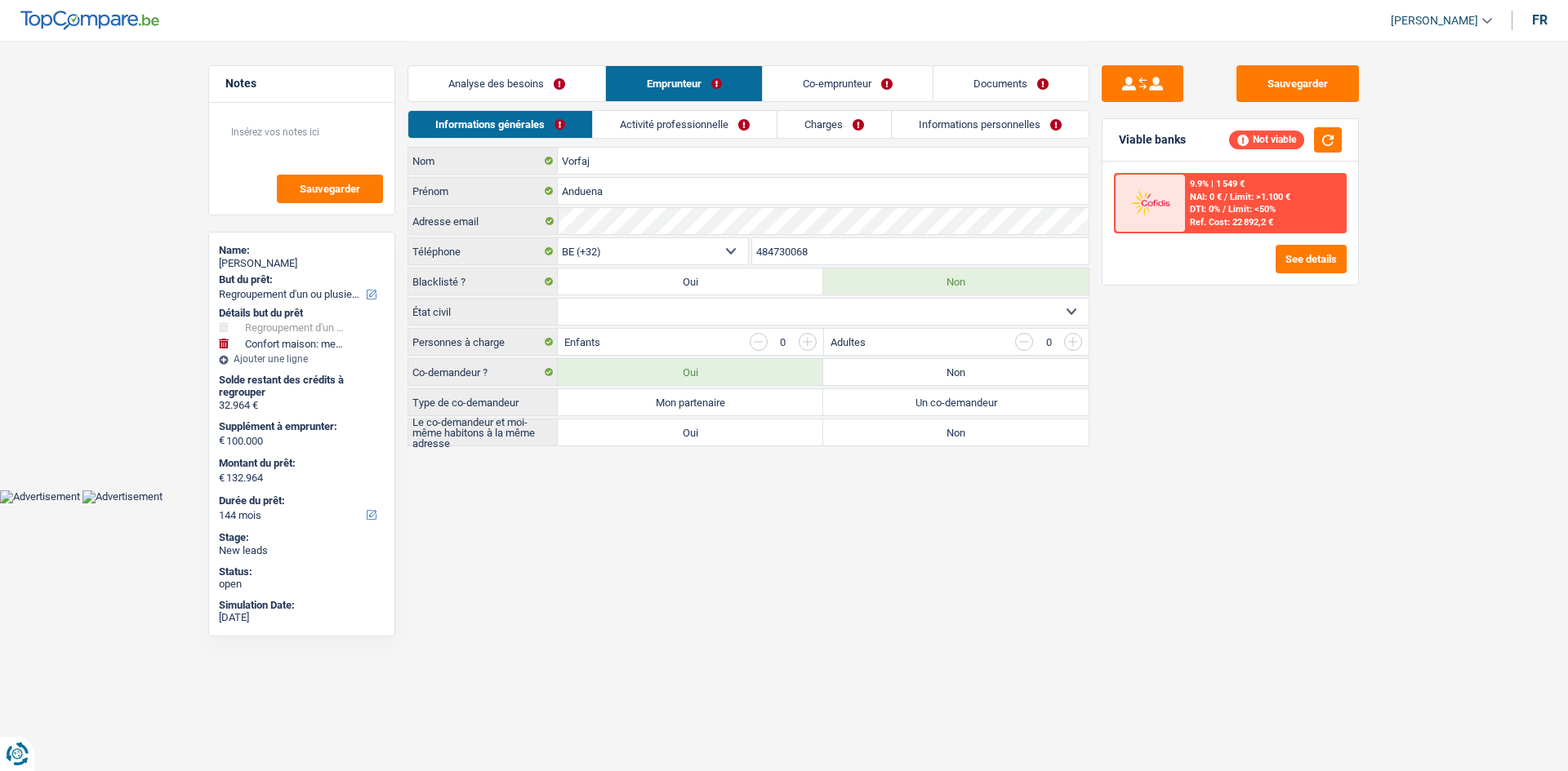
click at [813, 303] on select "Célibataire Marié(e) Cohabitant(e) légal(e) Divorcé(e) Veuf(ve) Séparé (de fait…" at bounding box center [823, 311] width 531 height 26
click at [558, 299] on select "Célibataire Marié(e) Cohabitant(e) légal(e) Divorcé(e) Veuf(ve) Séparé (de fait…" at bounding box center [823, 311] width 531 height 26
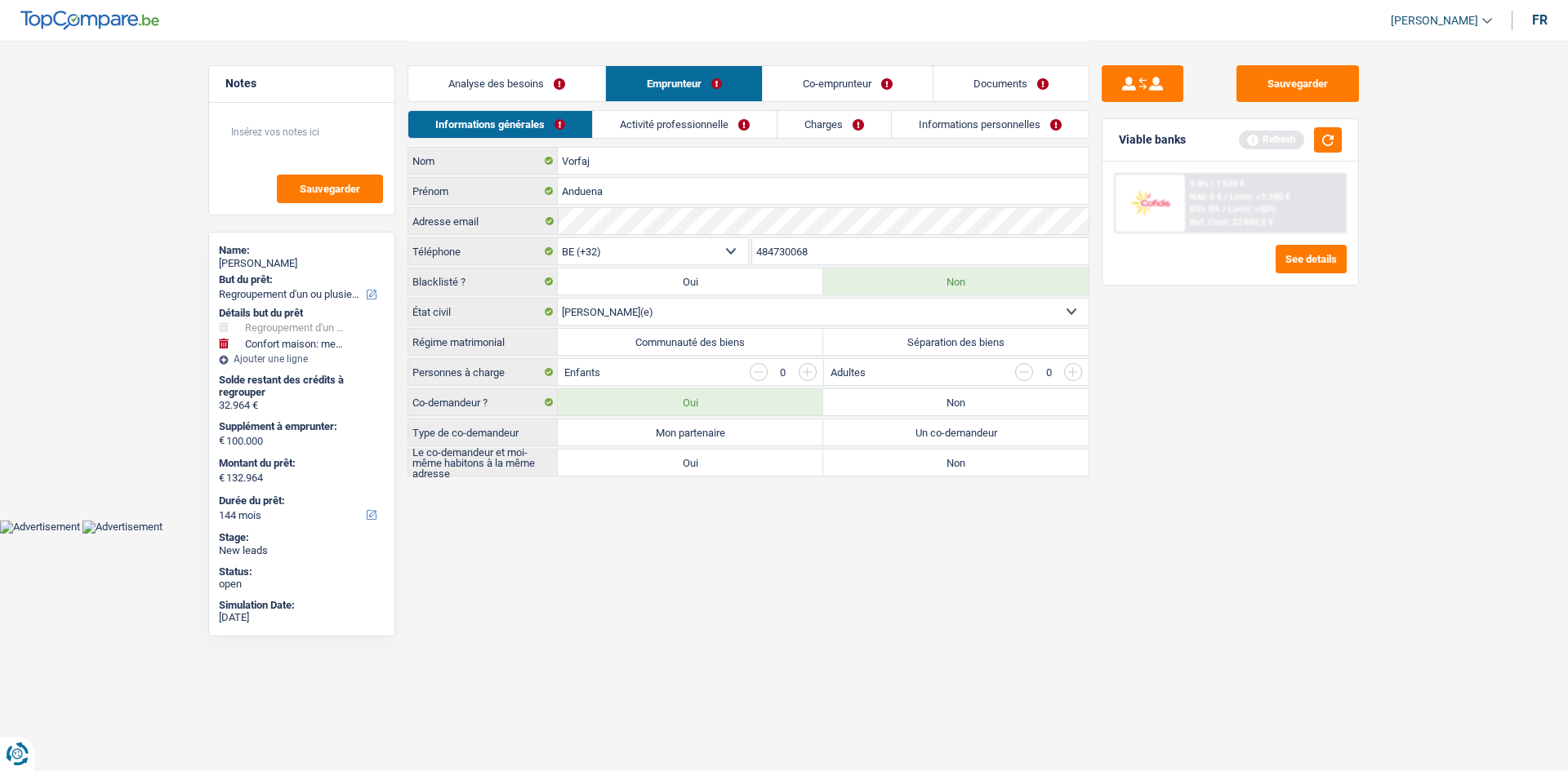
click at [698, 312] on select "Célibataire Marié(e) Cohabitant(e) légal(e) Divorcé(e) Veuf(ve) Séparé (de fait…" at bounding box center [823, 311] width 531 height 26
select select "cohabitation"
click at [558, 299] on select "Célibataire Marié(e) Cohabitant(e) légal(e) Divorcé(e) Veuf(ve) Séparé (de fait…" at bounding box center [823, 311] width 531 height 26
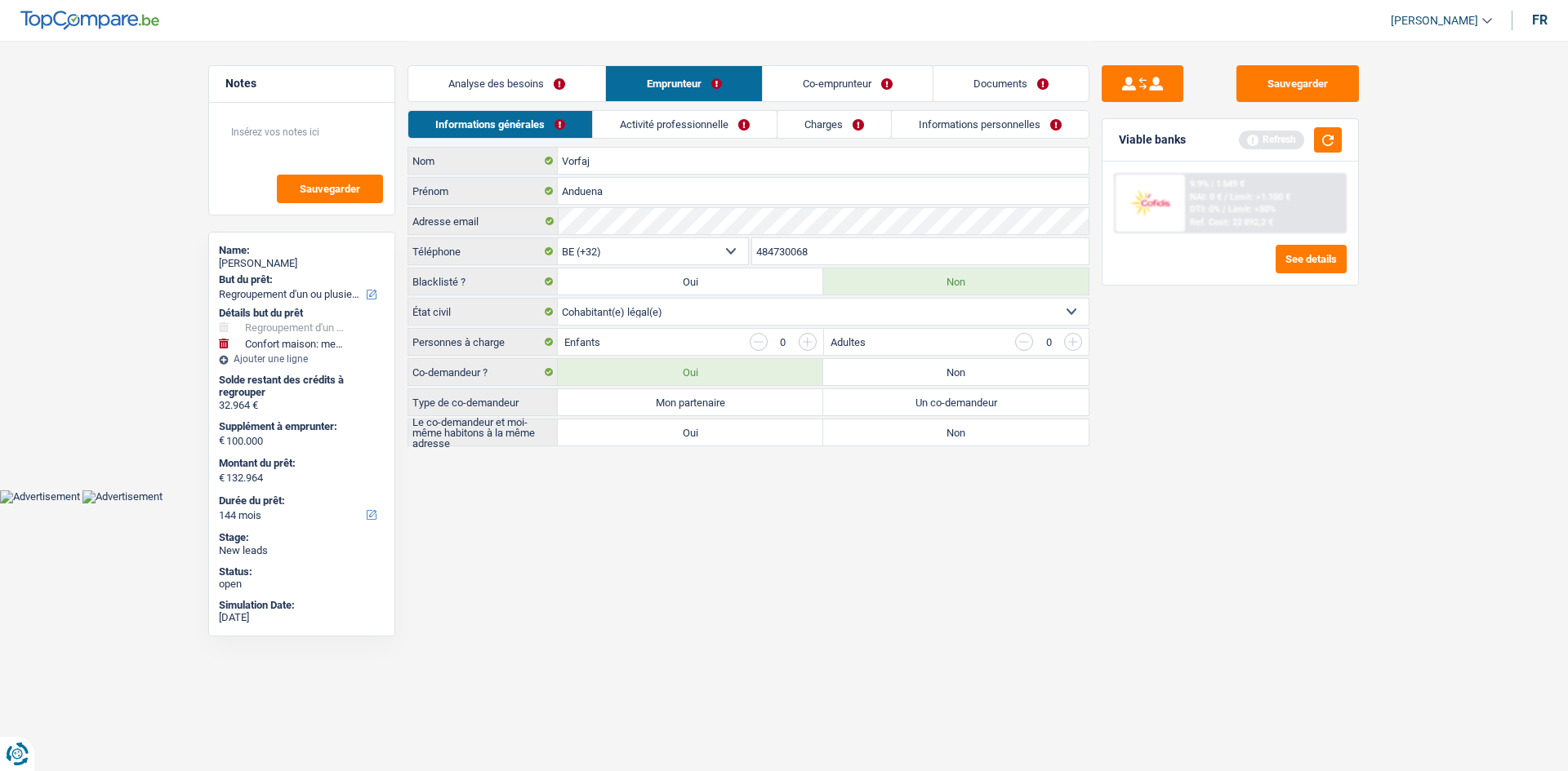
click at [810, 343] on input "button" at bounding box center [807, 342] width 18 height 18
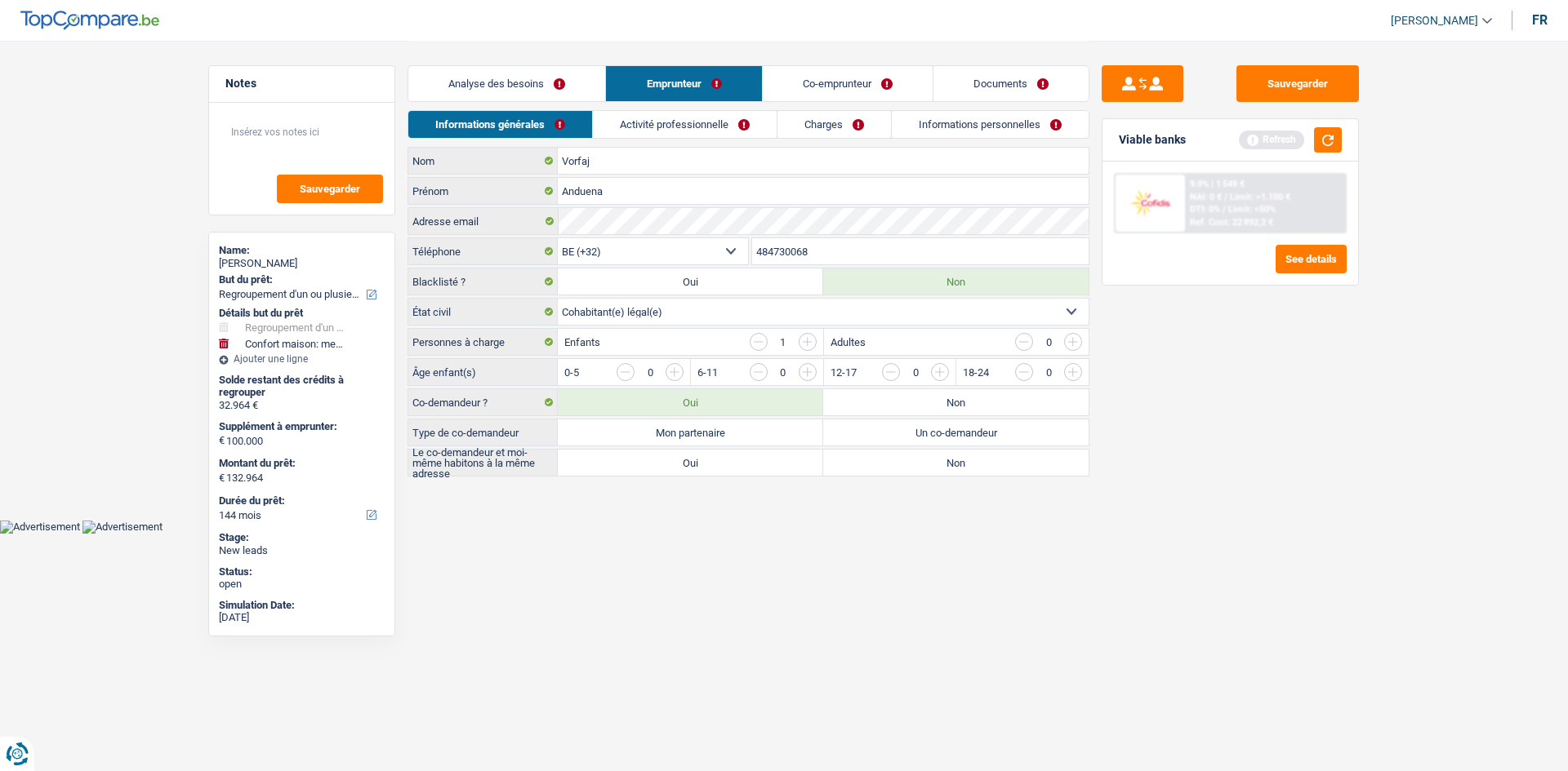
click at [810, 343] on input "button" at bounding box center [807, 342] width 18 height 18
click at [942, 366] on input "button" at bounding box center [1271, 376] width 680 height 26
click at [937, 369] on input "button" at bounding box center [1271, 376] width 680 height 26
click at [750, 437] on label "Mon partenaire" at bounding box center [691, 432] width 266 height 26
click at [750, 437] on input "Mon partenaire" at bounding box center [691, 432] width 266 height 26
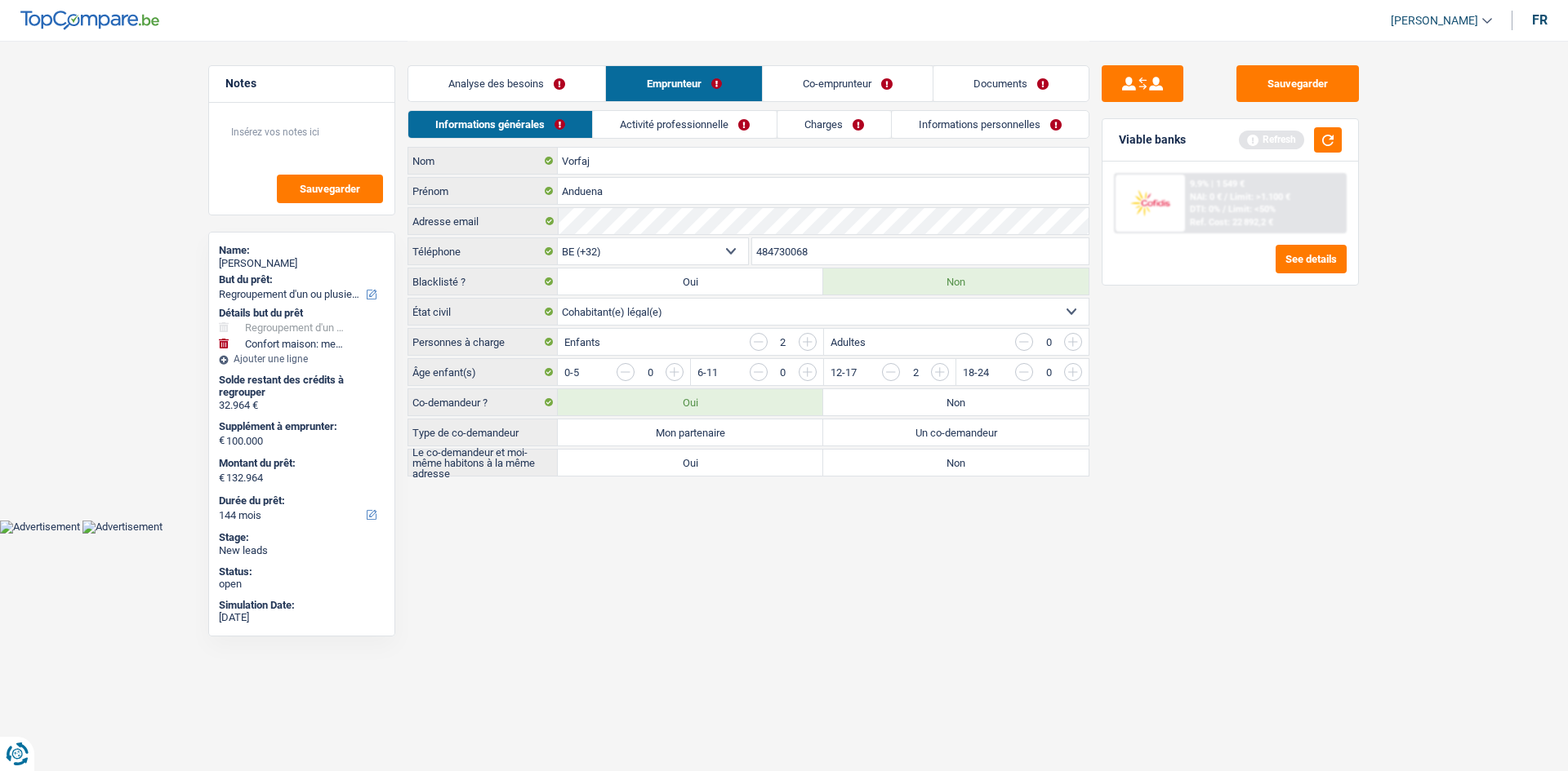
radio input "true"
click at [710, 467] on label "Oui" at bounding box center [691, 463] width 266 height 26
click at [710, 467] on input "Oui" at bounding box center [691, 463] width 266 height 26
radio input "true"
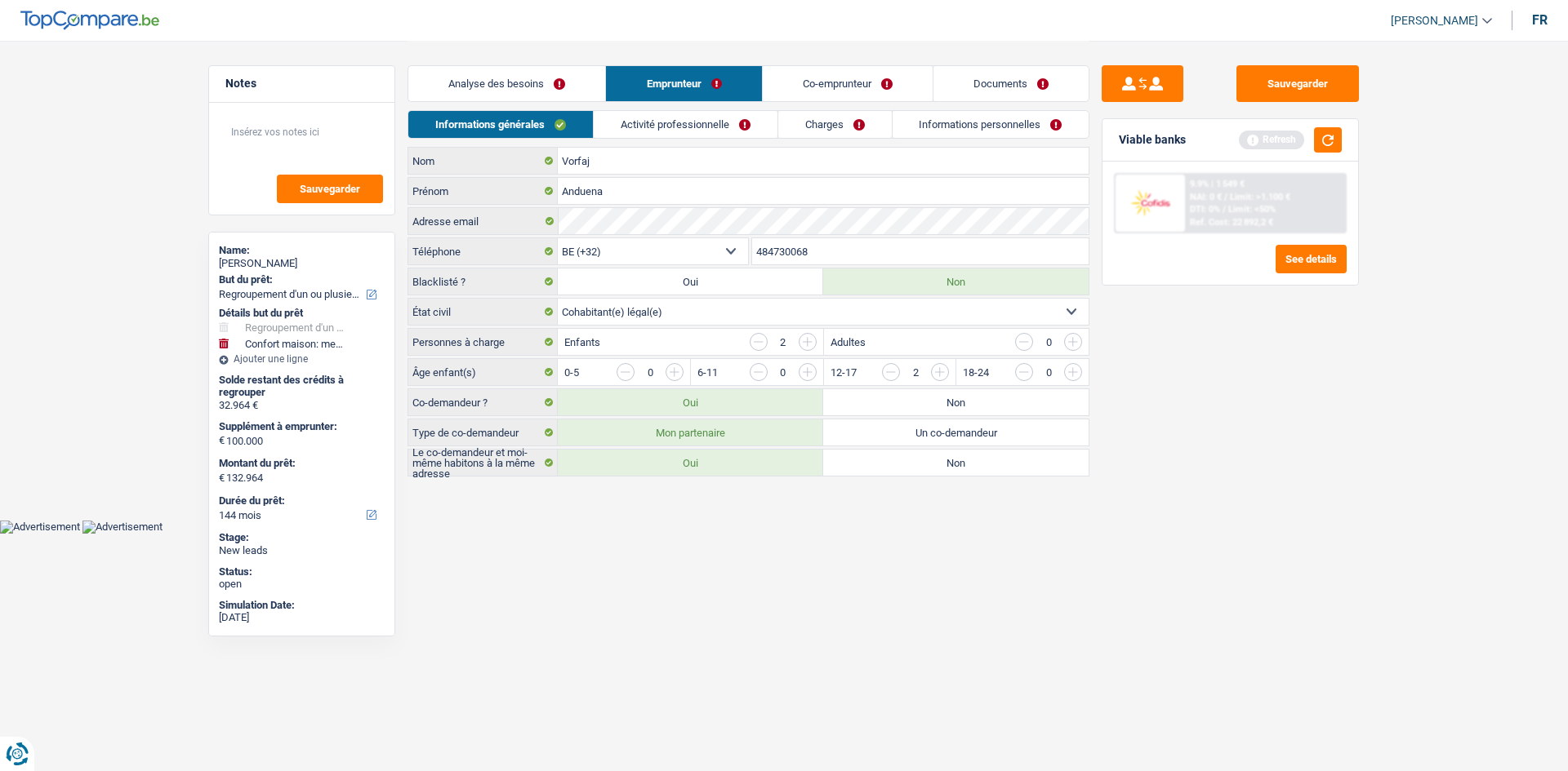
click at [663, 123] on link "Activité professionnelle" at bounding box center [685, 125] width 184 height 27
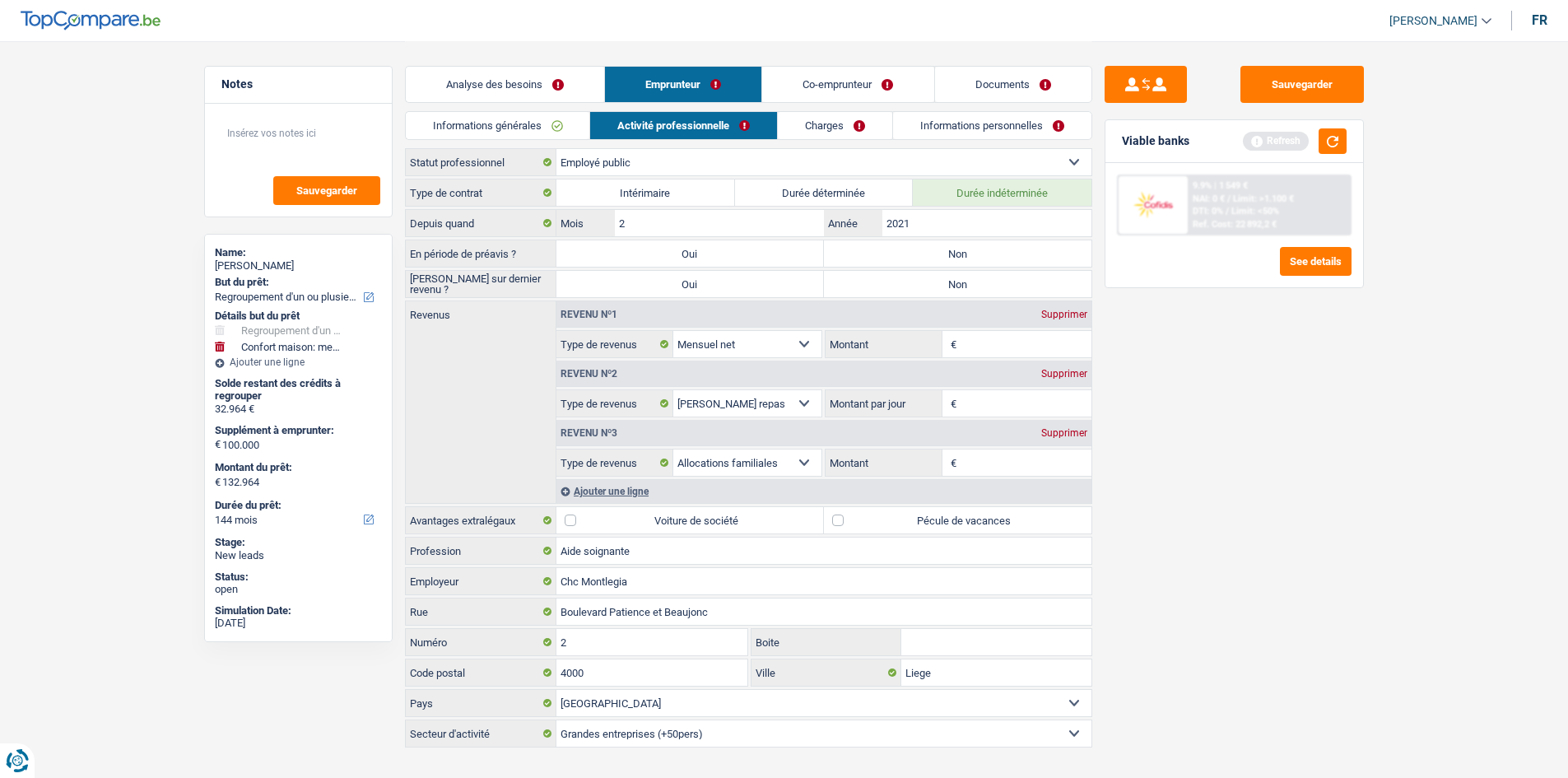
click at [919, 245] on label "Non" at bounding box center [958, 253] width 268 height 26
click at [919, 245] on input "Non" at bounding box center [958, 253] width 268 height 26
radio input "true"
click at [912, 287] on label "Non" at bounding box center [958, 284] width 268 height 26
click at [912, 287] on input "Non" at bounding box center [958, 284] width 268 height 26
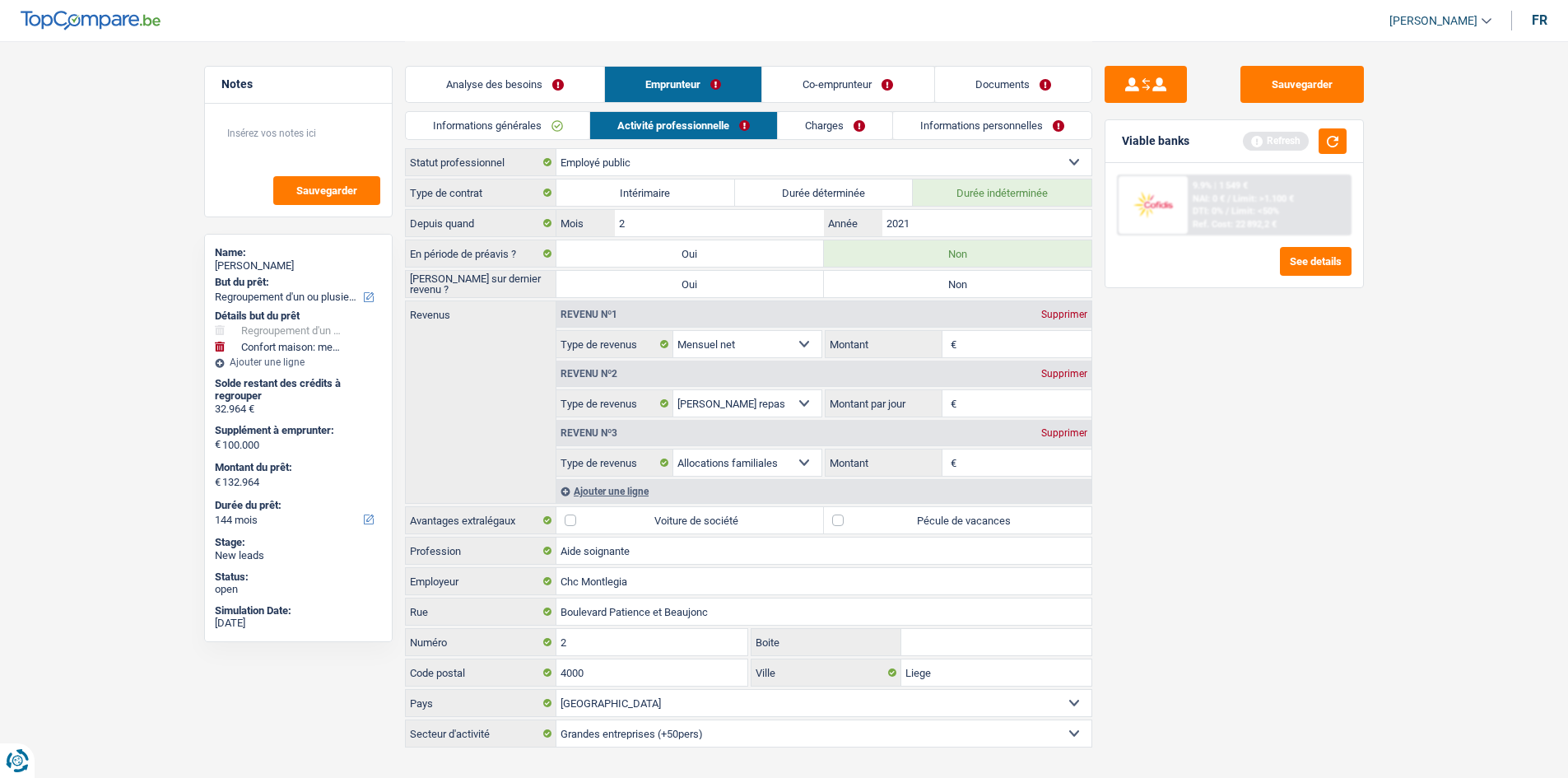
radio input "true"
click at [980, 351] on input "Montant" at bounding box center [1025, 344] width 131 height 26
type input "2.500"
click at [961, 464] on input "Montant" at bounding box center [1025, 462] width 131 height 26
click at [978, 463] on input "Montant" at bounding box center [1025, 462] width 131 height 26
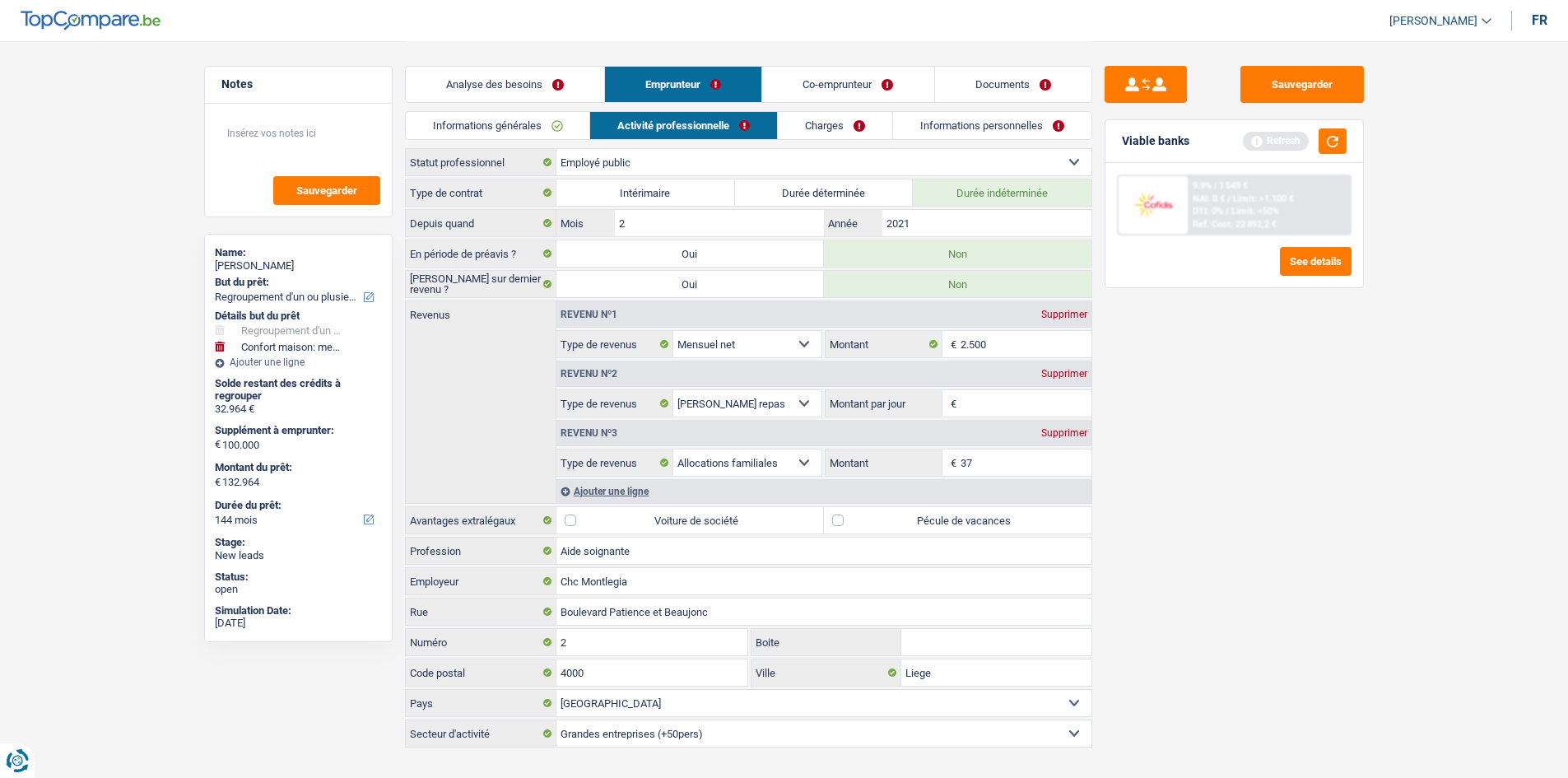
type input "3"
type input "370"
click at [1006, 402] on input "Montant par jour" at bounding box center [1025, 403] width 131 height 26
type input "7,0"
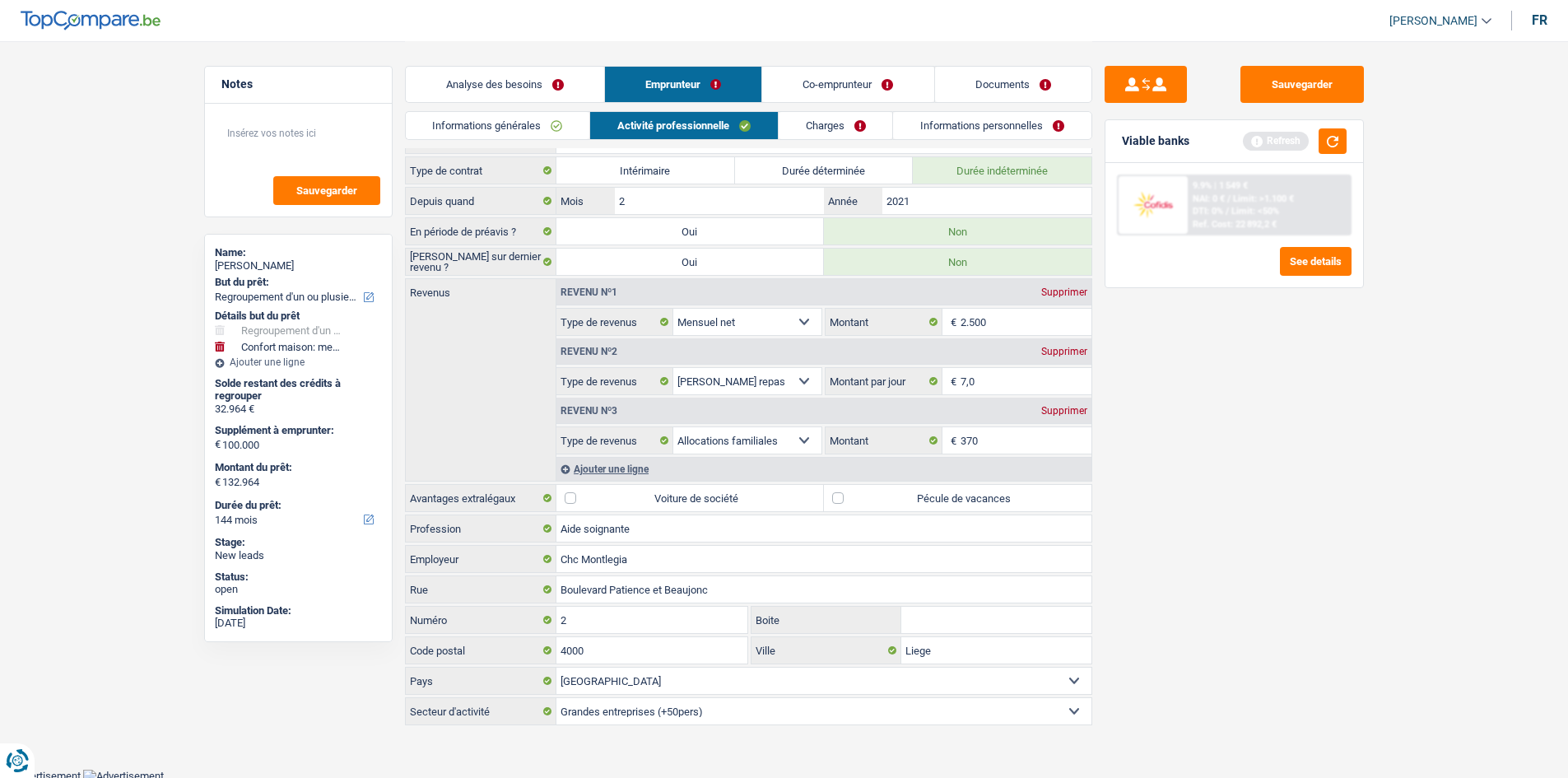
scroll to position [25, 0]
click at [836, 491] on label "Pécule de vacances" at bounding box center [958, 495] width 268 height 26
click at [836, 491] on input "Pécule de vacances" at bounding box center [958, 495] width 268 height 26
checkbox input "true"
click at [821, 126] on link "Charges" at bounding box center [836, 126] width 115 height 27
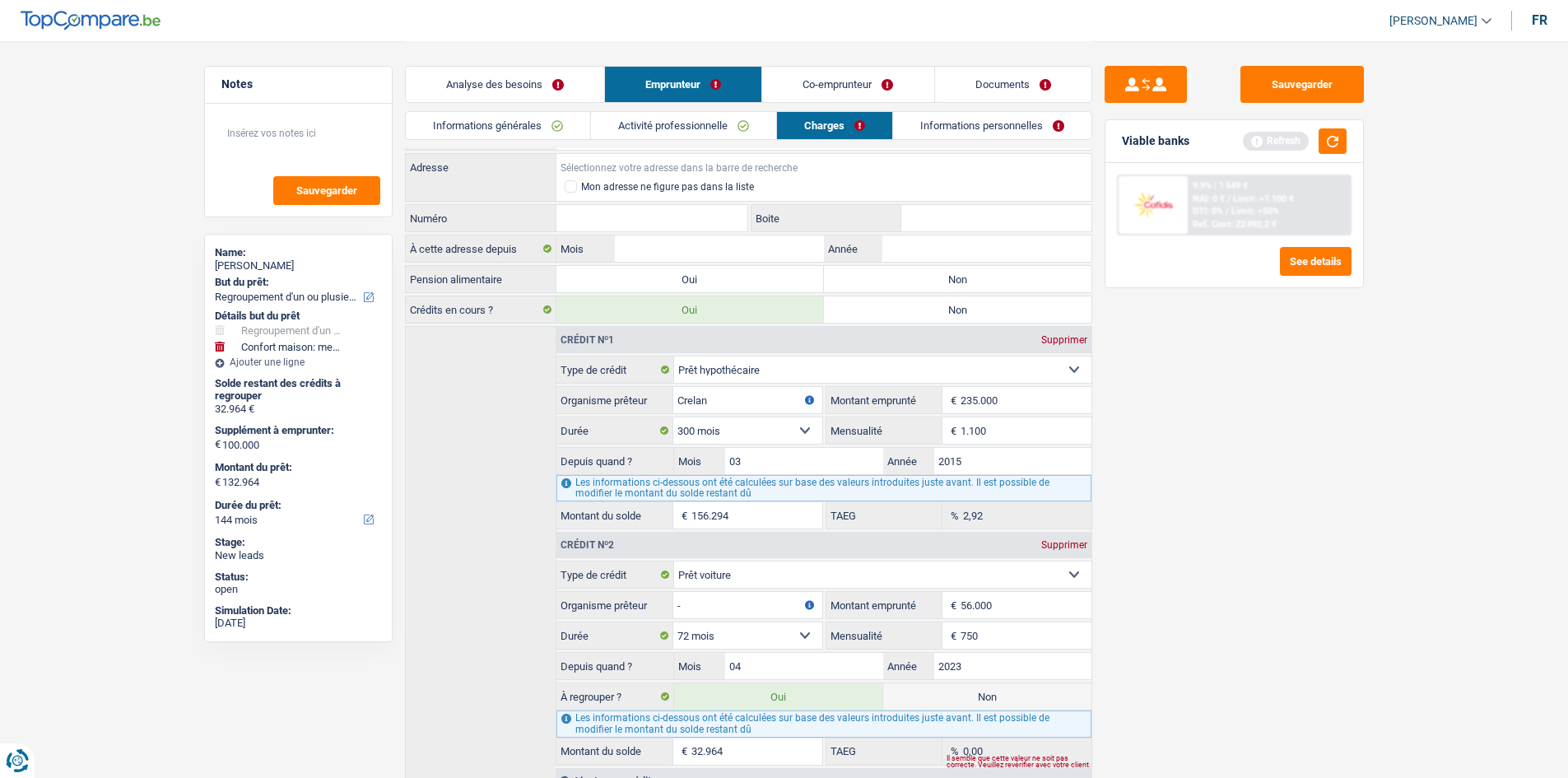
click at [775, 173] on input "Adresse" at bounding box center [824, 166] width 535 height 26
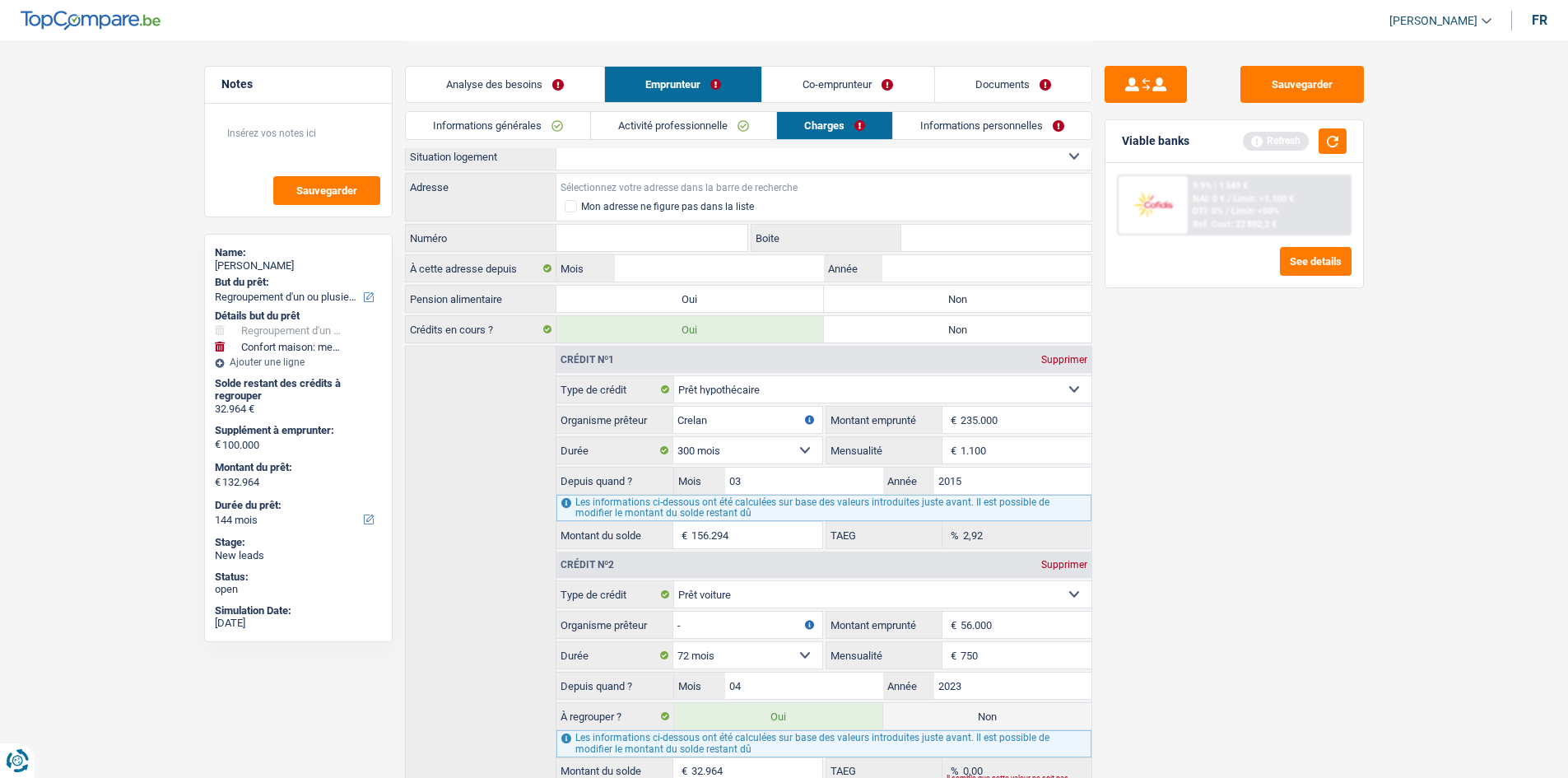
scroll to position [0, 0]
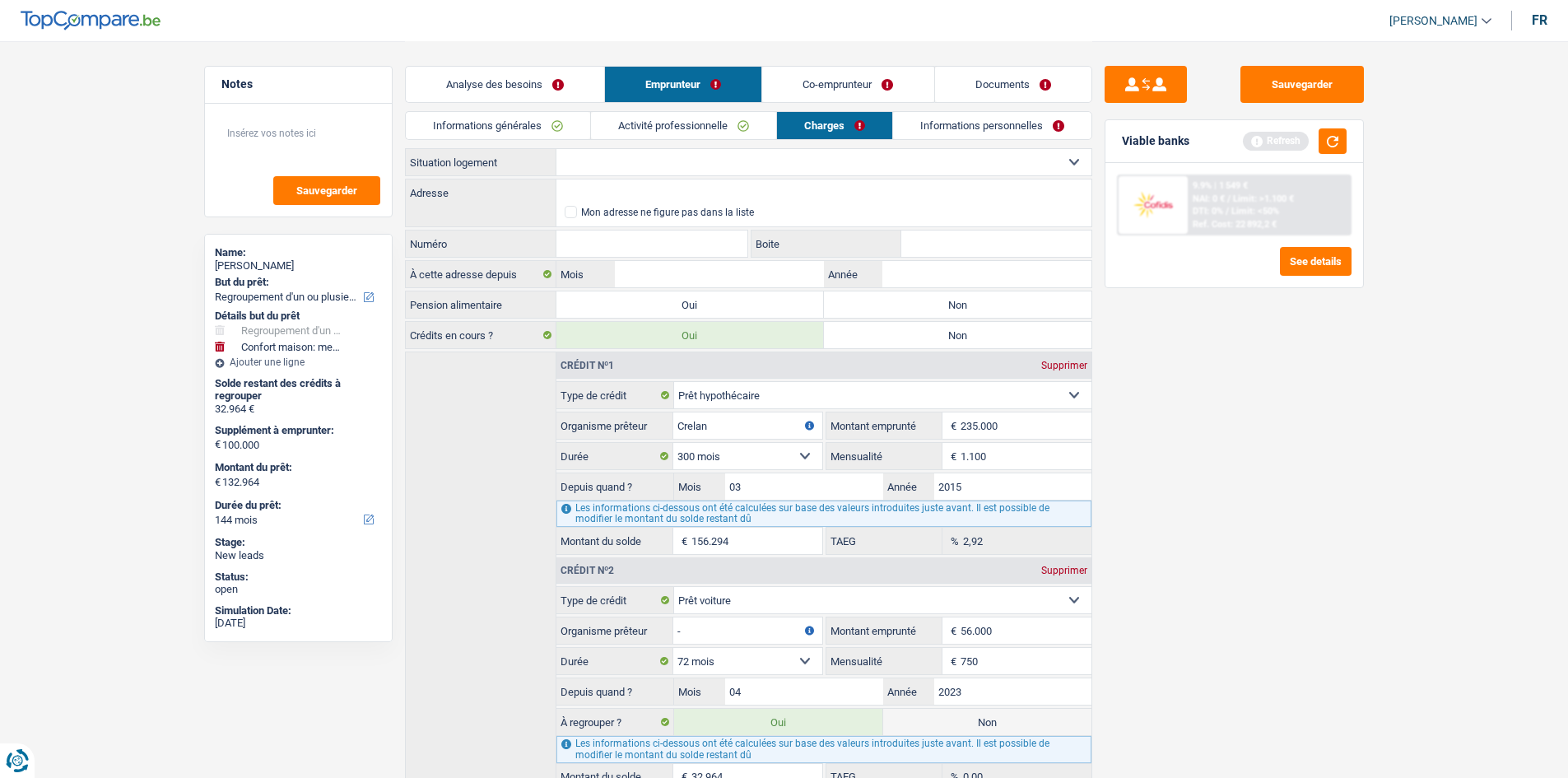
click at [836, 157] on select "Locataire Propriétaire avec prêt hypothécaire Propriétaire sans prêt hypothécai…" at bounding box center [824, 162] width 535 height 26
click at [788, 163] on select "Locataire Propriétaire avec prêt hypothécaire Propriétaire sans prêt hypothécai…" at bounding box center [824, 162] width 535 height 26
select select "ownerWithMortgage"
click at [556, 149] on select "Locataire Propriétaire avec prêt hypothécaire Propriétaire sans prêt hypothécai…" at bounding box center [824, 162] width 535 height 26
click at [619, 191] on input "Adresse" at bounding box center [824, 192] width 535 height 26
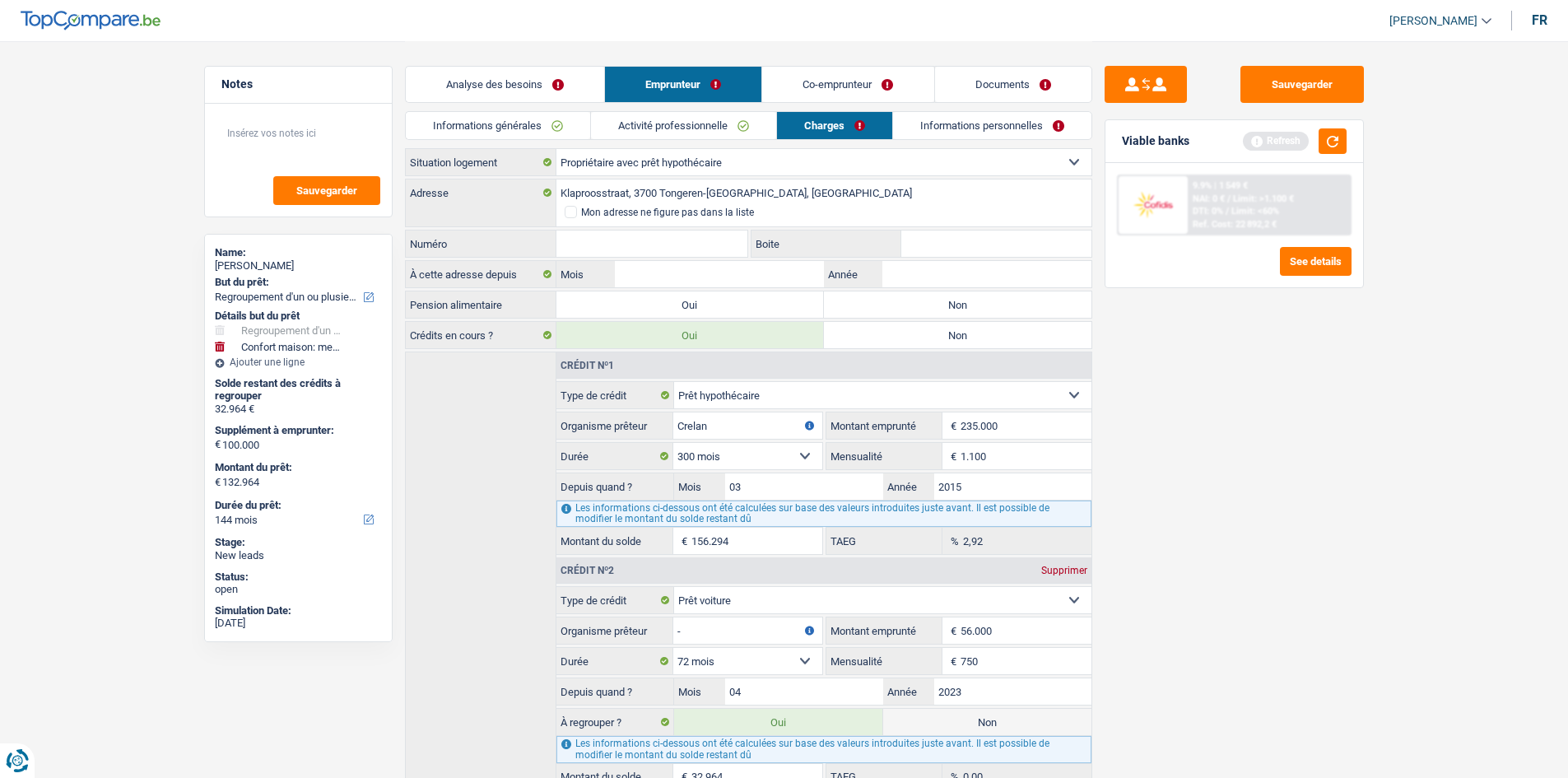
type input "Klaproosstraat, 3700, Tongeren-Borgloon, BE"
click at [643, 229] on div "Klaproosstraat, 3700, Tongeren-Borgloon, BE Adresse Mon adresse ne figure pas d…" at bounding box center [749, 220] width 687 height 81
click at [656, 239] on input "Numéro" at bounding box center [652, 243] width 192 height 26
type input "41"
click at [638, 280] on input "Mois" at bounding box center [719, 274] width 208 height 26
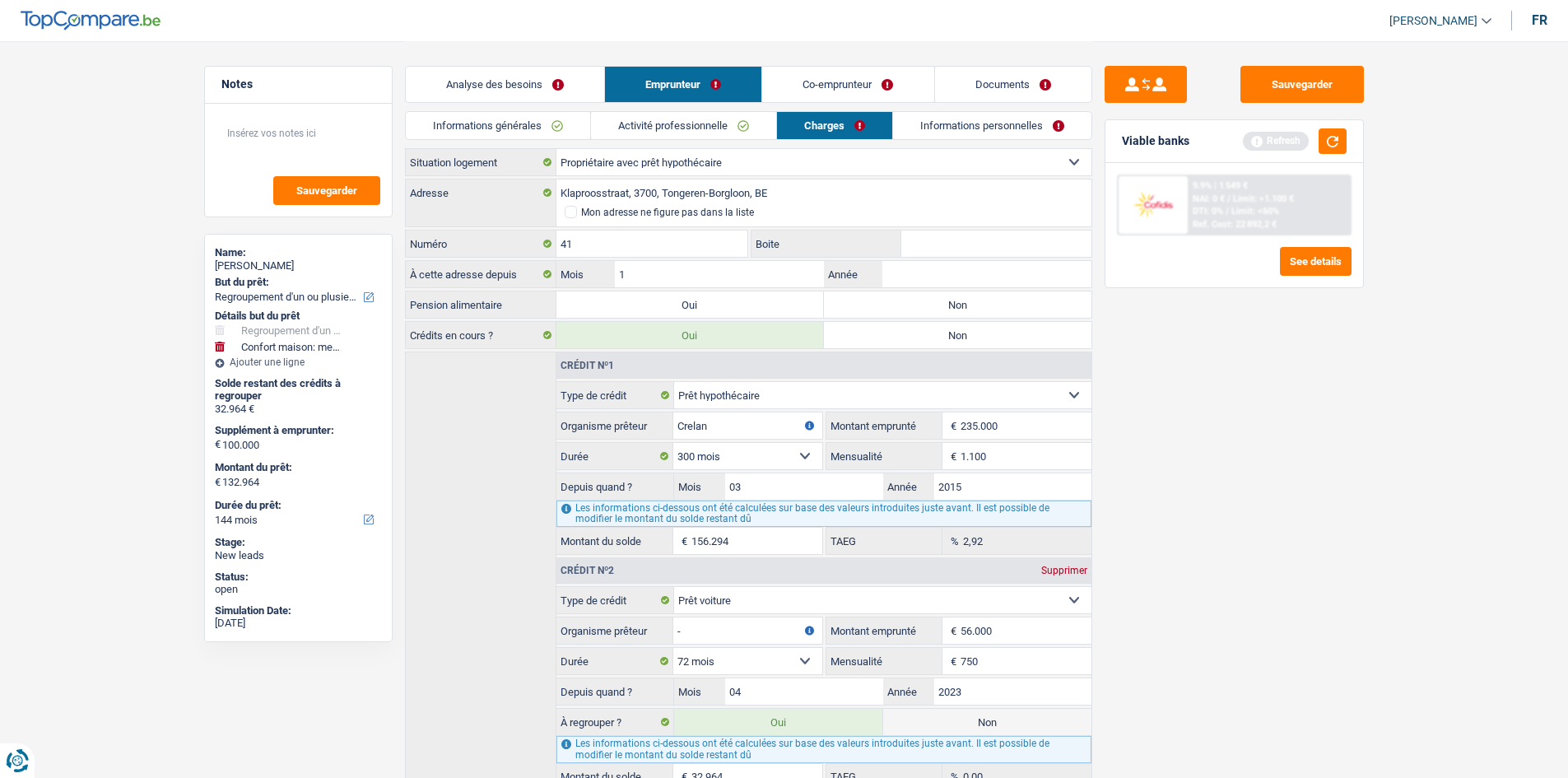
type input "12"
type input "1"
type input "2019"
click at [940, 304] on label "Non" at bounding box center [958, 304] width 268 height 26
click at [940, 304] on input "Non" at bounding box center [958, 304] width 268 height 26
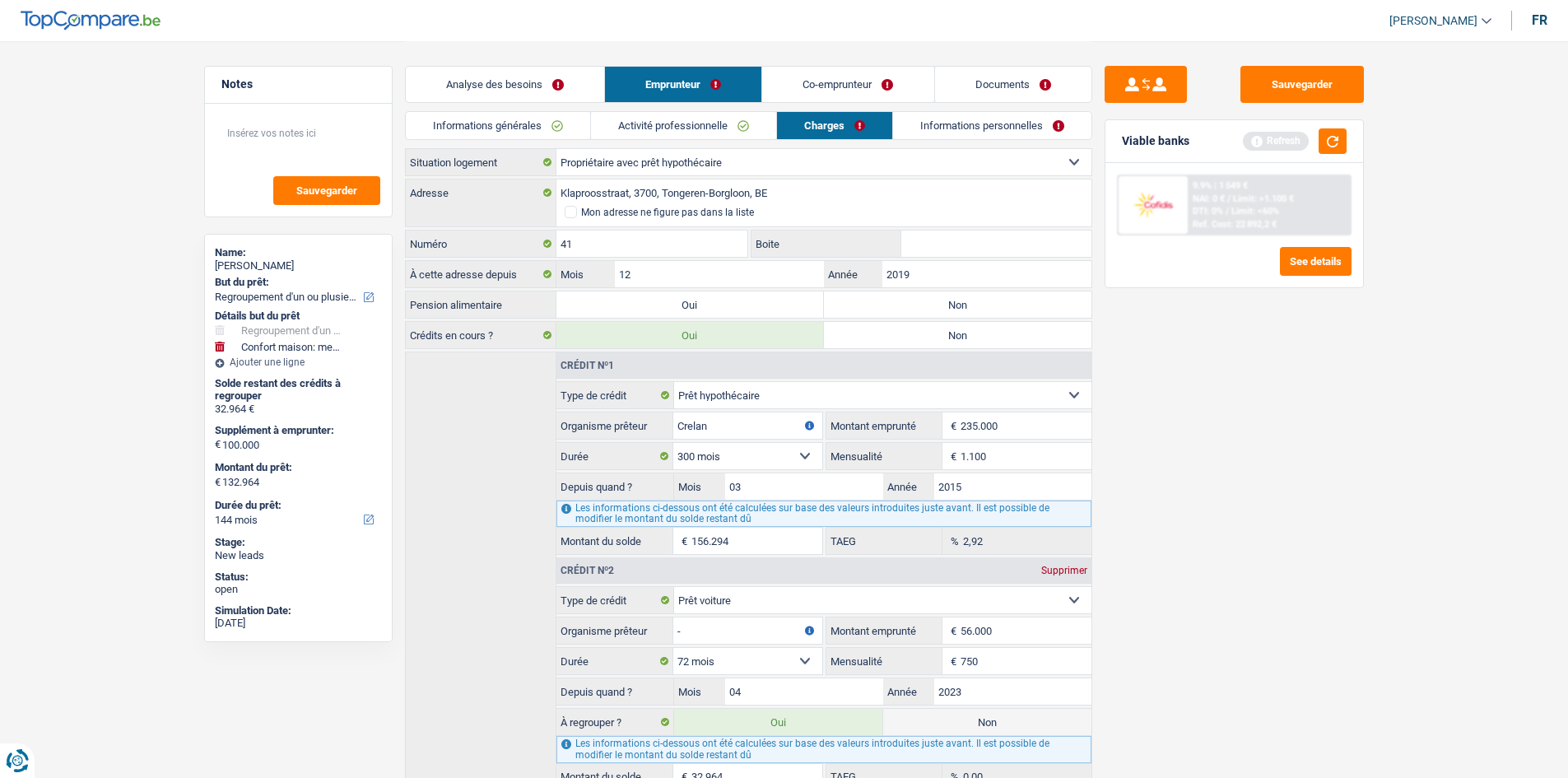
radio input "true"
click at [951, 135] on link "Informations personnelles" at bounding box center [992, 126] width 198 height 27
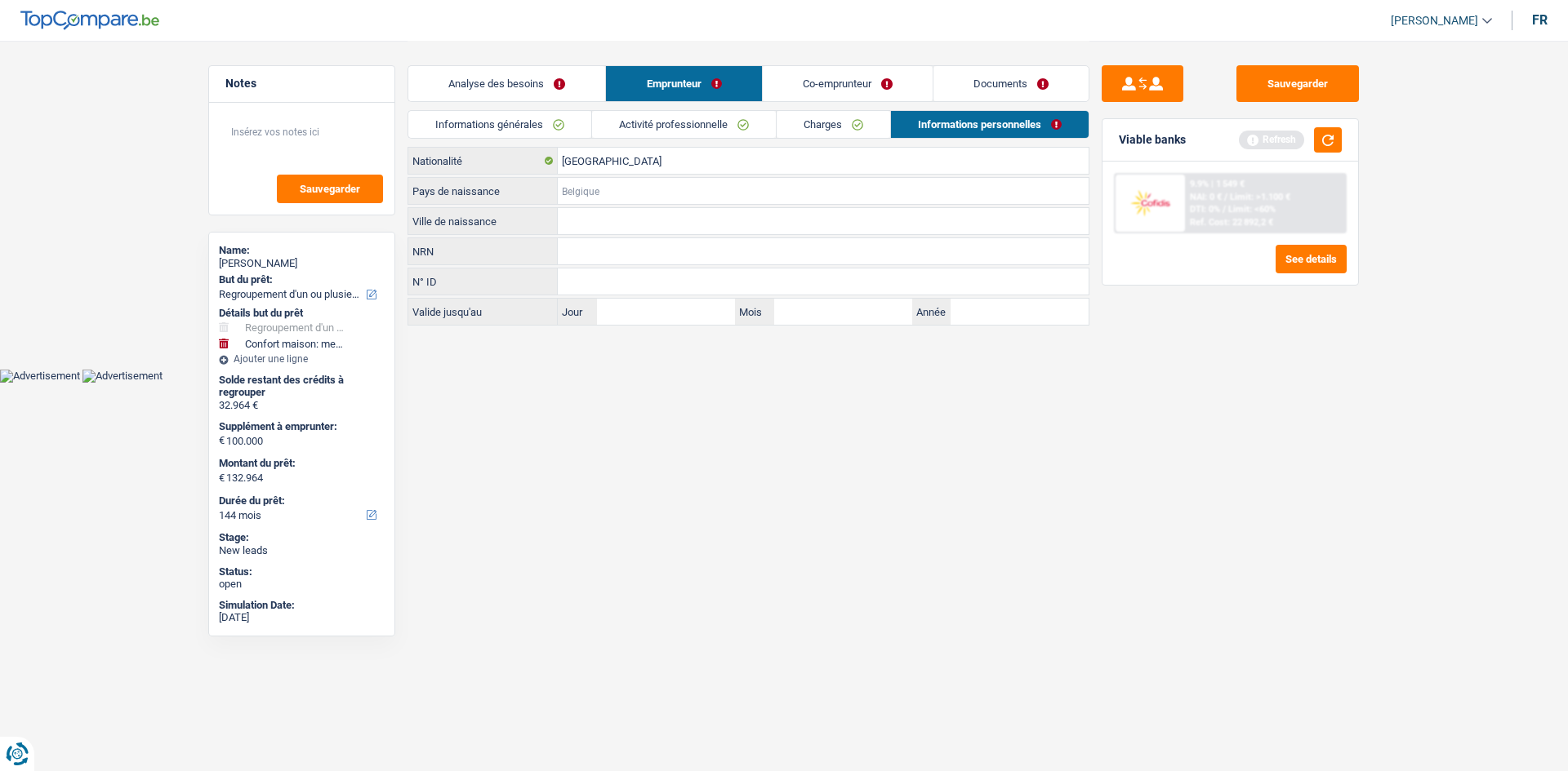
click at [609, 186] on input "Pays de naissance" at bounding box center [823, 190] width 531 height 26
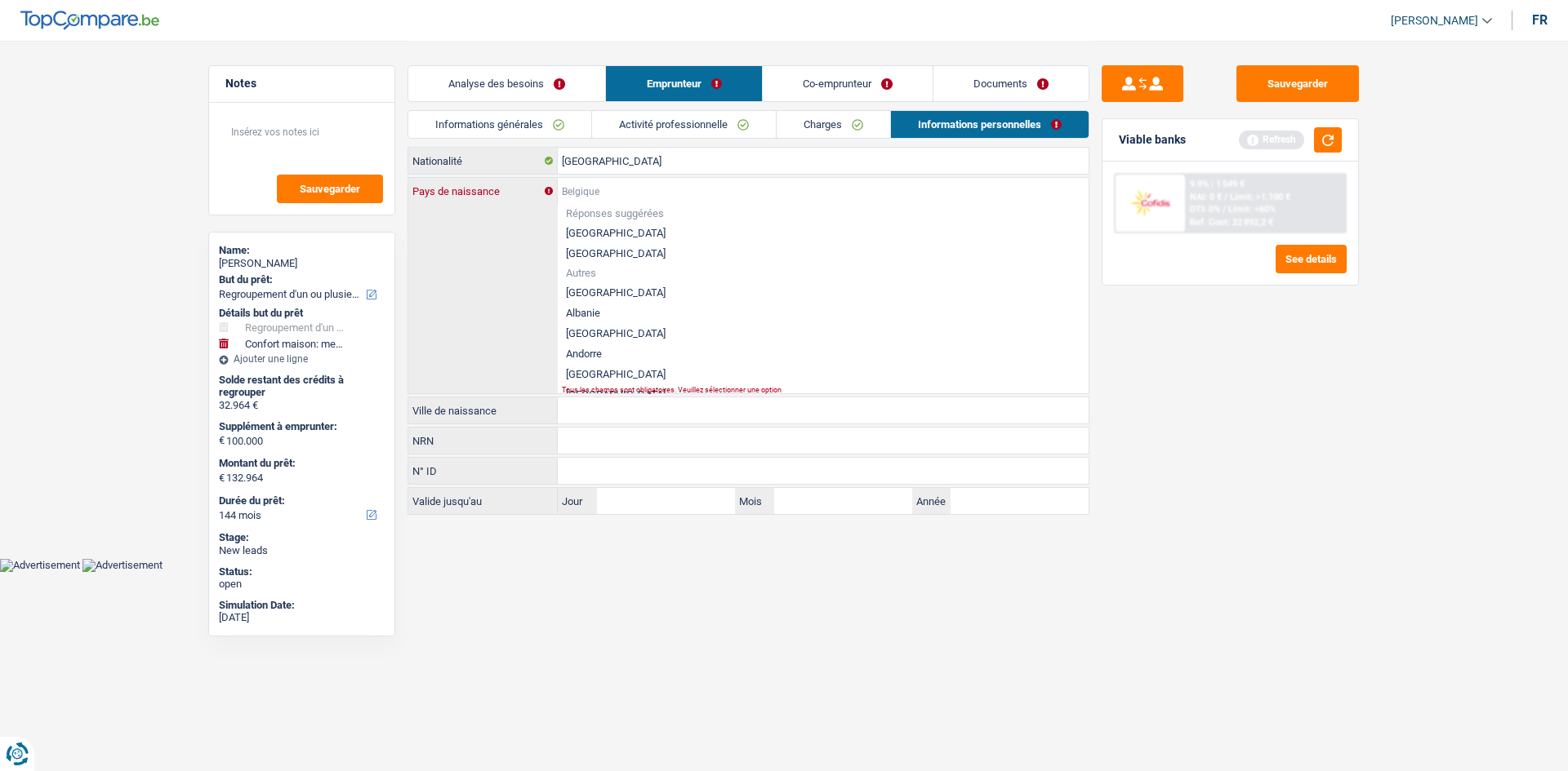
type input "K"
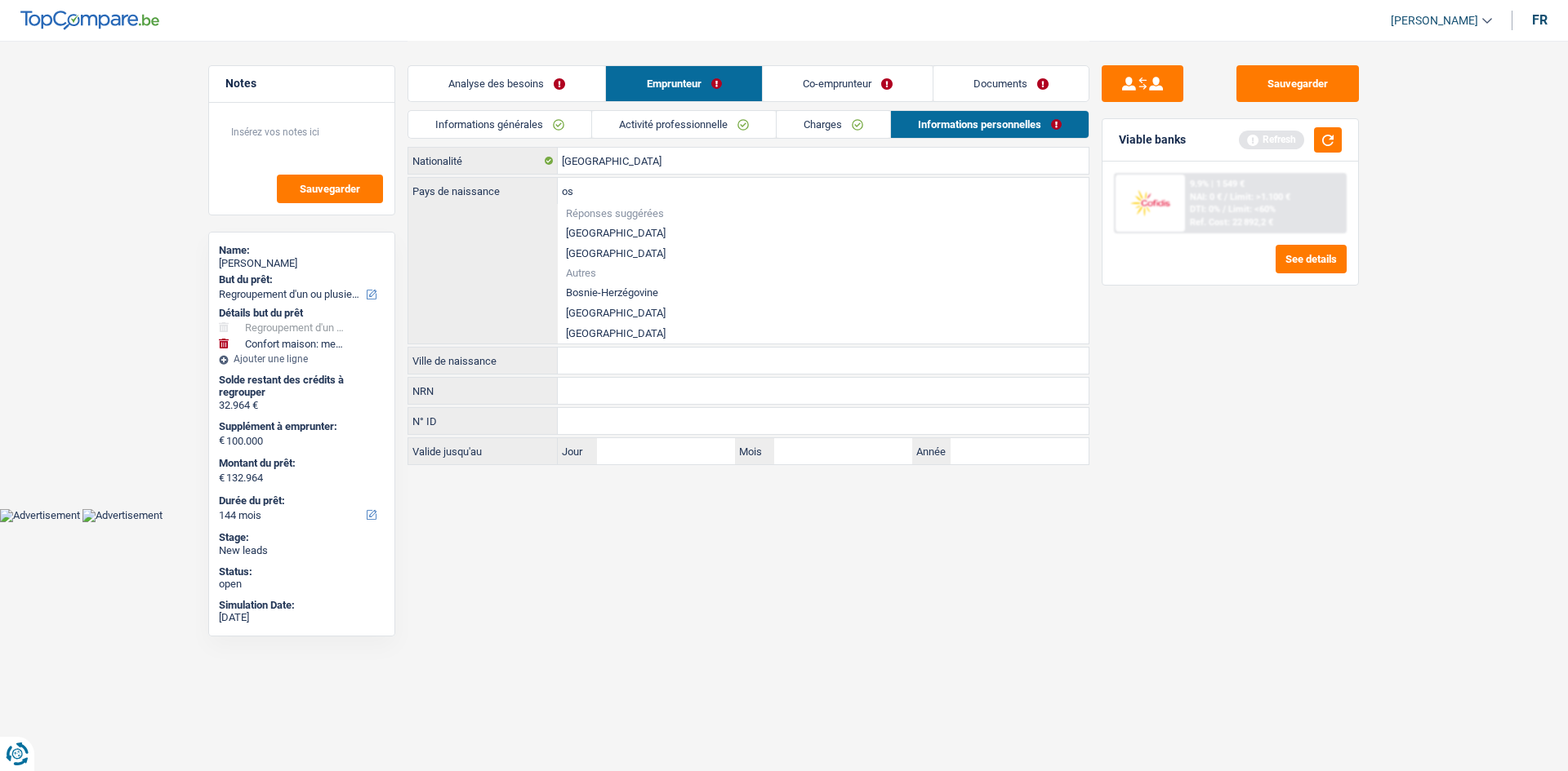
type input "o"
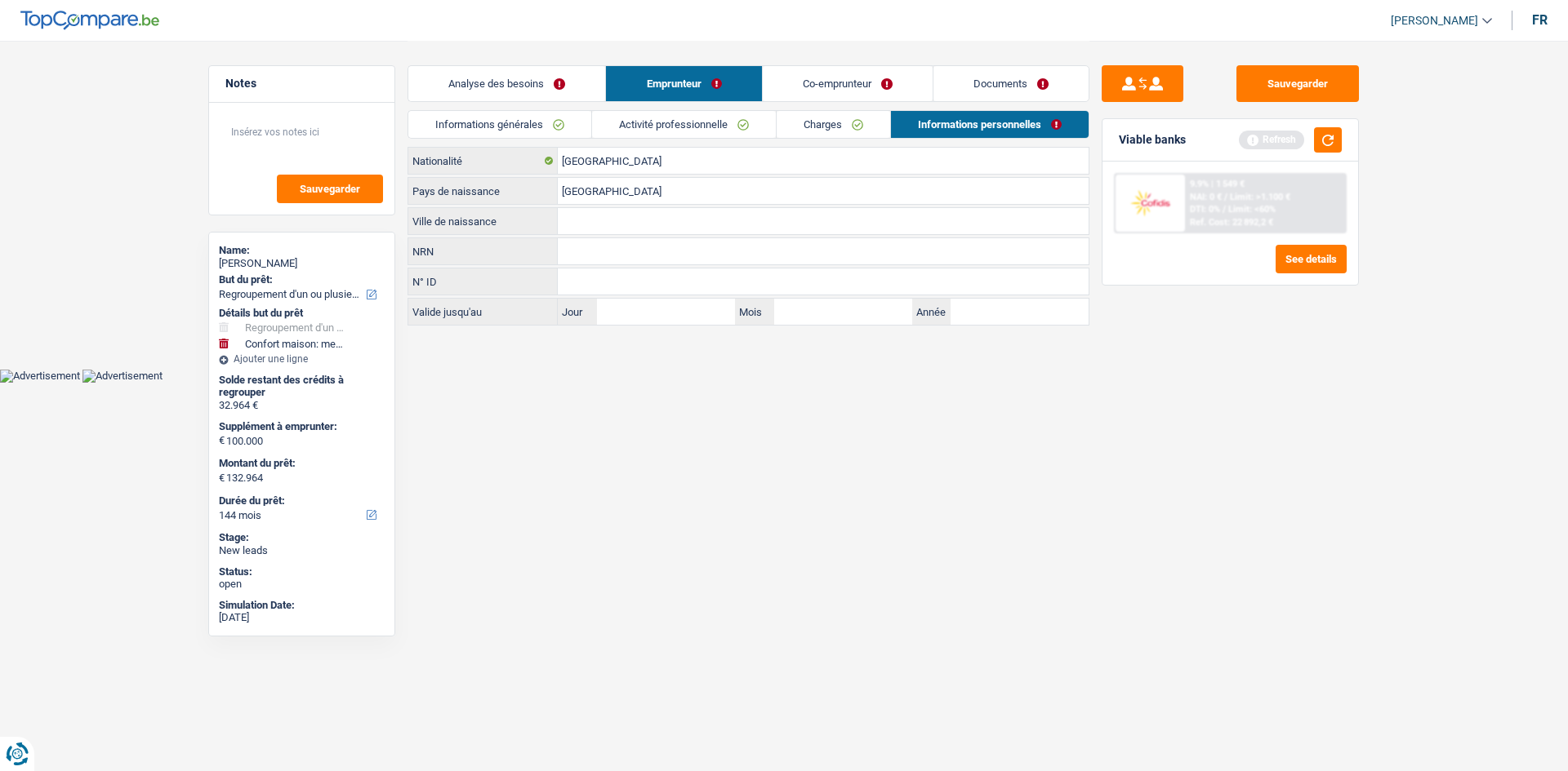
type input "Kosovo"
type input "D"
type input "Jakov"
click at [613, 248] on input "NRN" at bounding box center [823, 251] width 531 height 26
click at [652, 192] on input "Kosovo" at bounding box center [823, 190] width 531 height 26
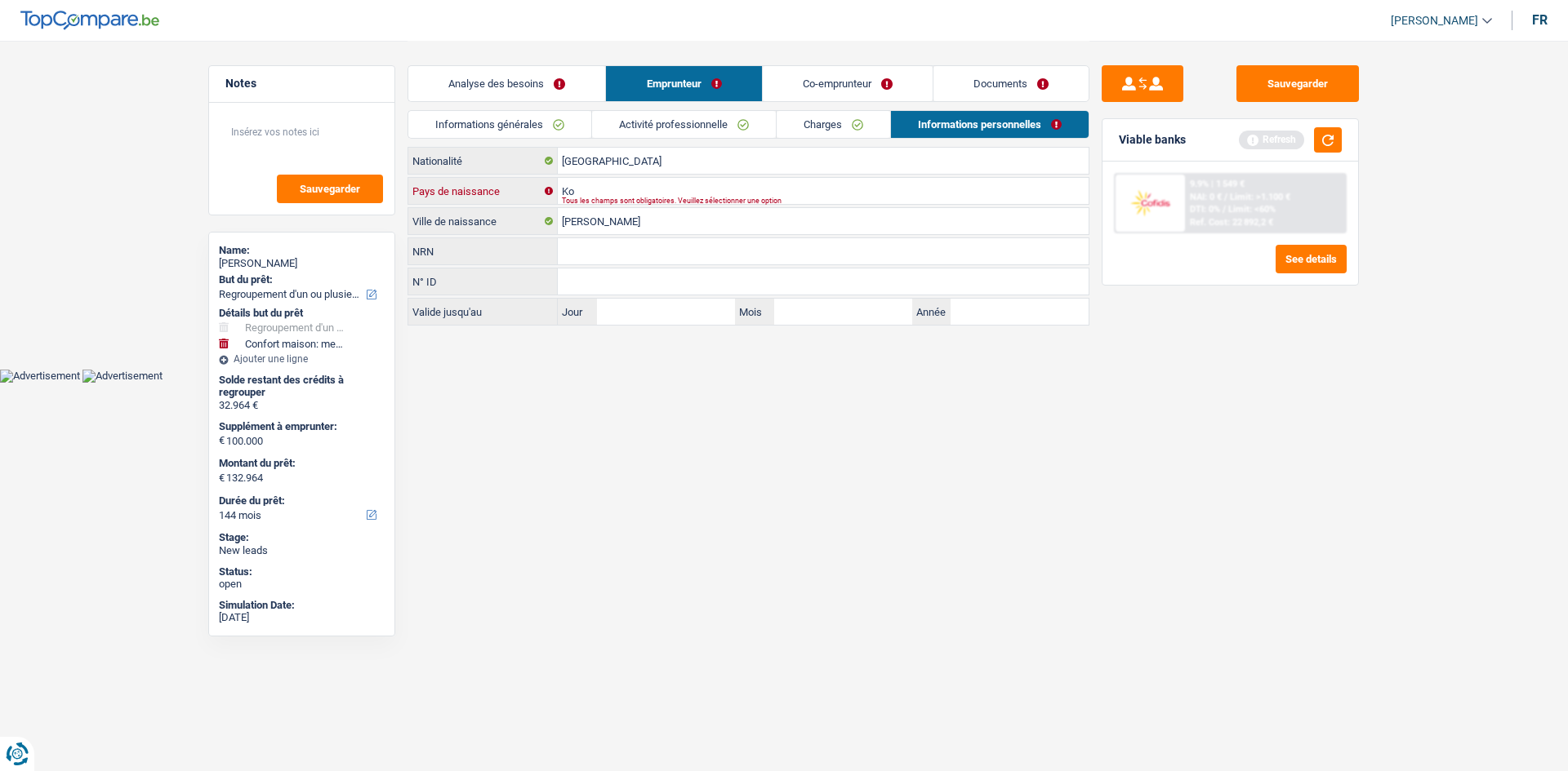
type input "K"
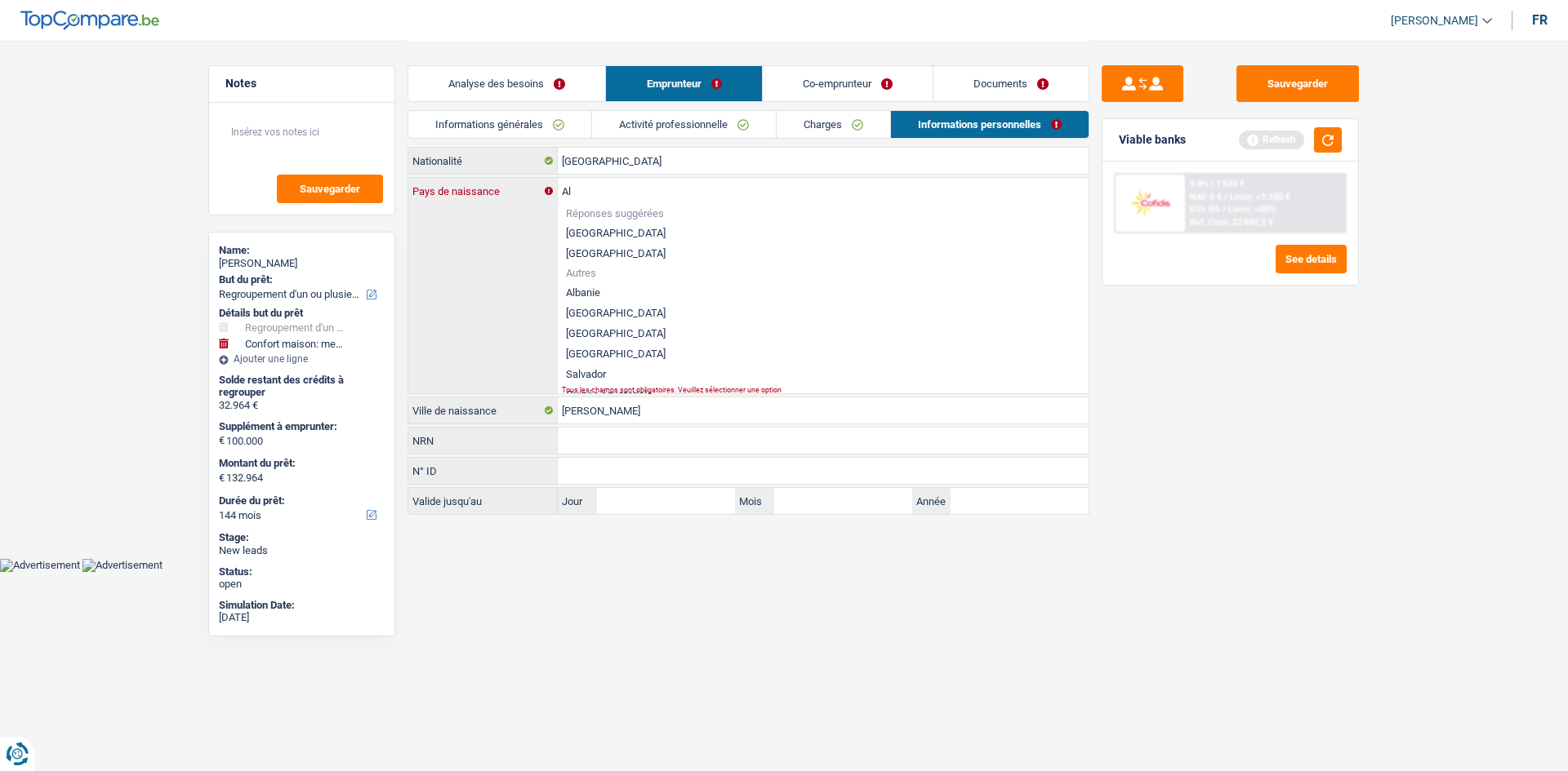
type input "A"
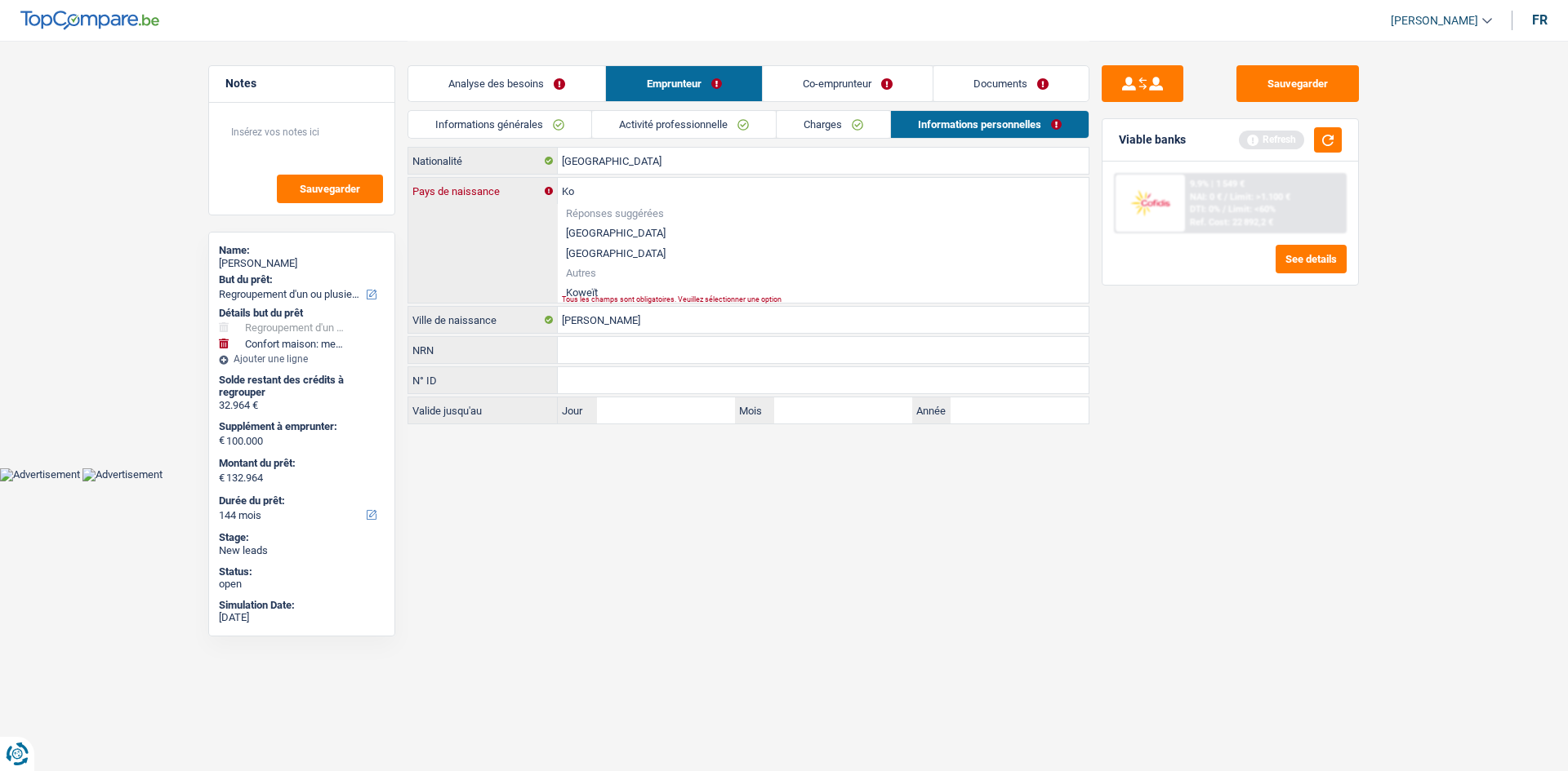
type input "K"
click at [594, 289] on li "Albanie" at bounding box center [823, 292] width 531 height 21
type input "Albanie"
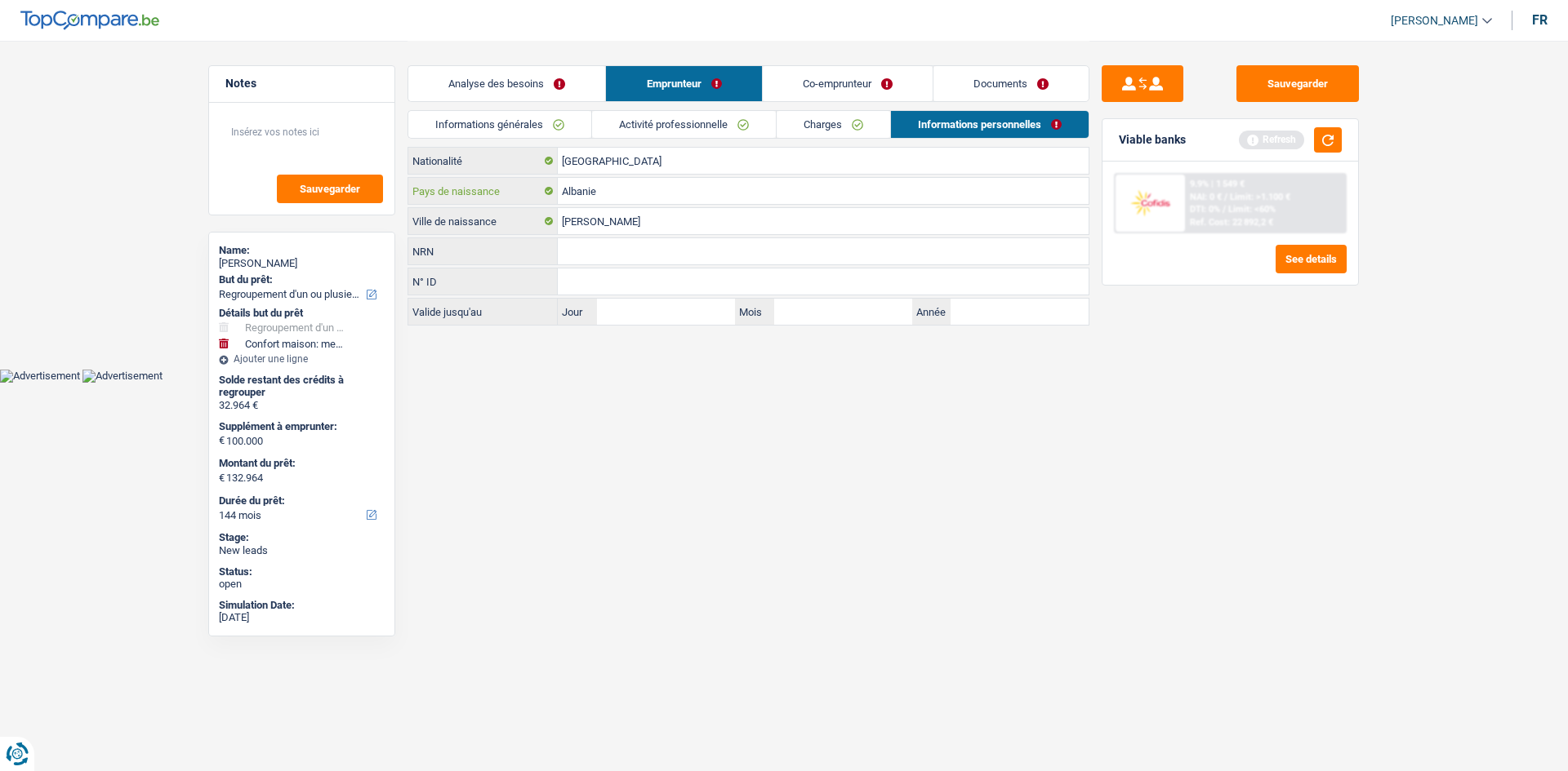
click at [623, 188] on input "Albanie" at bounding box center [823, 190] width 531 height 26
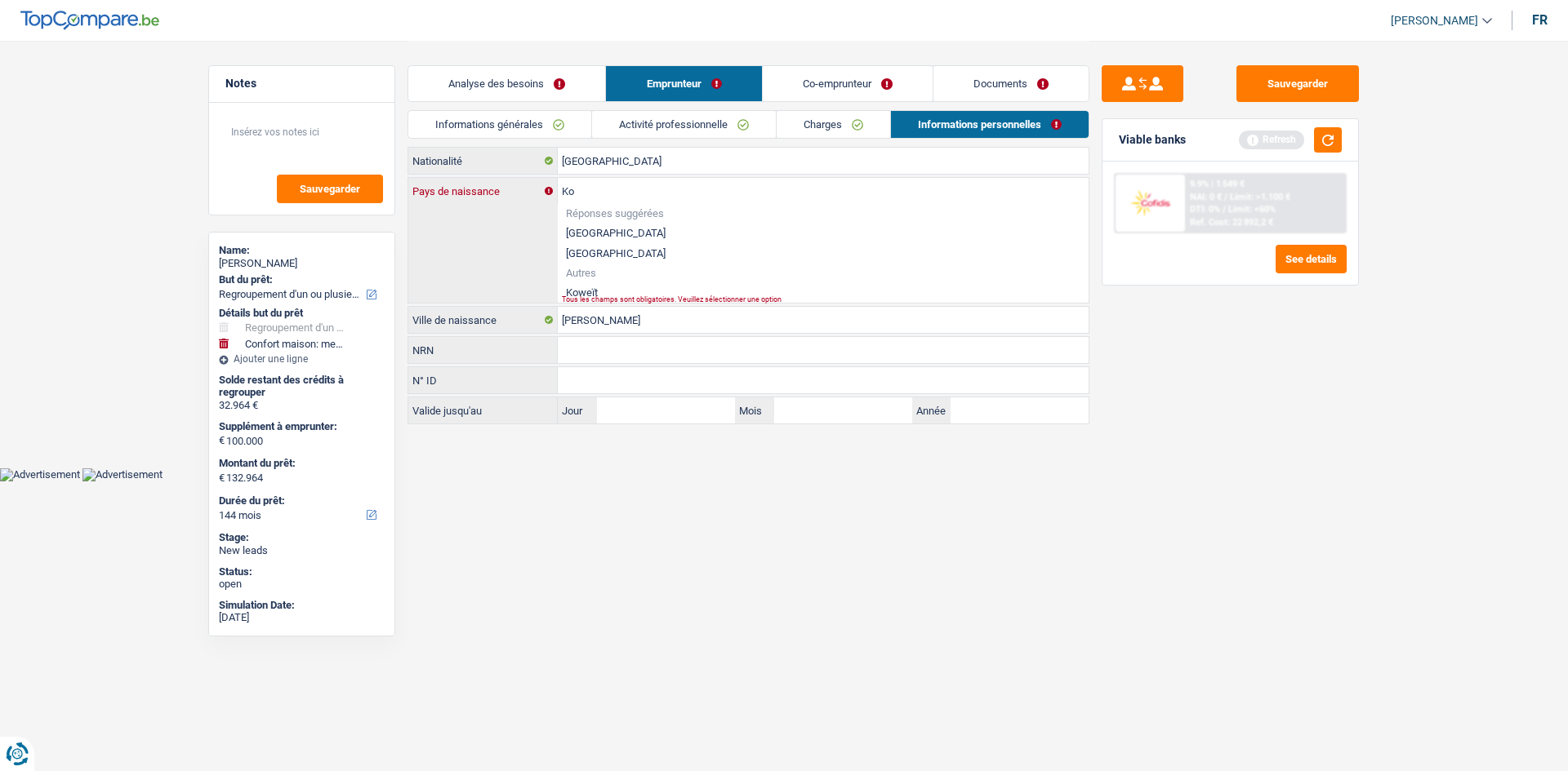
type input "K"
type input "Albanie"
click at [581, 289] on li "Albanie" at bounding box center [823, 292] width 531 height 21
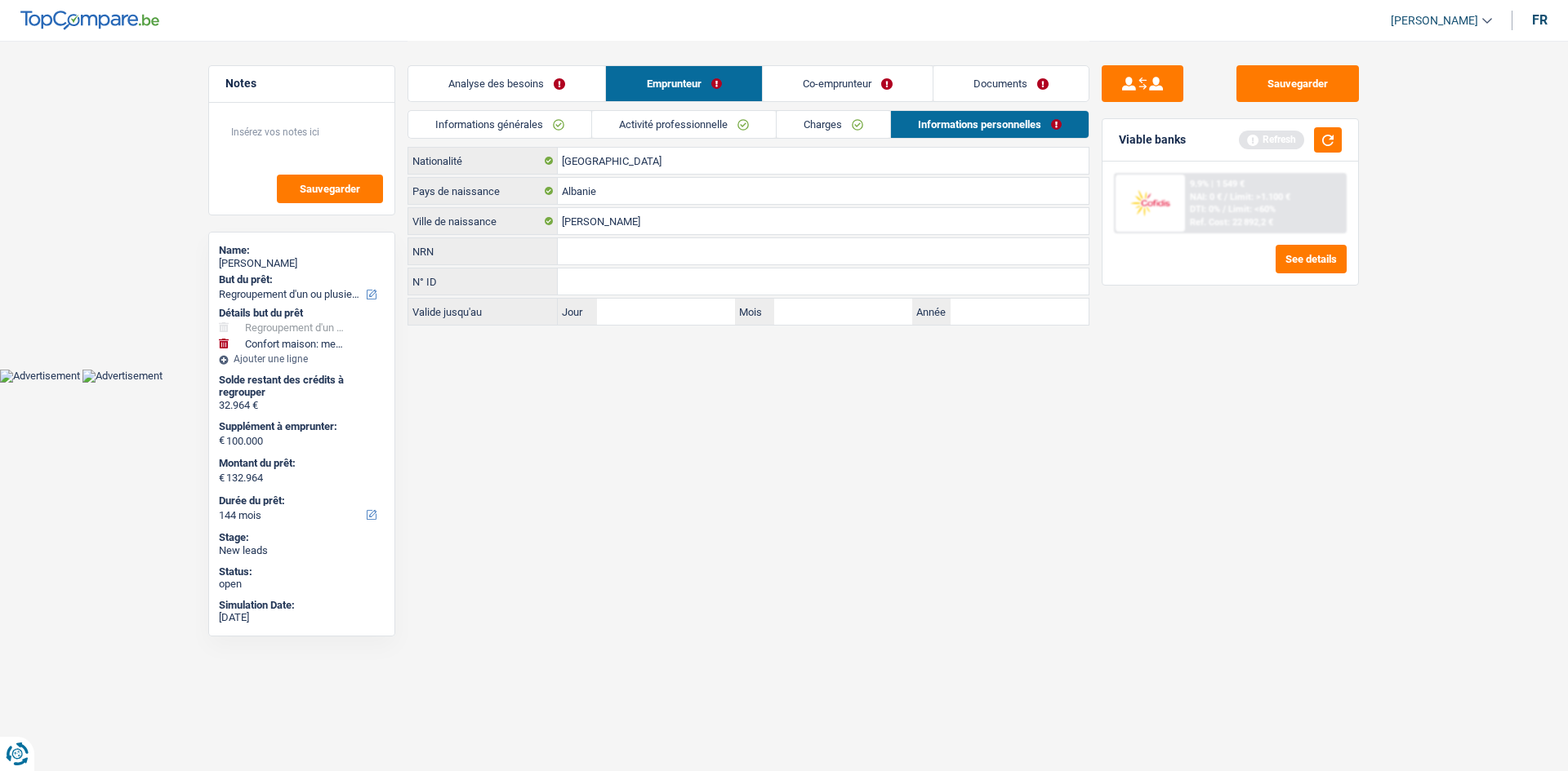
click at [860, 91] on link "Co-emprunteur" at bounding box center [847, 83] width 170 height 35
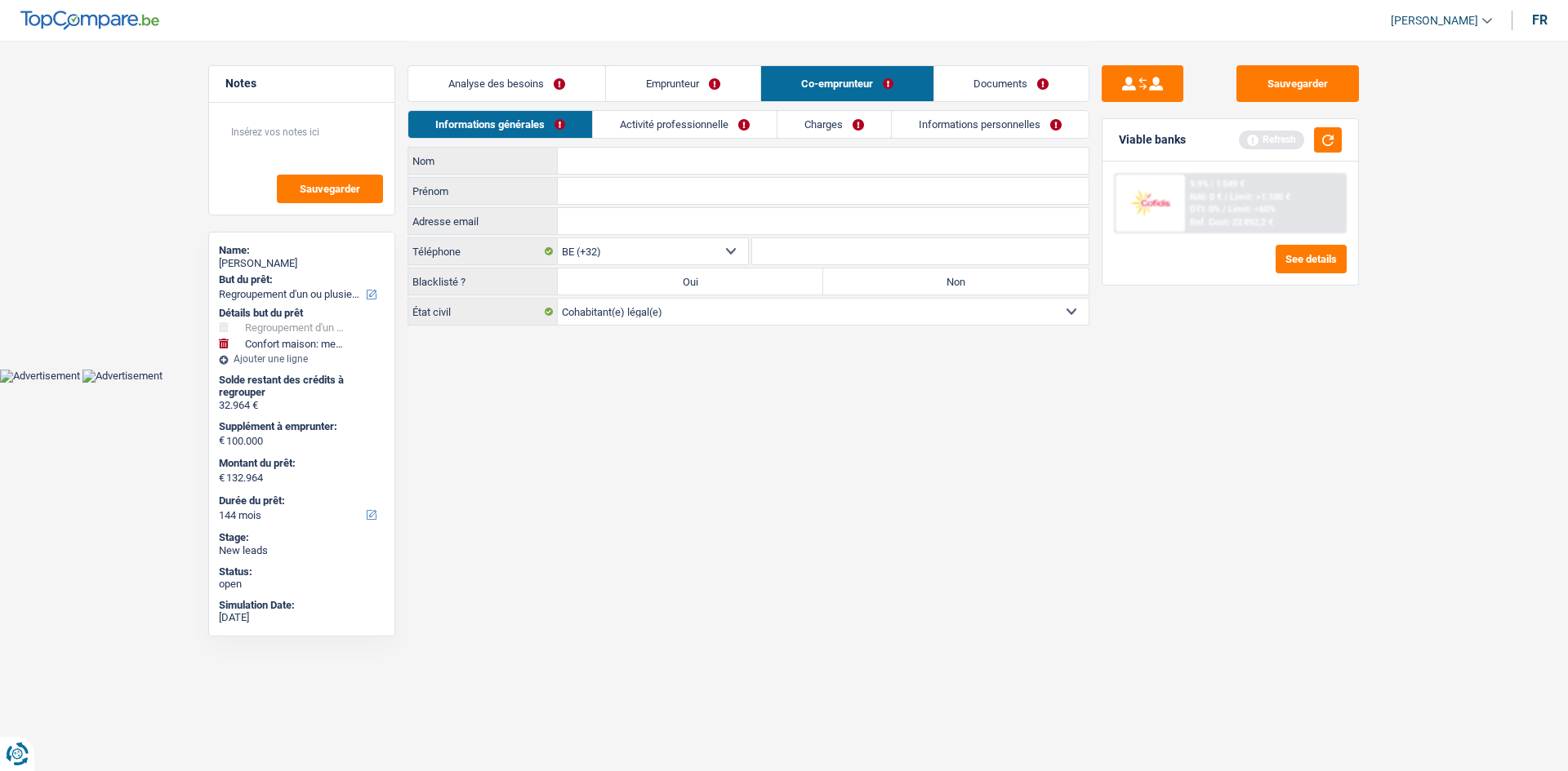
click at [681, 76] on link "Emprunteur" at bounding box center [684, 83] width 154 height 35
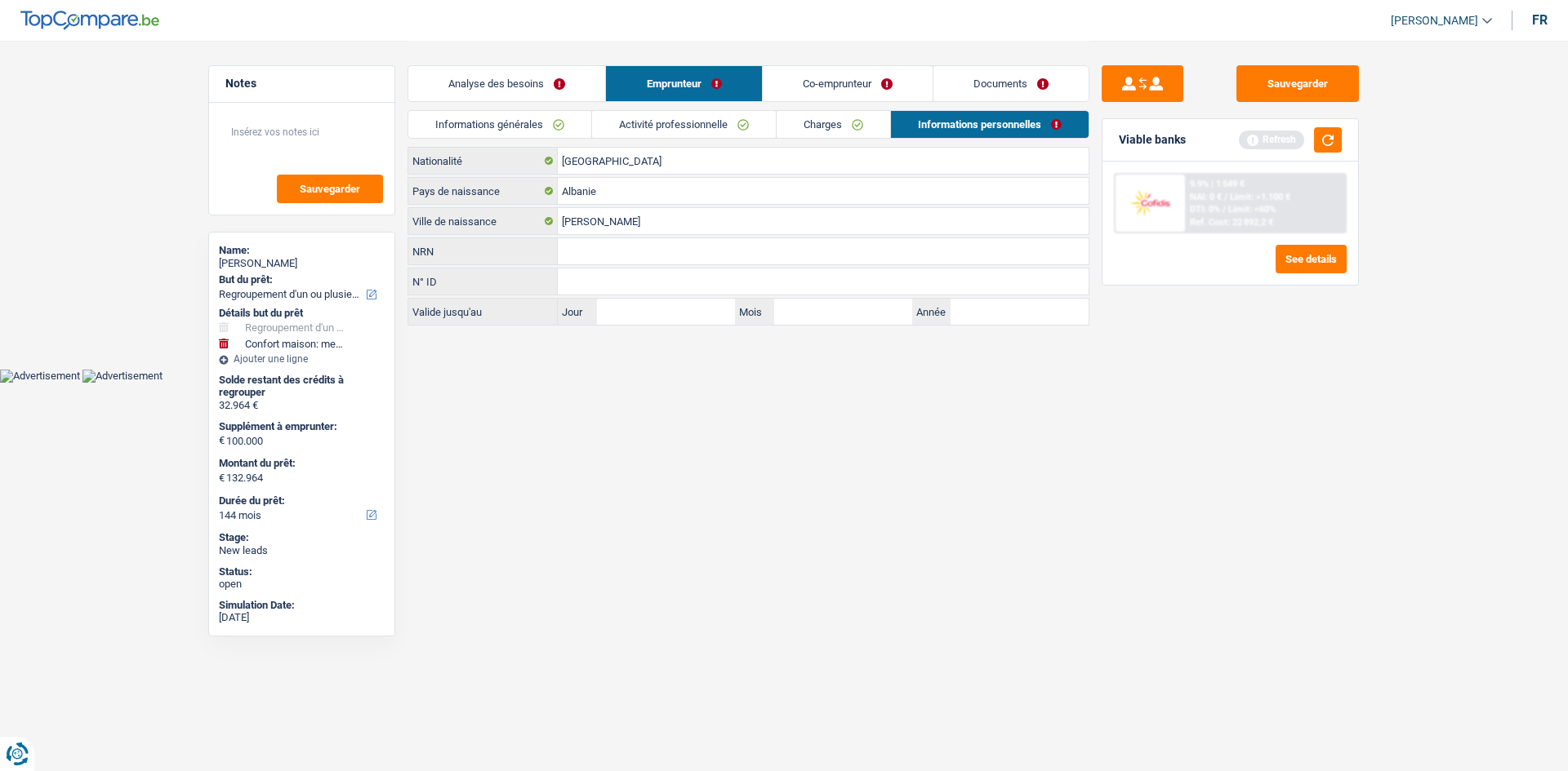
click at [552, 82] on link "Analyse des besoins" at bounding box center [506, 83] width 196 height 35
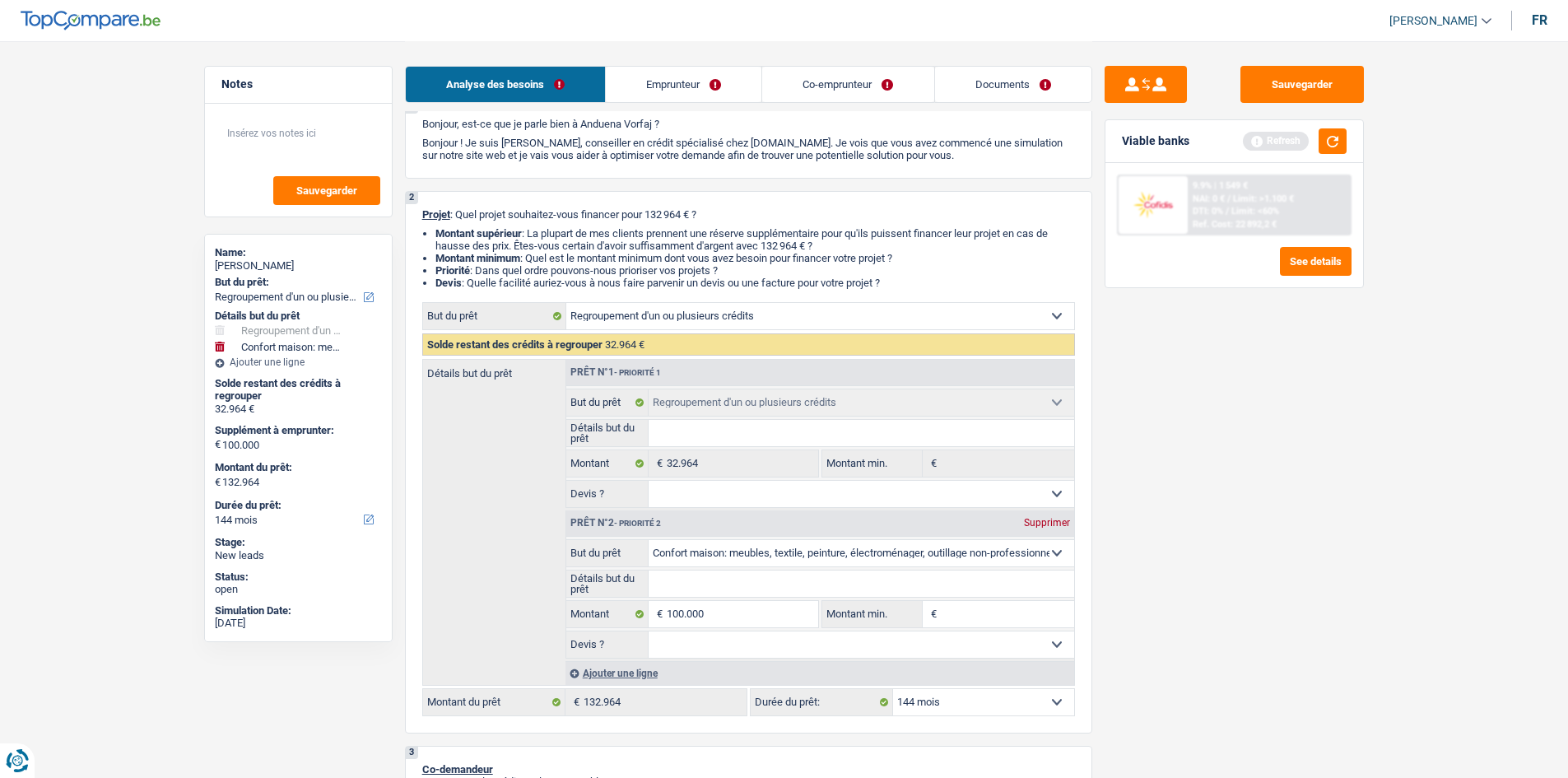
scroll to position [82, 0]
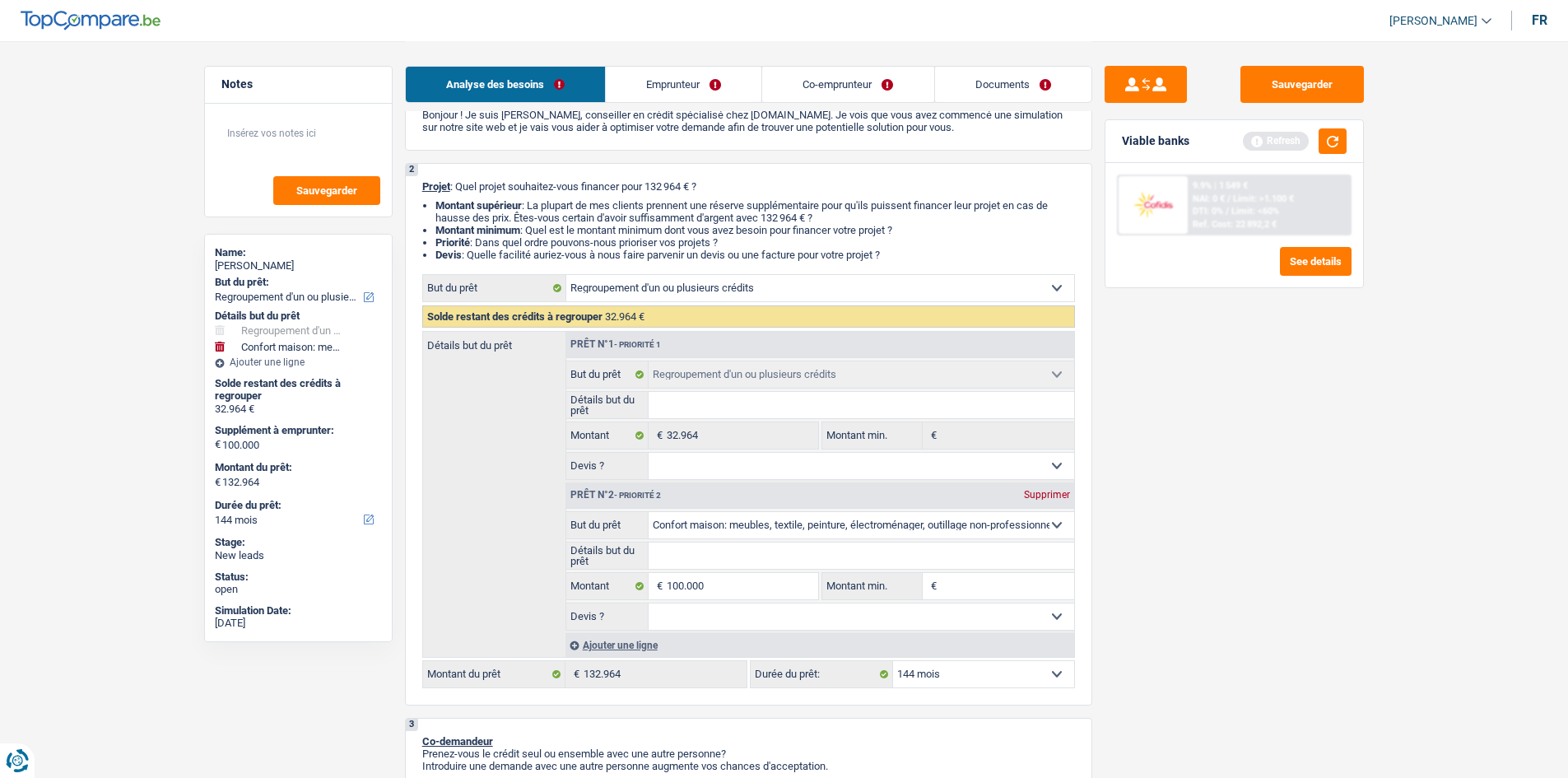
click at [679, 90] on link "Emprunteur" at bounding box center [684, 84] width 156 height 35
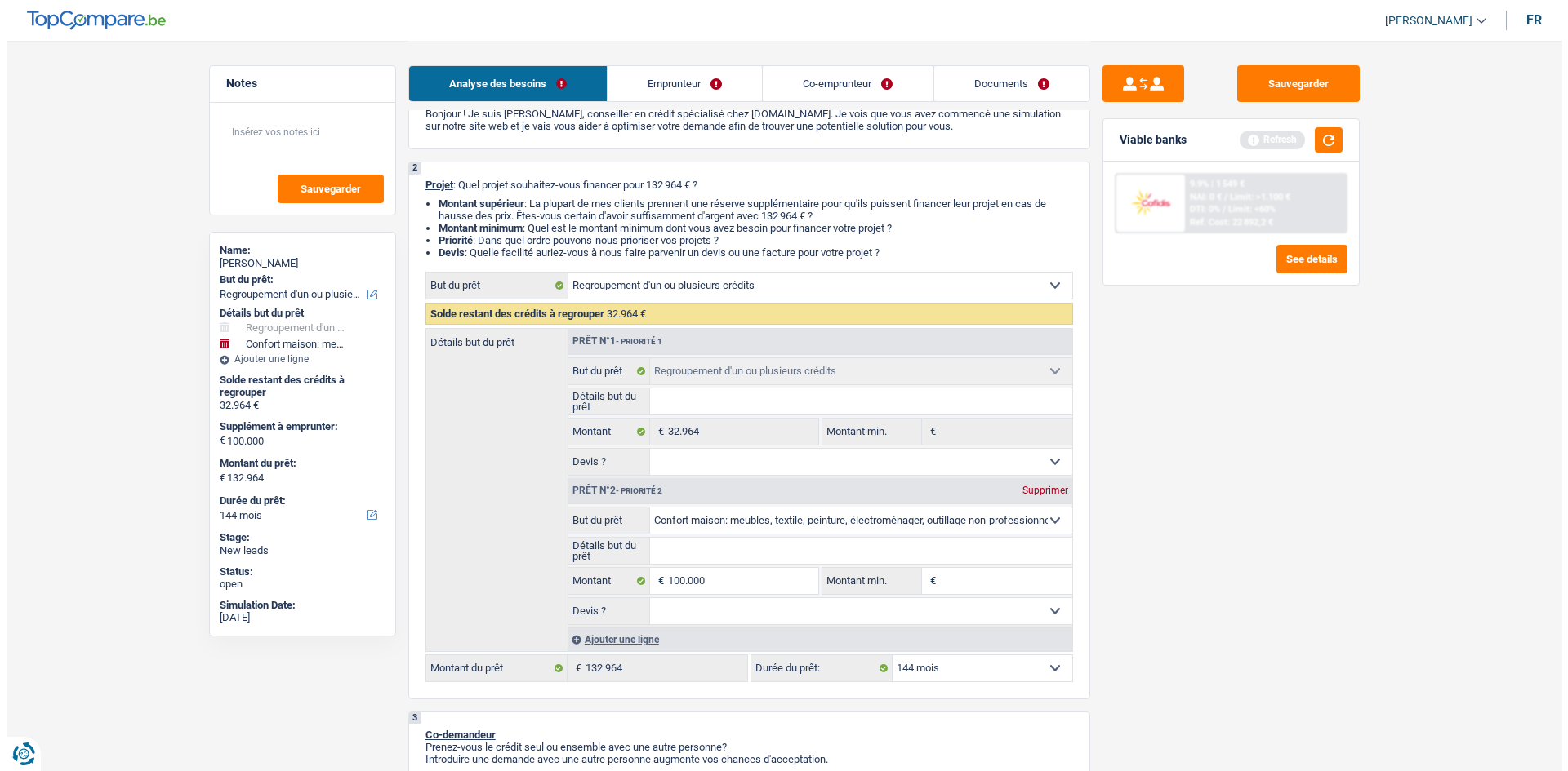
scroll to position [0, 0]
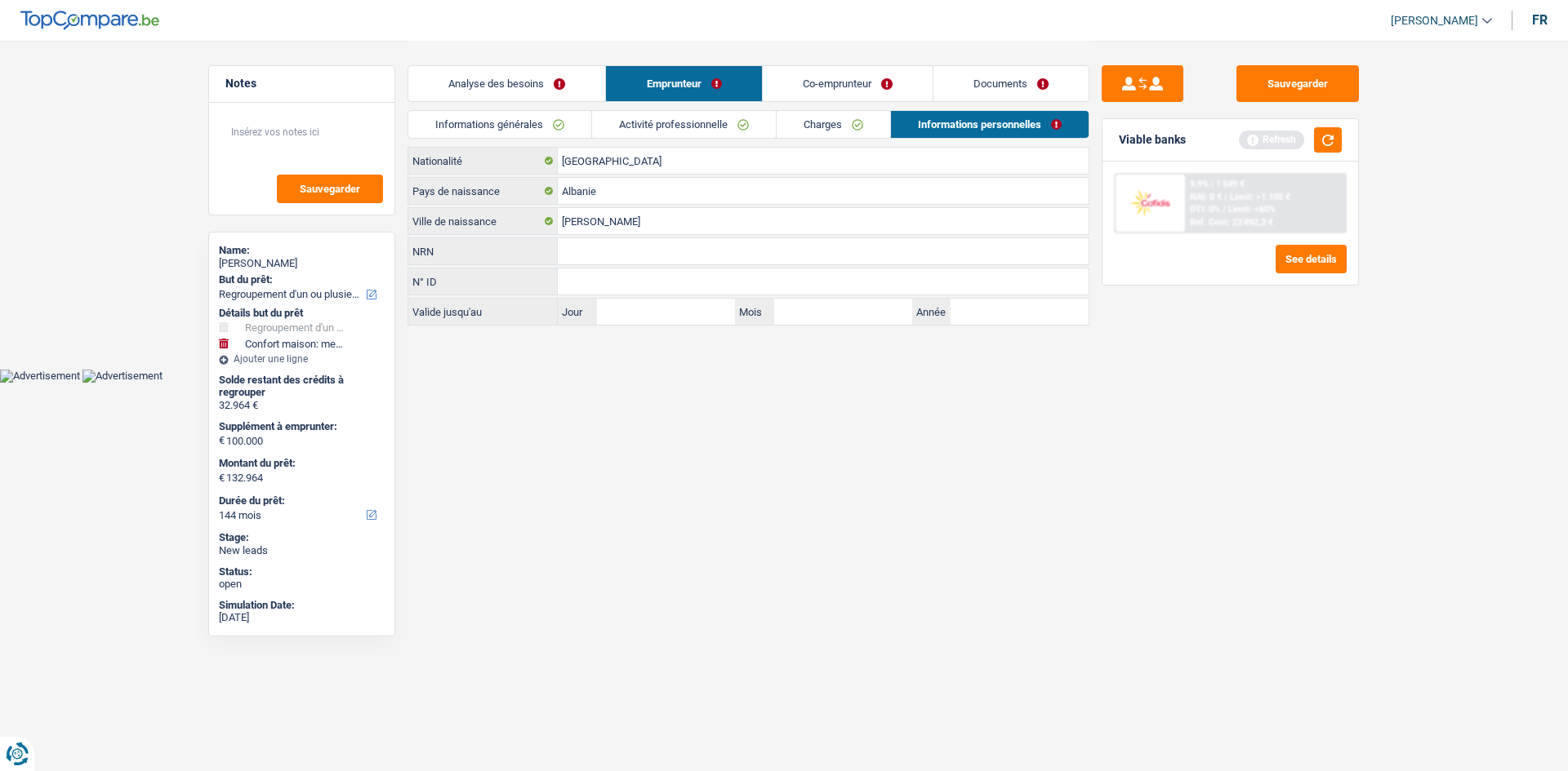
click at [805, 83] on link "Co-emprunteur" at bounding box center [847, 83] width 170 height 35
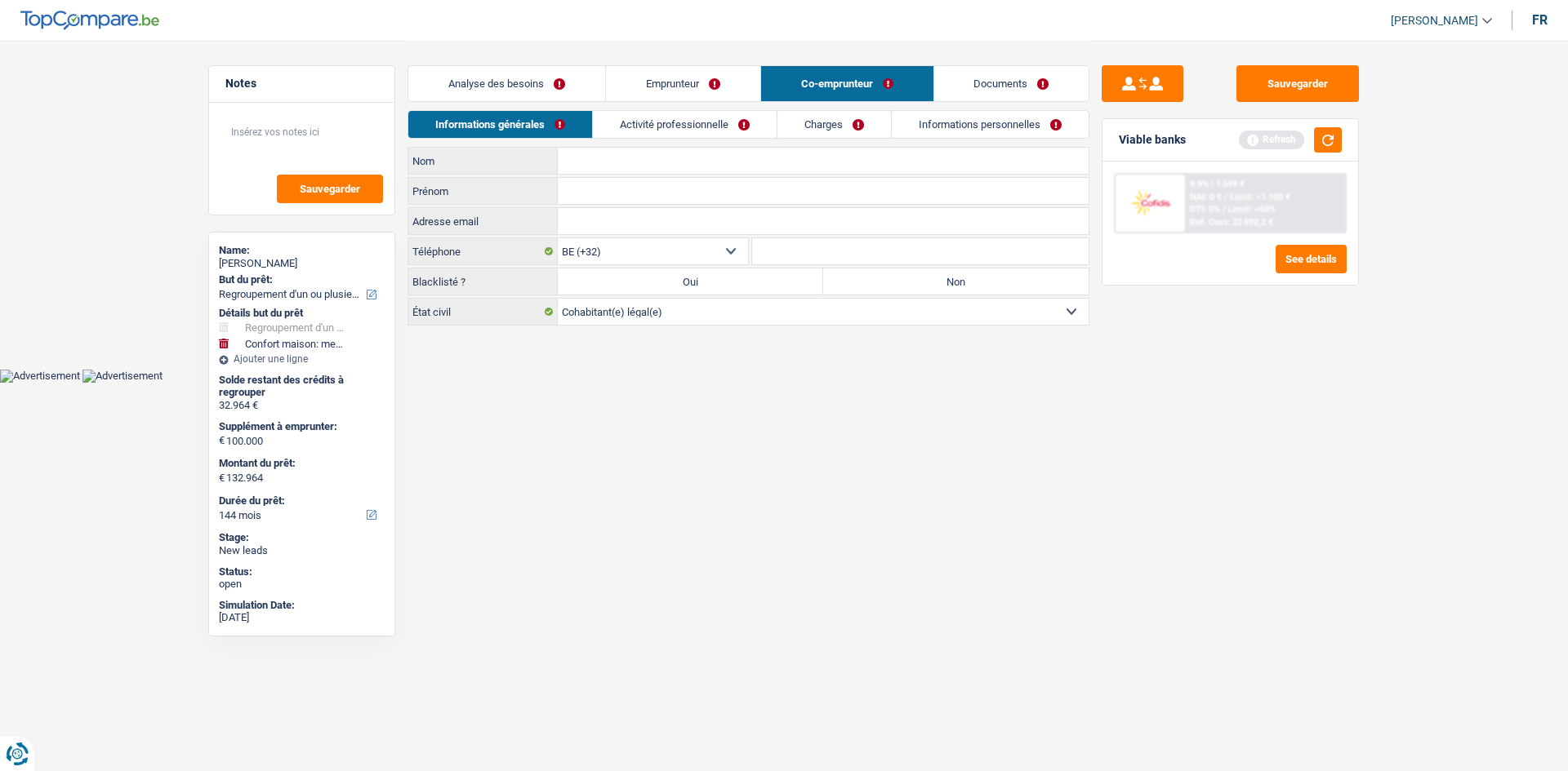
click at [623, 160] on input "Nom" at bounding box center [823, 160] width 531 height 26
type input "Sadiku"
type input "Sahri"
click at [831, 282] on label "Non" at bounding box center [956, 282] width 266 height 26
click at [831, 282] on input "Non" at bounding box center [956, 282] width 266 height 26
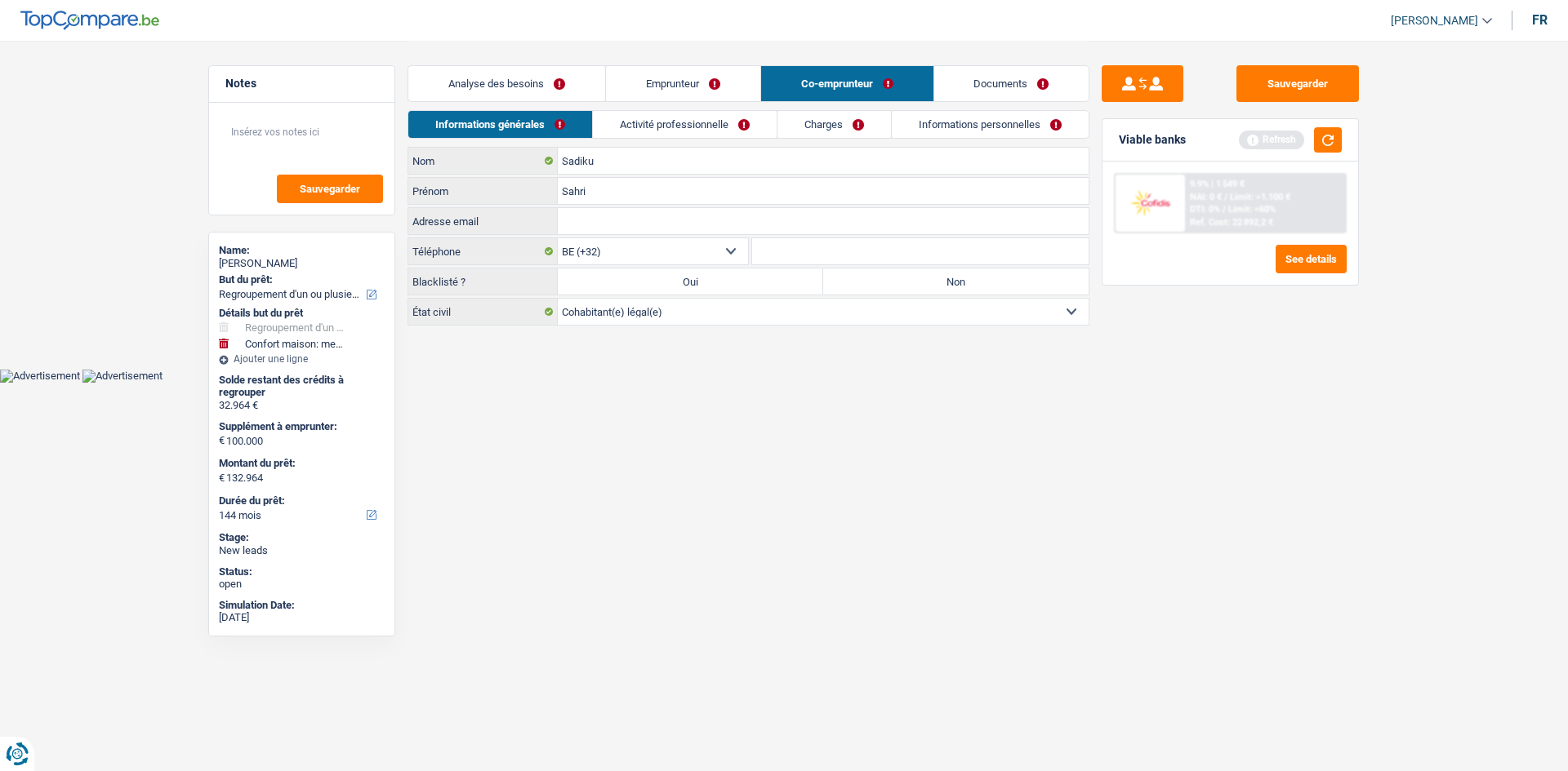
radio input "true"
click at [701, 116] on link "Activité professionnelle" at bounding box center [684, 125] width 184 height 27
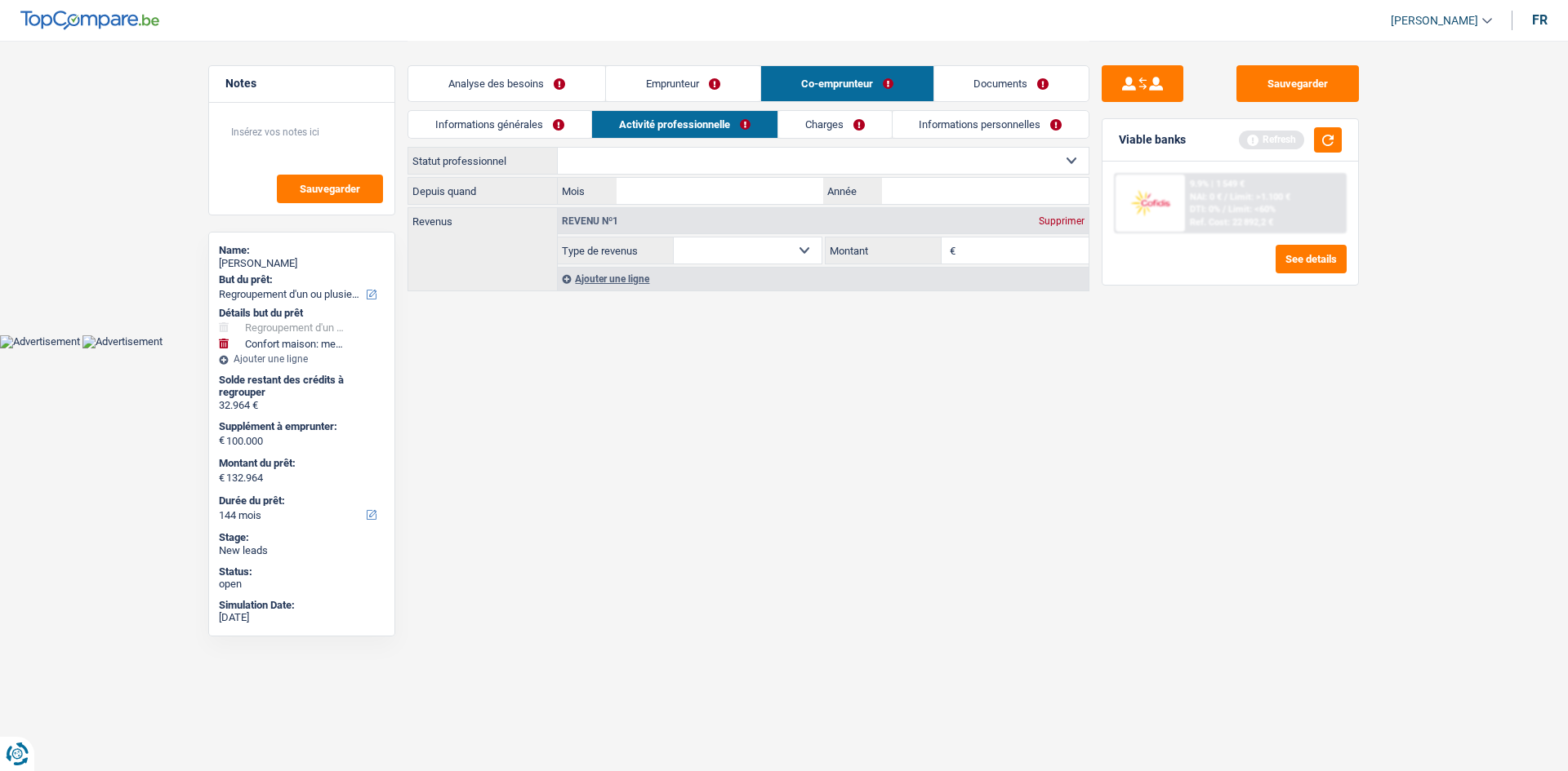
click at [705, 157] on select "Ouvrier Employé privé Employé public Invalide Indépendant Pensionné Chômeur Mut…" at bounding box center [823, 160] width 531 height 26
select select "worker"
click at [558, 148] on select "Ouvrier Employé privé Employé public Invalide Indépendant Pensionné Chômeur Mut…" at bounding box center [823, 160] width 531 height 26
select select "netSalary"
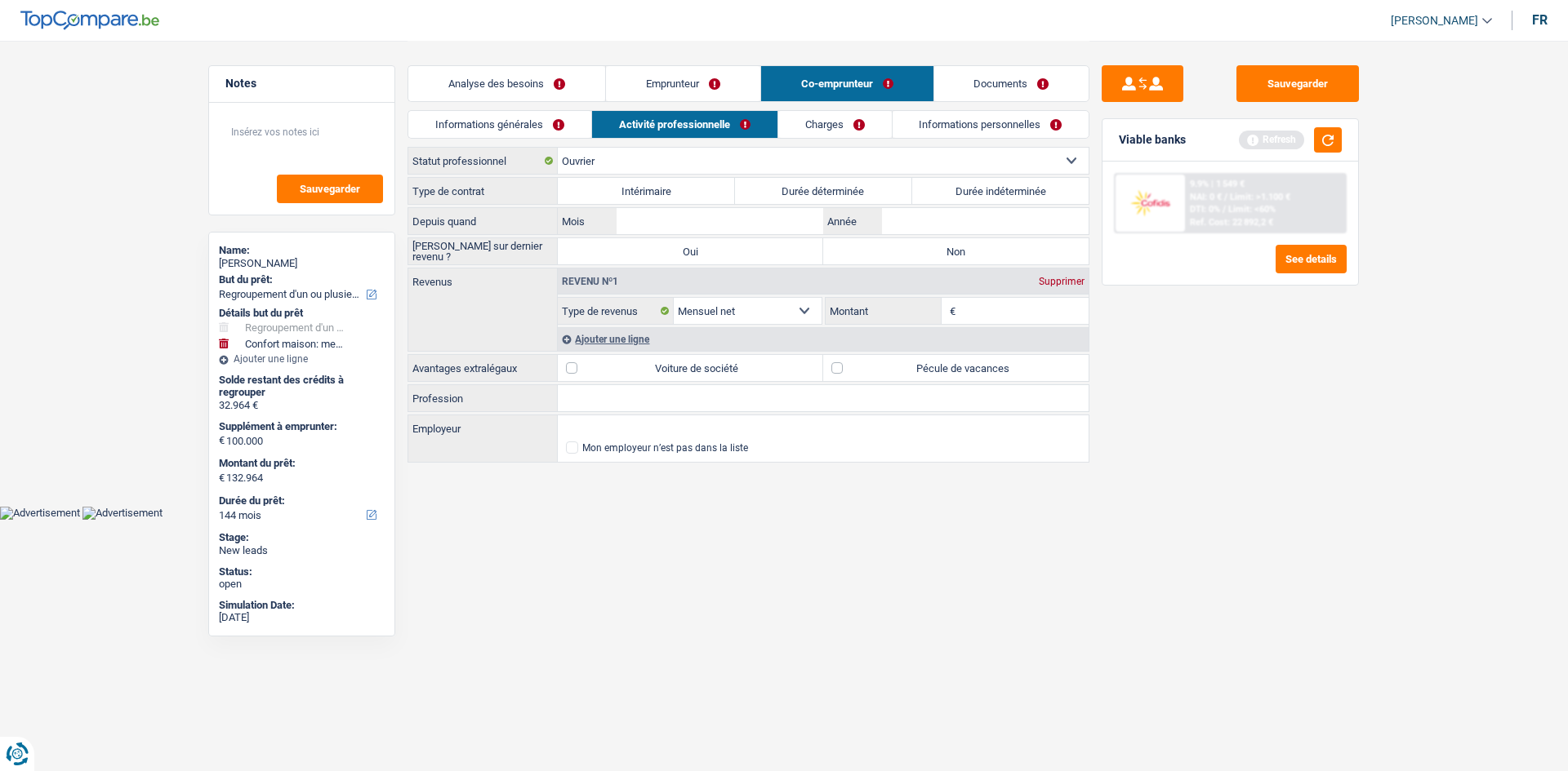
click at [957, 192] on label "Durée indéterminée" at bounding box center [1001, 190] width 178 height 26
click at [957, 192] on input "Durée indéterminée" at bounding box center [1001, 190] width 178 height 26
radio input "true"
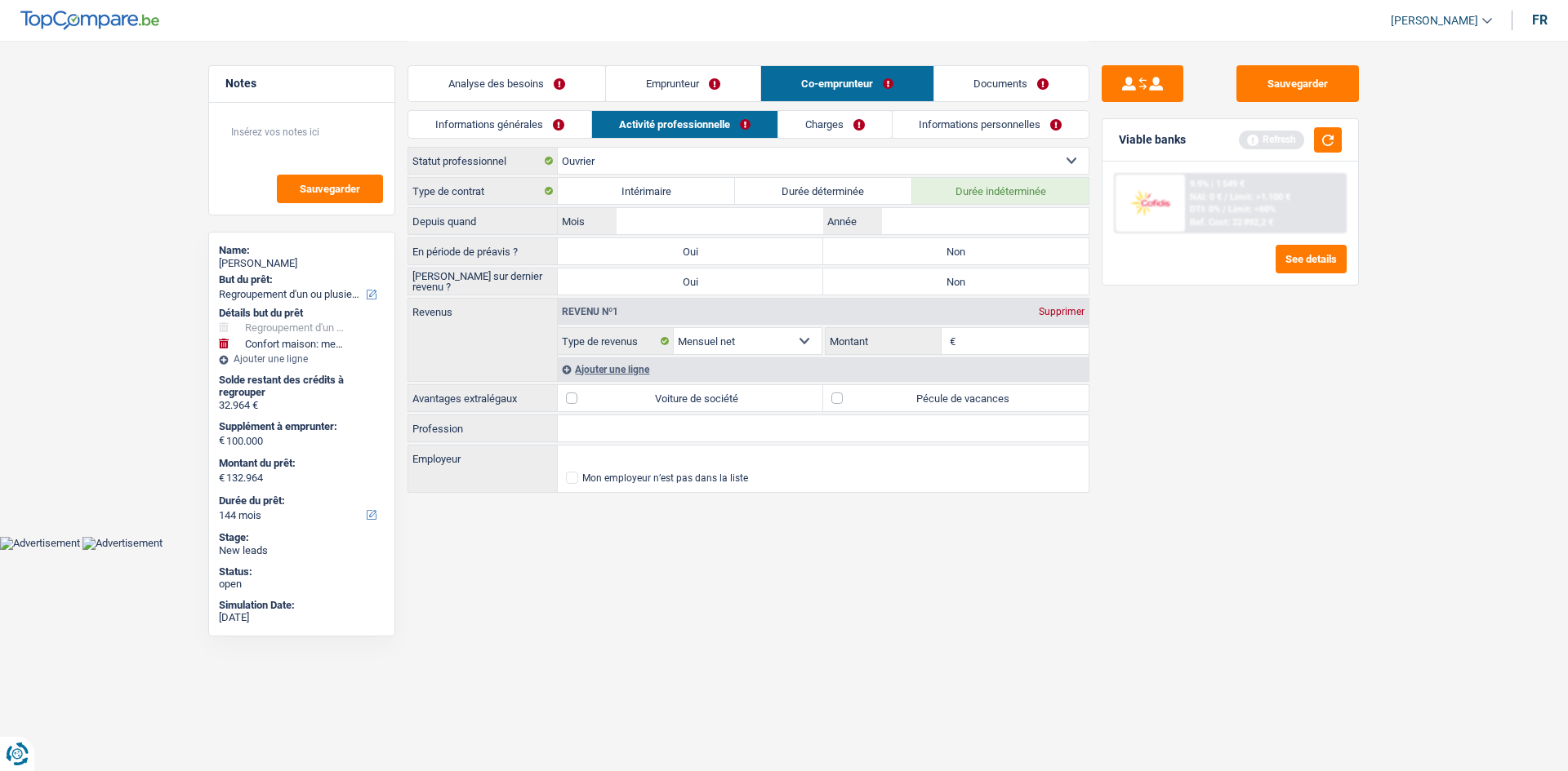
click at [641, 423] on input "Profession" at bounding box center [823, 428] width 531 height 26
type input "Peintre en batiment"
click at [766, 219] on input "Mois" at bounding box center [719, 221] width 206 height 26
type input "01"
type input "2005"
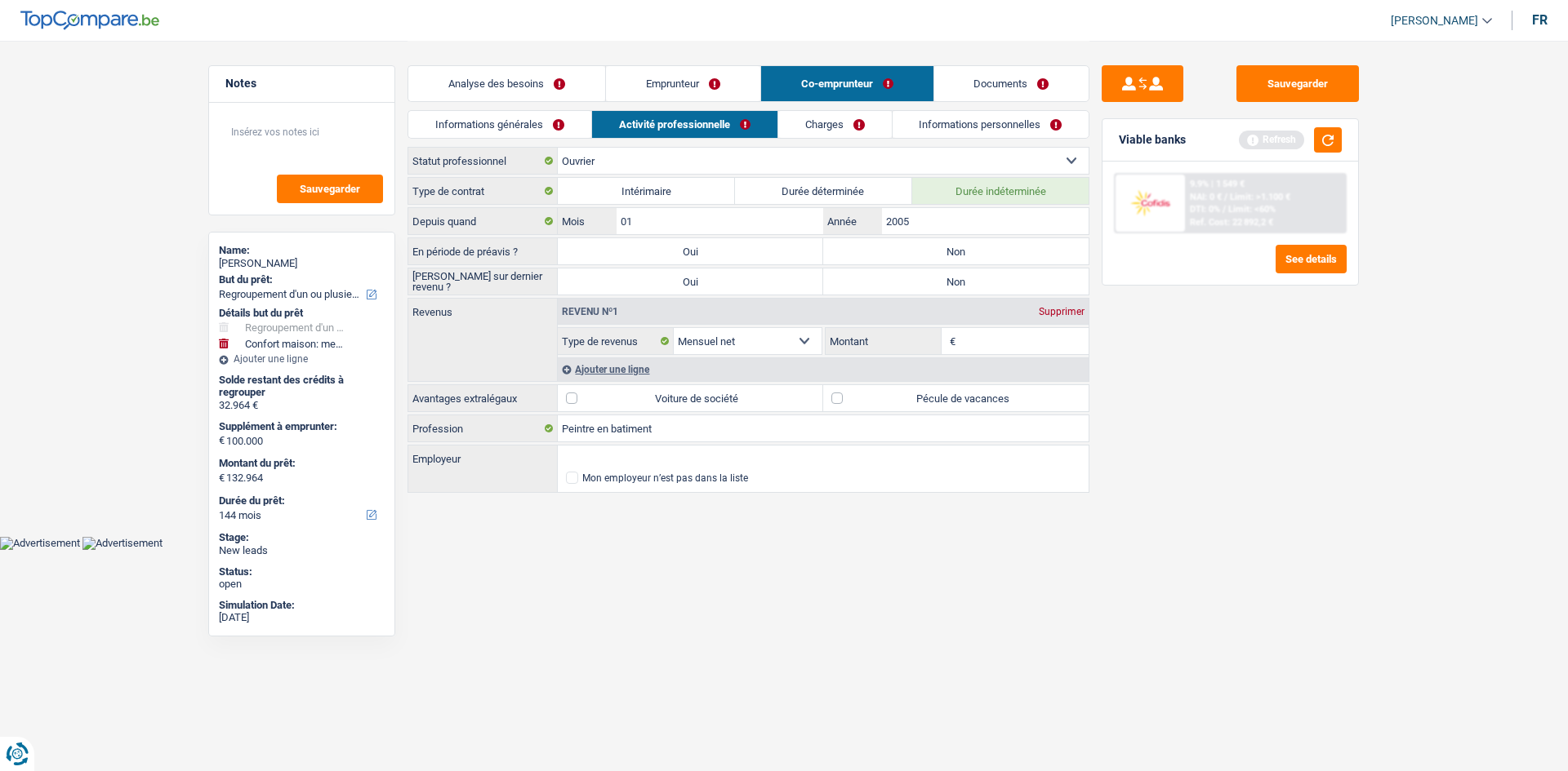
click at [872, 247] on label "Non" at bounding box center [956, 251] width 266 height 26
click at [872, 247] on input "Non" at bounding box center [956, 251] width 266 height 26
radio input "true"
click at [887, 271] on label "Non" at bounding box center [956, 282] width 266 height 26
click at [887, 271] on input "Non" at bounding box center [956, 282] width 266 height 26
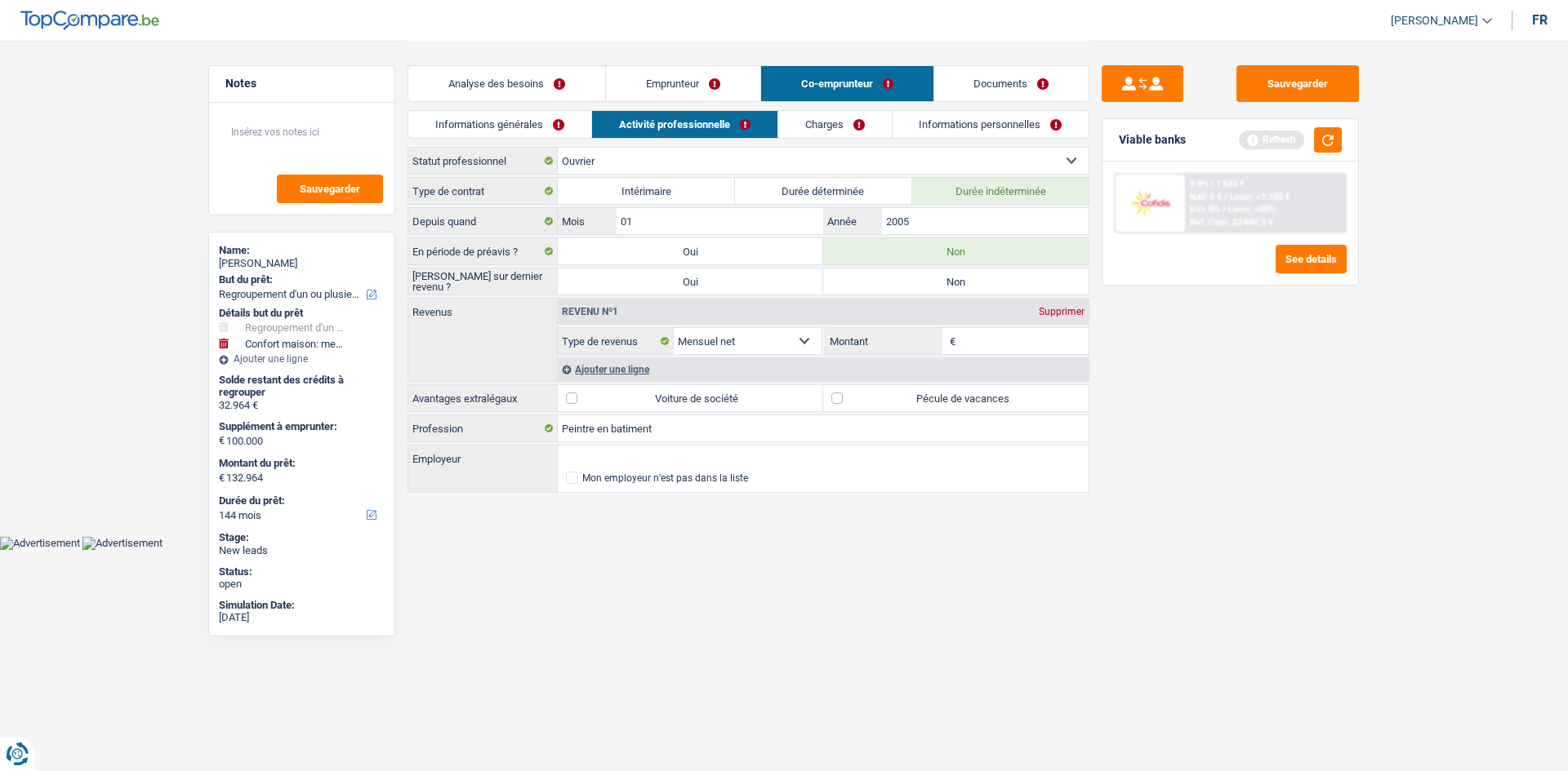
radio input "true"
click at [1002, 342] on input "Montant" at bounding box center [1024, 341] width 130 height 26
type input "2.500"
click at [835, 393] on label "Pécule de vacances" at bounding box center [956, 398] width 266 height 26
click at [835, 393] on input "Pécule de vacances" at bounding box center [956, 398] width 266 height 26
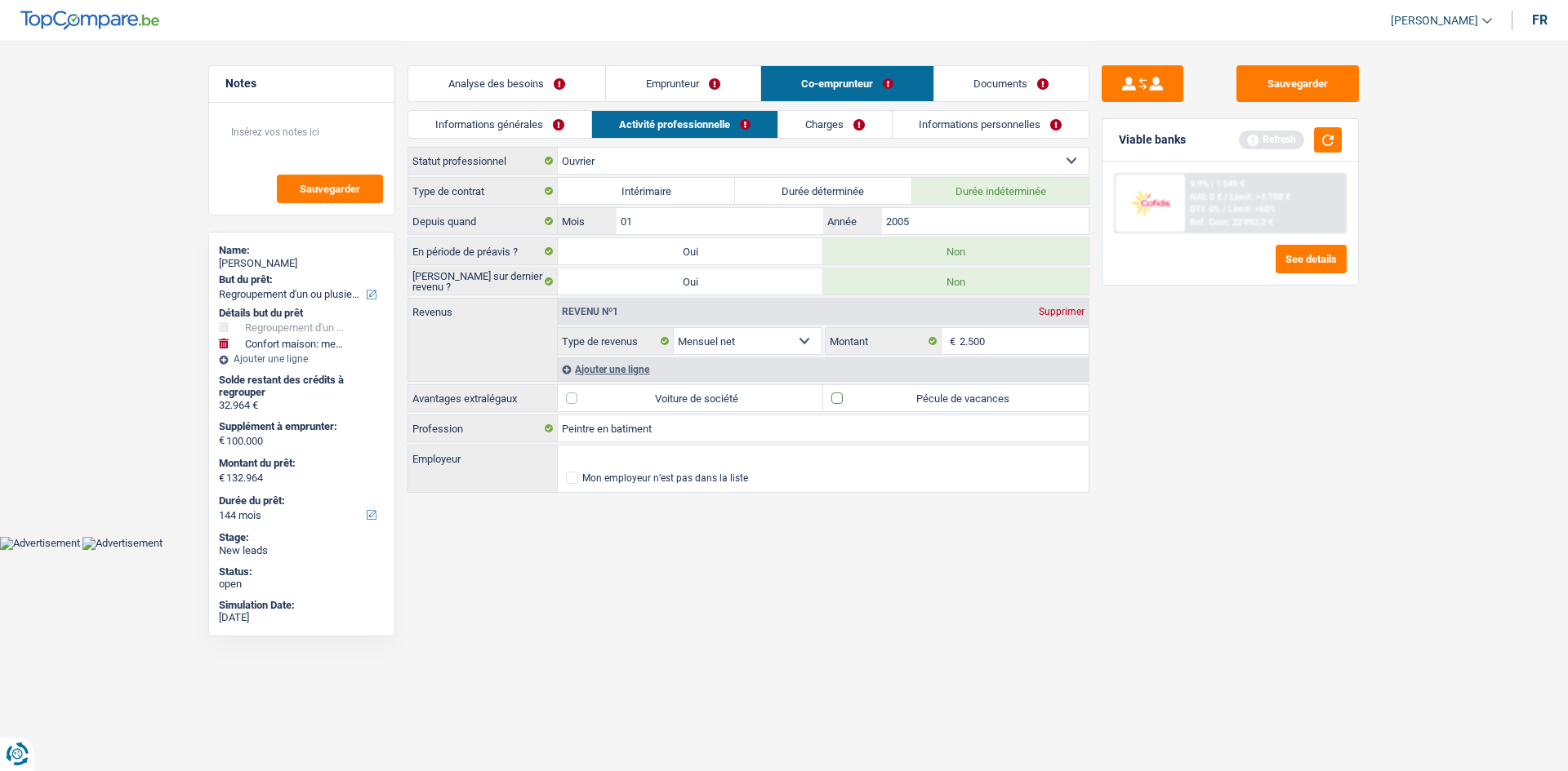
checkbox input "true"
click at [835, 118] on link "Charges" at bounding box center [835, 125] width 114 height 27
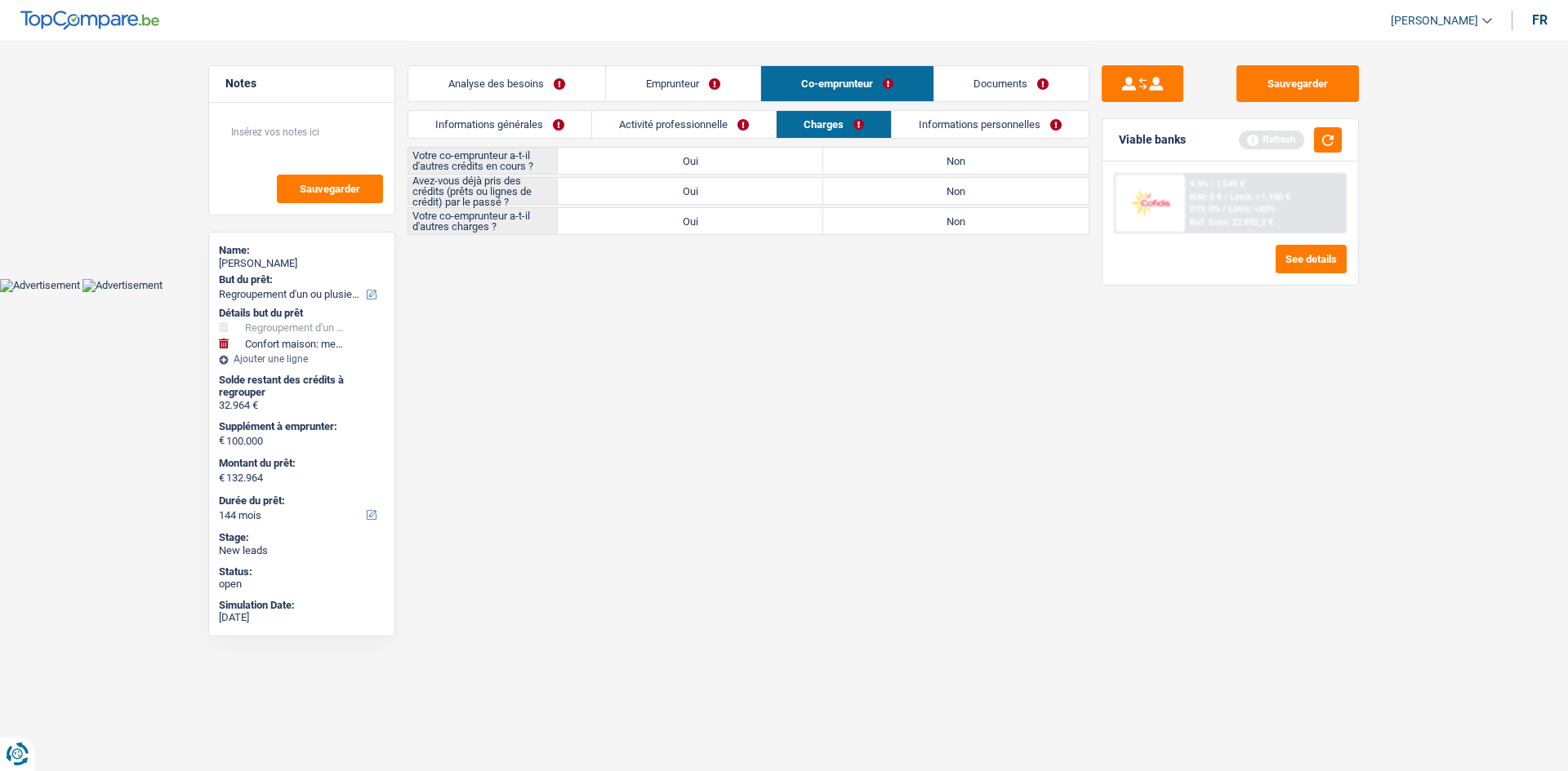
click at [872, 157] on label "Non" at bounding box center [956, 160] width 266 height 26
click at [872, 157] on input "Non" at bounding box center [956, 160] width 266 height 26
radio input "true"
click at [911, 194] on label "Non" at bounding box center [956, 190] width 266 height 26
click at [911, 194] on input "Non" at bounding box center [956, 190] width 266 height 26
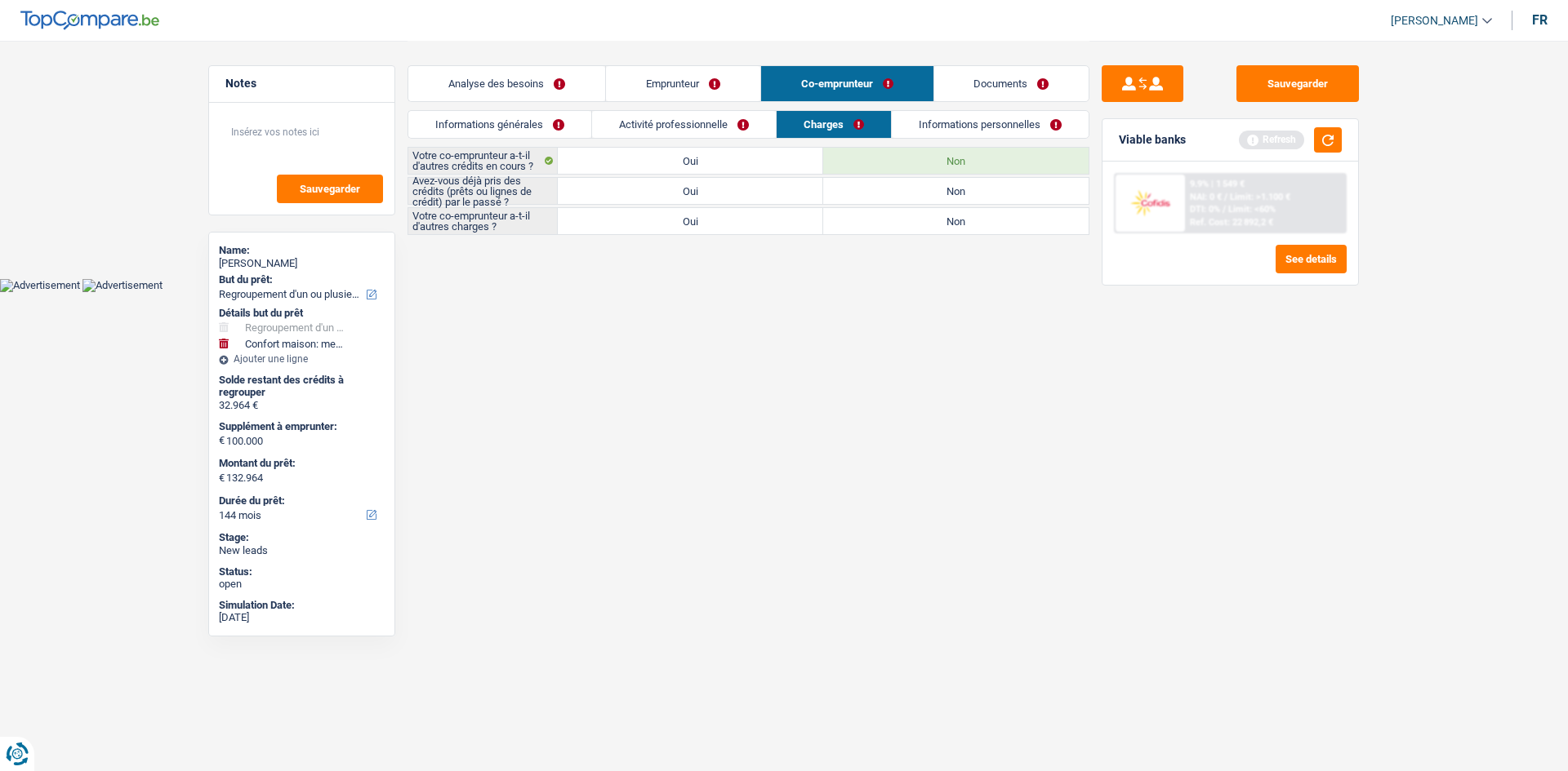
radio input "true"
click at [777, 182] on label "Oui" at bounding box center [691, 190] width 266 height 26
click at [777, 182] on input "Oui" at bounding box center [691, 190] width 266 height 26
radio input "true"
click at [875, 217] on label "Non" at bounding box center [956, 221] width 266 height 26
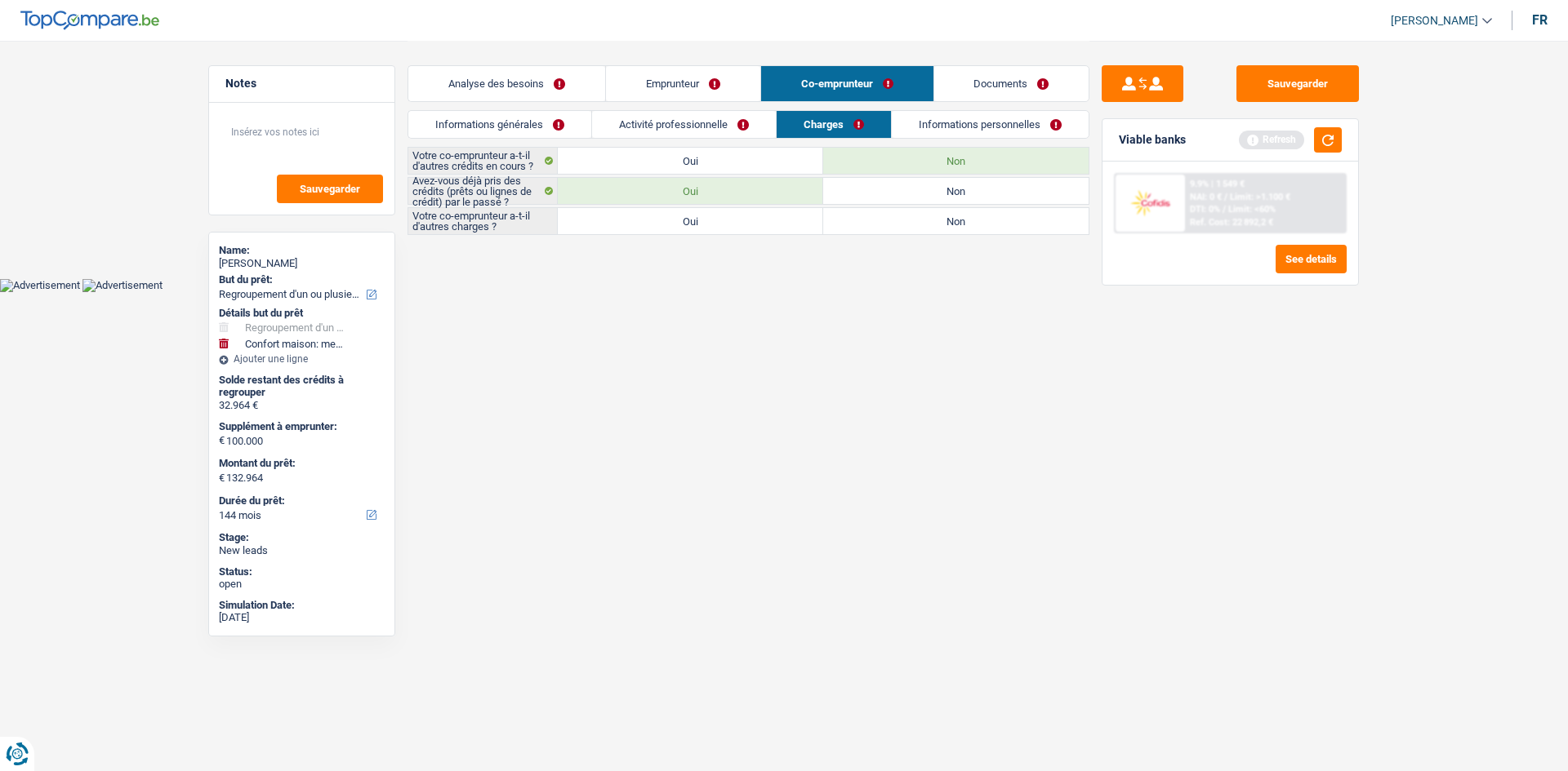
click at [875, 217] on input "Non" at bounding box center [956, 221] width 266 height 26
radio input "true"
click at [928, 121] on link "Informations personnelles" at bounding box center [990, 125] width 196 height 27
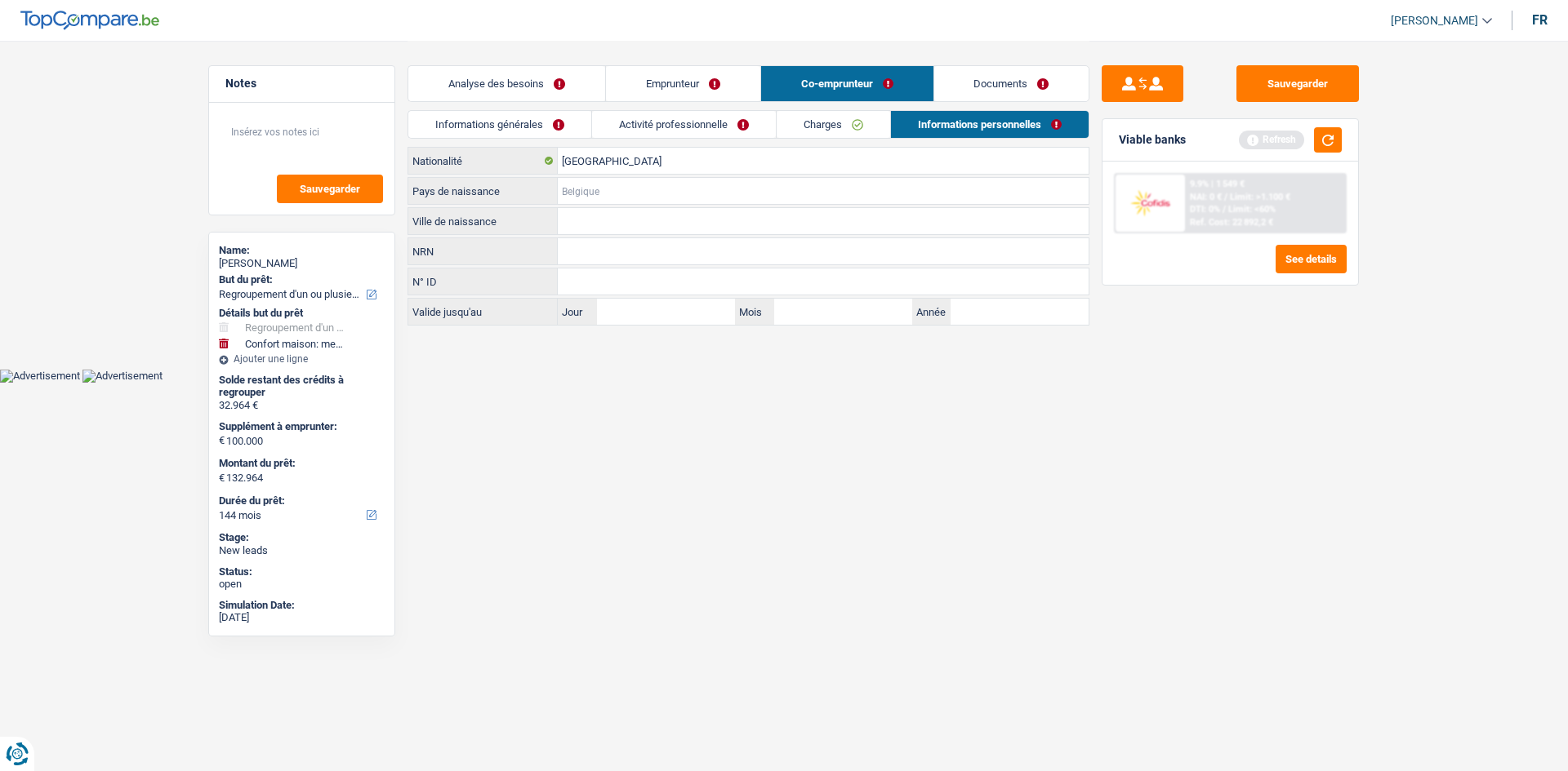
click at [629, 183] on input "Pays de naissance" at bounding box center [823, 190] width 531 height 26
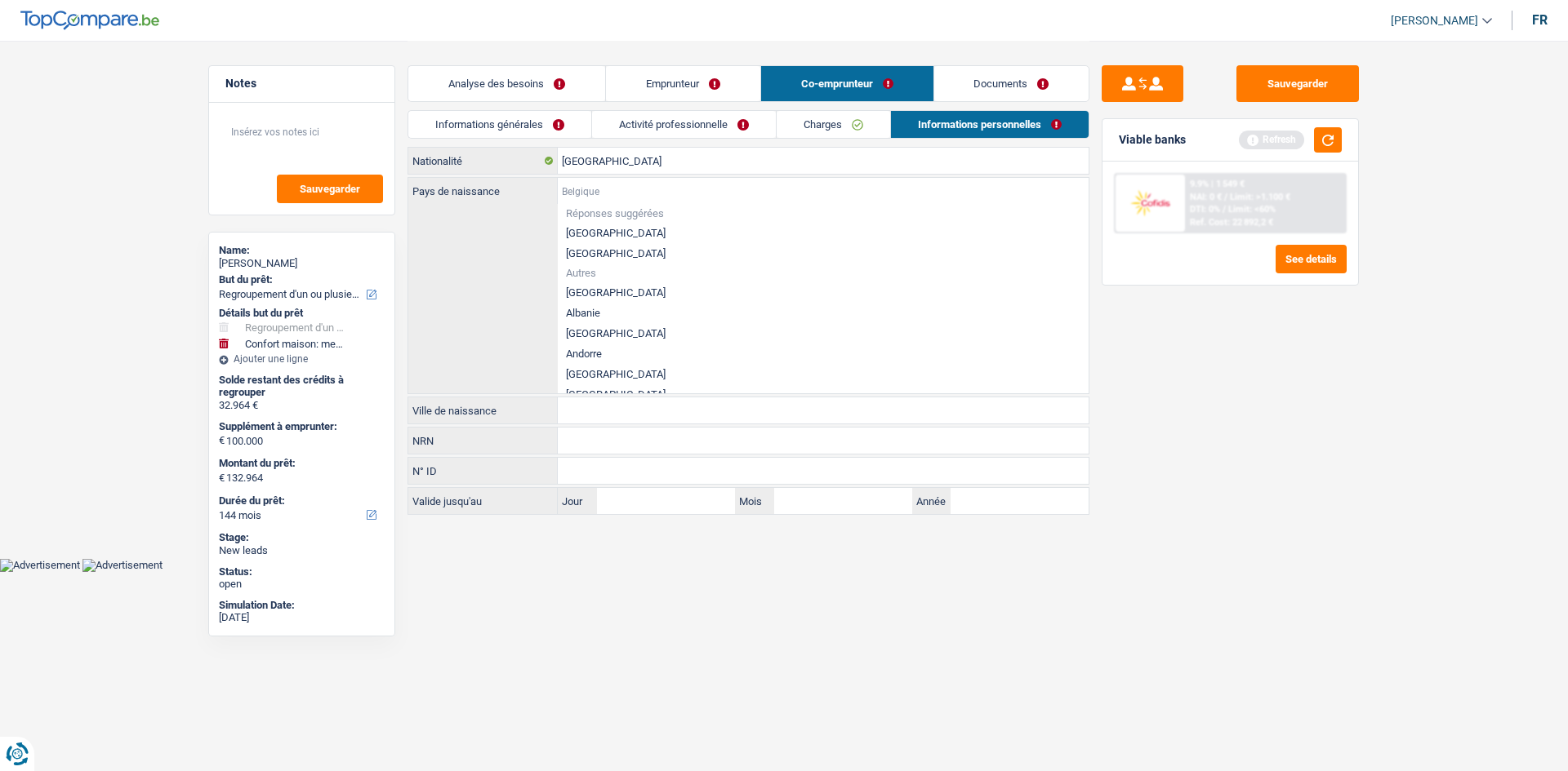
type input "A"
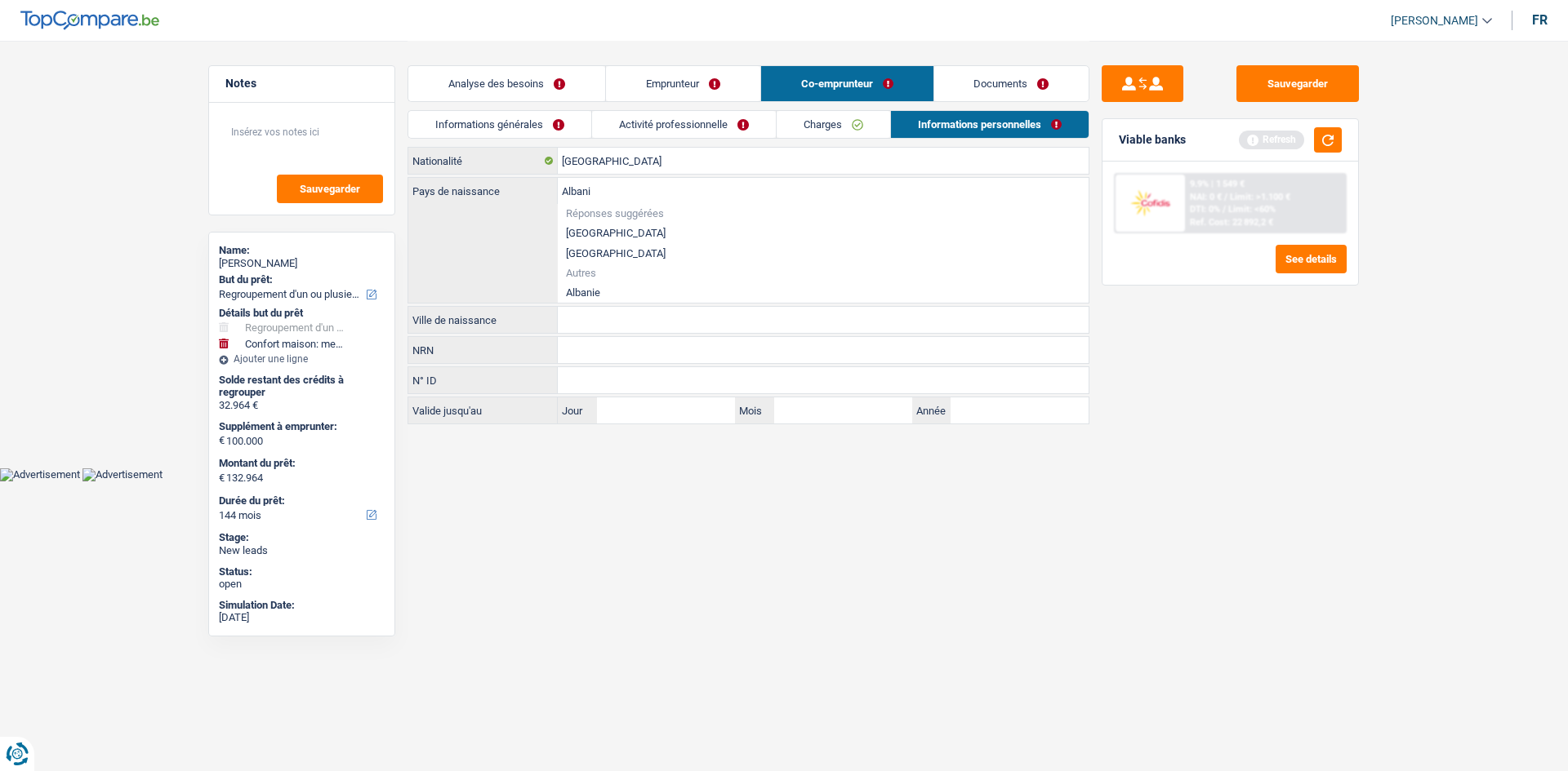
click at [605, 290] on li "Albanie" at bounding box center [823, 292] width 531 height 21
type input "Albanie"
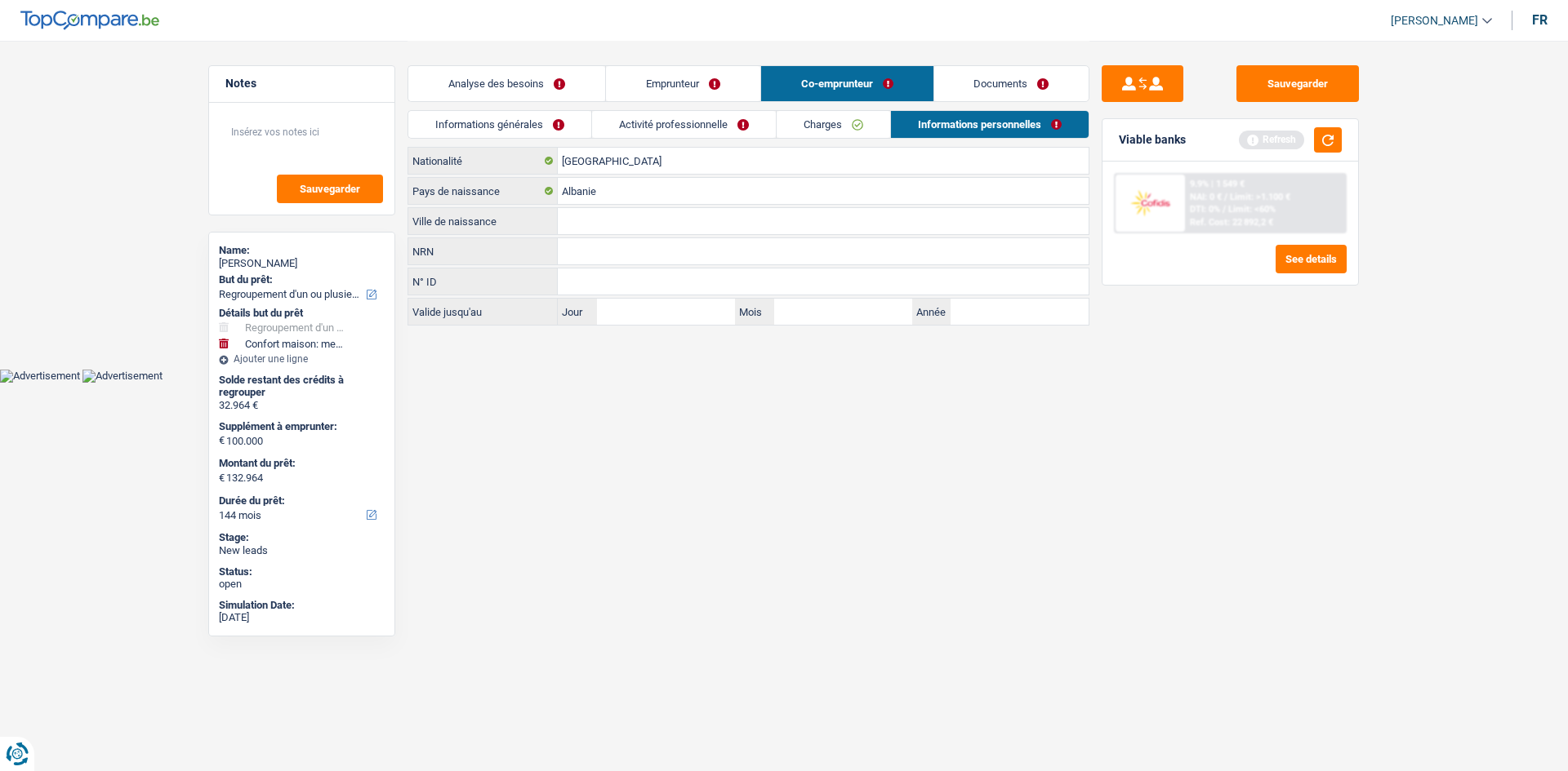
click at [645, 221] on input "Ville de naissance" at bounding box center [823, 221] width 531 height 26
click at [567, 221] on input "podujev" at bounding box center [823, 221] width 531 height 26
type input "Podujev"
click at [759, 264] on div "NRN Tous les champs sont obligatoires. Veuillez fournir une réponse plus longue" at bounding box center [748, 251] width 682 height 28
drag, startPoint x: 710, startPoint y: 111, endPoint x: 707, endPoint y: 123, distance: 12.4
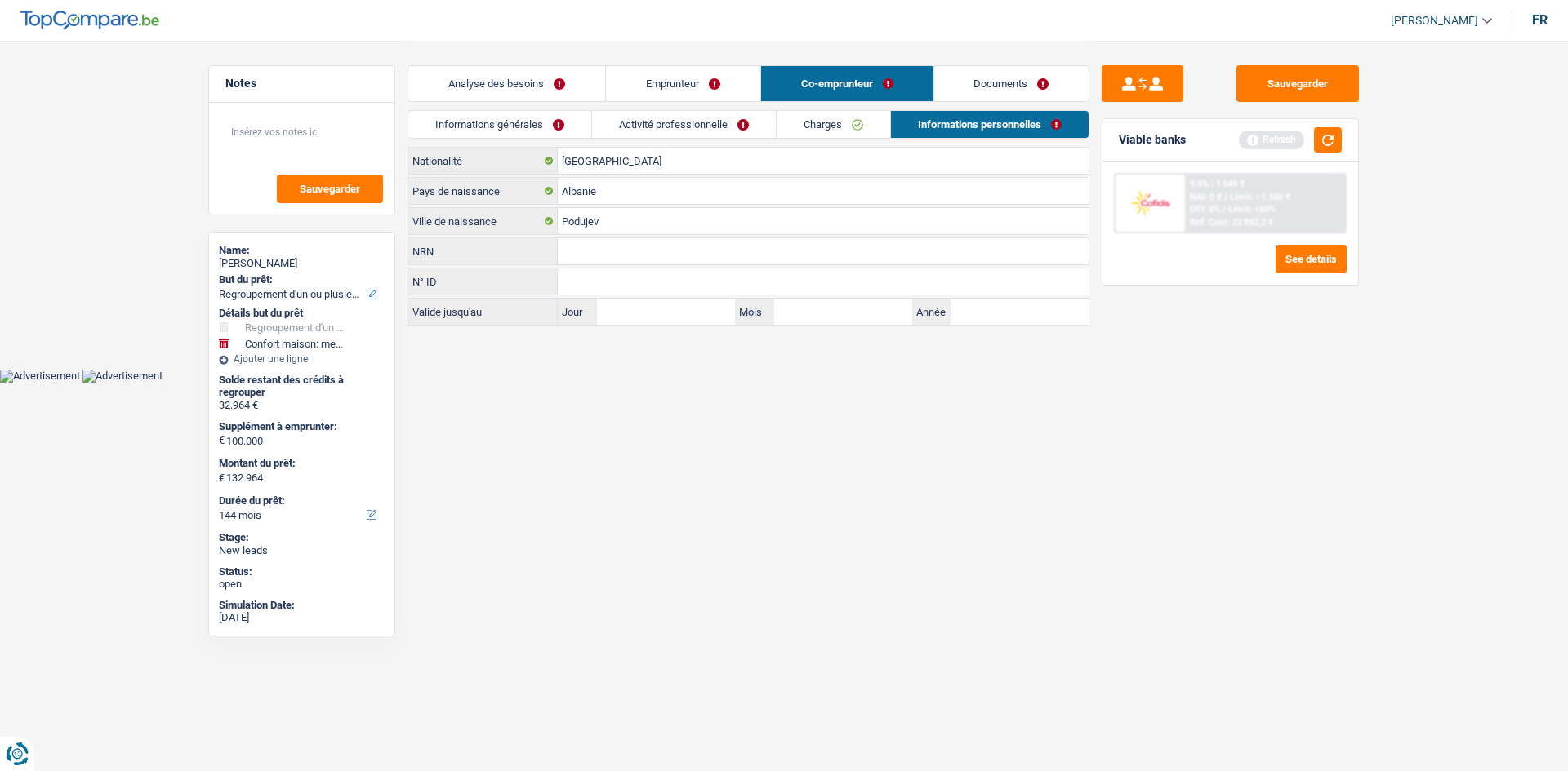
click at [710, 112] on link "Activité professionnelle" at bounding box center [684, 125] width 184 height 27
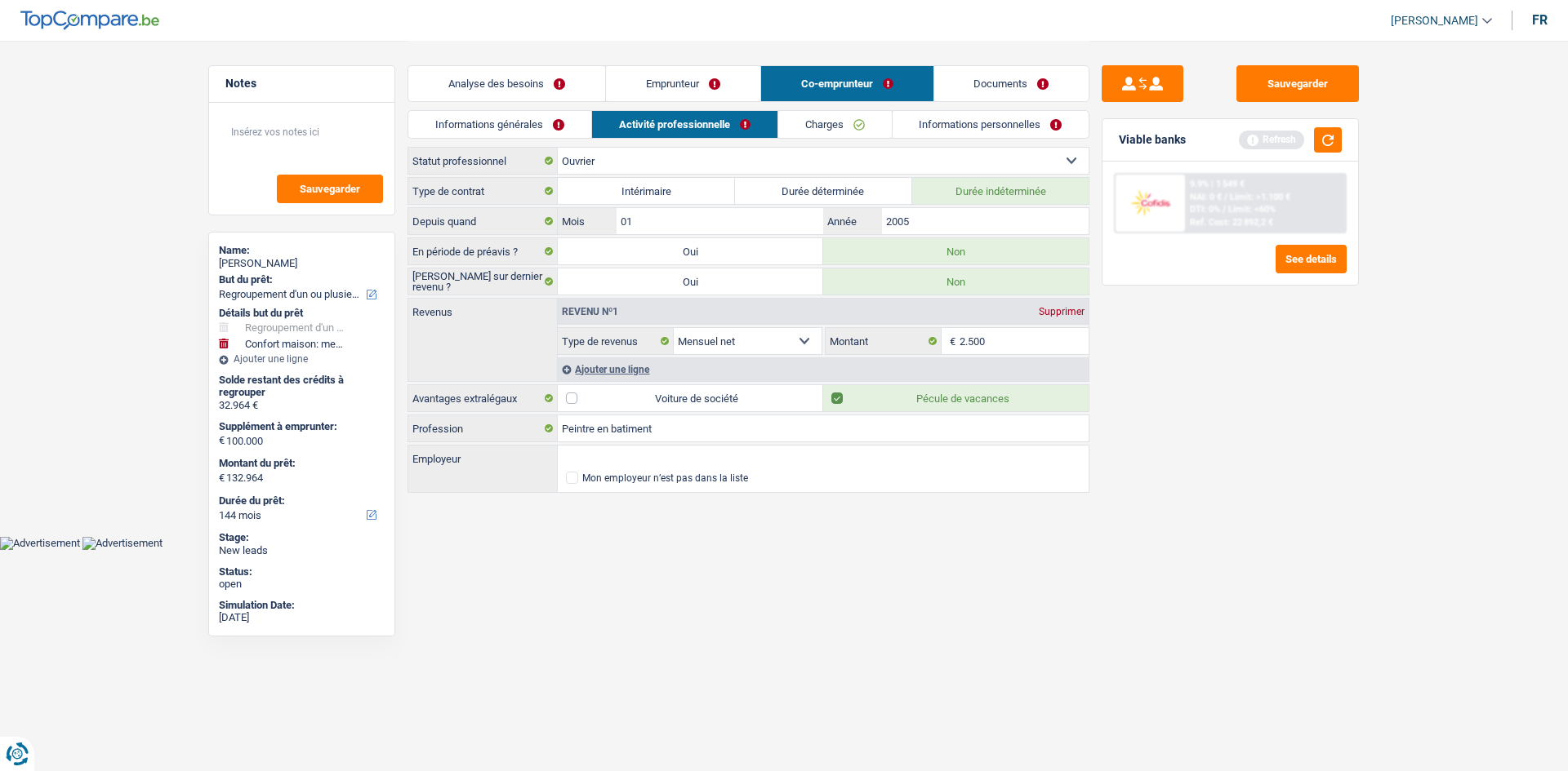
click at [561, 124] on link "Informations générales" at bounding box center [500, 125] width 183 height 27
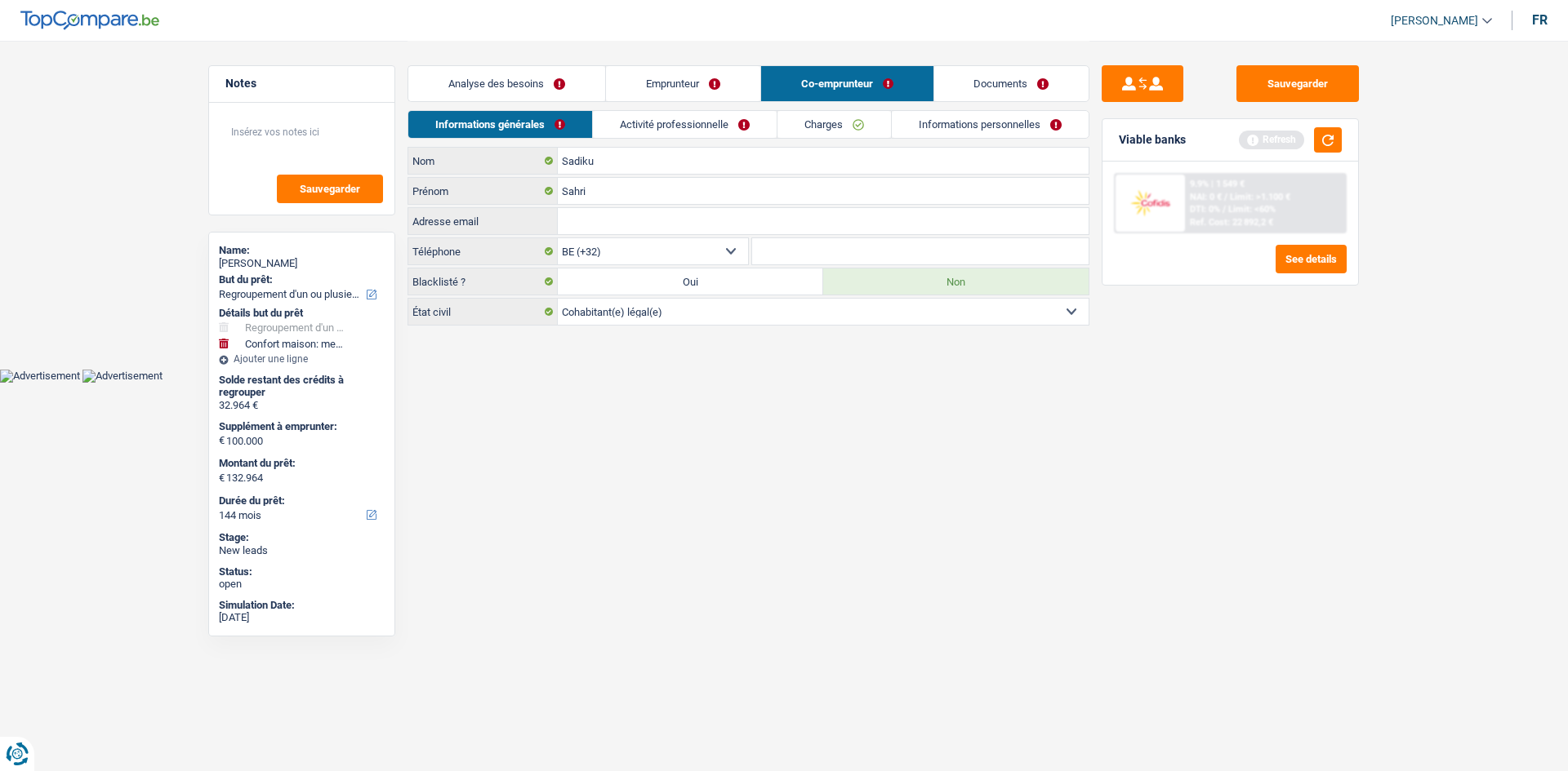
click at [954, 129] on link "Informations personnelles" at bounding box center [989, 125] width 196 height 27
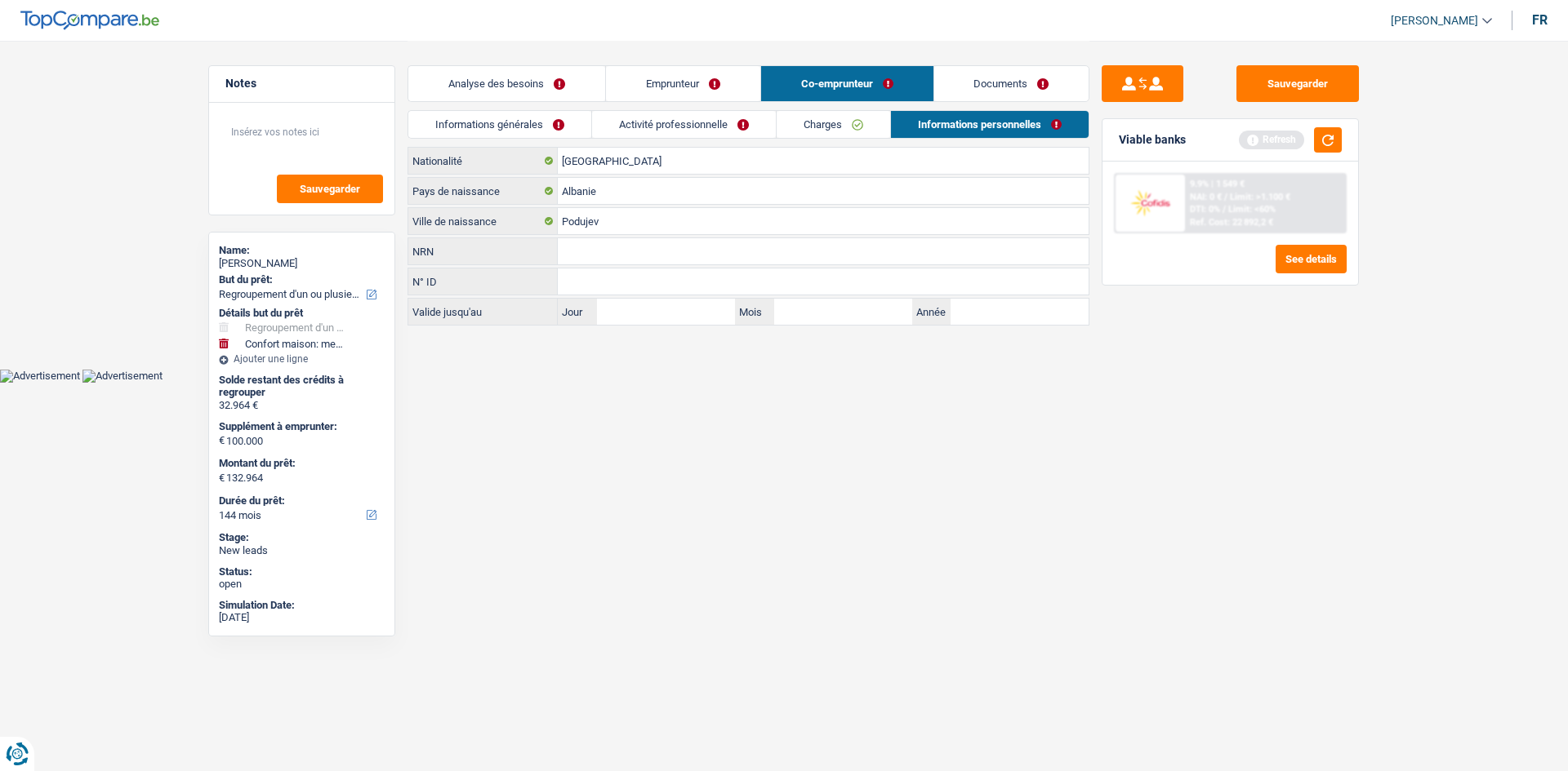
click at [852, 130] on link "Charges" at bounding box center [833, 125] width 114 height 27
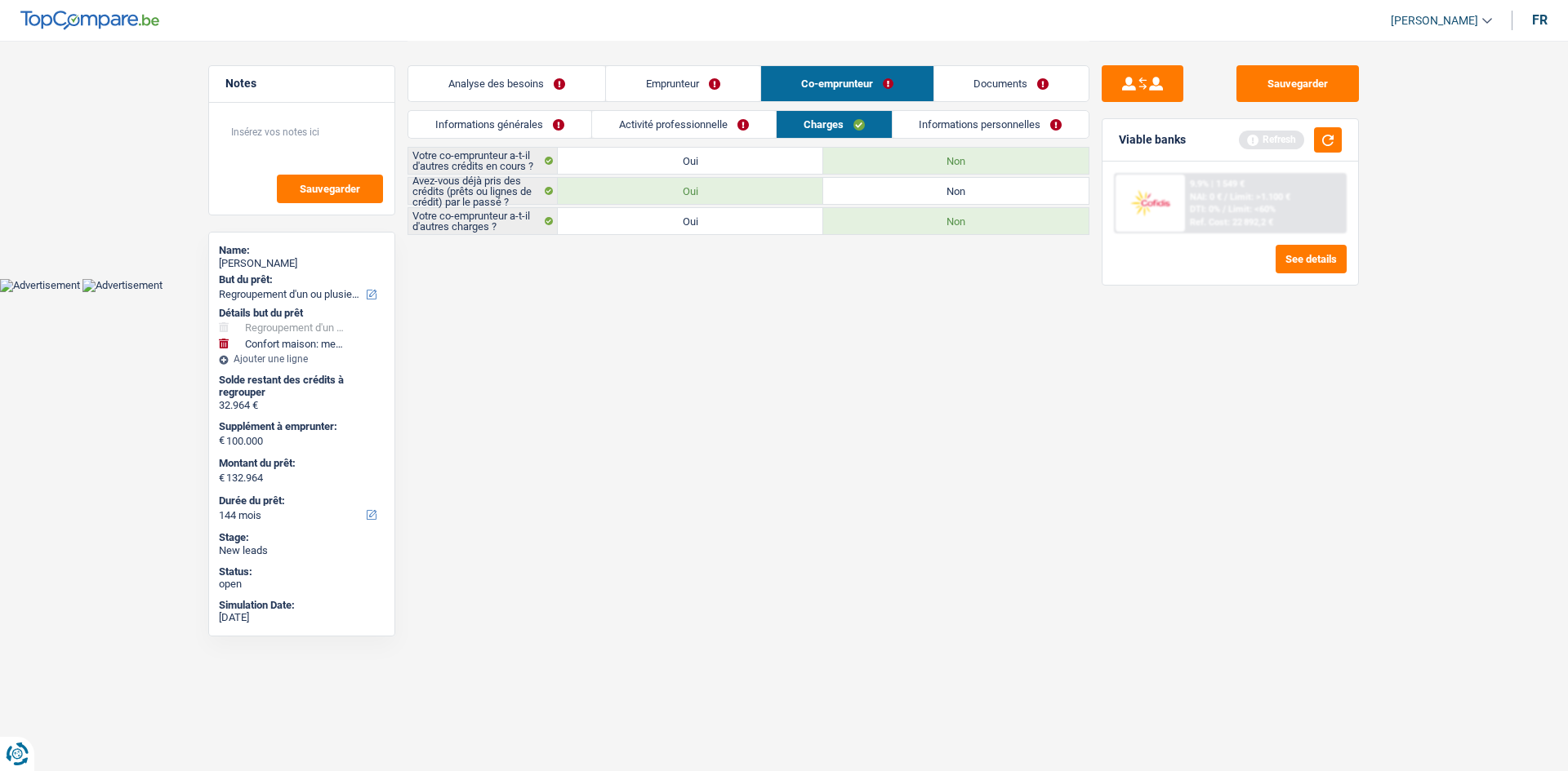
click at [707, 126] on link "Activité professionnelle" at bounding box center [684, 125] width 184 height 27
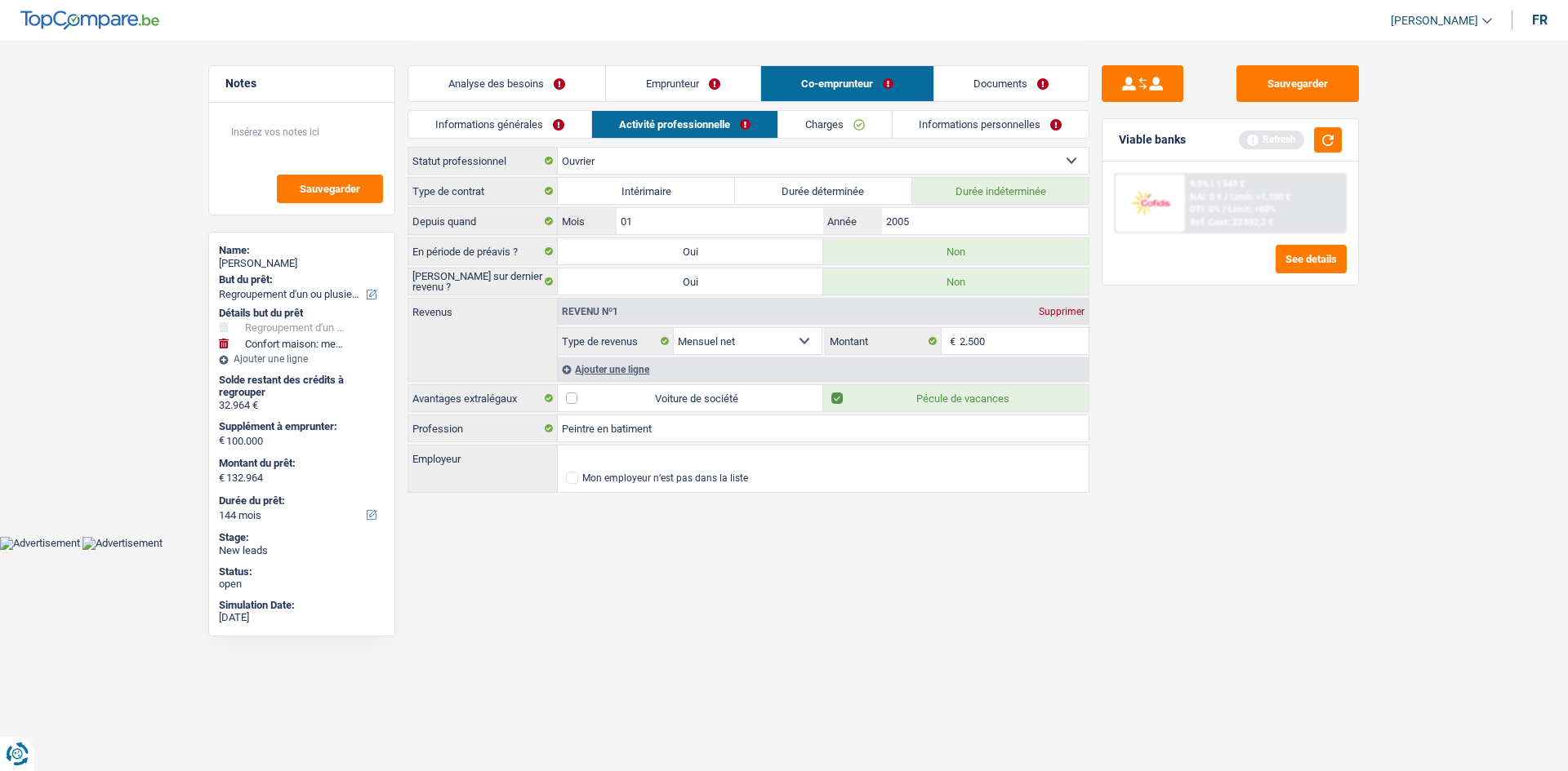
click at [555, 131] on link "Informations générales" at bounding box center [500, 125] width 183 height 27
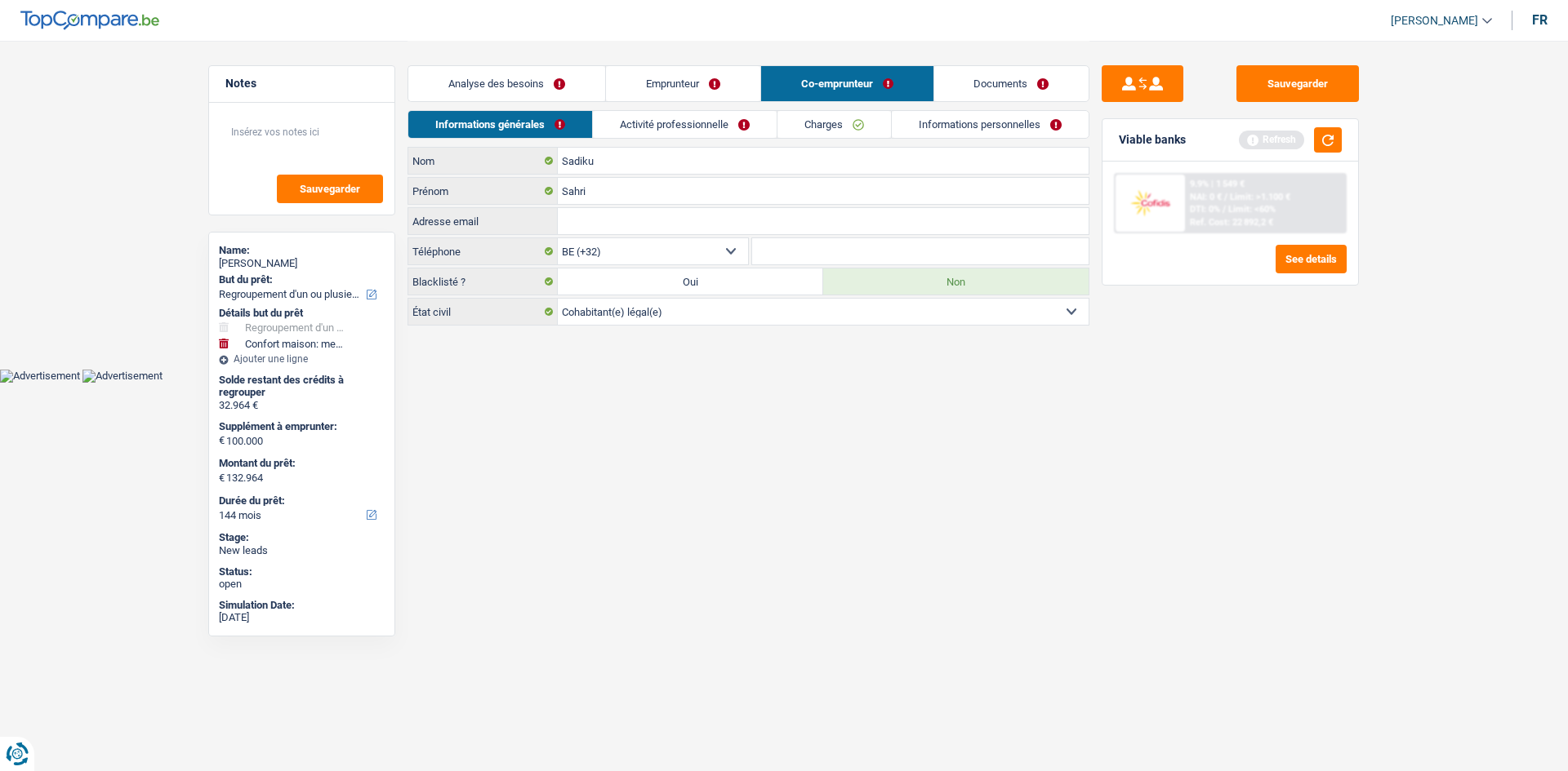
click at [638, 78] on link "Emprunteur" at bounding box center [684, 83] width 154 height 35
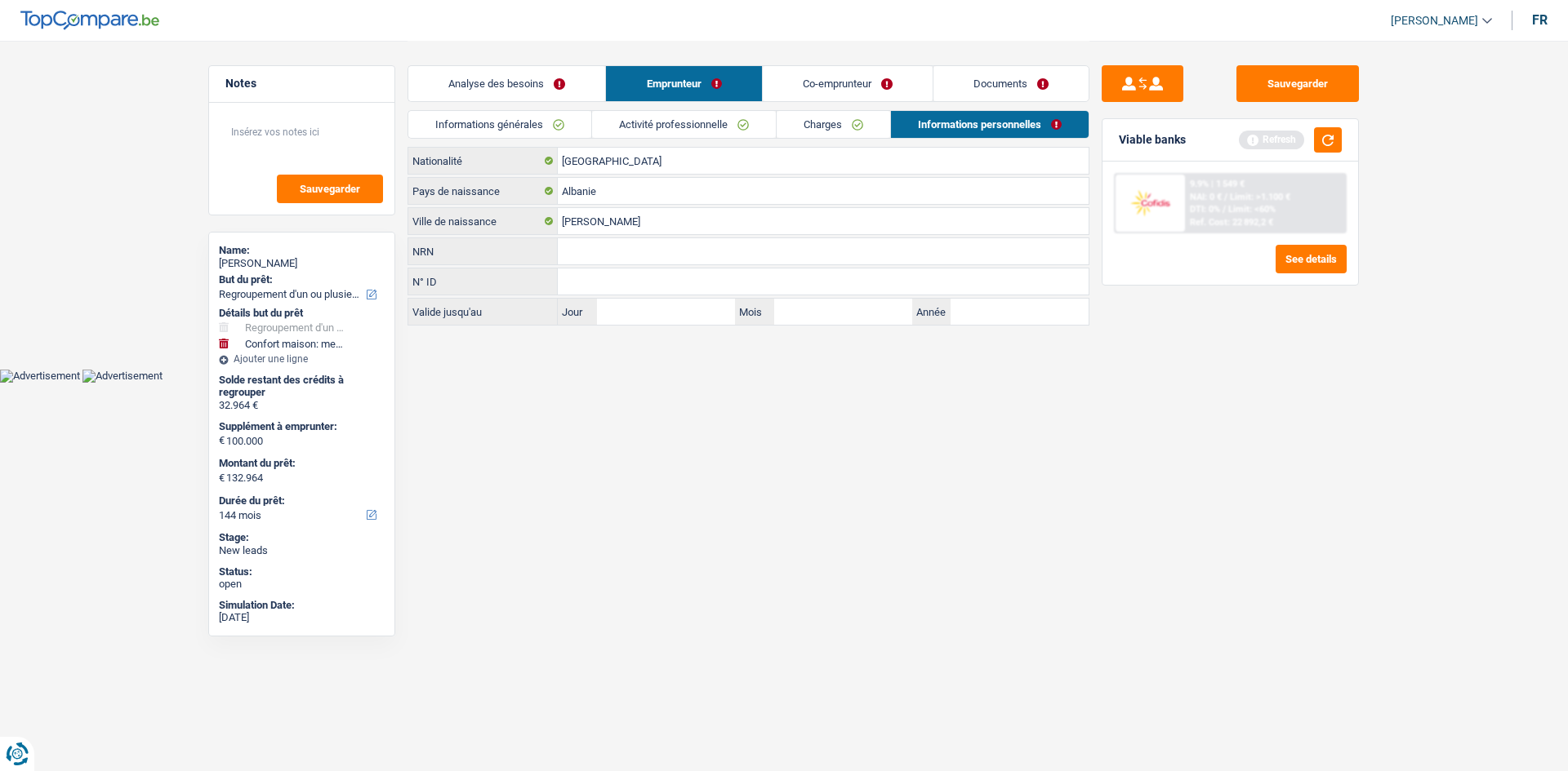
click at [517, 86] on link "Analyse des besoins" at bounding box center [506, 83] width 196 height 35
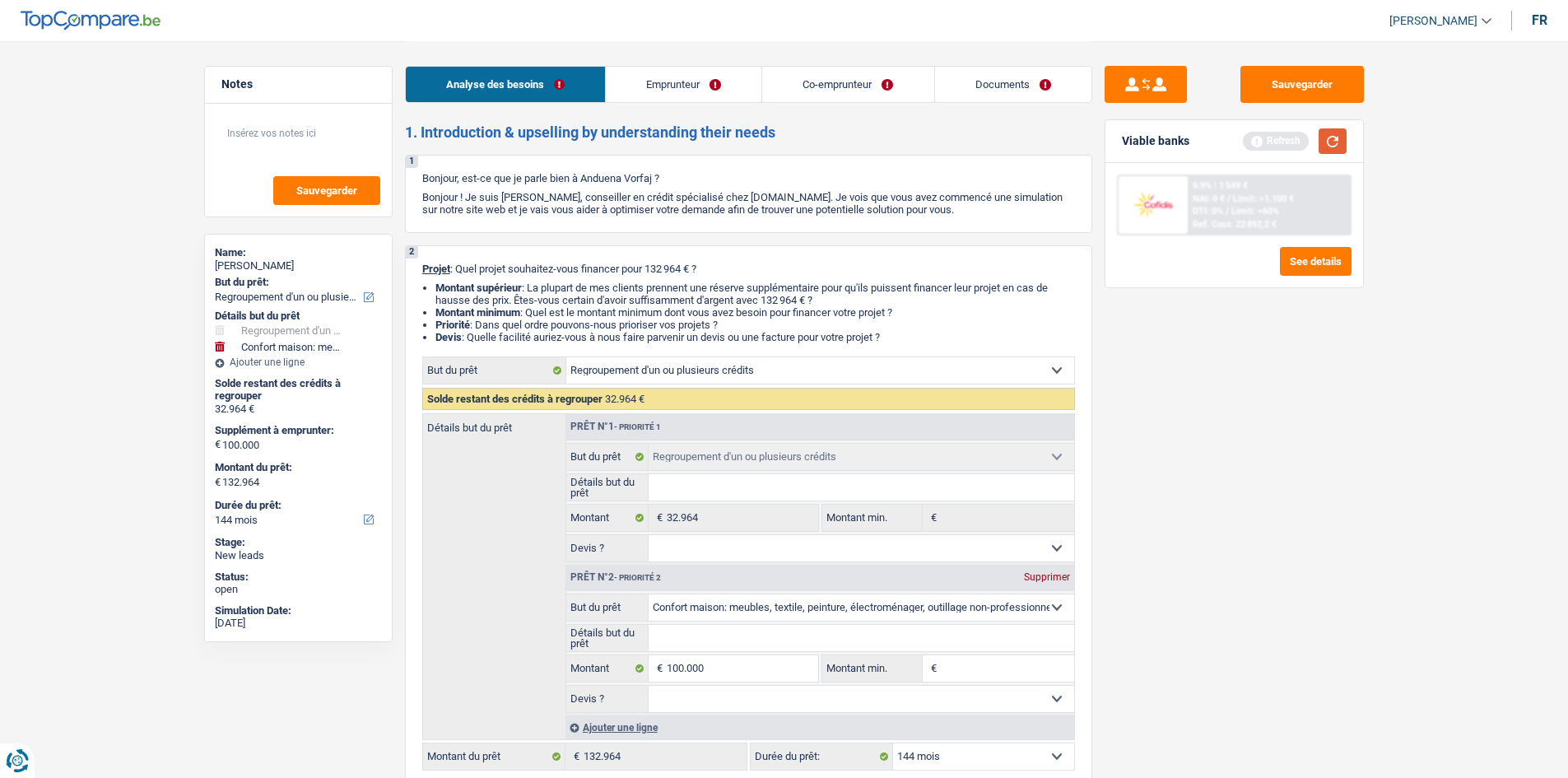
click at [1328, 138] on button "button" at bounding box center [1333, 141] width 28 height 25
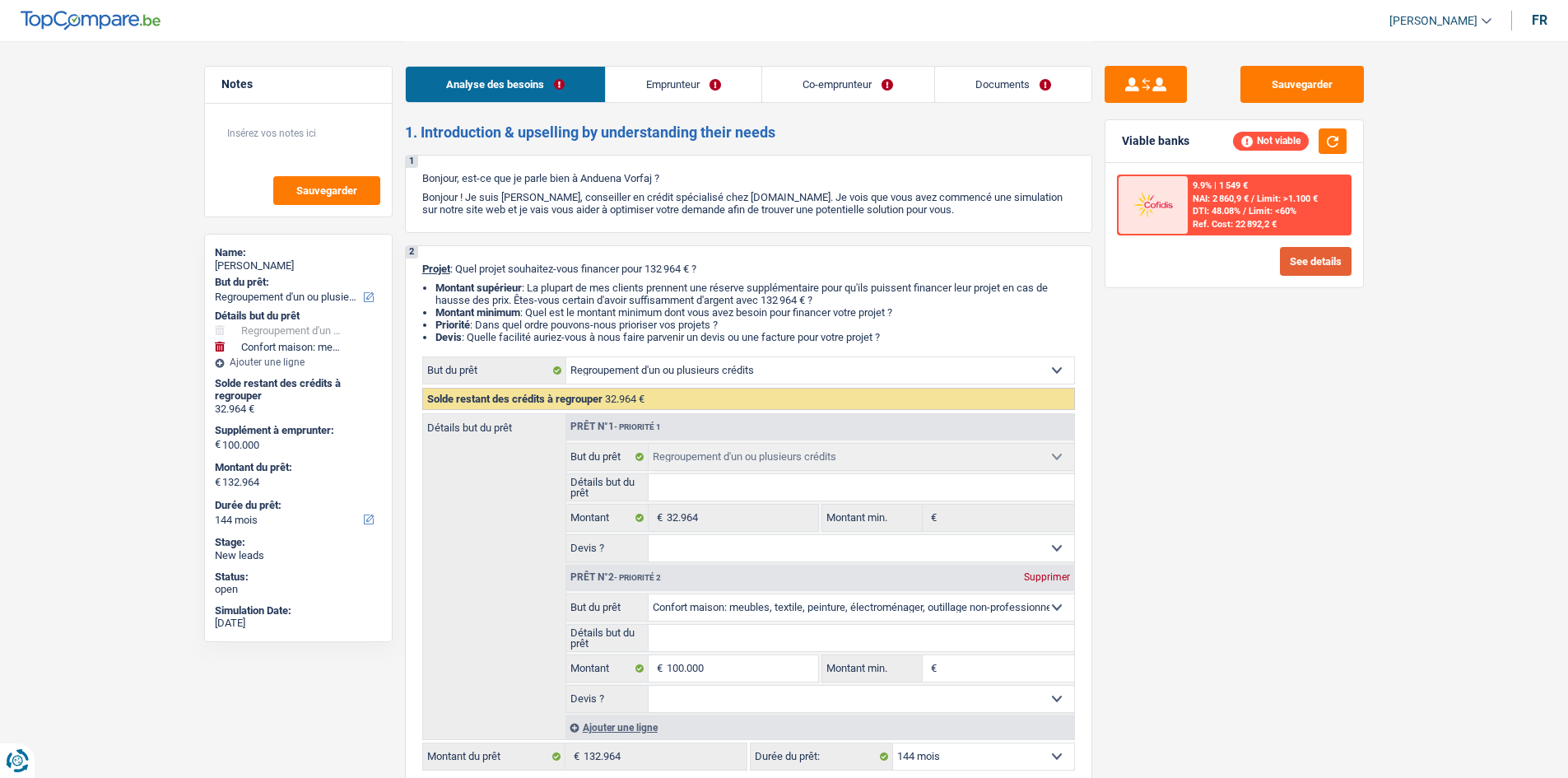
click at [1325, 253] on button "See details" at bounding box center [1316, 261] width 71 height 29
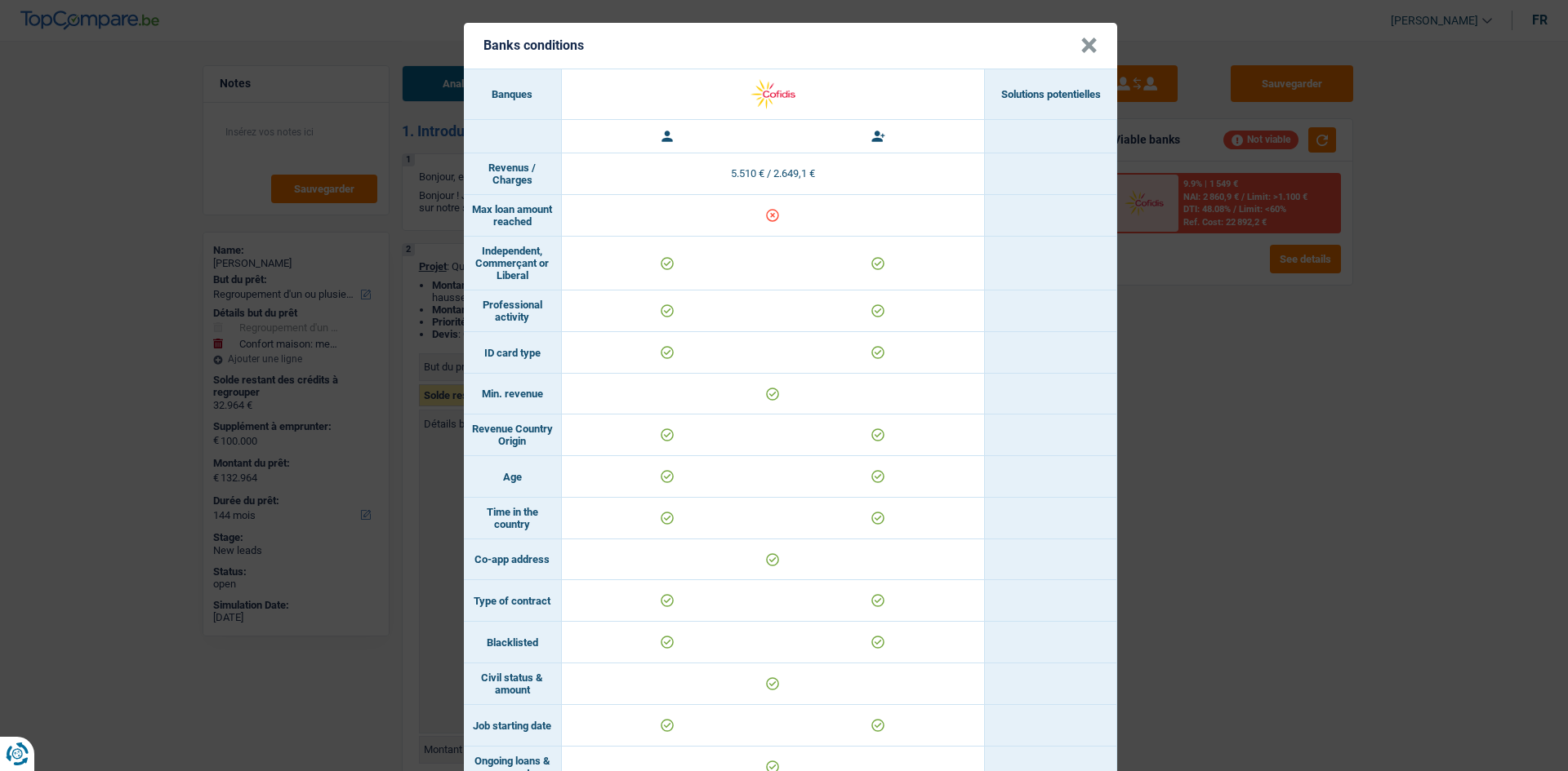
click at [1089, 52] on button "×" at bounding box center [1089, 46] width 17 height 16
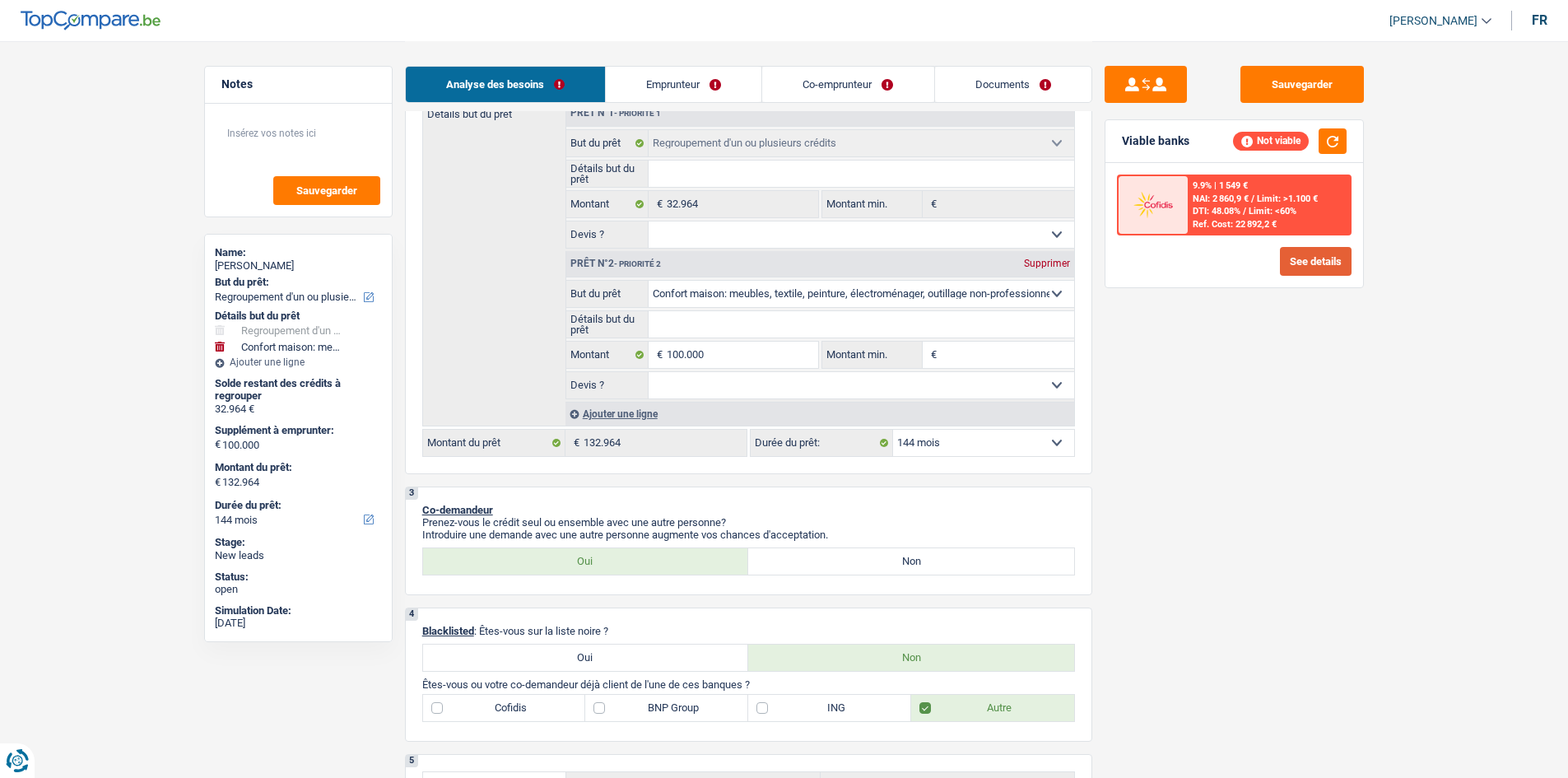
scroll to position [329, 0]
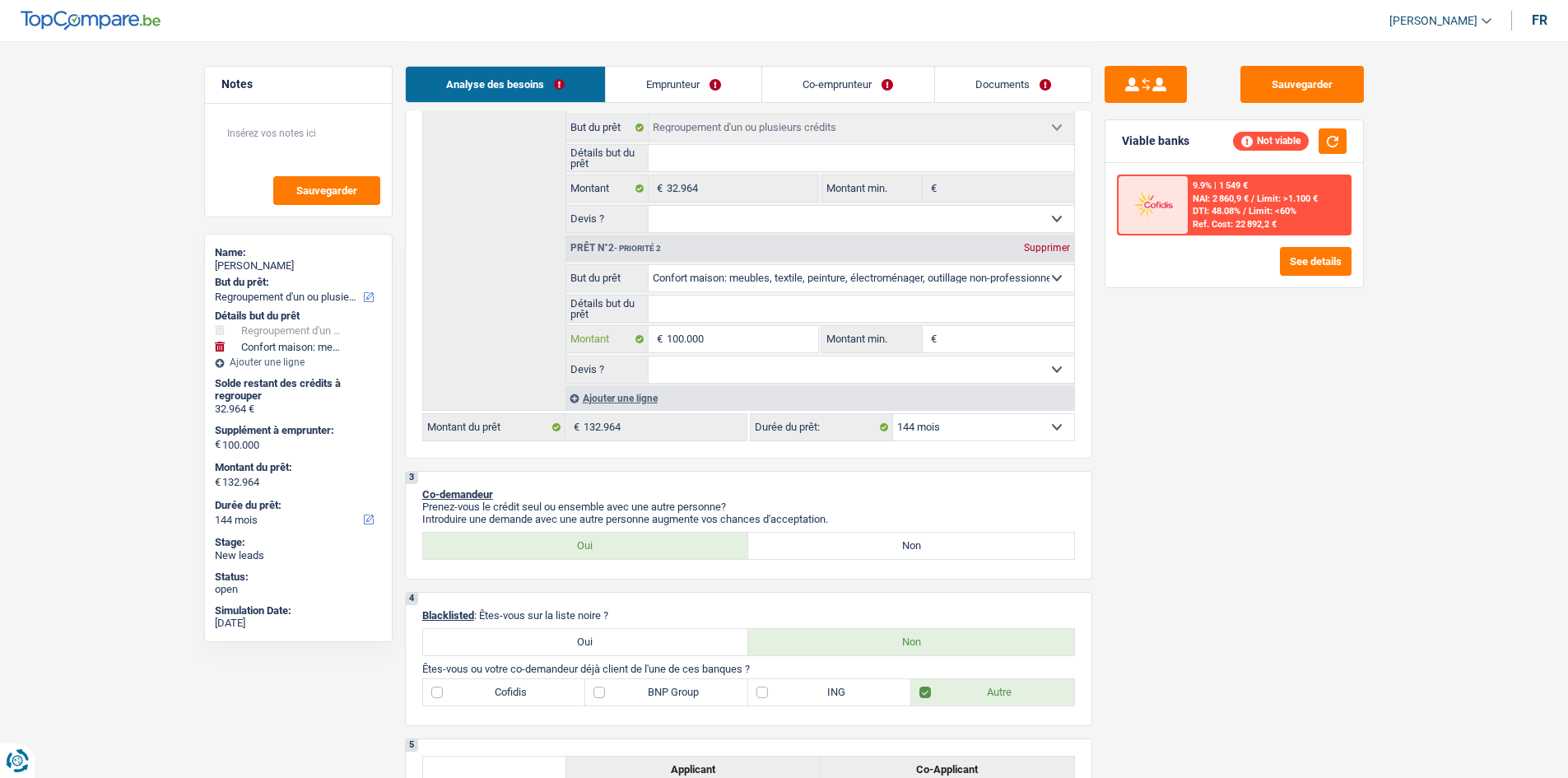
click at [769, 339] on input "100.000" at bounding box center [741, 339] width 151 height 26
type input "10.000"
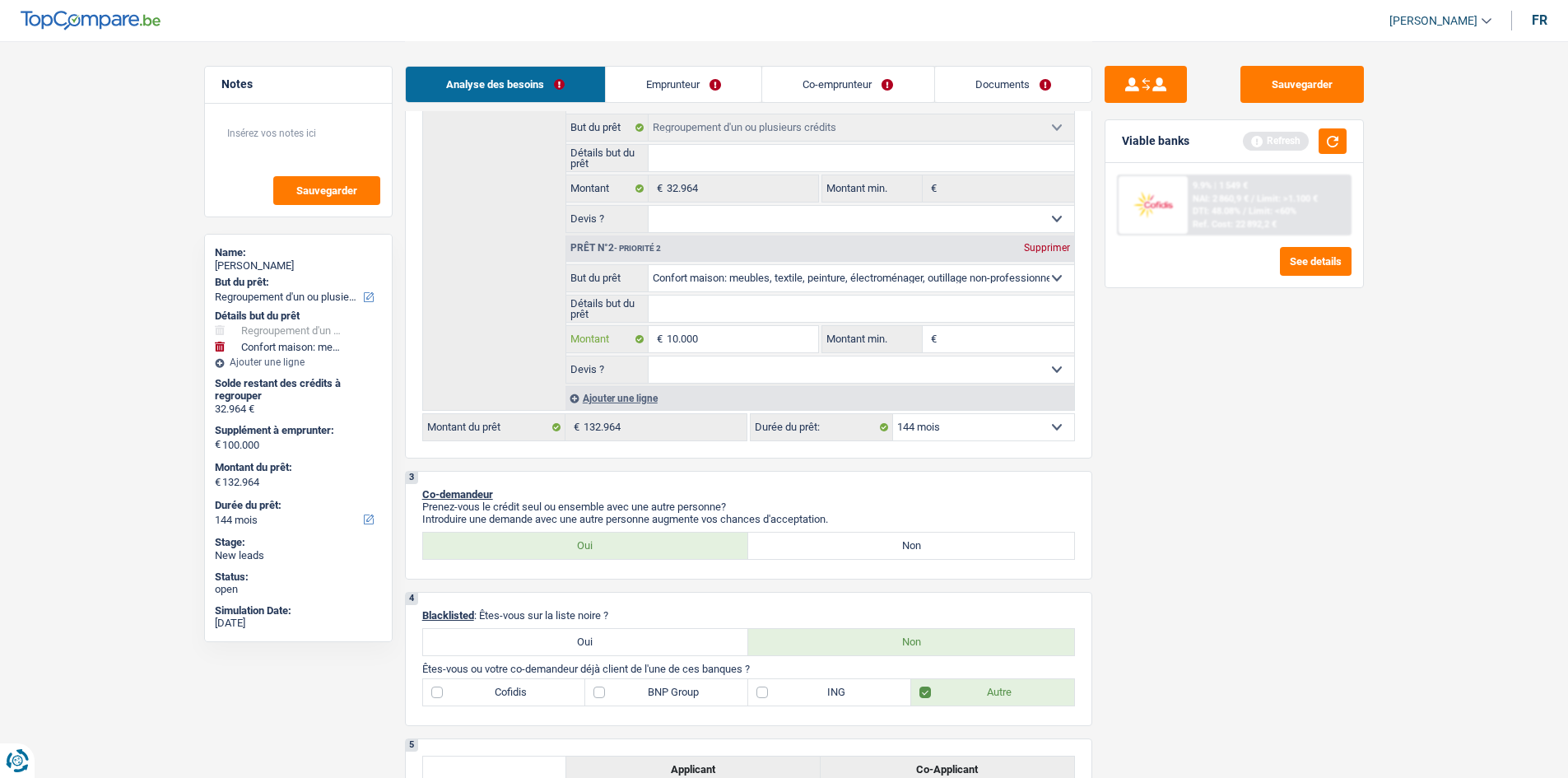
type input "1.000"
type input "100"
type input "10"
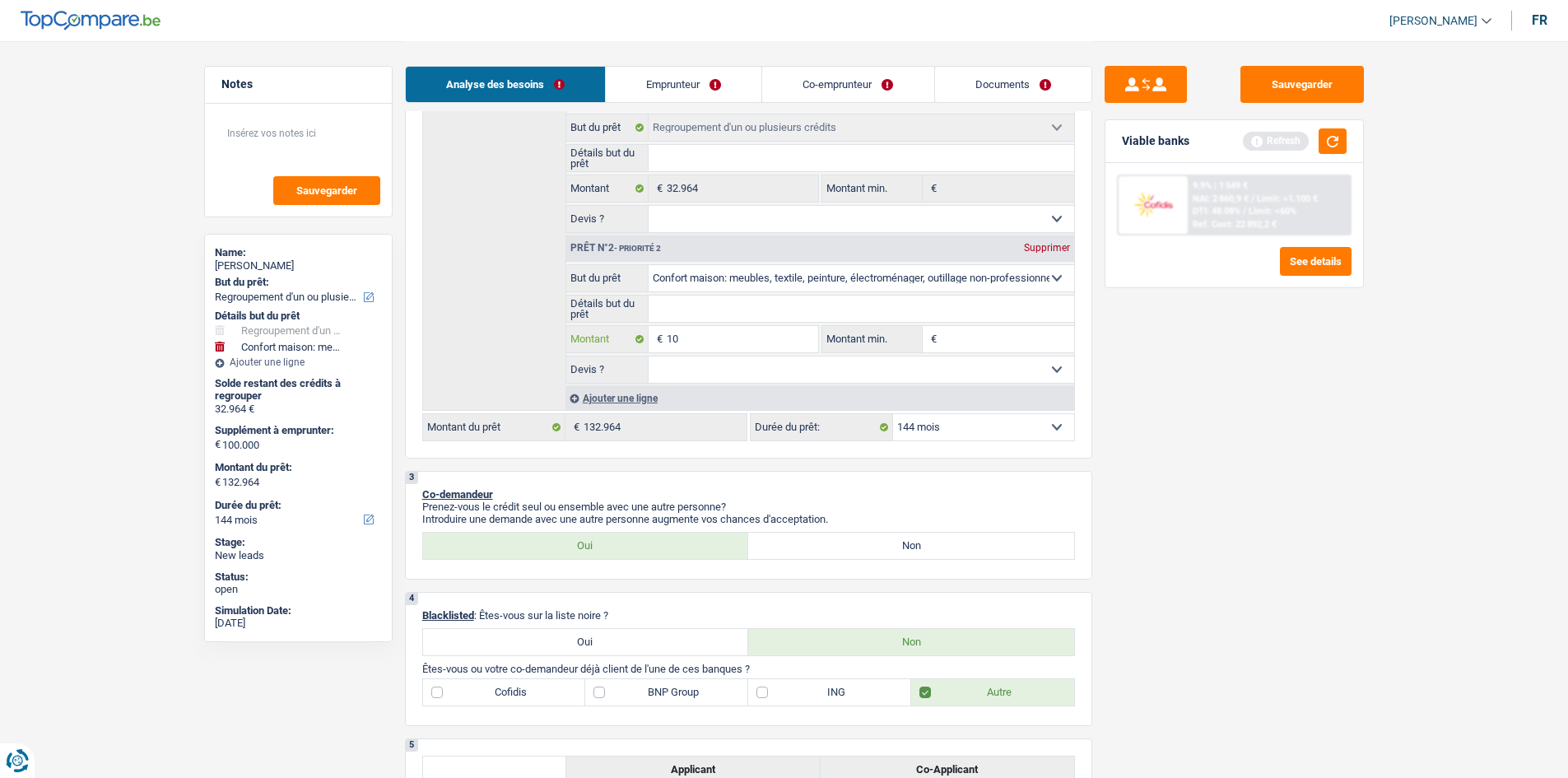
type input "10"
type input "1"
type input "7"
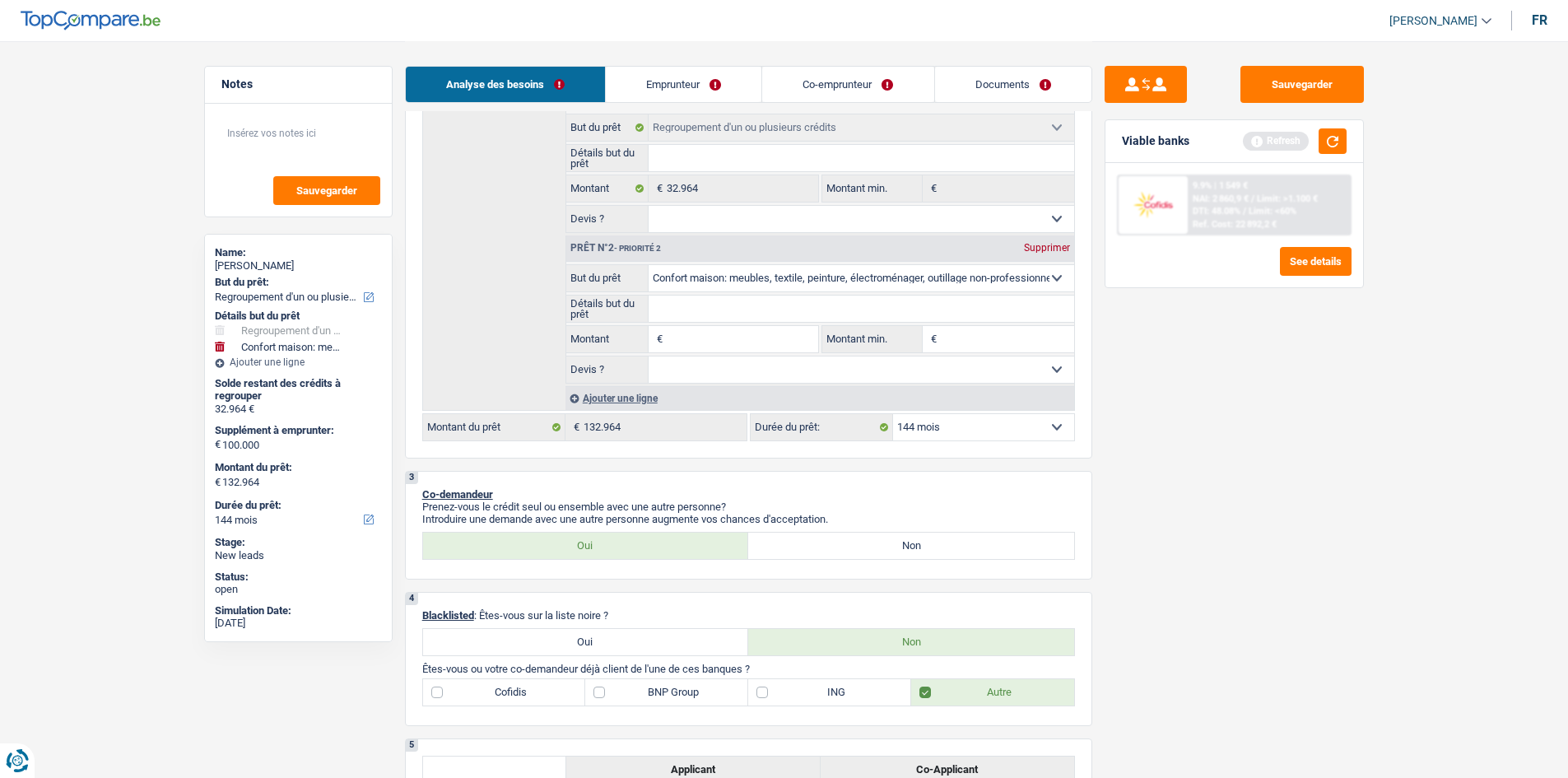
type input "6"
type input "65"
type input "650"
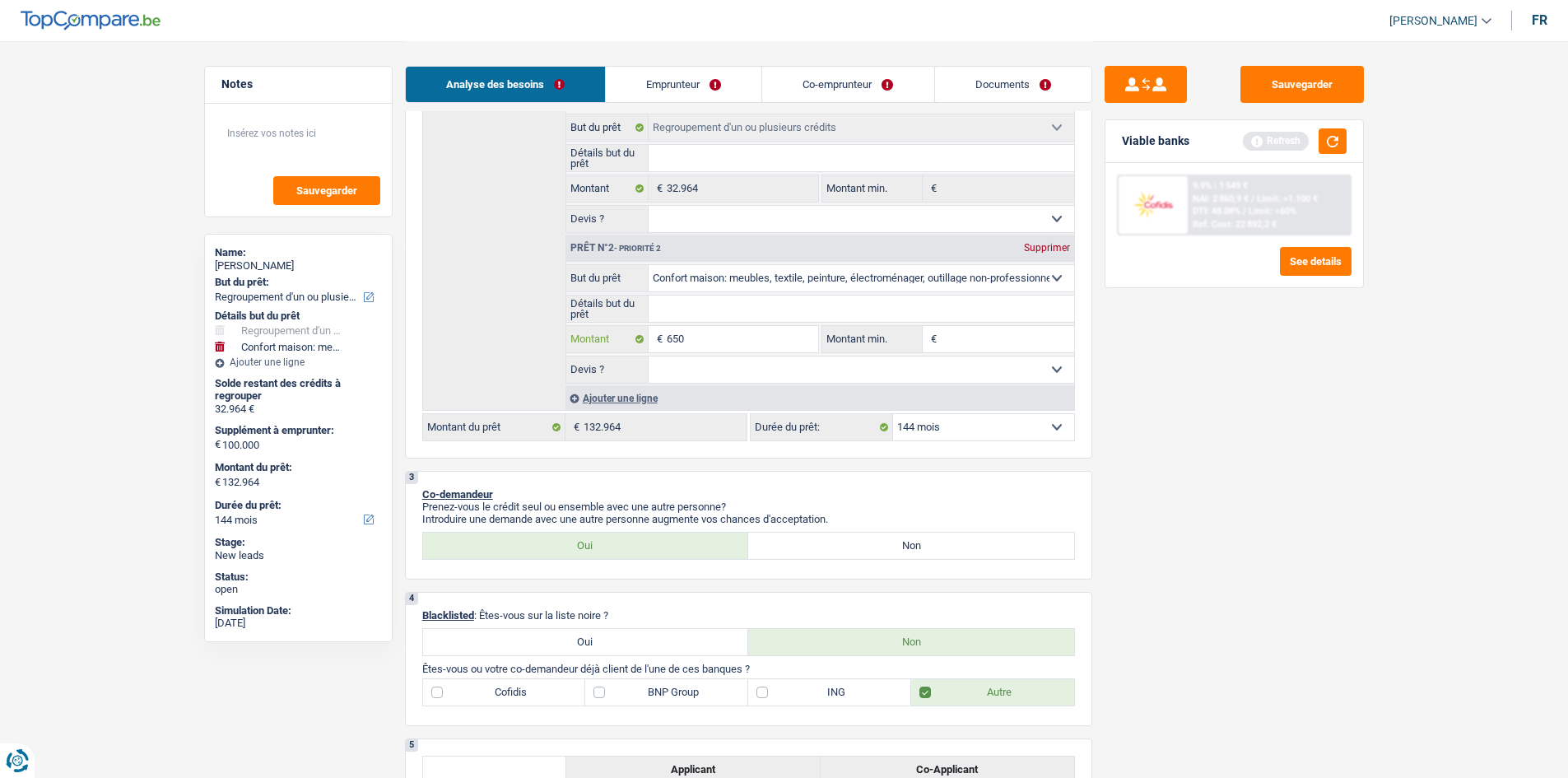
type input "650"
type input "6.500"
type input "65.000"
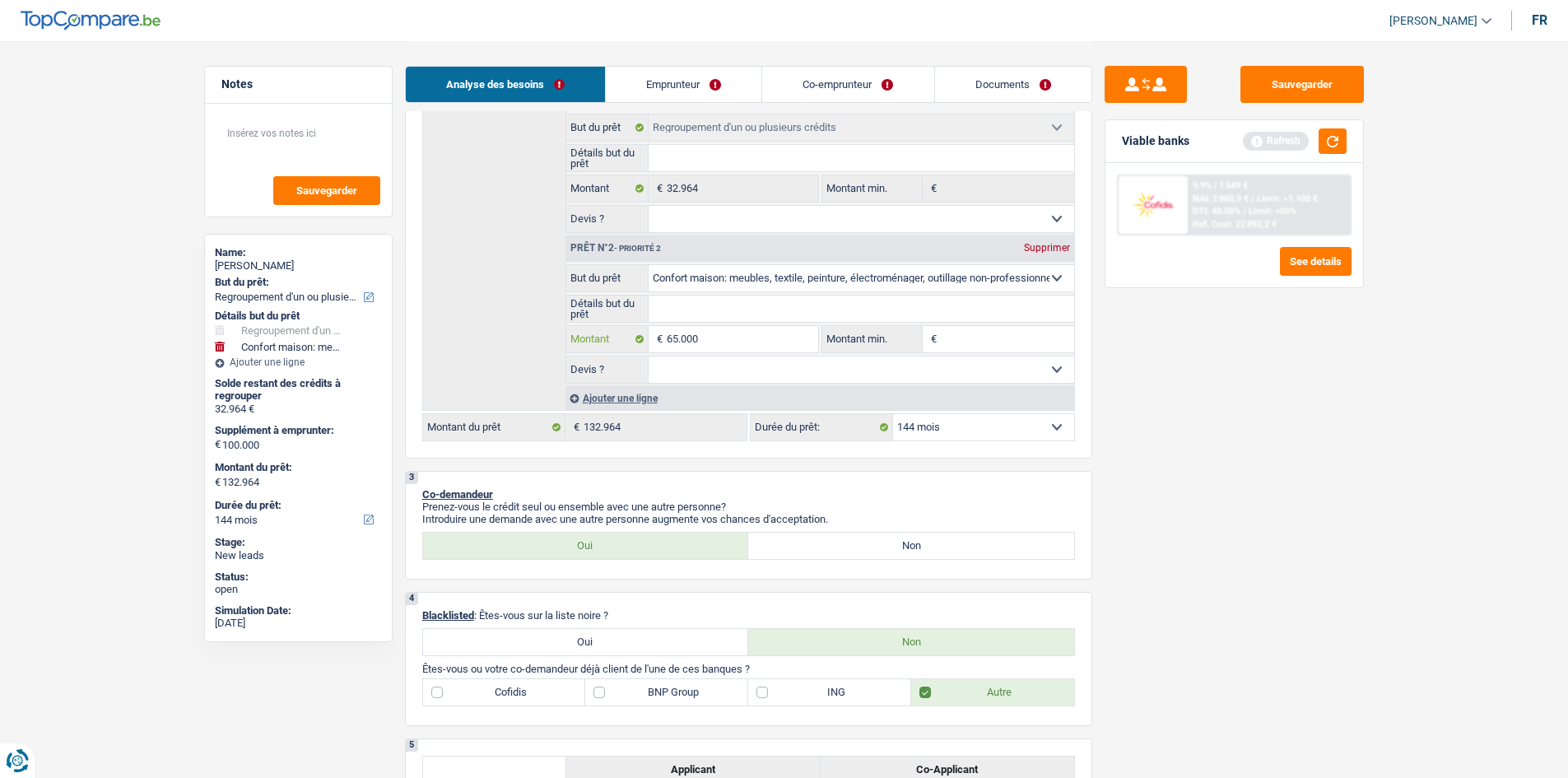
type input "65.000"
type input "97.964"
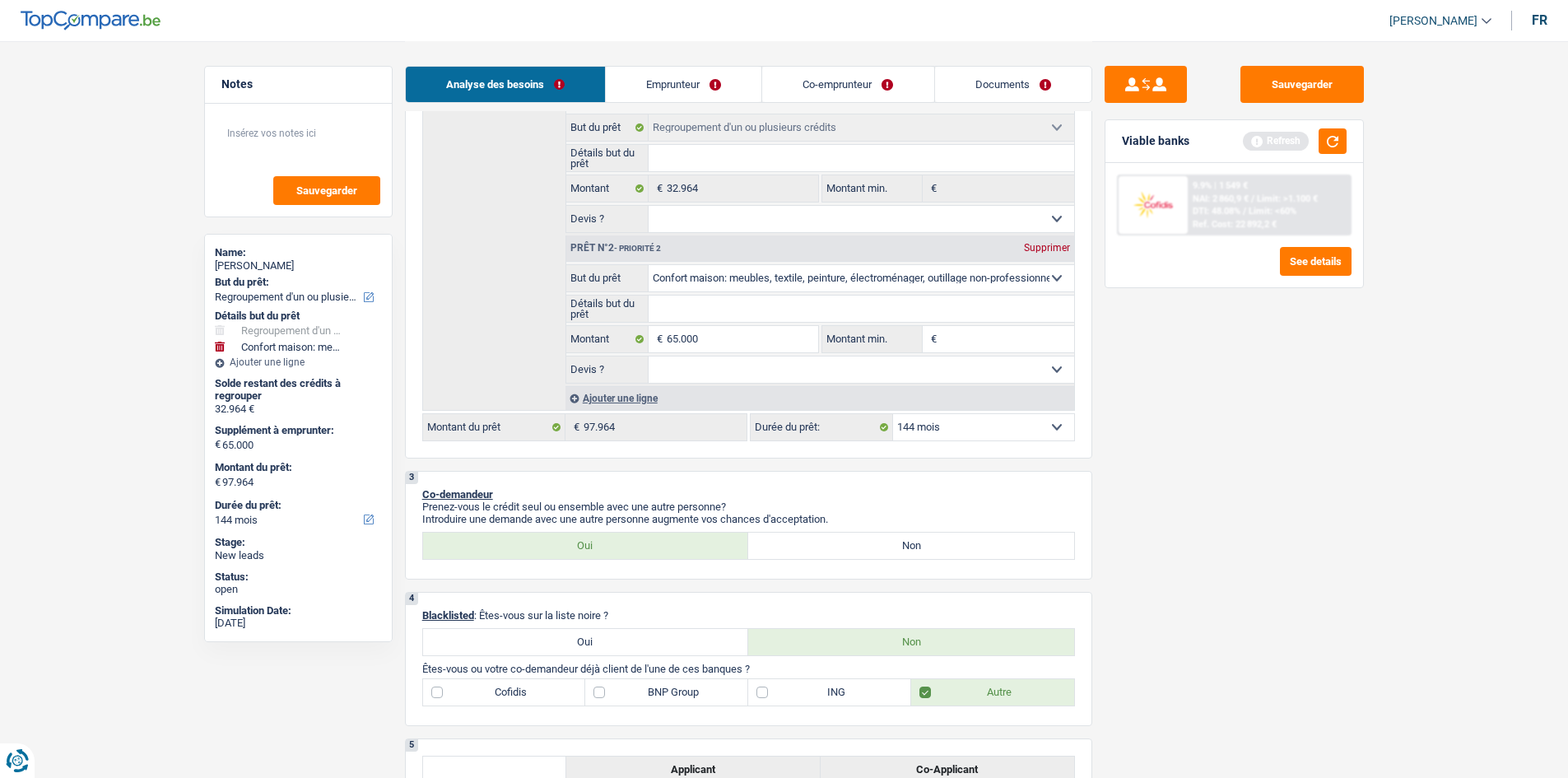
click at [959, 425] on select "12 mois 18 mois 24 mois 30 mois 36 mois 42 mois 48 mois 60 mois 72 mois 84 mois…" at bounding box center [984, 427] width 181 height 26
click at [893, 414] on select "12 mois 18 mois 24 mois 30 mois 36 mois 42 mois 48 mois 60 mois 72 mois 84 mois…" at bounding box center [984, 427] width 181 height 26
click at [1336, 354] on div "Sauvegarder Viable banks Refresh 9.9% | 1 549 € NAI: 2 860,9 € / Limit: >1.100 …" at bounding box center [1234, 409] width 284 height 686
click at [1327, 125] on div "Viable banks Refresh" at bounding box center [1234, 141] width 258 height 43
click at [1329, 137] on button "button" at bounding box center [1333, 141] width 28 height 25
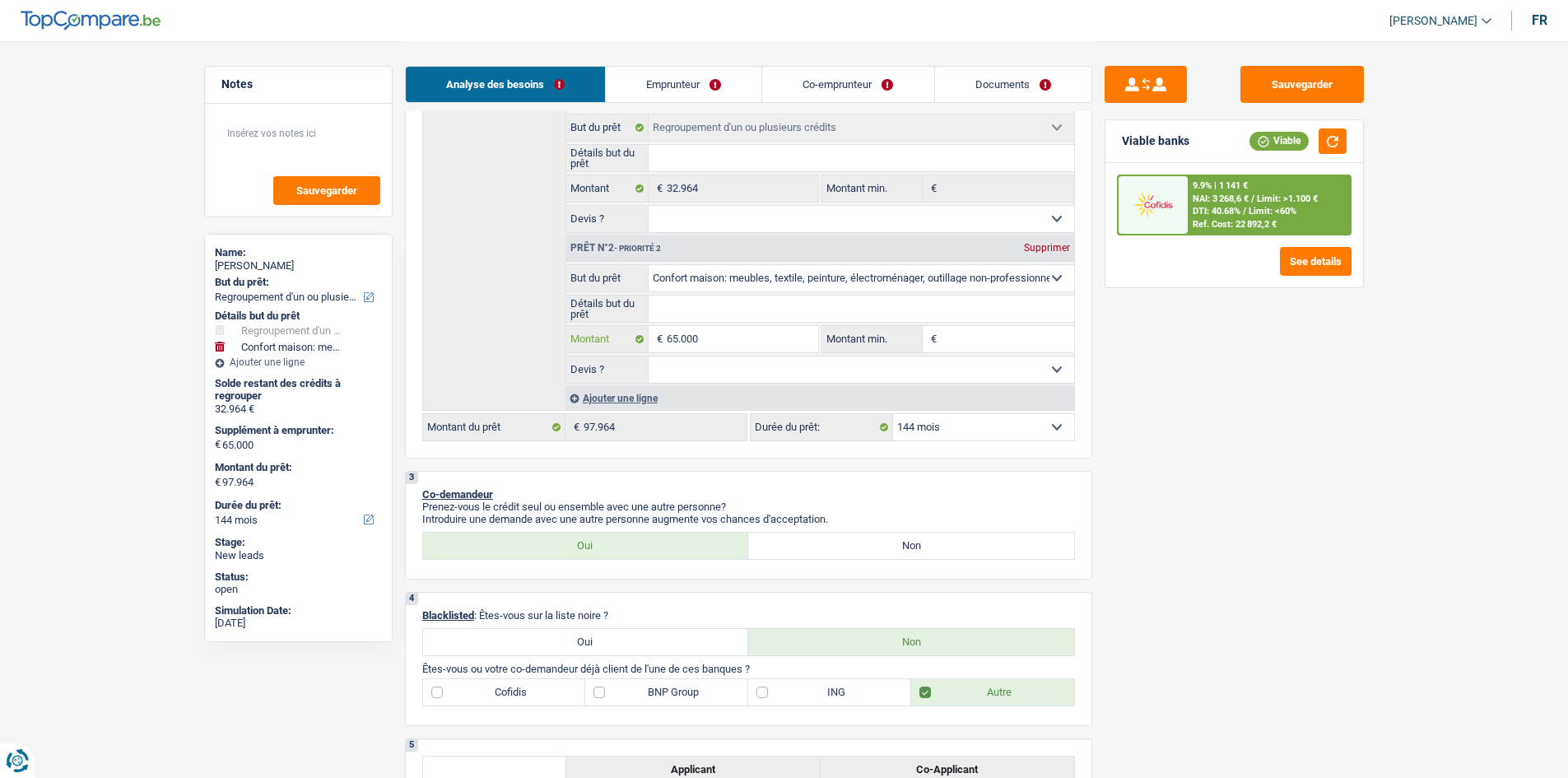
click at [770, 337] on input "65.000" at bounding box center [741, 339] width 151 height 26
type input "6.500"
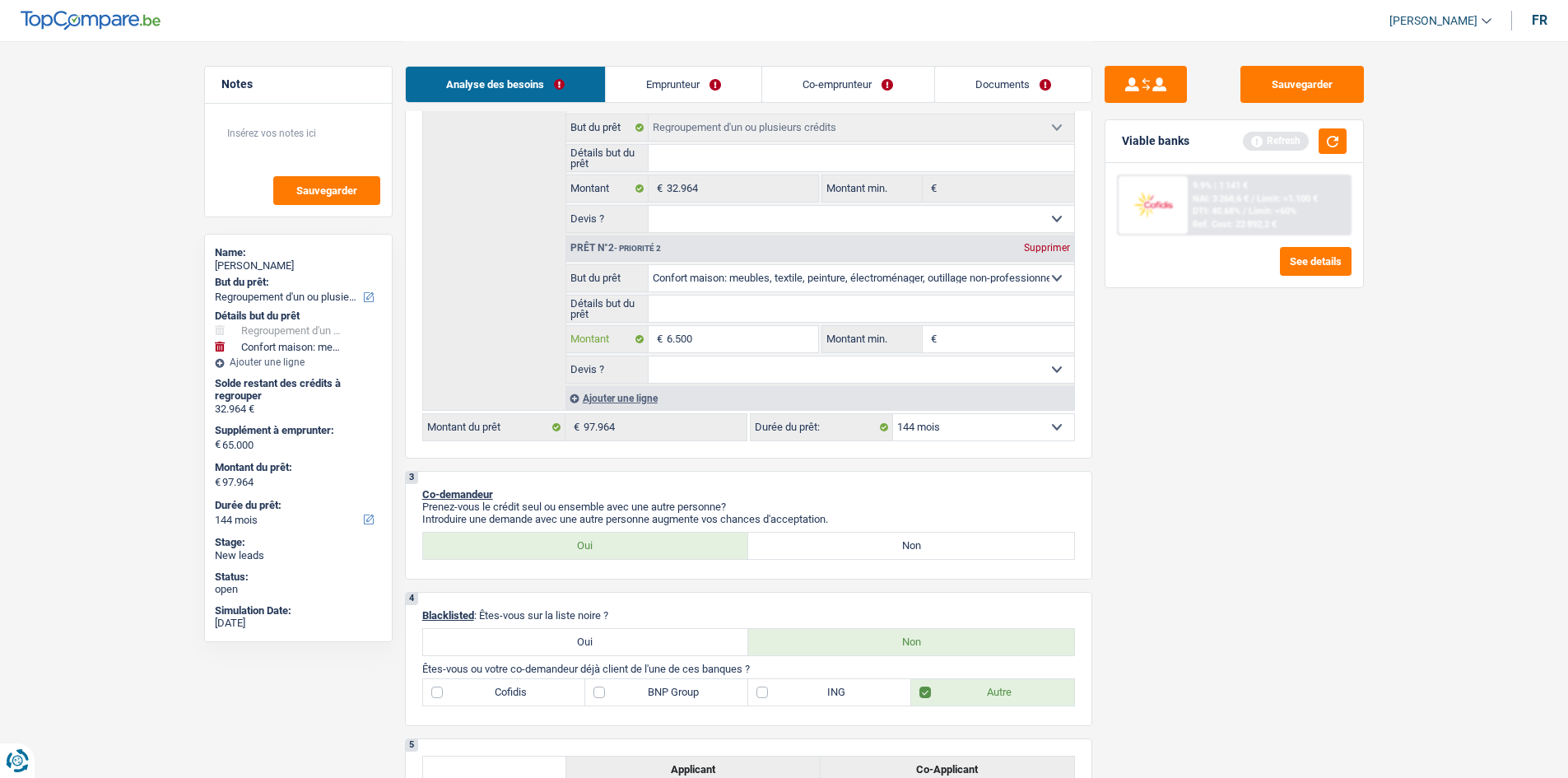
type input "650"
type input "65"
type input "6"
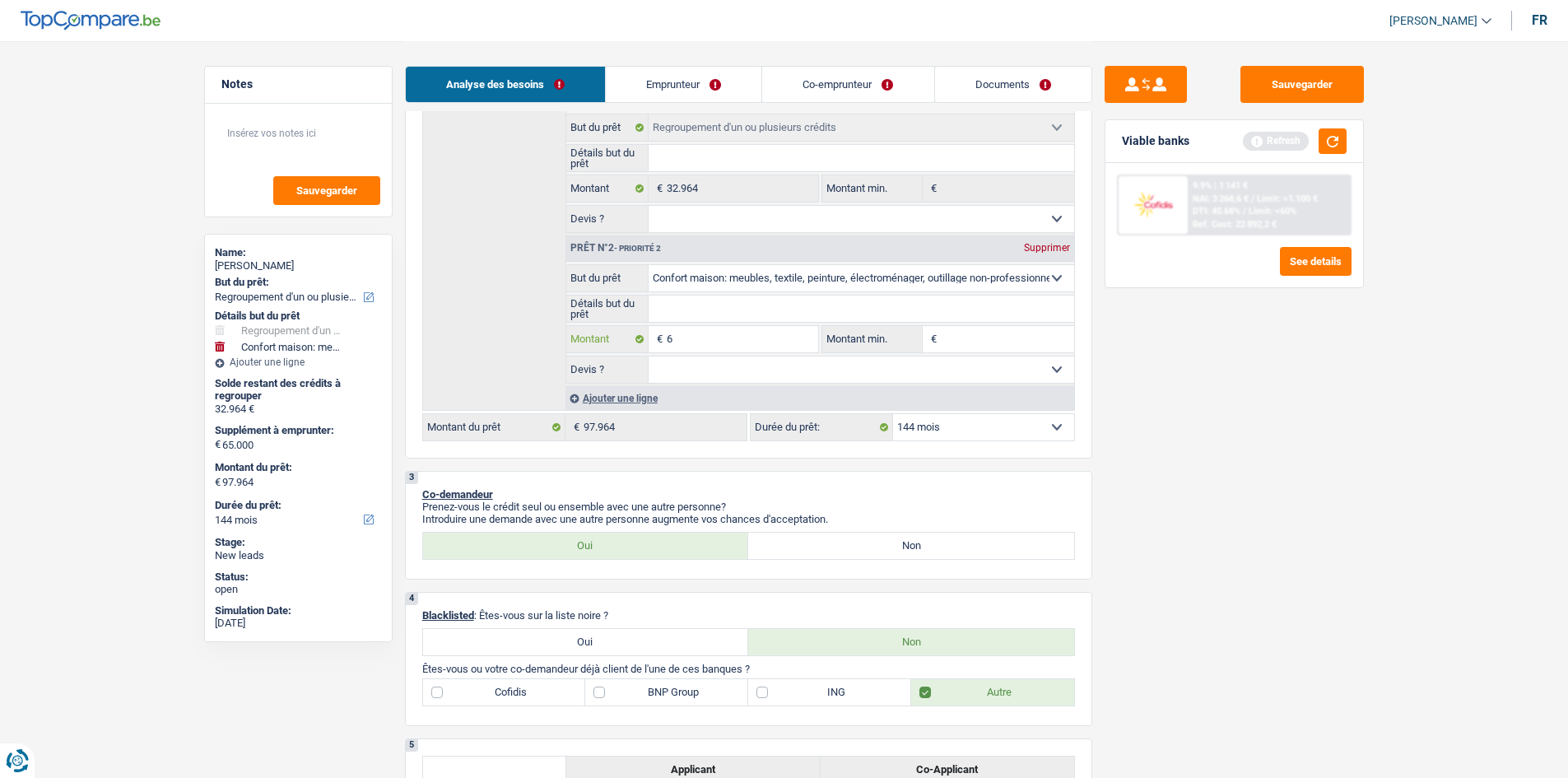
type input "6"
type input "7"
type input "70"
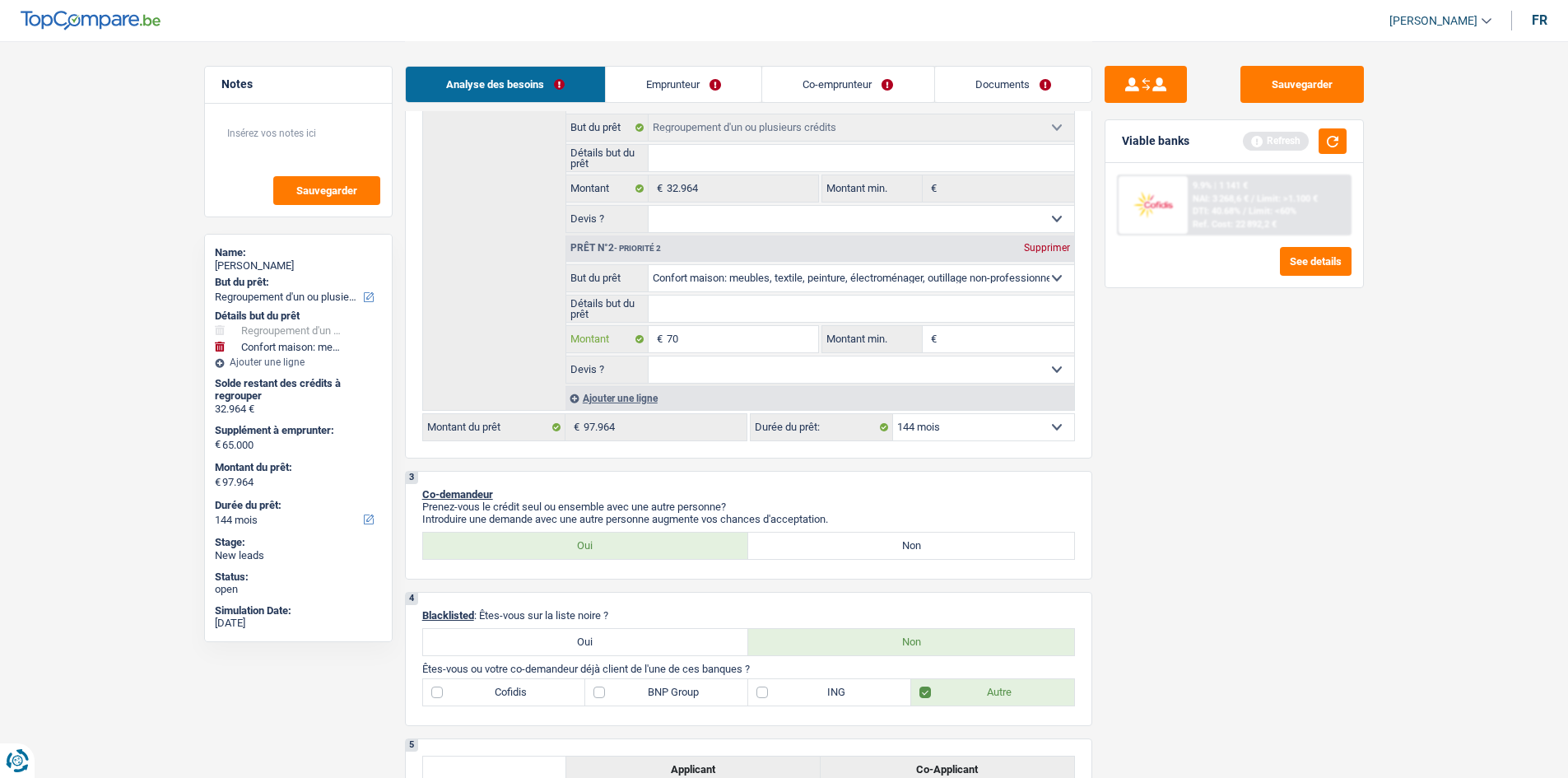
type input "700"
type input "7.000"
type input "70.000"
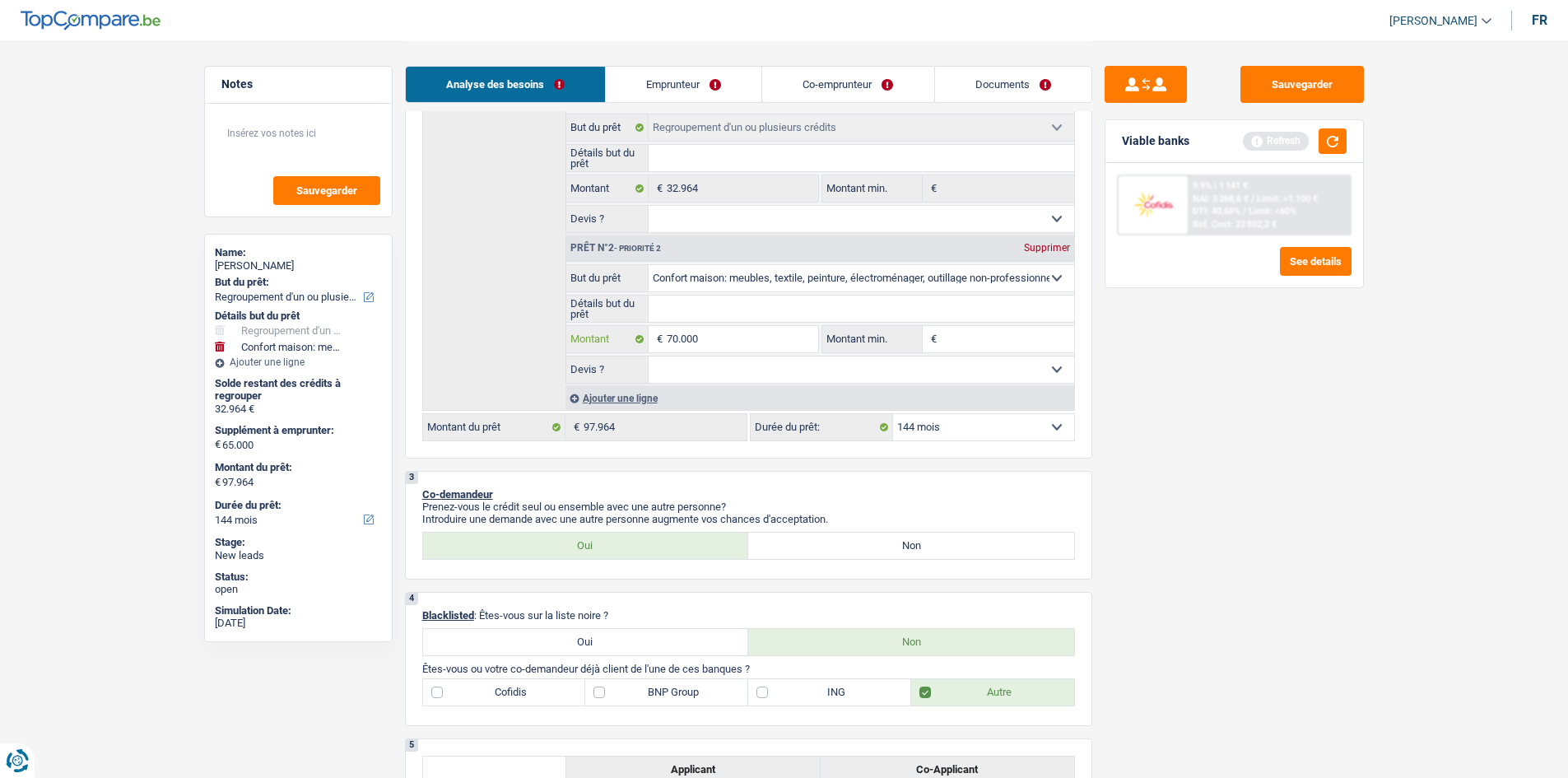
type input "70.000"
type input "102.964"
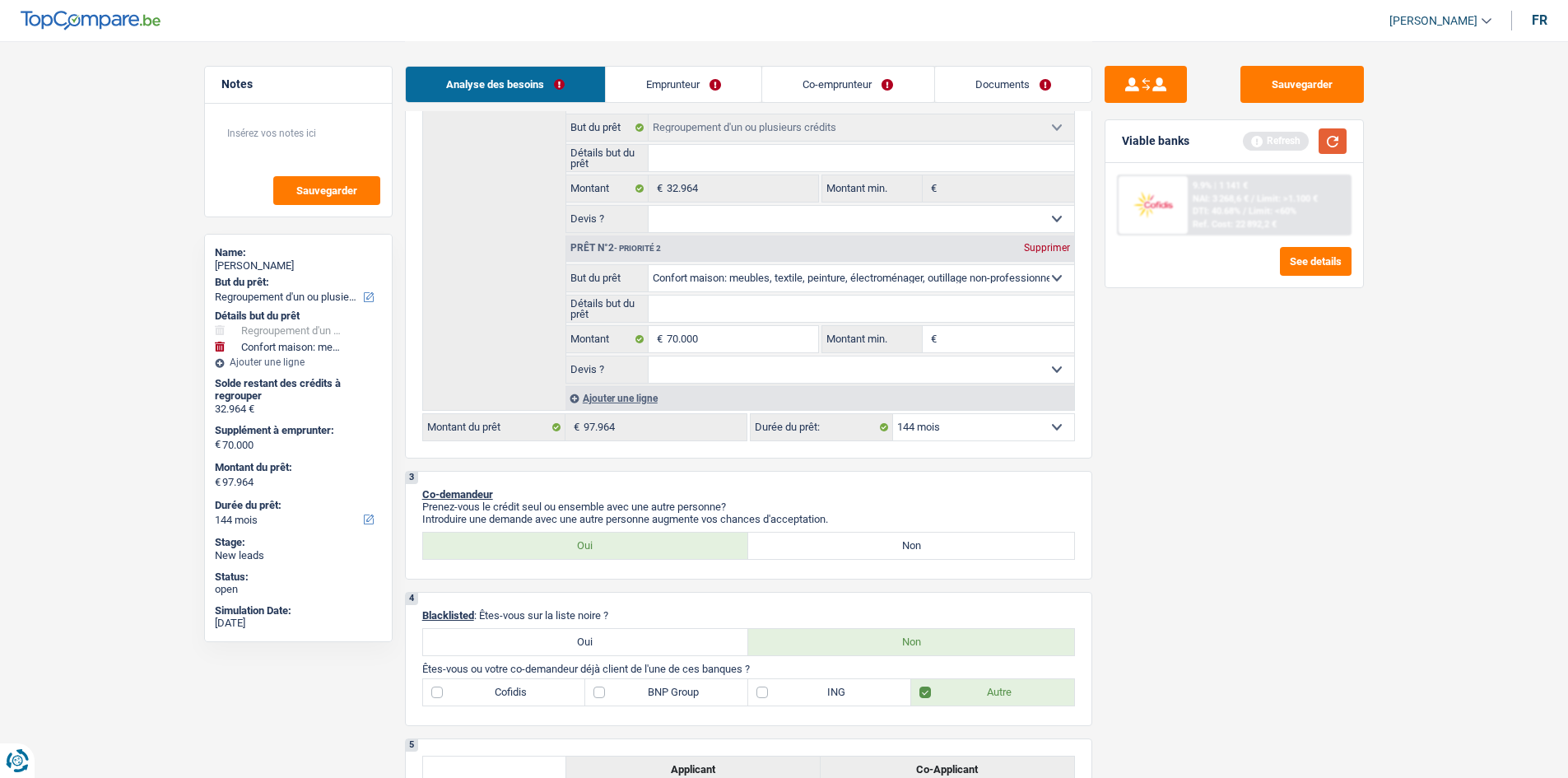
type input "102.964"
click at [1337, 149] on button "button" at bounding box center [1333, 141] width 28 height 25
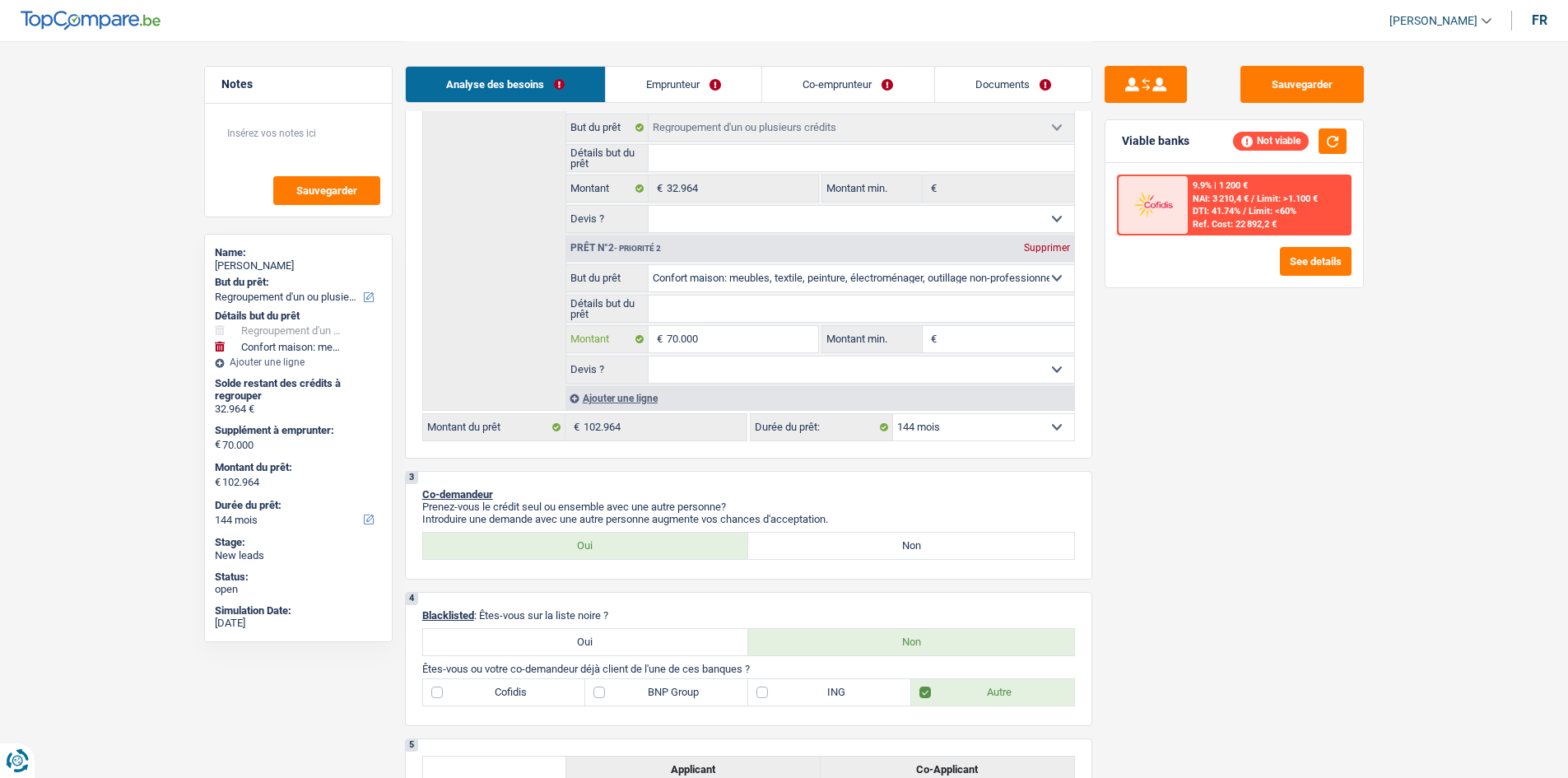
click at [719, 340] on input "70.000" at bounding box center [741, 339] width 151 height 26
type input "7.000"
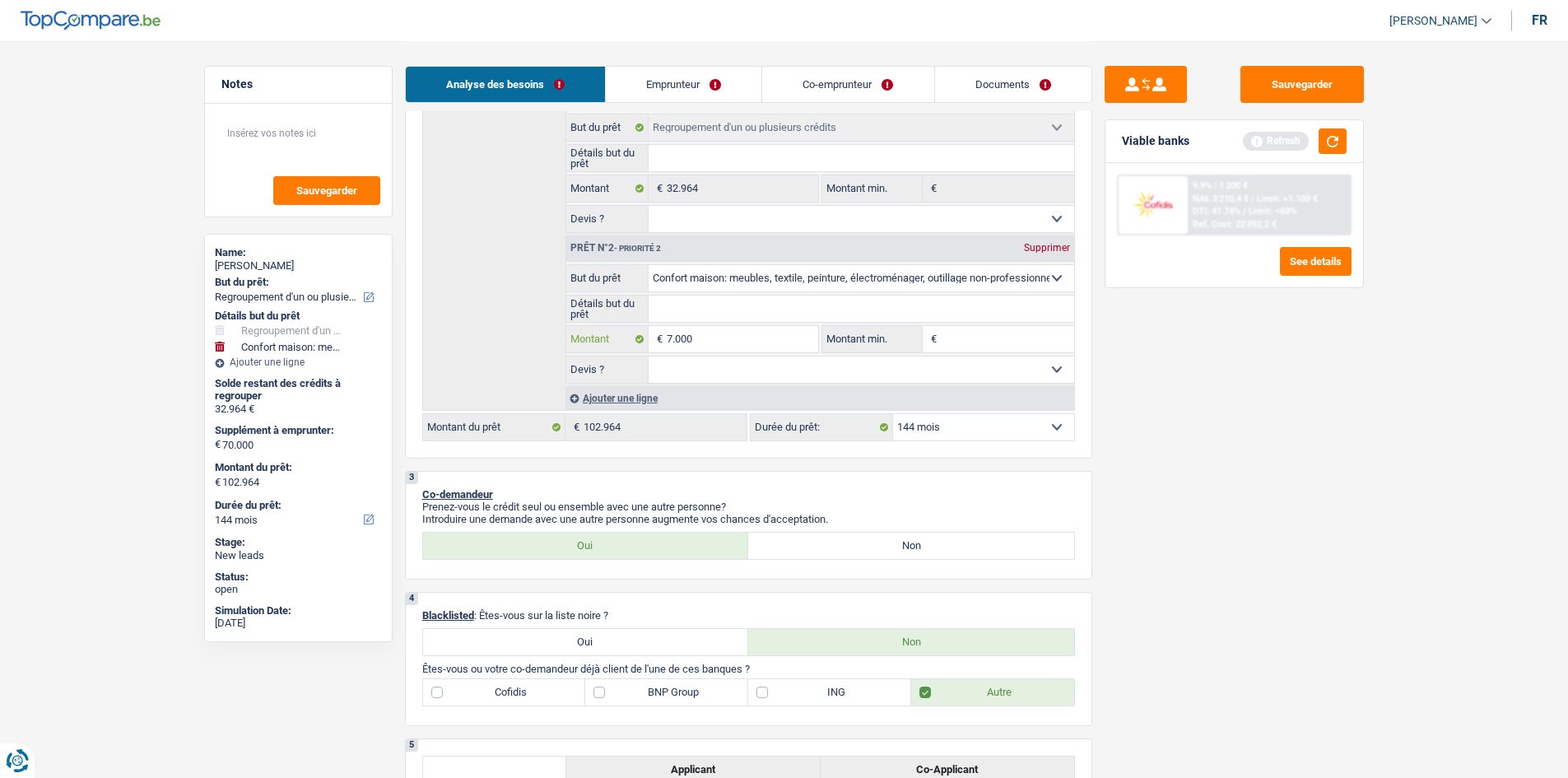
type input "700"
type input "70"
type input "7"
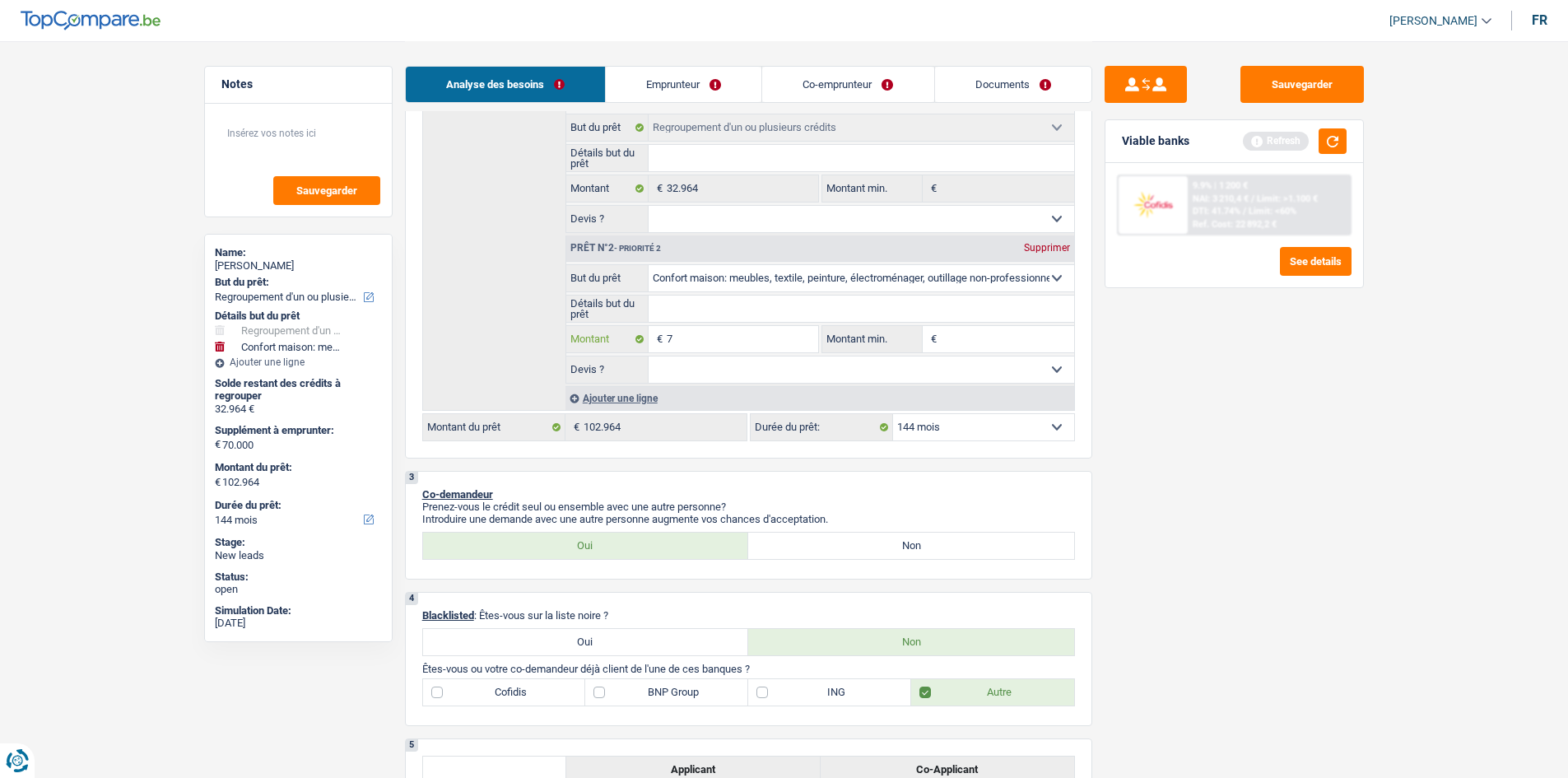
type input "7"
type input "6"
type input "65"
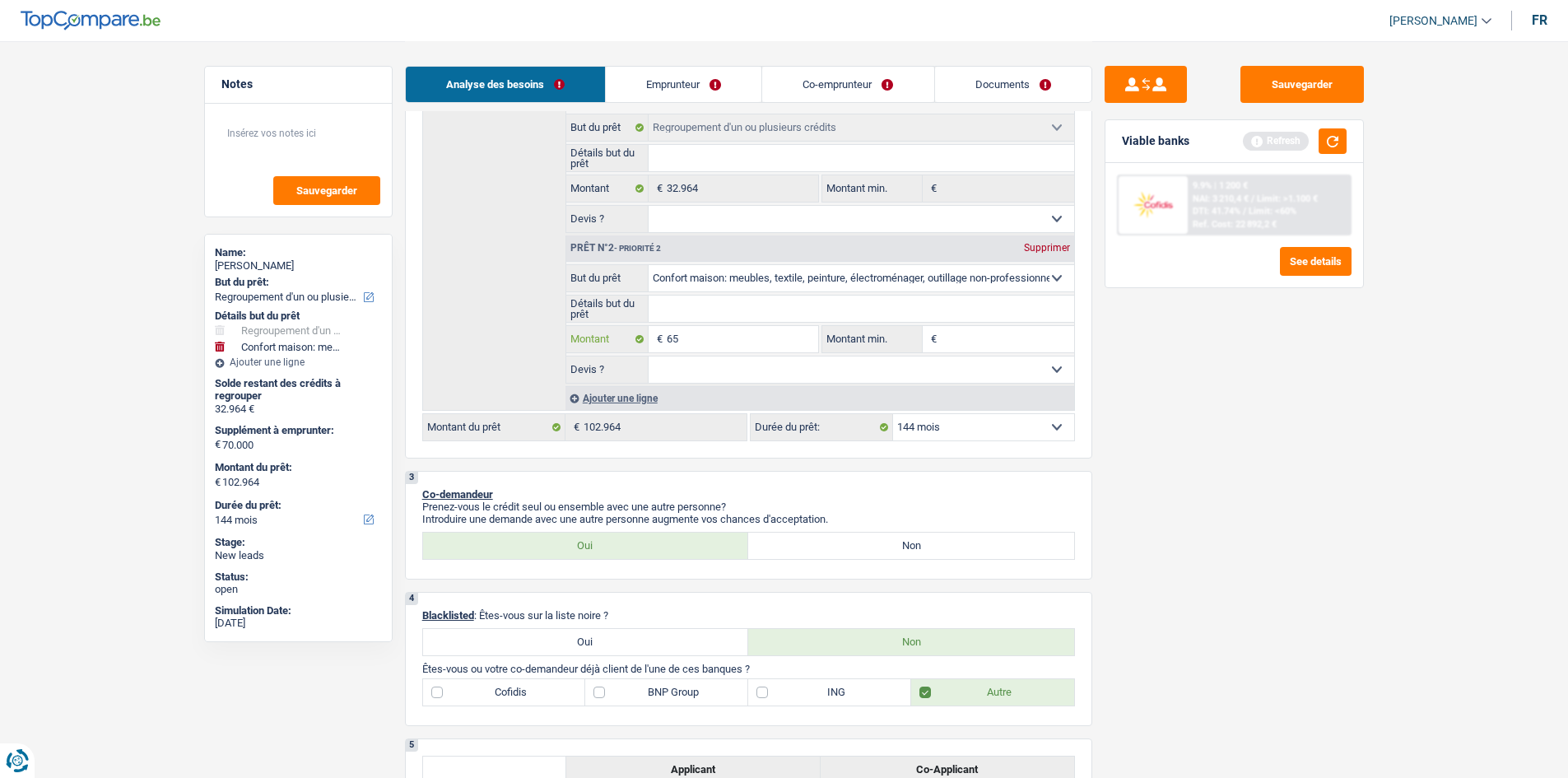
type input "650"
type input "6.500"
type input "65.000"
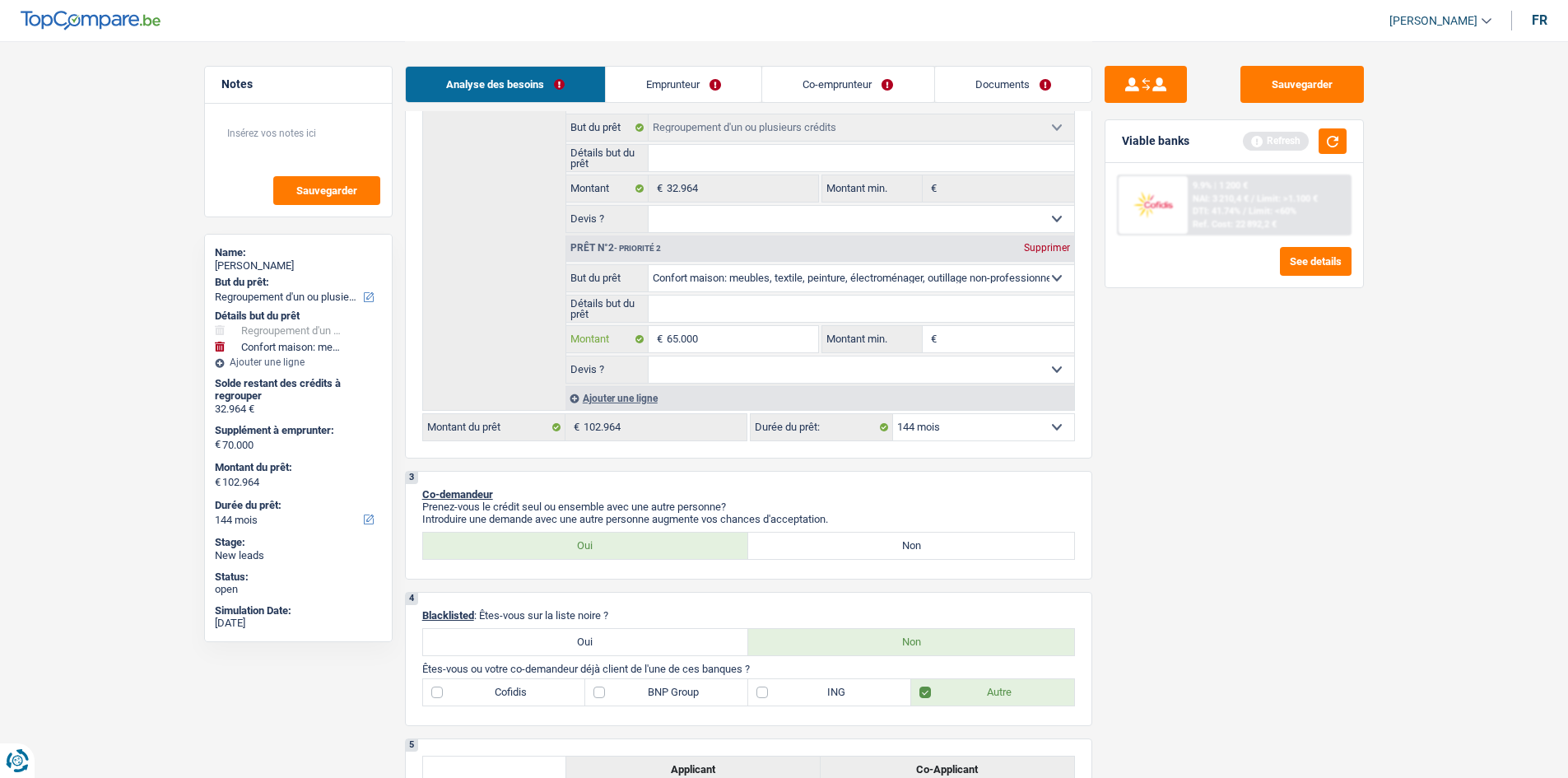
type input "65.000"
type input "97.964"
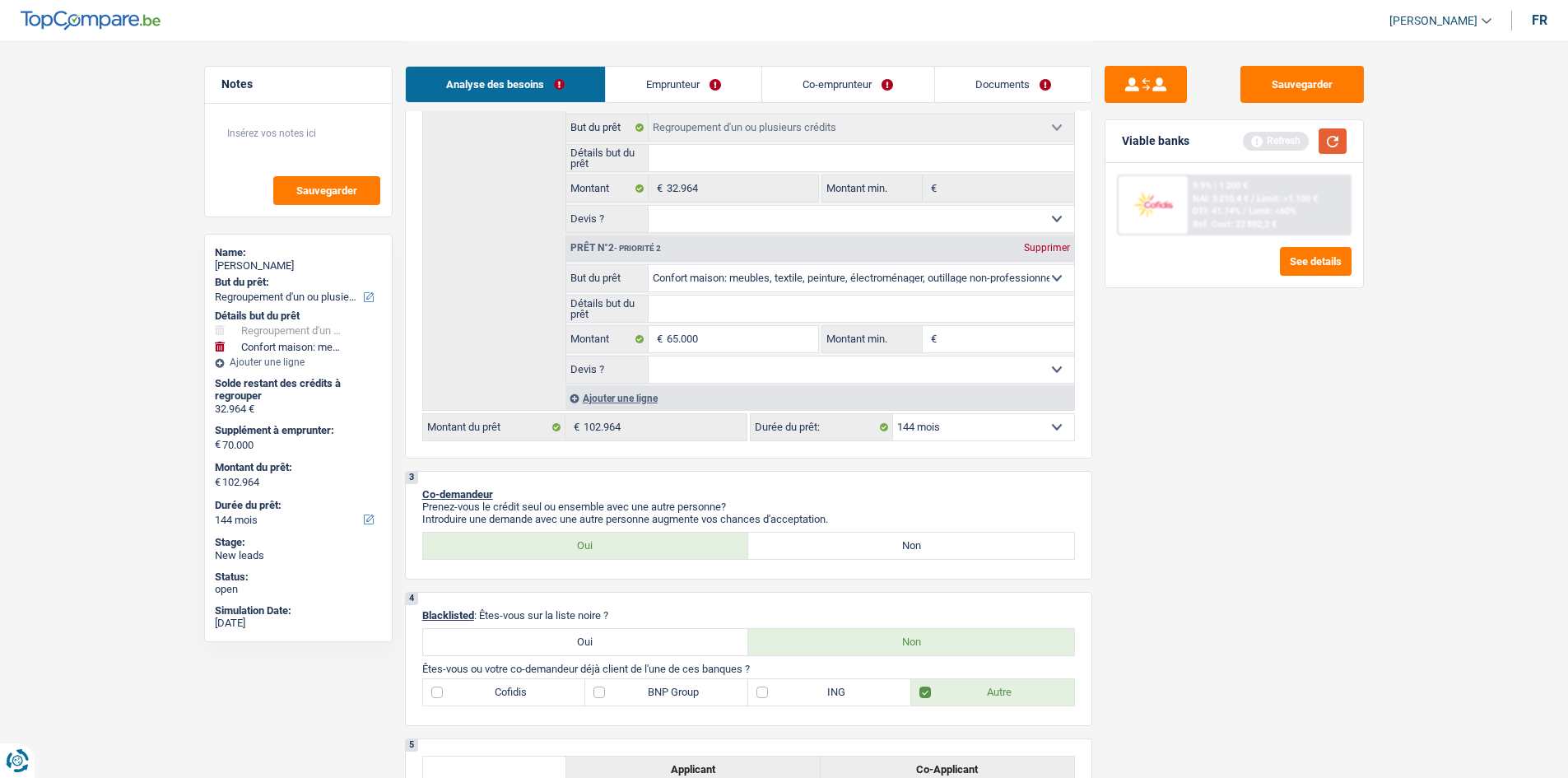
type input "97.964"
click at [1327, 152] on button "button" at bounding box center [1333, 141] width 28 height 25
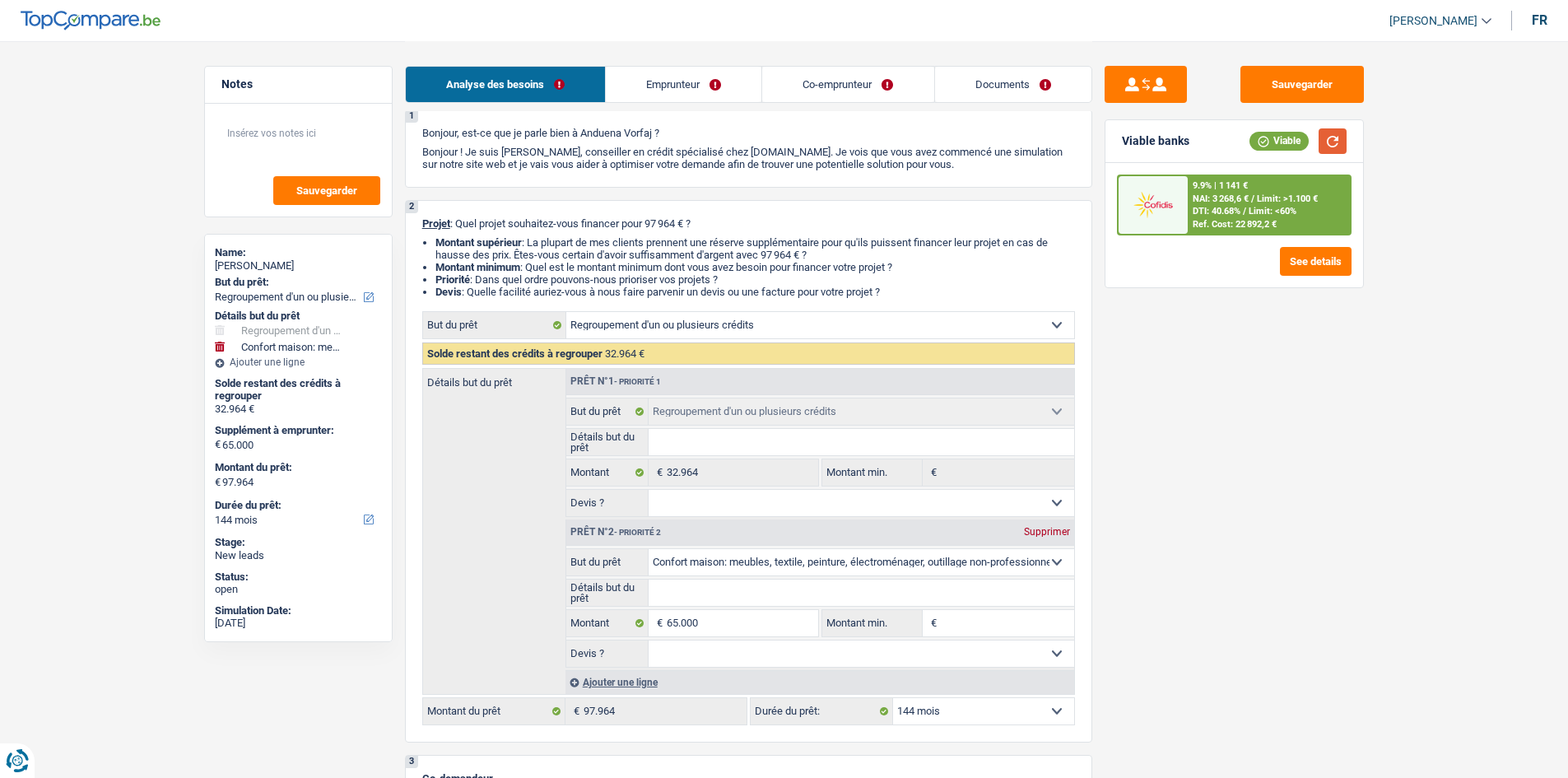
scroll to position [82, 0]
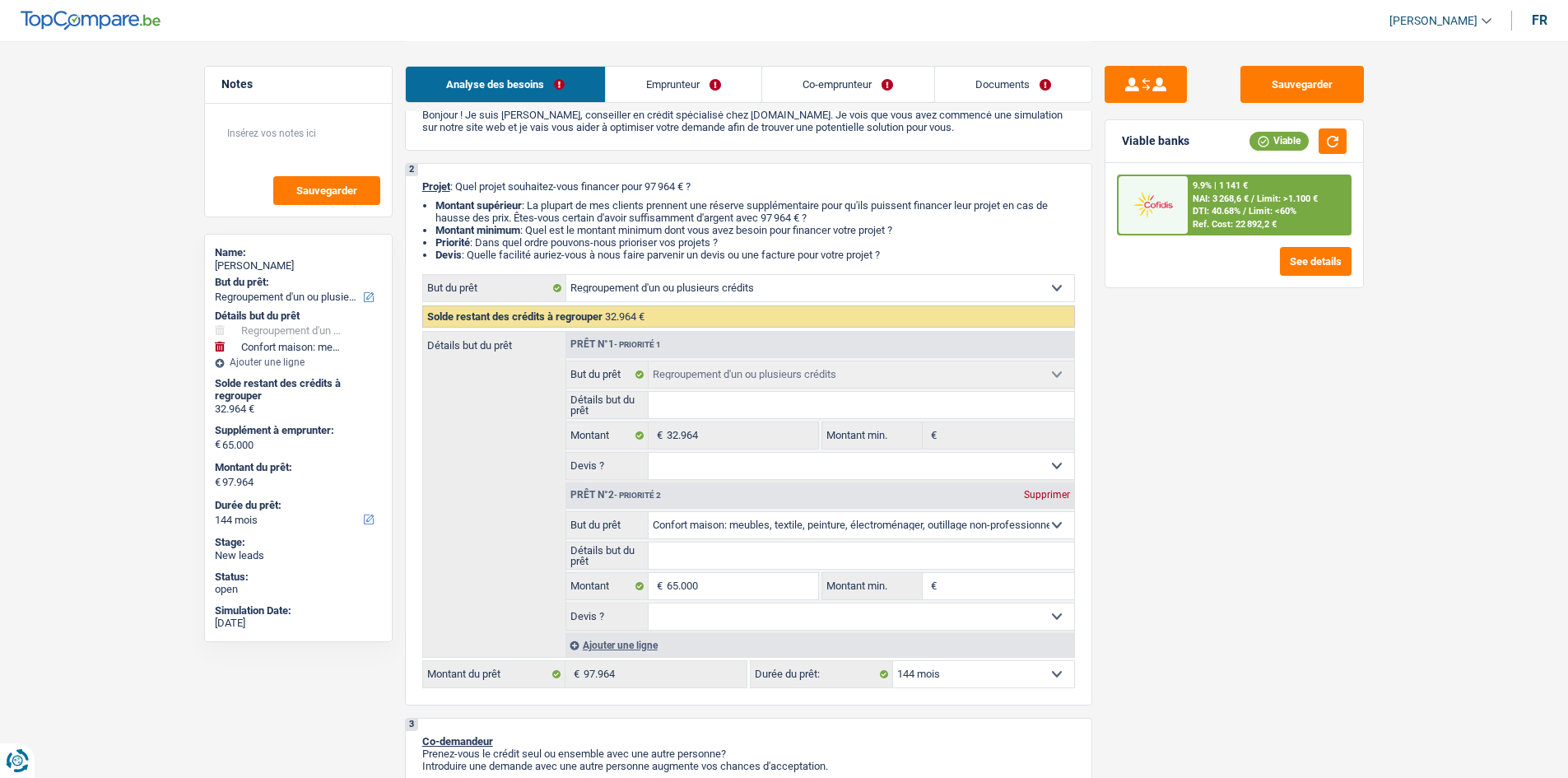
click at [998, 581] on input "Montant min." at bounding box center [1007, 586] width 133 height 26
click at [1261, 215] on span "Limit: <60%" at bounding box center [1272, 212] width 48 height 11
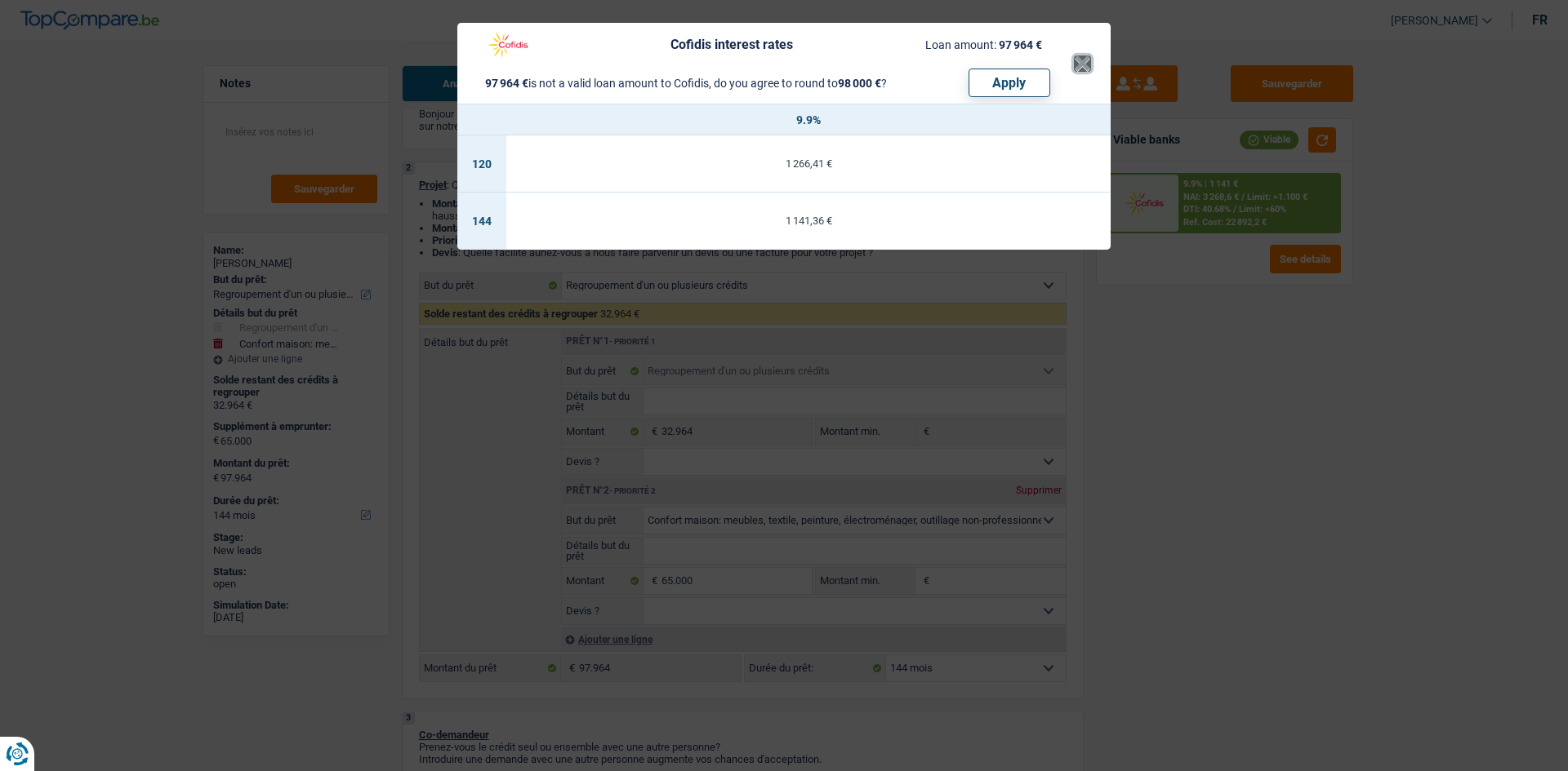
click at [1086, 63] on button "×" at bounding box center [1082, 64] width 17 height 16
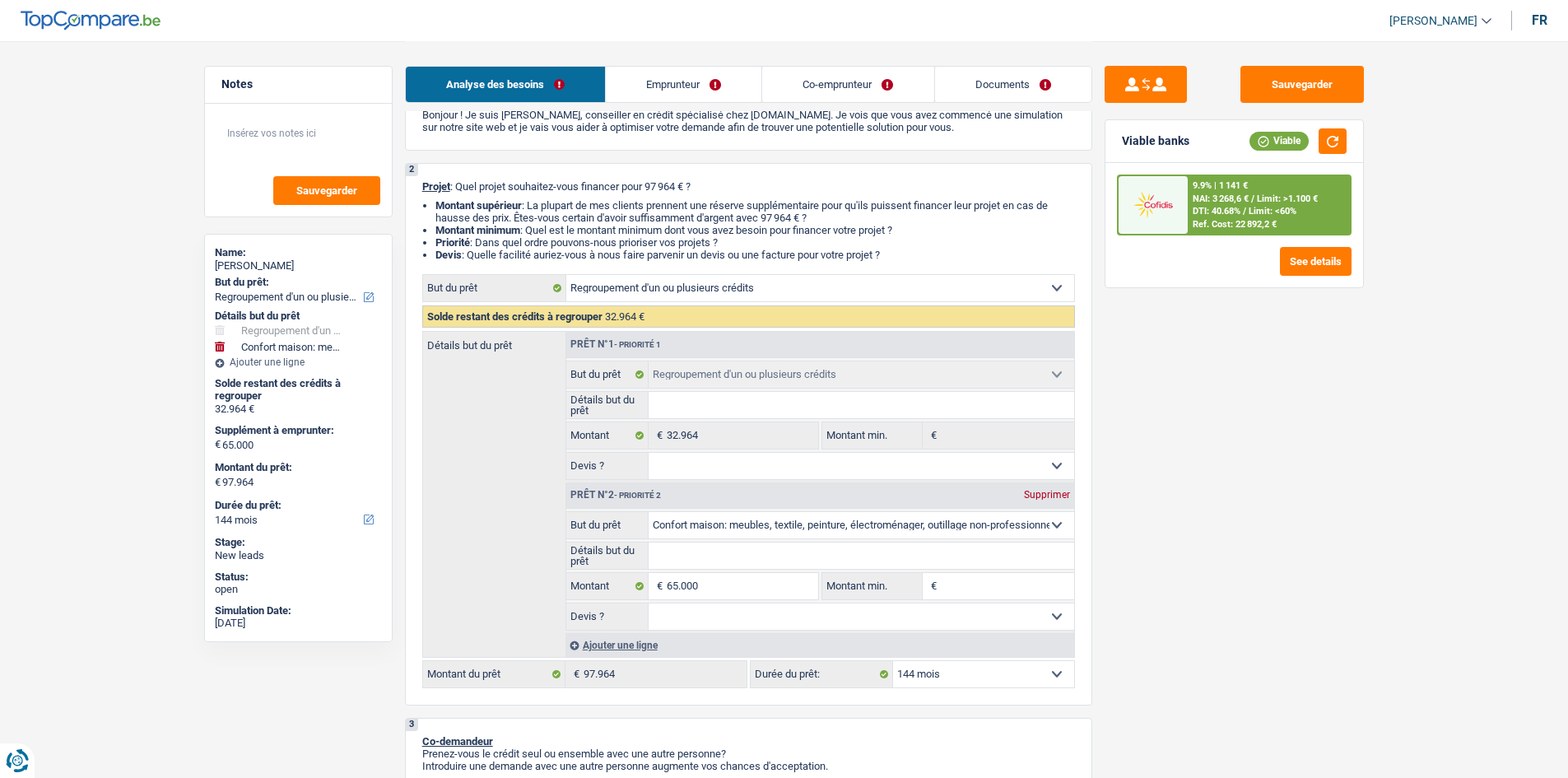
click at [1271, 188] on div "9.9% | 1 141 € NAI: 3 268,6 € / Limit: >1.100 € DTI: 40.68% / Limit: <60% Ref. …" at bounding box center [1269, 205] width 162 height 58
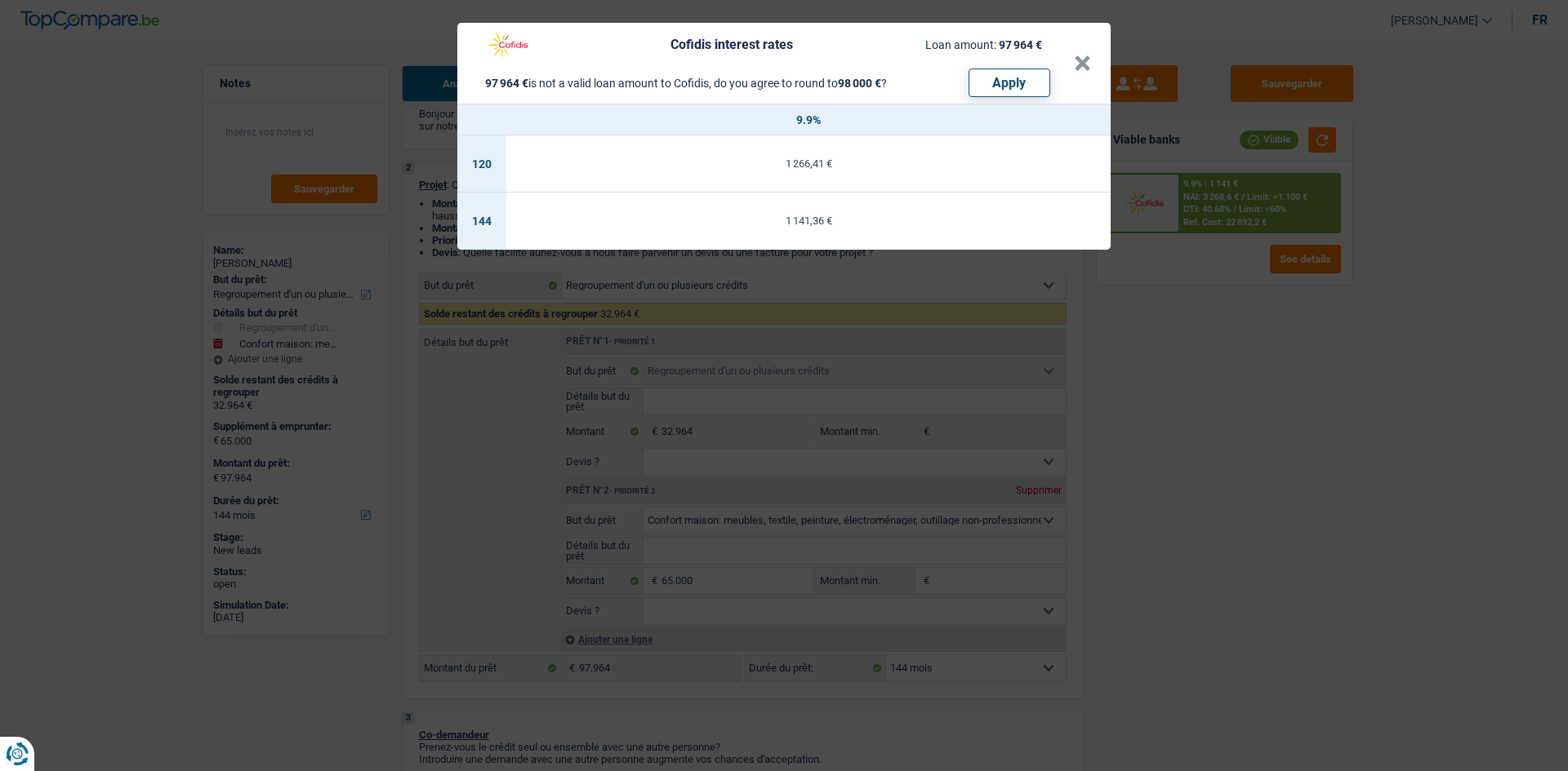
click at [1065, 65] on div "Cofidis interest rates Loan amount: 97 964 € 97 964 € is not a valid loan amoun…" at bounding box center [776, 64] width 597 height 68
click at [1077, 67] on button "×" at bounding box center [1082, 64] width 17 height 16
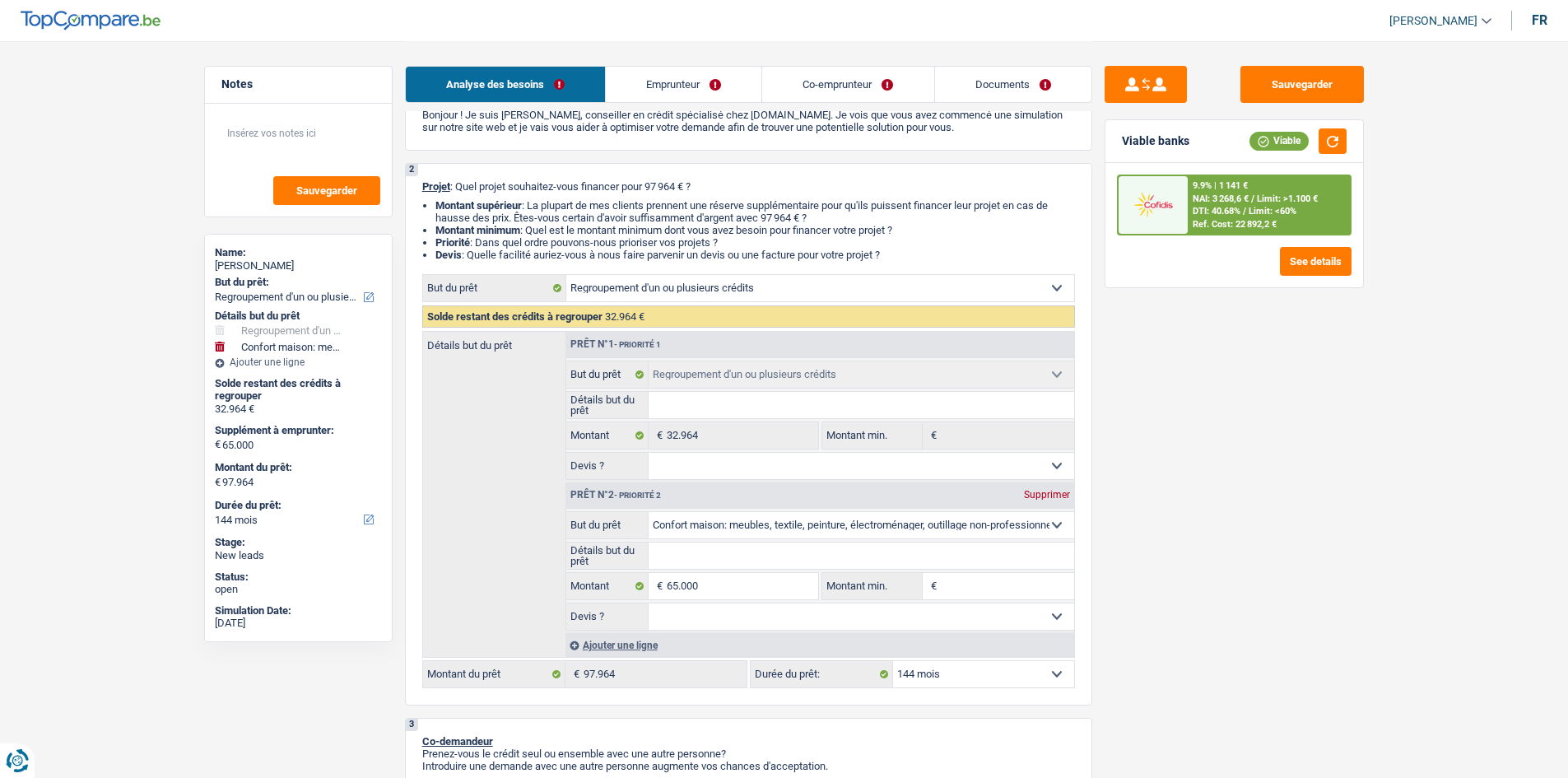
click at [969, 667] on select "12 mois 18 mois 24 mois 30 mois 36 mois 42 mois 48 mois 60 mois 72 mois 84 mois…" at bounding box center [984, 674] width 181 height 26
select select "120"
click at [893, 661] on select "12 mois 18 mois 24 mois 30 mois 36 mois 42 mois 48 mois 60 mois 72 mois 84 mois…" at bounding box center [984, 674] width 181 height 26
select select "120"
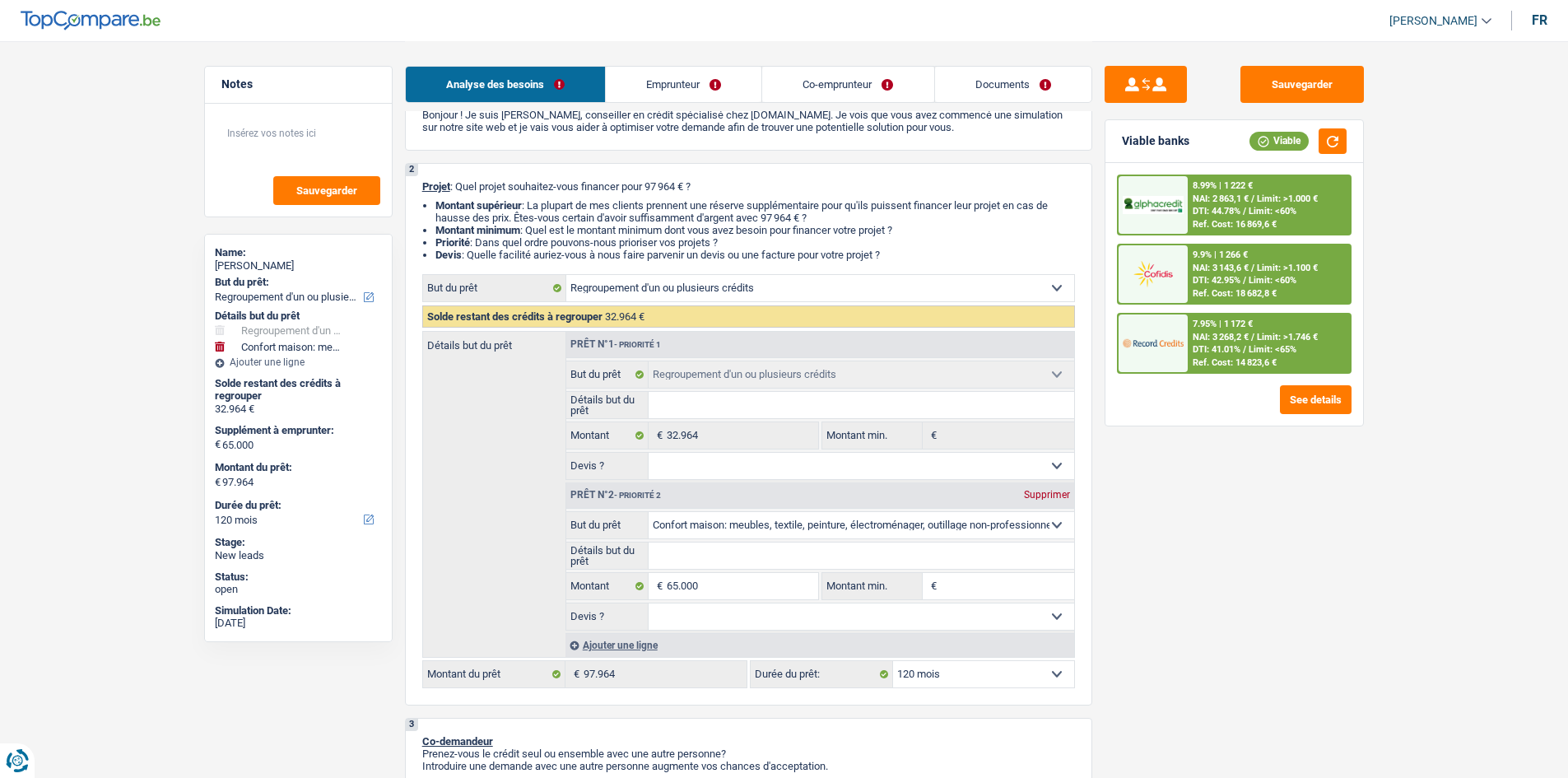
click at [1221, 351] on span "DTI: 41.01%" at bounding box center [1216, 350] width 48 height 11
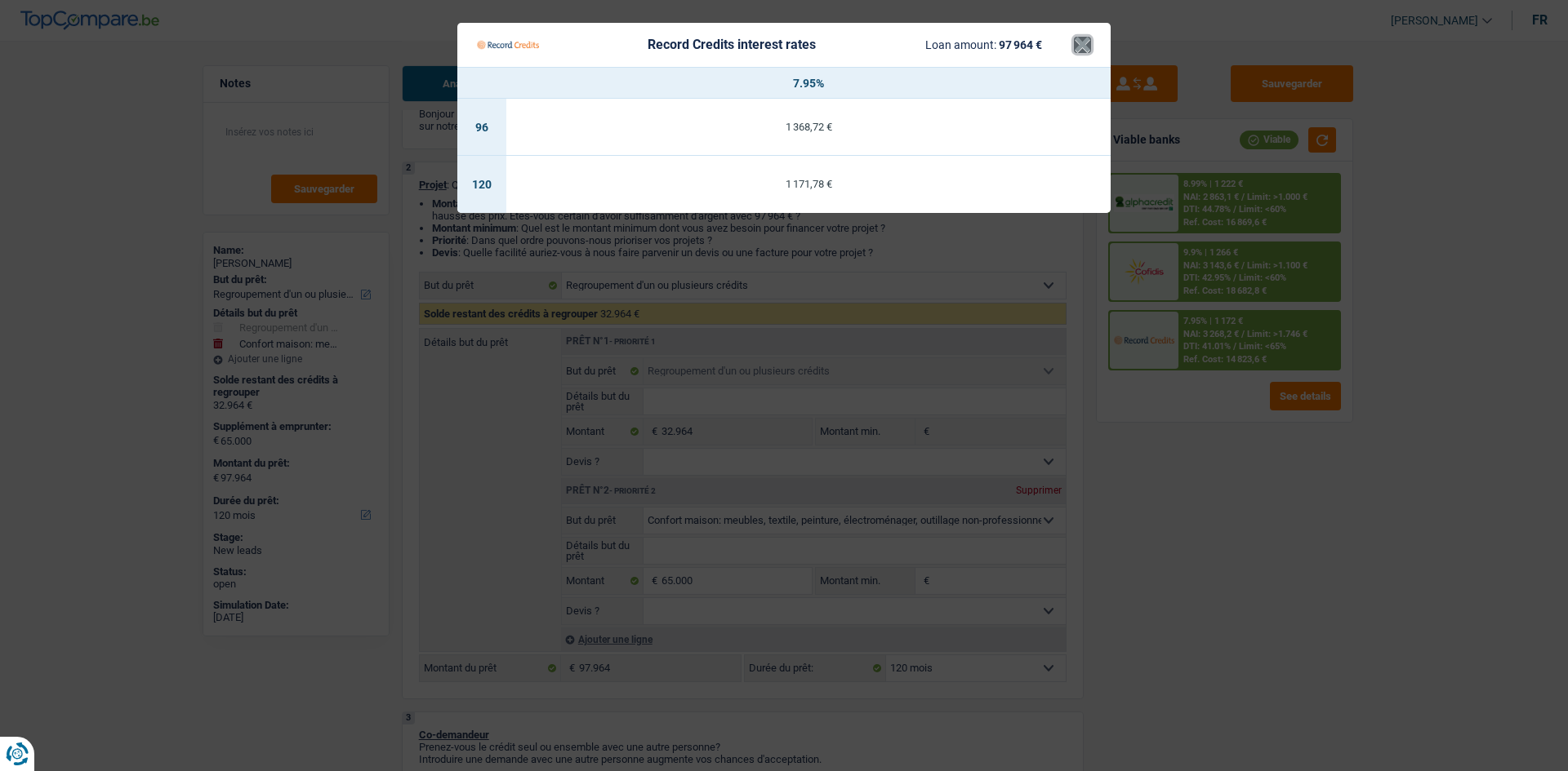
click at [1083, 48] on button "×" at bounding box center [1082, 45] width 17 height 16
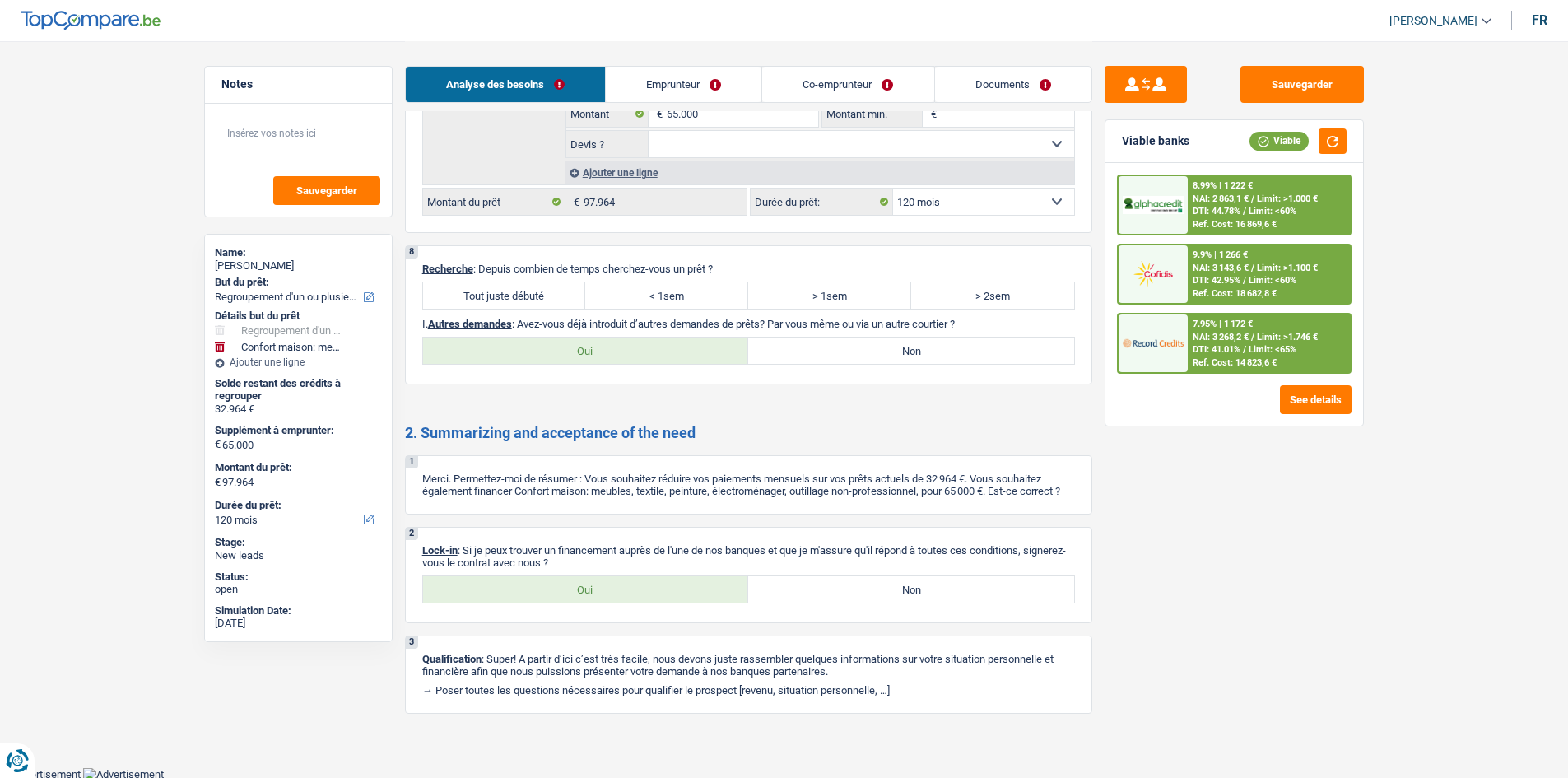
scroll to position [2559, 0]
click at [564, 583] on label "Oui" at bounding box center [586, 587] width 326 height 26
click at [564, 583] on input "Oui" at bounding box center [586, 587] width 326 height 26
radio input "true"
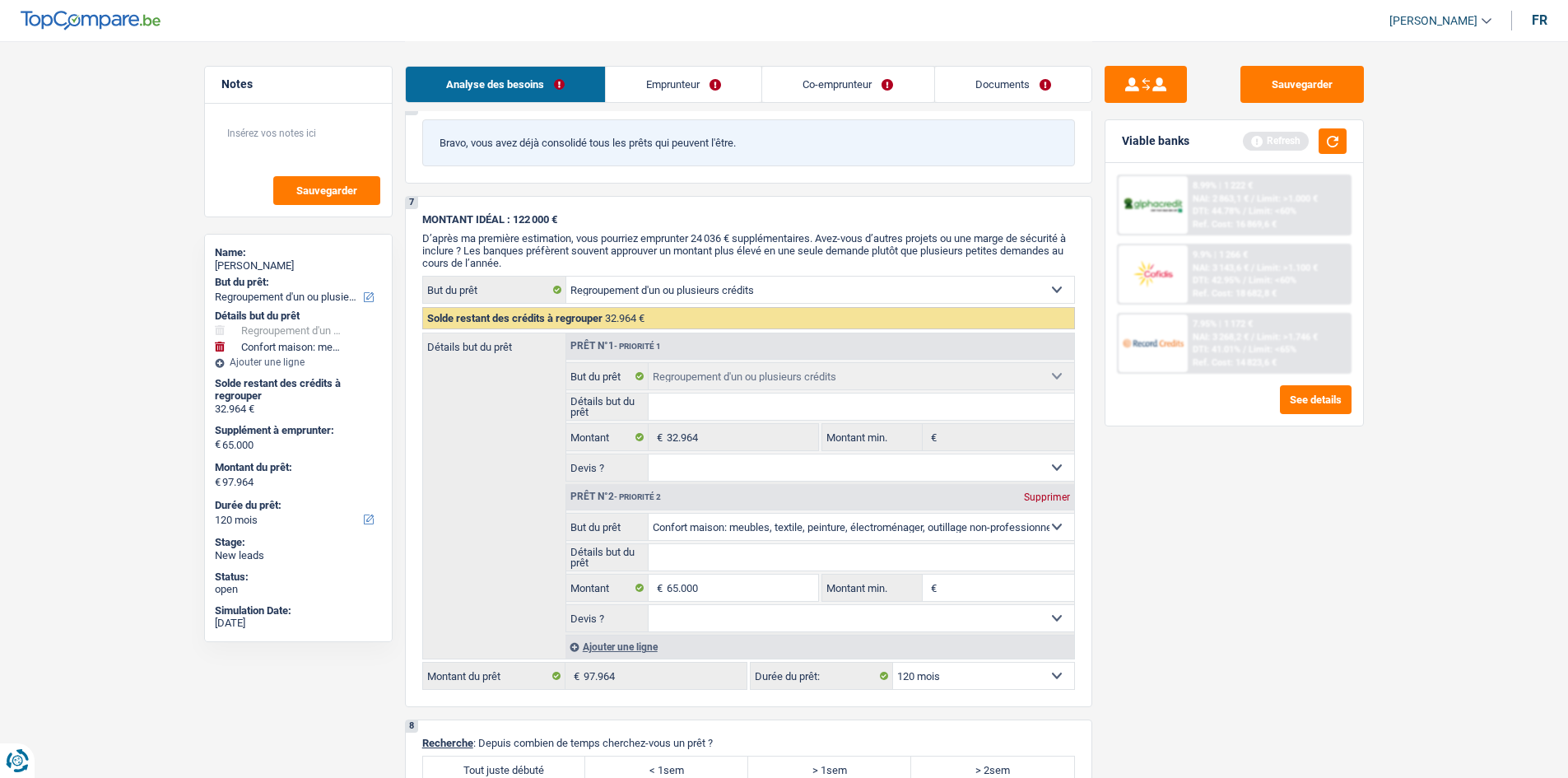
scroll to position [1817, 0]
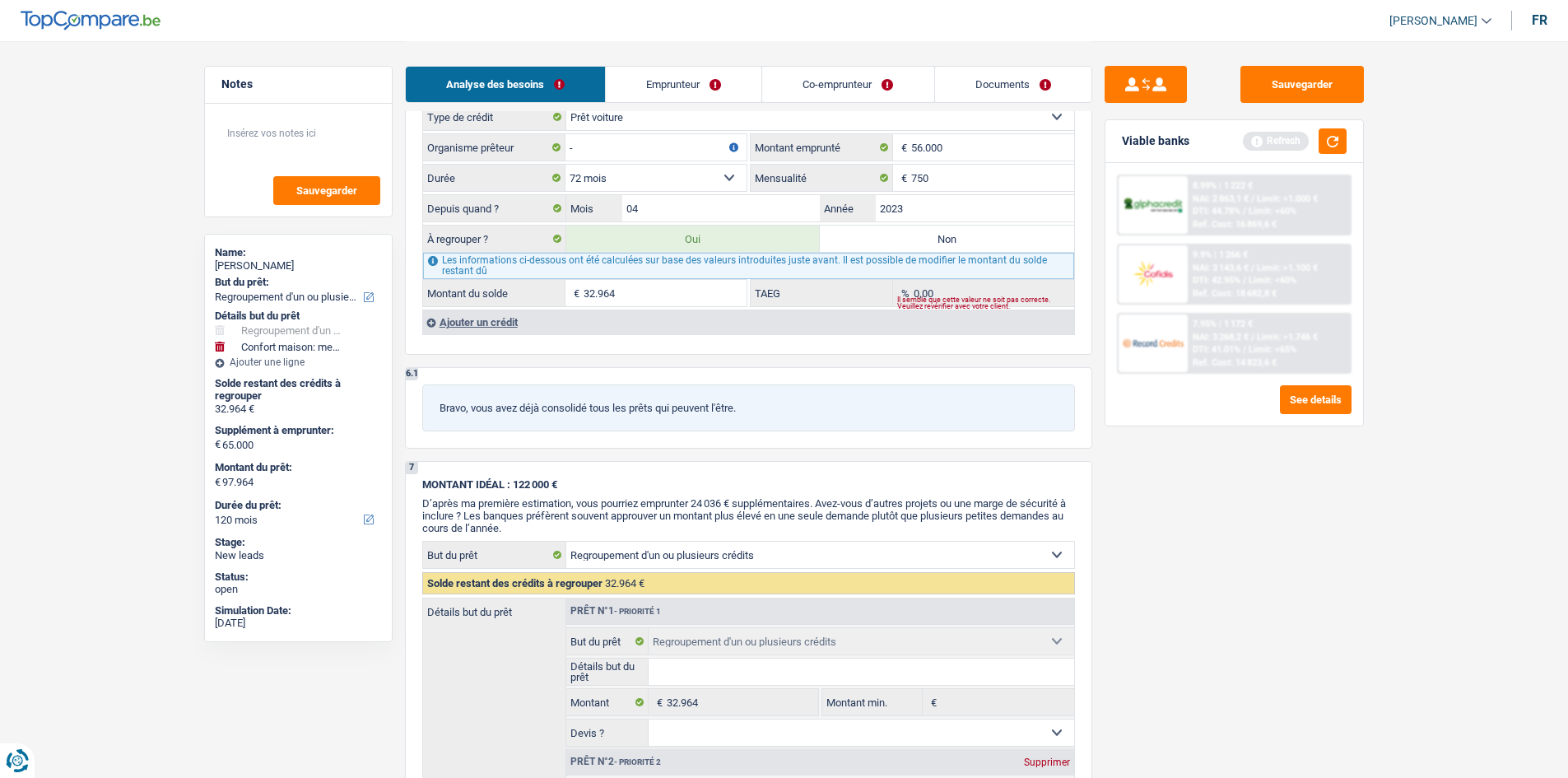
click at [660, 87] on link "Emprunteur" at bounding box center [684, 84] width 156 height 35
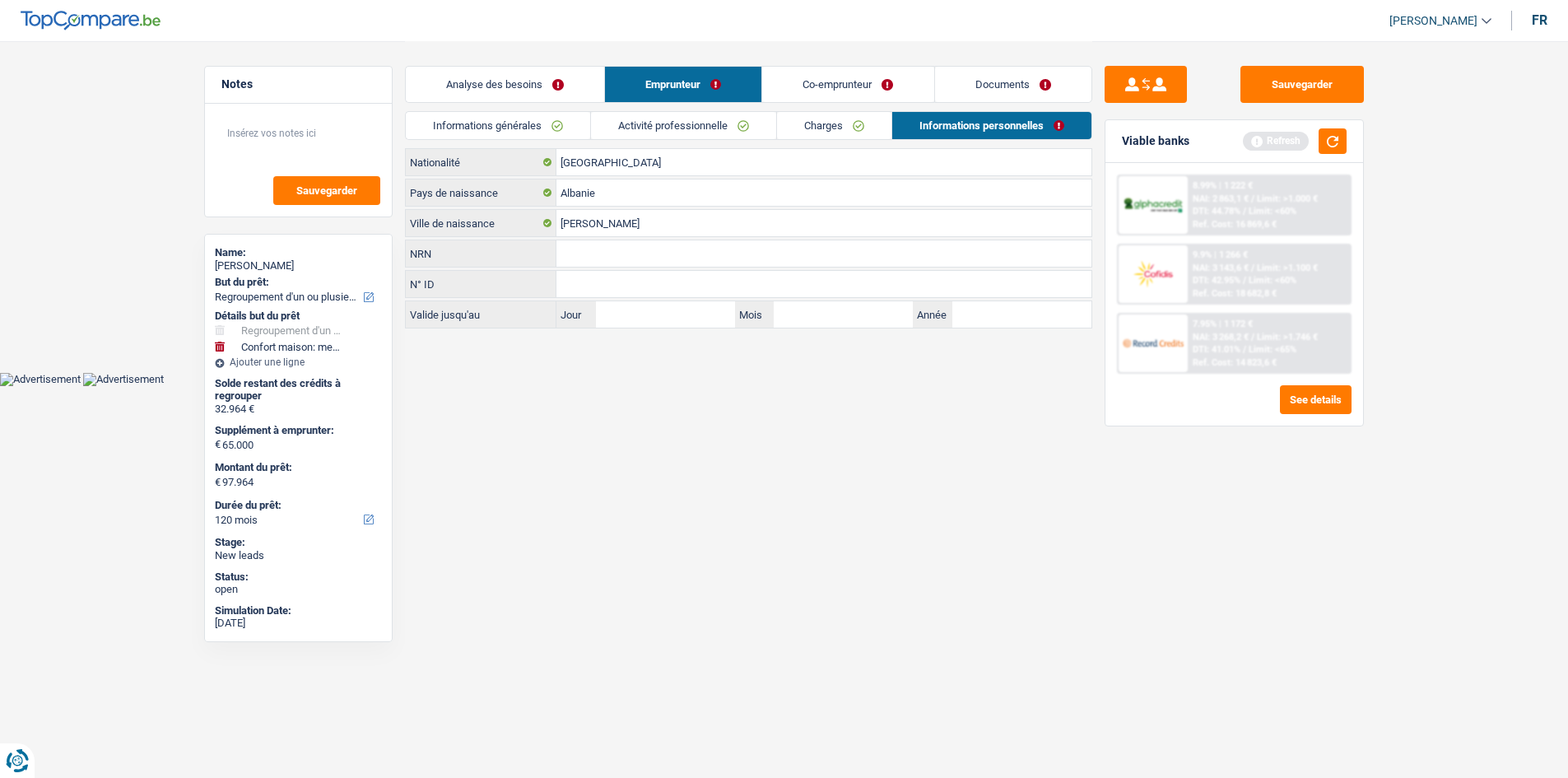
scroll to position [0, 0]
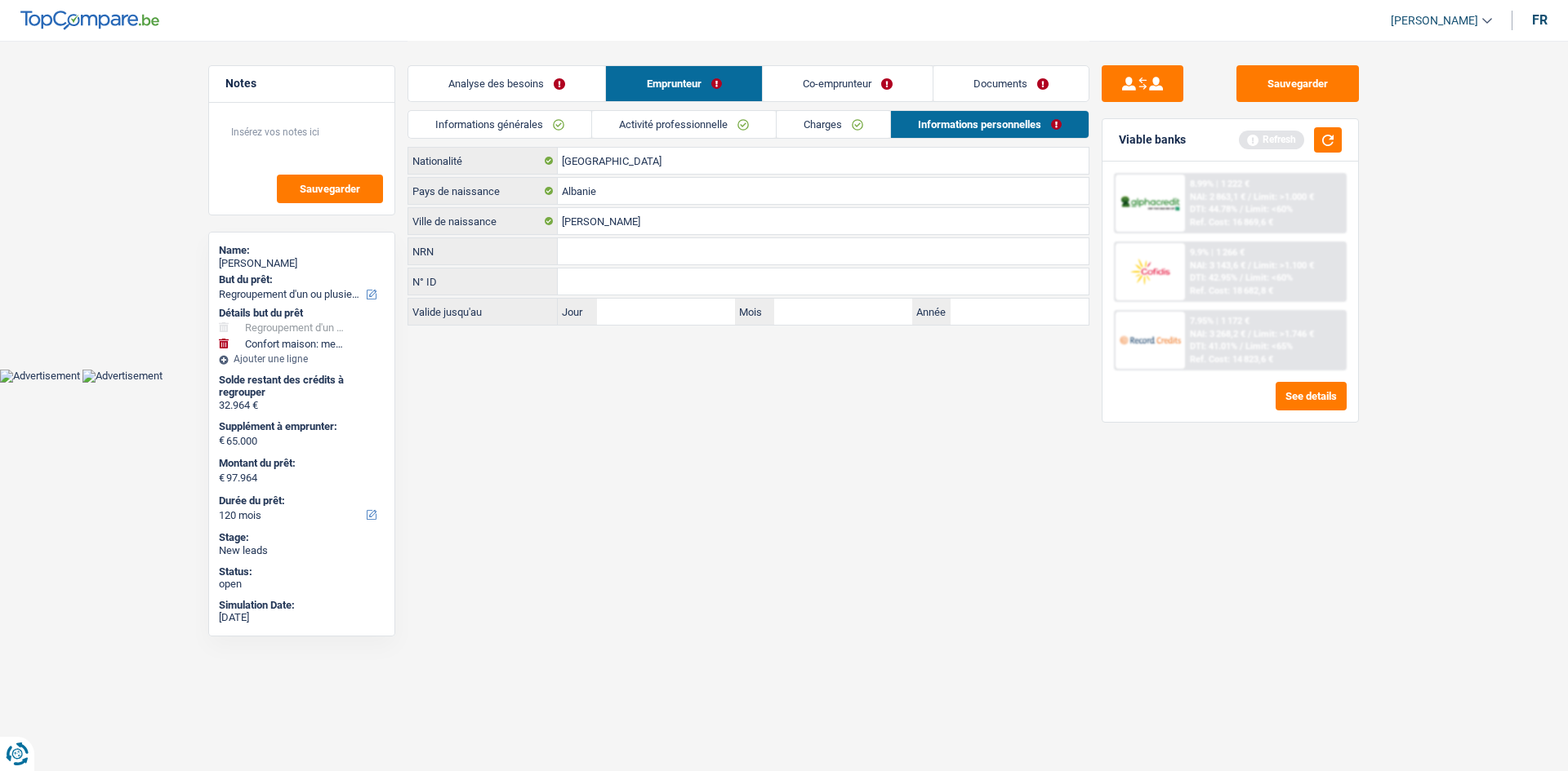
click at [523, 117] on link "Informations générales" at bounding box center [500, 125] width 183 height 27
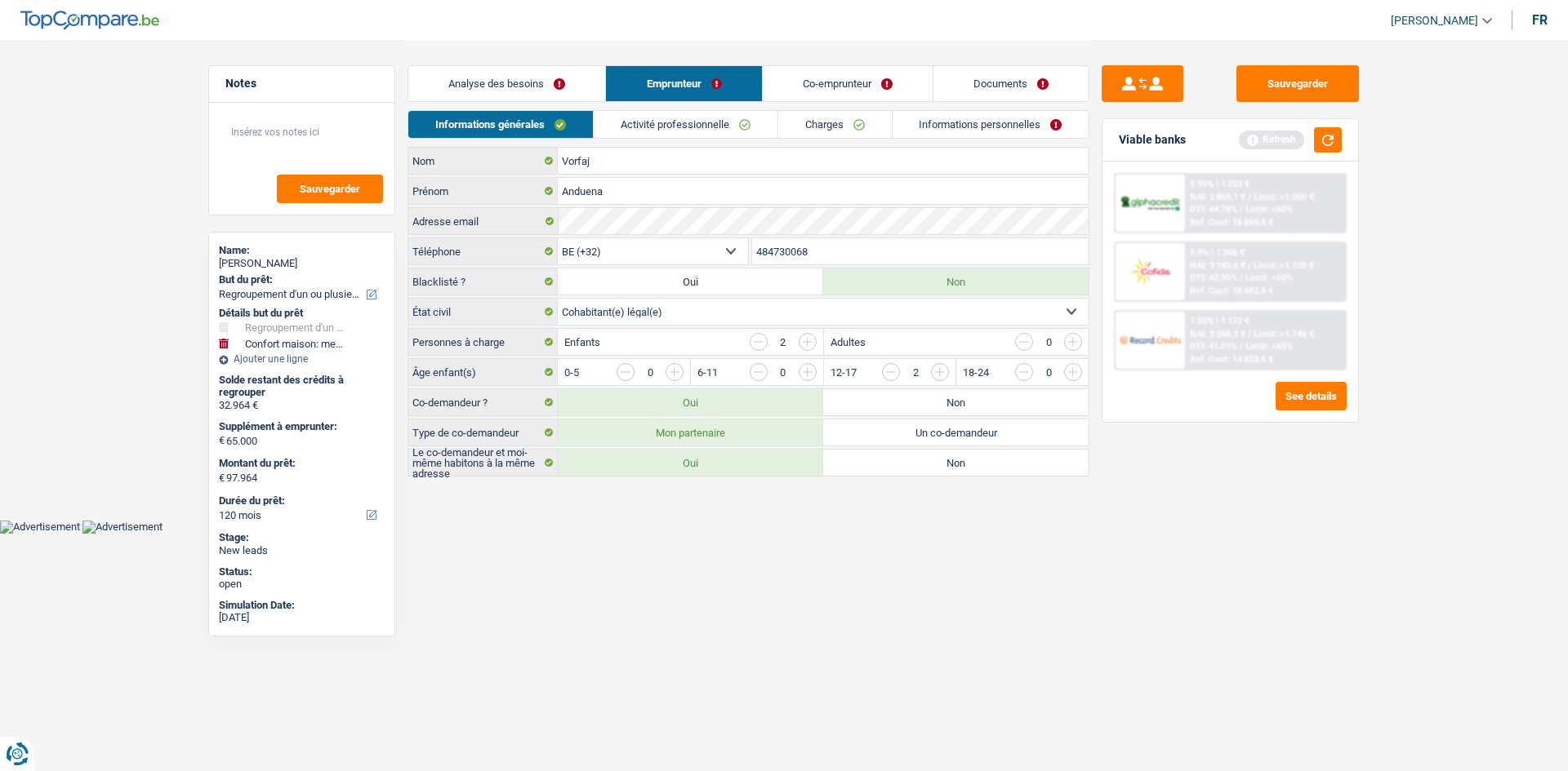
click at [818, 125] on link "Charges" at bounding box center [835, 125] width 114 height 27
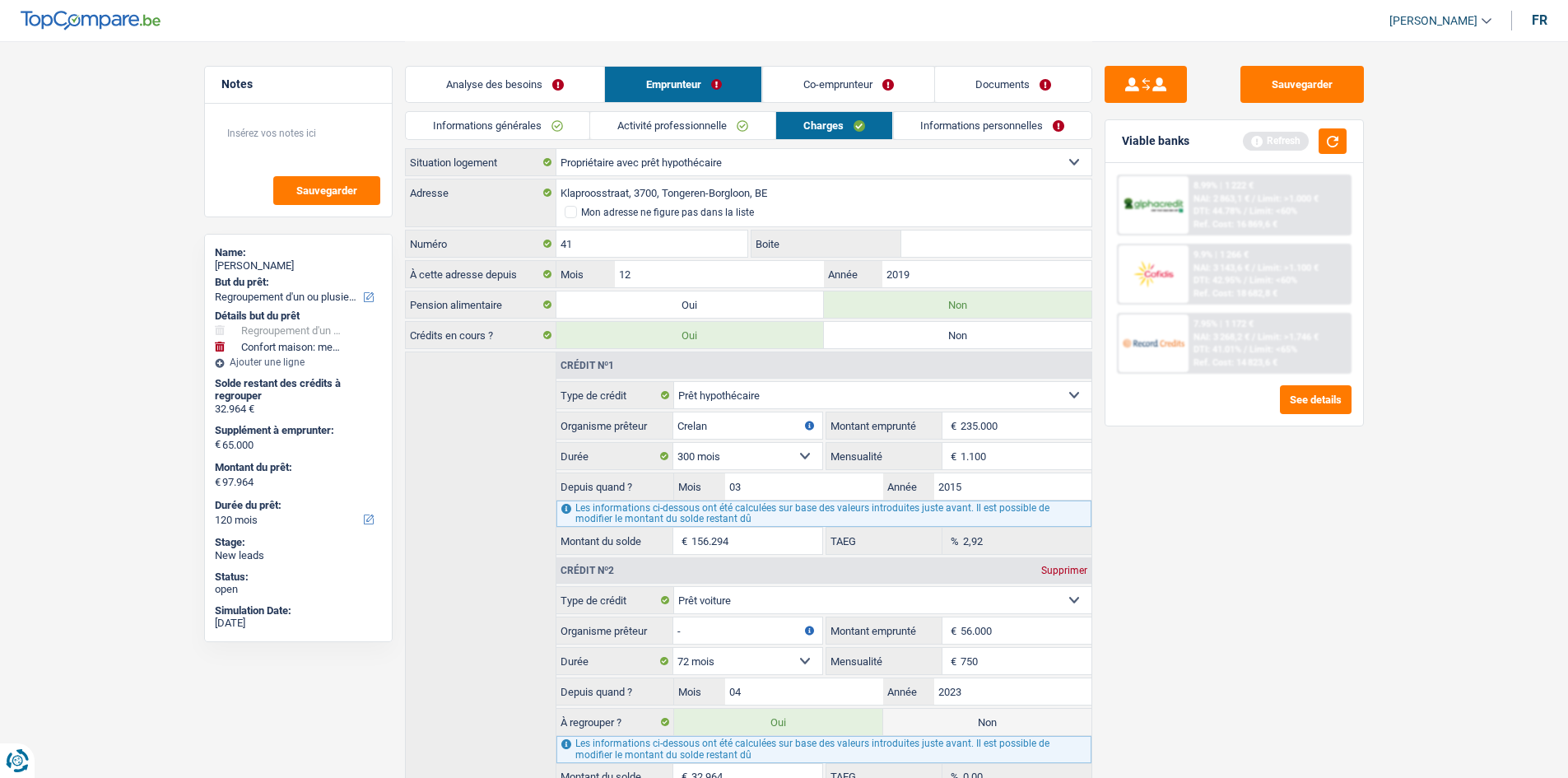
click at [749, 111] on li "Activité professionnelle" at bounding box center [683, 126] width 186 height 29
click at [733, 119] on link "Activité professionnelle" at bounding box center [683, 126] width 185 height 27
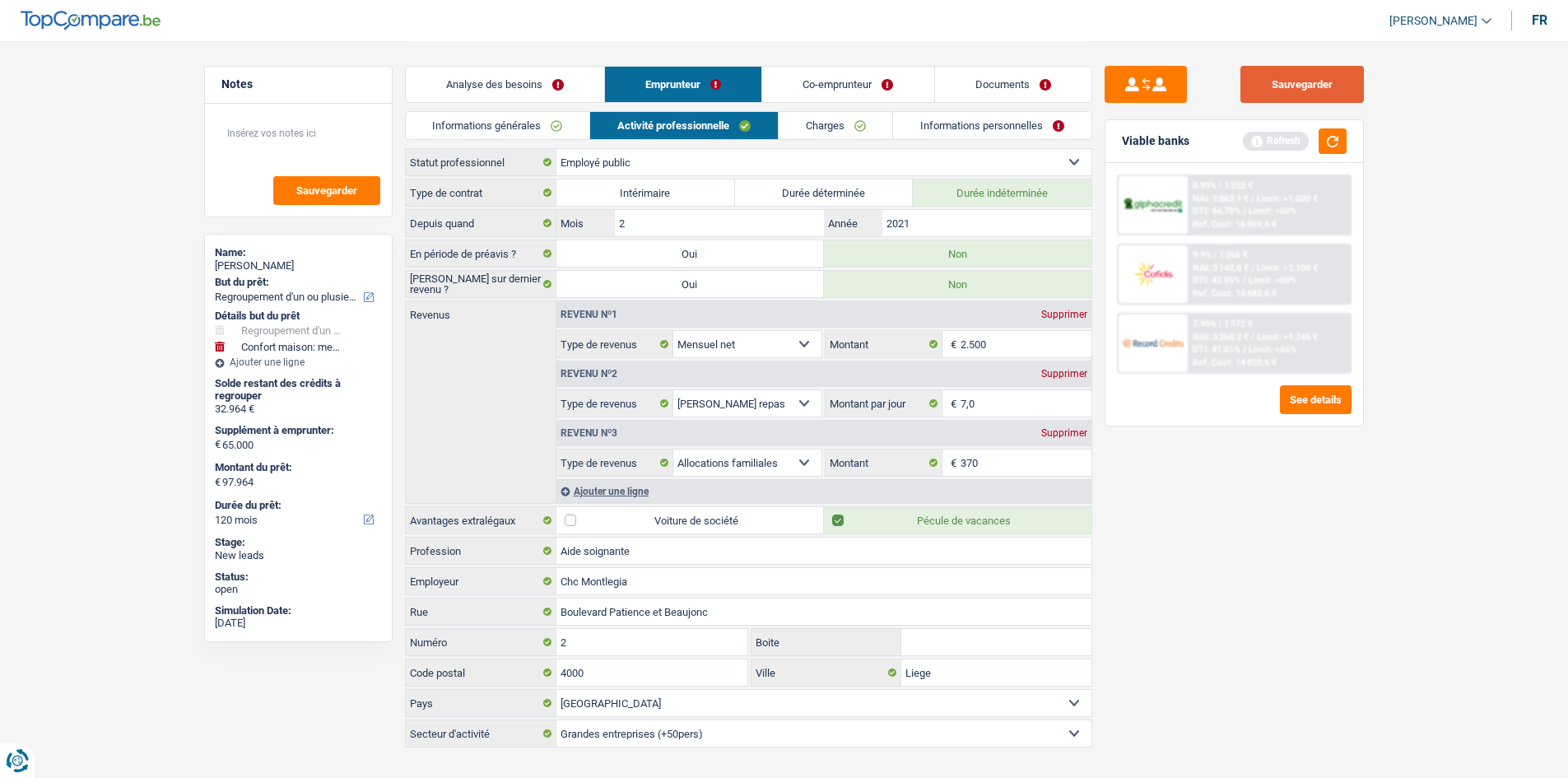
click at [1287, 88] on button "Sauvegarder" at bounding box center [1302, 84] width 124 height 37
click at [1322, 137] on button "button" at bounding box center [1333, 141] width 28 height 25
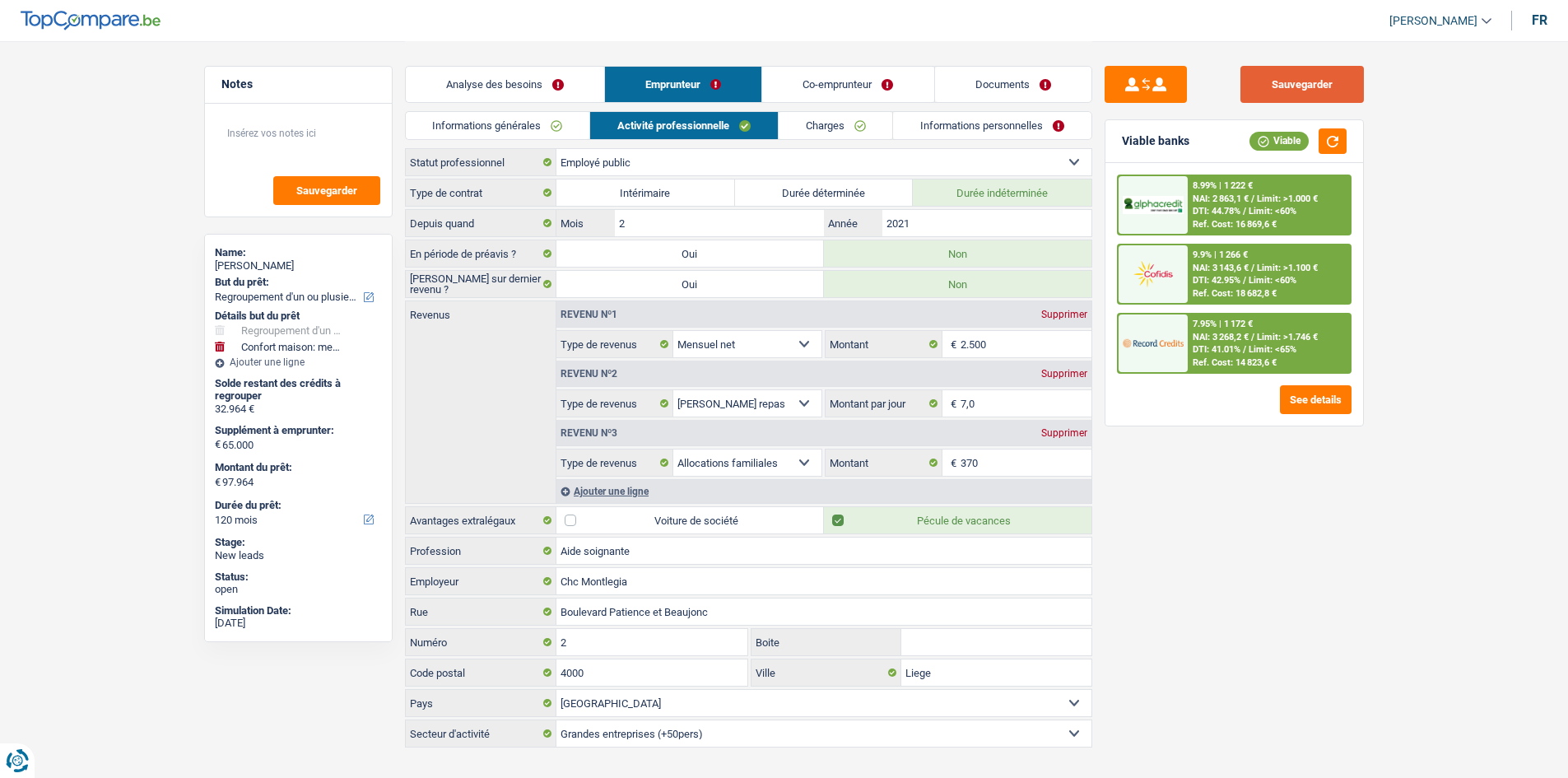
click at [1302, 96] on button "Sauvegarder" at bounding box center [1302, 84] width 124 height 37
click at [1262, 79] on button "Sauvegarder" at bounding box center [1302, 84] width 124 height 37
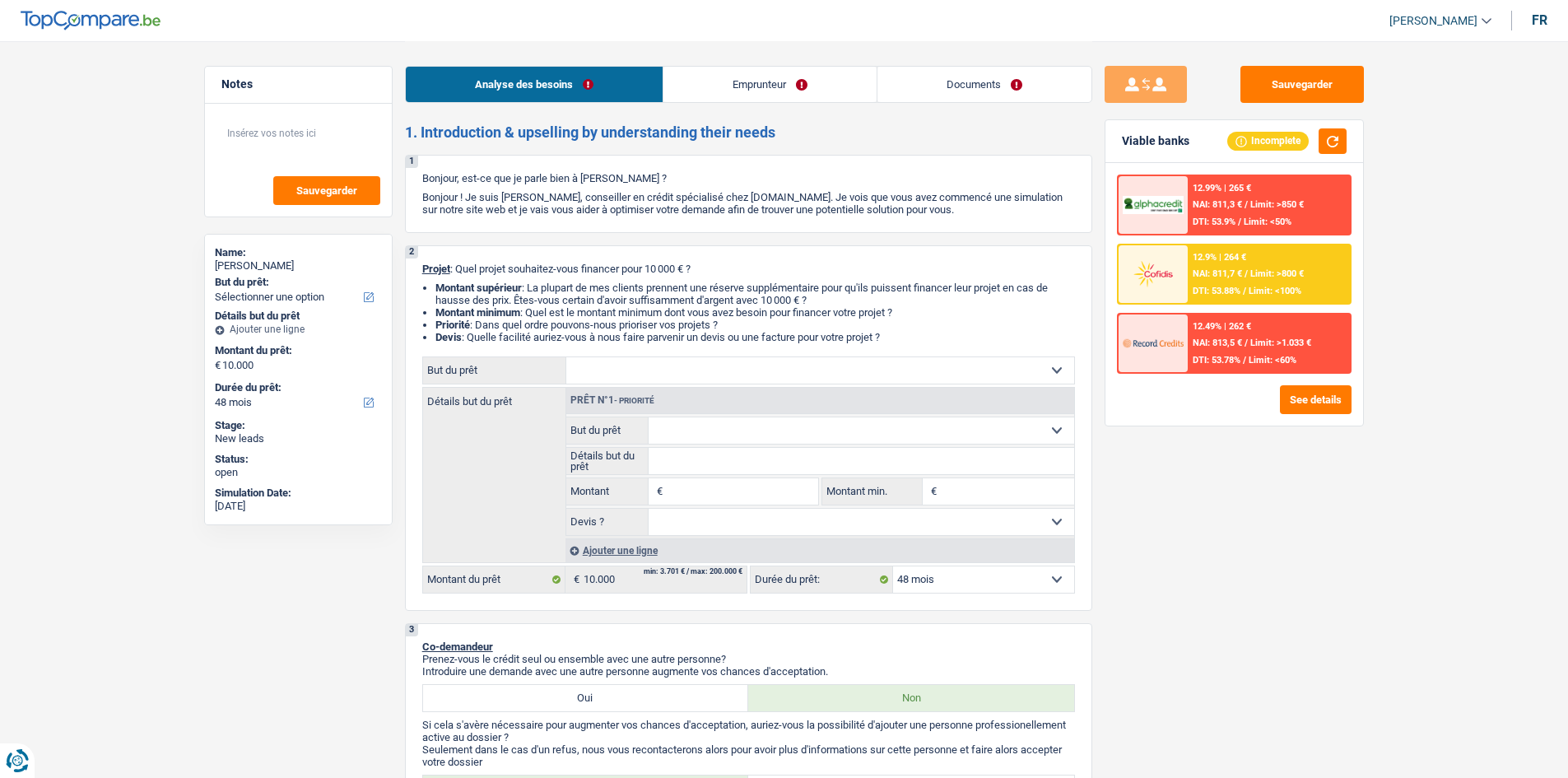
select select "48"
select select "retired"
select select "pension"
select select "rents"
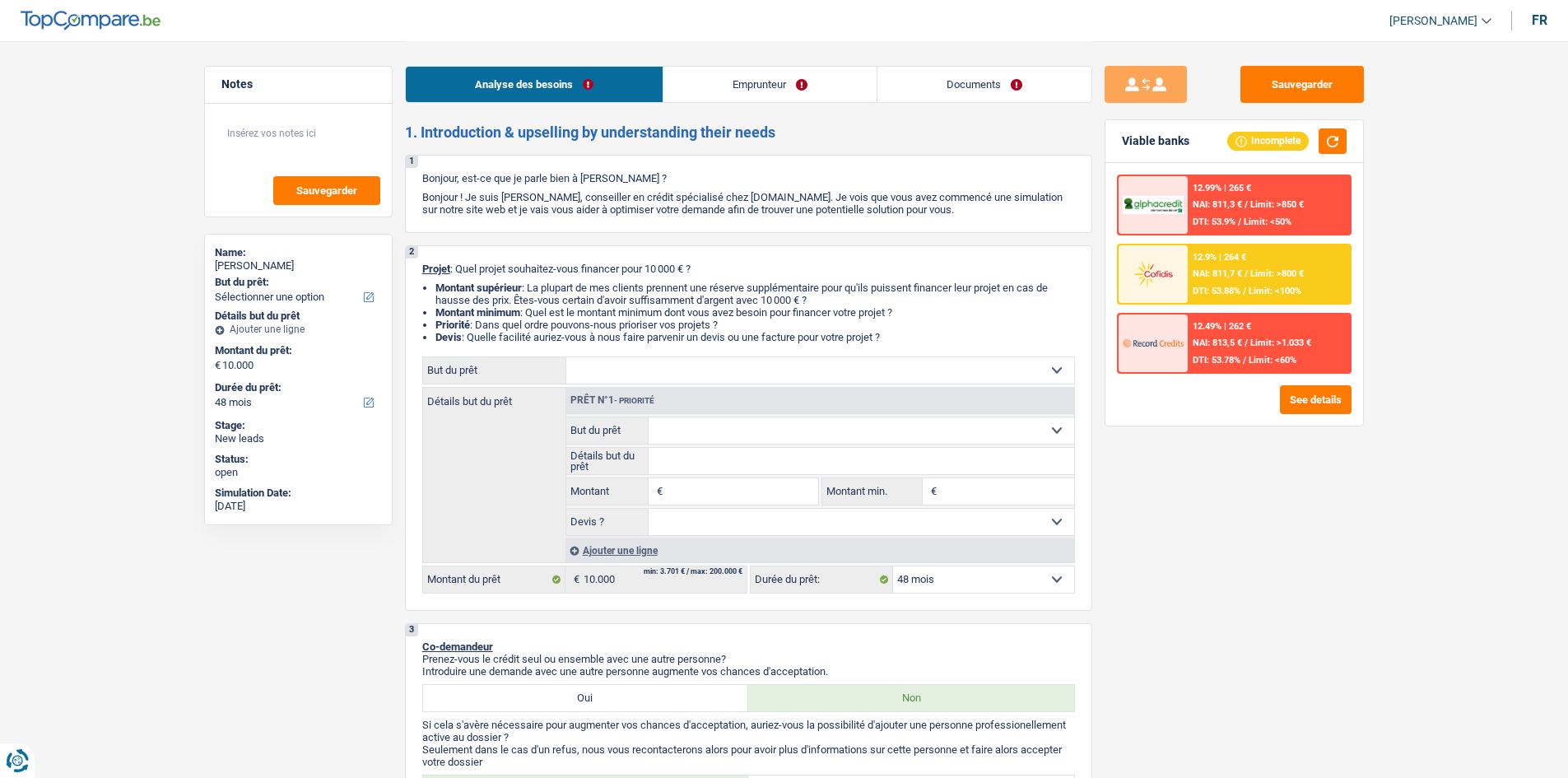
select select "48"
select select "32"
select select "married"
click at [926, 96] on link "Documents" at bounding box center [985, 84] width 214 height 35
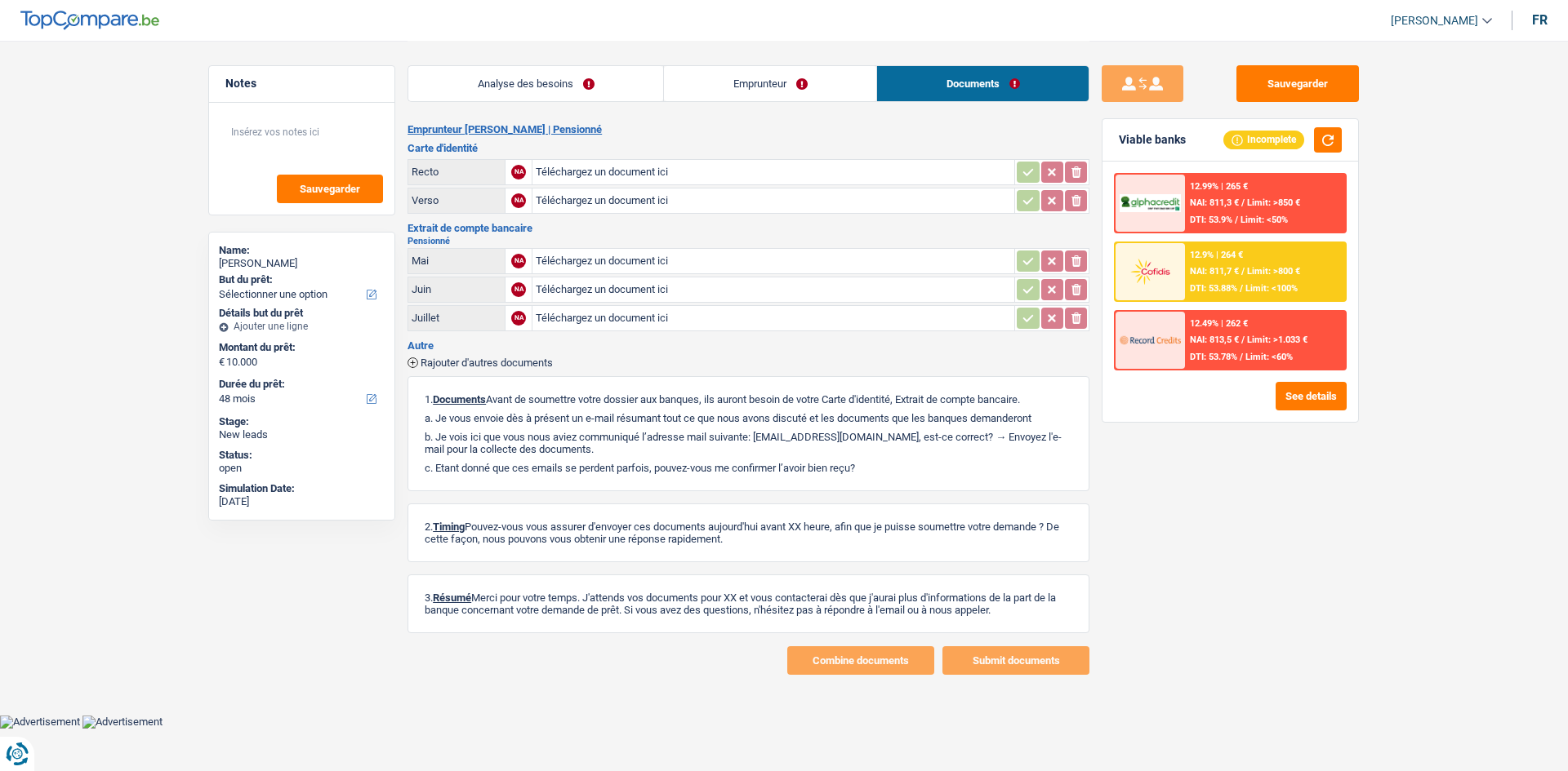
click at [741, 96] on link "Emprunteur" at bounding box center [770, 83] width 213 height 35
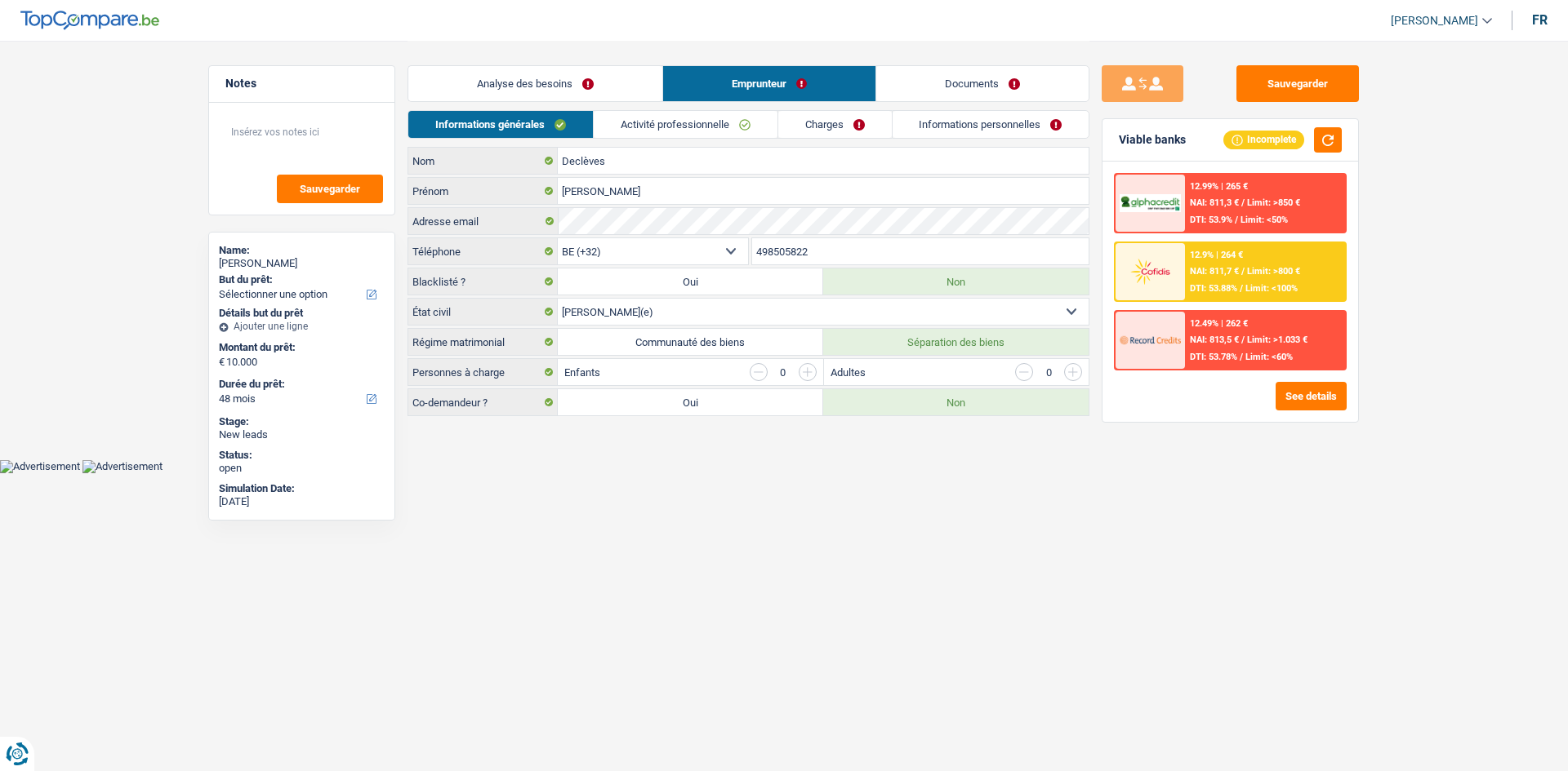
click at [559, 89] on link "Analyse des besoins" at bounding box center [535, 83] width 254 height 35
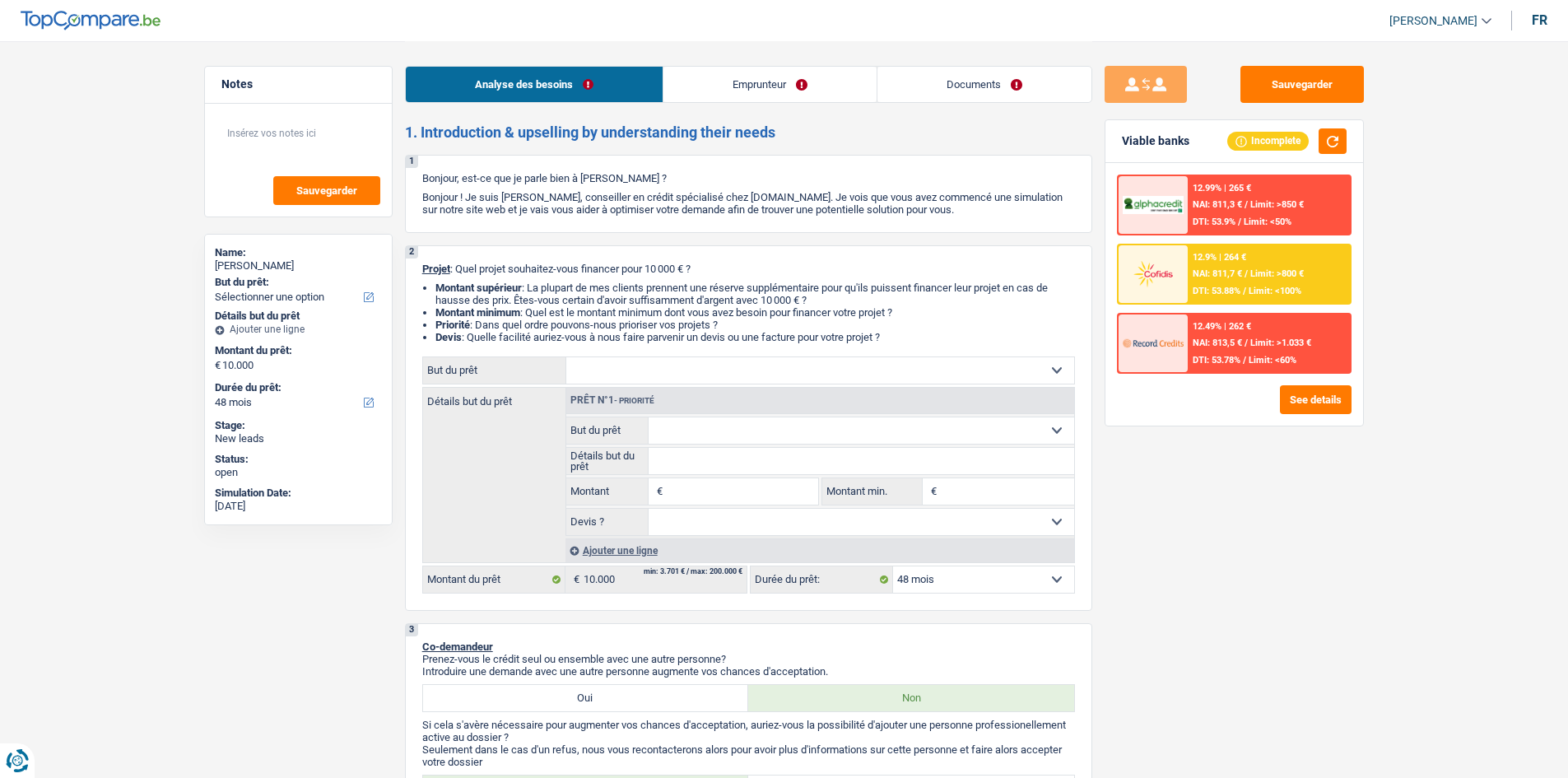
click at [773, 85] on link "Emprunteur" at bounding box center [770, 84] width 213 height 35
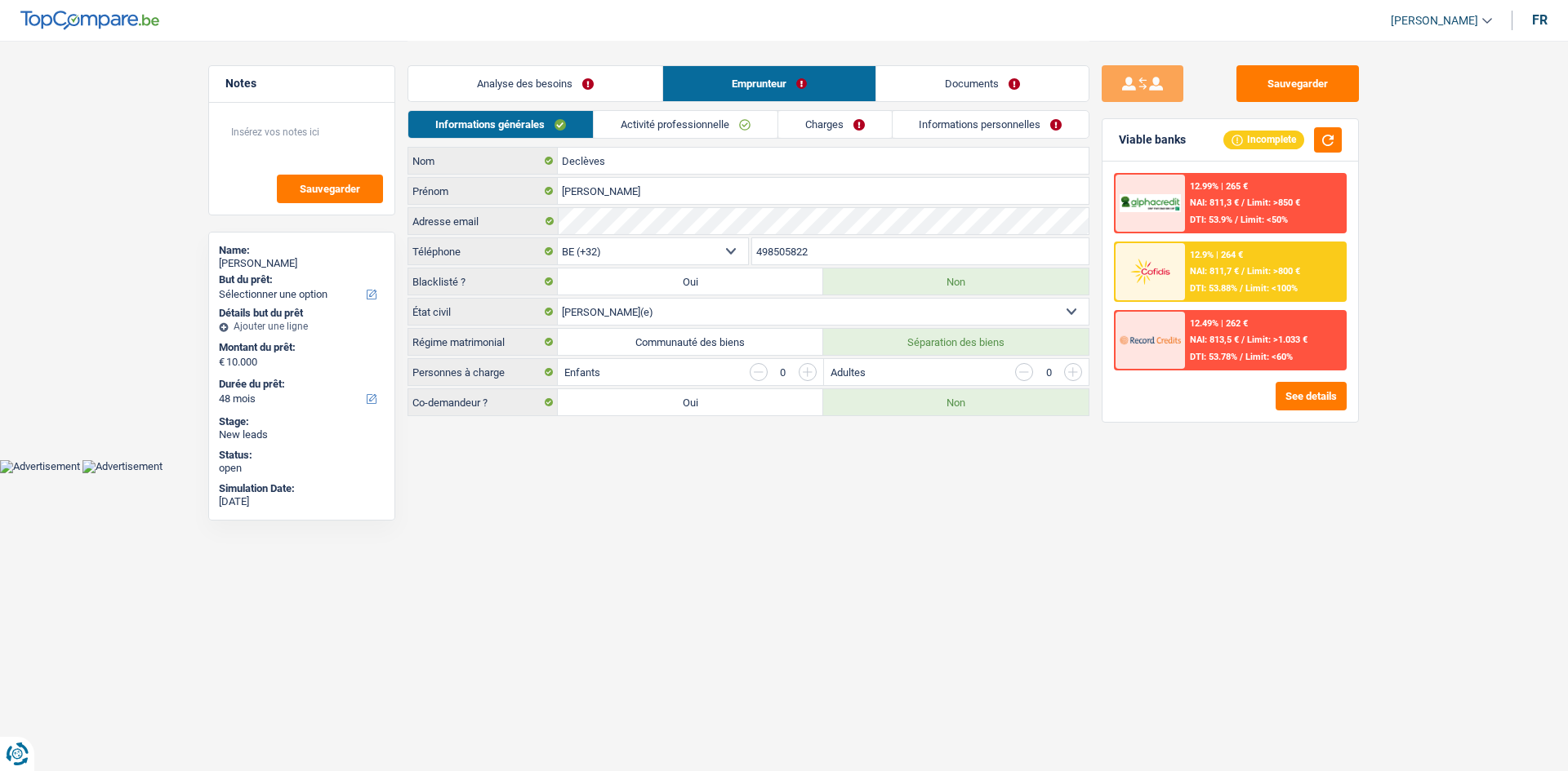
click at [914, 79] on link "Documents" at bounding box center [982, 83] width 213 height 35
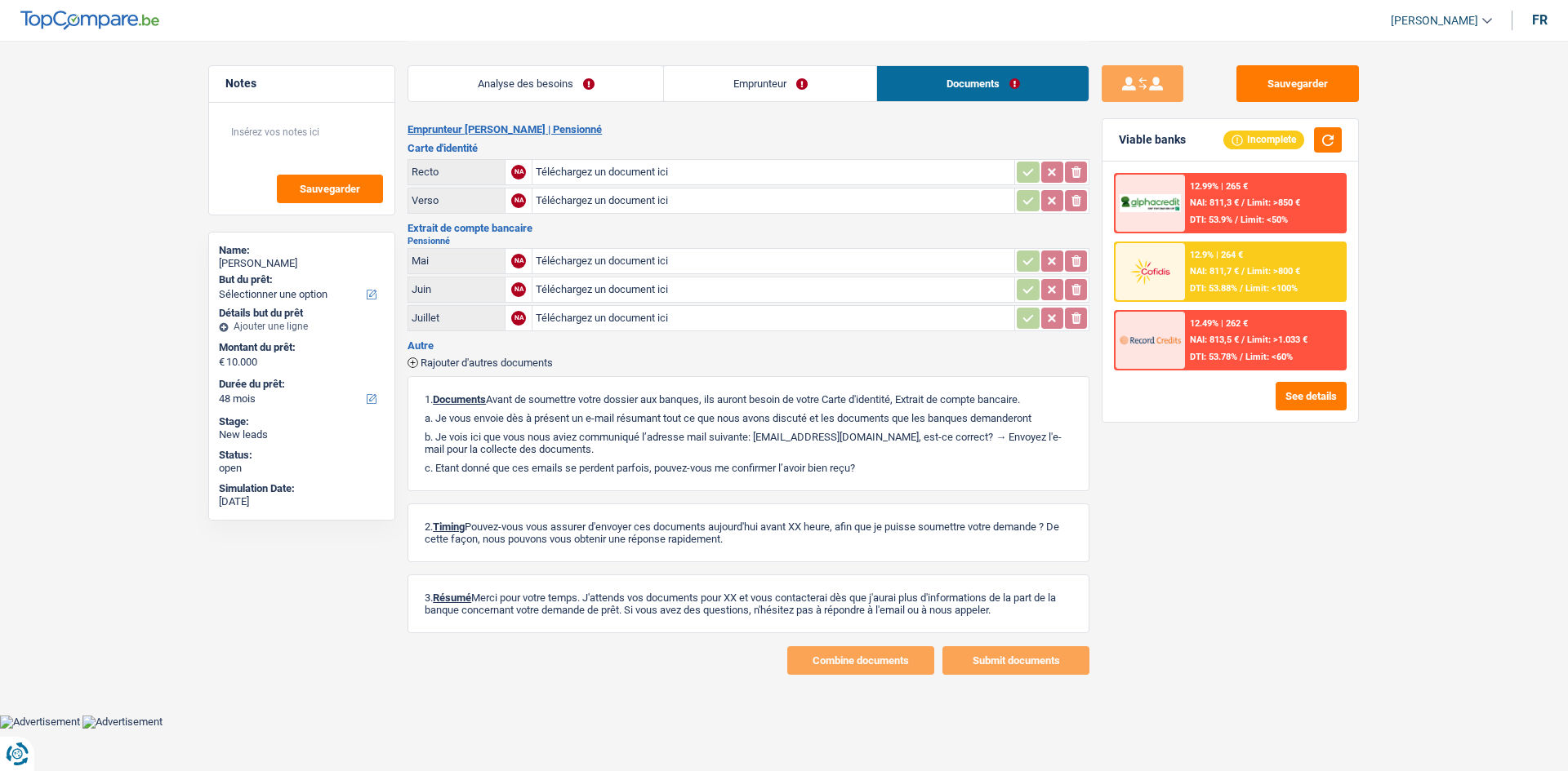
click at [600, 91] on link "Analyse des besoins" at bounding box center [536, 83] width 255 height 35
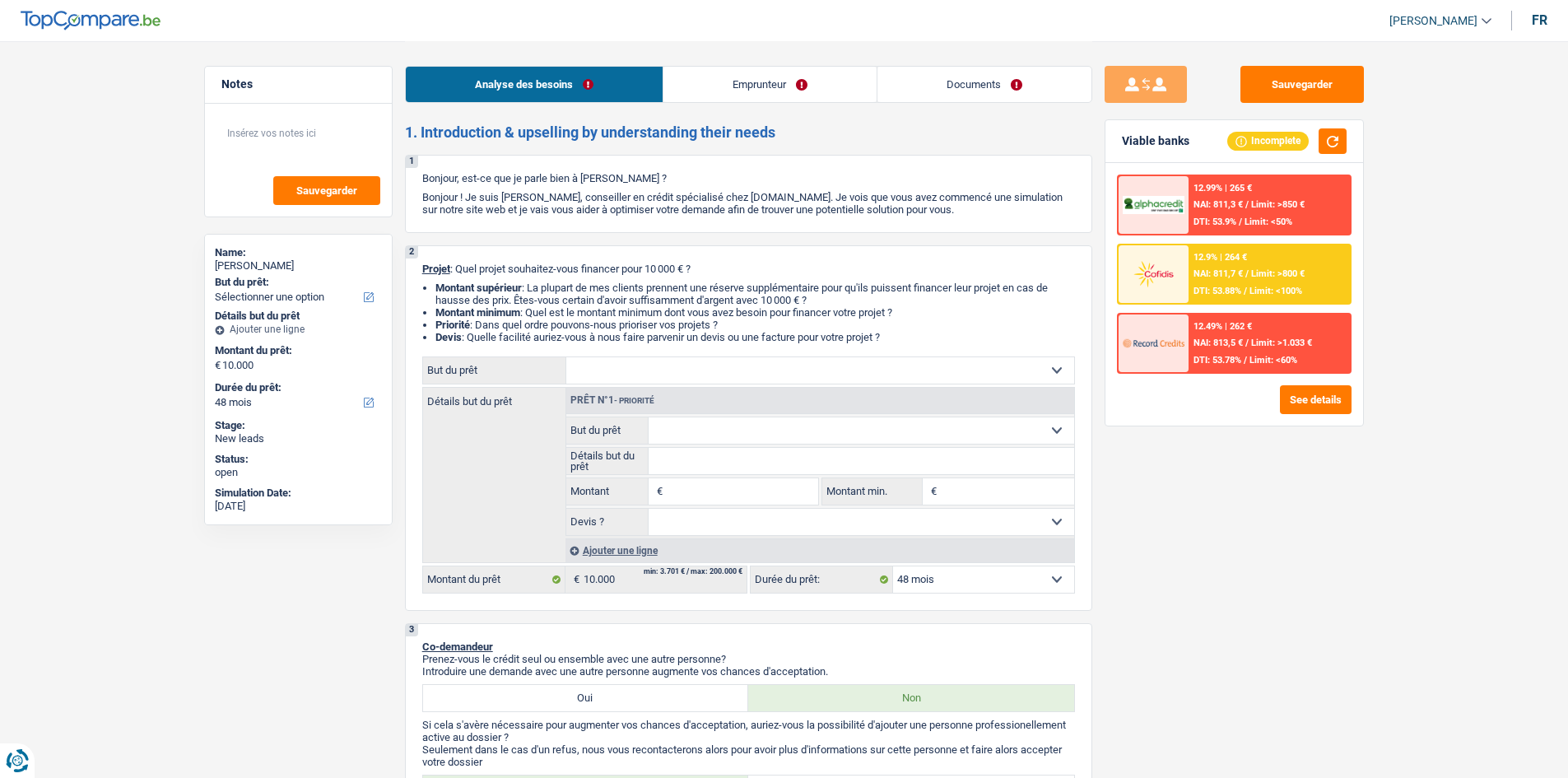
click at [811, 88] on link "Emprunteur" at bounding box center [770, 84] width 213 height 35
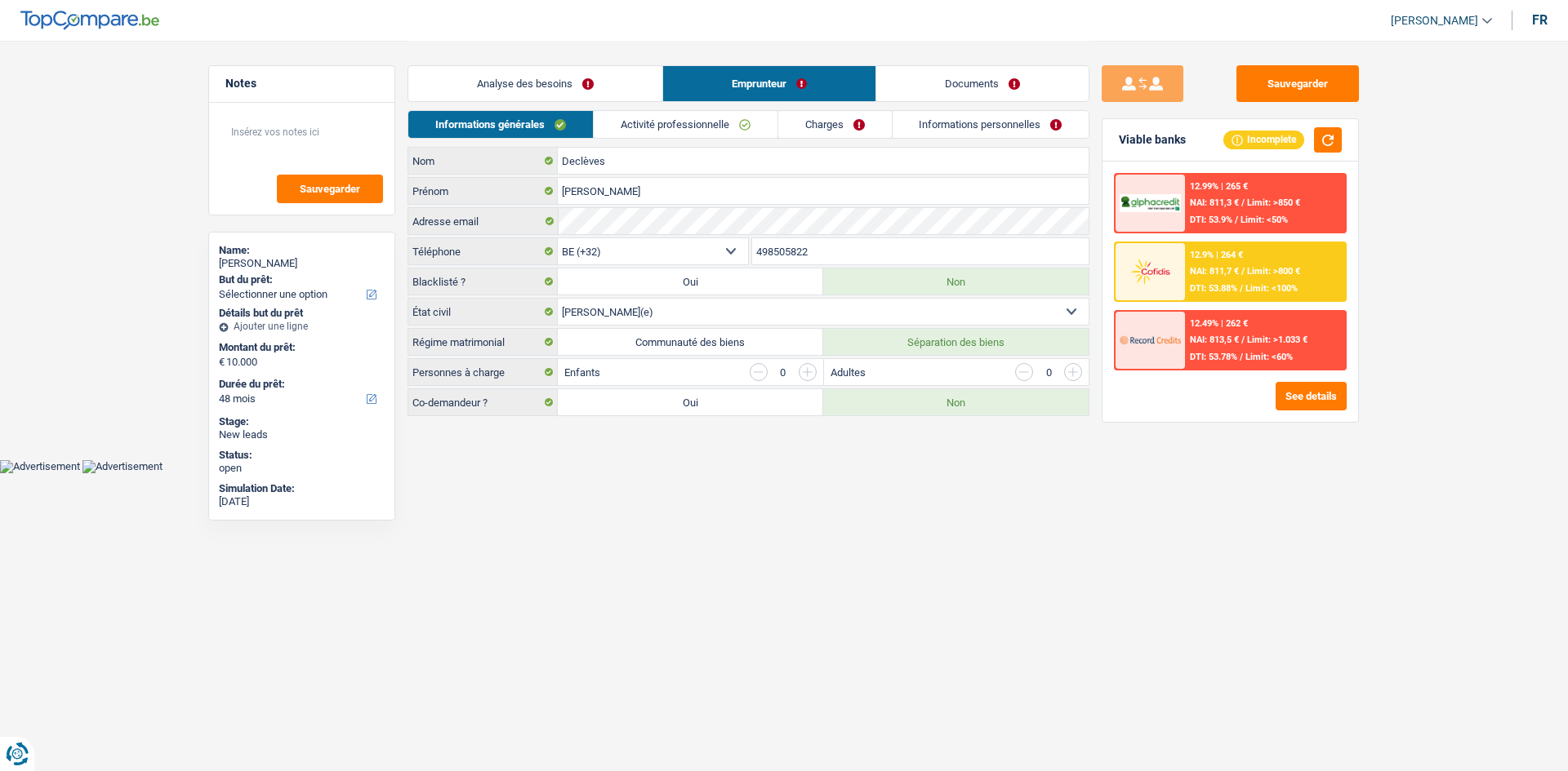
click at [579, 86] on link "Analyse des besoins" at bounding box center [535, 83] width 254 height 35
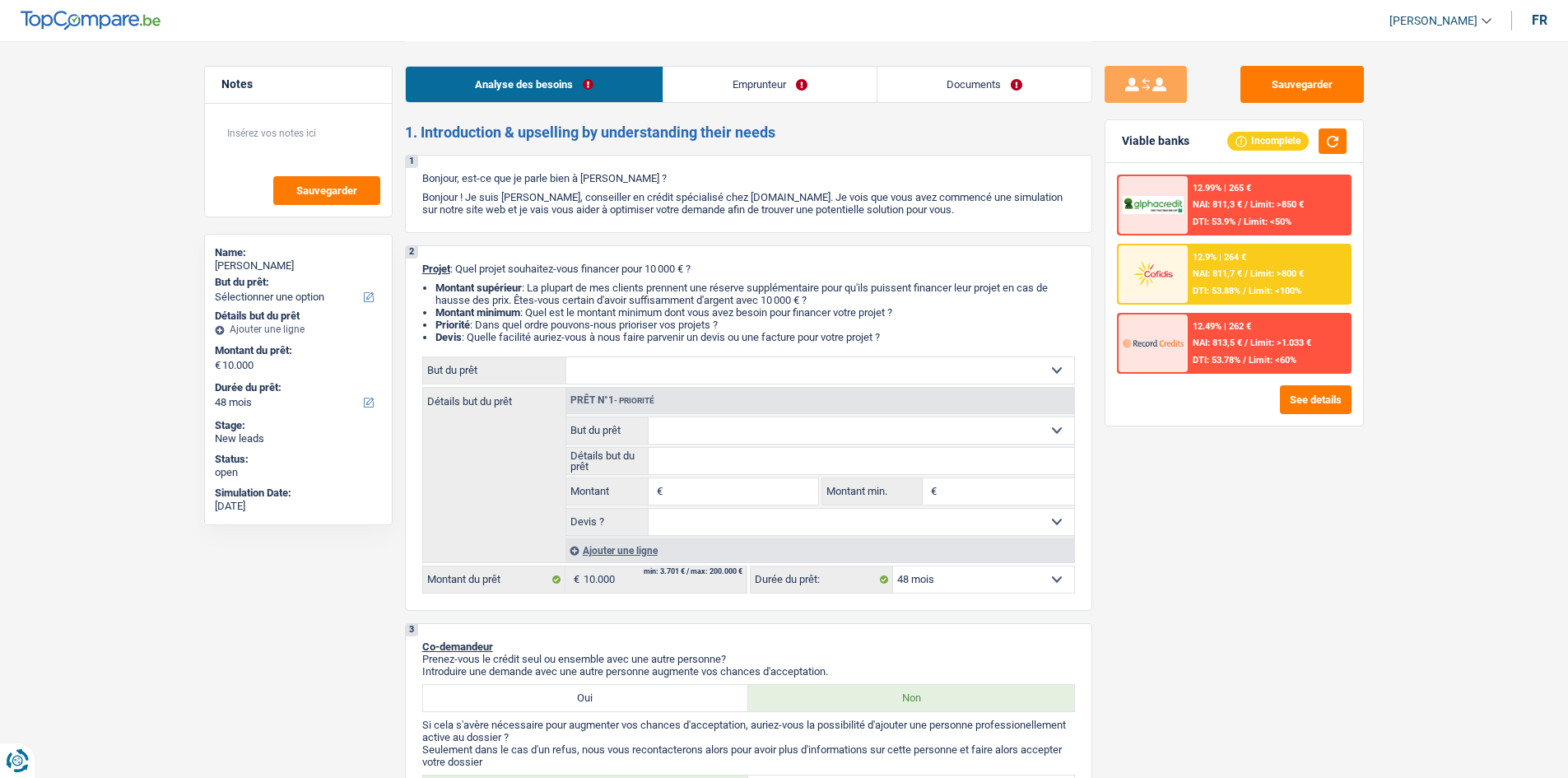
click at [849, 91] on link "Emprunteur" at bounding box center [770, 84] width 213 height 35
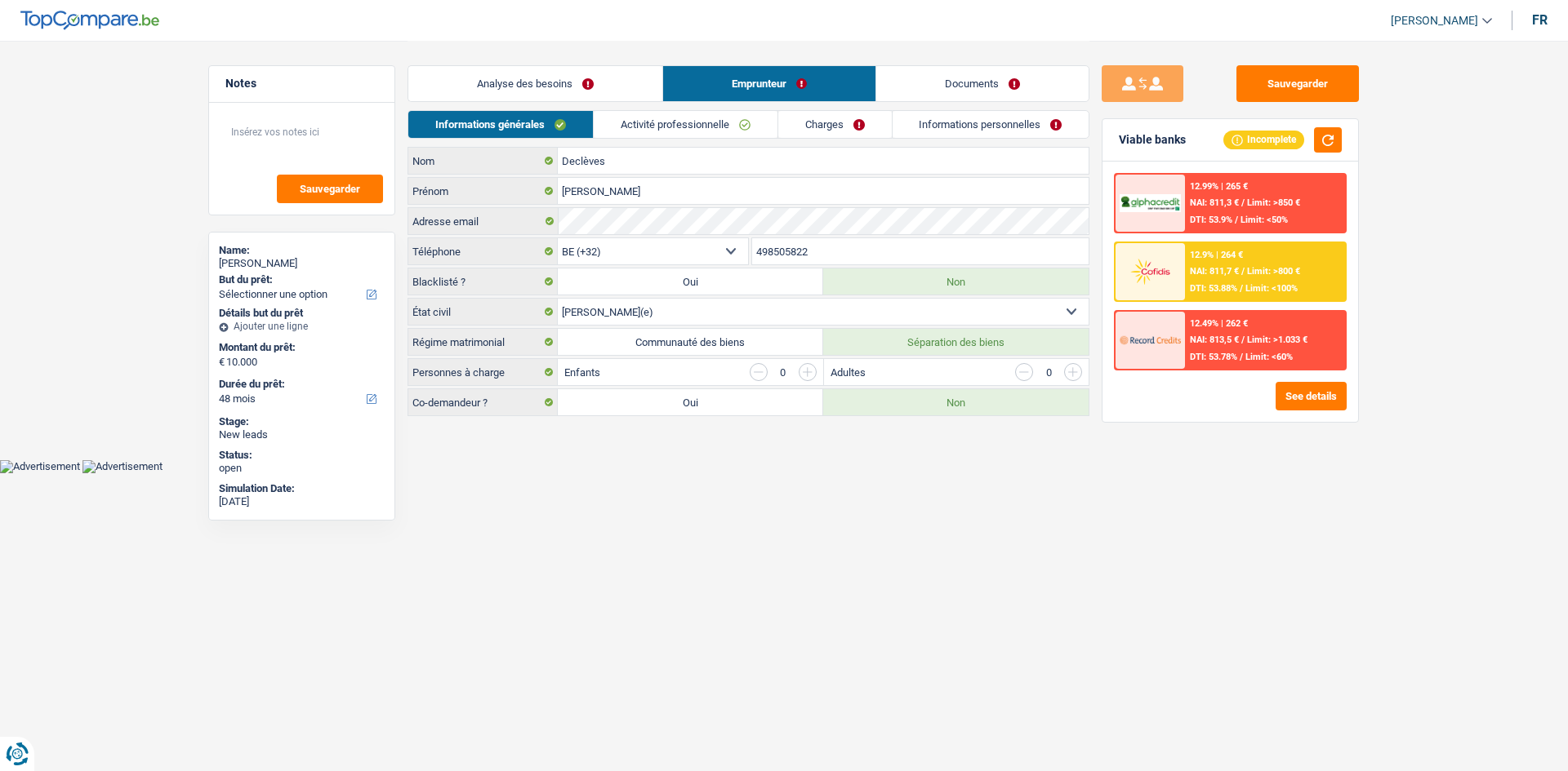
click at [929, 87] on link "Documents" at bounding box center [982, 83] width 213 height 35
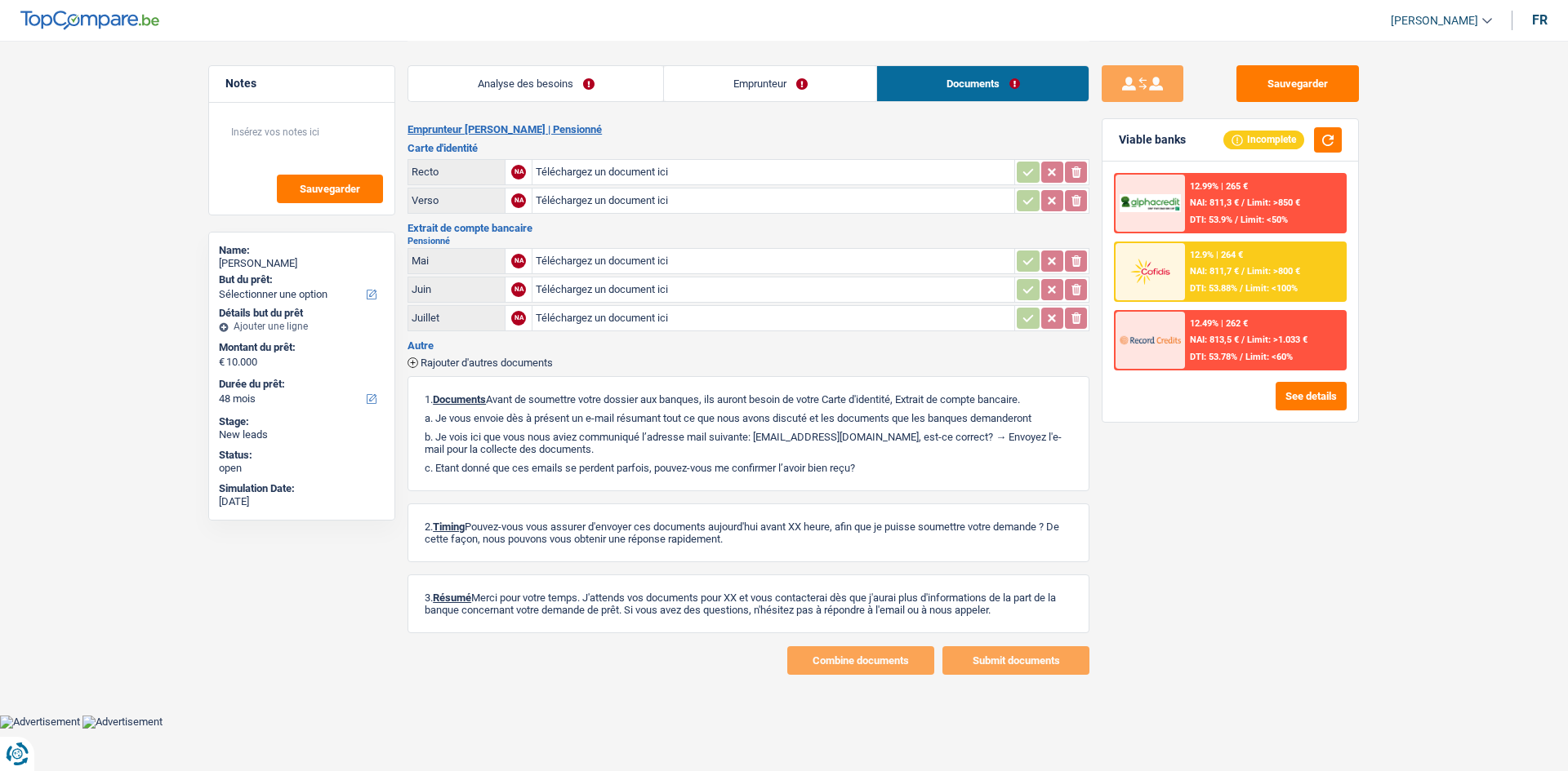
click at [758, 96] on link "Emprunteur" at bounding box center [770, 83] width 213 height 35
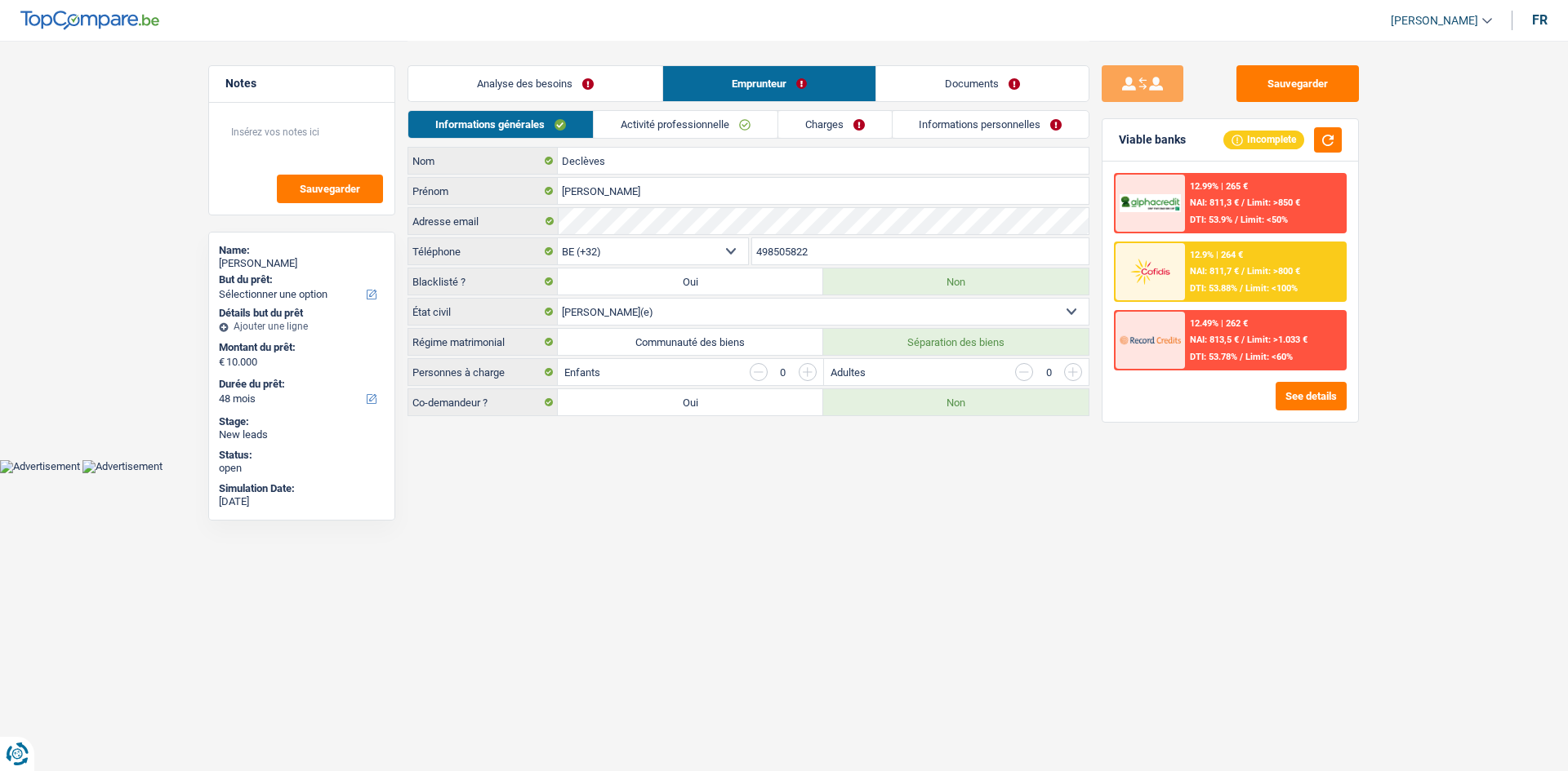
click at [560, 94] on link "Analyse des besoins" at bounding box center [535, 83] width 254 height 35
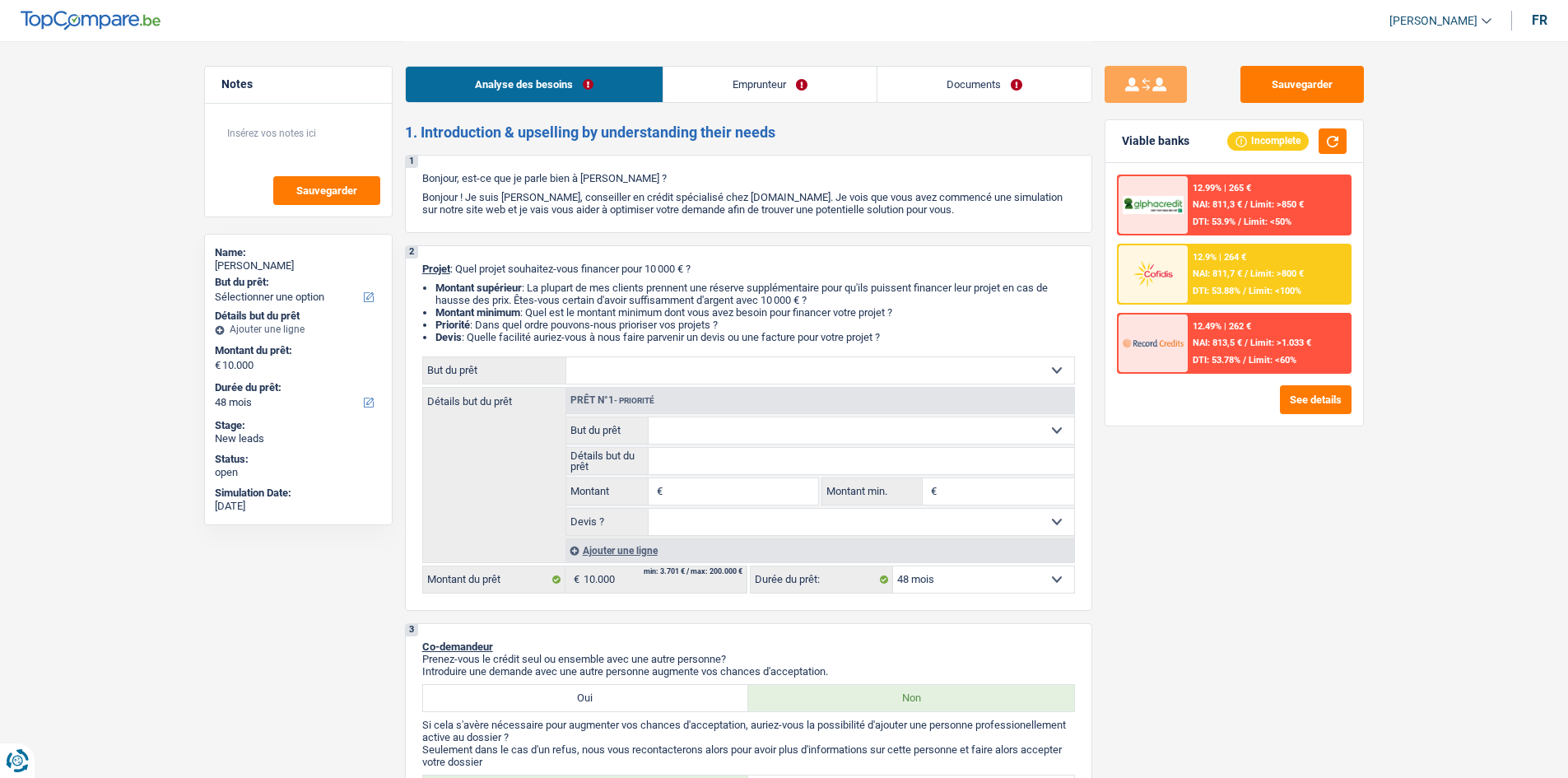
click at [783, 371] on select "Confort maison: meubles, textile, peinture, électroménager, outillage non-profe…" at bounding box center [820, 370] width 508 height 26
select select "household"
click at [566, 357] on select "Confort maison: meubles, textile, peinture, électroménager, outillage non-profe…" at bounding box center [820, 370] width 508 height 26
select select "household"
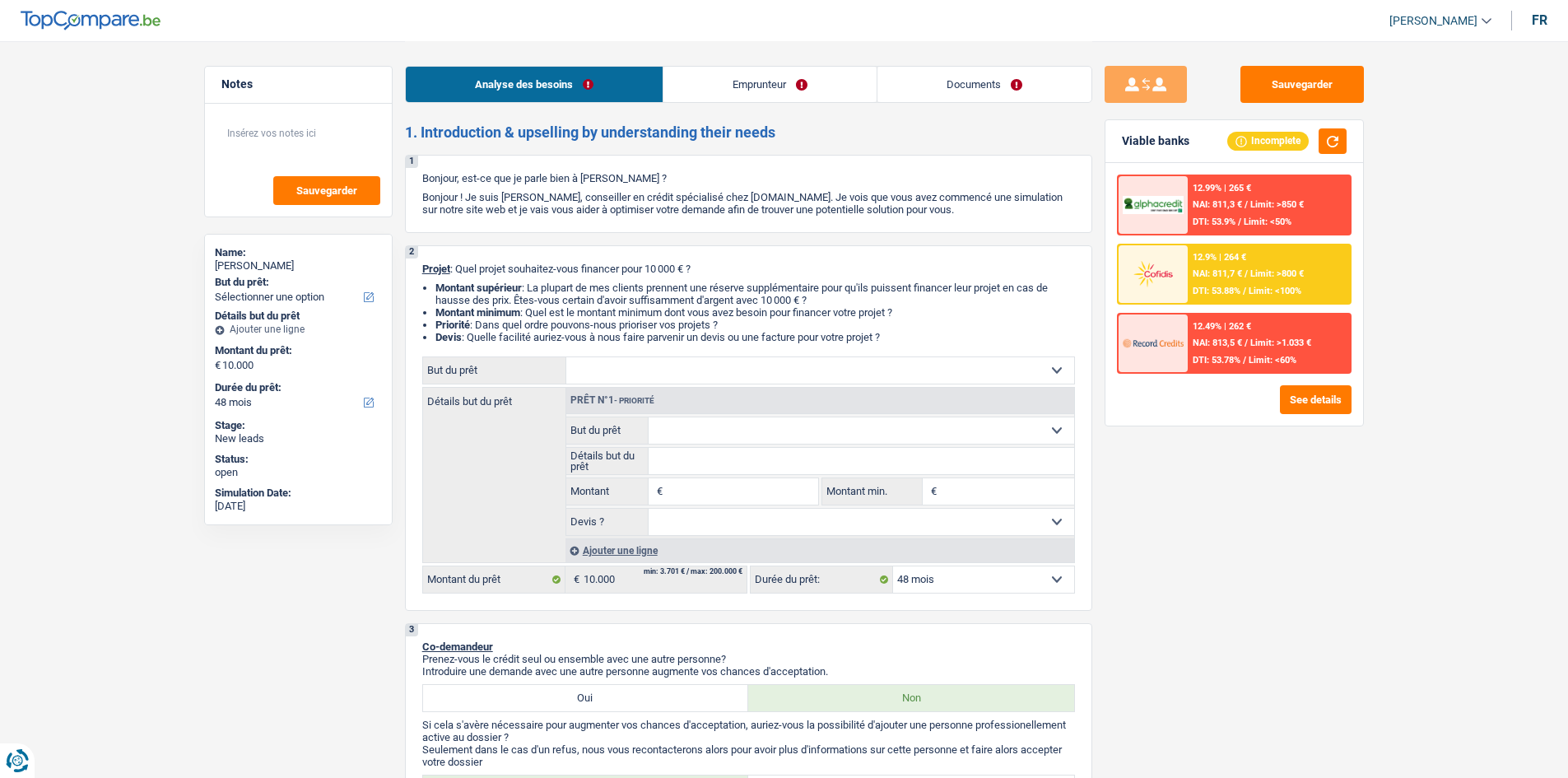
type input "10.000"
select select "household"
type input "10.000"
select select "household"
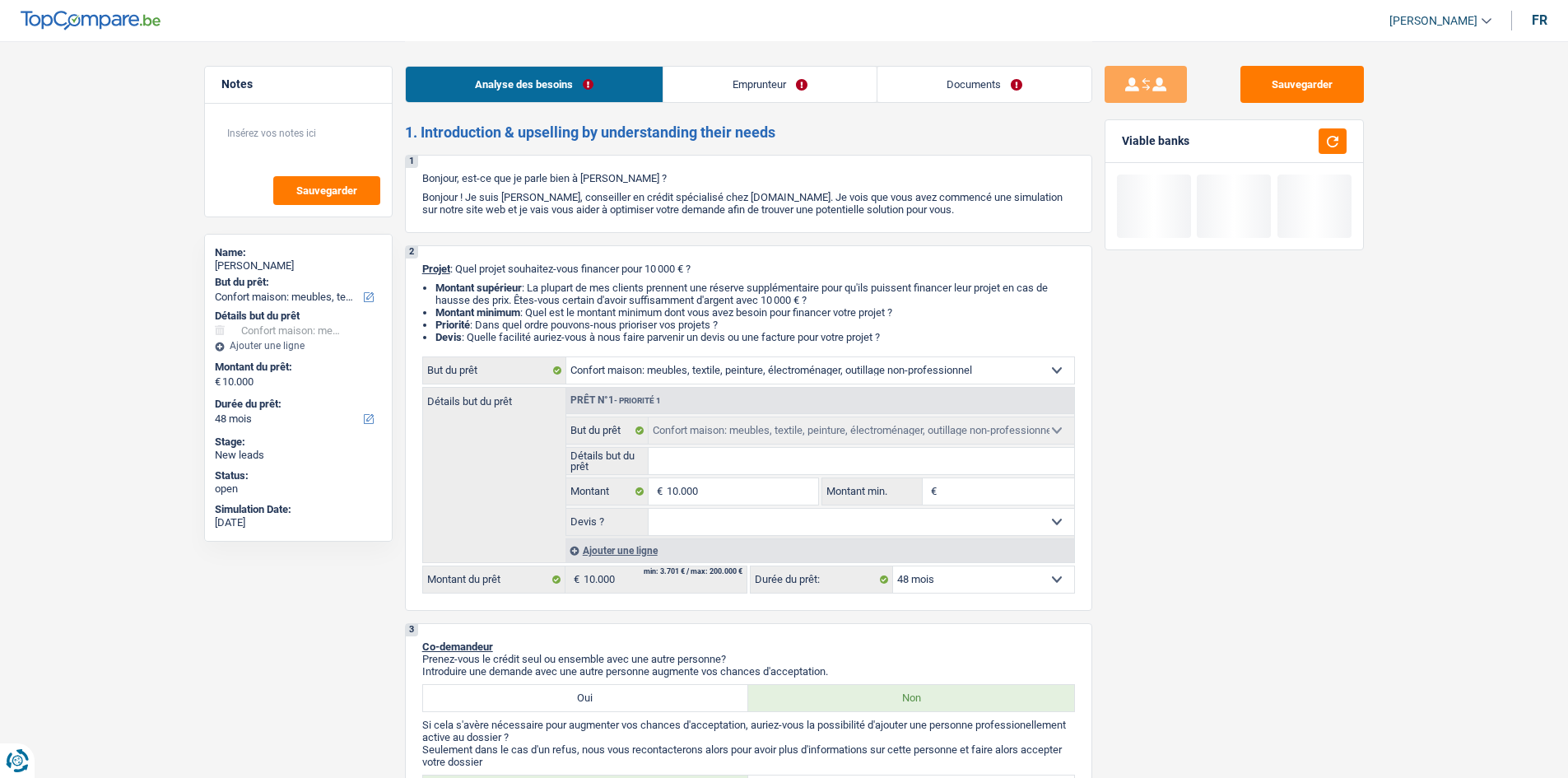
click at [687, 460] on input "Détails but du prêt" at bounding box center [861, 460] width 426 height 26
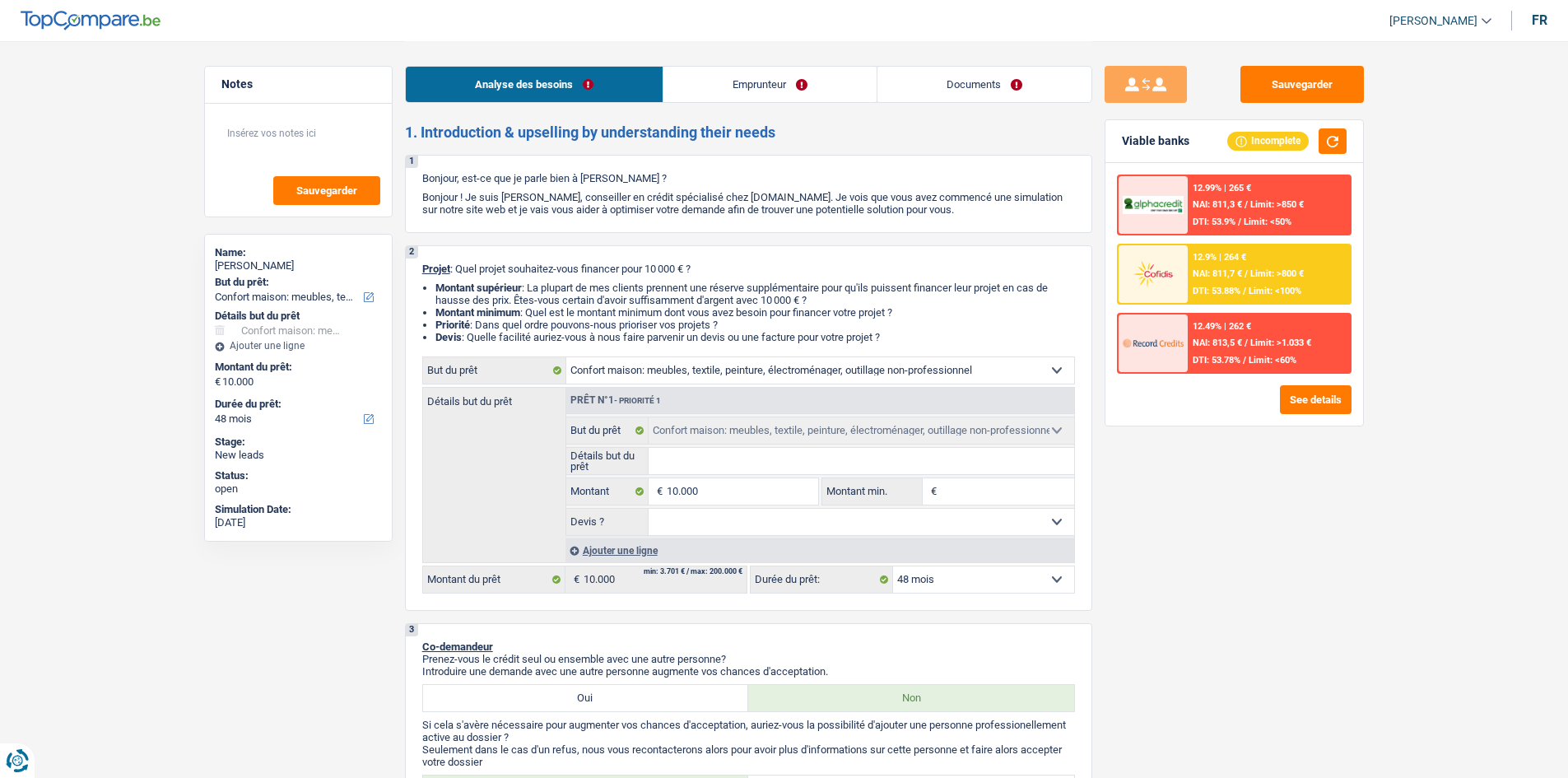
type input "A"
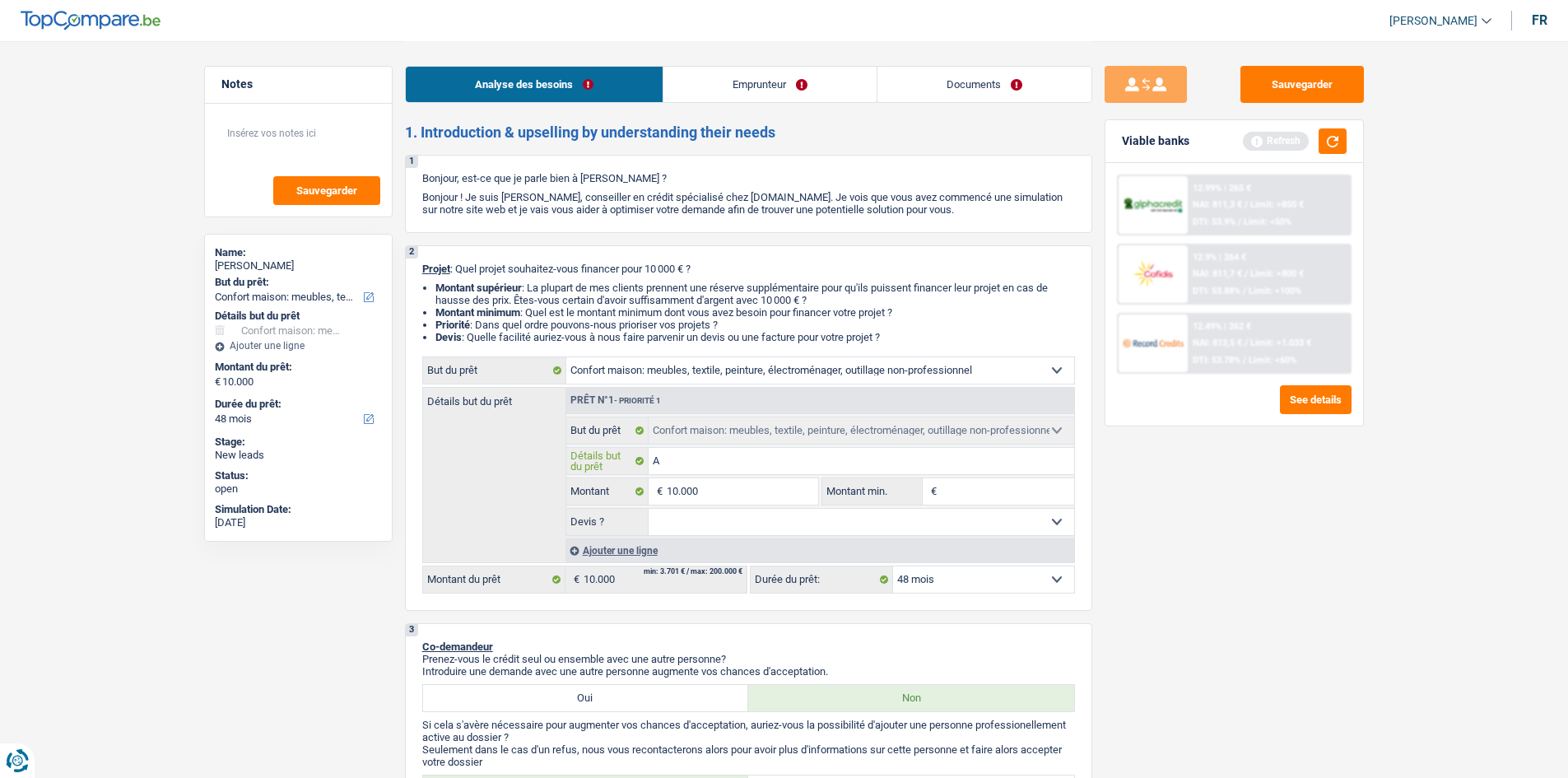
type input "Ac"
type input "Ach"
type input "Ache"
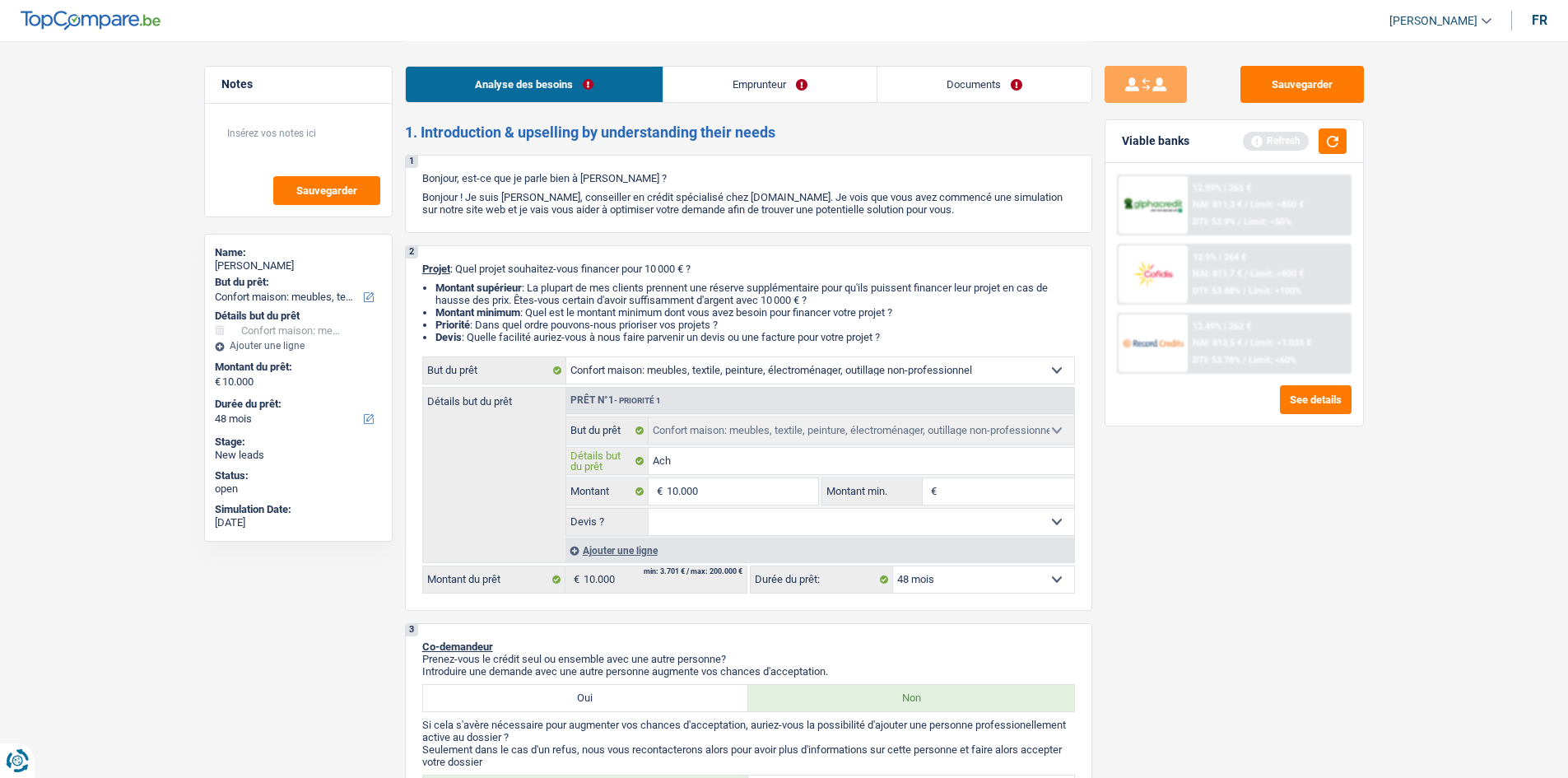
type input "Ache"
type input "Achete"
type input "Acheter"
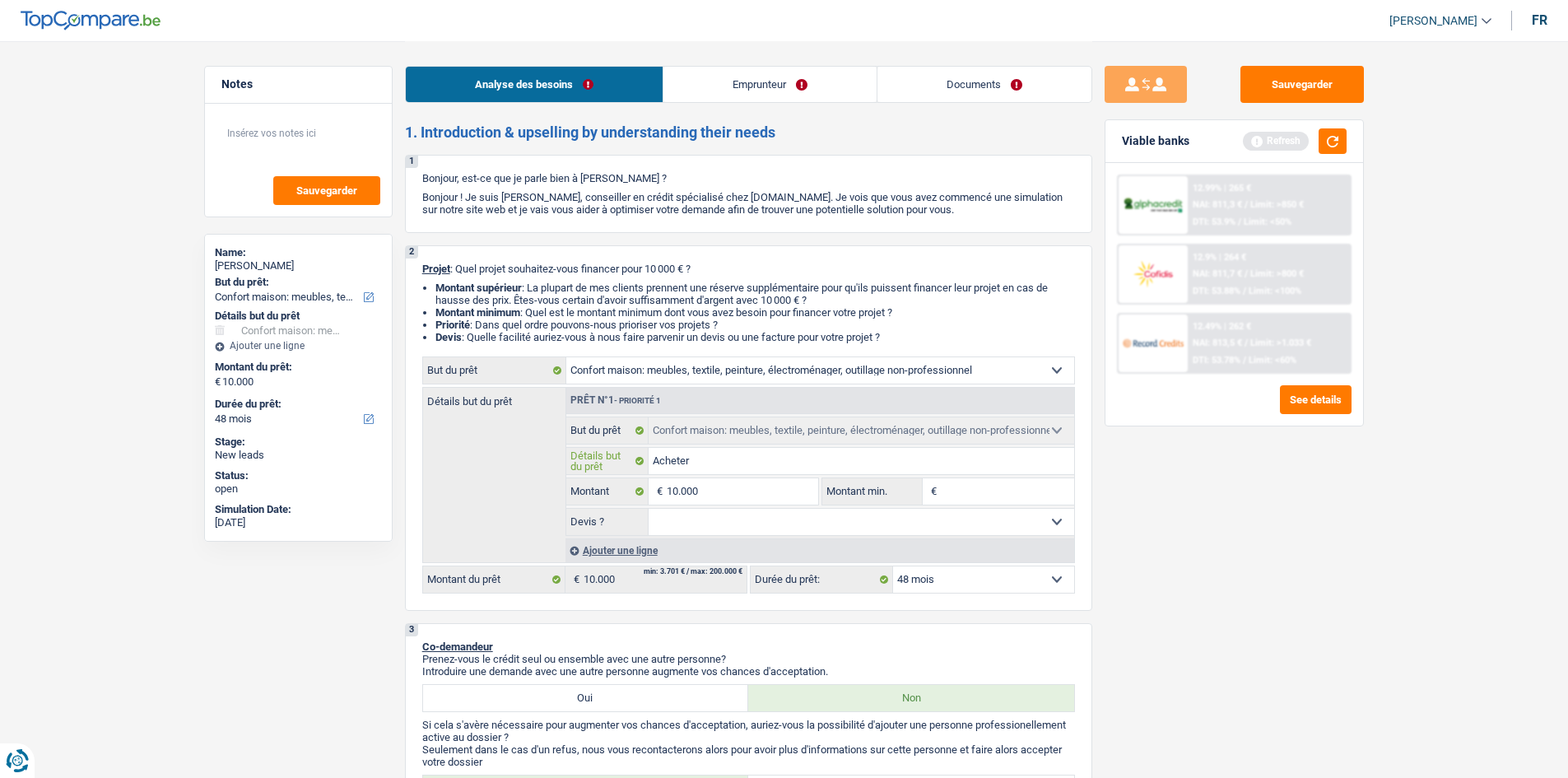
type input "Acheter"
type input "Acheter n"
type input "Acheter no"
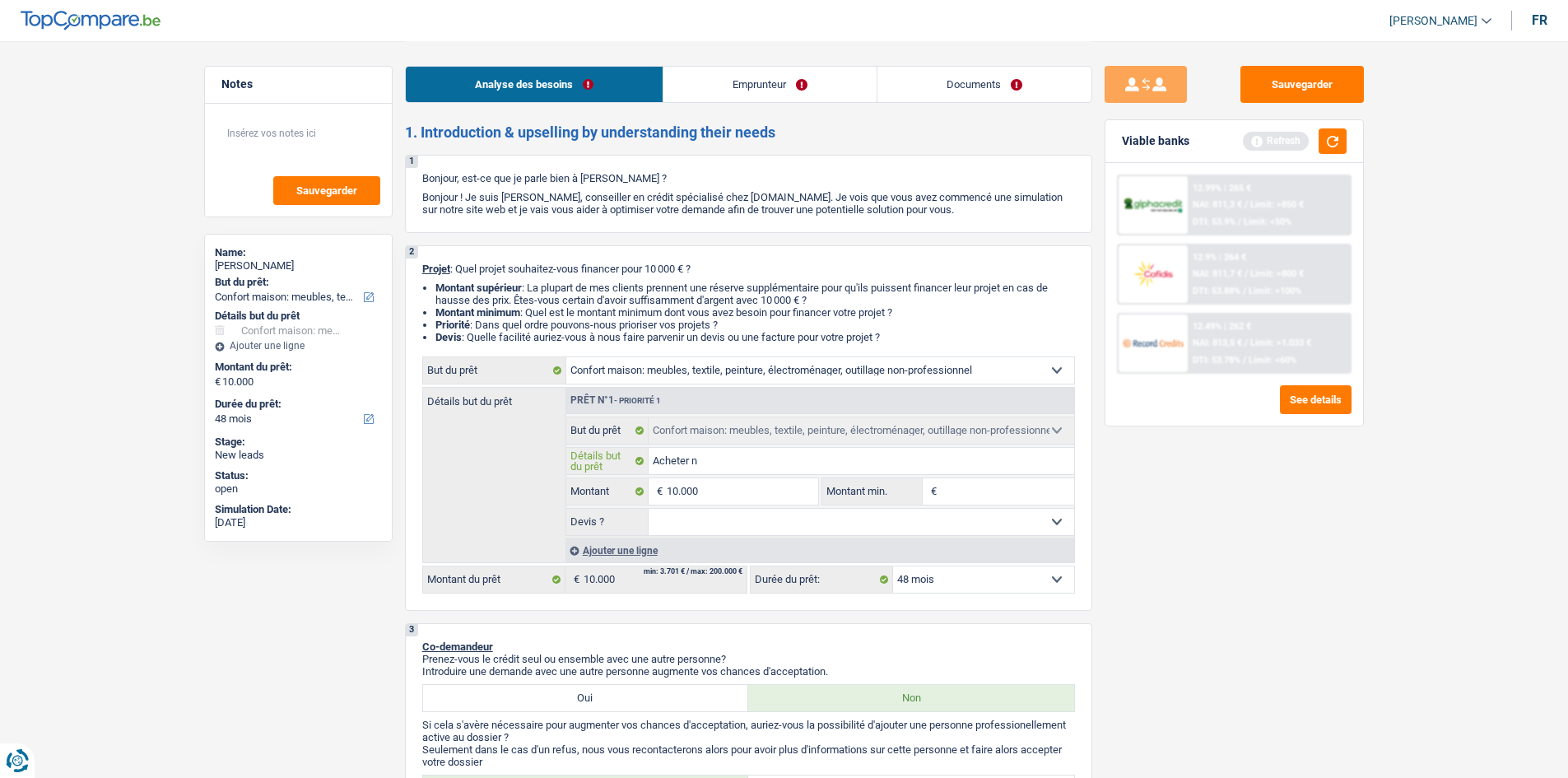
type input "Acheter no"
type input "Acheter nou"
type input "Acheter nouv"
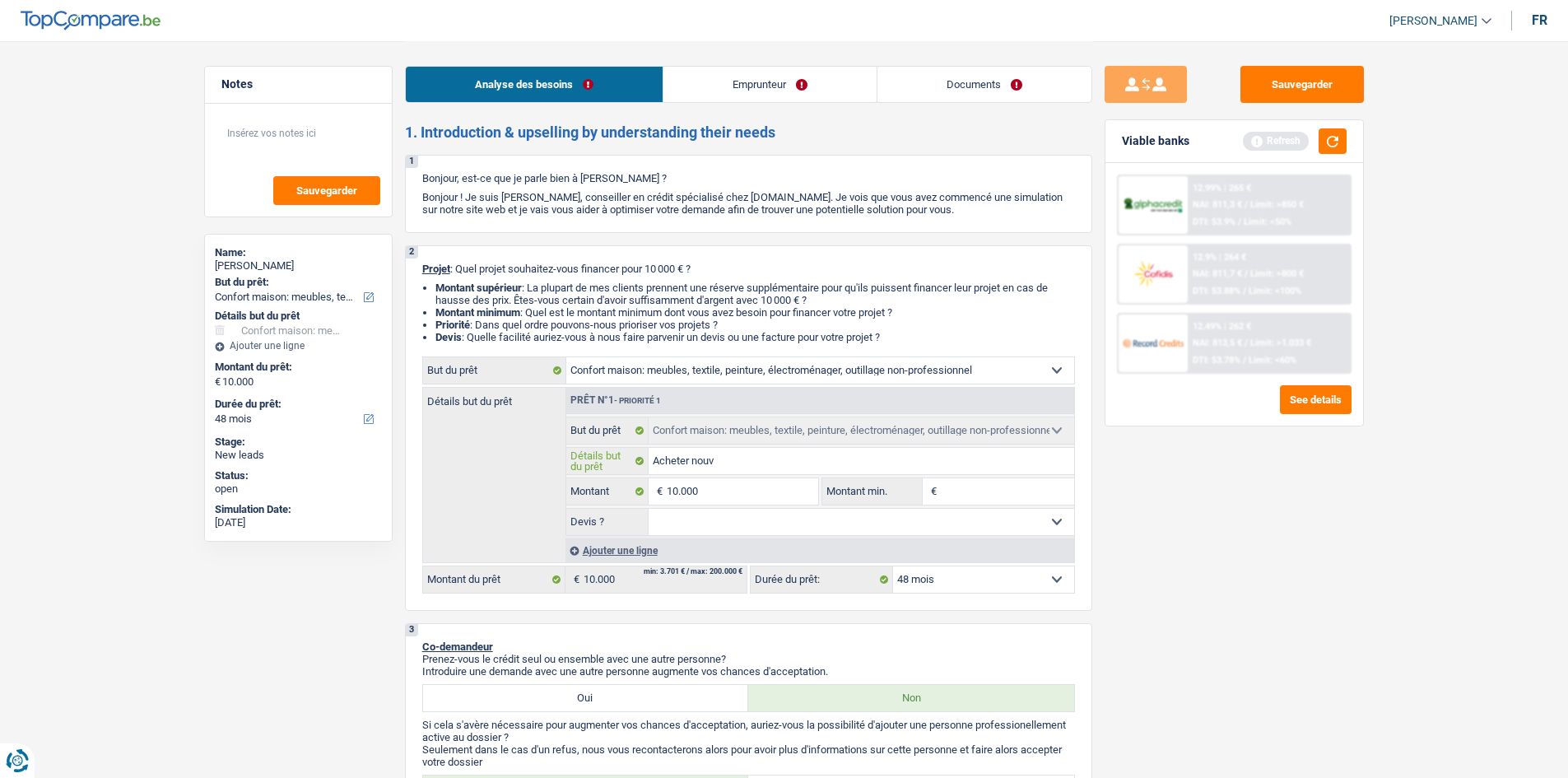
type input "Acheter nouve"
type input "Acheter nouvel"
type input "Acheter nouvelle"
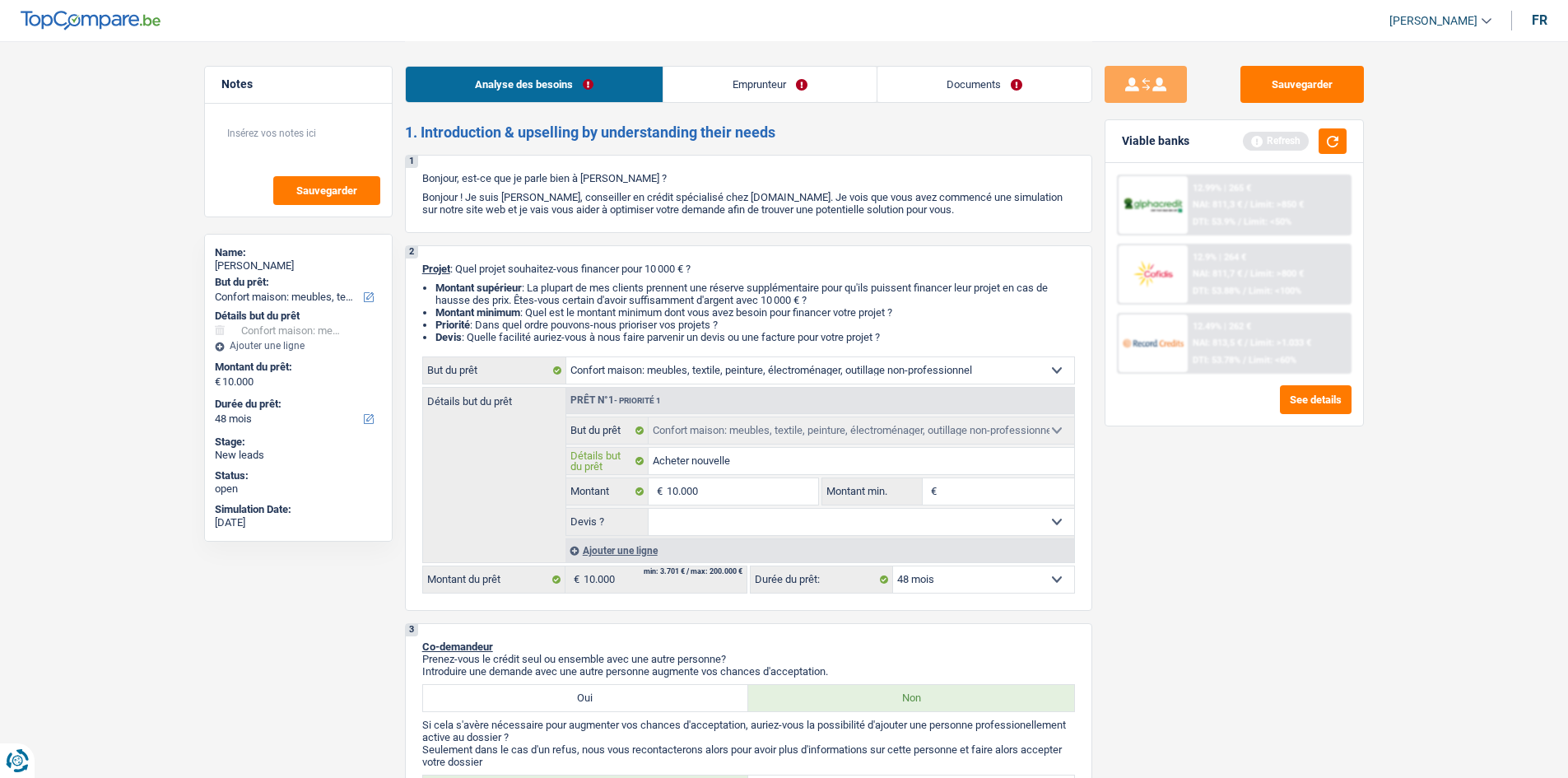
type input "Acheter nouvelle"
type input "Acheter nouvelle T"
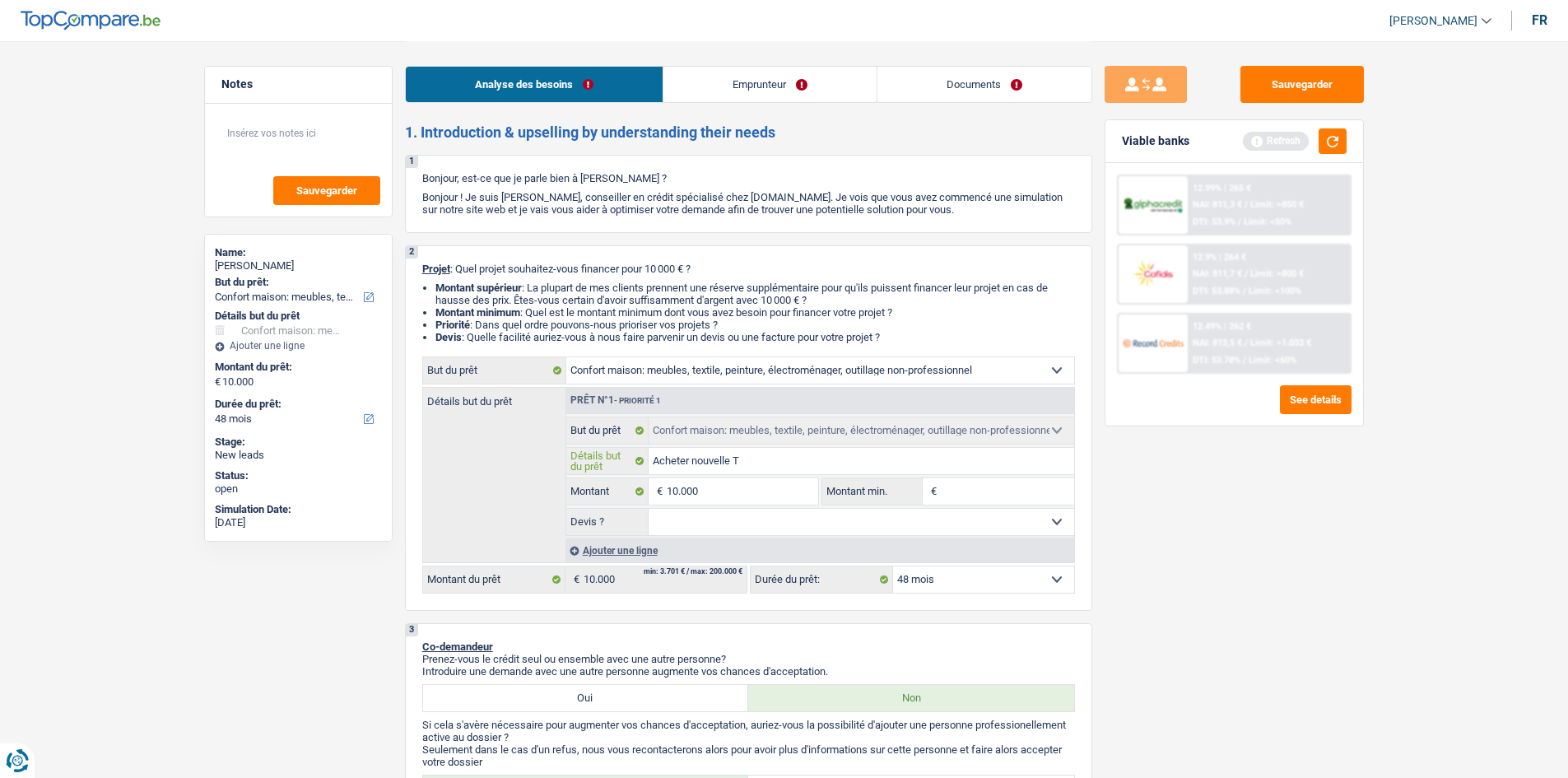
type input "Acheter nouvelle TV"
type input "Acheter nouvelle TV,"
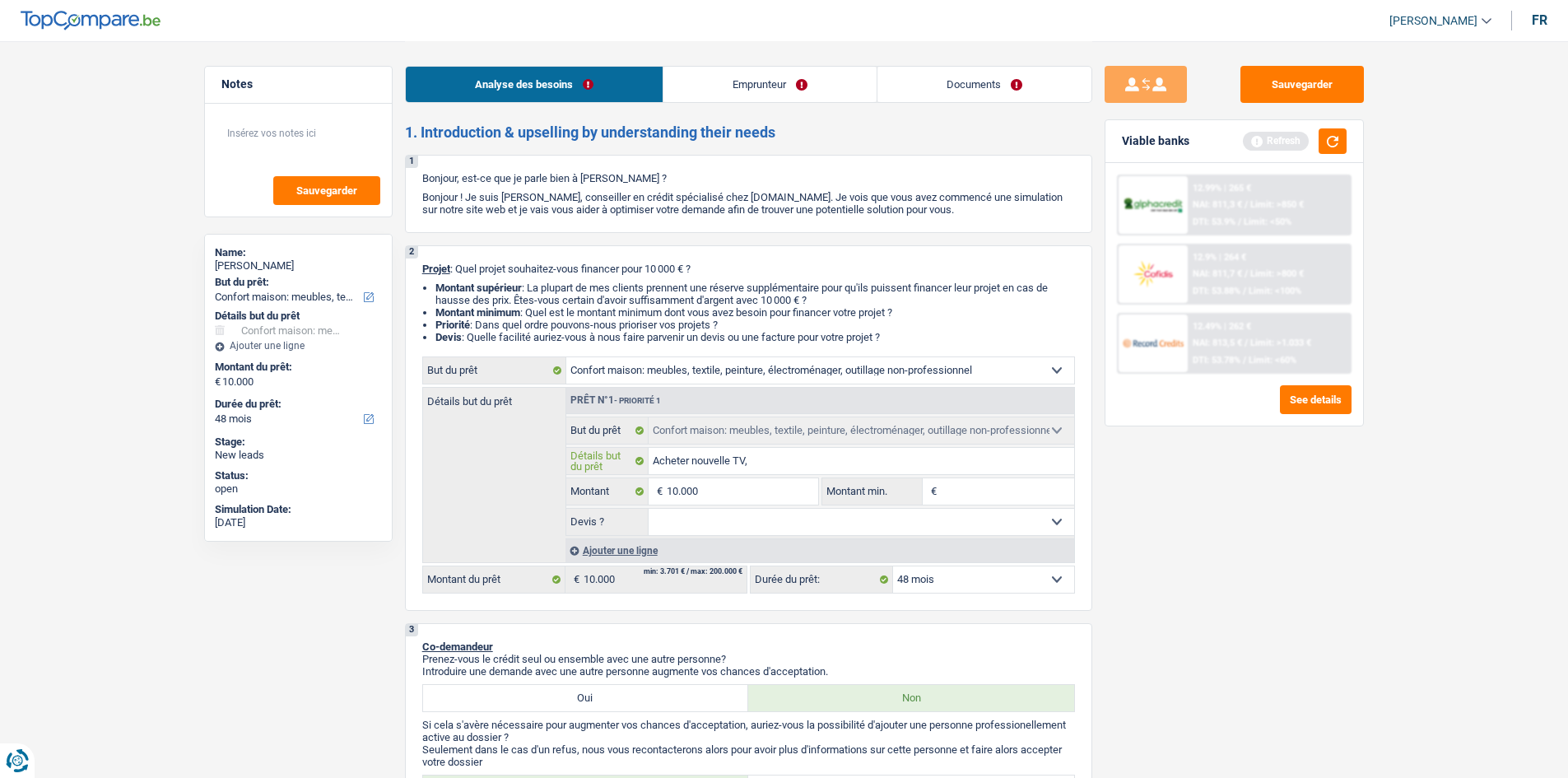
type input "Acheter nouvelle TV,"
type input "Acheter nouvelle TV, c"
type input "Acheter nouvelle TV, cu"
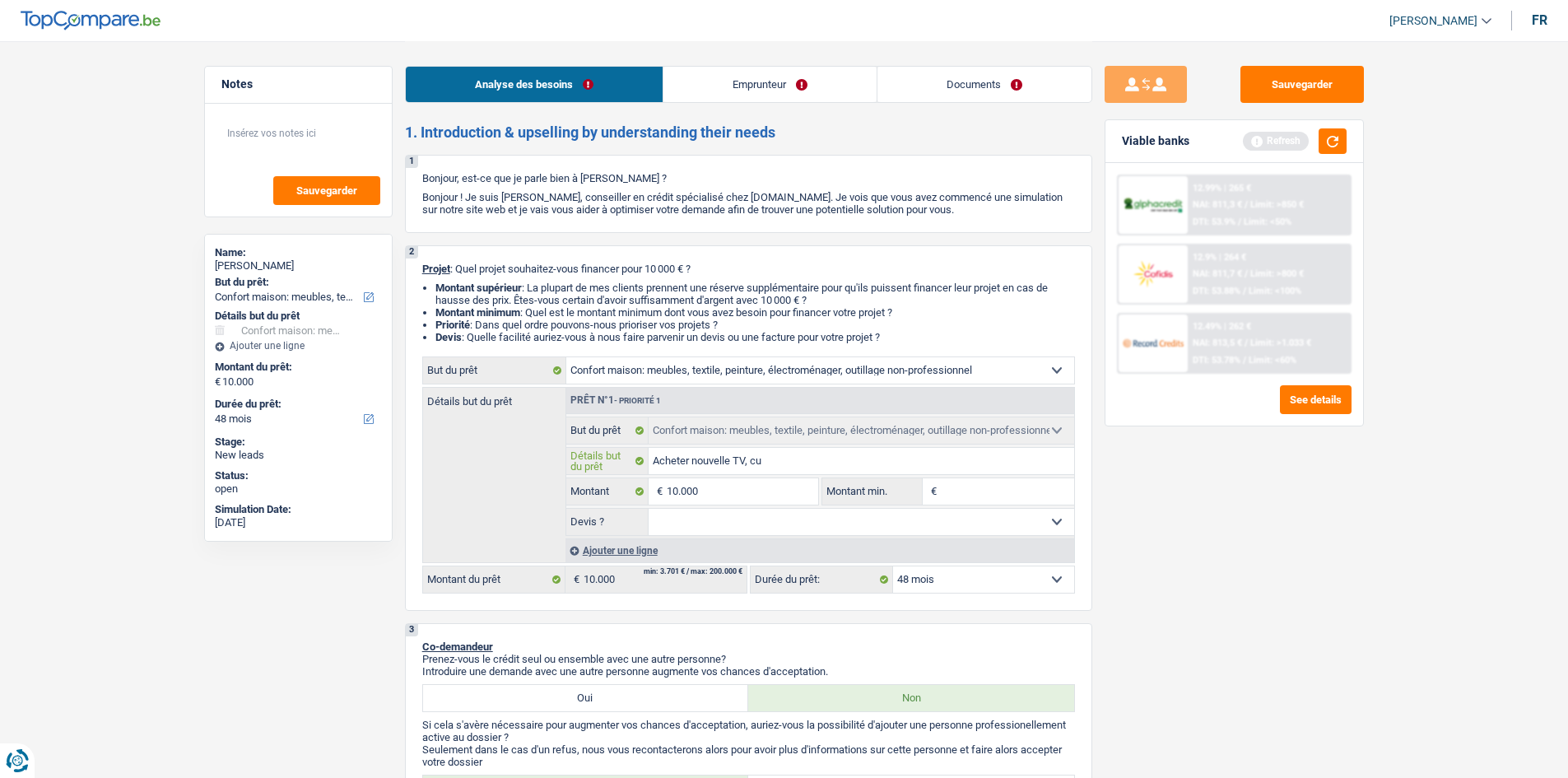
type input "Acheter nouvelle TV, cui"
type input "Acheter nouvelle TV, cuis"
type input "Acheter nouvelle TV, cuisi"
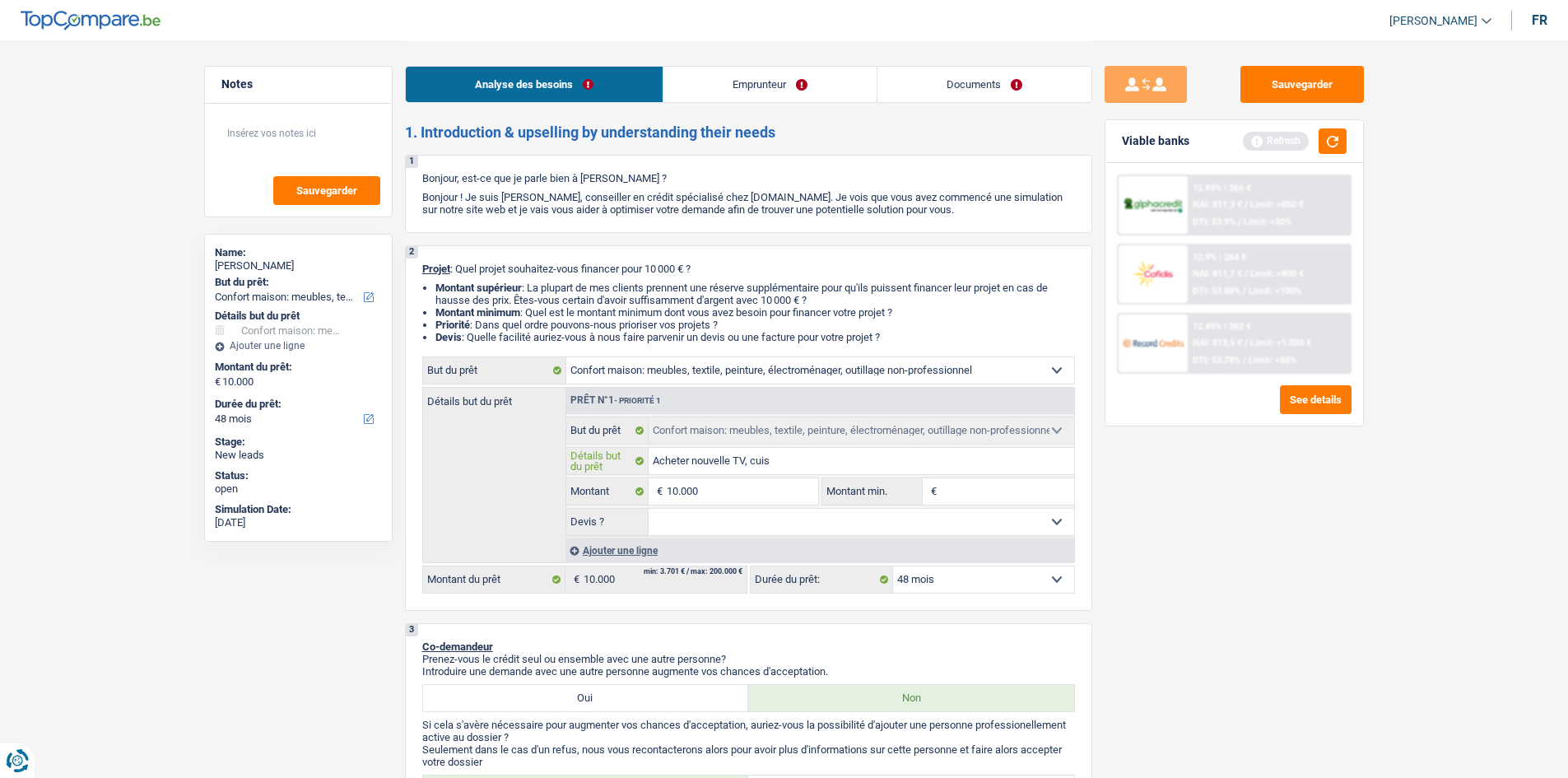
type input "Acheter nouvelle TV, cuisi"
type input "Acheter nouvelle TV, cuisin"
type input "Acheter nouvelle TV, cuisini"
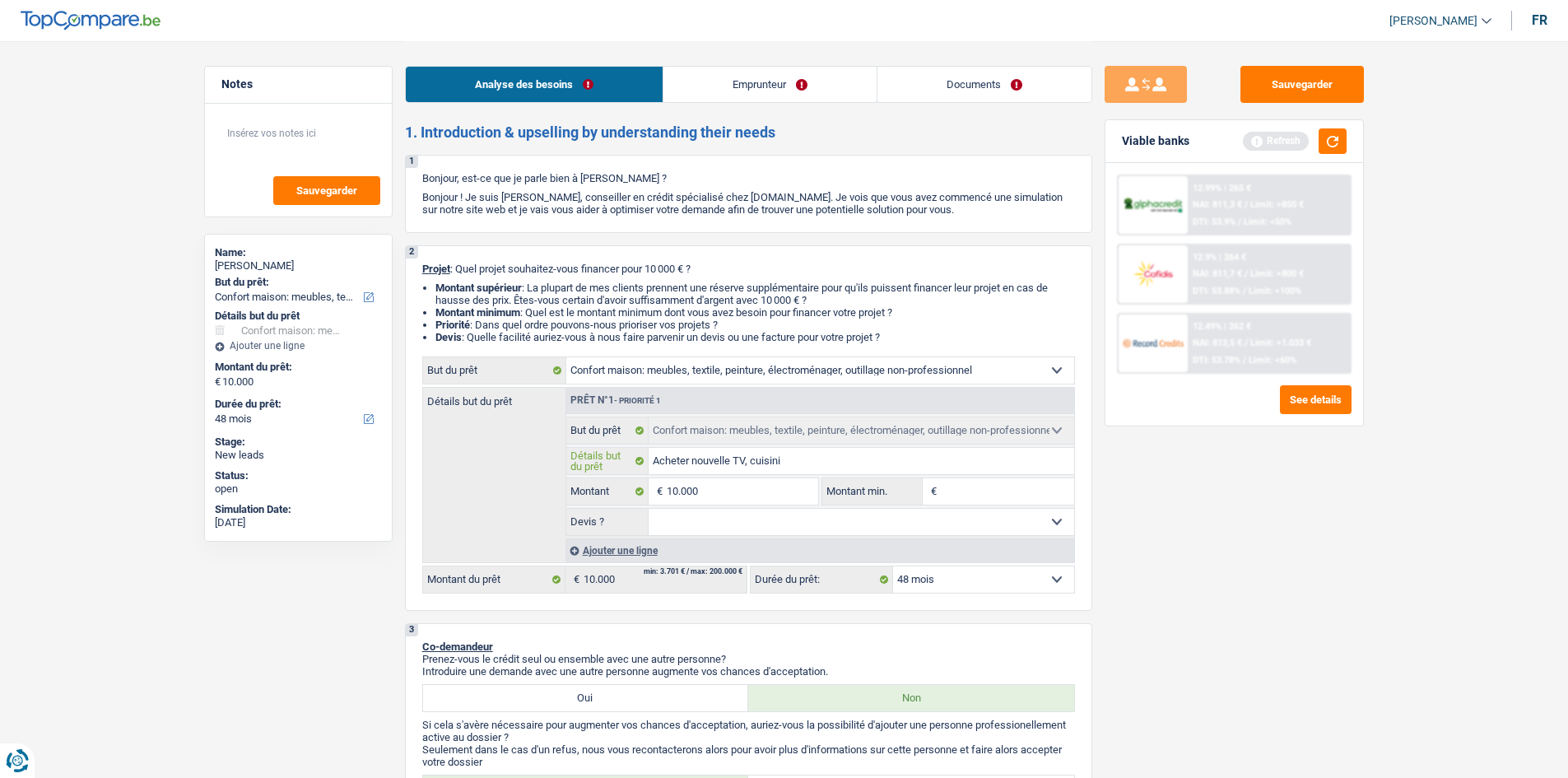
type input "Acheter nouvelle TV, cuisiniè"
type input "Acheter nouvelle TV, cuisinièr"
type input "Acheter nouvelle TV, cuisinière"
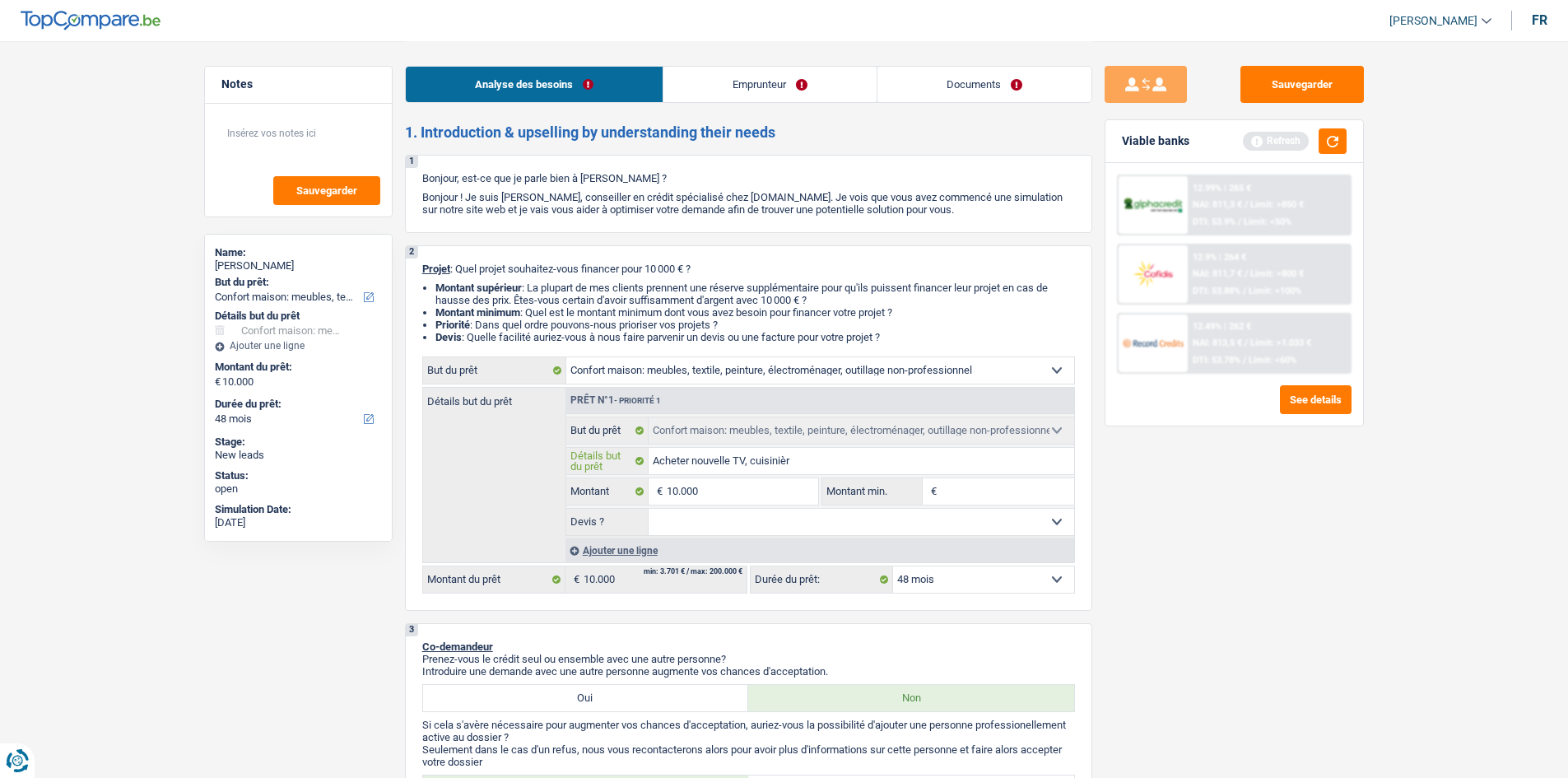
type input "Acheter nouvelle TV, cuisinière"
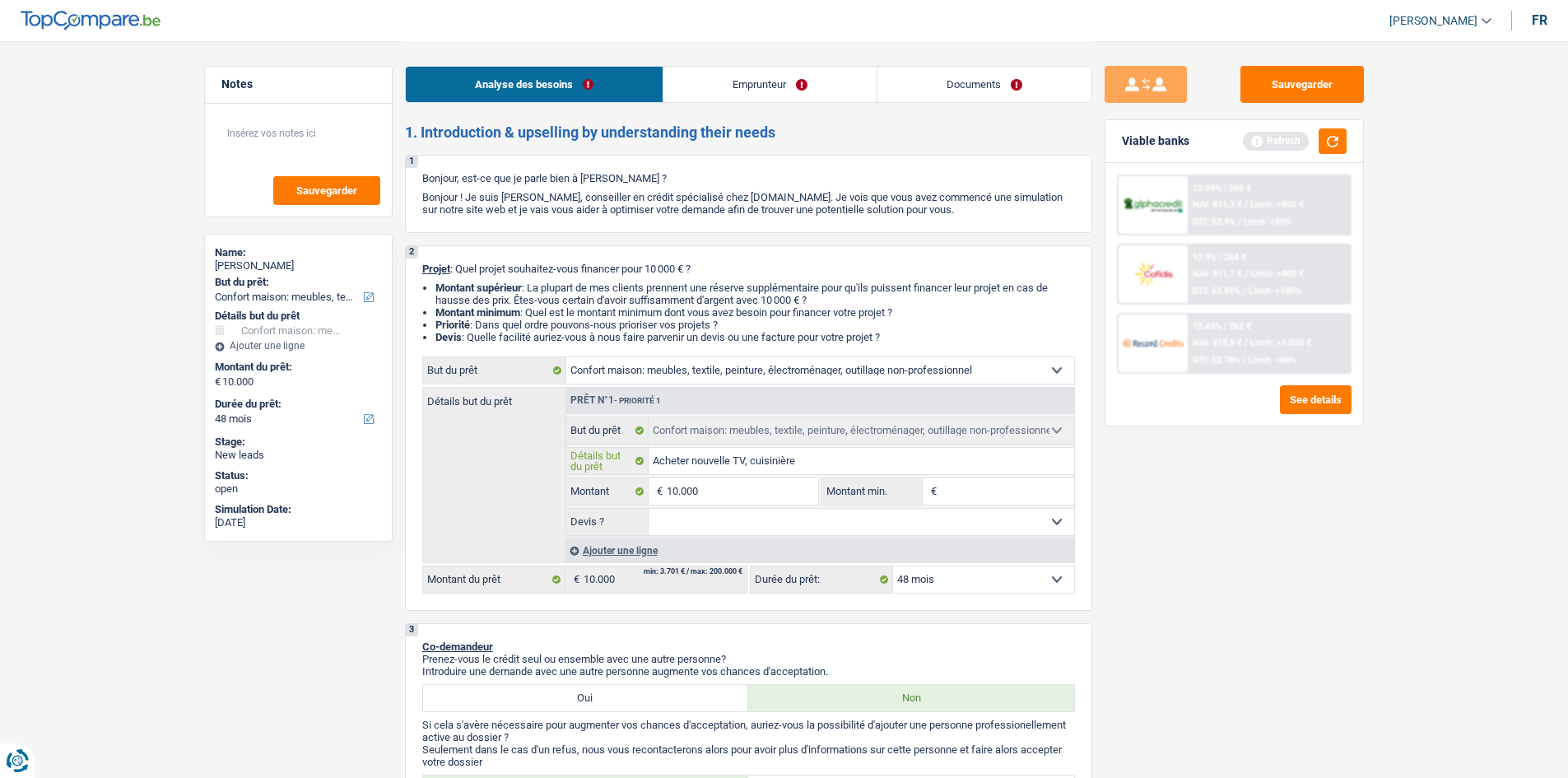
type input "Acheter nouvelle TV, cuisinière,"
type input "Acheter nouvelle TV, cuisinière, s"
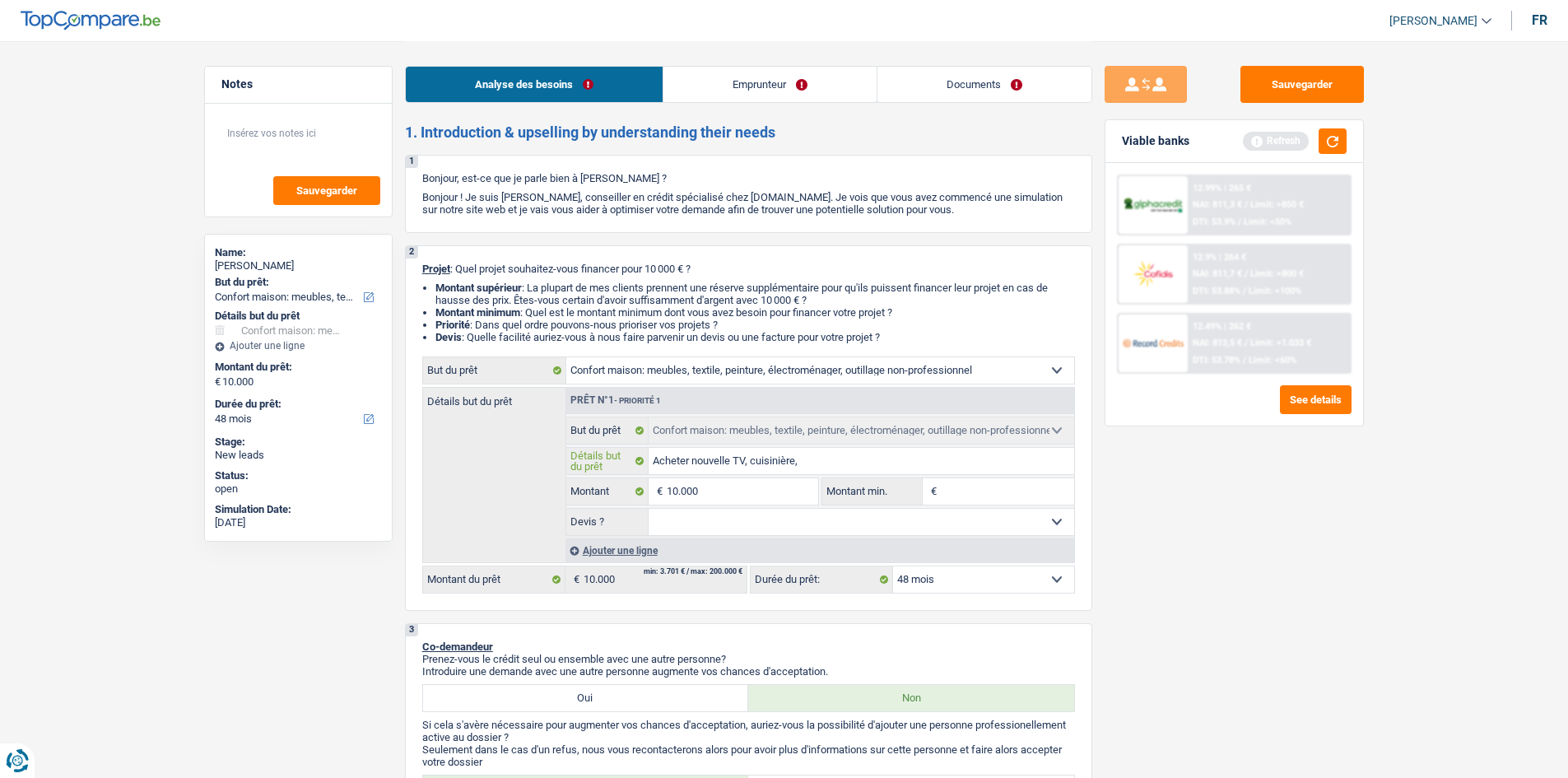
type input "Acheter nouvelle TV, cuisinière, s"
type input "Acheter nouvelle TV, cuisinière, so"
type input "Acheter nouvelle TV, cuisinière, son"
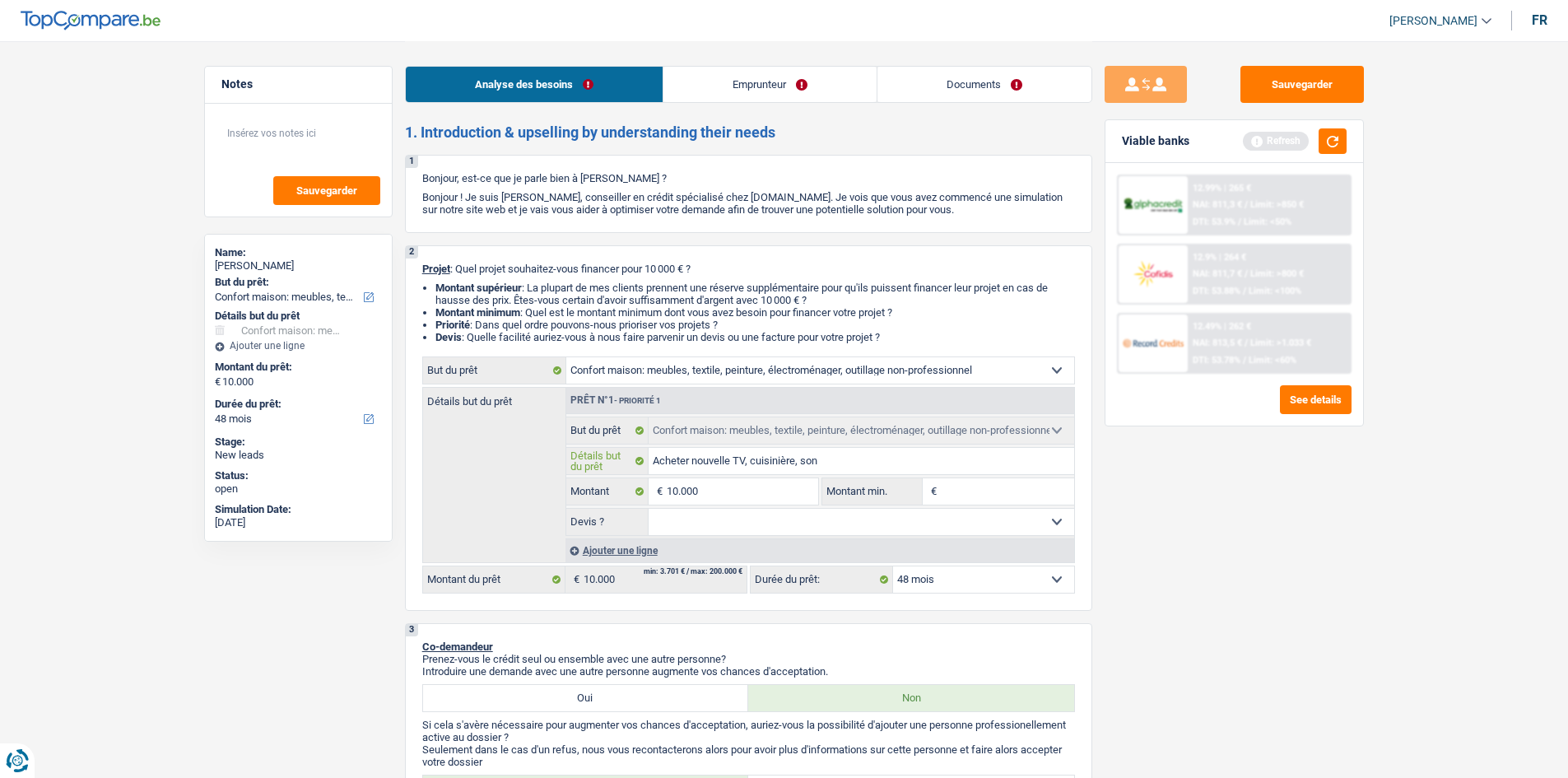
type input "Acheter nouvelle TV, cuisinière, sono"
type input "Acheter nouvelle TV, cuisinière, sonos"
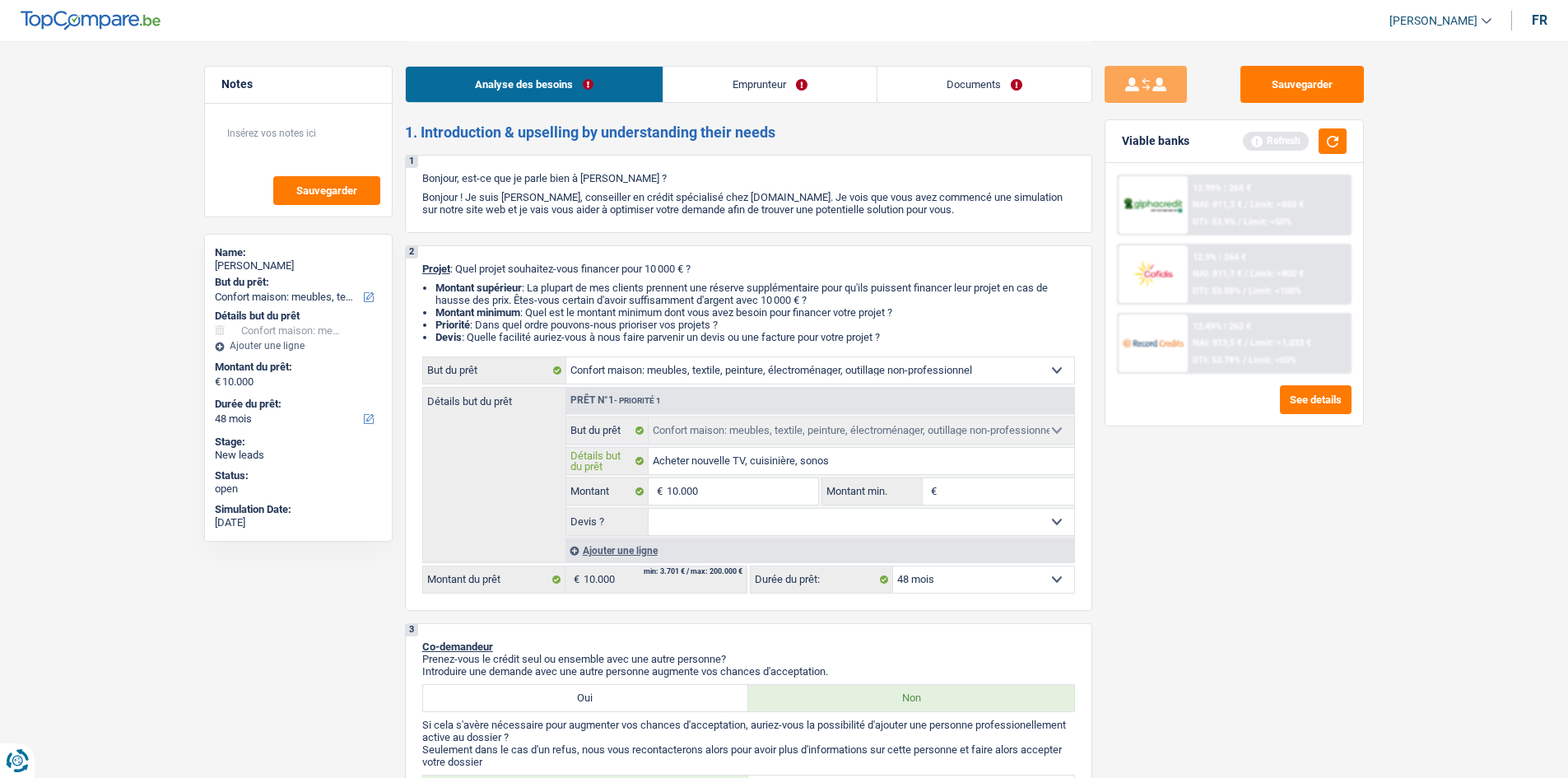
type input "Acheter nouvelle TV, cuisinière, sonos"
click at [1327, 140] on button "button" at bounding box center [1333, 141] width 28 height 25
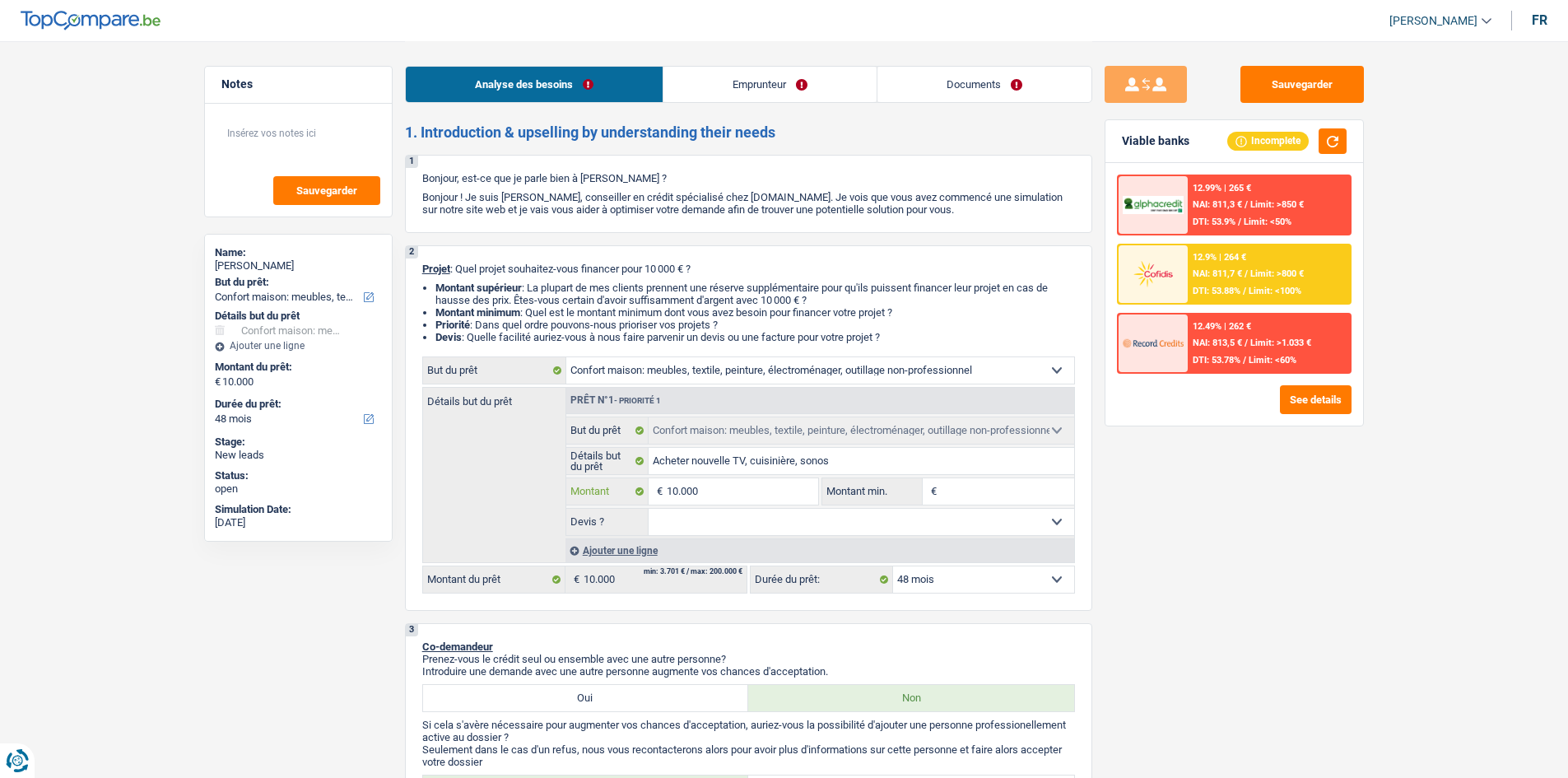
click at [732, 492] on input "10.000" at bounding box center [741, 491] width 151 height 26
type input "1.000"
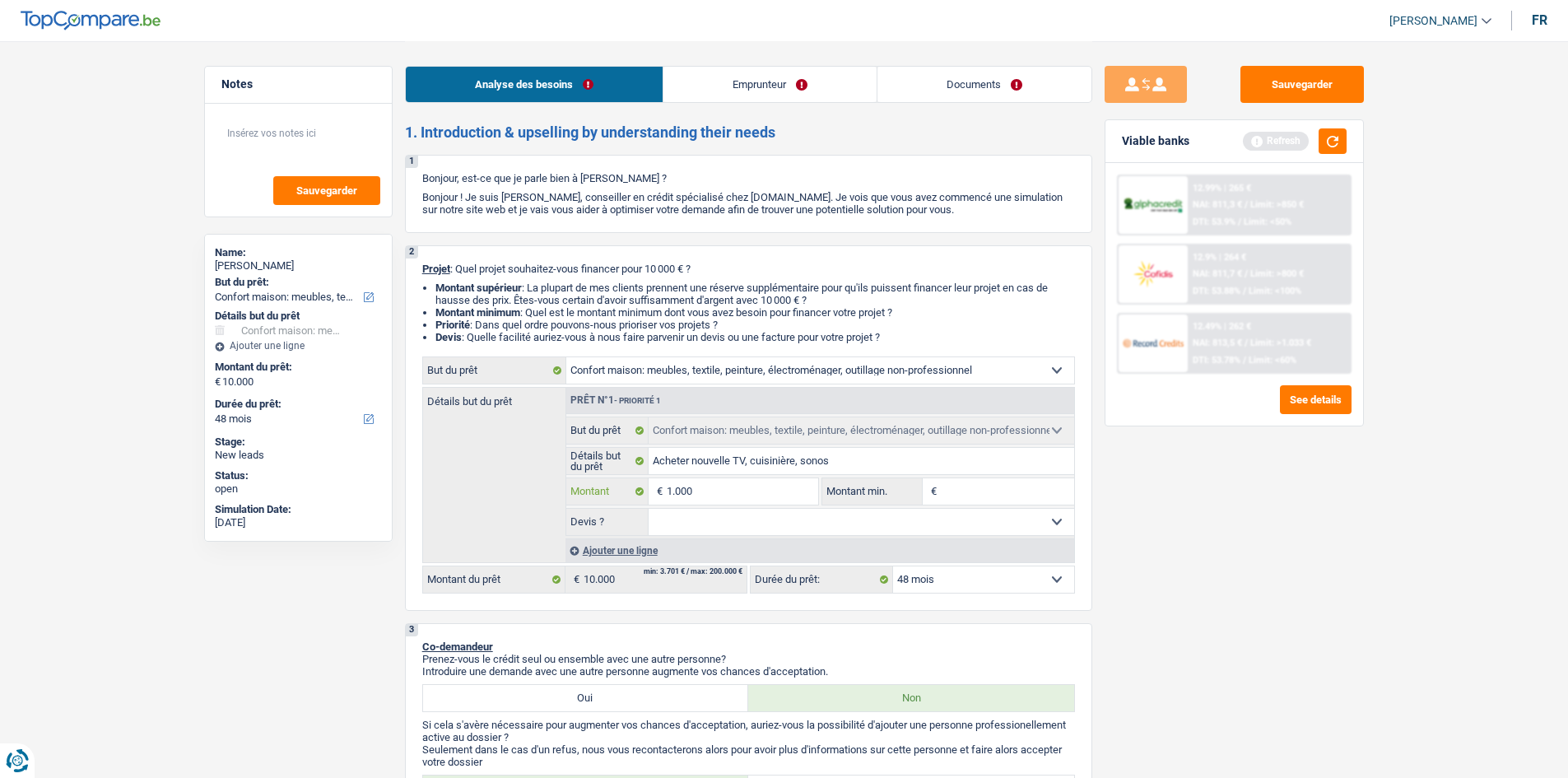
type input "10.001"
click at [831, 519] on select "Oui Non Non répondu Sélectionner une option" at bounding box center [861, 522] width 426 height 26
type input "10.001"
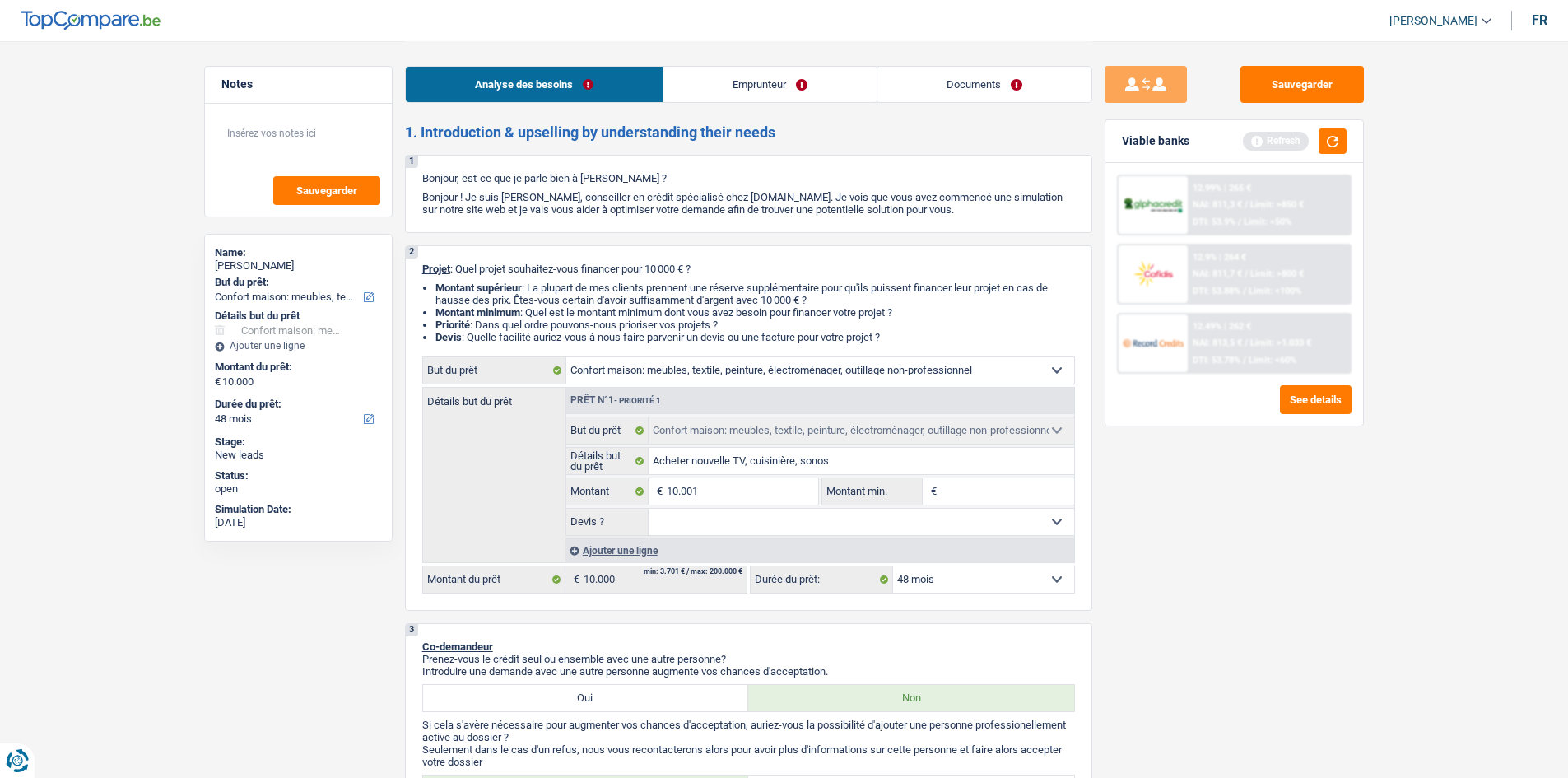
type input "10.001"
select select "60"
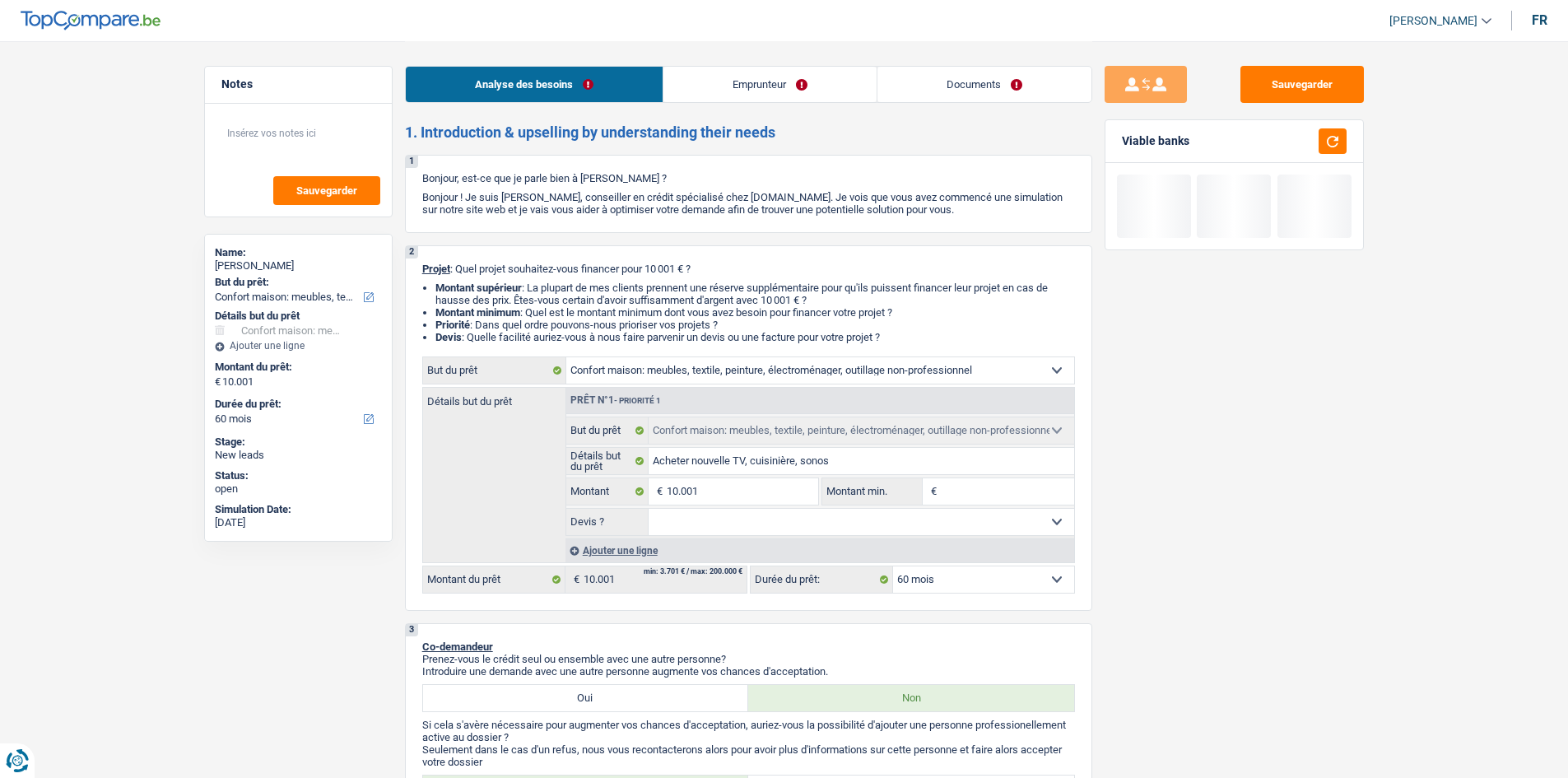
select select "false"
click at [648, 509] on select "Oui Non Non répondu Sélectionner une option" at bounding box center [861, 522] width 426 height 26
select select "false"
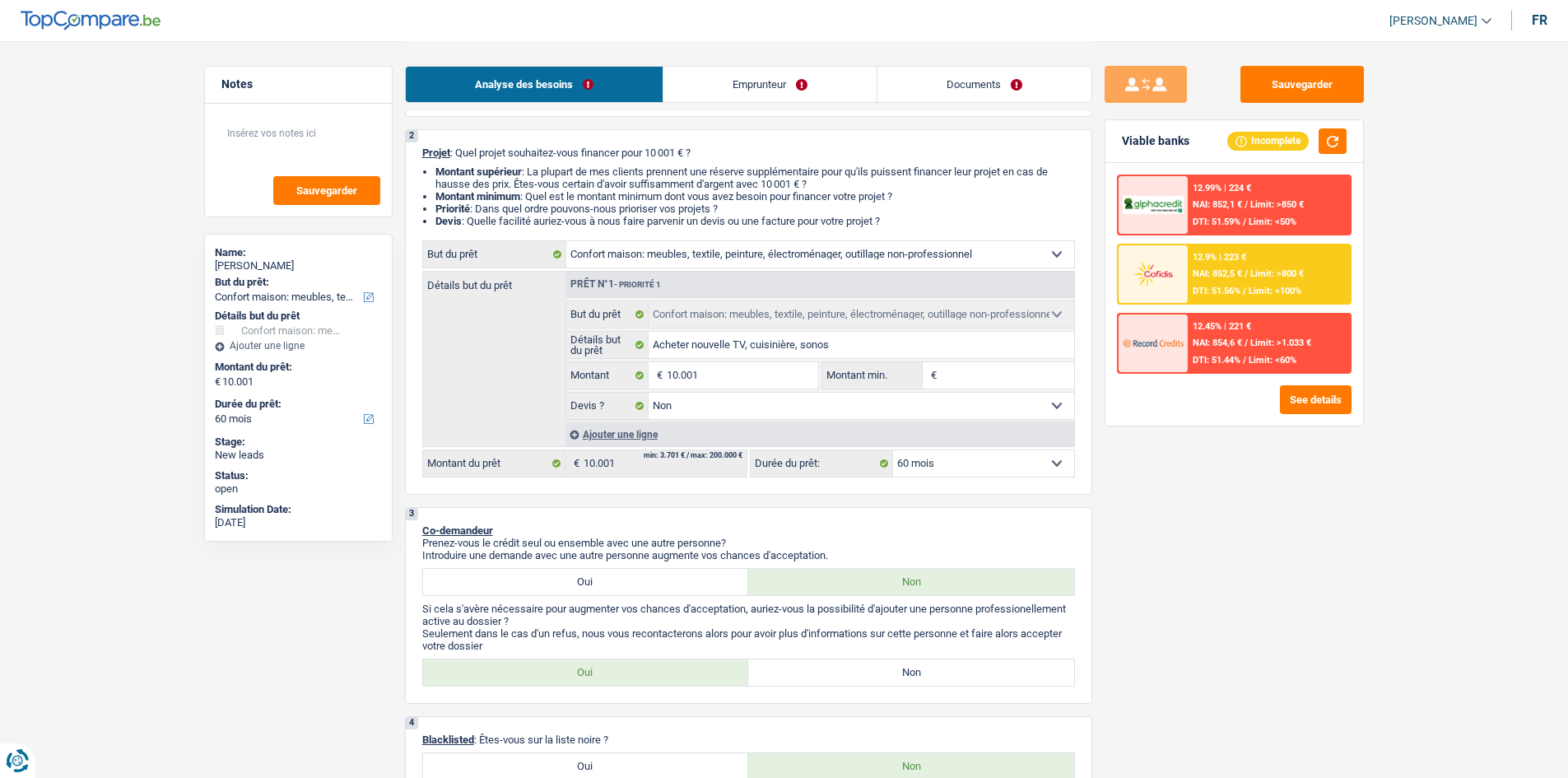
scroll to position [247, 0]
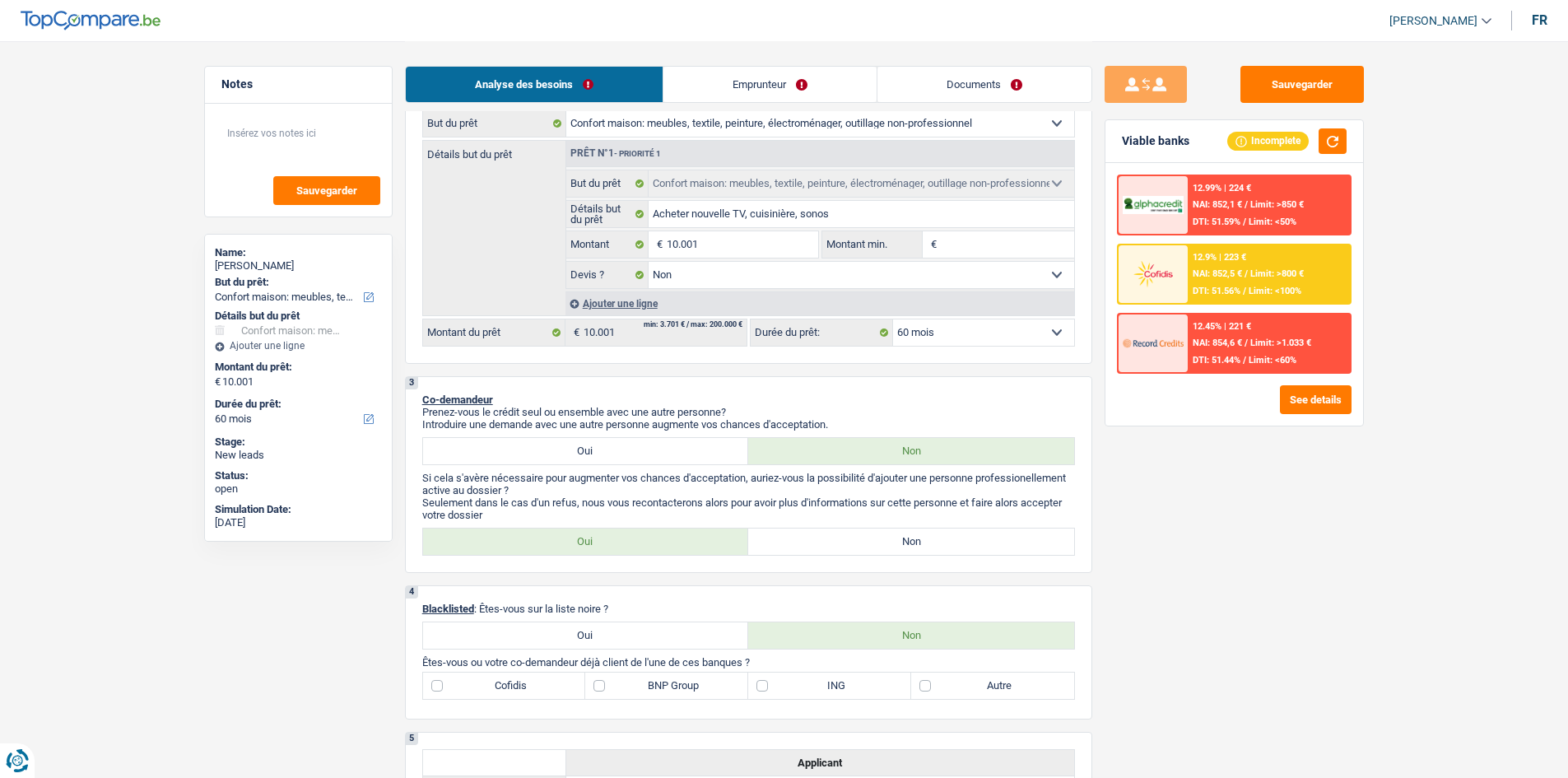
click at [827, 539] on label "Non" at bounding box center [912, 542] width 326 height 26
click at [827, 539] on input "Non" at bounding box center [912, 542] width 326 height 26
radio input "true"
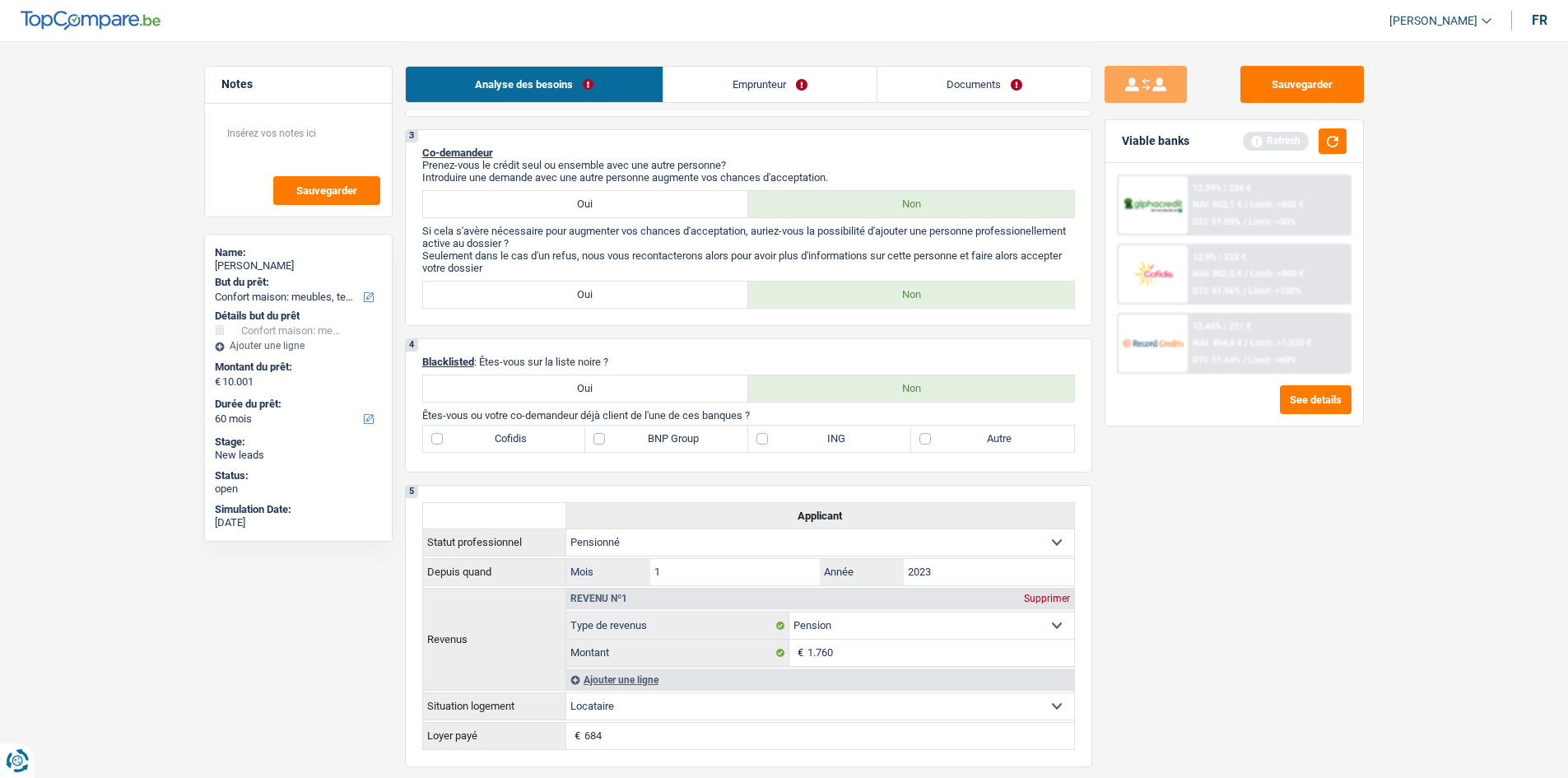
scroll to position [576, 0]
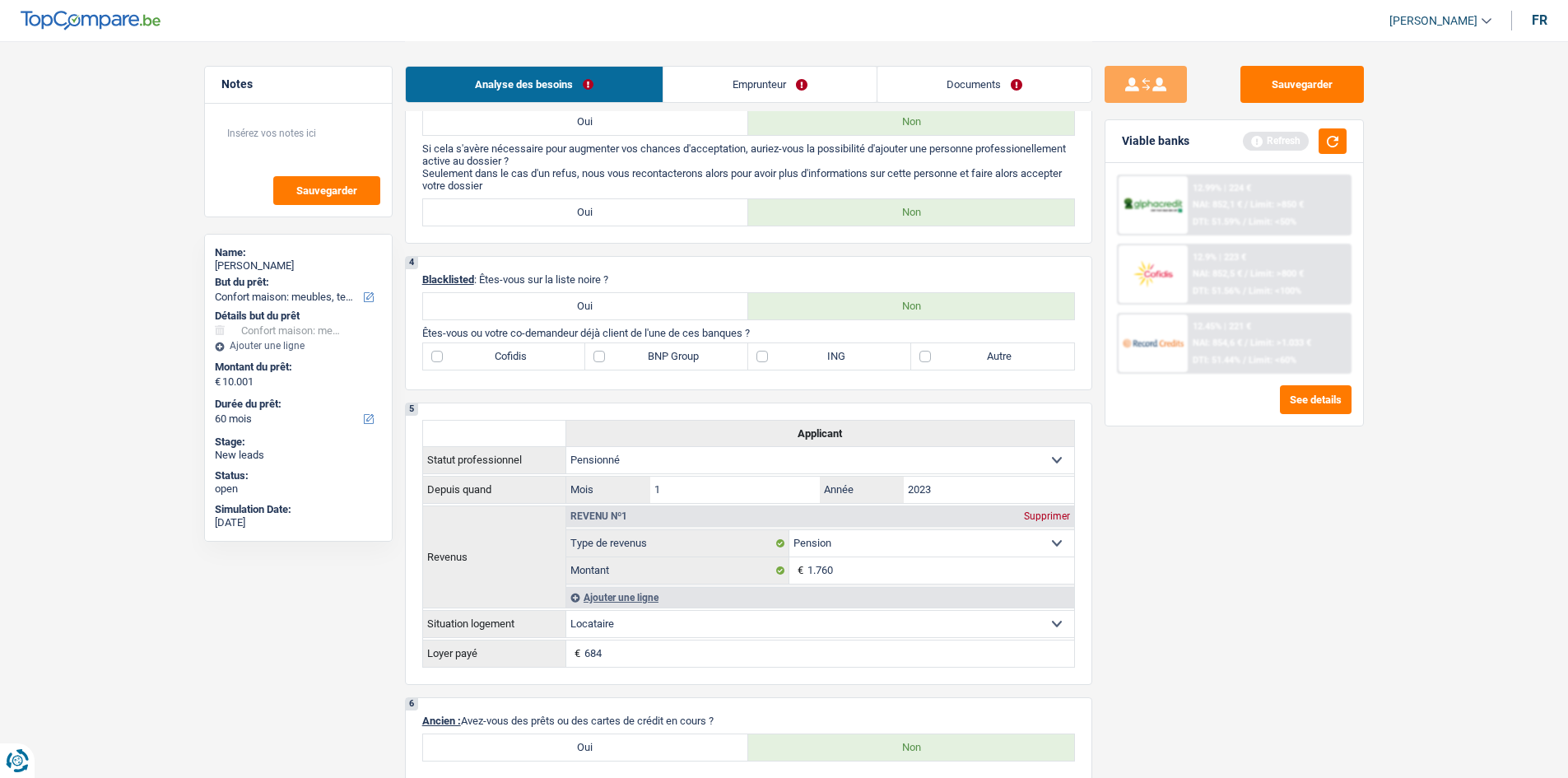
click at [923, 357] on label "Autre" at bounding box center [993, 356] width 163 height 26
click at [923, 357] on input "Autre" at bounding box center [993, 356] width 163 height 26
checkbox input "true"
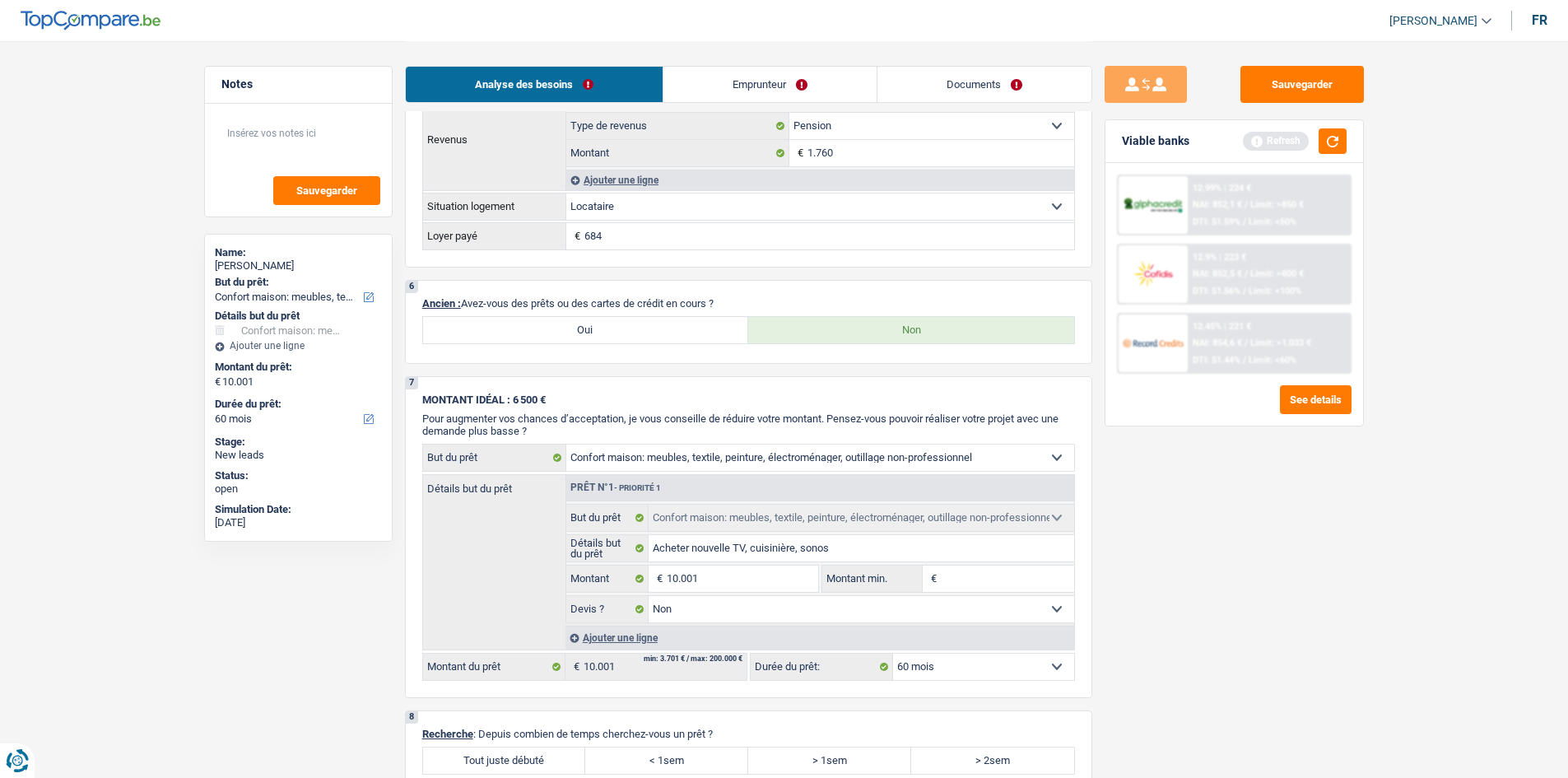
scroll to position [989, 0]
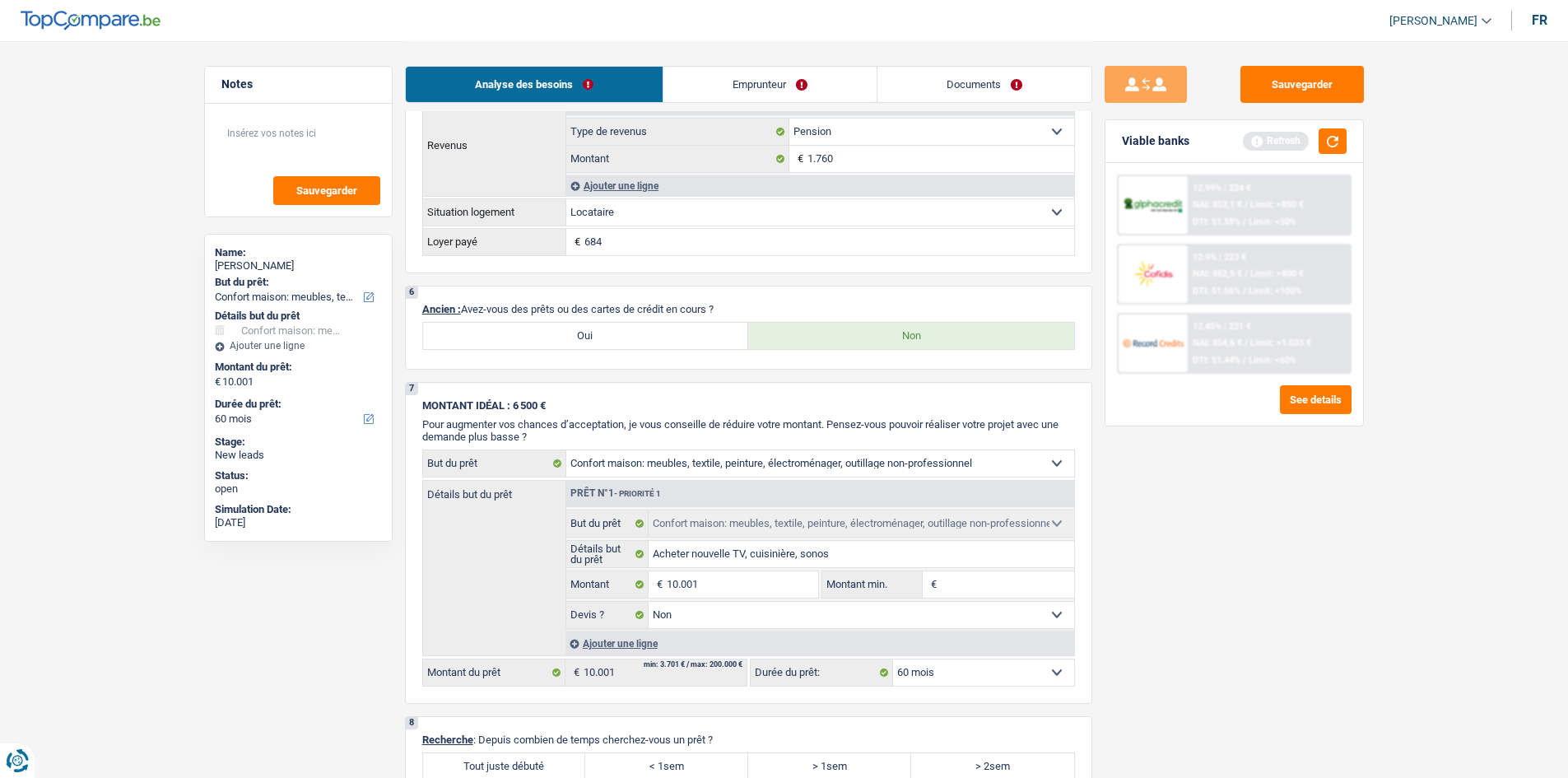
click at [765, 81] on link "Emprunteur" at bounding box center [770, 84] width 213 height 35
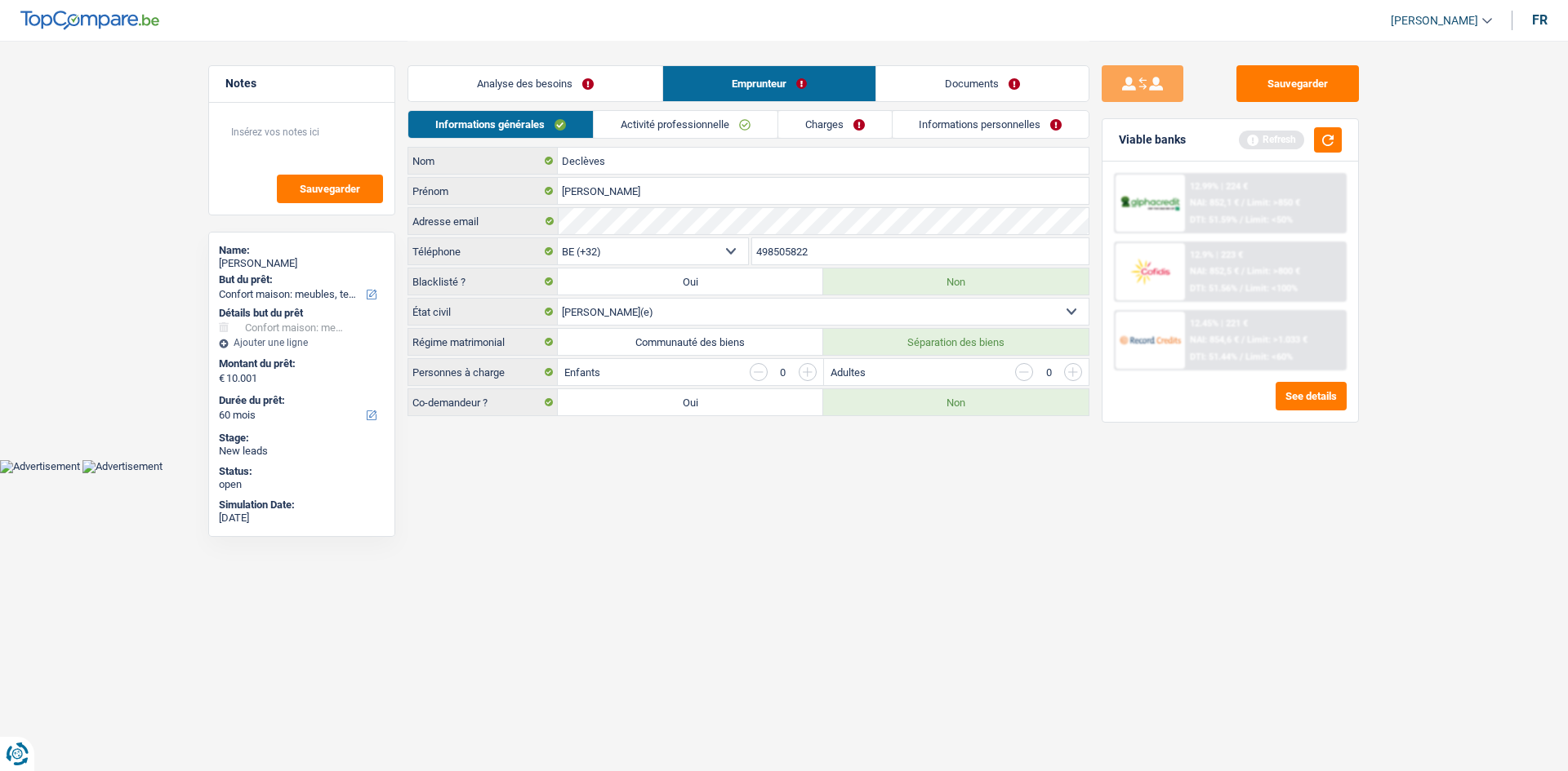
click at [673, 343] on label "Communauté des biens" at bounding box center [691, 342] width 266 height 26
click at [673, 343] on input "Communauté des biens" at bounding box center [691, 342] width 266 height 26
radio input "true"
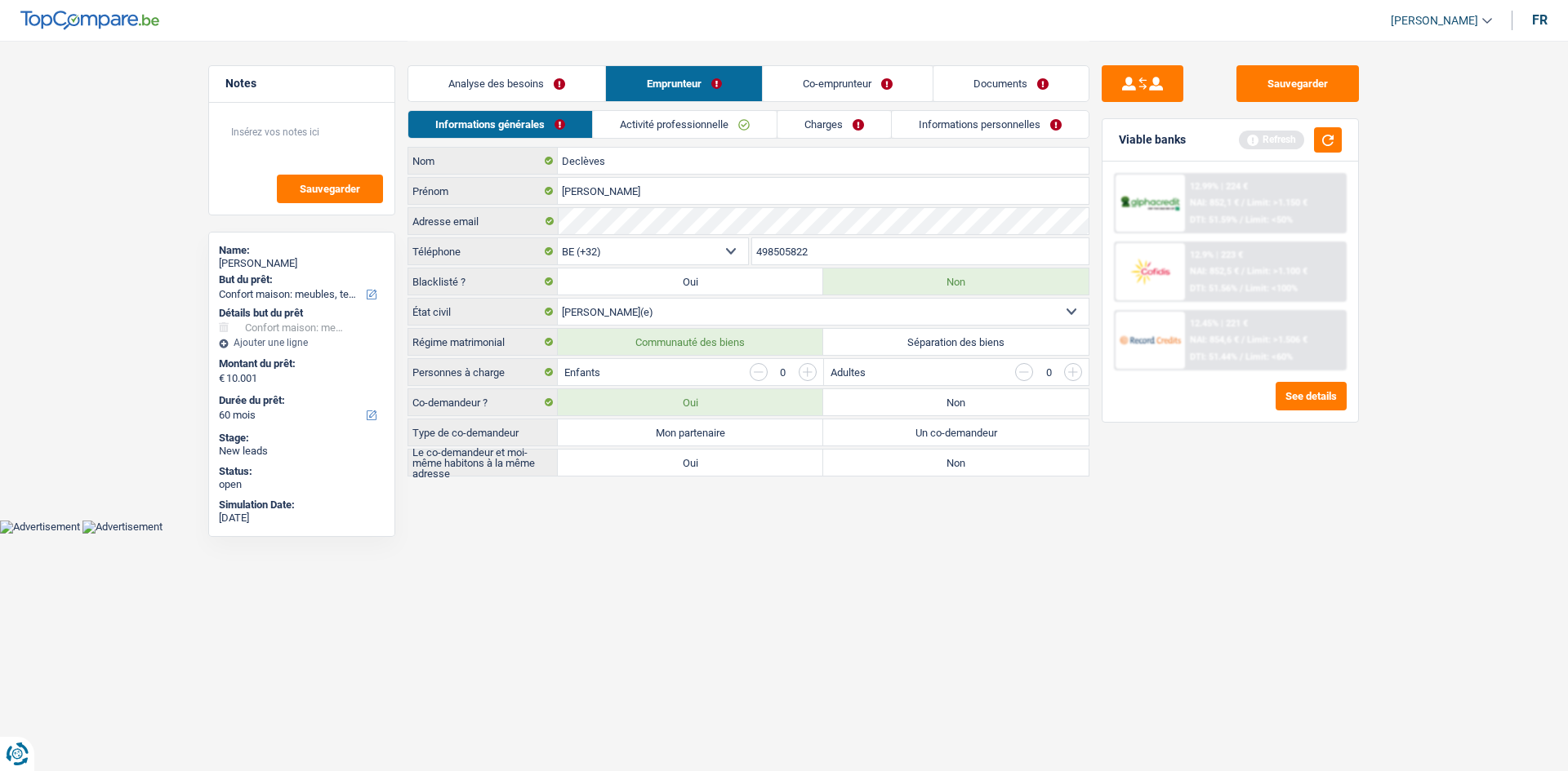
click at [897, 403] on label "Non" at bounding box center [956, 402] width 266 height 26
click at [897, 403] on input "Non" at bounding box center [956, 402] width 266 height 26
radio input "true"
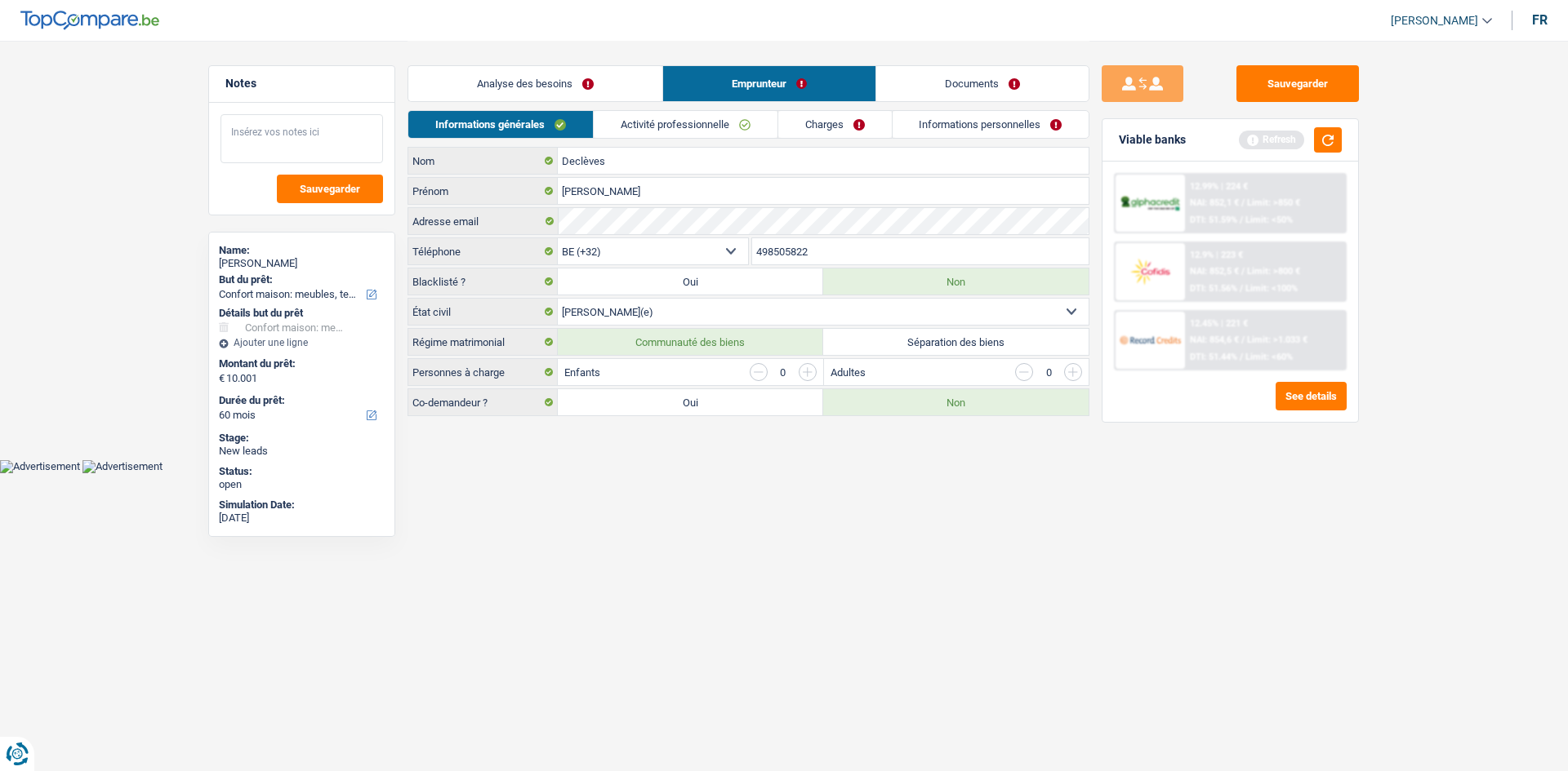
click at [320, 123] on textarea at bounding box center [301, 138] width 162 height 49
type textarea "Veut faire la demande seul sans sa femme"
click at [856, 118] on link "Charges" at bounding box center [835, 125] width 114 height 27
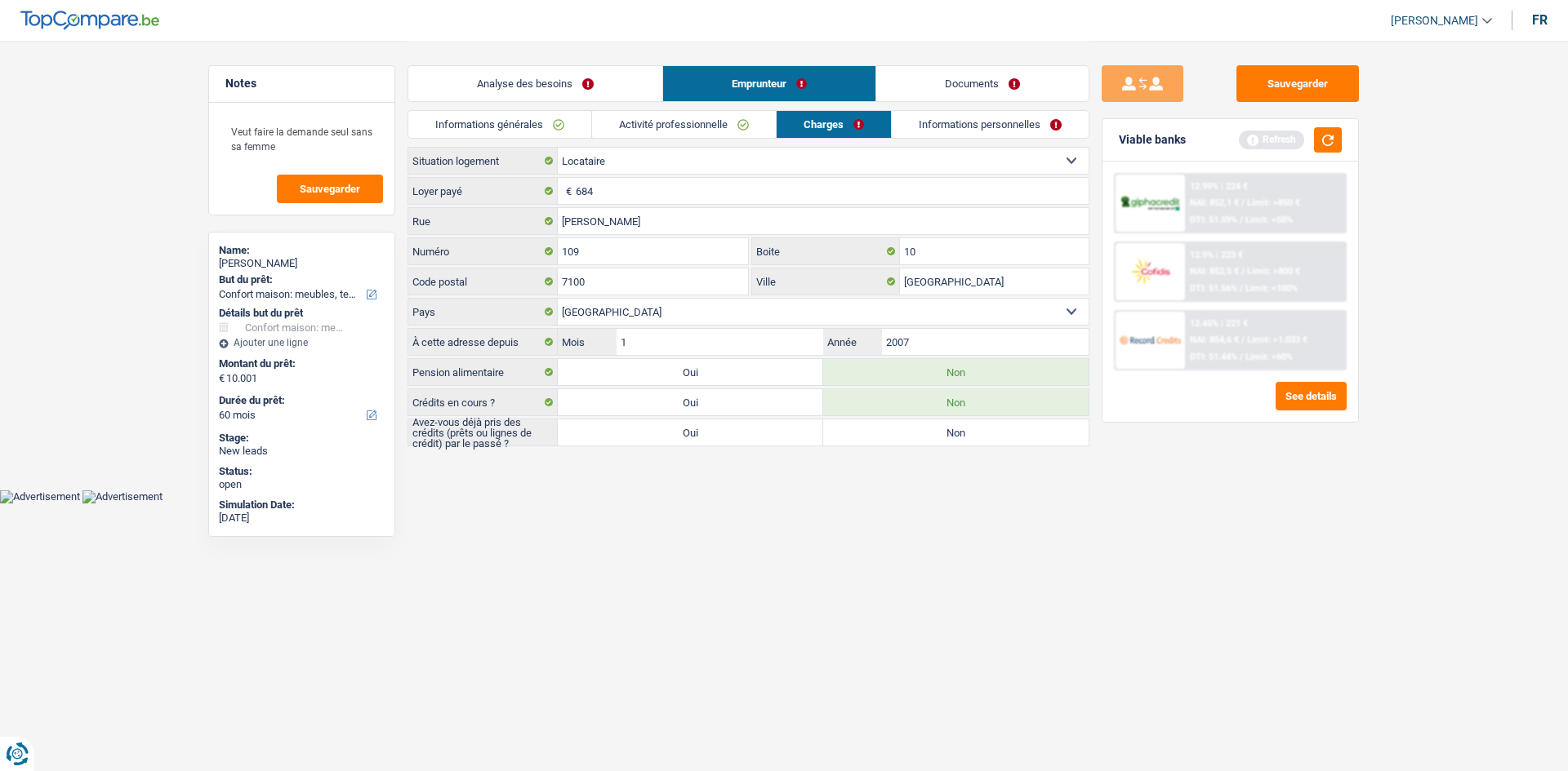
click at [927, 126] on link "Informations personnelles" at bounding box center [989, 125] width 196 height 27
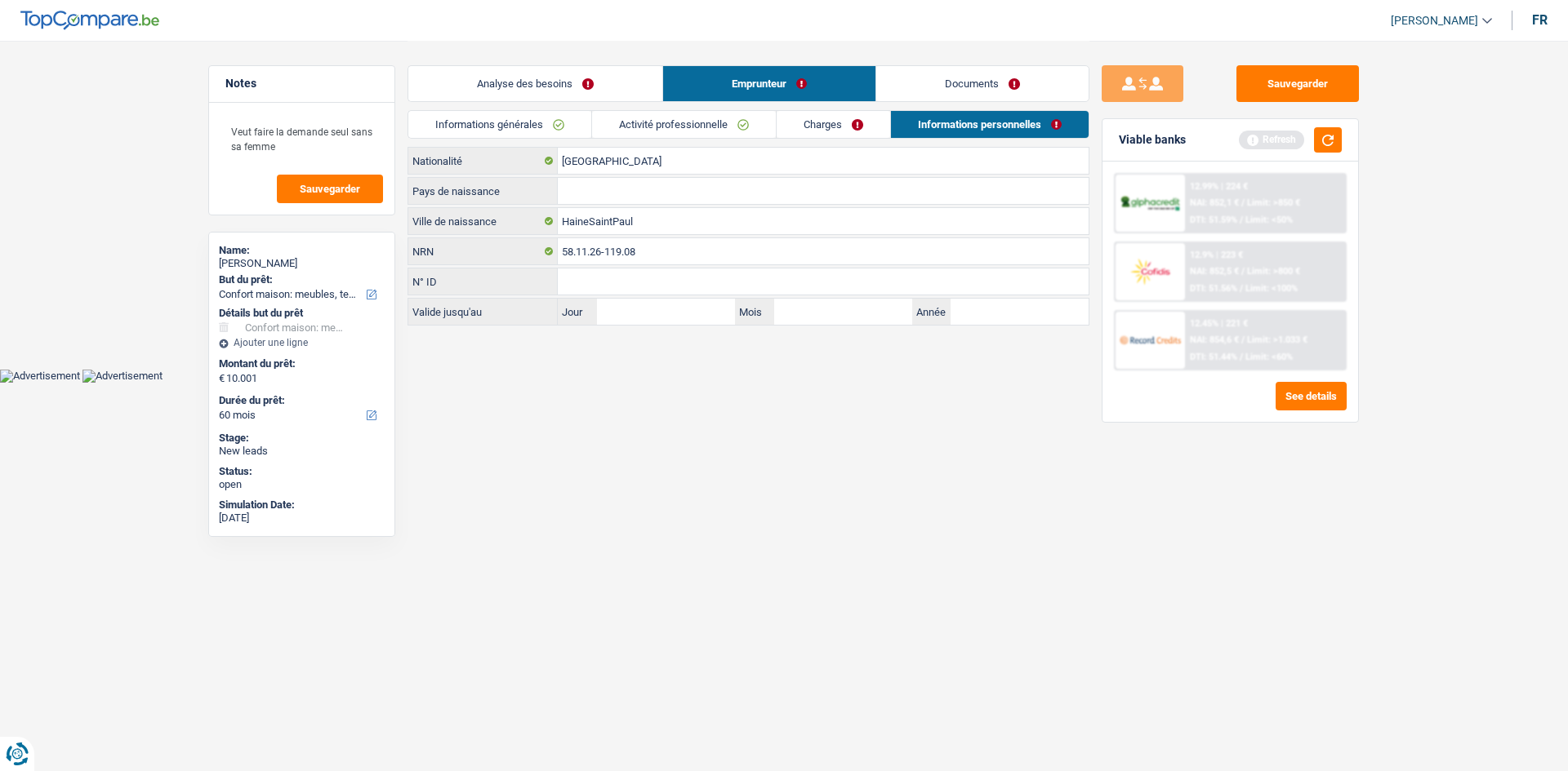
click at [672, 127] on link "Activité professionnelle" at bounding box center [684, 125] width 184 height 27
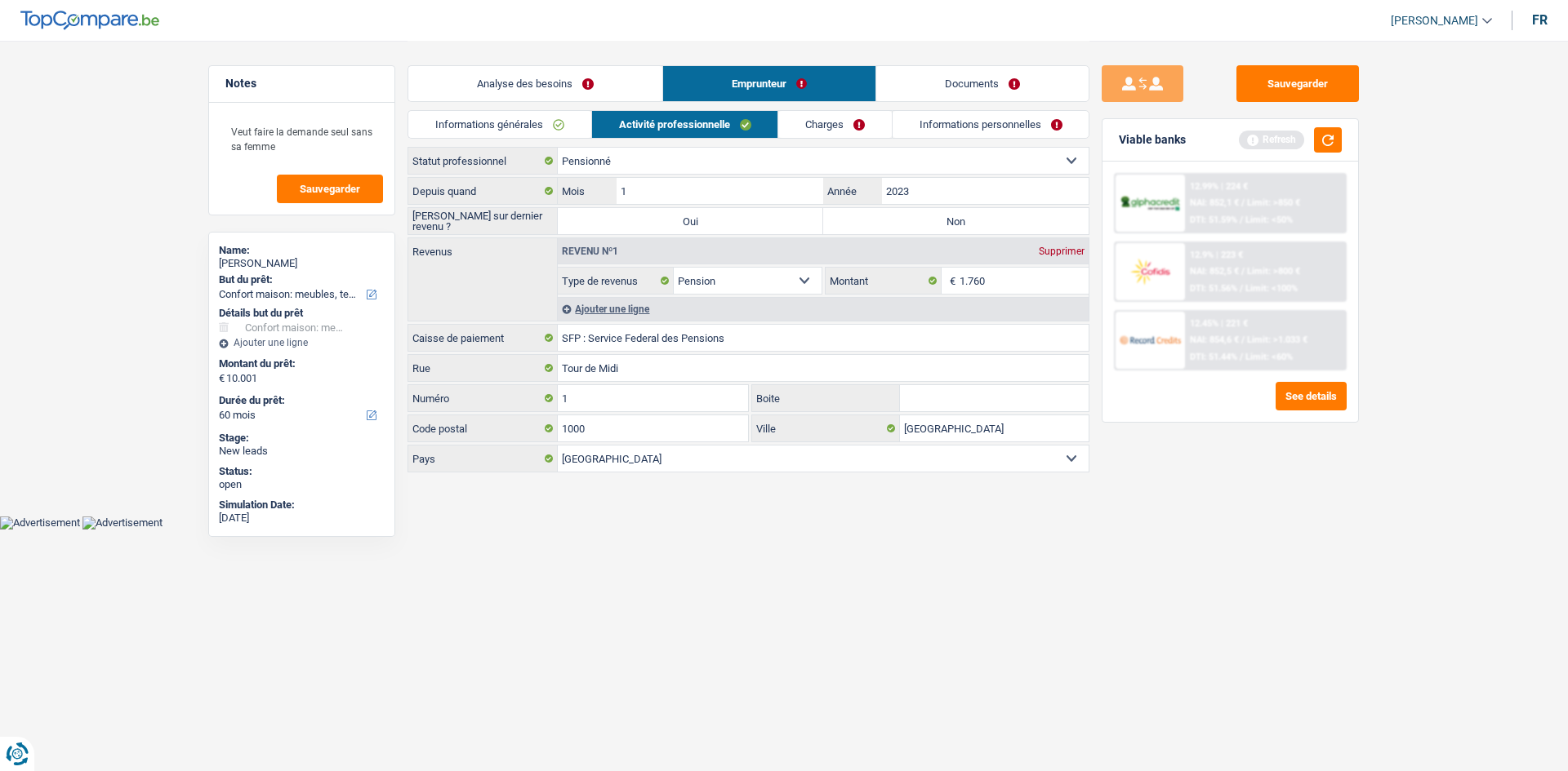
click at [852, 133] on link "Charges" at bounding box center [835, 125] width 114 height 27
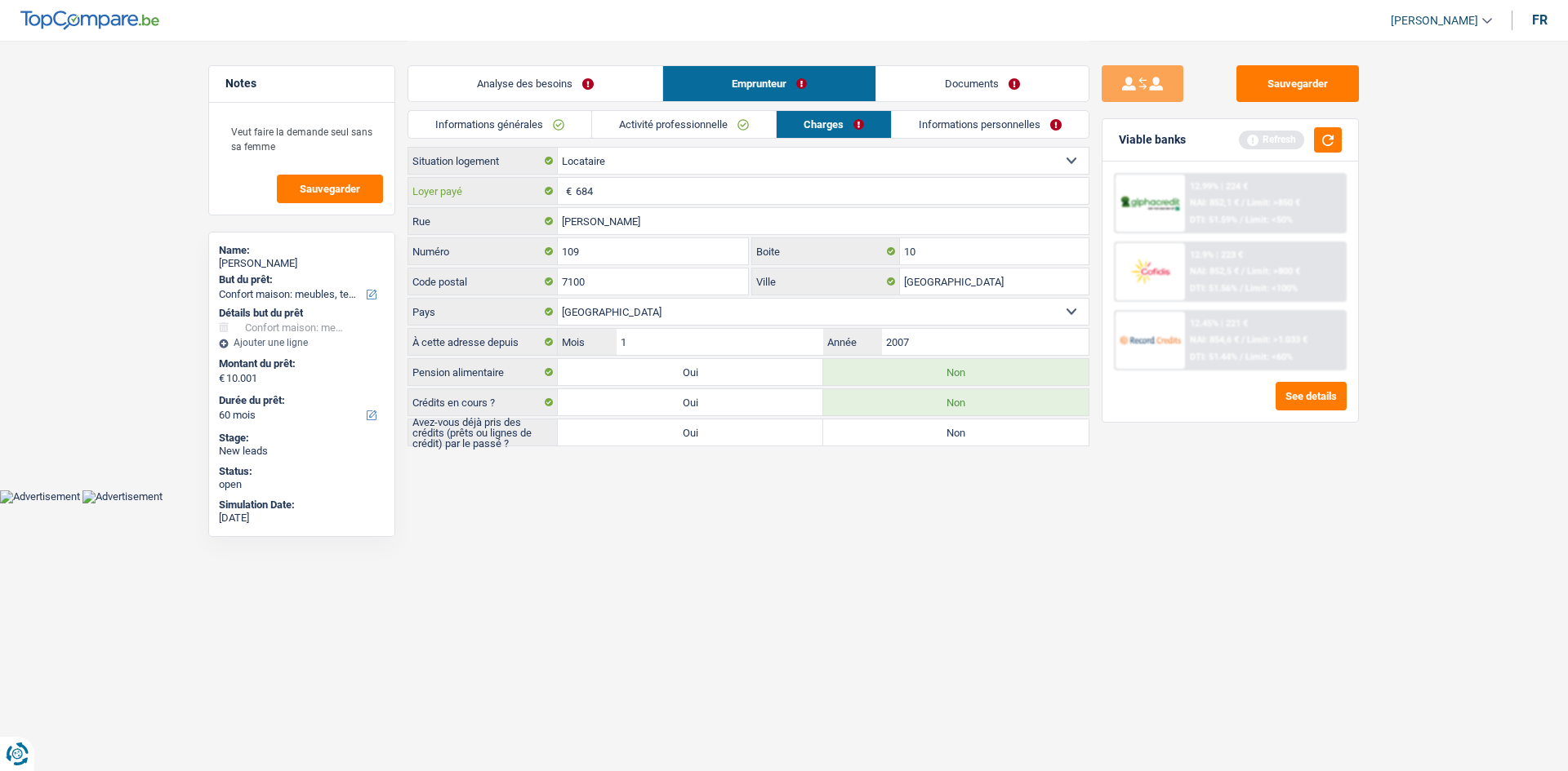
click at [665, 186] on input "684" at bounding box center [832, 190] width 513 height 26
click at [742, 436] on label "Oui" at bounding box center [691, 432] width 266 height 26
click at [742, 436] on input "Oui" at bounding box center [691, 432] width 266 height 26
radio input "true"
click at [931, 130] on link "Informations personnelles" at bounding box center [990, 125] width 196 height 27
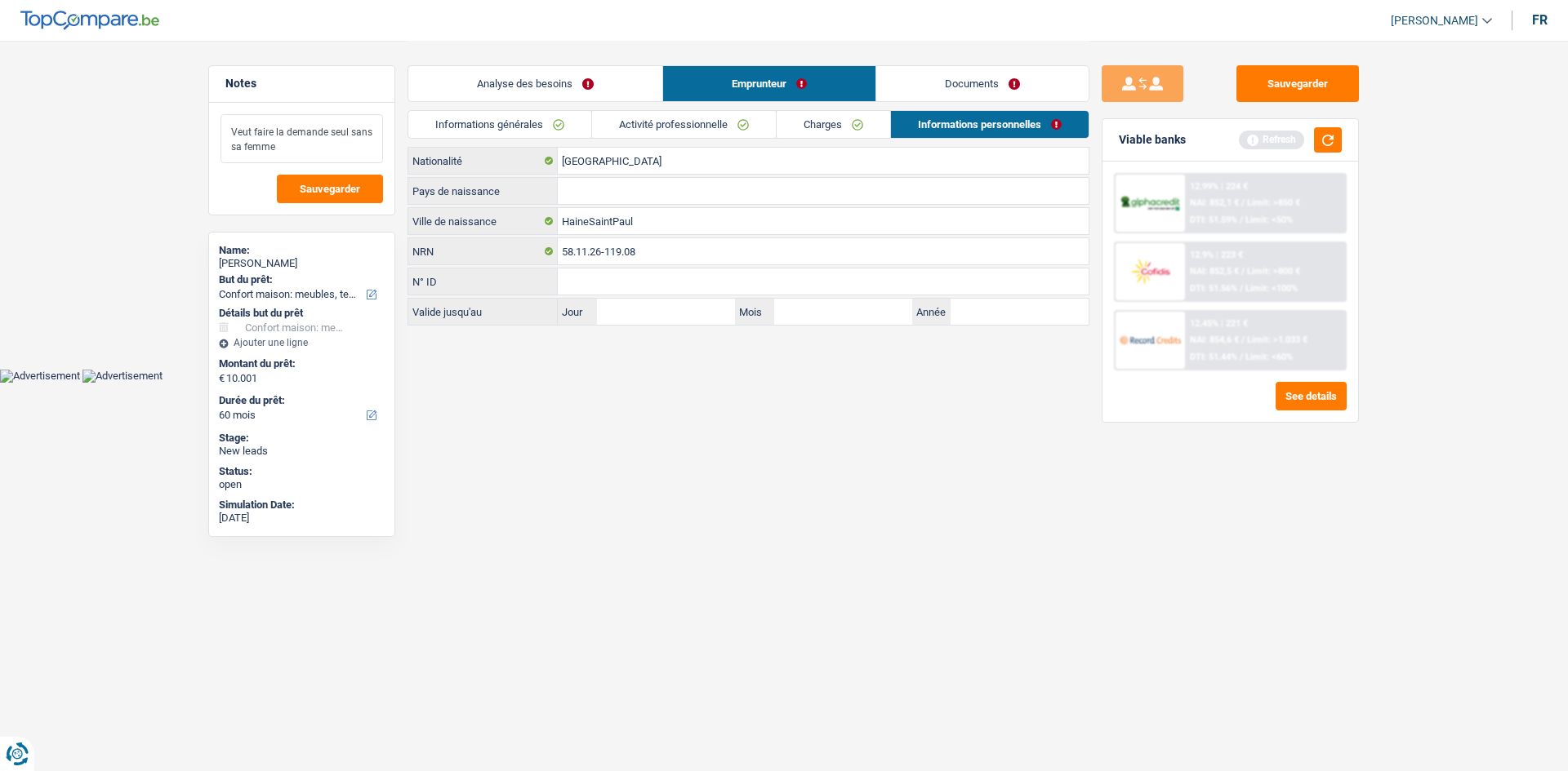
click at [229, 127] on textarea "Veut faire la demande seul sans sa femme" at bounding box center [301, 138] width 162 height 49
type textarea "- Veut faire la demande seul sans sa femme"
click at [621, 184] on input "Pays de naissance" at bounding box center [823, 190] width 531 height 26
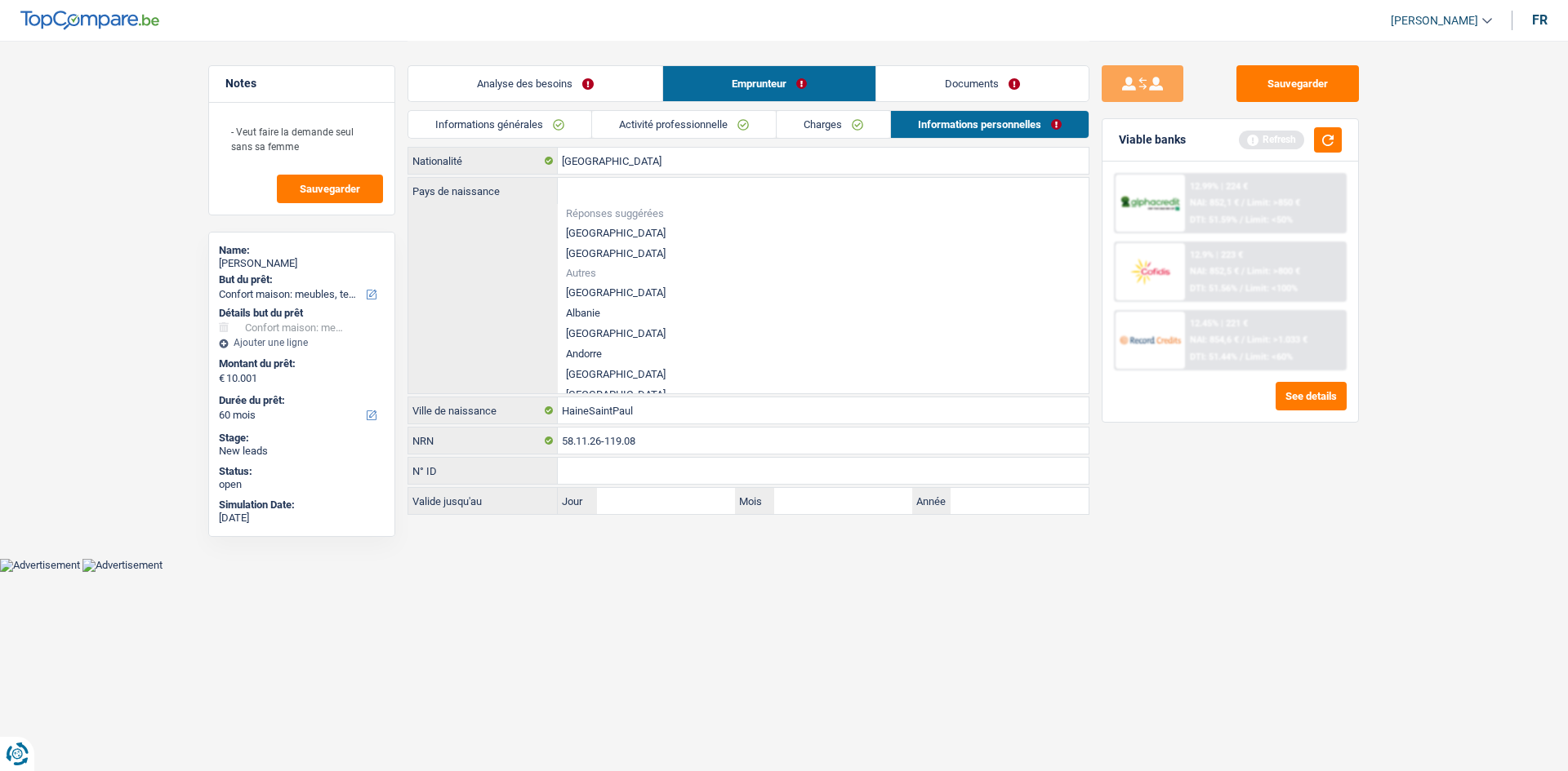
click at [593, 232] on li "[GEOGRAPHIC_DATA]" at bounding box center [823, 233] width 531 height 21
type input "[GEOGRAPHIC_DATA]"
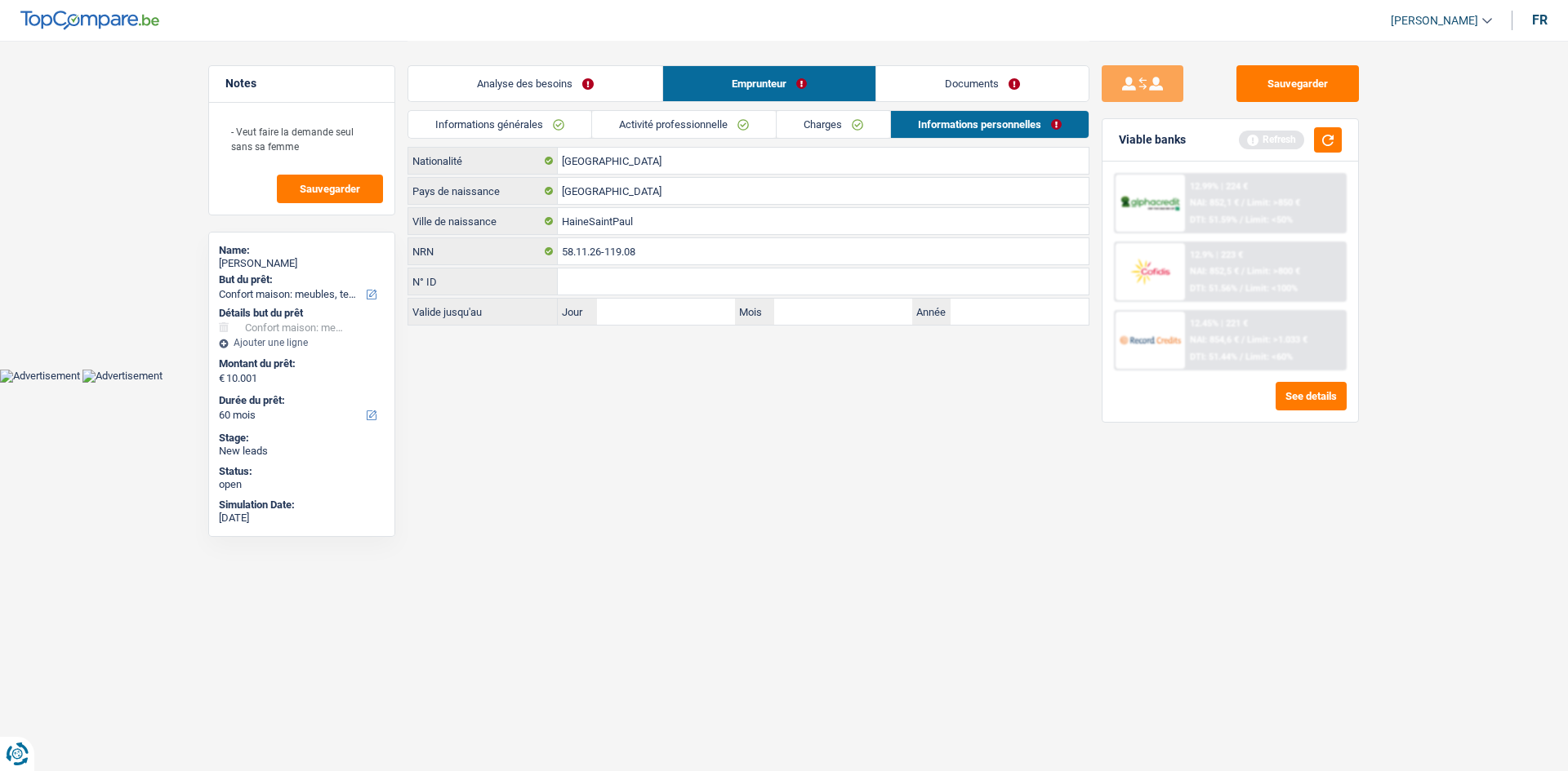
click at [989, 86] on link "Documents" at bounding box center [982, 83] width 213 height 35
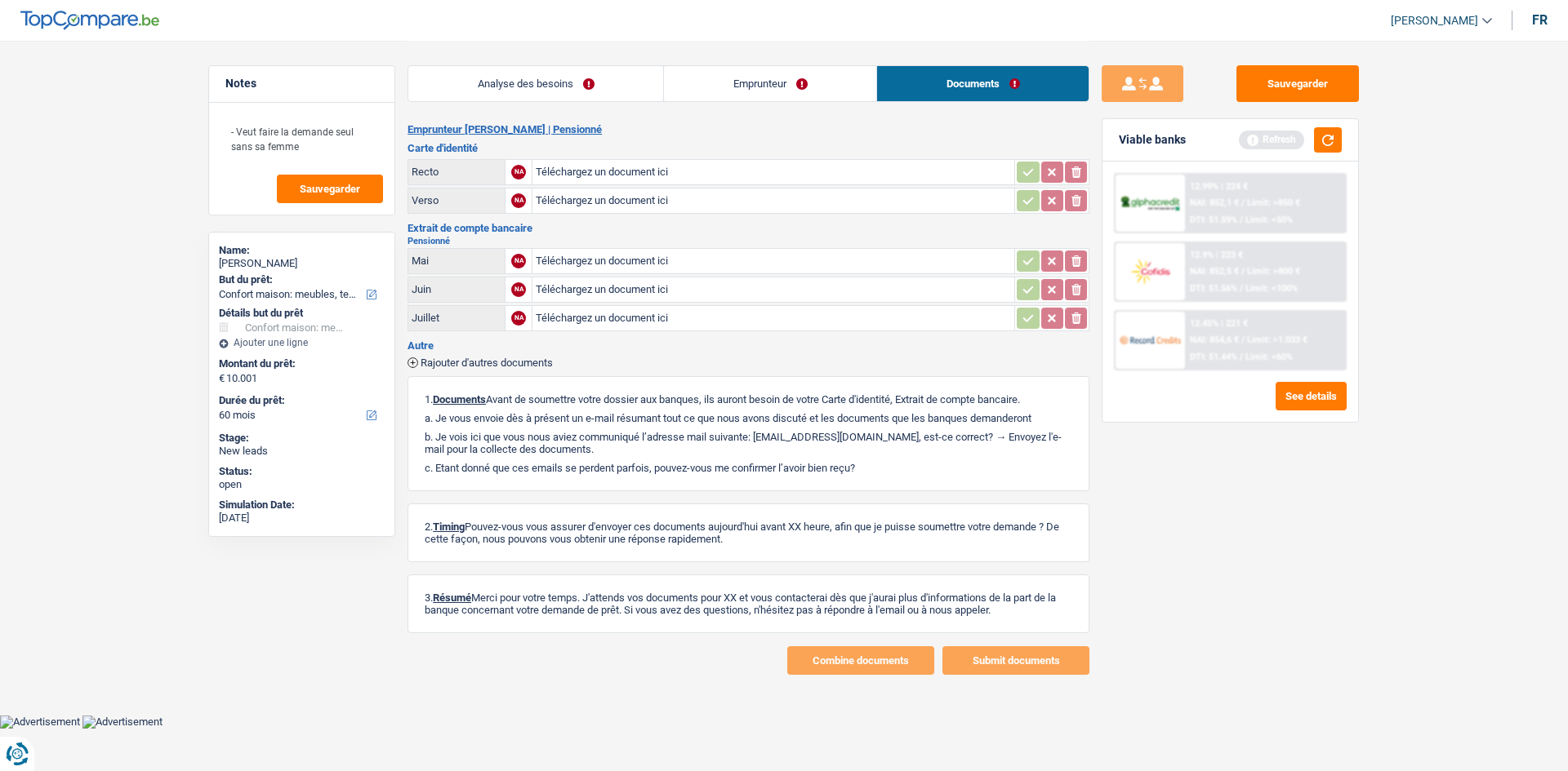
click at [758, 78] on link "Emprunteur" at bounding box center [770, 83] width 213 height 35
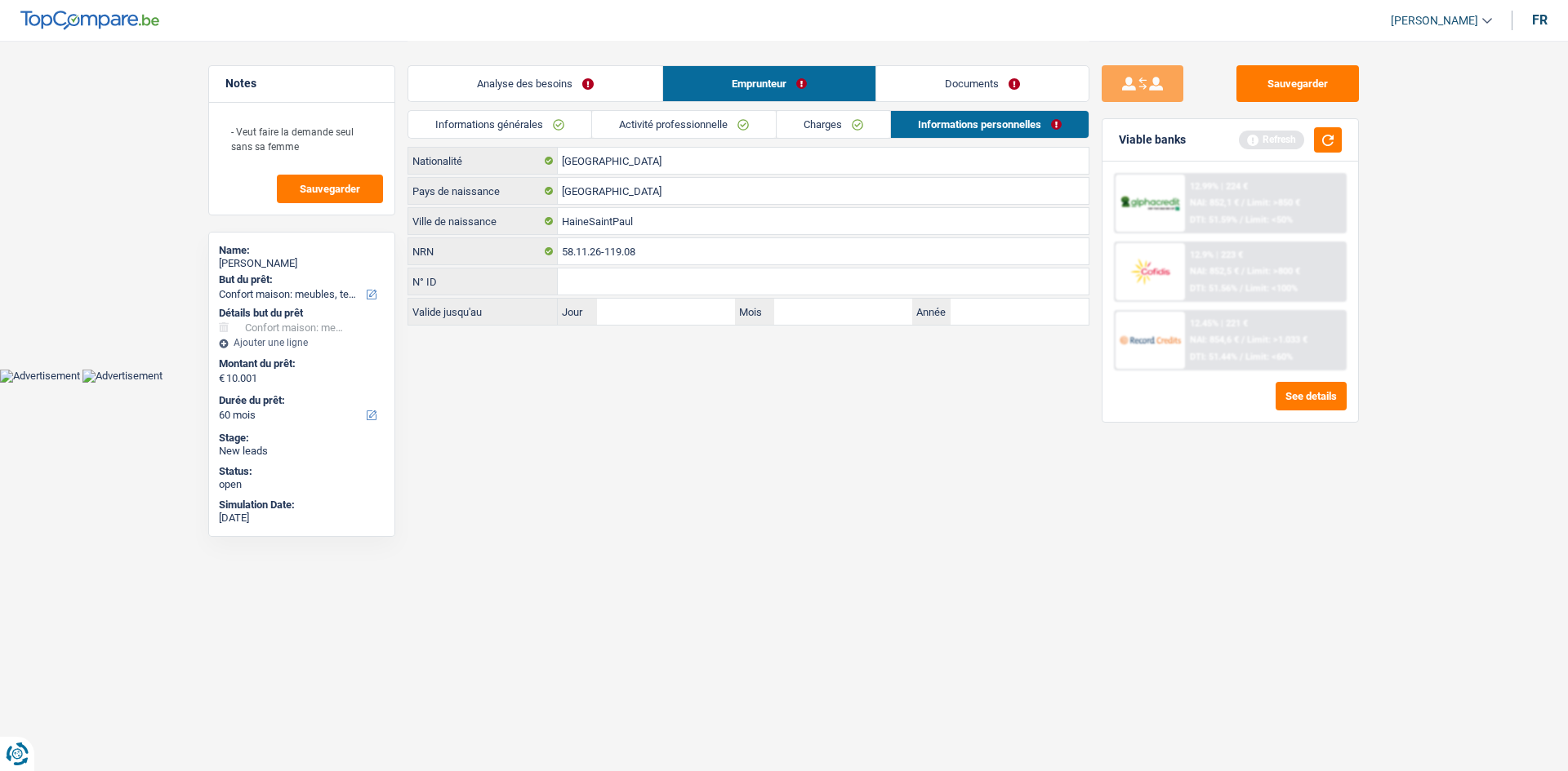
click at [606, 78] on link "Analyse des besoins" at bounding box center [535, 83] width 254 height 35
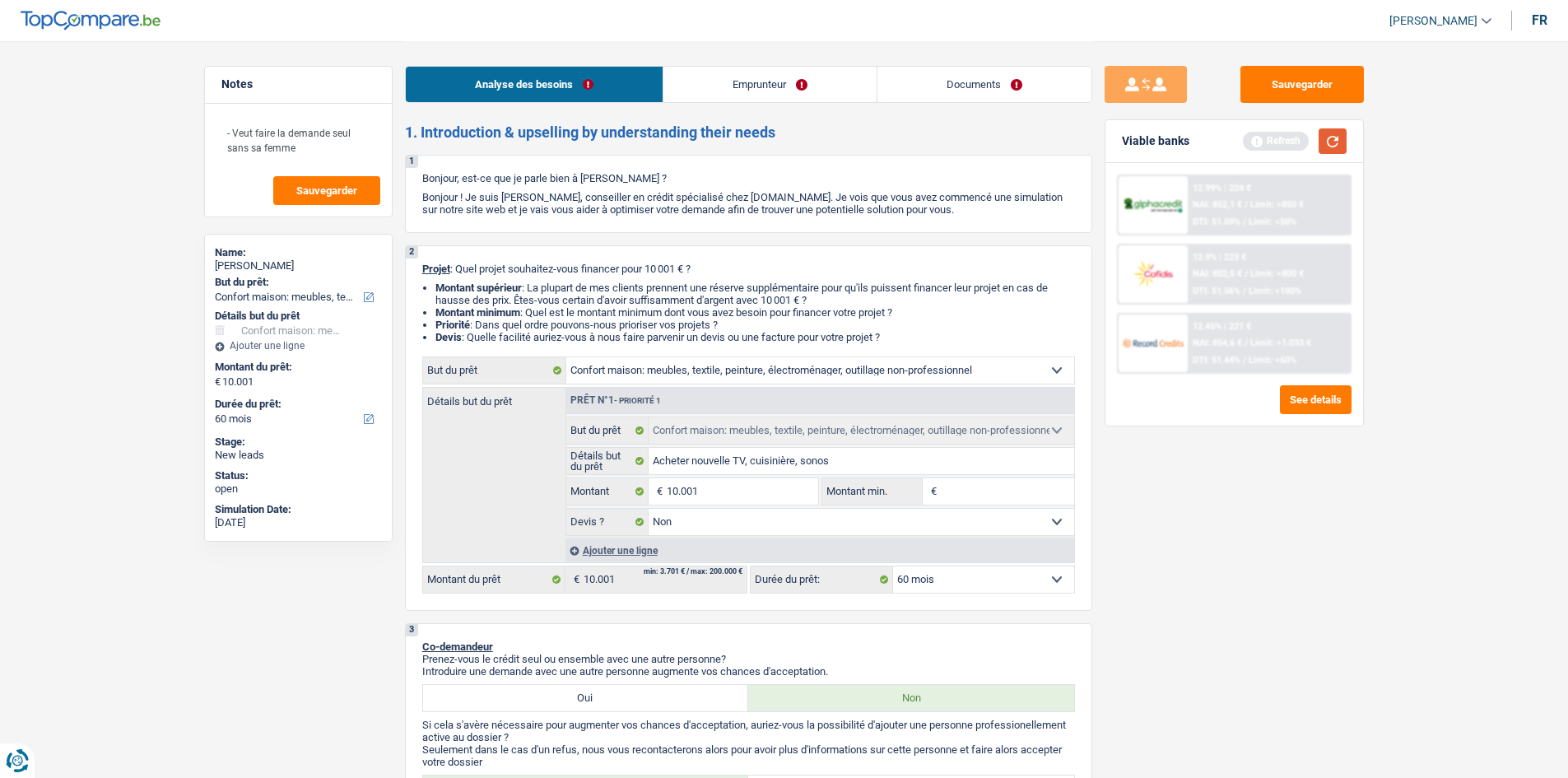
click at [1346, 136] on button "button" at bounding box center [1333, 141] width 28 height 25
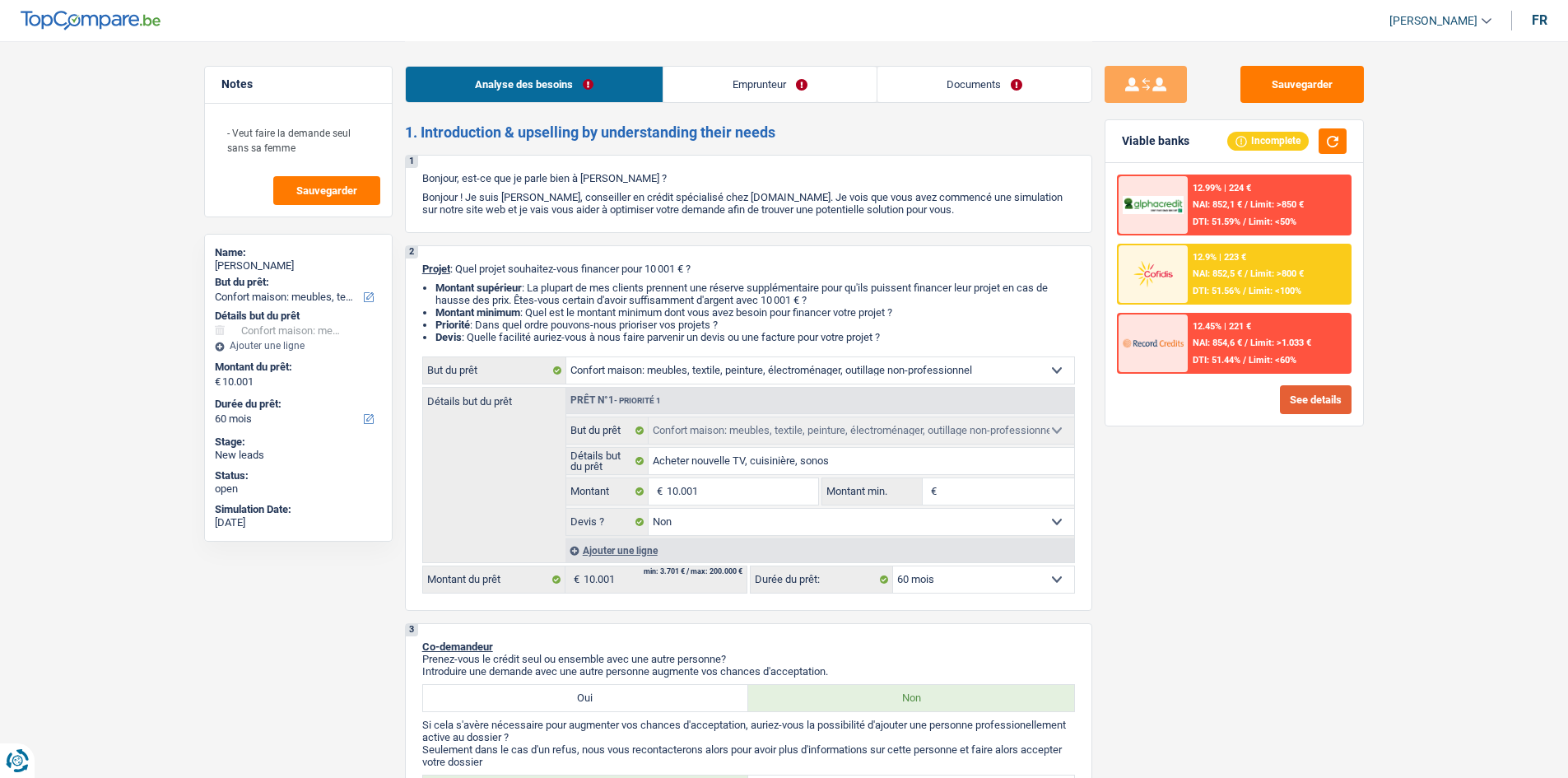
click at [1295, 404] on button "See details" at bounding box center [1316, 400] width 71 height 29
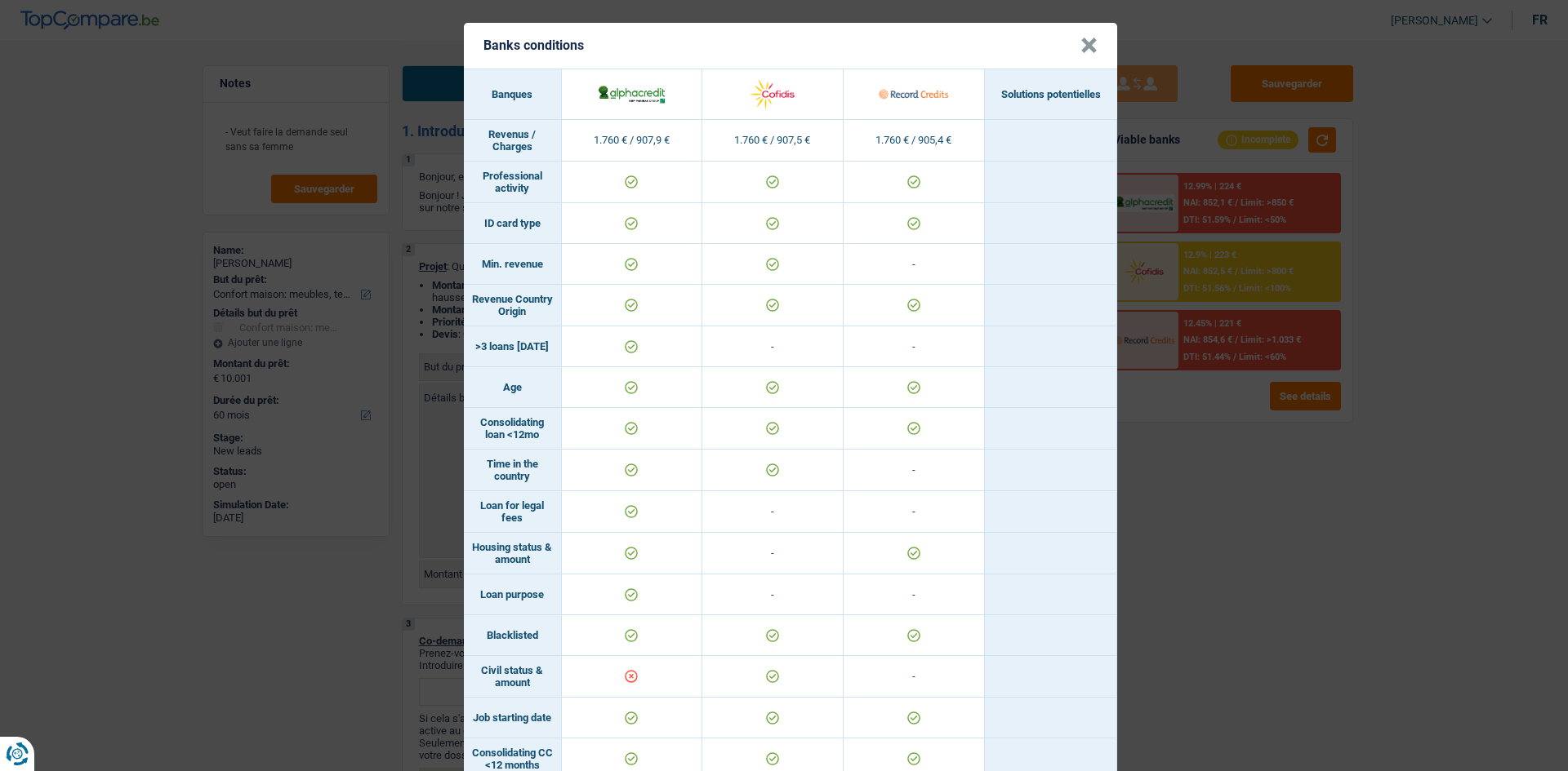
click at [1081, 50] on button "×" at bounding box center [1089, 46] width 17 height 16
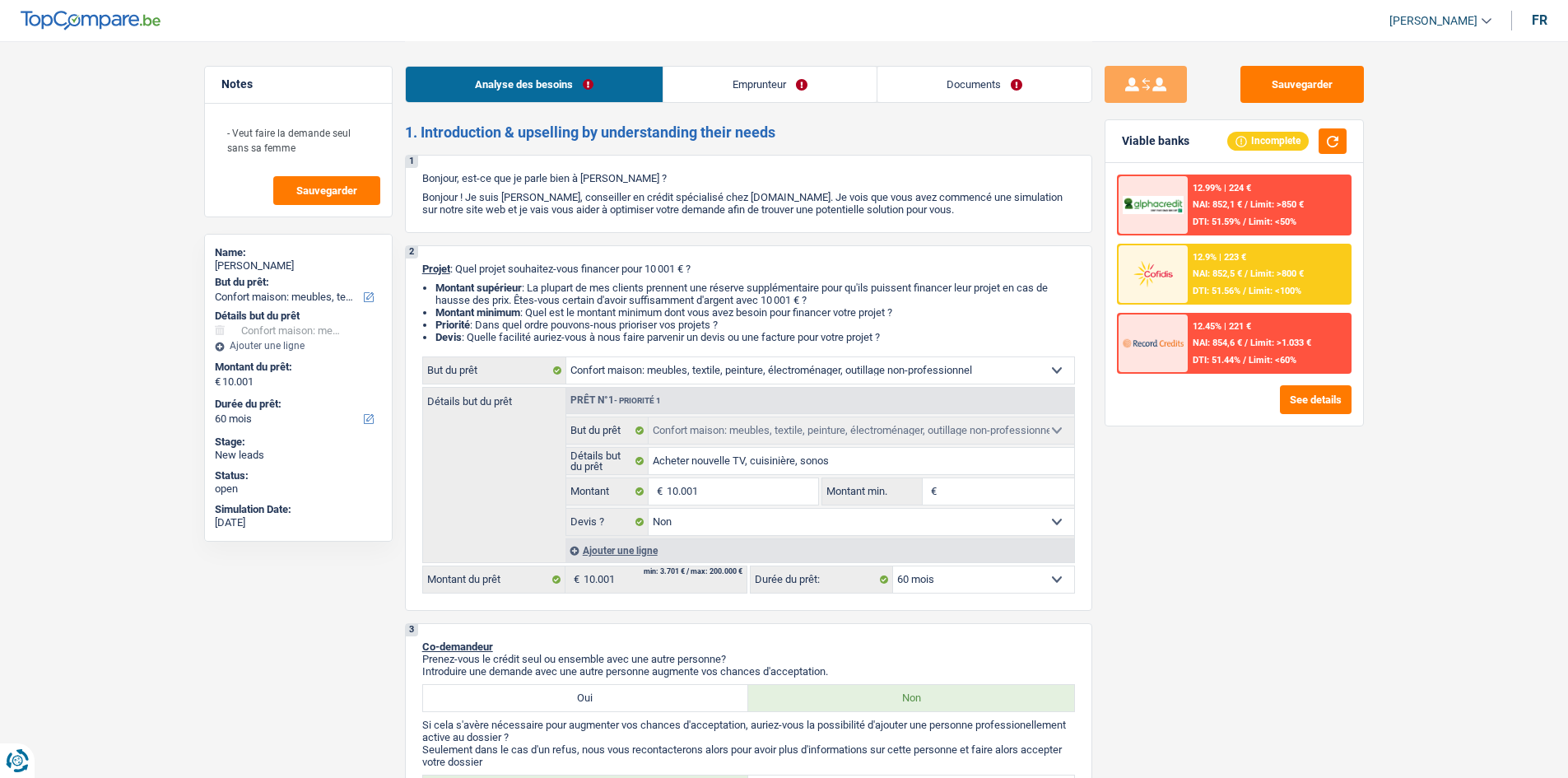
click at [997, 574] on select "12 mois 18 mois 24 mois 30 mois 36 mois 42 mois 48 mois 60 mois Sélectionner un…" at bounding box center [984, 579] width 181 height 26
select select "36"
click at [893, 566] on select "12 mois 18 mois 24 mois 30 mois 36 mois 42 mois 48 mois 60 mois Sélectionner un…" at bounding box center [984, 579] width 181 height 26
select select "36"
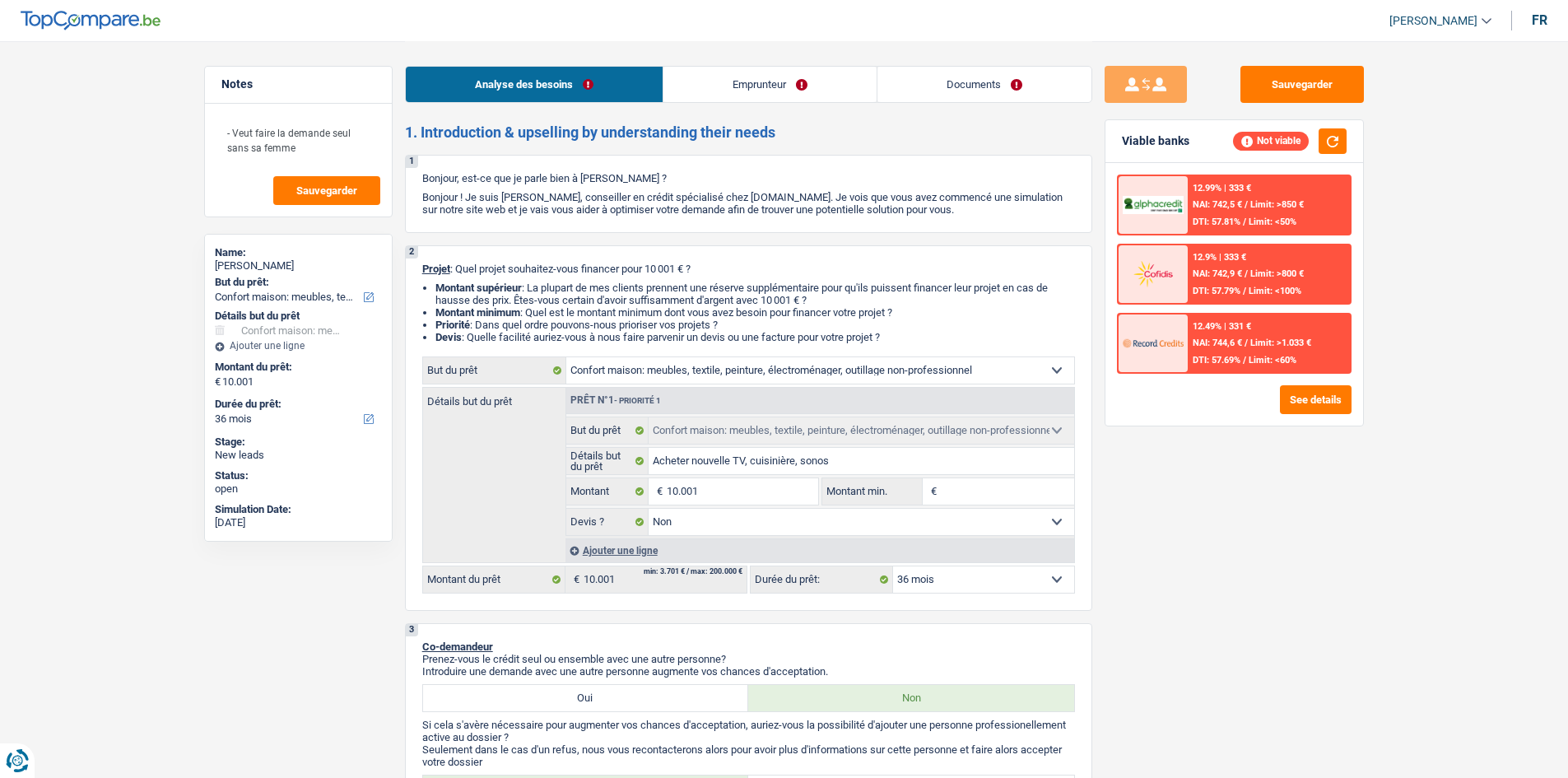
click at [967, 582] on select "12 mois 18 mois 24 mois 30 mois 36 mois 42 mois 48 mois 60 mois Sélectionner un…" at bounding box center [984, 579] width 181 height 26
select select "24"
click at [893, 566] on select "12 mois 18 mois 24 mois 30 mois 36 mois 42 mois 48 mois 60 mois Sélectionner un…" at bounding box center [984, 579] width 181 height 26
select select "24"
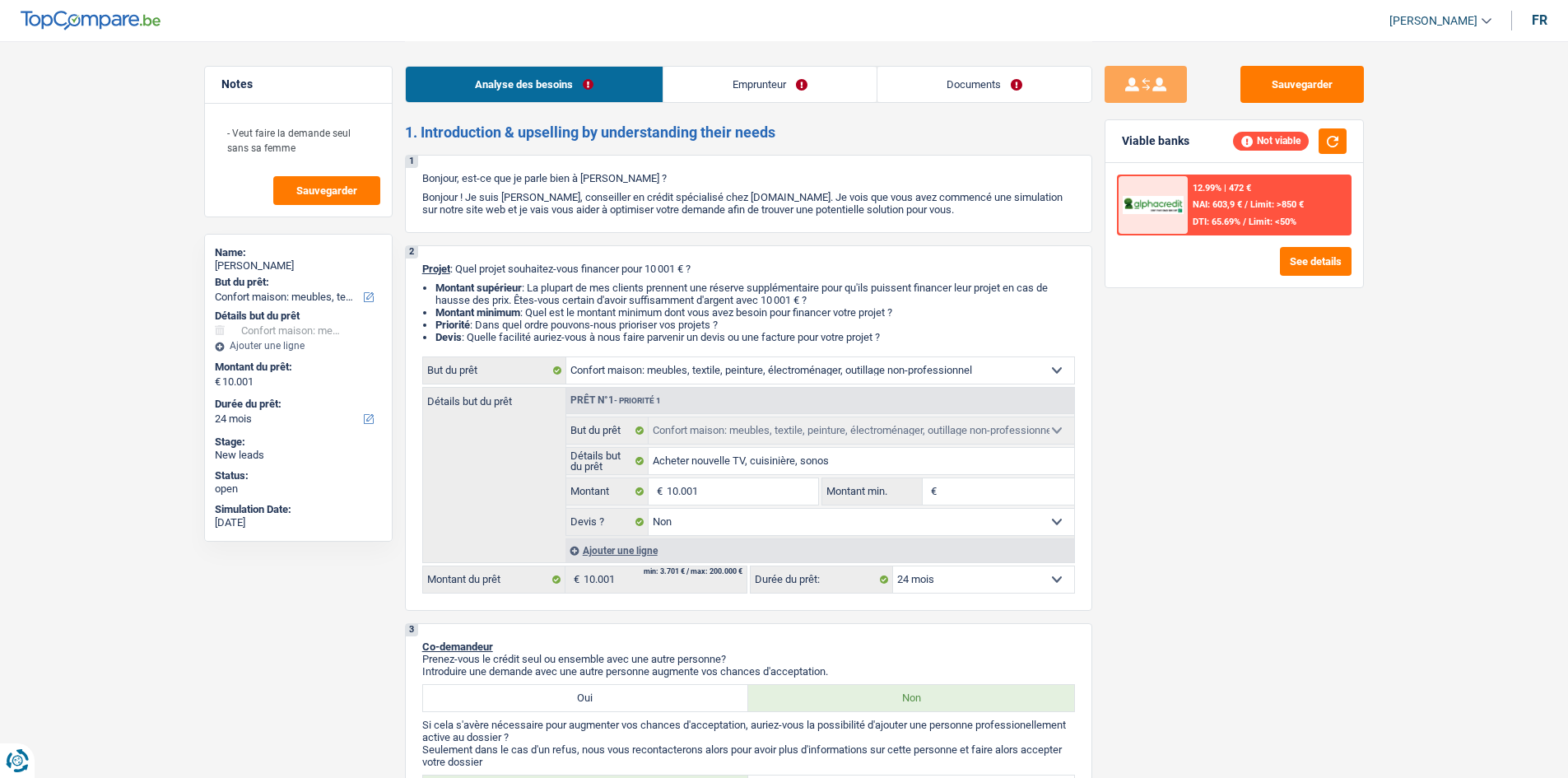
click at [963, 583] on select "12 mois 18 mois 24 mois 30 mois 36 mois 42 mois 48 mois 60 mois Sélectionner un…" at bounding box center [984, 579] width 181 height 26
select select "60"
click at [893, 566] on select "12 mois 18 mois 24 mois 30 mois 36 mois 42 mois 48 mois 60 mois Sélectionner un…" at bounding box center [984, 579] width 181 height 26
select select "60"
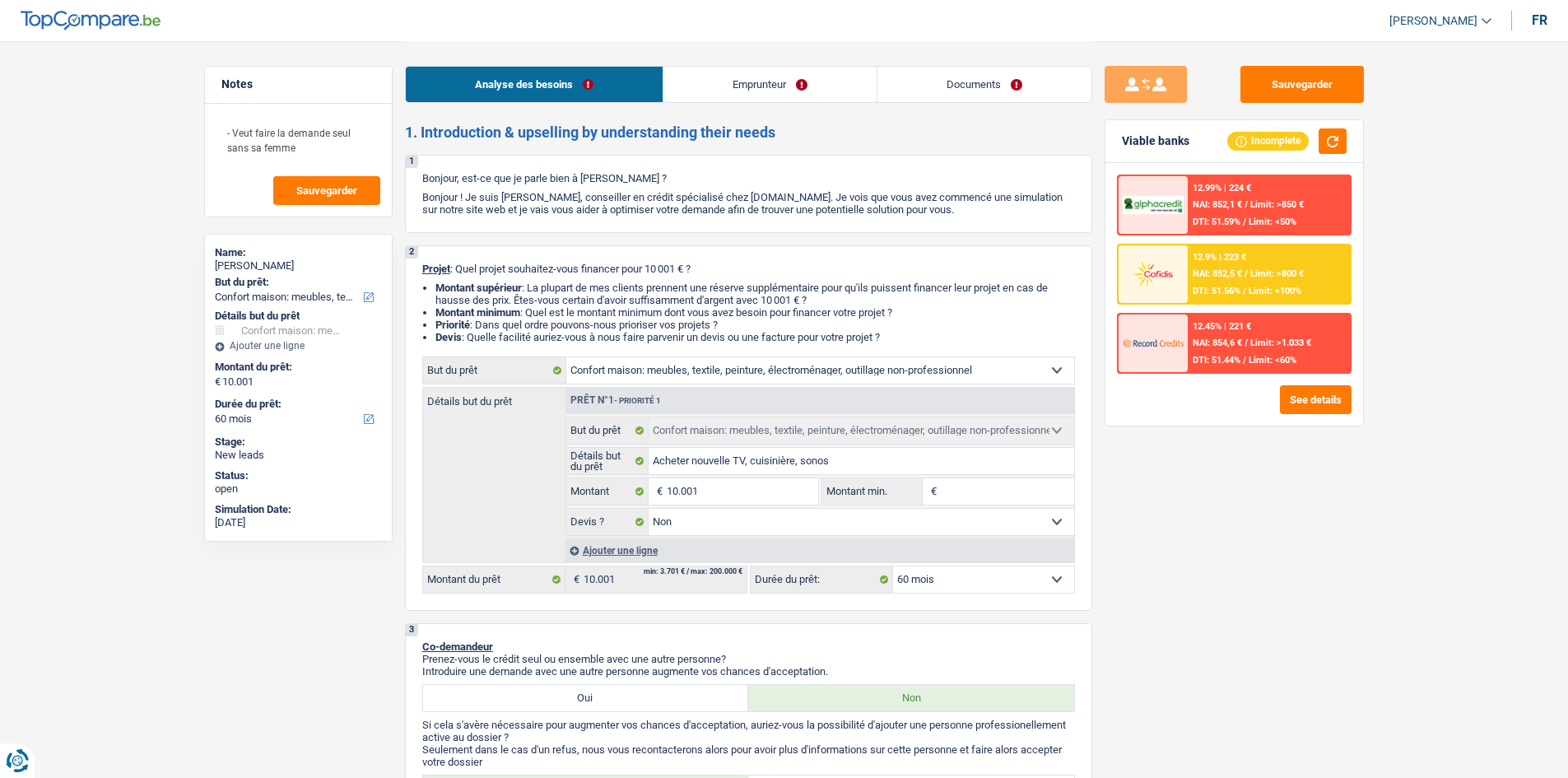
click at [1239, 270] on span "NAI: 852,5 €" at bounding box center [1217, 274] width 50 height 11
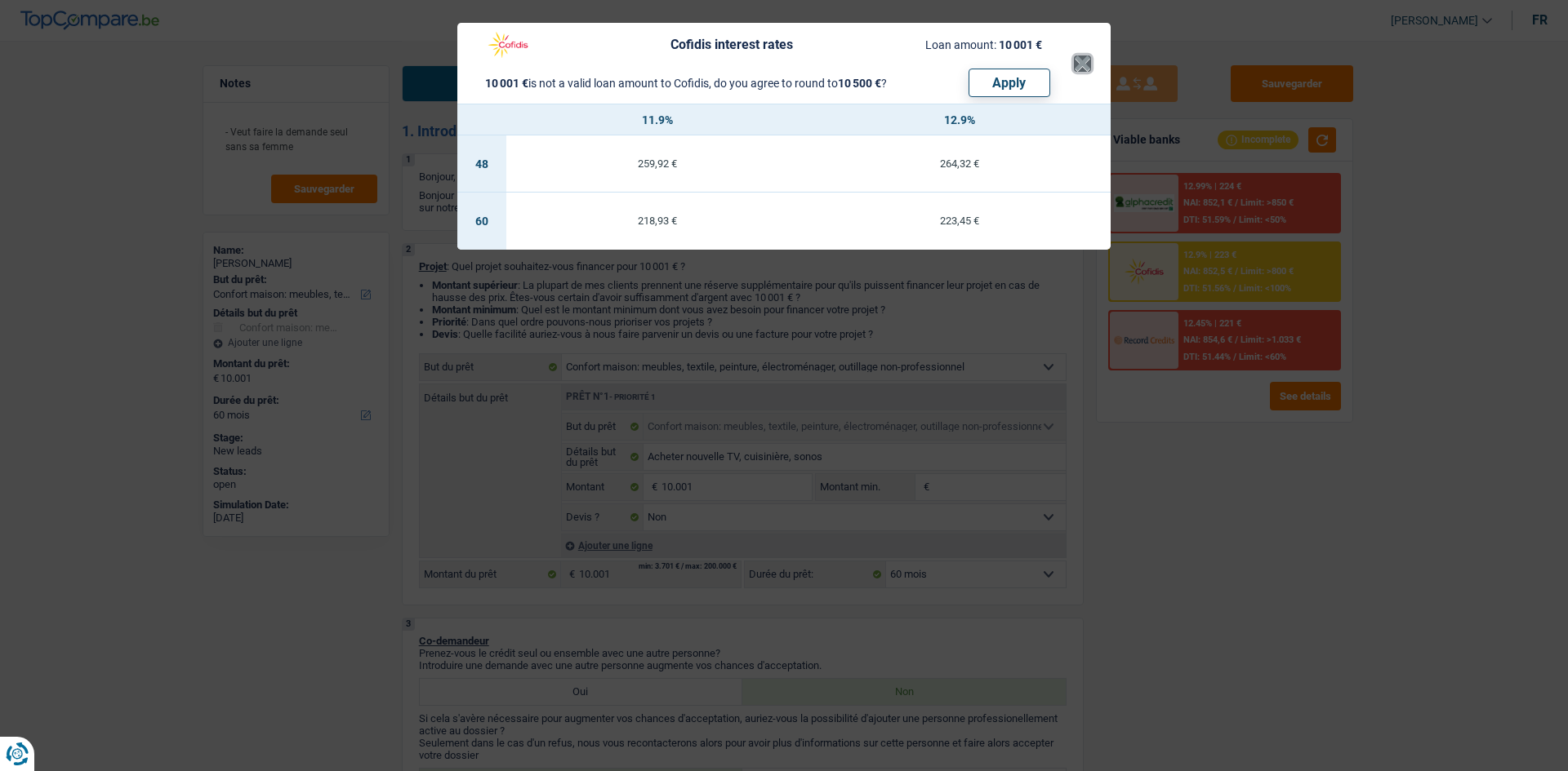
click at [1084, 63] on button "×" at bounding box center [1082, 64] width 17 height 16
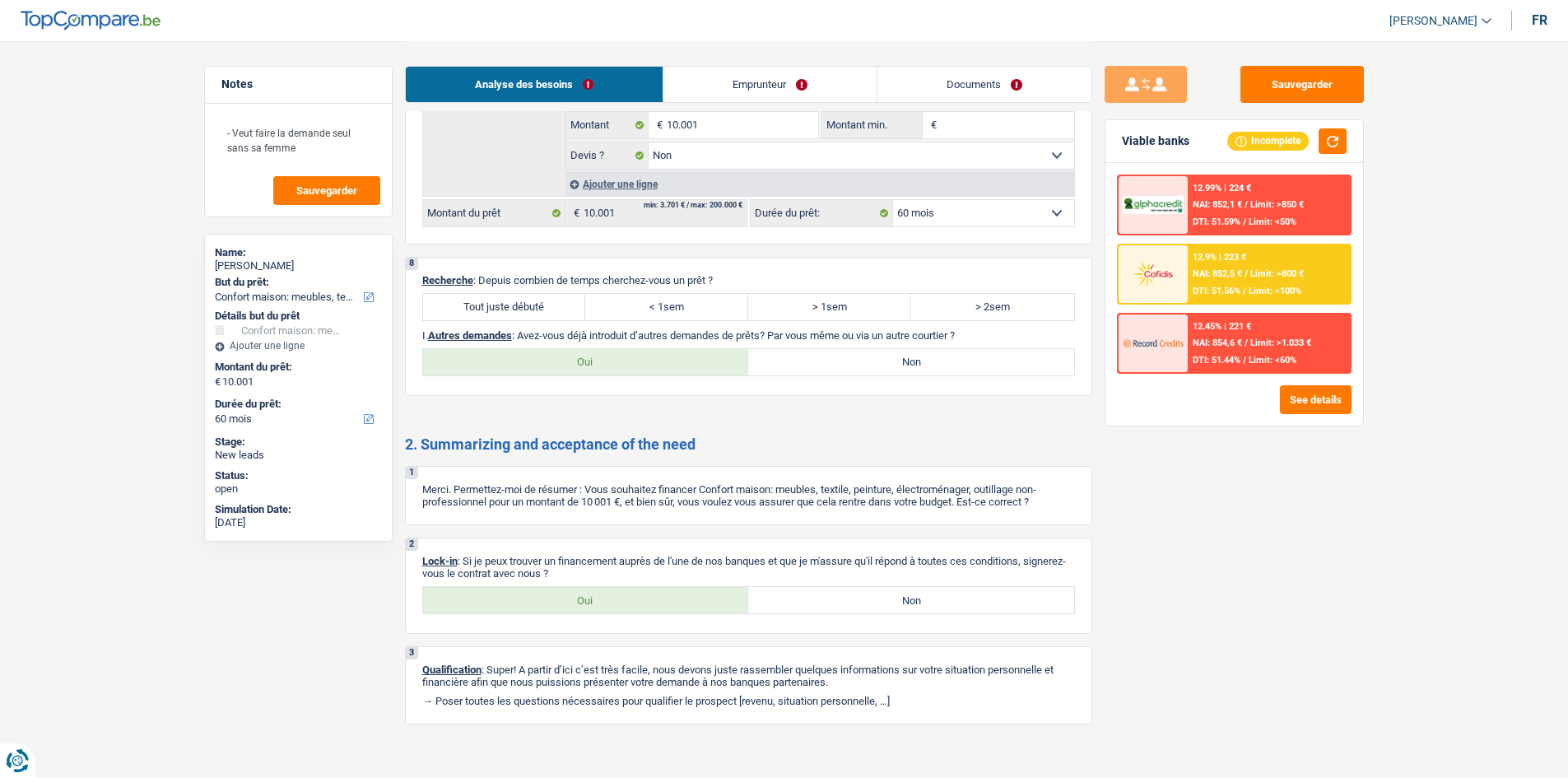
scroll to position [1460, 0]
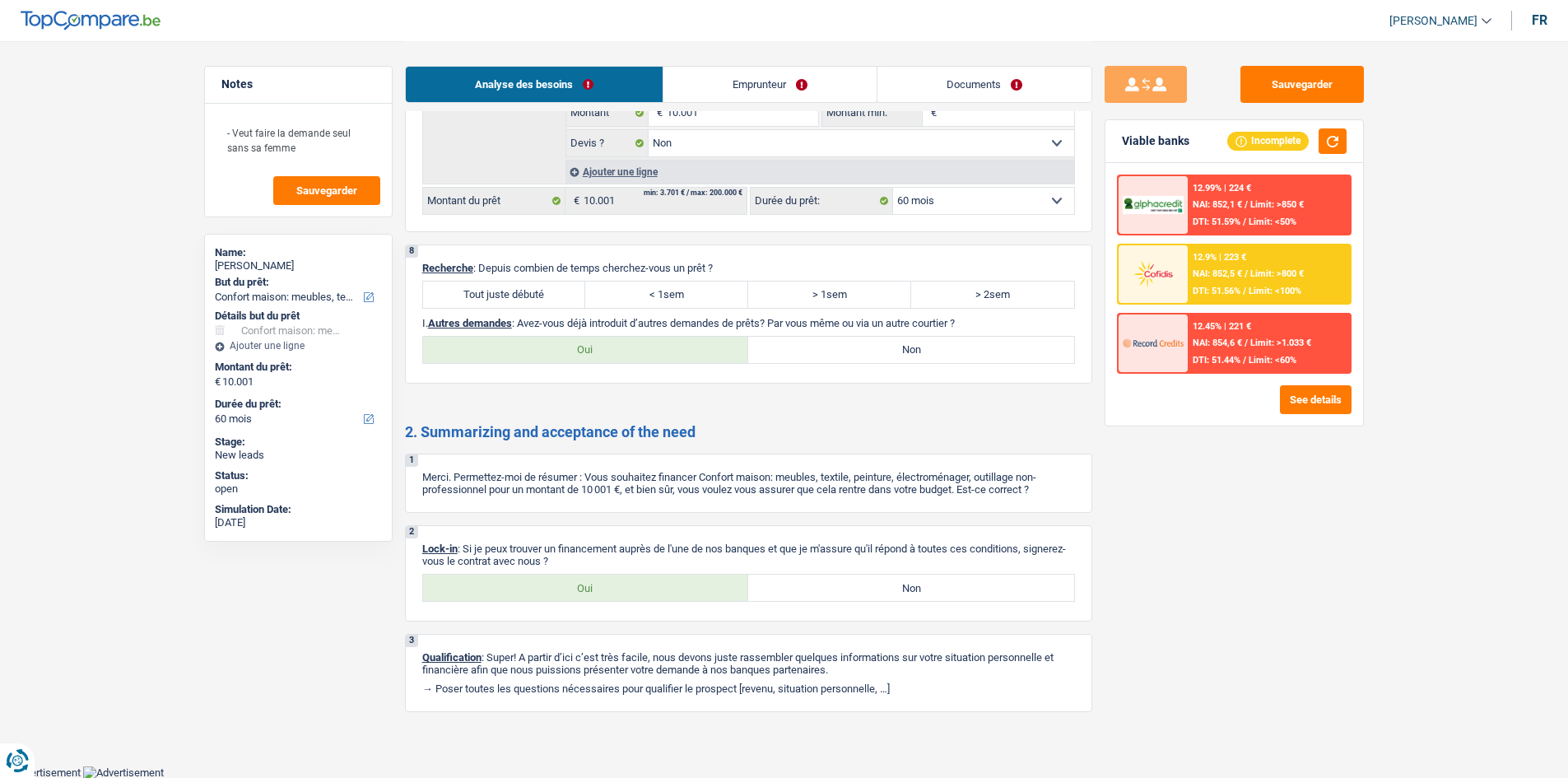
click at [505, 289] on label "Tout juste débuté" at bounding box center [505, 294] width 163 height 26
click at [505, 289] on input "Tout juste débuté" at bounding box center [505, 294] width 163 height 26
radio input "true"
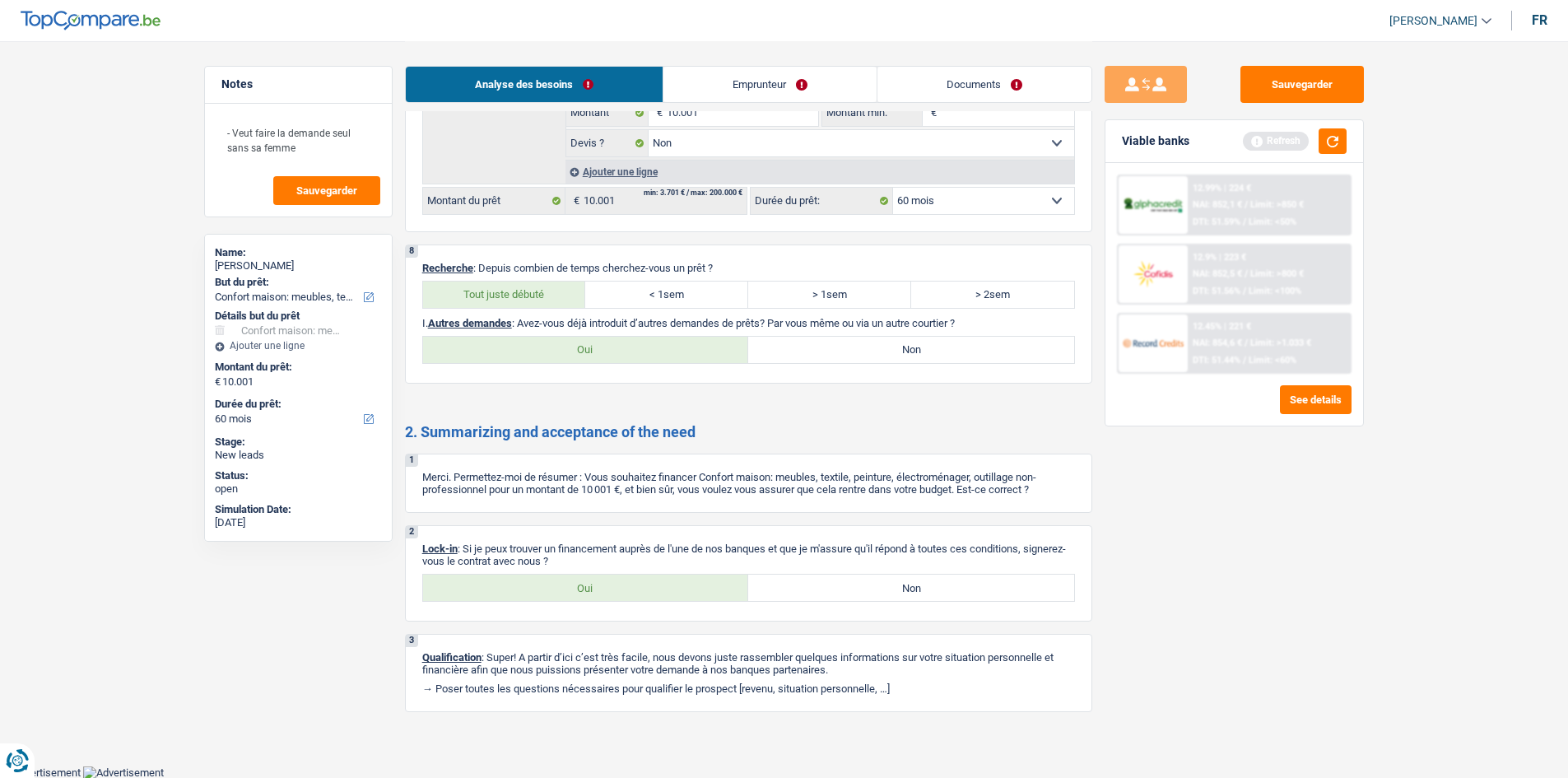
click at [810, 337] on label "Non" at bounding box center [912, 349] width 326 height 26
click at [810, 337] on input "Non" at bounding box center [912, 349] width 326 height 26
radio input "true"
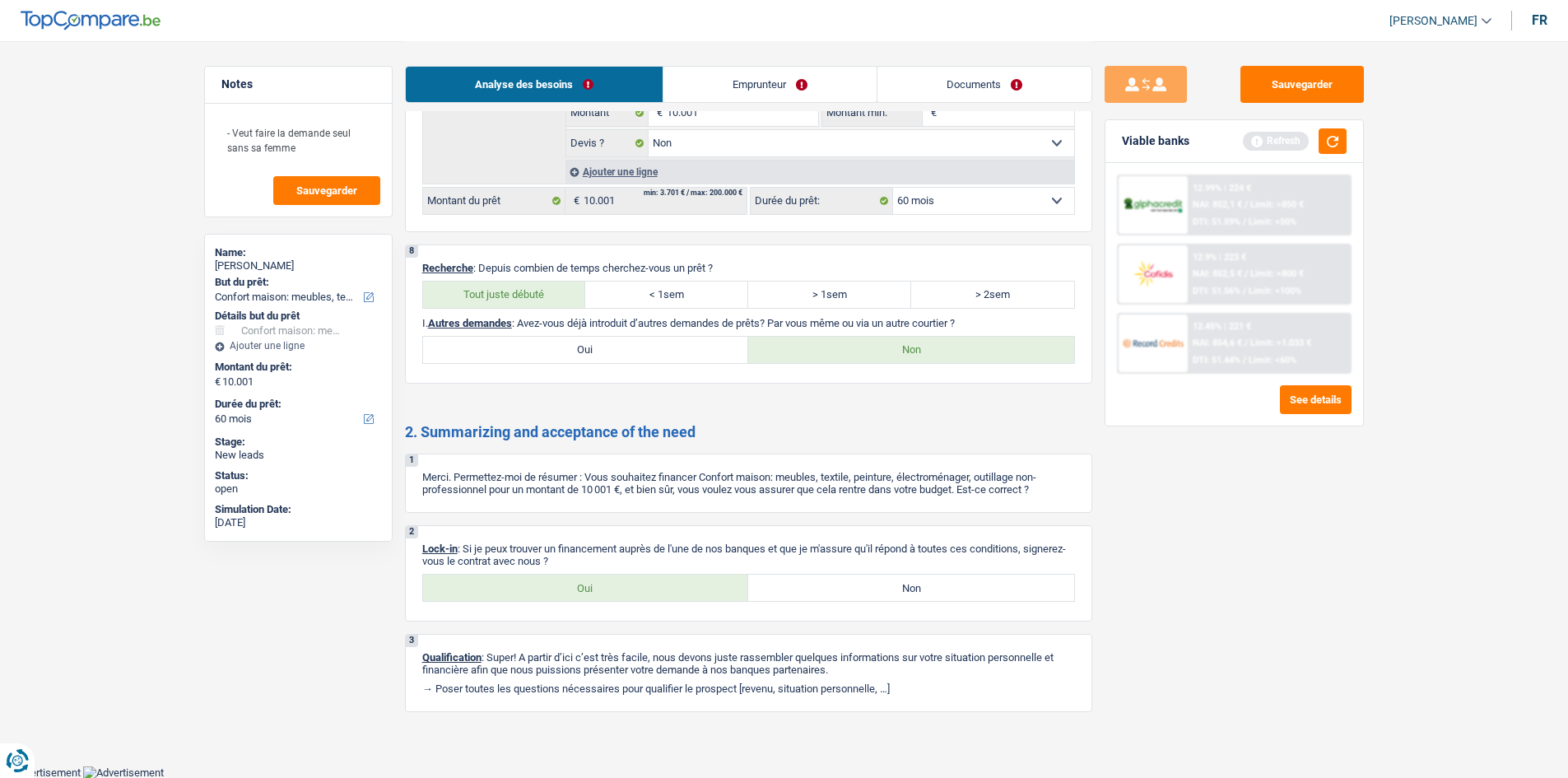
click at [628, 587] on label "Oui" at bounding box center [586, 587] width 326 height 26
click at [628, 587] on input "Oui" at bounding box center [586, 587] width 326 height 26
radio input "true"
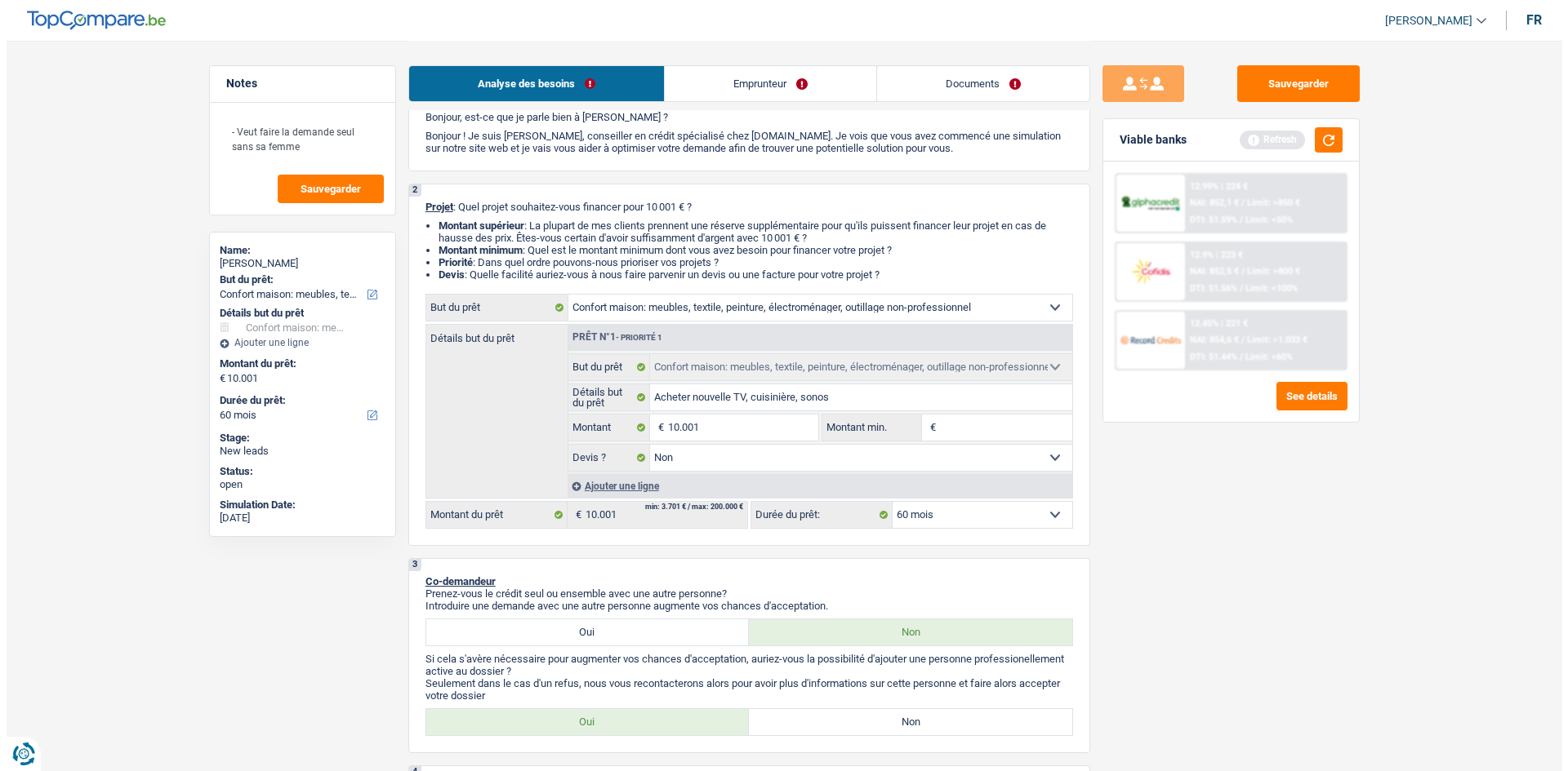
scroll to position [0, 0]
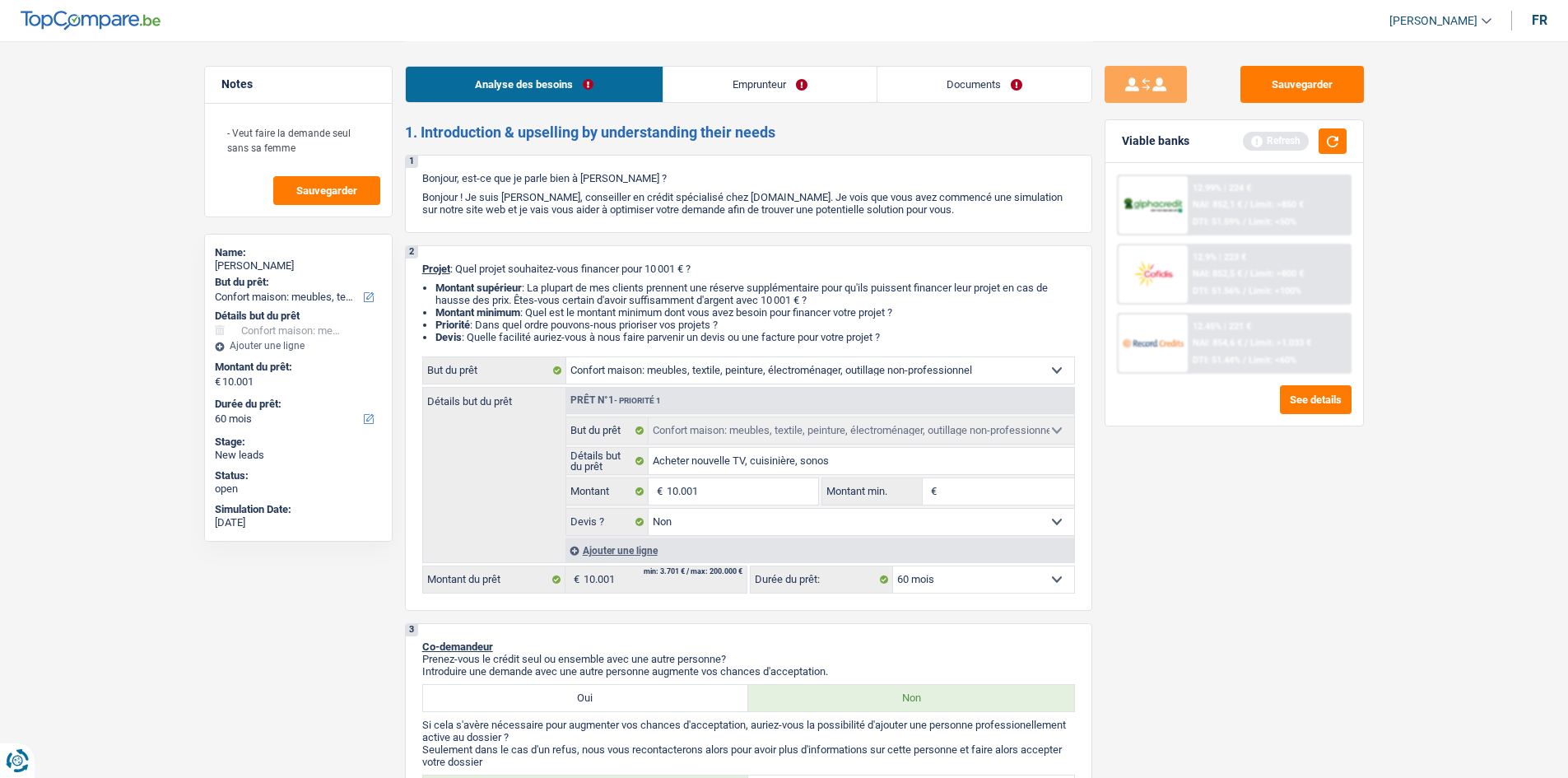
click at [759, 98] on link "Emprunteur" at bounding box center [770, 84] width 213 height 35
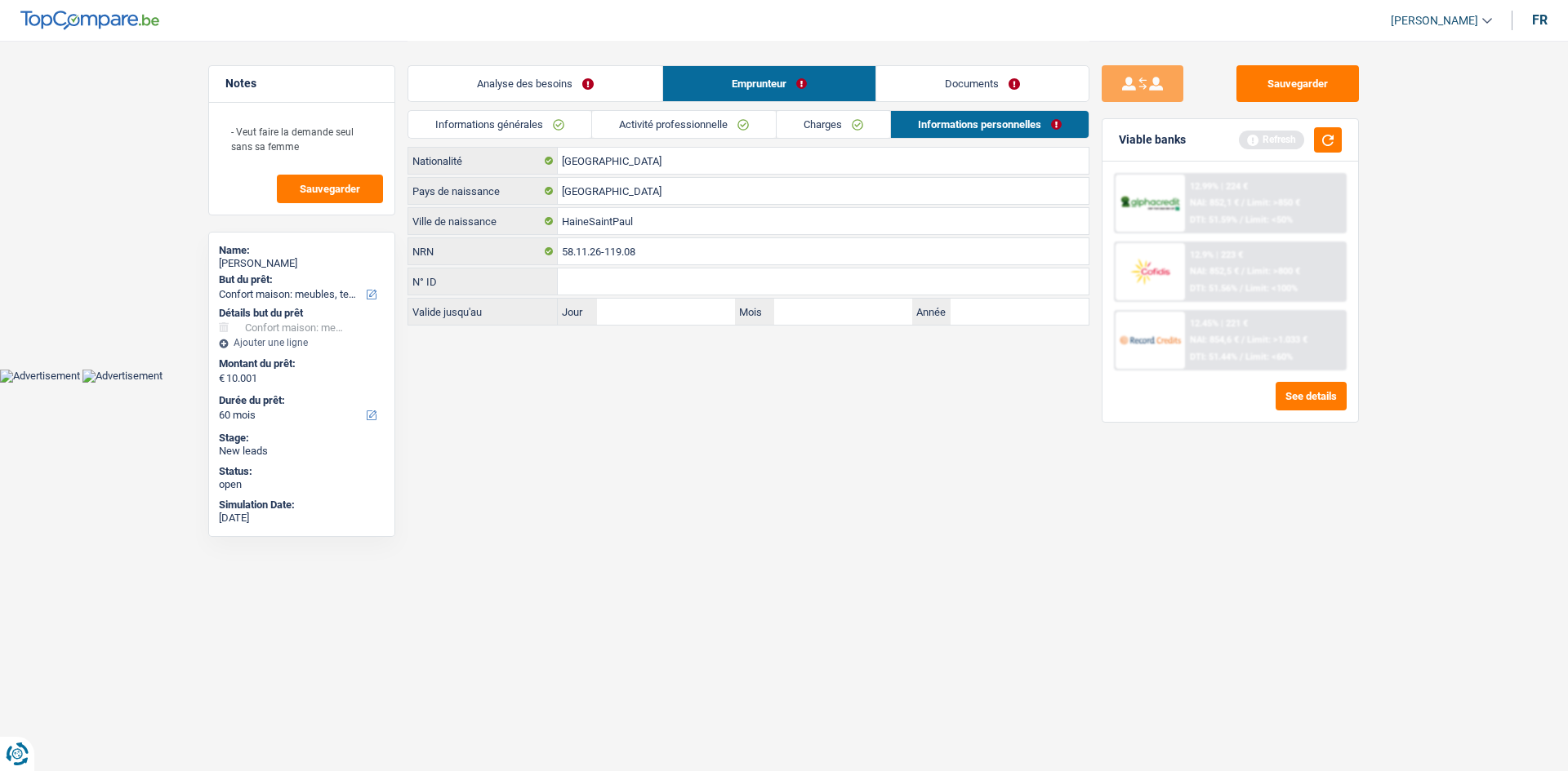
click at [650, 127] on link "Activité professionnelle" at bounding box center [684, 125] width 184 height 27
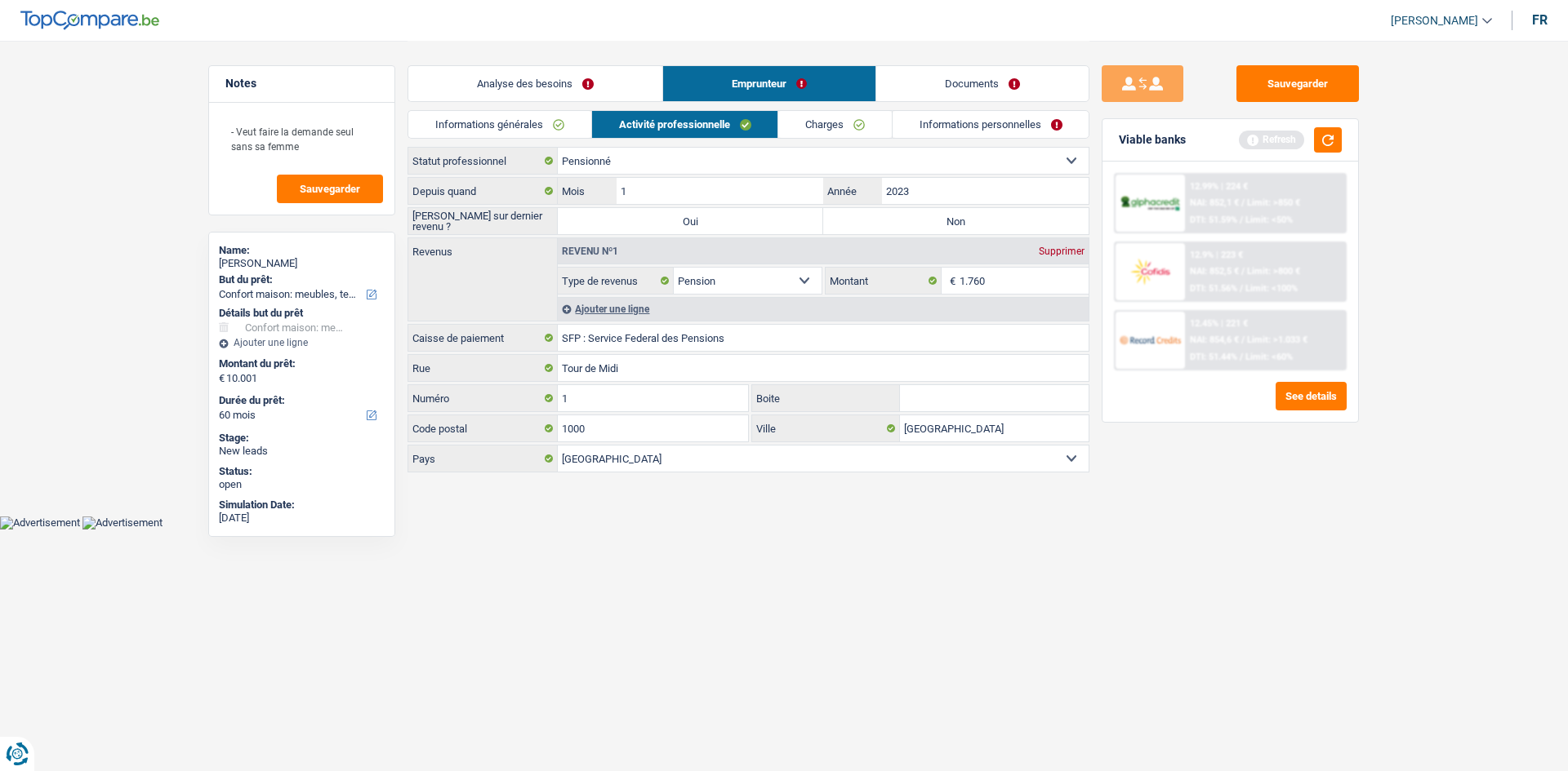
click at [875, 225] on label "Non" at bounding box center [956, 221] width 266 height 26
click at [875, 225] on input "Non" at bounding box center [956, 221] width 266 height 26
radio input "true"
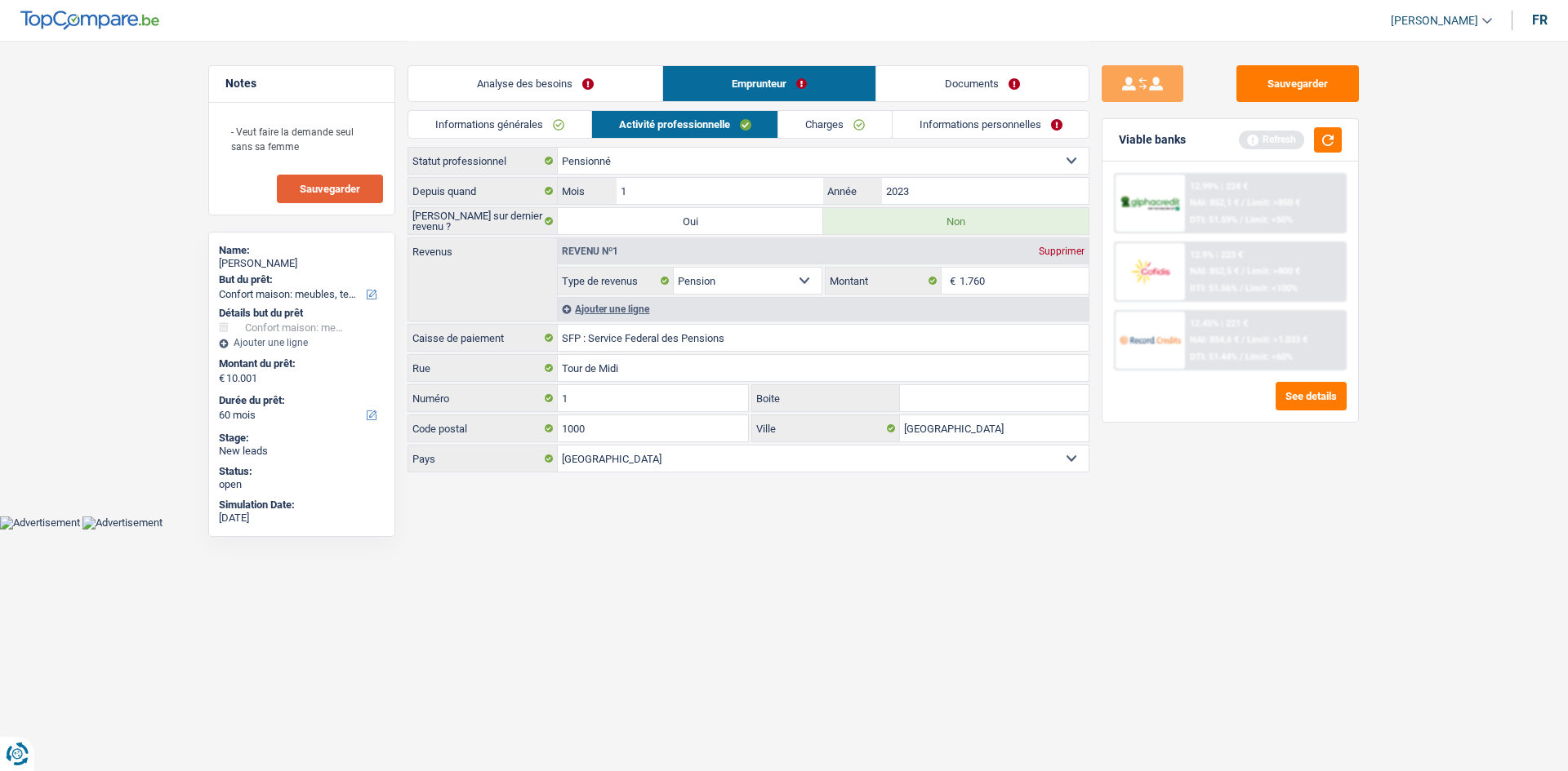
click at [352, 186] on span "Sauvegarder" at bounding box center [329, 189] width 60 height 11
click at [1284, 84] on button "Sauvegarder" at bounding box center [1297, 83] width 123 height 37
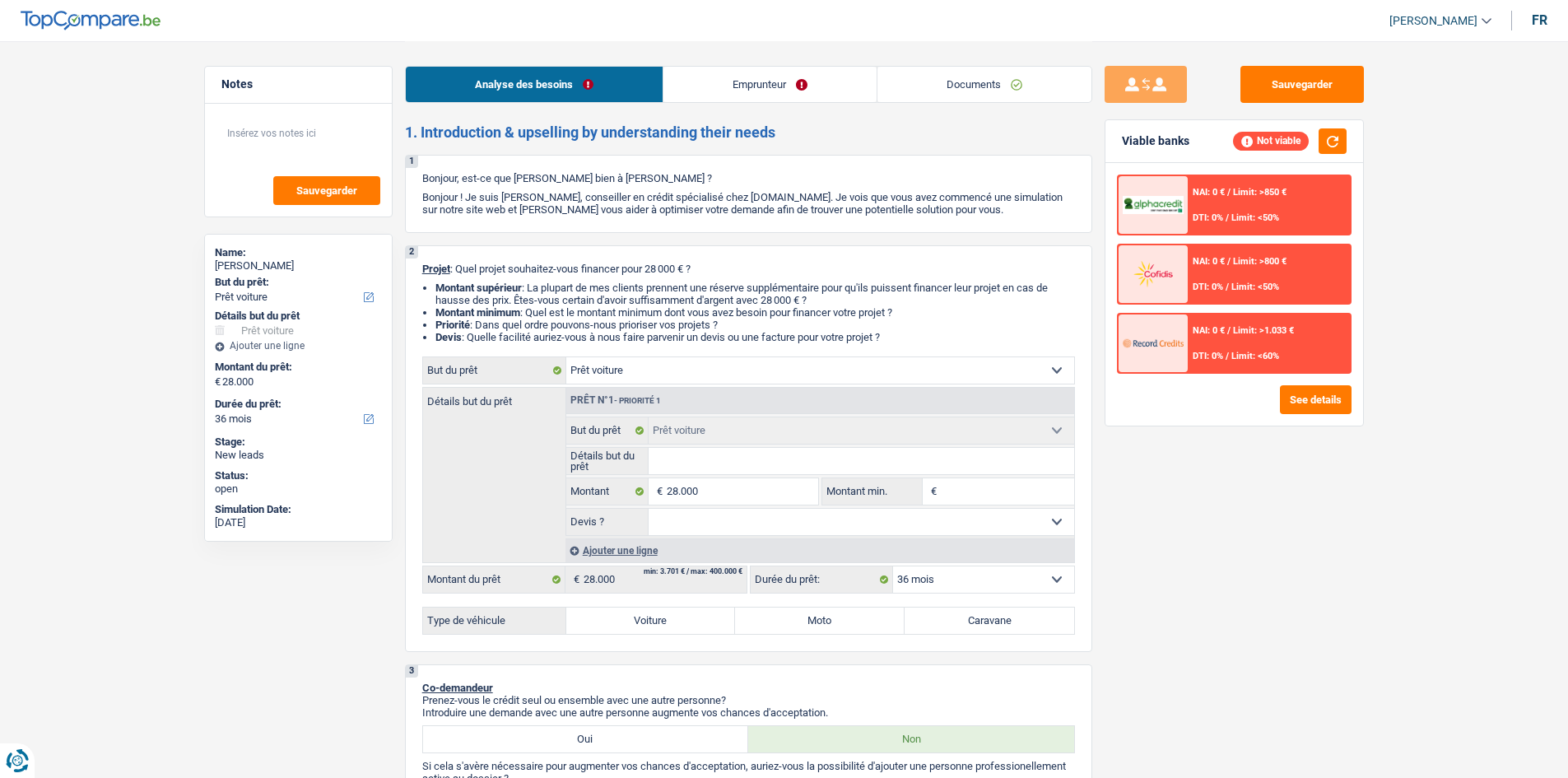
select select "car"
select select "36"
select select "car"
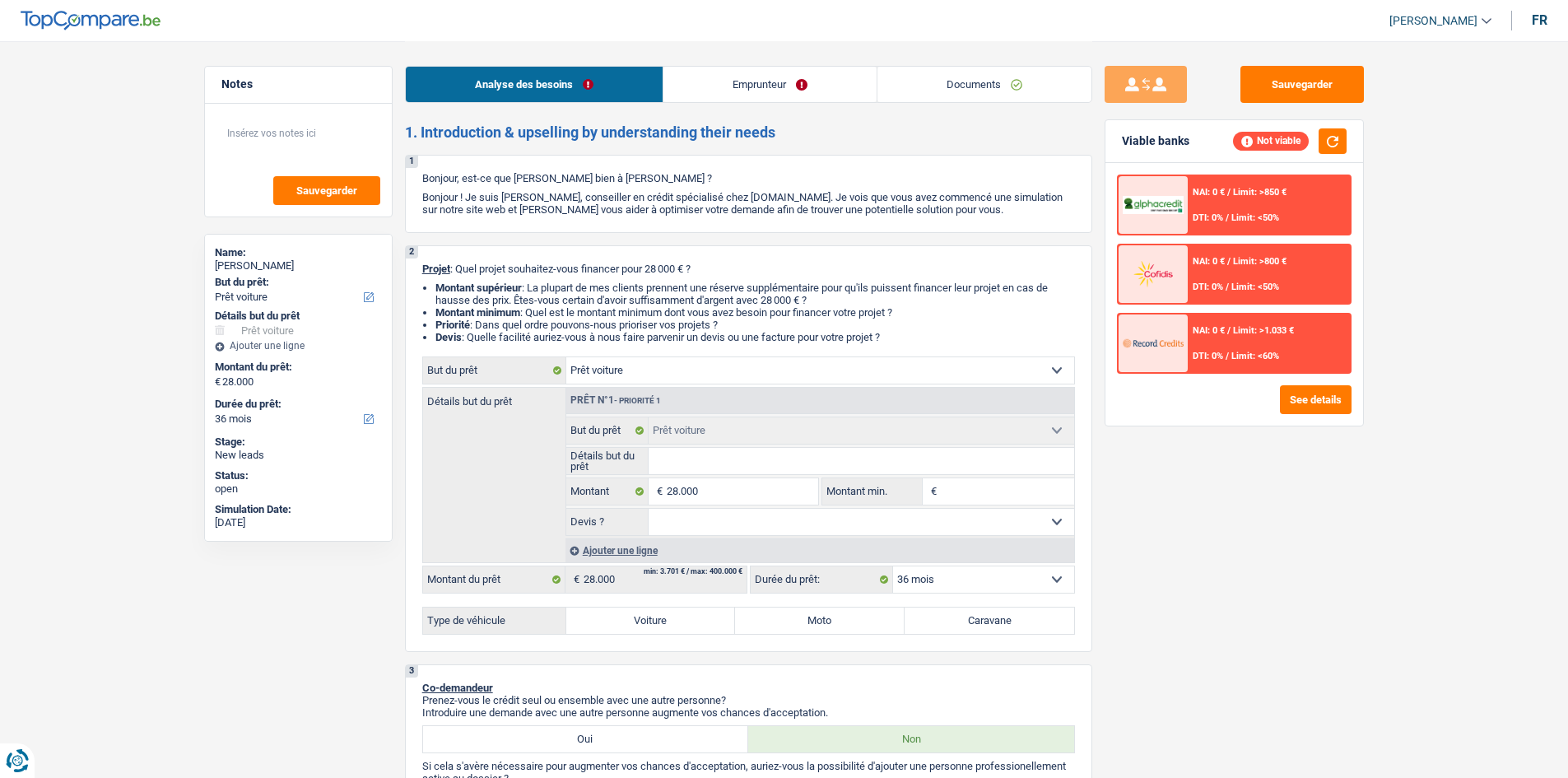
select select "36"
select select "car"
select select "36"
click at [656, 617] on label "Voiture" at bounding box center [651, 621] width 170 height 26
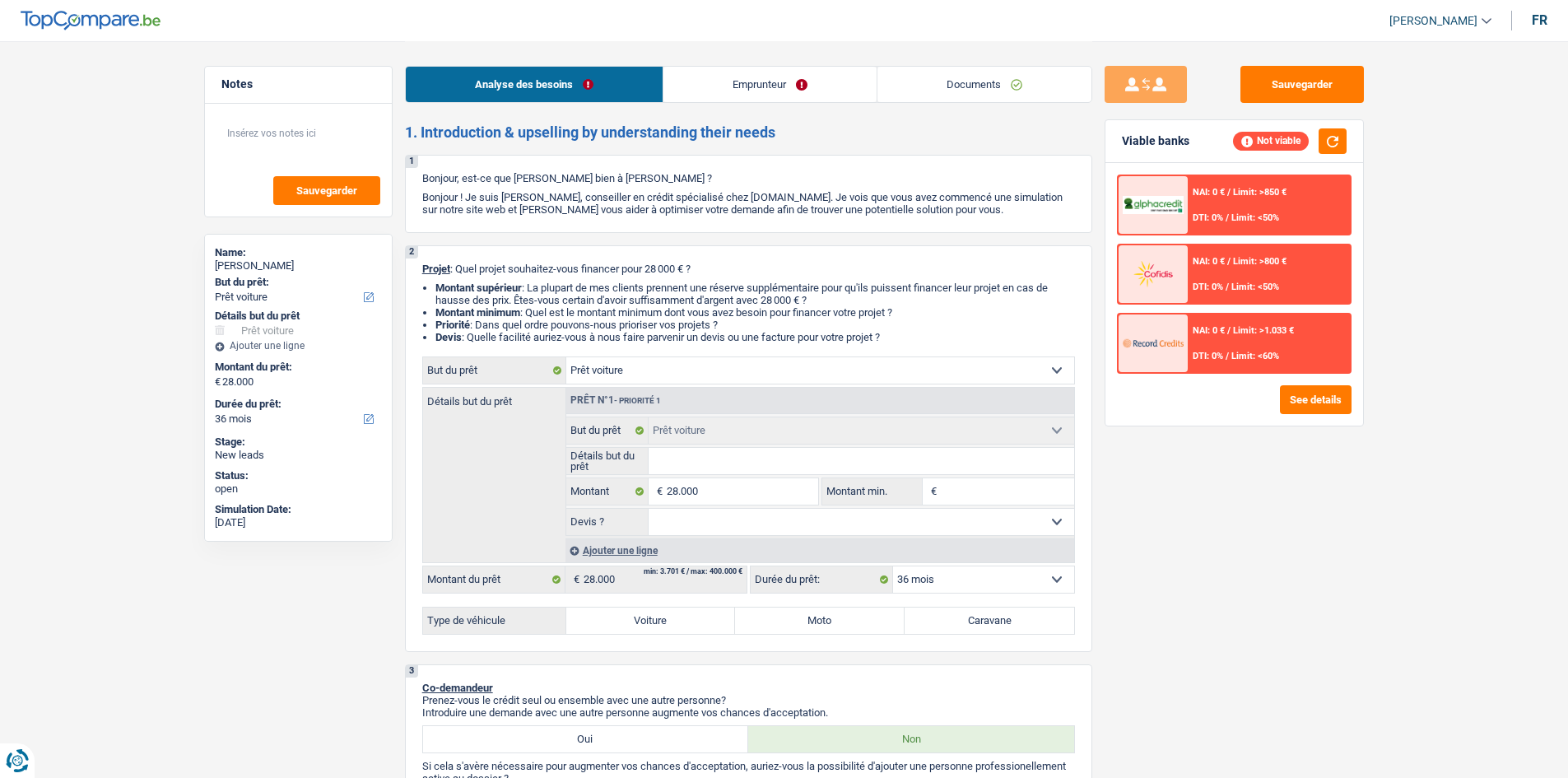
click at [656, 617] on input "Voiture" at bounding box center [651, 621] width 170 height 26
radio input "true"
select select "60"
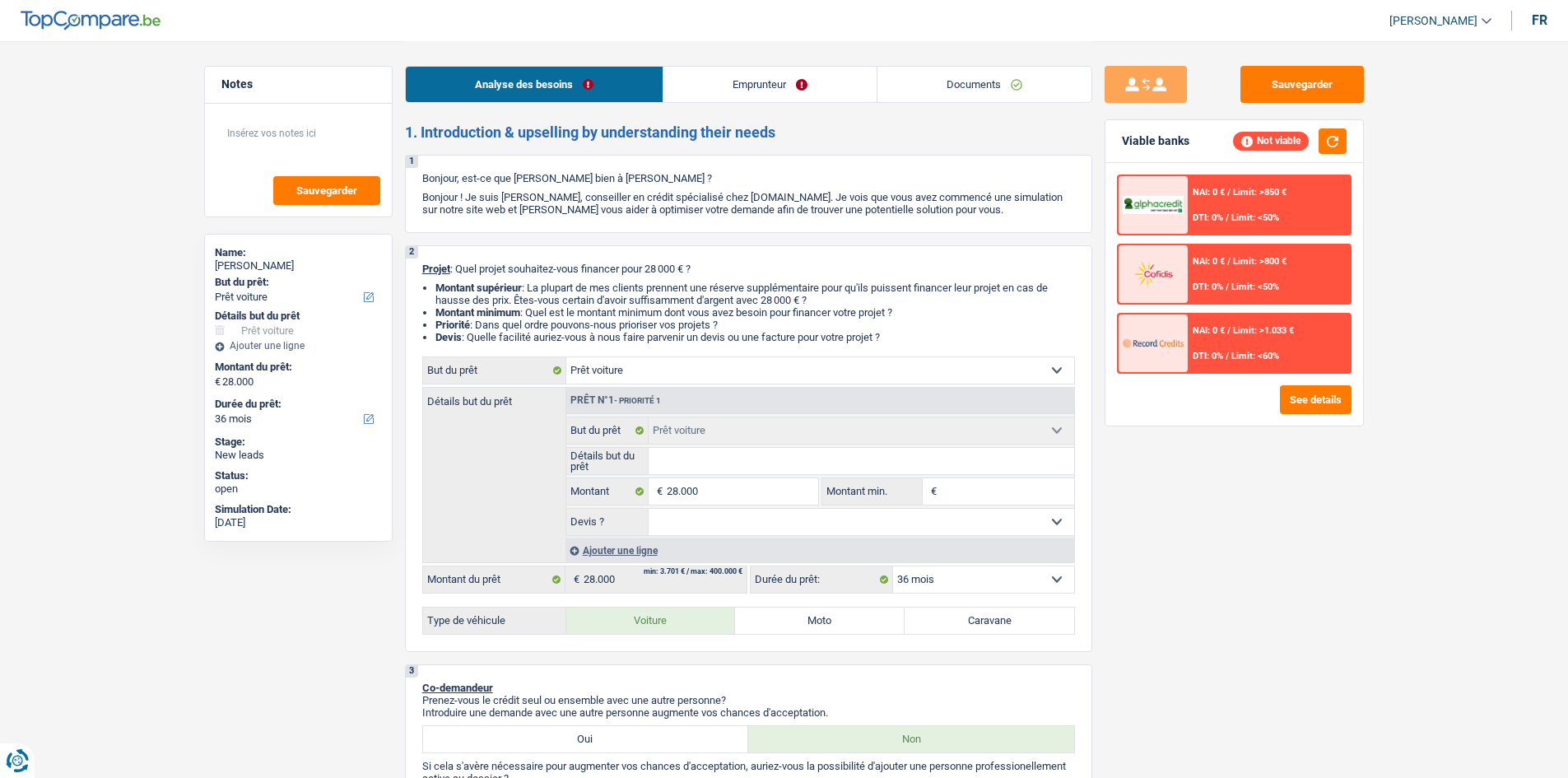
radio input "true"
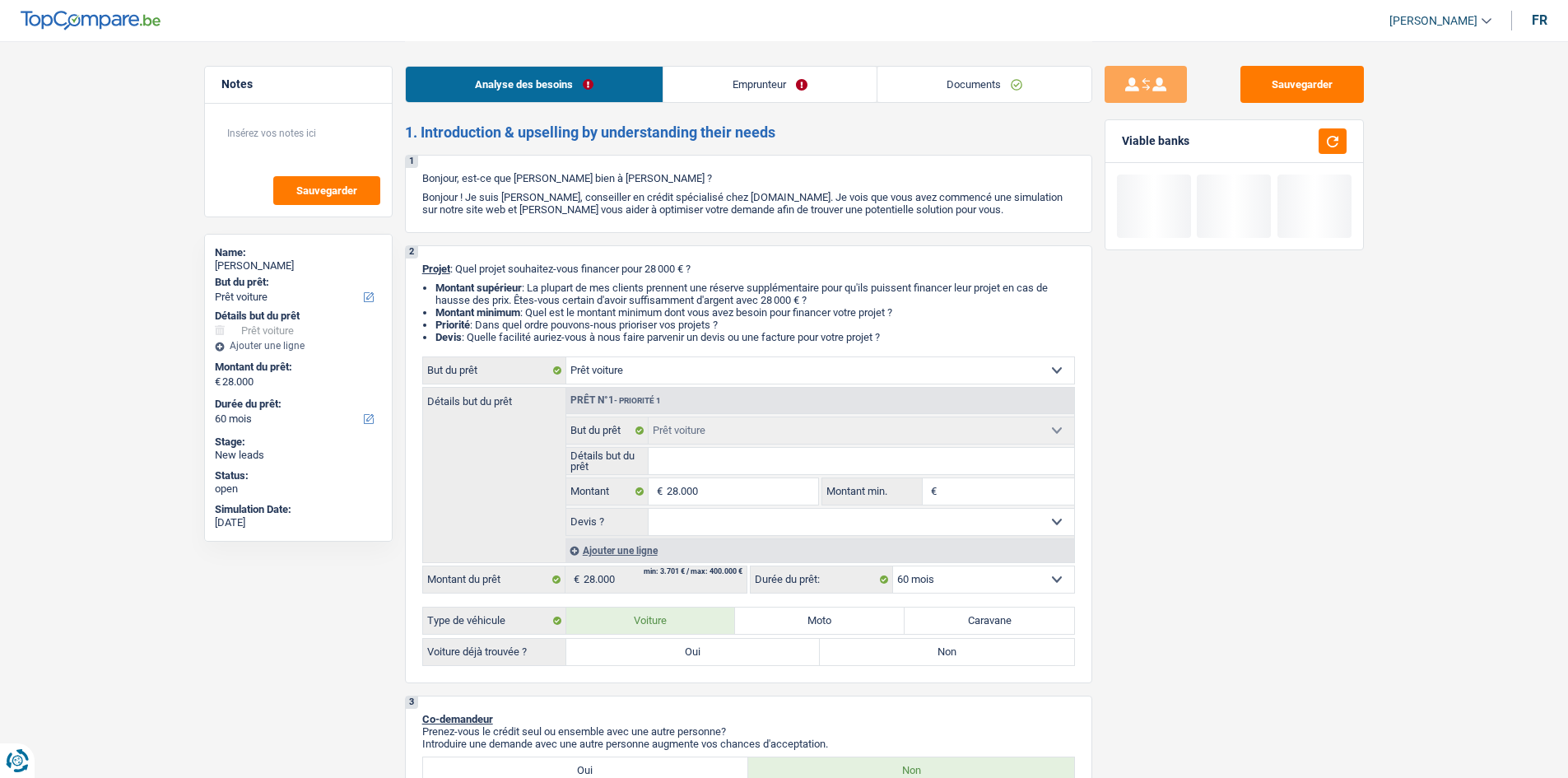
click at [713, 458] on input "Détails but du prêt" at bounding box center [861, 460] width 426 height 26
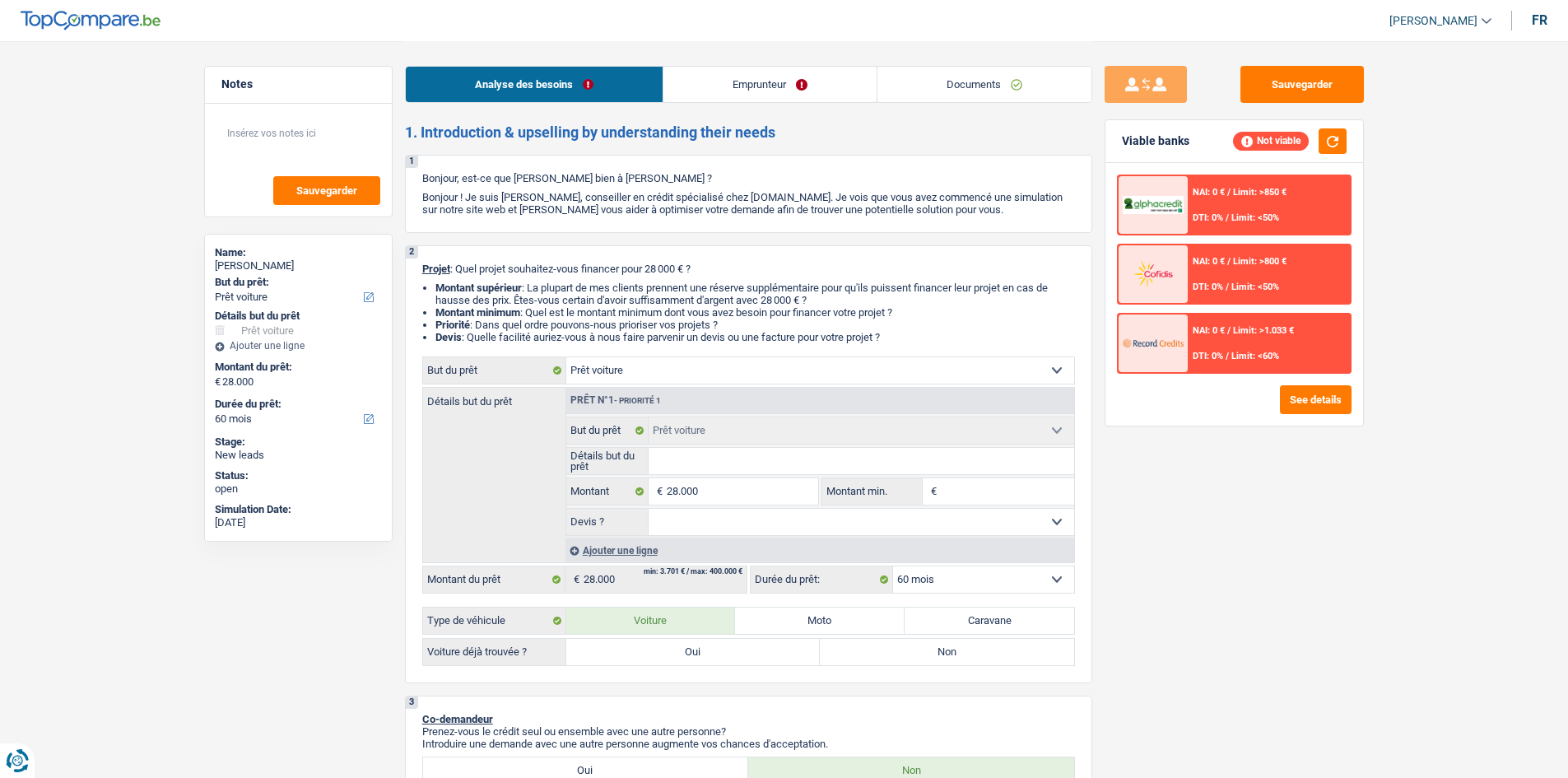
type input "M"
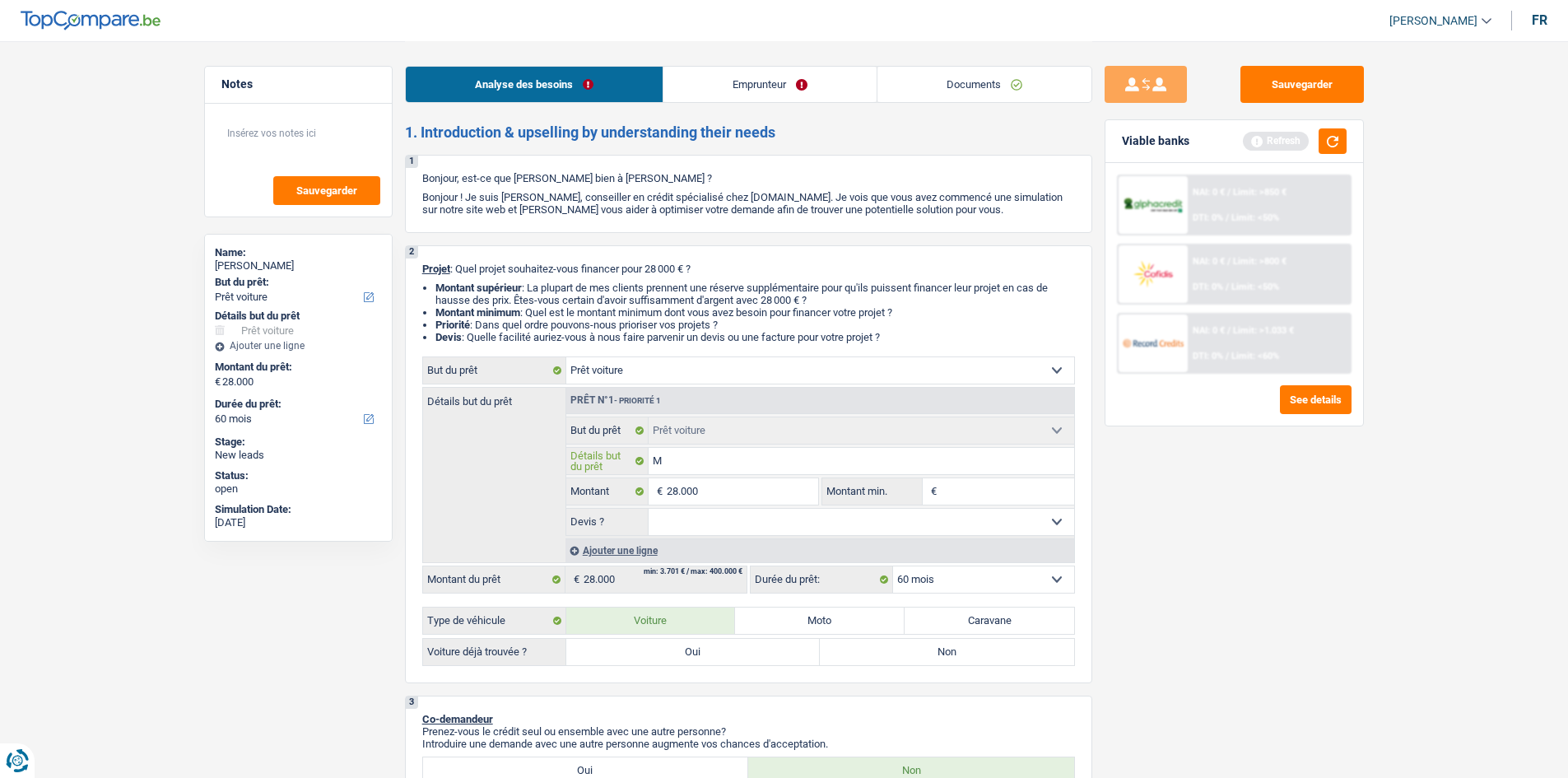
type input "Me"
type input "Mer"
type input "Merc"
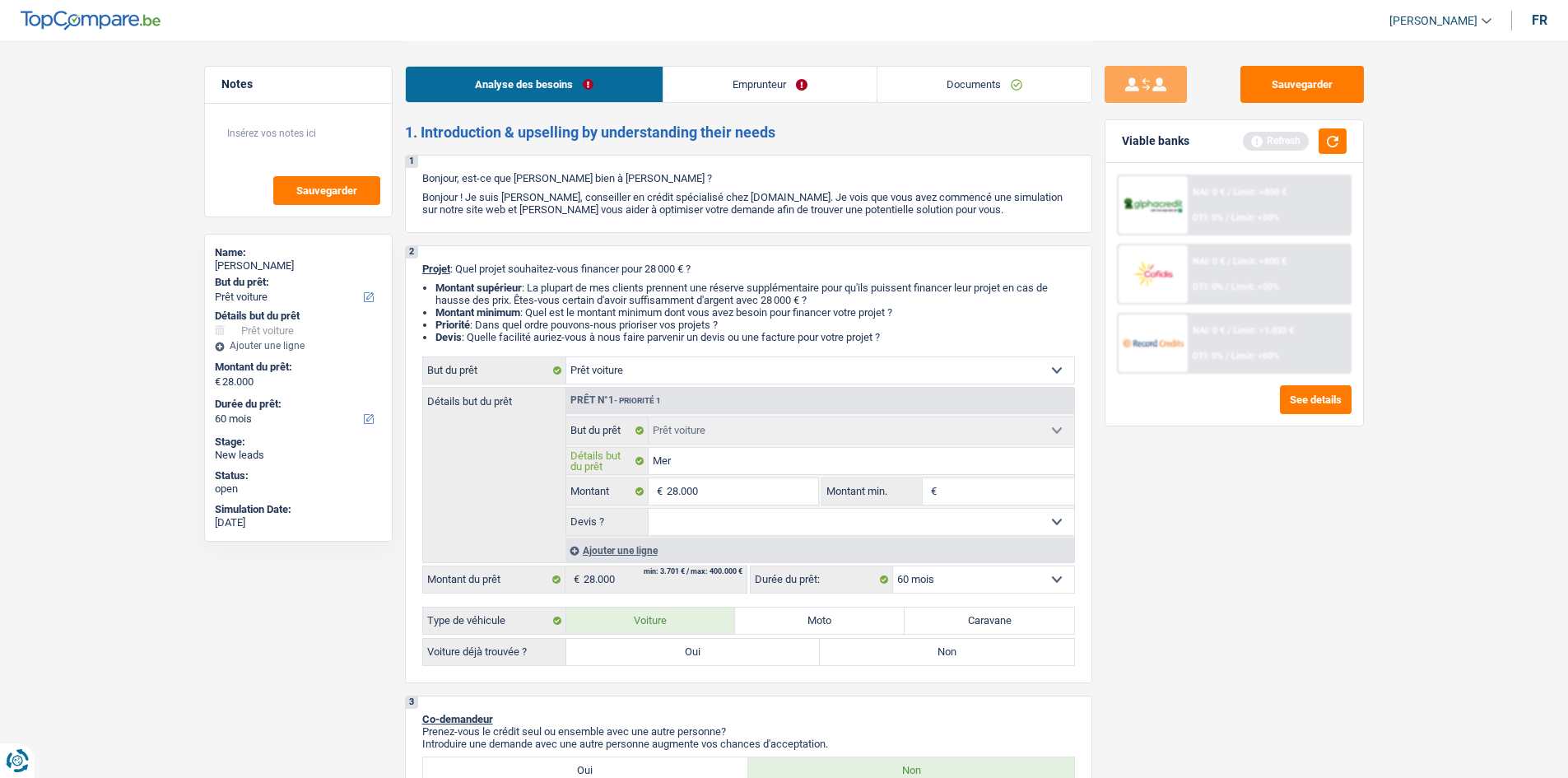
type input "Merc"
type input "Merce"
type input "Merced"
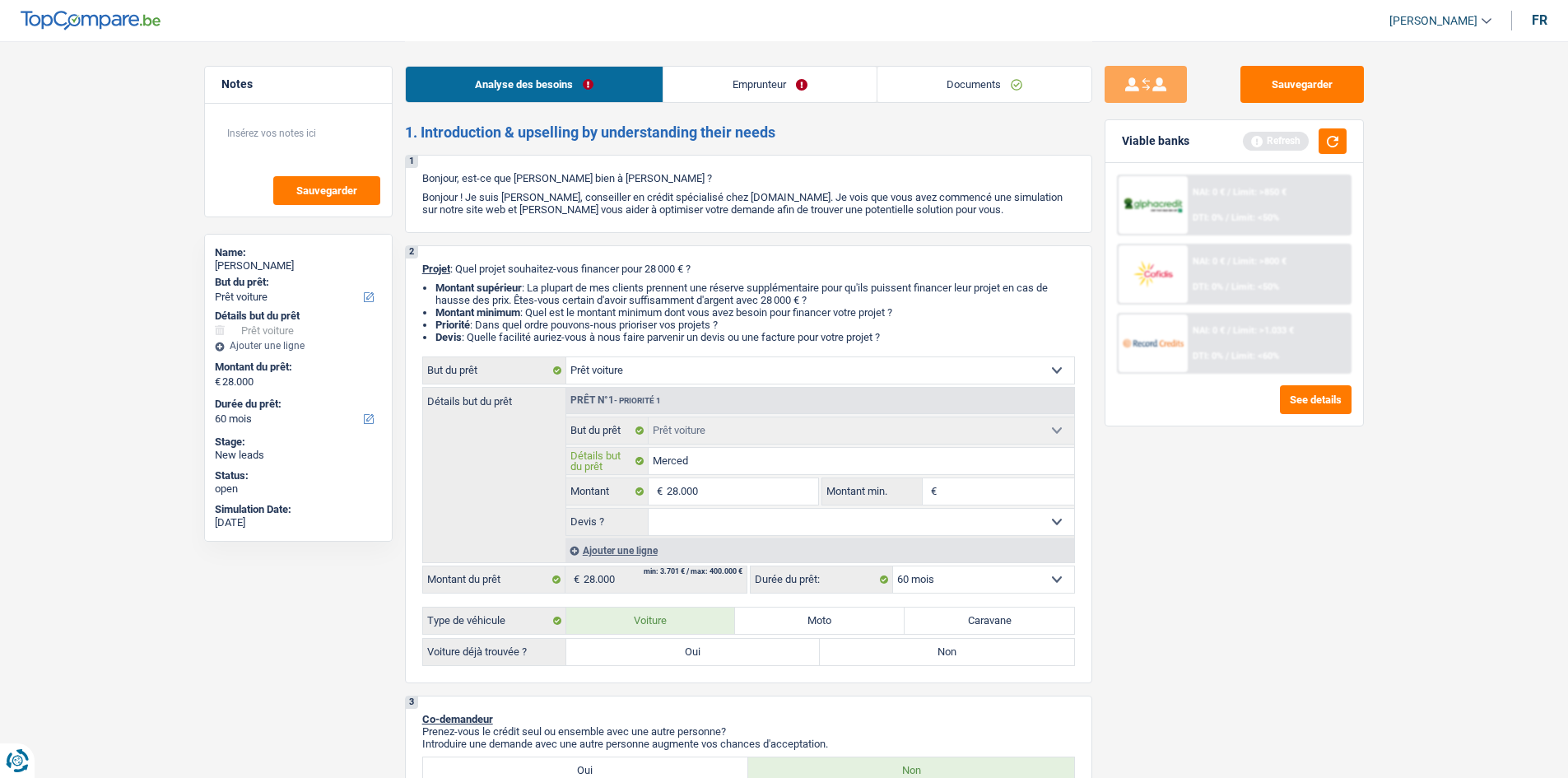
type input "Mercede"
type input "Mercedes"
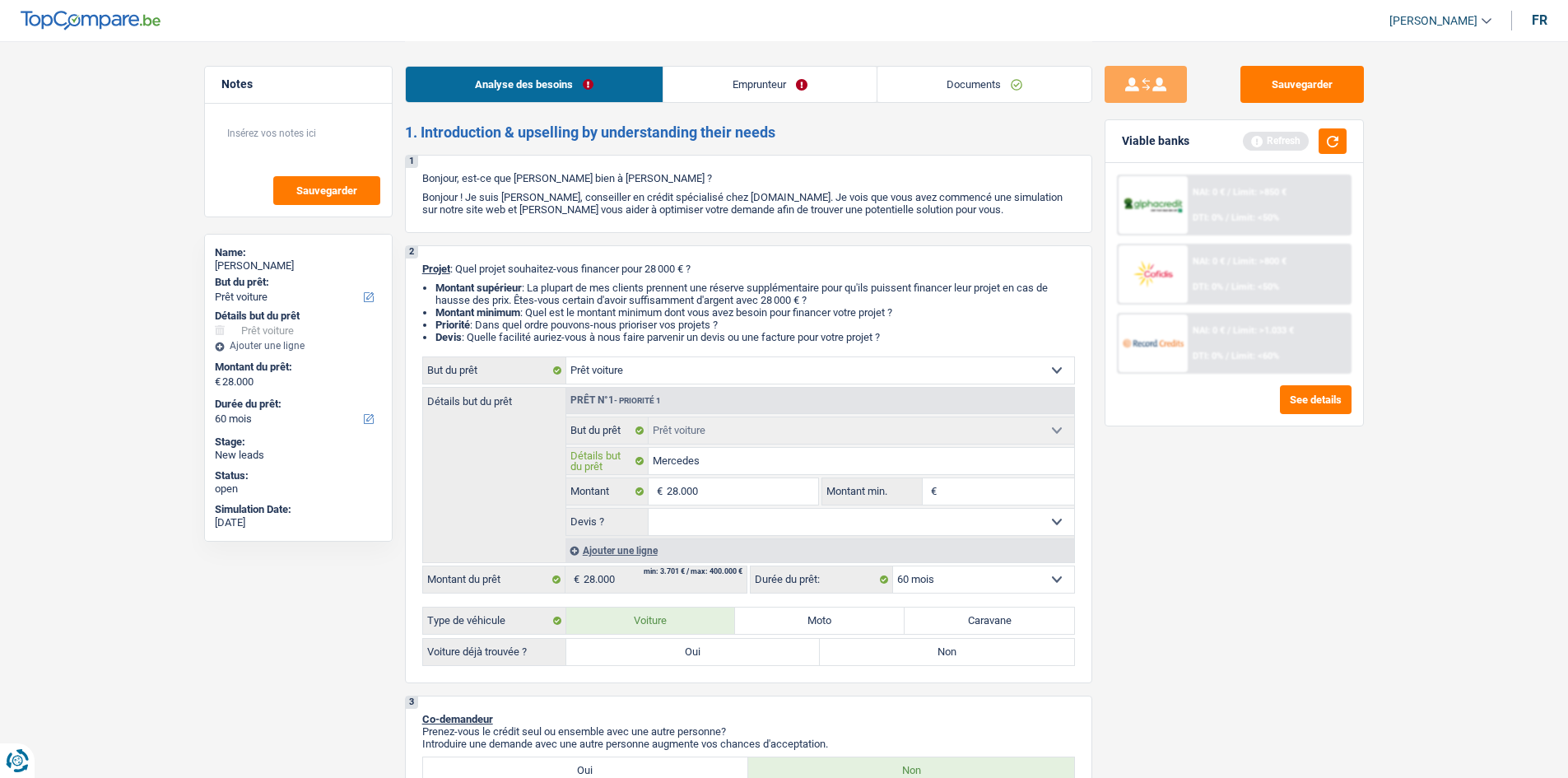
type input "Mercedes"
type input "Mercedes G"
type input "Mercedes GL"
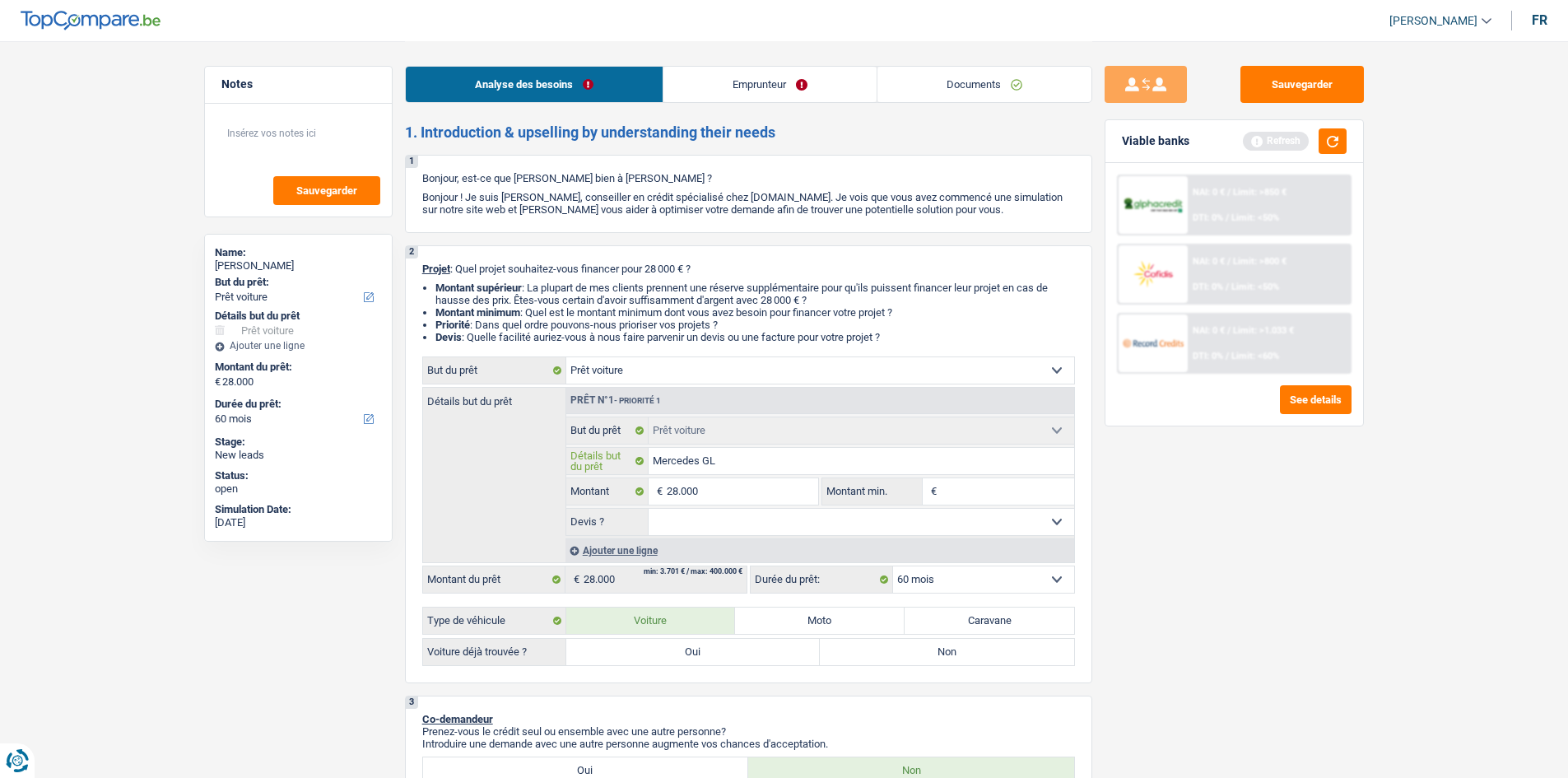
type input "Mercedes GLC"
type input "Mercedes GLC 2"
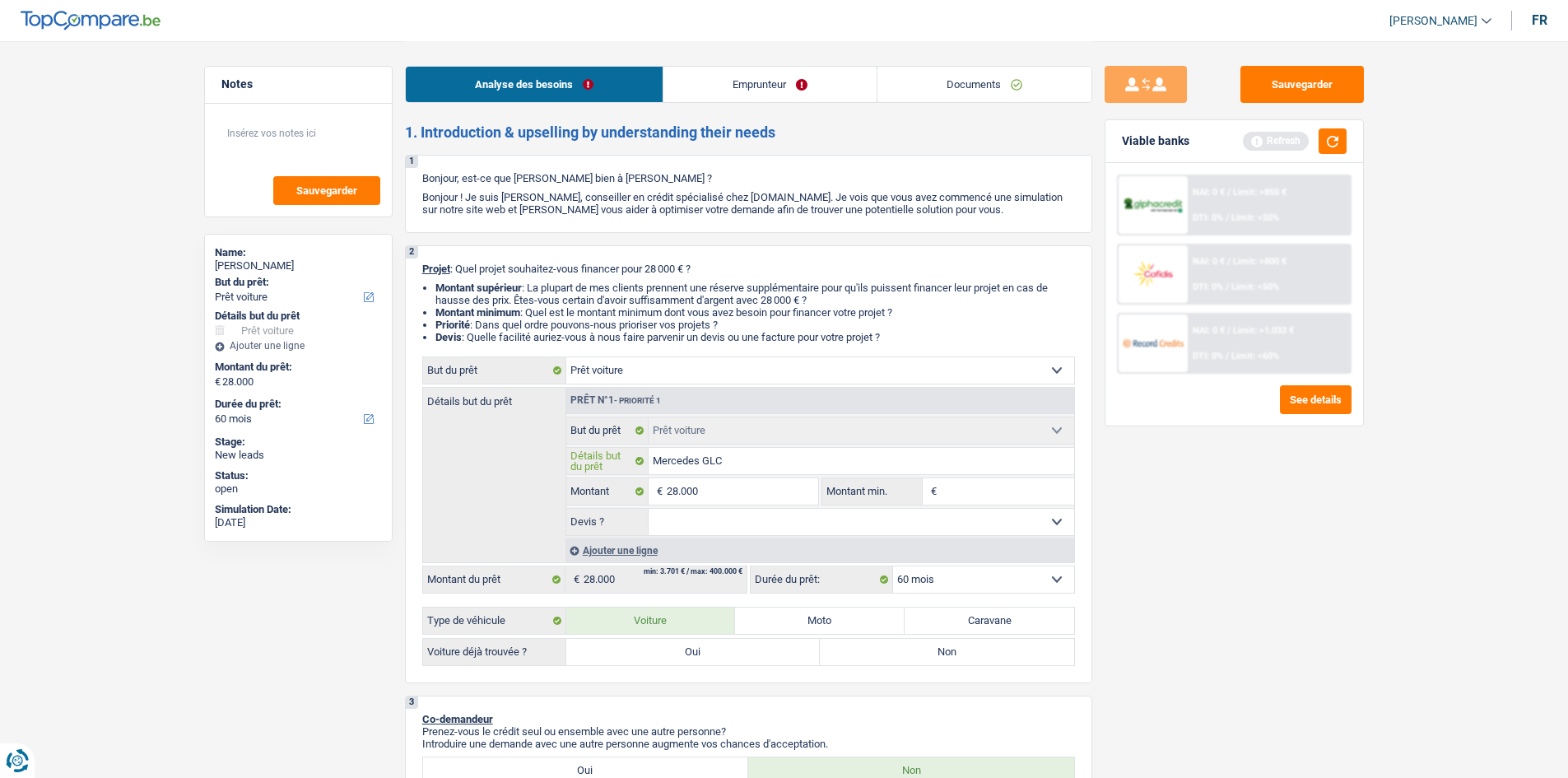
type input "Mercedes GLC 2"
type input "Mercedes GLC 20"
type input "Mercedes GLC 201"
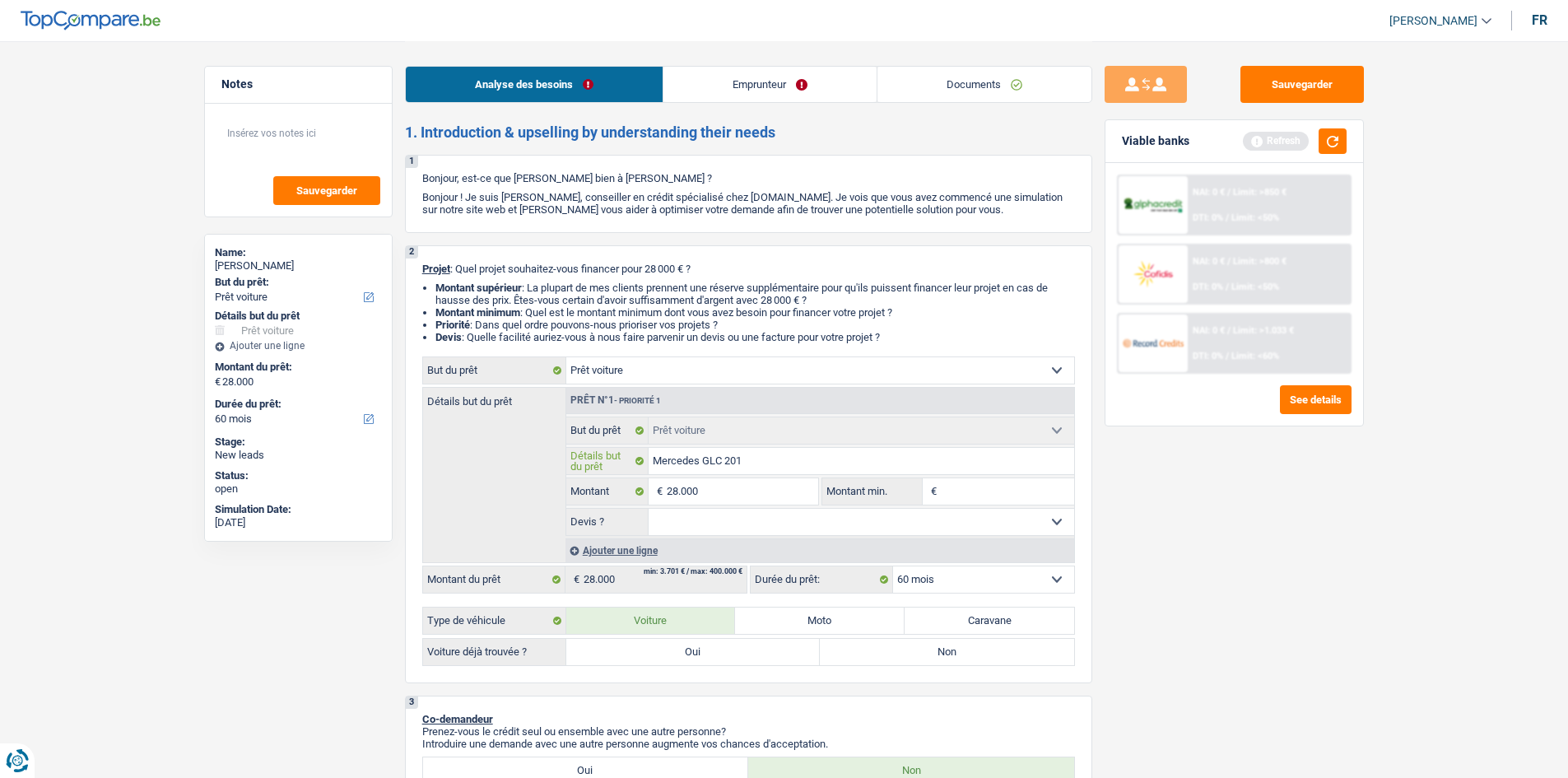
type input "Mercedes GLC 2017"
click at [785, 527] on select "Oui Non Non répondu Sélectionner une option" at bounding box center [861, 522] width 426 height 26
select select "false"
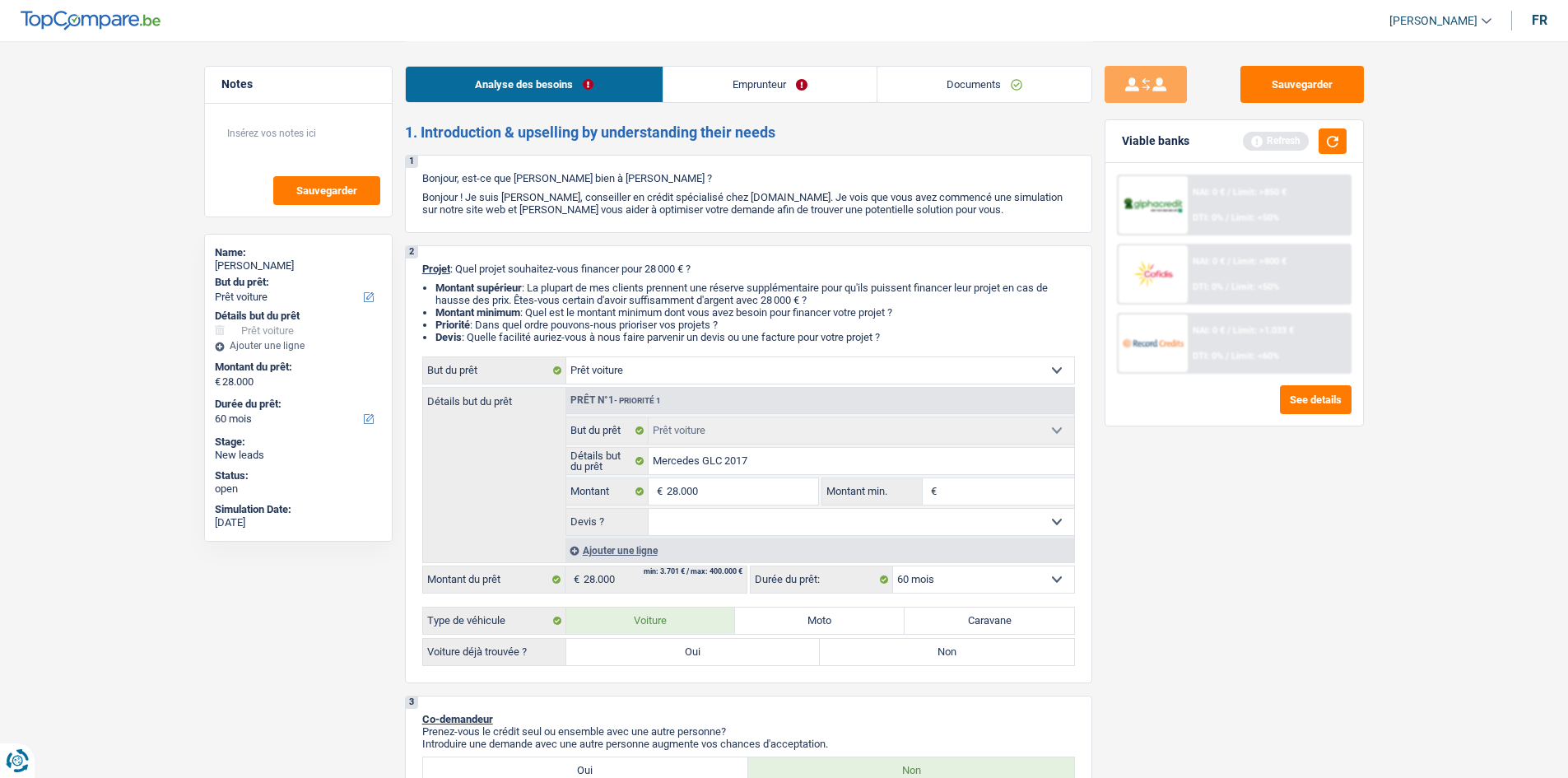
click at [648, 509] on select "Oui Non Non répondu Sélectionner une option" at bounding box center [861, 522] width 426 height 26
select select "false"
click at [726, 650] on label "Oui" at bounding box center [693, 651] width 254 height 26
click at [726, 650] on input "Oui" at bounding box center [693, 651] width 254 height 26
radio input "true"
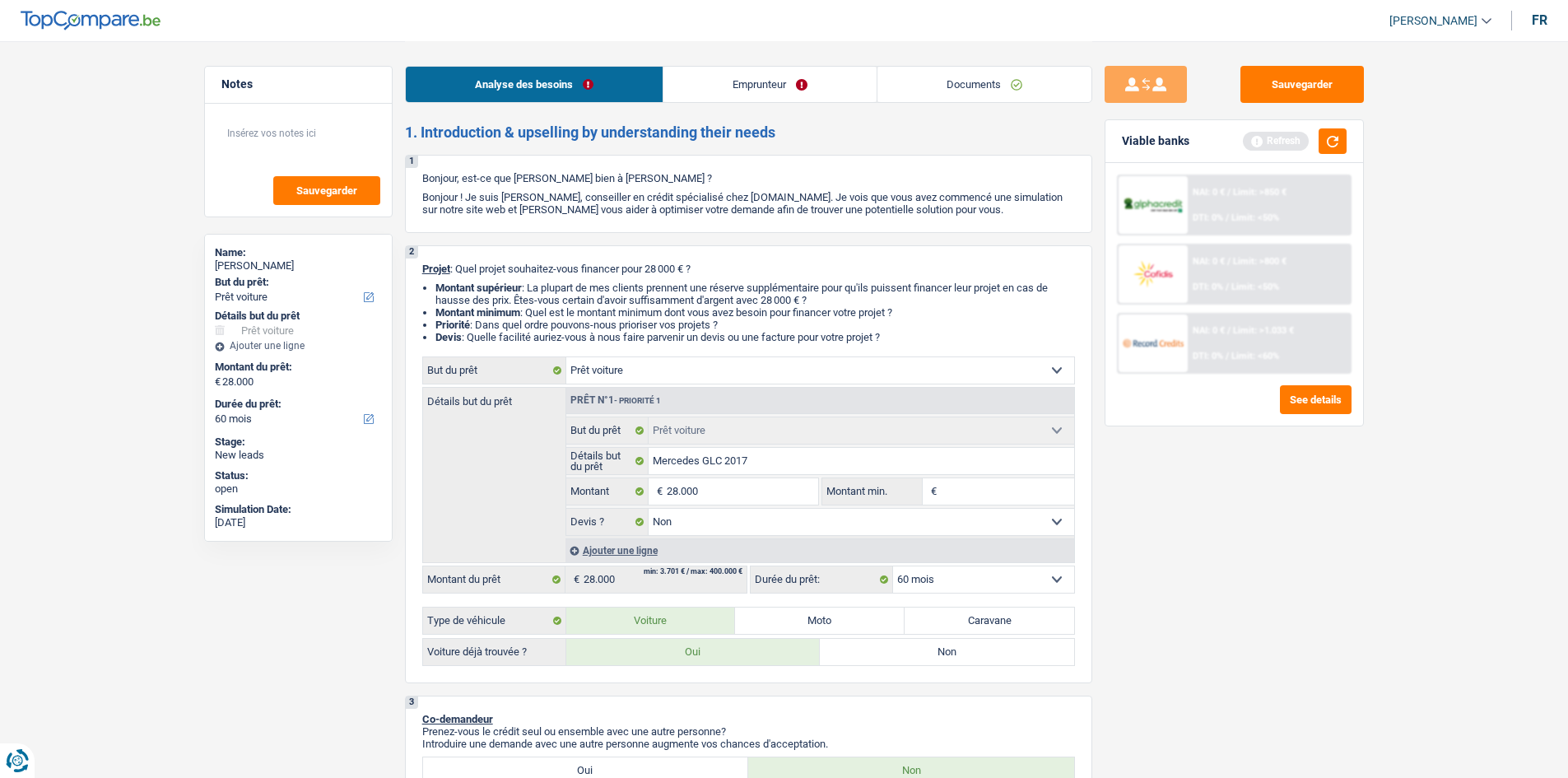
radio input "true"
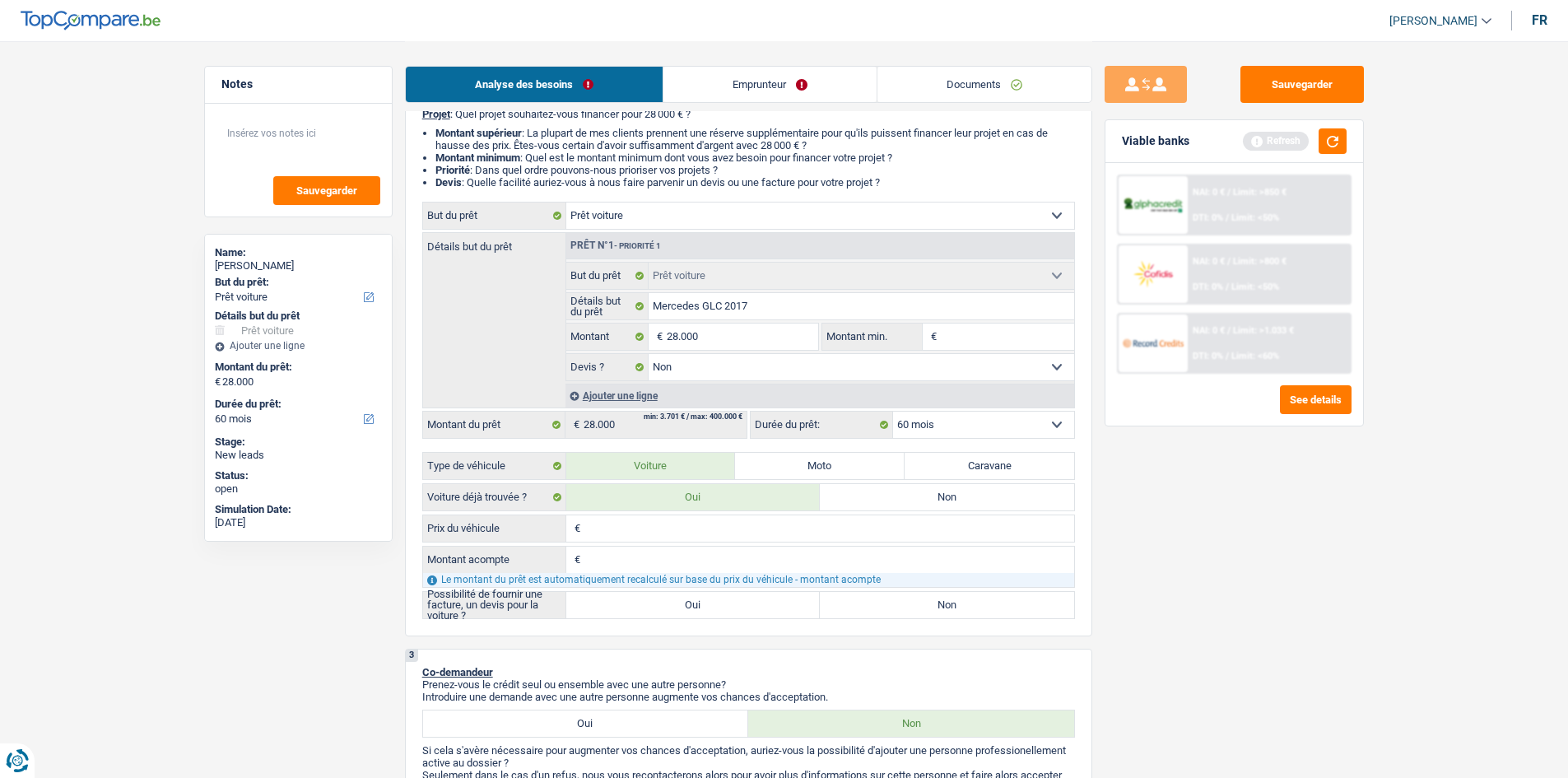
scroll to position [165, 0]
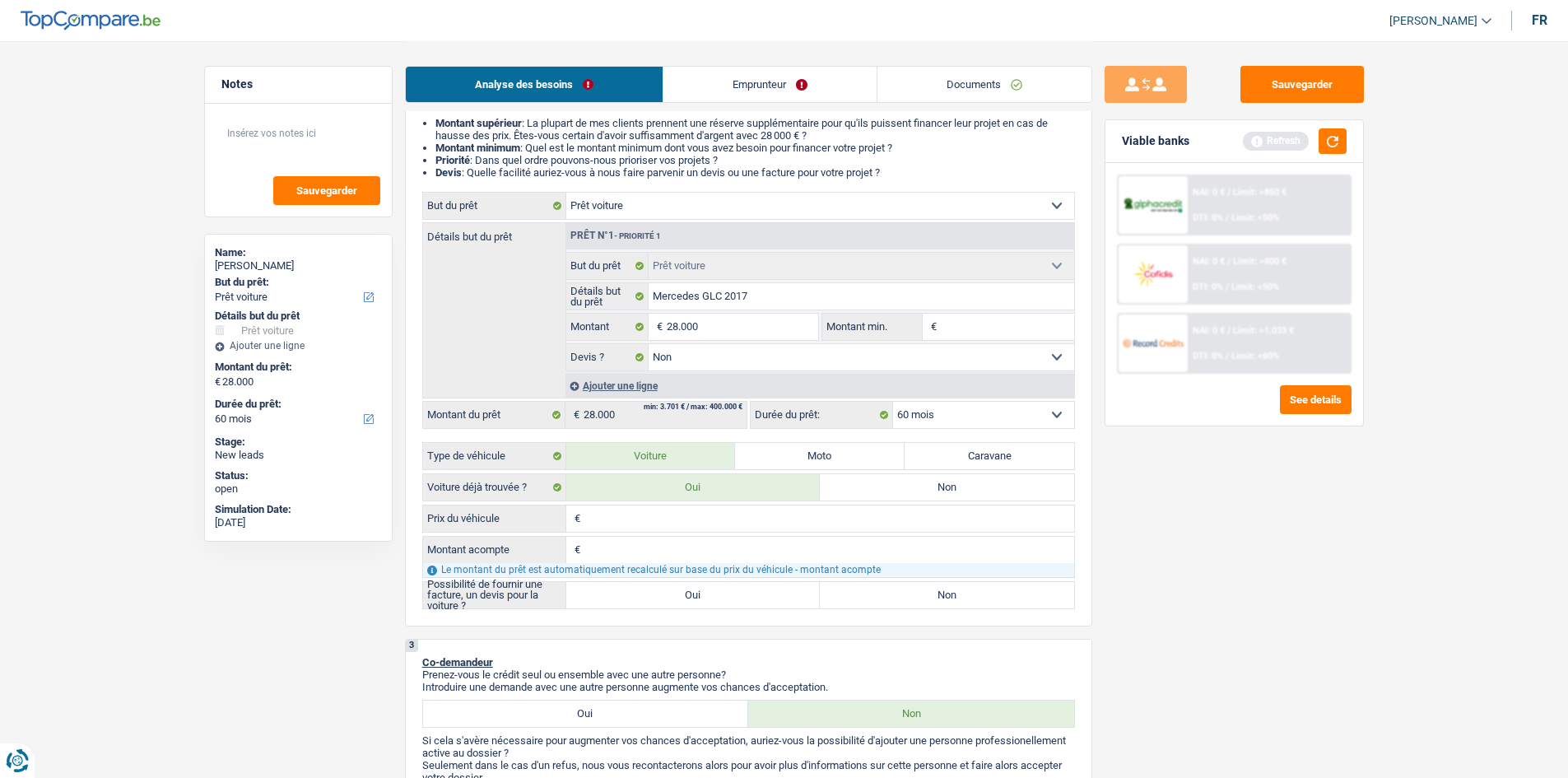
click at [722, 532] on div "€ Prix du véhicule Tous les champs sont obligatoires. Veuillez fournir une répo…" at bounding box center [749, 518] width 653 height 28
click at [717, 522] on input "Prix du véhicule" at bounding box center [829, 518] width 490 height 26
type input "2"
type input "27"
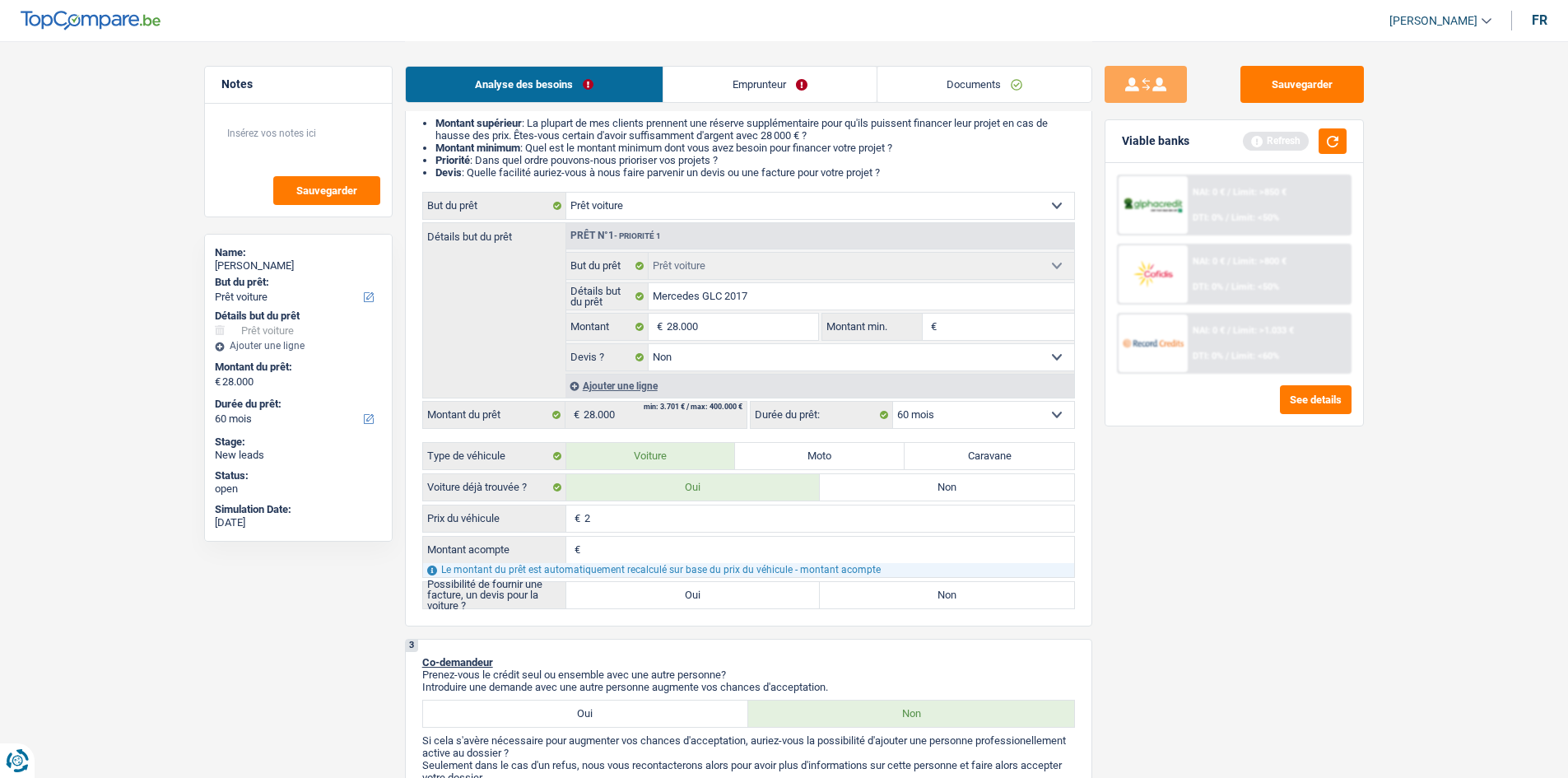
type input "27"
type input "275"
type input "2.750"
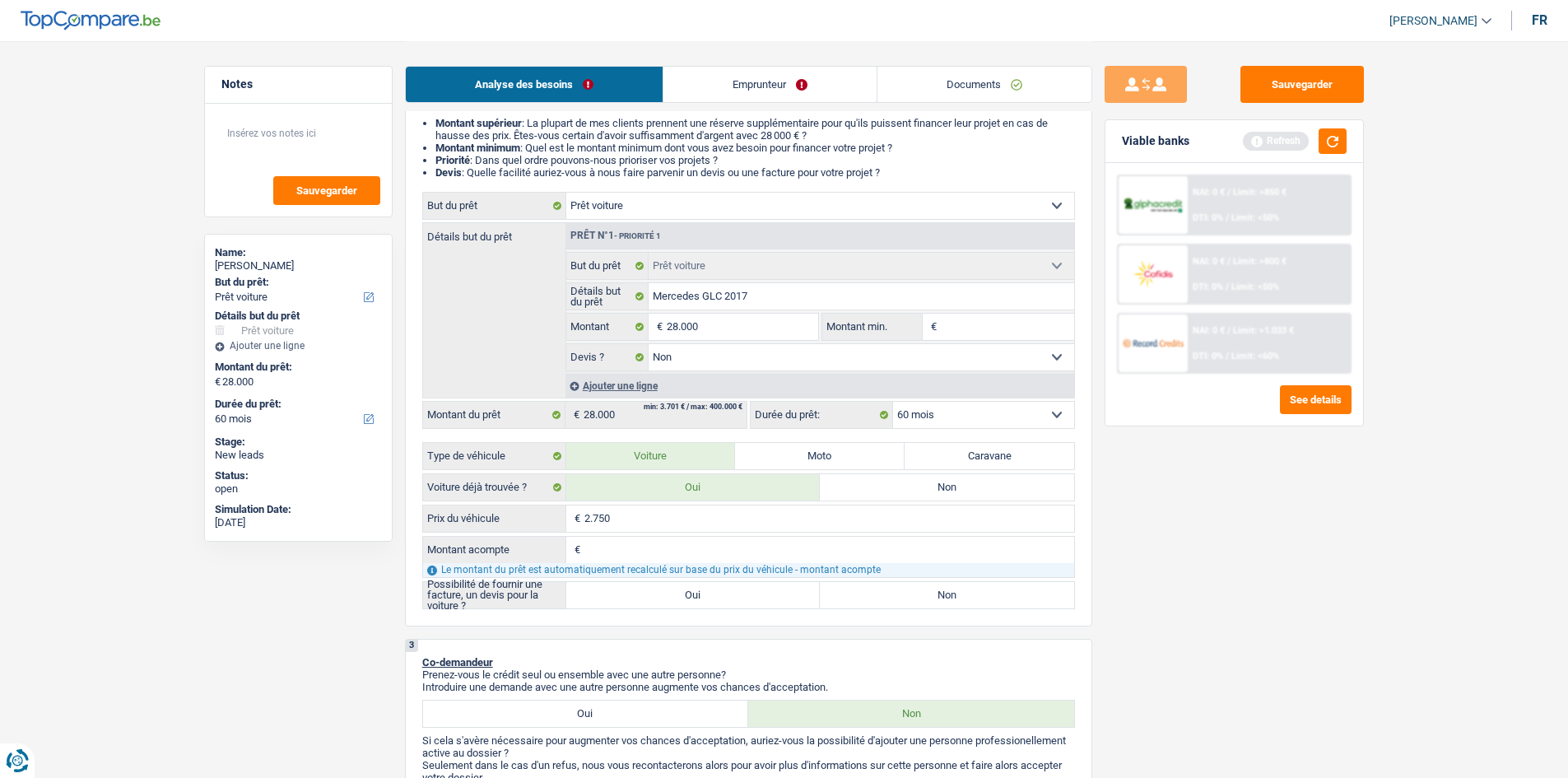
type input "27.500"
click at [672, 545] on input "Montant acompte" at bounding box center [829, 550] width 490 height 26
type input "0"
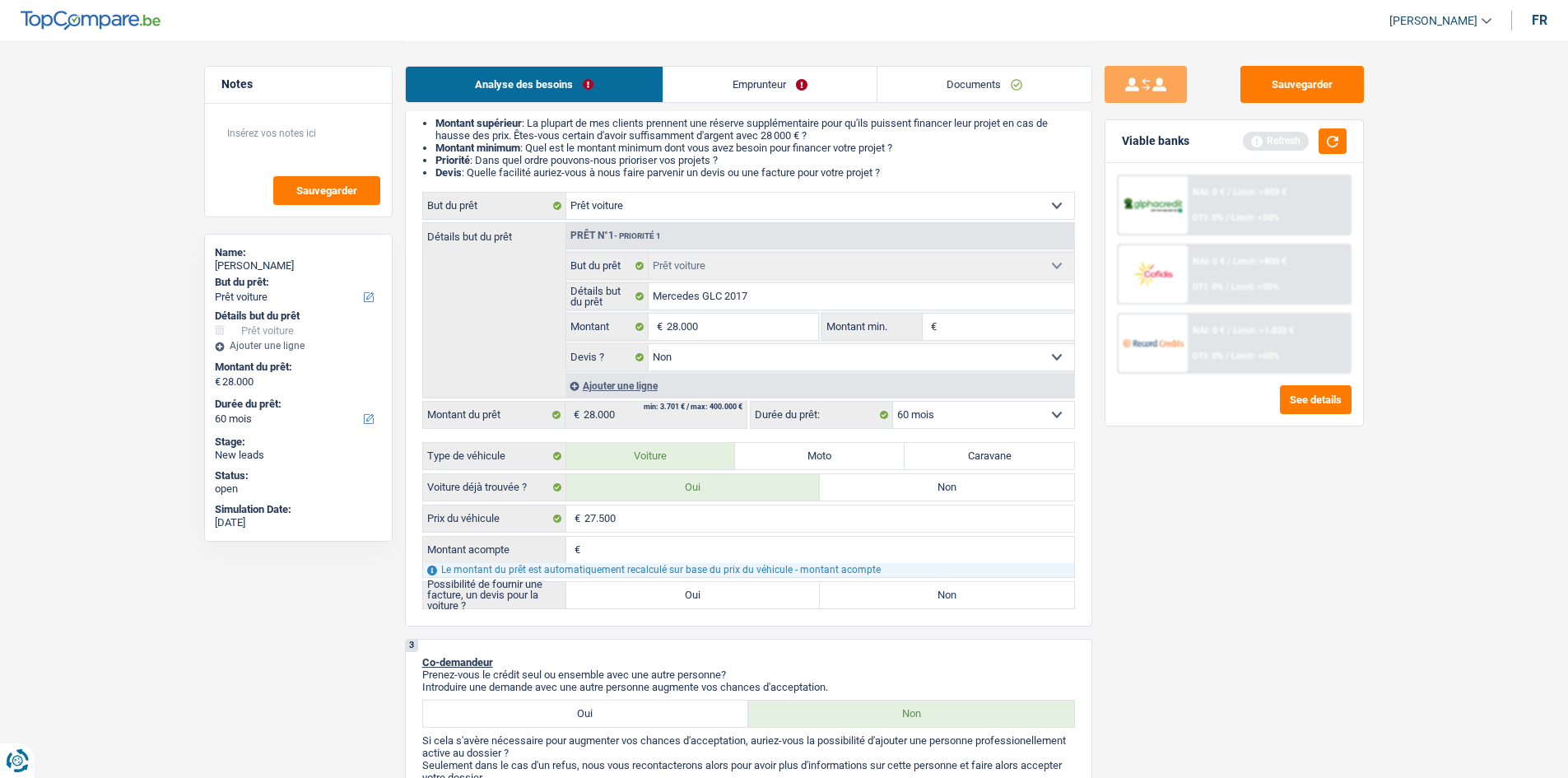
type input "0"
type input "27.500"
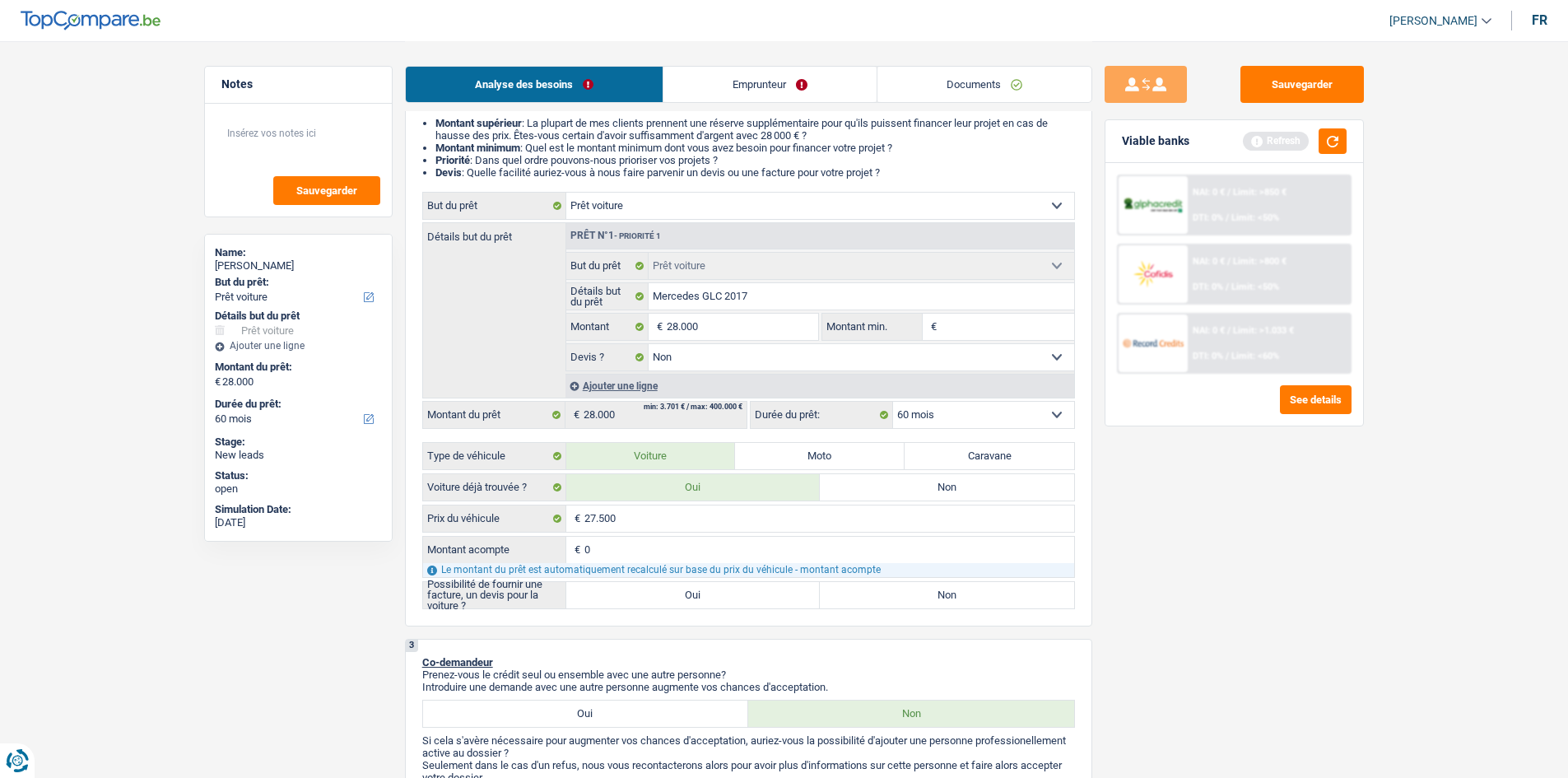
type input "27.500"
click at [677, 590] on label "Oui" at bounding box center [693, 595] width 254 height 26
click at [677, 590] on input "Oui" at bounding box center [693, 595] width 254 height 26
radio input "true"
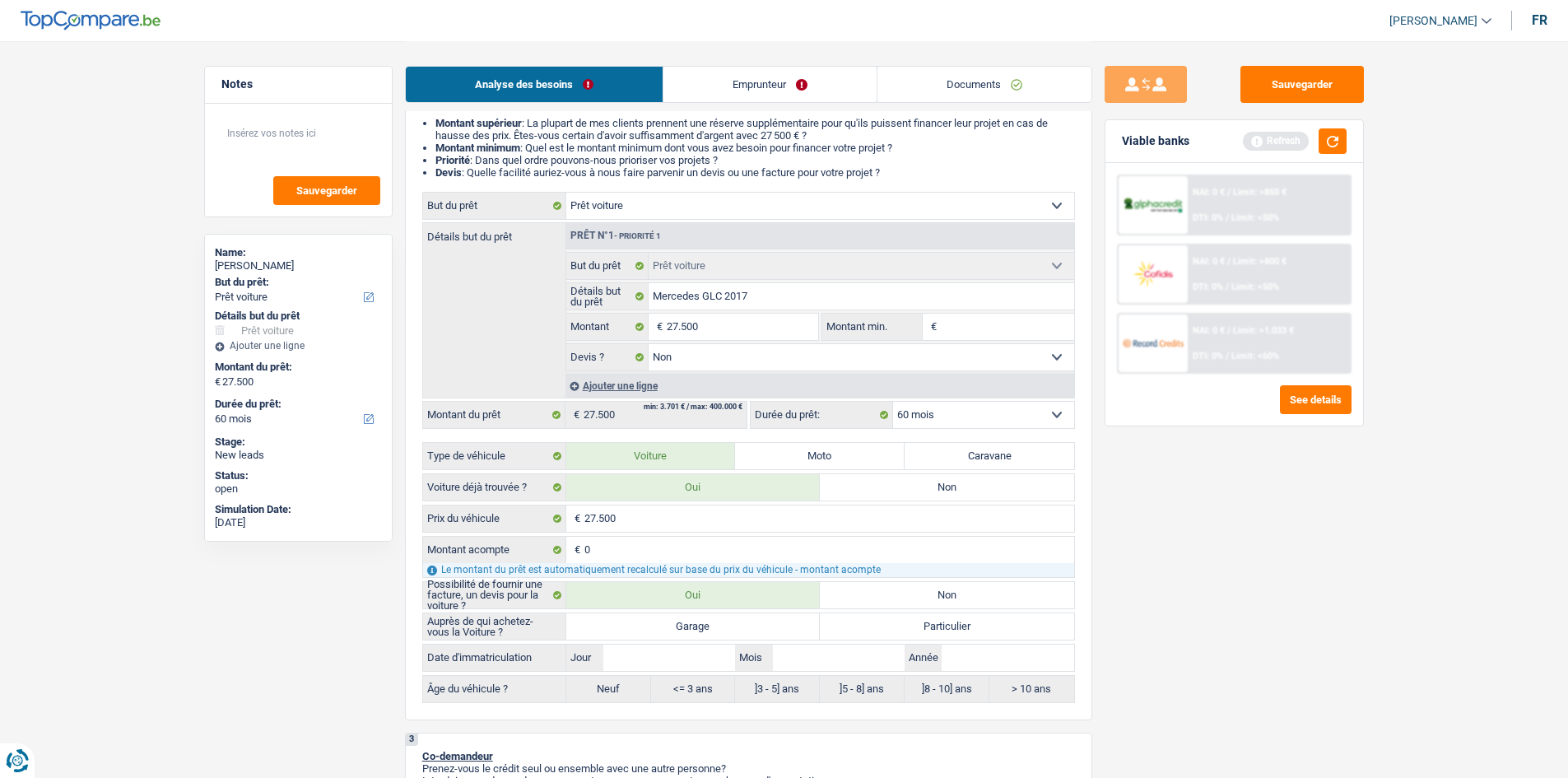
radio input "true"
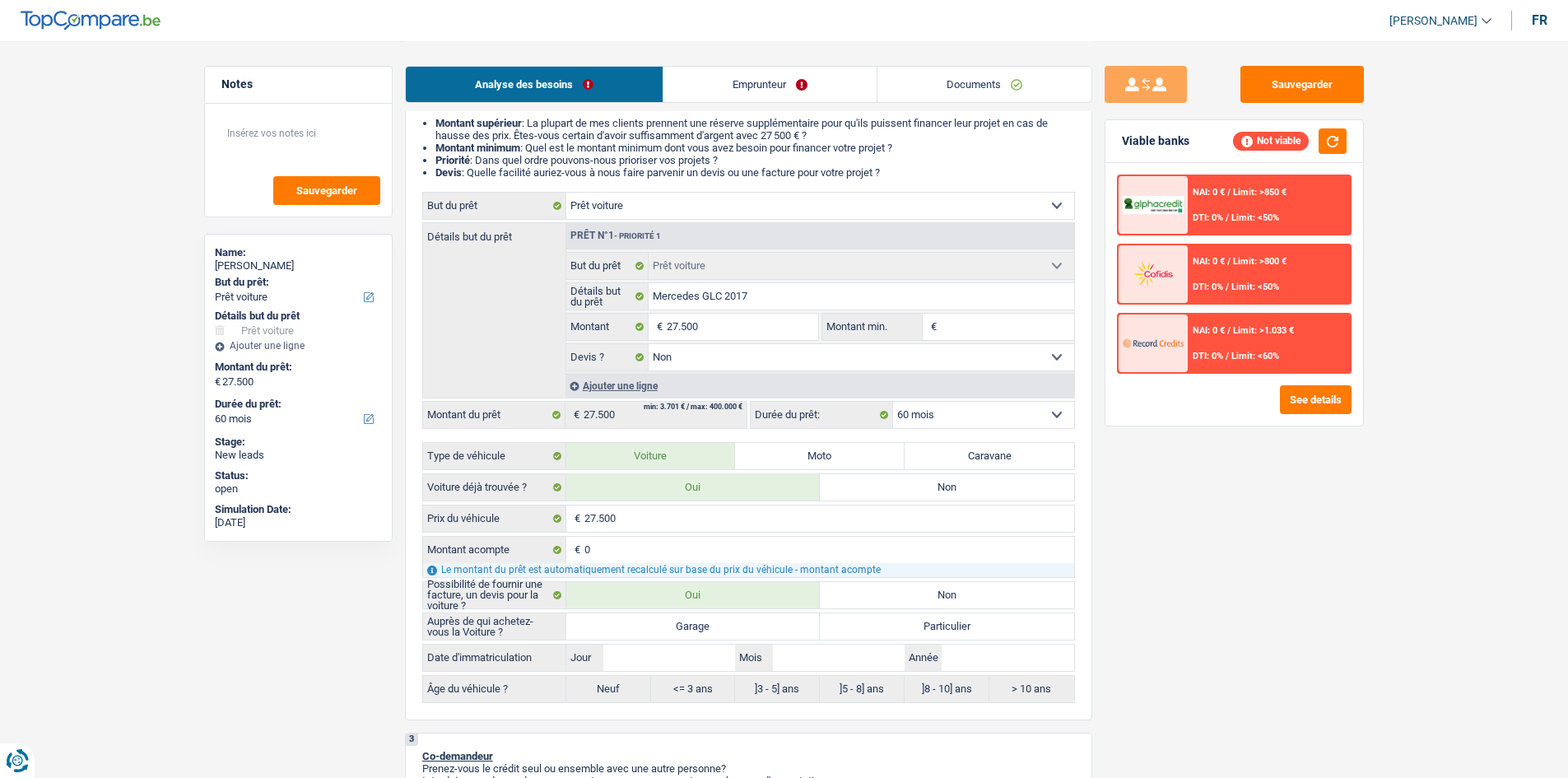
click at [863, 631] on label "Particulier" at bounding box center [947, 626] width 254 height 26
click at [863, 631] on input "Particulier" at bounding box center [947, 626] width 254 height 26
radio input "true"
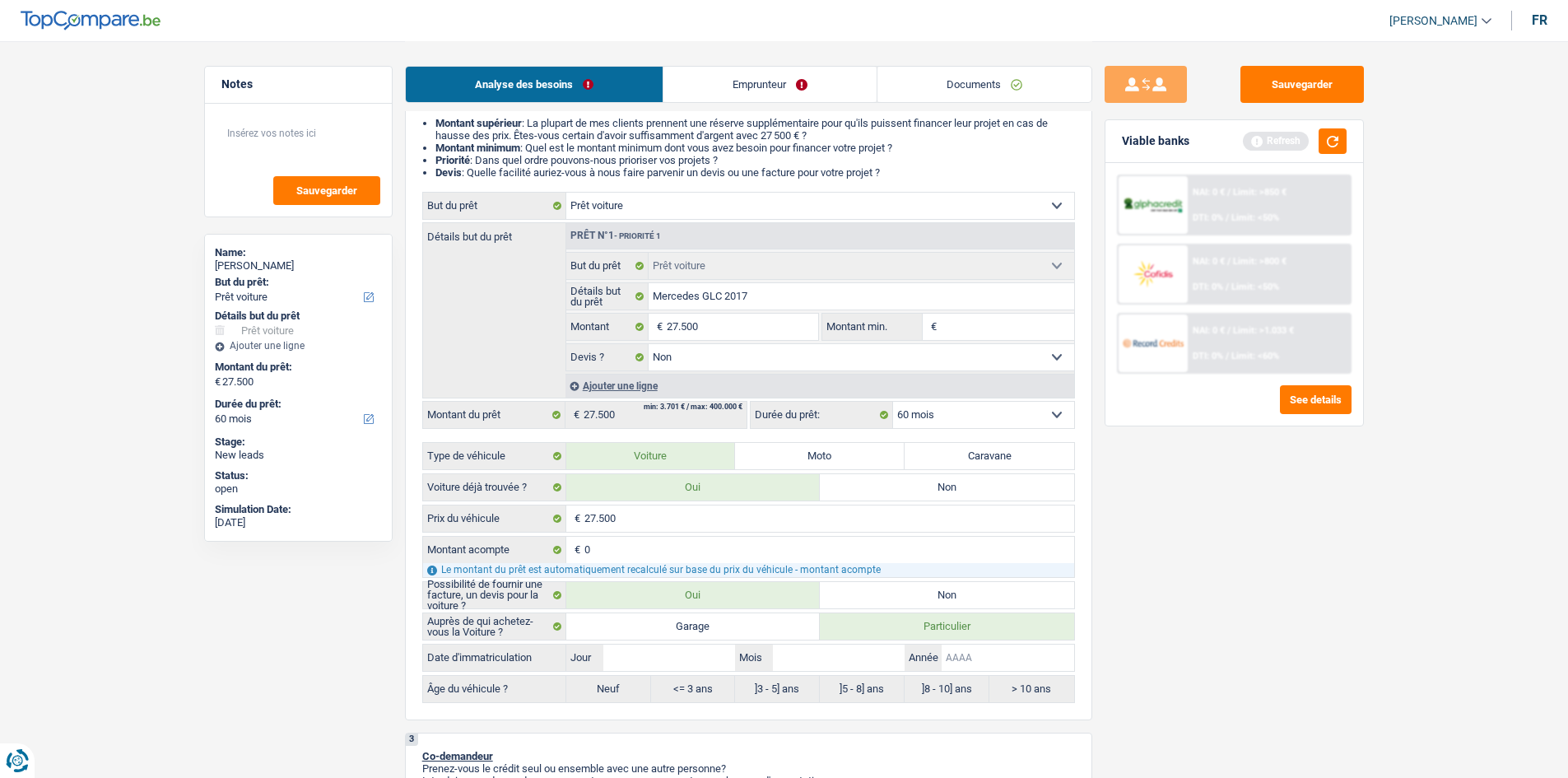
click at [1007, 657] on input "Année" at bounding box center [1008, 658] width 132 height 26
type input "2"
type input "20"
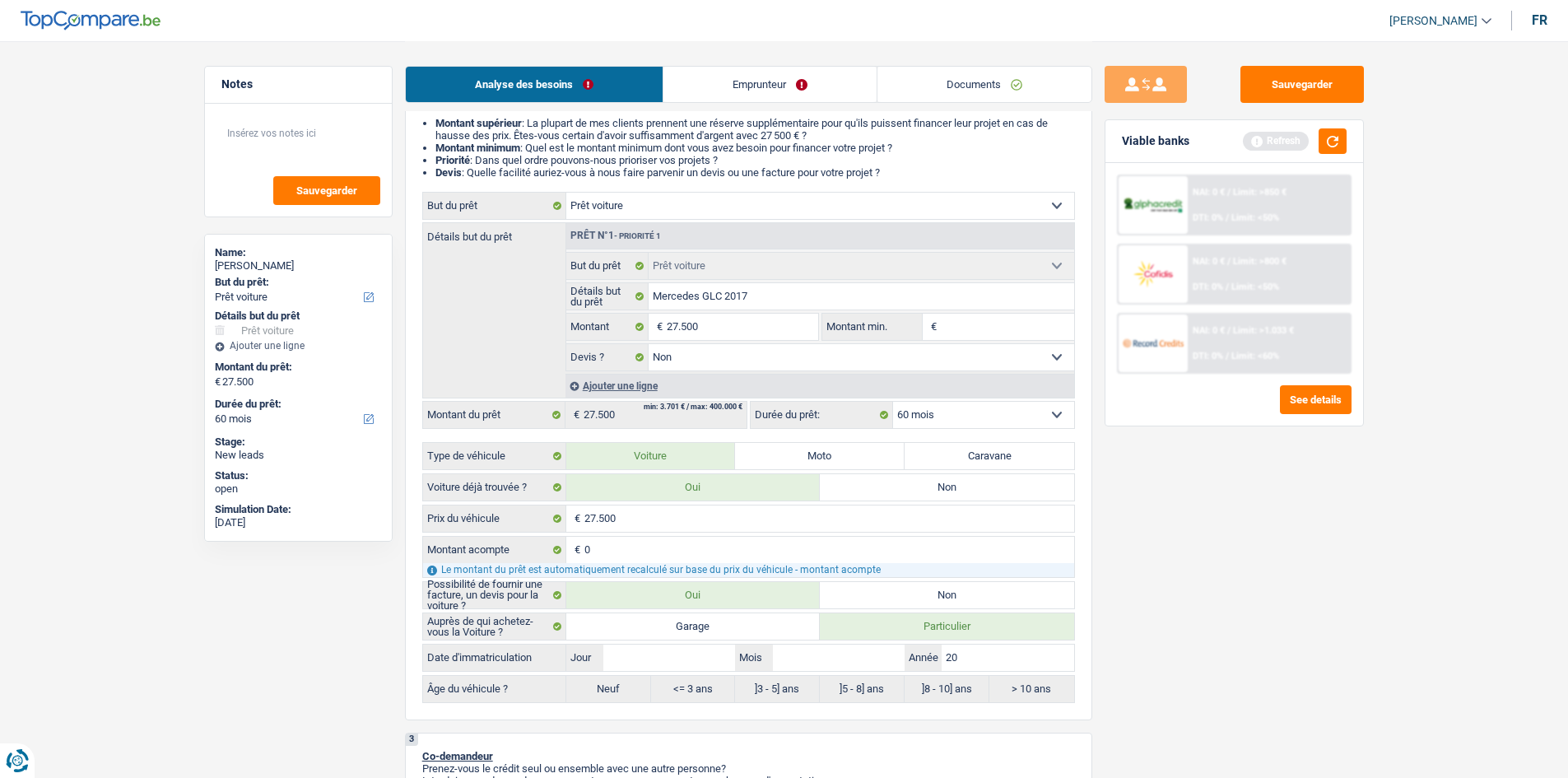
type input "201"
type input "2017"
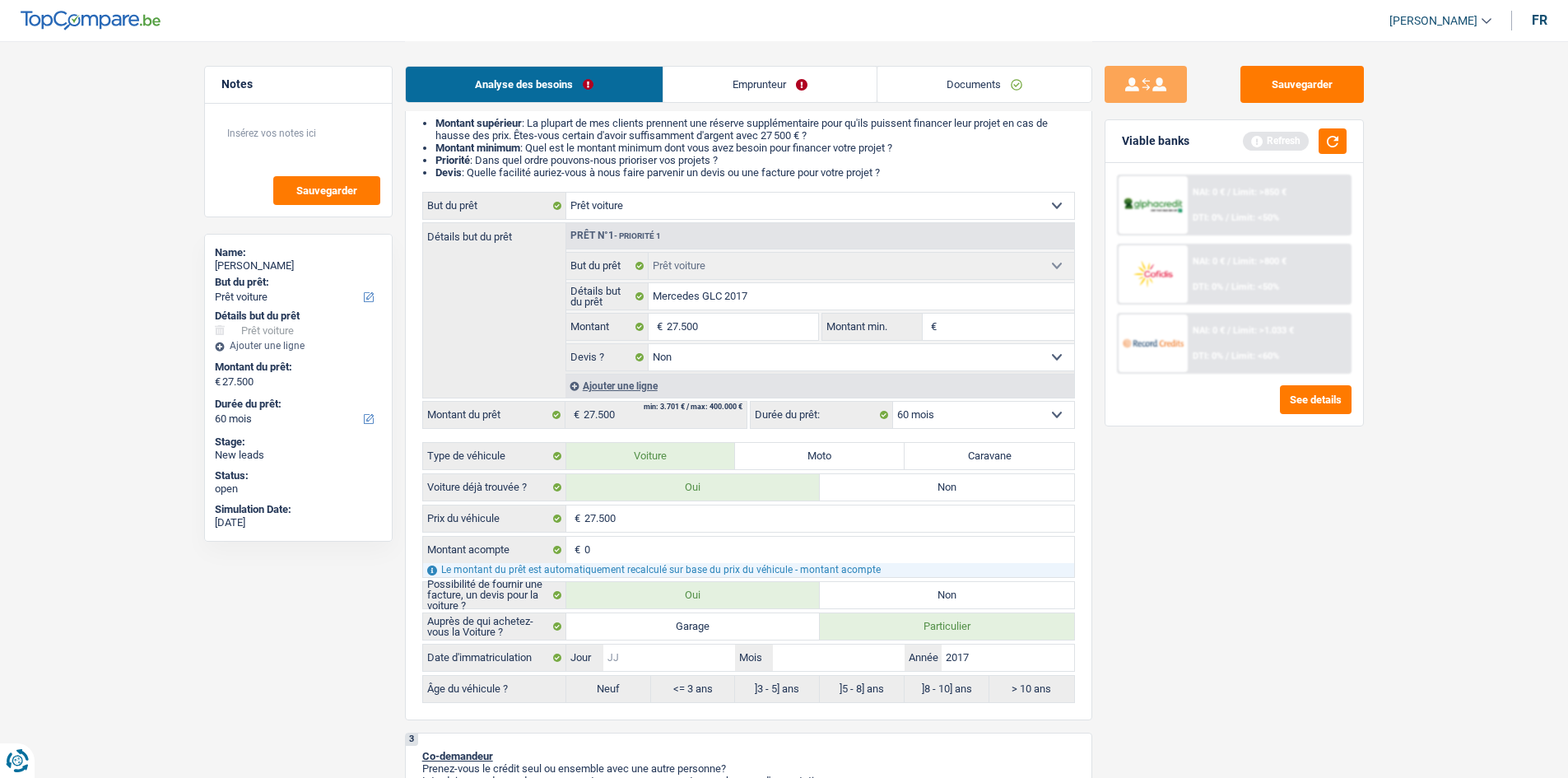
click at [713, 664] on input "Jour" at bounding box center [669, 658] width 132 height 26
type input "0"
type input "01"
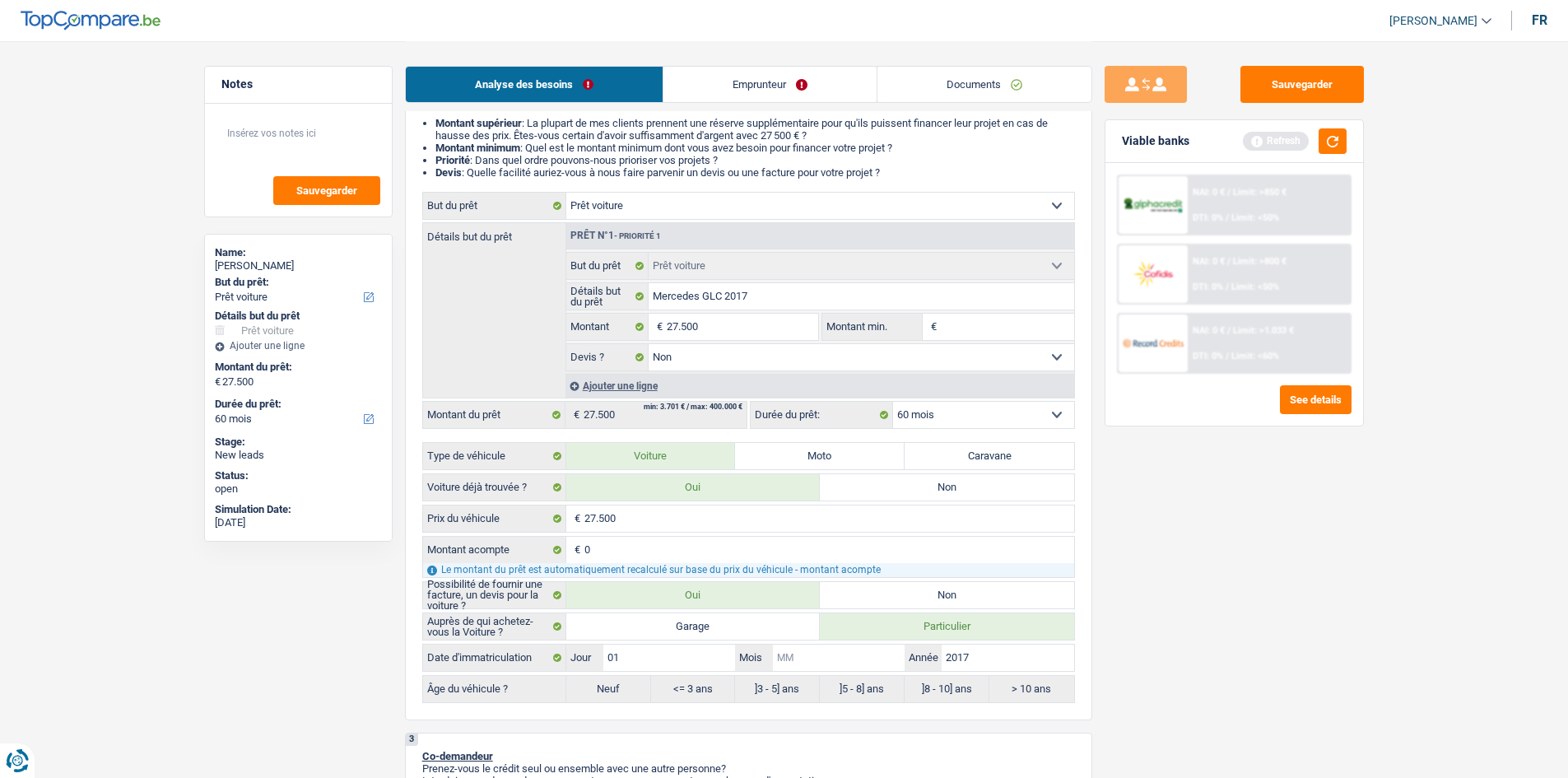
type input "0"
type input "03"
radio input "false"
type input "03"
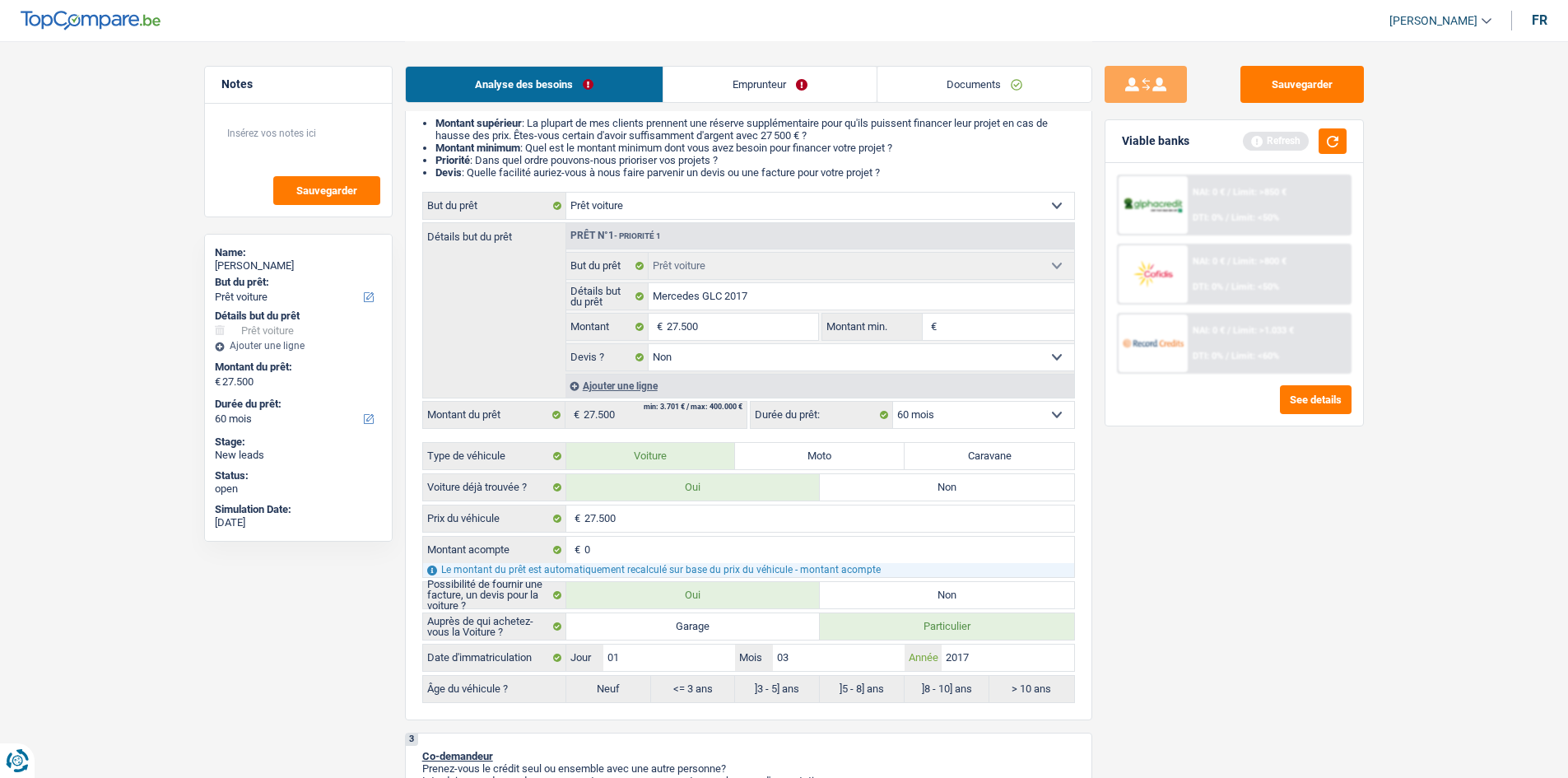
radio input "true"
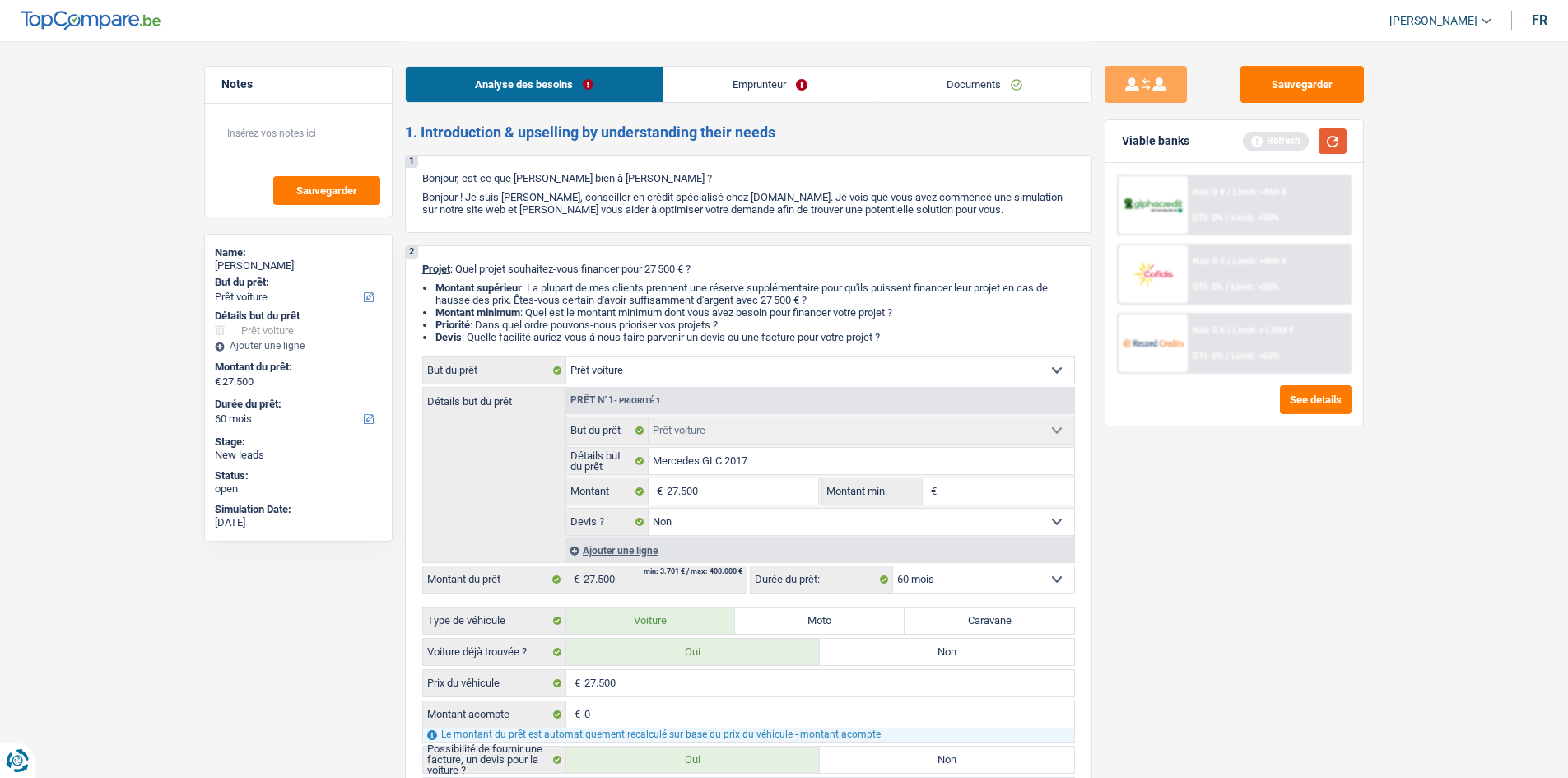
click at [1322, 145] on button "button" at bounding box center [1333, 141] width 28 height 25
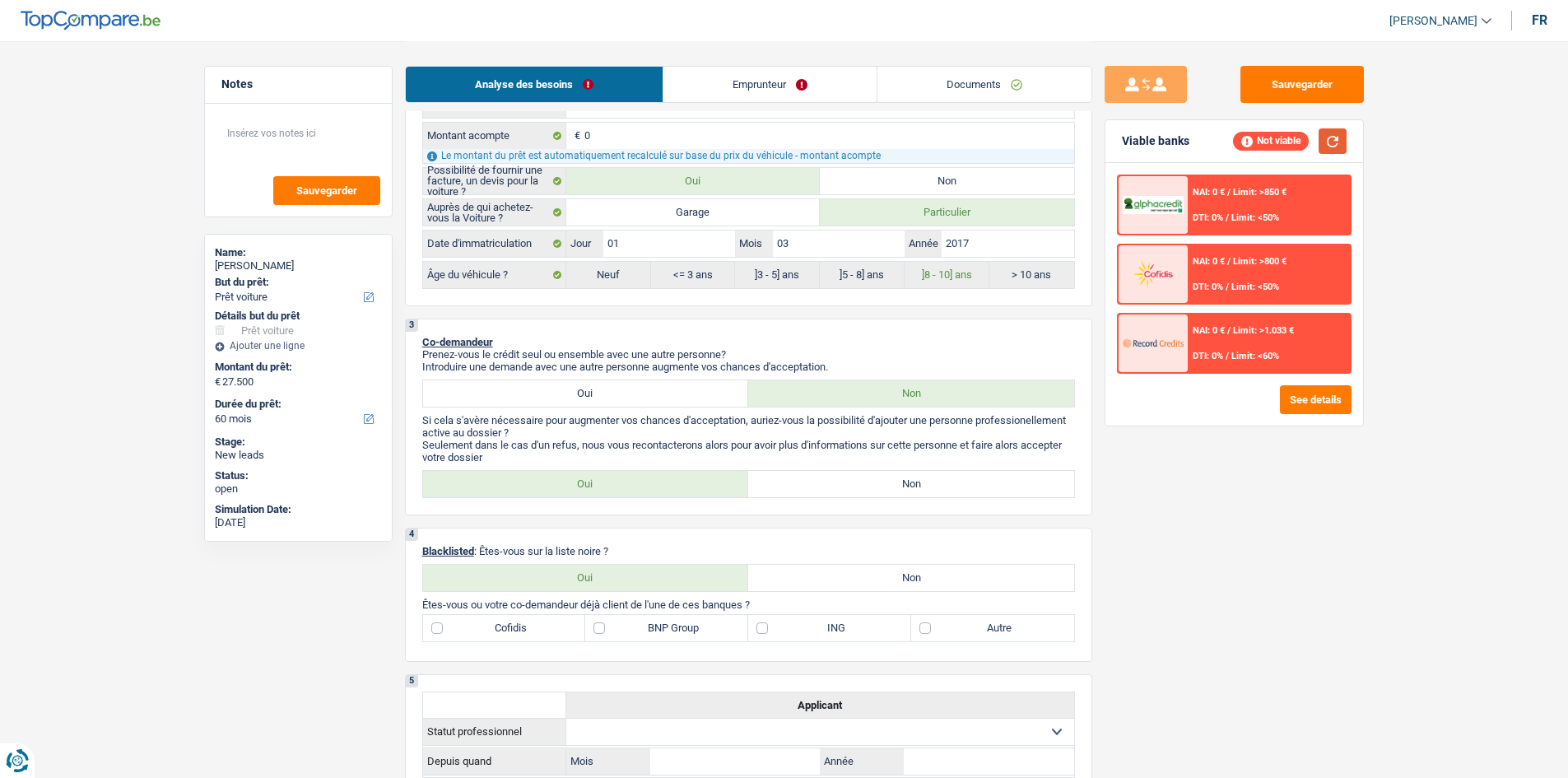
scroll to position [494, 0]
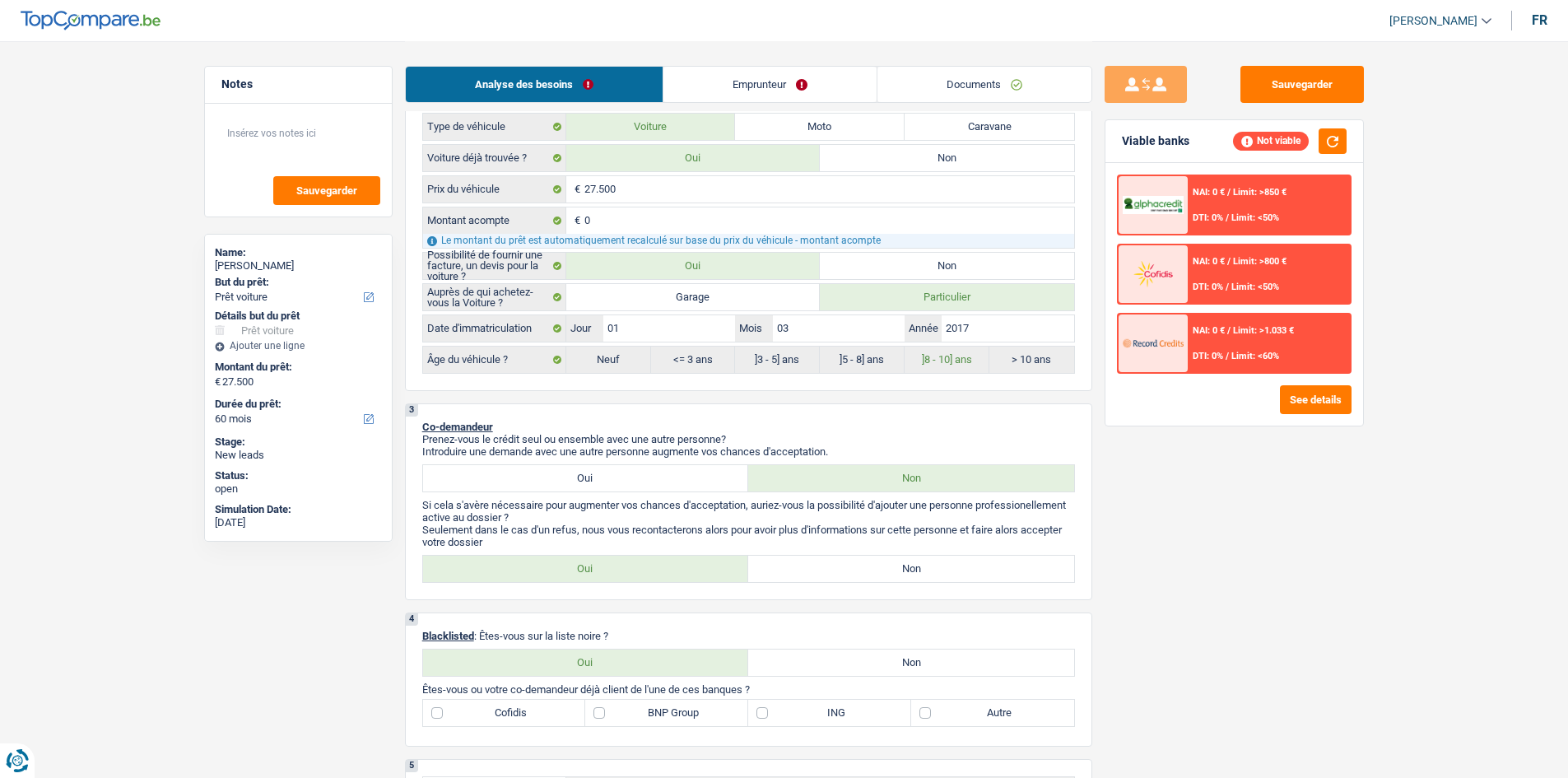
click at [740, 89] on link "Emprunteur" at bounding box center [770, 84] width 213 height 35
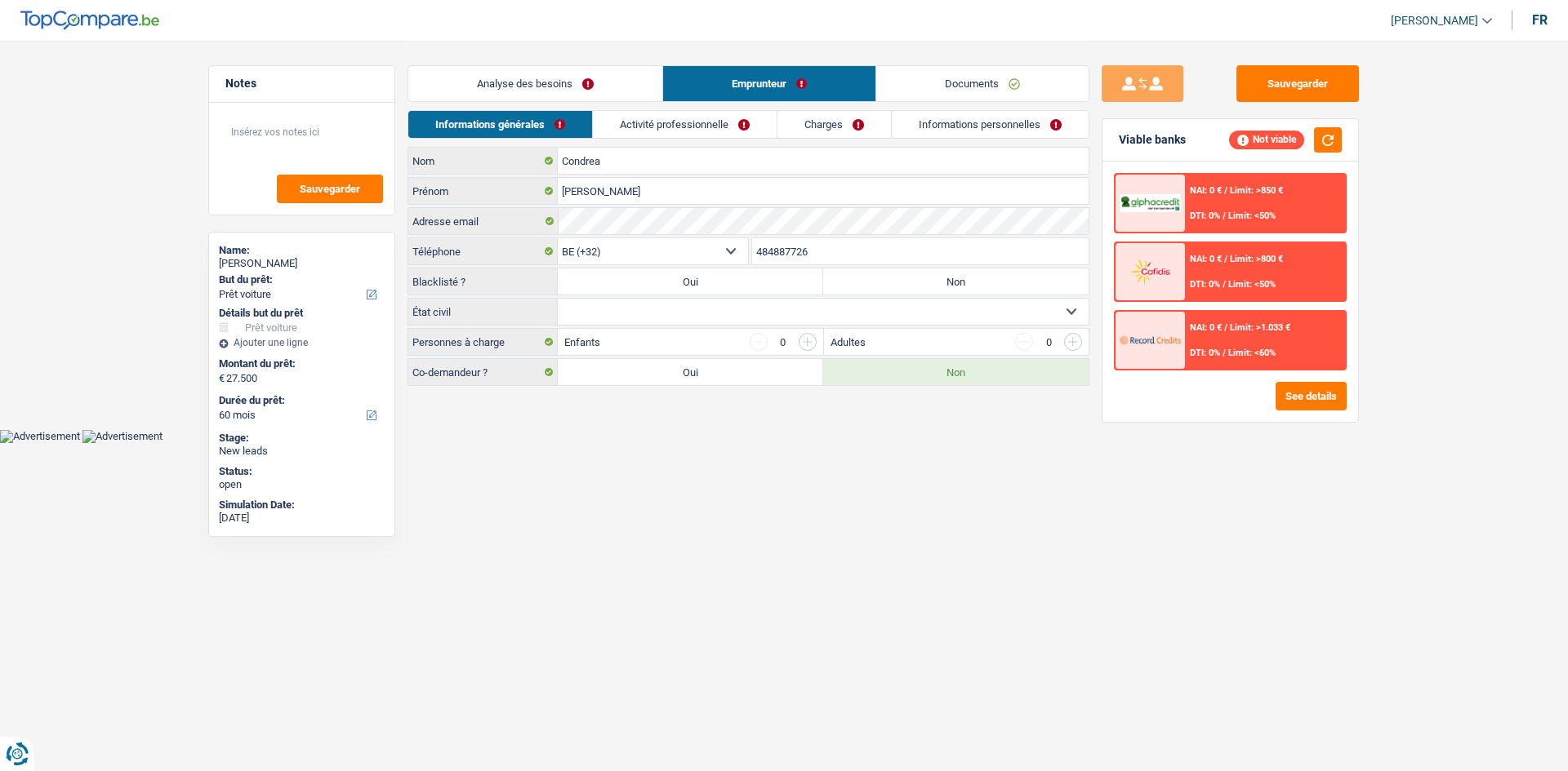
click at [537, 83] on link "Analyse des besoins" at bounding box center [535, 83] width 254 height 35
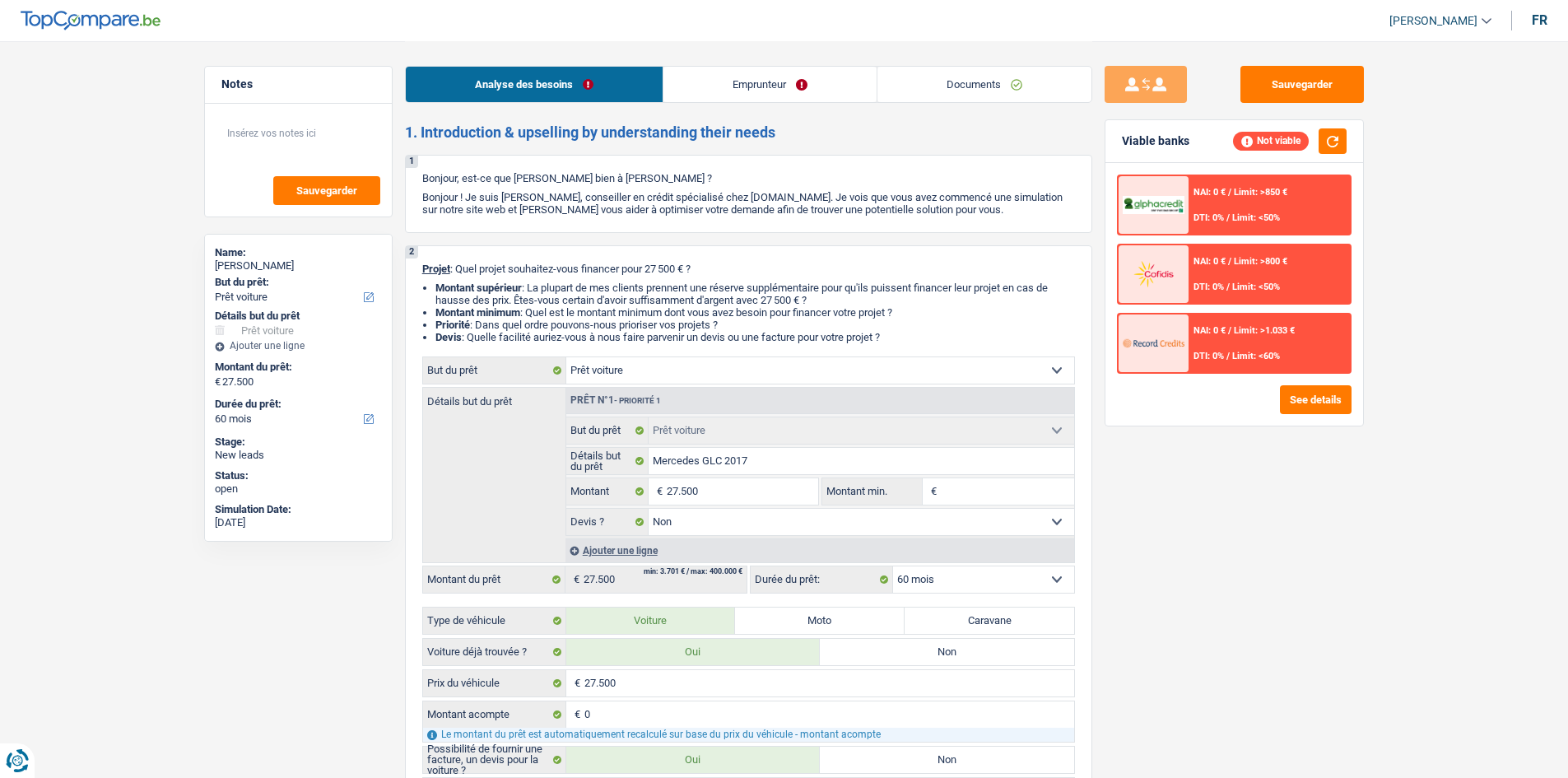
click at [693, 77] on link "Emprunteur" at bounding box center [770, 84] width 213 height 35
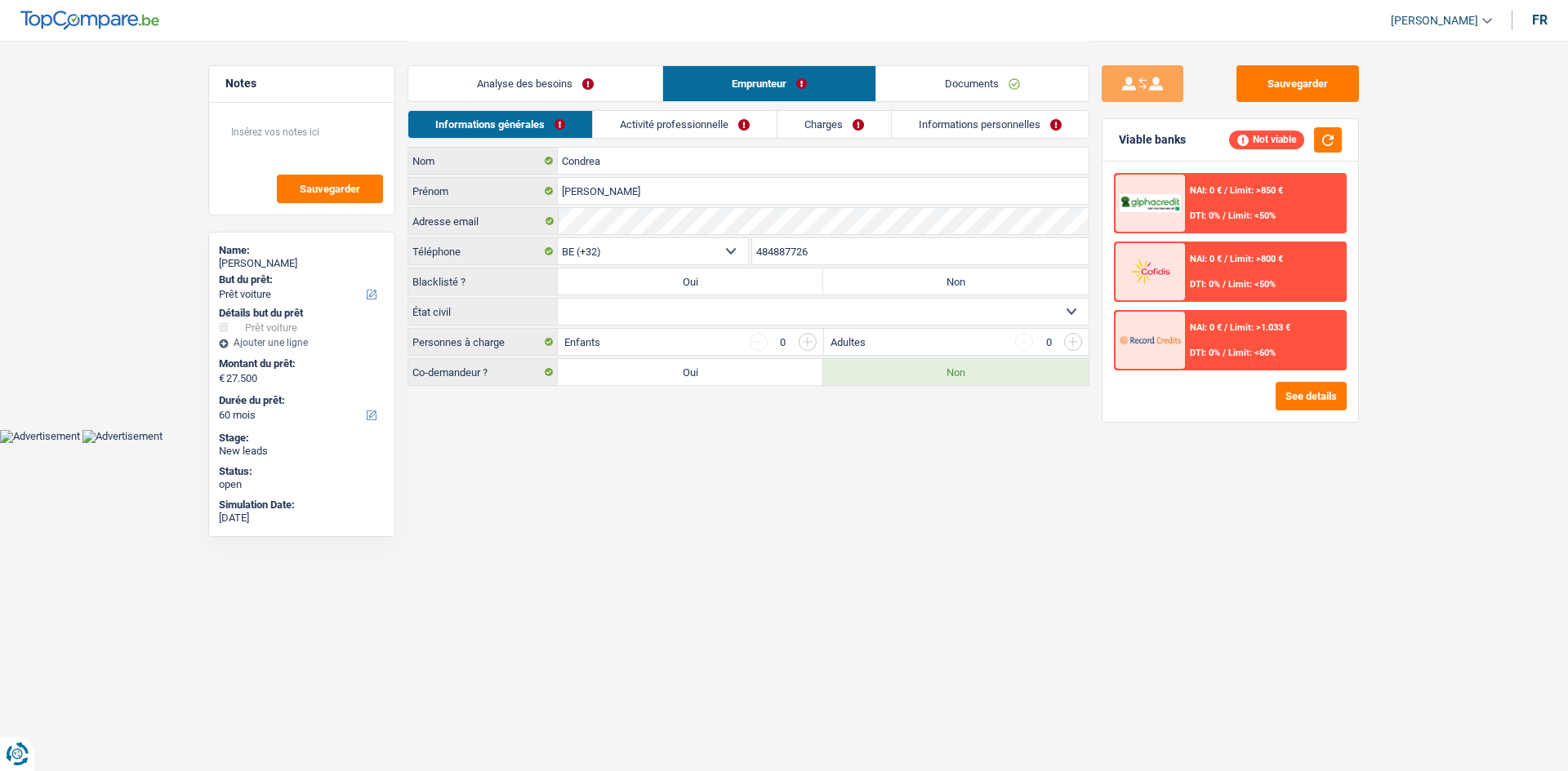
click at [547, 68] on link "Analyse des besoins" at bounding box center [535, 83] width 254 height 35
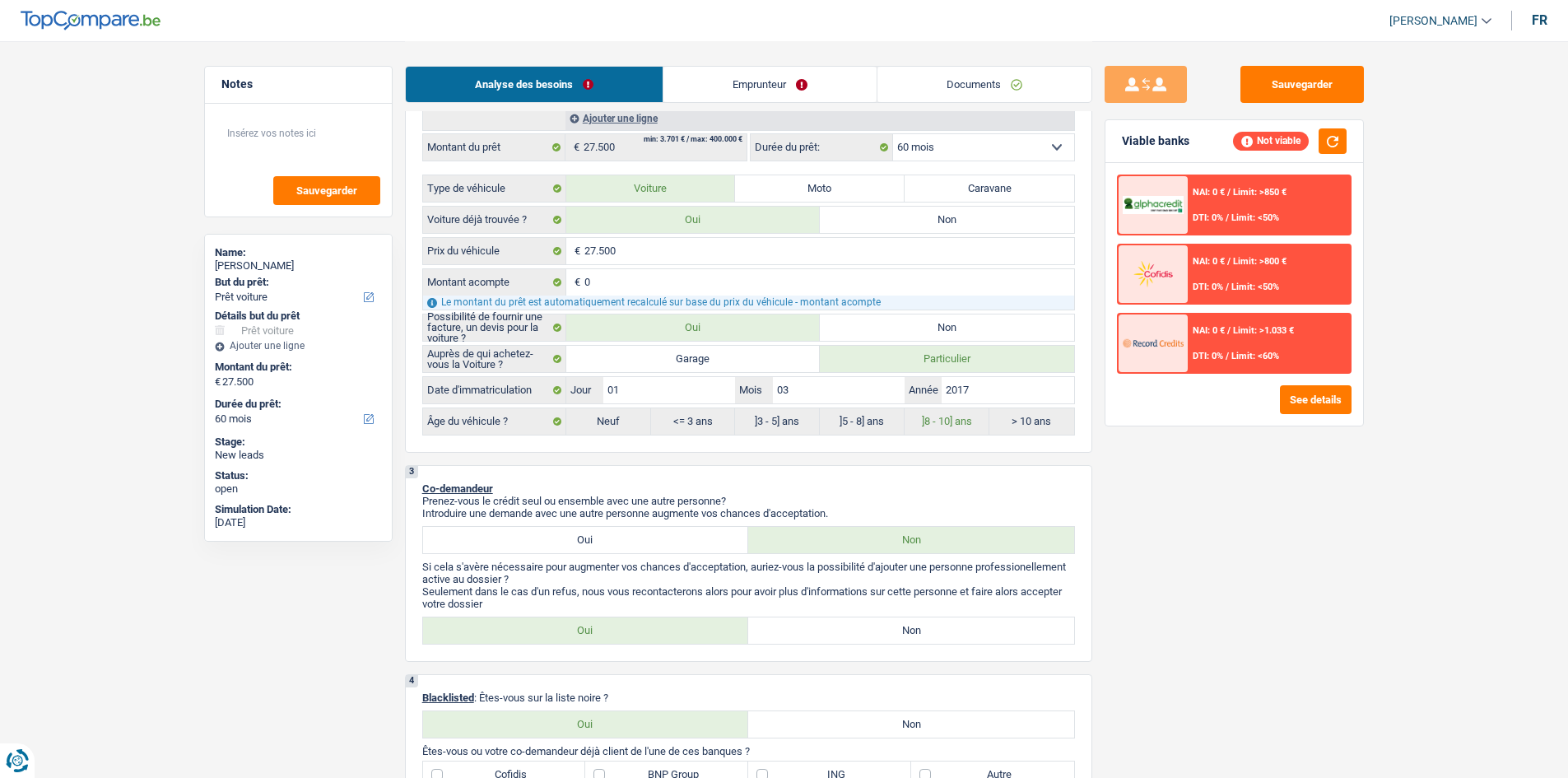
scroll to position [659, 0]
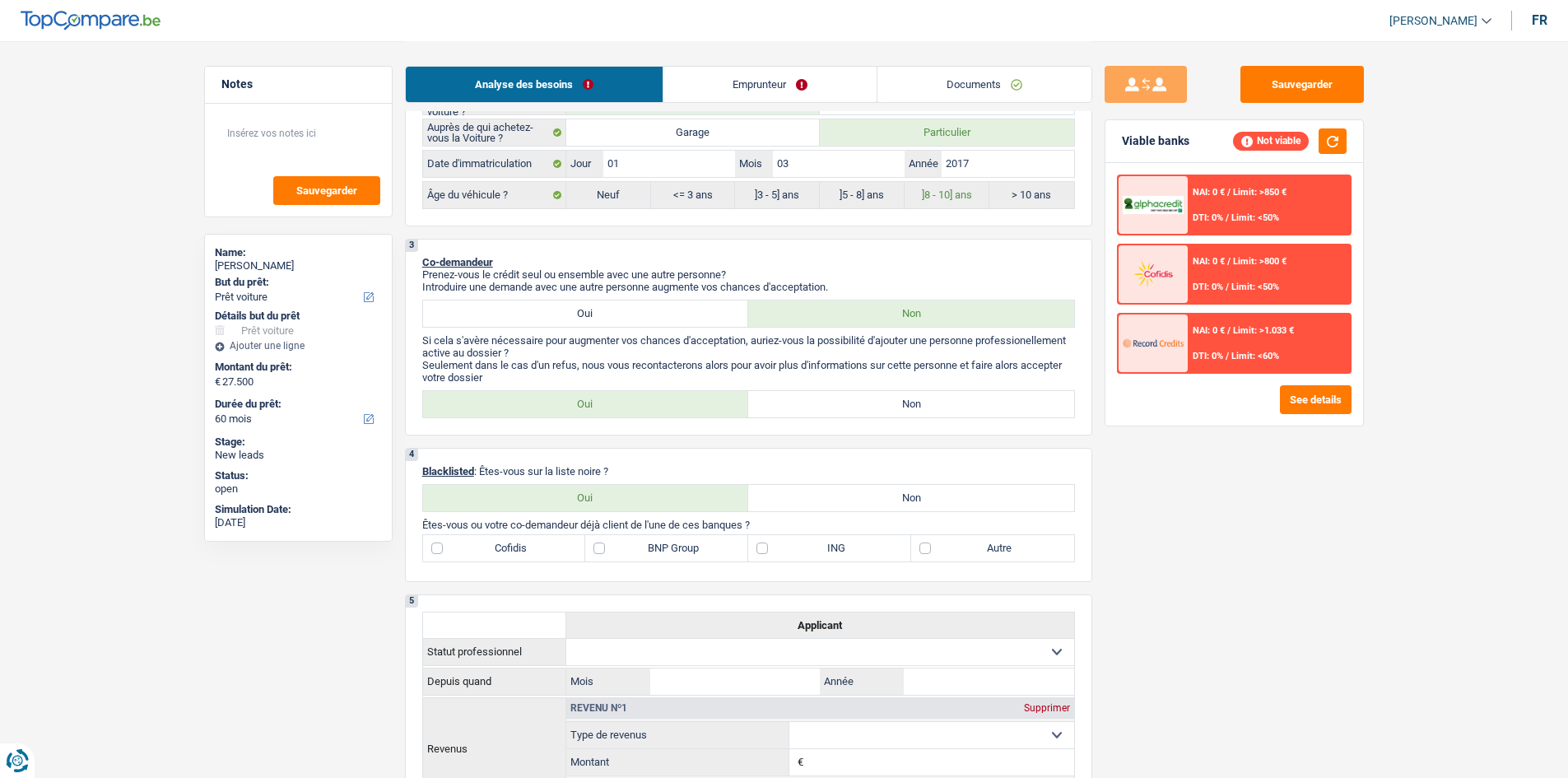
click at [586, 315] on label "Oui" at bounding box center [586, 313] width 326 height 26
click at [586, 315] on input "Oui" at bounding box center [586, 313] width 326 height 26
radio input "true"
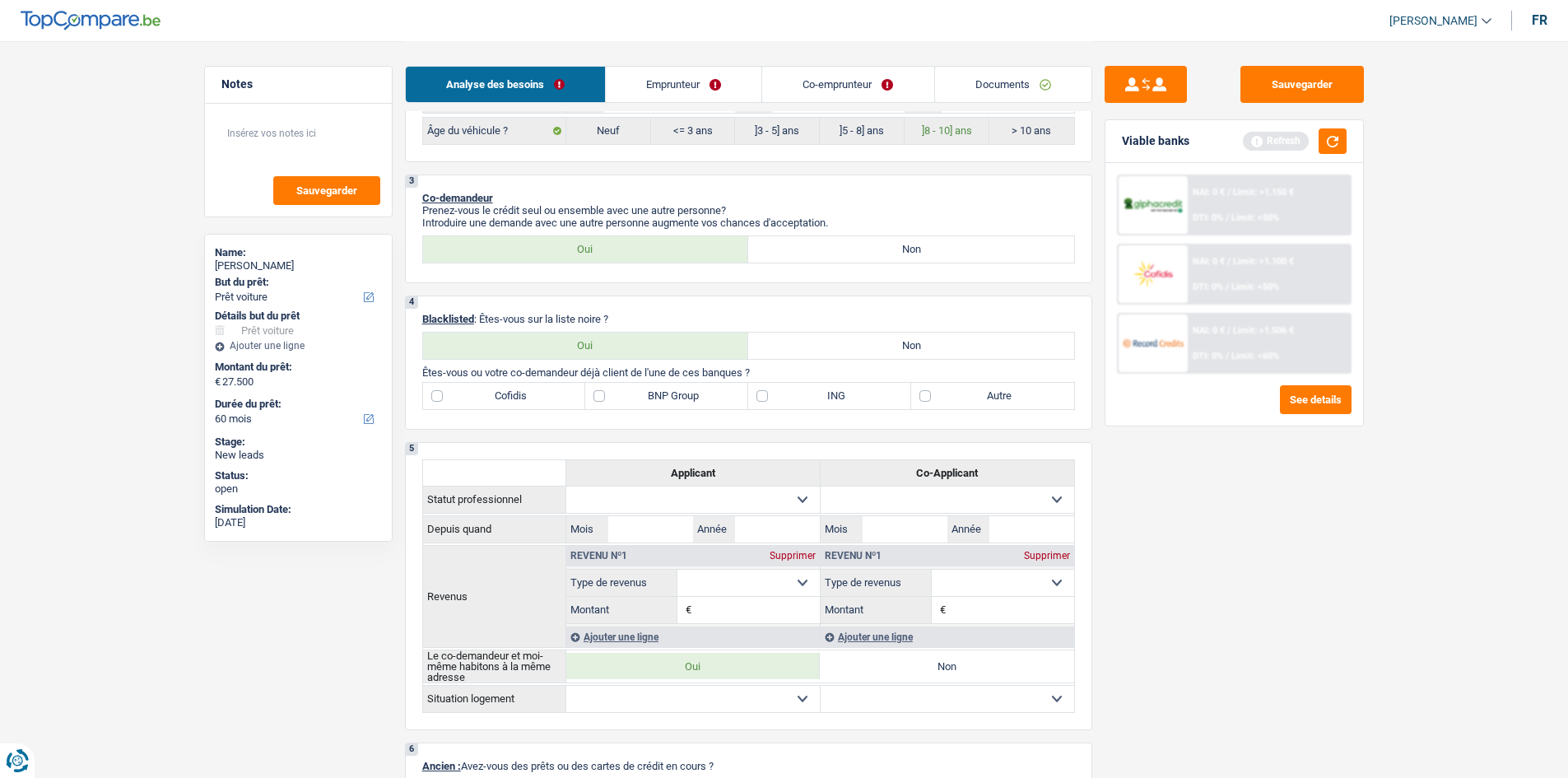
scroll to position [823, 0]
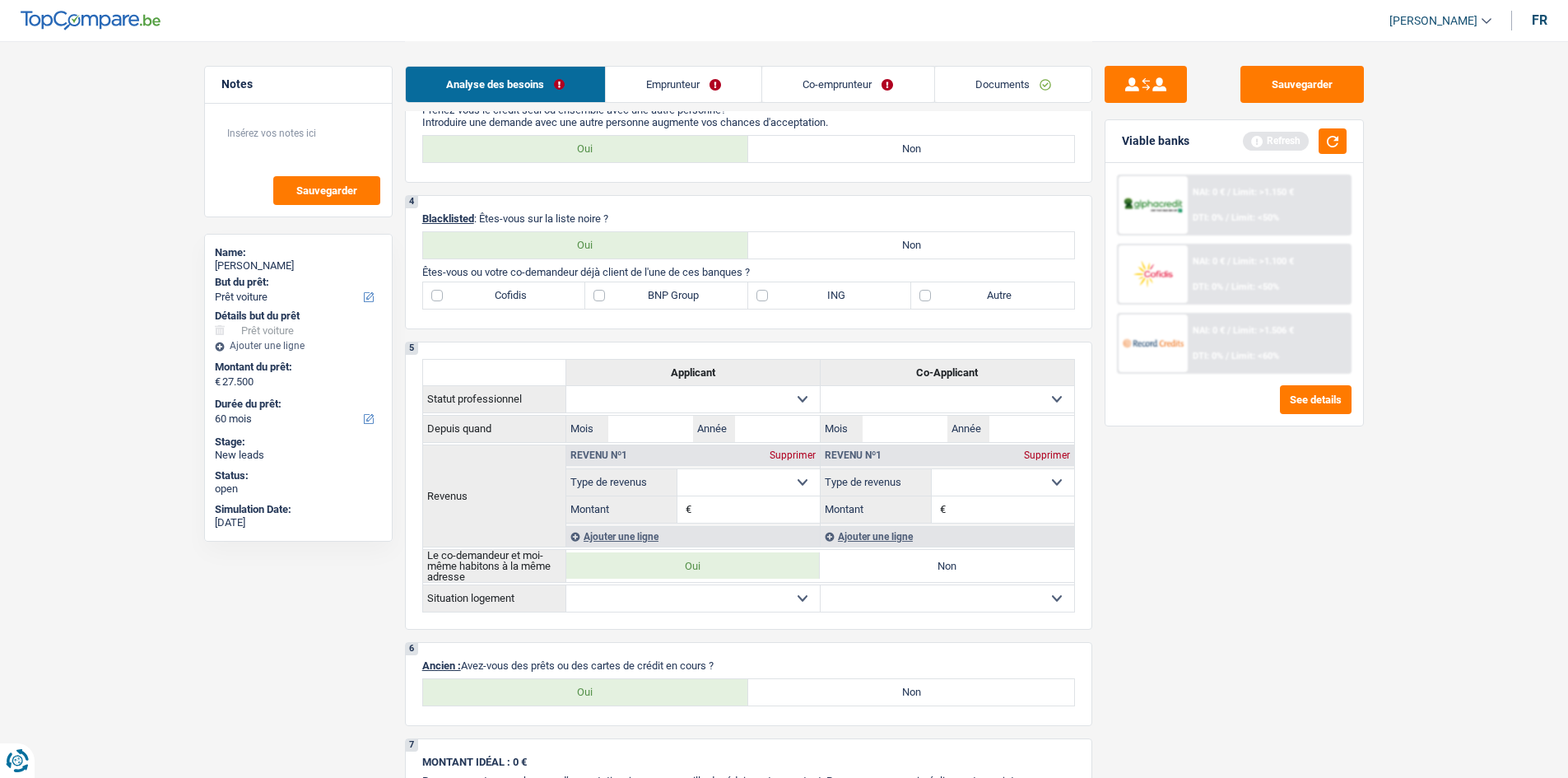
click at [823, 249] on label "Non" at bounding box center [912, 245] width 326 height 26
click at [823, 249] on input "Non" at bounding box center [912, 245] width 326 height 26
radio input "true"
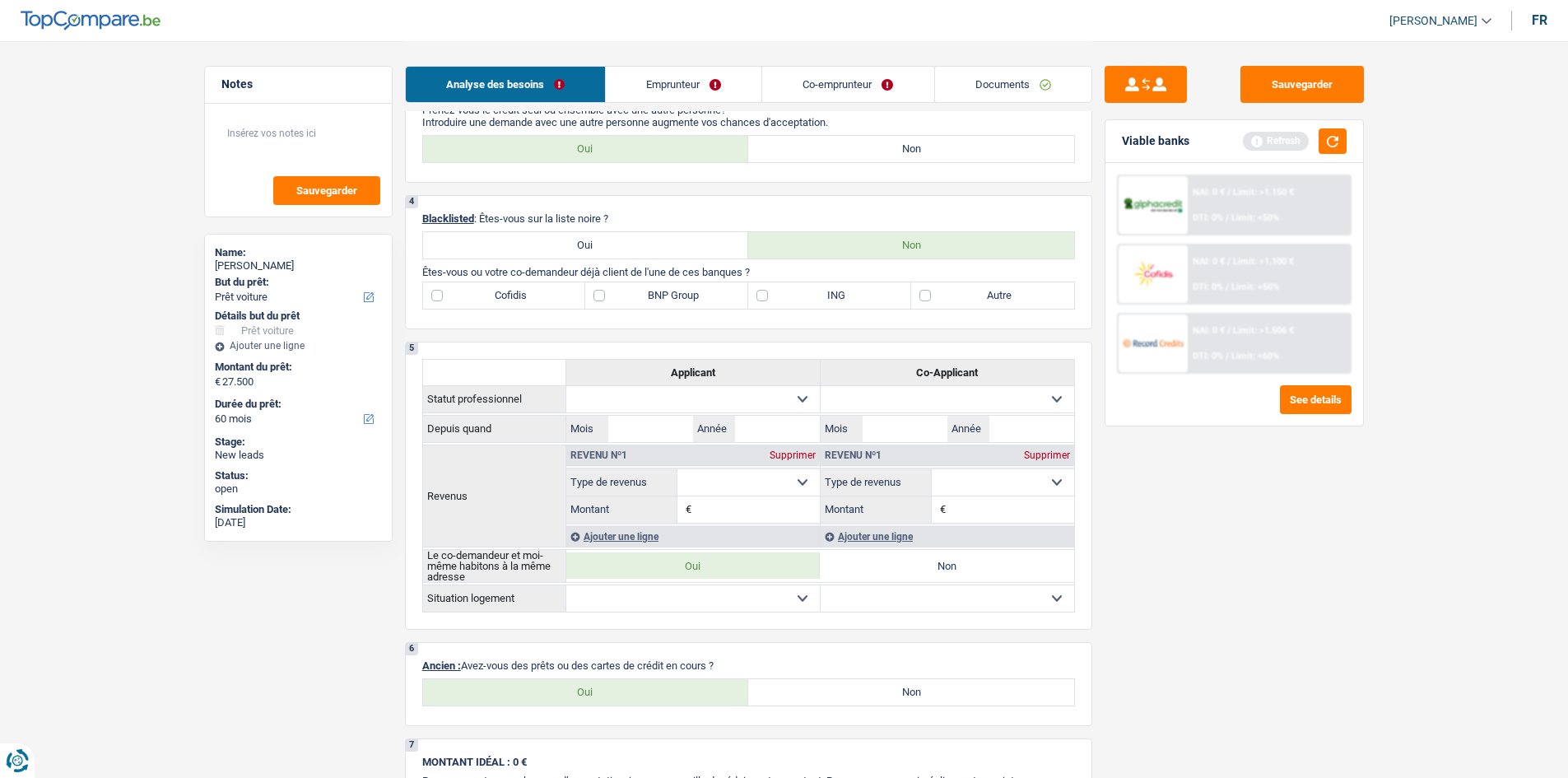
click at [762, 295] on label "ING" at bounding box center [830, 295] width 163 height 26
click at [762, 295] on input "ING" at bounding box center [830, 295] width 163 height 26
checkbox input "true"
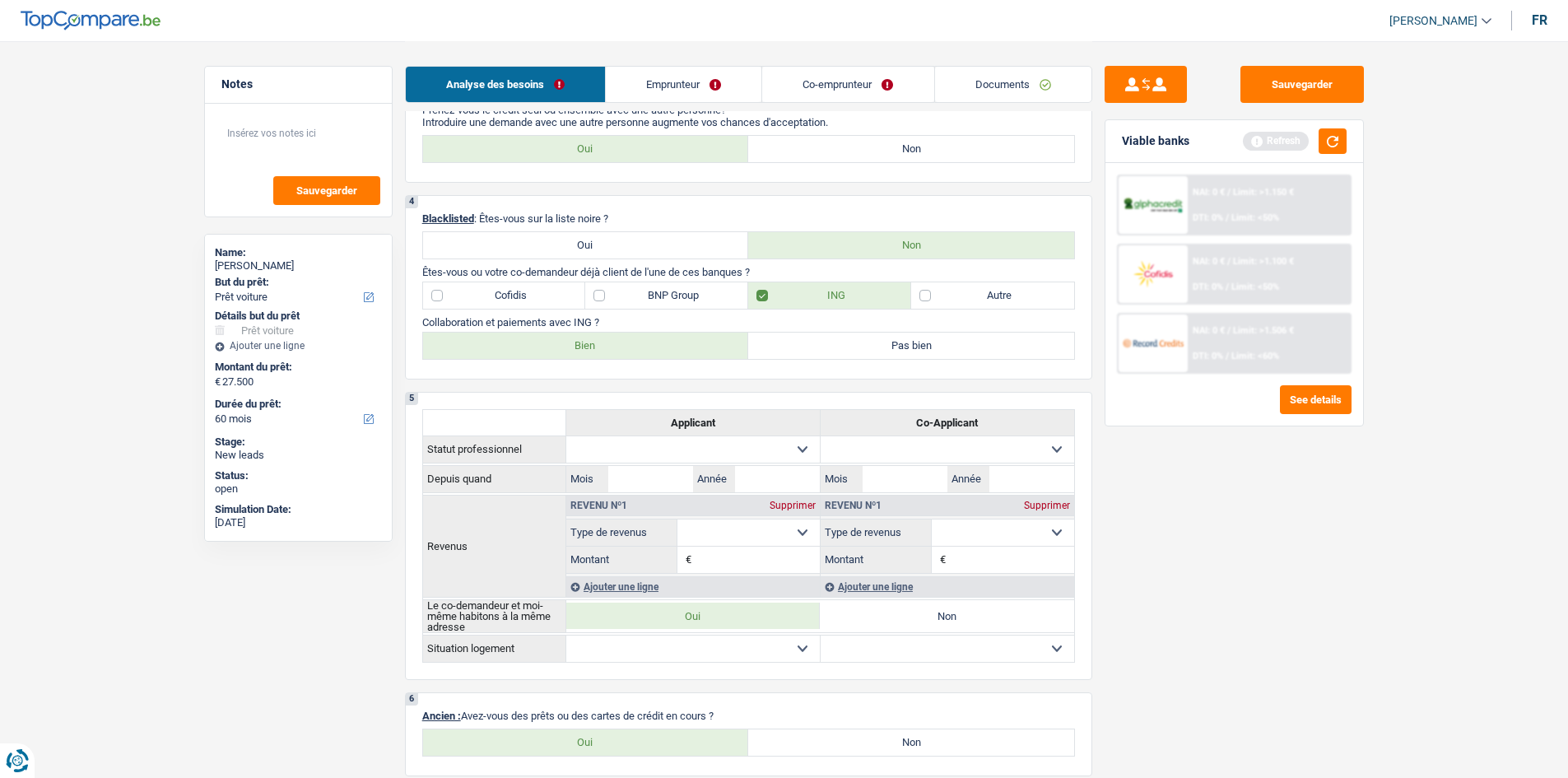
click at [651, 334] on label "Bien" at bounding box center [586, 346] width 326 height 26
click at [651, 334] on input "Bien" at bounding box center [586, 346] width 326 height 26
radio input "true"
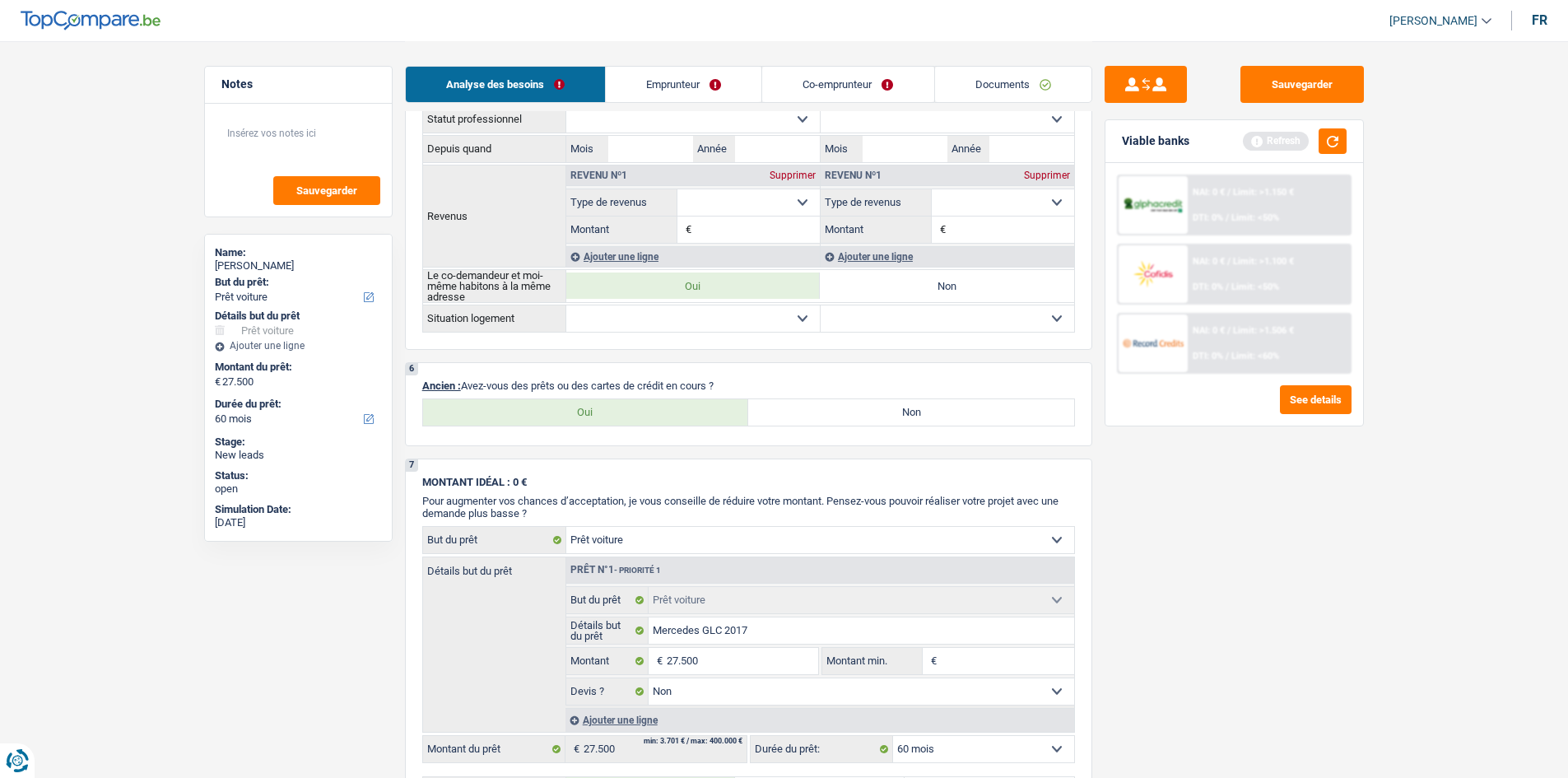
scroll to position [1153, 0]
click at [637, 412] on label "Oui" at bounding box center [586, 413] width 326 height 26
click at [637, 412] on input "Oui" at bounding box center [586, 413] width 326 height 26
radio input "true"
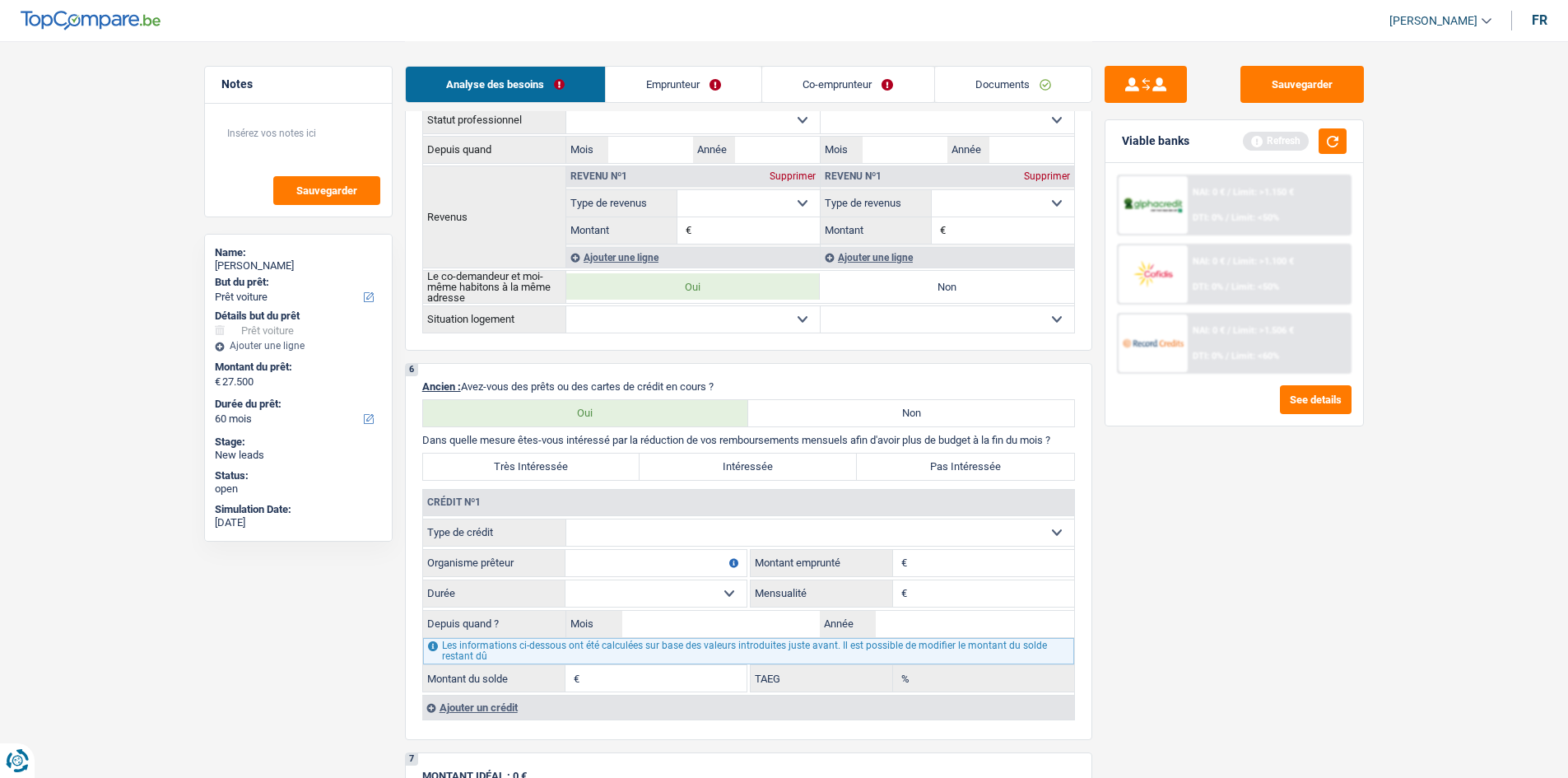
click at [800, 519] on select "Carte ou ouverture de crédit Prêt hypothécaire Vente à tempérament Prêt à tempé…" at bounding box center [820, 532] width 508 height 26
select select "carLoan"
type input "0"
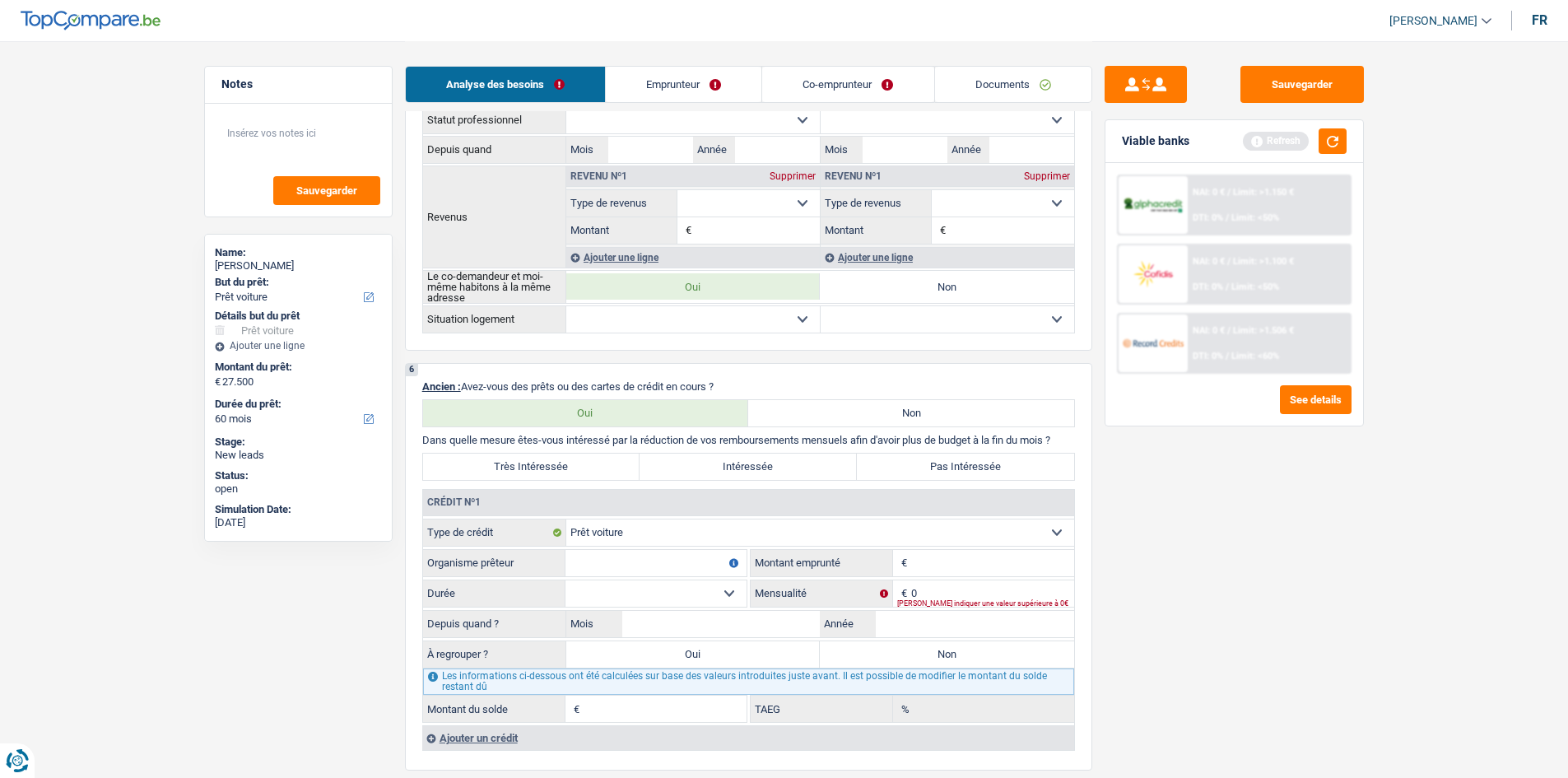
click at [672, 564] on input "Organisme prêteur" at bounding box center [656, 563] width 181 height 26
type input "Belfius"
click at [919, 556] on input "Montant" at bounding box center [993, 563] width 163 height 26
click at [944, 580] on fieldset "0 € Mensualité Veuillez indiquer une valeur supérieure à 0€" at bounding box center [912, 593] width 324 height 28
click at [944, 587] on input "0" at bounding box center [993, 593] width 163 height 26
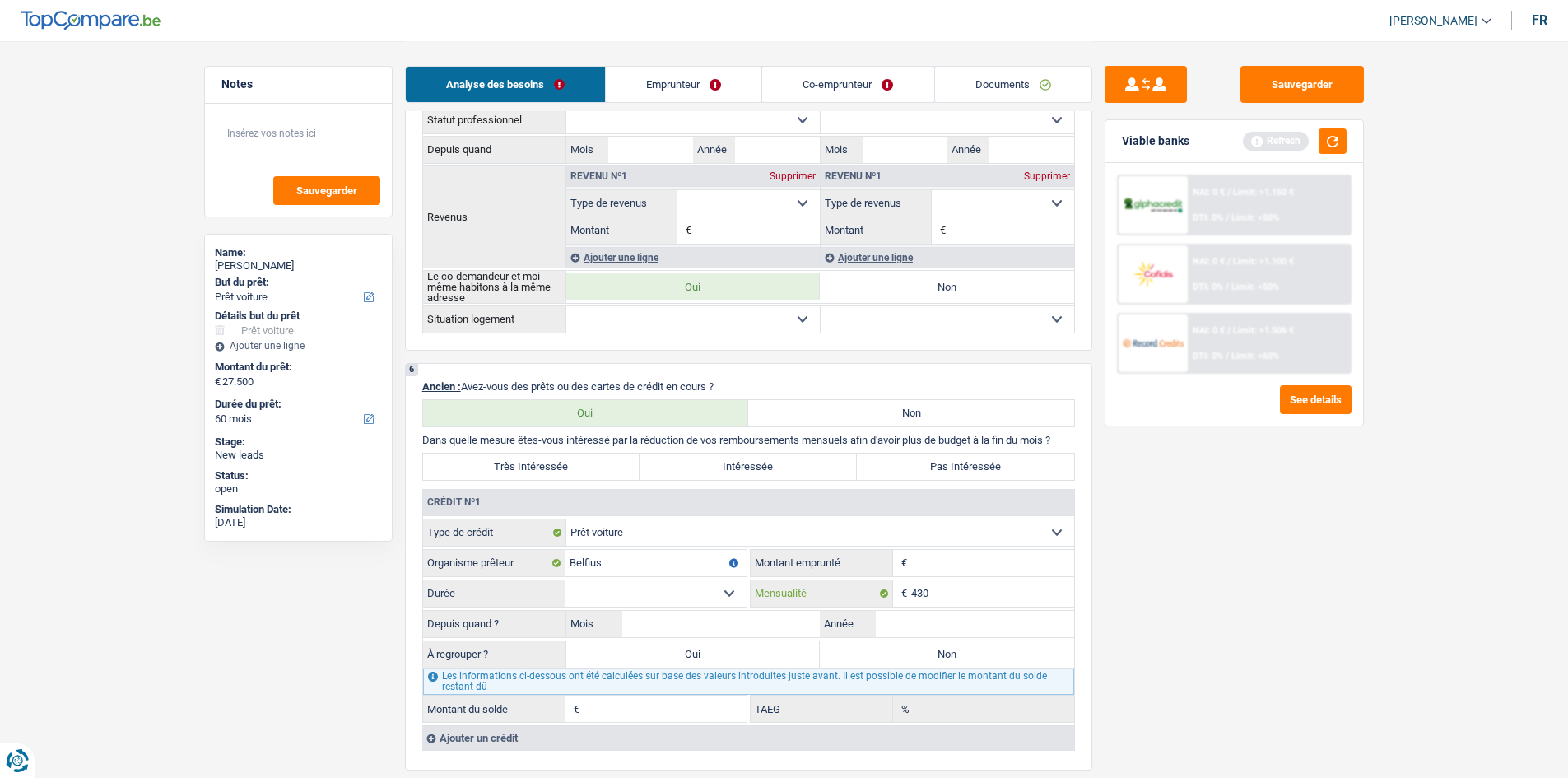
type input "430"
click at [914, 566] on input "Montant" at bounding box center [993, 563] width 163 height 26
type input "10.001"
click at [733, 592] on select "12 mois 18 mois 24 mois 30 mois 36 mois 42 mois 48 mois 60 mois Sélectionner un…" at bounding box center [656, 593] width 181 height 26
click at [1114, 593] on div "Sauvegarder Viable banks Refresh NAI: 0 € / Limit: >1.150 € DTI: 0% / Limit: <5…" at bounding box center [1234, 409] width 284 height 686
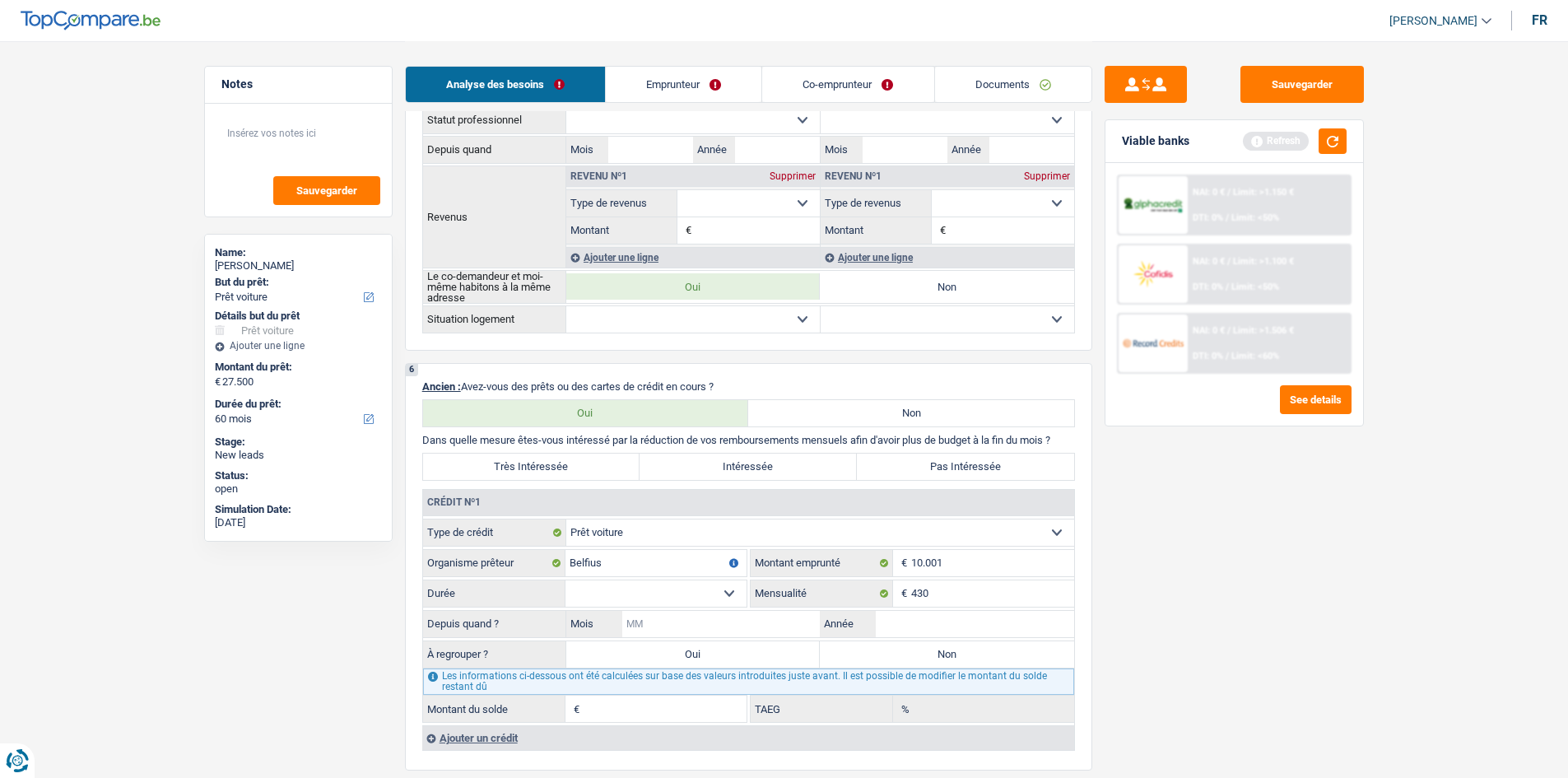
click at [683, 621] on input "Mois" at bounding box center [721, 624] width 198 height 26
type input "04"
type input "2024"
click at [659, 594] on select "12 mois 18 mois 24 mois 30 mois 36 mois 42 mois 48 mois 60 mois Sélectionner un…" at bounding box center [656, 593] width 181 height 26
select select "12"
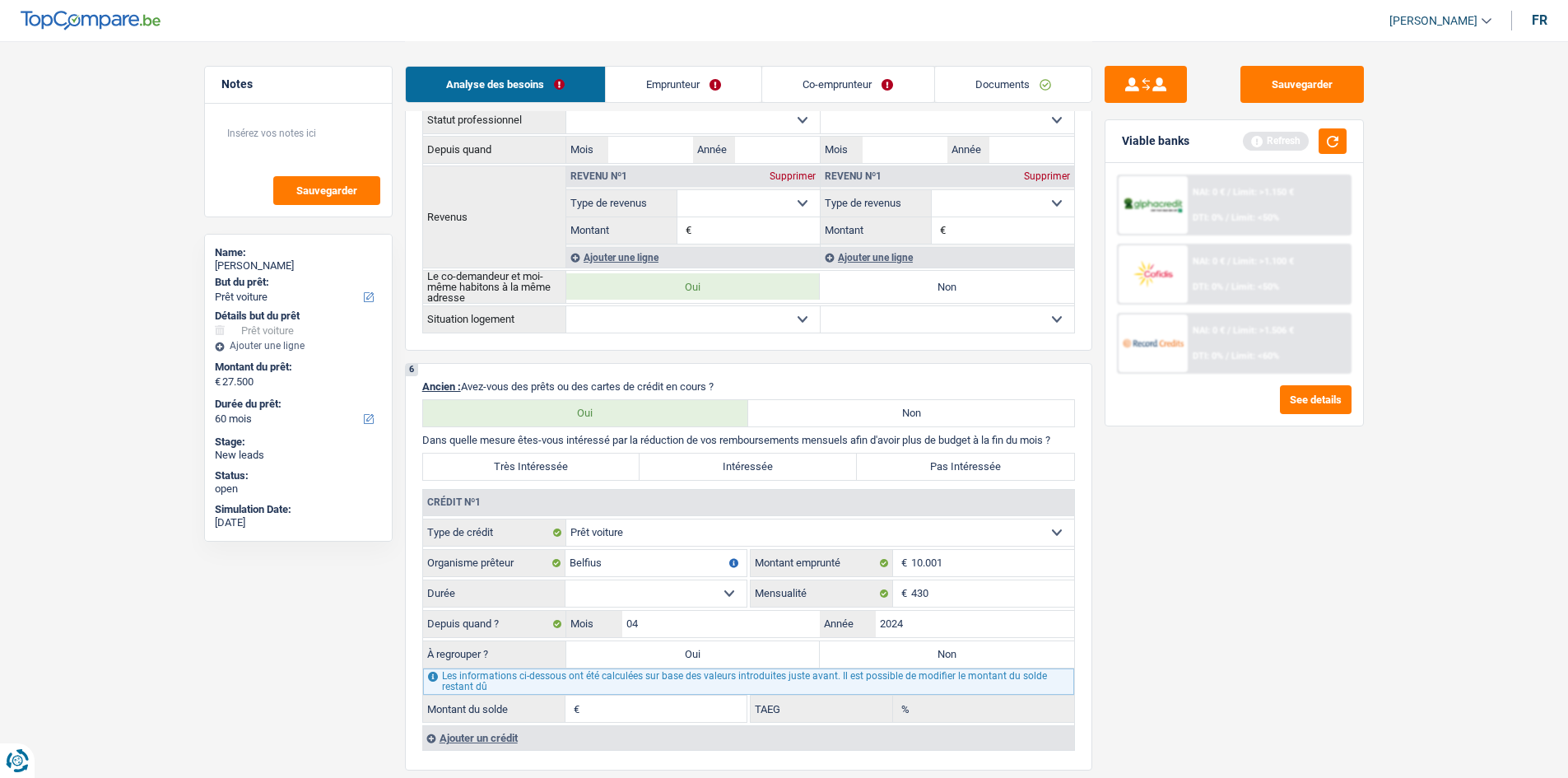
click at [565, 581] on select "12 mois 18 mois 24 mois 30 mois 36 mois 42 mois 48 mois 60 mois Sélectionner un…" at bounding box center [656, 593] width 181 height 26
type input "1"
type input "0,00"
click at [723, 589] on select "12 mois 18 mois 24 mois 30 mois 36 mois 42 mois 48 mois 60 mois Sélectionner un…" at bounding box center [656, 593] width 181 height 26
select select "18"
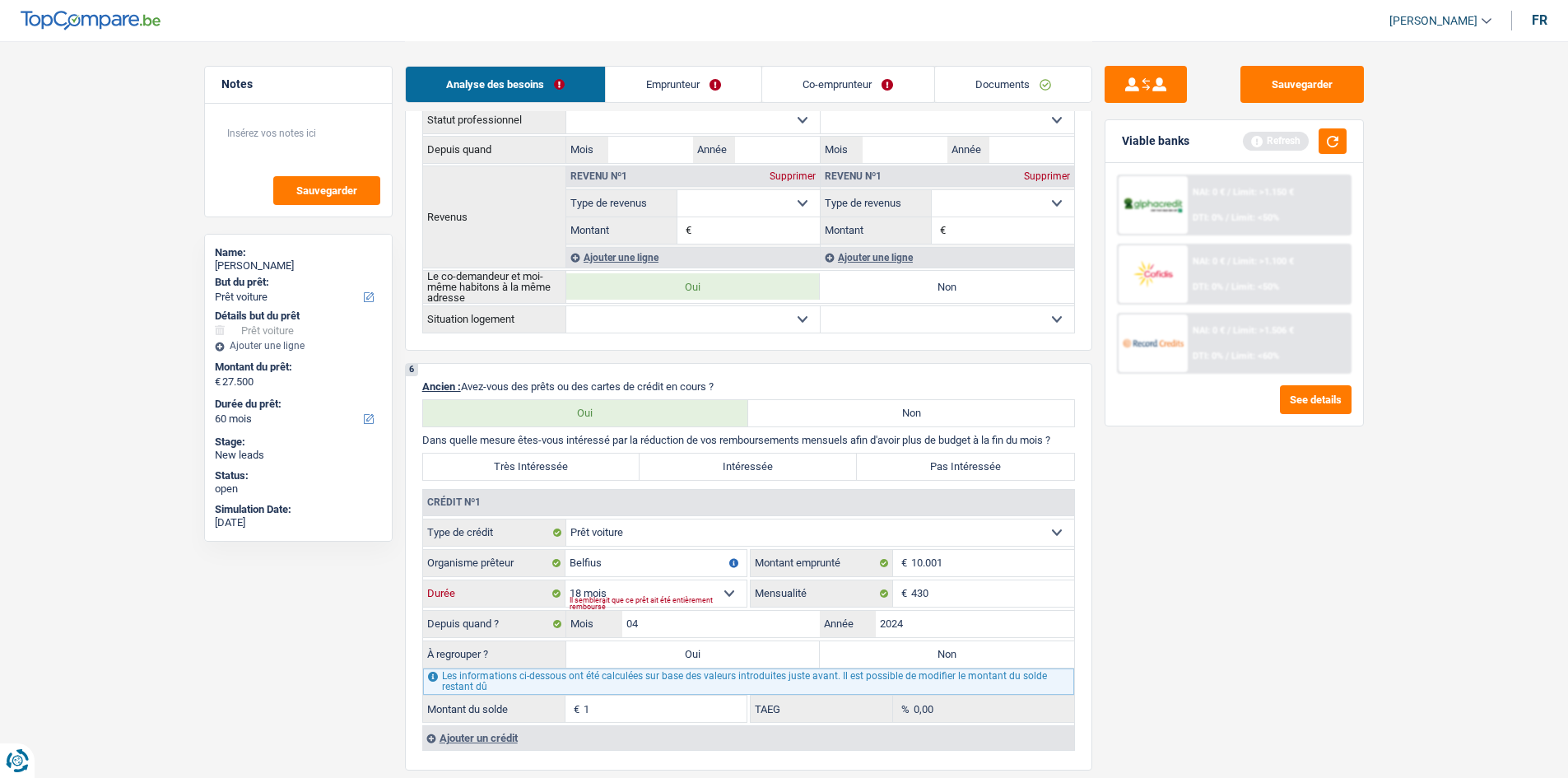
click at [565, 581] on select "12 mois 18 mois 24 mois 30 mois 36 mois 42 mois 48 mois 60 mois Sélectionner un…" at bounding box center [656, 593] width 181 height 26
type input "442"
click at [723, 594] on select "12 mois 18 mois 24 mois 30 mois 36 mois 42 mois 48 mois 60 mois Sélectionner un…" at bounding box center [656, 593] width 181 height 26
select select "24"
click at [565, 581] on select "12 mois 18 mois 24 mois 30 mois 36 mois 42 mois 48 mois 60 mois Sélectionner un…" at bounding box center [656, 593] width 181 height 26
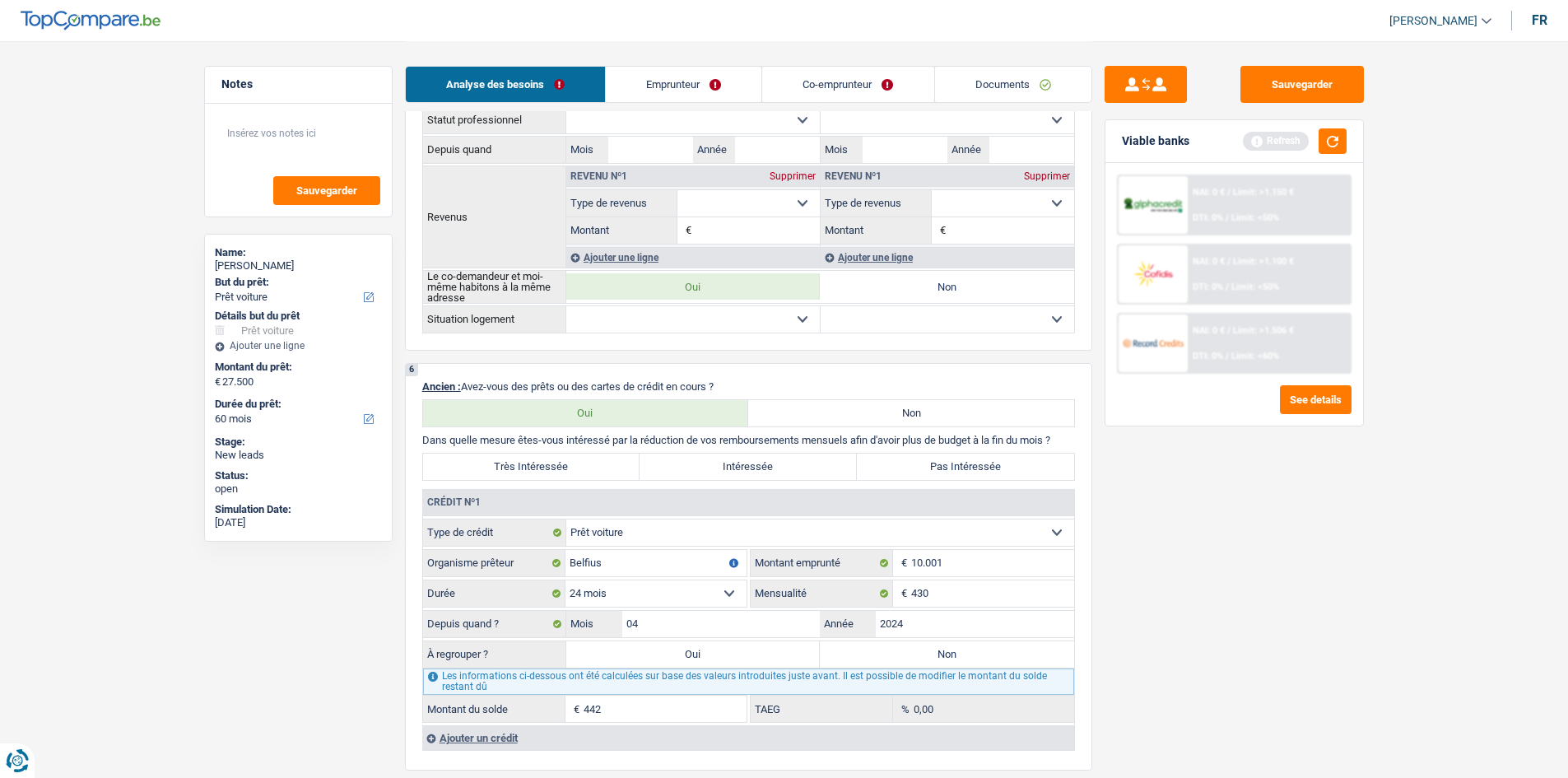
type input "2.980"
type input "3,08"
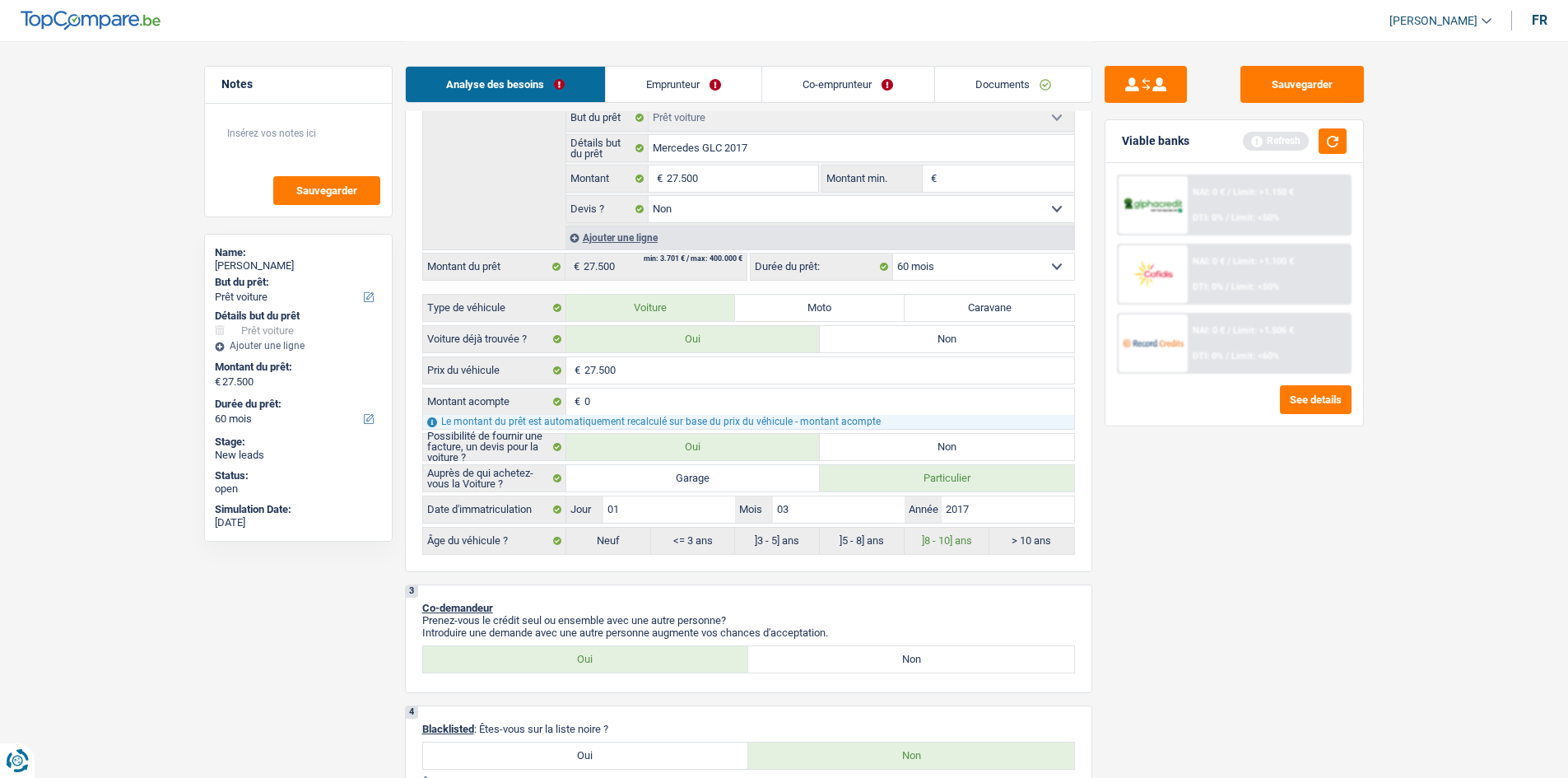
scroll to position [247, 0]
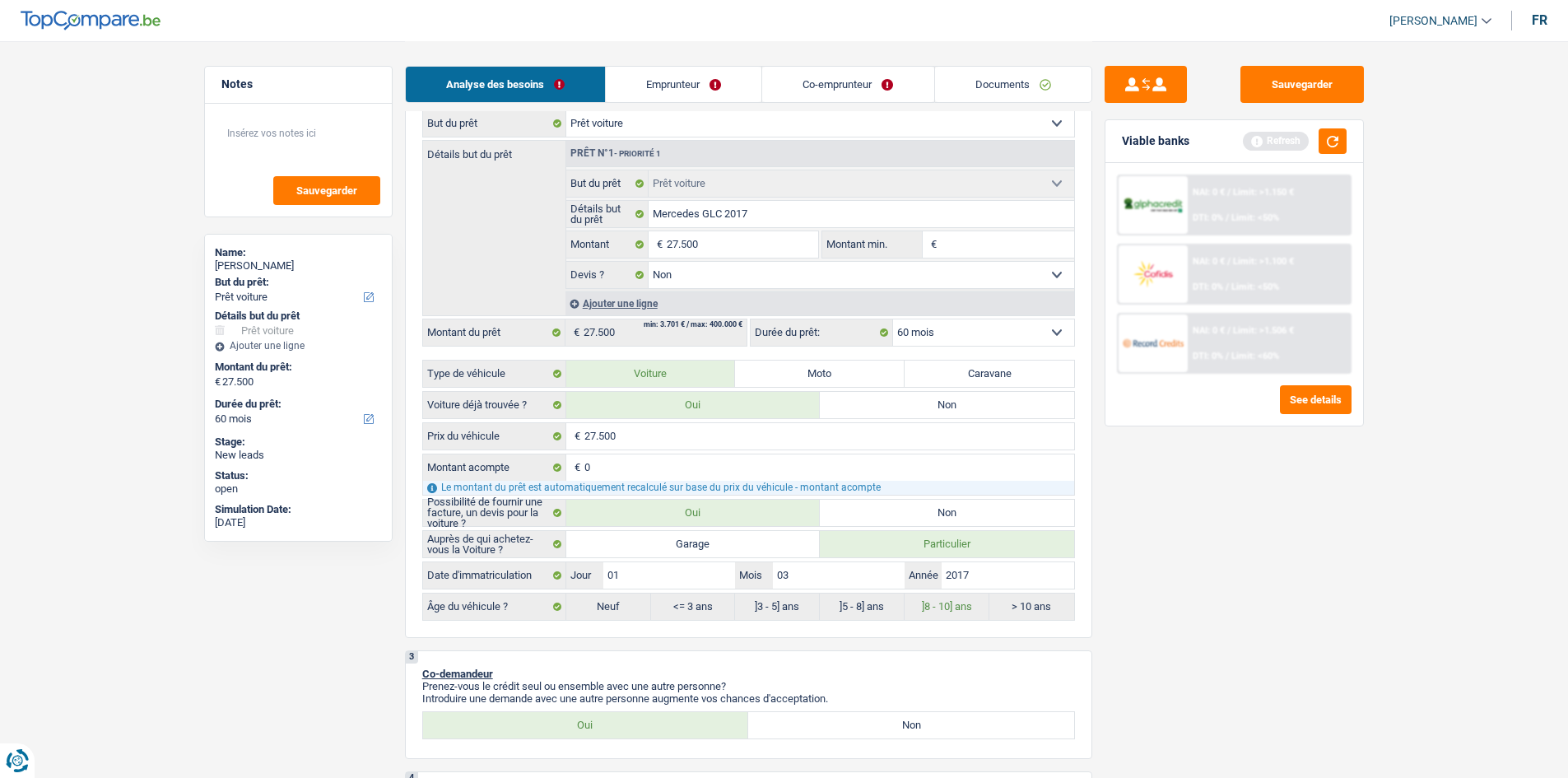
click at [678, 73] on link "Emprunteur" at bounding box center [684, 84] width 156 height 35
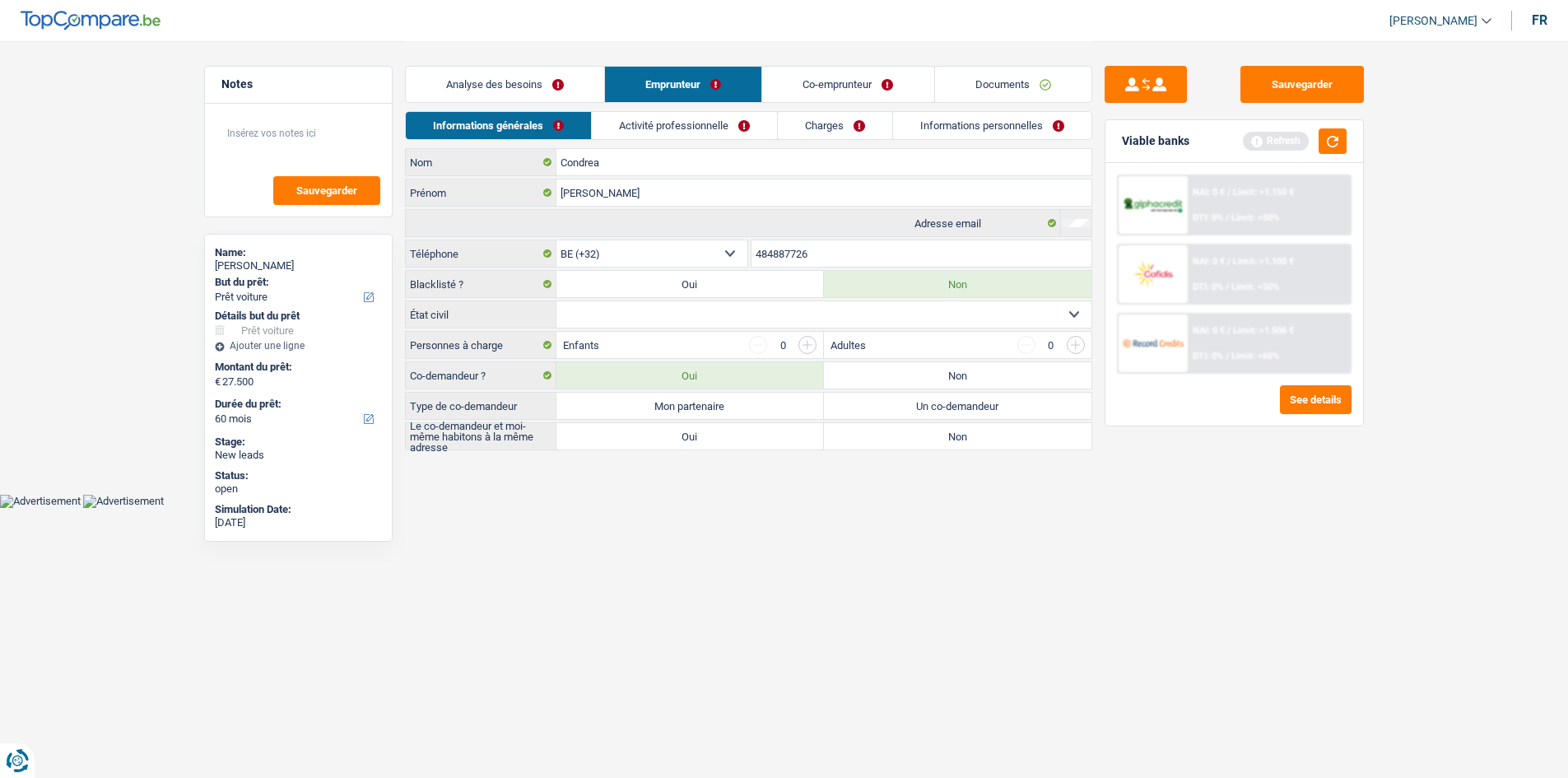
scroll to position [0, 0]
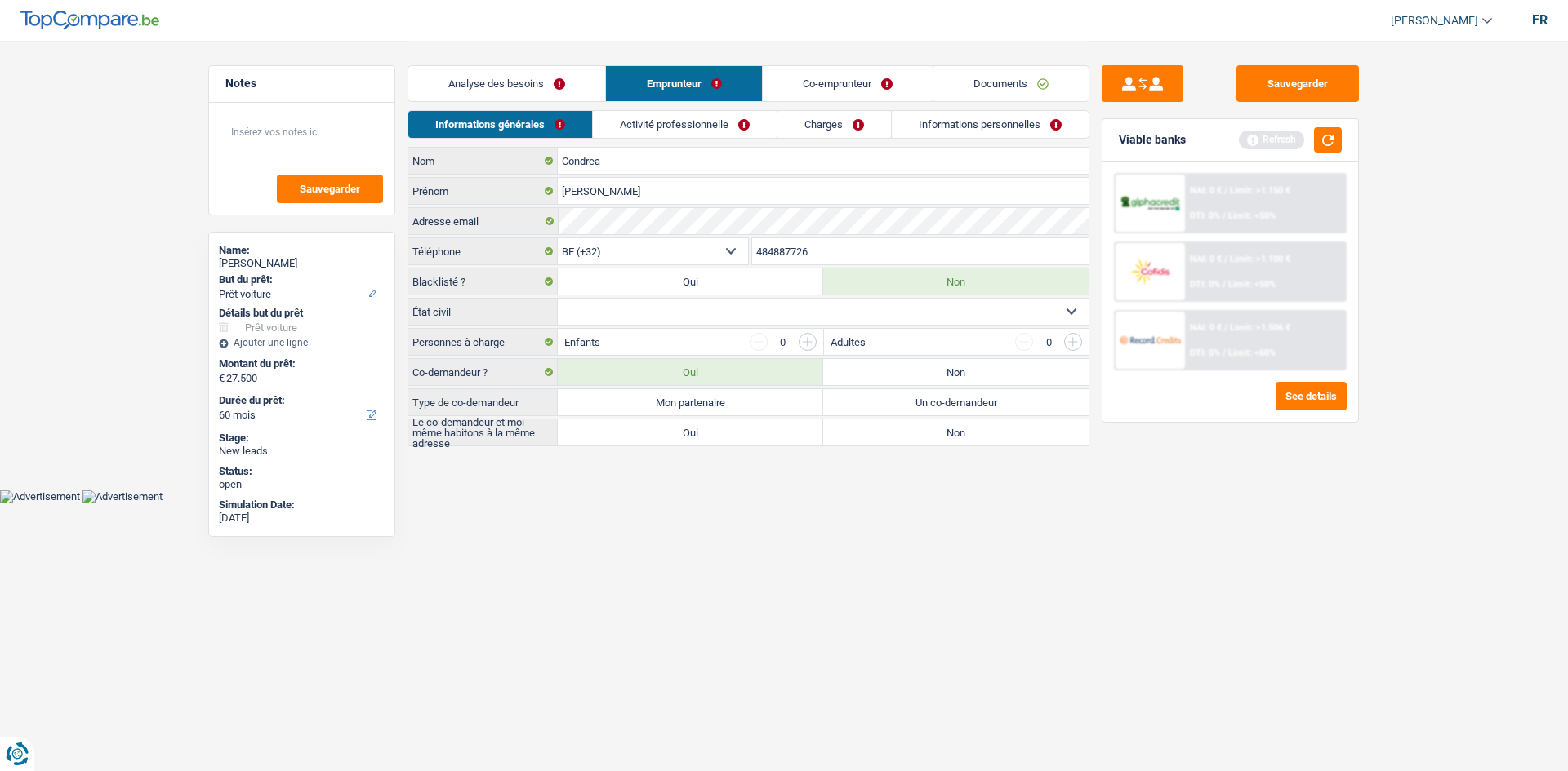
click at [786, 312] on select "Célibataire Marié(e) Cohabitant(e) légal(e) Divorcé(e) Veuf(ve) Séparé (de fait…" at bounding box center [823, 311] width 531 height 26
select select "married"
click at [558, 299] on select "Célibataire Marié(e) Cohabitant(e) légal(e) Divorcé(e) Veuf(ve) Séparé (de fait…" at bounding box center [823, 311] width 531 height 26
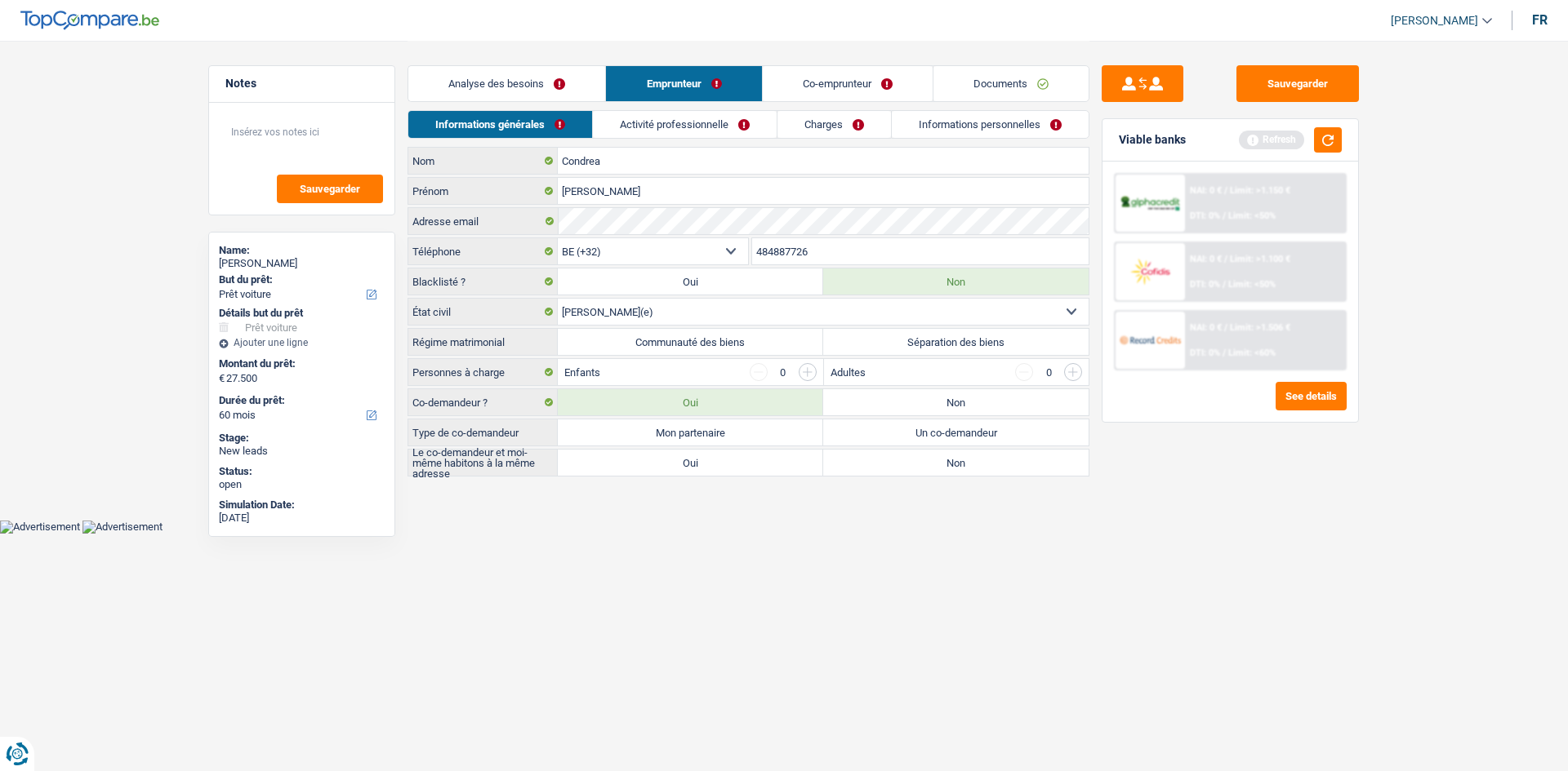
click at [735, 346] on label "Communauté des biens" at bounding box center [691, 342] width 266 height 26
click at [735, 346] on input "Communauté des biens" at bounding box center [691, 342] width 266 height 26
radio input "true"
click at [807, 370] on input "button" at bounding box center [807, 372] width 18 height 18
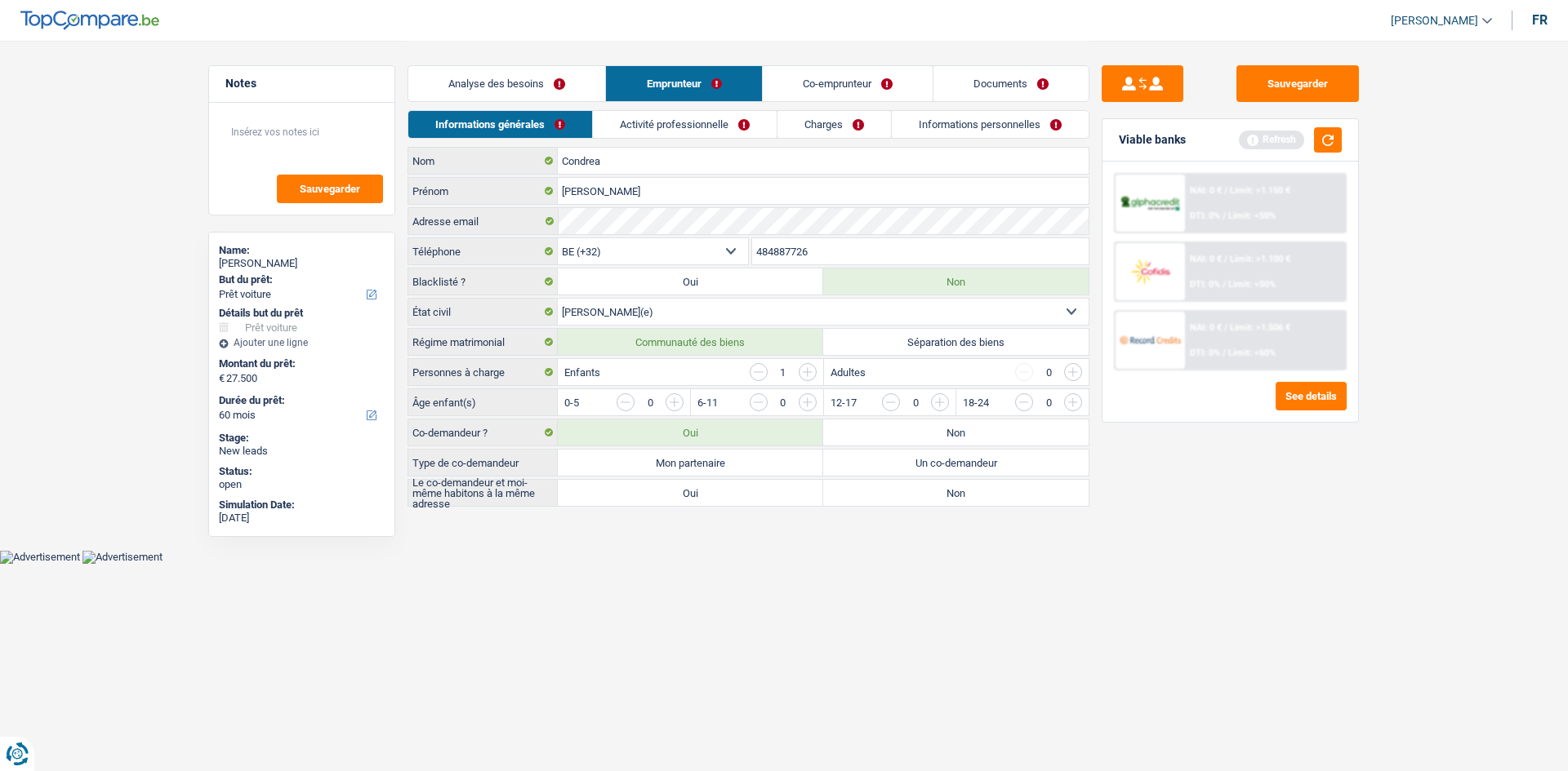
click at [938, 400] on input "button" at bounding box center [1271, 406] width 680 height 26
click at [815, 404] on input "button" at bounding box center [1138, 406] width 680 height 26
click at [804, 401] on input "button" at bounding box center [1138, 406] width 680 height 26
click at [811, 374] on input "button" at bounding box center [807, 372] width 18 height 18
click at [806, 405] on input "button" at bounding box center [1138, 406] width 680 height 26
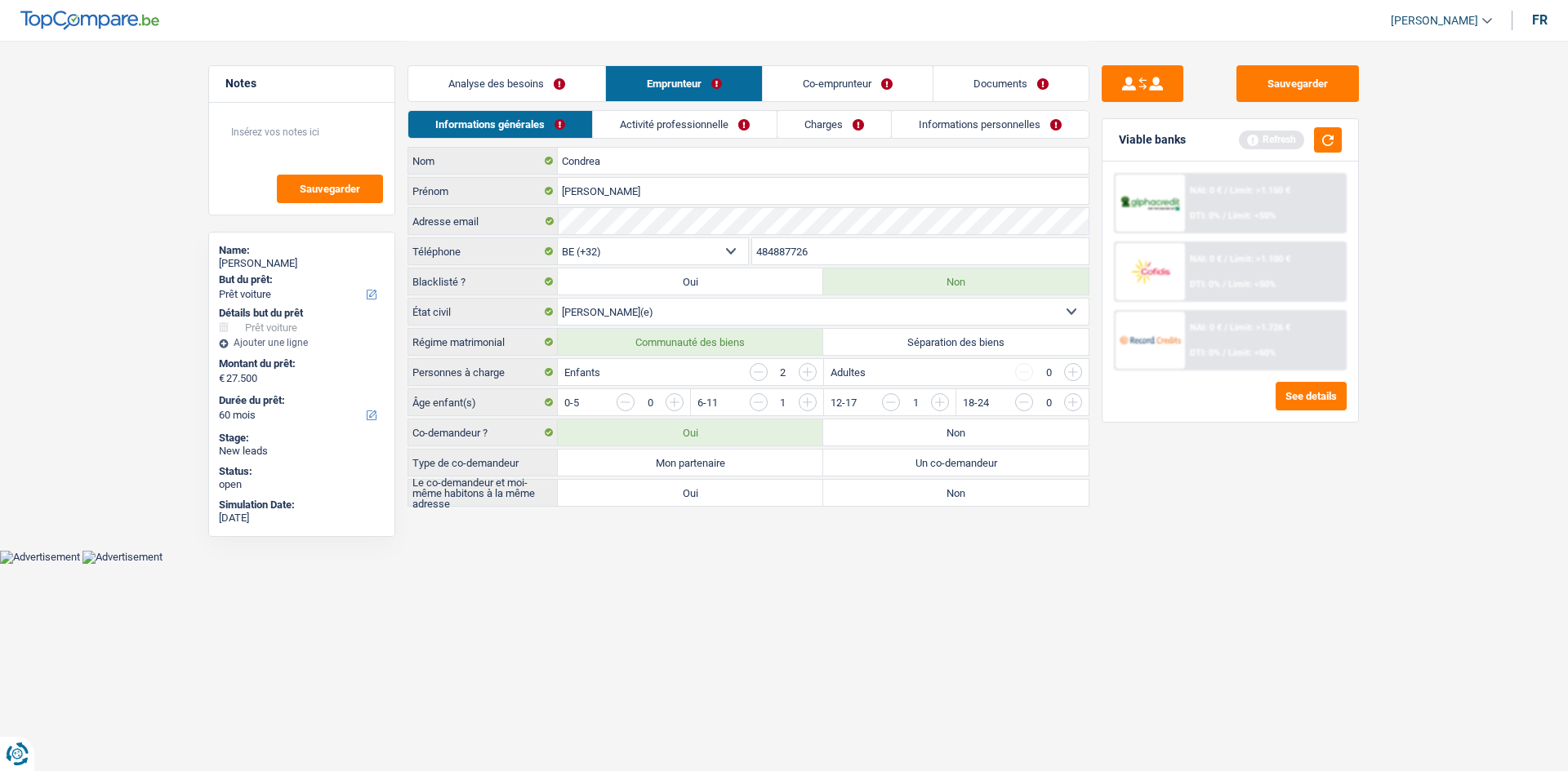
click at [719, 455] on label "Mon partenaire" at bounding box center [691, 463] width 266 height 26
click at [719, 455] on input "Mon partenaire" at bounding box center [691, 463] width 266 height 26
radio input "true"
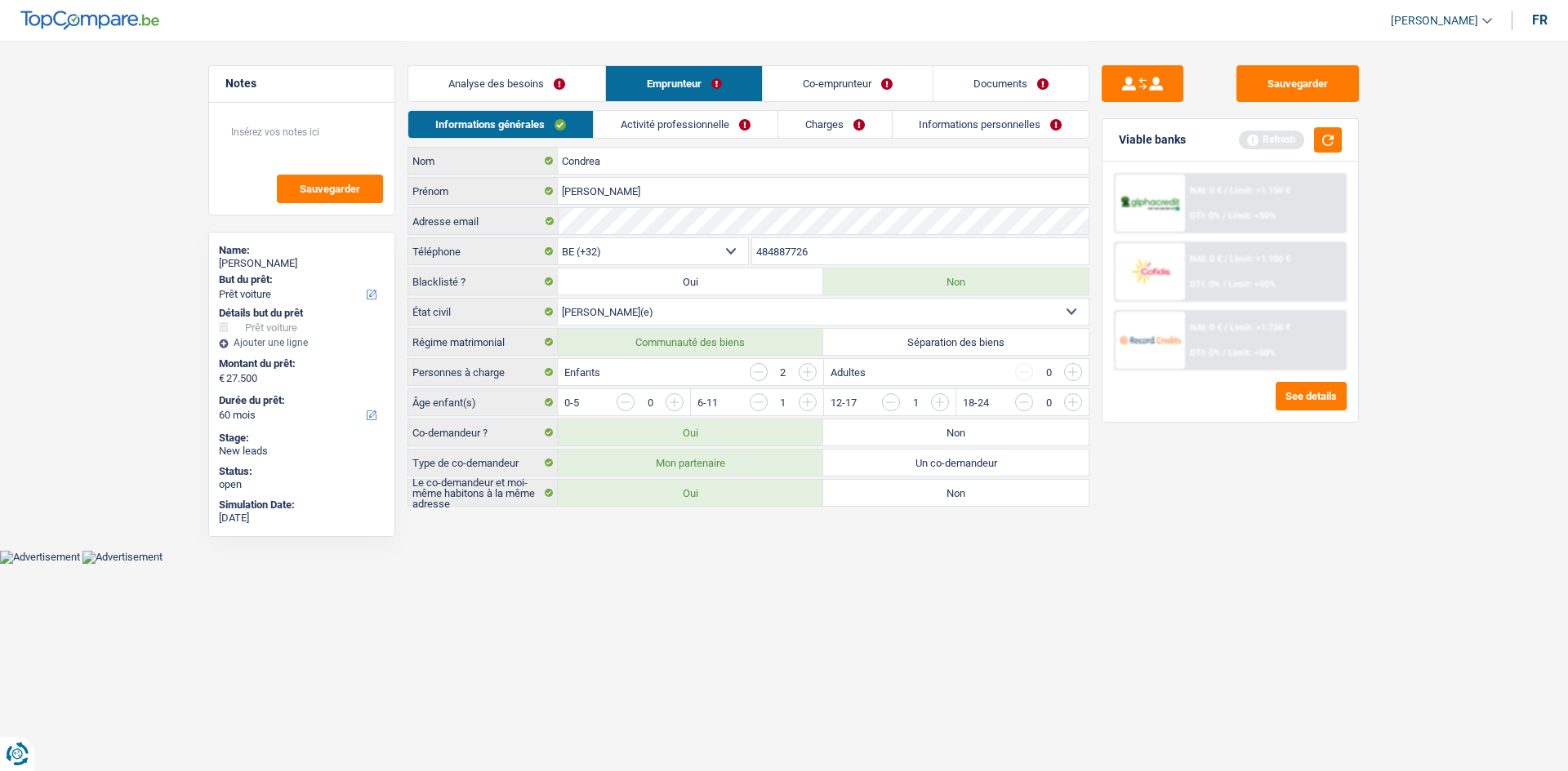
click at [725, 117] on link "Activité professionnelle" at bounding box center [685, 125] width 184 height 27
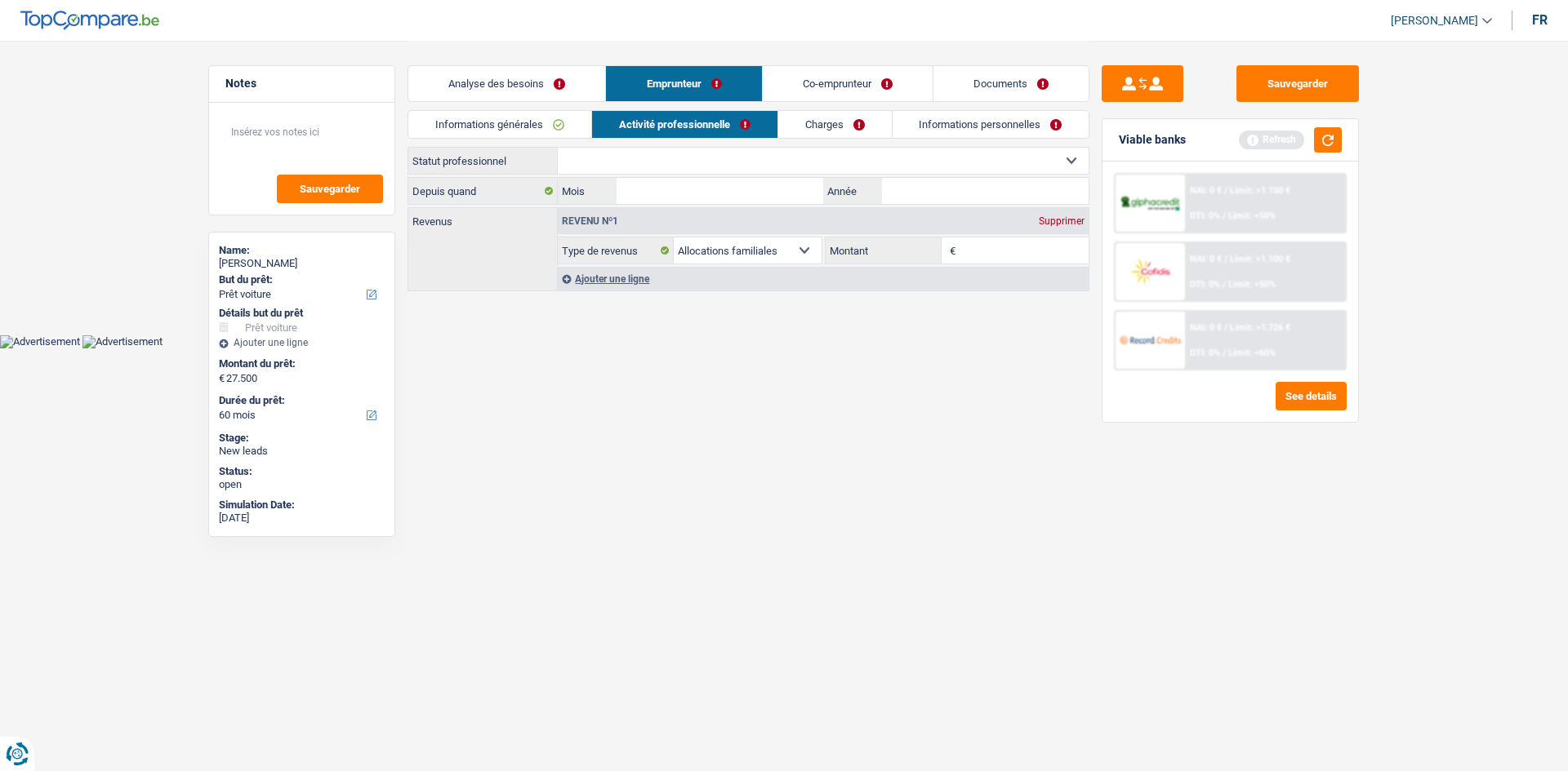
click at [807, 157] on select "Ouvrier Employé privé Employé public Invalide Indépendant Pensionné Chômeur Mut…" at bounding box center [823, 160] width 531 height 26
select select "worker"
click at [558, 148] on select "Ouvrier Employé privé Employé public Invalide Indépendant Pensionné Chômeur Mut…" at bounding box center [823, 160] width 531 height 26
select select "familyAllowances"
select select "netSalary"
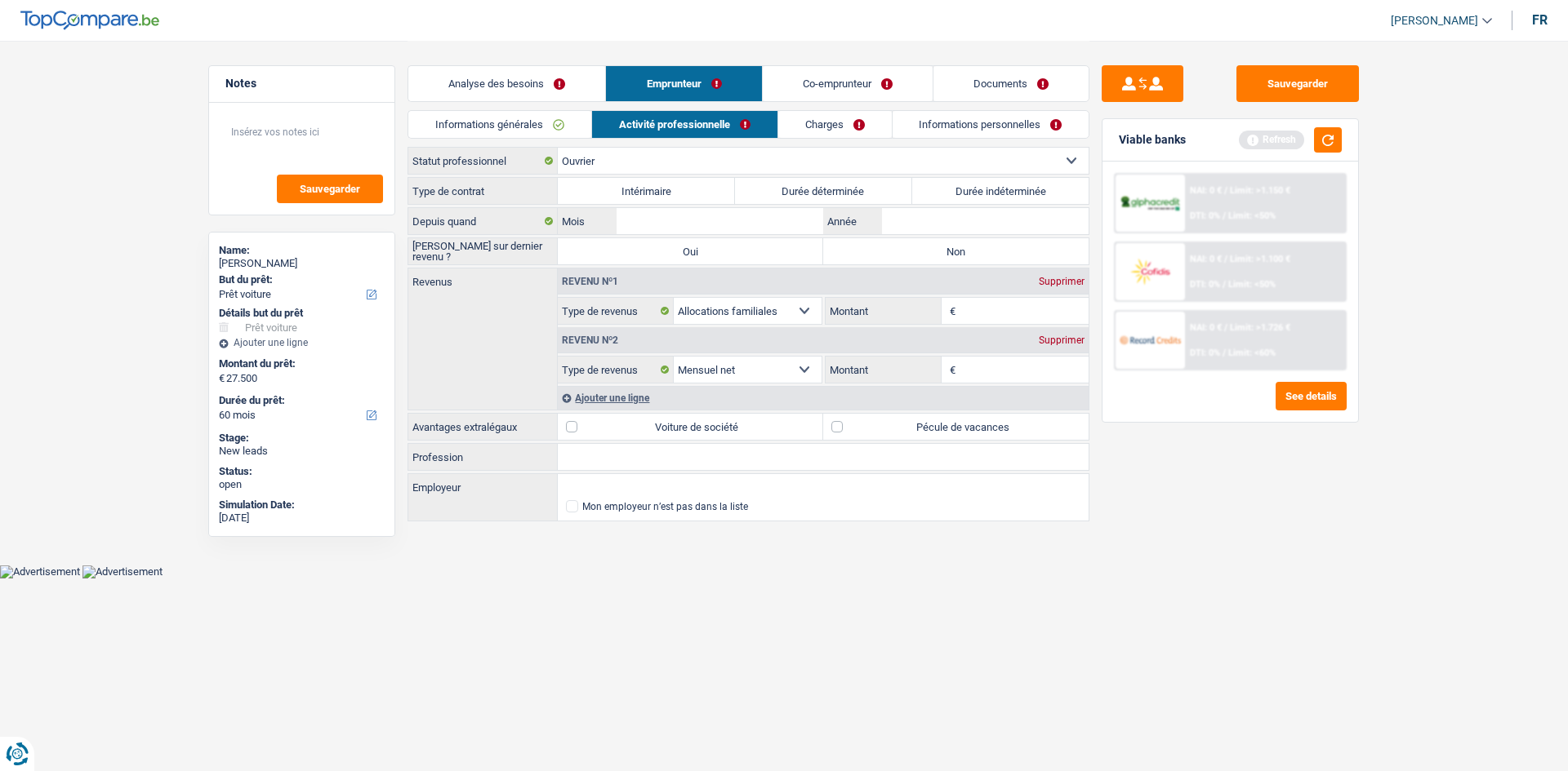
click at [949, 189] on label "Durée indéterminée" at bounding box center [1001, 190] width 178 height 26
click at [949, 189] on input "Durée indéterminée" at bounding box center [1001, 190] width 178 height 26
radio input "true"
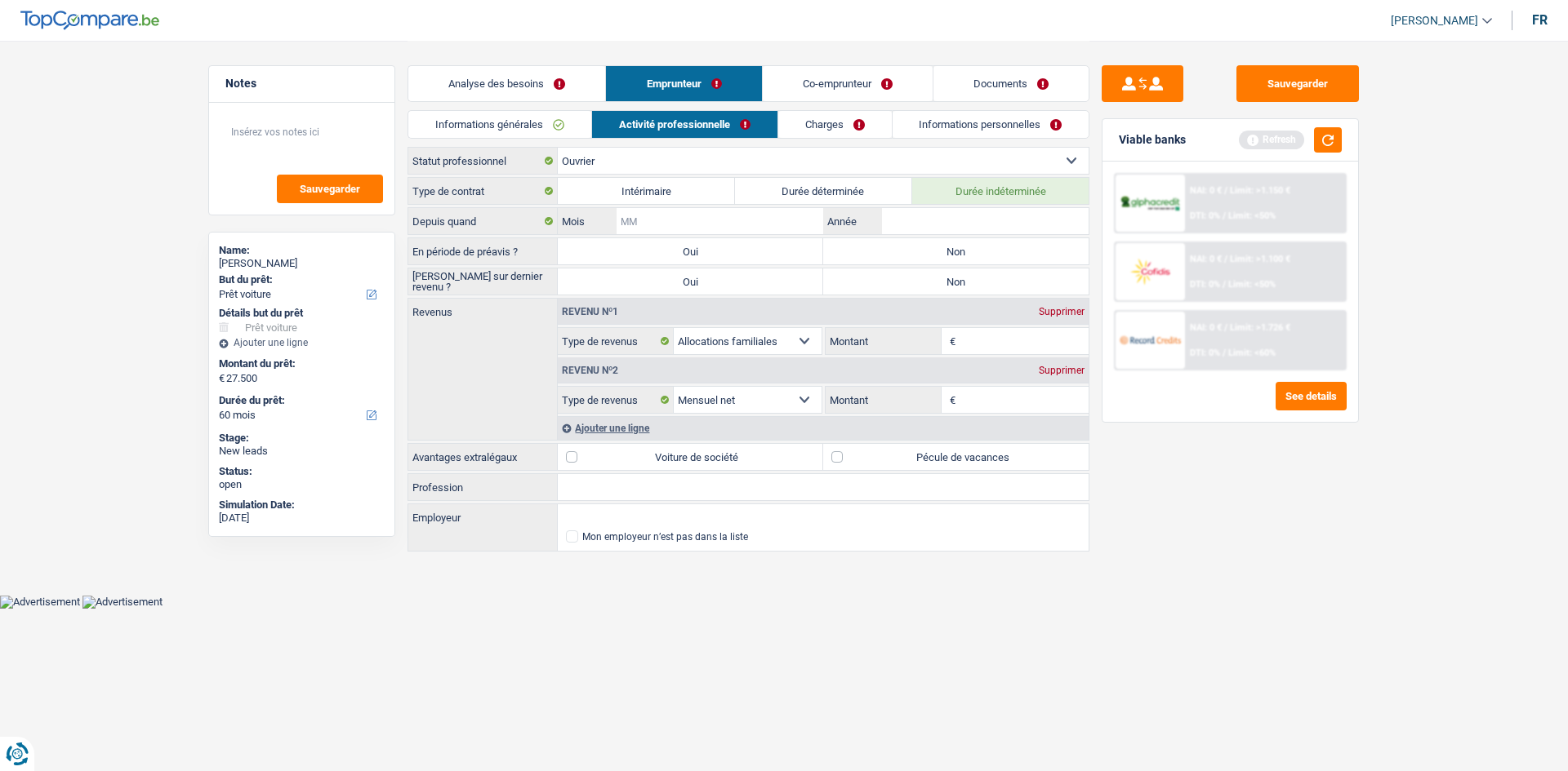
click at [743, 212] on input "Mois" at bounding box center [719, 221] width 206 height 26
type input "2011"
click at [743, 213] on input "Mois" at bounding box center [719, 221] width 206 height 26
type input "06"
click at [844, 249] on label "Non" at bounding box center [956, 251] width 266 height 26
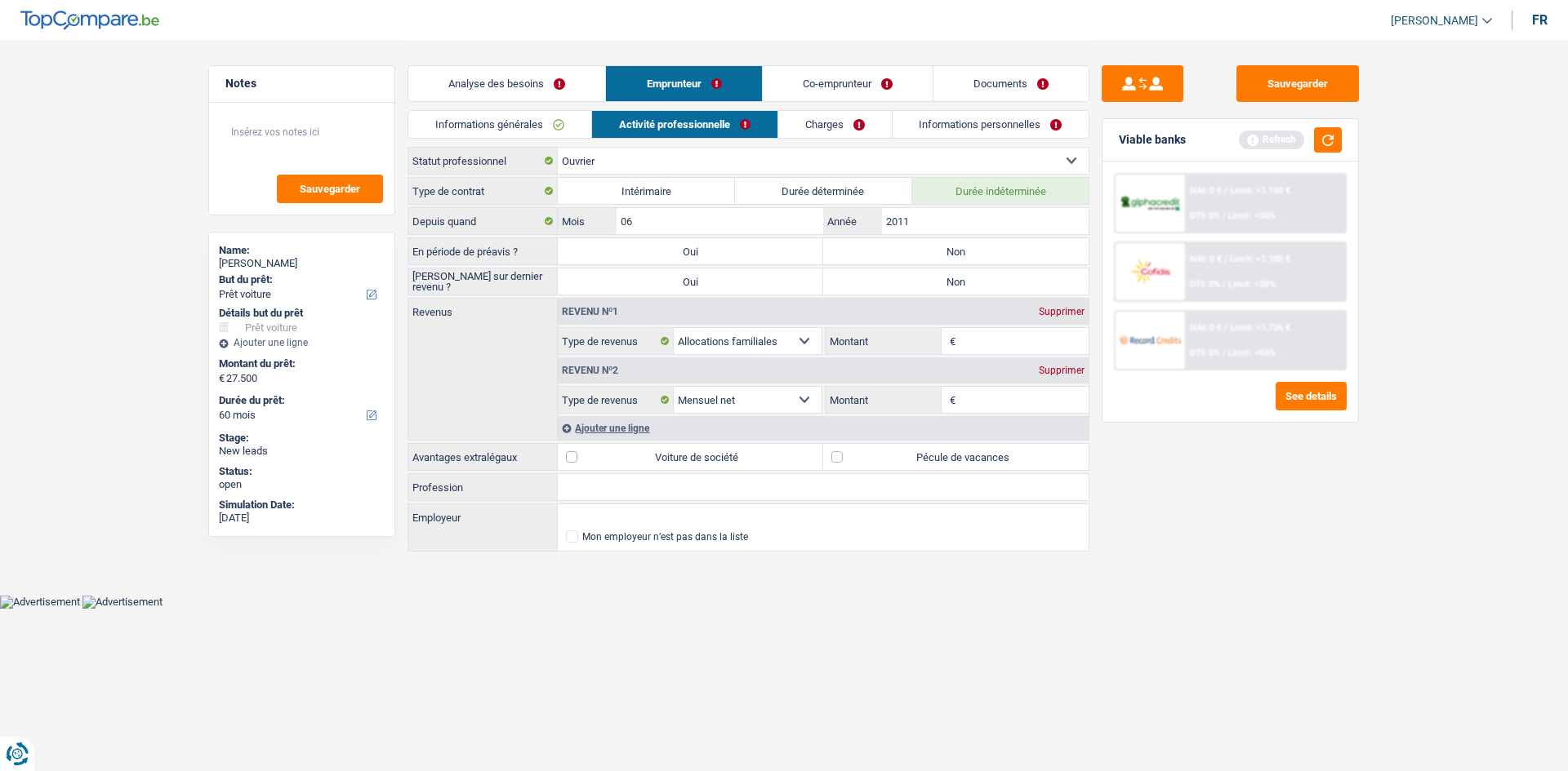
click at [844, 249] on input "Non" at bounding box center [956, 251] width 266 height 26
radio input "true"
click at [885, 282] on label "Non" at bounding box center [956, 282] width 266 height 26
click at [885, 282] on input "Non" at bounding box center [956, 282] width 266 height 26
radio input "true"
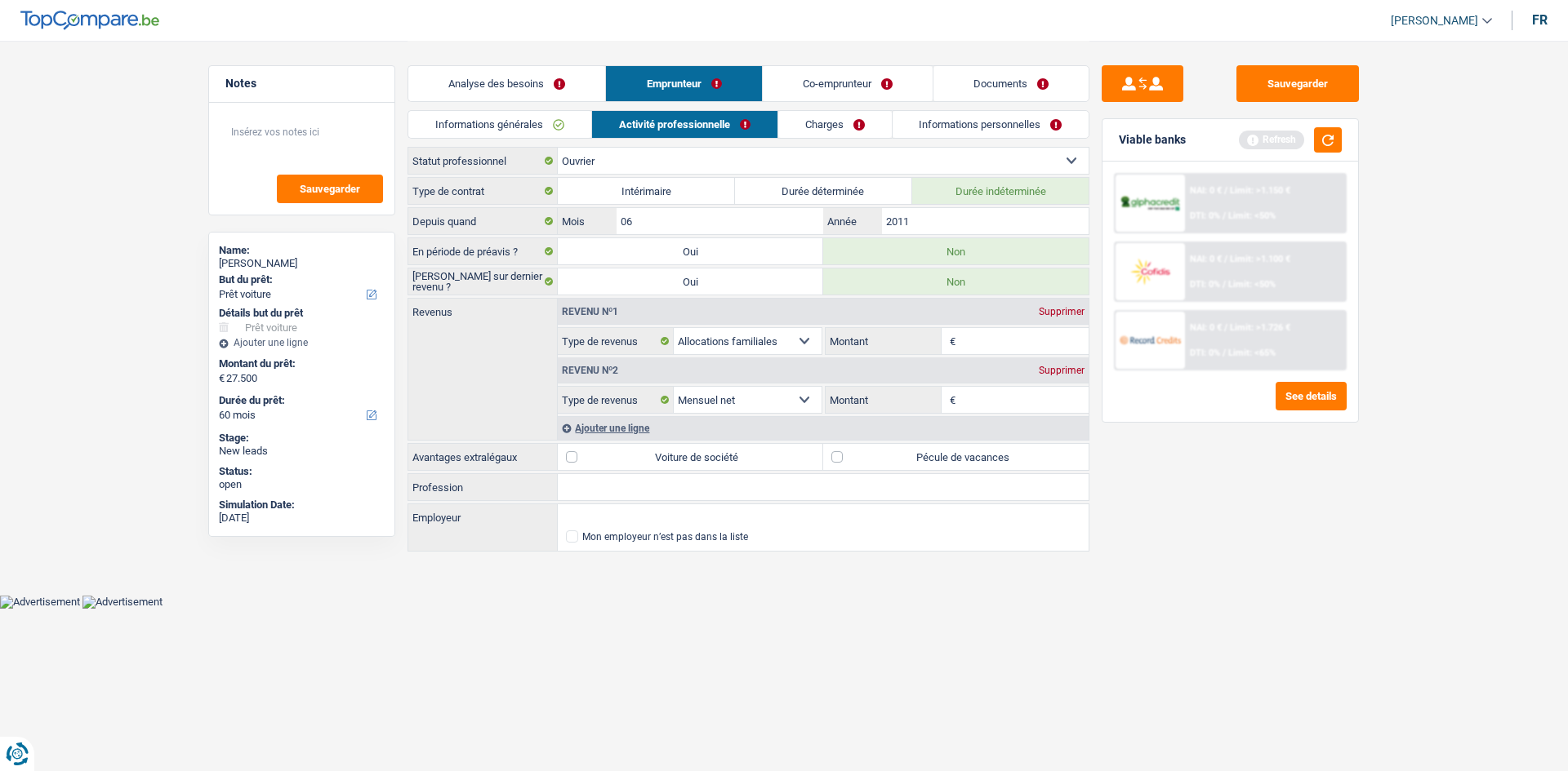
click at [1007, 399] on input "Montant" at bounding box center [1024, 400] width 130 height 26
type input "1.800"
click at [1006, 342] on input "Montant" at bounding box center [1024, 341] width 130 height 26
click at [974, 342] on input "Montant" at bounding box center [1024, 341] width 130 height 26
type input "280"
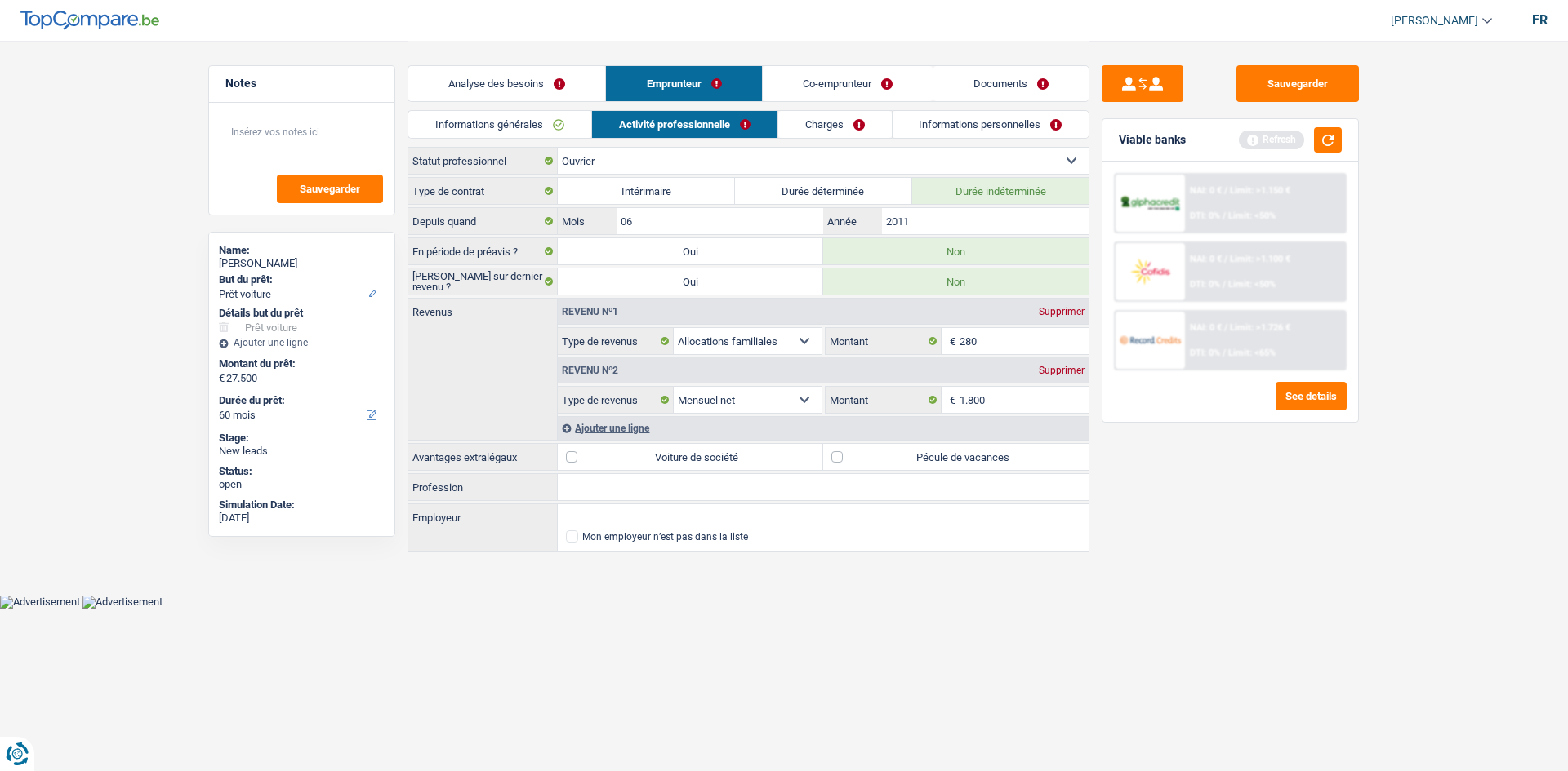
click at [834, 457] on label "Pécule de vacances" at bounding box center [956, 456] width 266 height 26
click at [834, 457] on input "Pécule de vacances" at bounding box center [956, 456] width 266 height 26
checkbox input "true"
click at [823, 125] on link "Charges" at bounding box center [835, 125] width 114 height 27
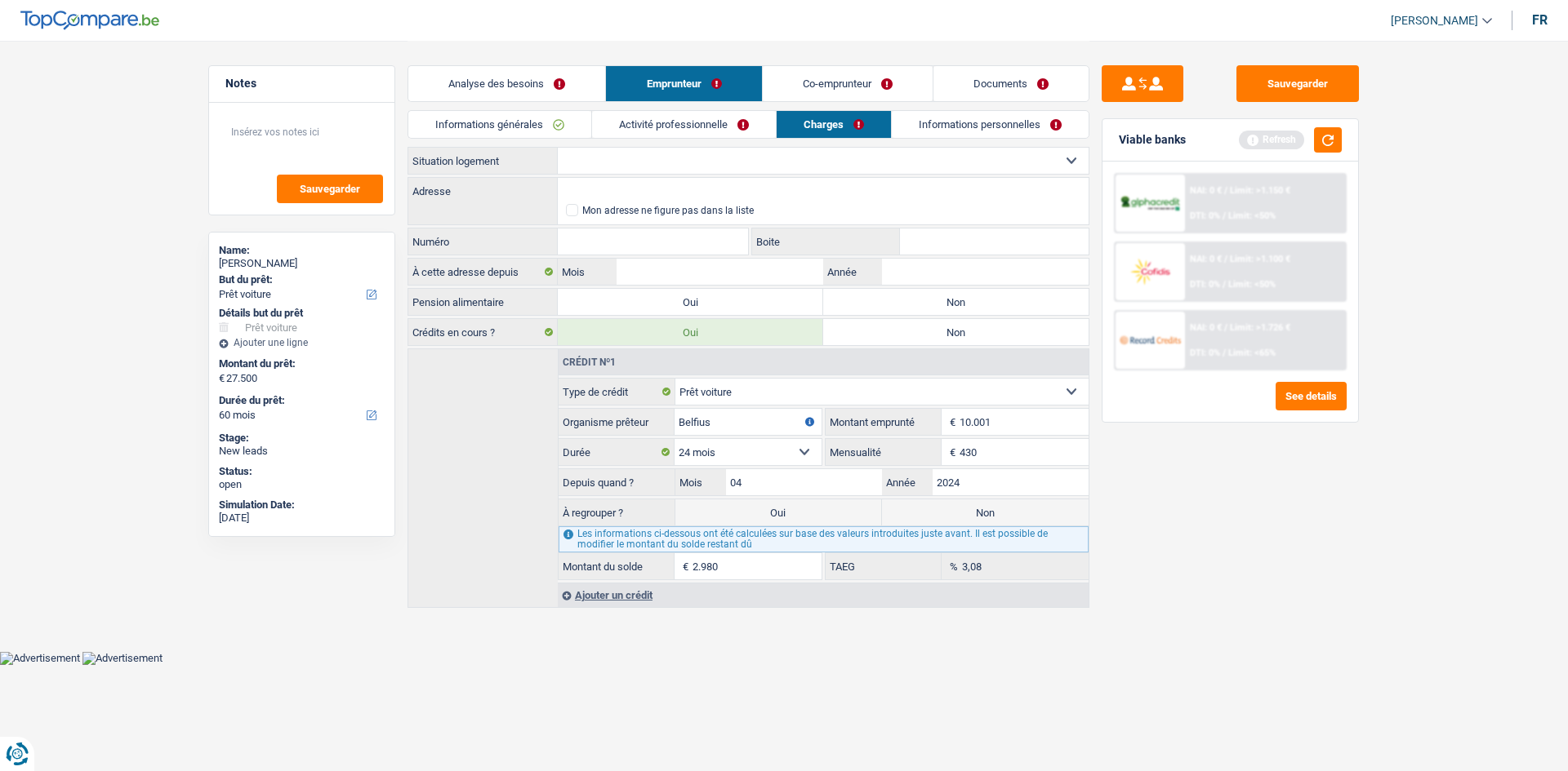
click at [751, 163] on select "Locataire Propriétaire avec prêt hypothécaire Propriétaire sans prêt hypothécai…" at bounding box center [823, 160] width 531 height 26
select select "rents"
click at [558, 148] on select "Locataire Propriétaire avec prêt hypothécaire Propriétaire sans prêt hypothécai…" at bounding box center [823, 160] width 531 height 26
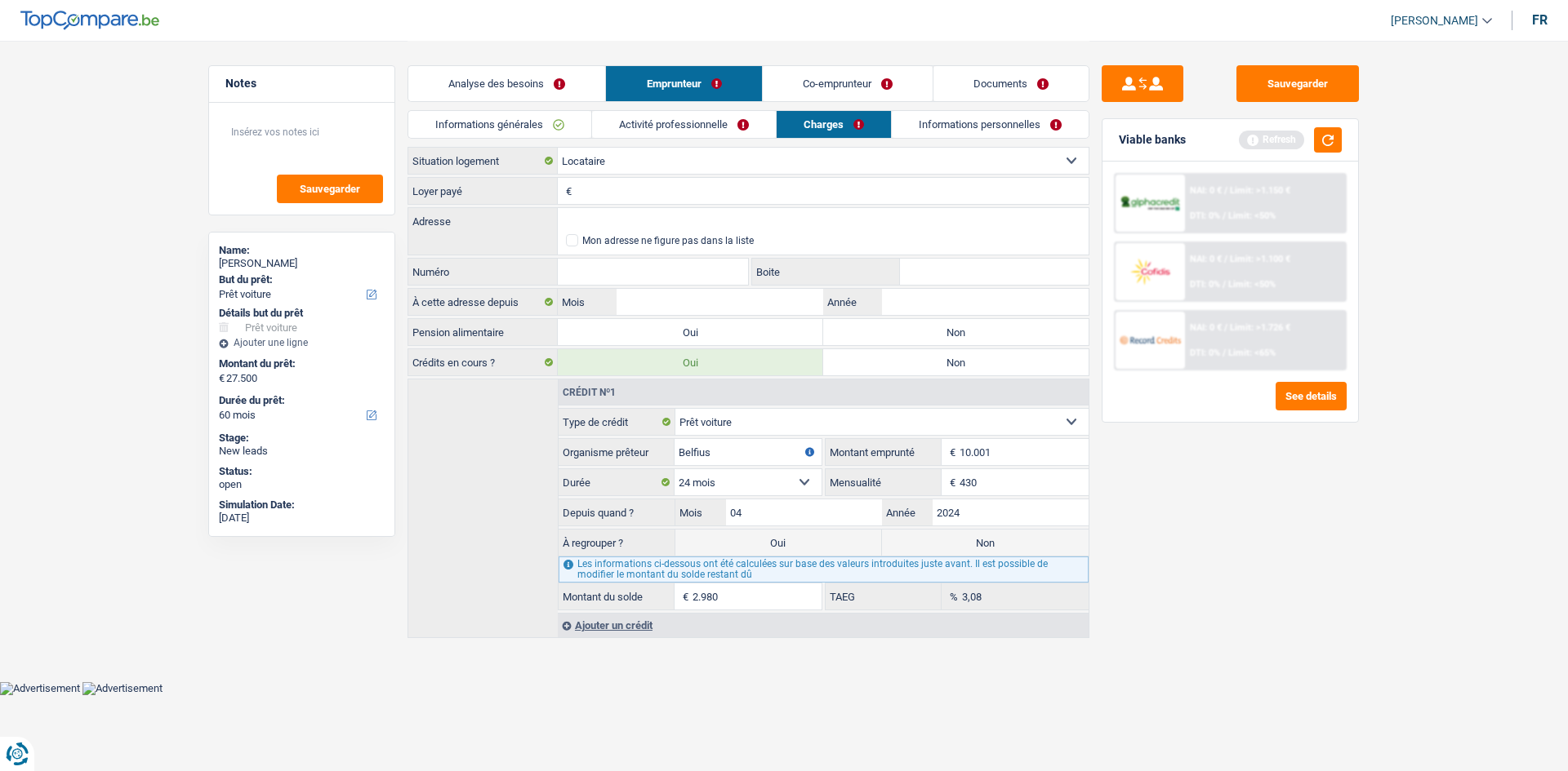
click at [672, 191] on input "Loyer payé" at bounding box center [832, 190] width 513 height 26
type input "1.100"
click at [660, 220] on input "Adresse" at bounding box center [823, 221] width 531 height 26
type input "Rue de la Magnanerie, 1180, Uccle, BE"
click at [624, 273] on input "Numéro" at bounding box center [653, 272] width 190 height 26
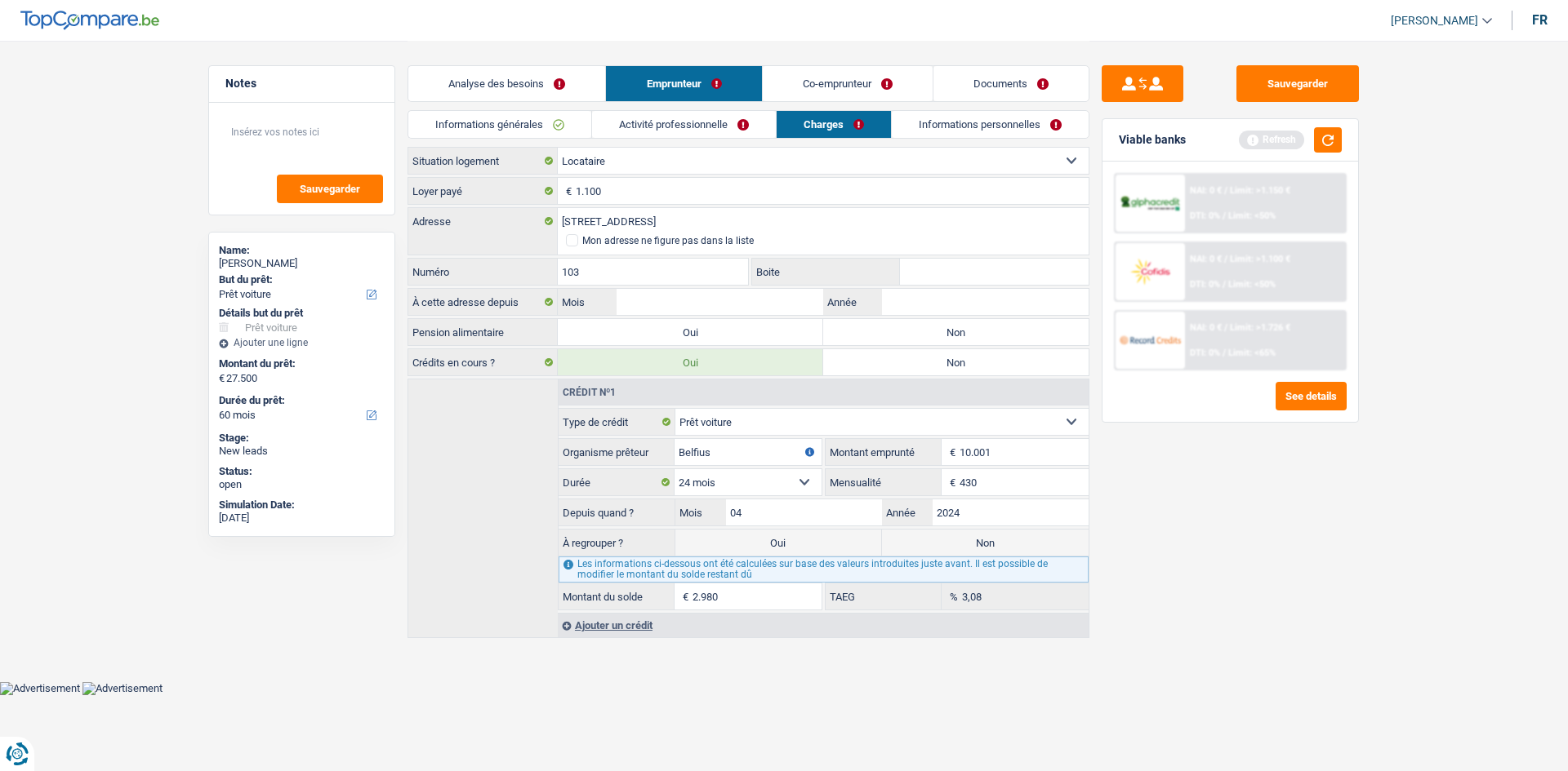
type input "103"
type input "1"
click at [659, 300] on input "Mois" at bounding box center [719, 301] width 206 height 26
click at [920, 332] on label "Non" at bounding box center [956, 332] width 266 height 26
click at [920, 332] on input "Non" at bounding box center [956, 332] width 266 height 26
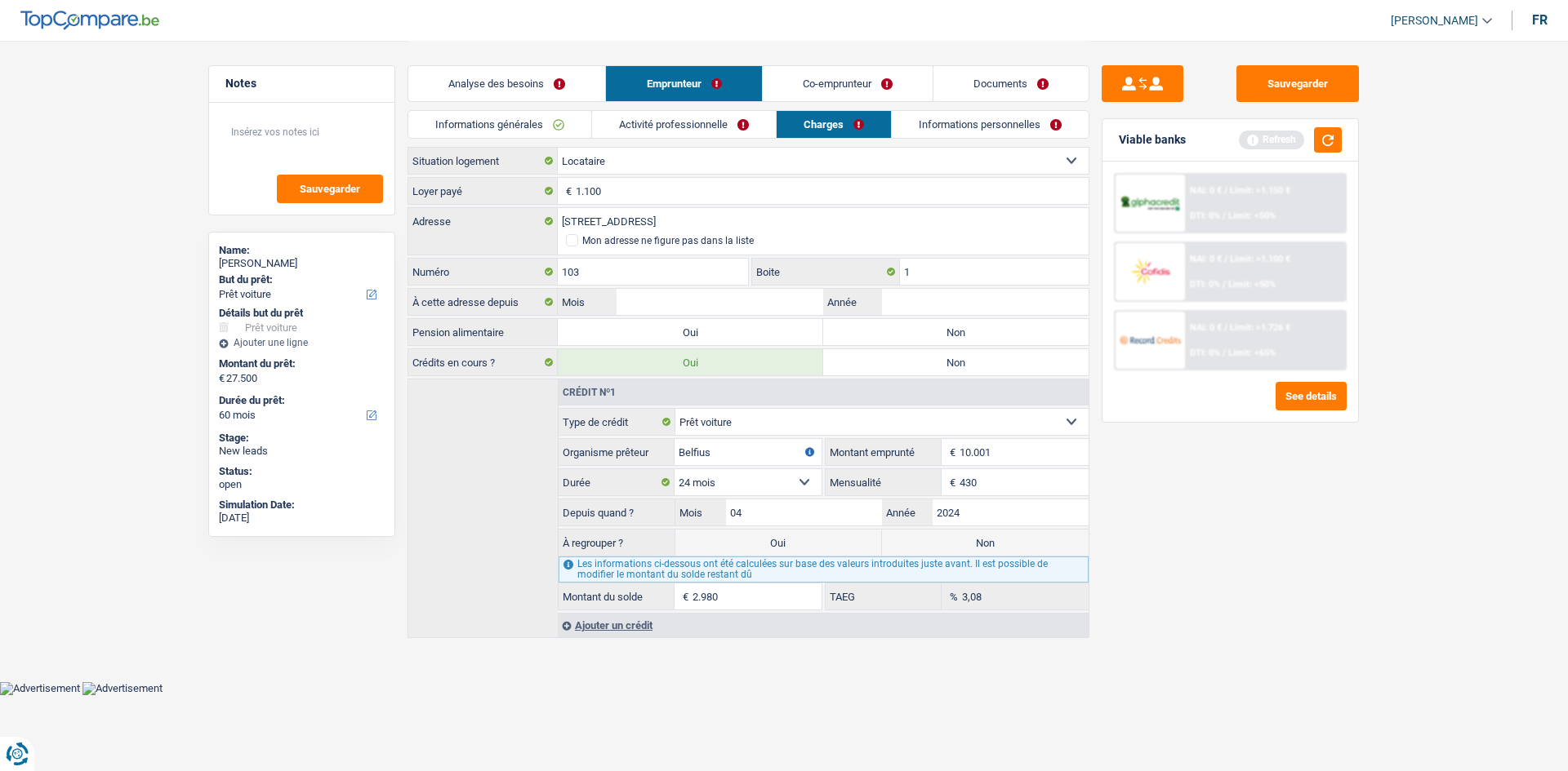
radio input "true"
click at [691, 297] on input "Mois" at bounding box center [719, 301] width 206 height 26
type input "01"
type input "2013"
click at [933, 125] on link "Informations personnelles" at bounding box center [989, 125] width 196 height 27
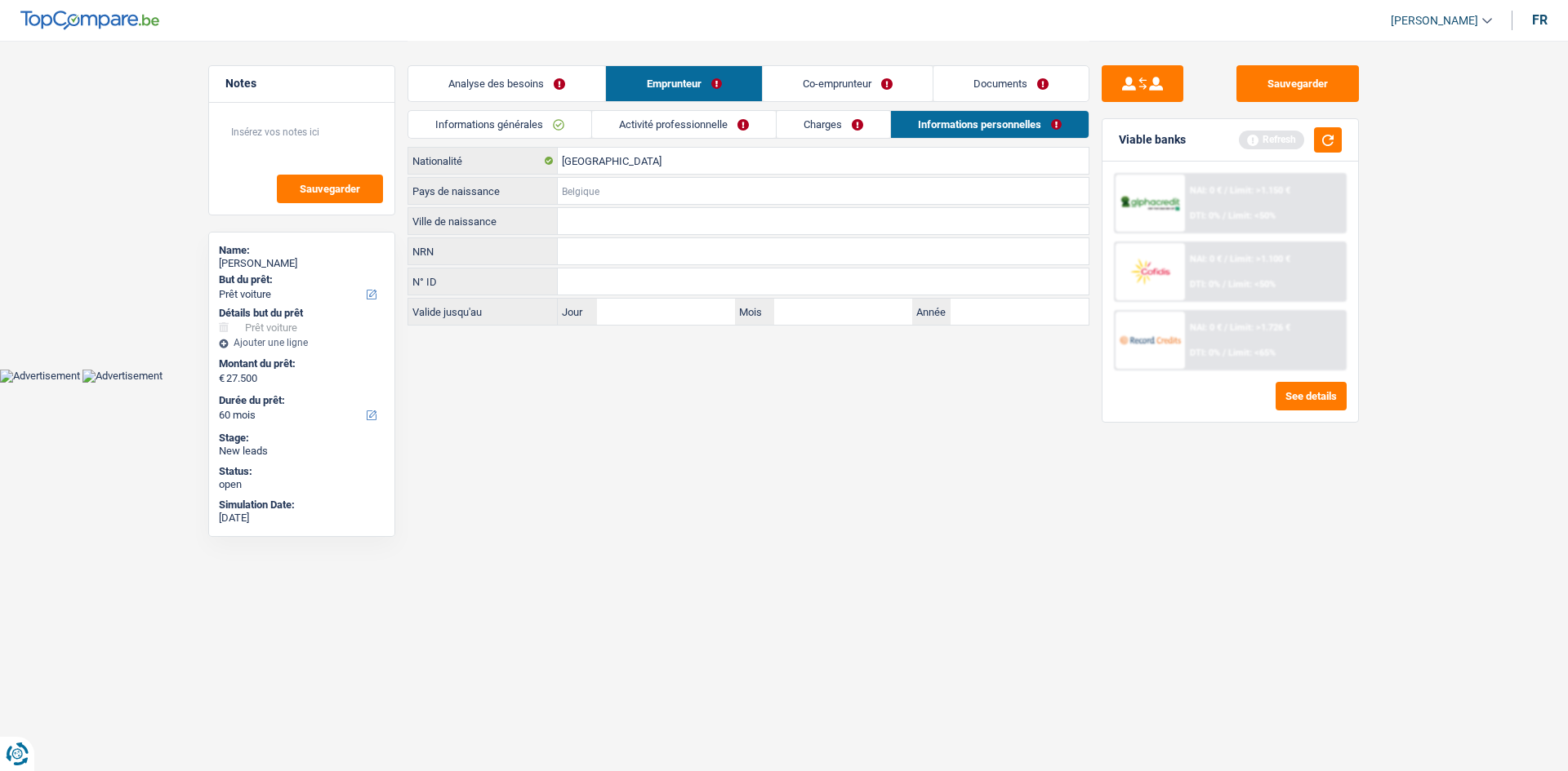
click at [615, 195] on input "Pays de naissance" at bounding box center [823, 190] width 531 height 26
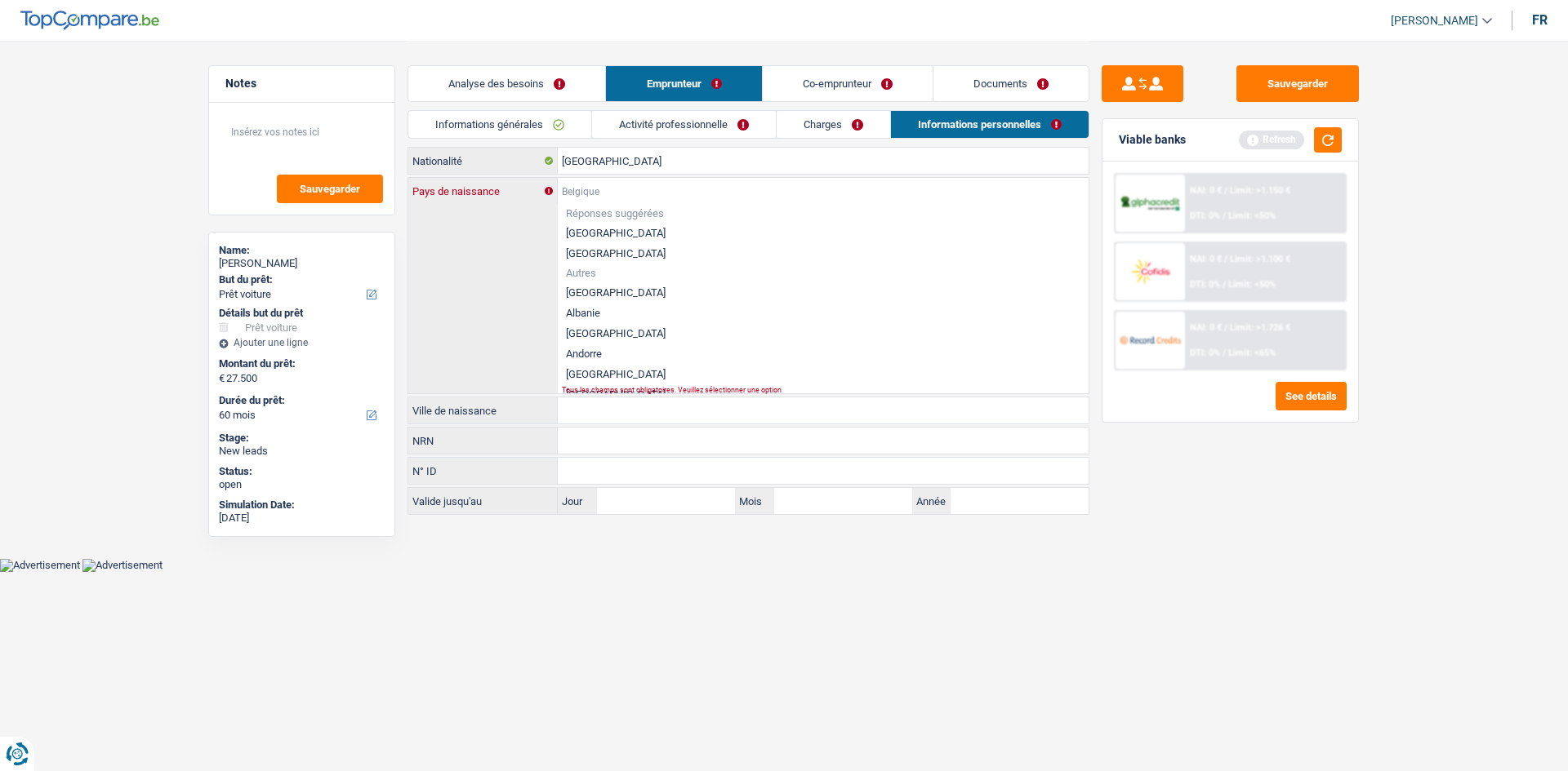
type input "R"
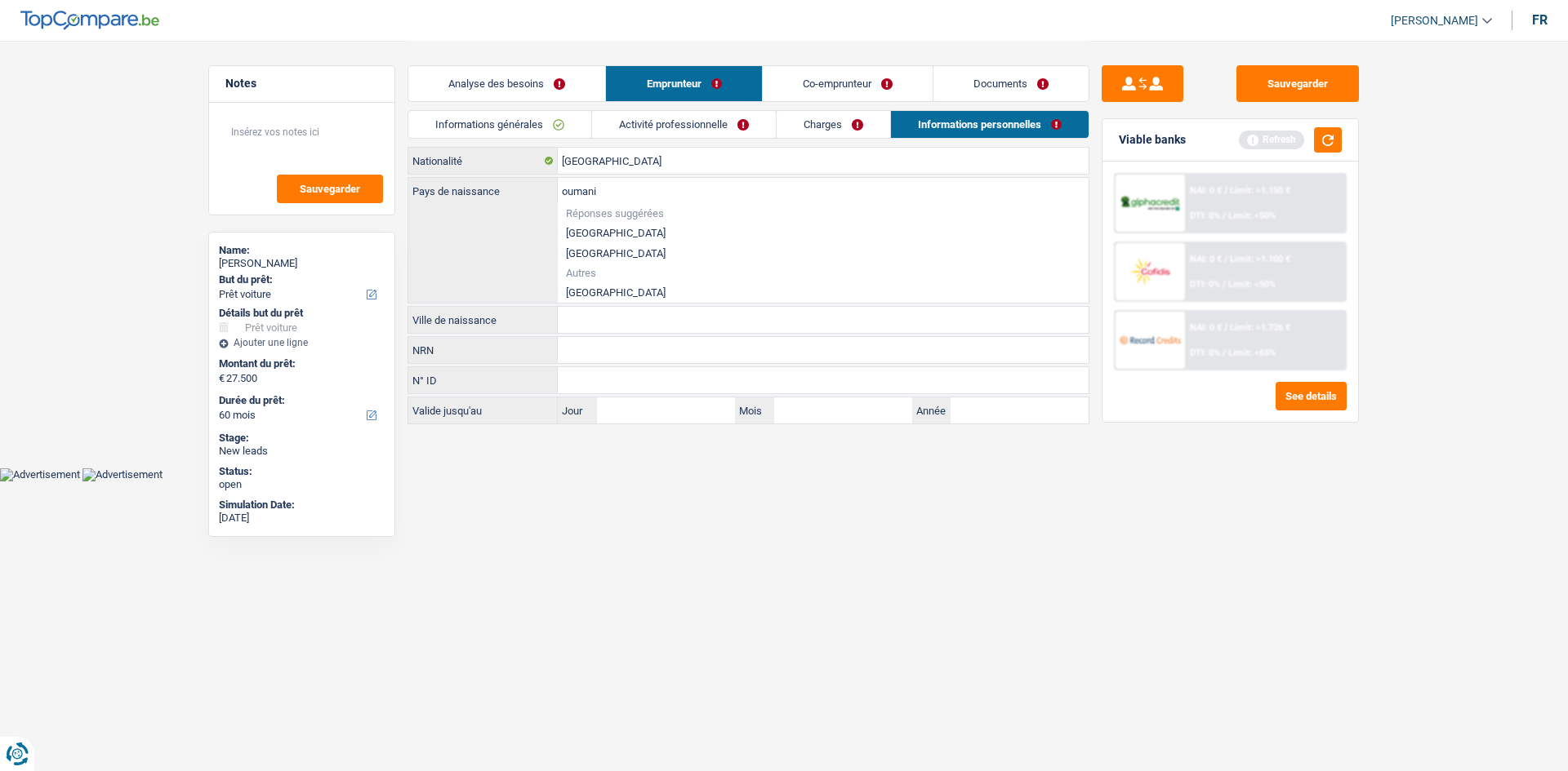
click at [625, 287] on li "Roumanie" at bounding box center [823, 292] width 531 height 21
type input "Roumanie"
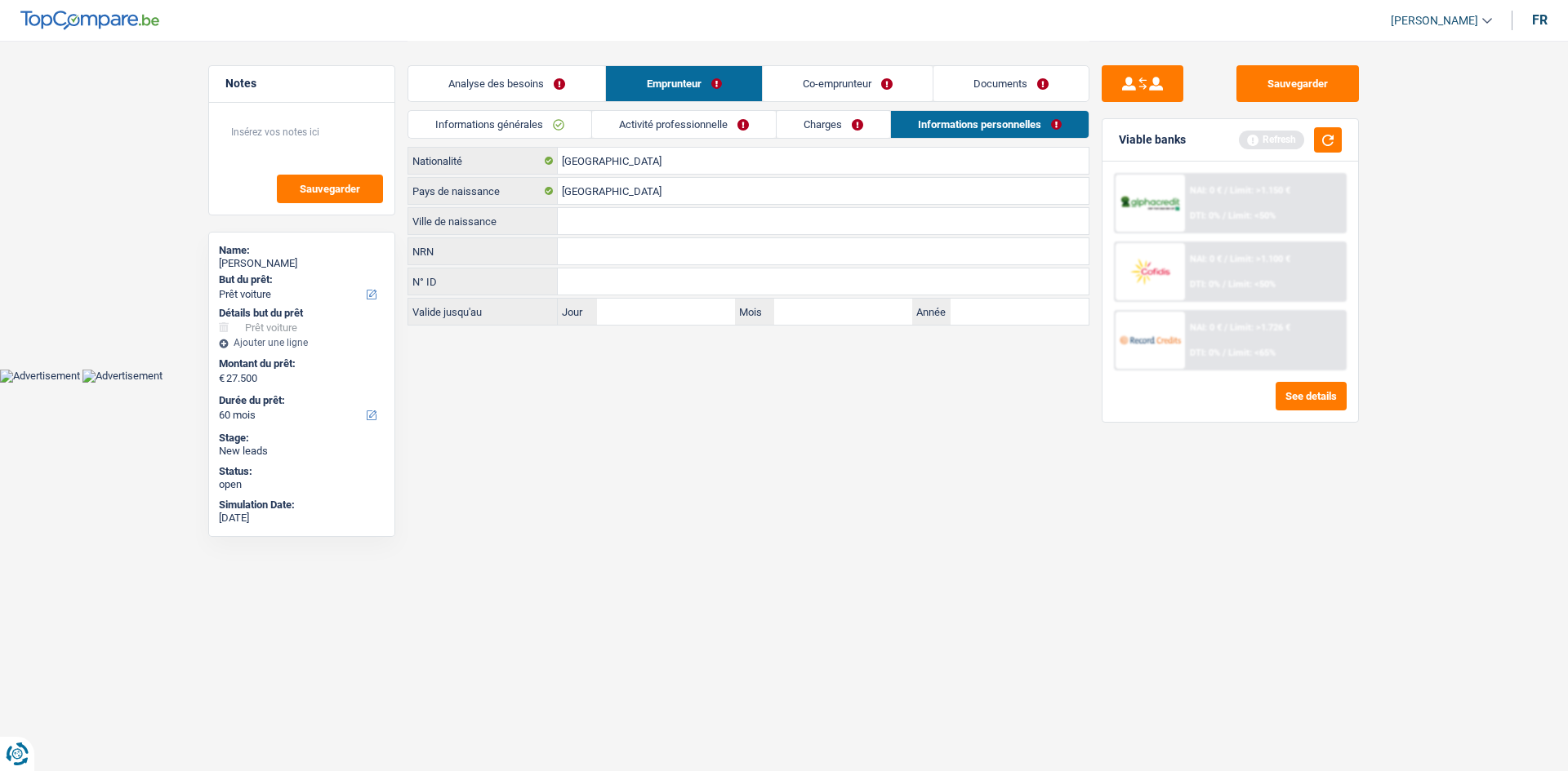
click at [615, 223] on input "Ville de naissance" at bounding box center [823, 221] width 531 height 26
type input "Comenessci"
click at [661, 310] on input "Jour" at bounding box center [666, 311] width 138 height 26
click at [859, 326] on div "Analyse des besoins Emprunteur Co-emprunteur Documents 1. Introduction & upsell…" at bounding box center [748, 185] width 682 height 287
click at [852, 77] on link "Co-emprunteur" at bounding box center [847, 83] width 170 height 35
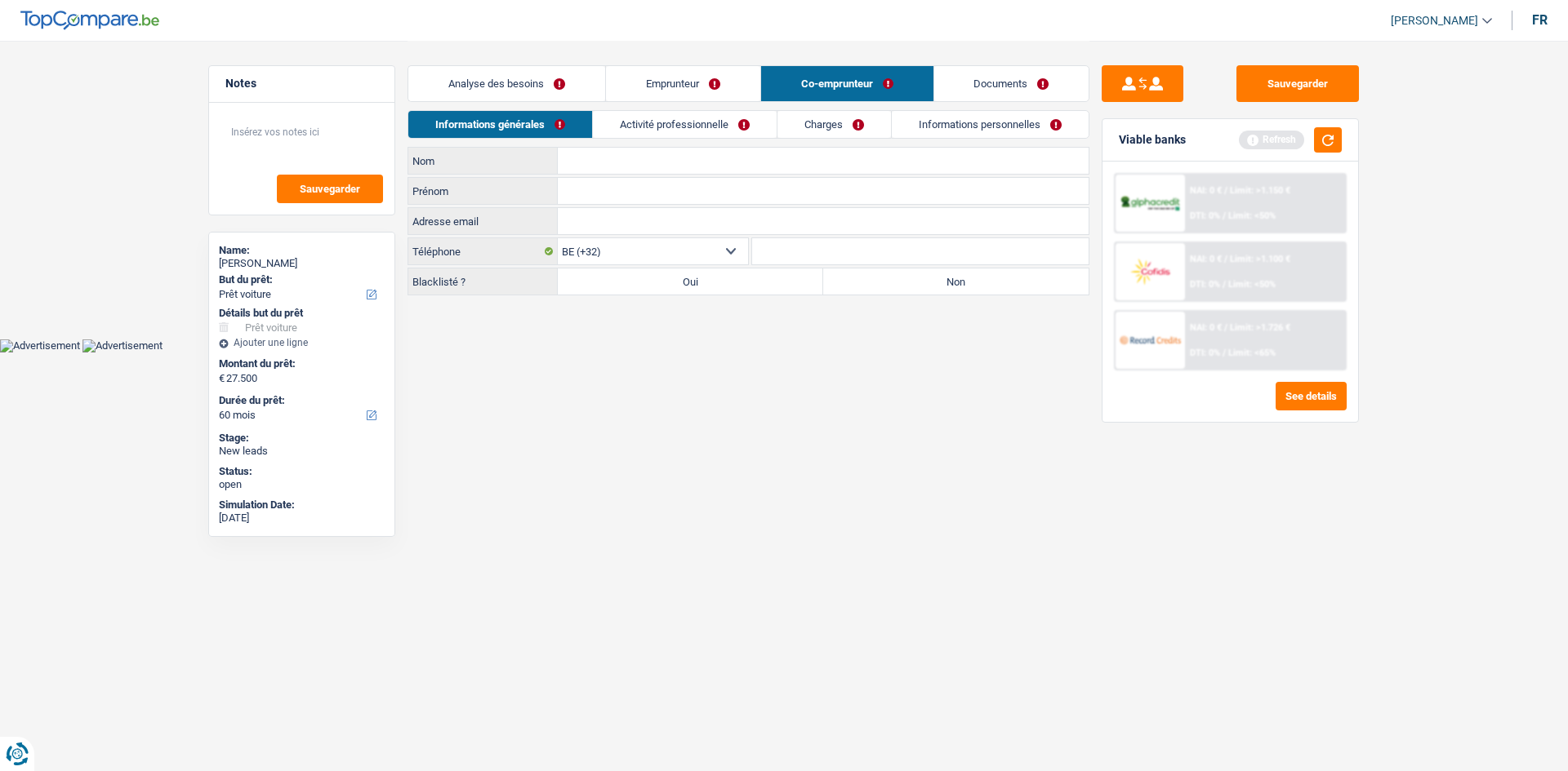
click at [632, 156] on input "Nom" at bounding box center [823, 160] width 531 height 26
type input "Condrea"
type input "Ionut"
click at [896, 282] on label "Non" at bounding box center [956, 282] width 266 height 26
click at [896, 282] on input "Non" at bounding box center [956, 282] width 266 height 26
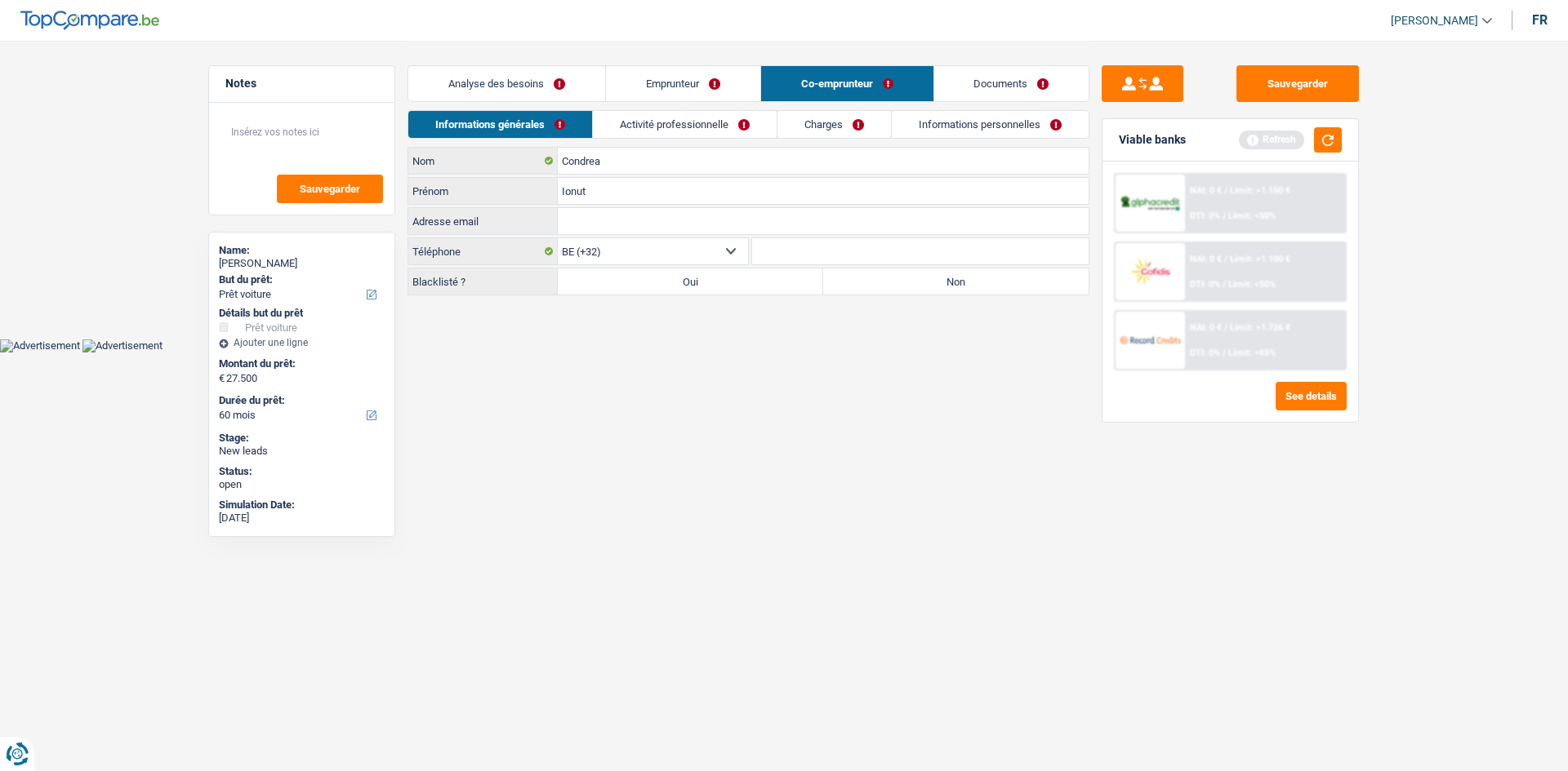
radio input "true"
click at [671, 117] on link "Activité professionnelle" at bounding box center [684, 125] width 184 height 27
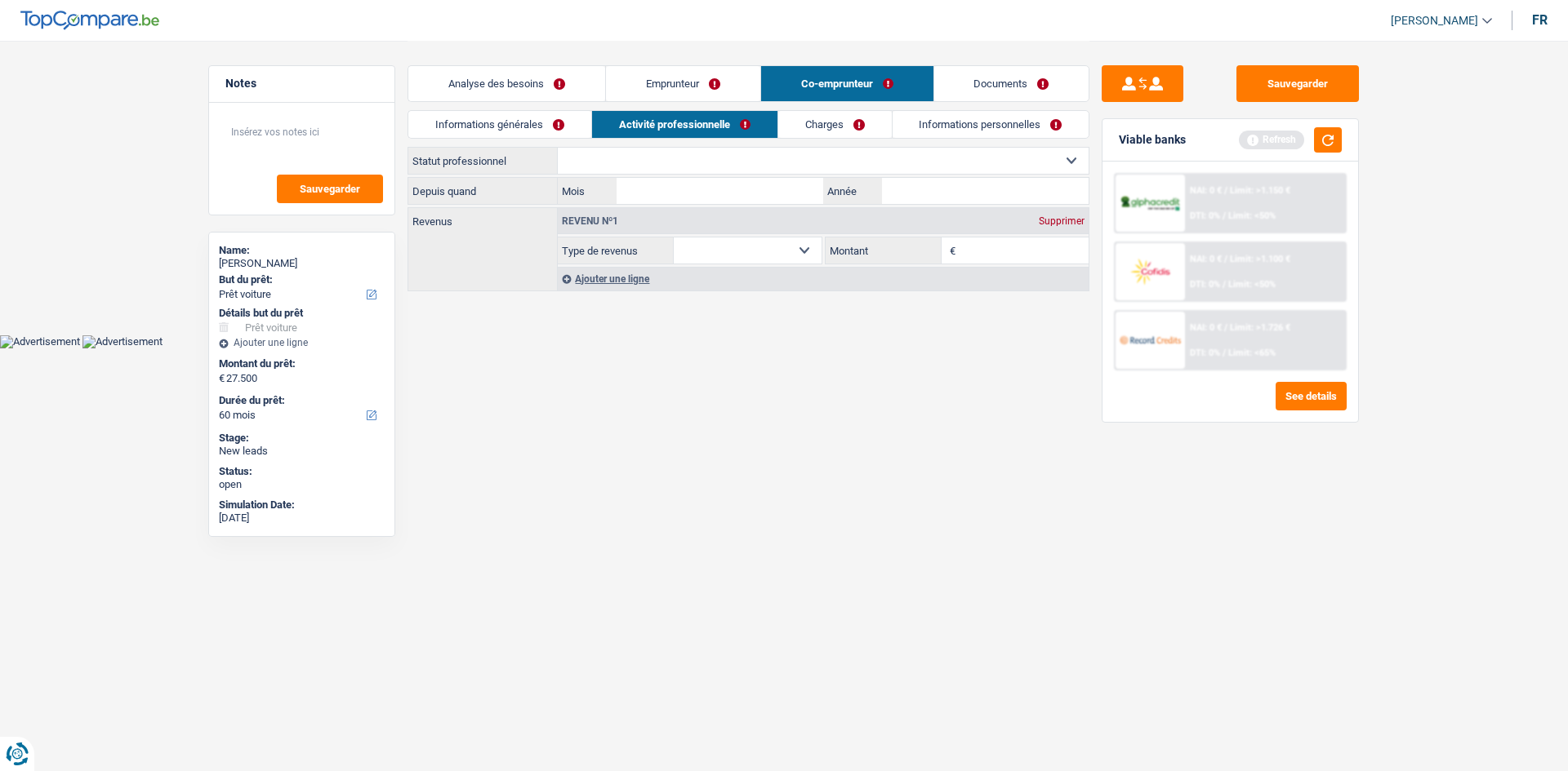
click at [747, 162] on select "Ouvrier Employé privé Employé public Invalide Indépendant Pensionné Chômeur Mut…" at bounding box center [823, 160] width 531 height 26
select select "worker"
click at [558, 148] on select "Ouvrier Employé privé Employé public Invalide Indépendant Pensionné Chômeur Mut…" at bounding box center [823, 160] width 531 height 26
select select "netSalary"
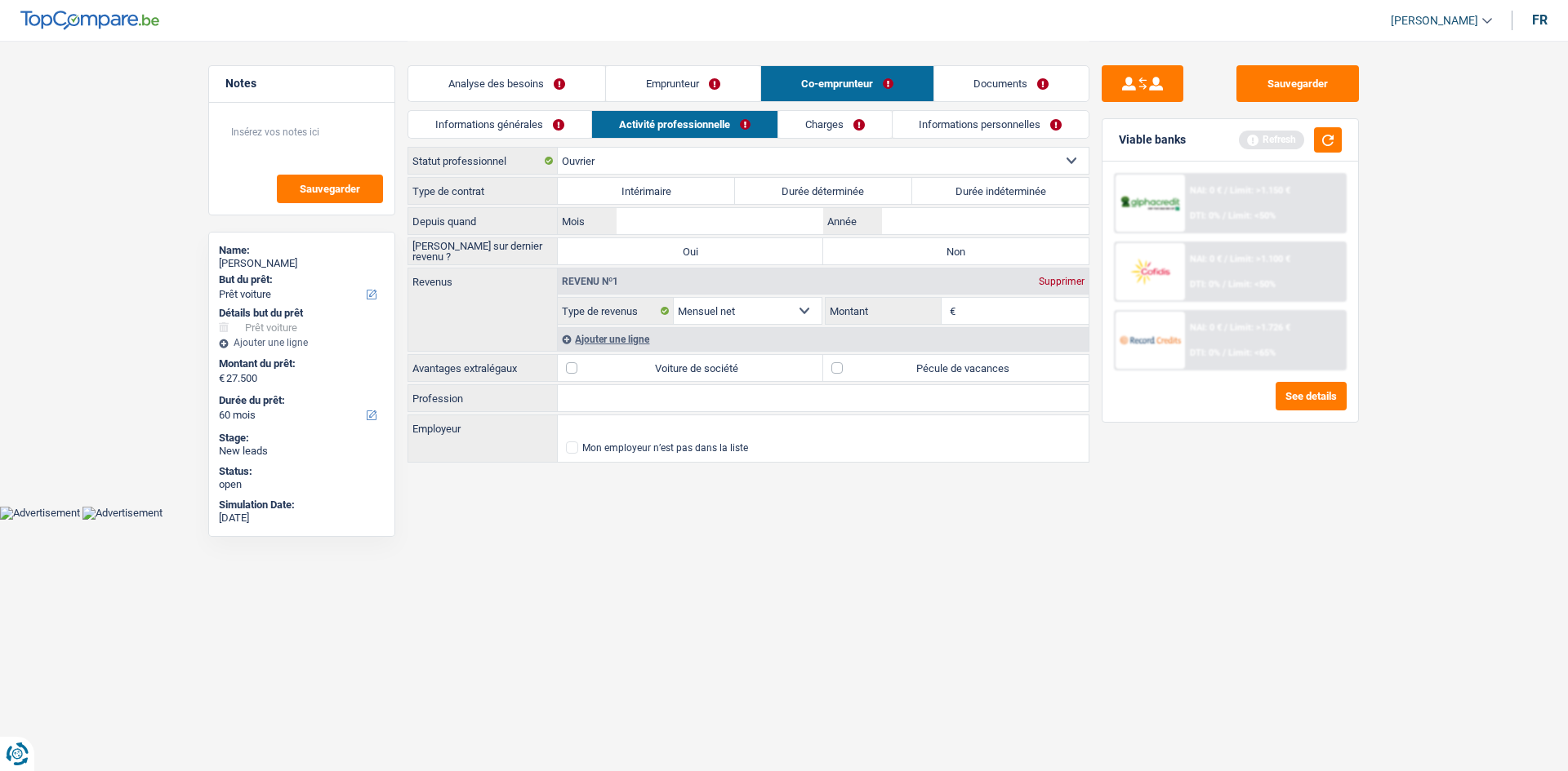
click at [812, 158] on select "Ouvrier Employé privé Employé public Invalide Indépendant Pensionné Chômeur Mut…" at bounding box center [823, 160] width 531 height 26
select select "independent"
click at [558, 148] on select "Ouvrier Employé privé Employé public Invalide Indépendant Pensionné Chômeur Mut…" at bounding box center [823, 160] width 531 height 26
select select "netSalary"
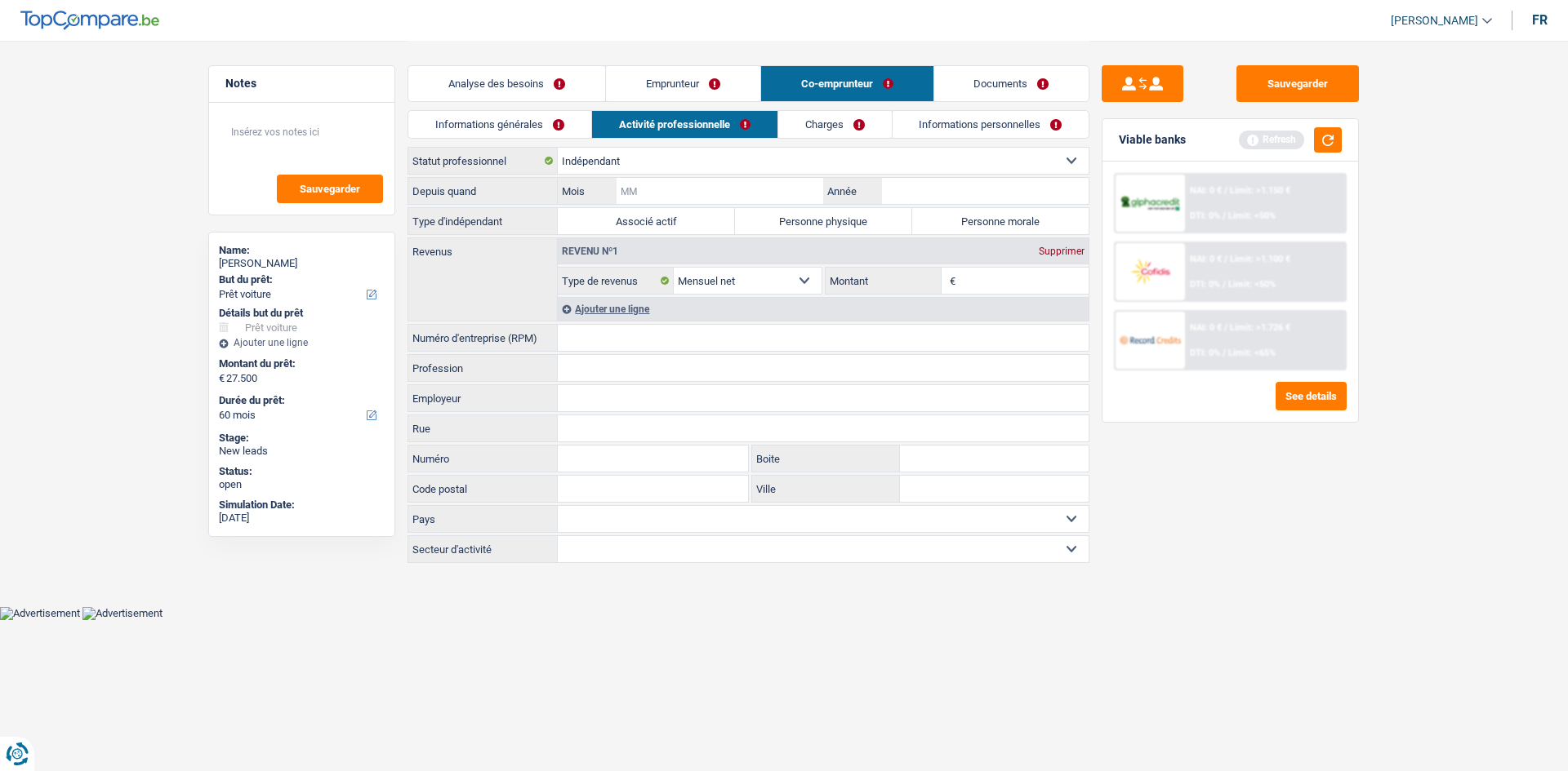
click at [689, 190] on input "Mois" at bounding box center [719, 190] width 206 height 26
type input "08"
type input "2010"
click at [858, 223] on label "Personne physique" at bounding box center [823, 221] width 178 height 26
click at [858, 223] on input "Personne physique" at bounding box center [823, 221] width 178 height 26
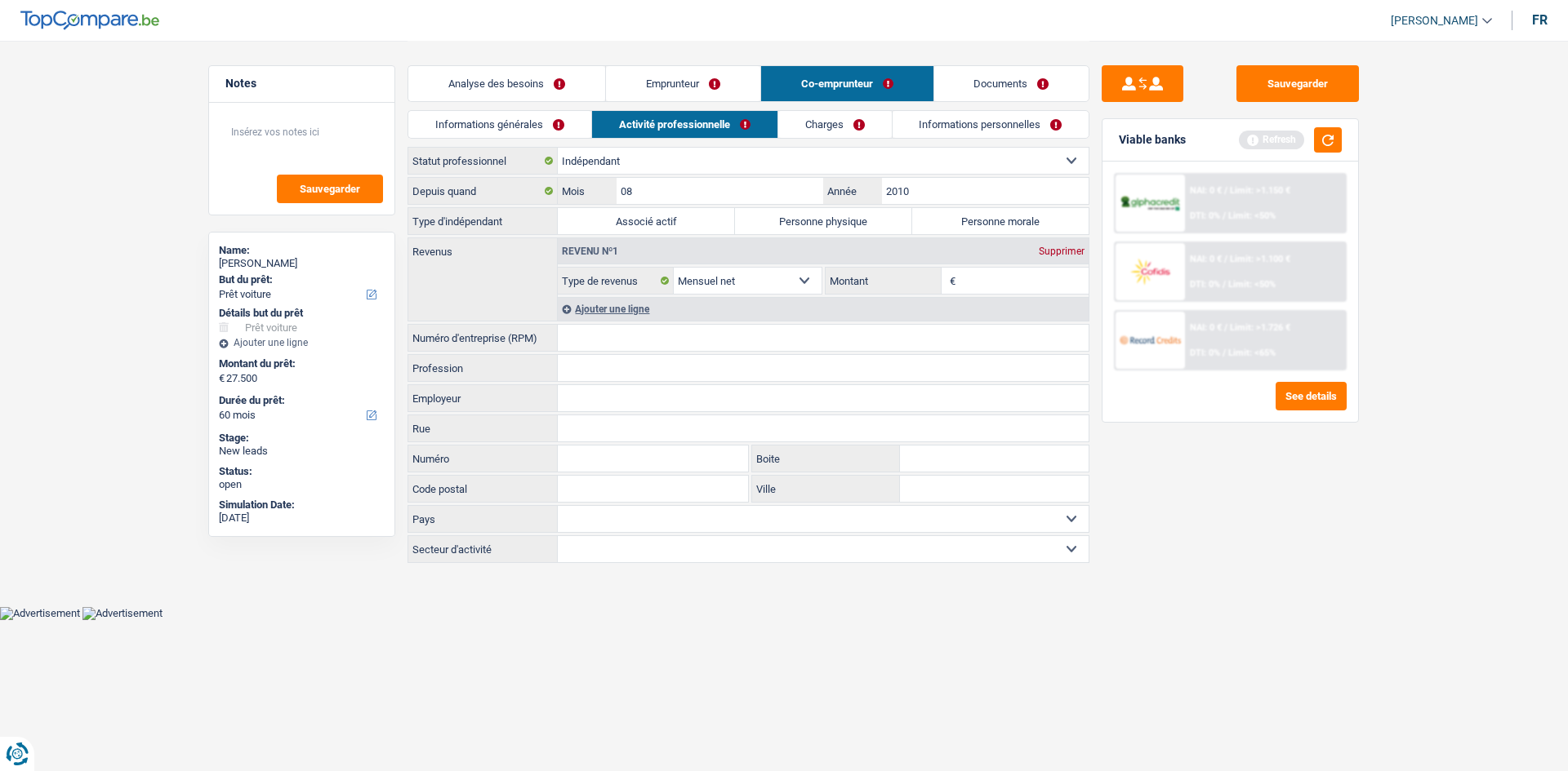
radio input "true"
click at [977, 279] on input "Montant" at bounding box center [1024, 281] width 130 height 26
type input "4.000"
click at [677, 386] on input "Employeur" at bounding box center [823, 398] width 531 height 26
click at [667, 344] on input "Numéro d'entreprise (RPM)" at bounding box center [823, 337] width 531 height 26
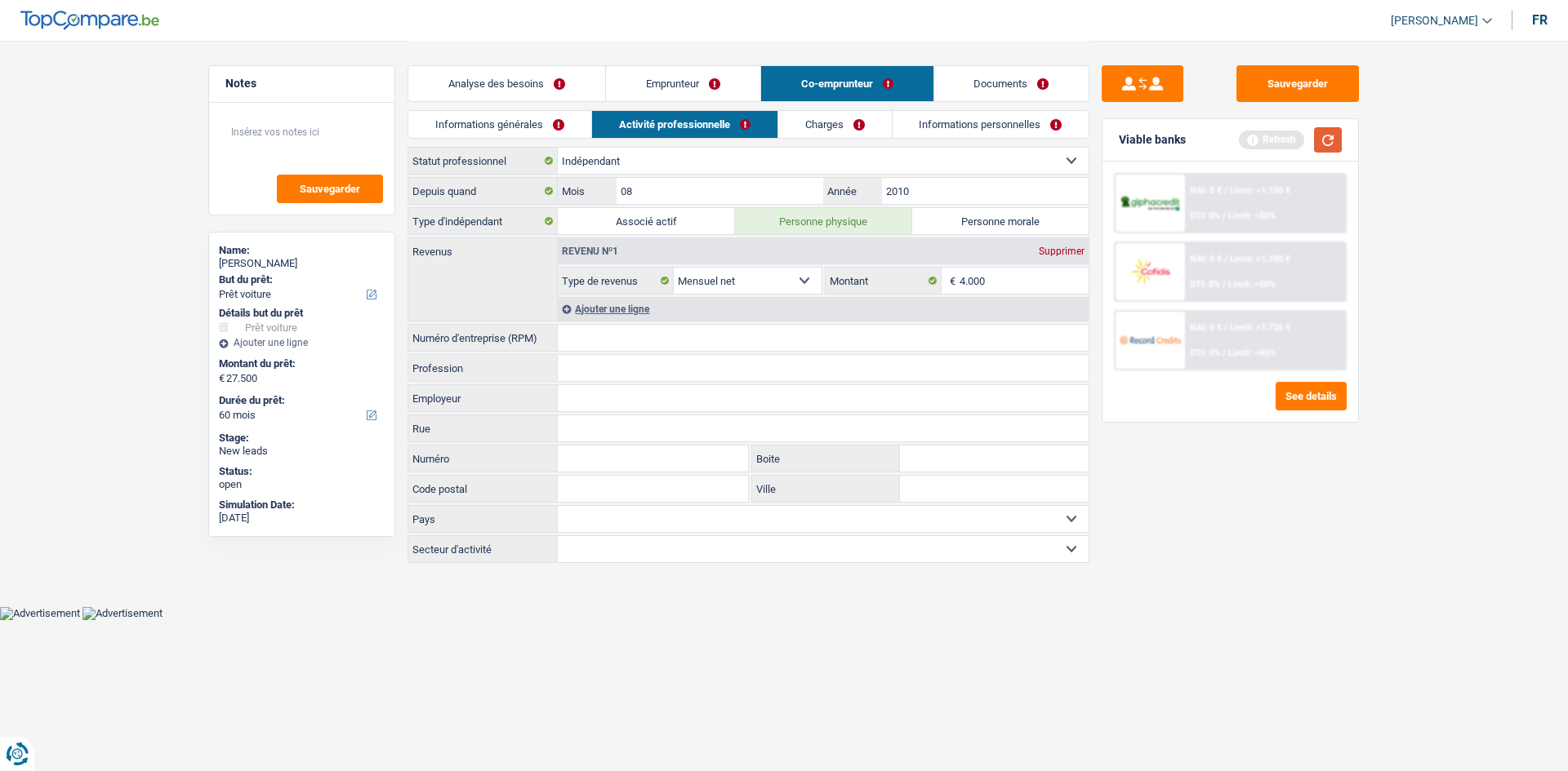
click at [1326, 136] on button "button" at bounding box center [1328, 140] width 28 height 25
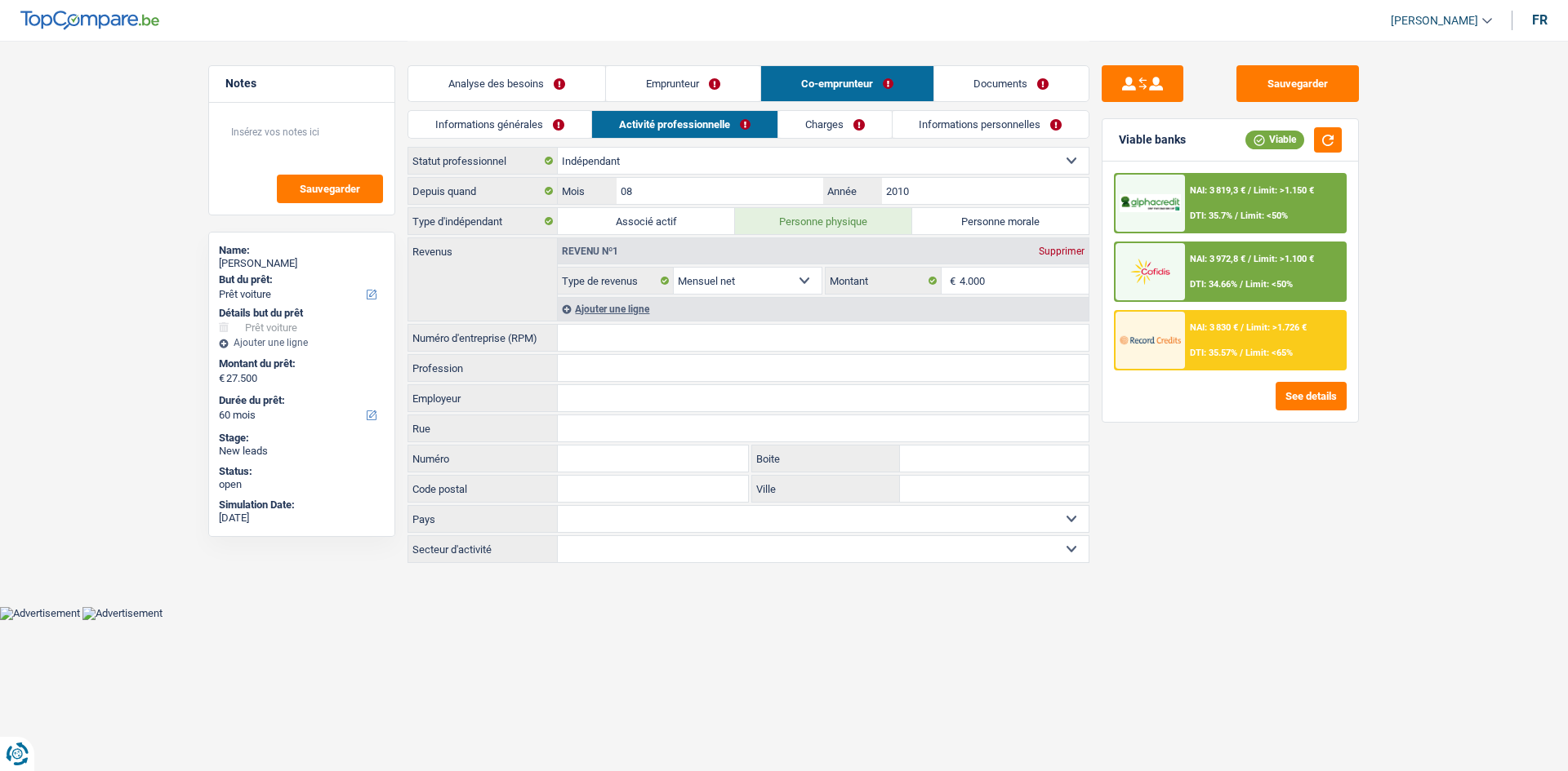
click at [818, 128] on link "Charges" at bounding box center [835, 125] width 114 height 27
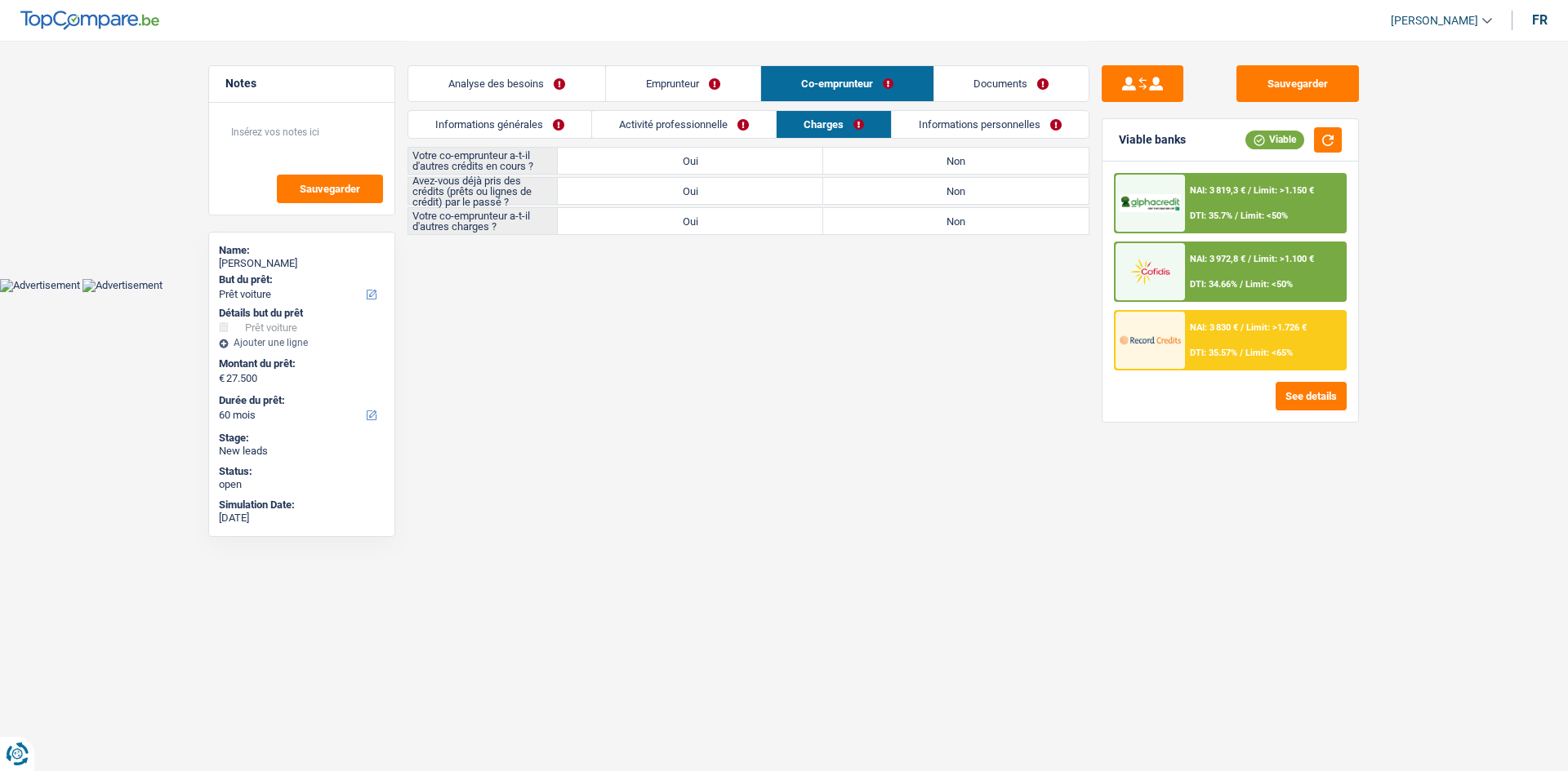
click at [921, 165] on label "Non" at bounding box center [956, 160] width 266 height 26
click at [921, 165] on input "Non" at bounding box center [956, 160] width 266 height 26
radio input "true"
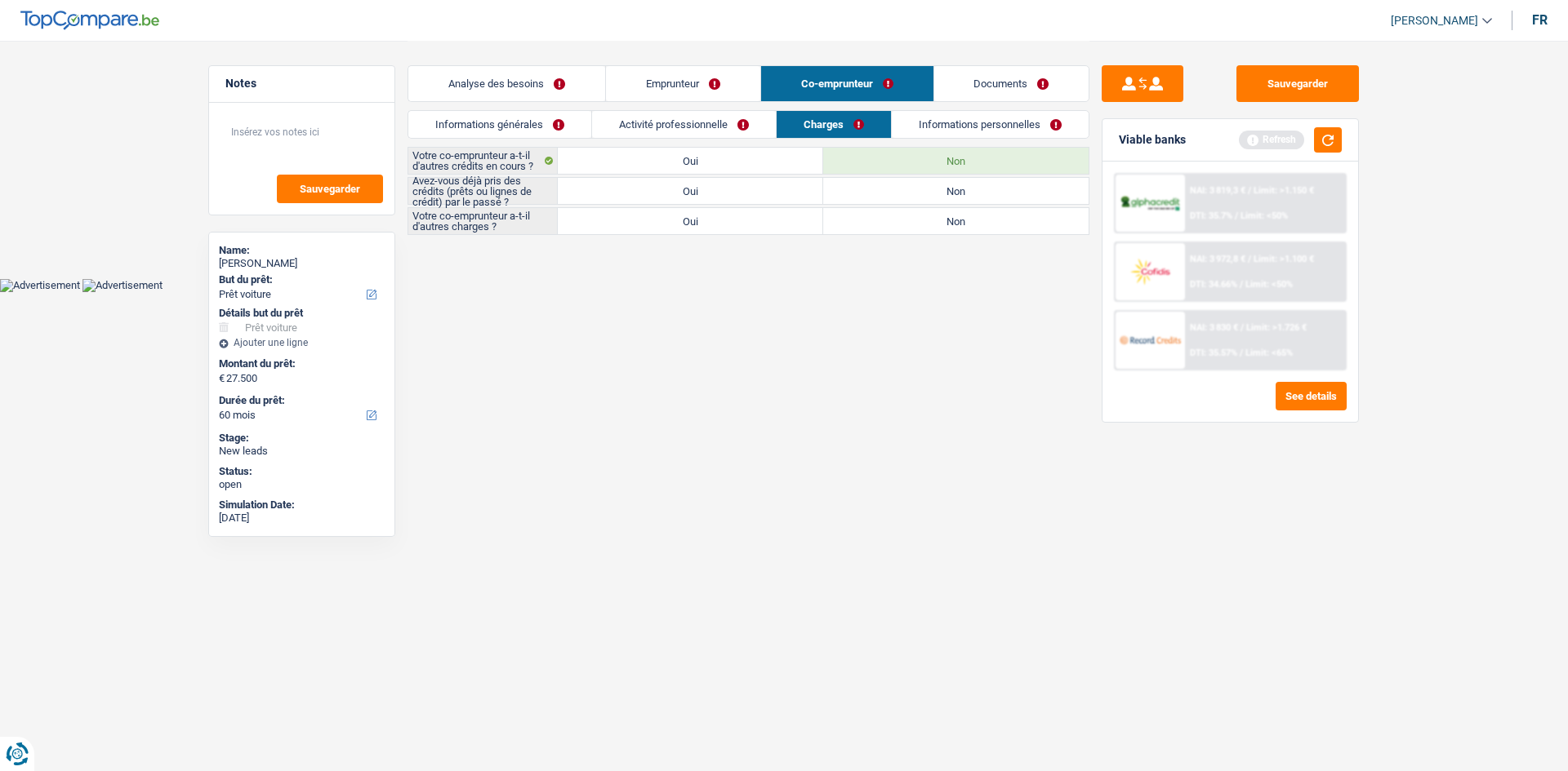
click at [770, 189] on label "Oui" at bounding box center [691, 190] width 266 height 26
click at [770, 189] on input "Oui" at bounding box center [691, 190] width 266 height 26
radio input "true"
click at [873, 220] on label "Non" at bounding box center [956, 221] width 266 height 26
click at [873, 220] on input "Non" at bounding box center [956, 221] width 266 height 26
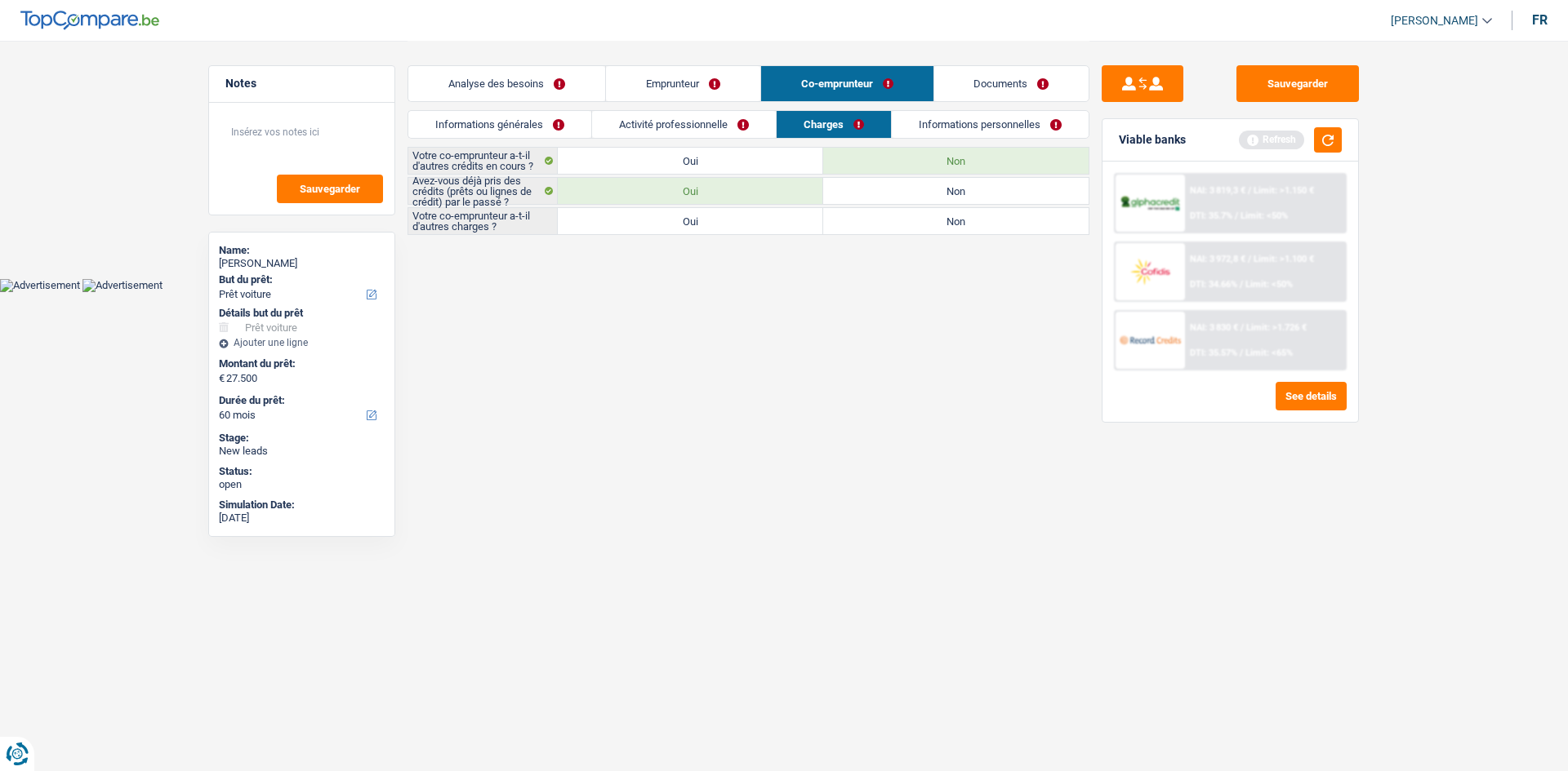
radio input "true"
click at [984, 128] on link "Informations personnelles" at bounding box center [990, 125] width 196 height 27
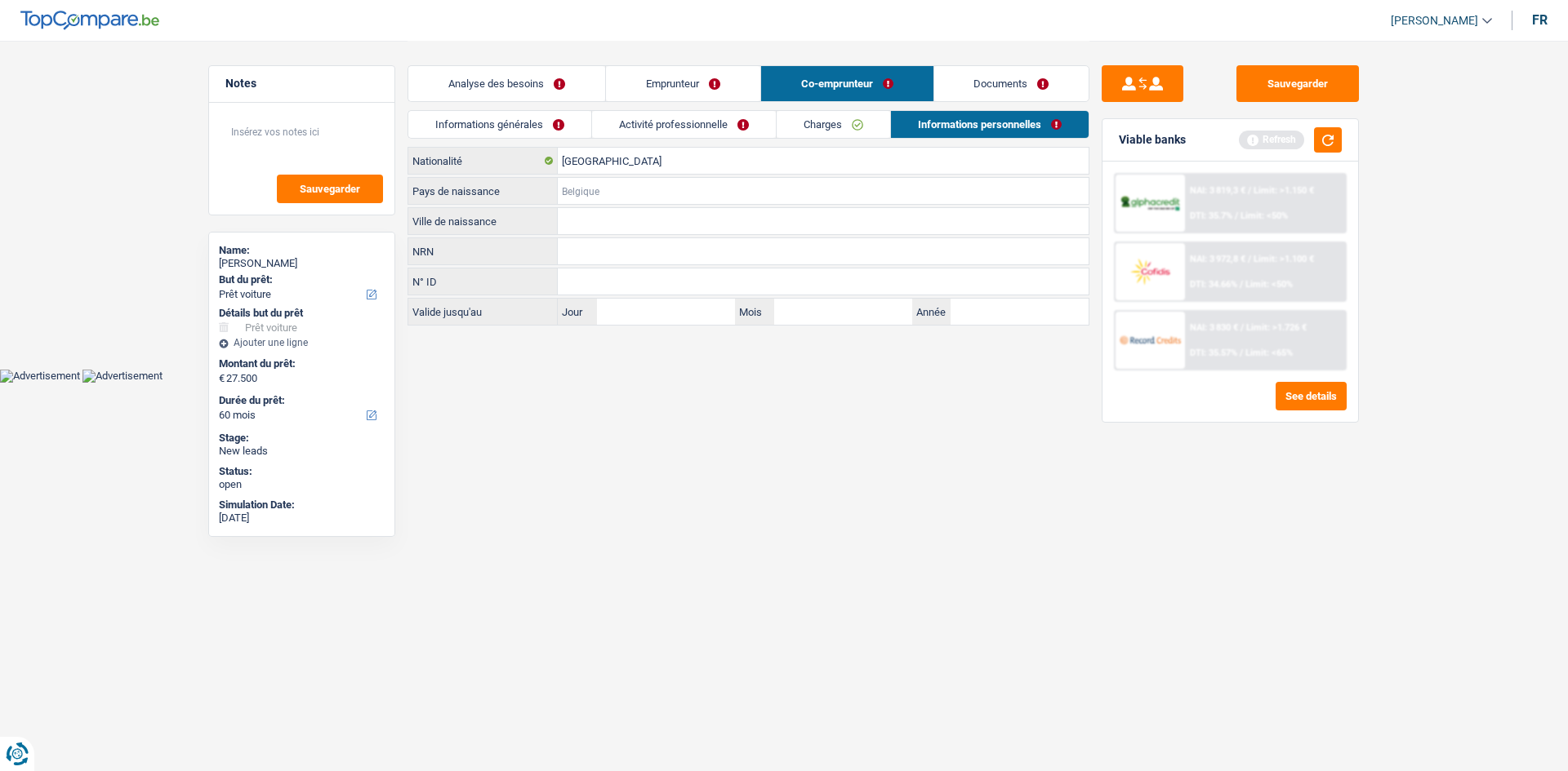
click at [756, 192] on input "Pays de naissance" at bounding box center [823, 190] width 531 height 26
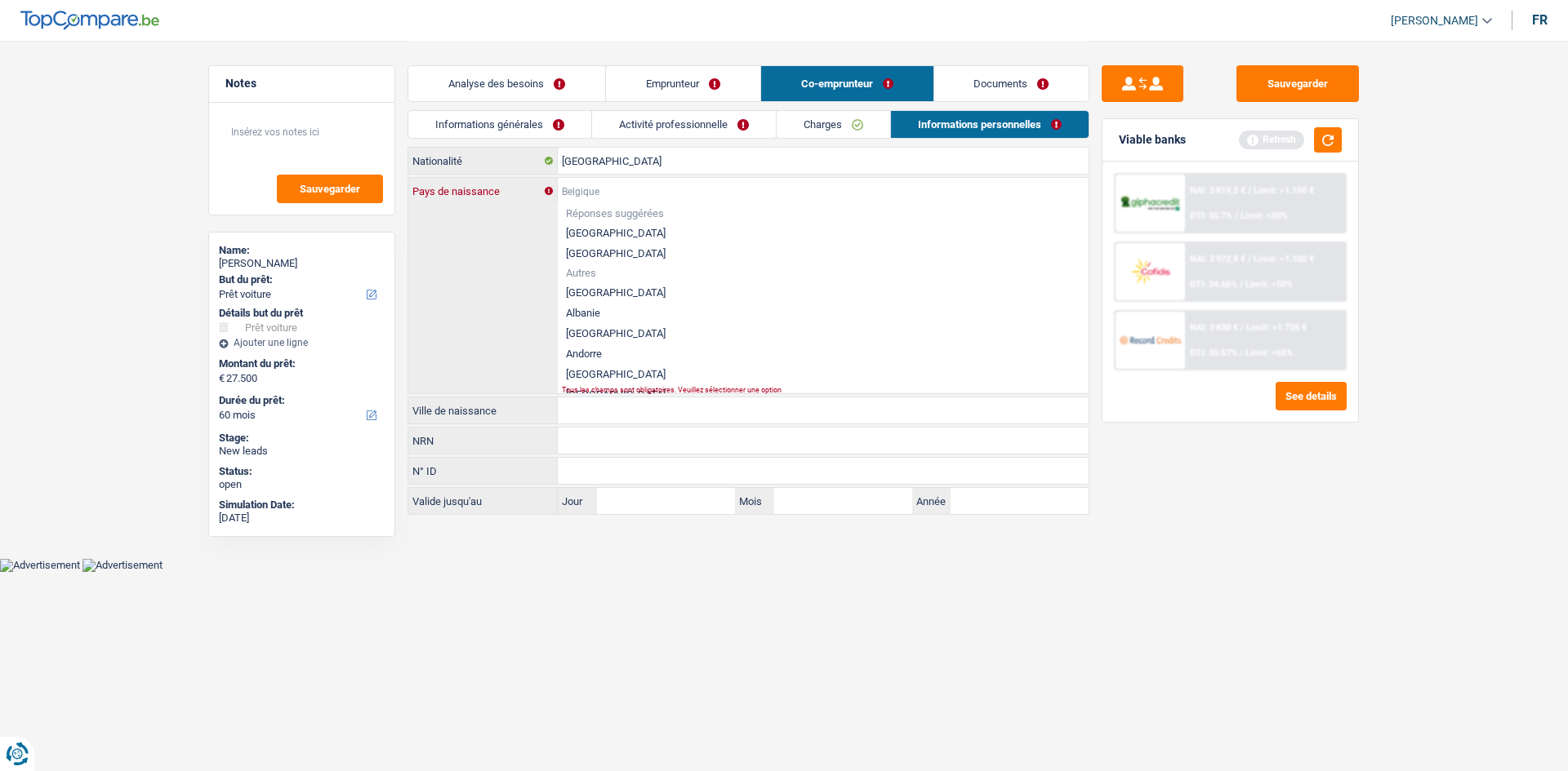
type input "R"
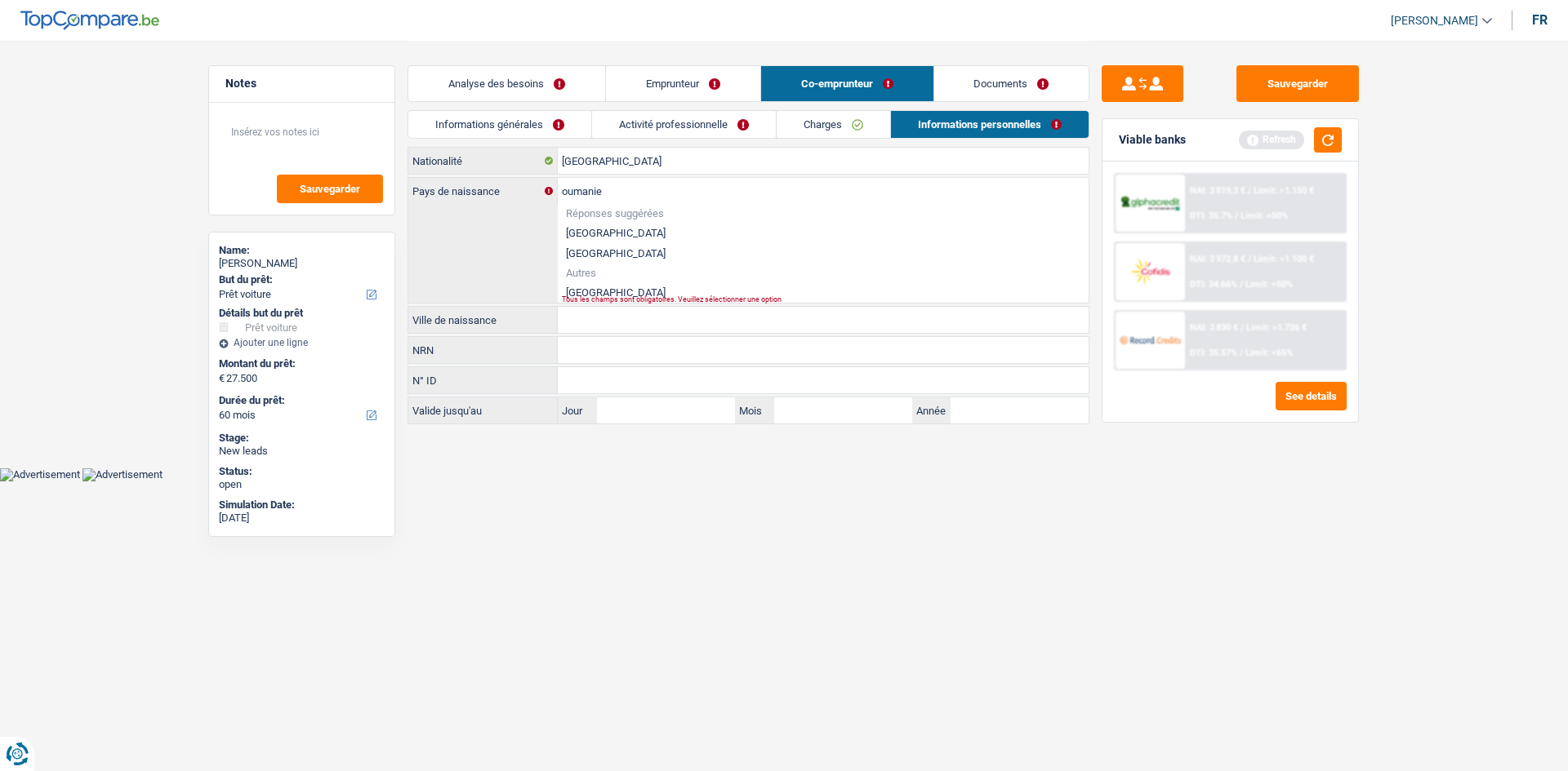
click at [608, 287] on li "Roumanie" at bounding box center [823, 292] width 531 height 21
type input "Roumanie"
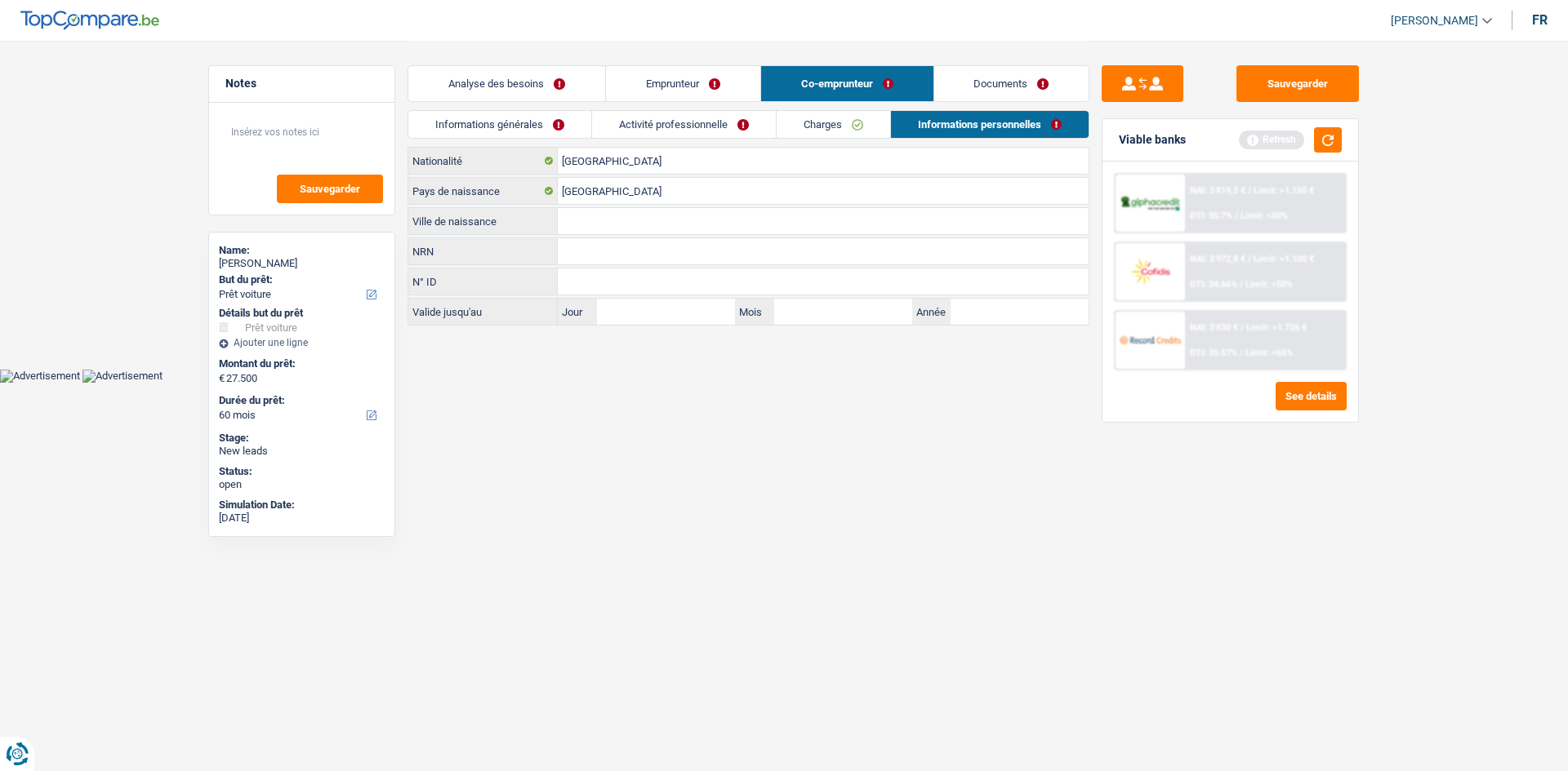
click at [622, 219] on input "Ville de naissance" at bounding box center [823, 221] width 531 height 26
click at [720, 90] on link "Emprunteur" at bounding box center [684, 83] width 154 height 35
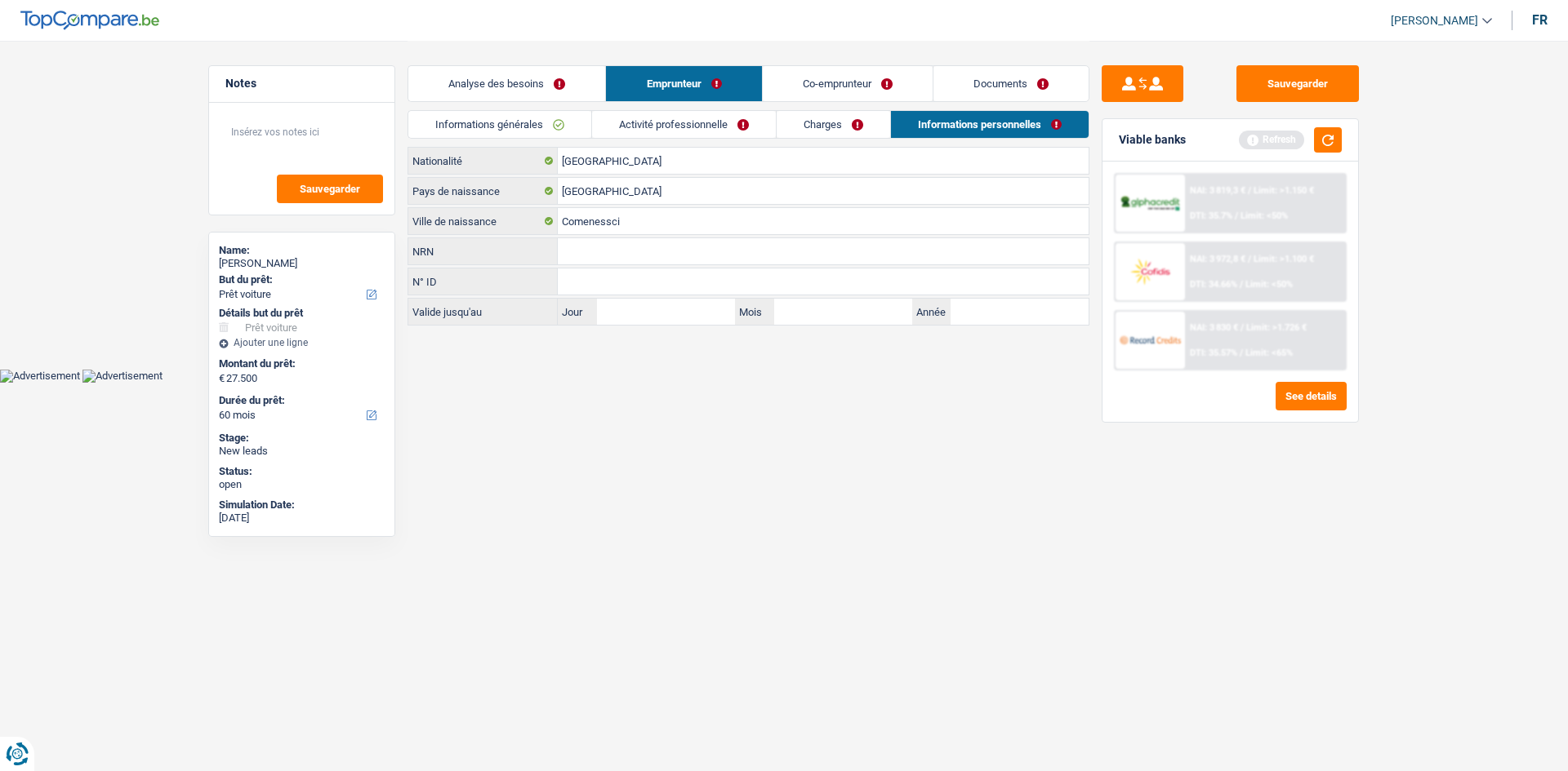
click at [879, 90] on link "Co-emprunteur" at bounding box center [847, 83] width 170 height 35
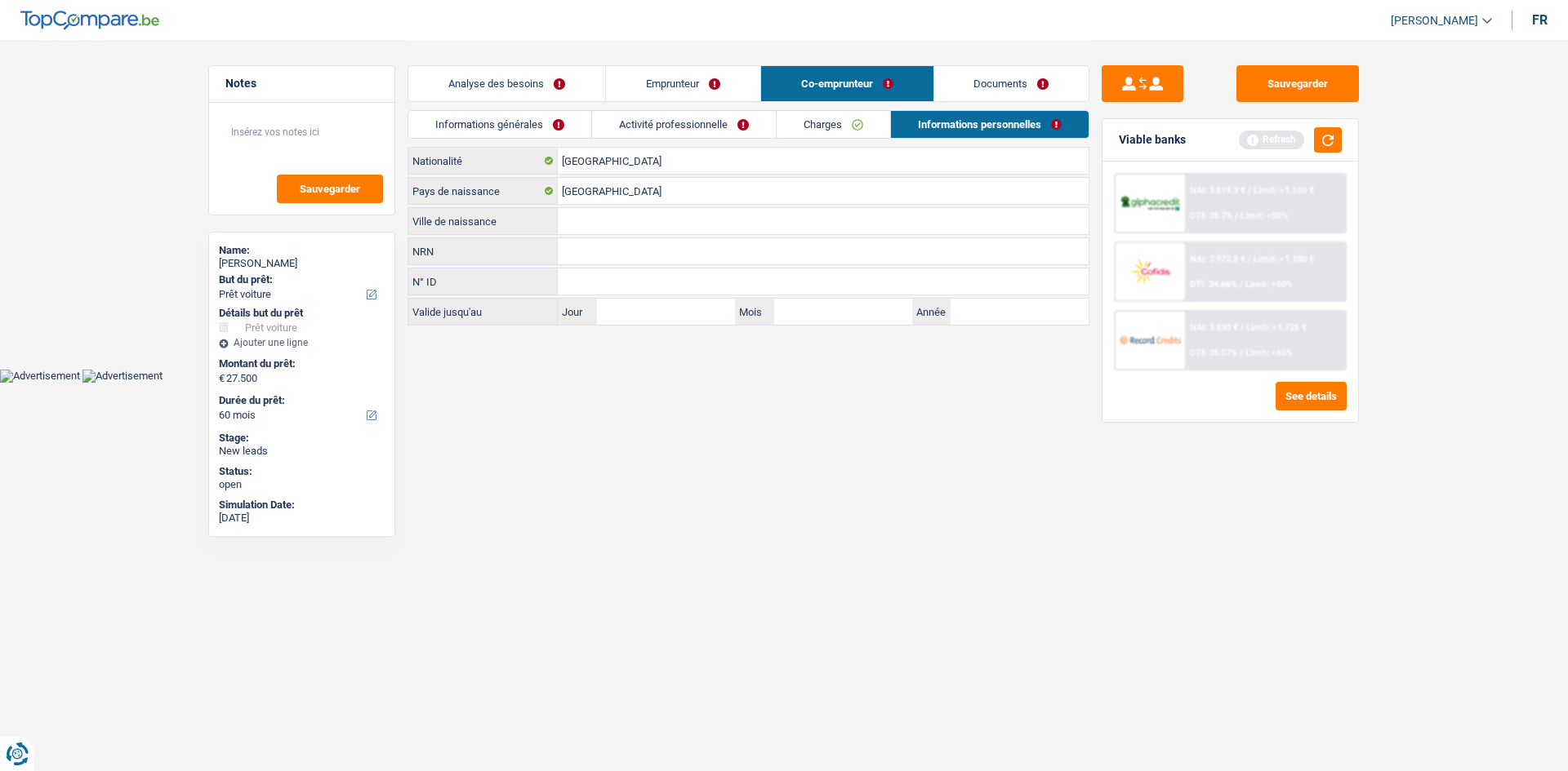
click at [631, 217] on input "Ville de naissance" at bounding box center [823, 221] width 531 height 26
type input "Comansti"
click at [643, 256] on input "NRN" at bounding box center [823, 251] width 531 height 26
click at [644, 289] on input "N° ID" at bounding box center [823, 282] width 531 height 26
click at [998, 81] on link "Documents" at bounding box center [1012, 83] width 155 height 35
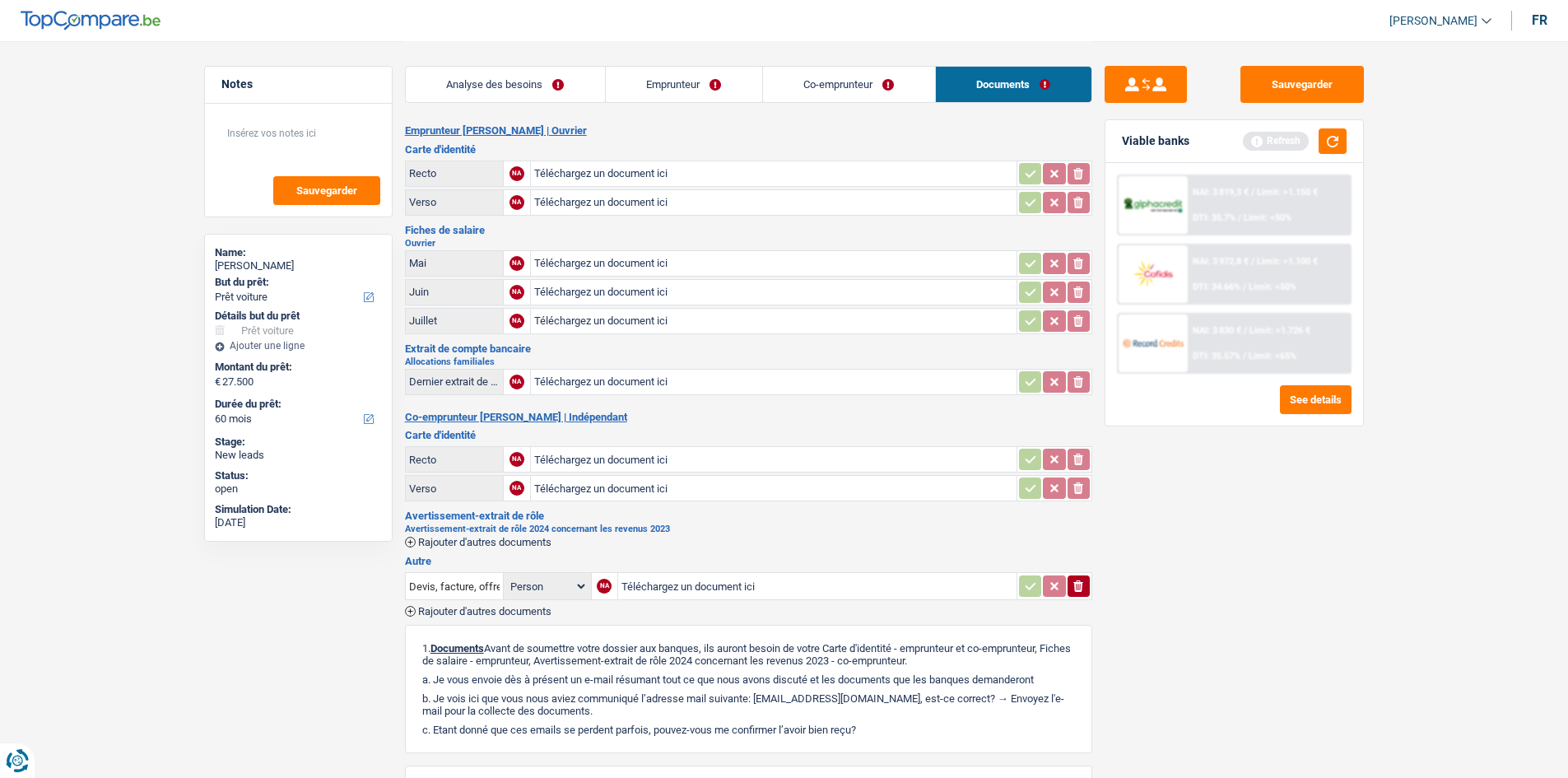
click at [789, 88] on link "Co-emprunteur" at bounding box center [849, 84] width 172 height 35
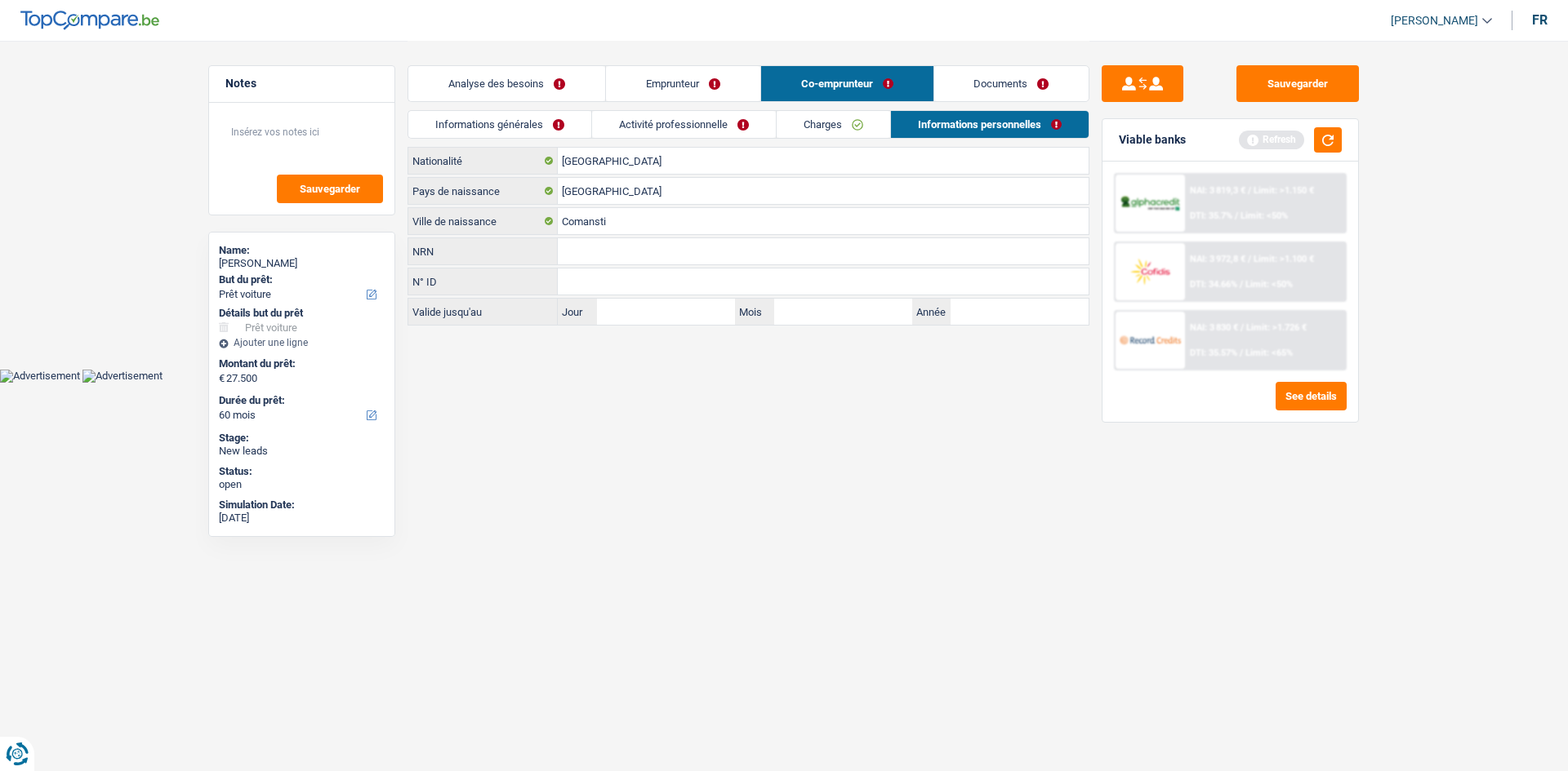
click at [663, 87] on link "Emprunteur" at bounding box center [684, 83] width 154 height 35
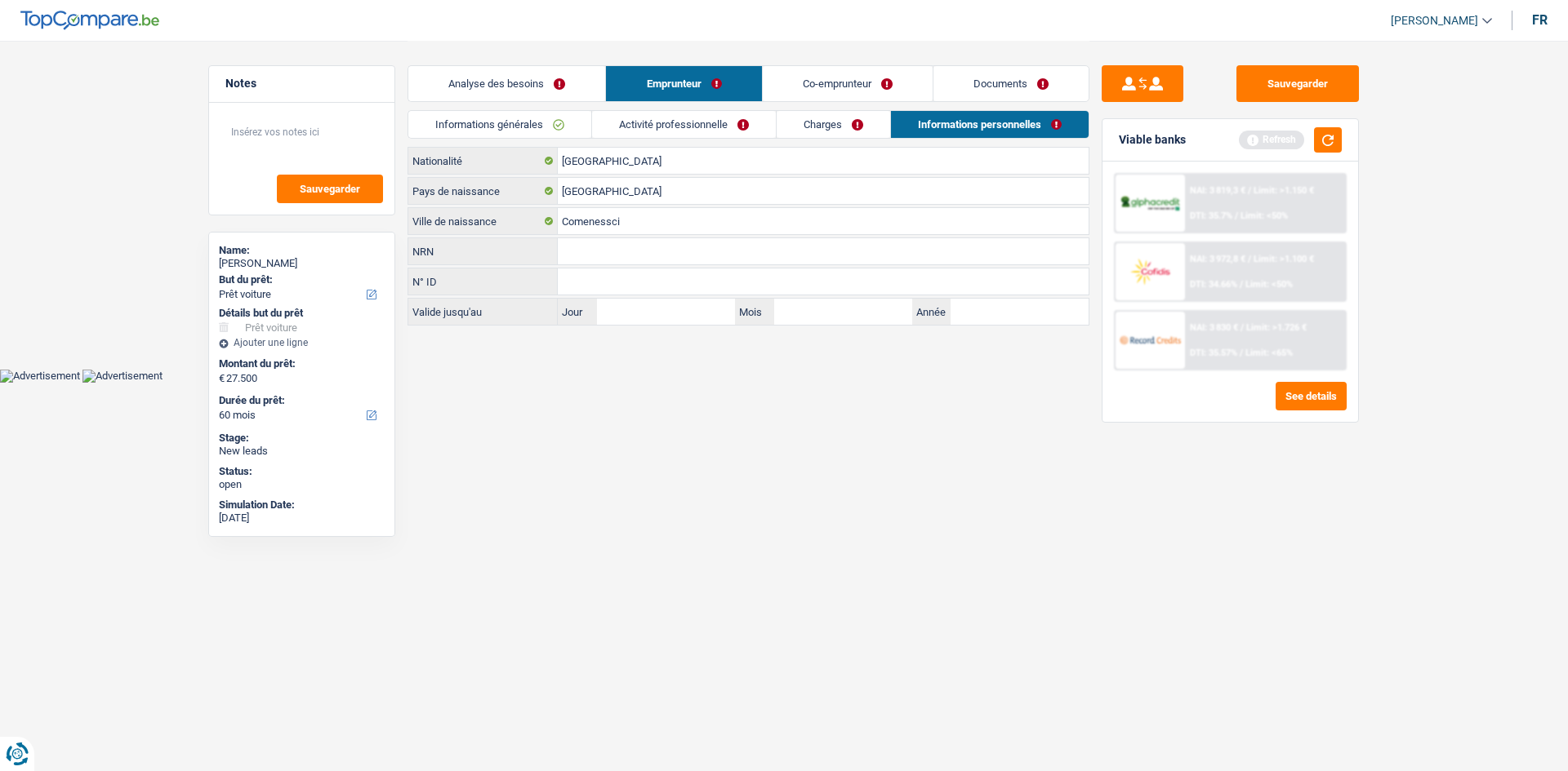
click at [506, 82] on link "Analyse des besoins" at bounding box center [506, 83] width 196 height 35
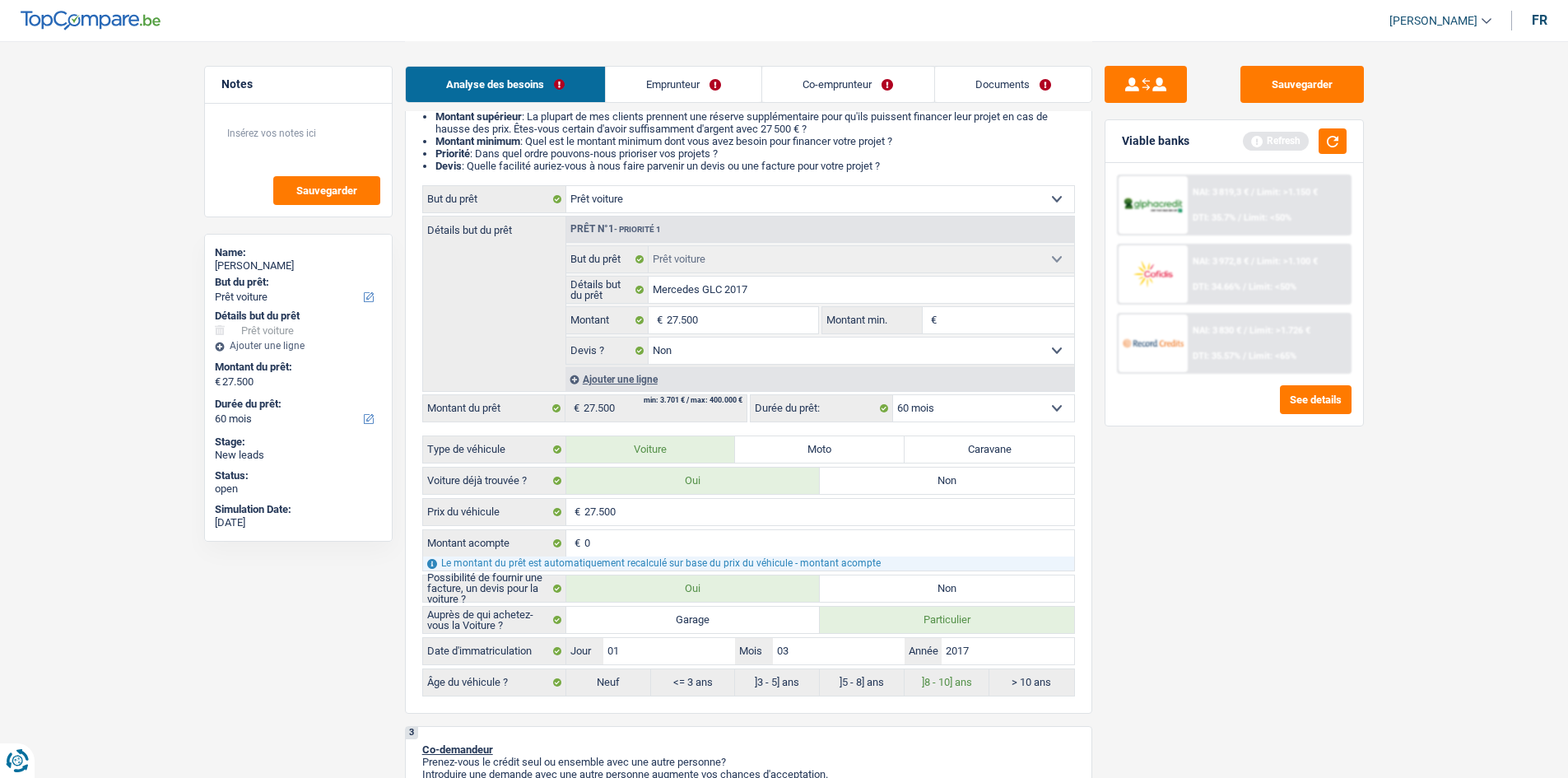
scroll to position [165, 0]
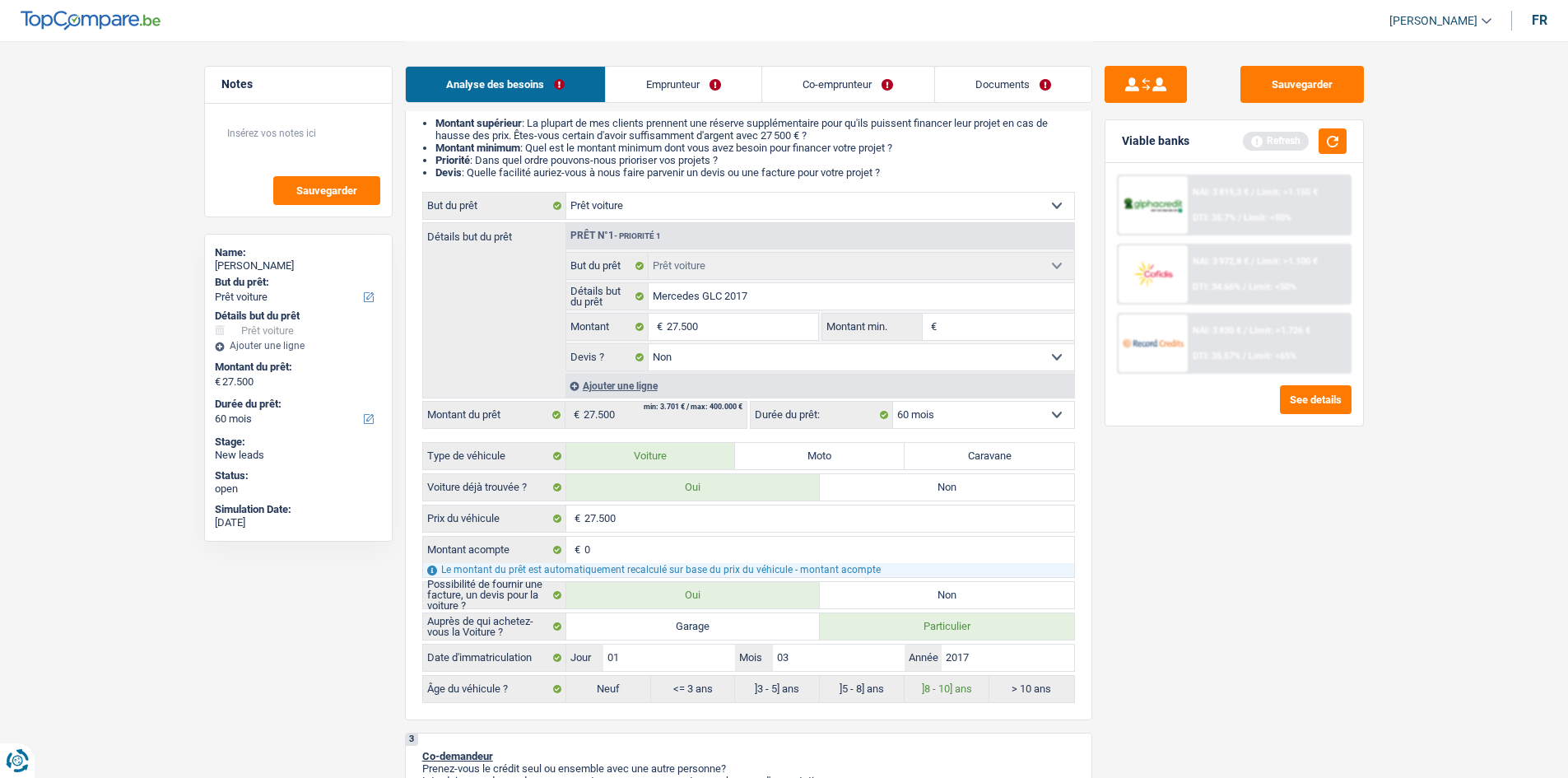
click at [1049, 413] on select "12 mois 18 mois 24 mois 30 mois 36 mois 42 mois 48 mois 60 mois Sélectionner un…" at bounding box center [984, 414] width 181 height 26
select select "36"
click at [893, 402] on select "12 mois 18 mois 24 mois 30 mois 36 mois 42 mois 48 mois 60 mois Sélectionner un…" at bounding box center [984, 414] width 181 height 26
select select "36"
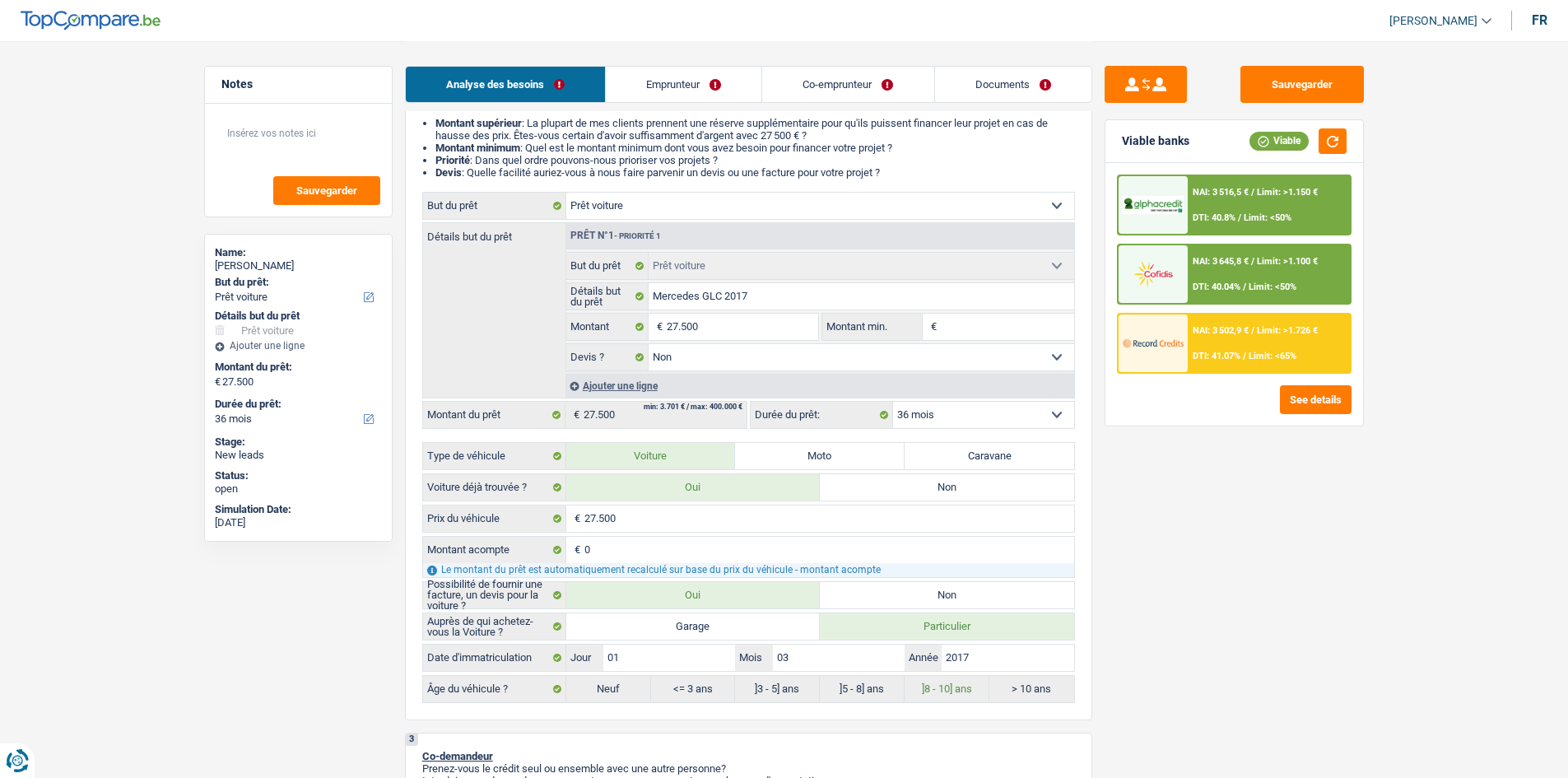
click at [1227, 336] on span "NAI: 3 502,9 €" at bounding box center [1221, 331] width 56 height 11
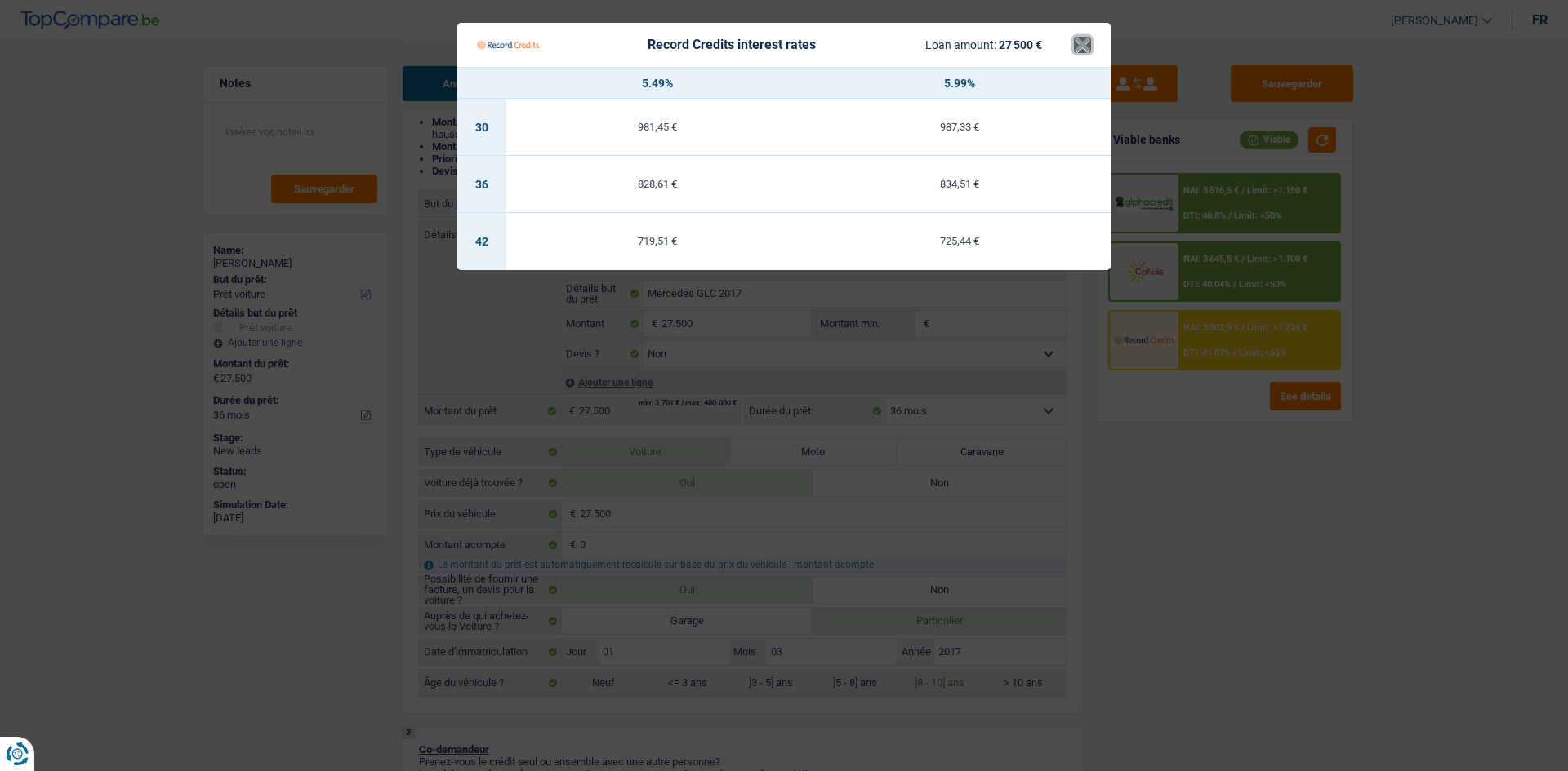
click at [1085, 50] on button "×" at bounding box center [1082, 45] width 17 height 16
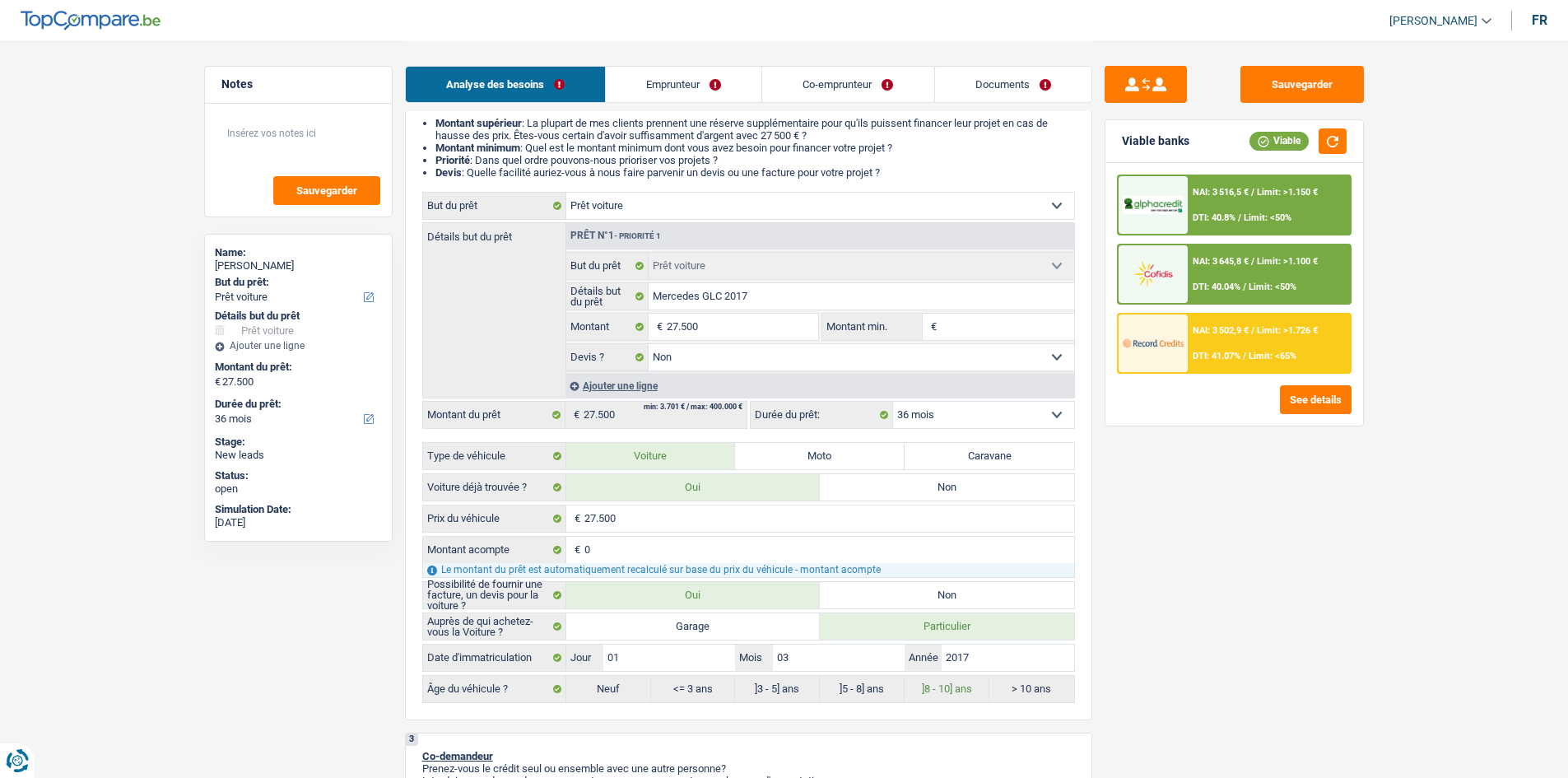
click at [1232, 269] on div "NAI: 3 645,8 € / Limit: >1.100 € DTI: 40.04% / Limit: <50%" at bounding box center [1269, 274] width 162 height 58
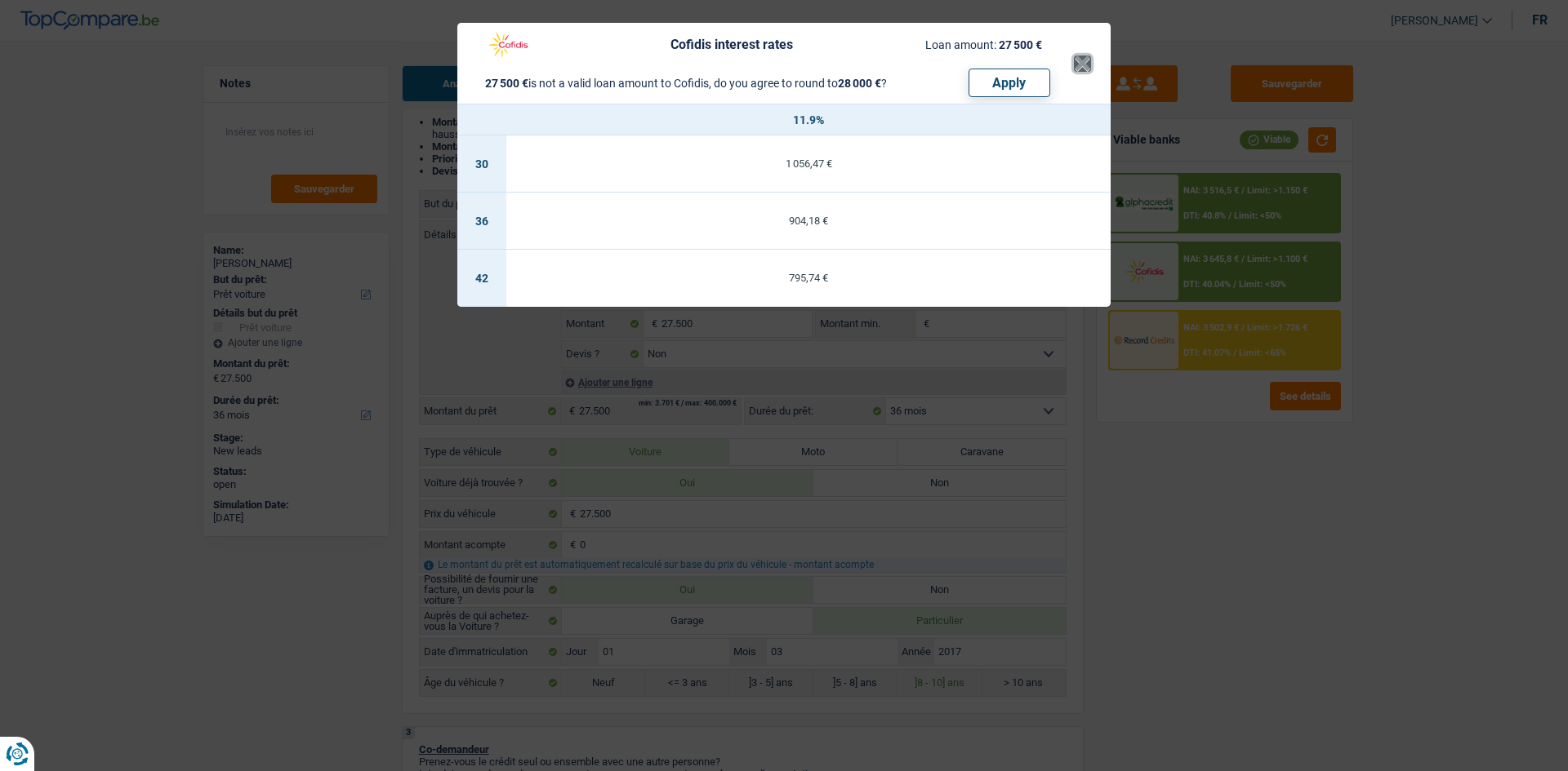
click at [1086, 56] on button "×" at bounding box center [1082, 64] width 17 height 16
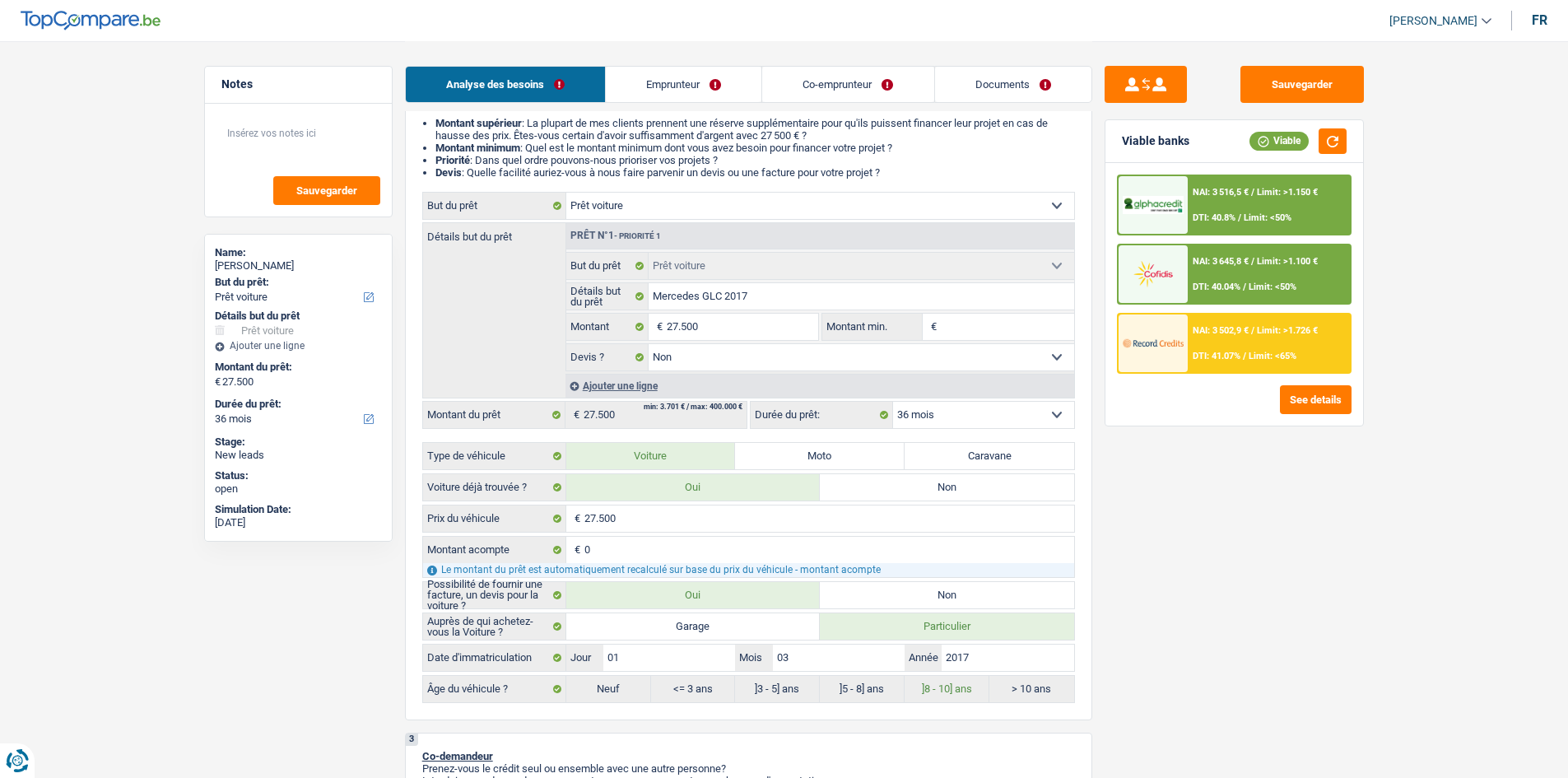
click at [1221, 203] on div "NAI: 3 516,5 € / Limit: >1.150 € DTI: 40.8% / Limit: <50%" at bounding box center [1269, 205] width 162 height 58
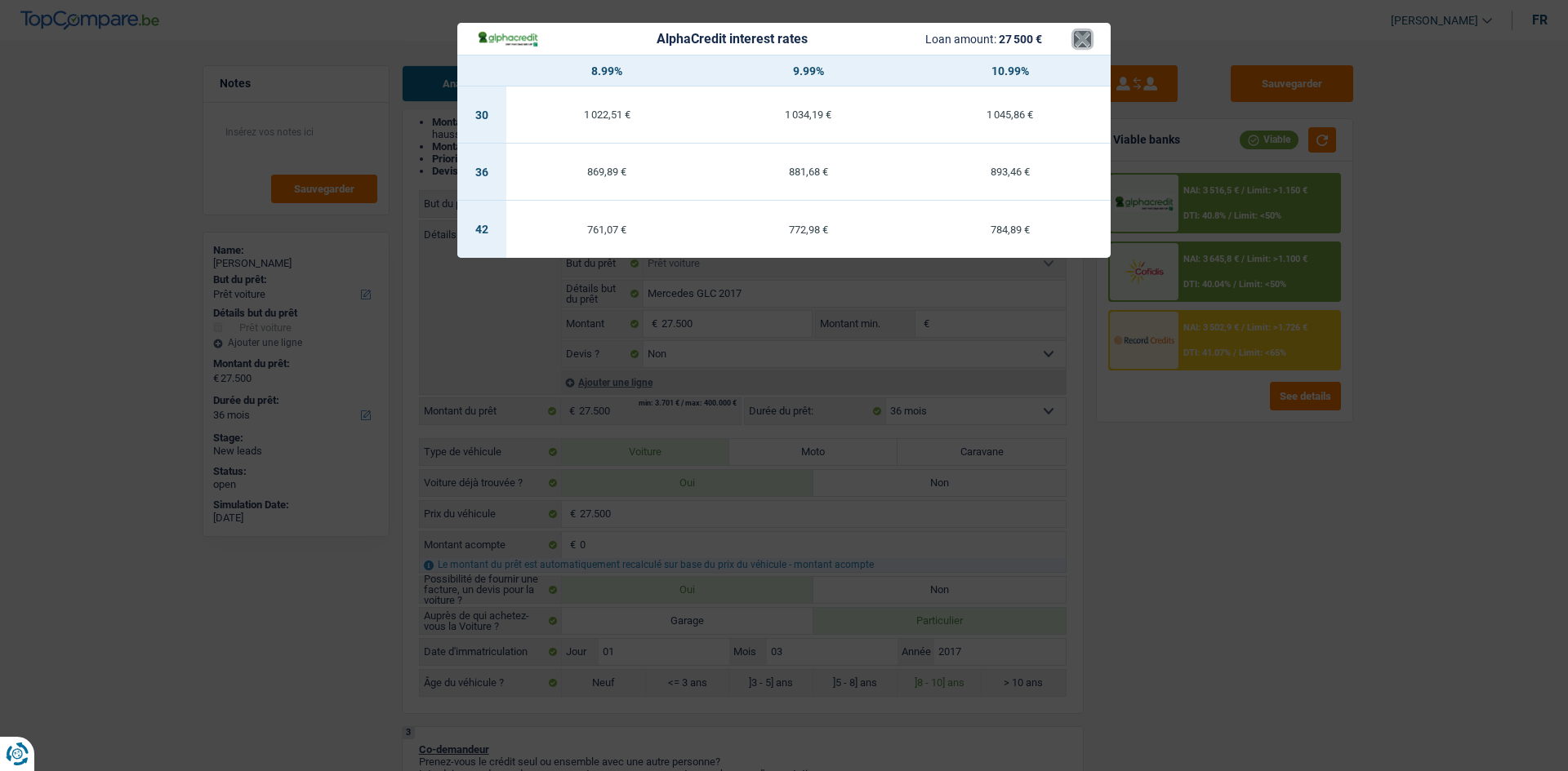
click at [1084, 47] on button "×" at bounding box center [1082, 39] width 17 height 16
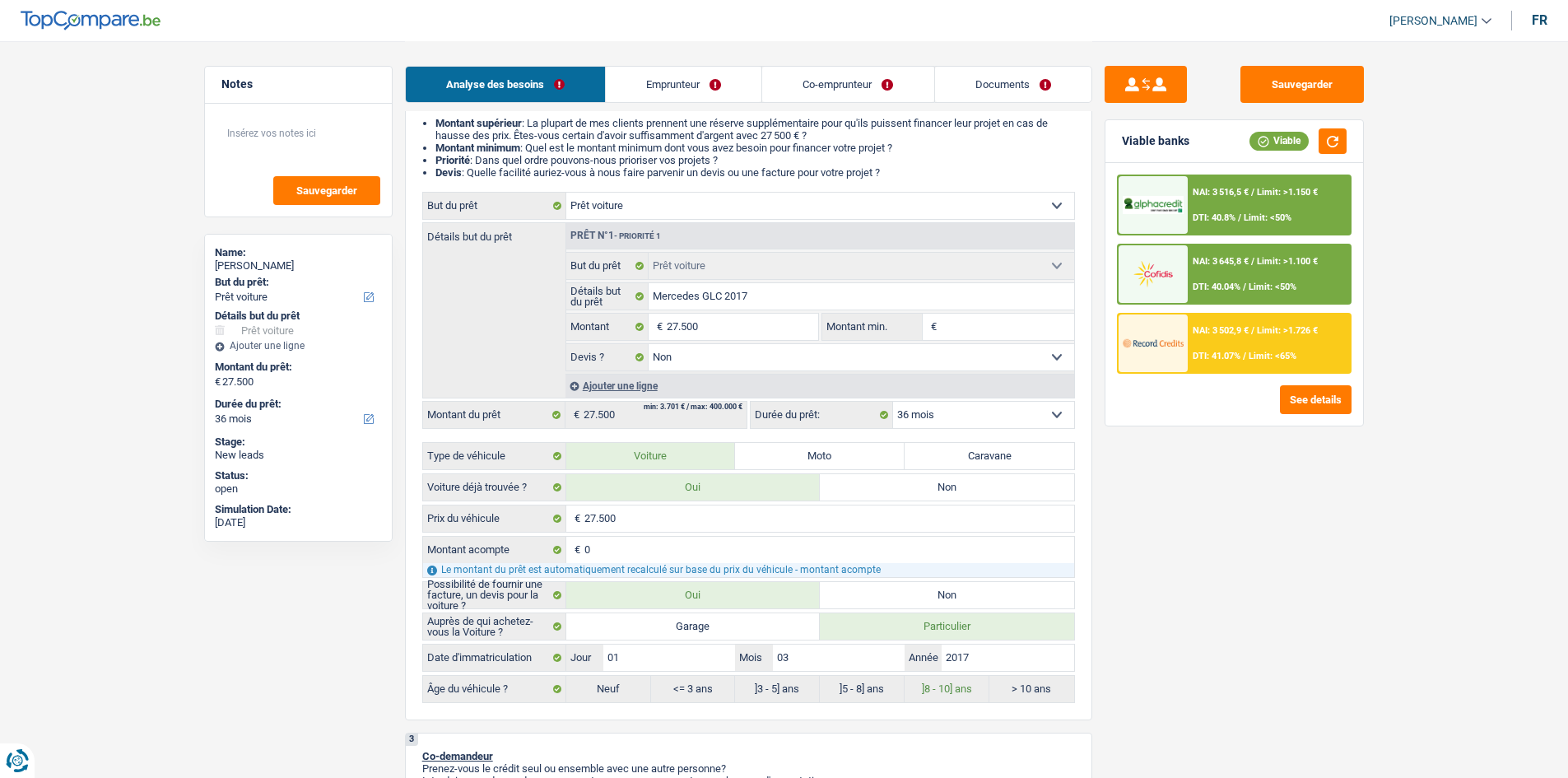
click at [1209, 250] on div "NAI: 3 645,8 € / Limit: >1.100 € DTI: 40.04% / Limit: <50%" at bounding box center [1269, 274] width 162 height 58
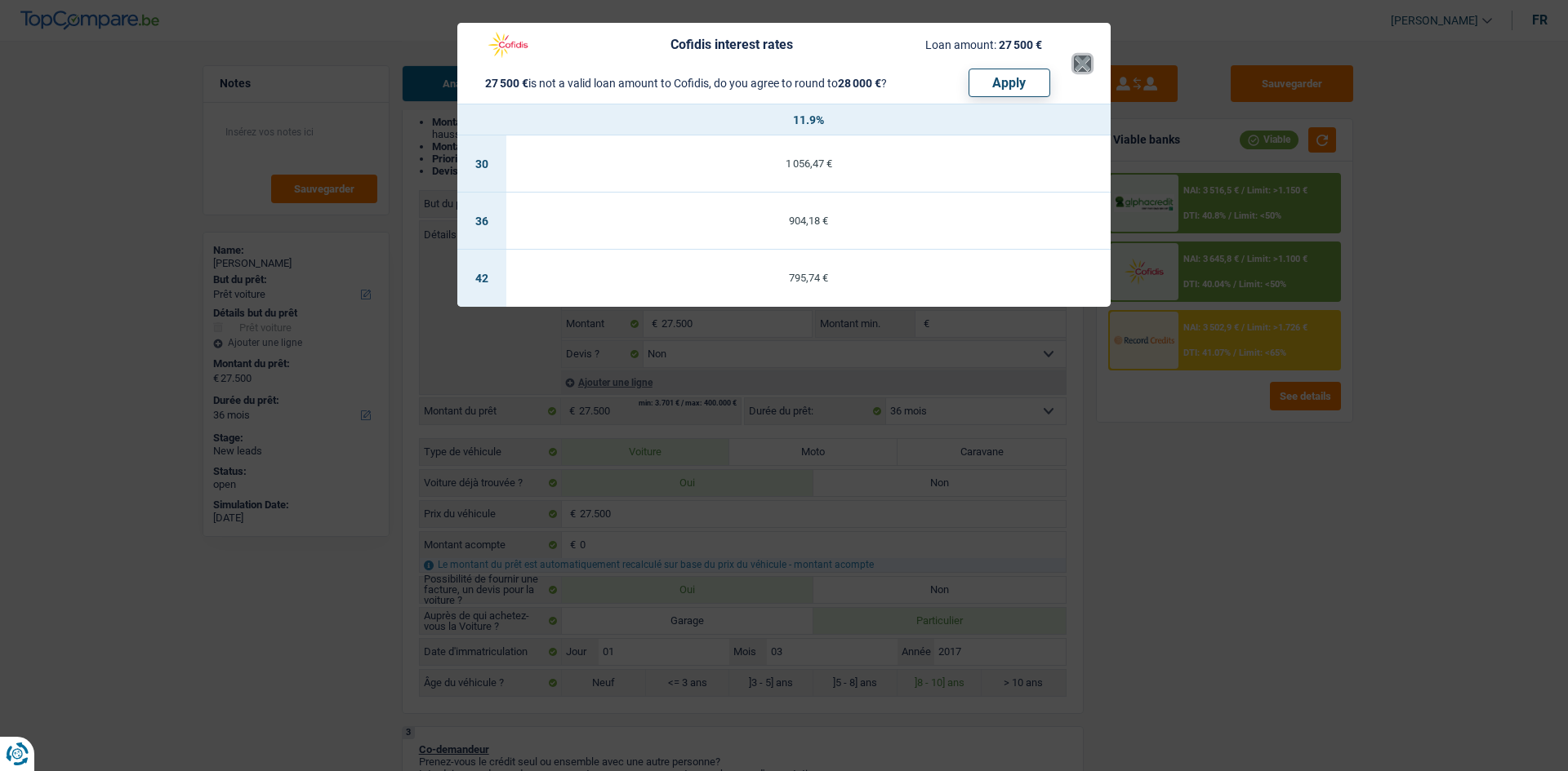
click at [1085, 58] on button "×" at bounding box center [1082, 64] width 17 height 16
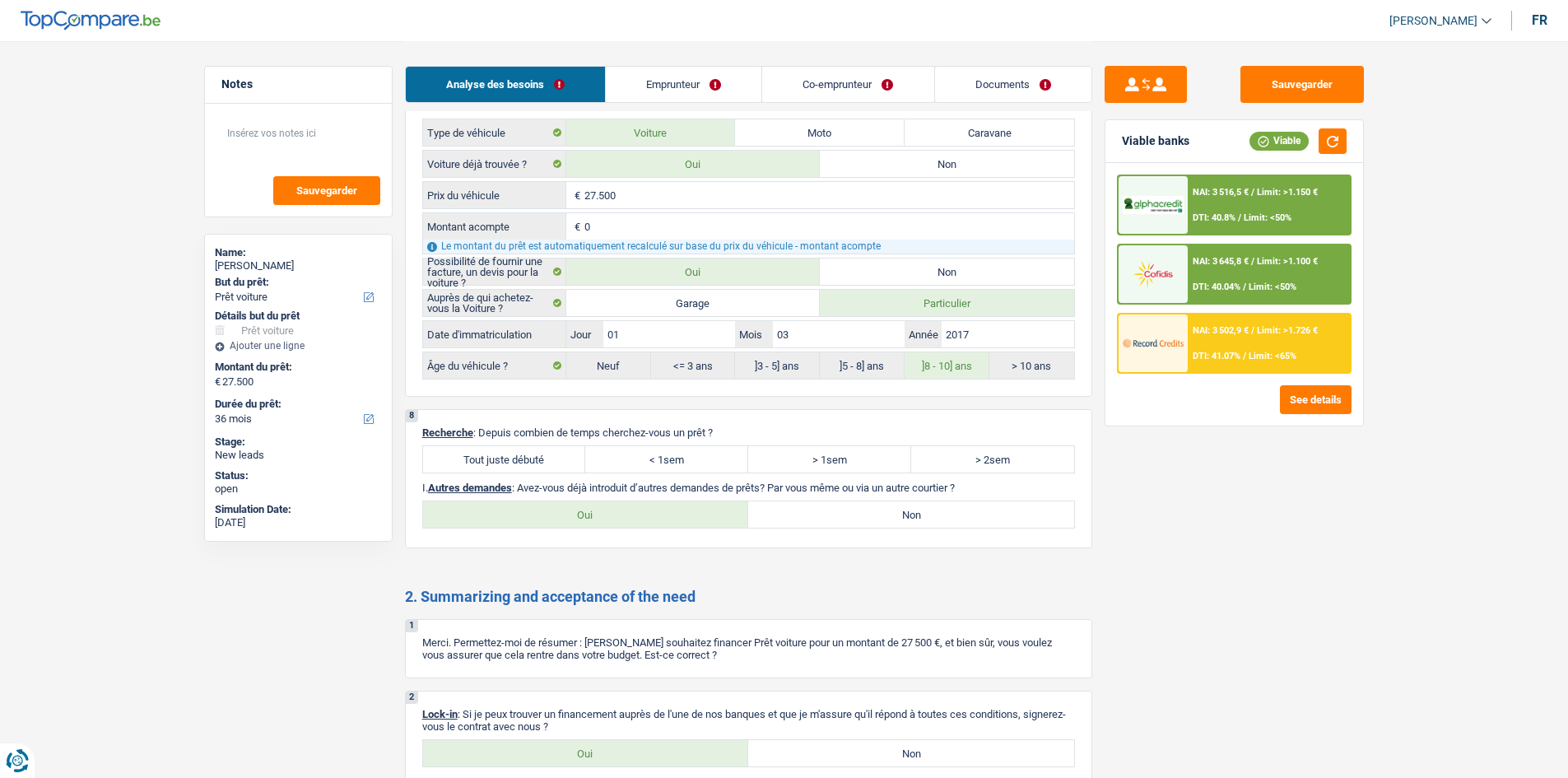
scroll to position [2453, 0]
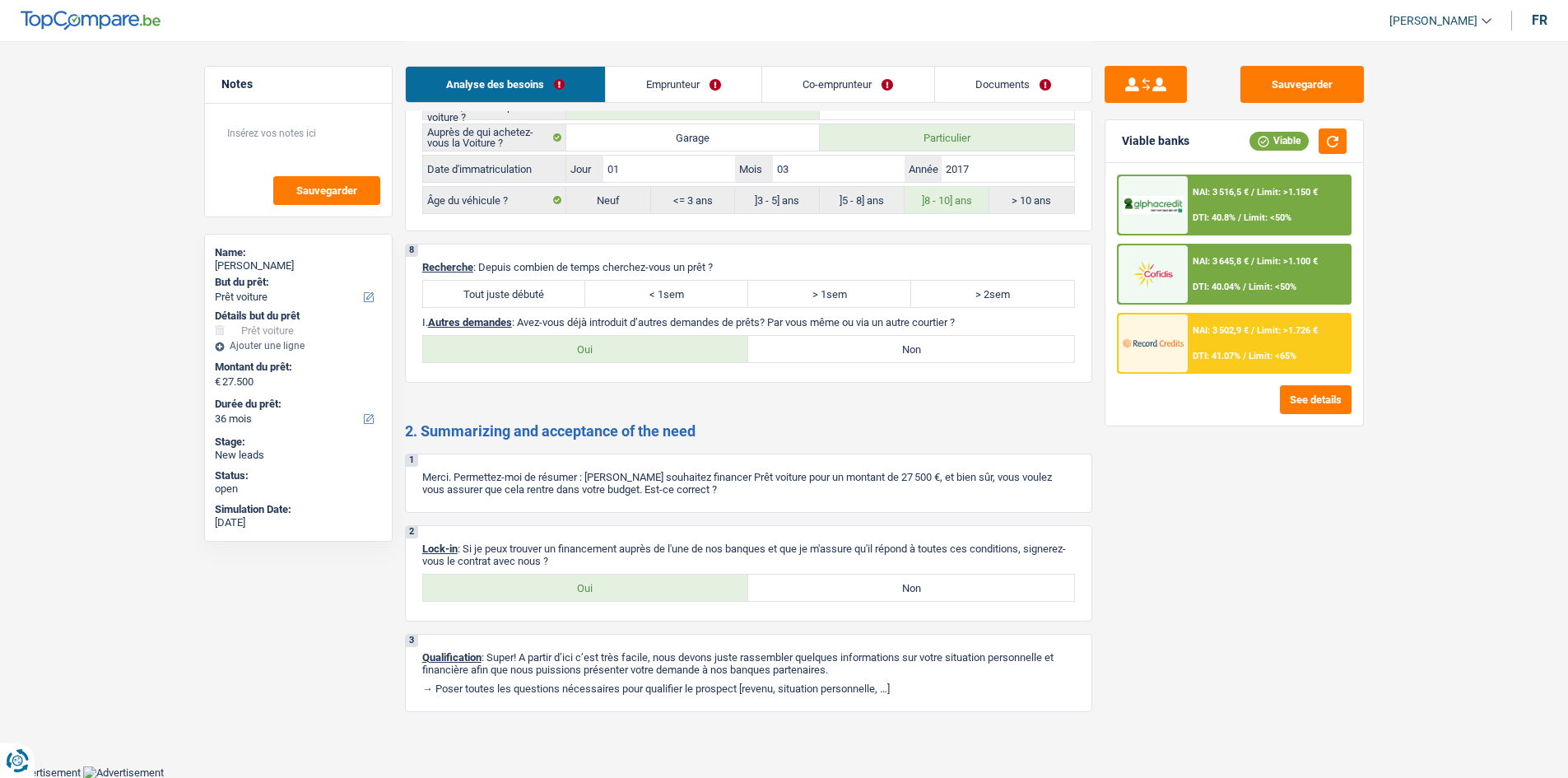
click at [538, 294] on label "Tout juste débuté" at bounding box center [505, 293] width 163 height 26
click at [538, 294] on input "Tout juste débuté" at bounding box center [505, 293] width 163 height 26
radio input "true"
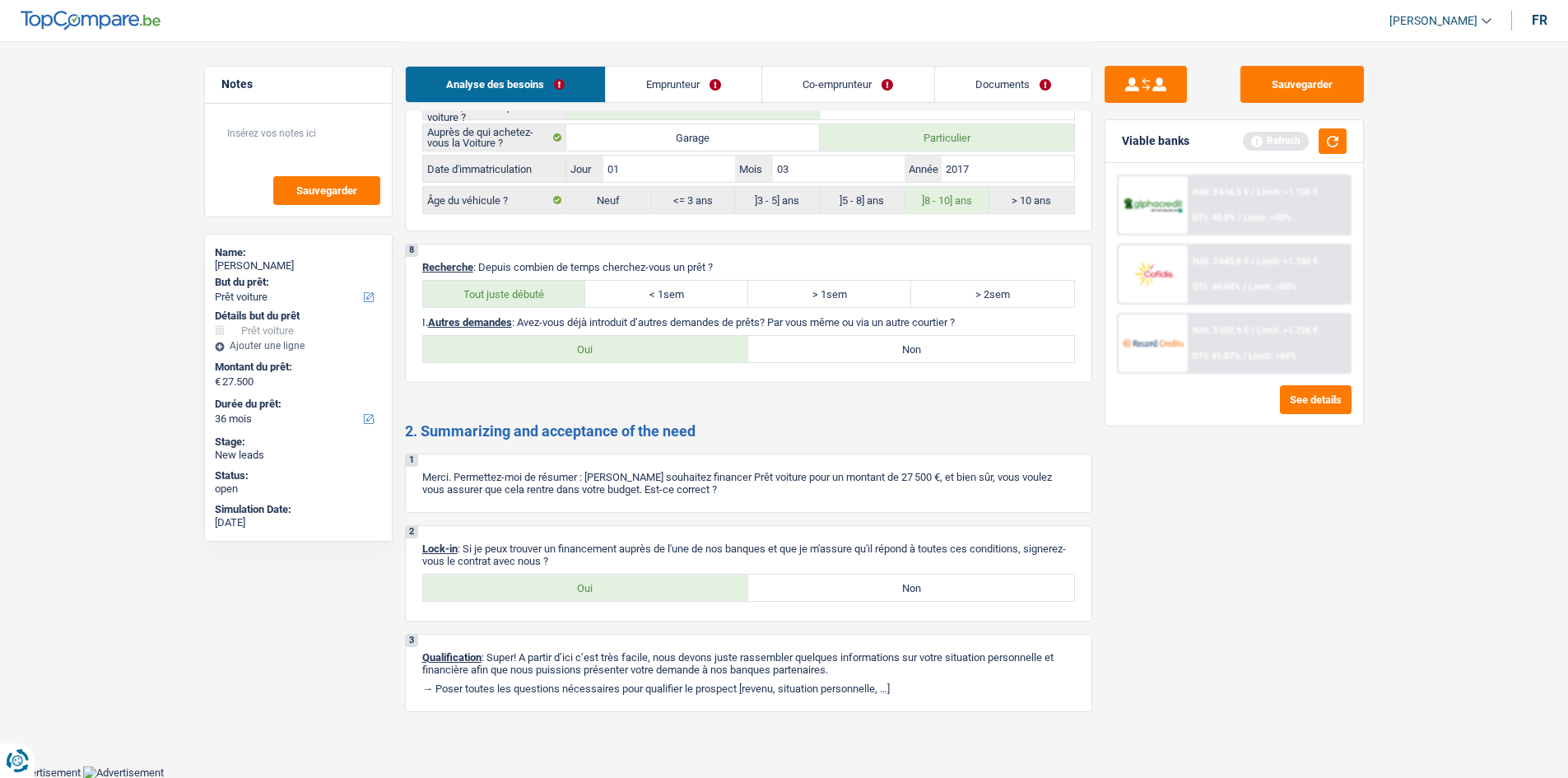
click at [1310, 140] on div "Refresh" at bounding box center [1295, 141] width 104 height 25
click at [1339, 147] on button "button" at bounding box center [1333, 141] width 28 height 25
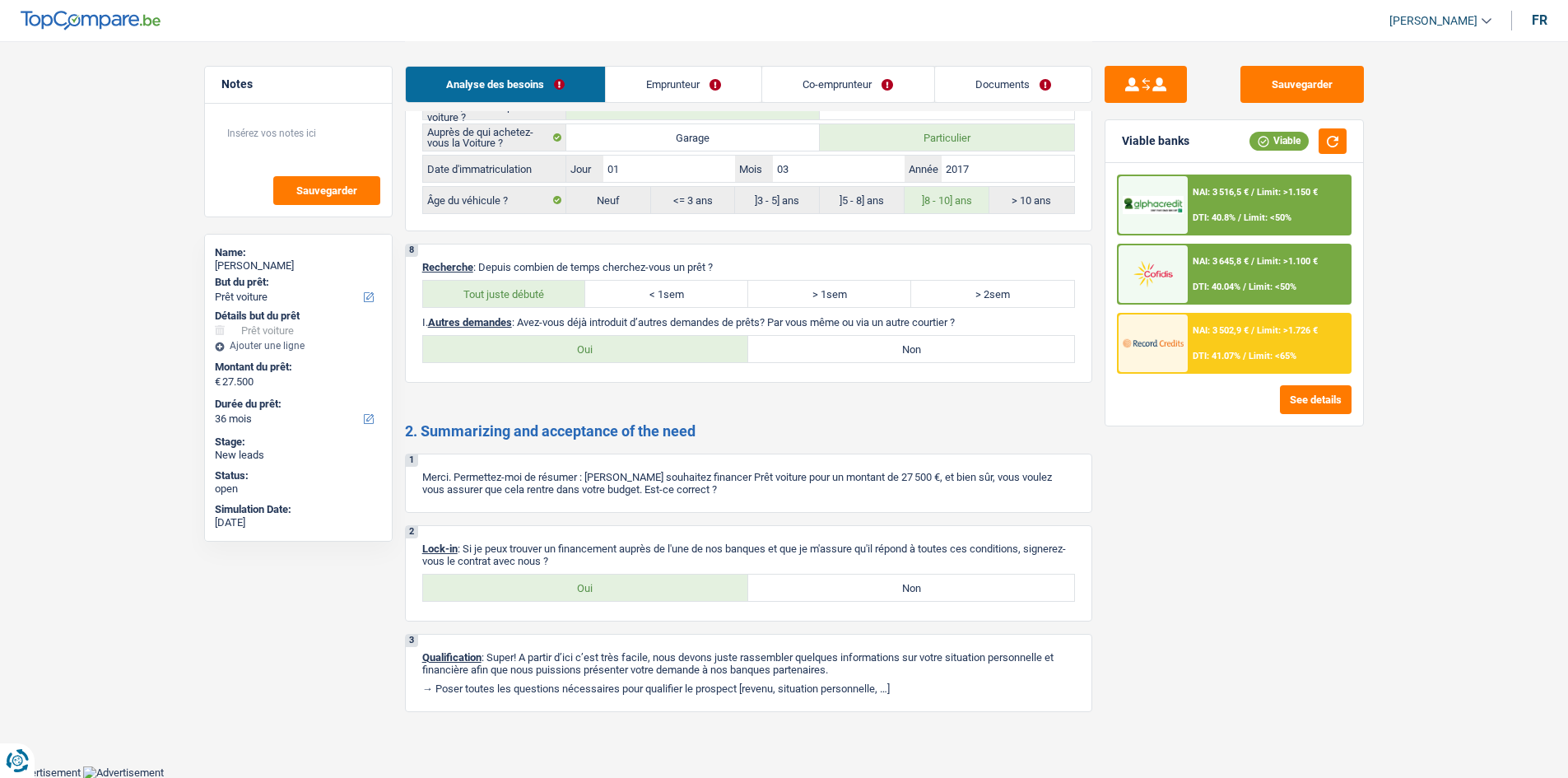
click at [1269, 334] on span "Limit: >1.726 €" at bounding box center [1287, 331] width 61 height 11
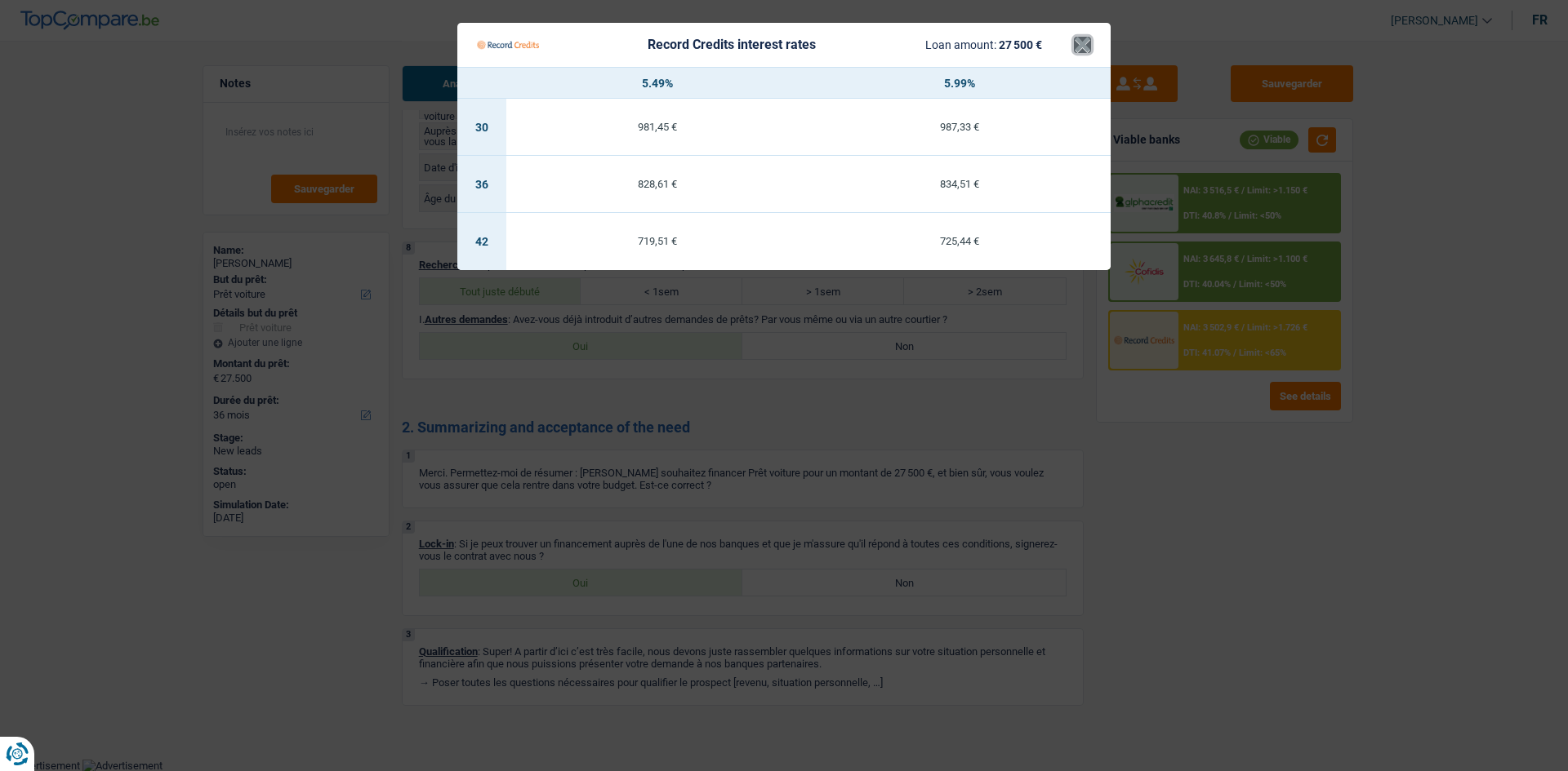
click at [1075, 50] on button "×" at bounding box center [1082, 45] width 17 height 16
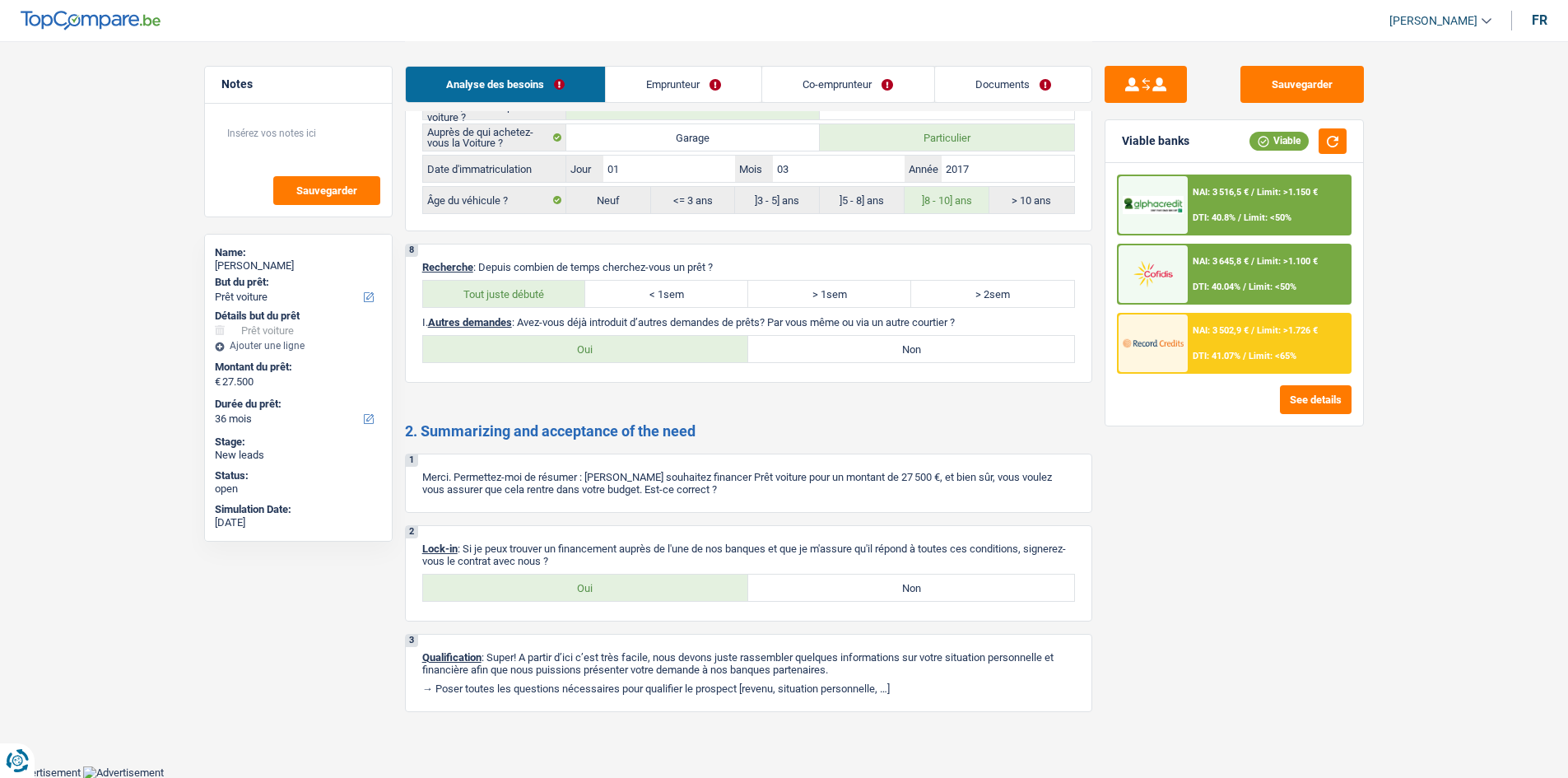
click at [832, 351] on label "Non" at bounding box center [912, 348] width 326 height 26
click at [832, 351] on input "Non" at bounding box center [912, 348] width 326 height 26
radio input "true"
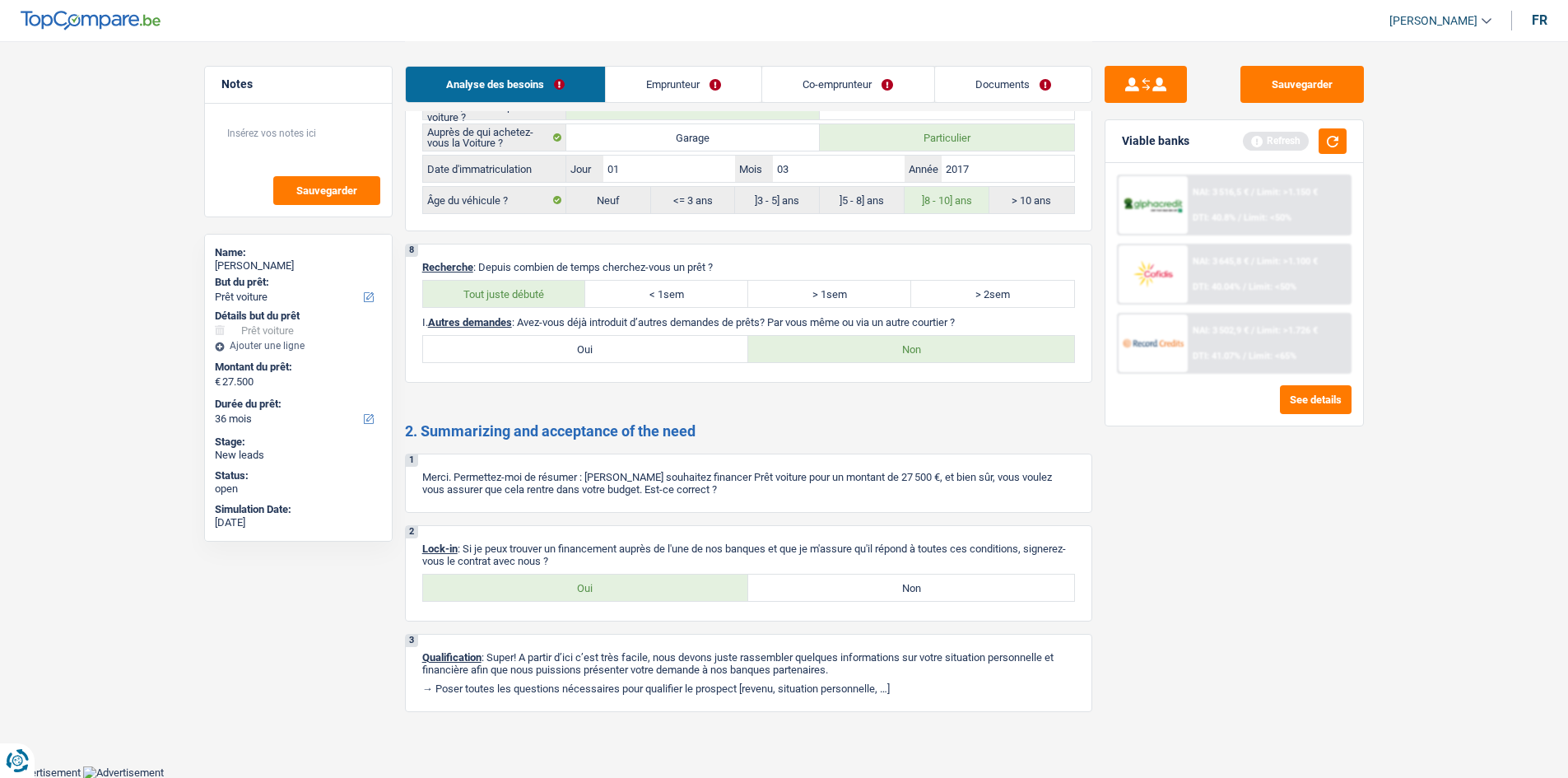
click at [608, 595] on label "Oui" at bounding box center [586, 587] width 326 height 26
click at [608, 595] on input "Oui" at bounding box center [586, 587] width 326 height 26
radio input "true"
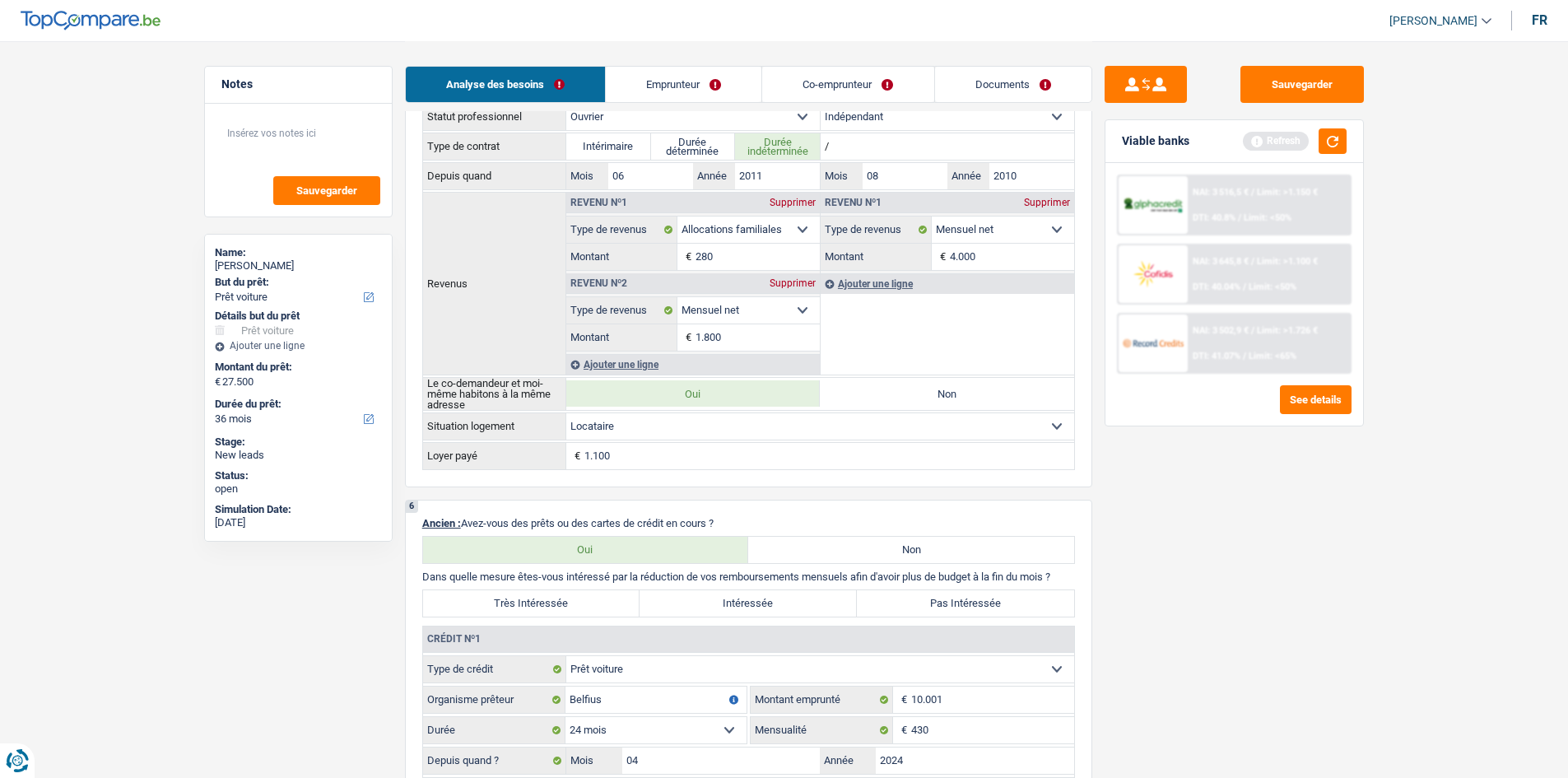
scroll to position [1135, 0]
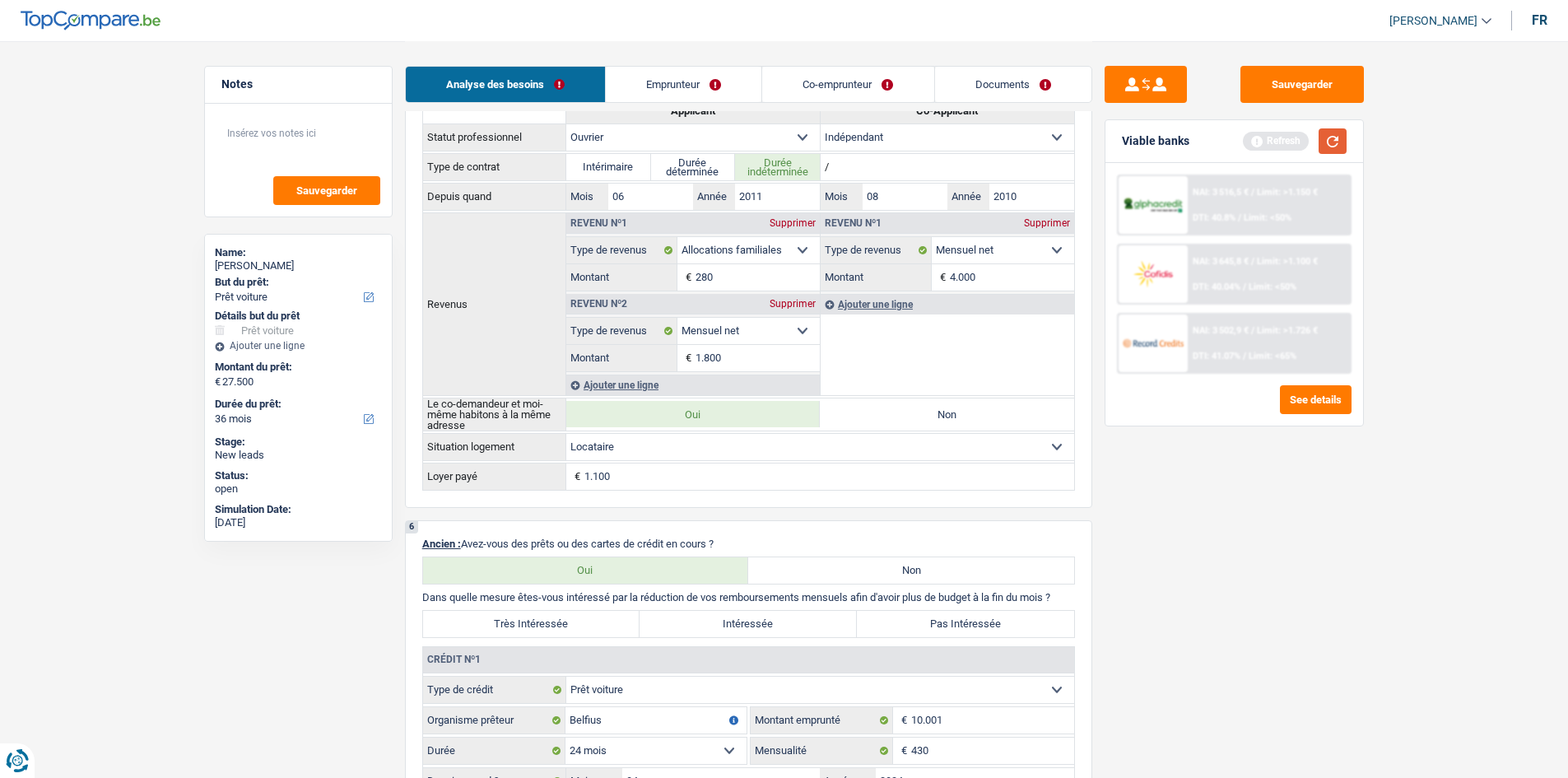
click at [1341, 147] on button "button" at bounding box center [1333, 141] width 28 height 25
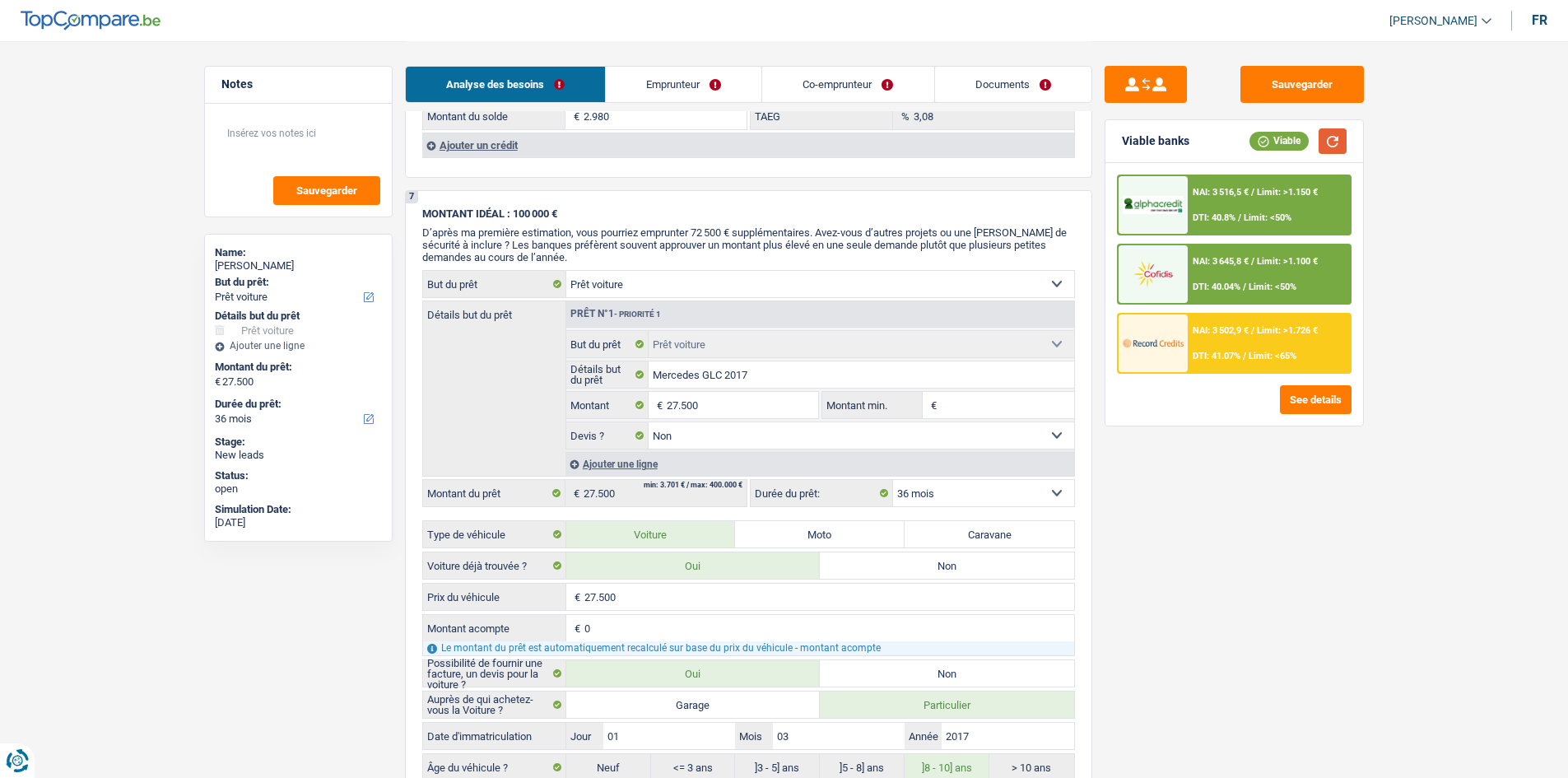
scroll to position [1959, 0]
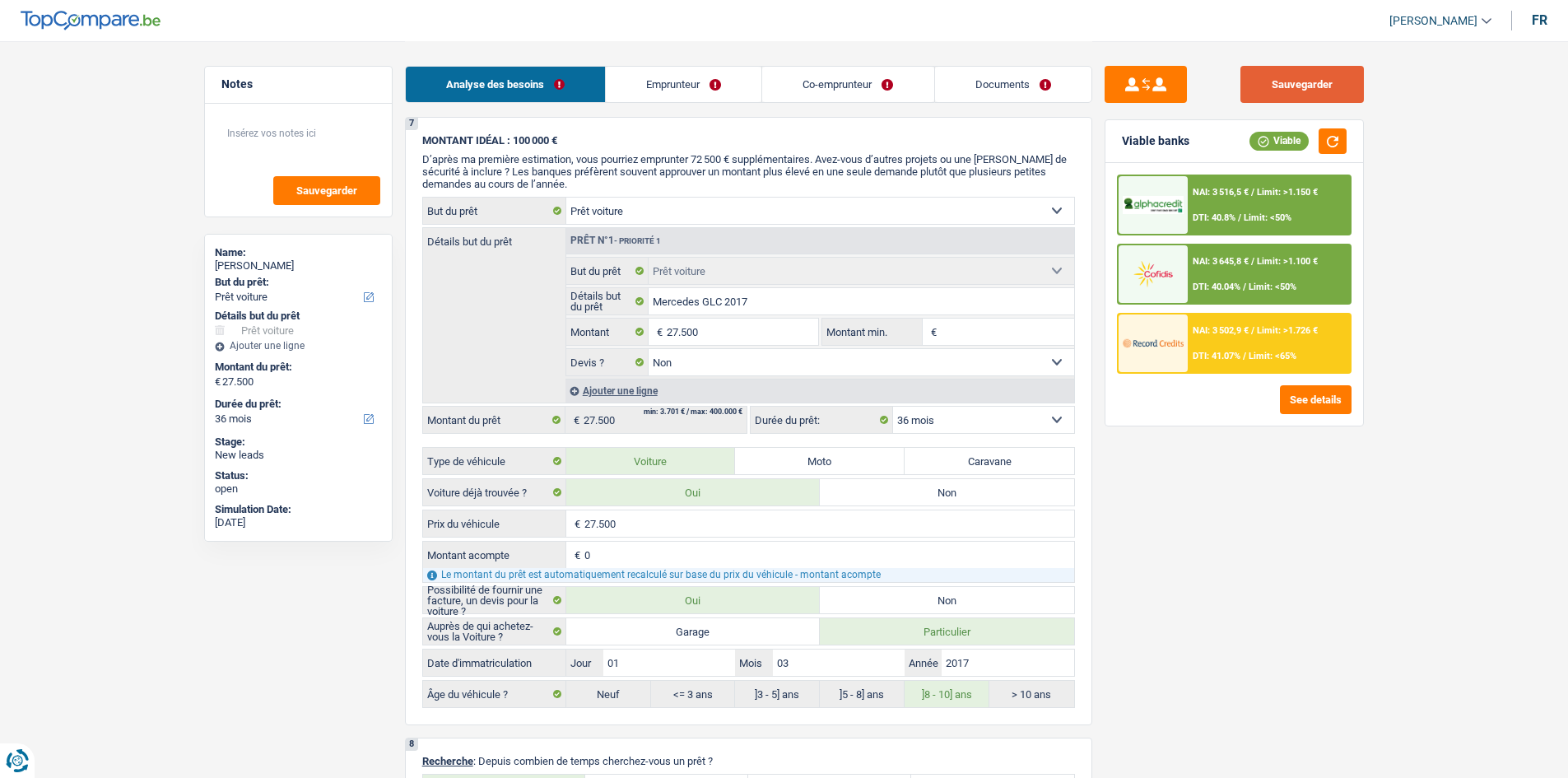
click at [1286, 78] on button "Sauvegarder" at bounding box center [1302, 84] width 124 height 37
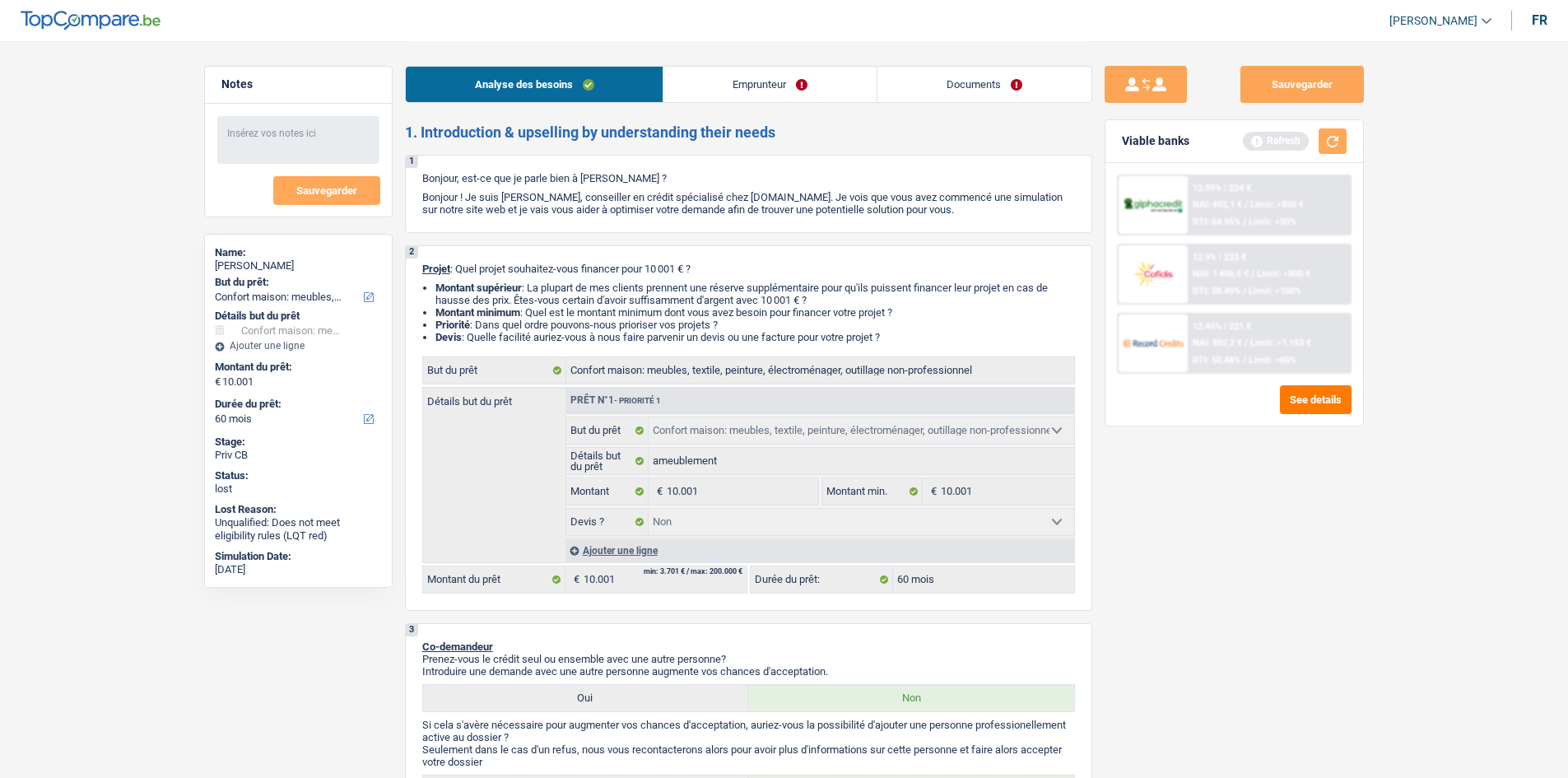
select select "household"
select select "60"
select select "household"
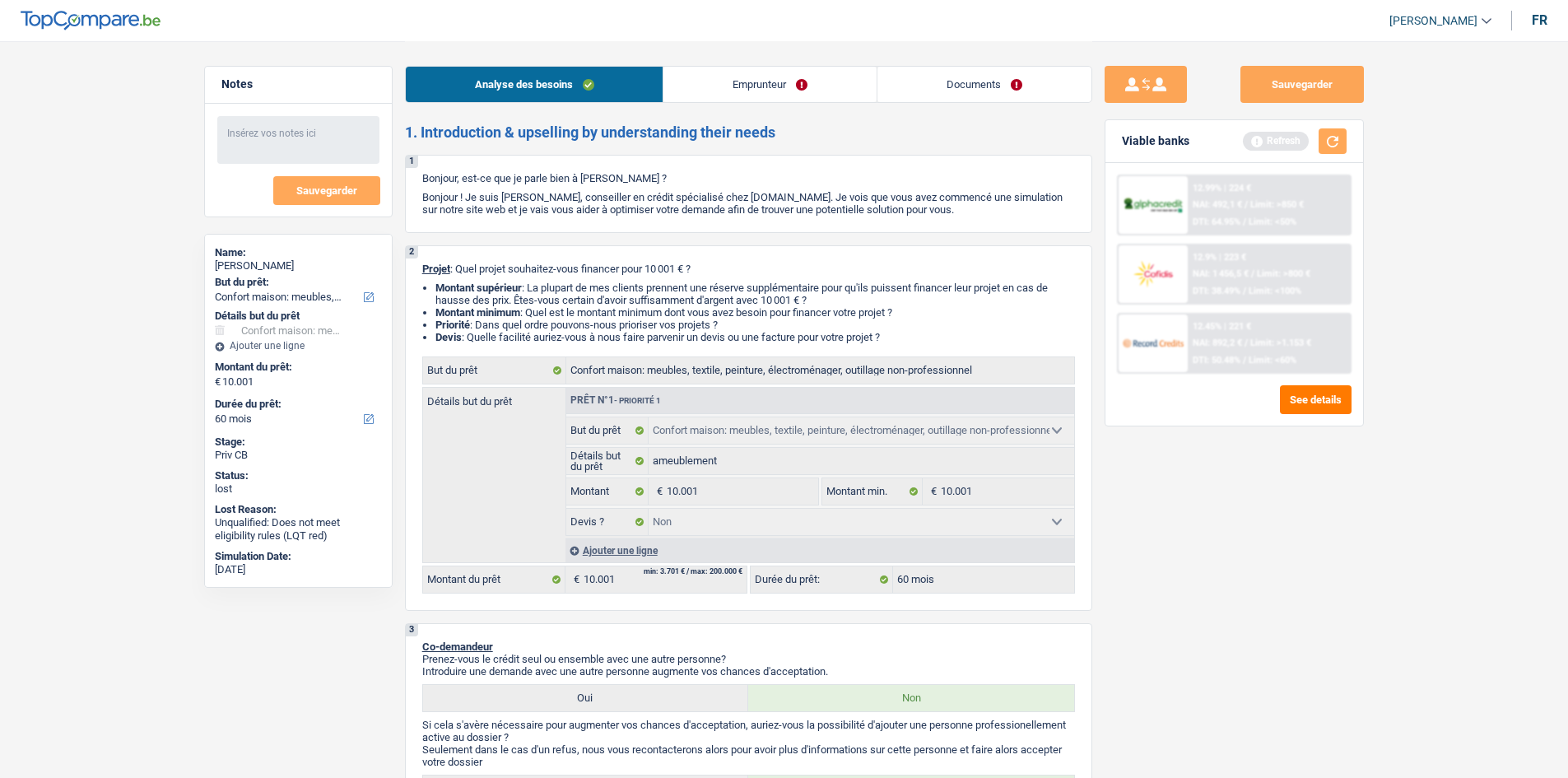
select select "false"
select select "60"
select select "privateEmployee"
select select "netSalary"
select select "mealVouchers"
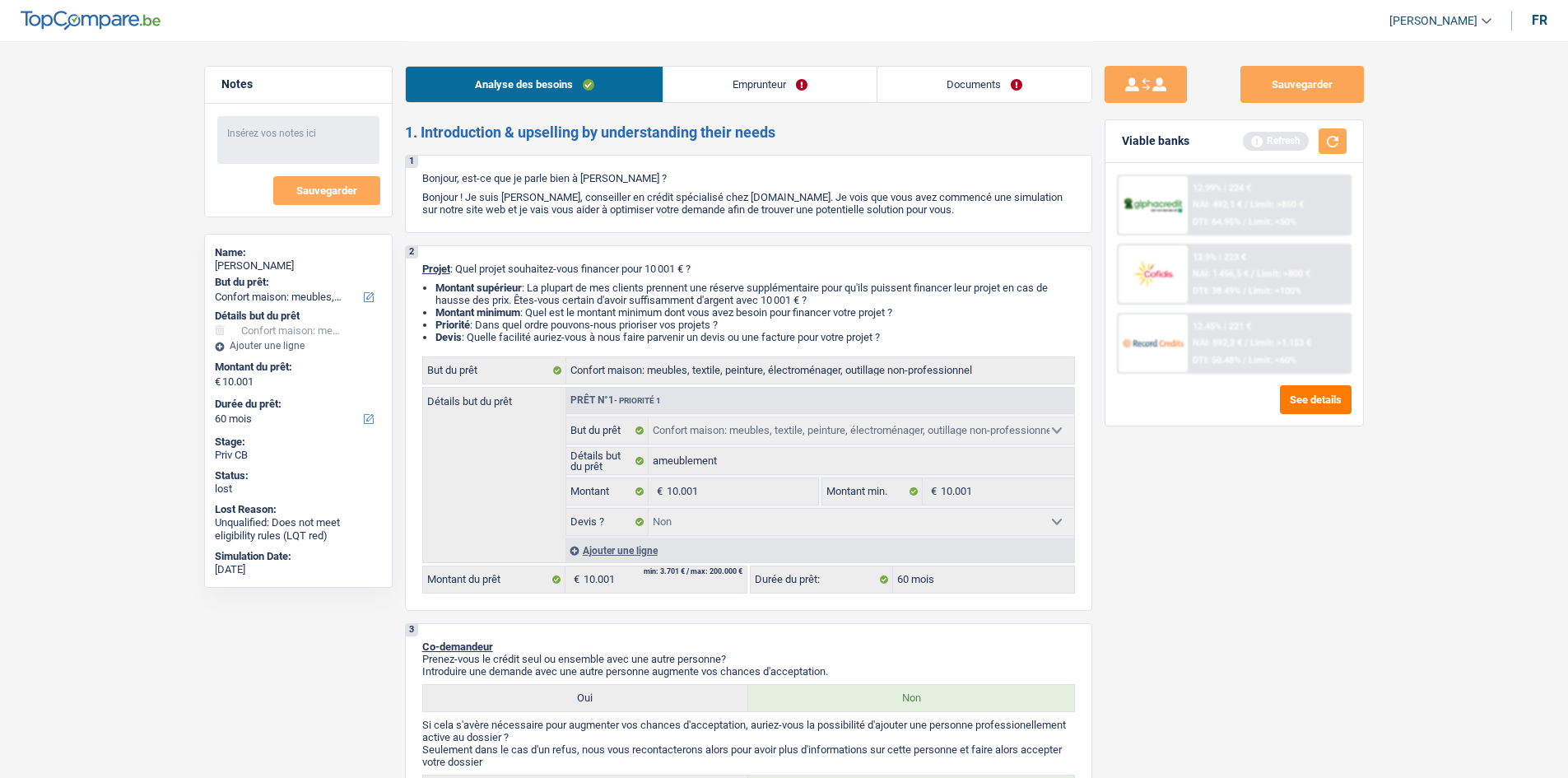
select select "familyAllowances"
select select "rents"
select select "household"
select select "false"
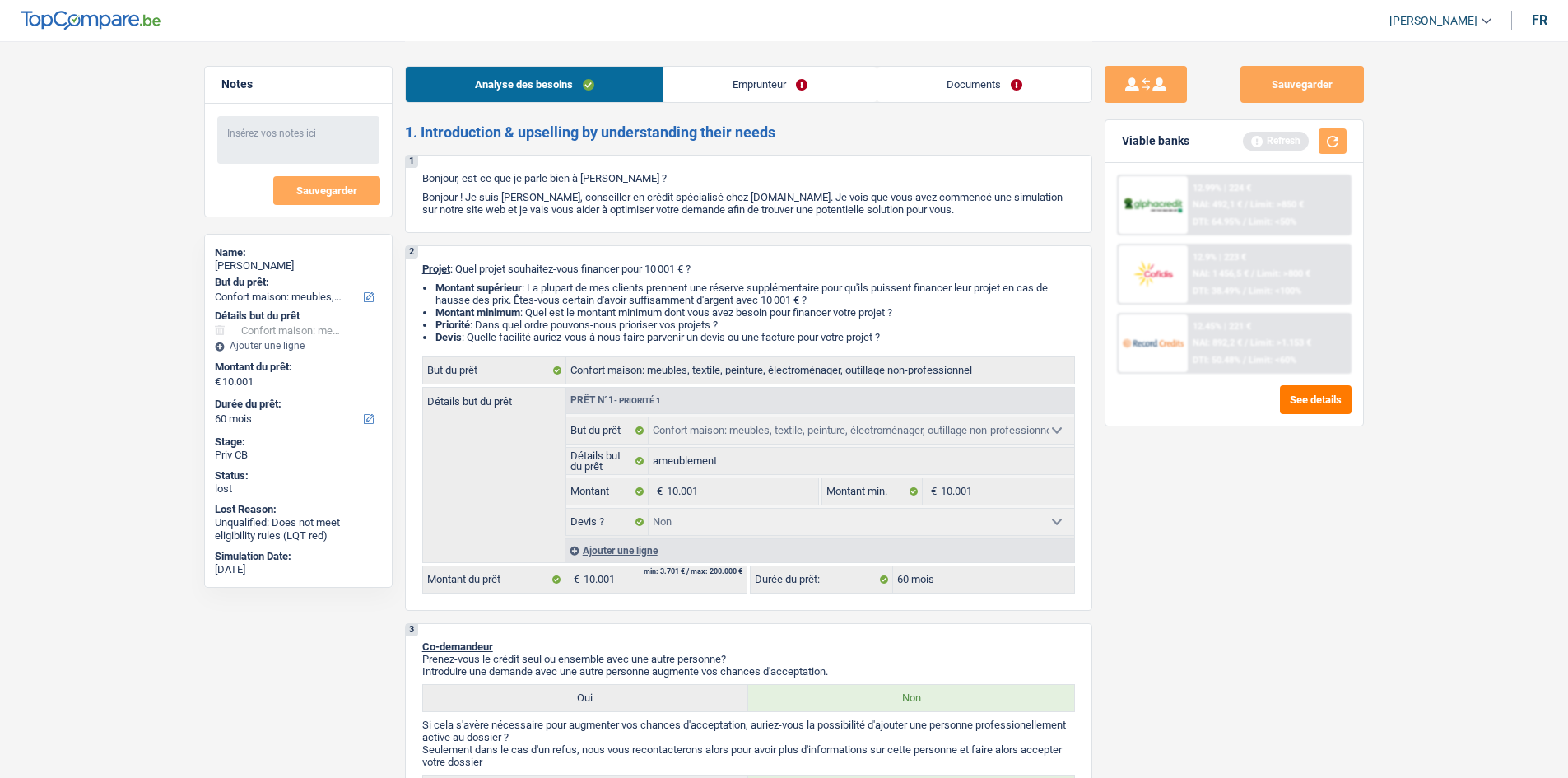
select select "60"
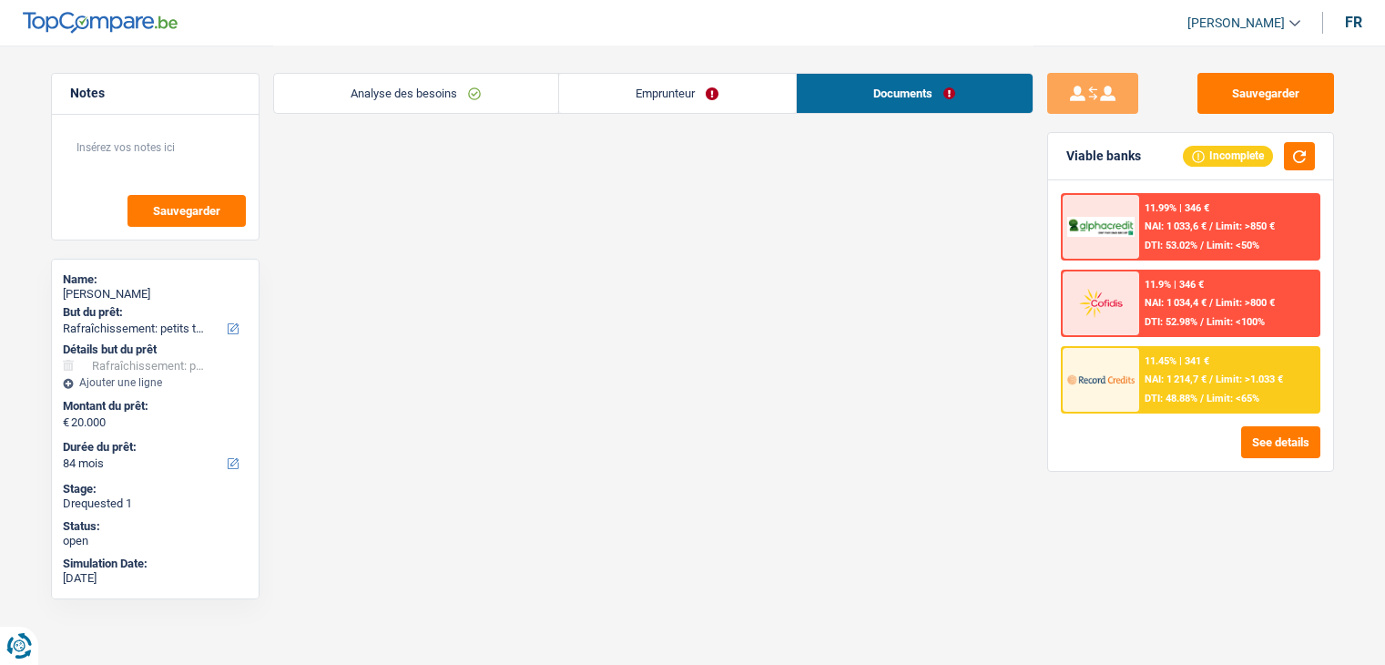
select select "houseOrGarden"
select select "84"
select select "houseOrGarden"
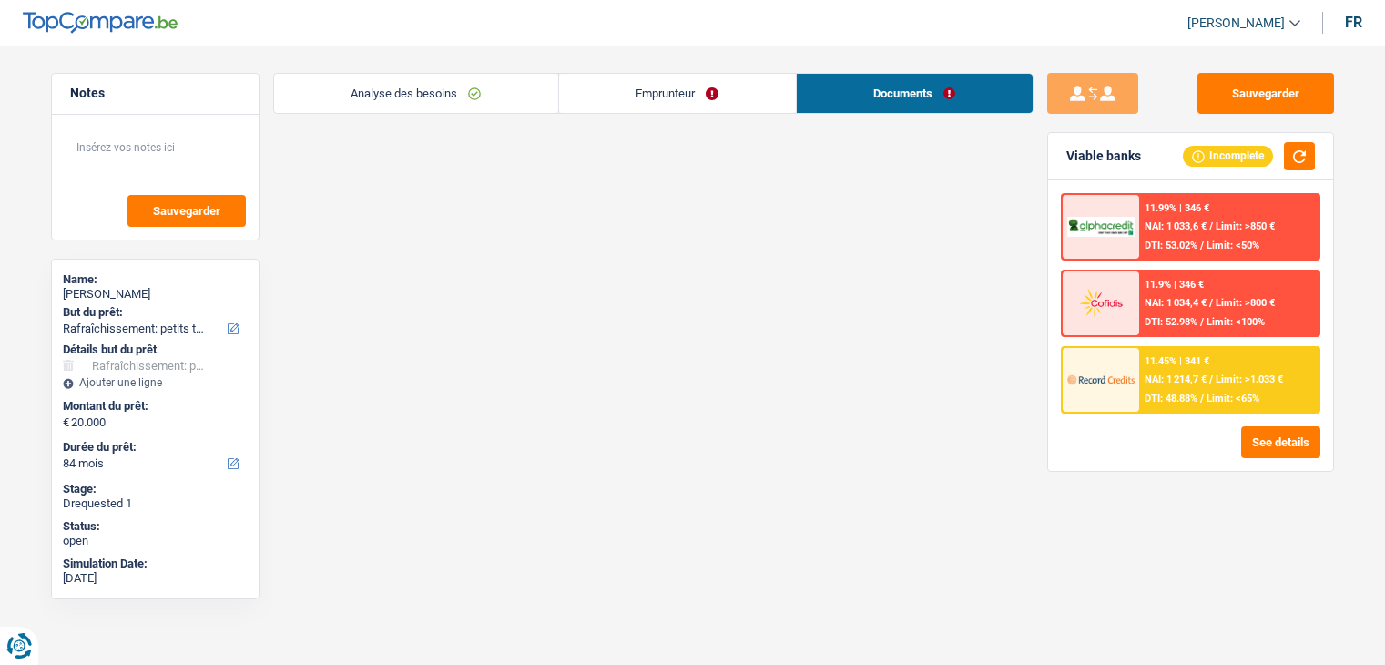
select select "false"
select select "84"
select select "worker"
select select "netSalary"
select select "rents"
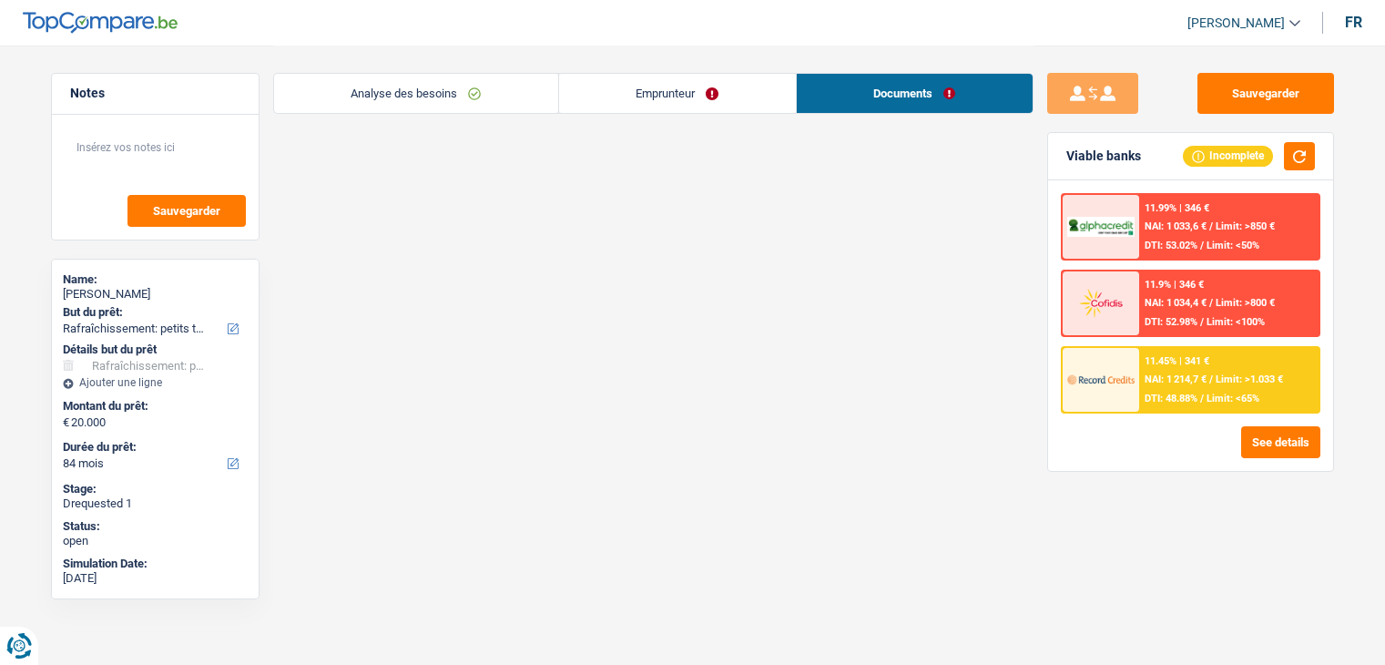
select select "houseOrGarden"
select select "false"
select select "84"
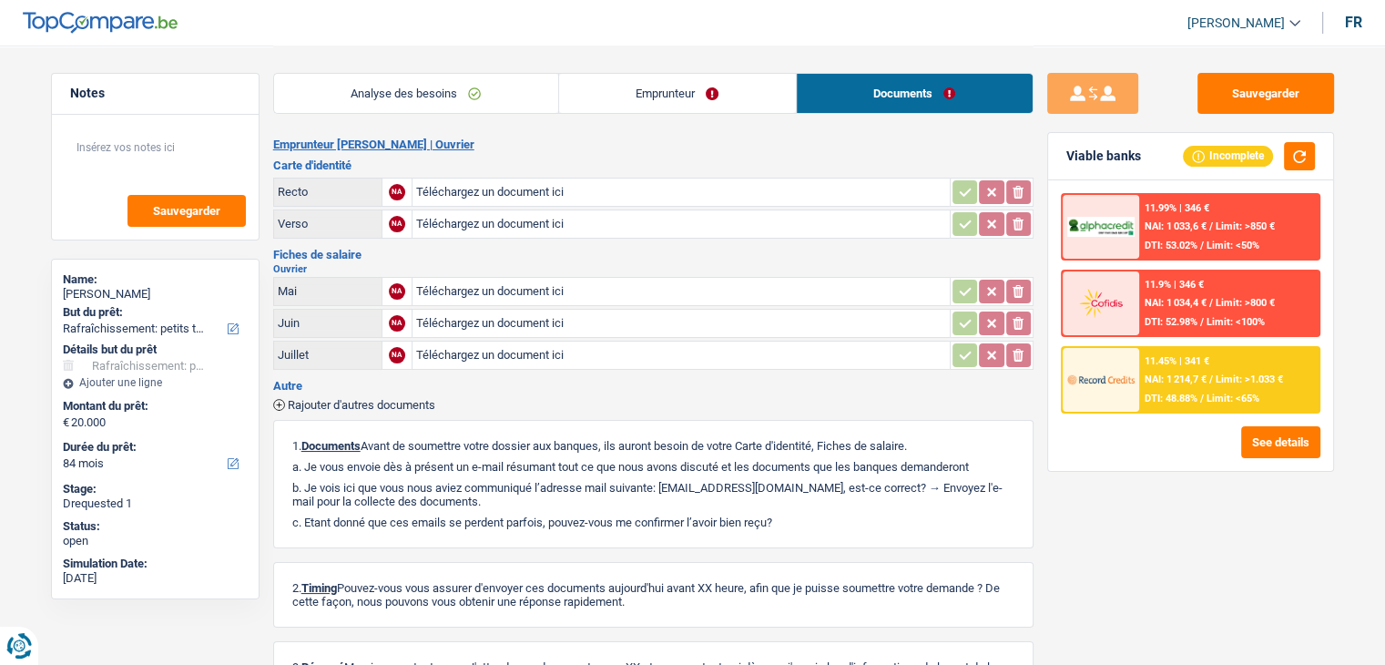
click at [706, 98] on link "Emprunteur" at bounding box center [677, 93] width 237 height 39
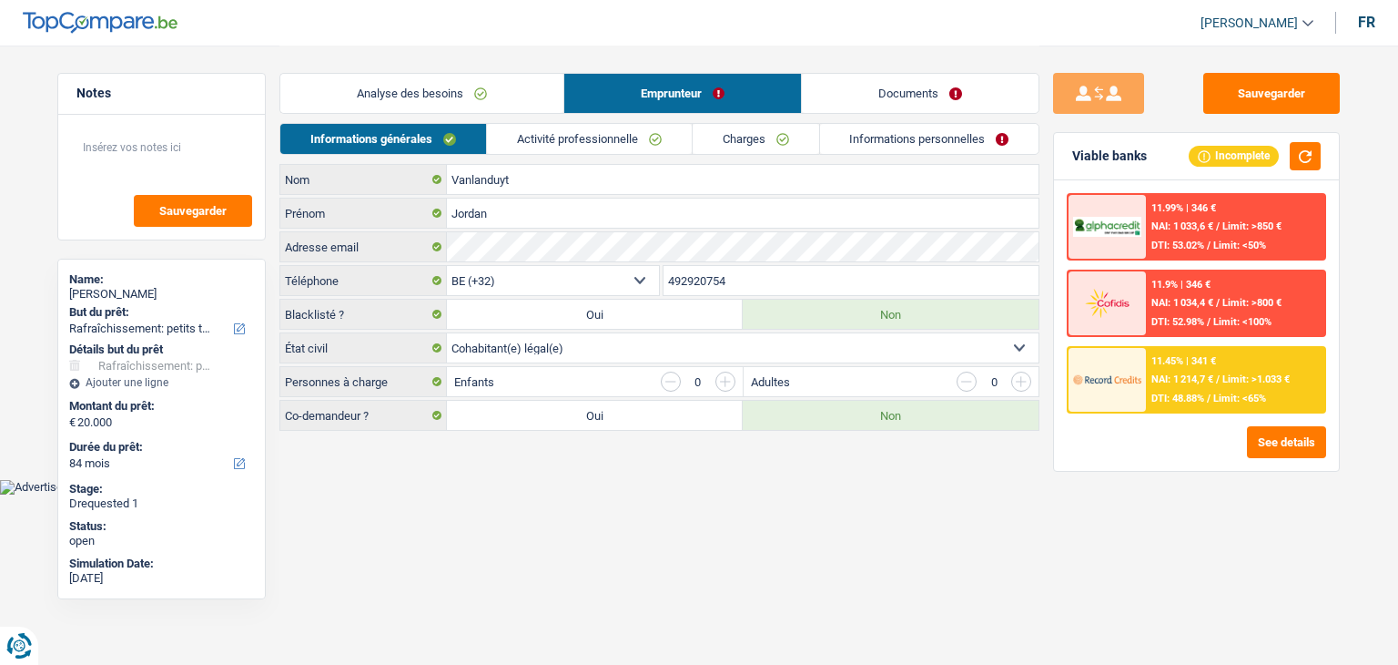
click at [437, 102] on link "Analyse des besoins" at bounding box center [421, 93] width 283 height 39
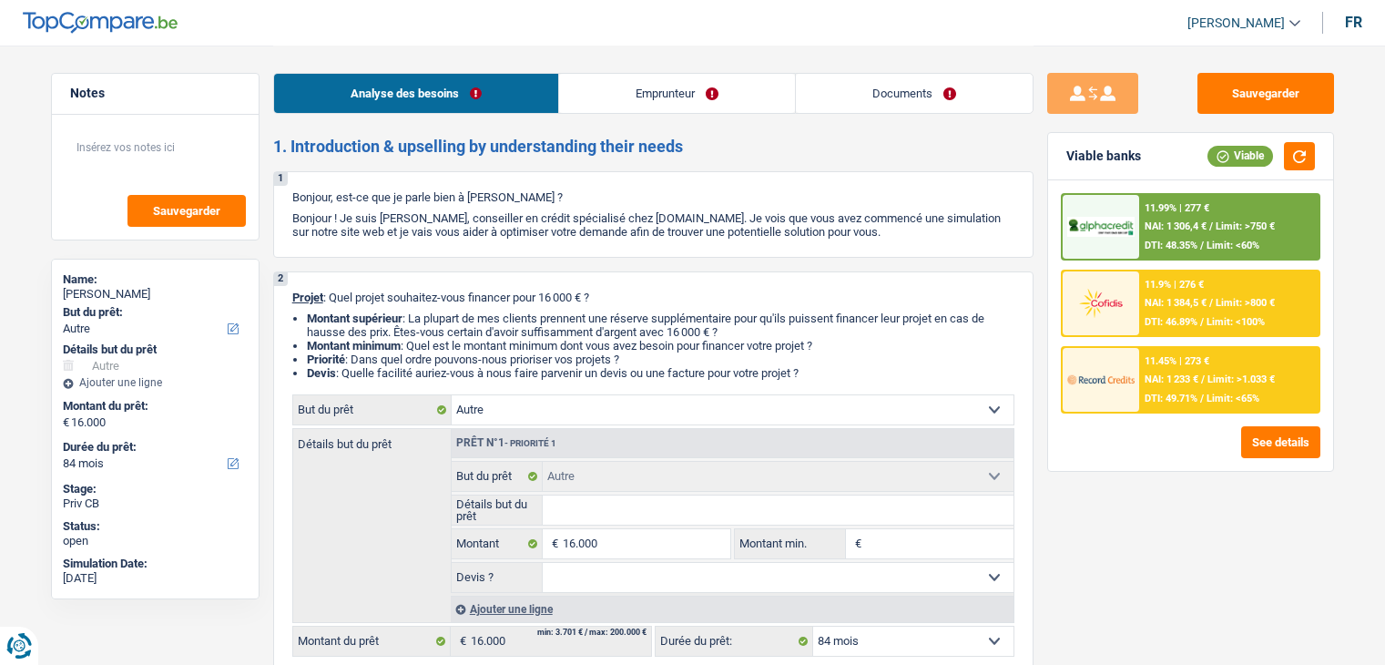
select select "other"
select select "84"
select select "other"
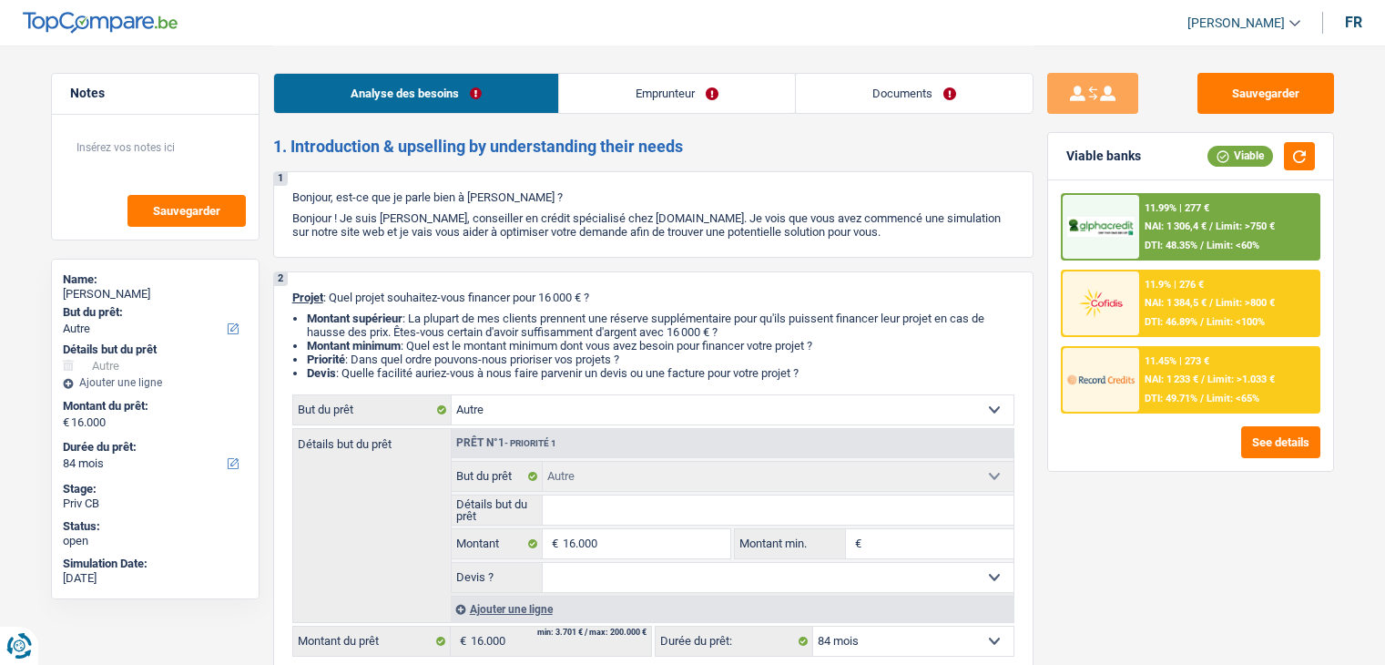
select select "84"
select select "publicEmployee"
select select "familyAllowances"
select select "netSalary"
select select "mealVouchers"
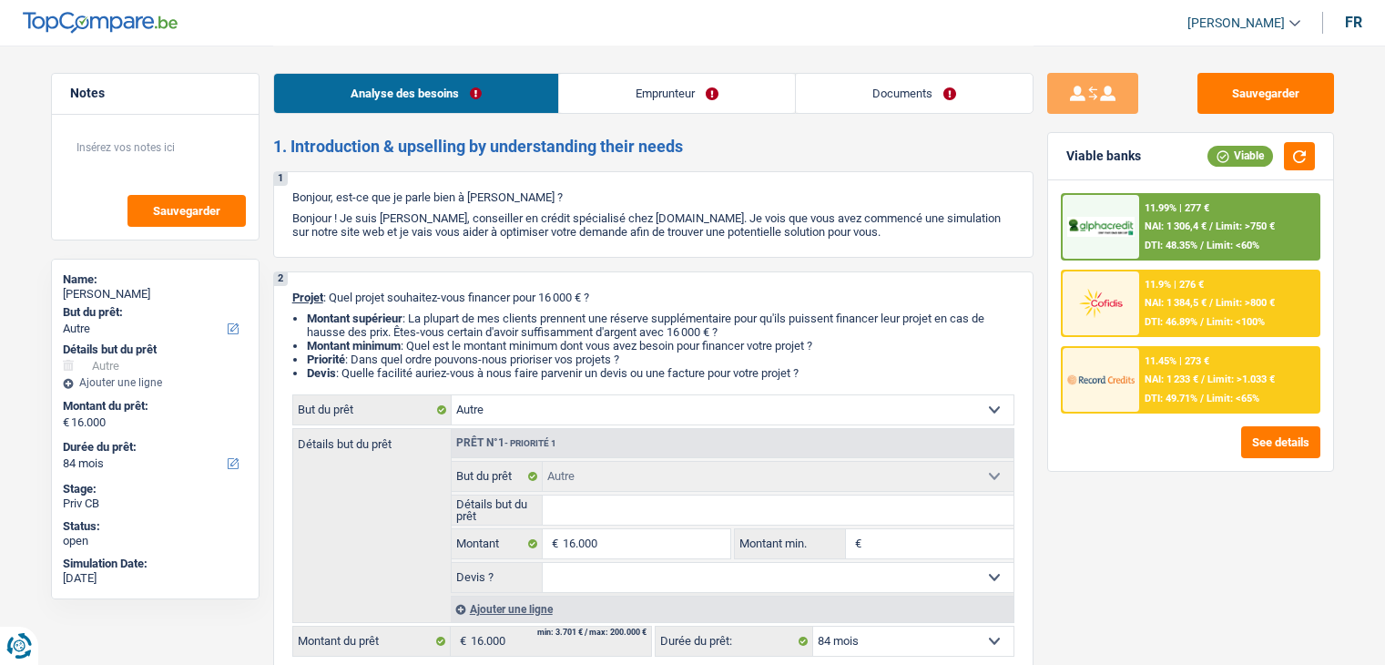
select select "ownerWithMortgage"
select select "mortgage"
select select "420"
select select "other"
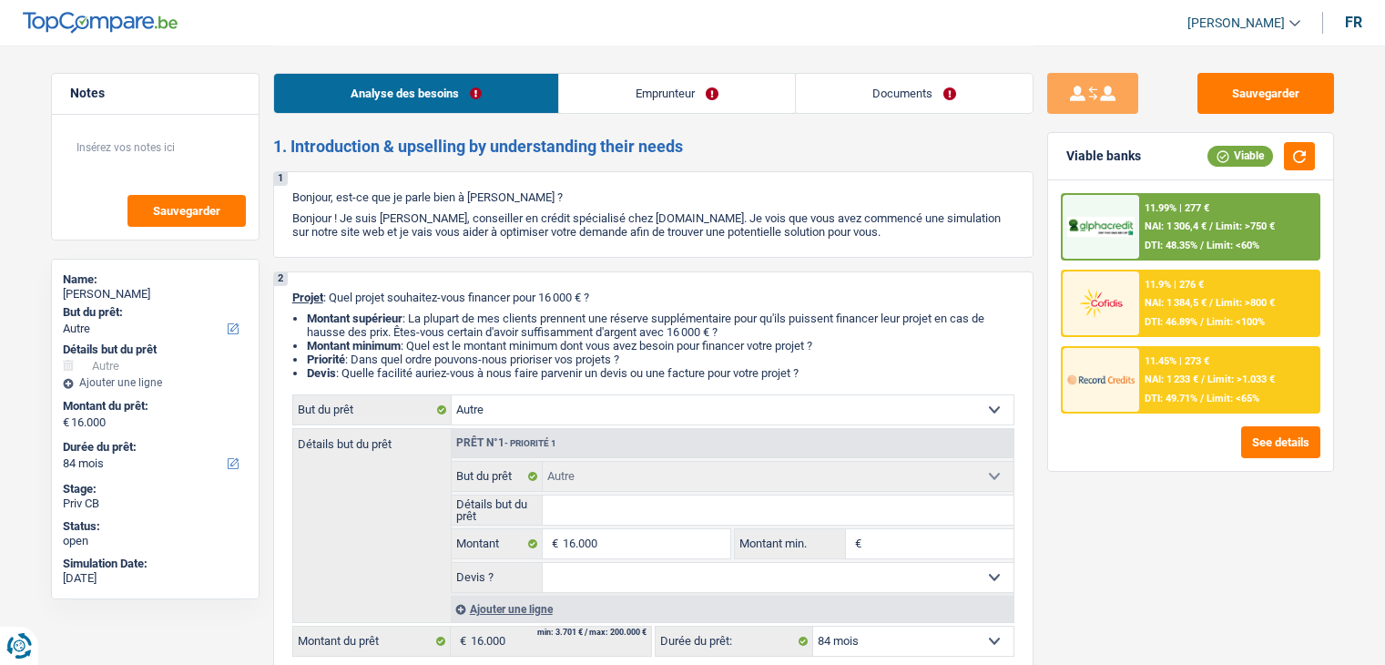
select select "84"
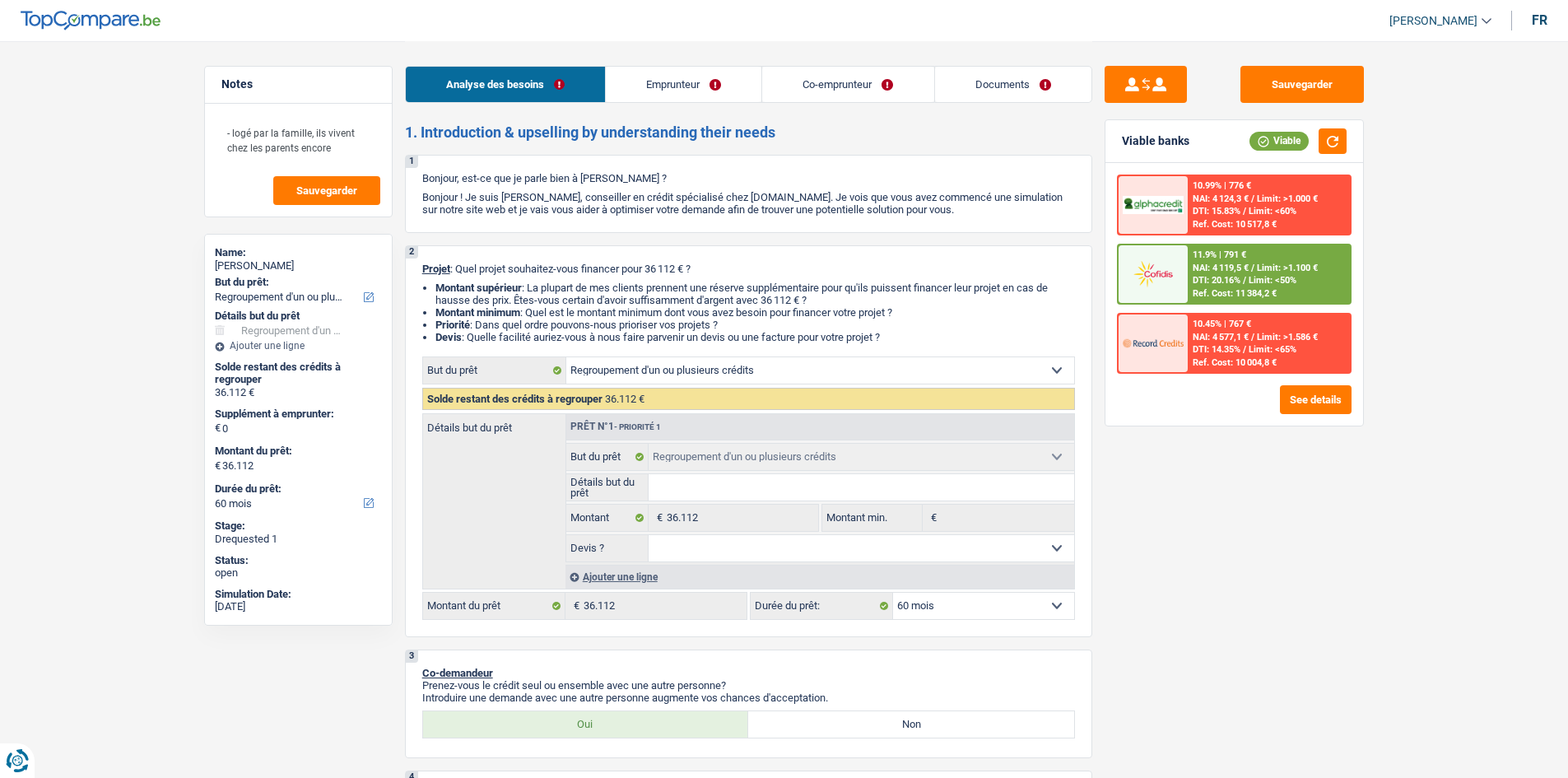
select select "refinancing"
select select "60"
select select "refinancing"
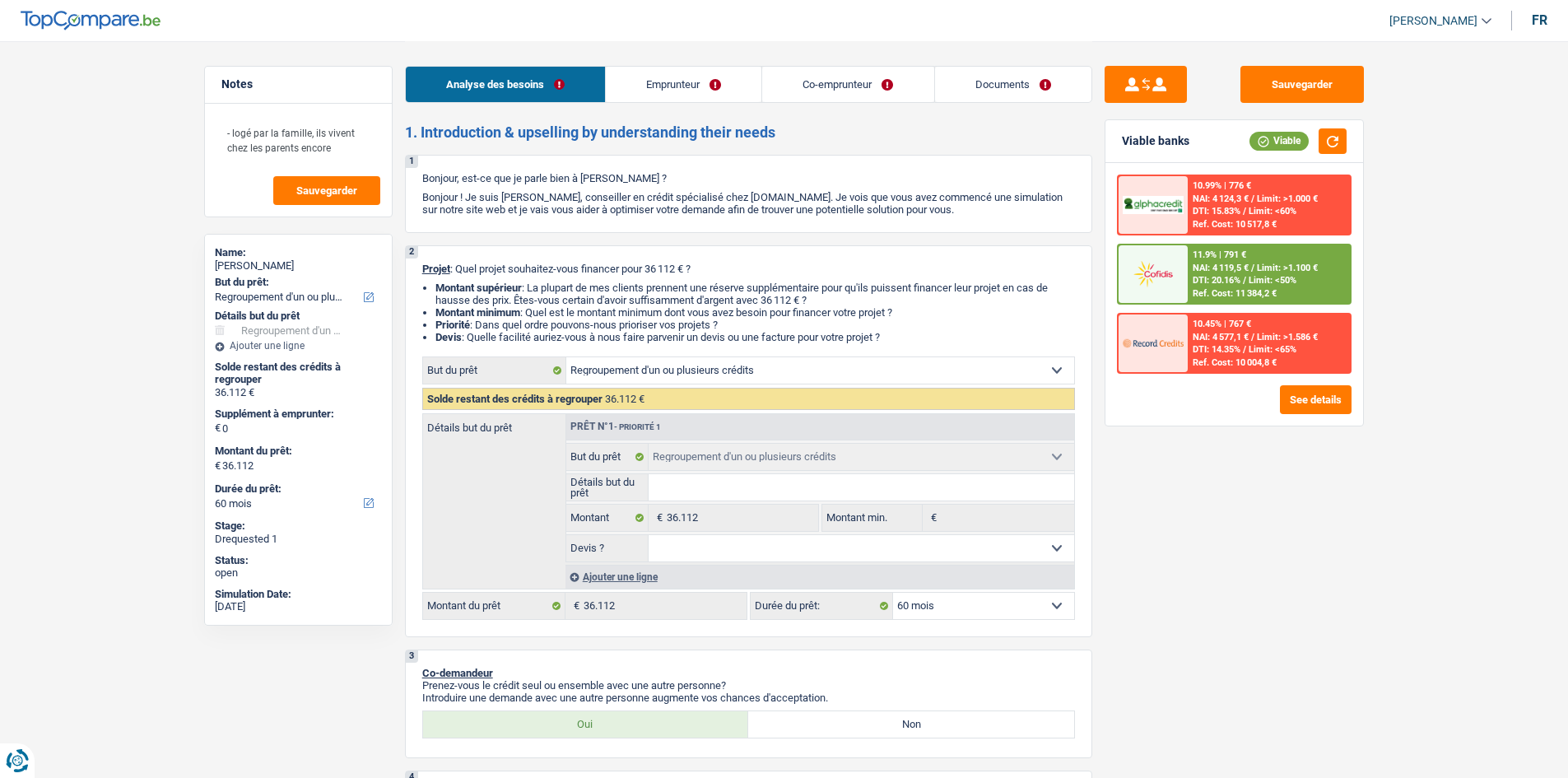
select select "60"
select select "publicEmployee"
select select "privateEmployee"
select select "familyAllowances"
select select "netSalary"
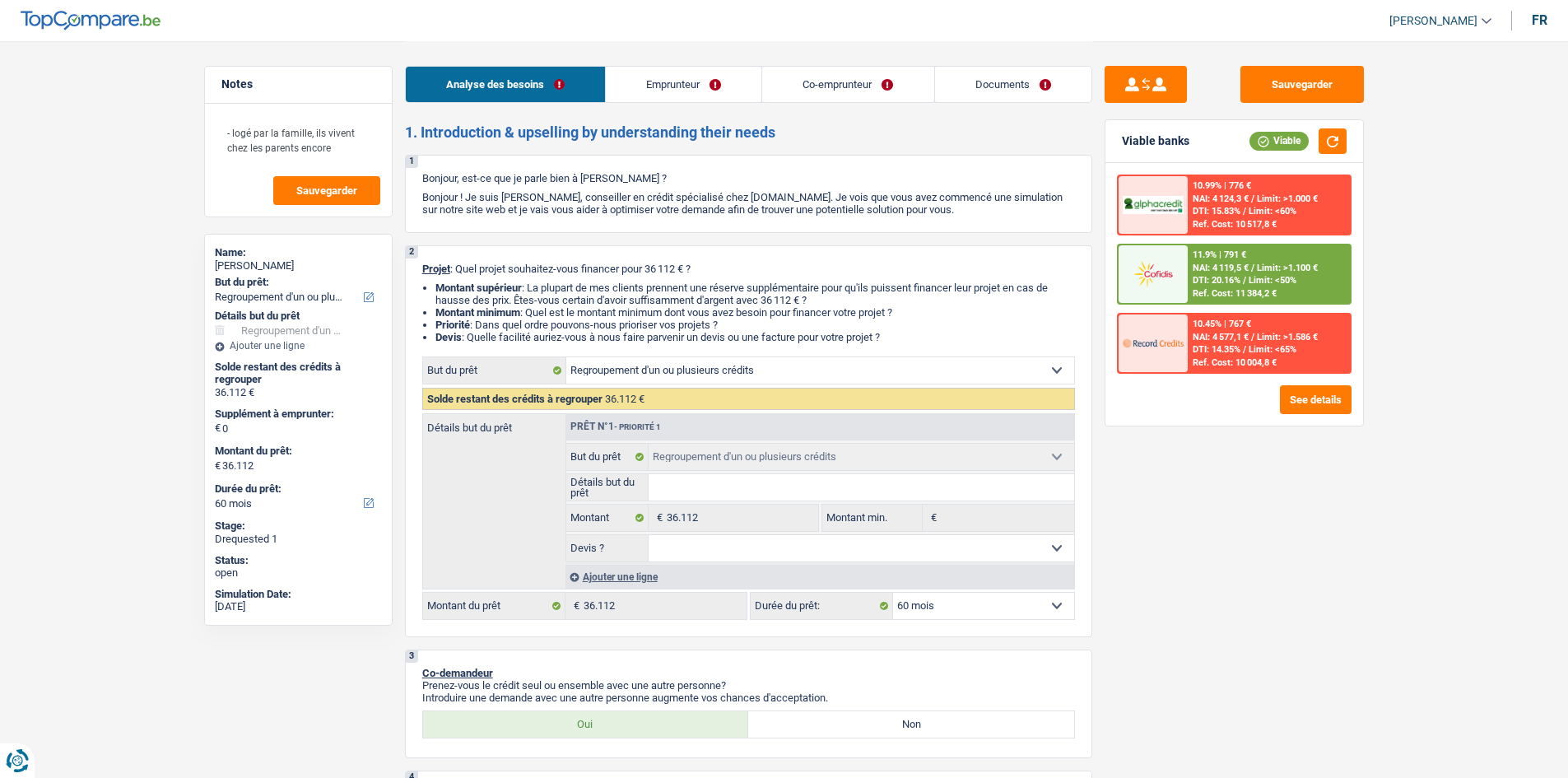
select select "mealVouchers"
select select "netSalary"
select select "mealVouchers"
select select "liveWithParents"
select select "carLoan"
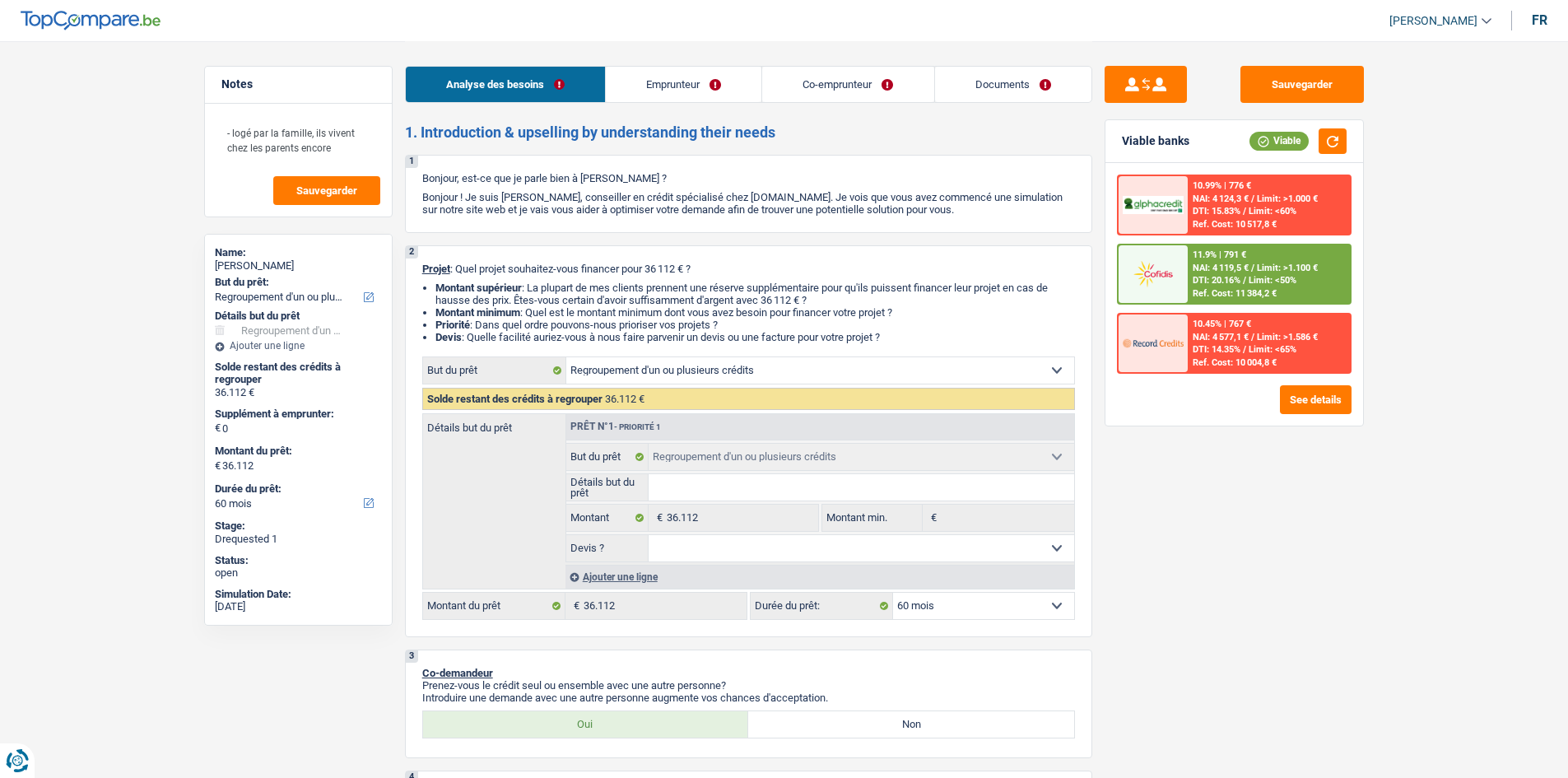
select select "72"
select select "cardOrCredit"
select select "personalLoan"
select select "miscellaneousCosts"
select select "24"
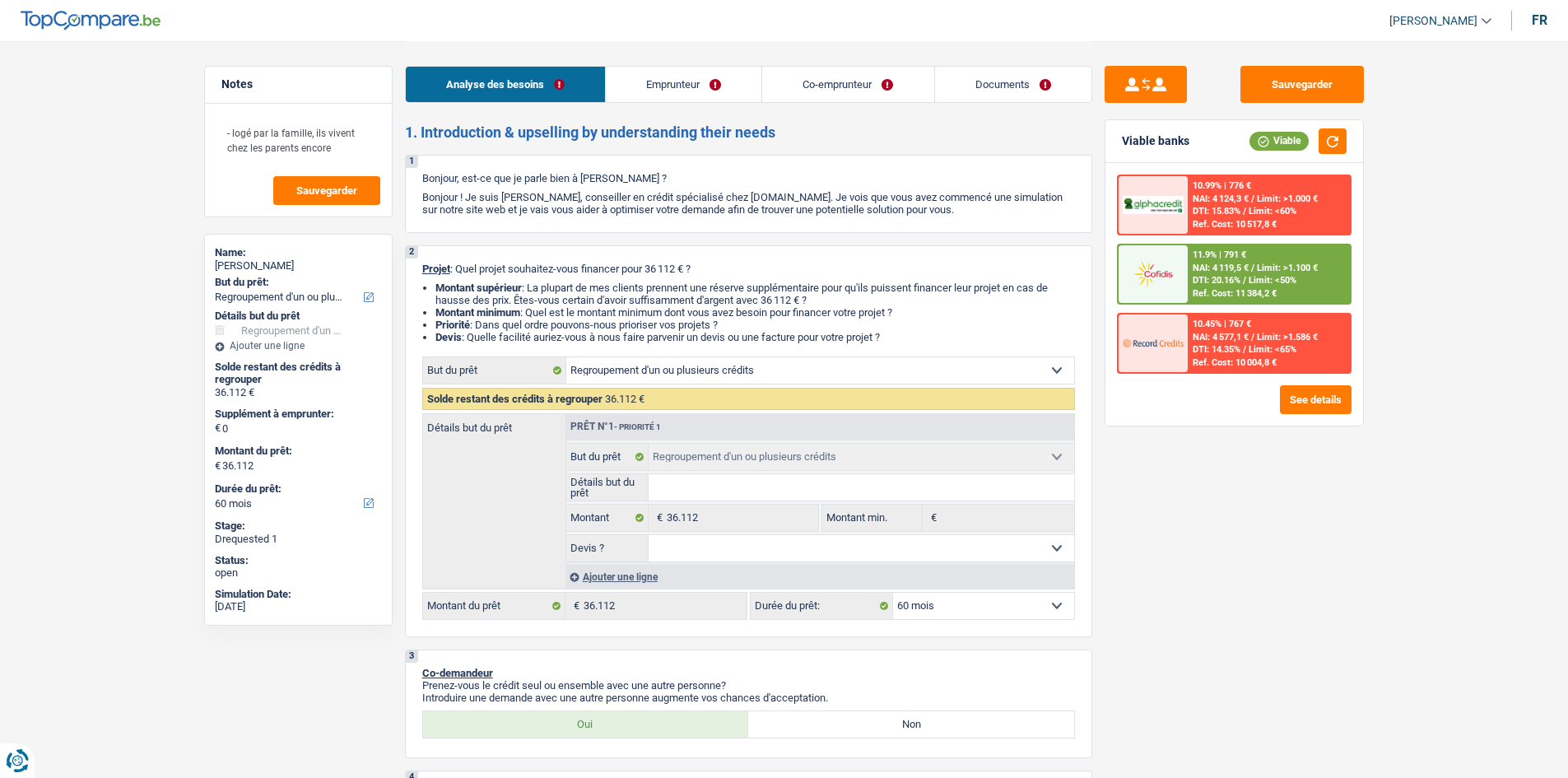
select select "personalLoan"
select select "homeFurnishingOrRelocation"
select select "24"
select select "personalLoan"
select select "homeFurnishingOrRelocation"
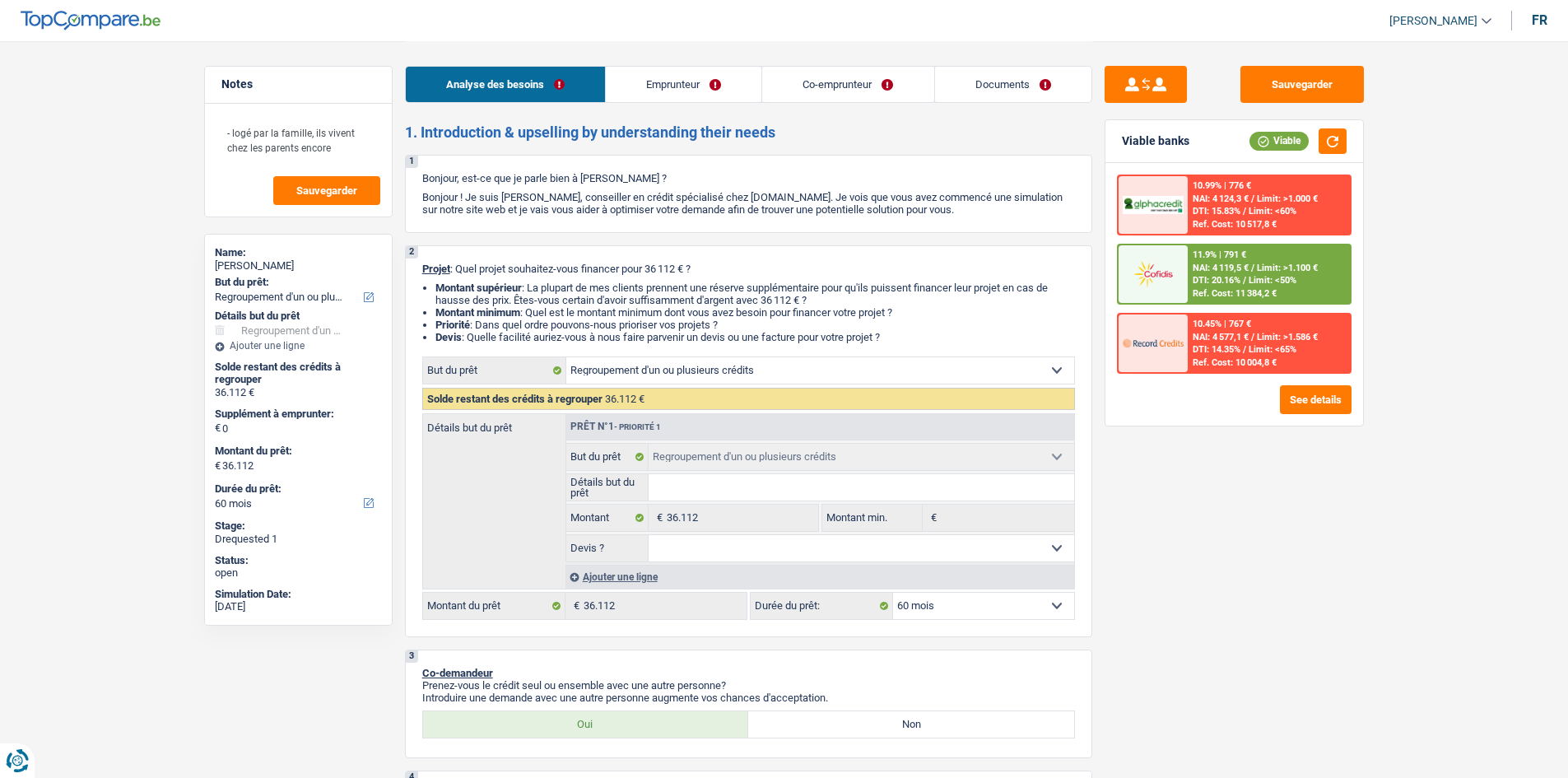
select select "60"
select select "refinancing"
select select "60"
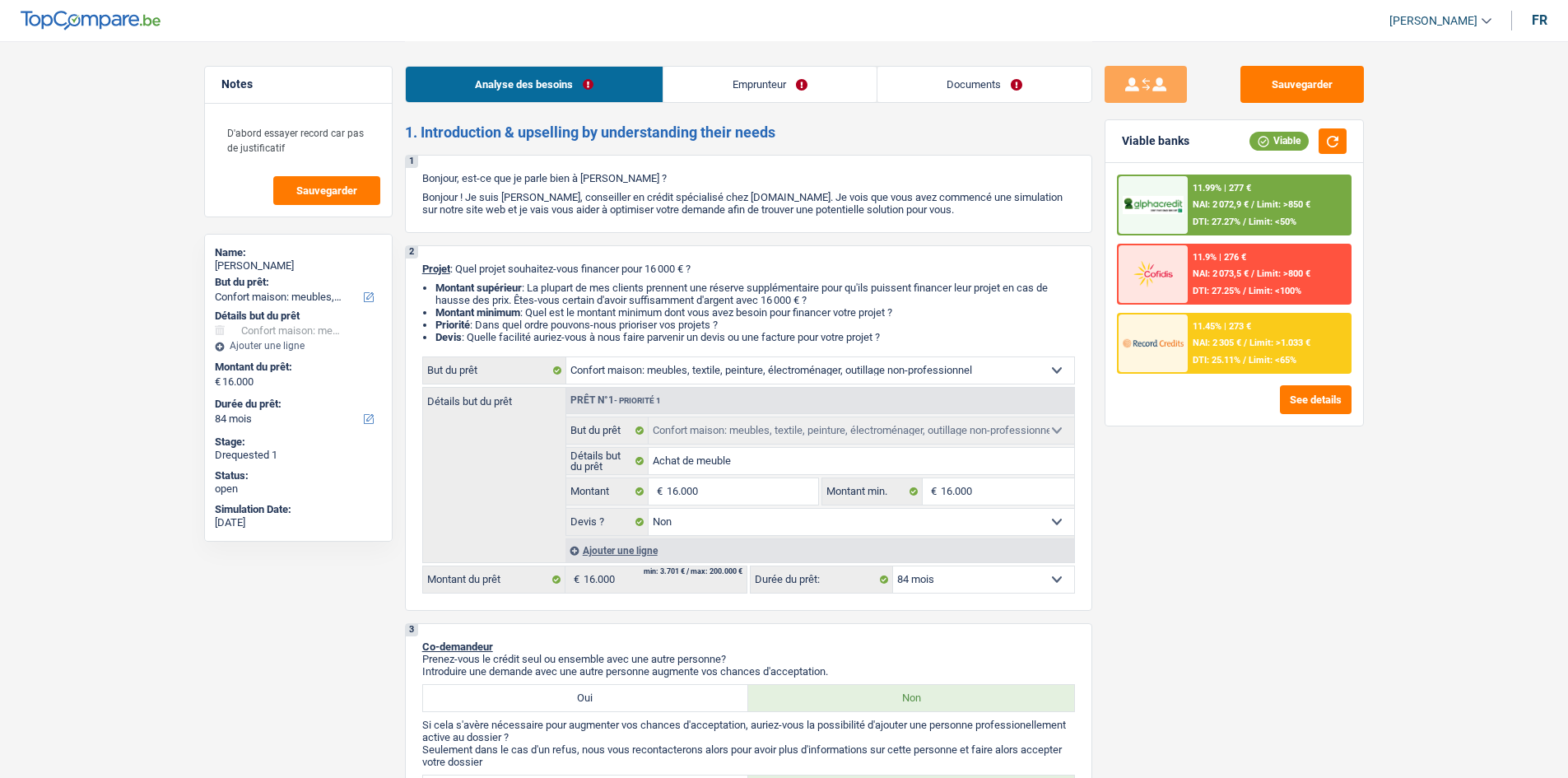
select select "household"
select select "84"
select select "household"
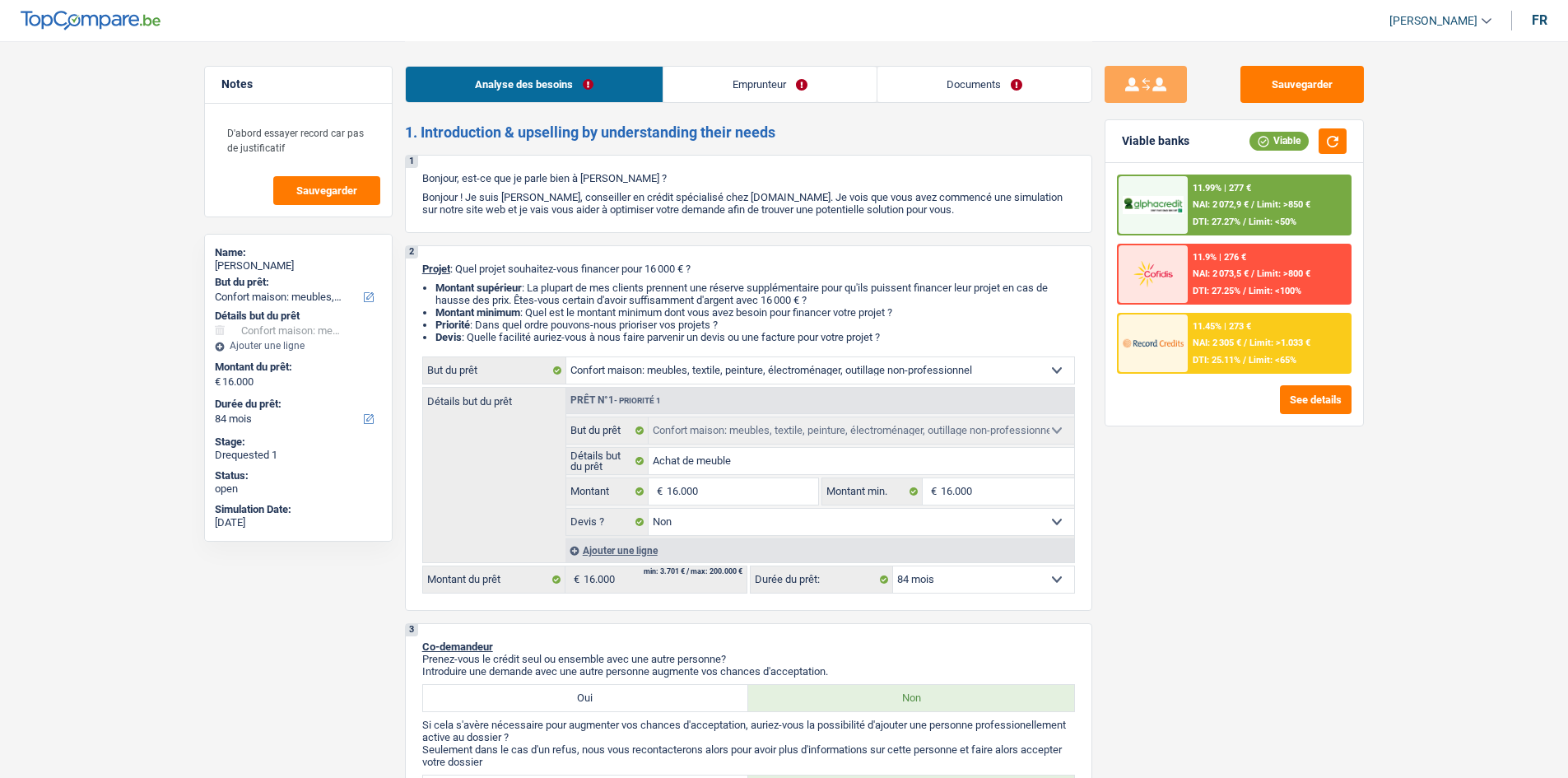
select select "false"
select select "84"
select select "privateEmployee"
select select "netSalary"
select select "mealVouchers"
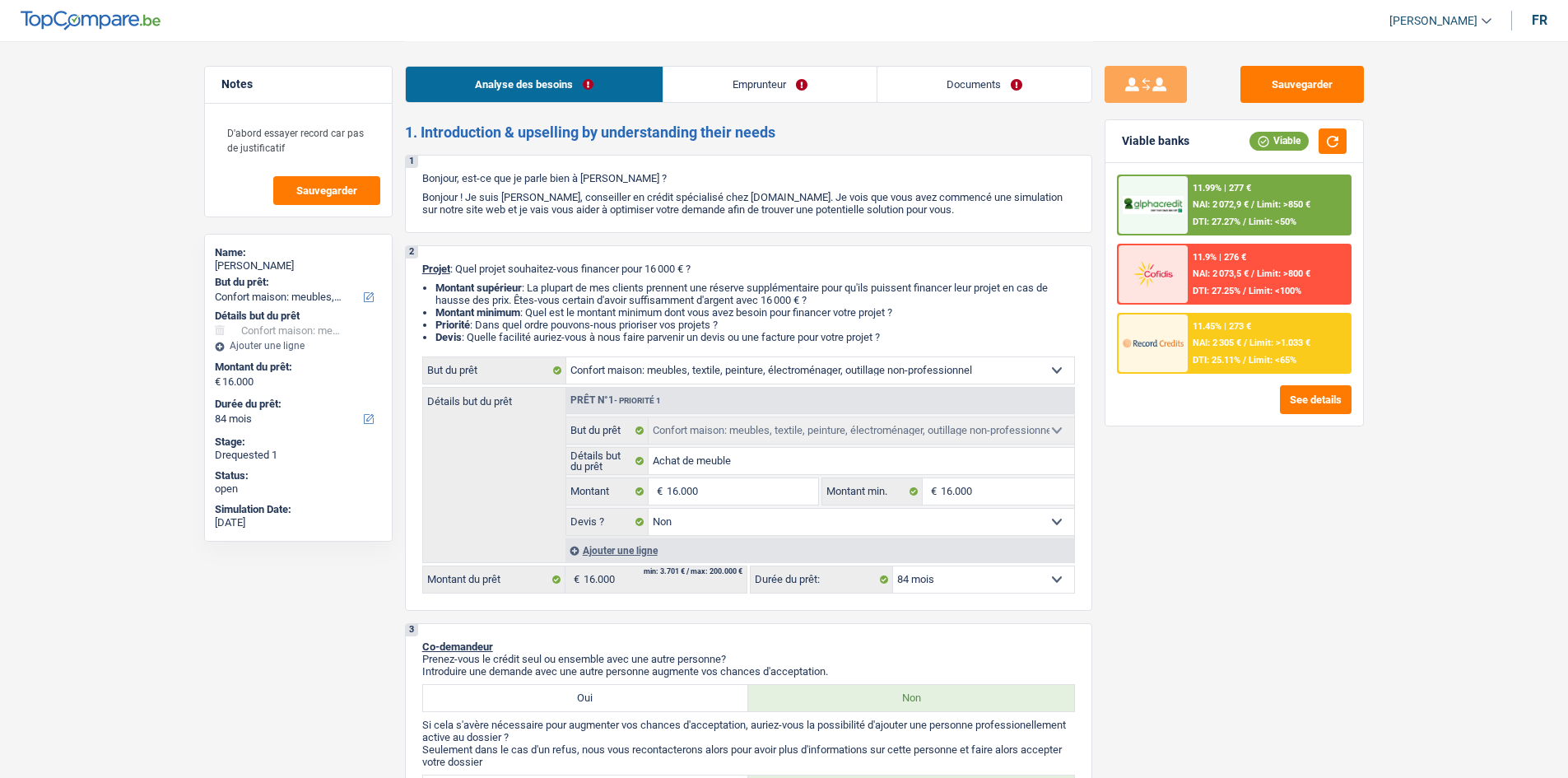
select select "rents"
select select "household"
select select "false"
select select "84"
